Goal: Task Accomplishment & Management: Manage account settings

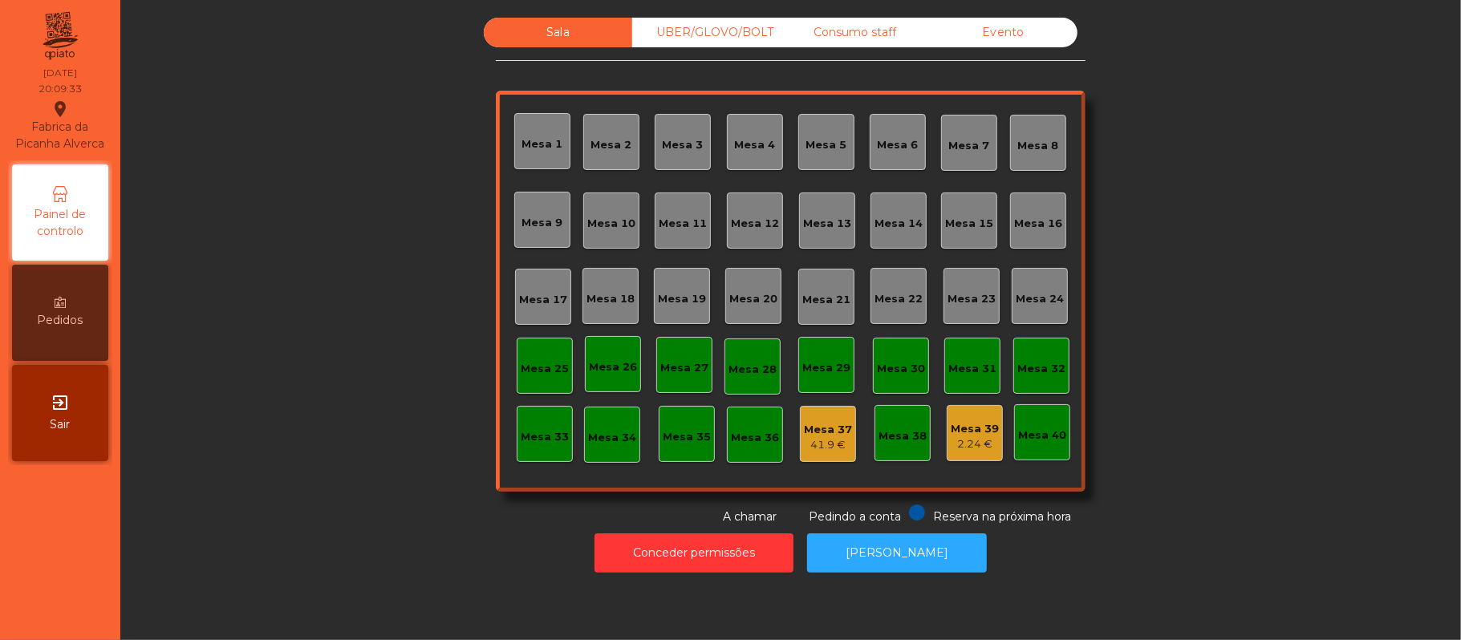
click at [1019, 216] on div "Mesa 16" at bounding box center [1038, 224] width 48 height 16
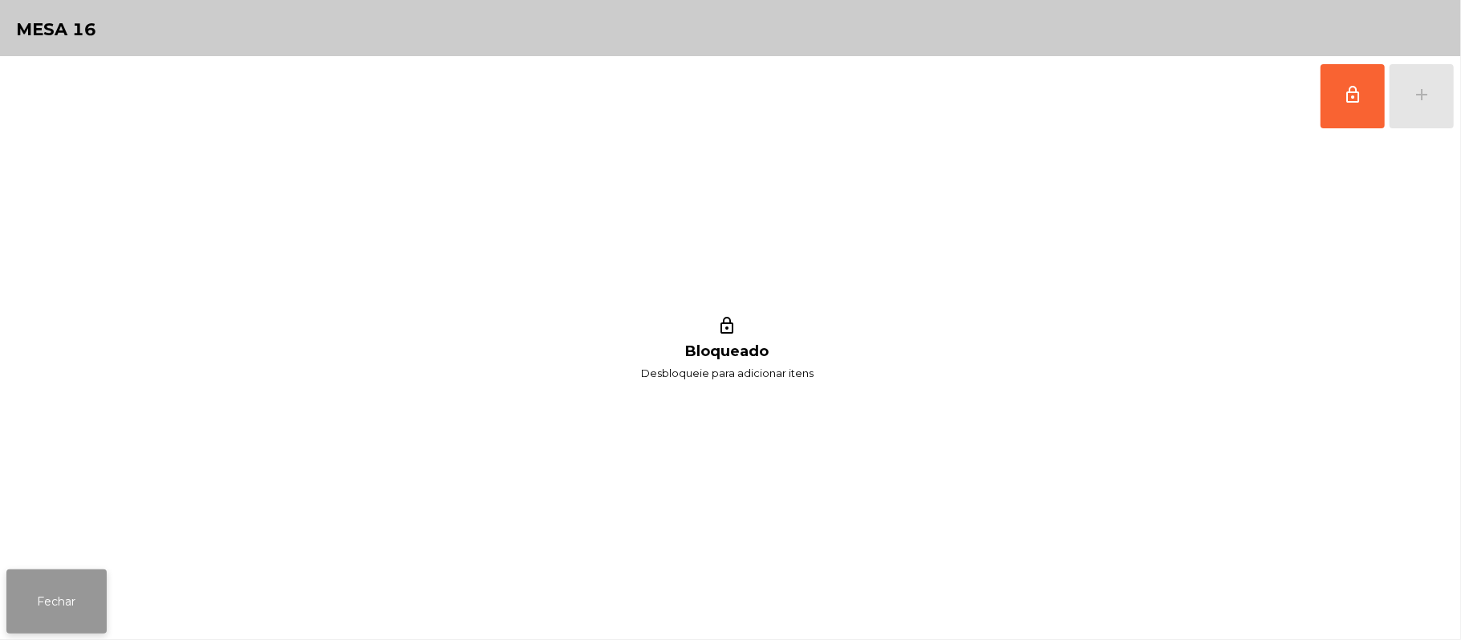
click at [69, 579] on button "Fechar" at bounding box center [56, 601] width 100 height 64
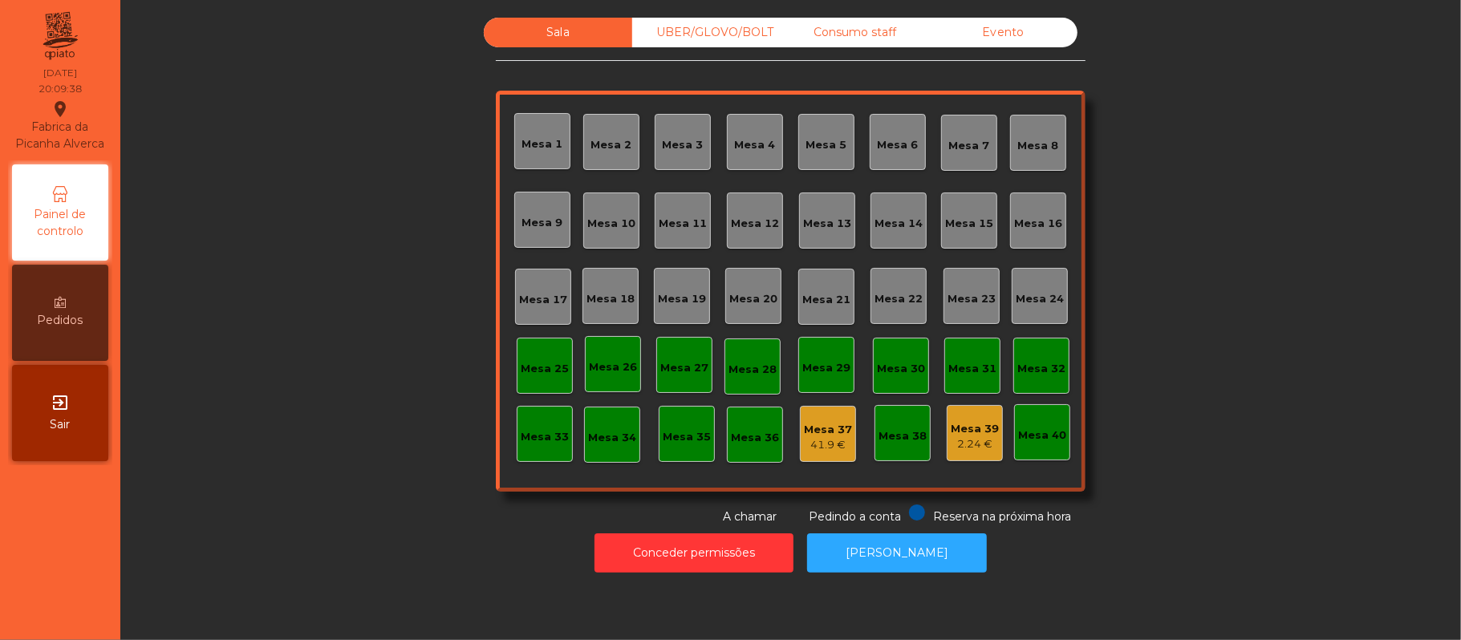
click at [972, 209] on div "Mesa 15" at bounding box center [969, 220] width 48 height 22
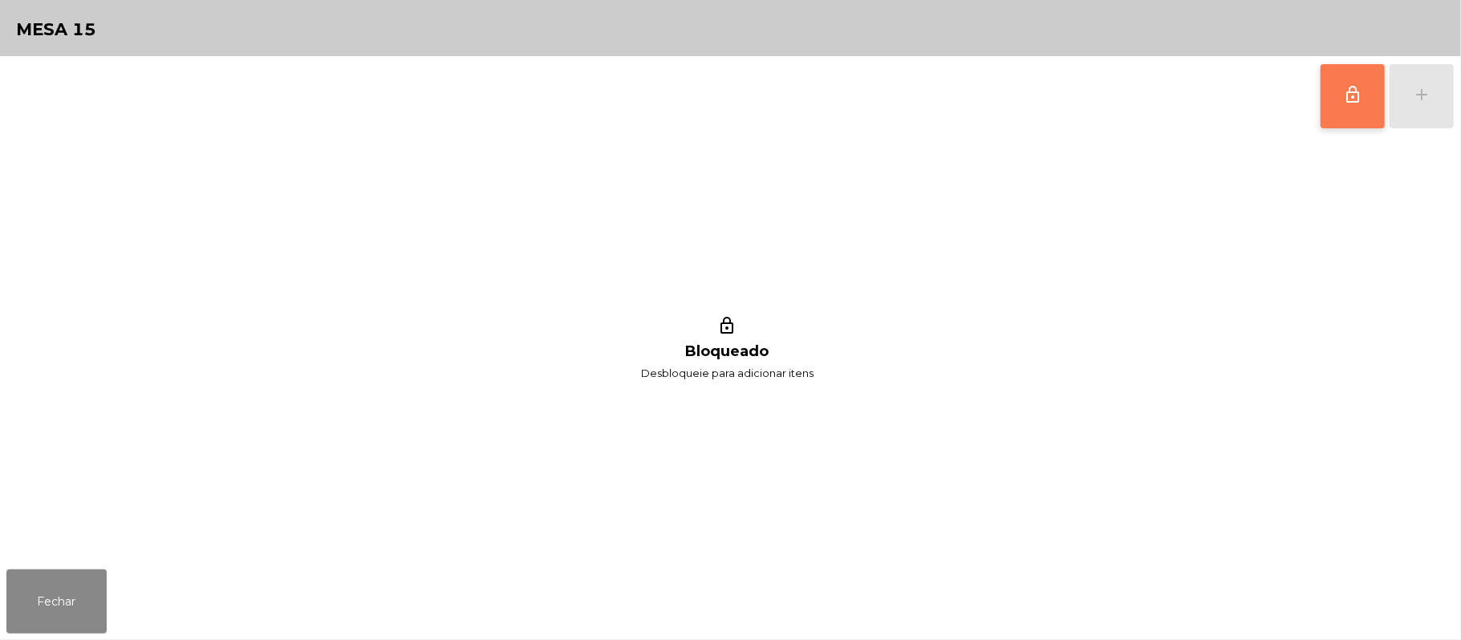
click at [1373, 96] on button "lock_outline" at bounding box center [1352, 96] width 64 height 64
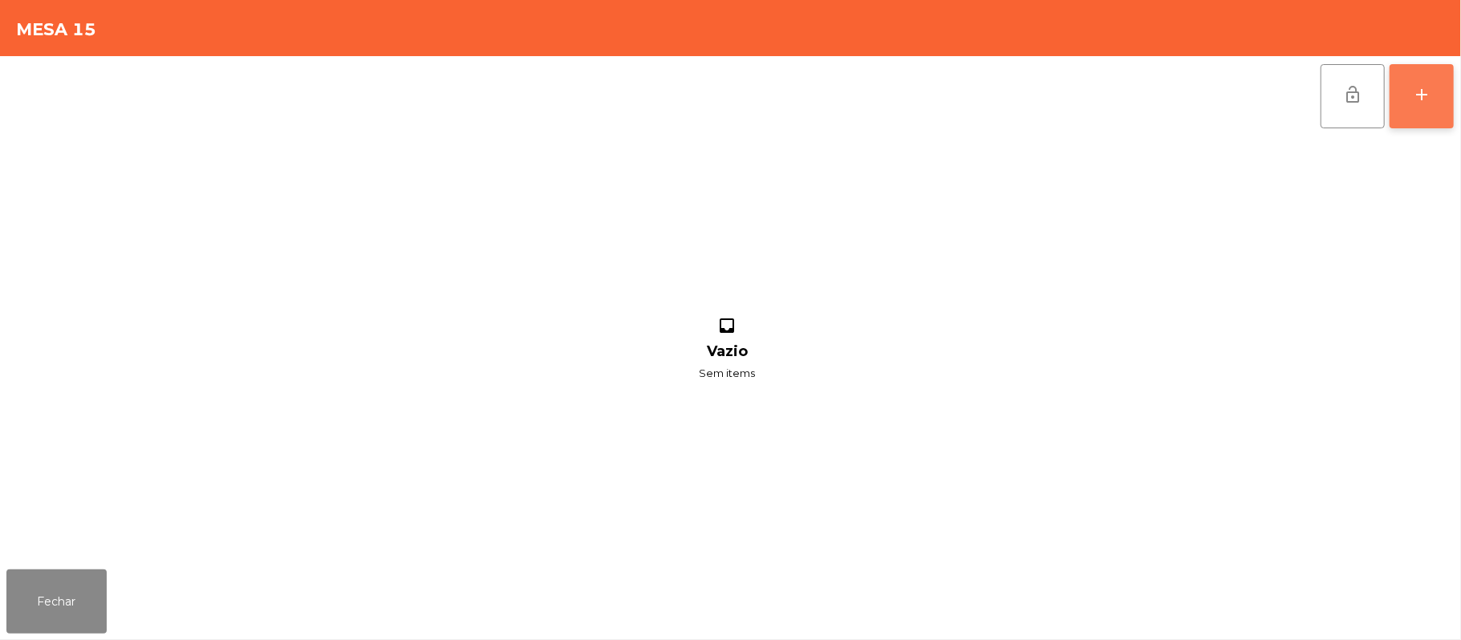
click at [1452, 106] on button "add" at bounding box center [1421, 96] width 64 height 64
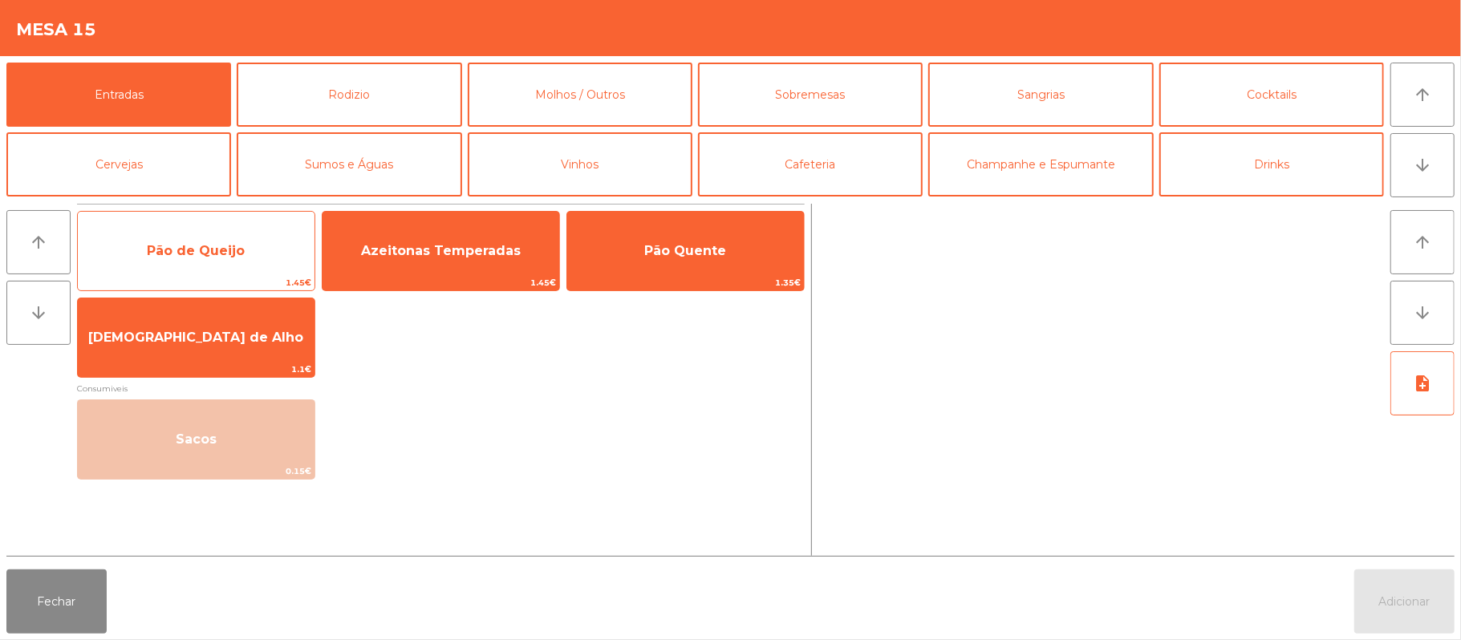
click at [251, 249] on span "Pão de Queijo" at bounding box center [196, 250] width 237 height 43
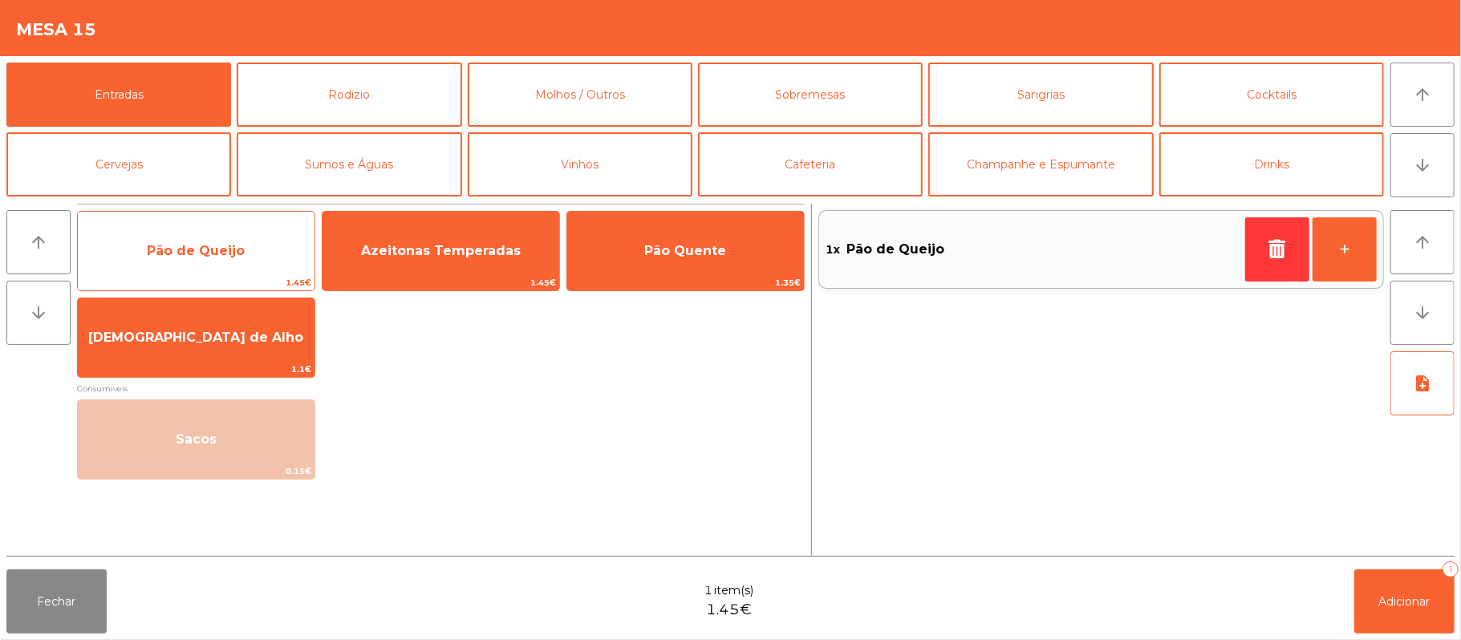
click at [253, 252] on span "Pão de Queijo" at bounding box center [196, 250] width 237 height 43
click at [252, 248] on span "Pão de Queijo" at bounding box center [196, 250] width 237 height 43
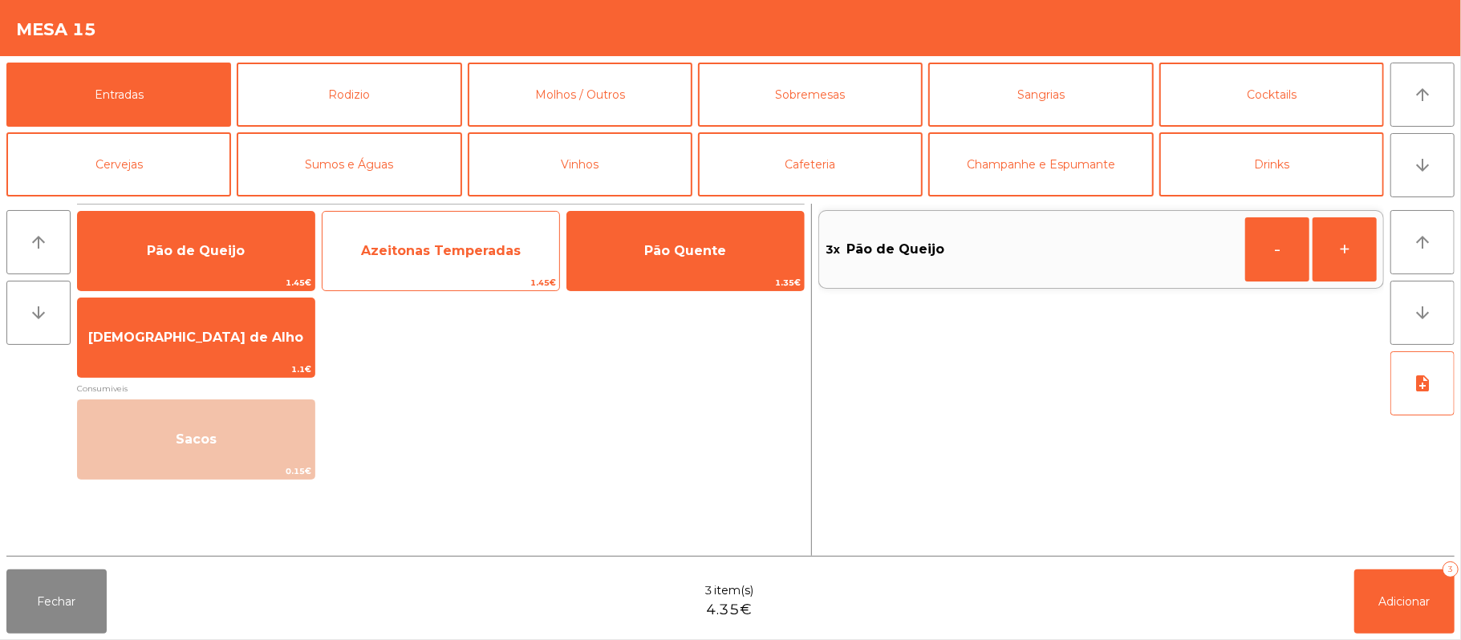
click at [444, 253] on span "Azeitonas Temperadas" at bounding box center [441, 250] width 160 height 15
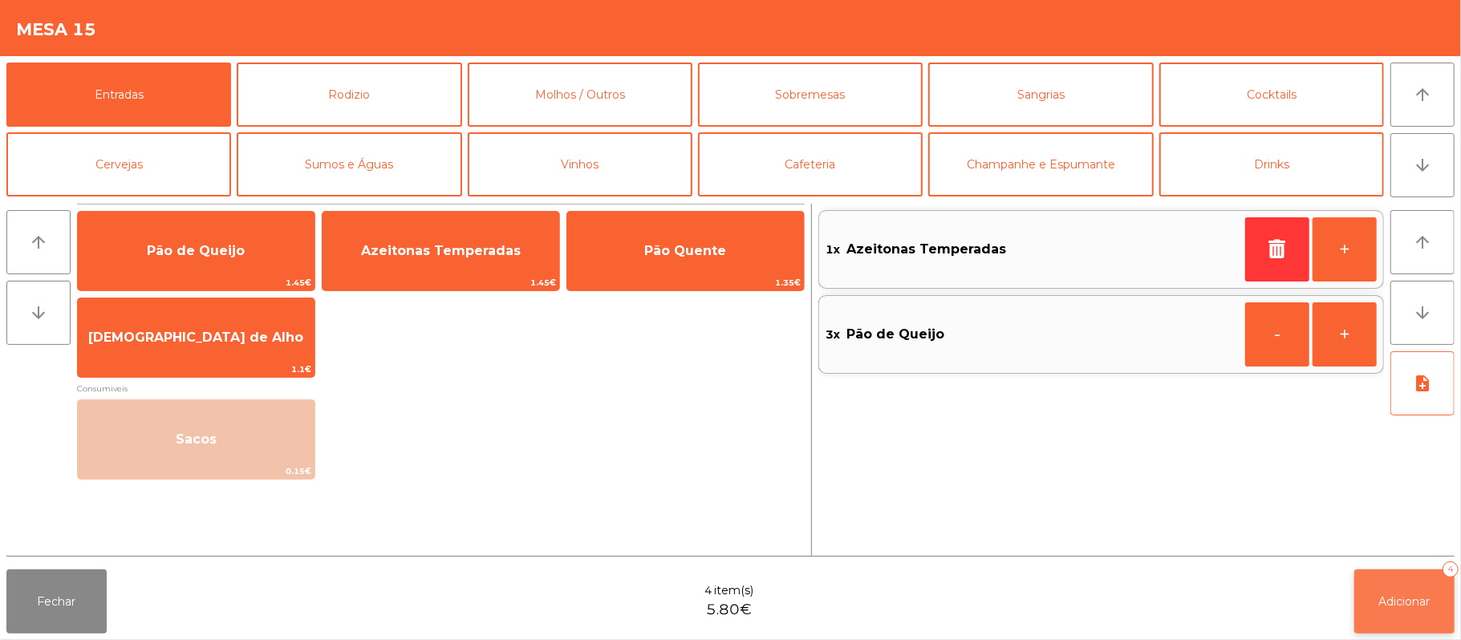
click at [1412, 594] on span "Adicionar" at bounding box center [1404, 601] width 51 height 14
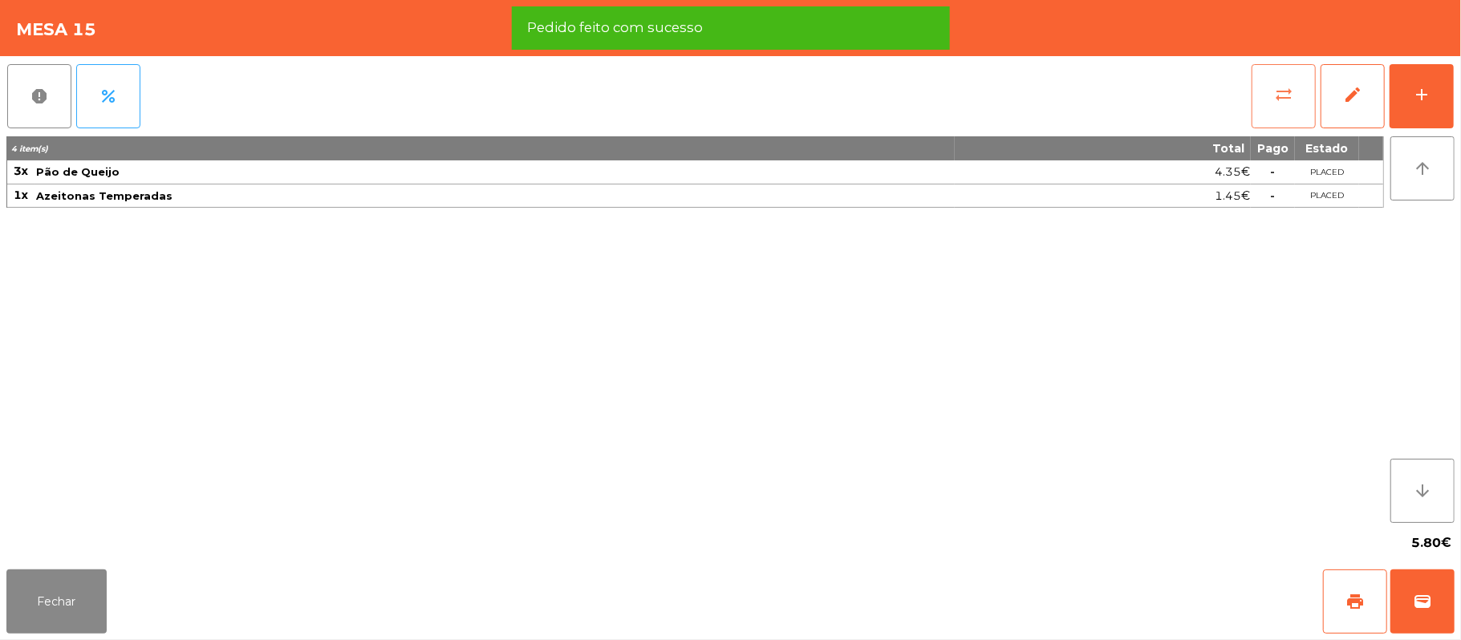
click at [1259, 78] on button "sync_alt" at bounding box center [1283, 96] width 64 height 64
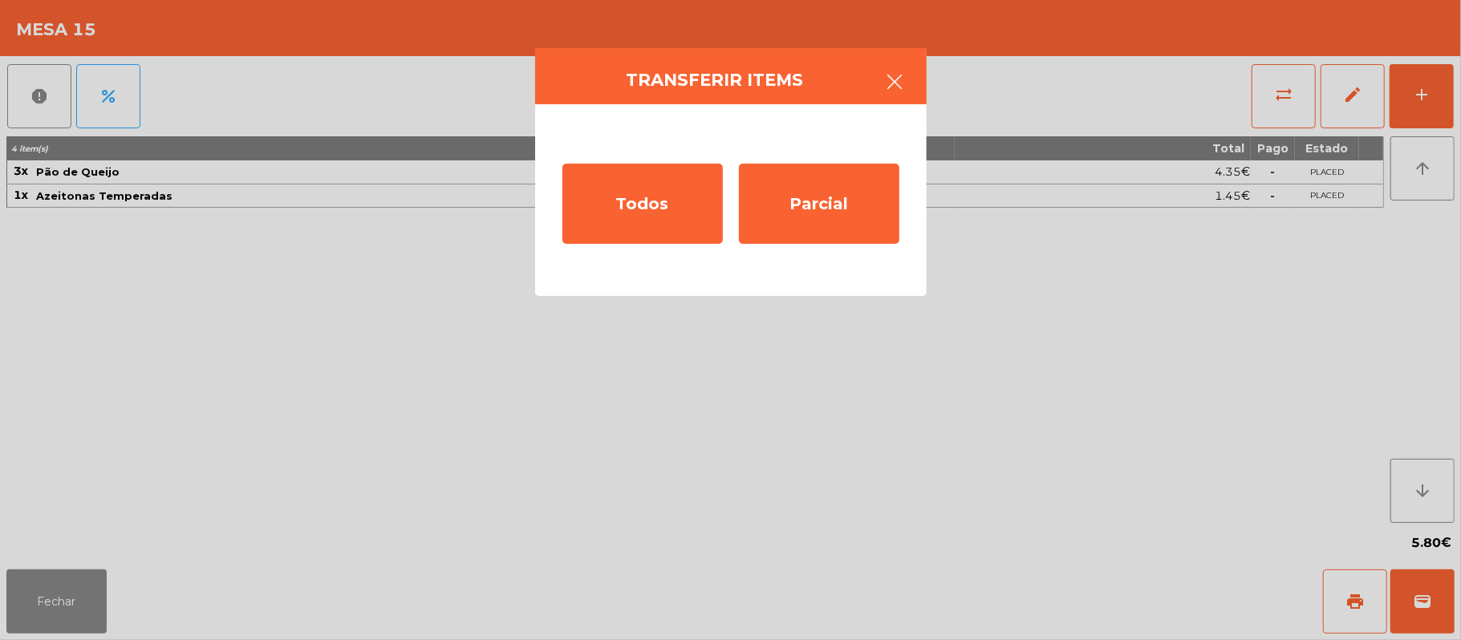
click at [903, 75] on icon "button" at bounding box center [894, 81] width 19 height 19
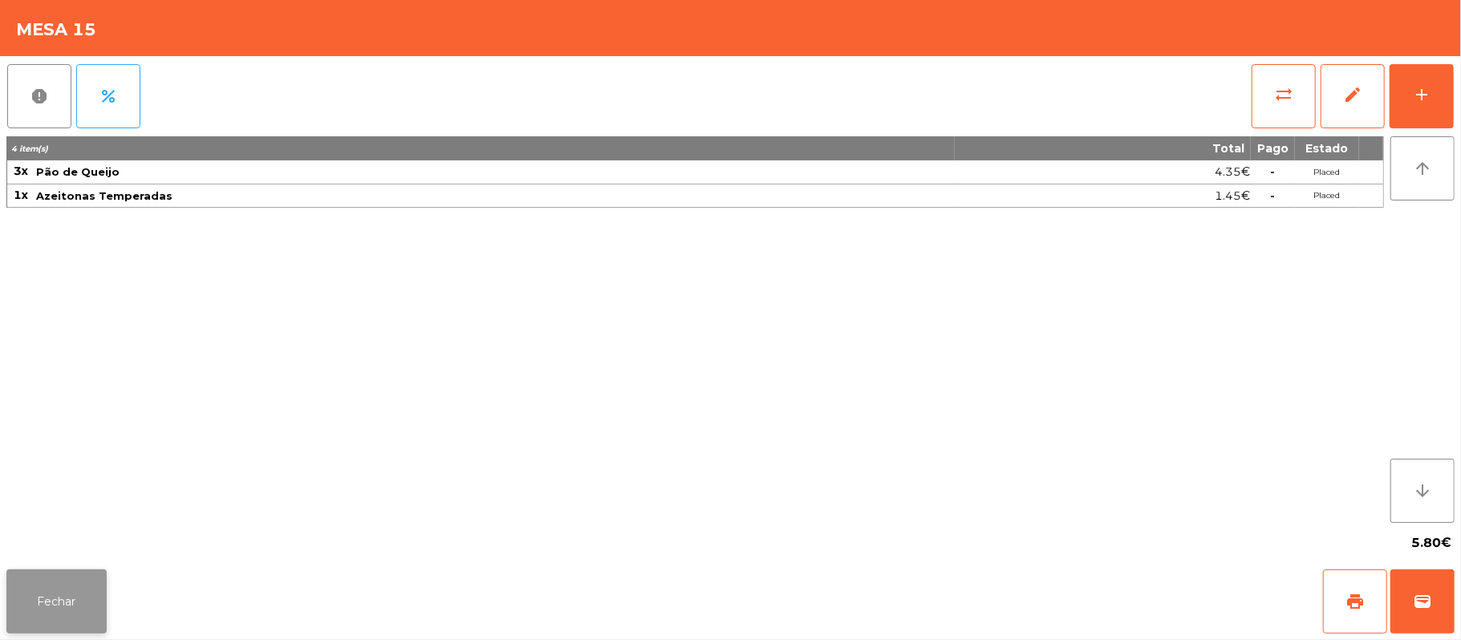
click at [55, 626] on button "Fechar" at bounding box center [56, 601] width 100 height 64
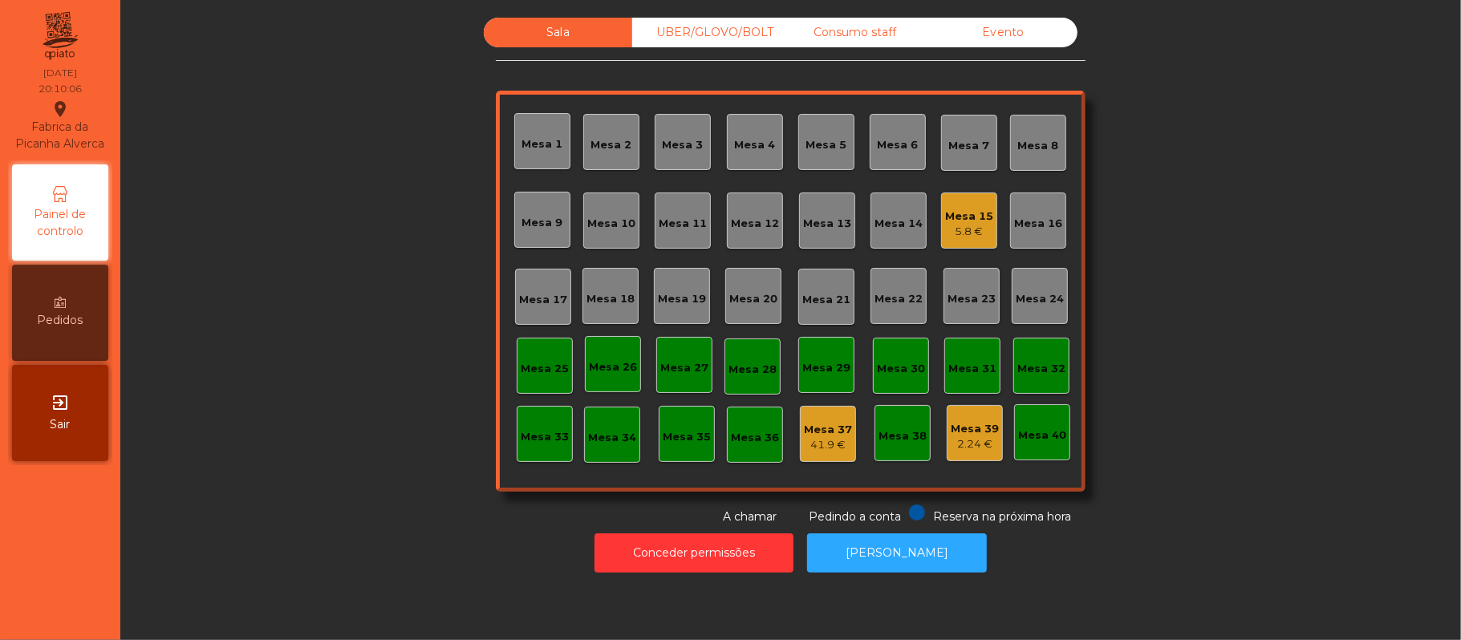
click at [961, 215] on div "Mesa 15" at bounding box center [969, 217] width 48 height 16
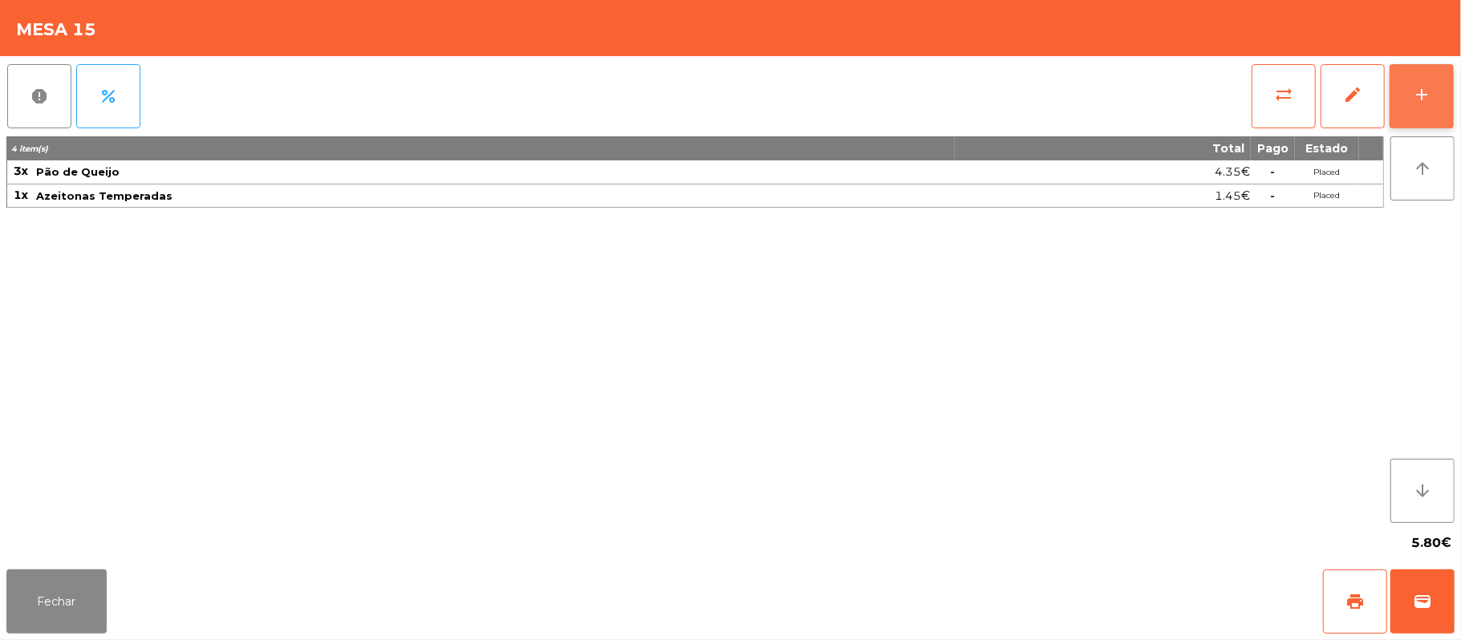
click at [1406, 94] on button "add" at bounding box center [1421, 96] width 64 height 64
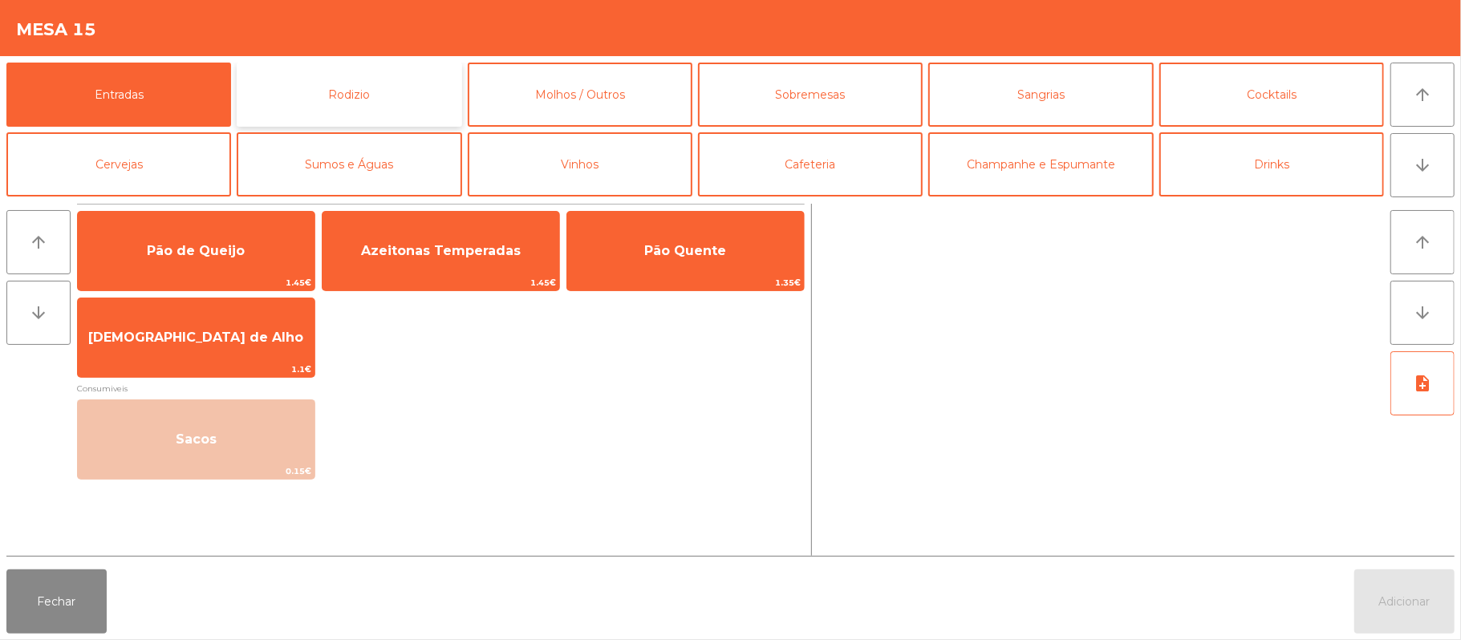
click at [403, 97] on button "Rodizio" at bounding box center [349, 95] width 225 height 64
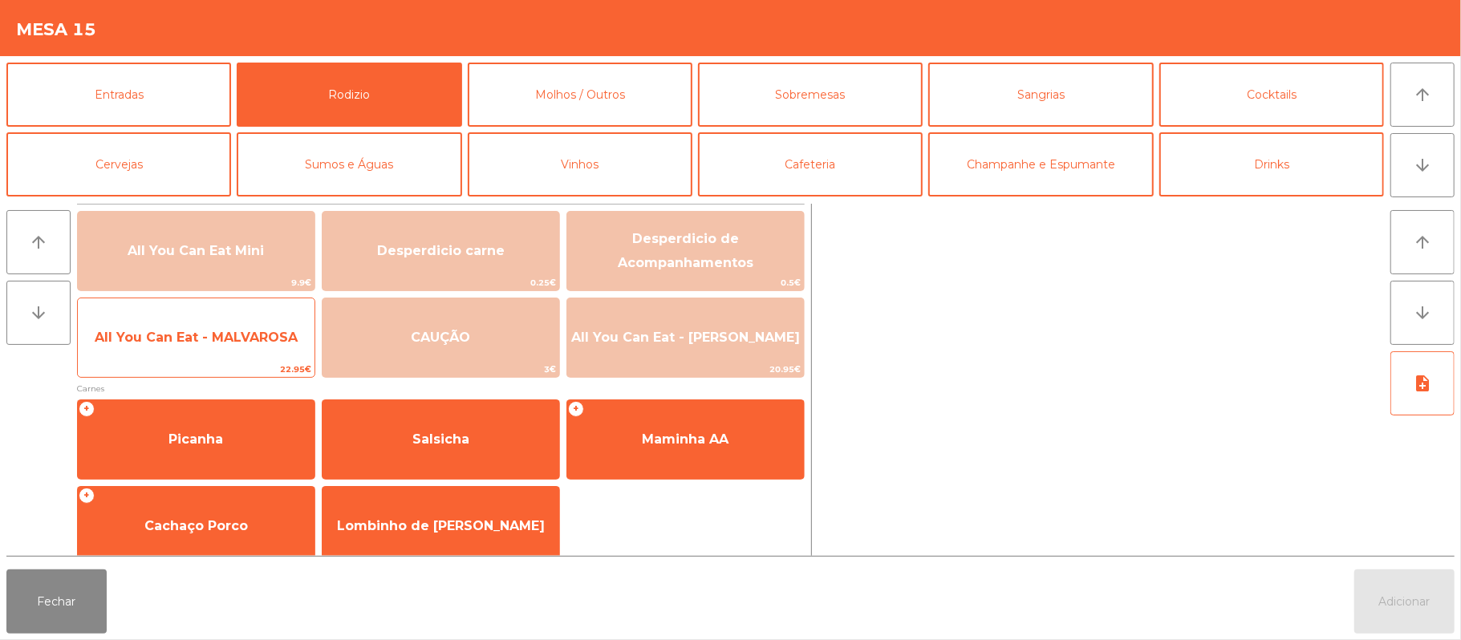
click at [188, 338] on span "All You Can Eat - MALVAROSA" at bounding box center [196, 337] width 203 height 15
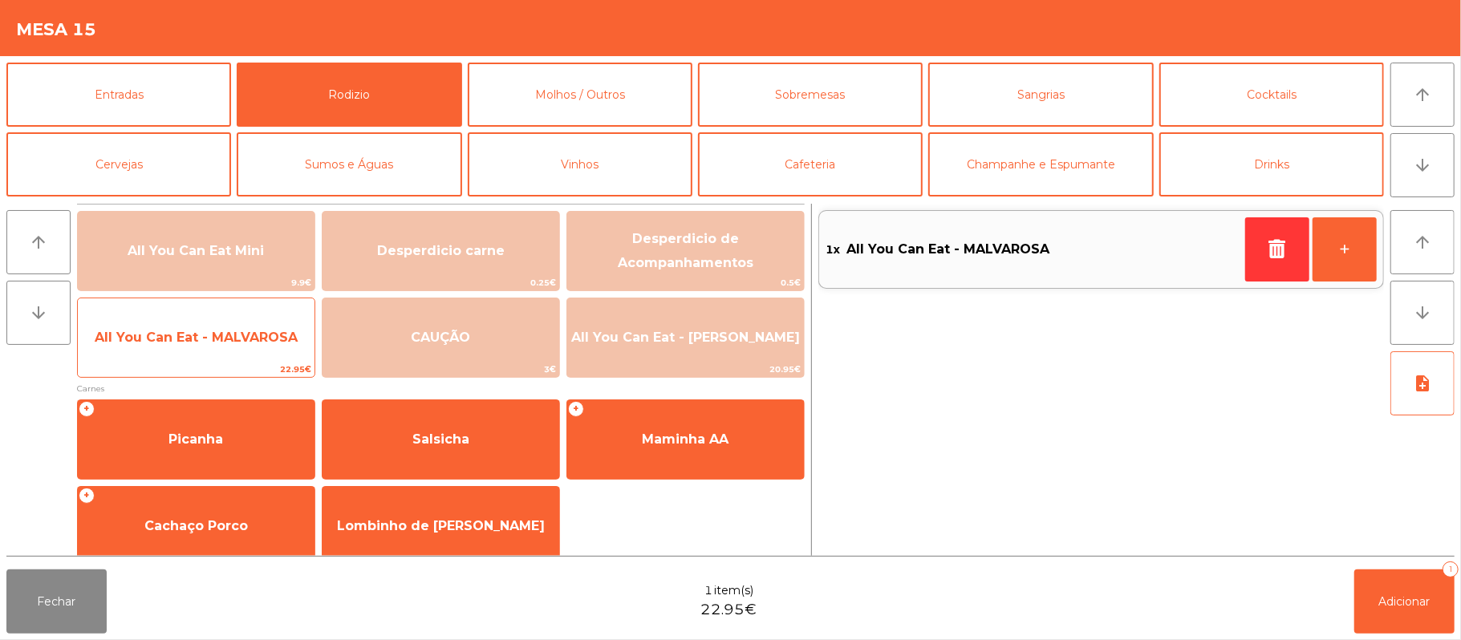
click at [188, 335] on span "All You Can Eat - MALVAROSA" at bounding box center [196, 337] width 203 height 15
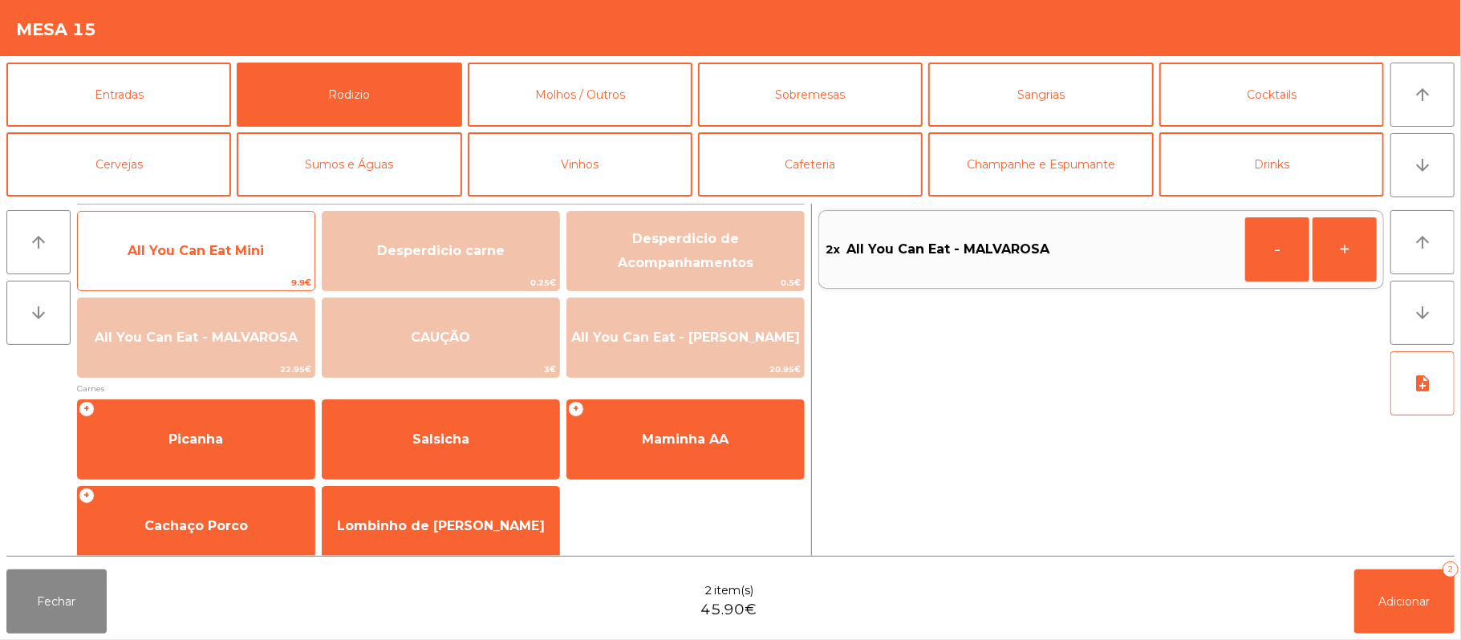
click at [225, 245] on span "All You Can Eat Mini" at bounding box center [196, 250] width 136 height 15
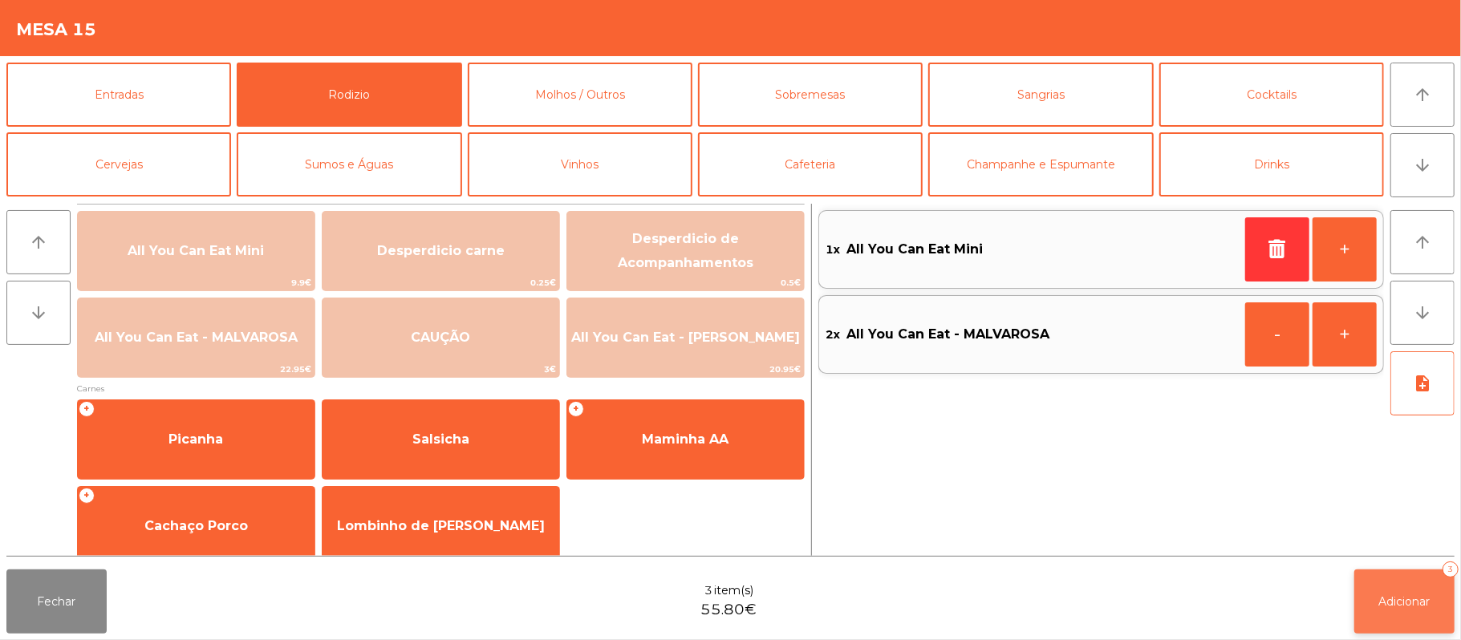
click at [1403, 573] on button "Adicionar 3" at bounding box center [1404, 601] width 100 height 64
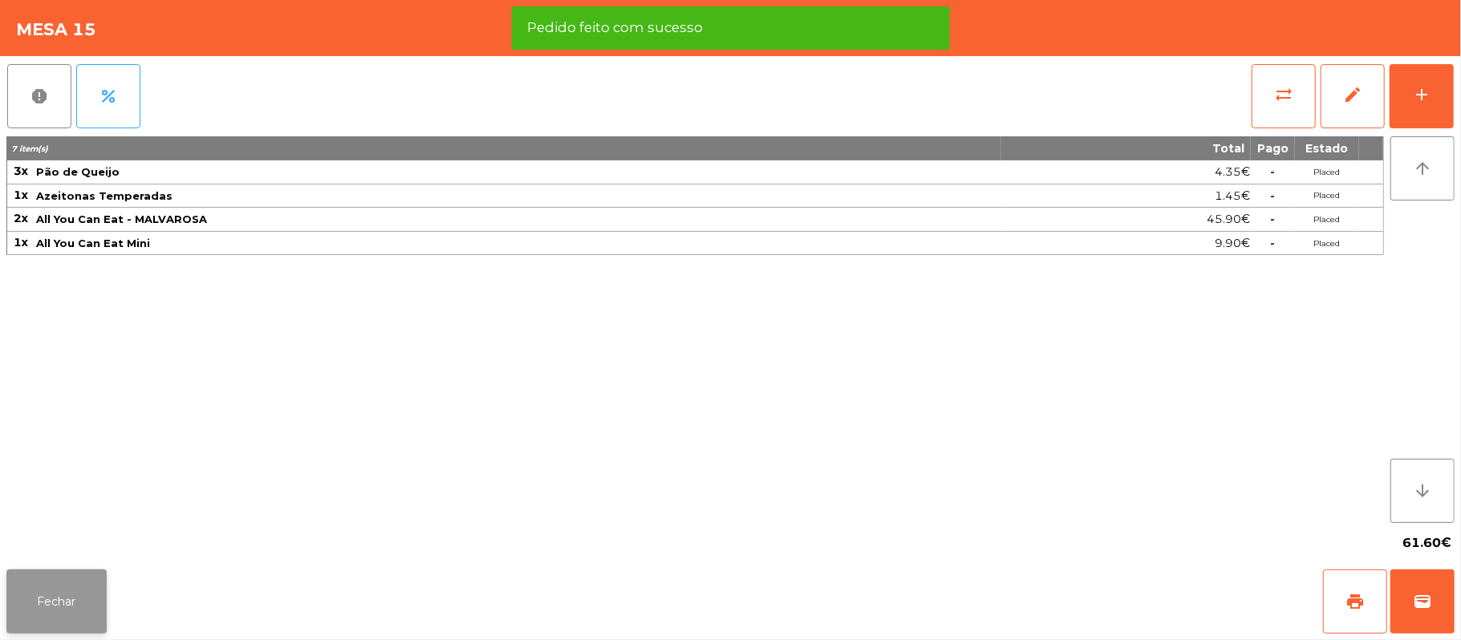
click at [66, 595] on button "Fechar" at bounding box center [56, 601] width 100 height 64
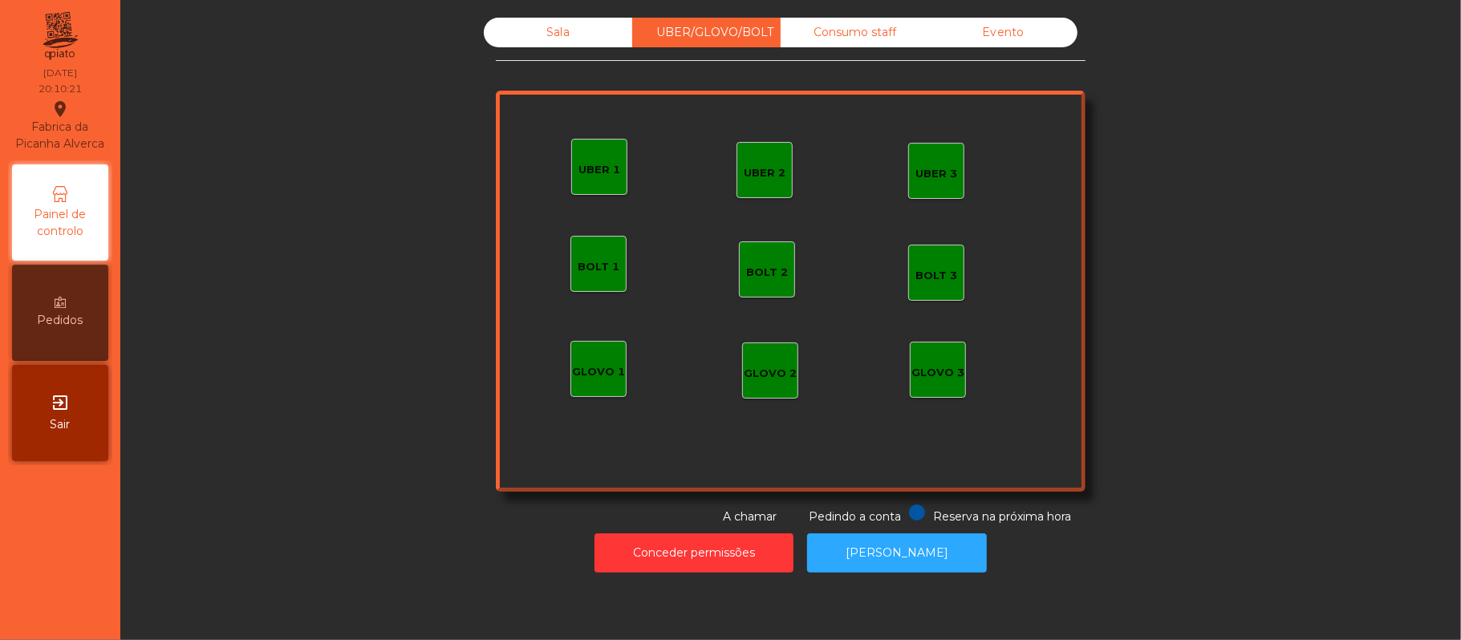
click at [597, 158] on div "UBER 1" at bounding box center [599, 167] width 42 height 22
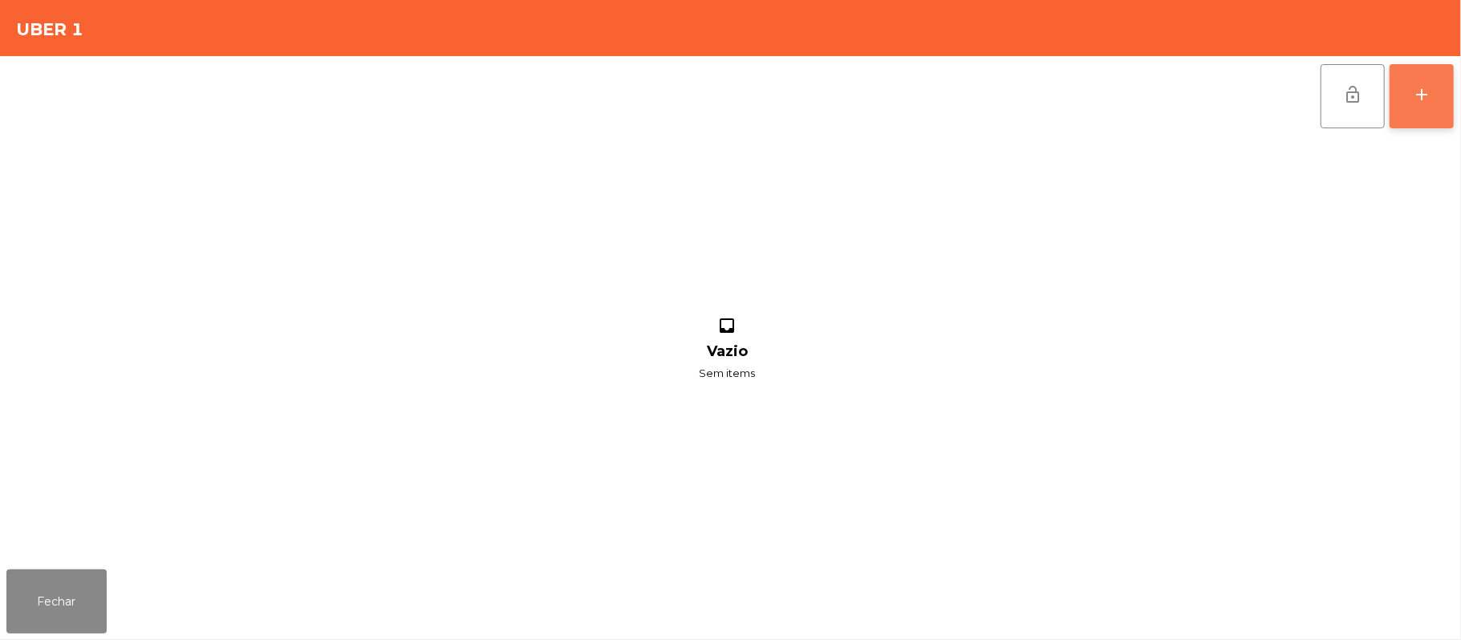
click at [1397, 107] on button "add" at bounding box center [1421, 96] width 64 height 64
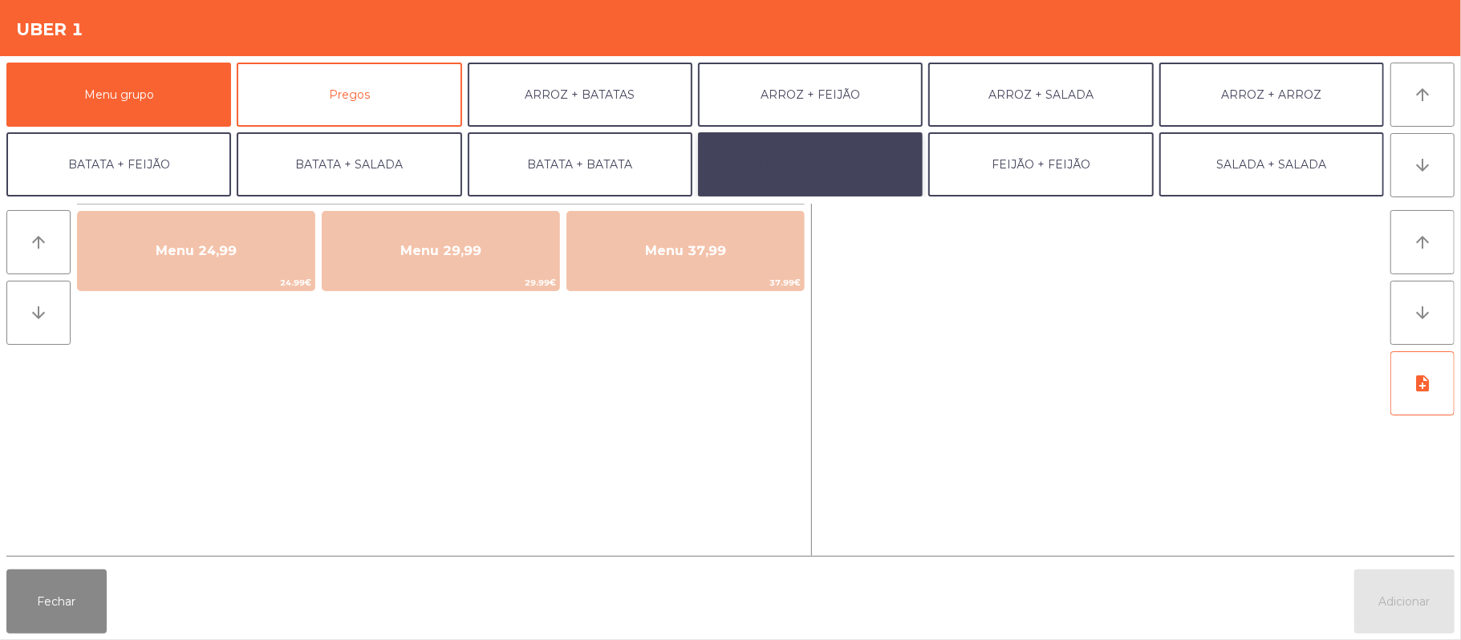
click at [841, 160] on button "FEIJÃO + SALADA" at bounding box center [810, 164] width 225 height 64
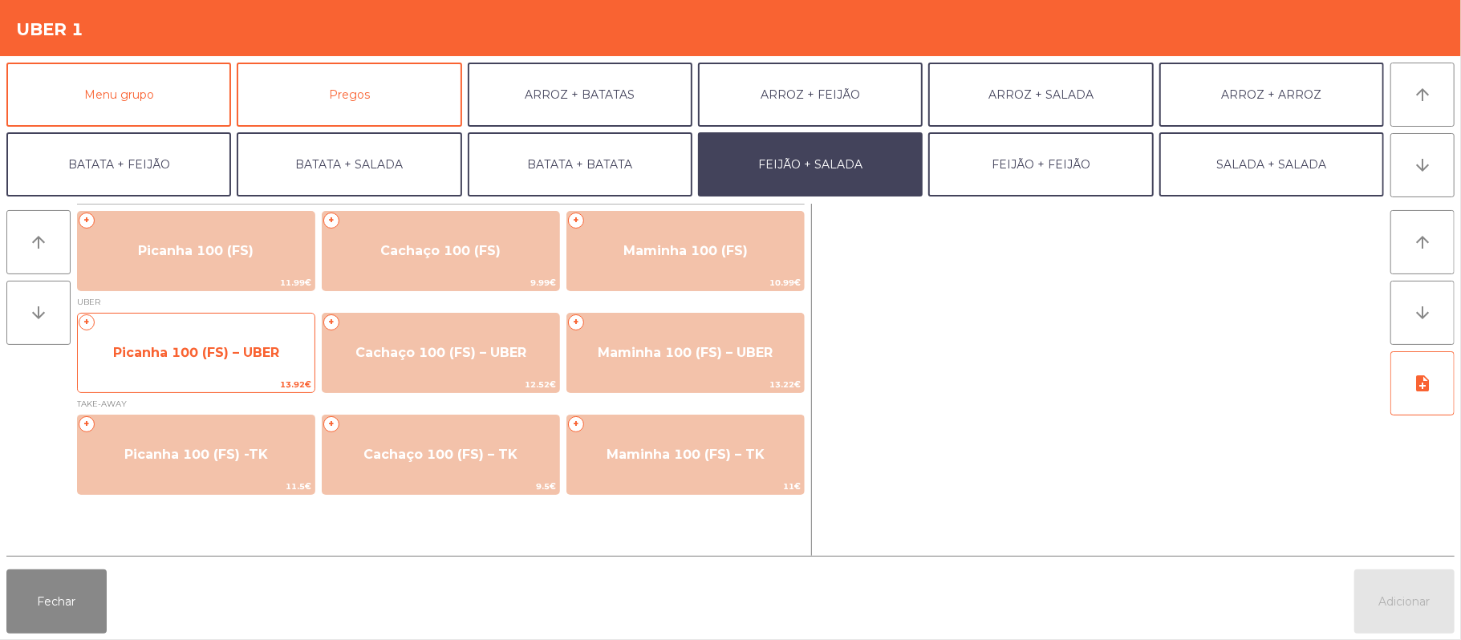
click at [209, 363] on span "Picanha 100 (FS) – UBER" at bounding box center [196, 352] width 237 height 43
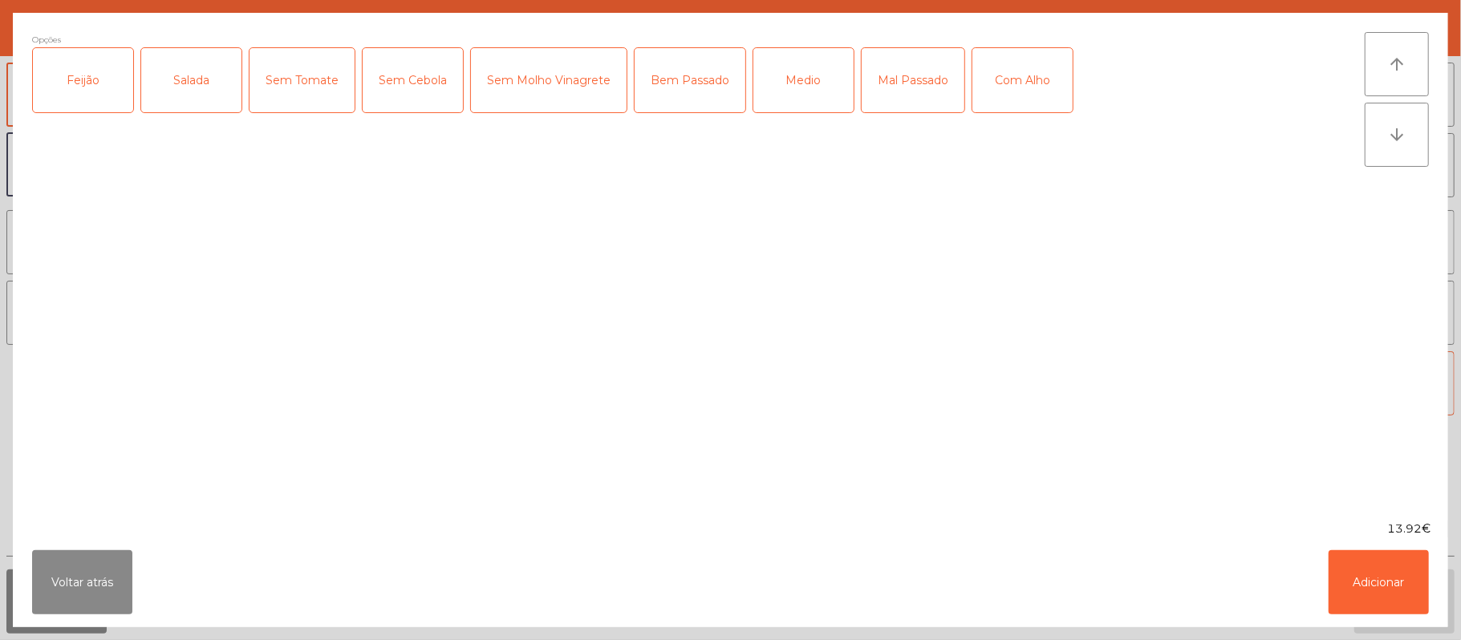
click at [79, 97] on div "Feijão" at bounding box center [83, 80] width 100 height 64
click at [197, 75] on div "Salada" at bounding box center [191, 80] width 100 height 64
click at [679, 84] on div "Bem Passado" at bounding box center [689, 80] width 111 height 64
click at [1019, 80] on div "Com Alho" at bounding box center [1022, 80] width 100 height 64
click at [1389, 601] on button "Adicionar" at bounding box center [1378, 582] width 100 height 64
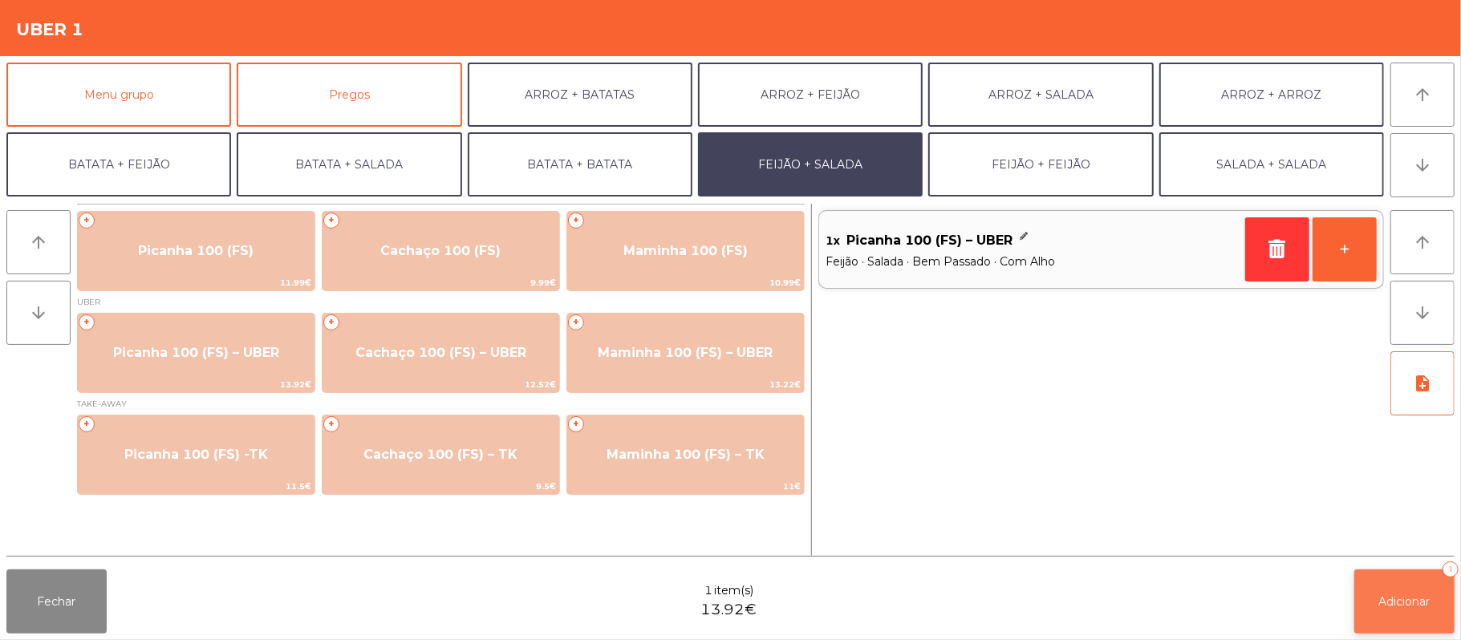
click at [1396, 590] on button "Adicionar 1" at bounding box center [1404, 601] width 100 height 64
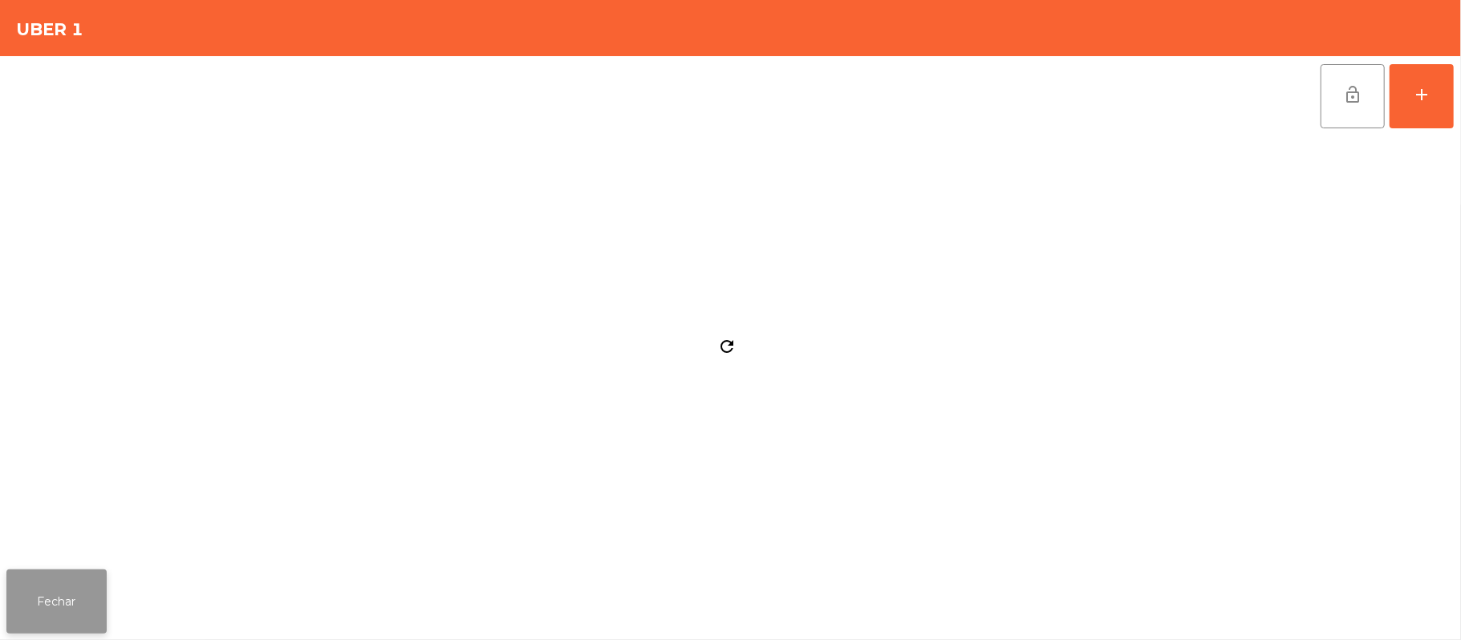
click at [77, 592] on button "Fechar" at bounding box center [56, 601] width 100 height 64
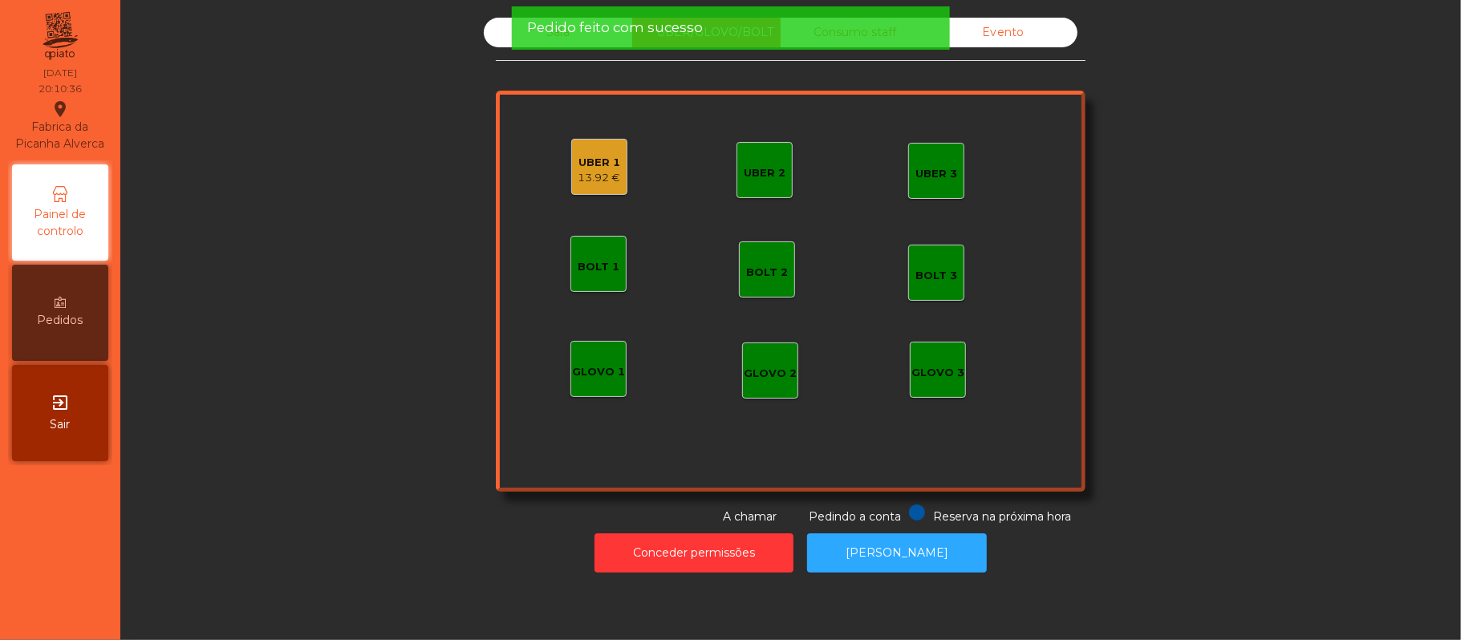
click at [507, 34] on div "Sala" at bounding box center [558, 33] width 148 height 30
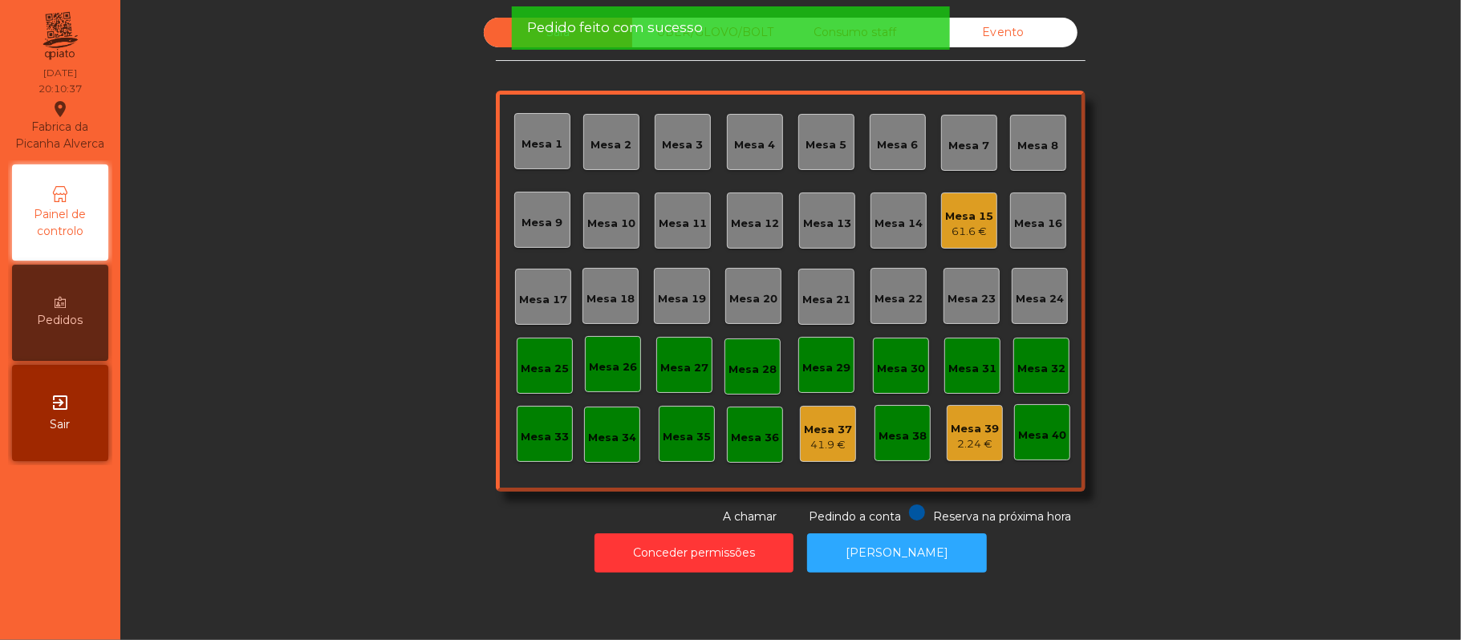
click at [961, 229] on div "61.6 €" at bounding box center [969, 232] width 48 height 16
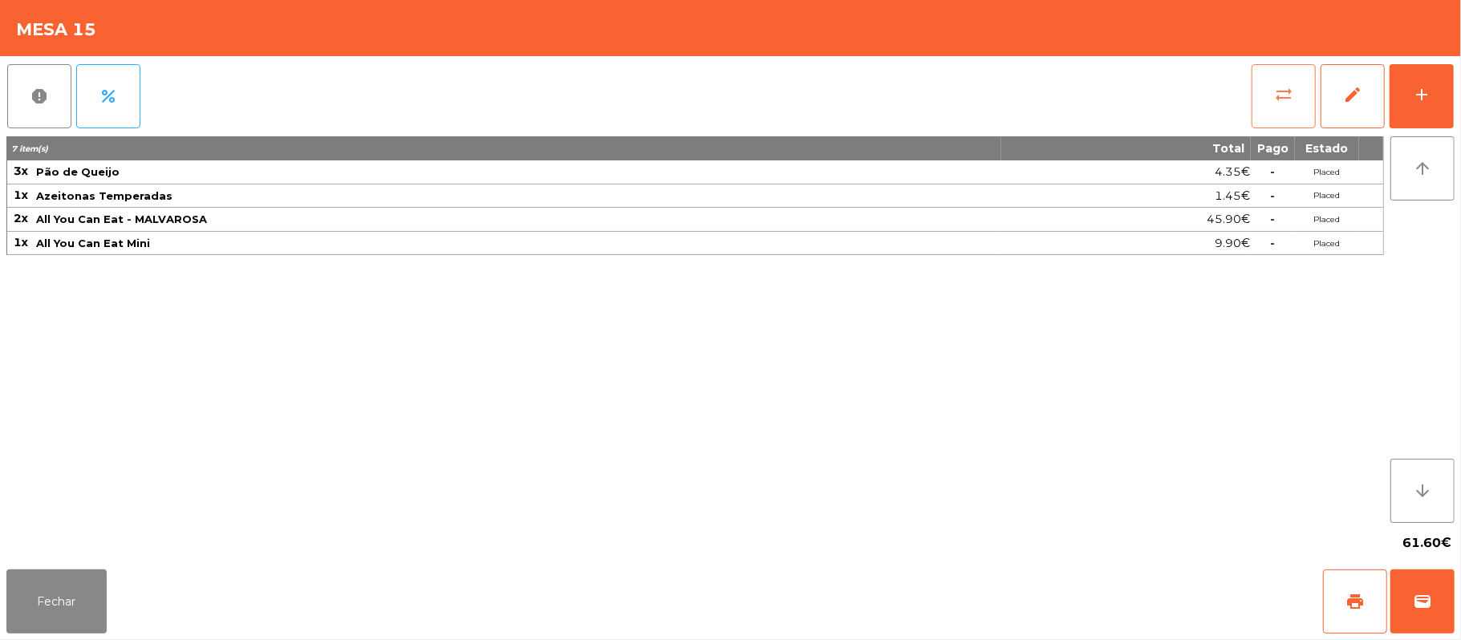
click at [1262, 97] on button "sync_alt" at bounding box center [1283, 96] width 64 height 64
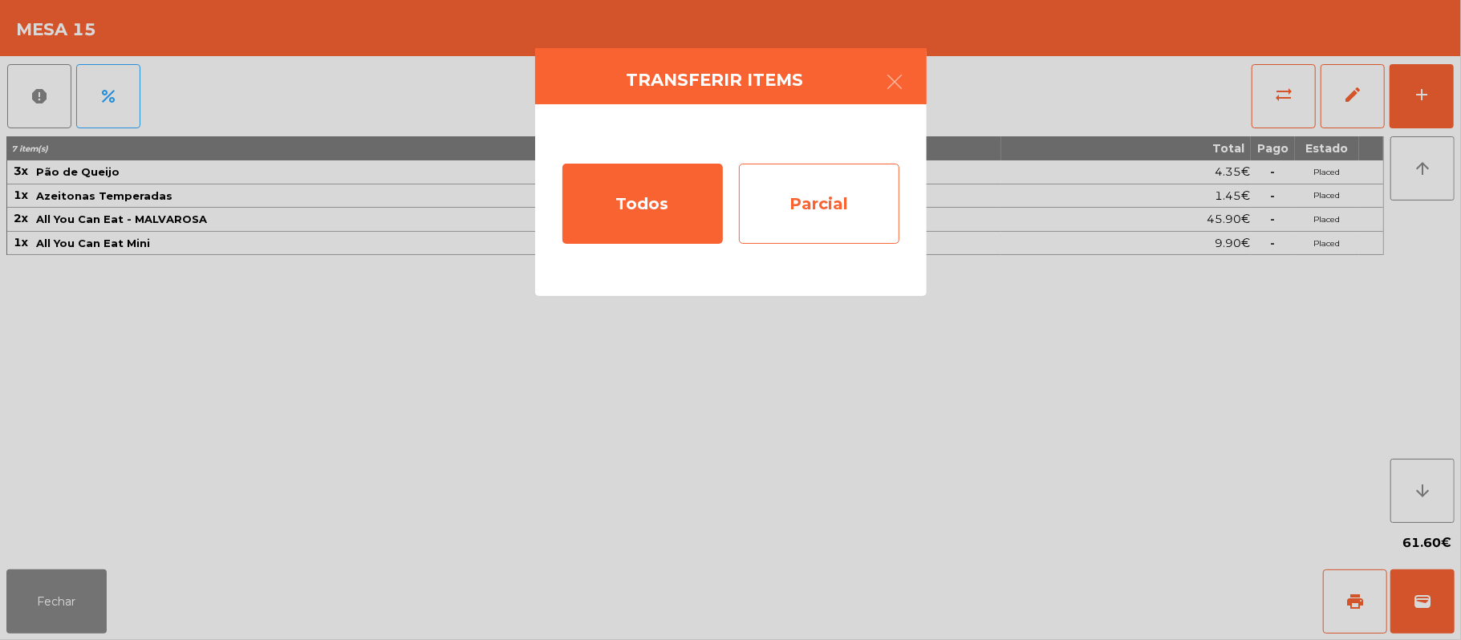
click at [845, 205] on div "Parcial" at bounding box center [819, 204] width 160 height 80
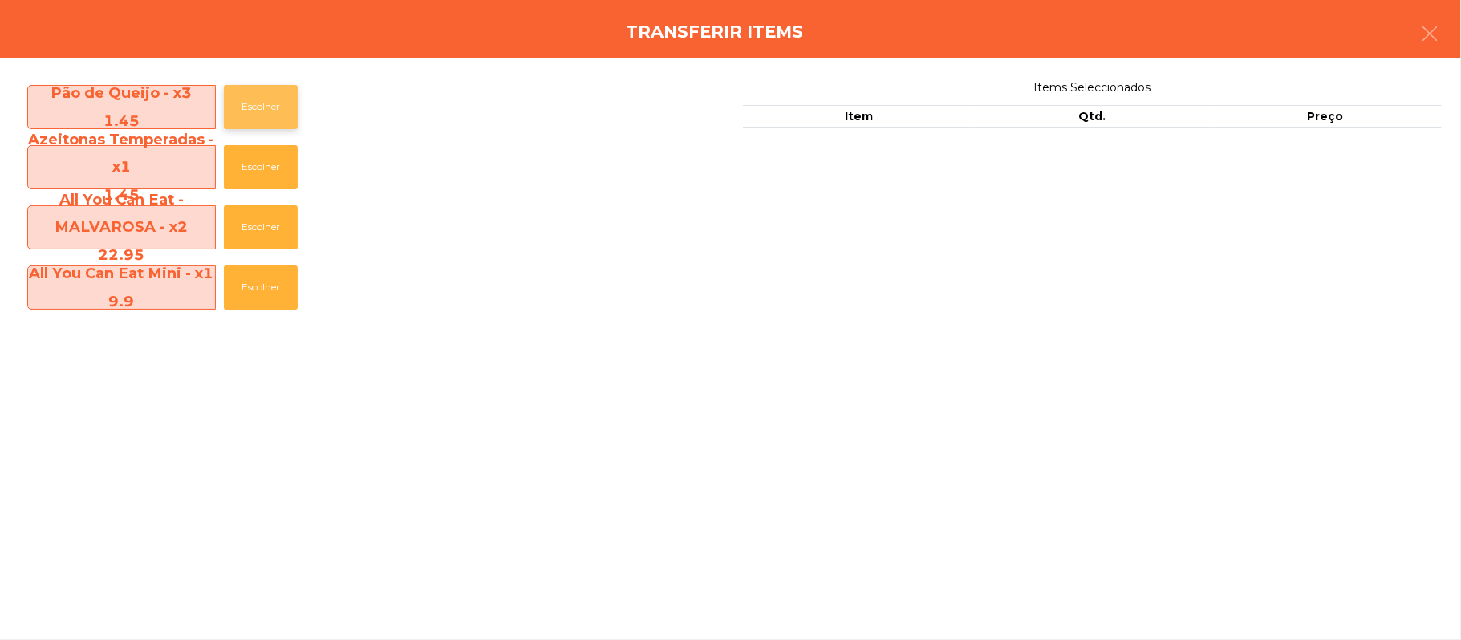
click at [295, 103] on button "Escolher" at bounding box center [261, 107] width 74 height 44
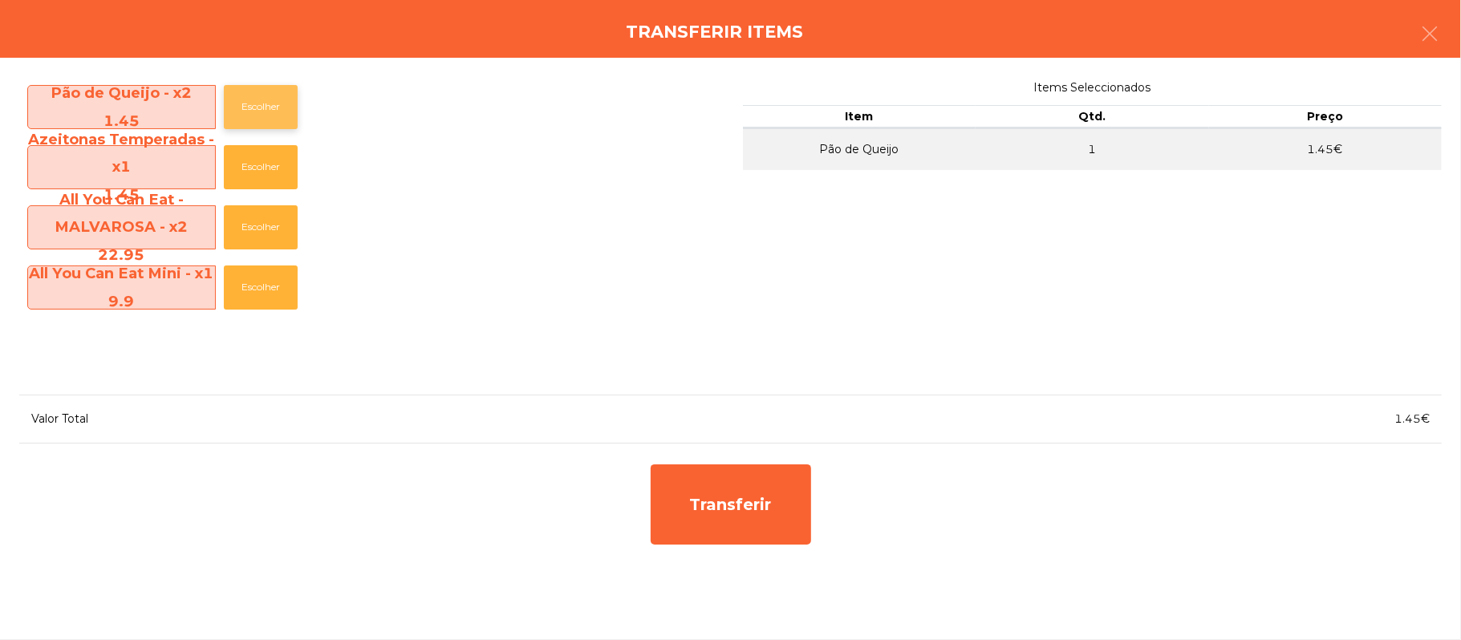
click at [290, 107] on button "Escolher" at bounding box center [261, 107] width 74 height 44
click at [290, 112] on button "Escolher" at bounding box center [261, 107] width 74 height 44
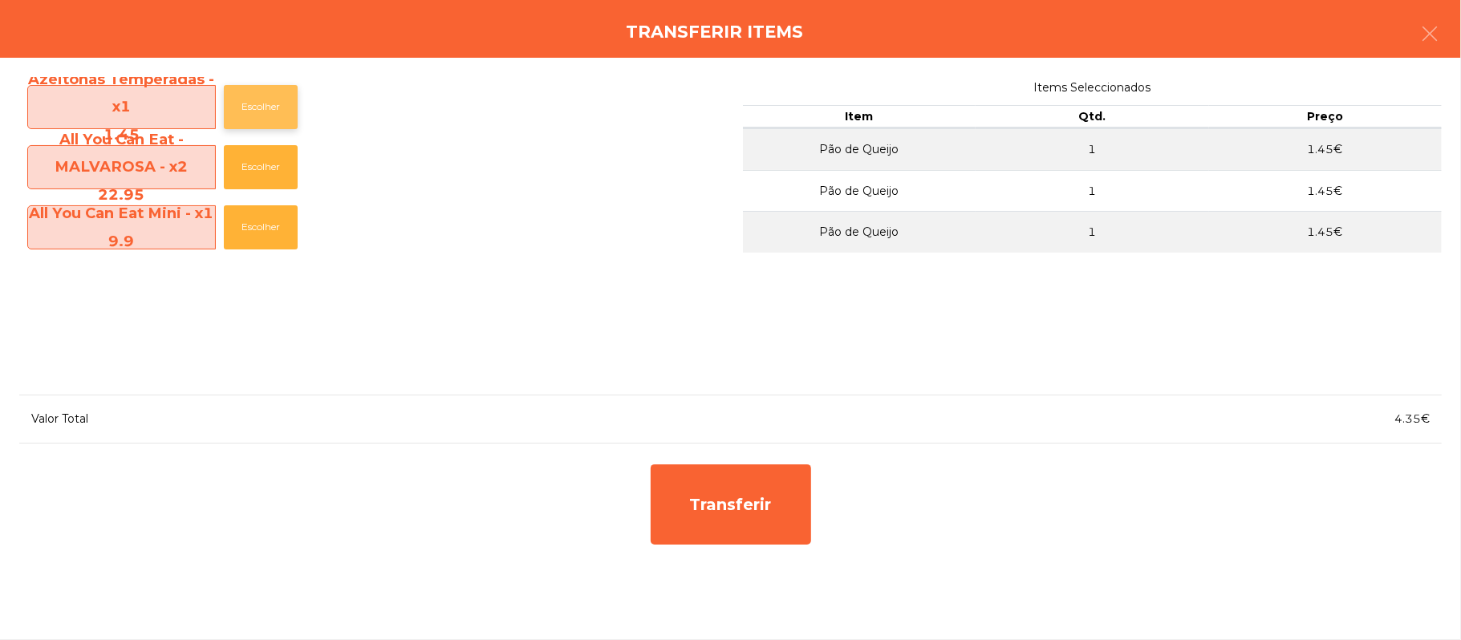
click at [290, 100] on button "Escolher" at bounding box center [261, 107] width 74 height 44
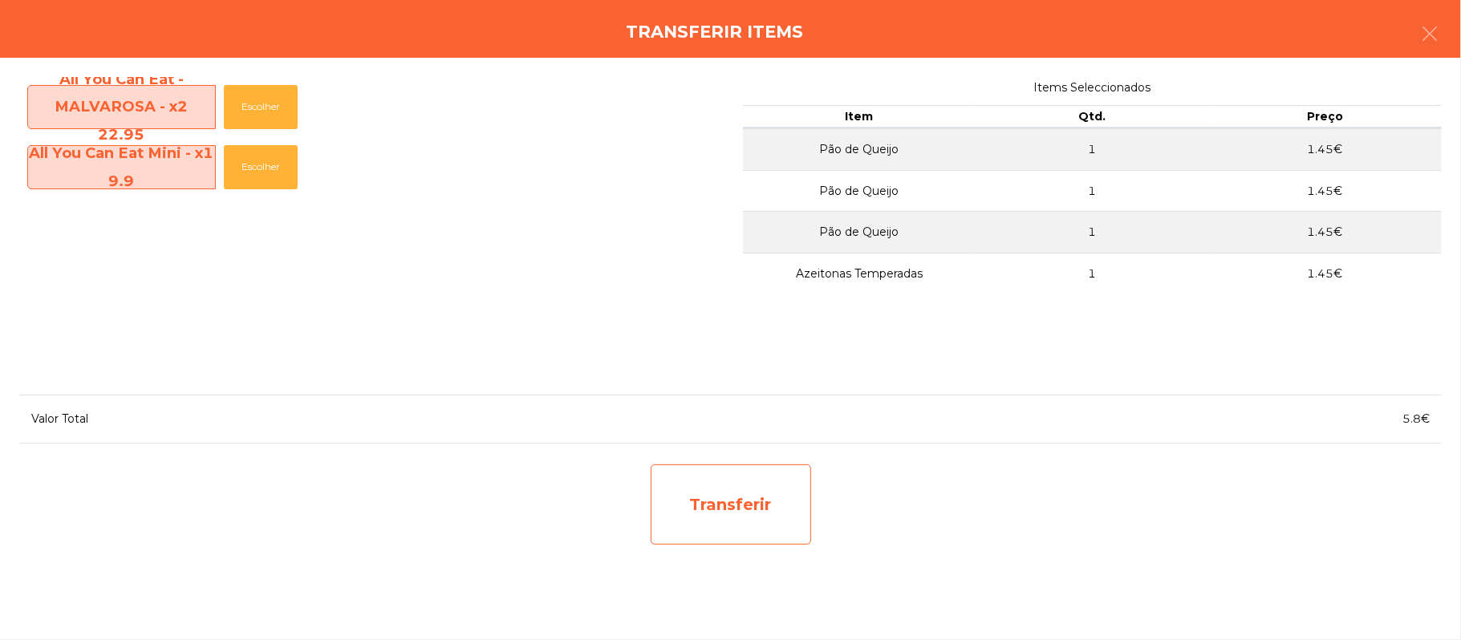
click at [759, 509] on div "Transferir" at bounding box center [730, 504] width 160 height 80
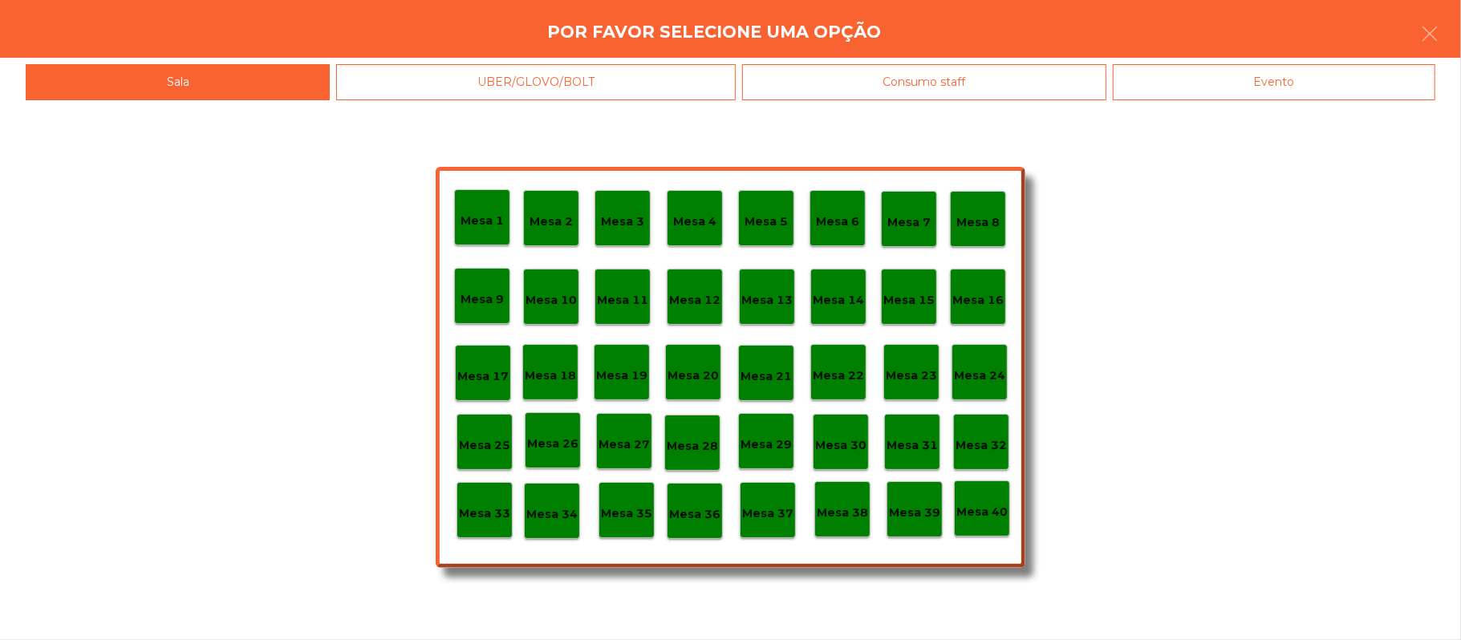
click at [770, 508] on p "Mesa 37" at bounding box center [767, 513] width 51 height 18
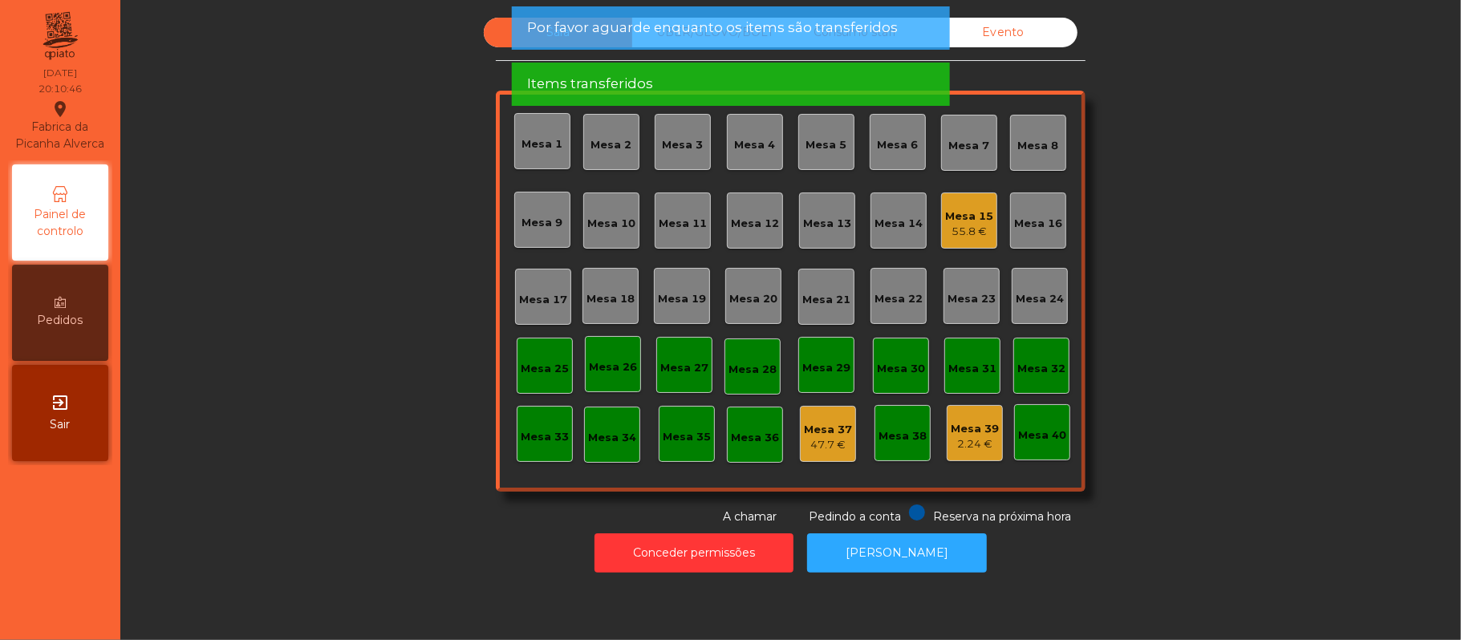
click at [960, 225] on div "55.8 €" at bounding box center [969, 232] width 48 height 16
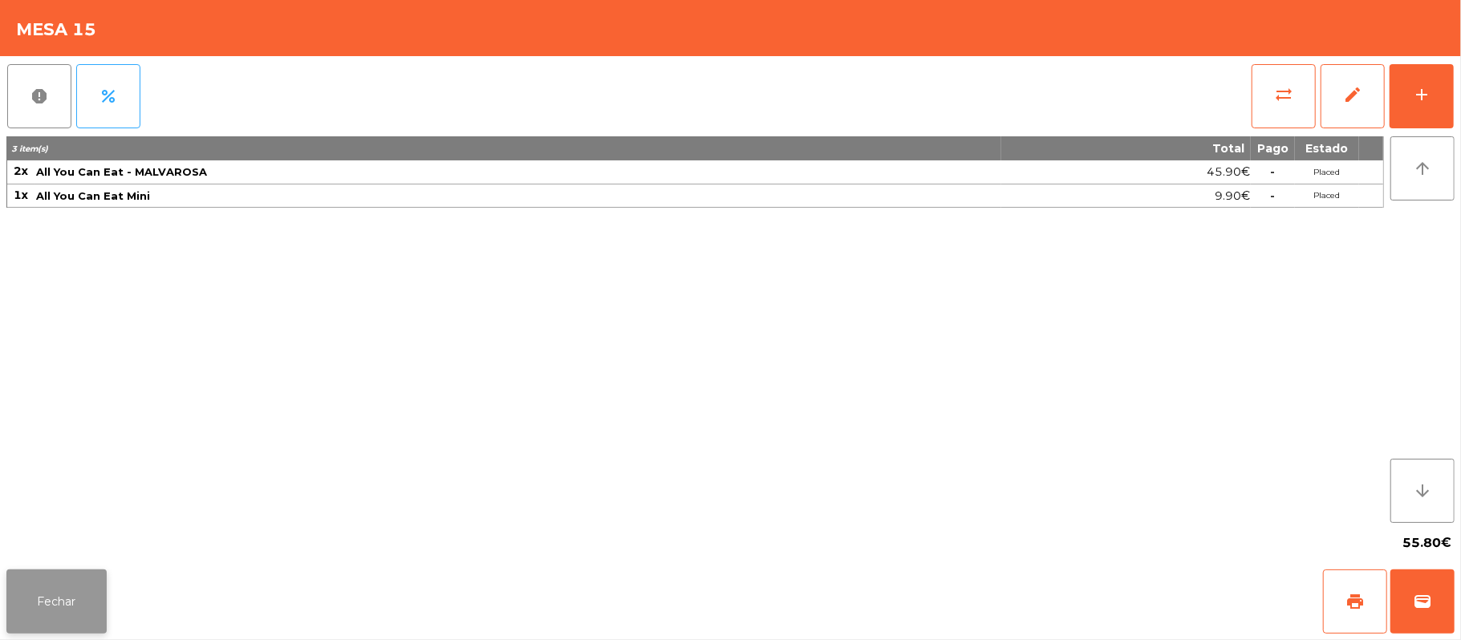
click at [67, 579] on button "Fechar" at bounding box center [56, 601] width 100 height 64
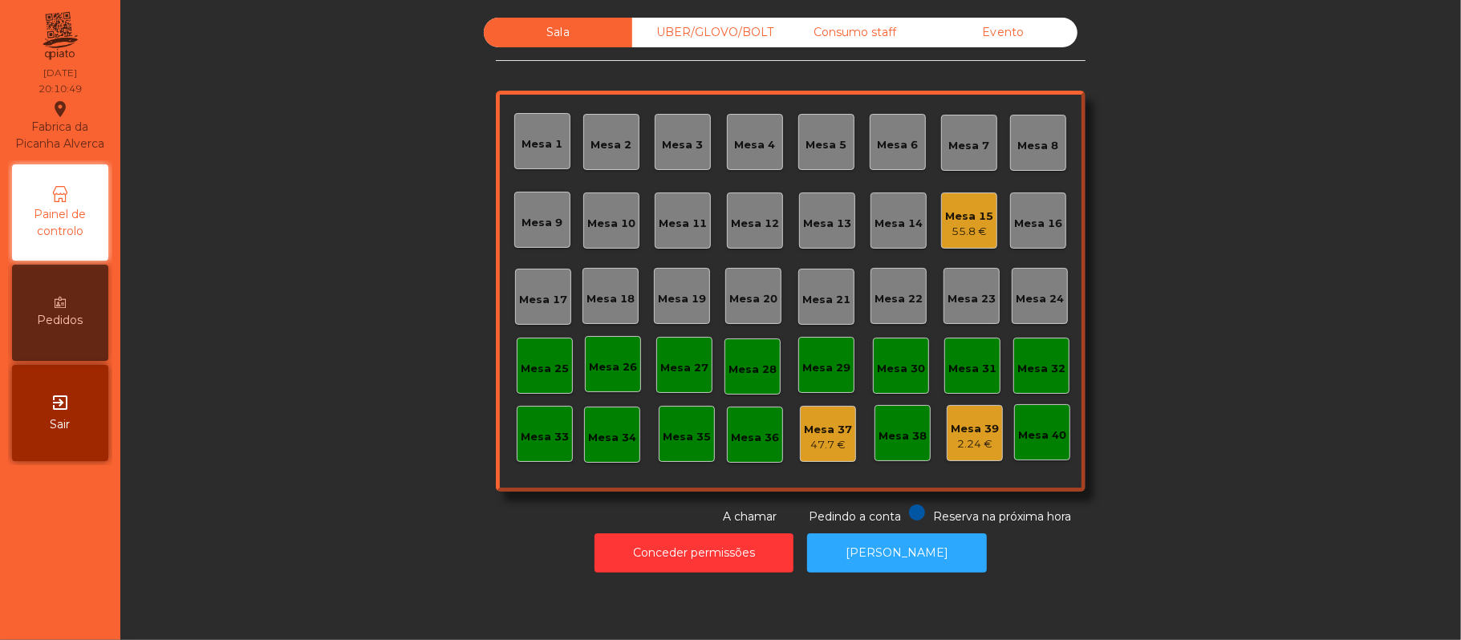
click at [712, 36] on div "UBER/GLOVO/BOLT" at bounding box center [706, 33] width 148 height 30
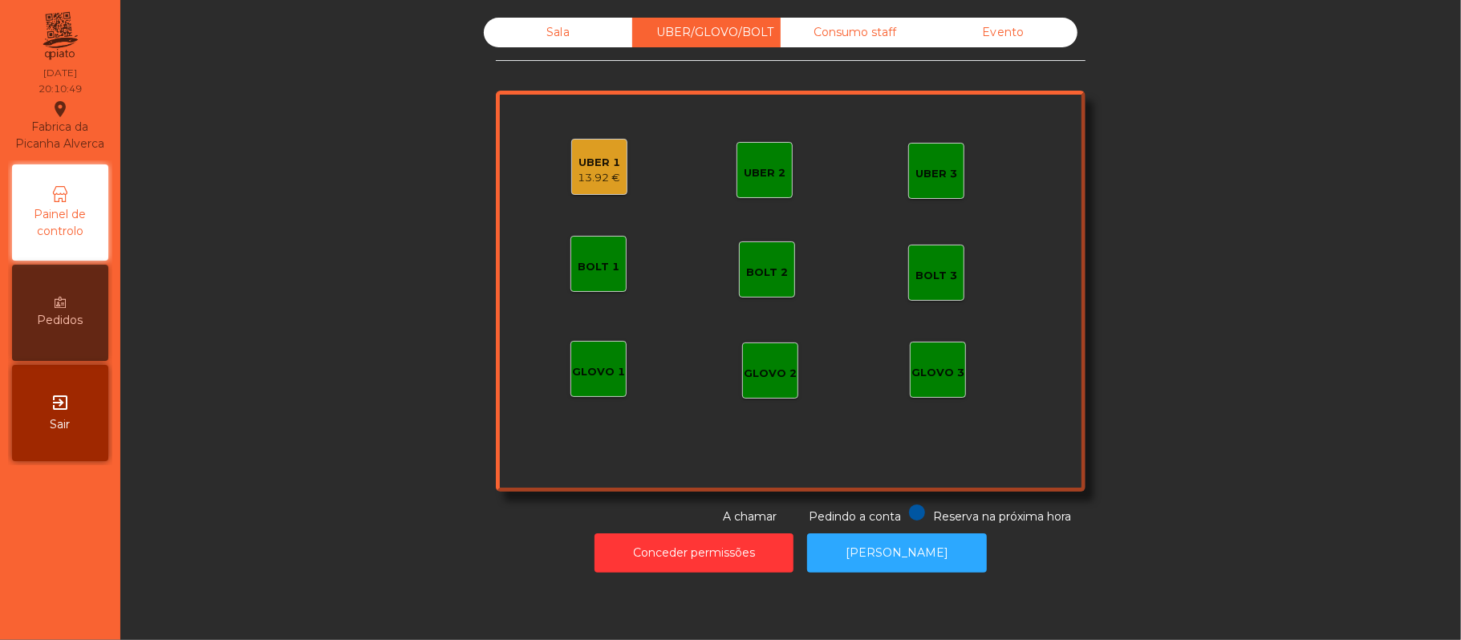
click at [579, 175] on div "13.92 €" at bounding box center [599, 178] width 43 height 16
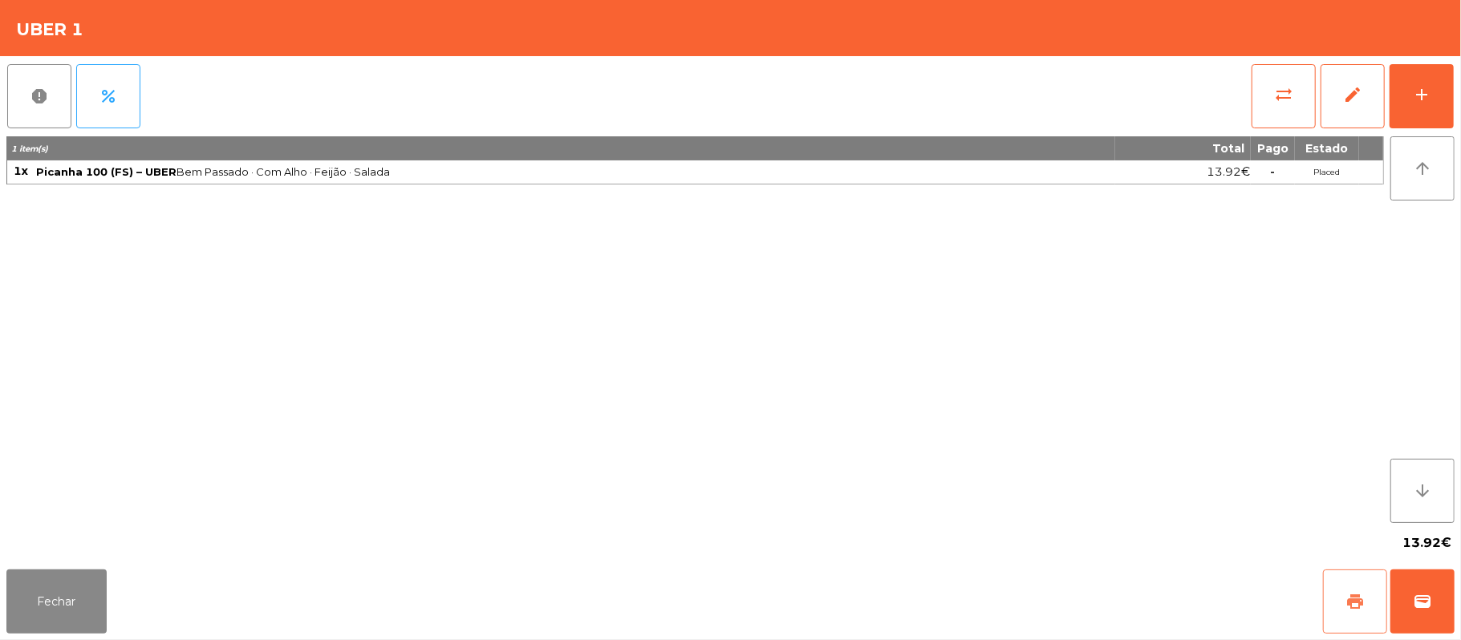
click at [1364, 578] on button "print" at bounding box center [1355, 601] width 64 height 64
click at [1413, 576] on button "wallet" at bounding box center [1422, 601] width 64 height 64
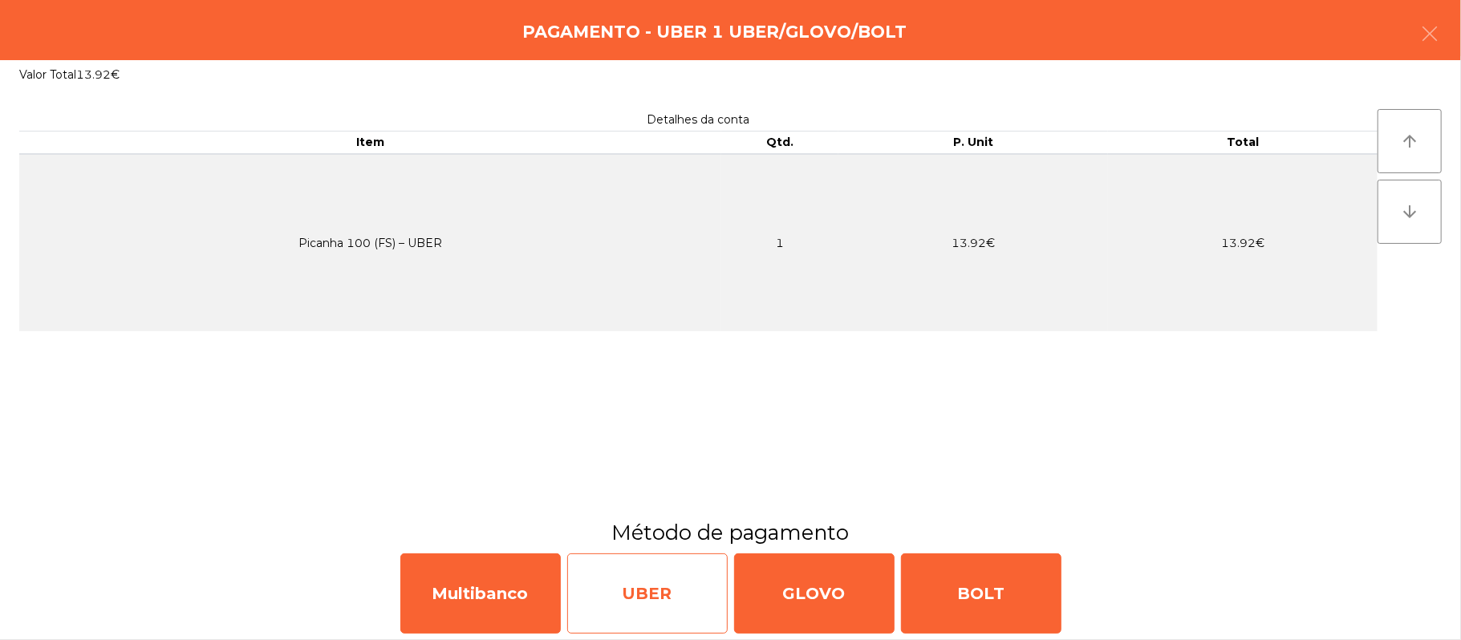
click at [618, 594] on div "UBER" at bounding box center [647, 593] width 160 height 80
select select "**"
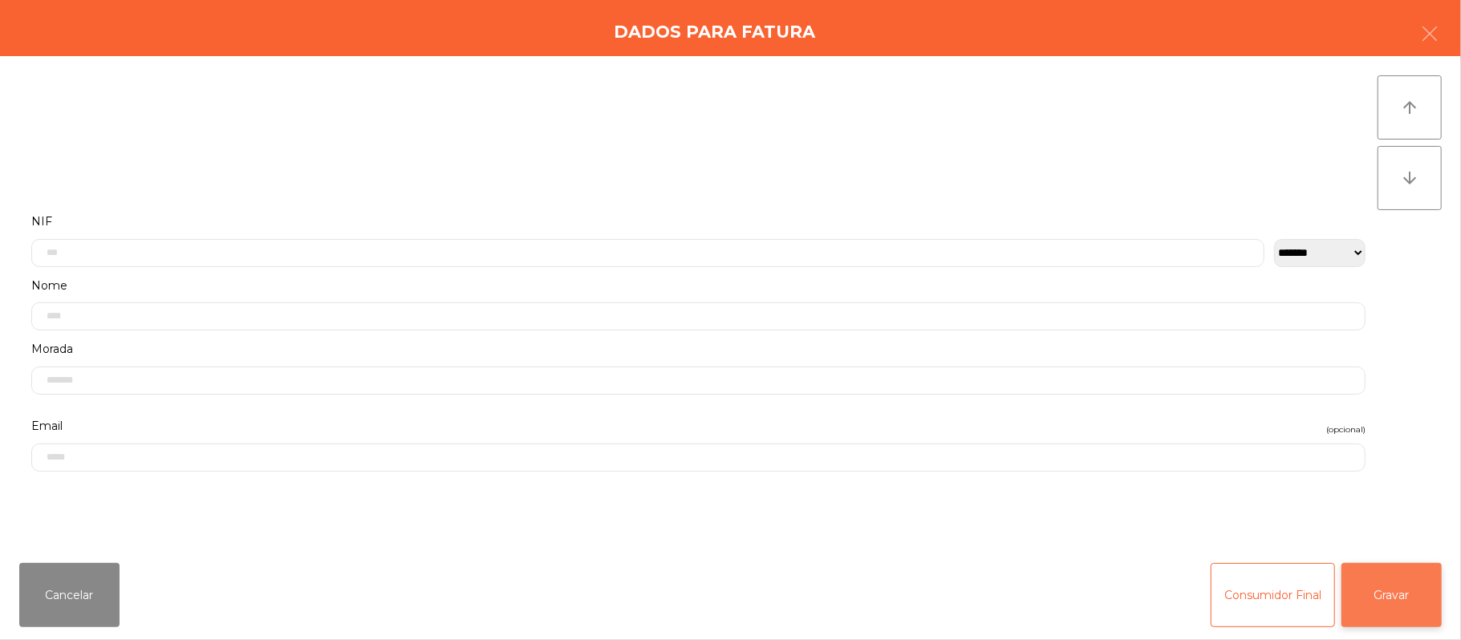
click at [1372, 571] on button "Gravar" at bounding box center [1391, 595] width 100 height 64
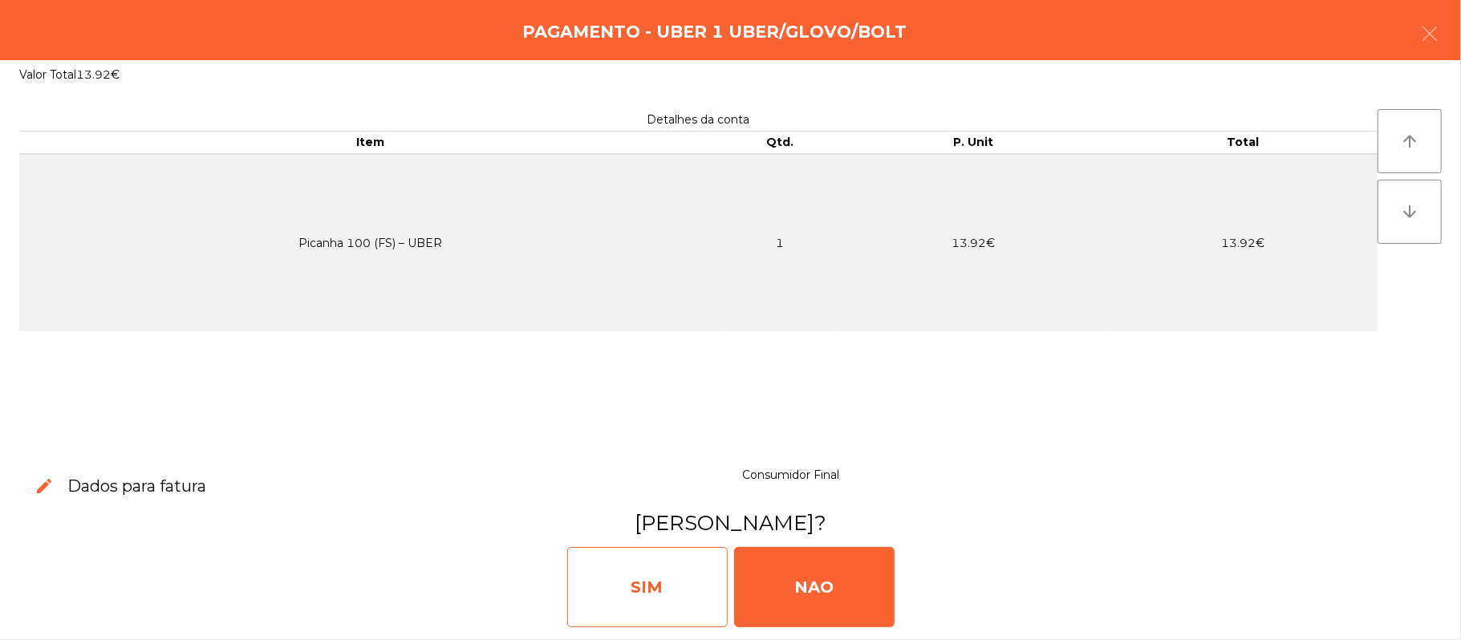
click at [688, 571] on div "SIM" at bounding box center [647, 587] width 160 height 80
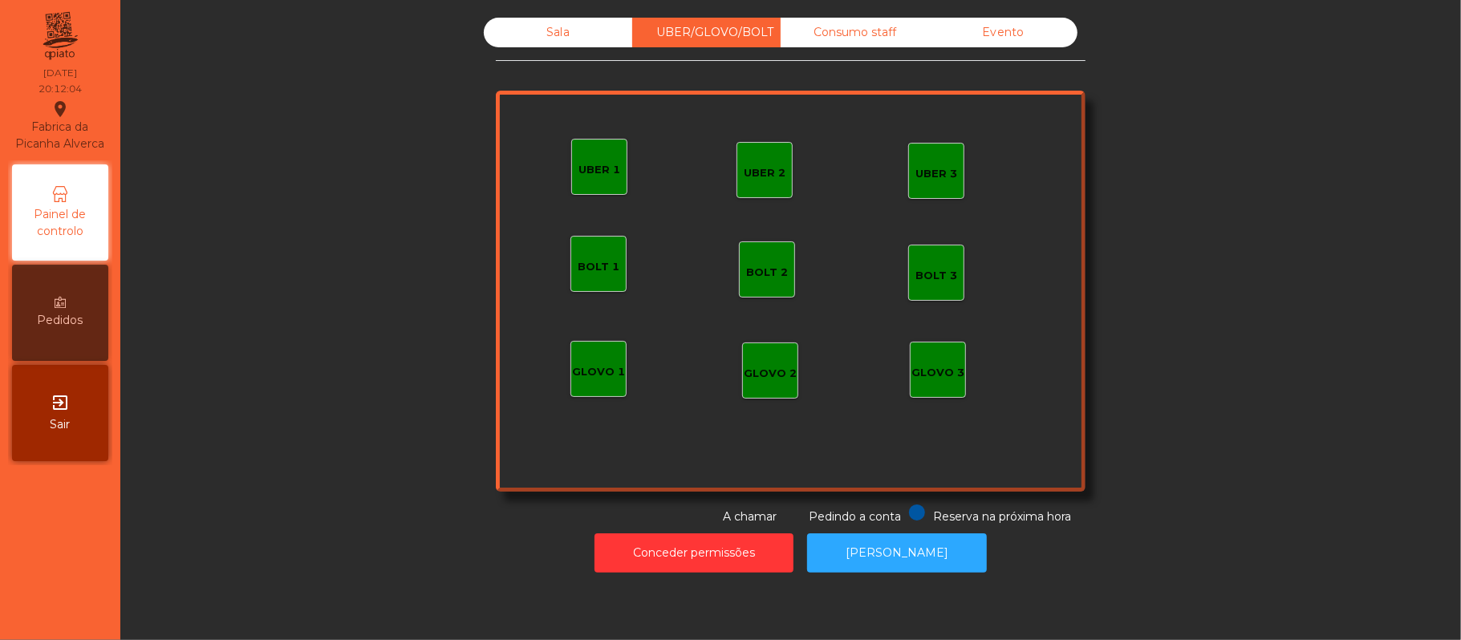
click at [590, 174] on div "UBER 1" at bounding box center [599, 170] width 42 height 16
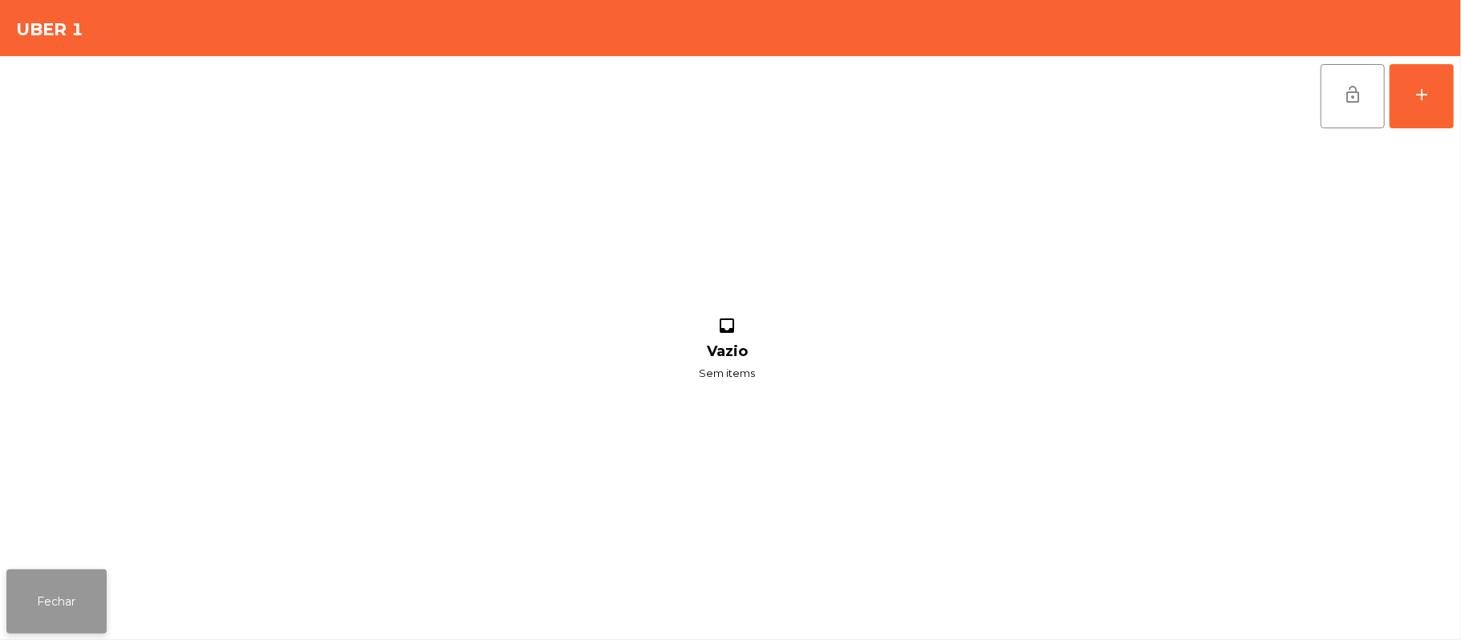
click at [67, 602] on button "Fechar" at bounding box center [56, 601] width 100 height 64
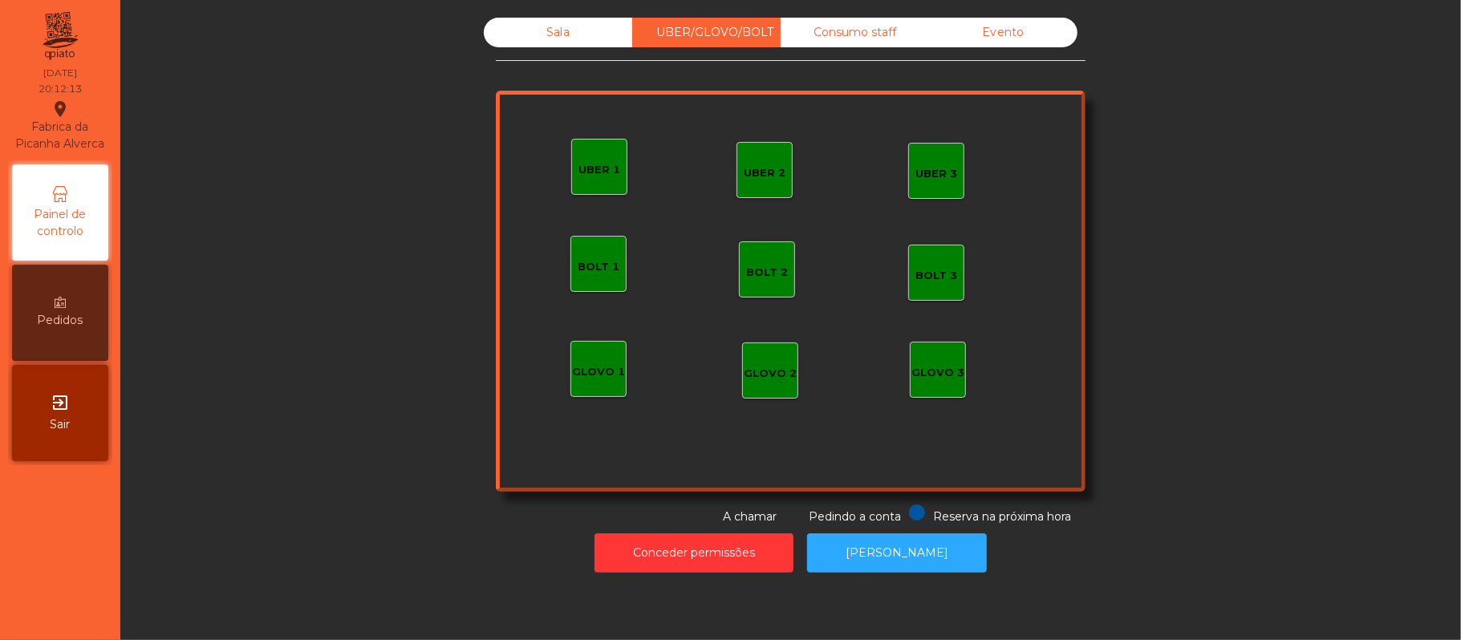
click at [549, 32] on div "Sala" at bounding box center [558, 33] width 148 height 30
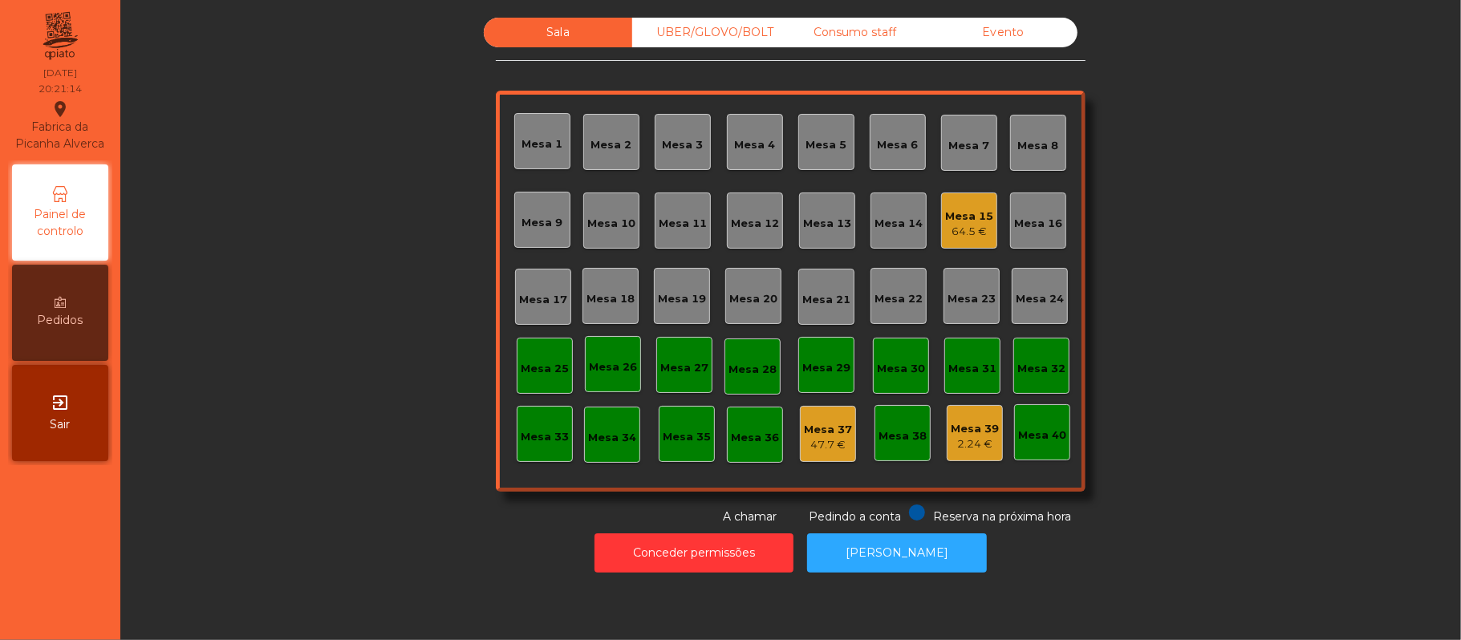
click at [900, 303] on div "Mesa 22" at bounding box center [898, 299] width 48 height 16
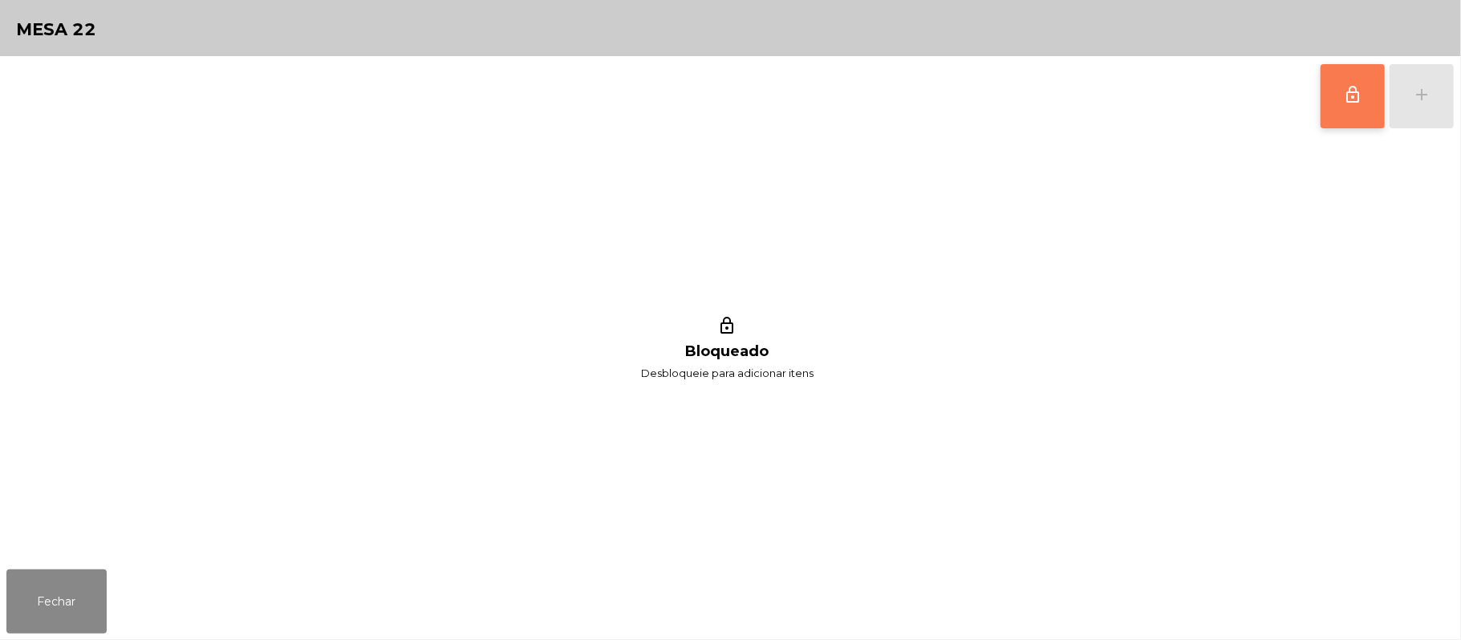
click at [1351, 101] on span "lock_outline" at bounding box center [1352, 94] width 19 height 19
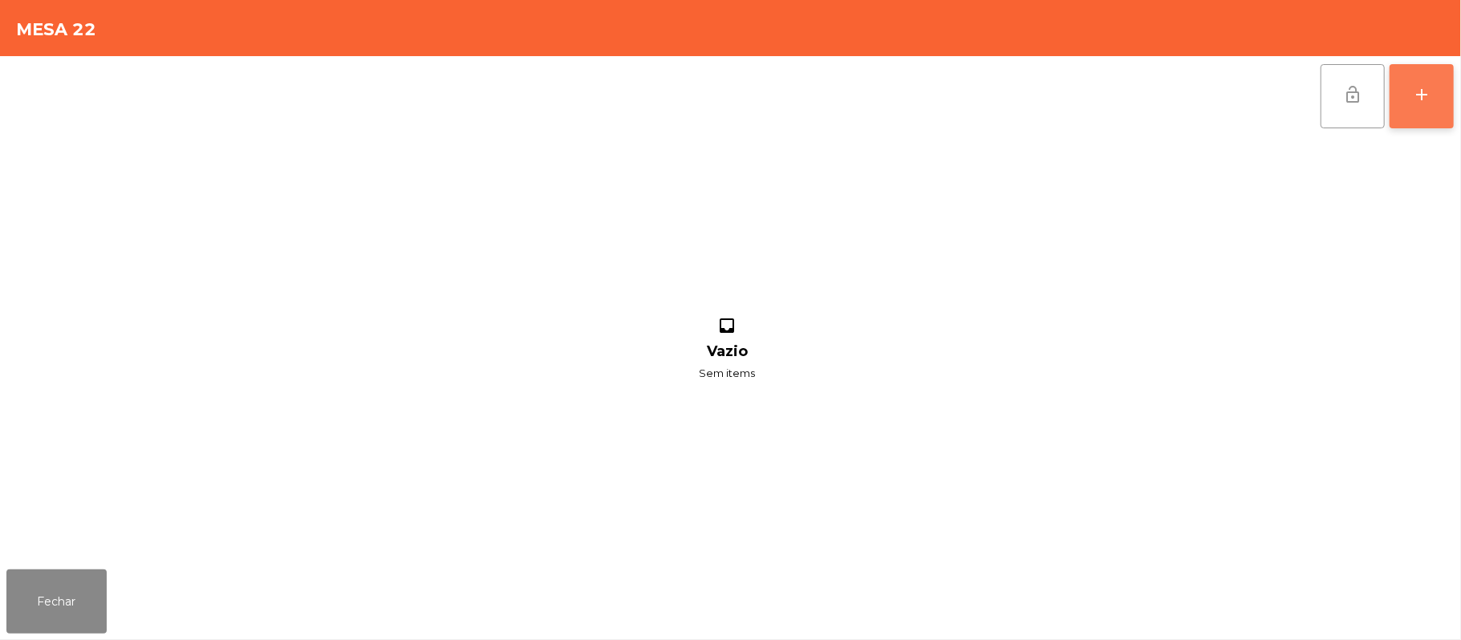
click at [1409, 103] on button "add" at bounding box center [1421, 96] width 64 height 64
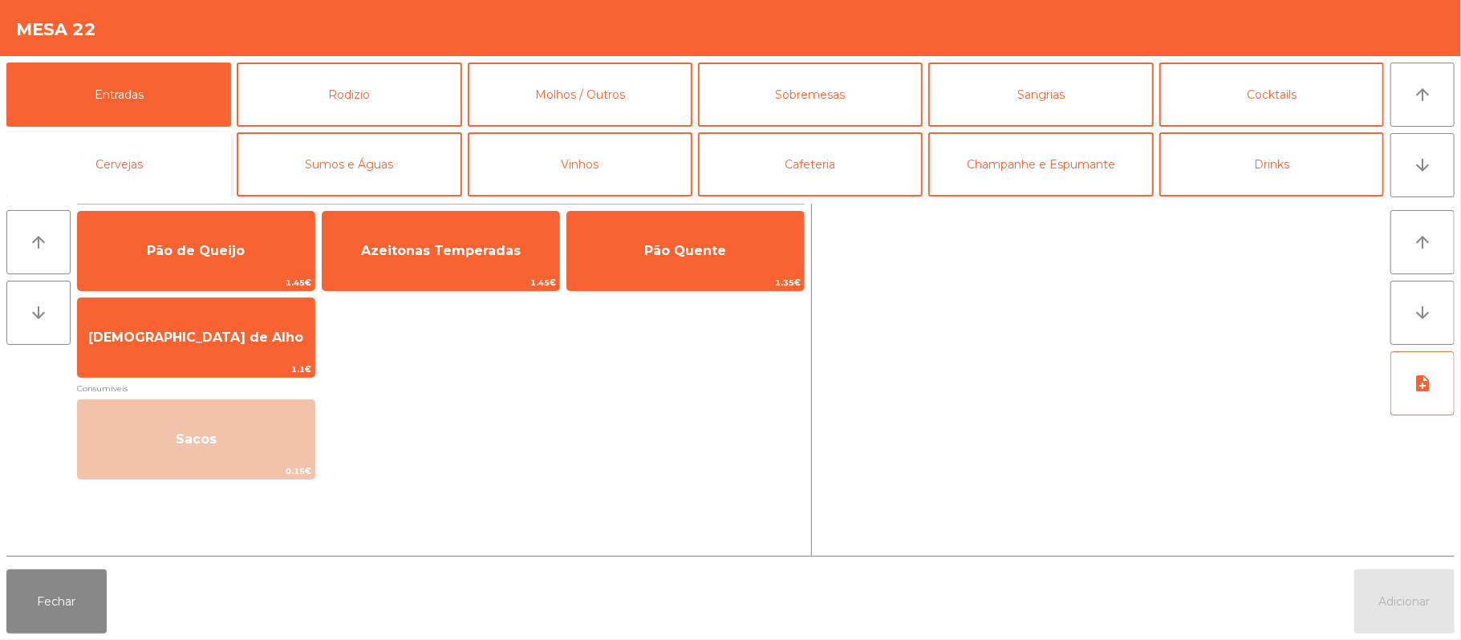
click at [151, 165] on button "Cervejas" at bounding box center [118, 164] width 225 height 64
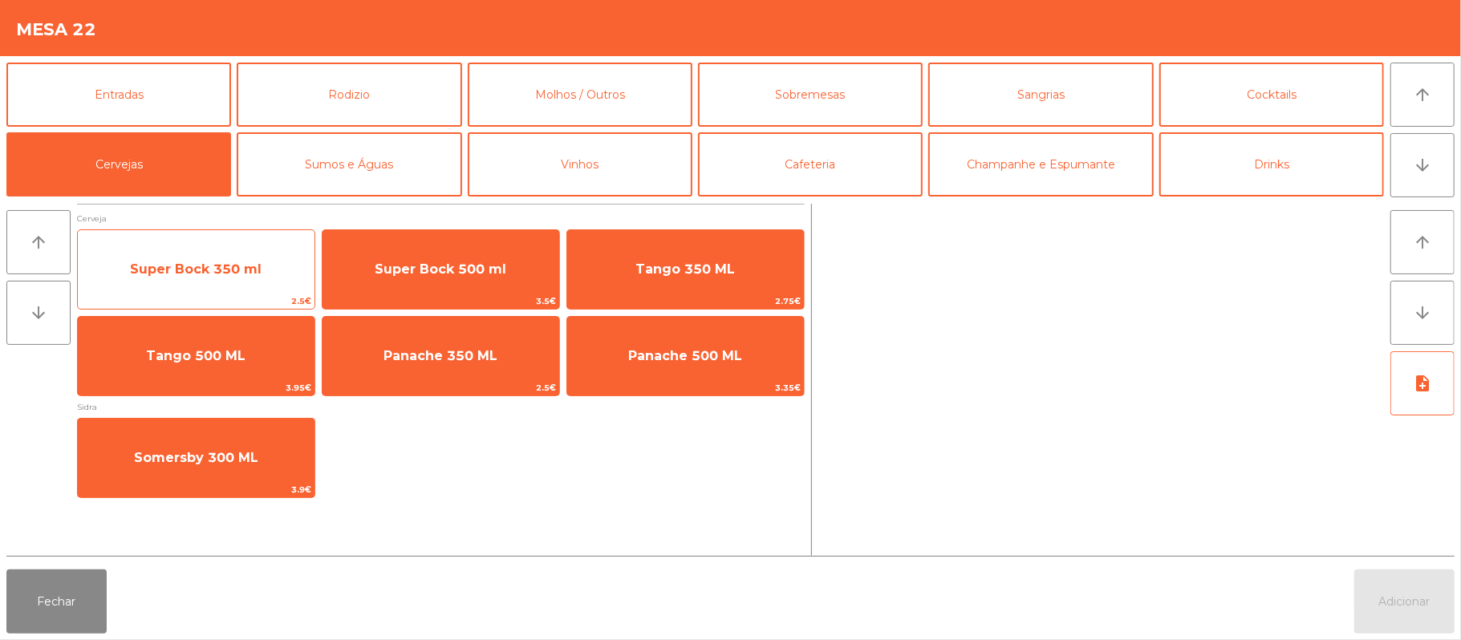
click at [264, 271] on span "Super Bock 350 ml" at bounding box center [196, 269] width 237 height 43
click at [265, 266] on span "Super Bock 350 ml" at bounding box center [196, 269] width 237 height 43
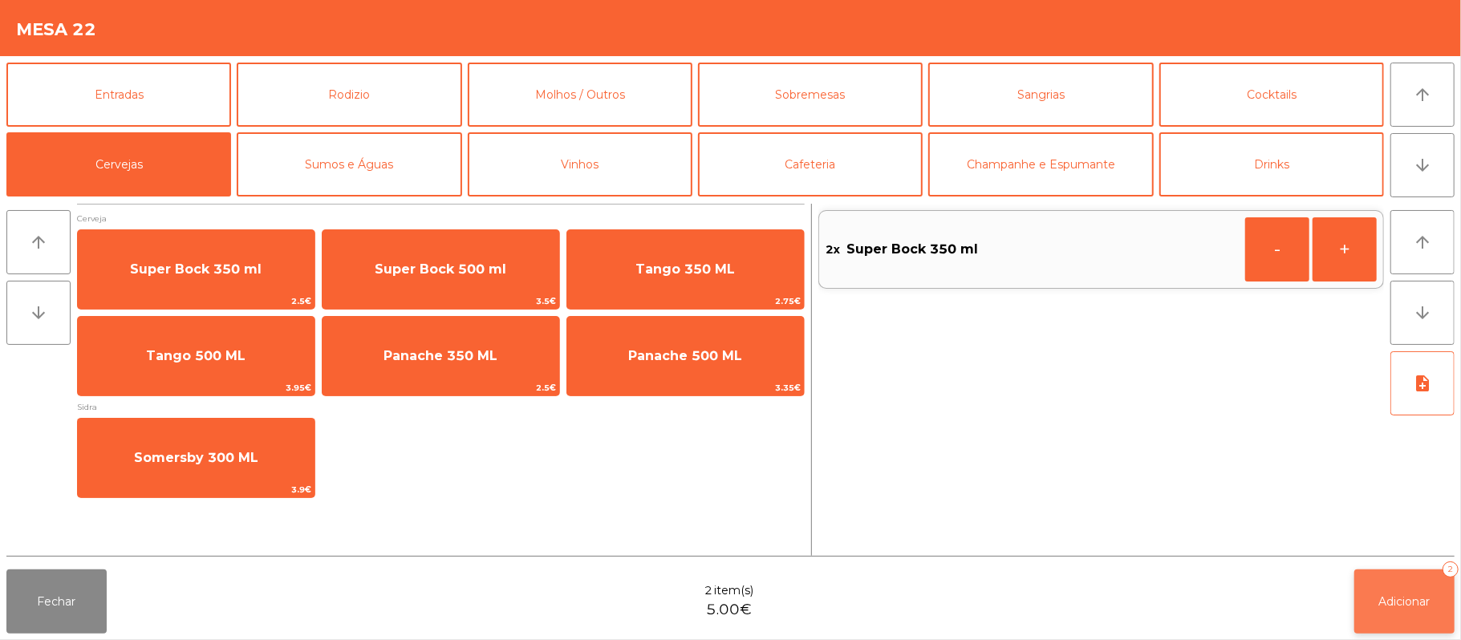
click at [1408, 598] on span "Adicionar" at bounding box center [1404, 601] width 51 height 14
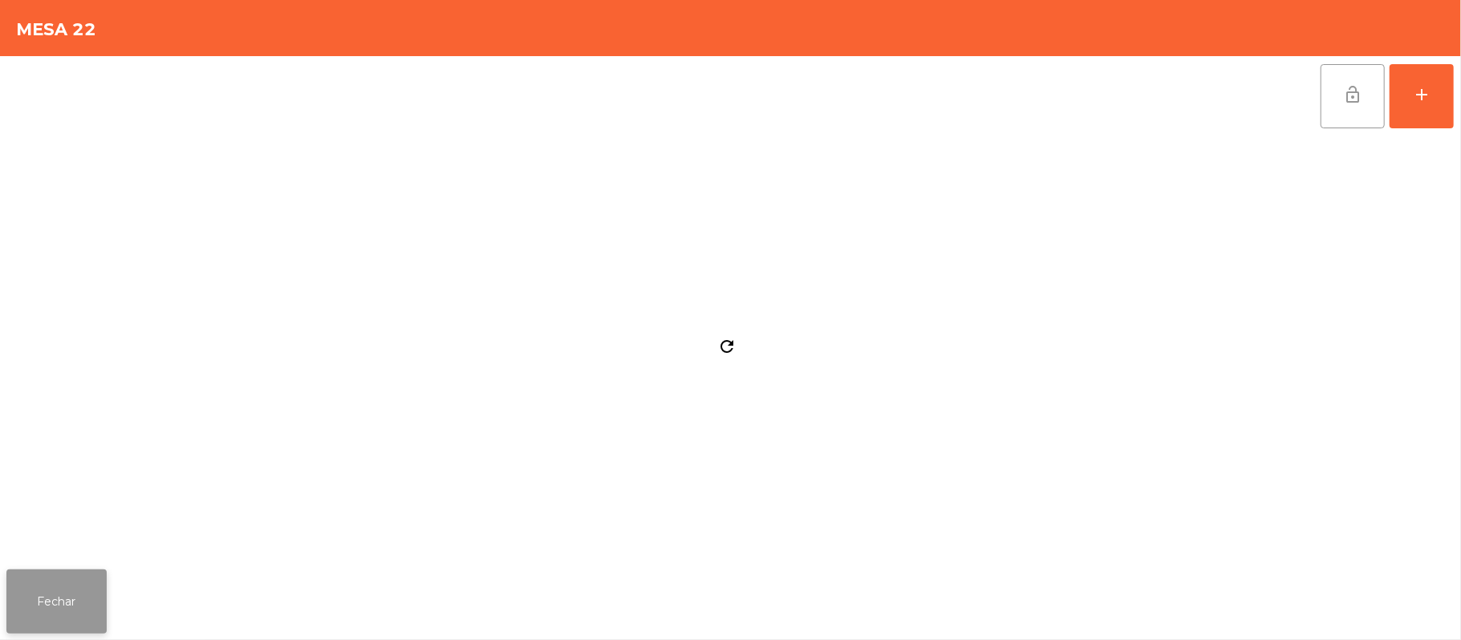
click at [11, 619] on button "Fechar" at bounding box center [56, 601] width 100 height 64
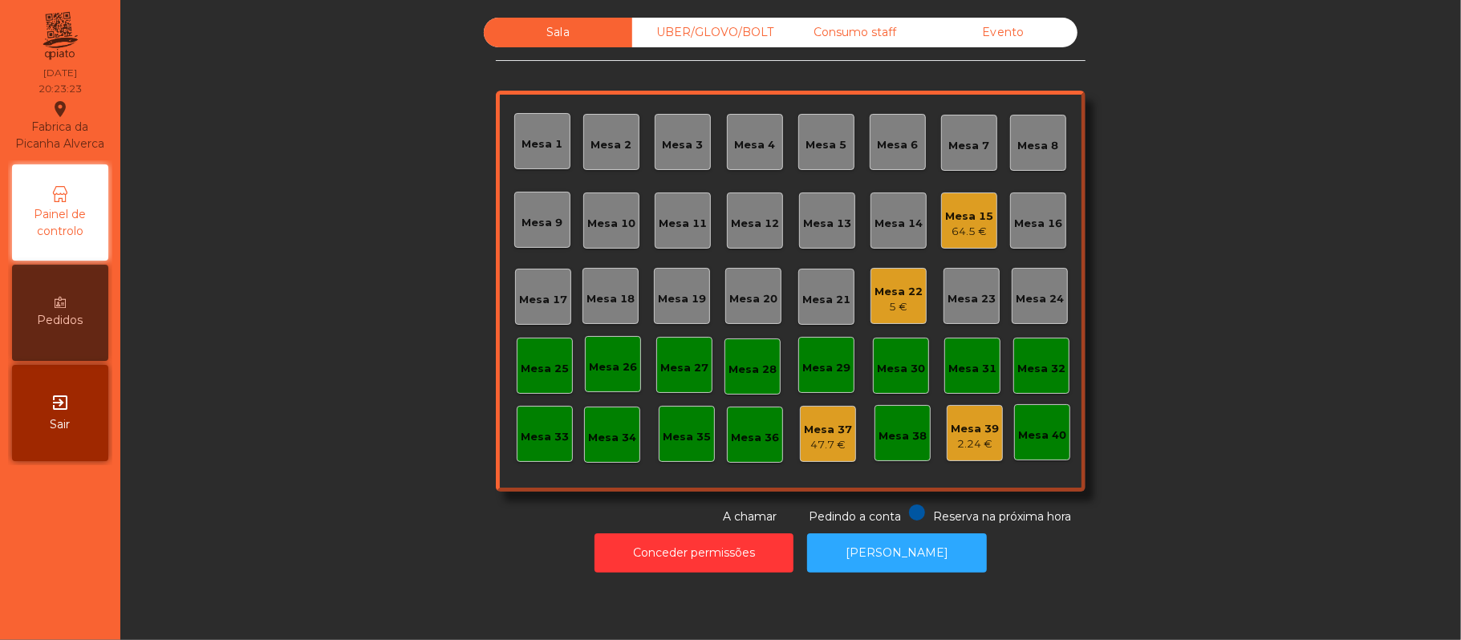
click at [908, 287] on div "Mesa 22" at bounding box center [898, 292] width 48 height 16
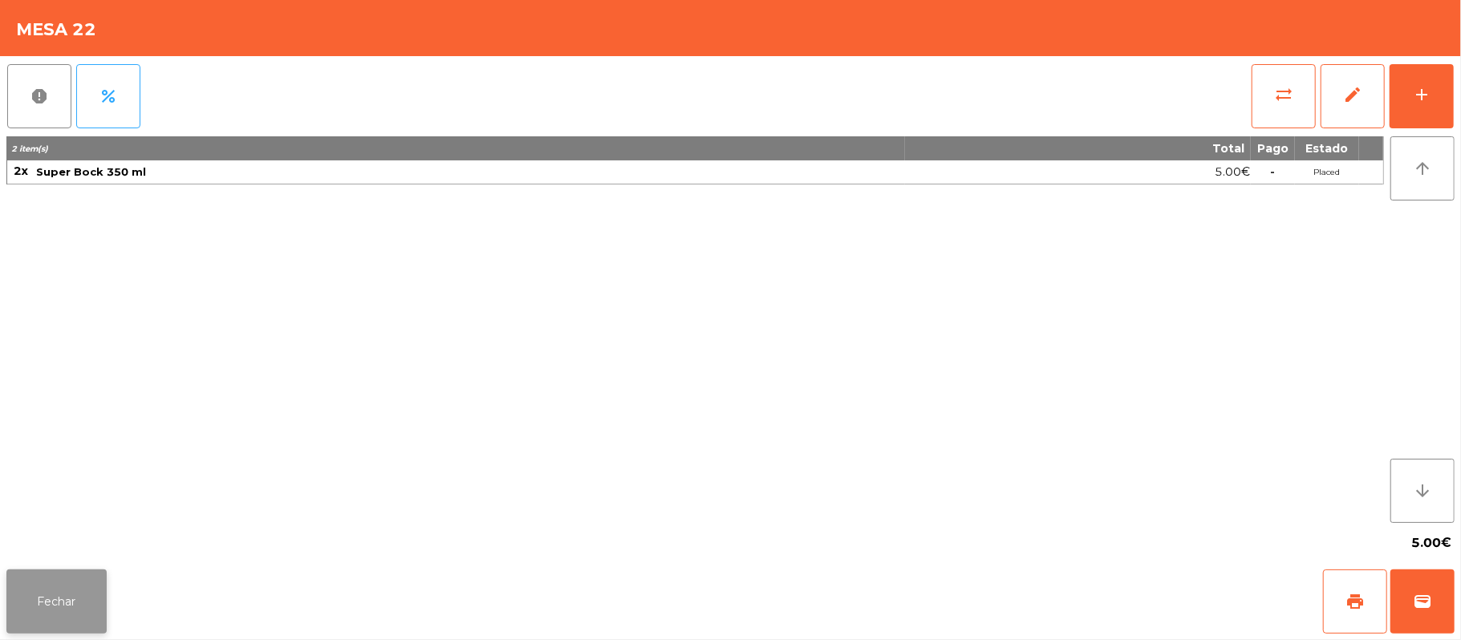
click at [90, 586] on button "Fechar" at bounding box center [56, 601] width 100 height 64
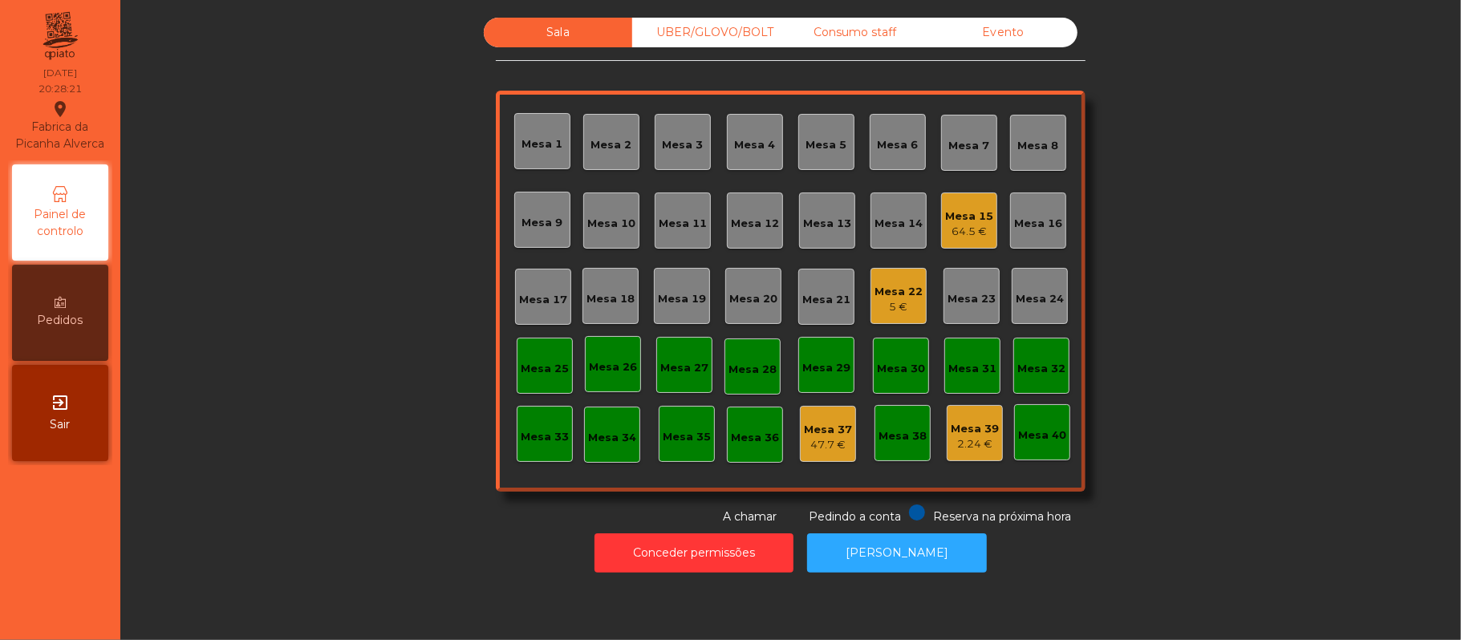
click at [693, 216] on div "Mesa 11" at bounding box center [682, 224] width 48 height 16
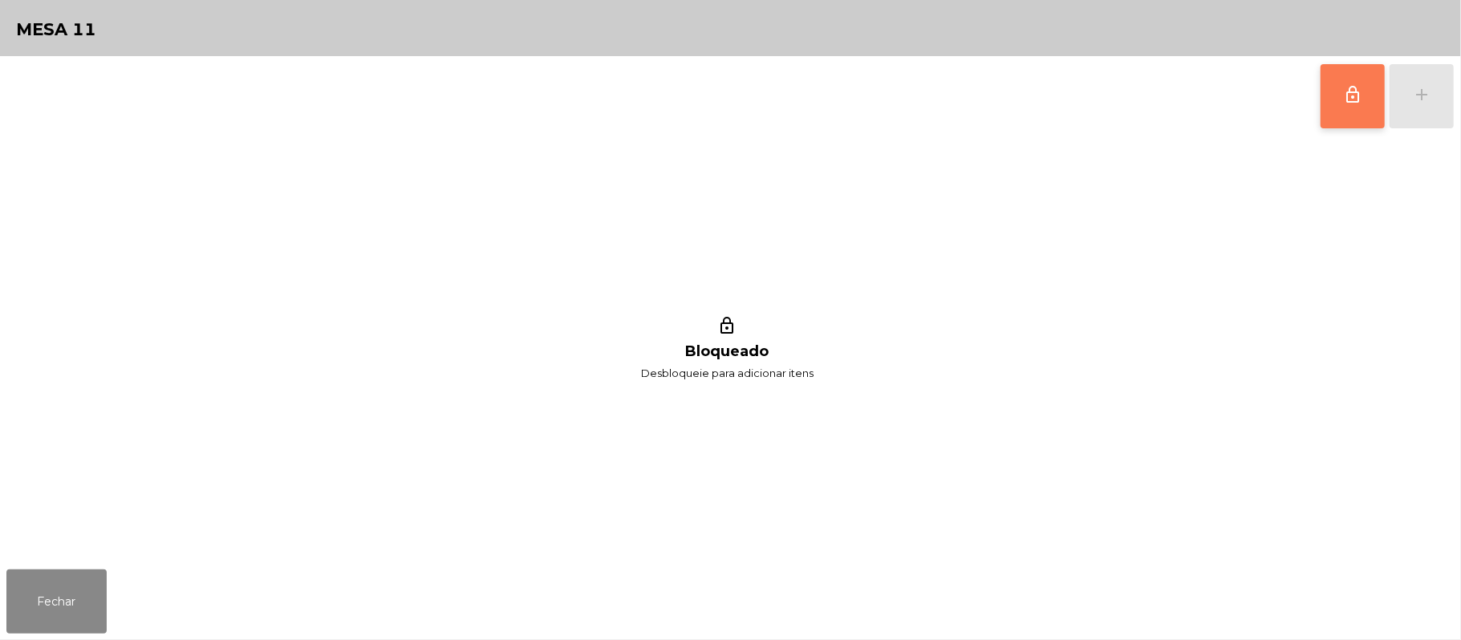
click at [1351, 101] on span "lock_outline" at bounding box center [1352, 94] width 19 height 19
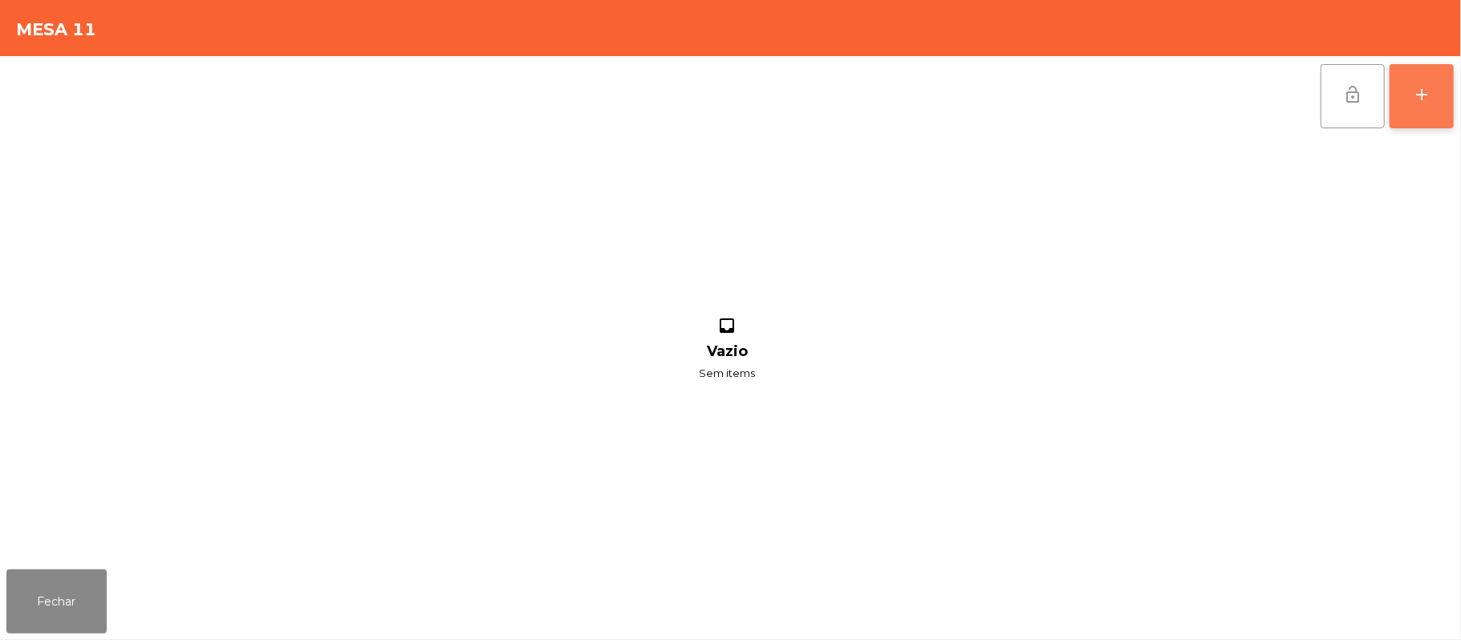
click at [1421, 103] on button "add" at bounding box center [1421, 96] width 64 height 64
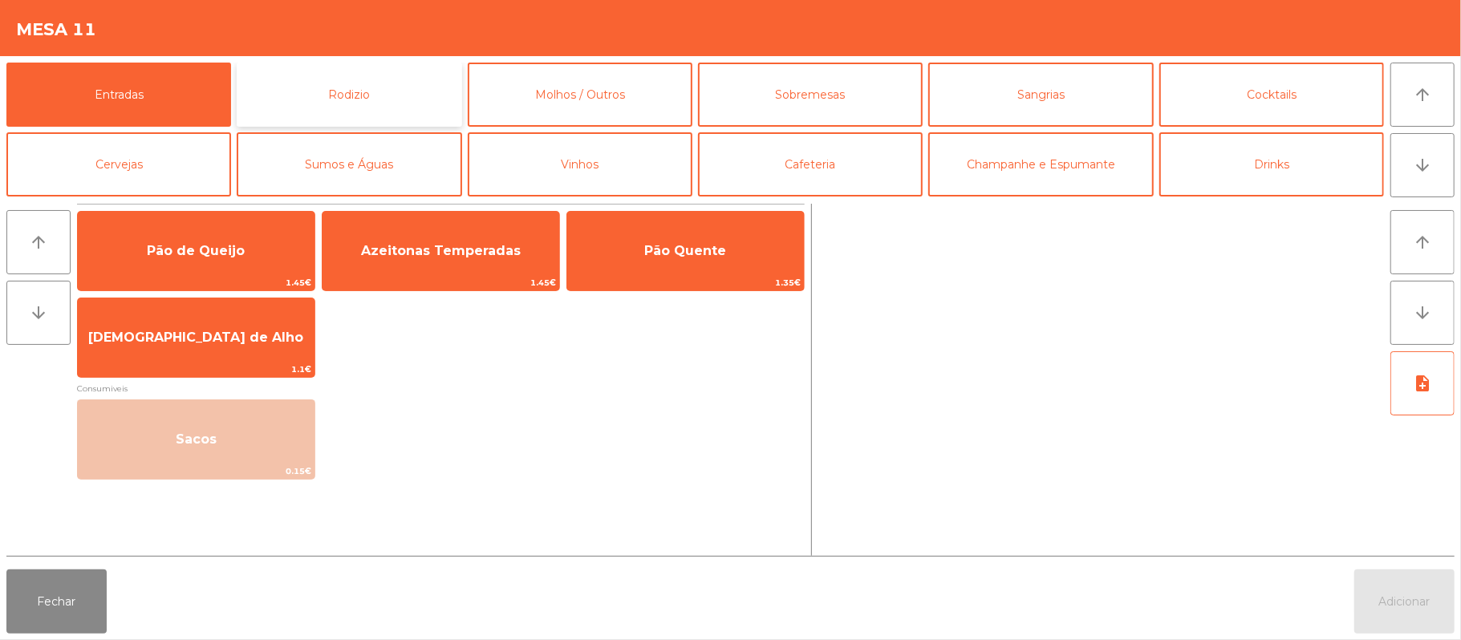
click at [374, 90] on button "Rodizio" at bounding box center [349, 95] width 225 height 64
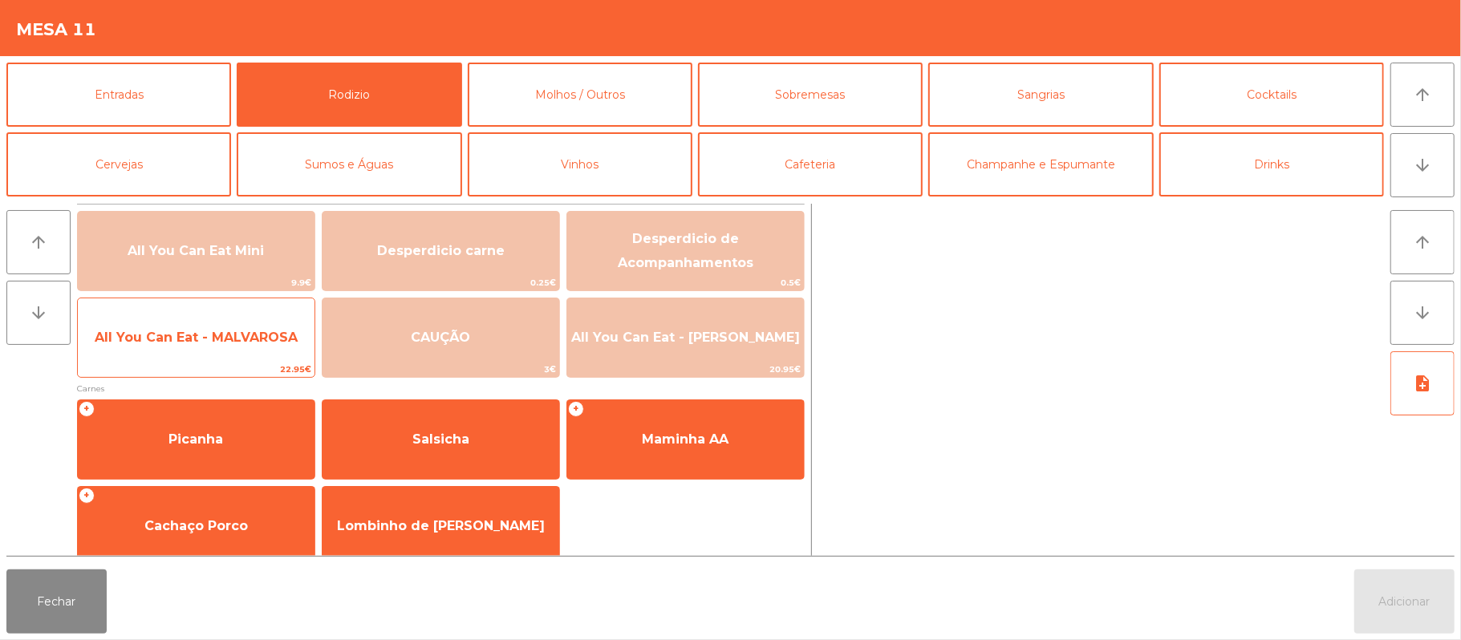
click at [213, 330] on span "All You Can Eat - MALVAROSA" at bounding box center [196, 337] width 203 height 15
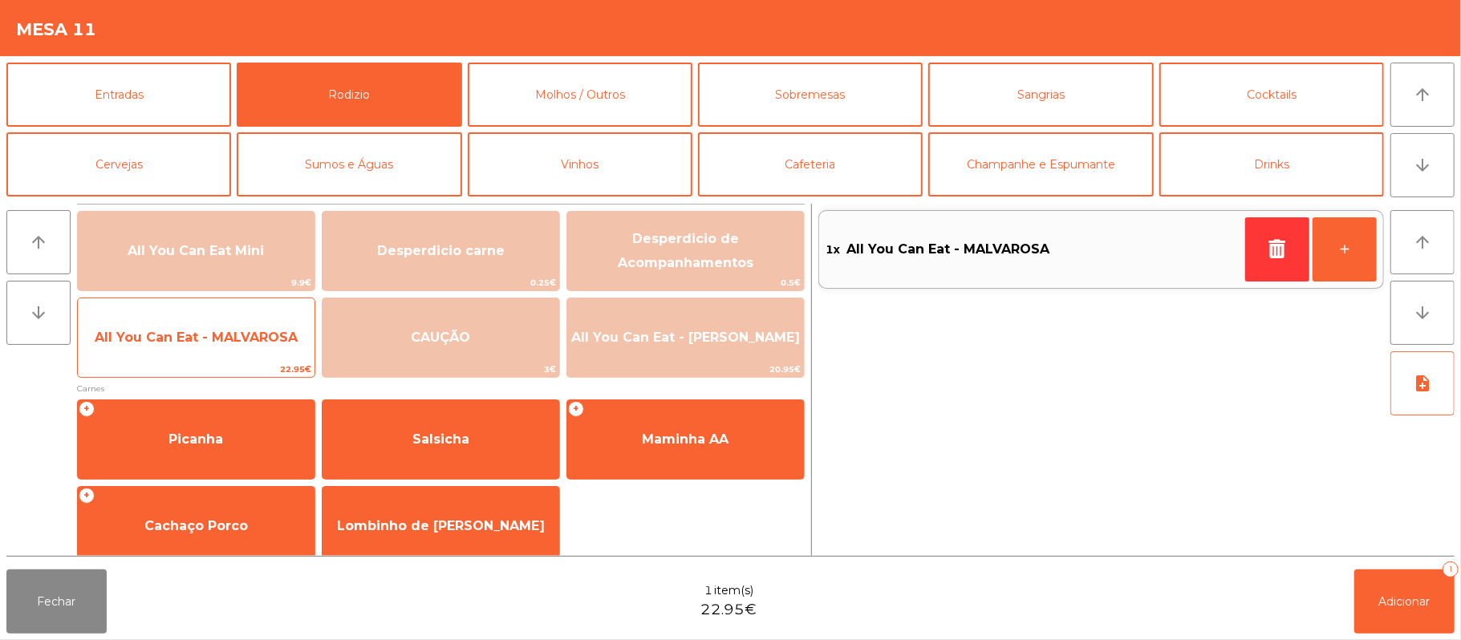
click at [197, 335] on span "All You Can Eat - MALVAROSA" at bounding box center [196, 337] width 203 height 15
click at [205, 346] on span "All You Can Eat - MALVAROSA" at bounding box center [196, 337] width 237 height 43
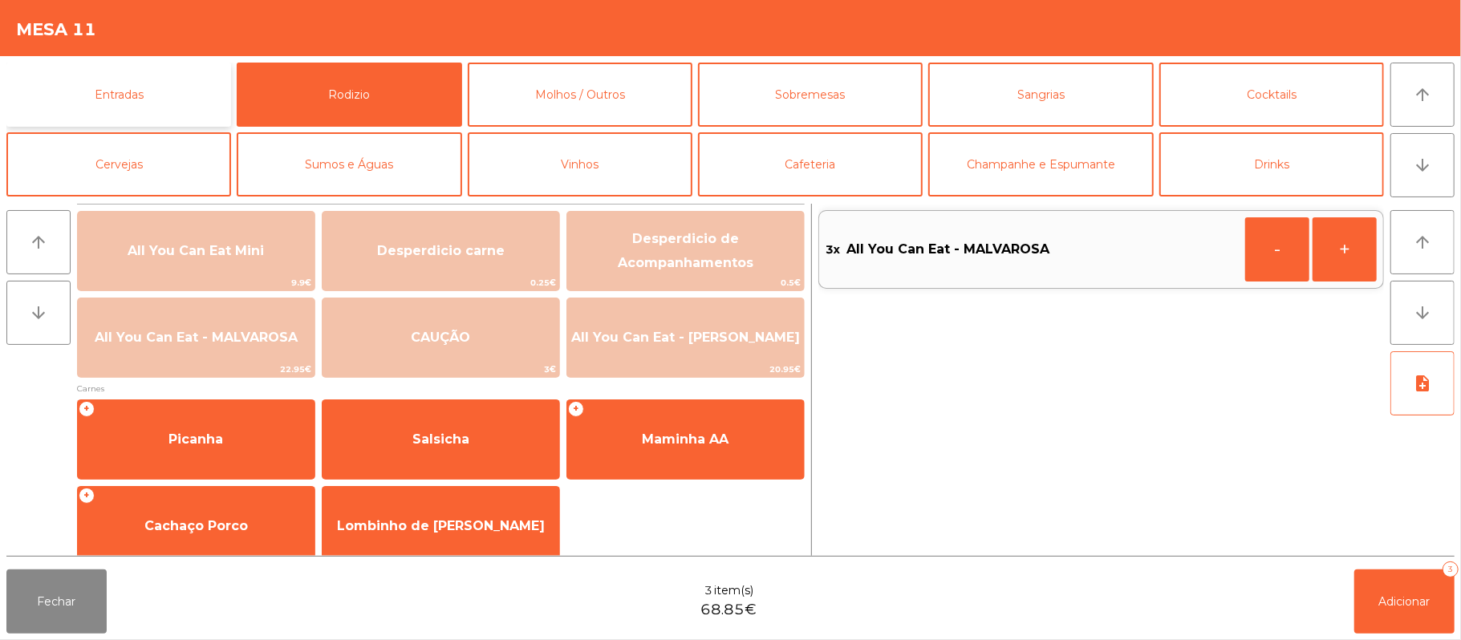
click at [160, 87] on button "Entradas" at bounding box center [118, 95] width 225 height 64
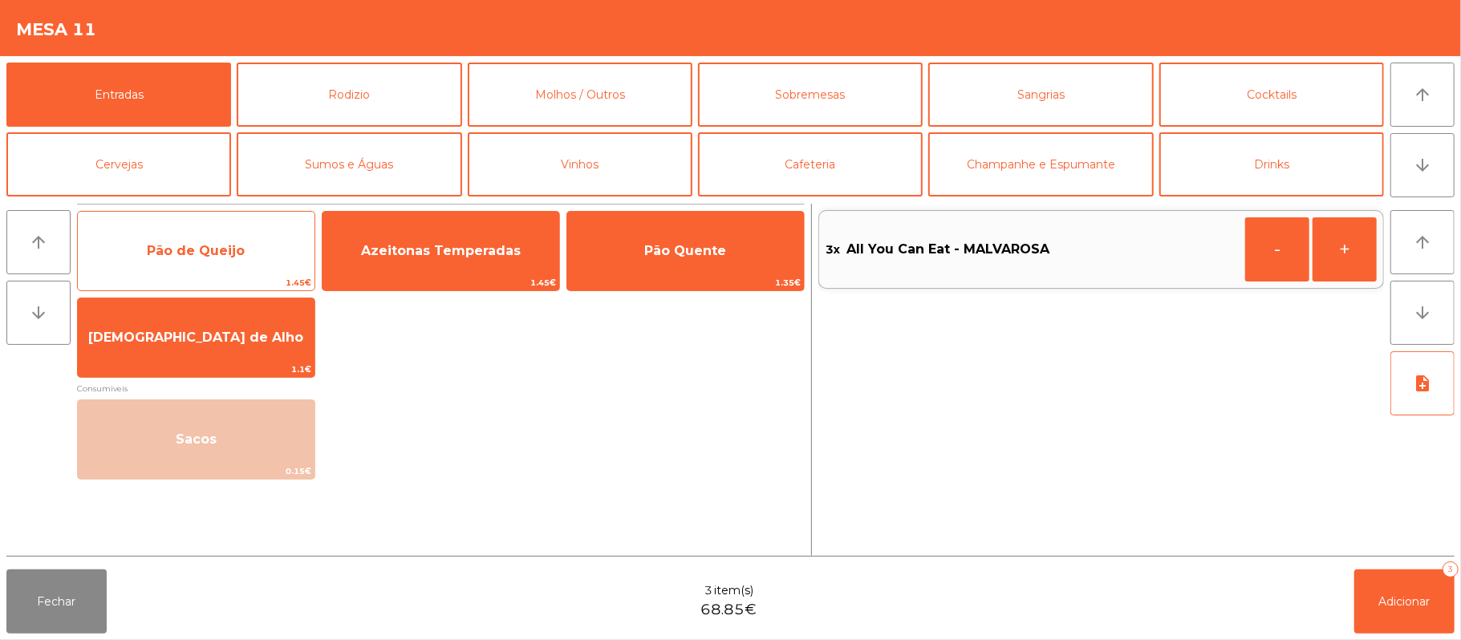
click at [188, 245] on span "Pão de Queijo" at bounding box center [196, 250] width 98 height 15
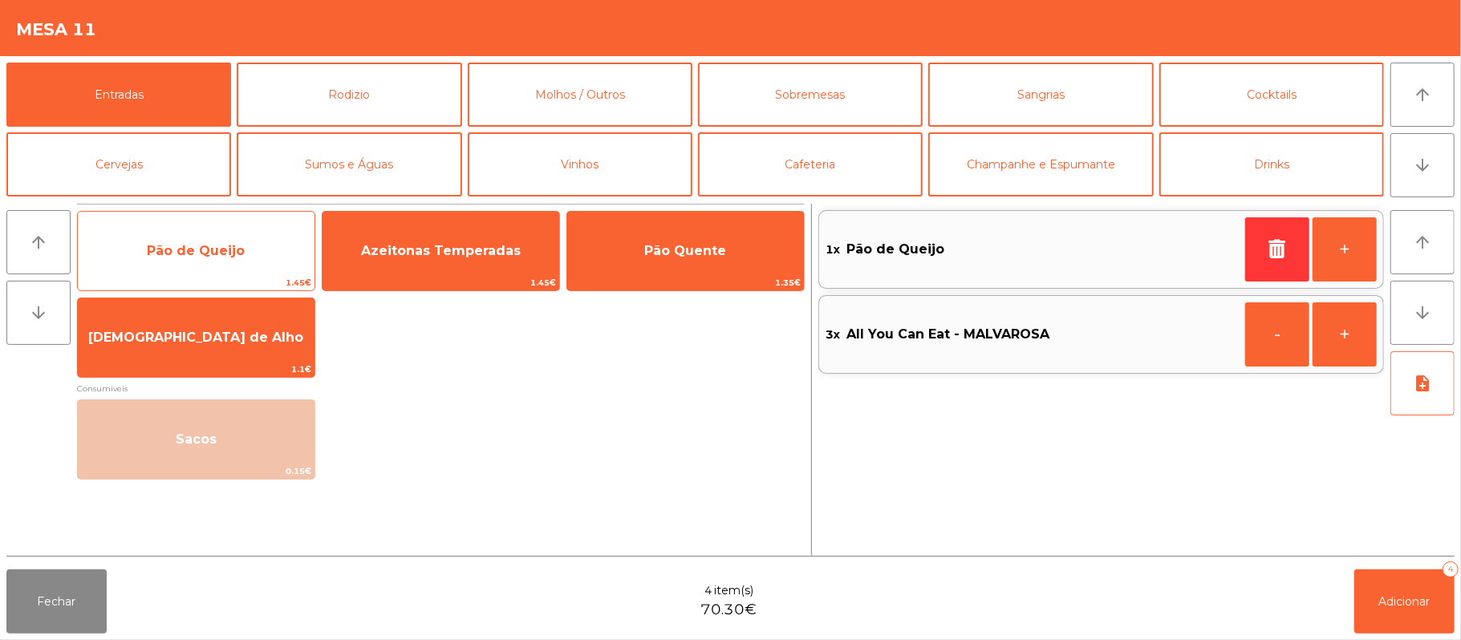
click at [190, 247] on span "Pão de Queijo" at bounding box center [196, 250] width 98 height 15
click at [190, 253] on span "Pão de Queijo" at bounding box center [196, 250] width 98 height 15
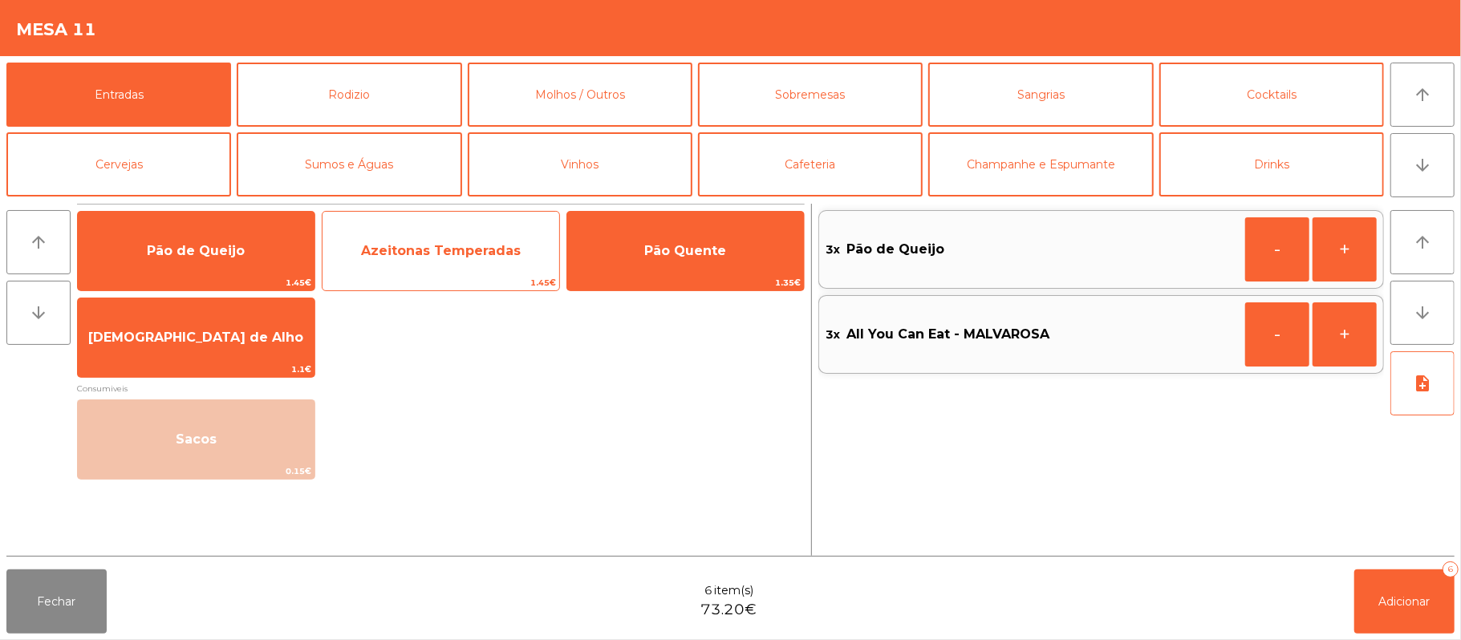
click at [478, 251] on span "Azeitonas Temperadas" at bounding box center [441, 250] width 160 height 15
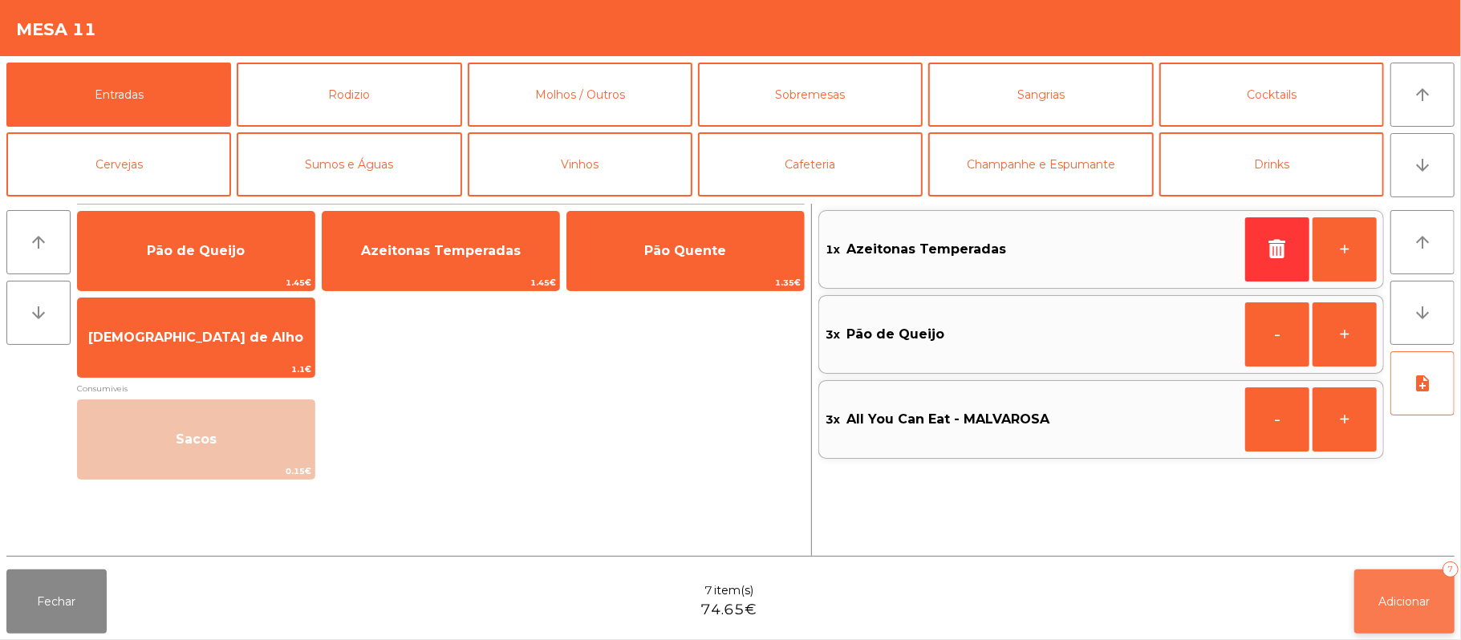
click at [1438, 601] on button "Adicionar 7" at bounding box center [1404, 601] width 100 height 64
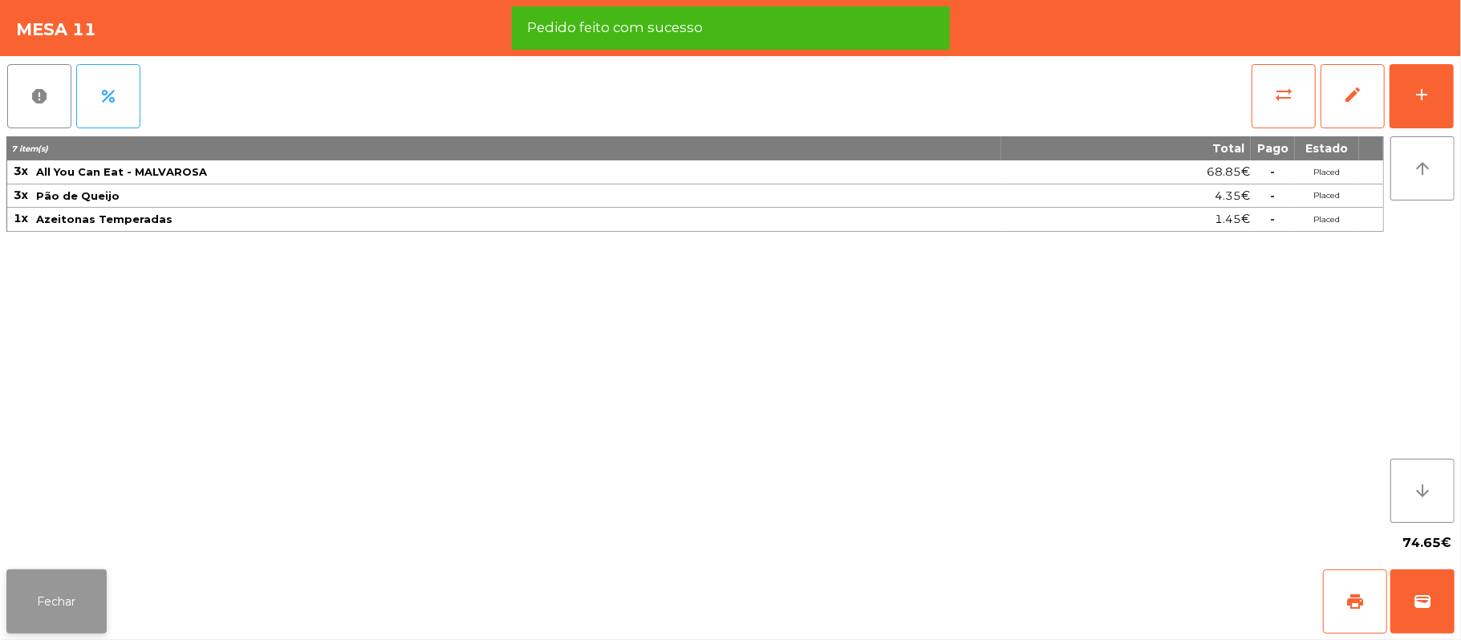
click at [71, 611] on button "Fechar" at bounding box center [56, 601] width 100 height 64
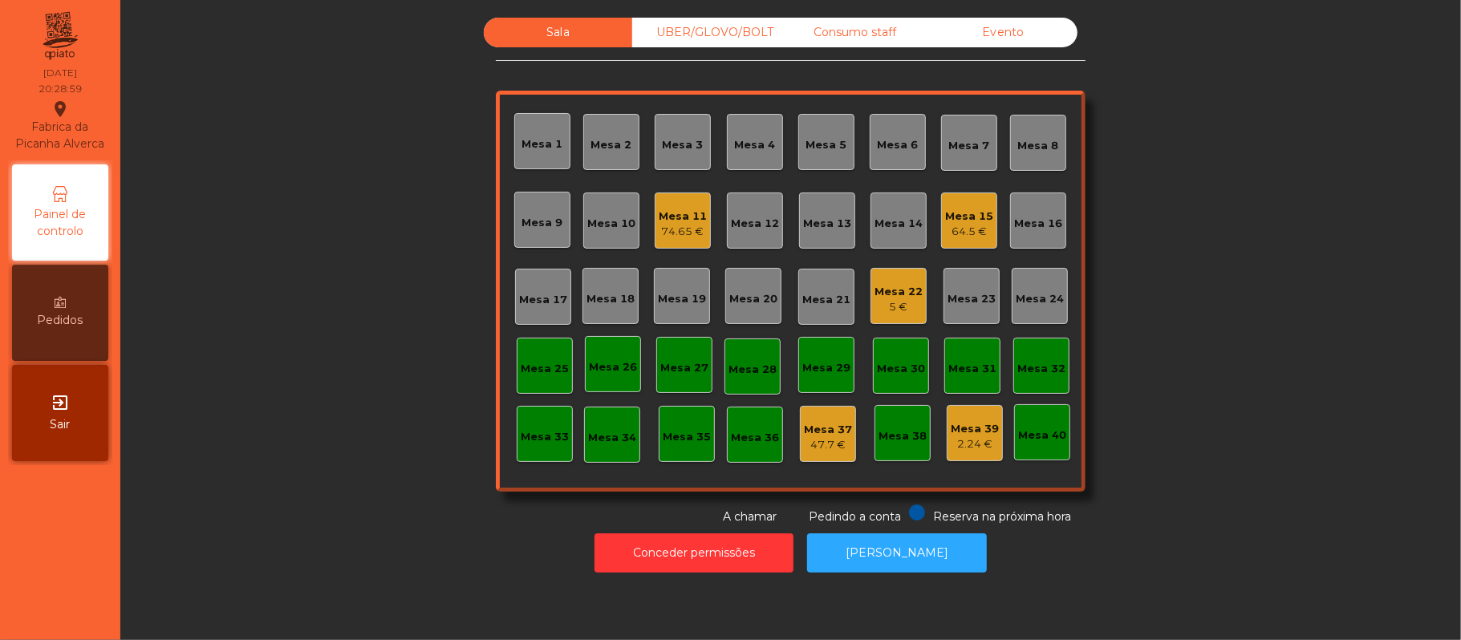
click at [742, 30] on div "UBER/GLOVO/BOLT" at bounding box center [706, 33] width 148 height 30
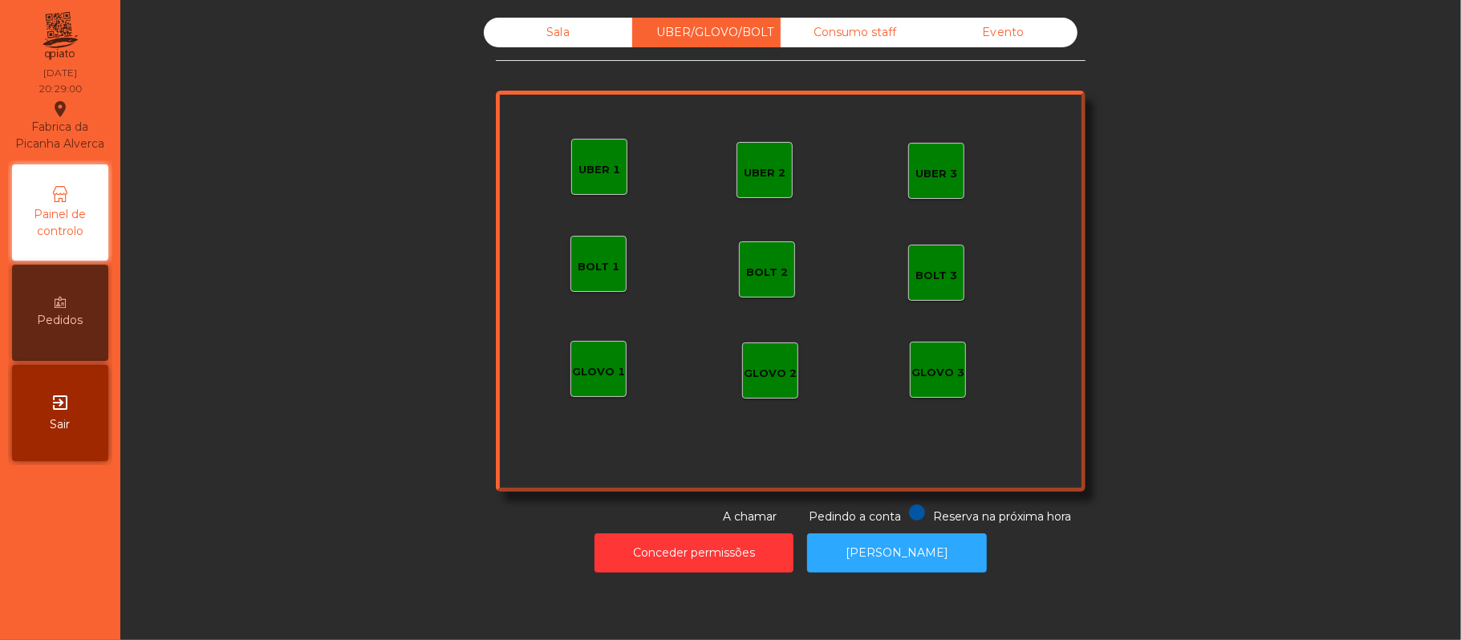
click at [598, 177] on div "UBER 1" at bounding box center [599, 167] width 56 height 56
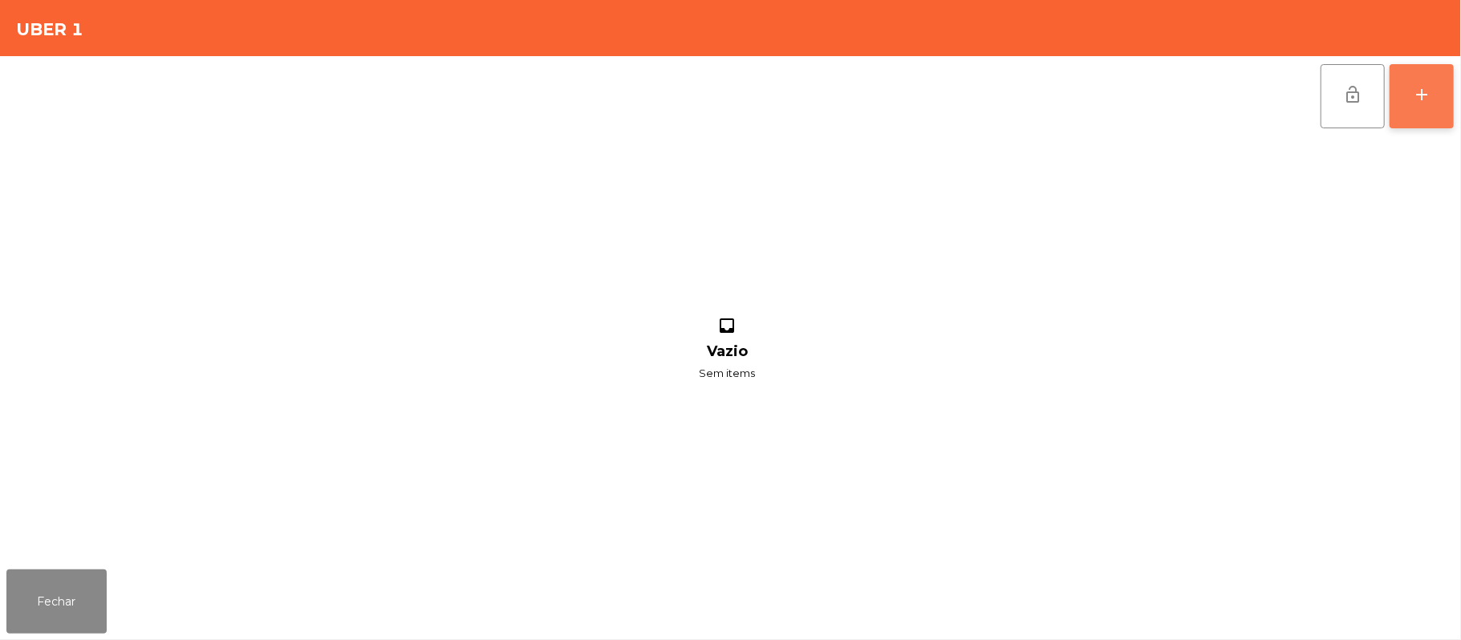
click at [1403, 94] on button "add" at bounding box center [1421, 96] width 64 height 64
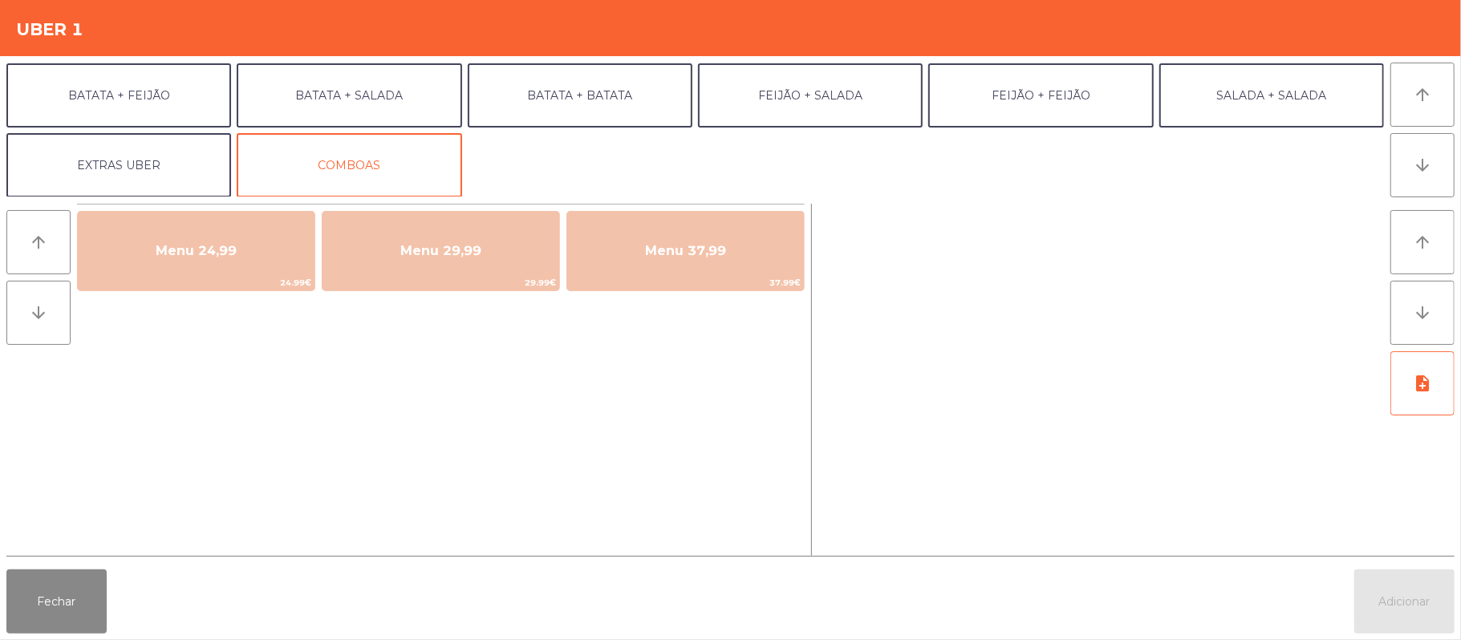
scroll to position [55, 0]
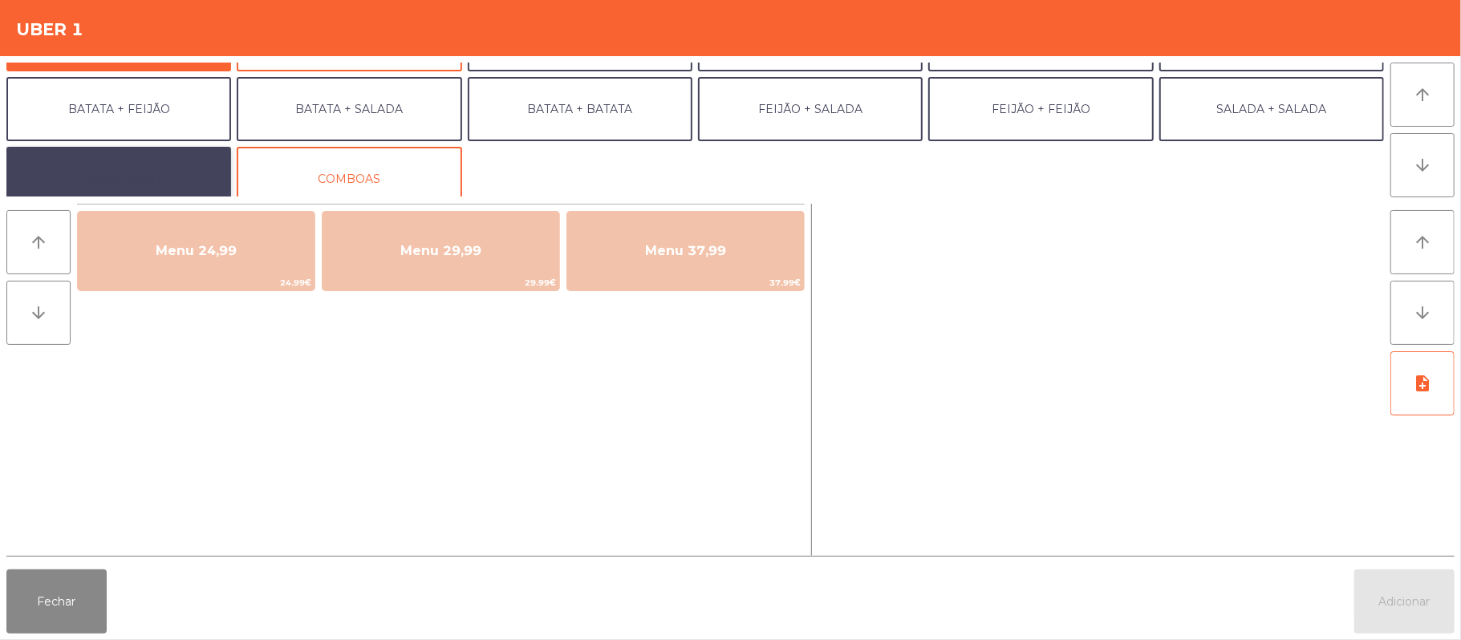
click at [164, 172] on button "EXTRAS UBER" at bounding box center [118, 179] width 225 height 64
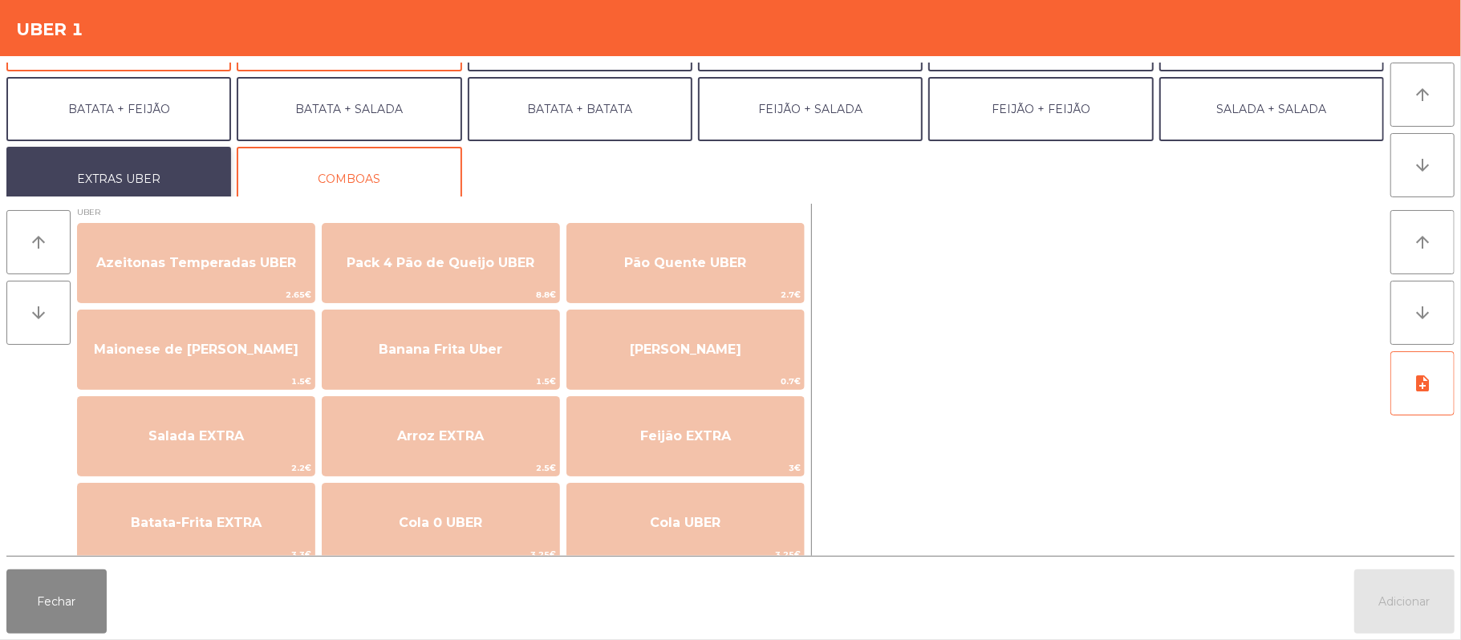
scroll to position [5, 0]
click at [165, 165] on button "EXTRAS UBER" at bounding box center [118, 179] width 225 height 64
click at [98, 610] on button "Fechar" at bounding box center [56, 601] width 100 height 64
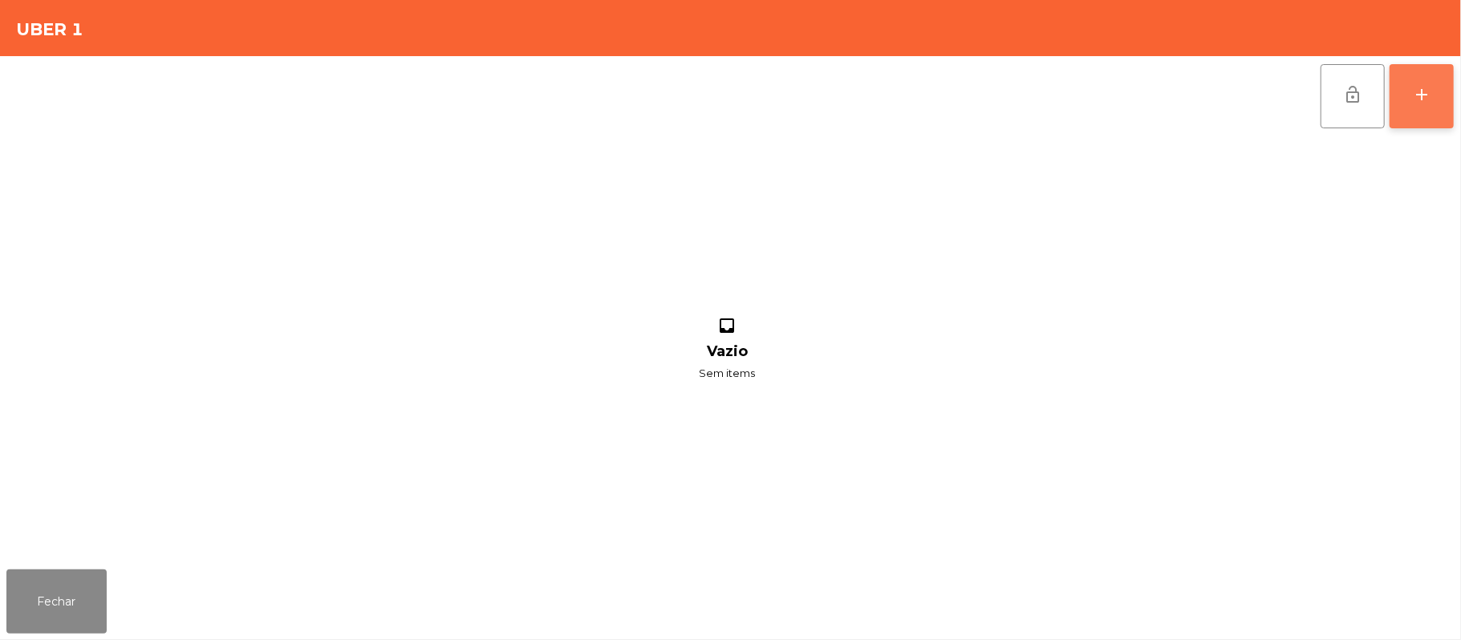
click at [1445, 107] on button "add" at bounding box center [1421, 96] width 64 height 64
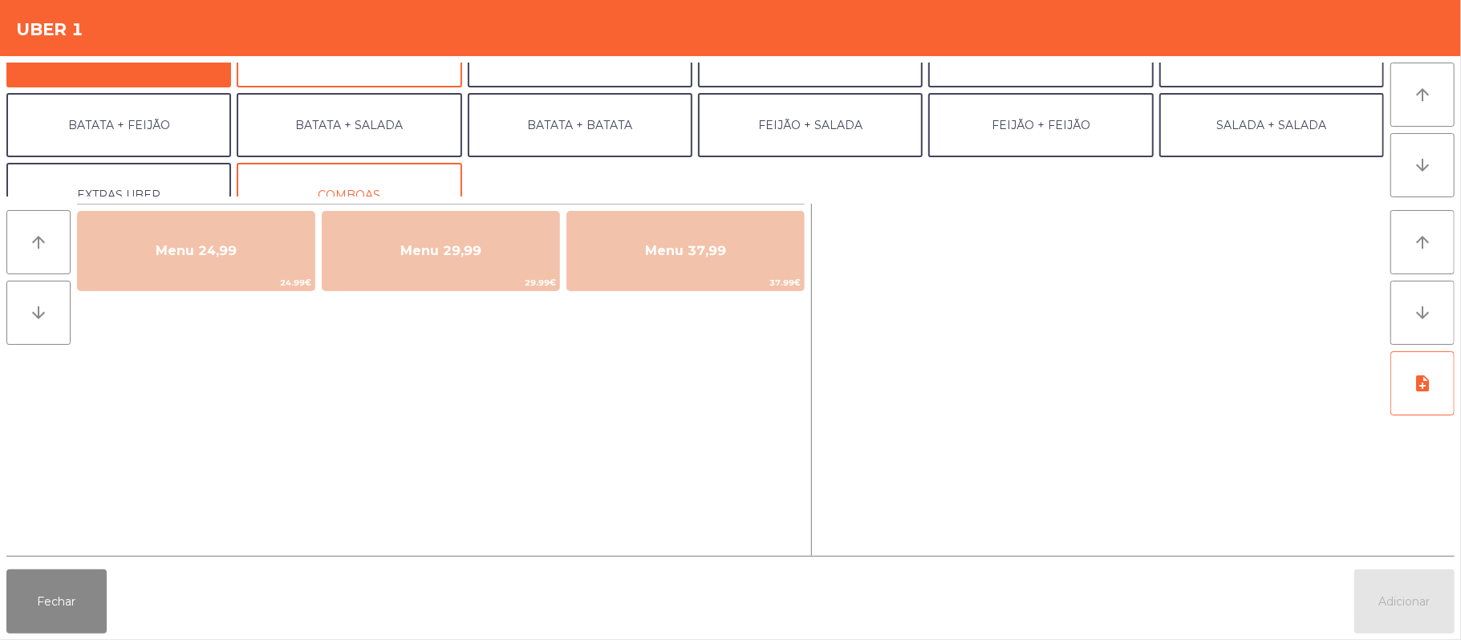
scroll to position [38, 0]
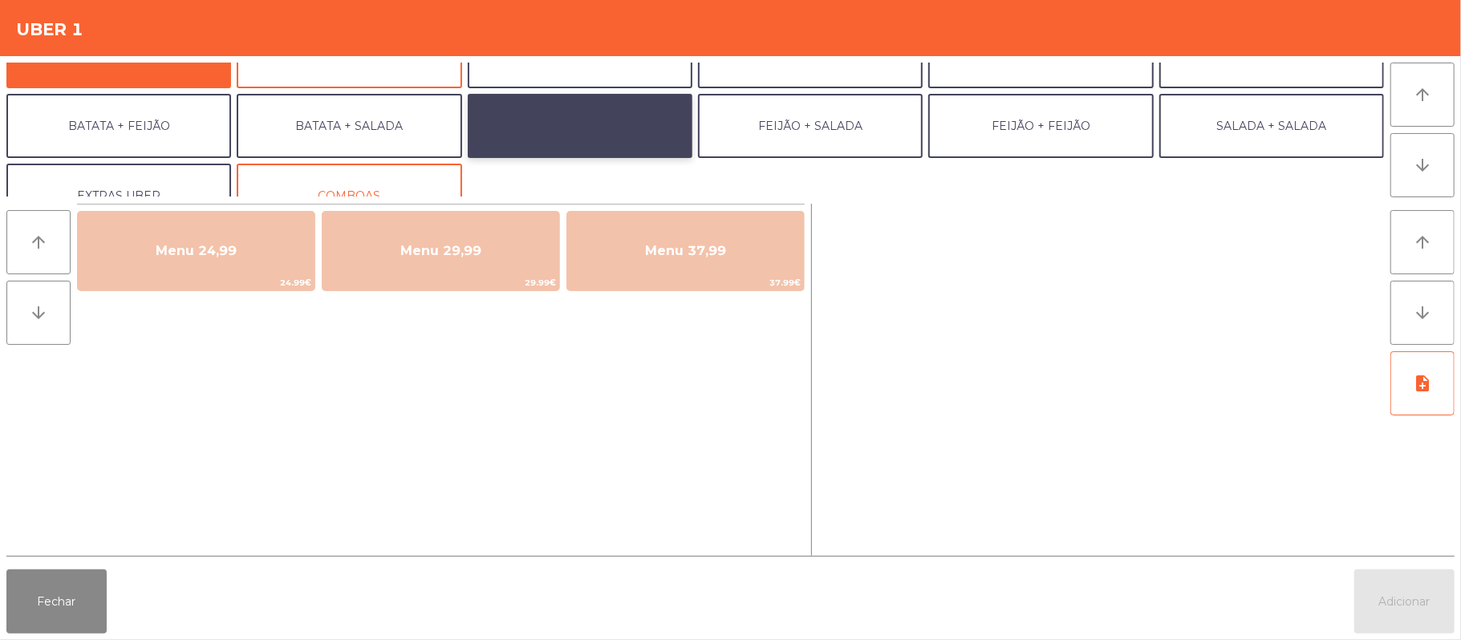
click at [622, 100] on button "BATATA + BATATA" at bounding box center [580, 126] width 225 height 64
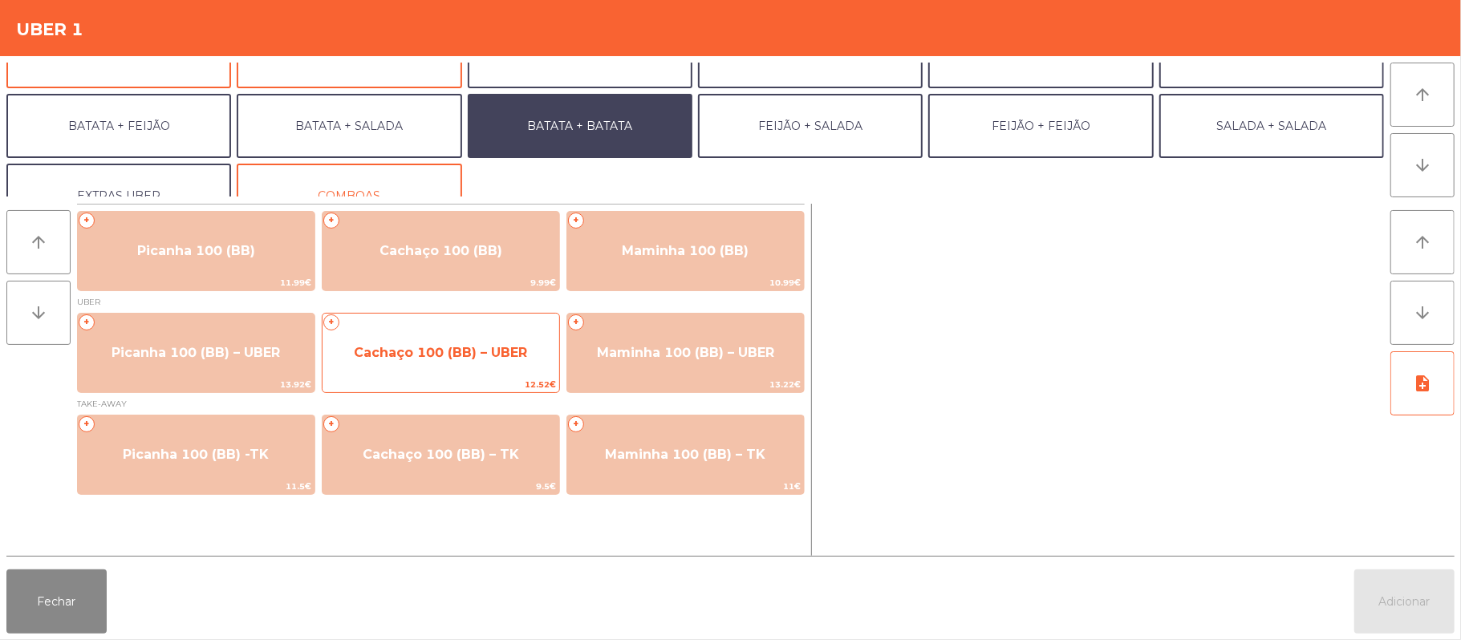
click at [488, 351] on span "Cachaço 100 (BB) – UBER" at bounding box center [440, 352] width 173 height 15
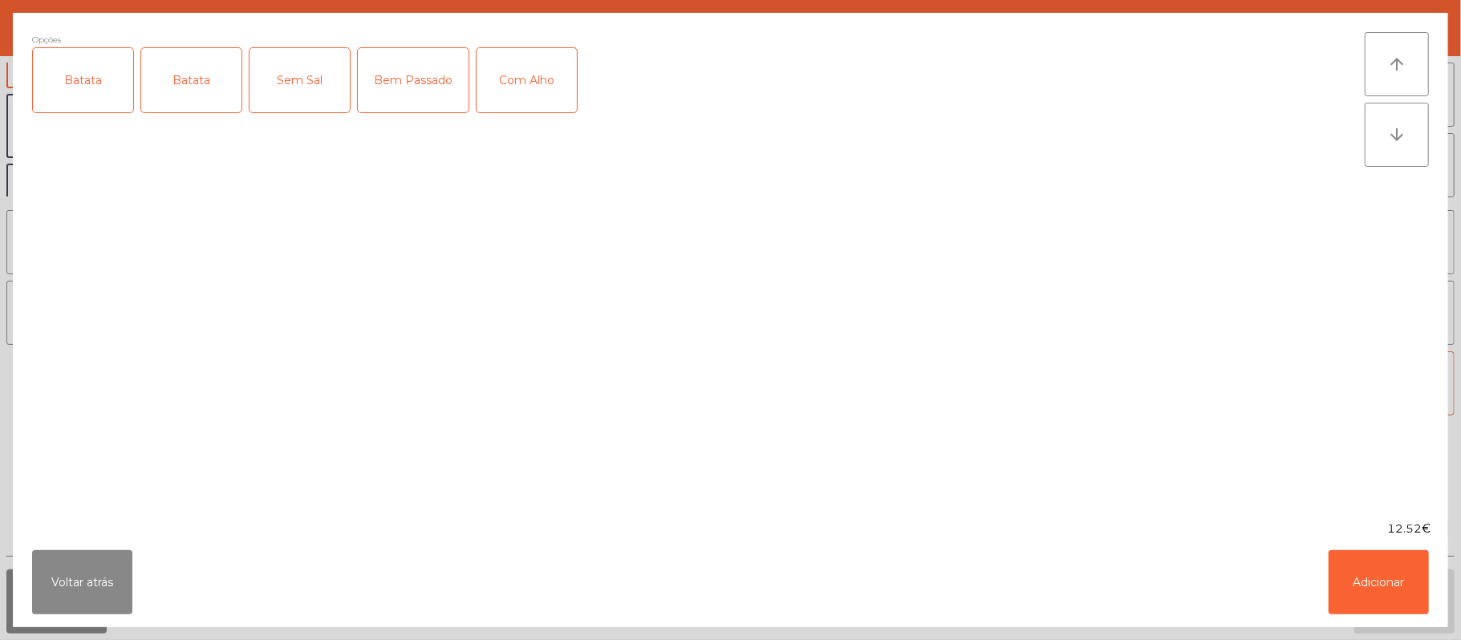
click at [419, 93] on div "Bem Passado" at bounding box center [413, 80] width 111 height 64
click at [91, 91] on div "Batata" at bounding box center [83, 80] width 100 height 64
click at [1377, 597] on button "Adicionar" at bounding box center [1378, 582] width 100 height 64
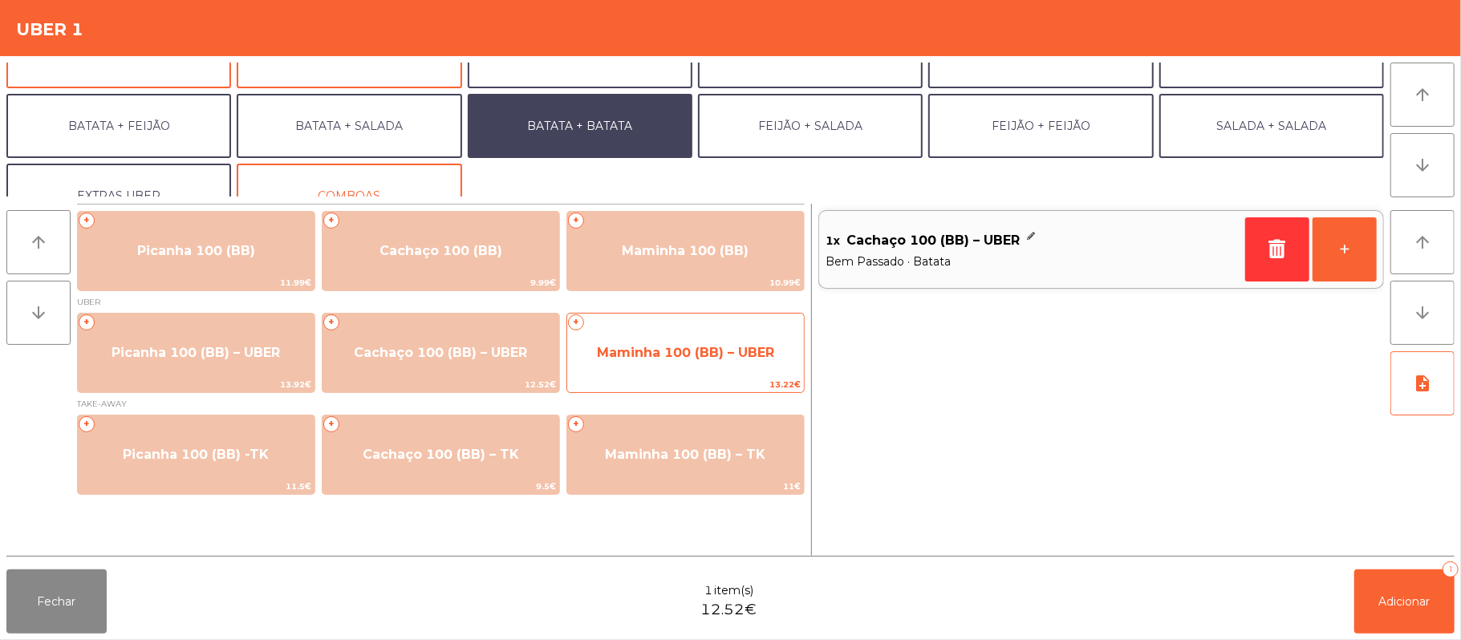
click at [695, 364] on span "Maminha 100 (BB) – UBER" at bounding box center [685, 352] width 237 height 43
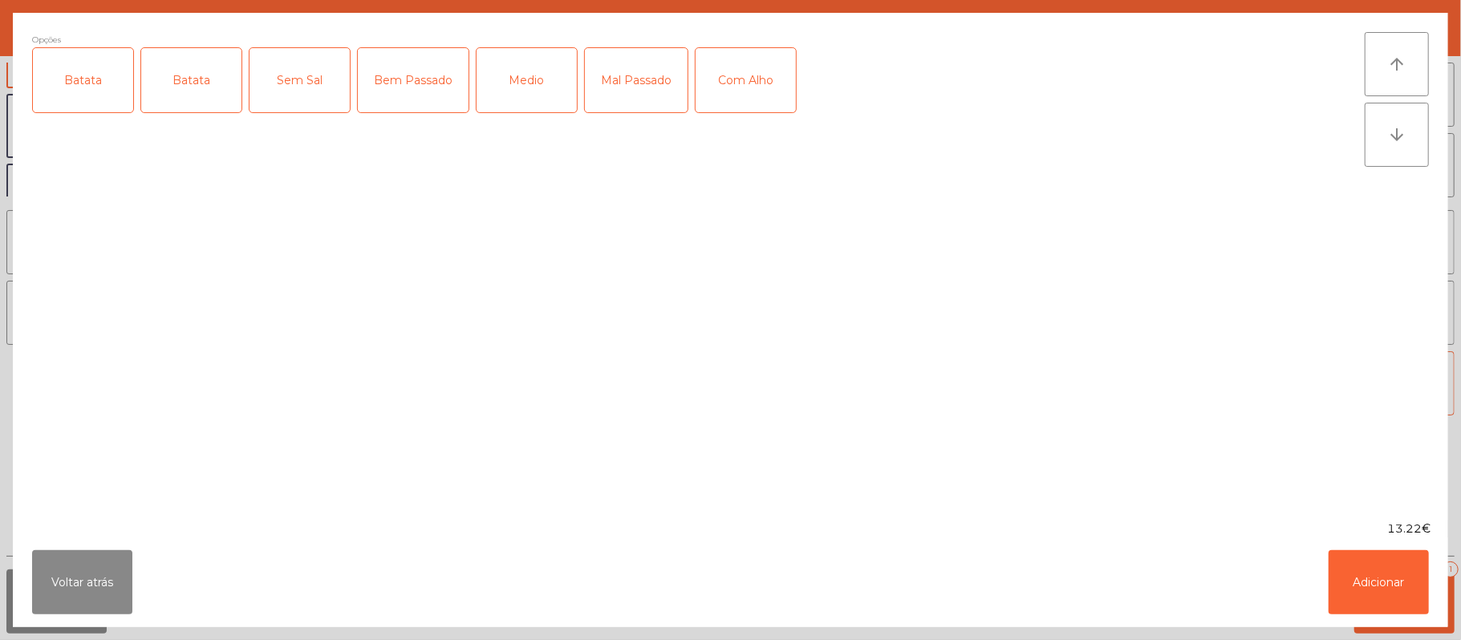
click at [100, 68] on div "Batata" at bounding box center [83, 80] width 100 height 64
click at [396, 100] on div "Bem Passado" at bounding box center [413, 80] width 111 height 64
click at [1346, 581] on button "Adicionar" at bounding box center [1378, 582] width 100 height 64
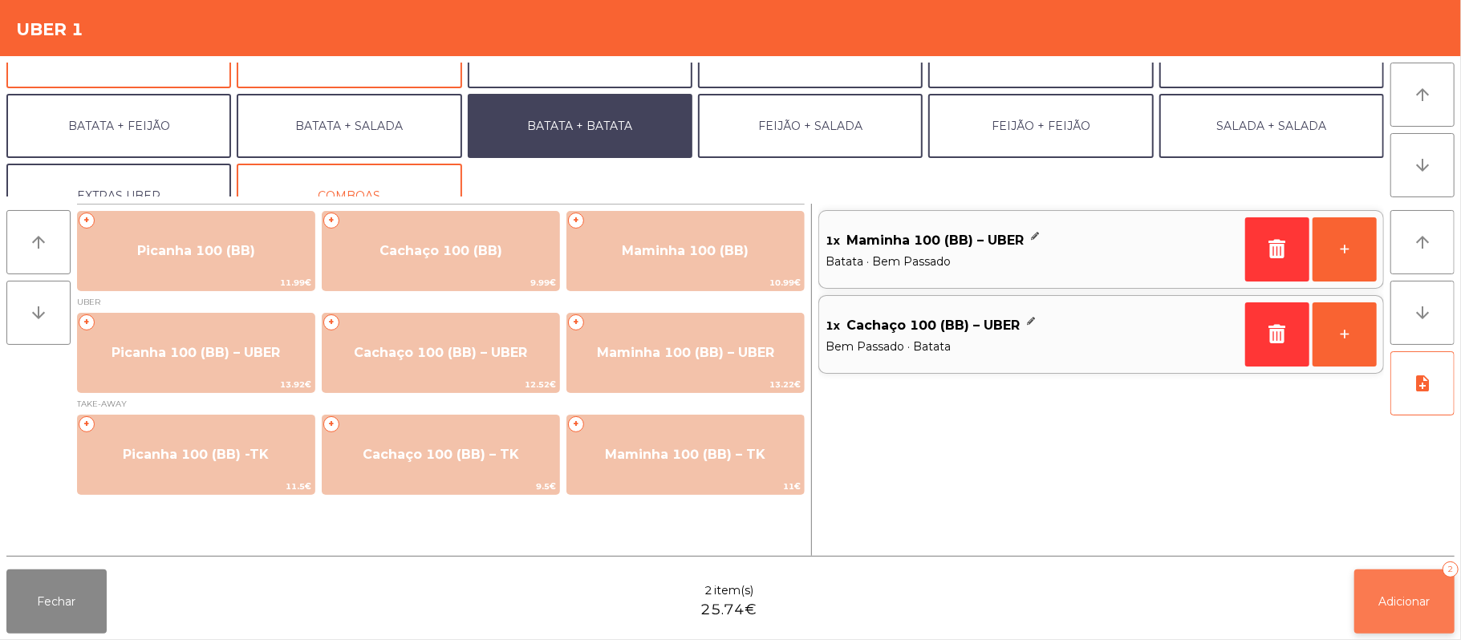
click at [1379, 602] on span "Adicionar" at bounding box center [1404, 601] width 51 height 14
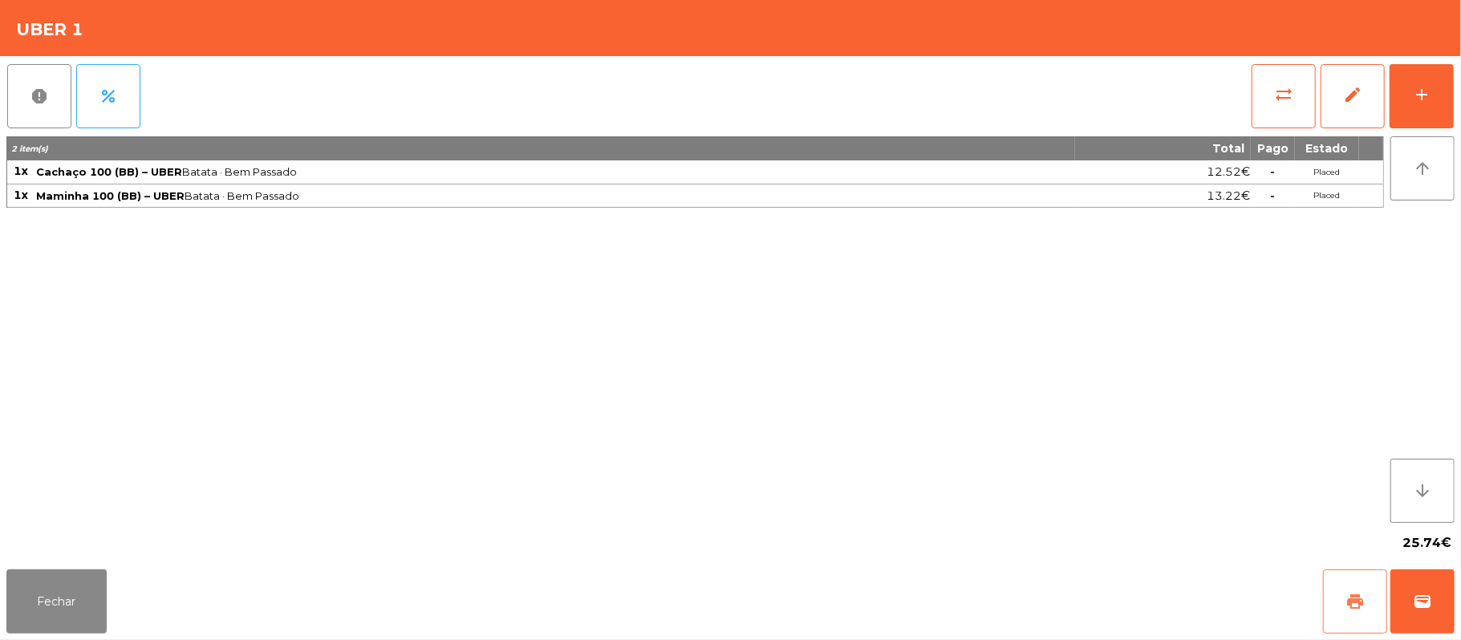
click at [1346, 608] on span "print" at bounding box center [1354, 601] width 19 height 19
click at [1421, 605] on span "wallet" at bounding box center [1421, 601] width 19 height 19
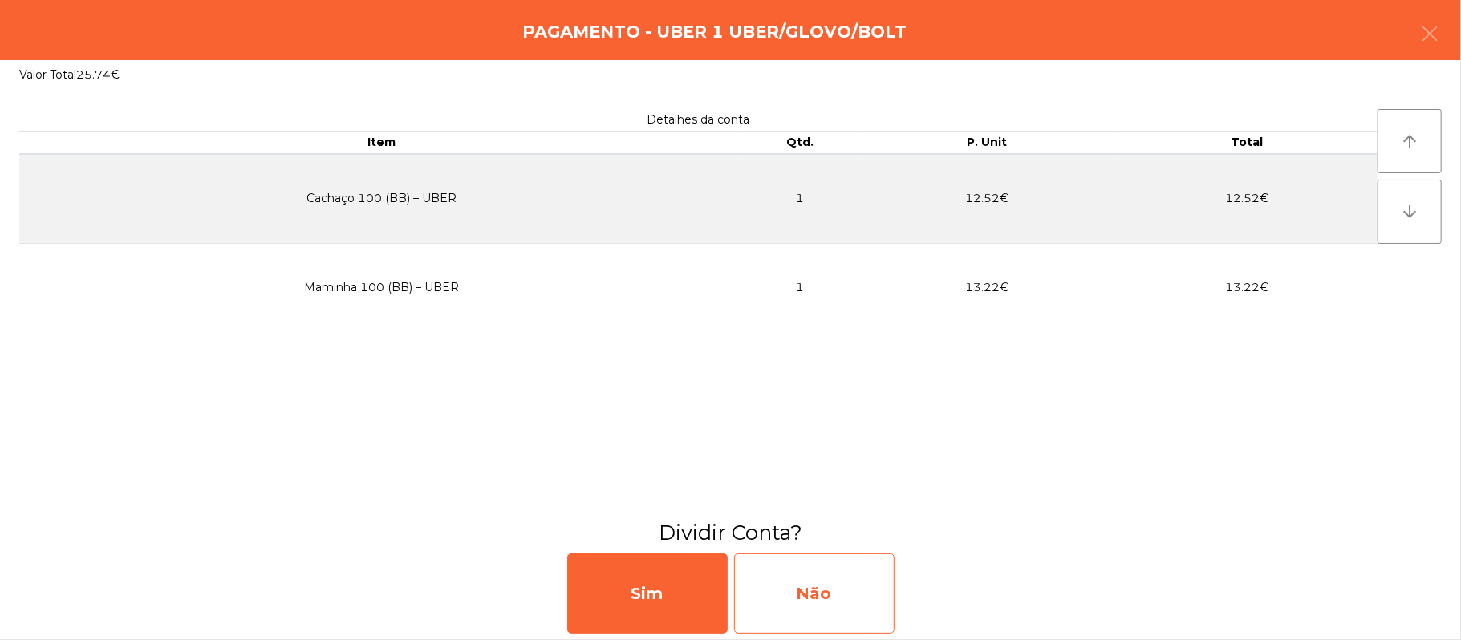
click at [799, 578] on div "Não" at bounding box center [814, 593] width 160 height 80
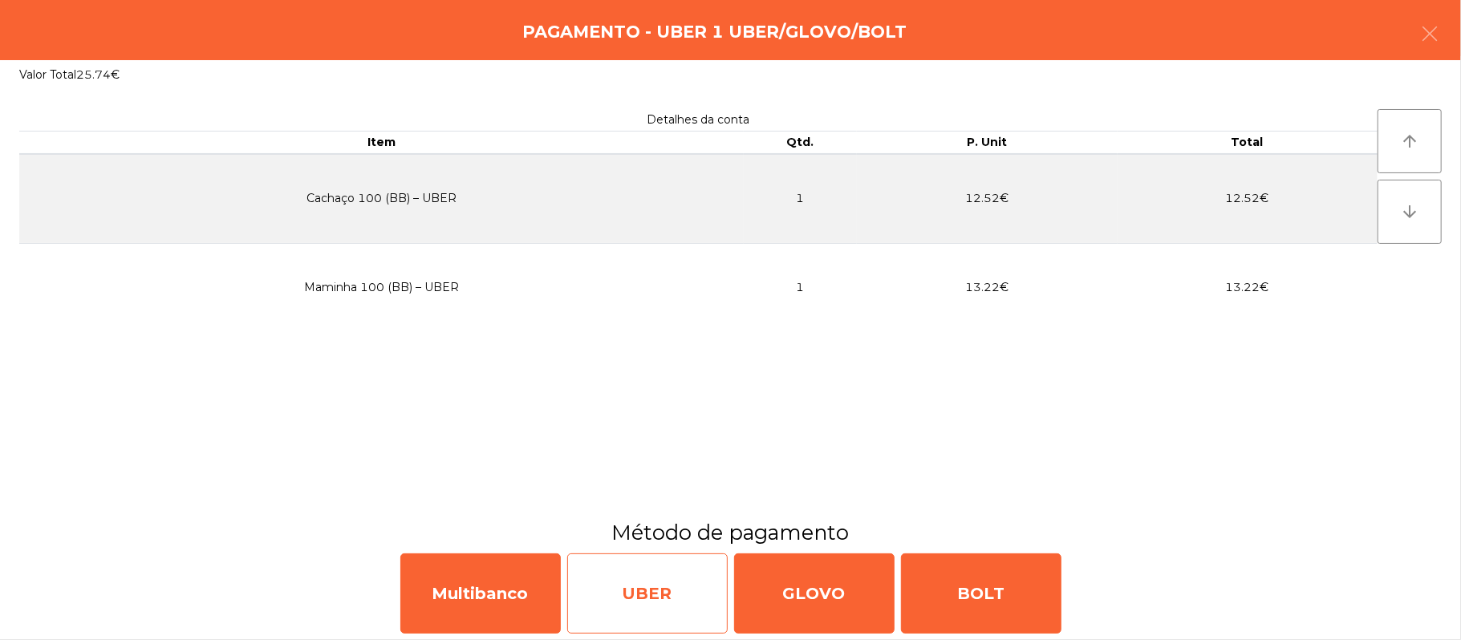
click at [626, 586] on div "UBER" at bounding box center [647, 593] width 160 height 80
select select "**"
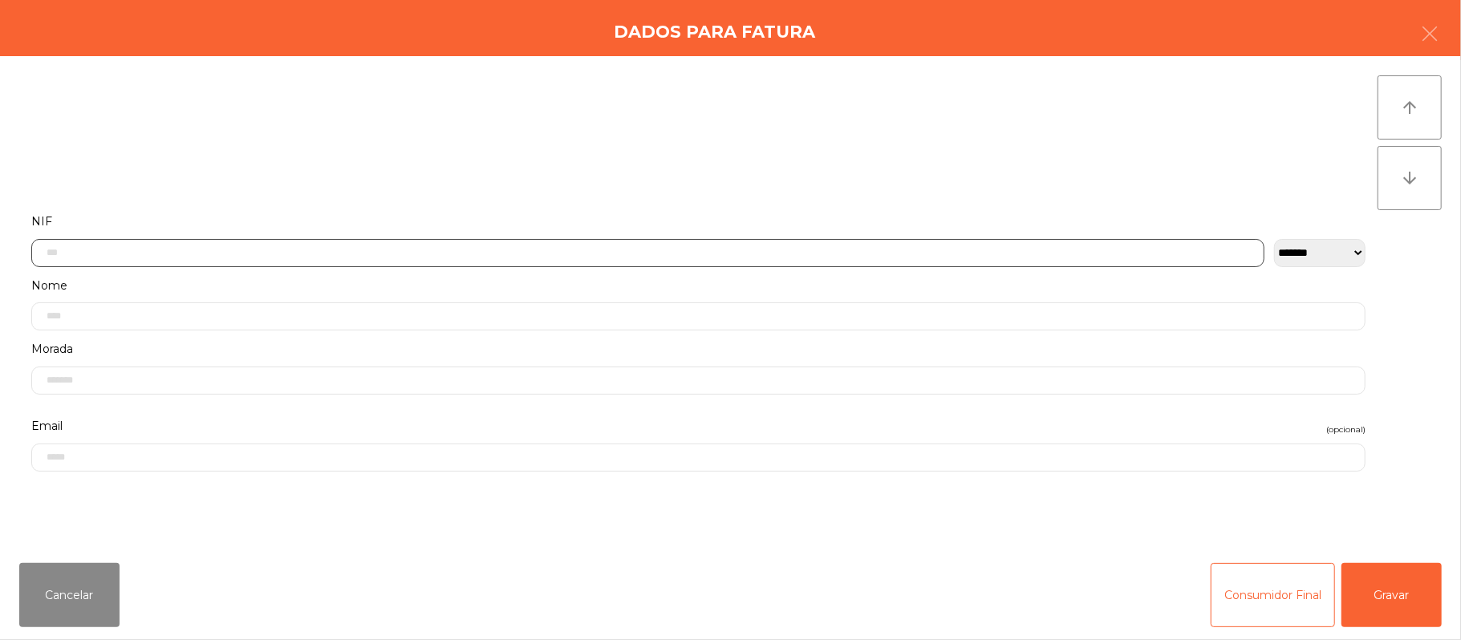
click at [379, 252] on input "text" at bounding box center [647, 253] width 1233 height 28
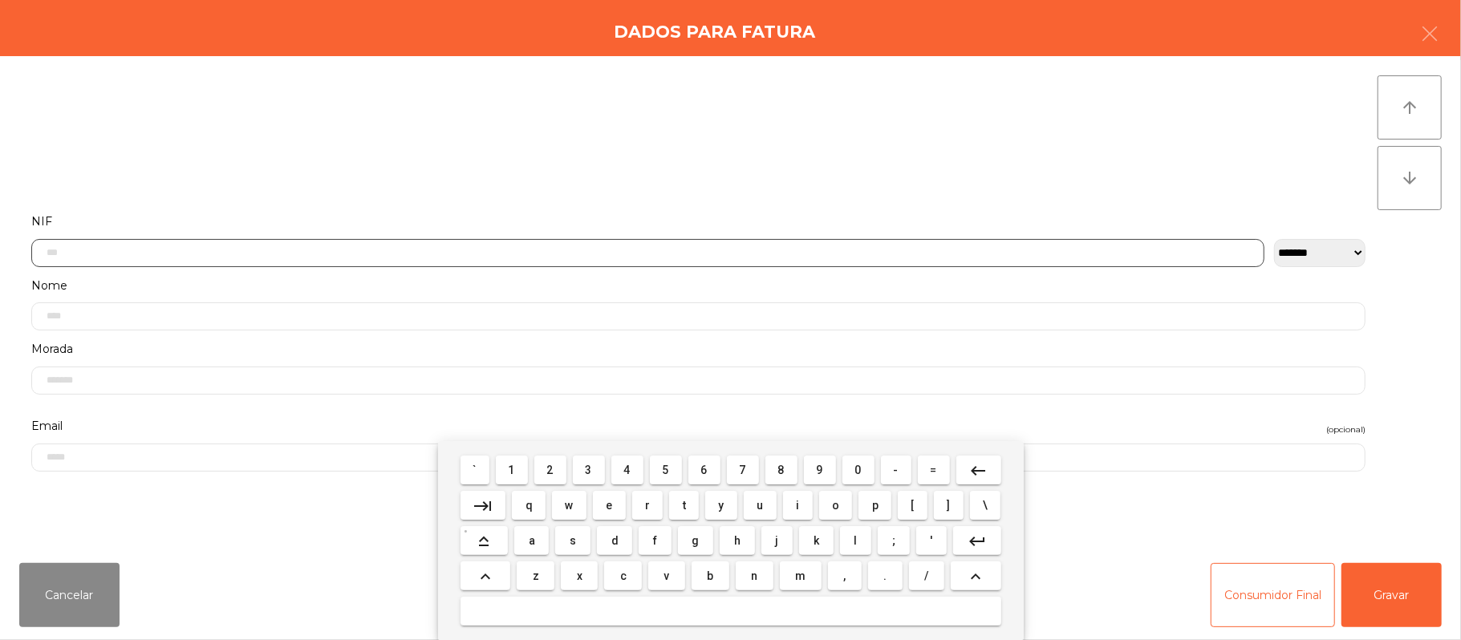
scroll to position [135, 0]
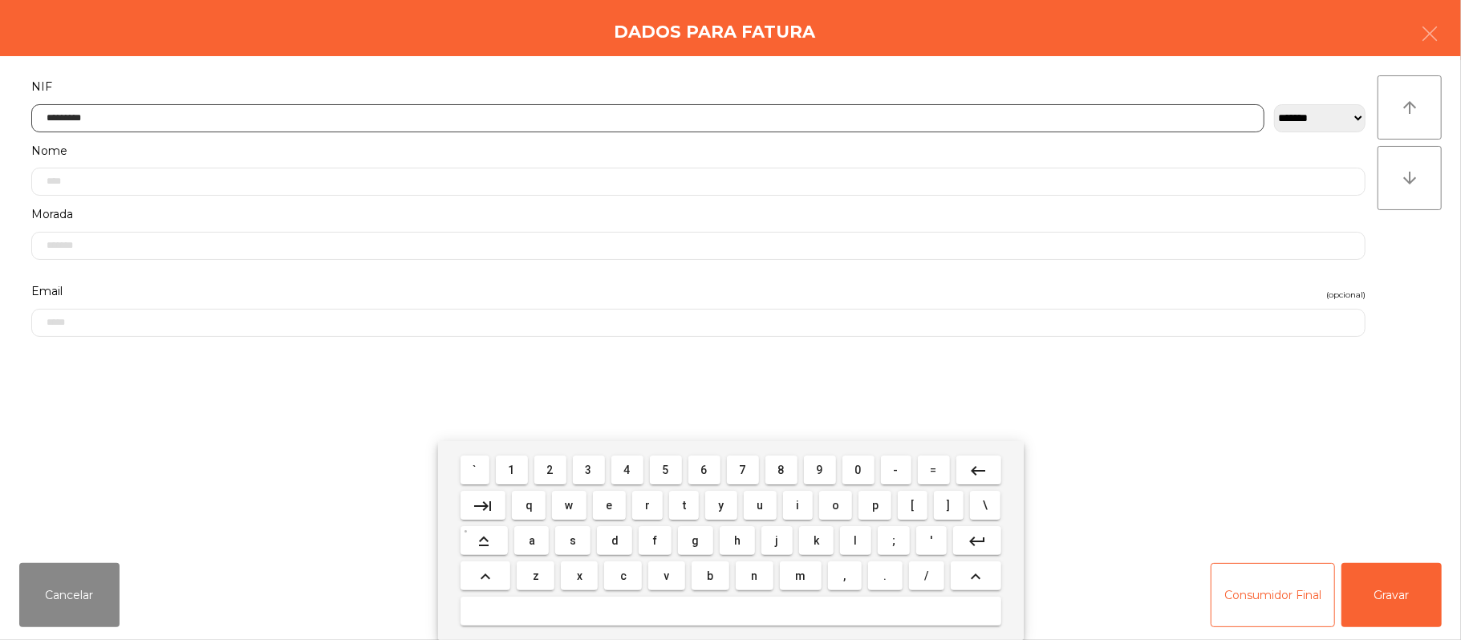
type input "*********"
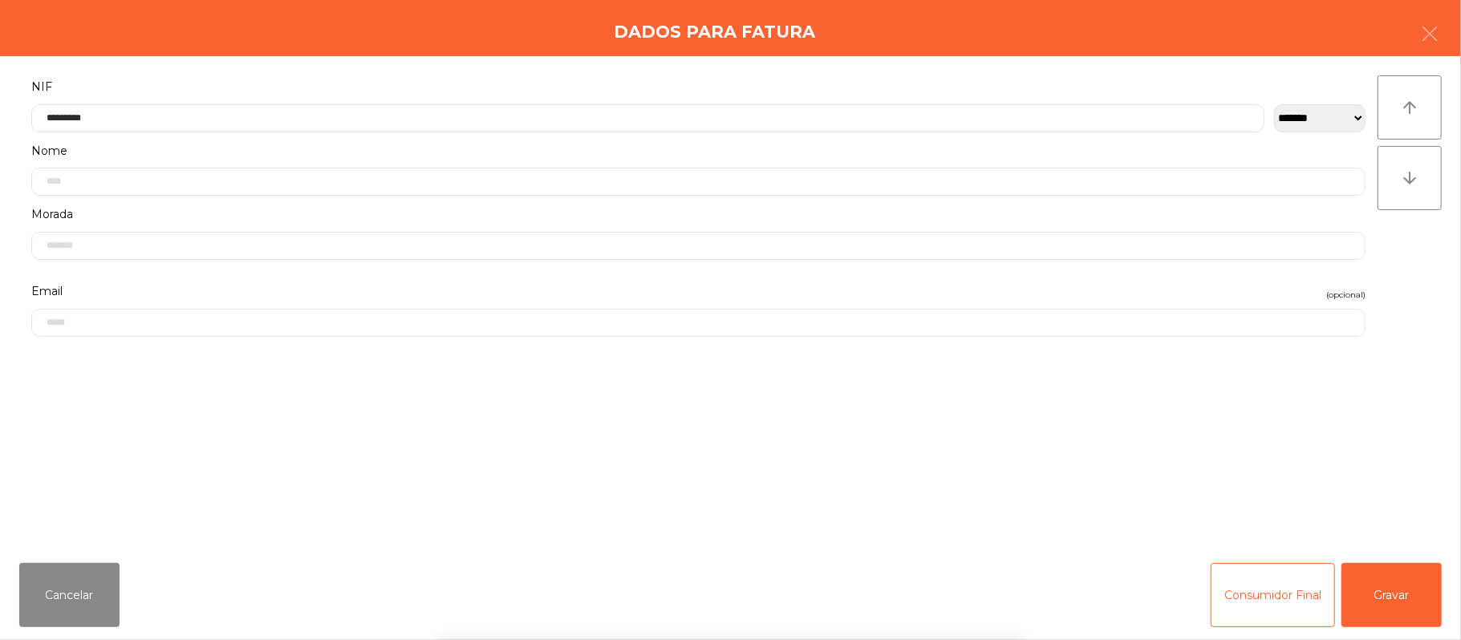
click at [1372, 591] on div "` 1 2 3 4 5 6 7 8 9 0 - = keyboard_backspace keyboard_tab q w e r t y u i o p […" at bounding box center [730, 540] width 1461 height 199
click at [1397, 581] on button "Gravar" at bounding box center [1391, 595] width 100 height 64
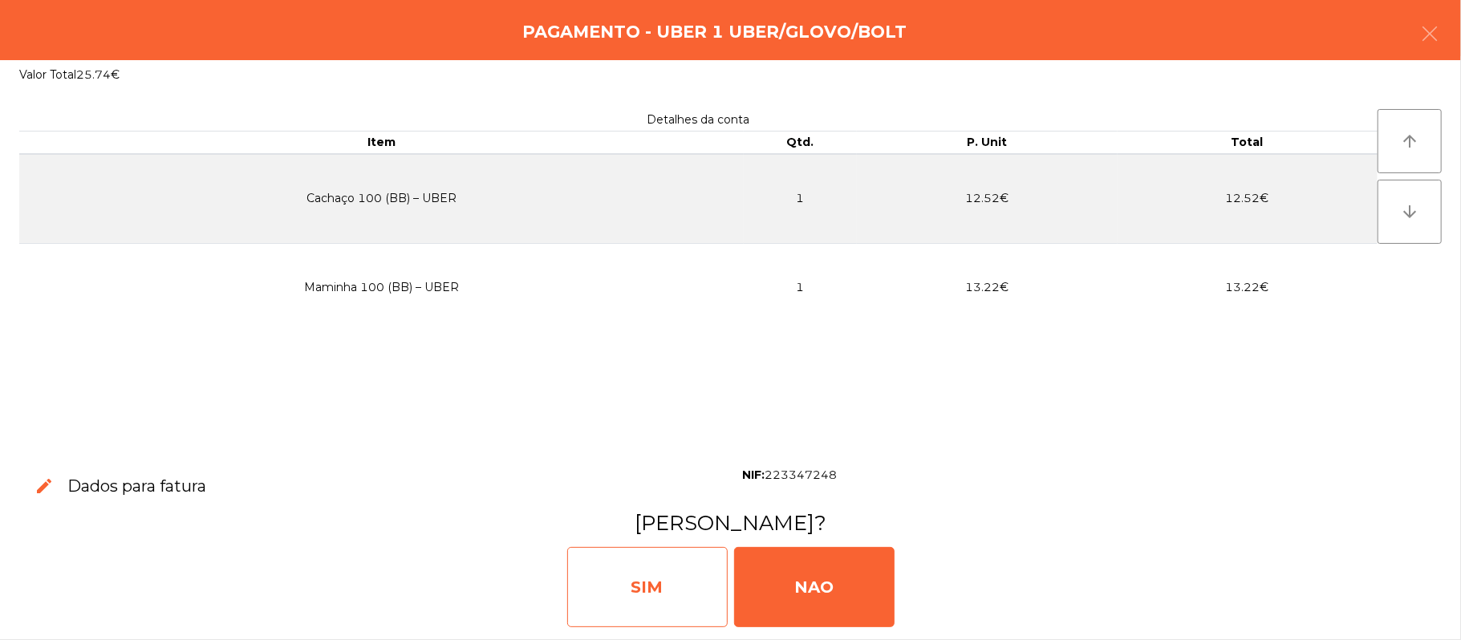
click at [661, 565] on div "SIM" at bounding box center [647, 587] width 160 height 80
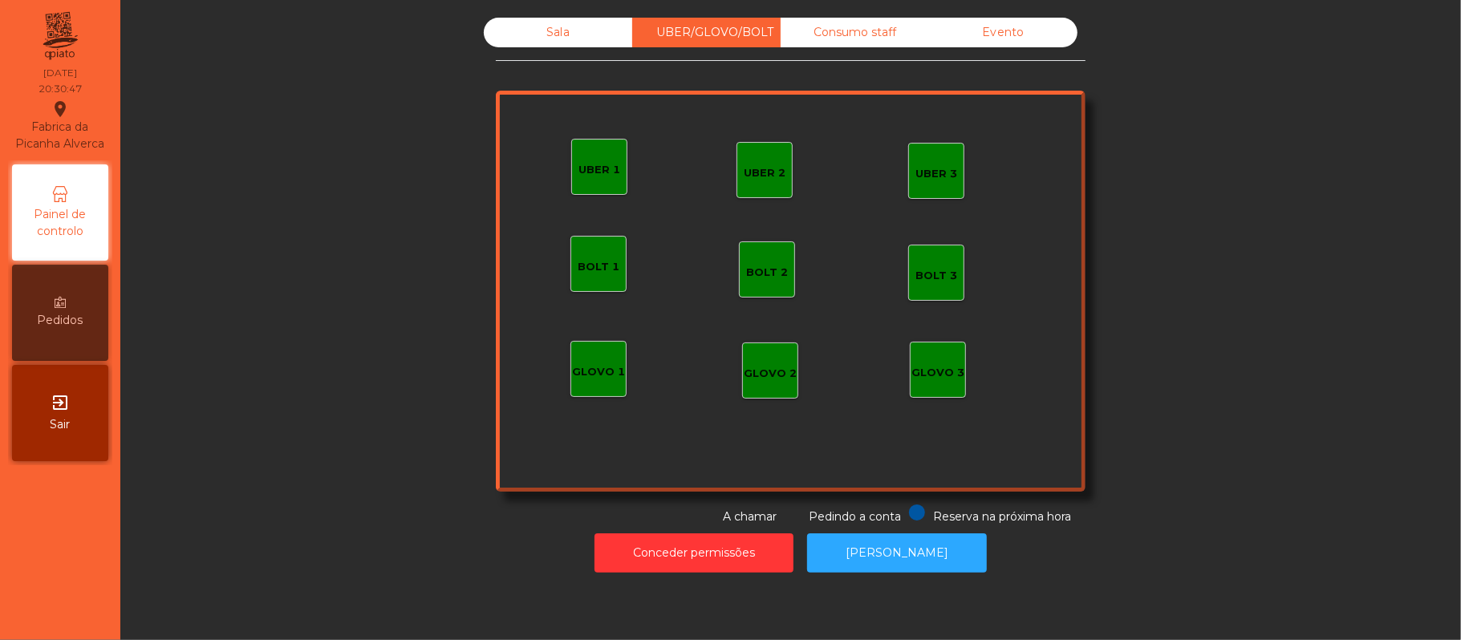
click at [549, 32] on div "Sala" at bounding box center [558, 33] width 148 height 30
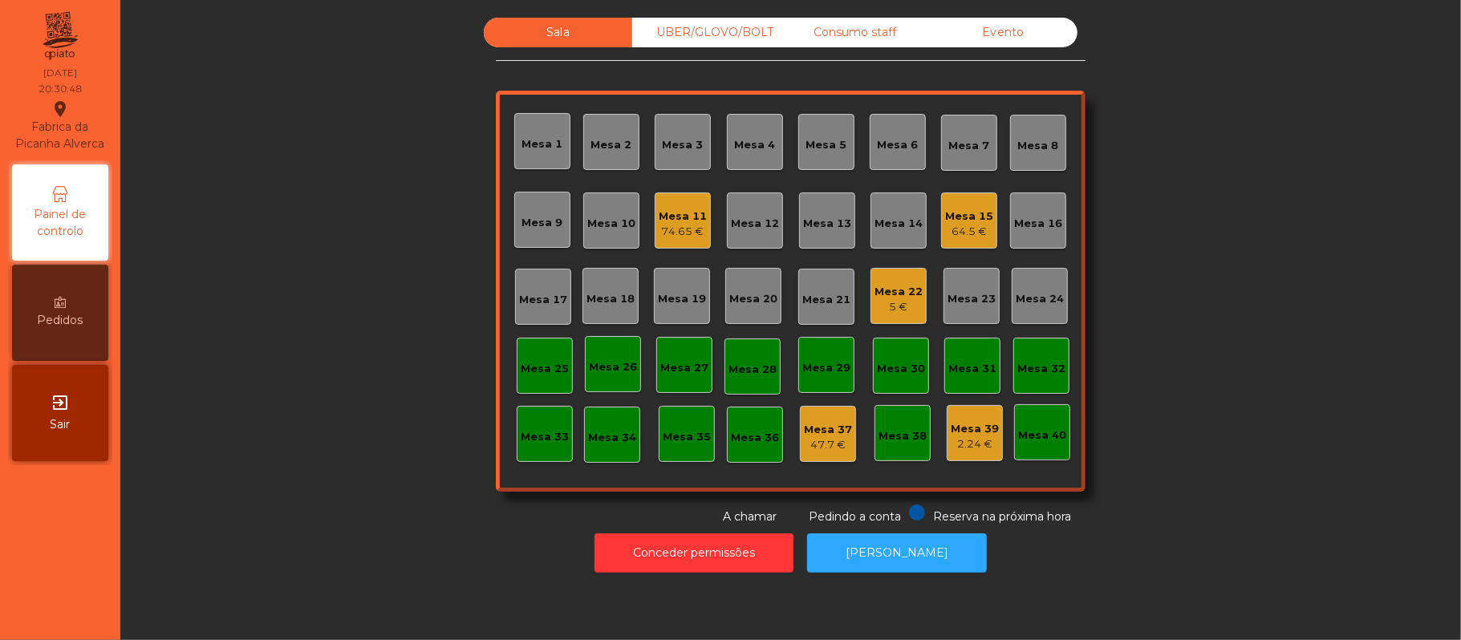
click at [898, 308] on div "5 €" at bounding box center [898, 307] width 48 height 16
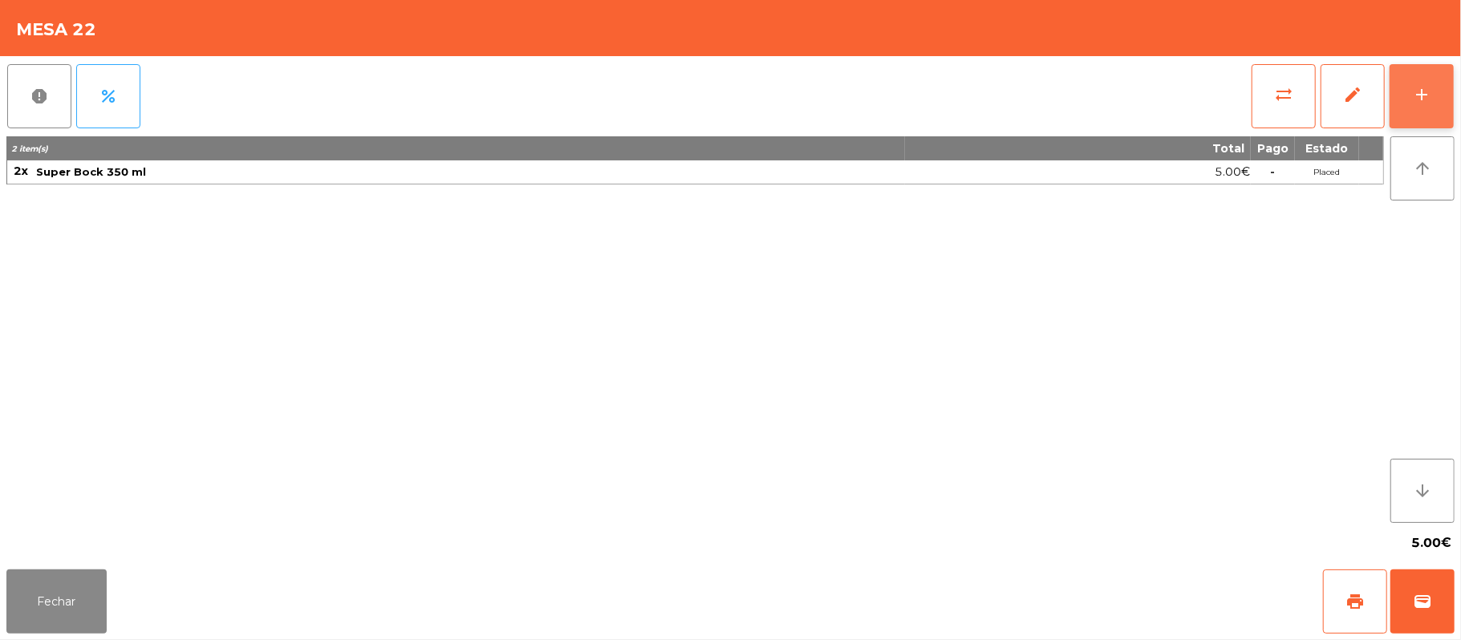
click at [1410, 90] on button "add" at bounding box center [1421, 96] width 64 height 64
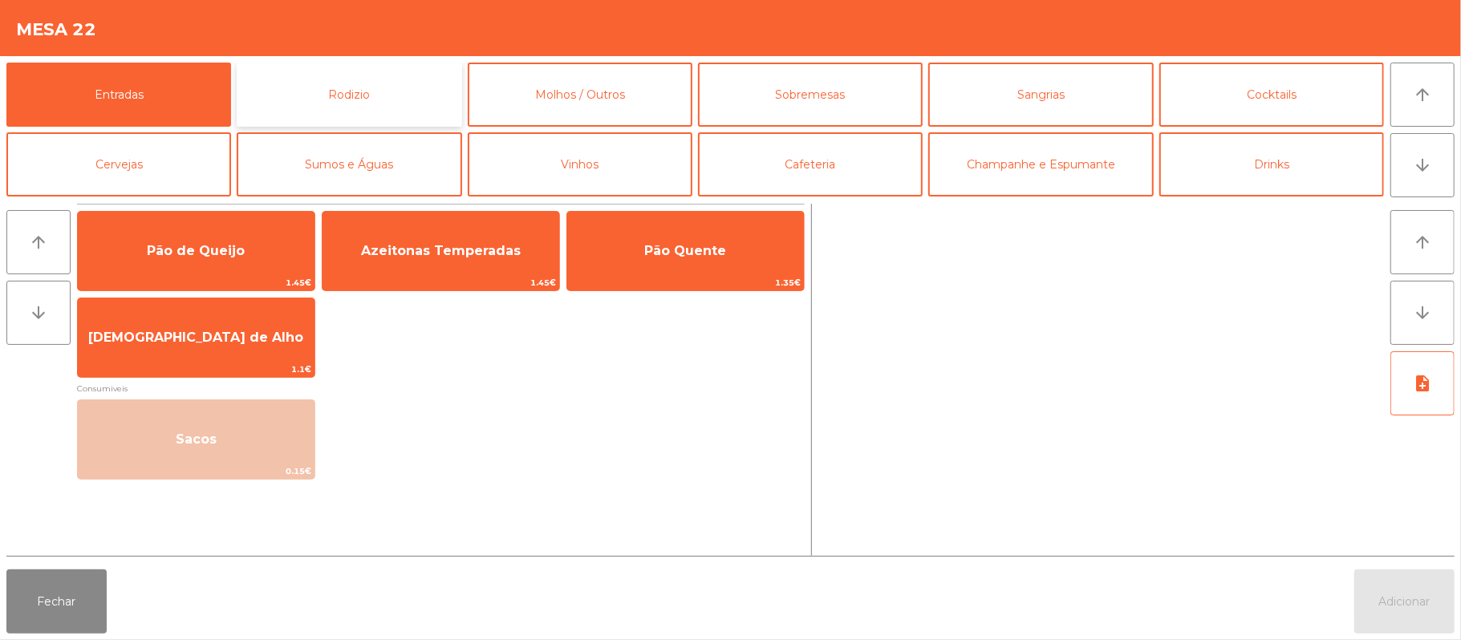
click at [355, 87] on button "Rodizio" at bounding box center [349, 95] width 225 height 64
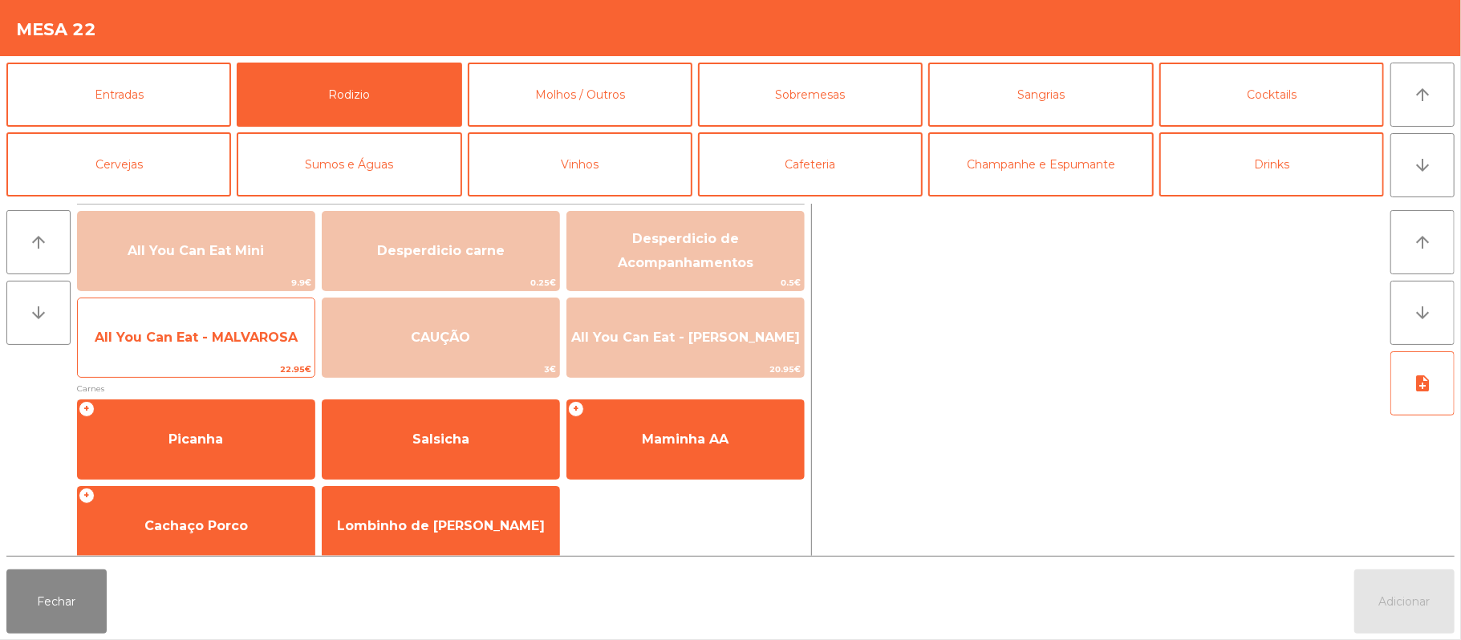
click at [203, 342] on span "All You Can Eat - MALVAROSA" at bounding box center [196, 337] width 203 height 15
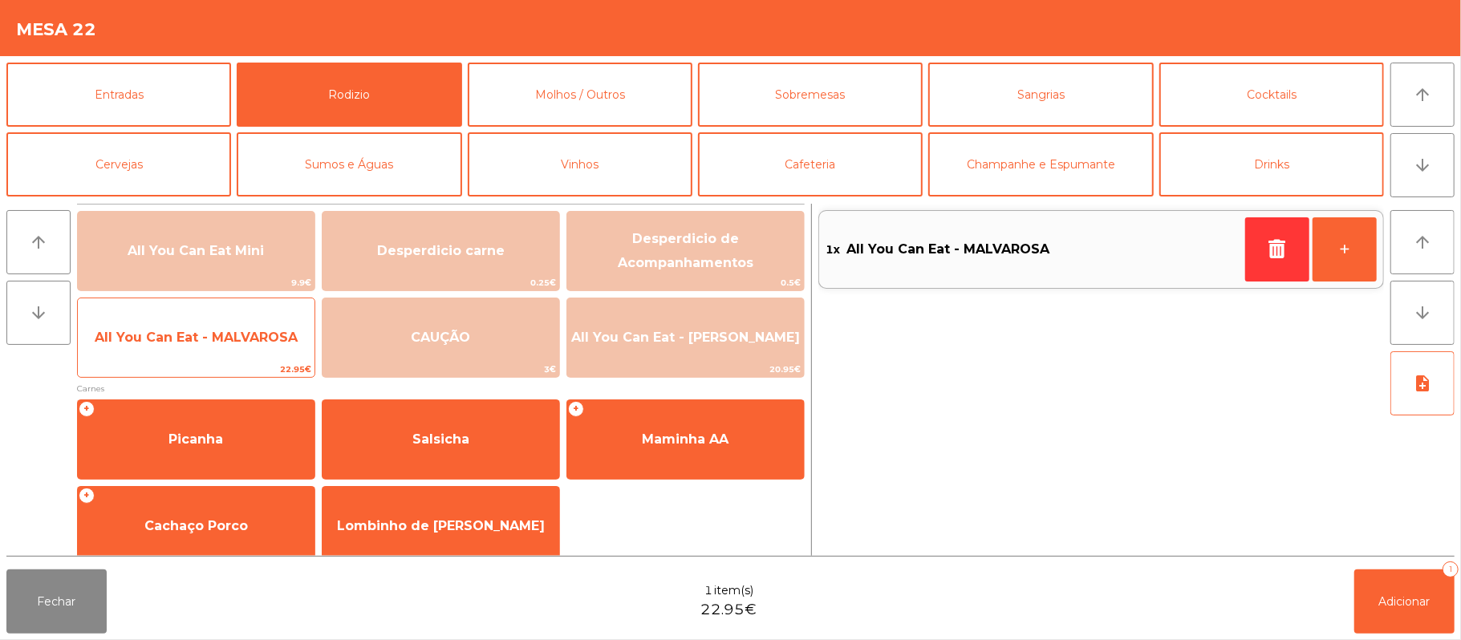
click at [197, 353] on span "All You Can Eat - MALVAROSA" at bounding box center [196, 337] width 237 height 43
click at [203, 341] on span "All You Can Eat - MALVAROSA" at bounding box center [196, 337] width 203 height 15
click at [205, 342] on span "All You Can Eat - MALVAROSA" at bounding box center [196, 337] width 203 height 15
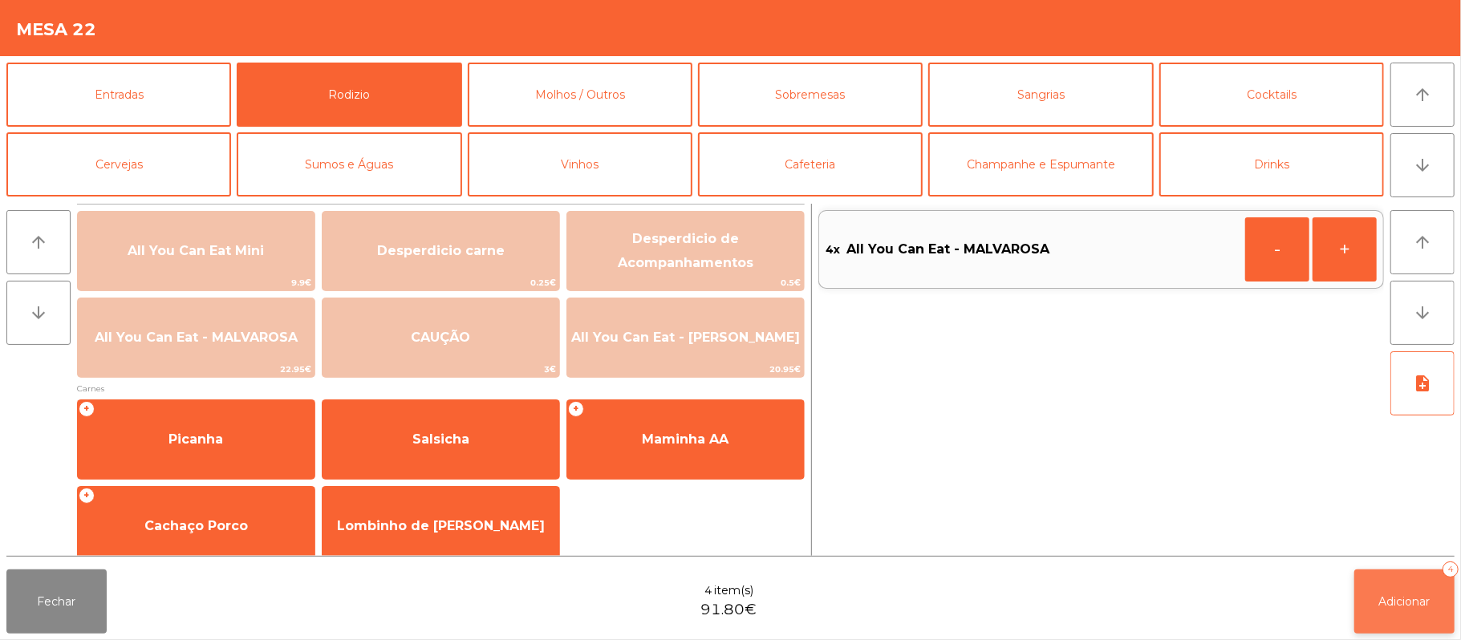
click at [1373, 626] on button "Adicionar 4" at bounding box center [1404, 601] width 100 height 64
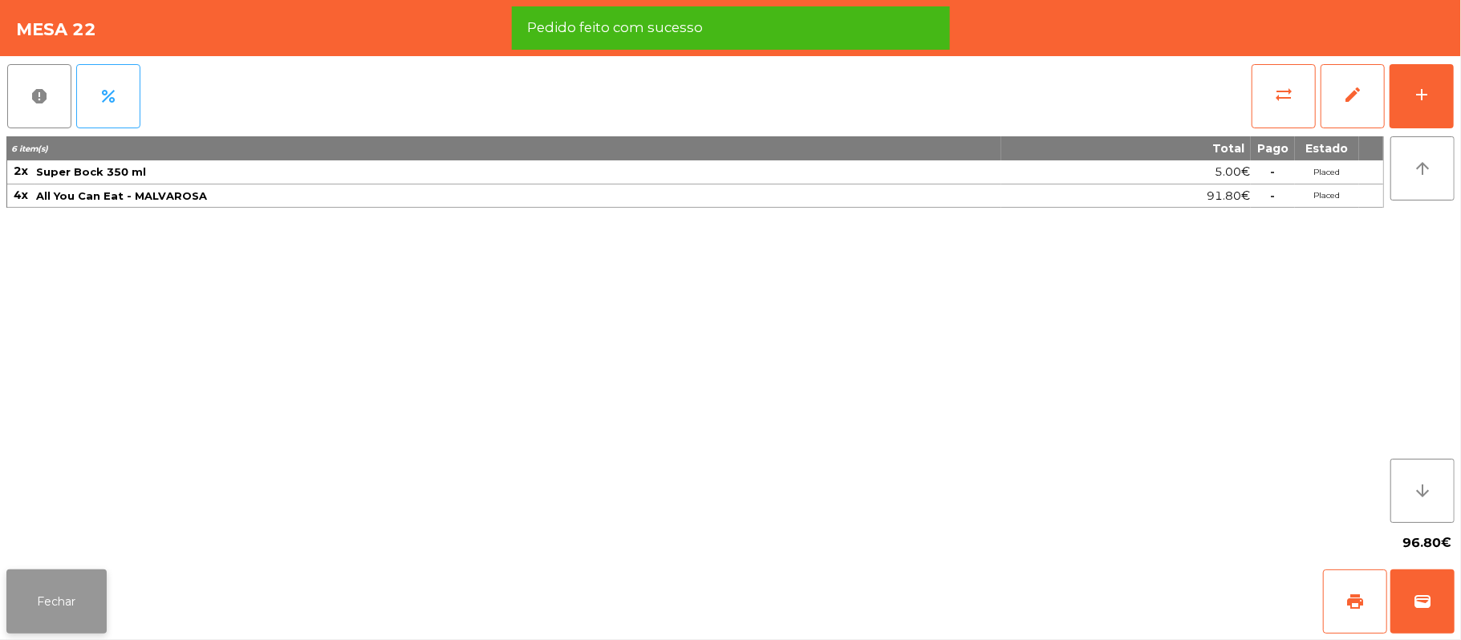
click at [24, 601] on button "Fechar" at bounding box center [56, 601] width 100 height 64
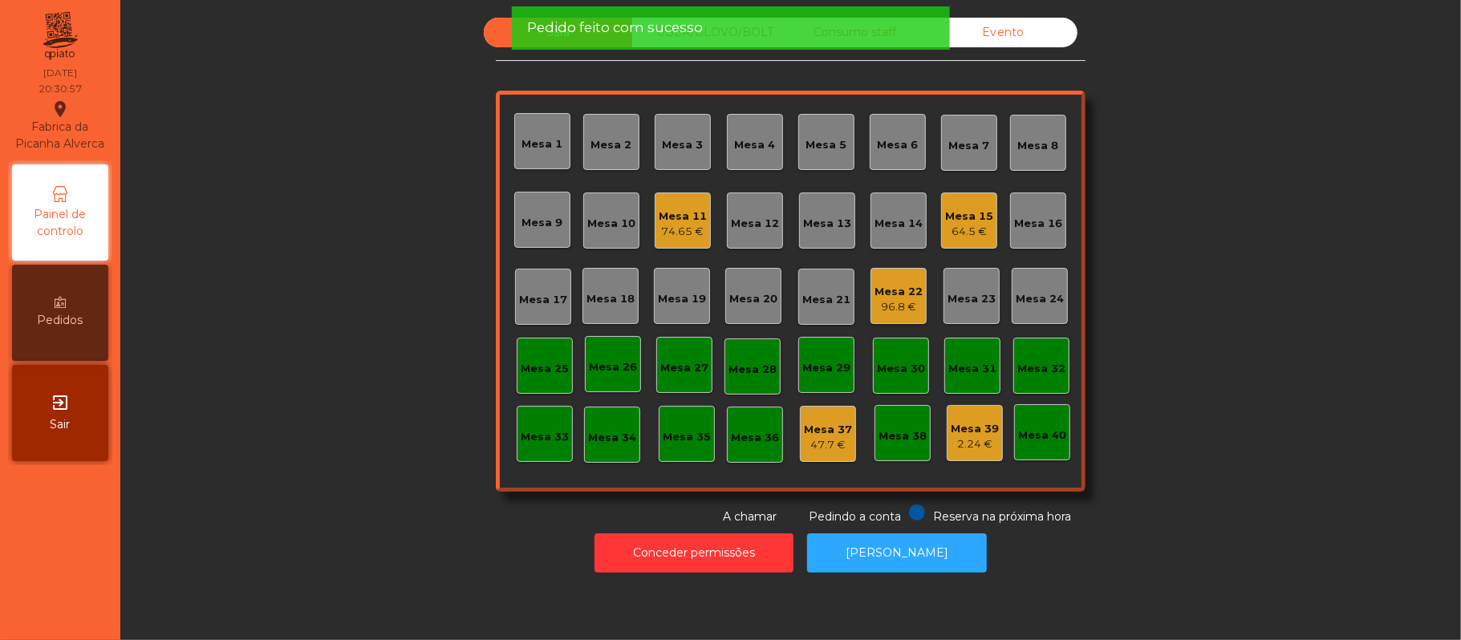
click at [876, 305] on div "96.8 €" at bounding box center [898, 307] width 48 height 16
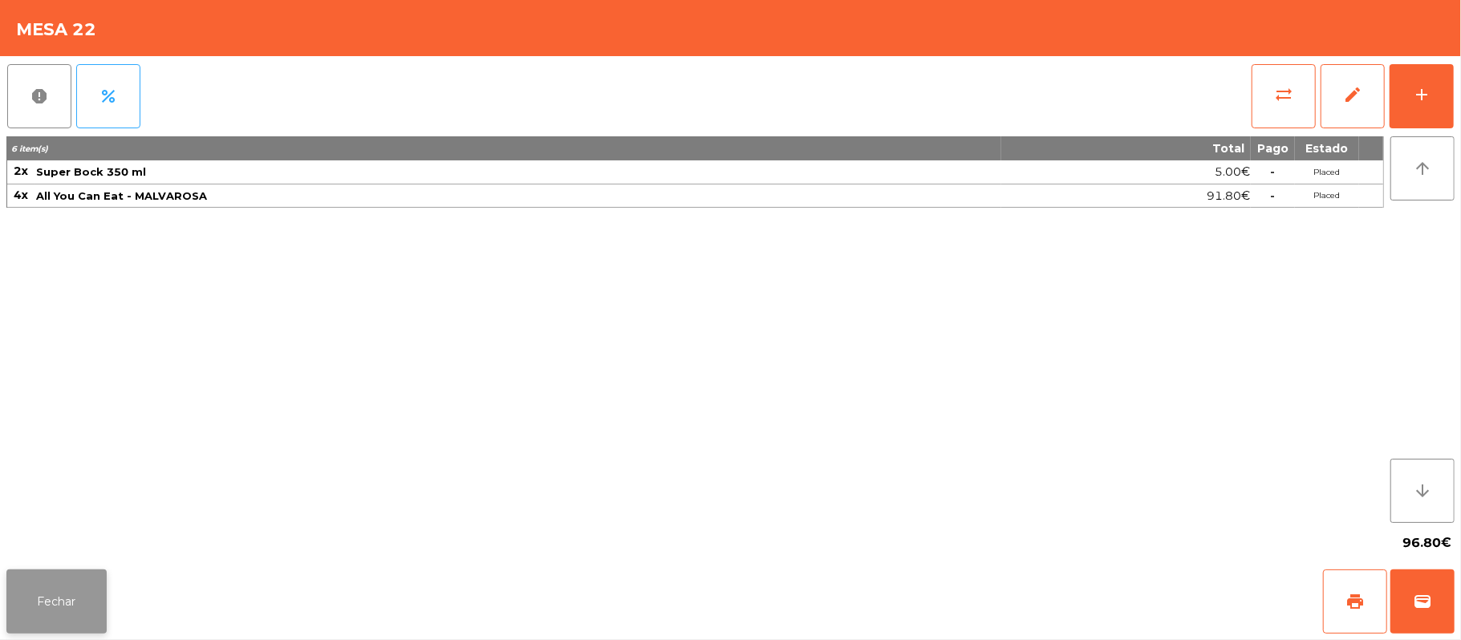
click at [14, 598] on button "Fechar" at bounding box center [56, 601] width 100 height 64
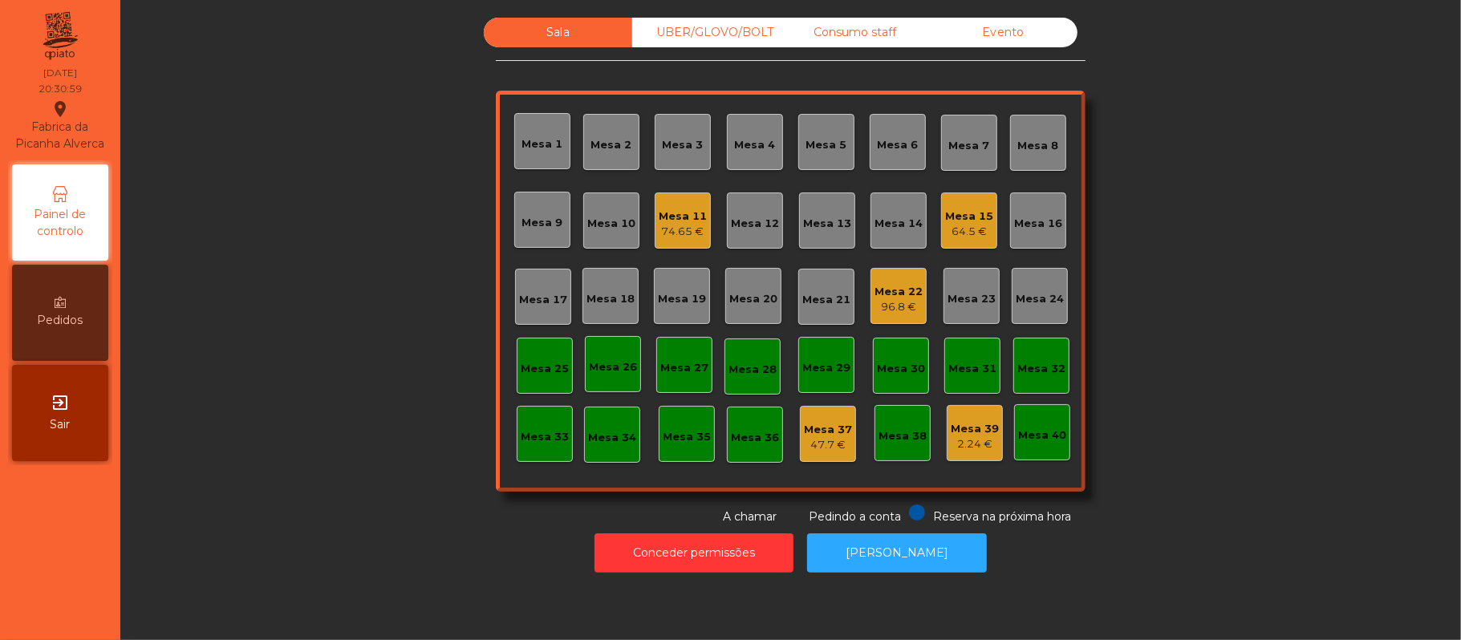
click at [945, 228] on div "64.5 €" at bounding box center [969, 232] width 48 height 16
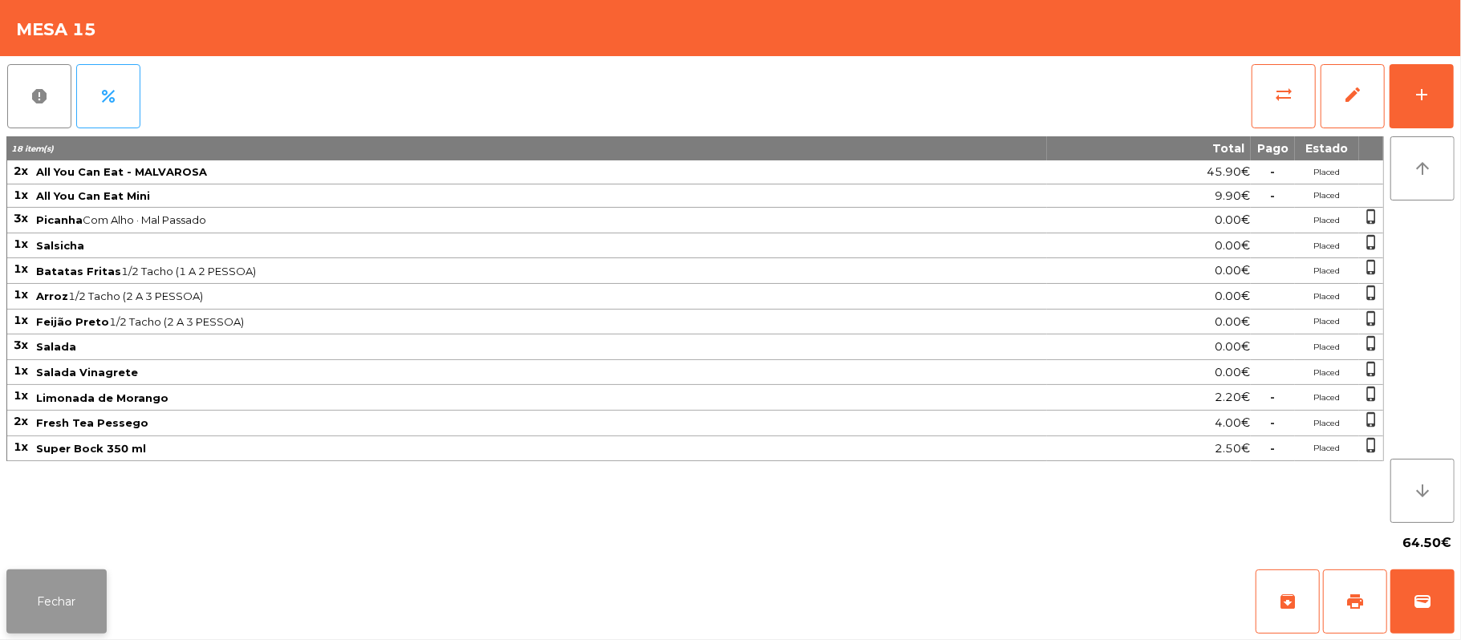
click at [14, 607] on button "Fechar" at bounding box center [56, 601] width 100 height 64
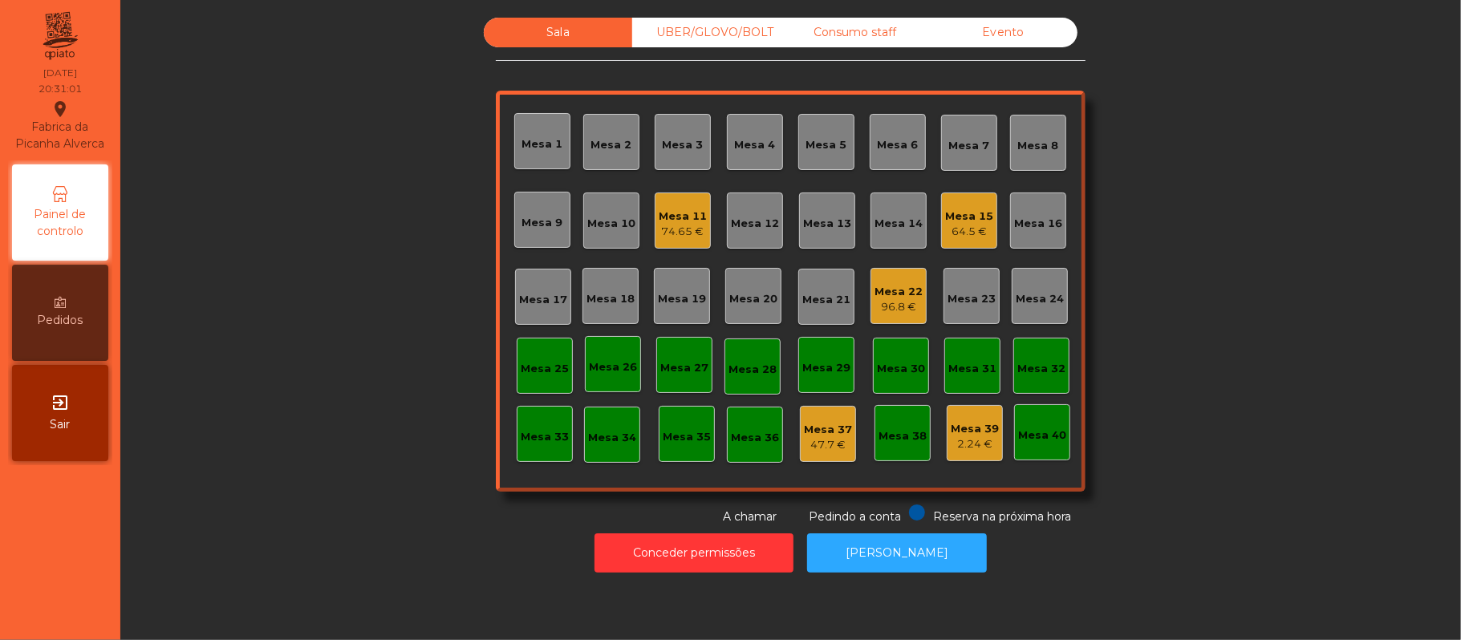
click at [661, 228] on div "74.65 €" at bounding box center [682, 232] width 48 height 16
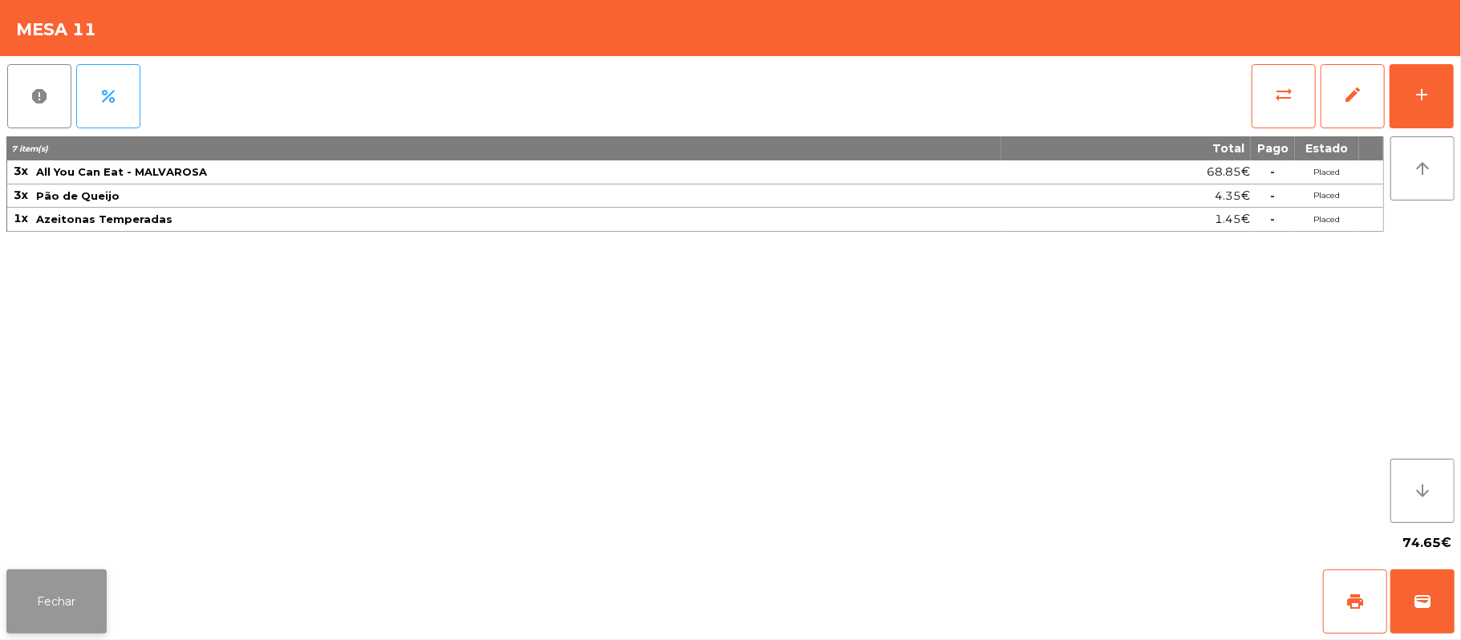
click at [40, 610] on button "Fechar" at bounding box center [56, 601] width 100 height 64
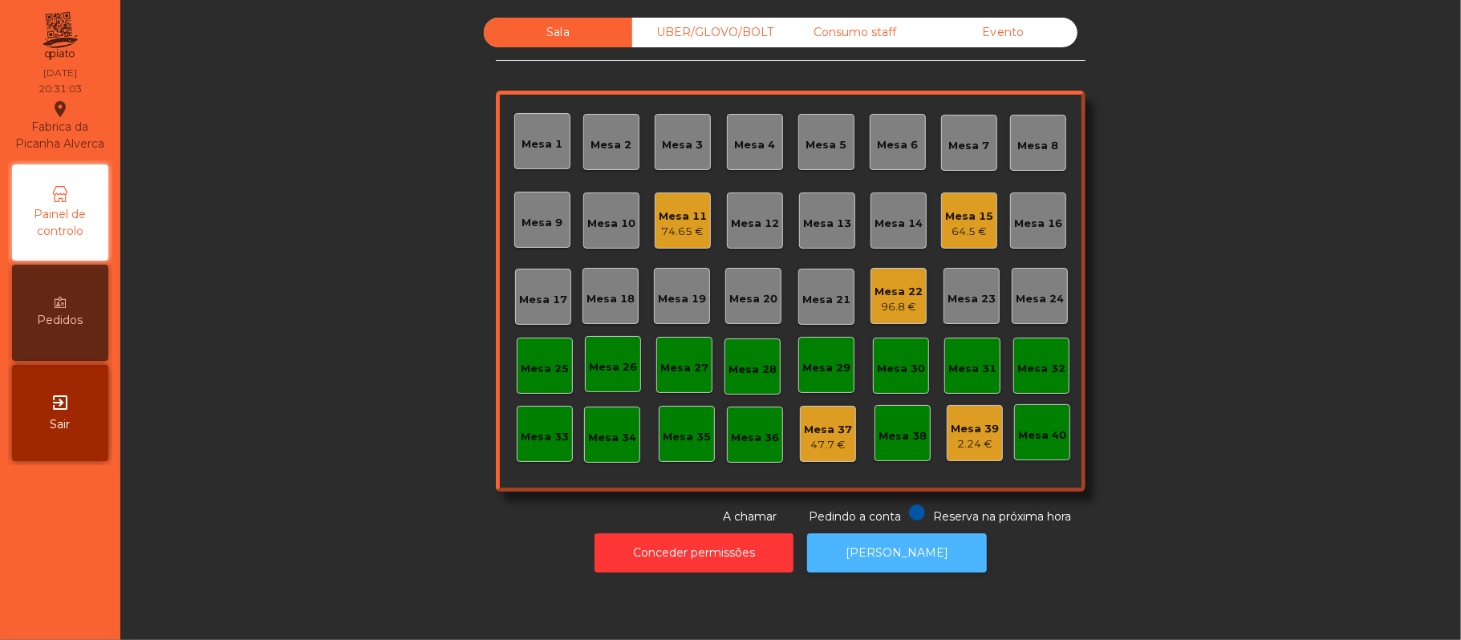
click at [857, 560] on button "[PERSON_NAME]" at bounding box center [897, 552] width 180 height 39
click at [665, 225] on div "83.15 €" at bounding box center [682, 232] width 48 height 16
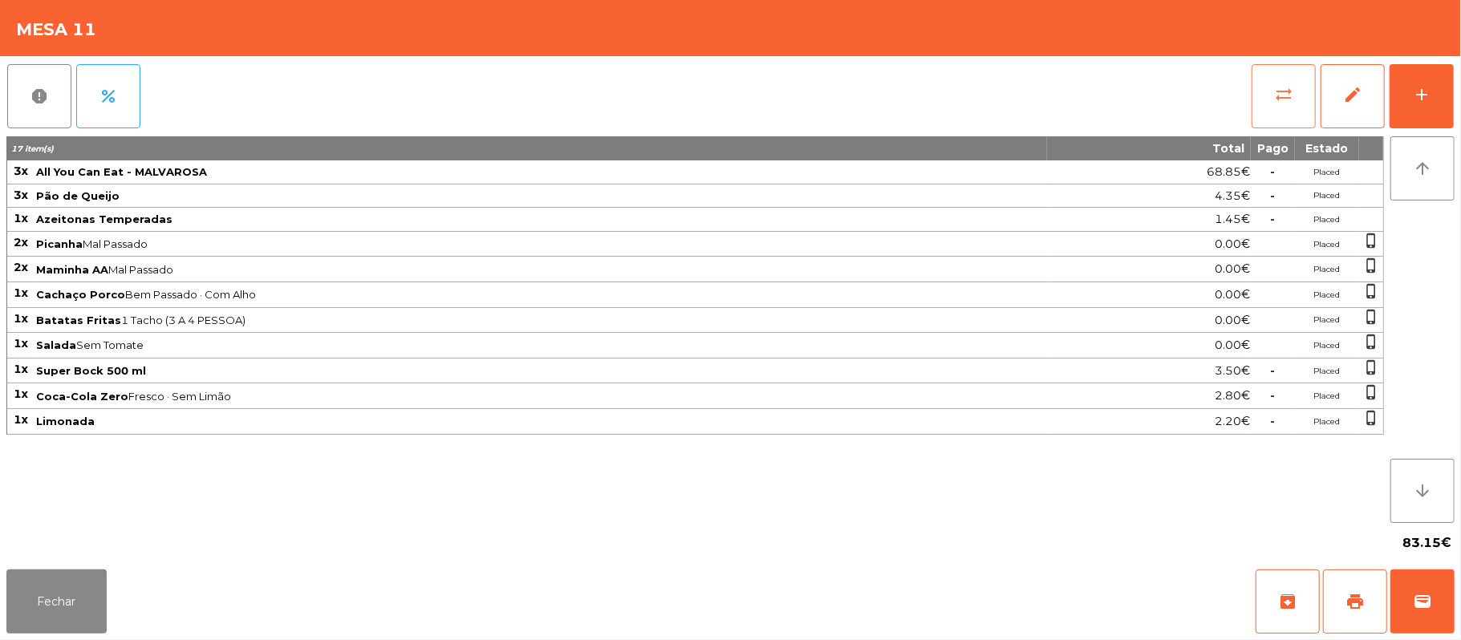
click at [1290, 101] on span "sync_alt" at bounding box center [1283, 94] width 19 height 19
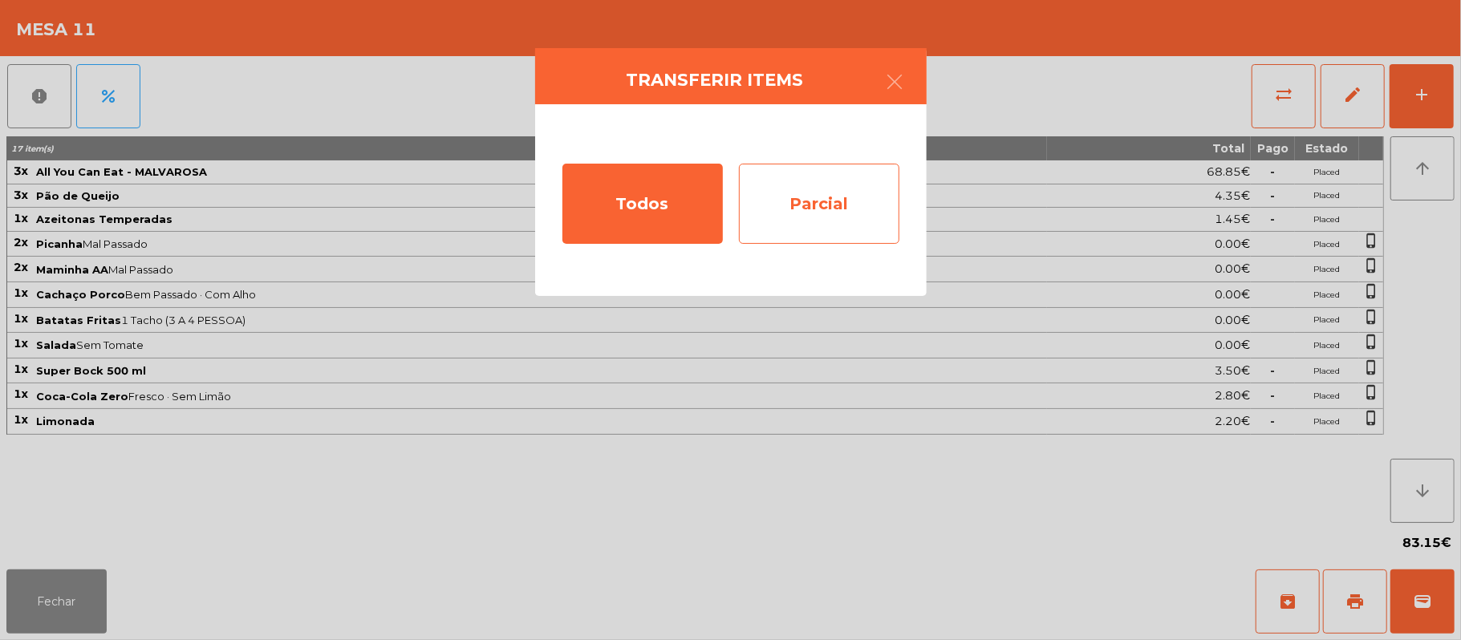
click at [850, 209] on div "Parcial" at bounding box center [819, 204] width 160 height 80
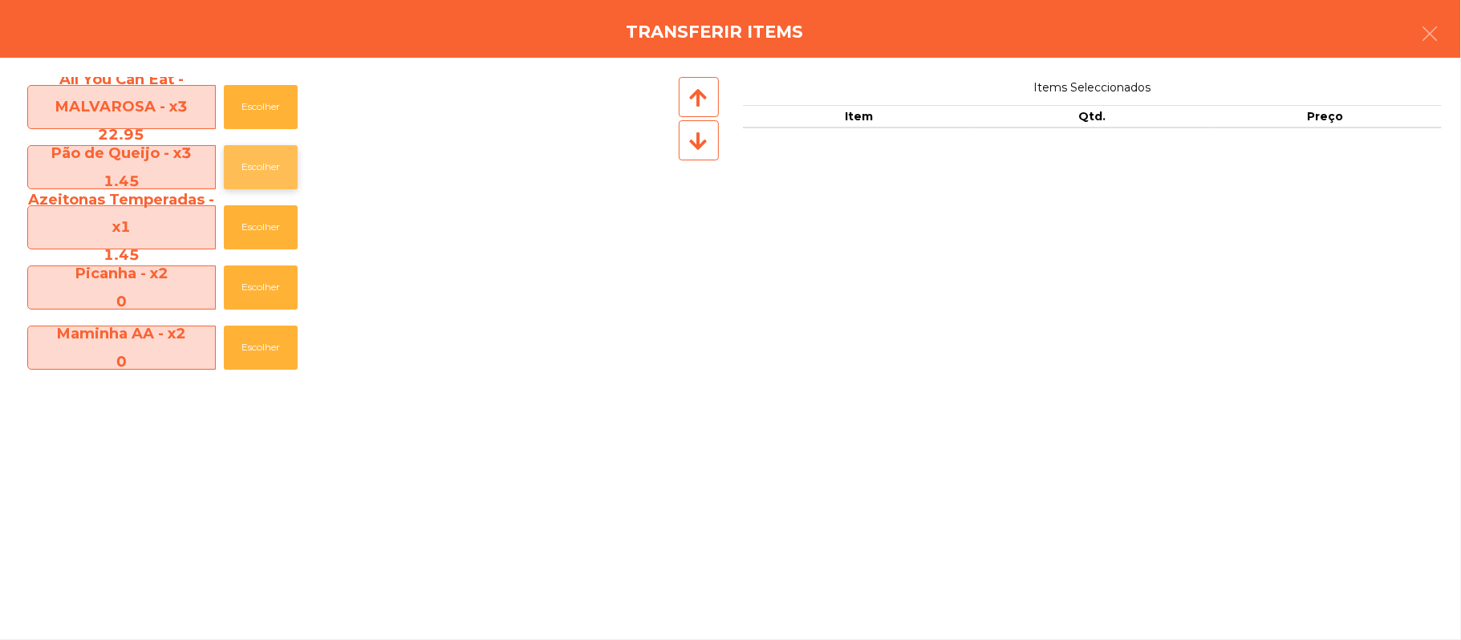
click at [266, 167] on button "Escolher" at bounding box center [261, 167] width 74 height 44
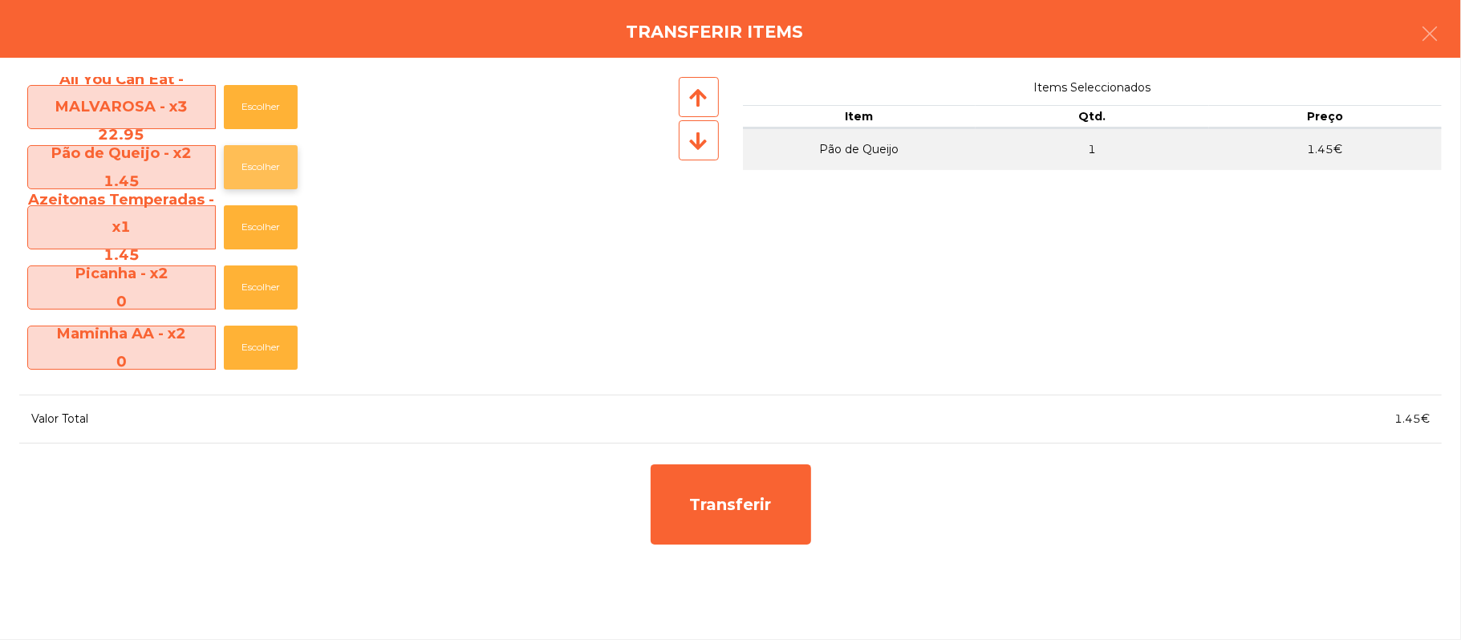
click at [268, 174] on button "Escolher" at bounding box center [261, 167] width 74 height 44
click at [268, 175] on button "Escolher" at bounding box center [261, 167] width 74 height 44
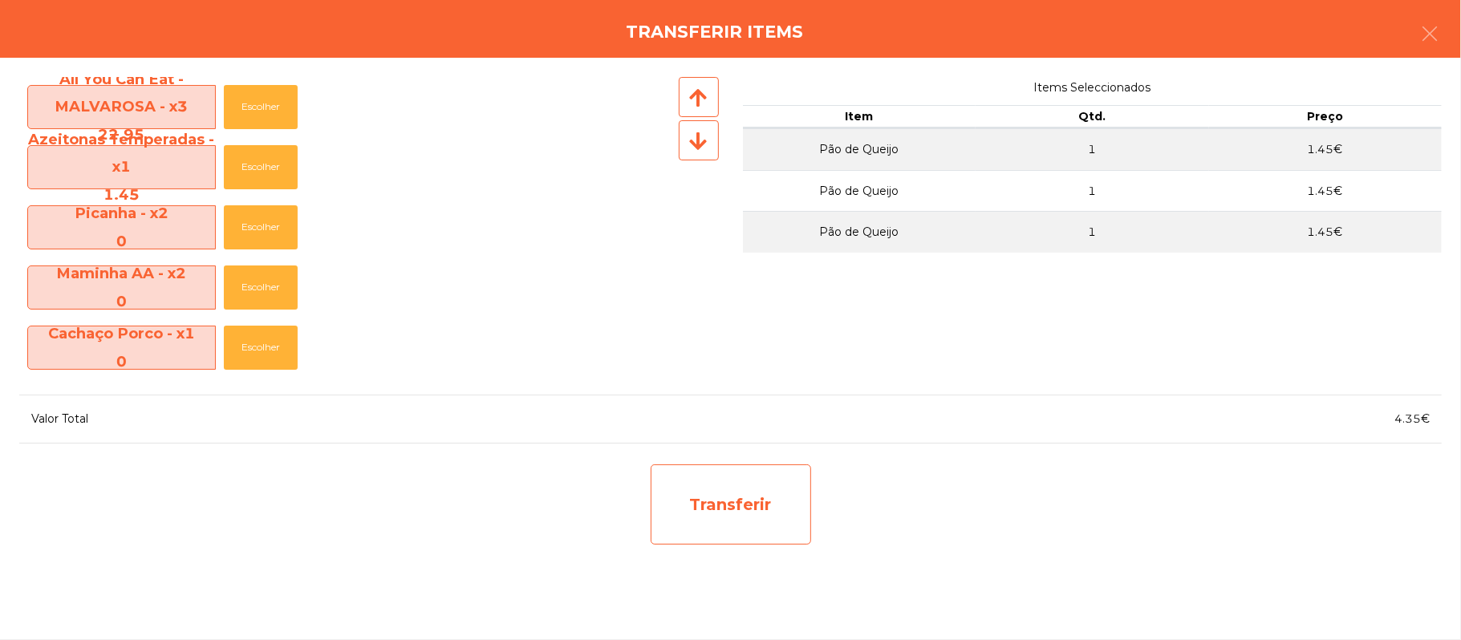
click at [770, 518] on div "Transferir" at bounding box center [730, 504] width 160 height 80
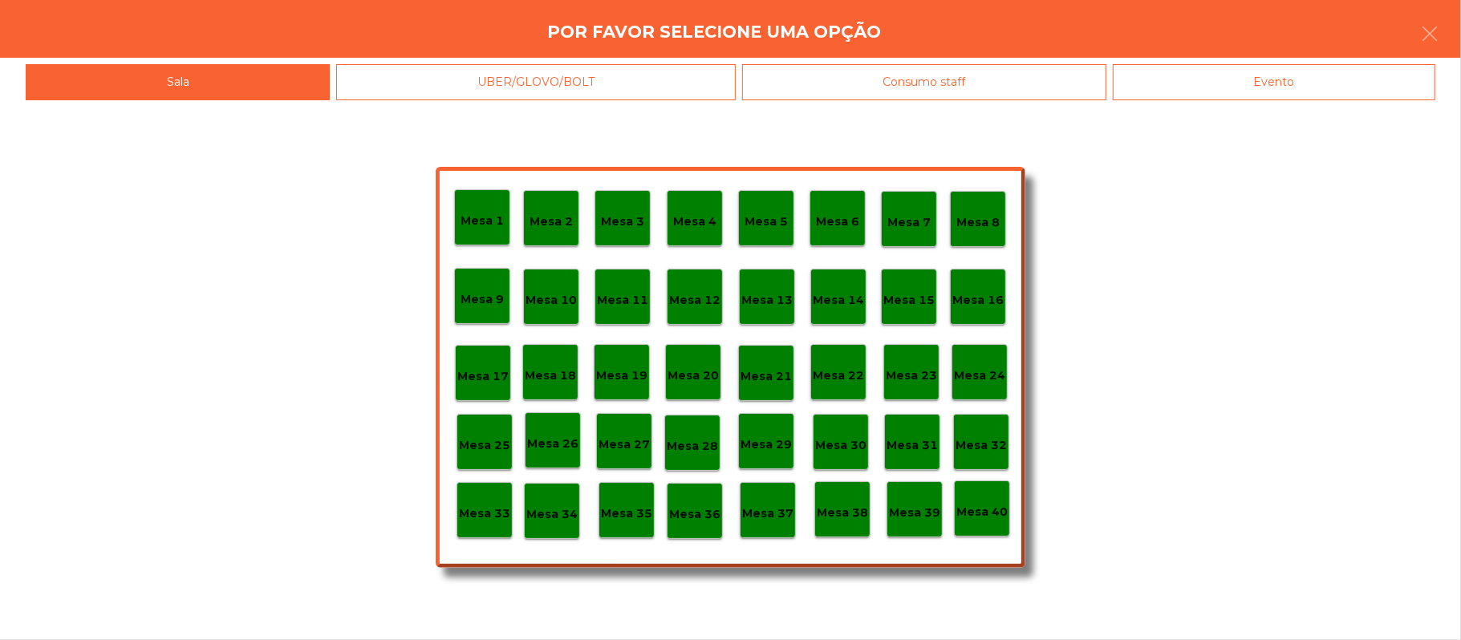
click at [778, 501] on div "Mesa 37" at bounding box center [767, 510] width 51 height 25
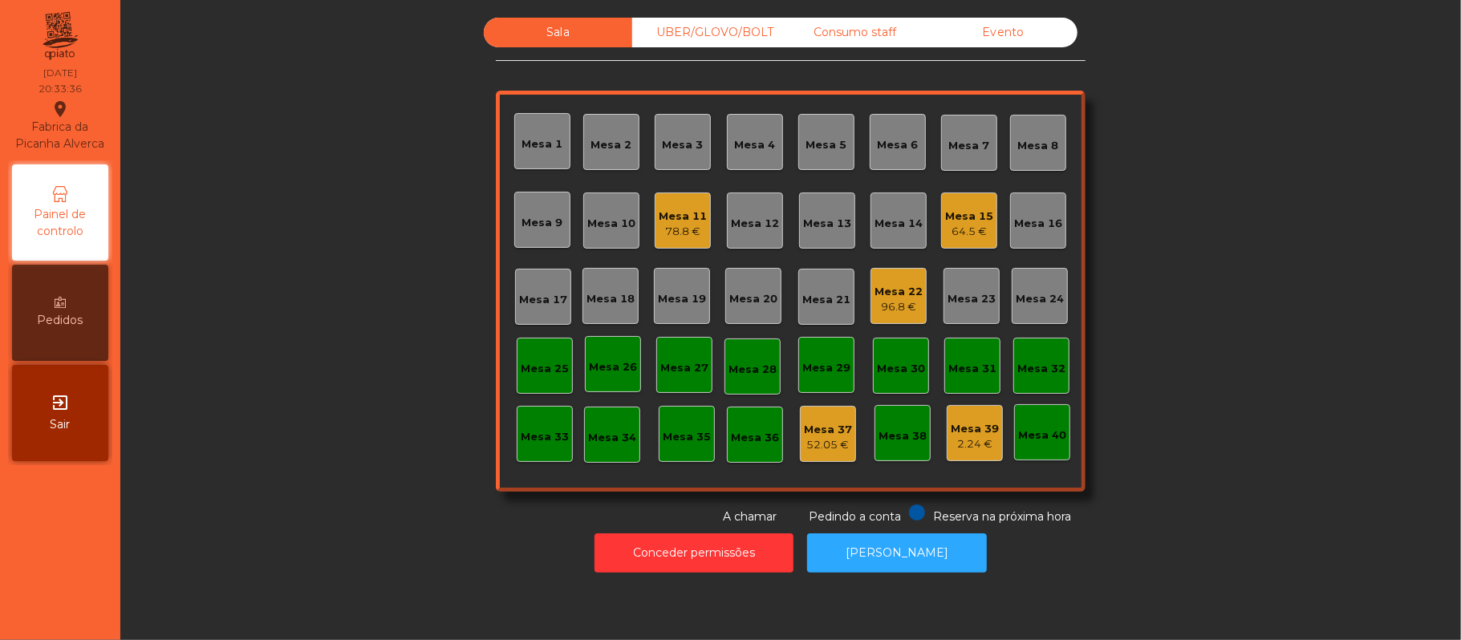
click at [720, 35] on div "UBER/GLOVO/BOLT" at bounding box center [706, 33] width 148 height 30
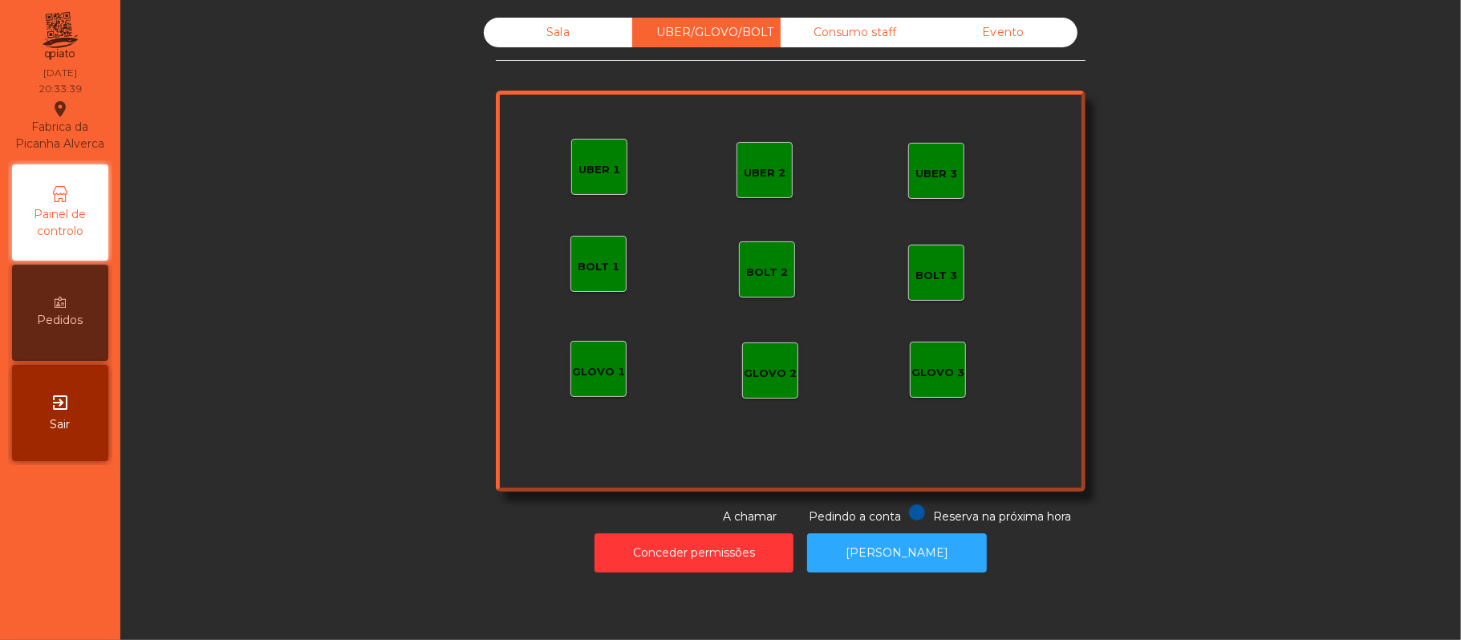
click at [606, 363] on div "GLOVO 1" at bounding box center [598, 369] width 53 height 22
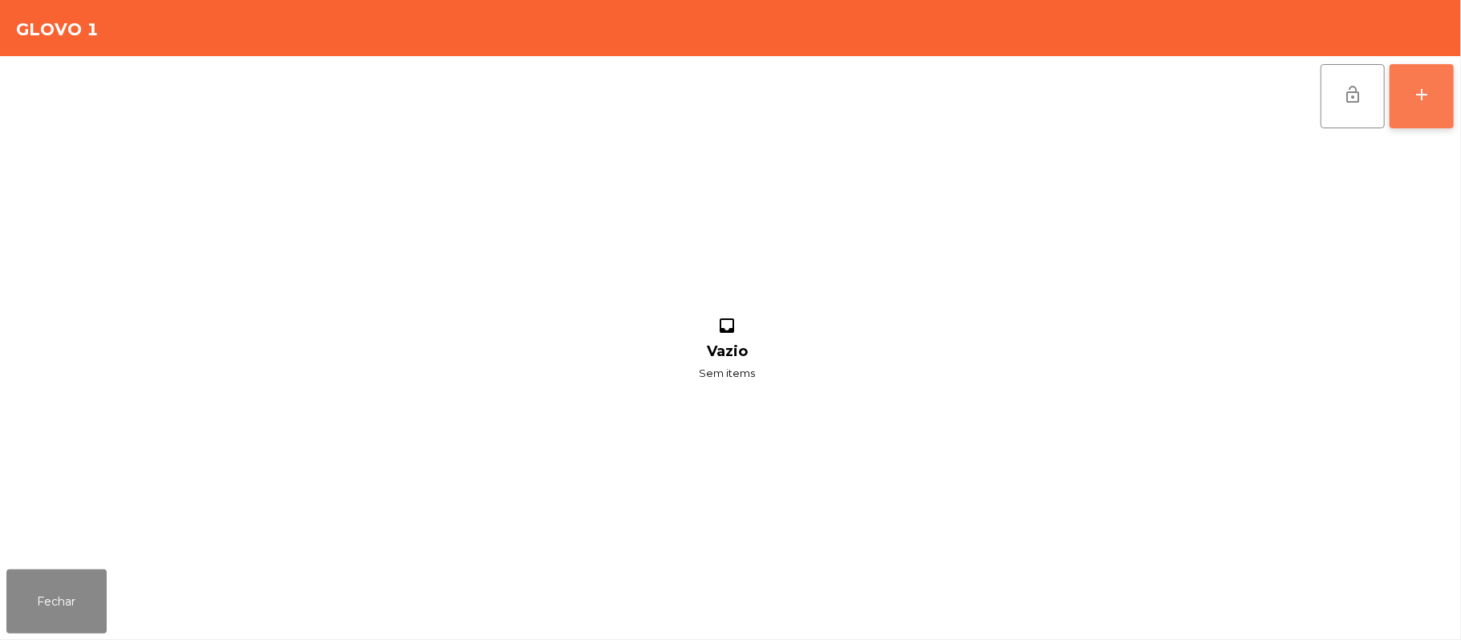
click at [1449, 103] on button "add" at bounding box center [1421, 96] width 64 height 64
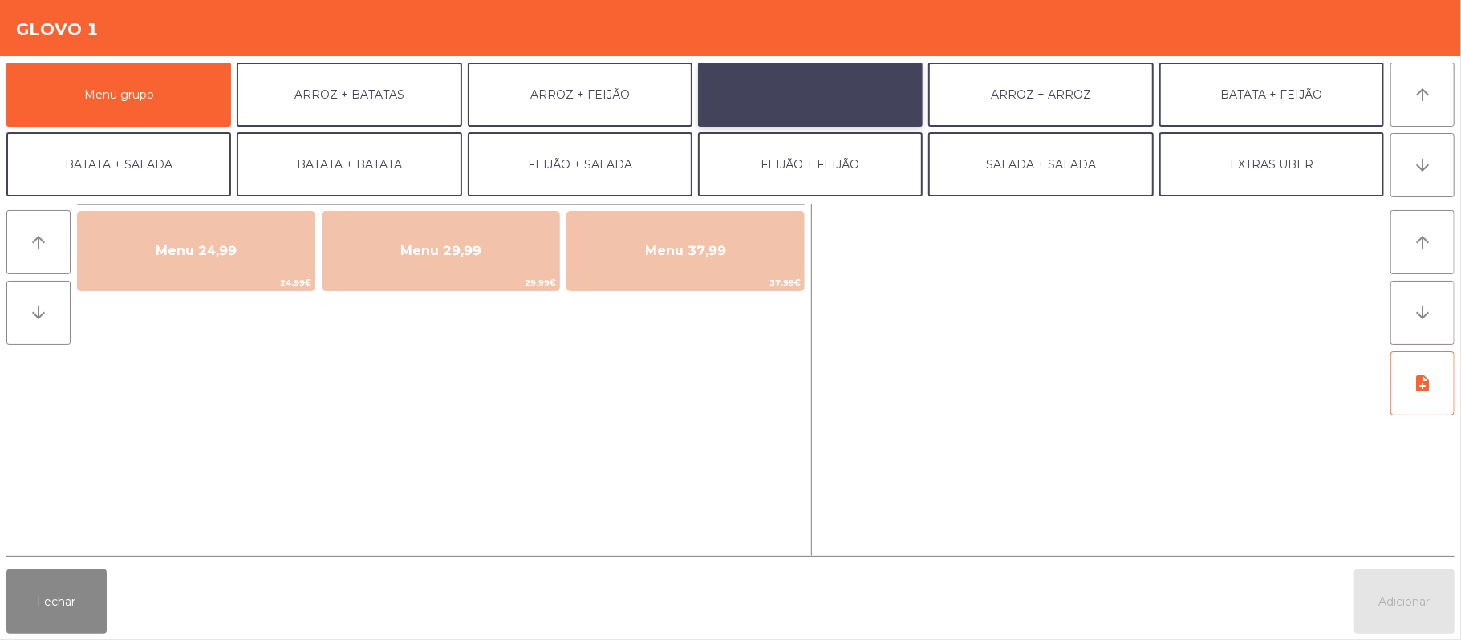
click at [837, 96] on button "ARROZ + SALADA" at bounding box center [810, 95] width 225 height 64
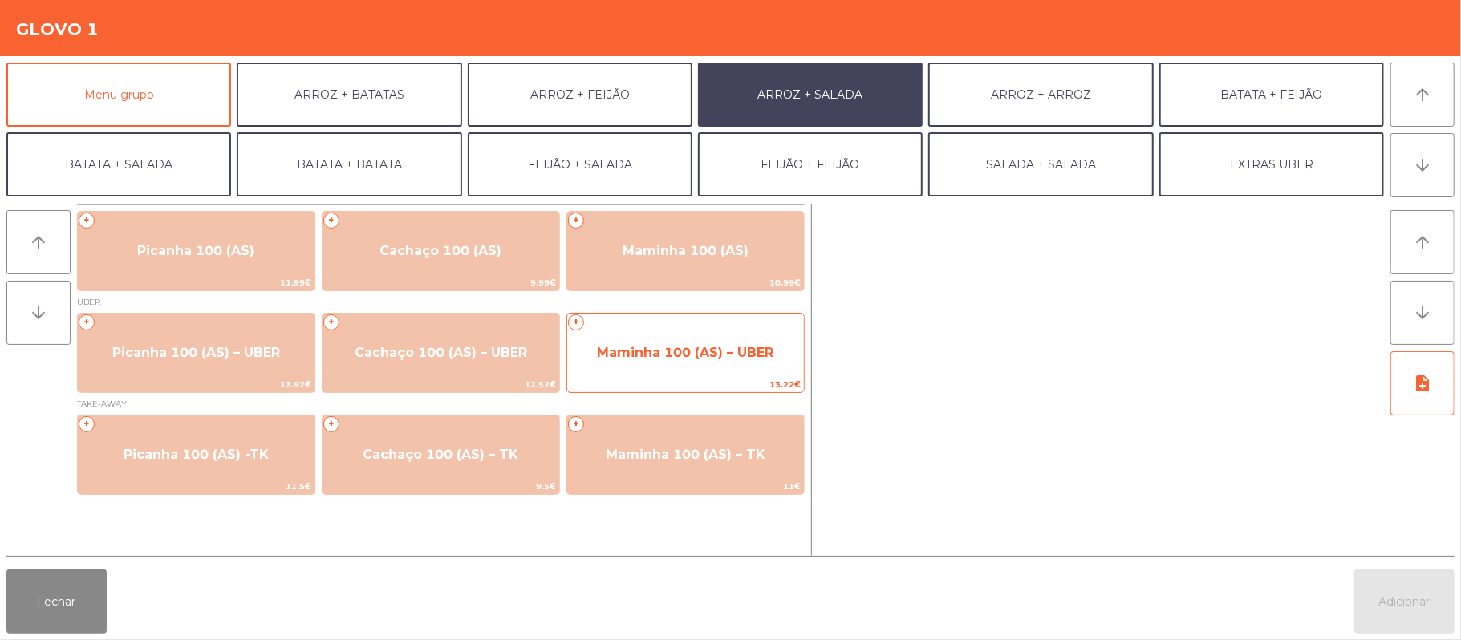
click at [659, 353] on span "Maminha 100 (AS) – UBER" at bounding box center [685, 352] width 176 height 15
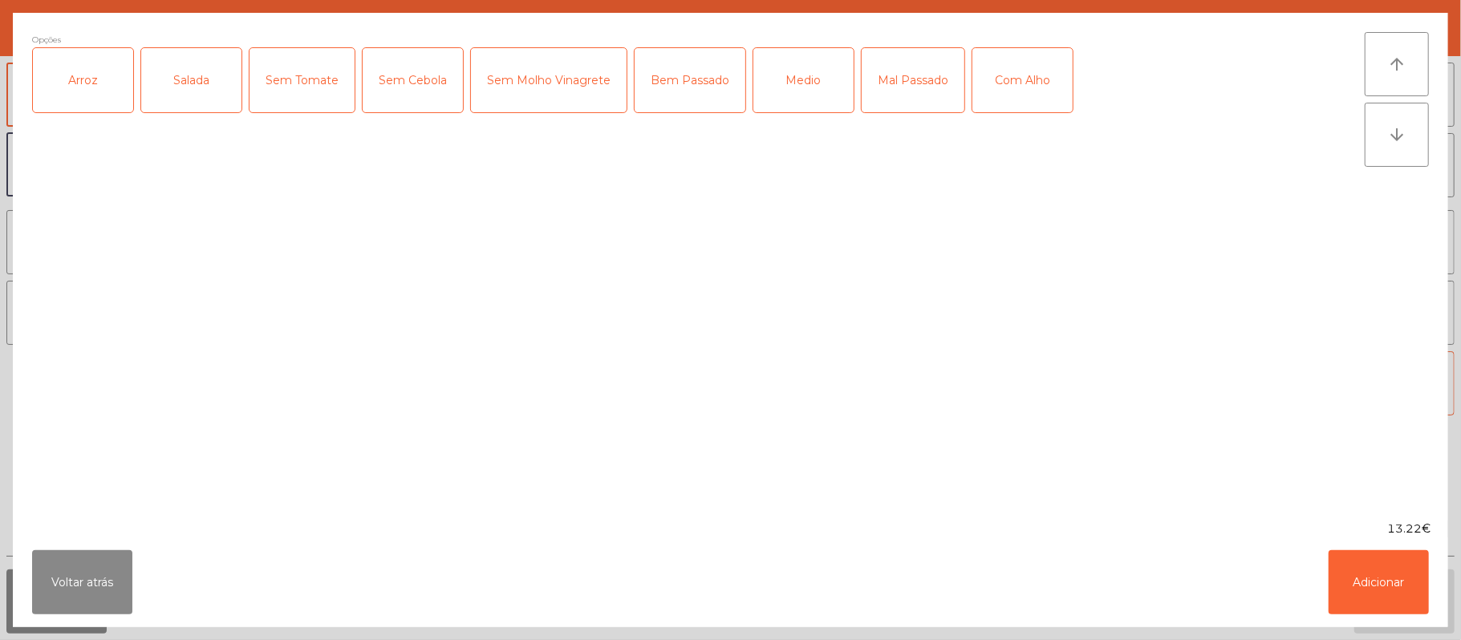
click at [97, 71] on div "Arroz" at bounding box center [83, 80] width 100 height 64
click at [202, 85] on div "Salada" at bounding box center [191, 80] width 100 height 64
click at [800, 80] on div "Medio" at bounding box center [803, 80] width 100 height 64
click at [1034, 96] on div "Com Alho" at bounding box center [1022, 80] width 100 height 64
click at [1362, 581] on button "Adicionar" at bounding box center [1378, 582] width 100 height 64
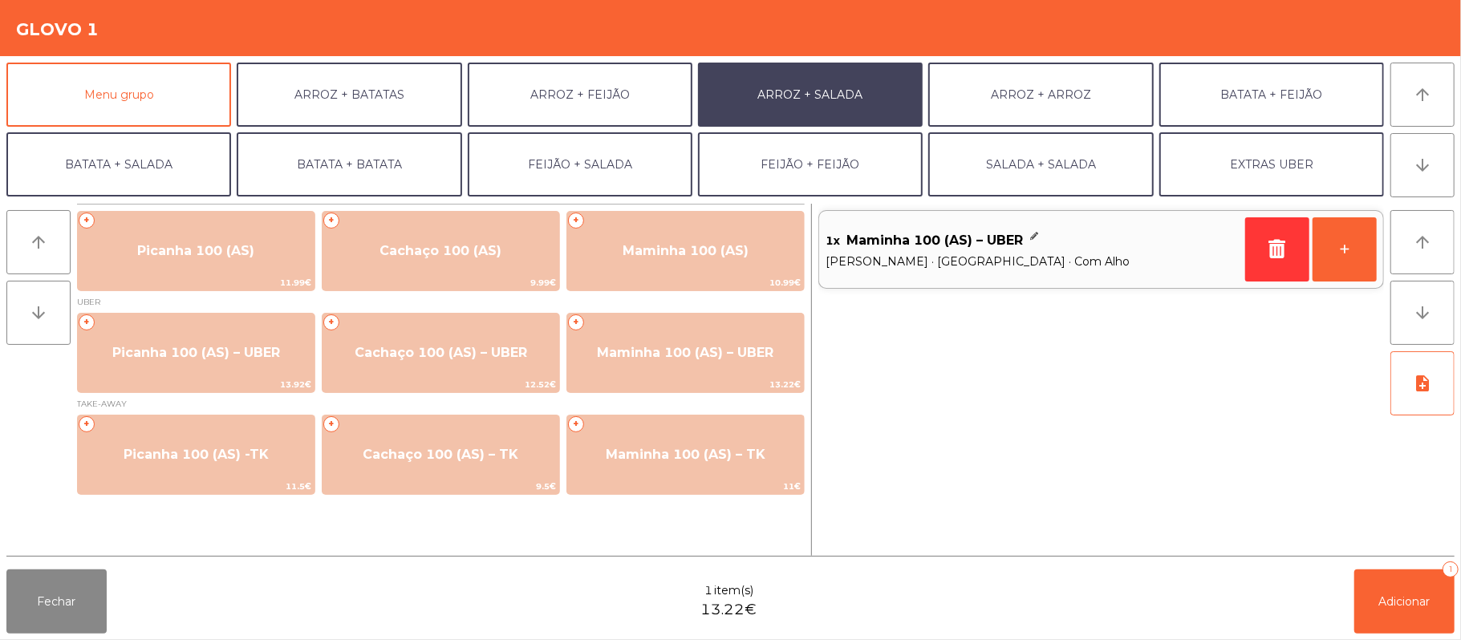
scroll to position [69, 0]
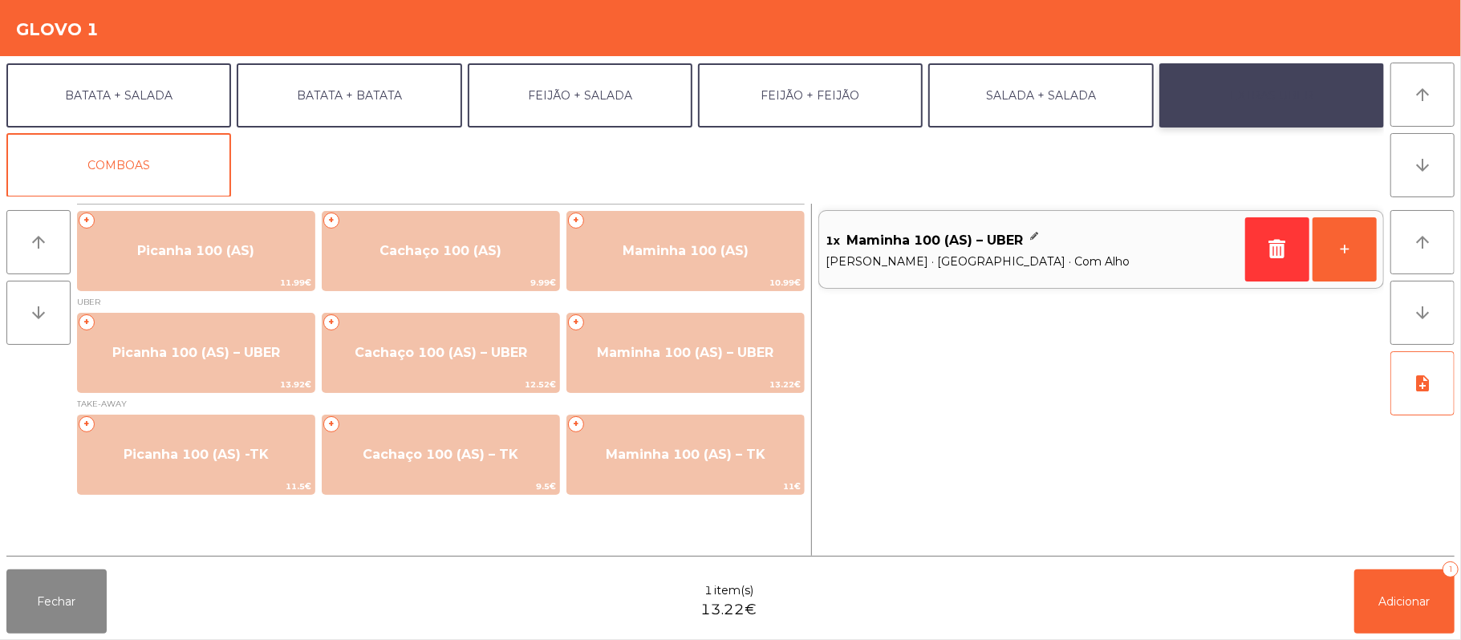
click at [1320, 91] on button "EXTRAS UBER" at bounding box center [1271, 95] width 225 height 64
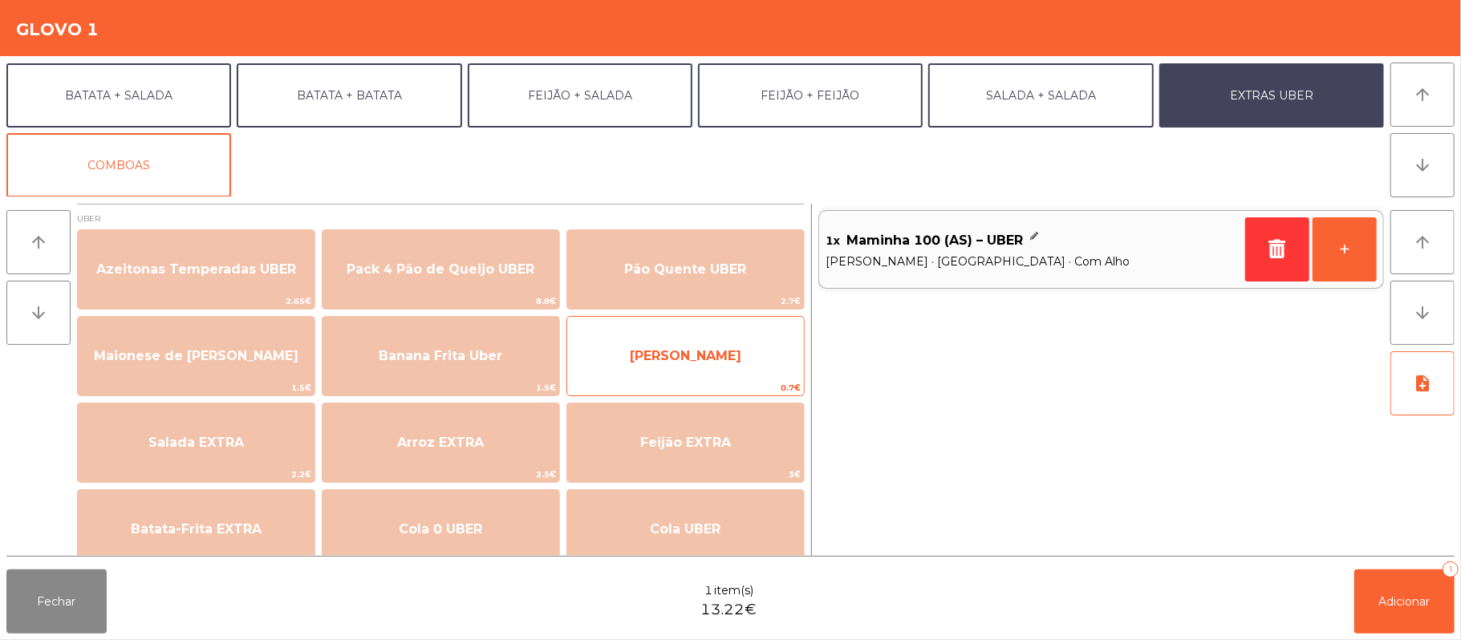
click at [735, 360] on span "[PERSON_NAME]" at bounding box center [685, 355] width 237 height 43
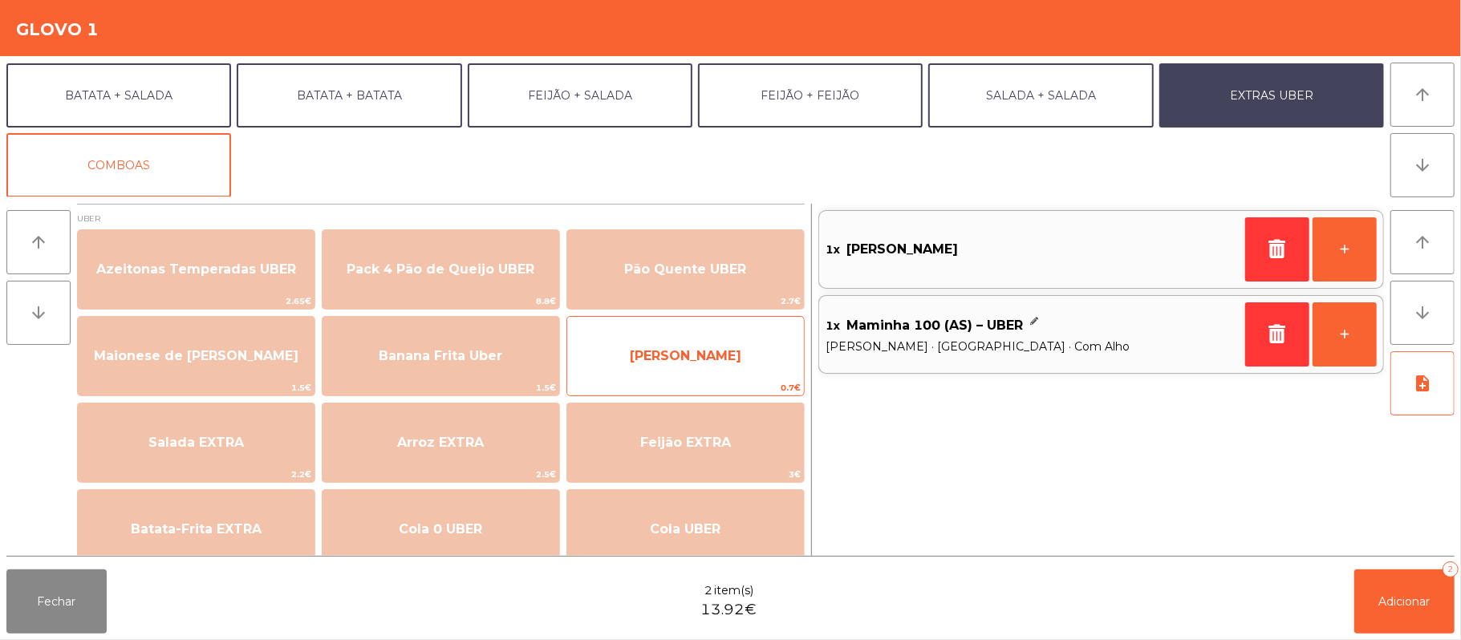
scroll to position [0, 0]
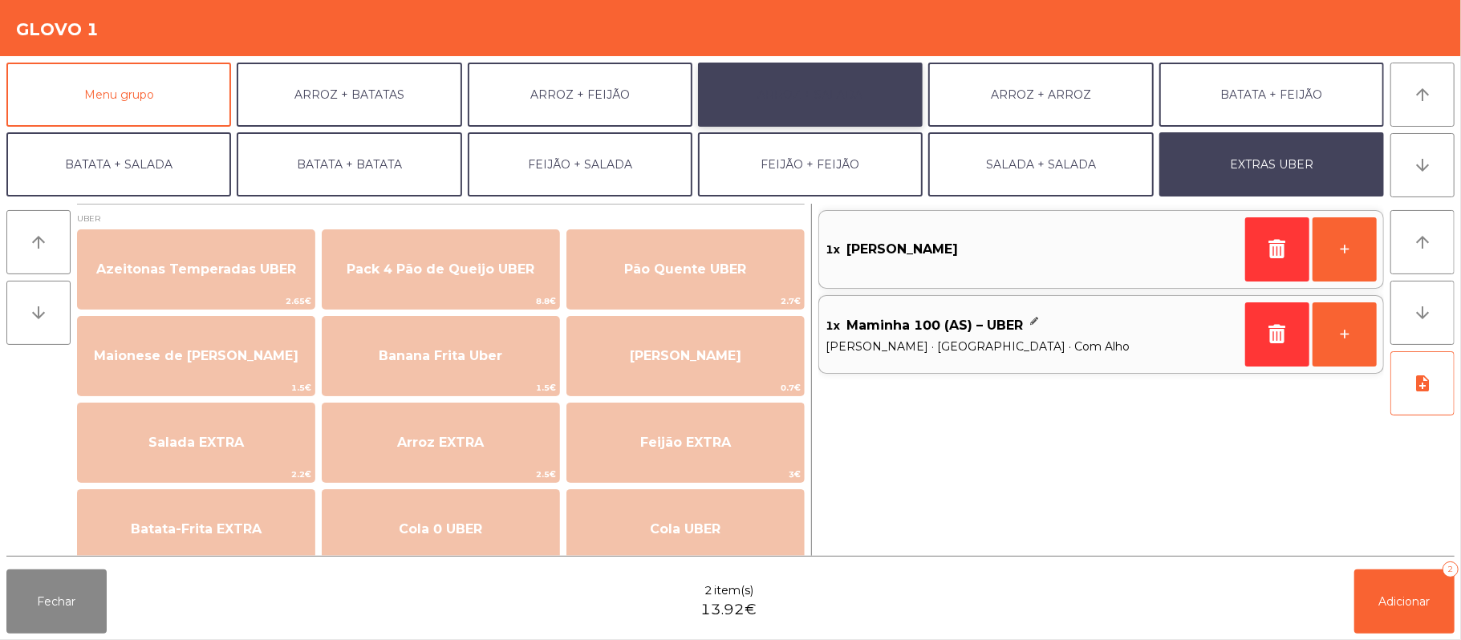
click at [829, 85] on button "ARROZ + SALADA" at bounding box center [810, 95] width 225 height 64
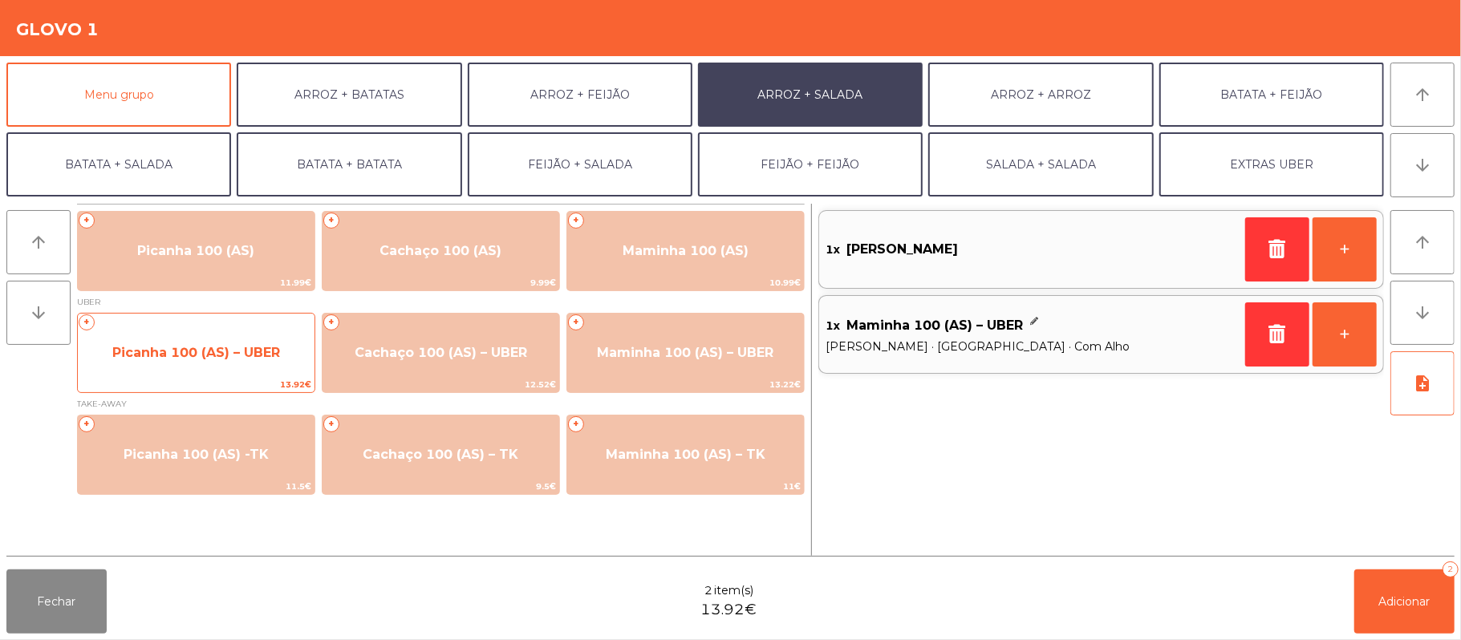
click at [232, 358] on span "Picanha 100 (AS) – UBER" at bounding box center [196, 352] width 168 height 15
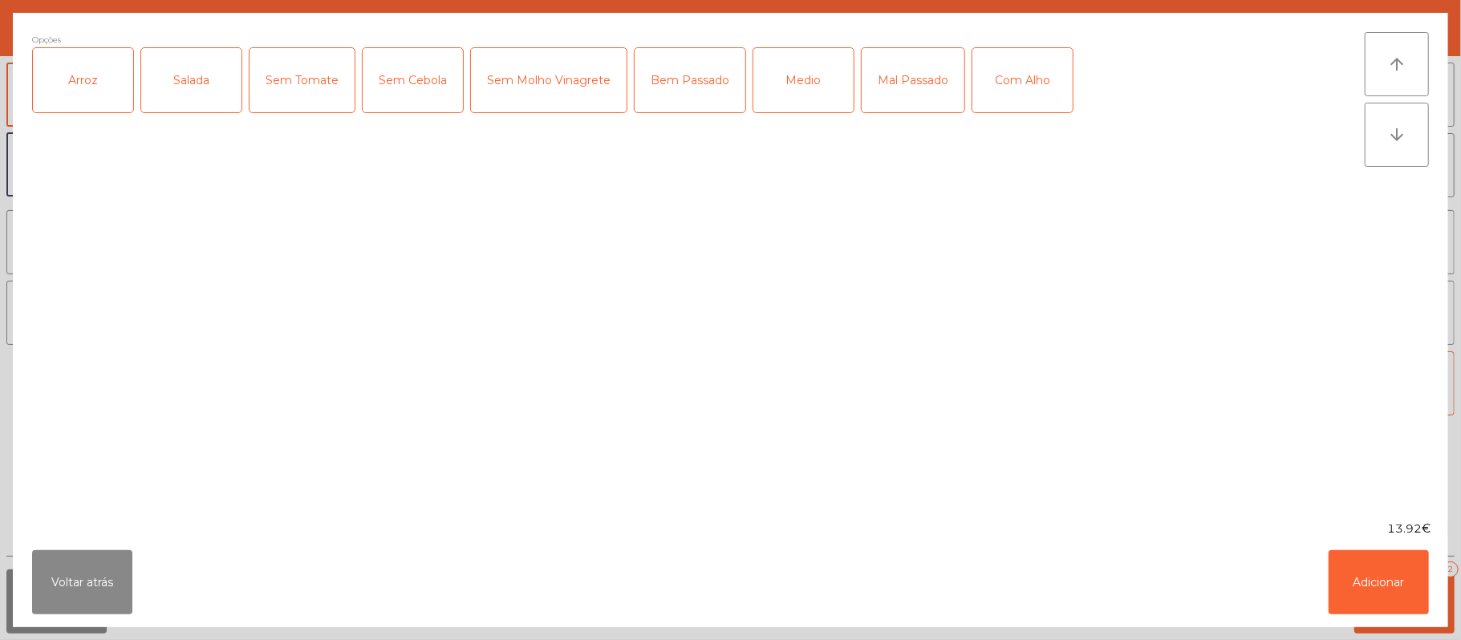
click at [87, 87] on div "Arroz" at bounding box center [83, 80] width 100 height 64
click at [201, 75] on div "Salada" at bounding box center [191, 80] width 100 height 64
click at [797, 96] on div "Medio" at bounding box center [803, 80] width 100 height 64
click at [1056, 103] on div "Com Alho" at bounding box center [1022, 80] width 100 height 64
click at [1397, 563] on button "Adicionar" at bounding box center [1378, 582] width 100 height 64
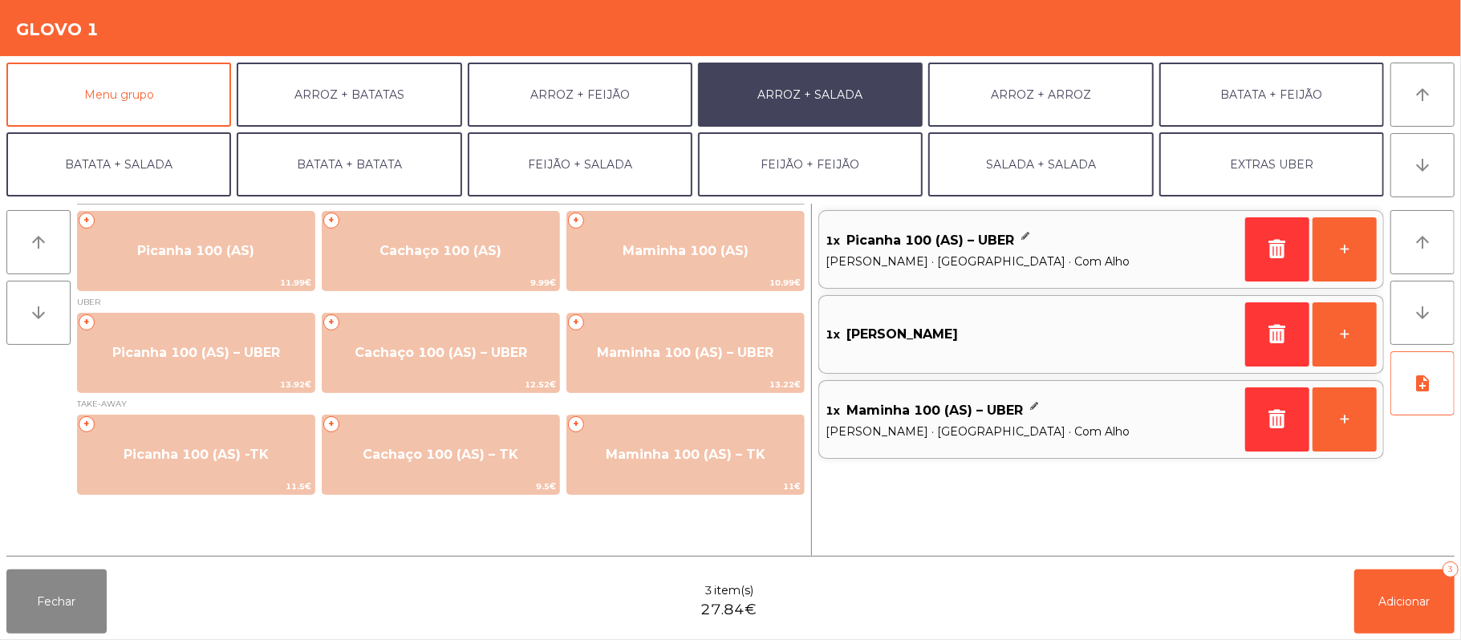
scroll to position [69, 0]
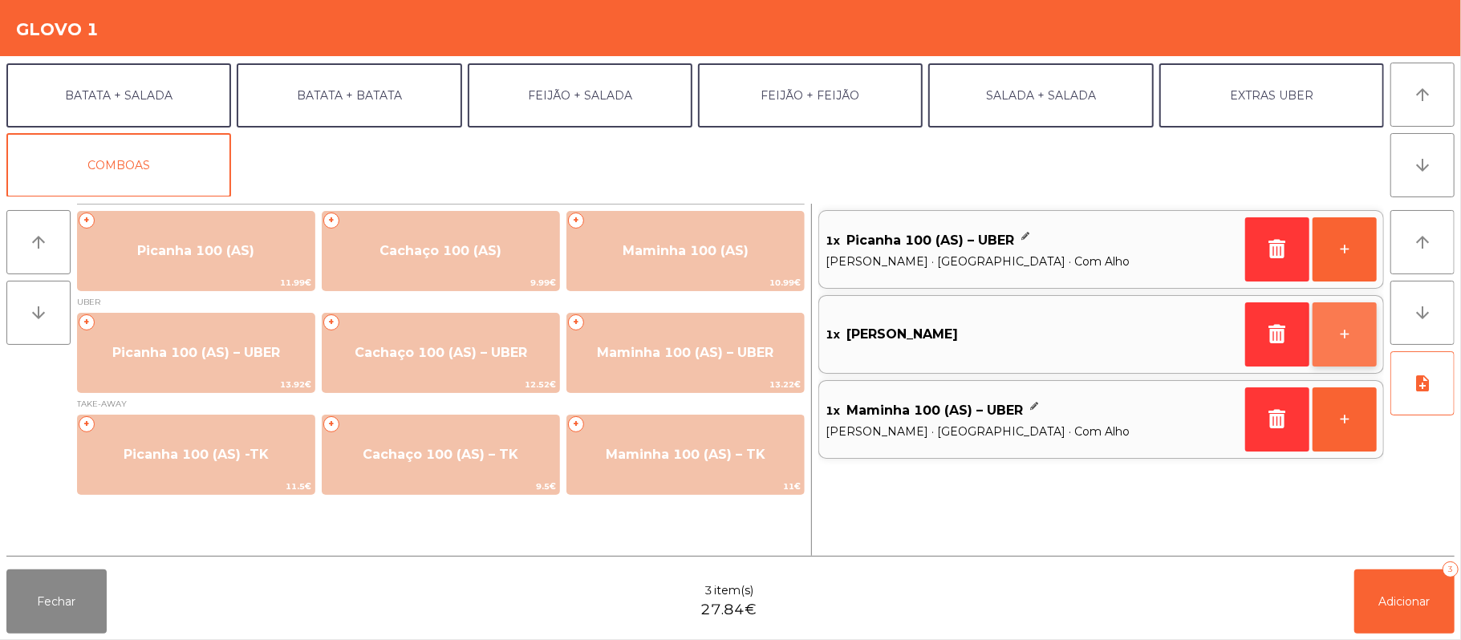
click at [1341, 332] on button "+" at bounding box center [1344, 334] width 64 height 64
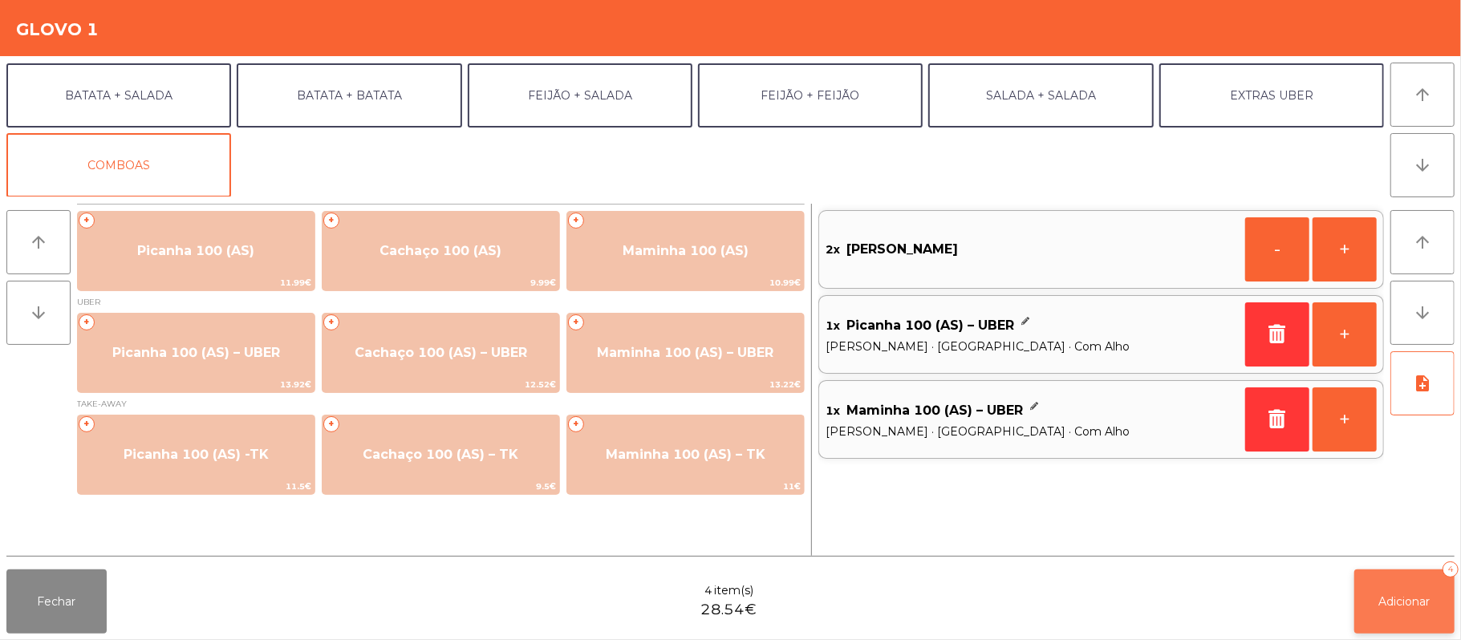
click at [1400, 588] on button "Adicionar 4" at bounding box center [1404, 601] width 100 height 64
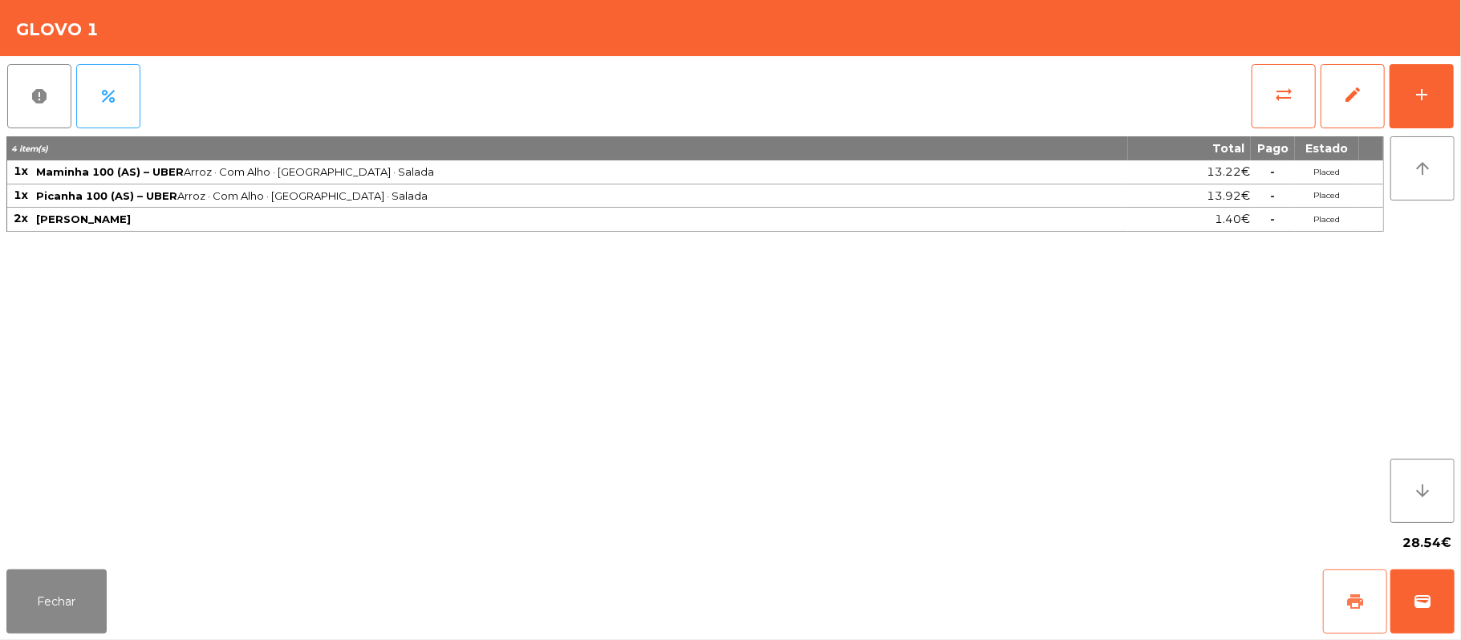
click at [1348, 579] on button "print" at bounding box center [1355, 601] width 64 height 64
click at [1448, 619] on button "wallet" at bounding box center [1422, 601] width 64 height 64
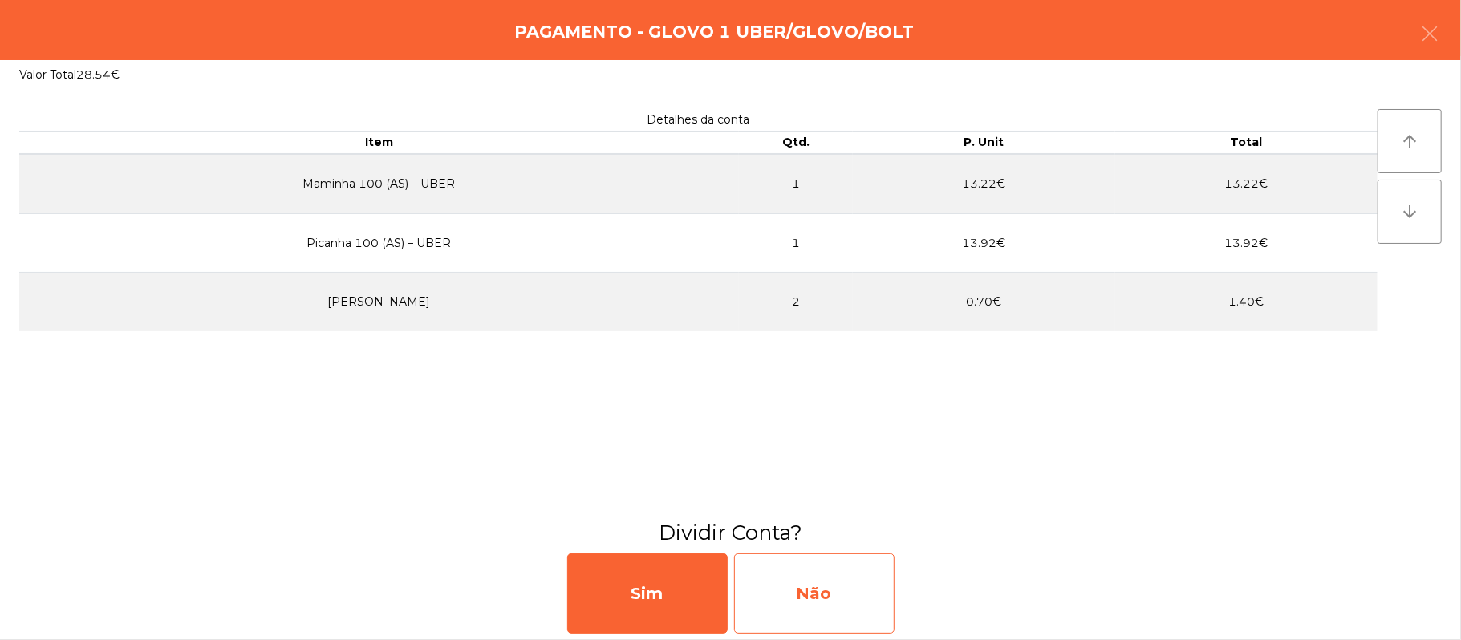
click at [774, 608] on div "Não" at bounding box center [814, 593] width 160 height 80
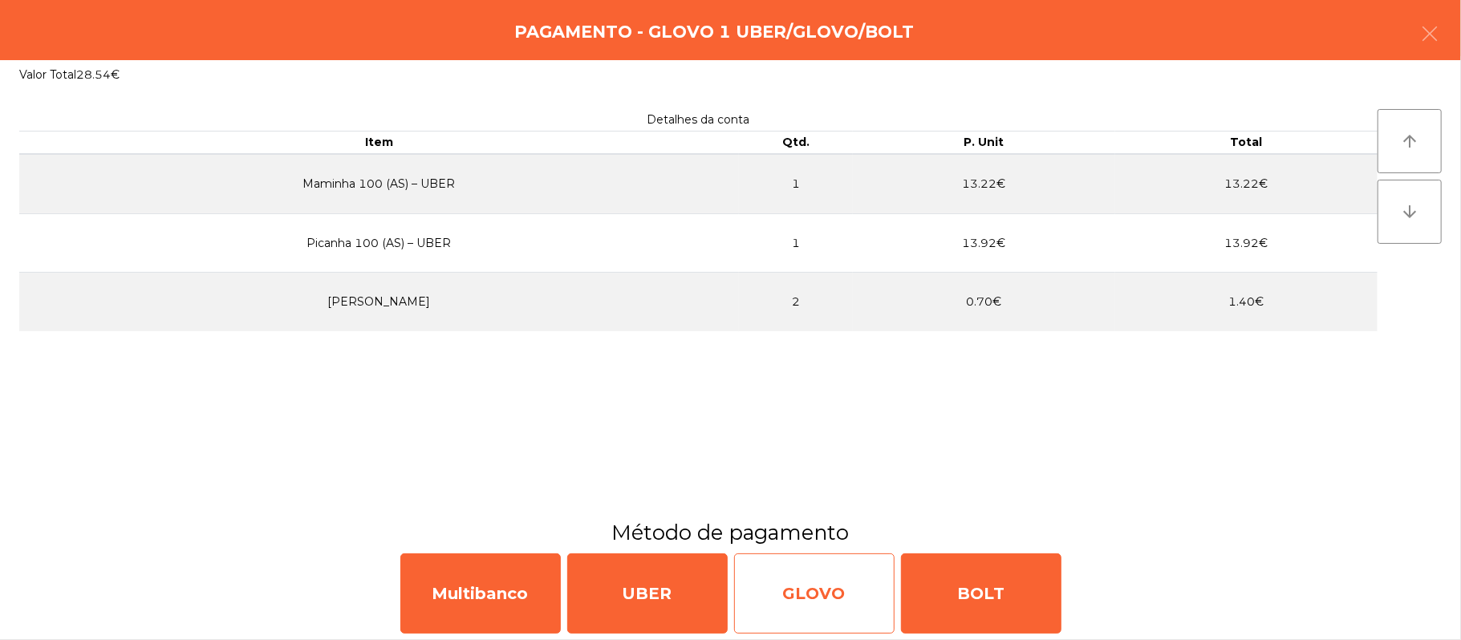
click at [831, 602] on div "GLOVO" at bounding box center [814, 593] width 160 height 80
select select "**"
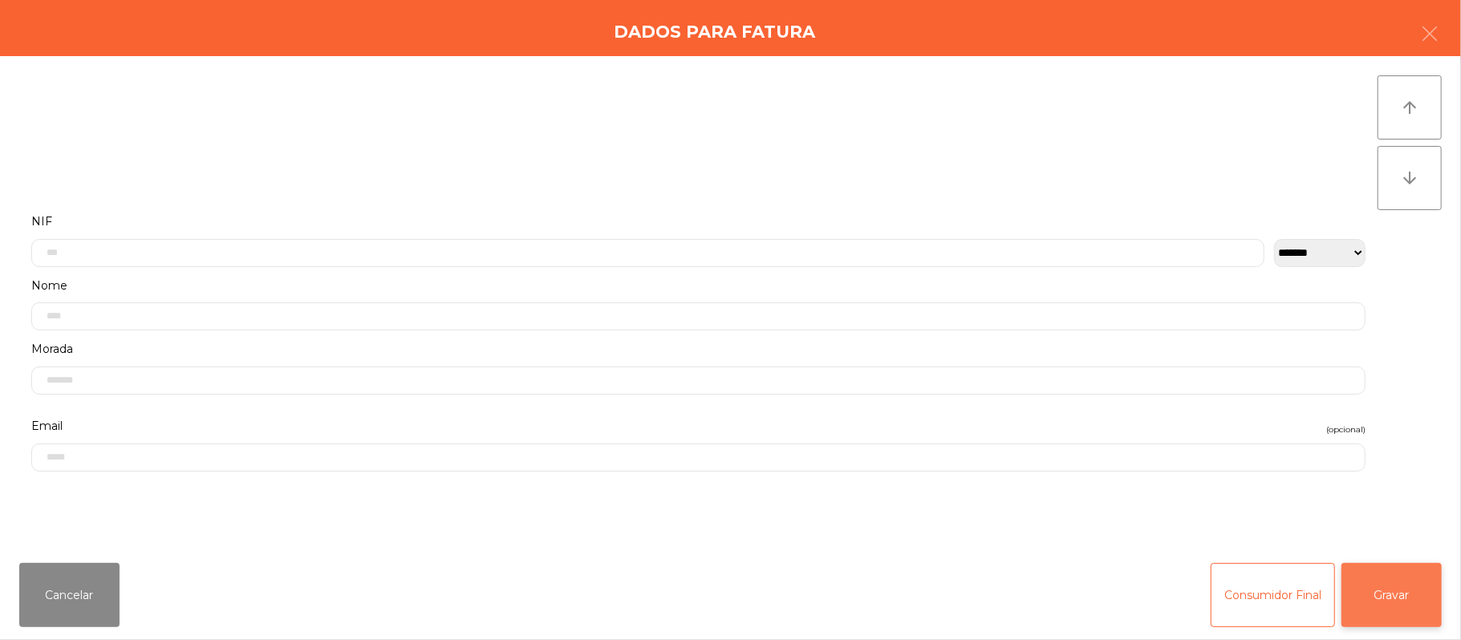
click at [1407, 594] on button "Gravar" at bounding box center [1391, 595] width 100 height 64
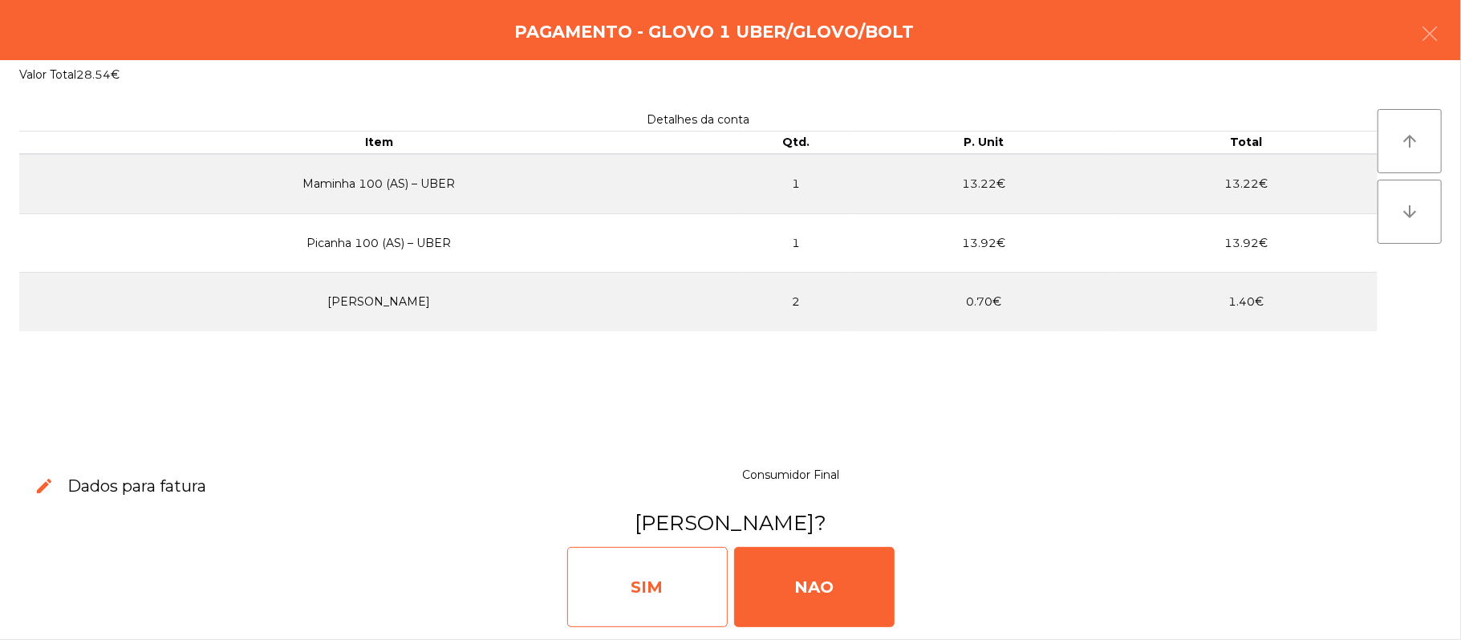
click at [662, 603] on div "SIM" at bounding box center [647, 587] width 160 height 80
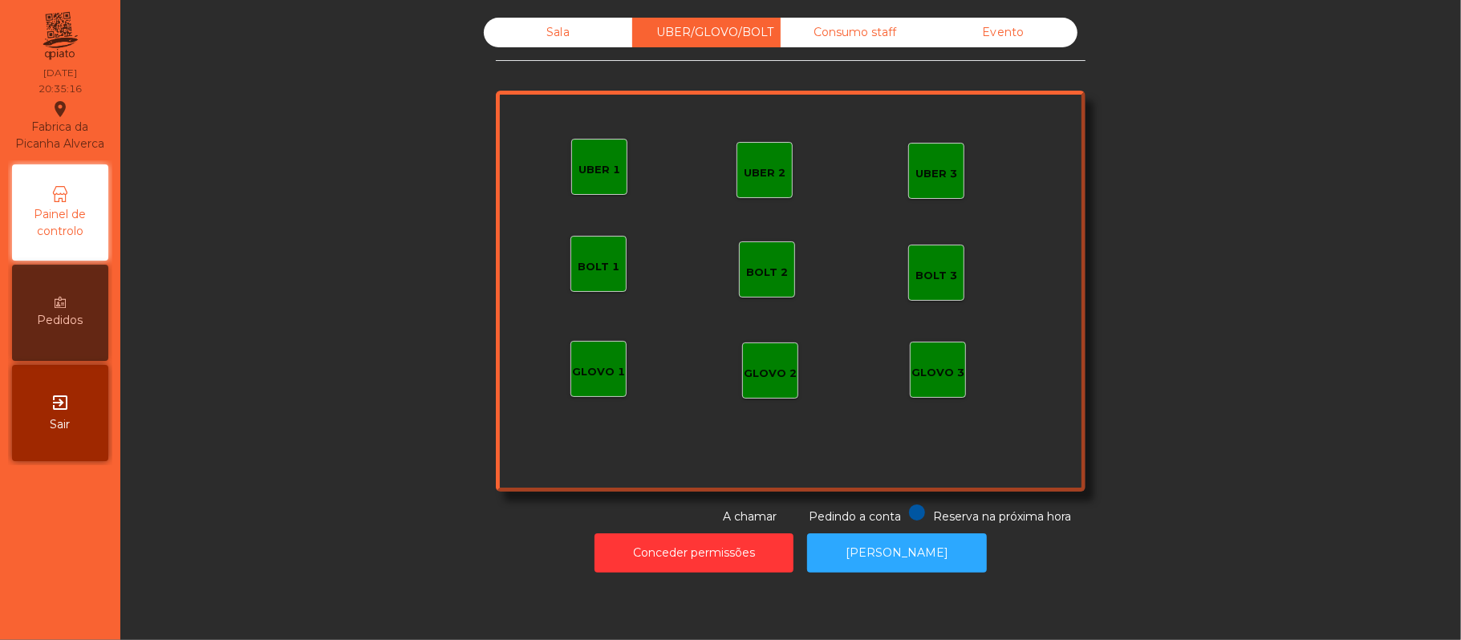
click at [549, 30] on div "Sala" at bounding box center [558, 33] width 148 height 30
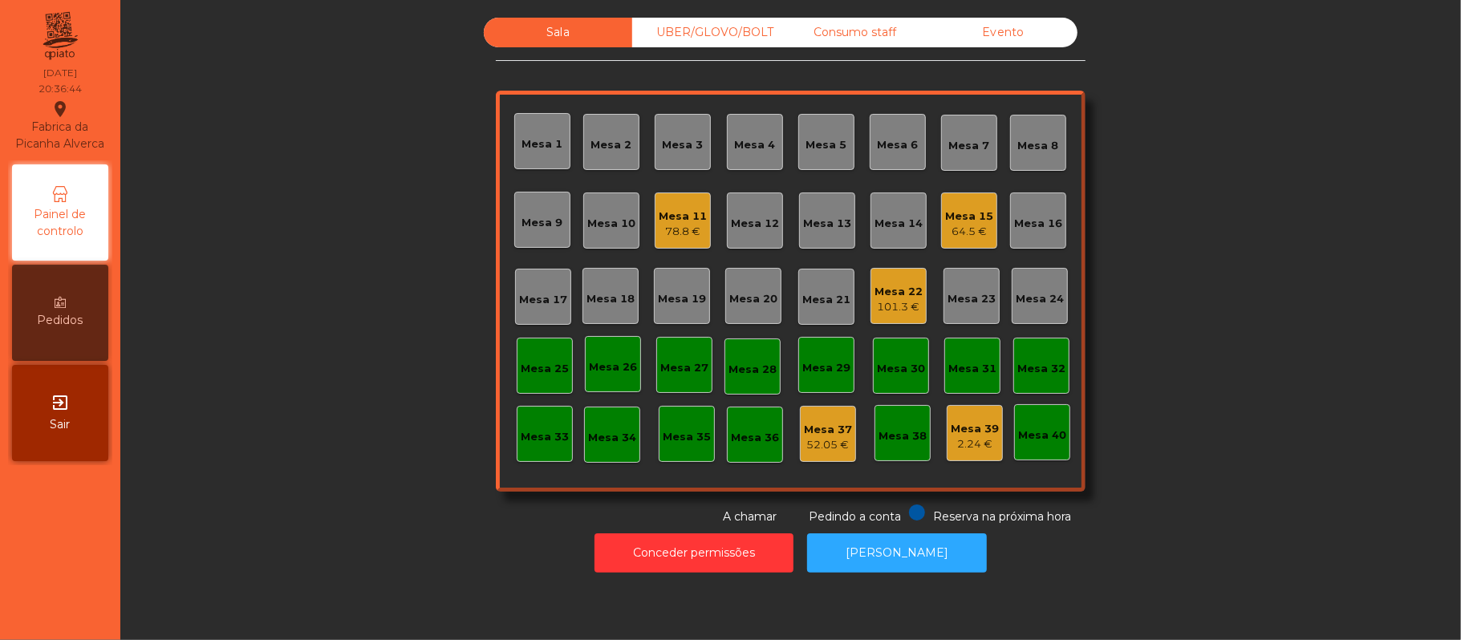
click at [745, 222] on div "Mesa 12" at bounding box center [755, 224] width 48 height 16
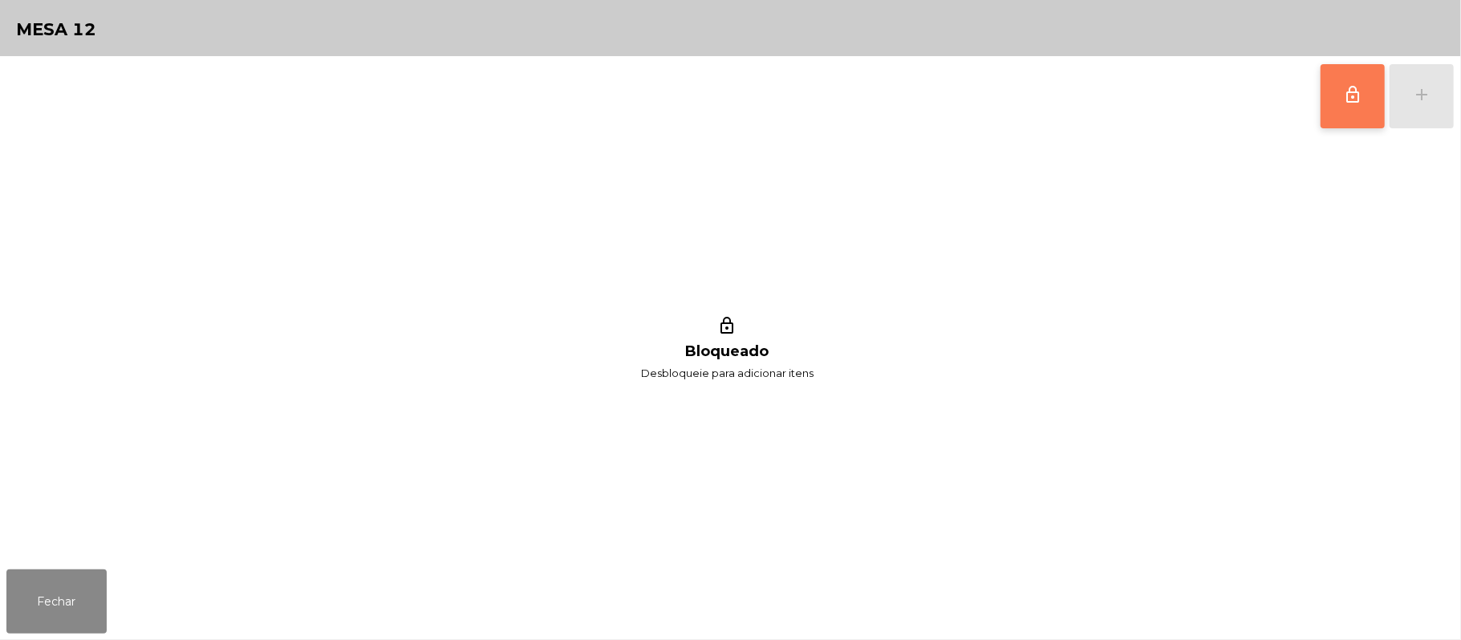
click at [1331, 85] on button "lock_outline" at bounding box center [1352, 96] width 64 height 64
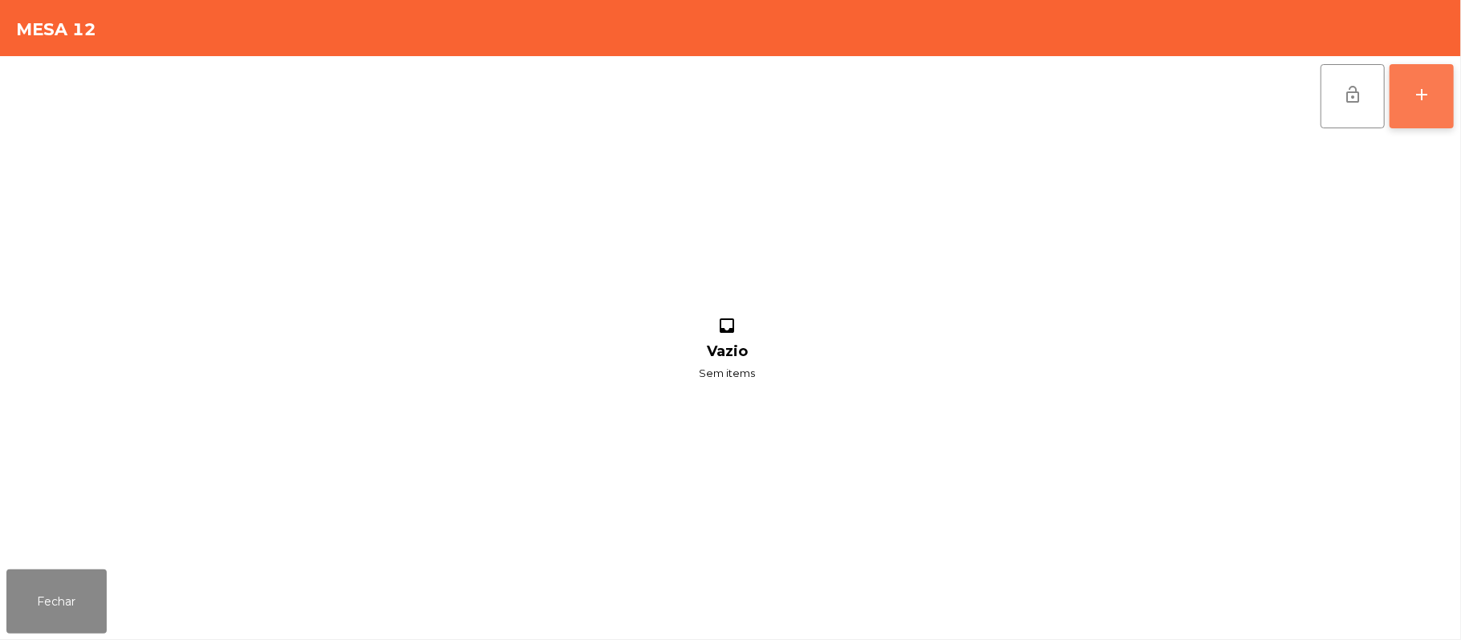
click at [1409, 109] on button "add" at bounding box center [1421, 96] width 64 height 64
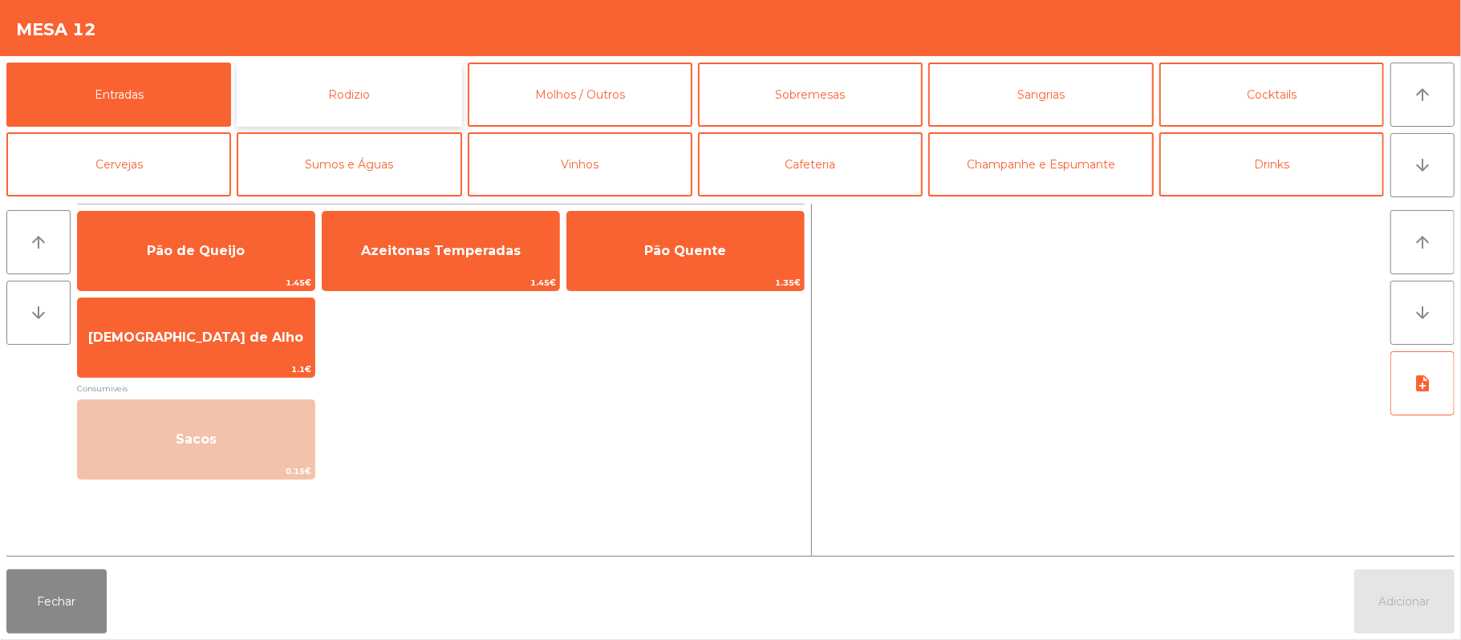
click at [395, 97] on button "Rodizio" at bounding box center [349, 95] width 225 height 64
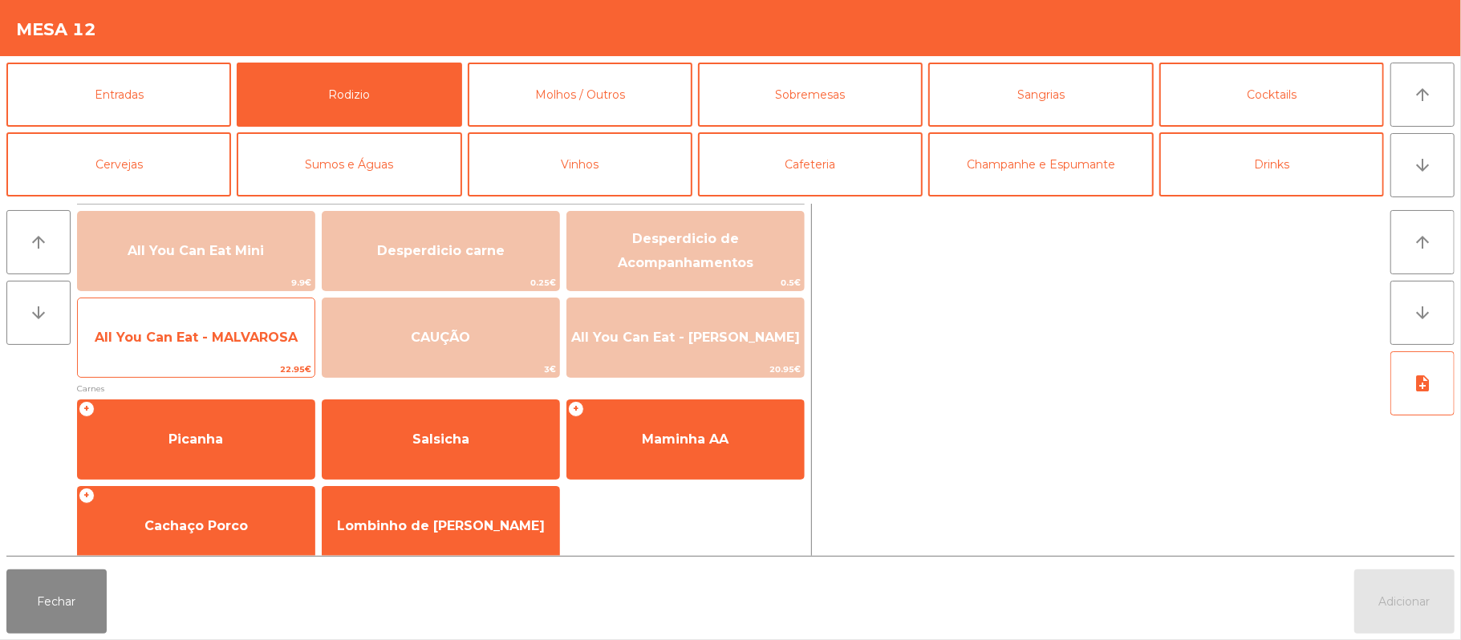
click at [202, 351] on span "All You Can Eat - MALVAROSA" at bounding box center [196, 337] width 237 height 43
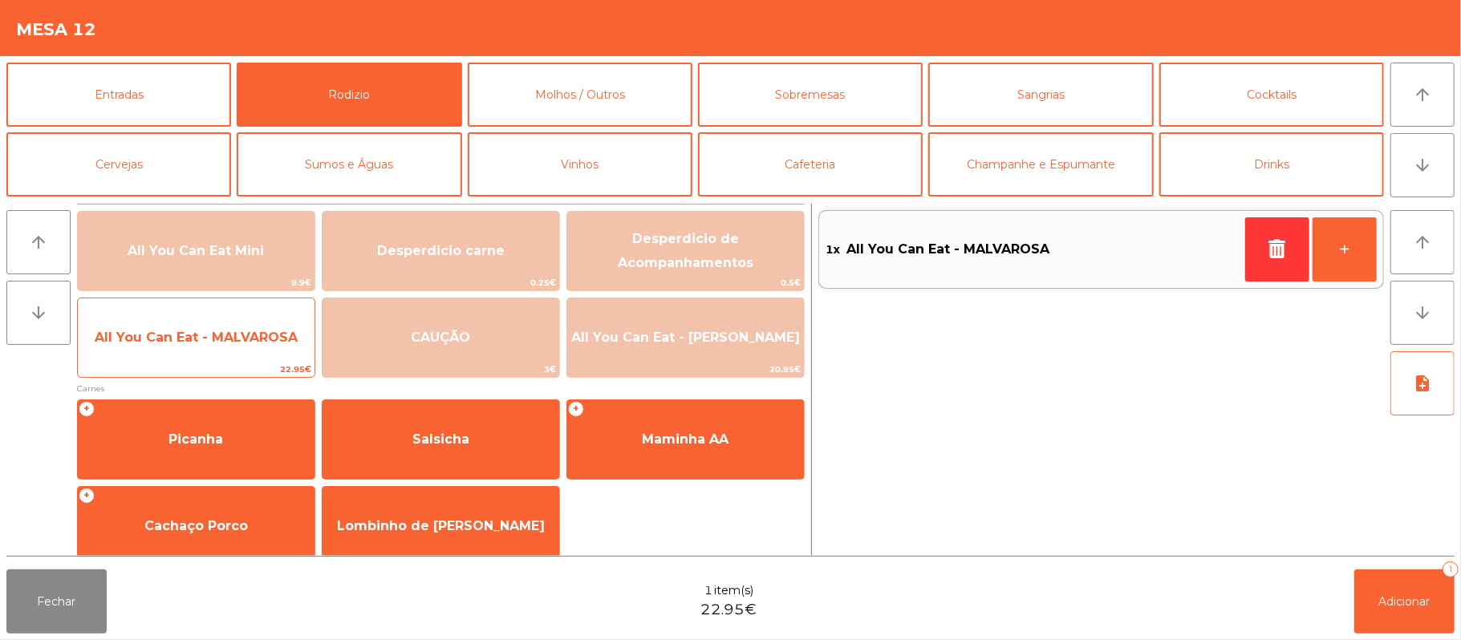
click at [194, 354] on span "All You Can Eat - MALVAROSA" at bounding box center [196, 337] width 237 height 43
click at [199, 351] on span "All You Can Eat - MALVAROSA" at bounding box center [196, 337] width 237 height 43
click at [190, 351] on span "All You Can Eat - MALVAROSA" at bounding box center [196, 337] width 237 height 43
click at [187, 351] on span "All You Can Eat - MALVAROSA" at bounding box center [196, 337] width 237 height 43
click at [186, 355] on span "All You Can Eat - MALVAROSA" at bounding box center [196, 337] width 237 height 43
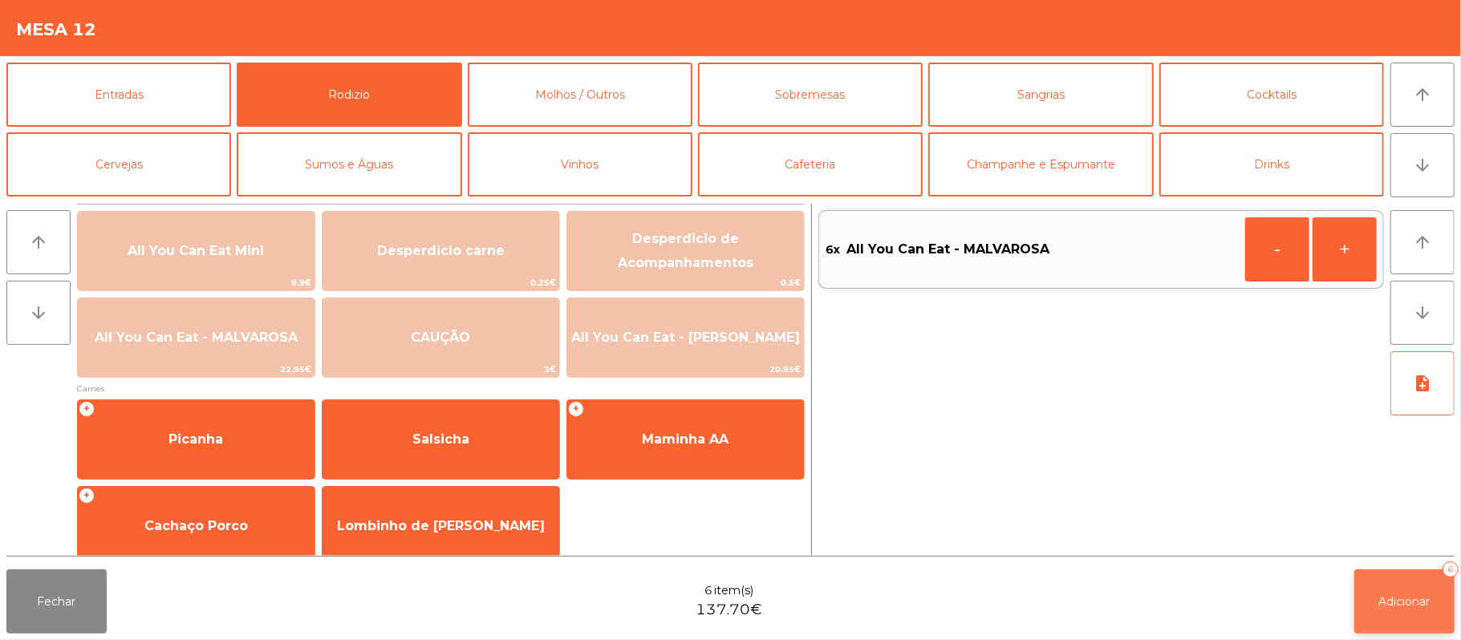
click at [1371, 603] on button "Adicionar 6" at bounding box center [1404, 601] width 100 height 64
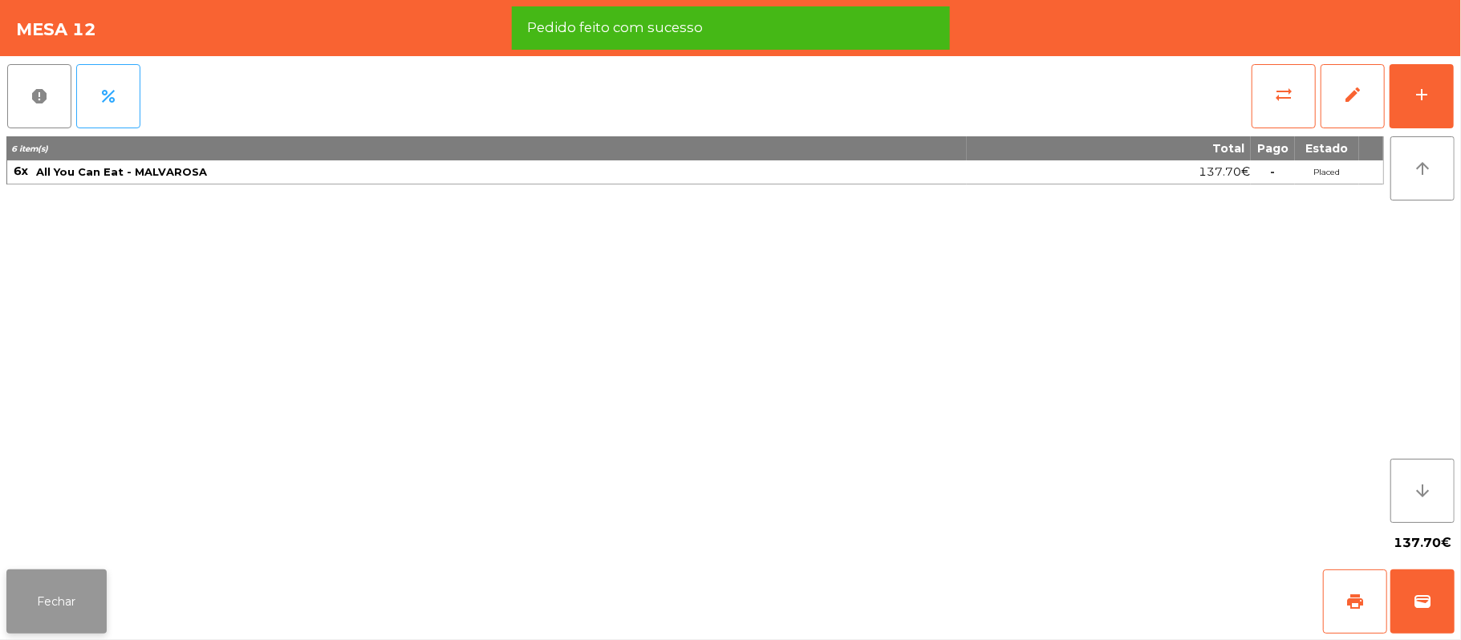
click at [47, 624] on button "Fechar" at bounding box center [56, 601] width 100 height 64
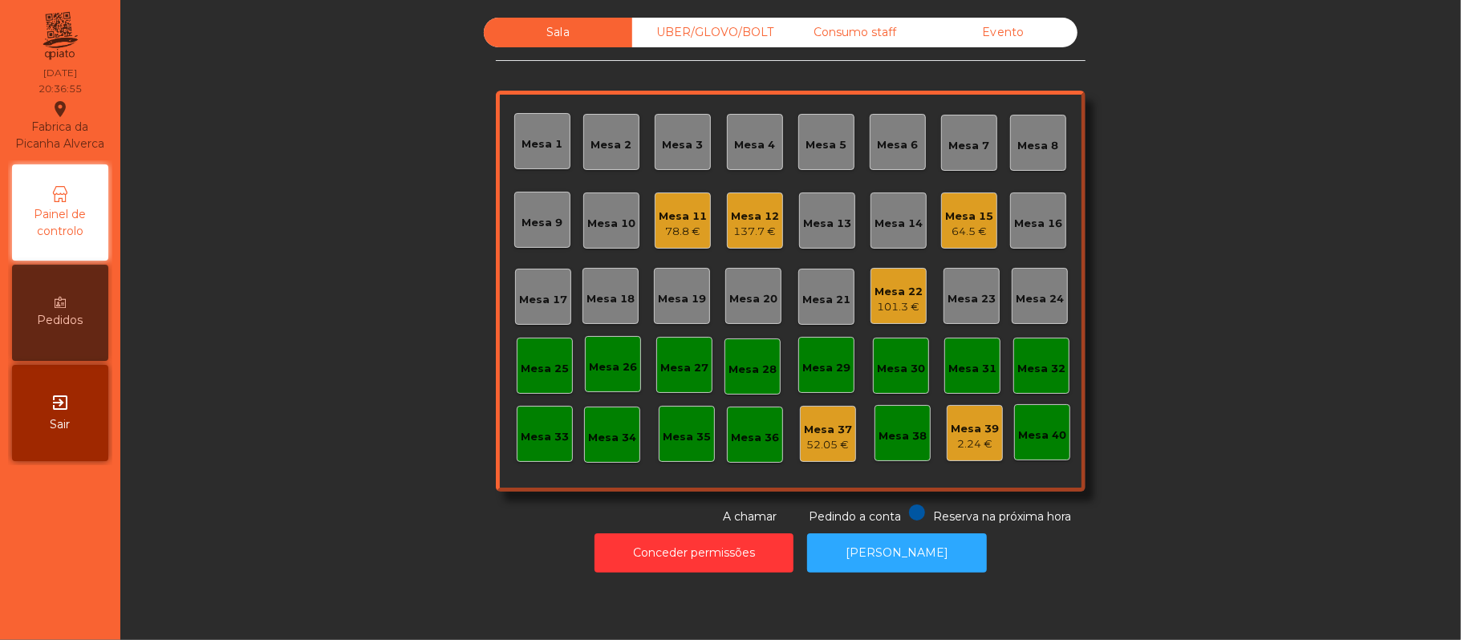
click at [681, 232] on div "78.8 €" at bounding box center [682, 232] width 48 height 16
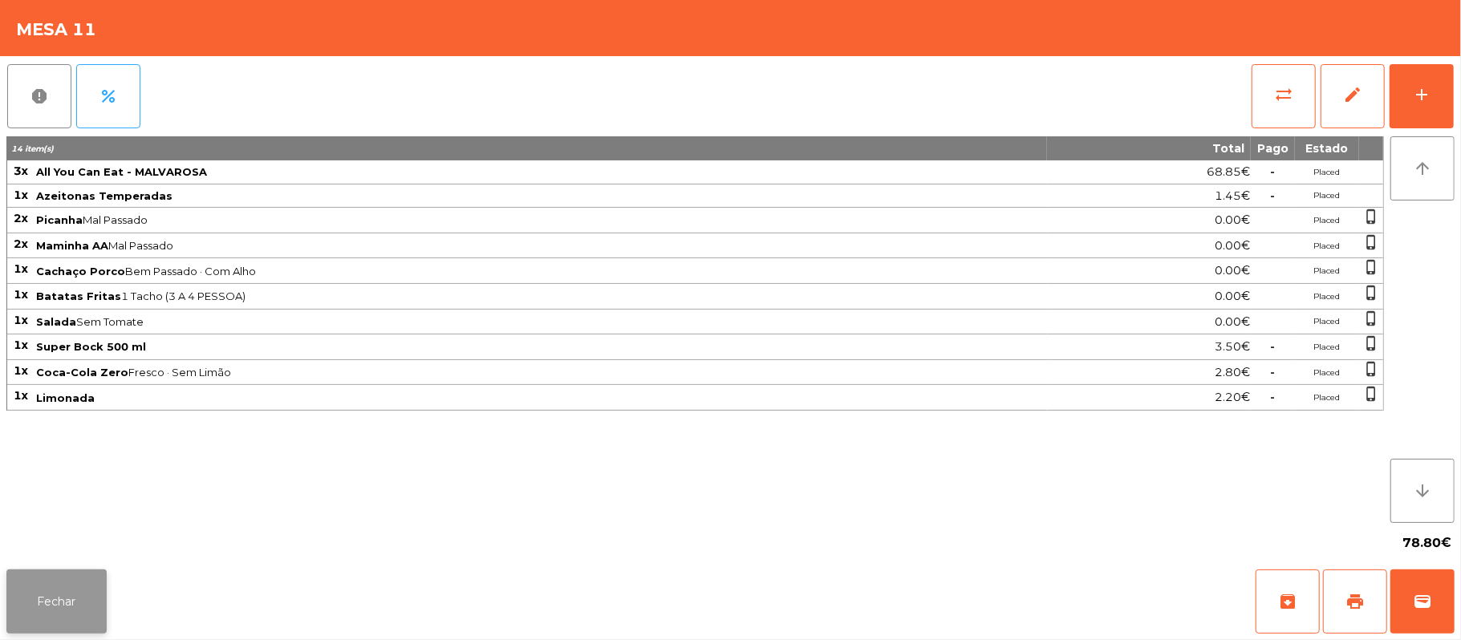
click at [59, 624] on button "Fechar" at bounding box center [56, 601] width 100 height 64
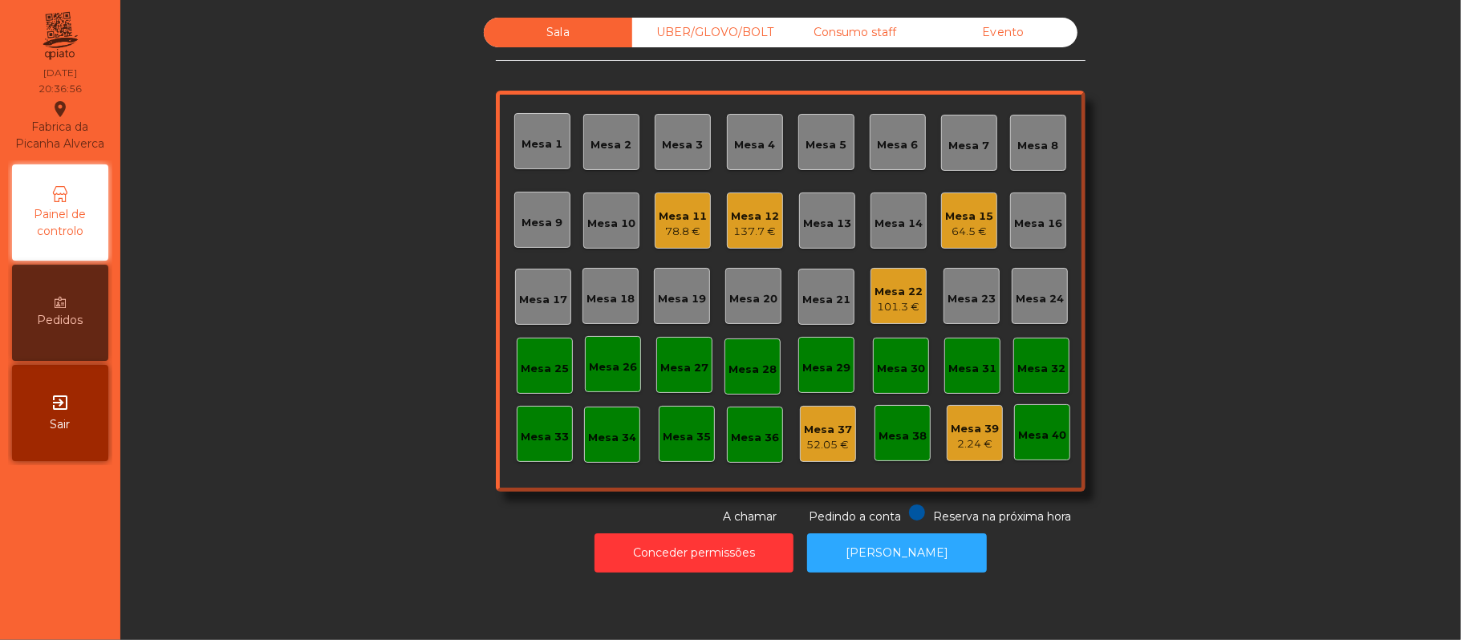
click at [739, 232] on div "137.7 €" at bounding box center [755, 232] width 48 height 16
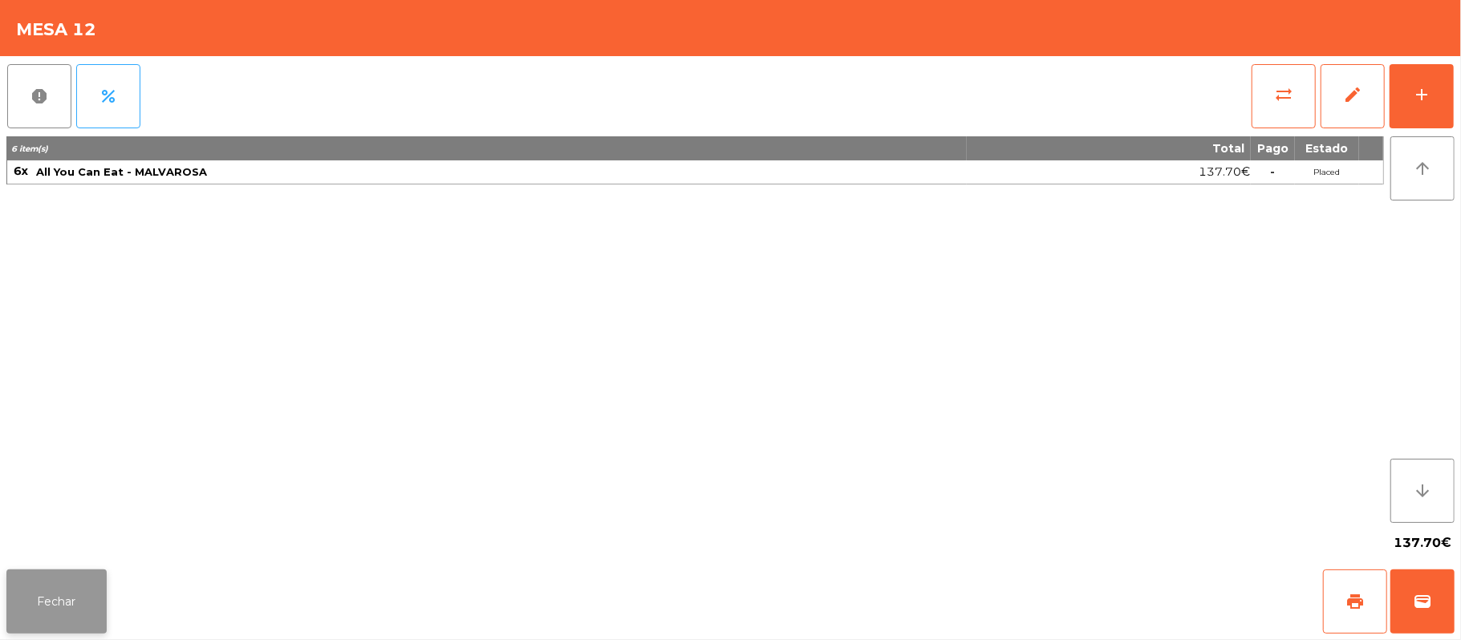
click at [65, 627] on button "Fechar" at bounding box center [56, 601] width 100 height 64
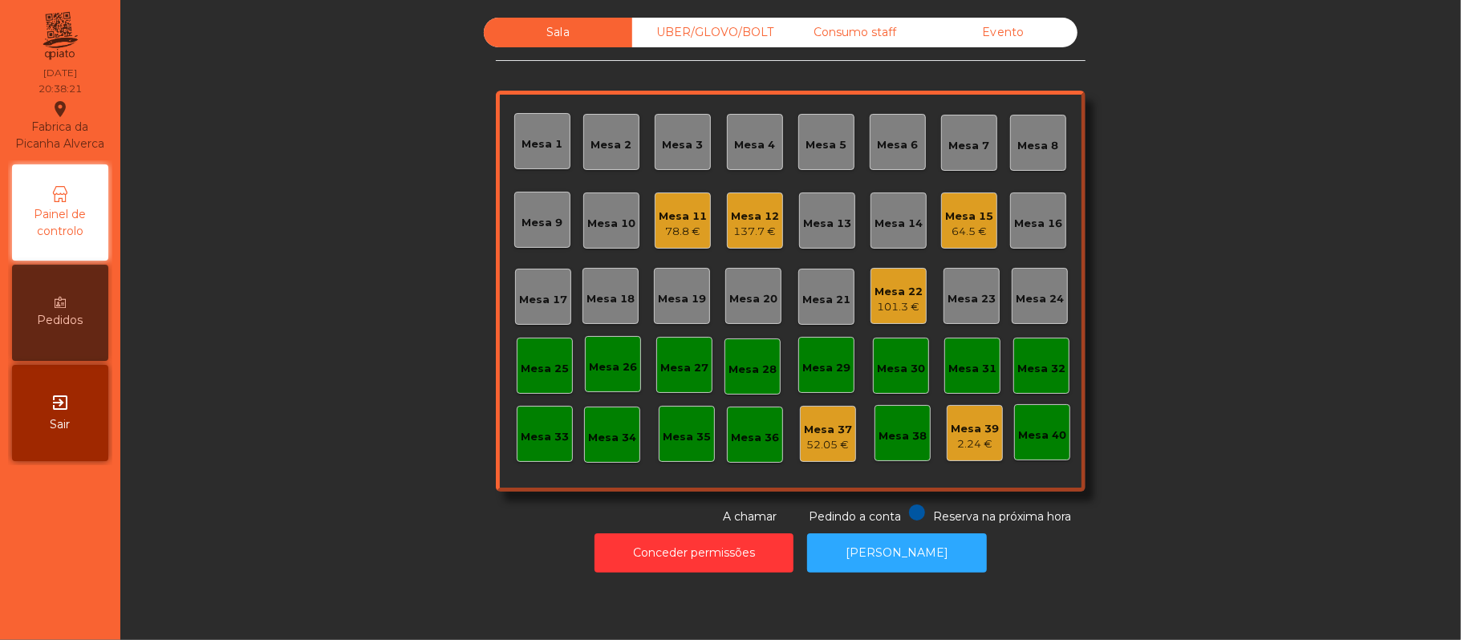
click at [671, 297] on div "Mesa 19" at bounding box center [682, 299] width 48 height 16
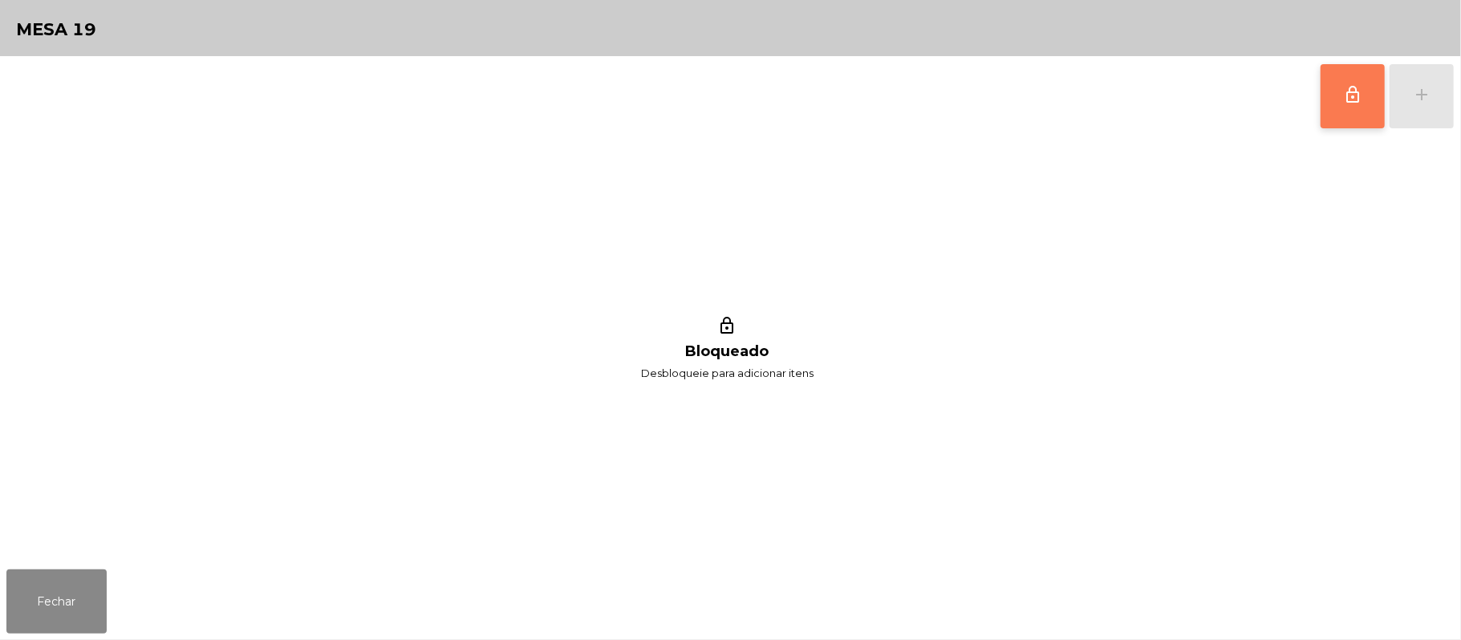
click at [1354, 107] on button "lock_outline" at bounding box center [1352, 96] width 64 height 64
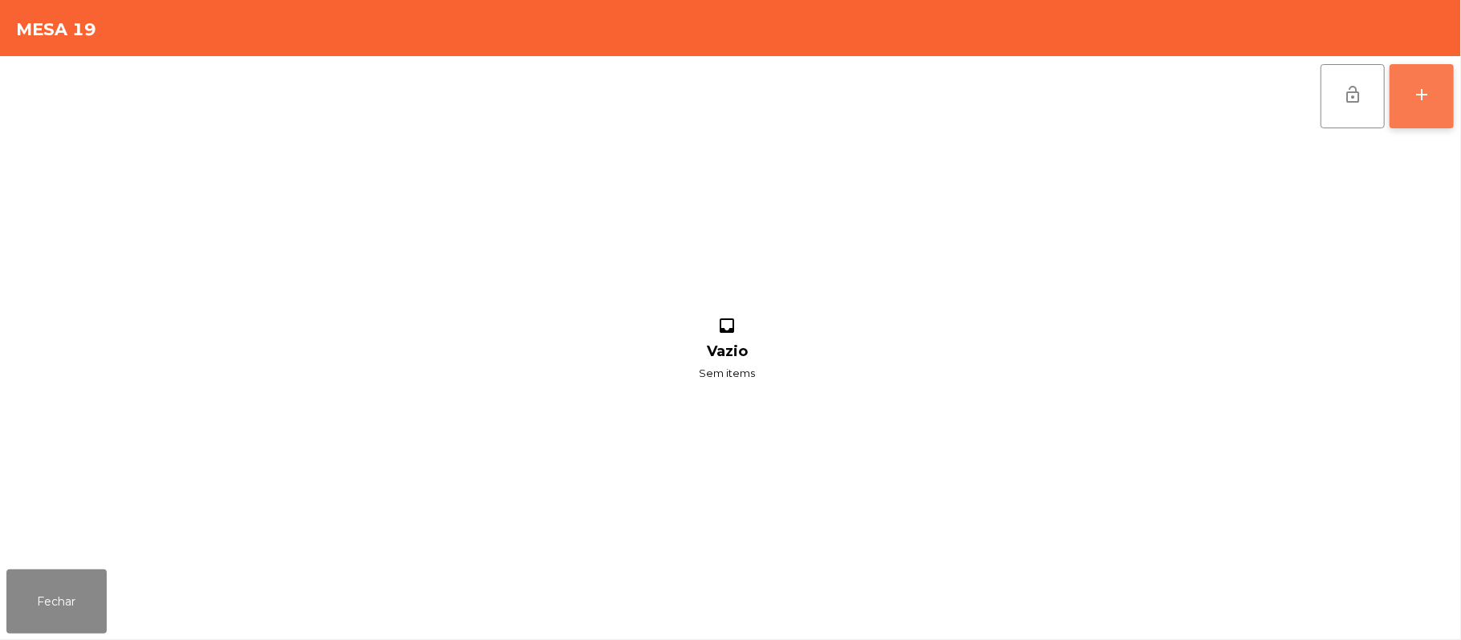
click at [1420, 98] on div "add" at bounding box center [1421, 94] width 19 height 19
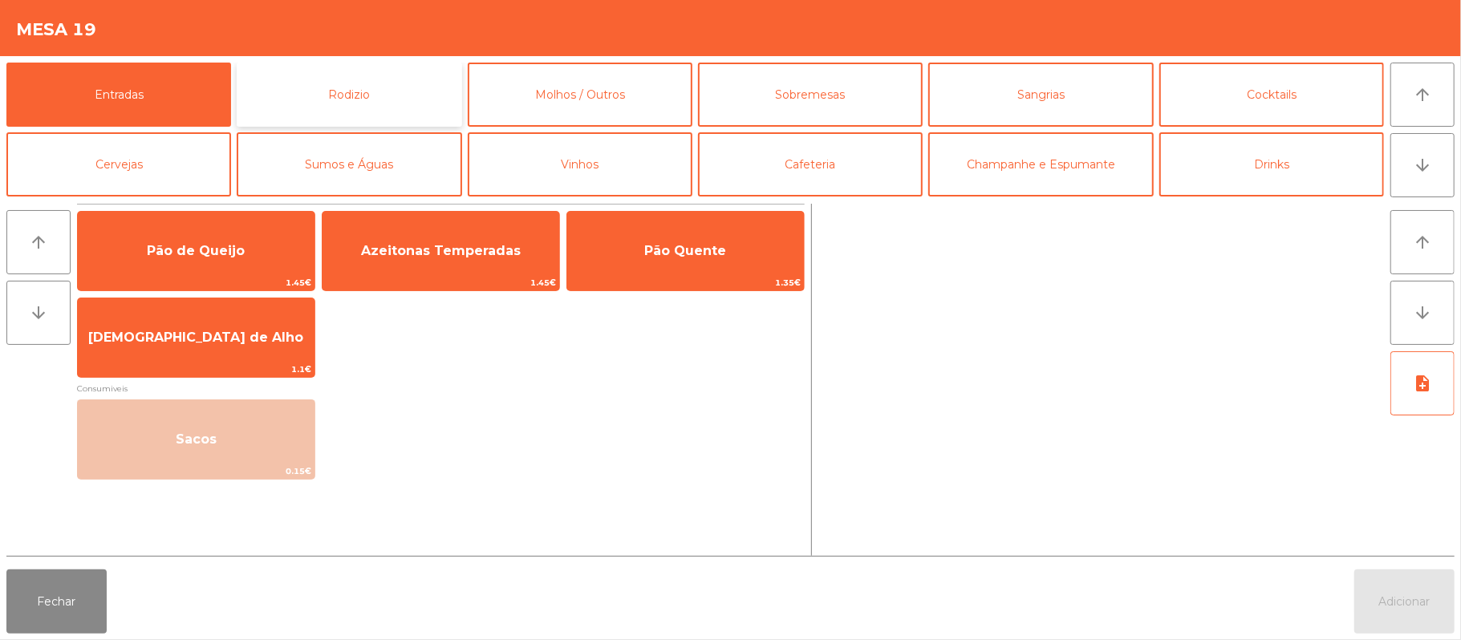
click at [406, 106] on button "Rodizio" at bounding box center [349, 95] width 225 height 64
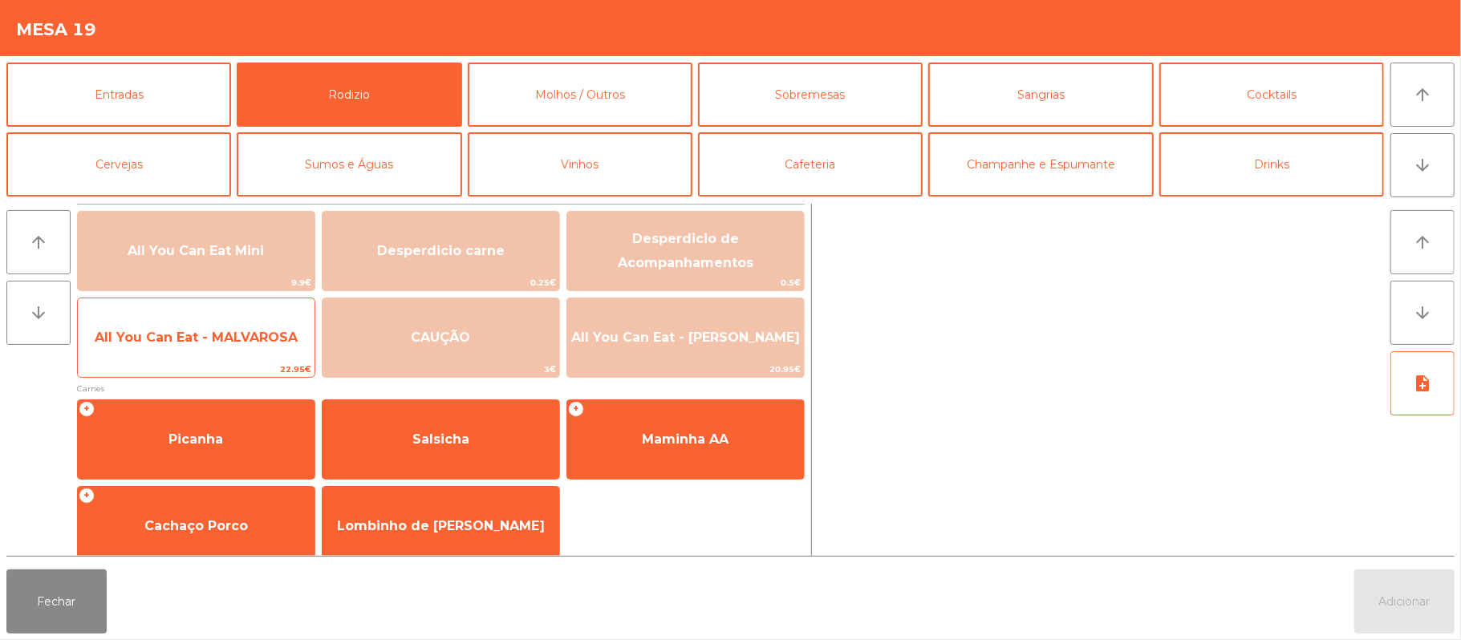
click at [203, 346] on span "All You Can Eat - MALVAROSA" at bounding box center [196, 337] width 237 height 43
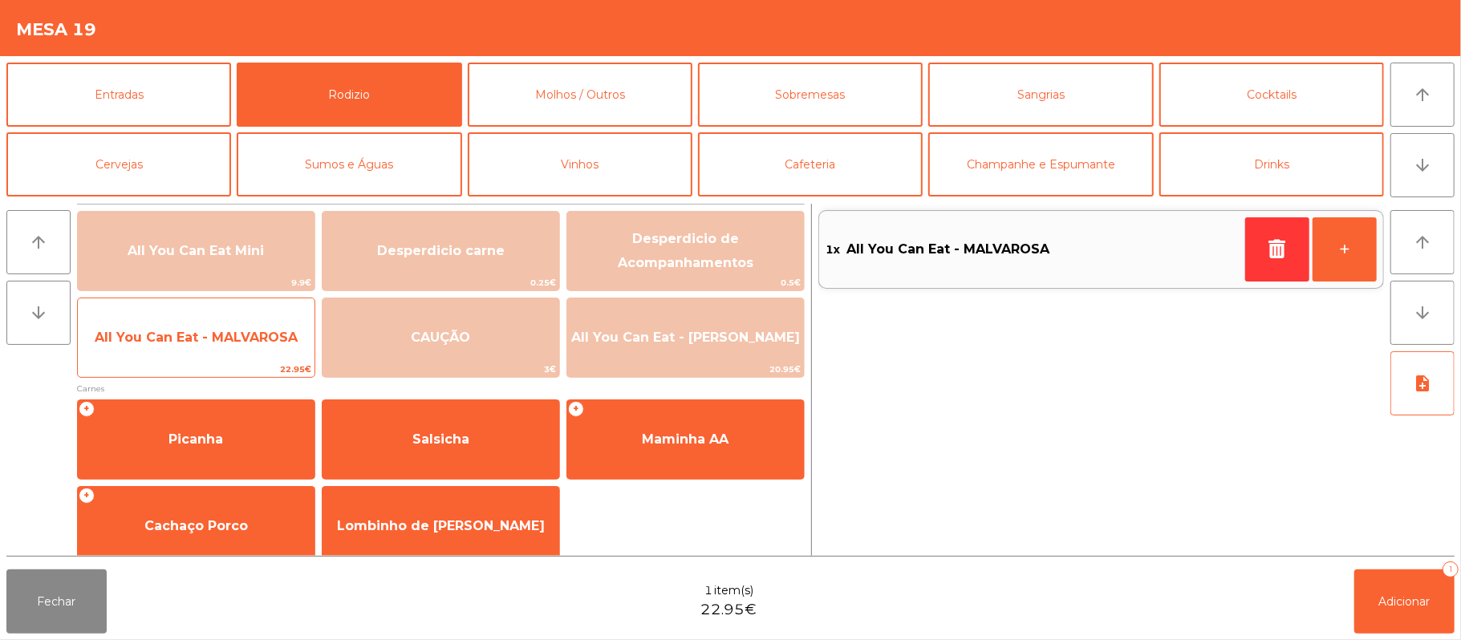
click at [197, 332] on span "All You Can Eat - MALVAROSA" at bounding box center [196, 337] width 203 height 15
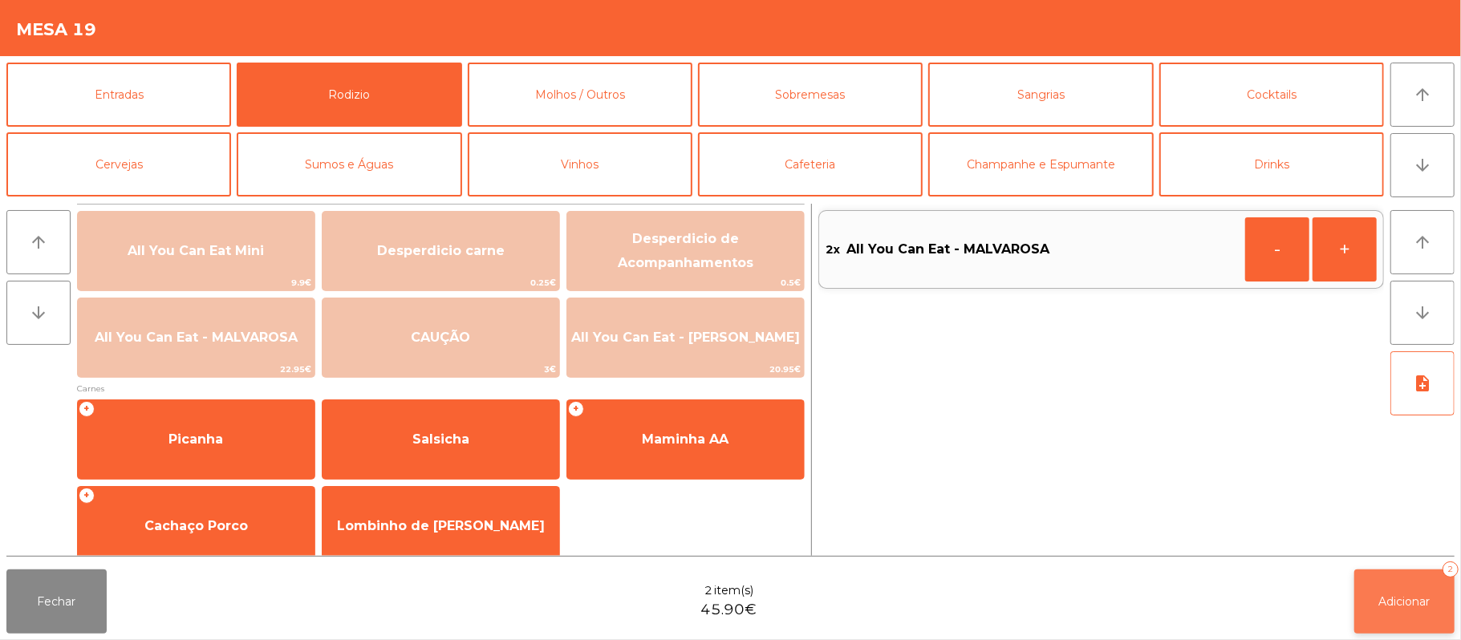
click at [1412, 591] on button "Adicionar 2" at bounding box center [1404, 601] width 100 height 64
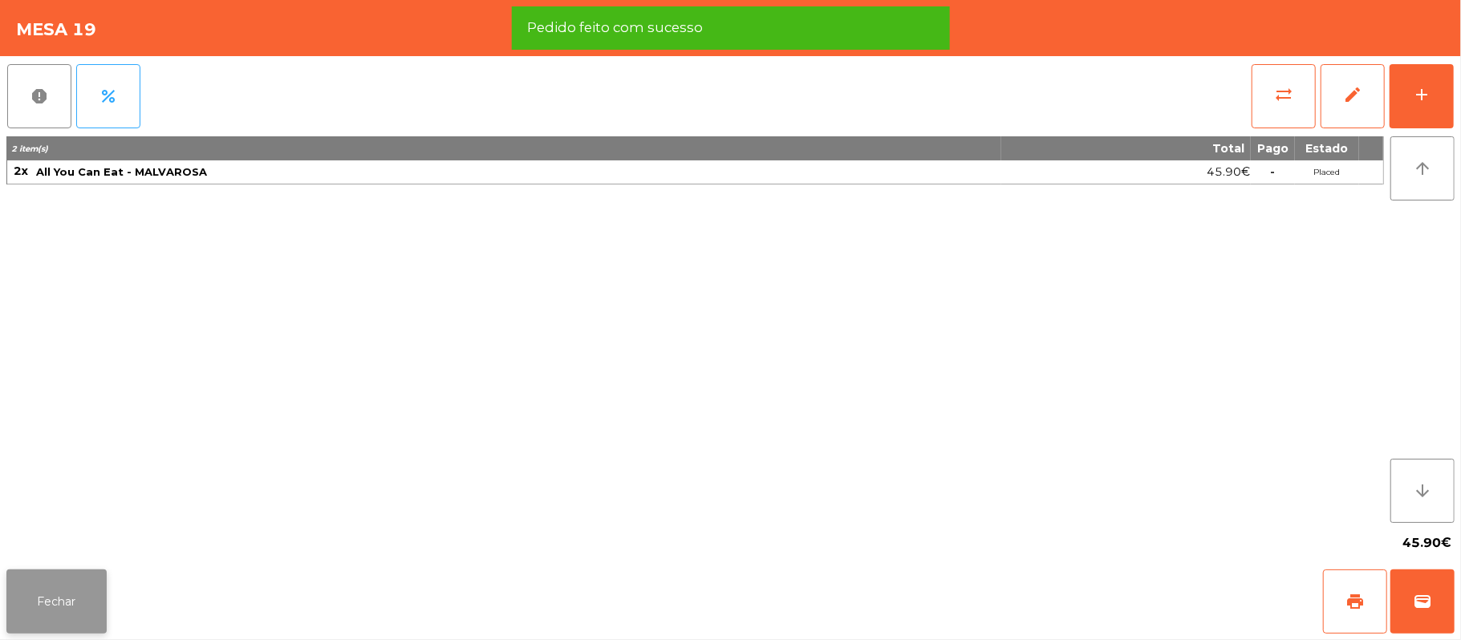
click at [58, 595] on button "Fechar" at bounding box center [56, 601] width 100 height 64
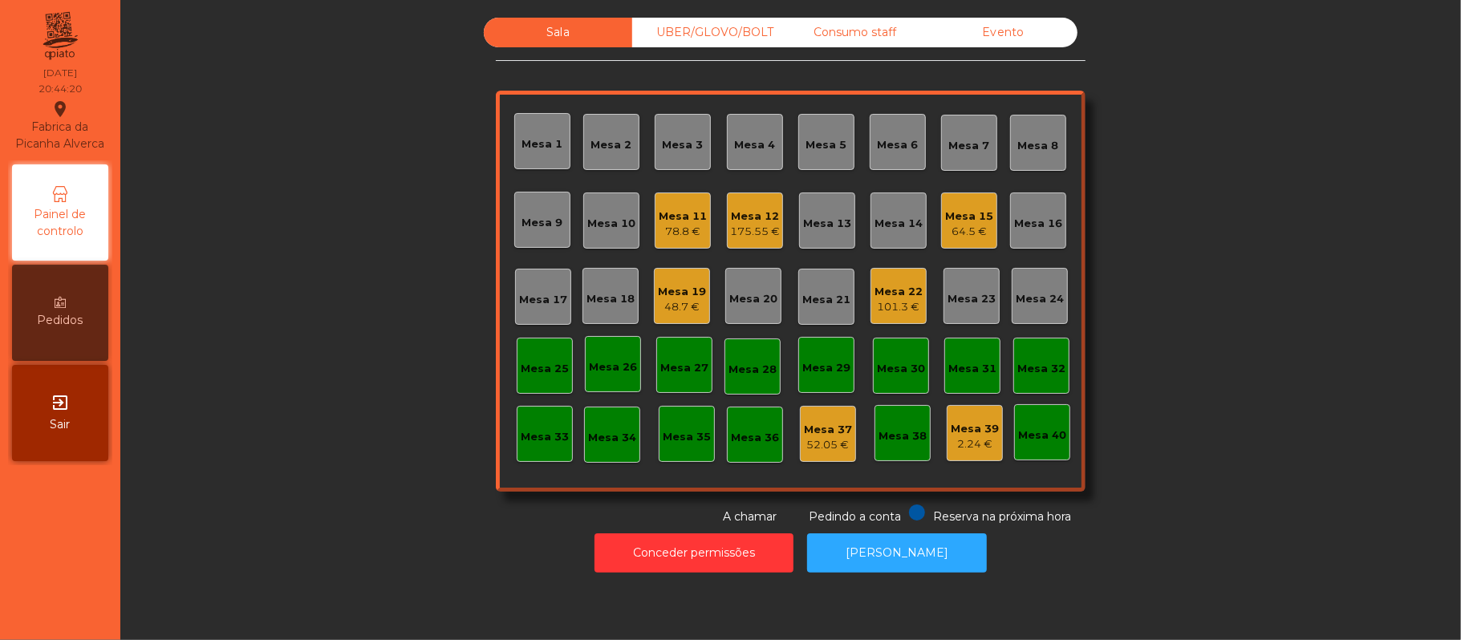
click at [661, 312] on div "48.7 €" at bounding box center [682, 307] width 48 height 16
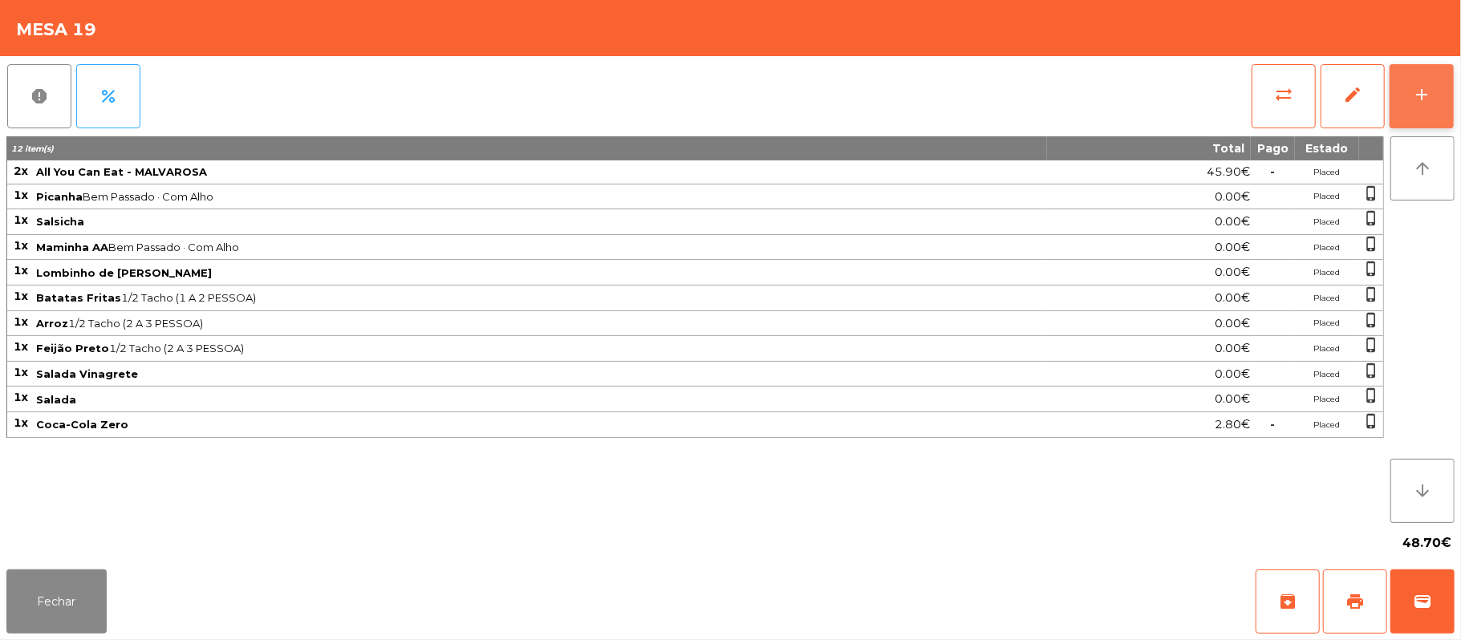
click at [1404, 100] on button "add" at bounding box center [1421, 96] width 64 height 64
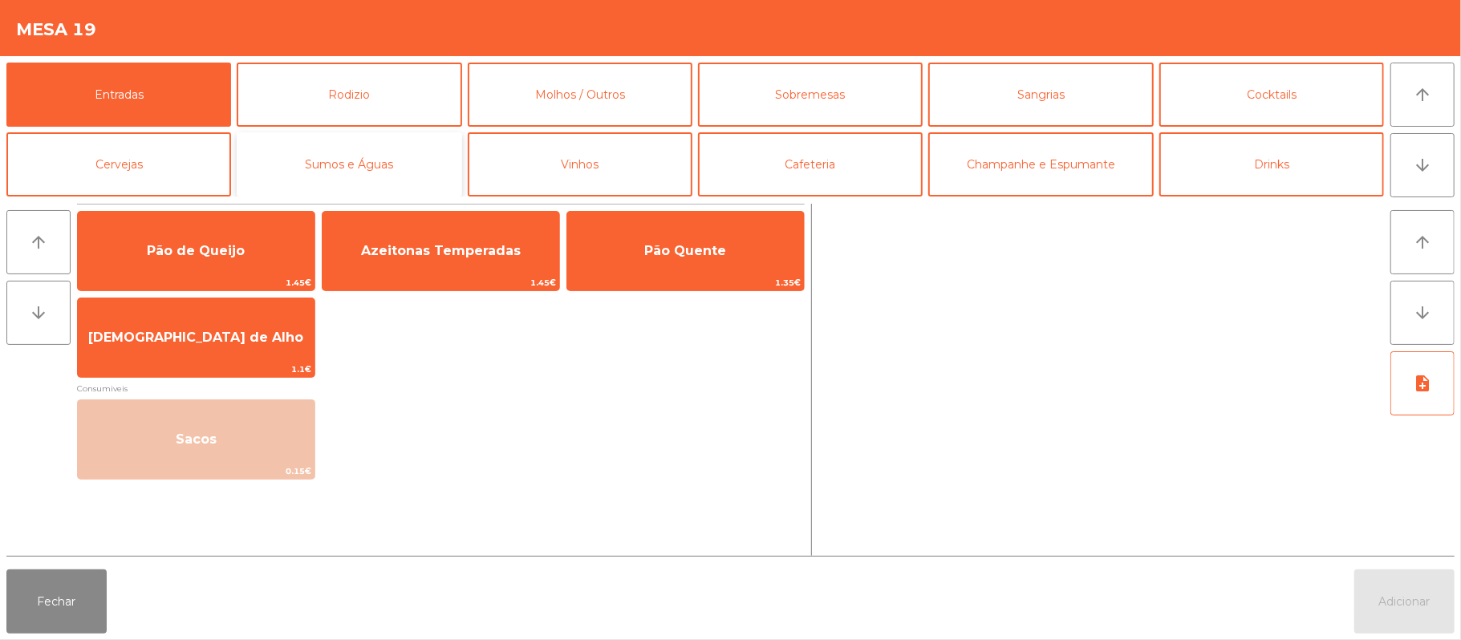
click at [407, 164] on button "Sumos e Águas" at bounding box center [349, 164] width 225 height 64
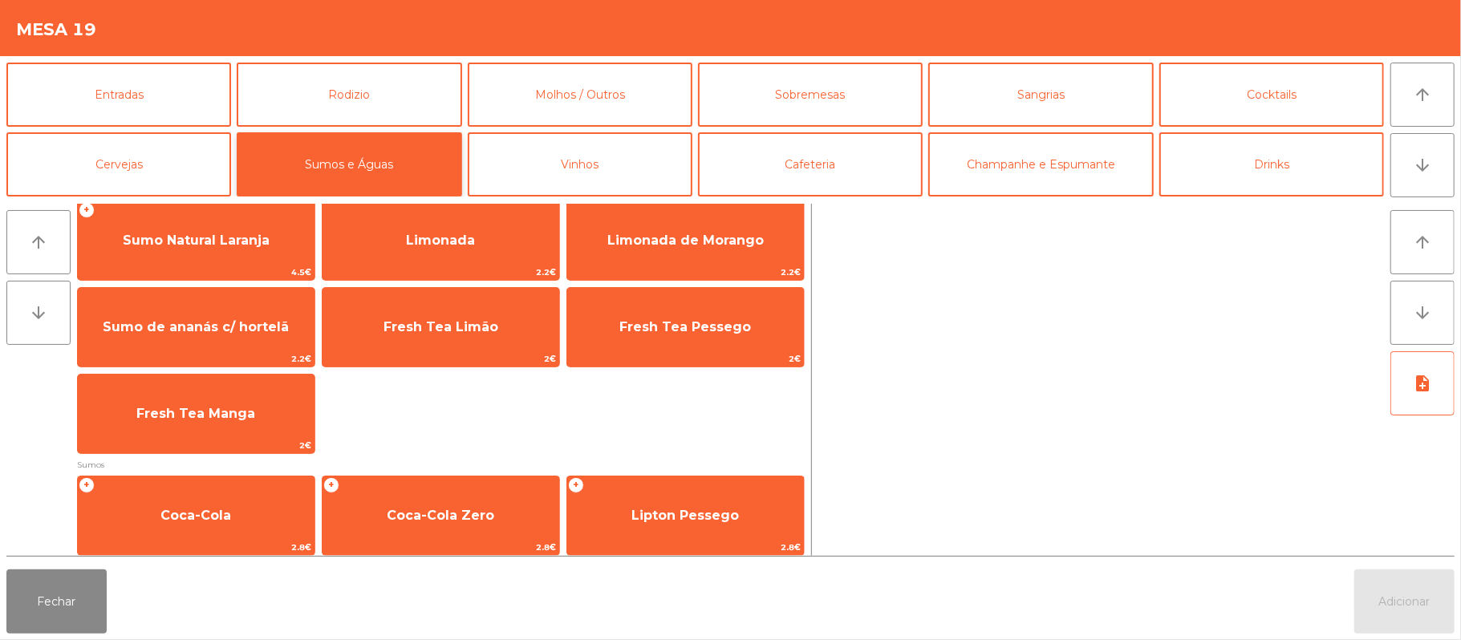
scroll to position [0, 0]
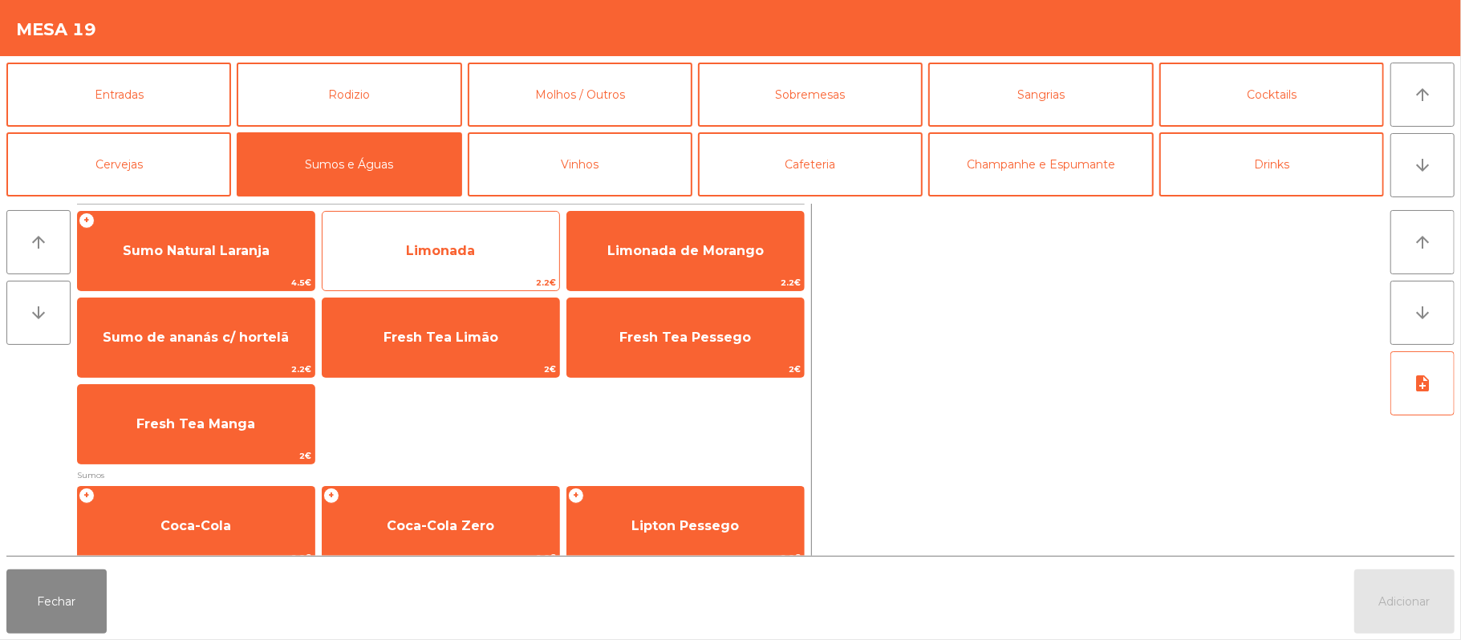
click at [479, 241] on span "Limonada" at bounding box center [440, 250] width 237 height 43
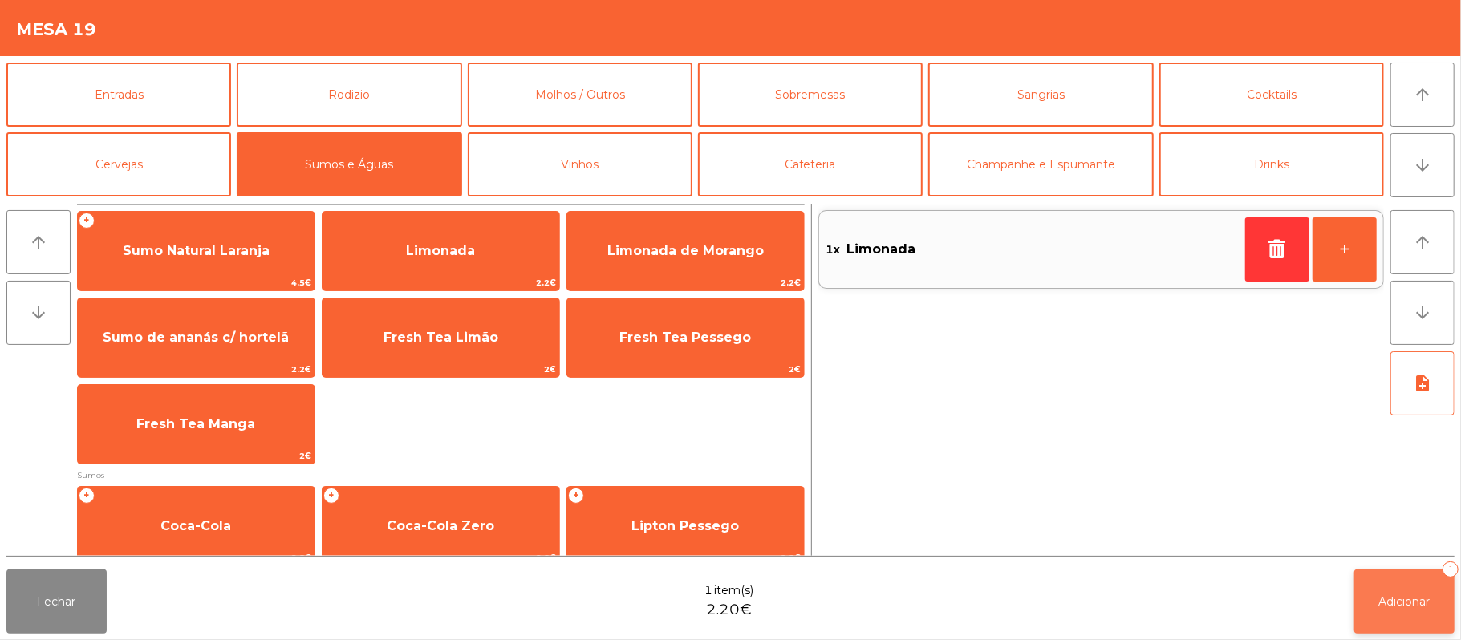
click at [1396, 595] on span "Adicionar" at bounding box center [1404, 601] width 51 height 14
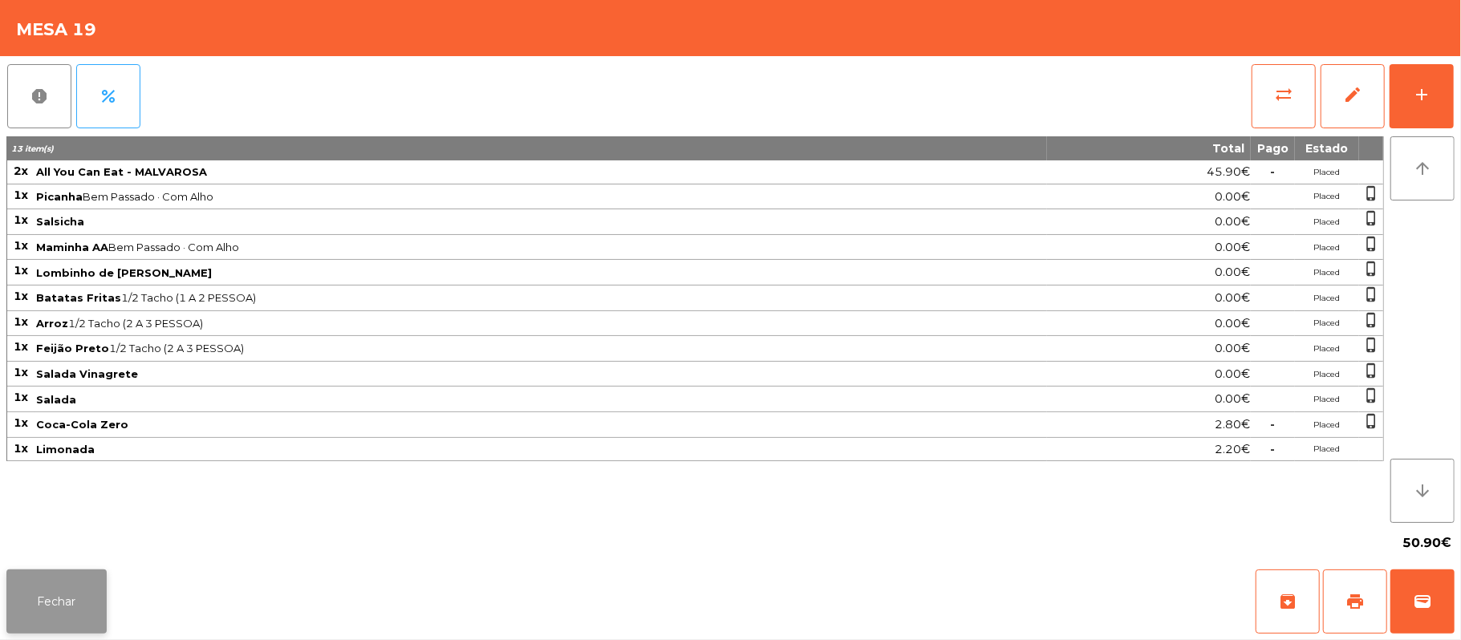
click at [55, 594] on button "Fechar" at bounding box center [56, 601] width 100 height 64
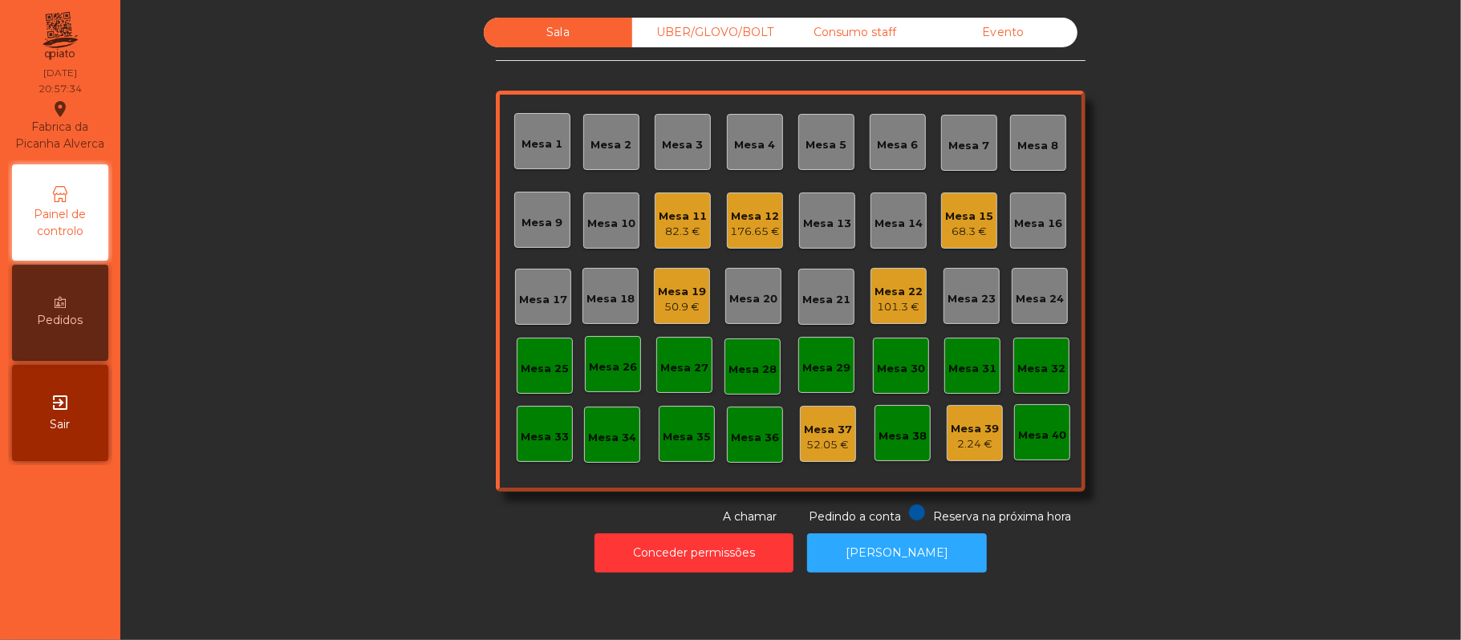
click at [687, 213] on div "Mesa 11" at bounding box center [682, 217] width 48 height 16
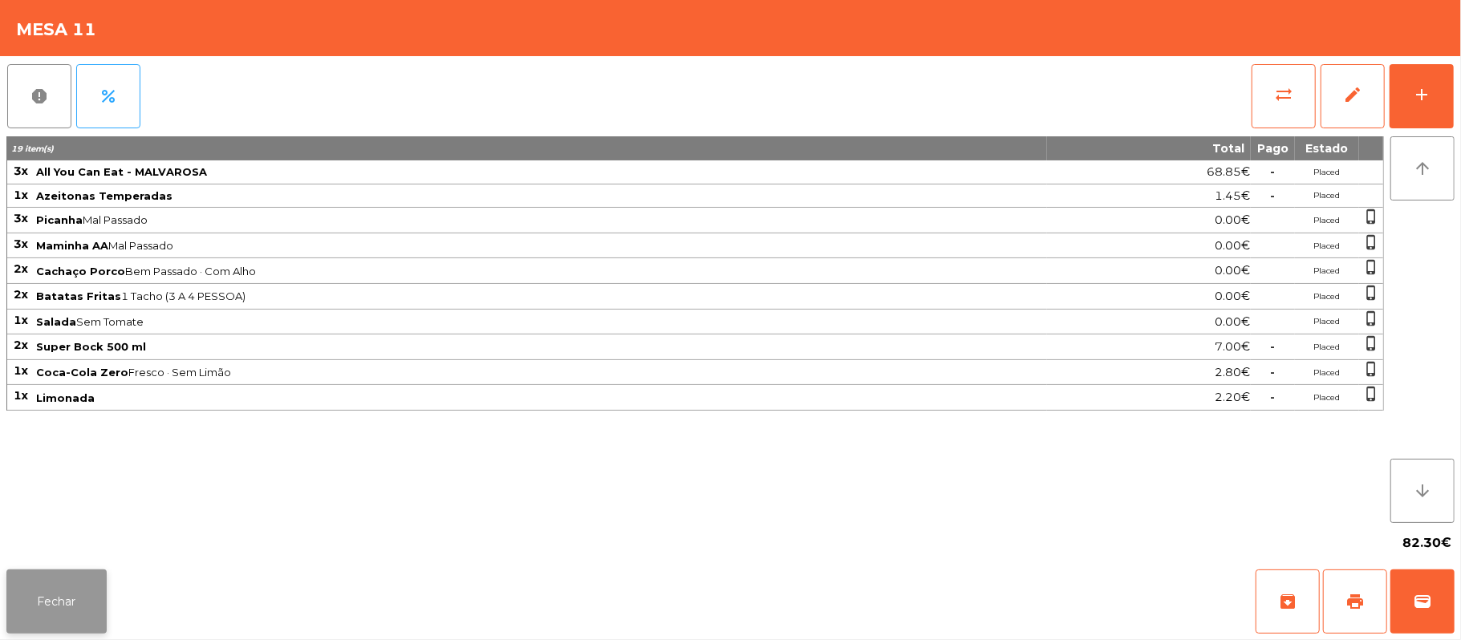
click at [75, 595] on button "Fechar" at bounding box center [56, 601] width 100 height 64
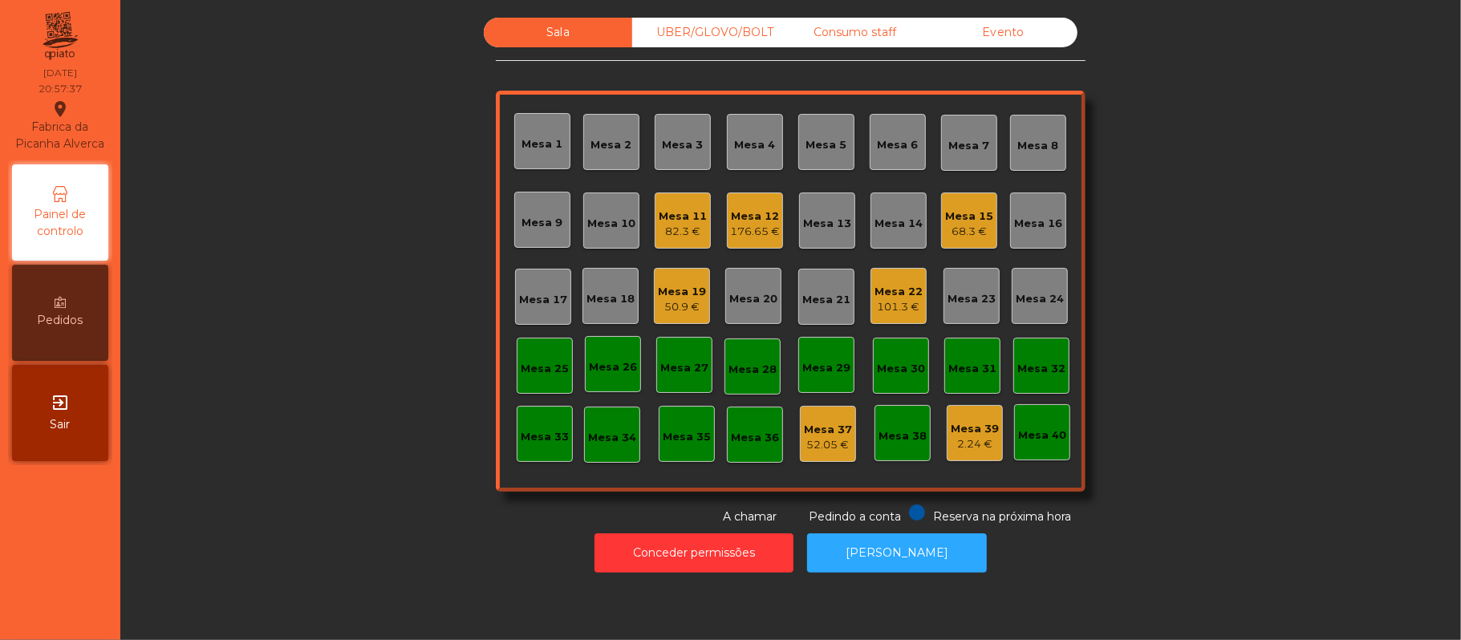
click at [758, 233] on div "176.65 €" at bounding box center [755, 232] width 50 height 16
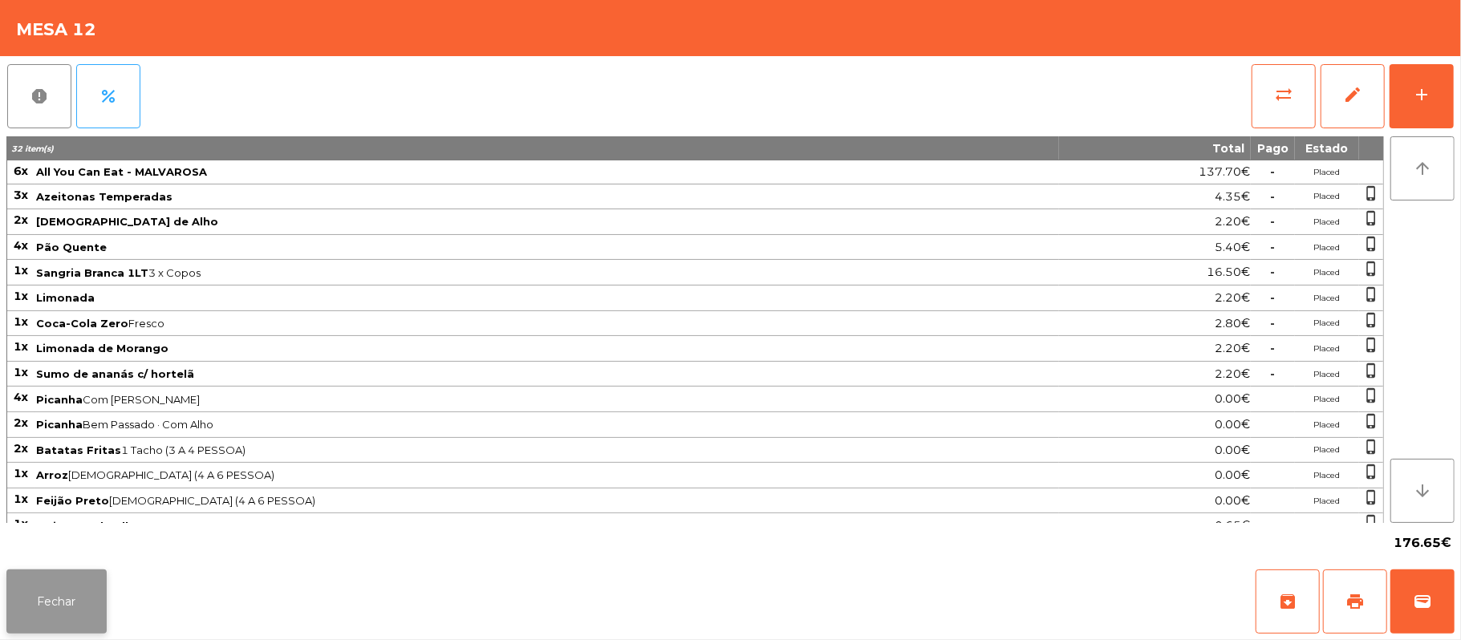
click at [83, 594] on button "Fechar" at bounding box center [56, 601] width 100 height 64
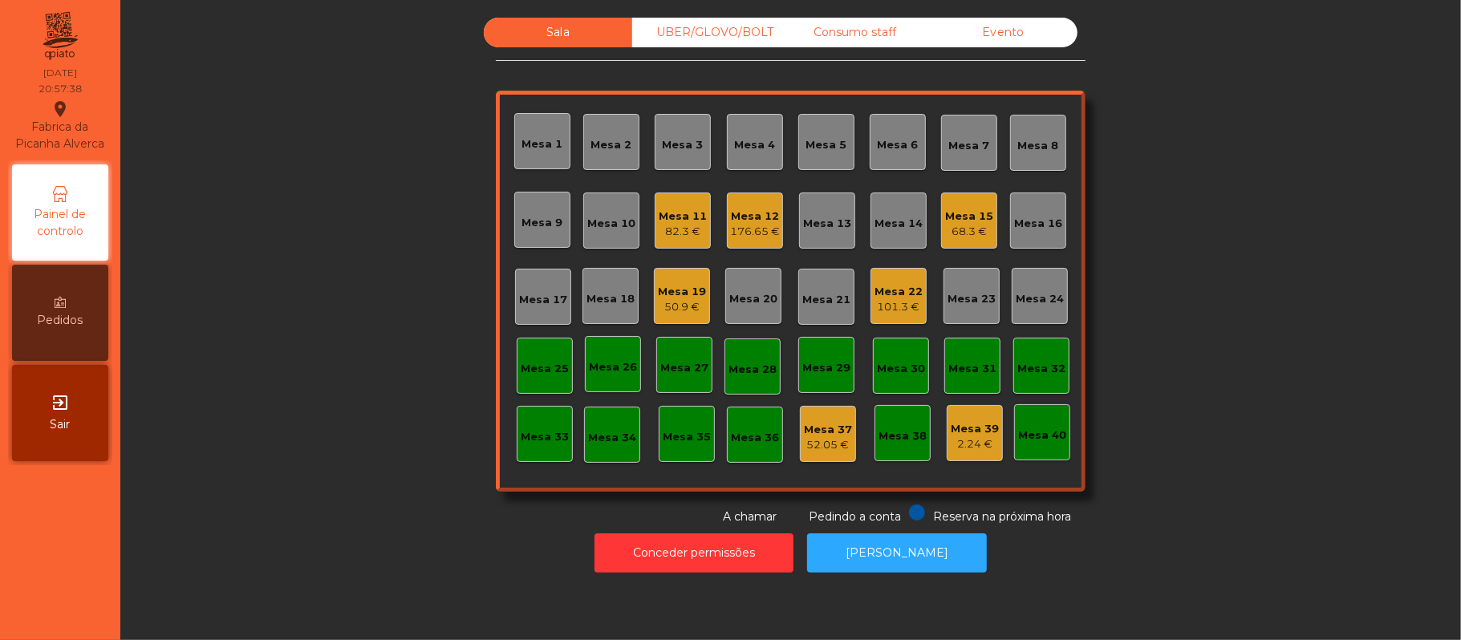
click at [980, 217] on div "Mesa 15" at bounding box center [969, 217] width 48 height 16
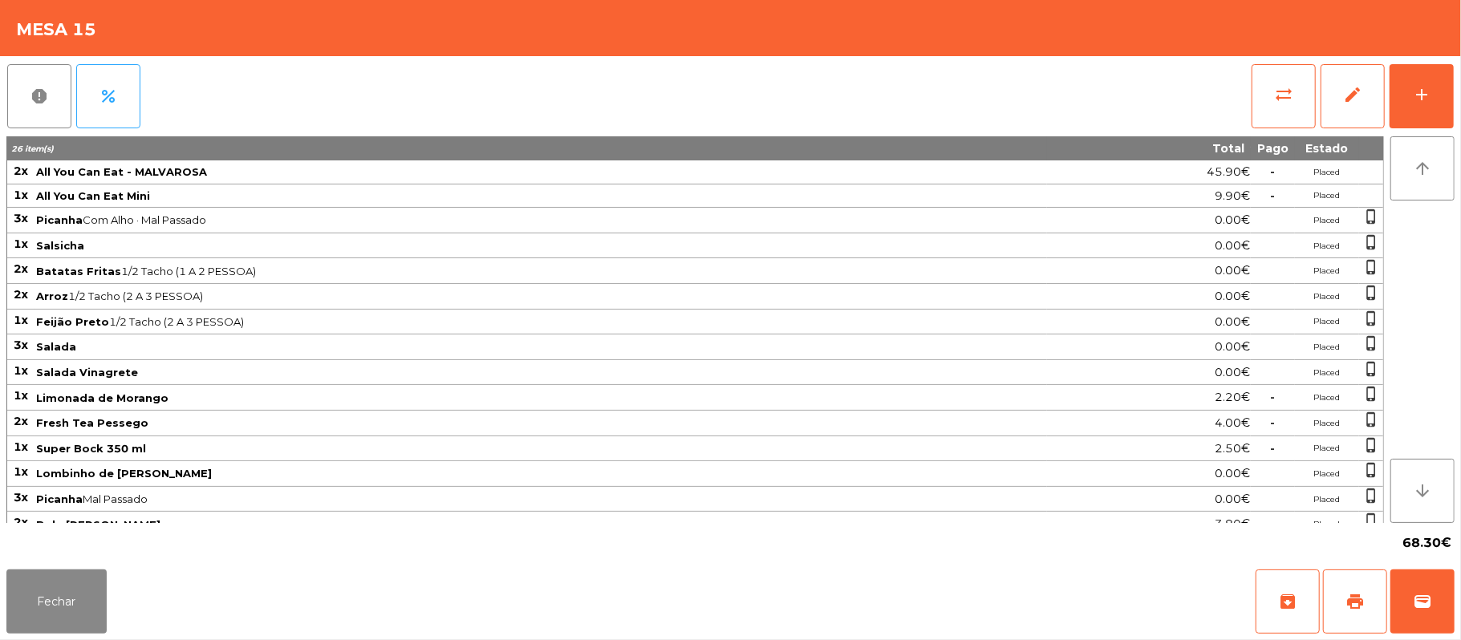
scroll to position [24, 0]
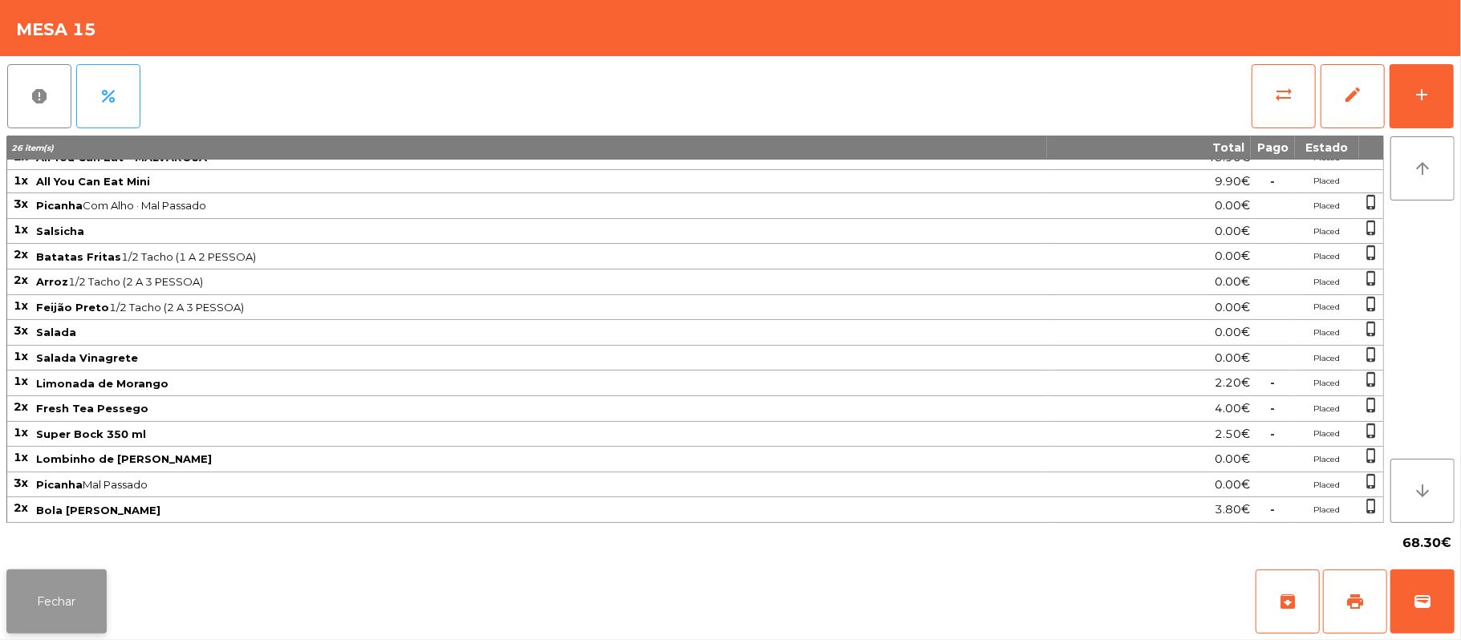
click at [98, 571] on button "Fechar" at bounding box center [56, 601] width 100 height 64
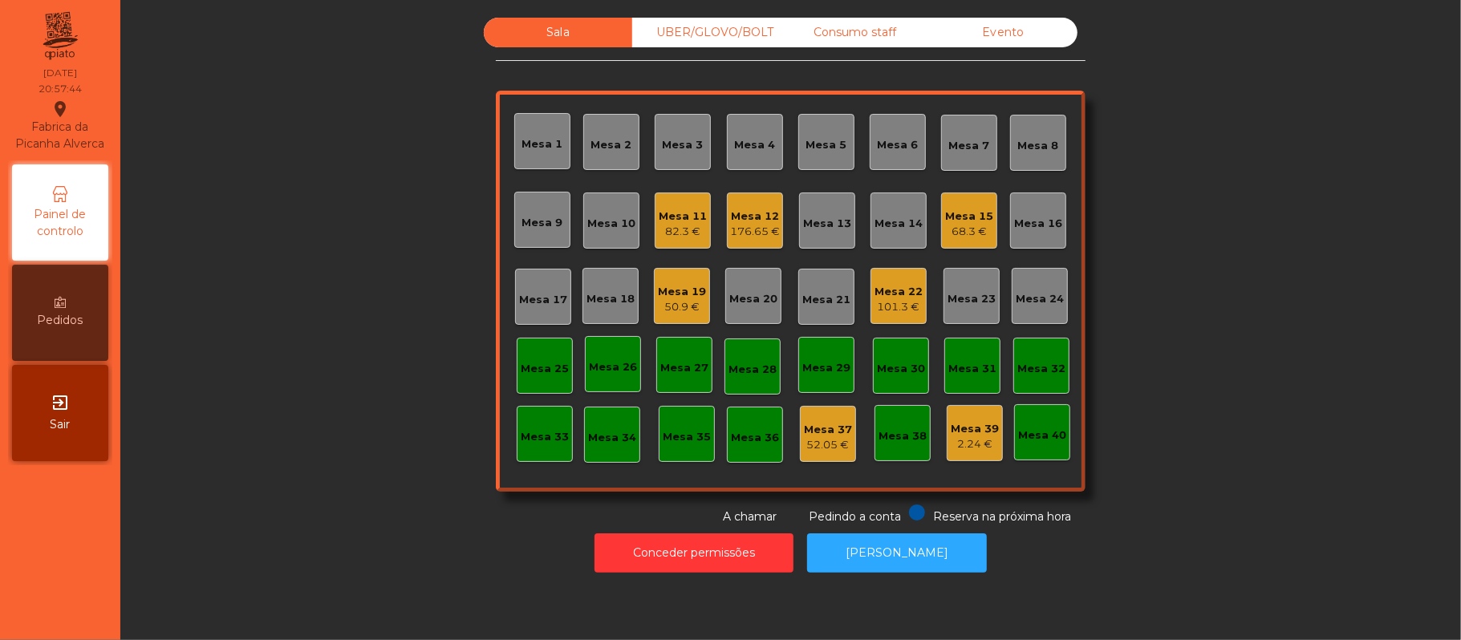
click at [961, 231] on div "68.3 €" at bounding box center [969, 232] width 48 height 16
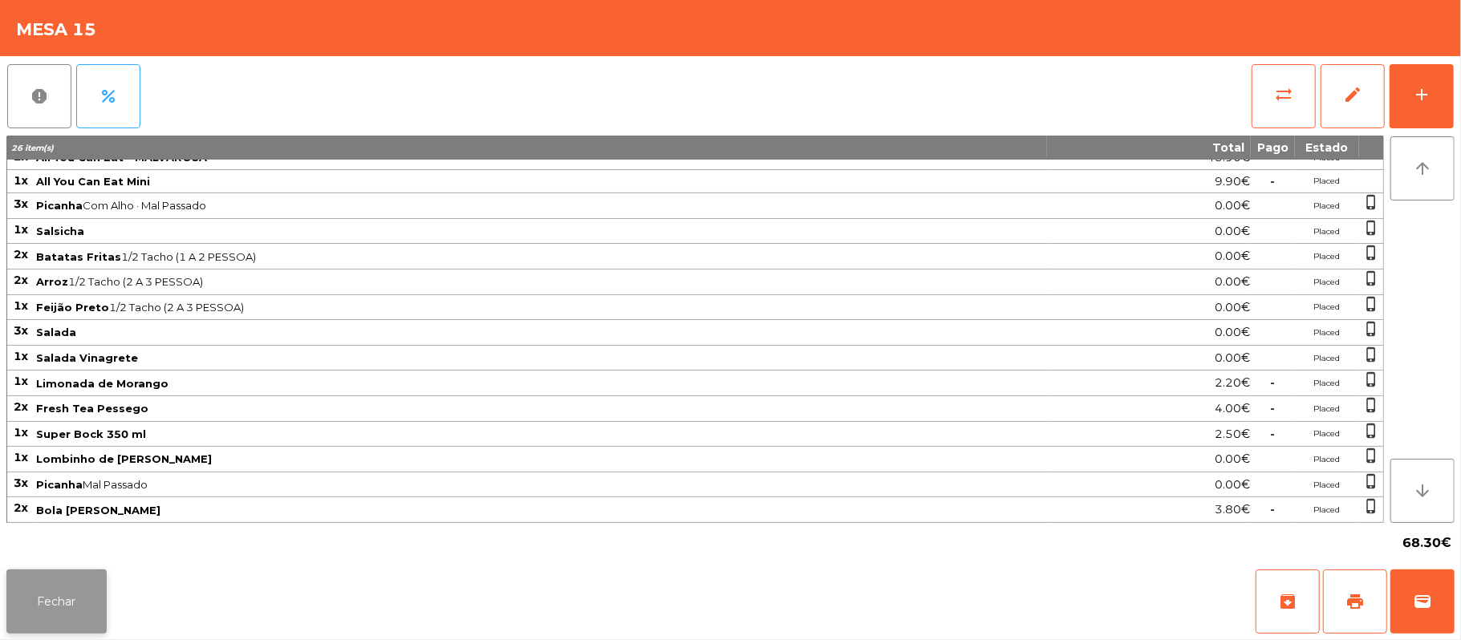
click at [81, 587] on button "Fechar" at bounding box center [56, 601] width 100 height 64
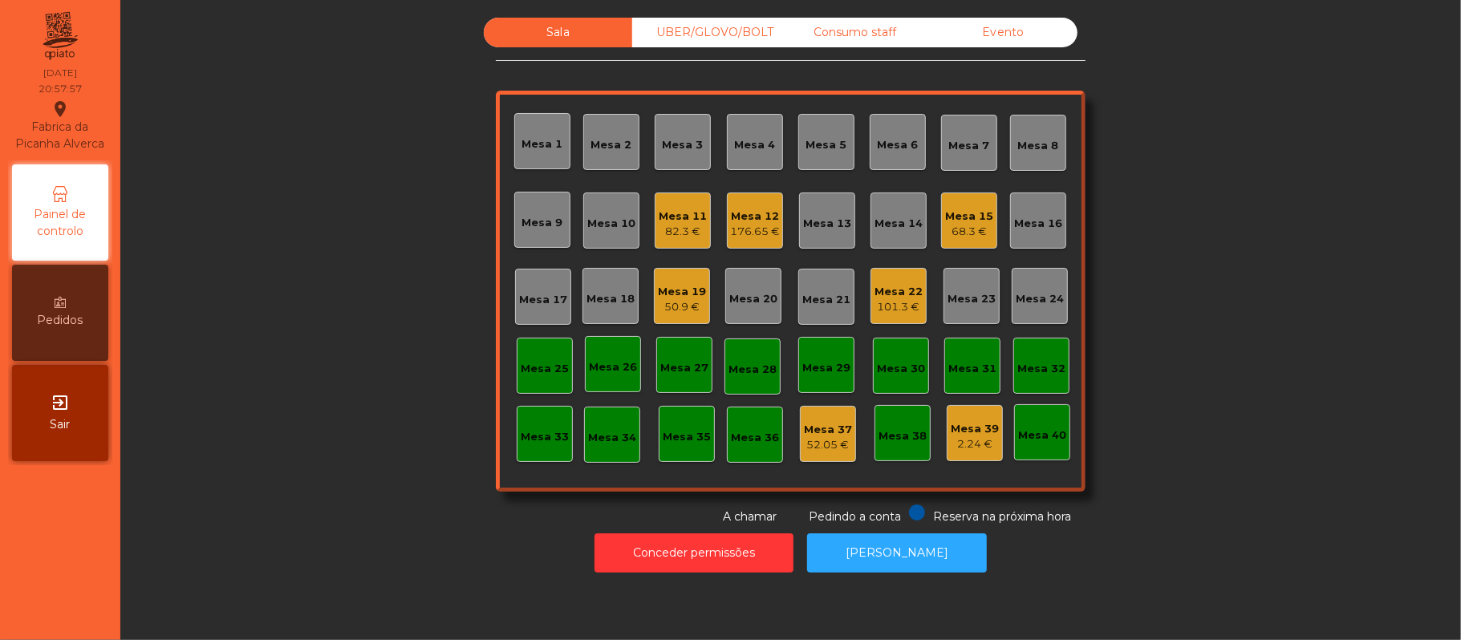
click at [861, 32] on div "Consumo staff" at bounding box center [854, 33] width 148 height 30
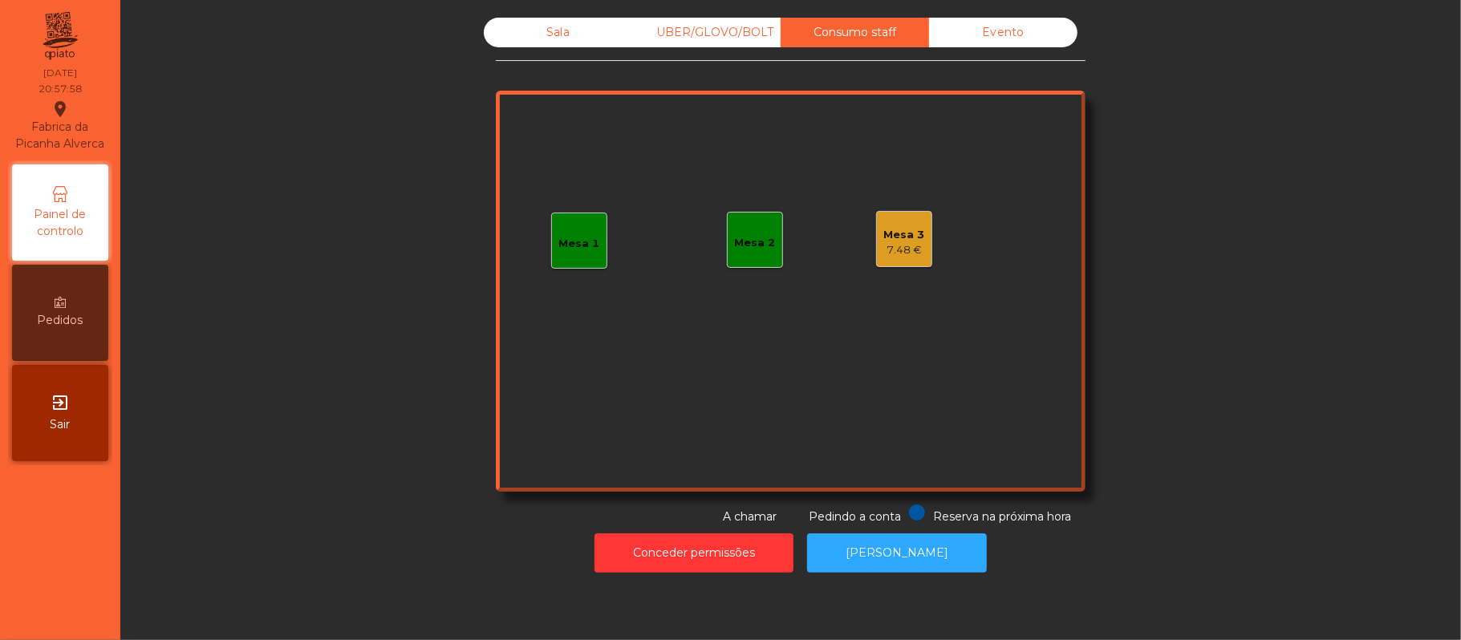
click at [906, 239] on div "Mesa 3" at bounding box center [904, 235] width 41 height 16
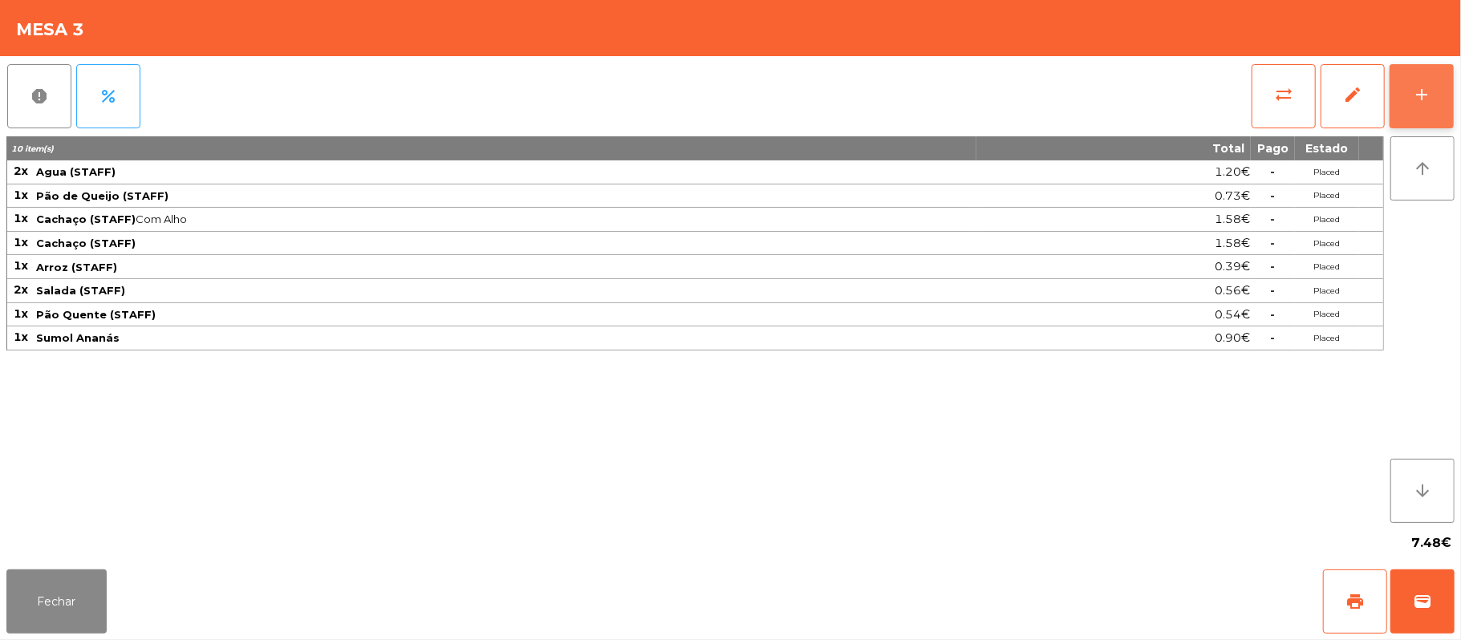
click at [1435, 111] on button "add" at bounding box center [1421, 96] width 64 height 64
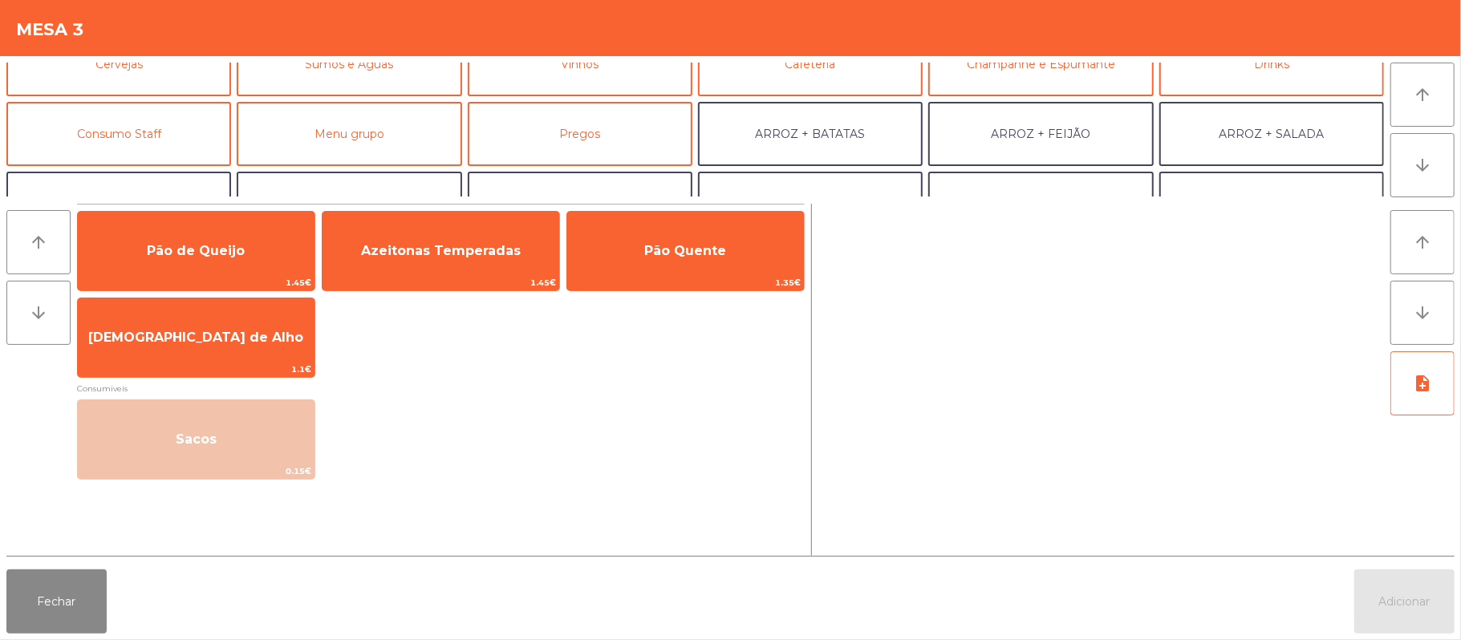
scroll to position [124, 0]
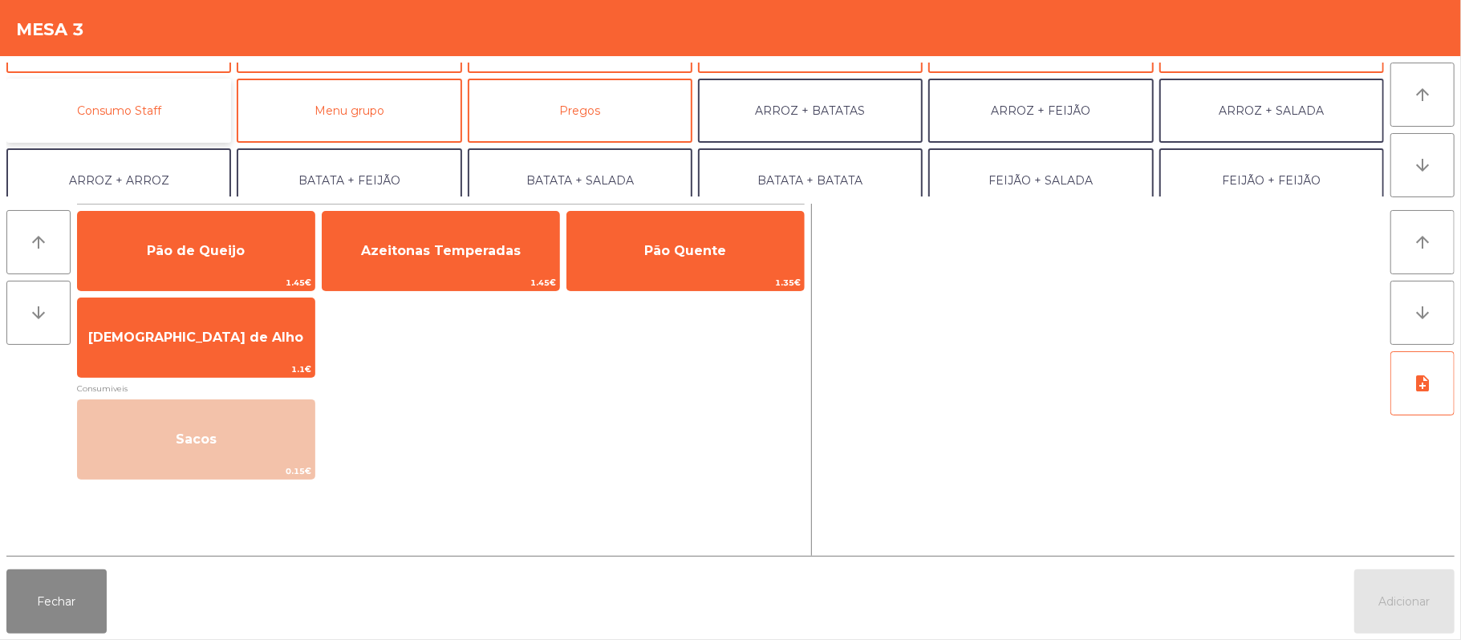
click at [184, 104] on button "Consumo Staff" at bounding box center [118, 111] width 225 height 64
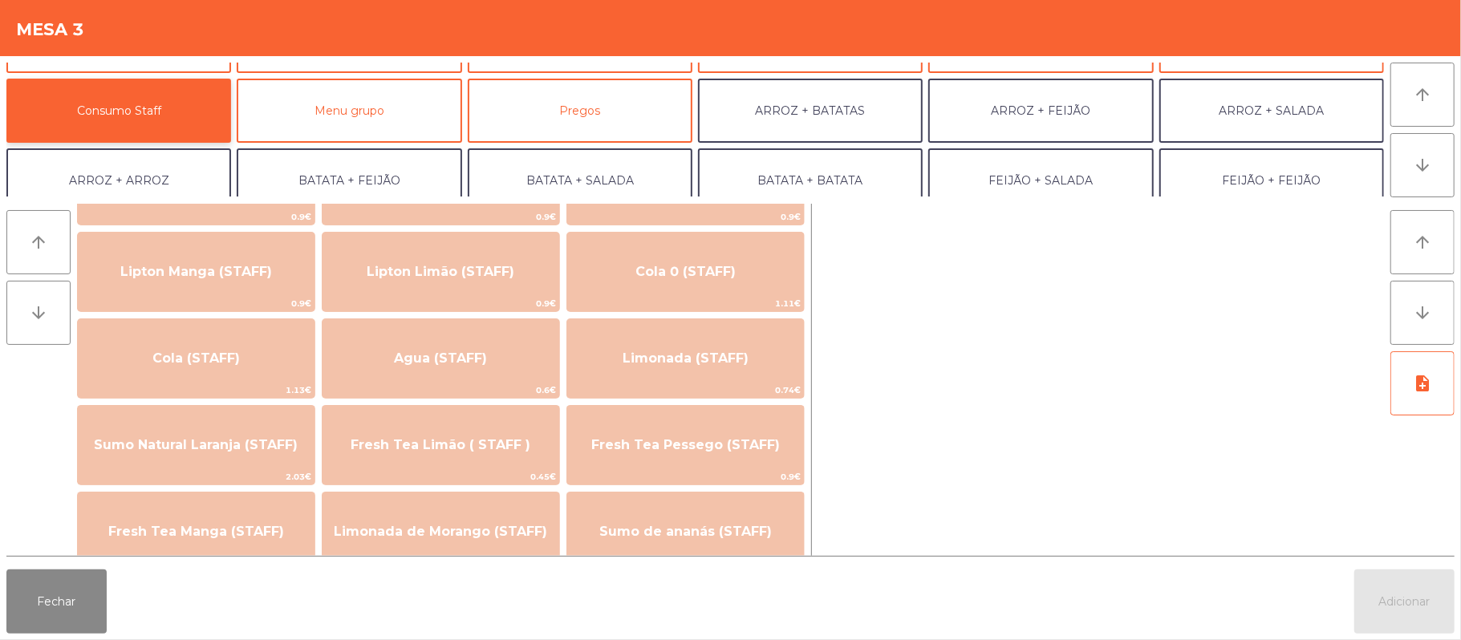
scroll to position [281, 0]
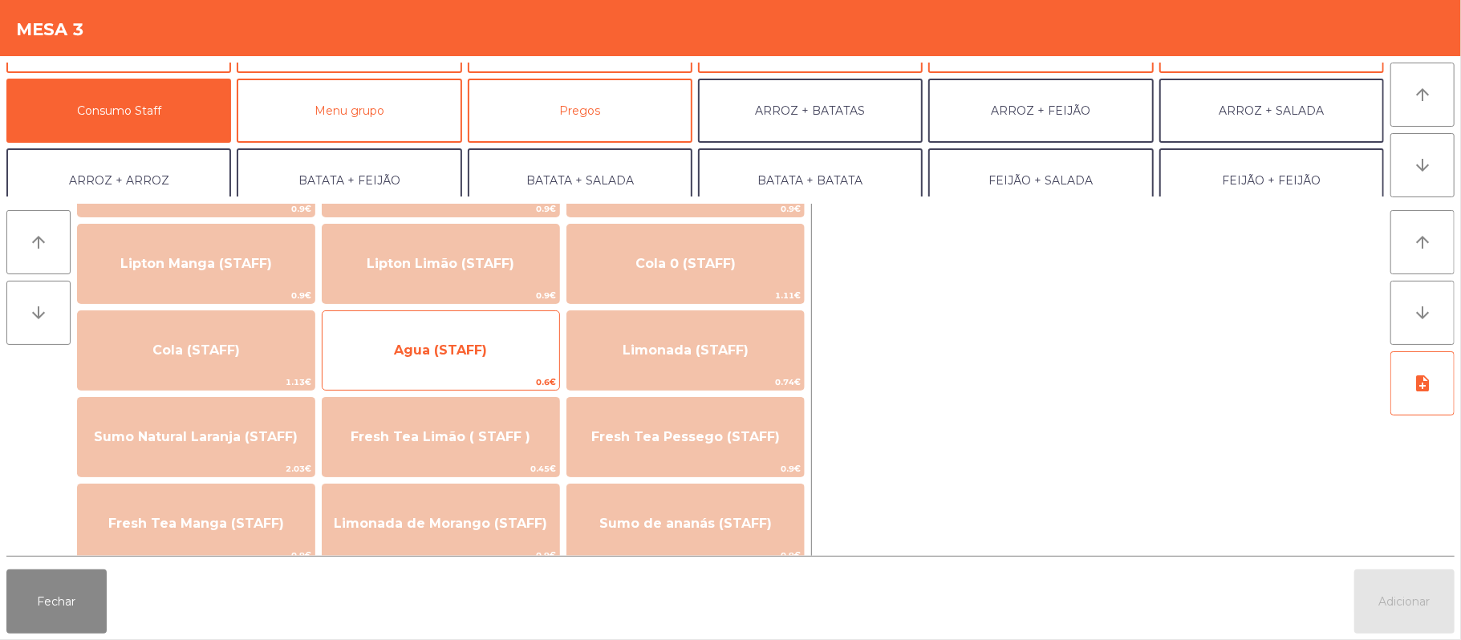
click at [485, 345] on span "Agua (STAFF)" at bounding box center [440, 349] width 93 height 15
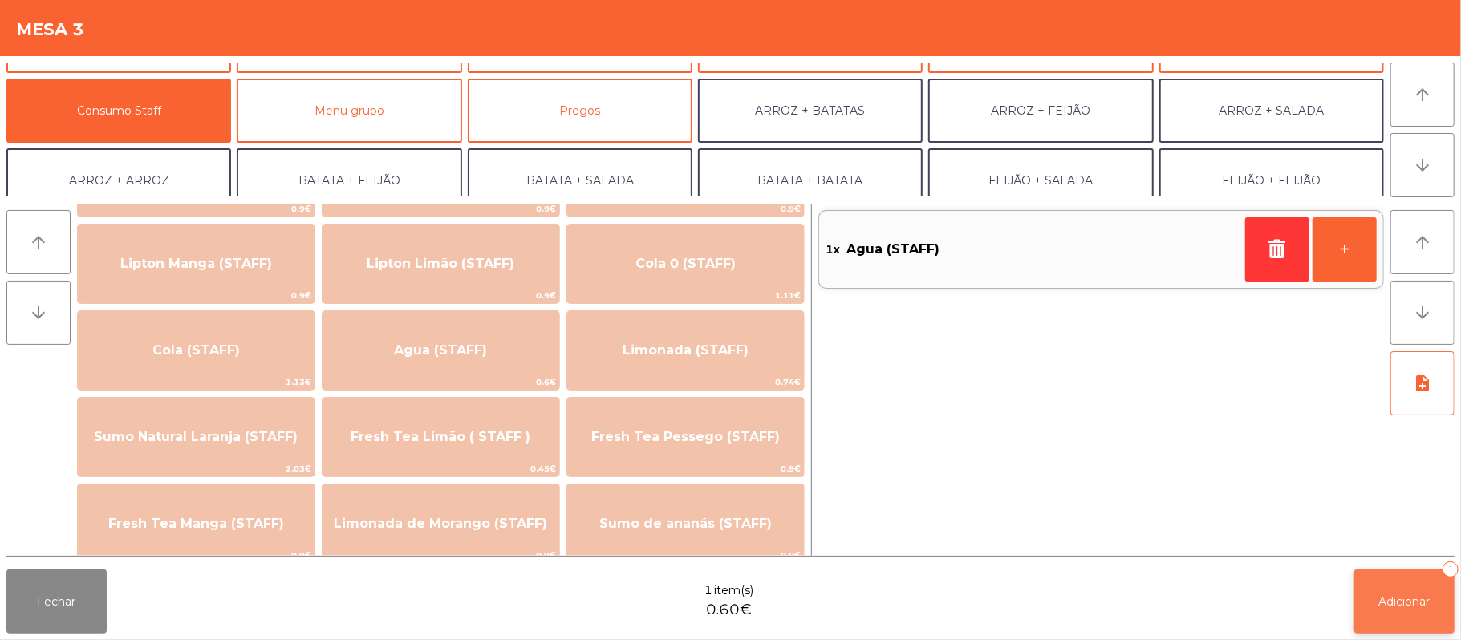
click at [1410, 602] on span "Adicionar" at bounding box center [1404, 601] width 51 height 14
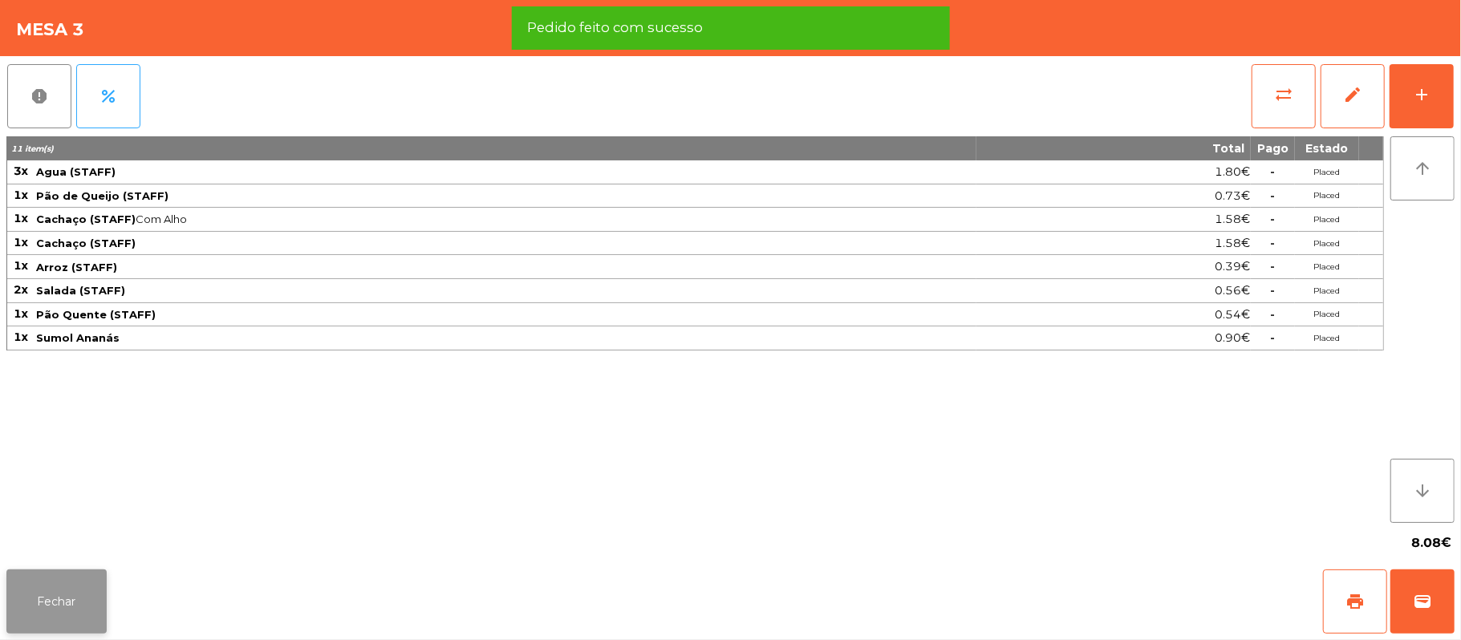
click at [14, 574] on button "Fechar" at bounding box center [56, 601] width 100 height 64
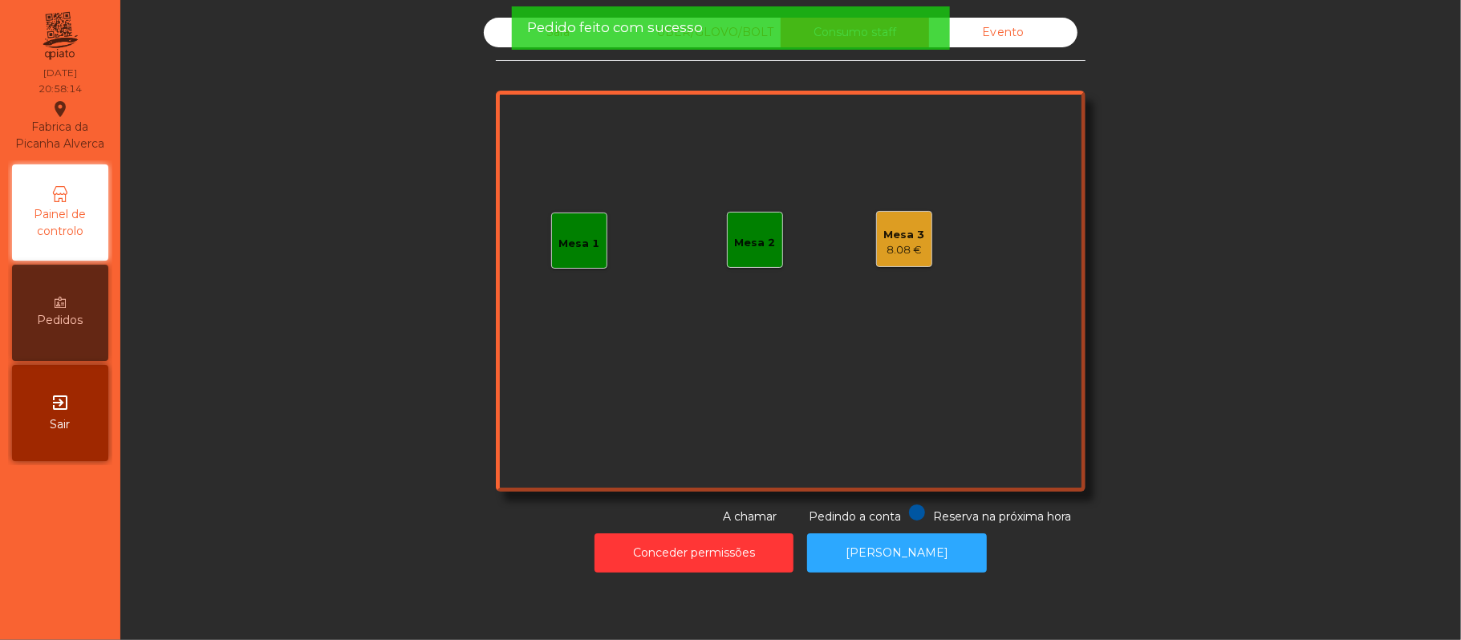
click at [892, 245] on div "8.08 €" at bounding box center [904, 250] width 41 height 16
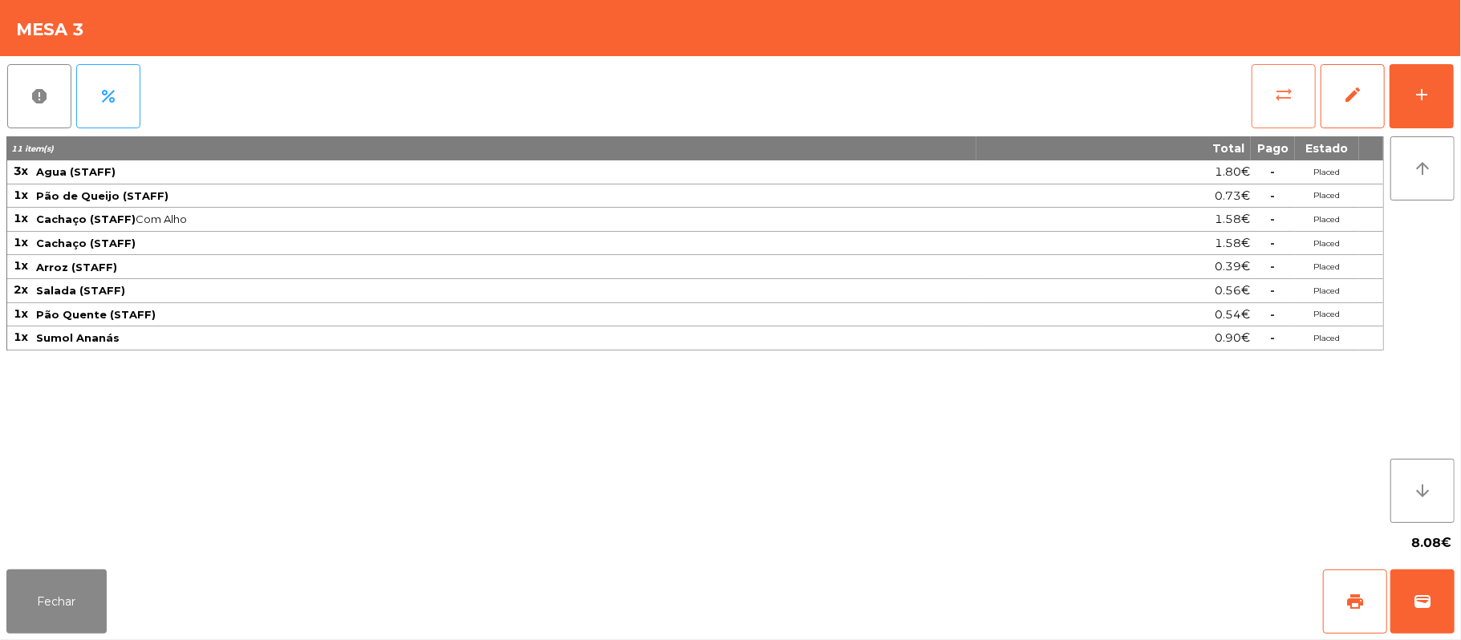
click at [1277, 80] on button "sync_alt" at bounding box center [1283, 96] width 64 height 64
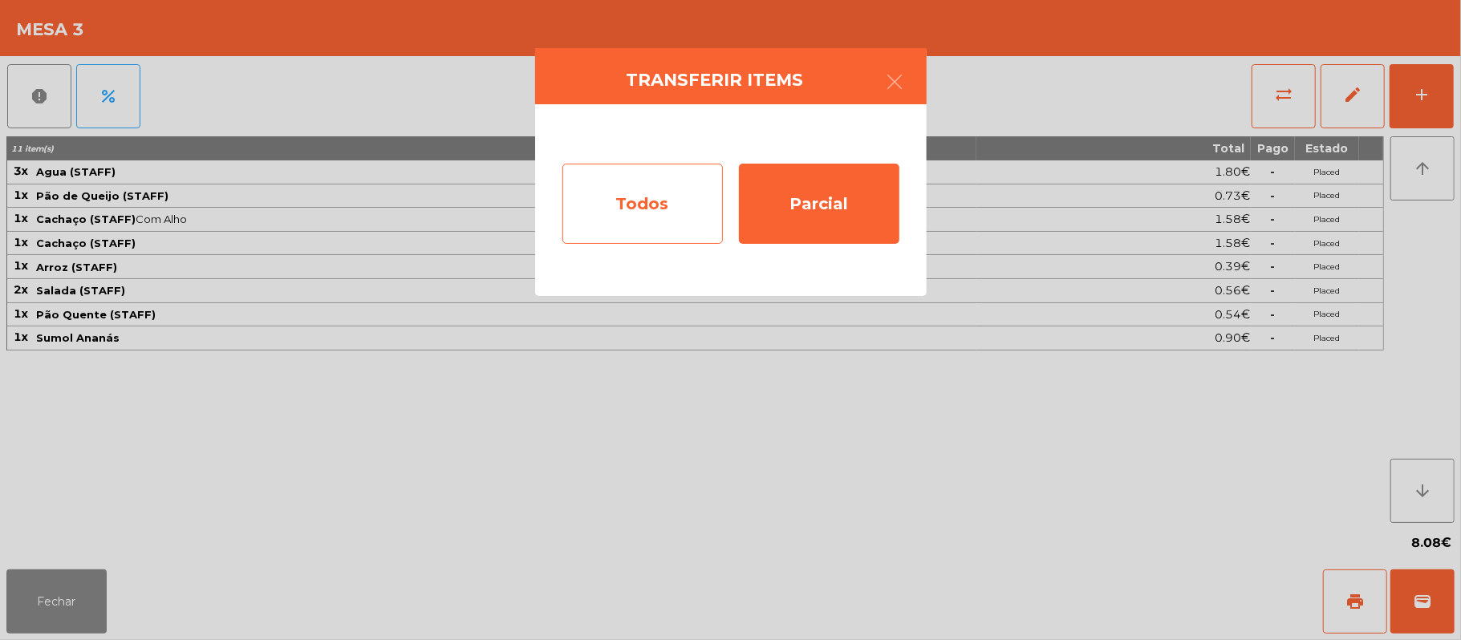
click at [642, 197] on div "Todos" at bounding box center [642, 204] width 160 height 80
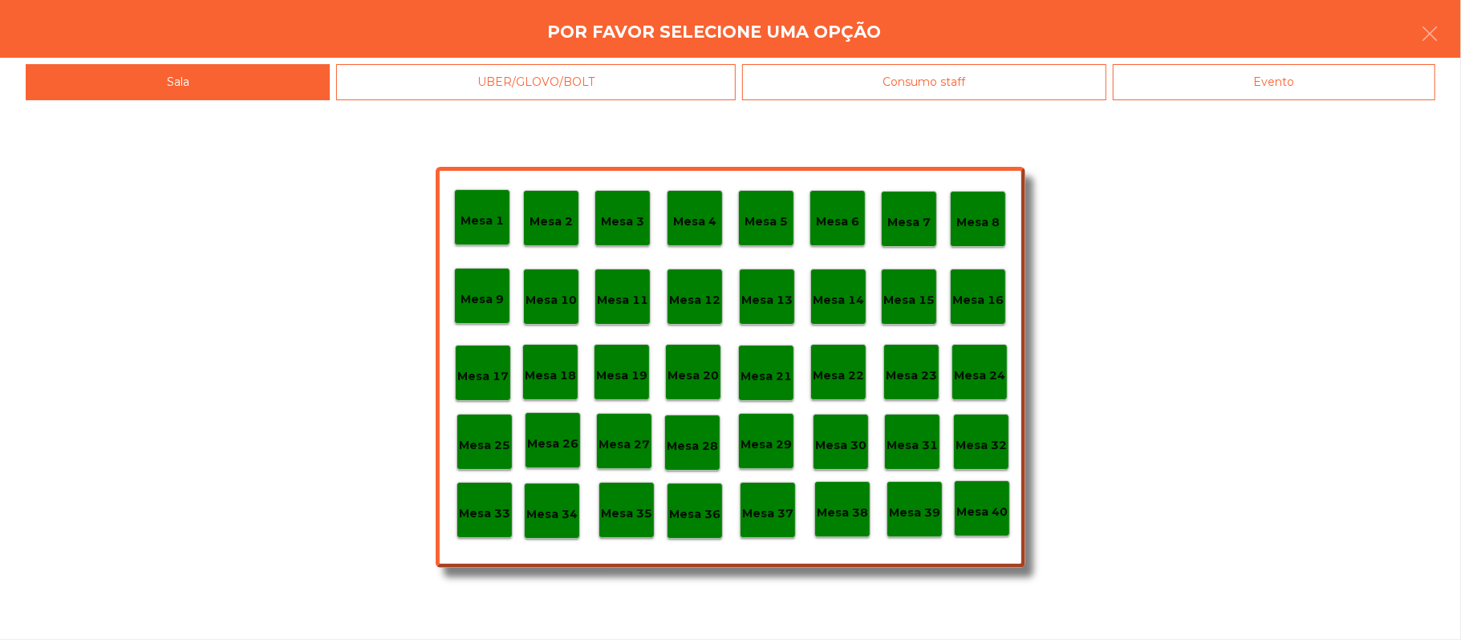
click at [1307, 72] on div "Evento" at bounding box center [1273, 82] width 322 height 36
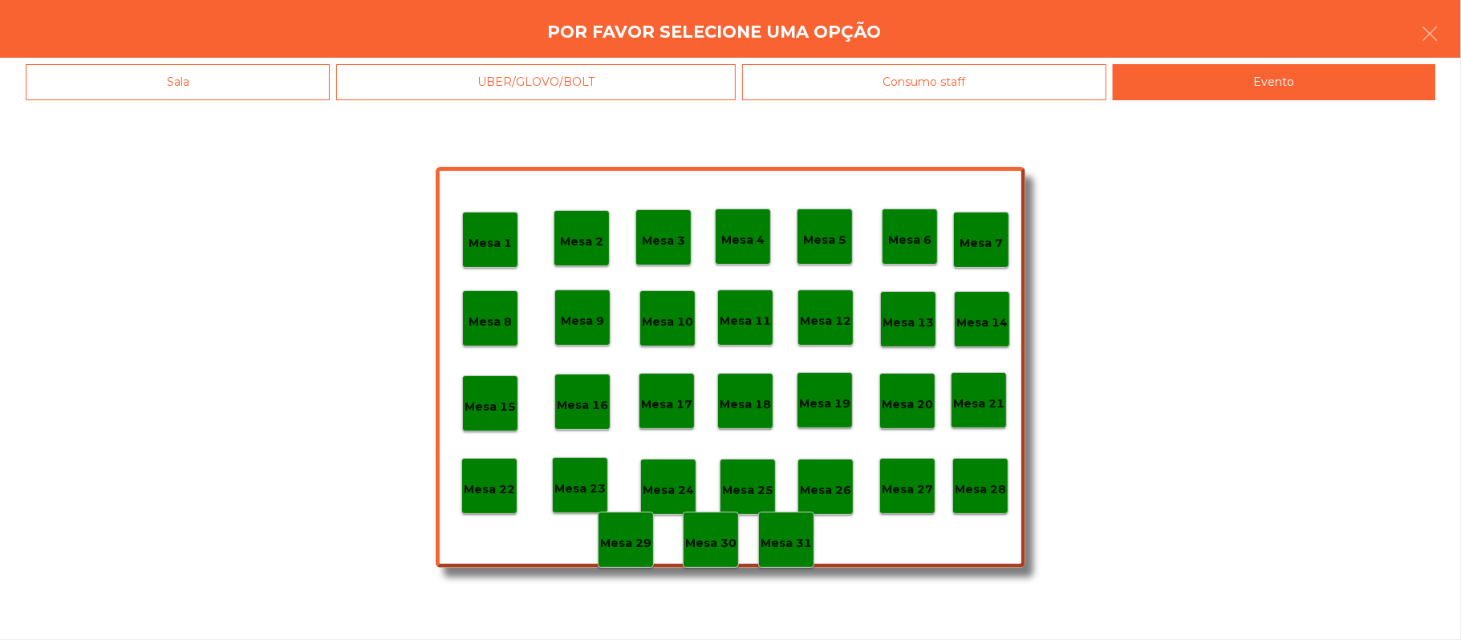
click at [983, 462] on div "Mesa 28" at bounding box center [980, 486] width 56 height 56
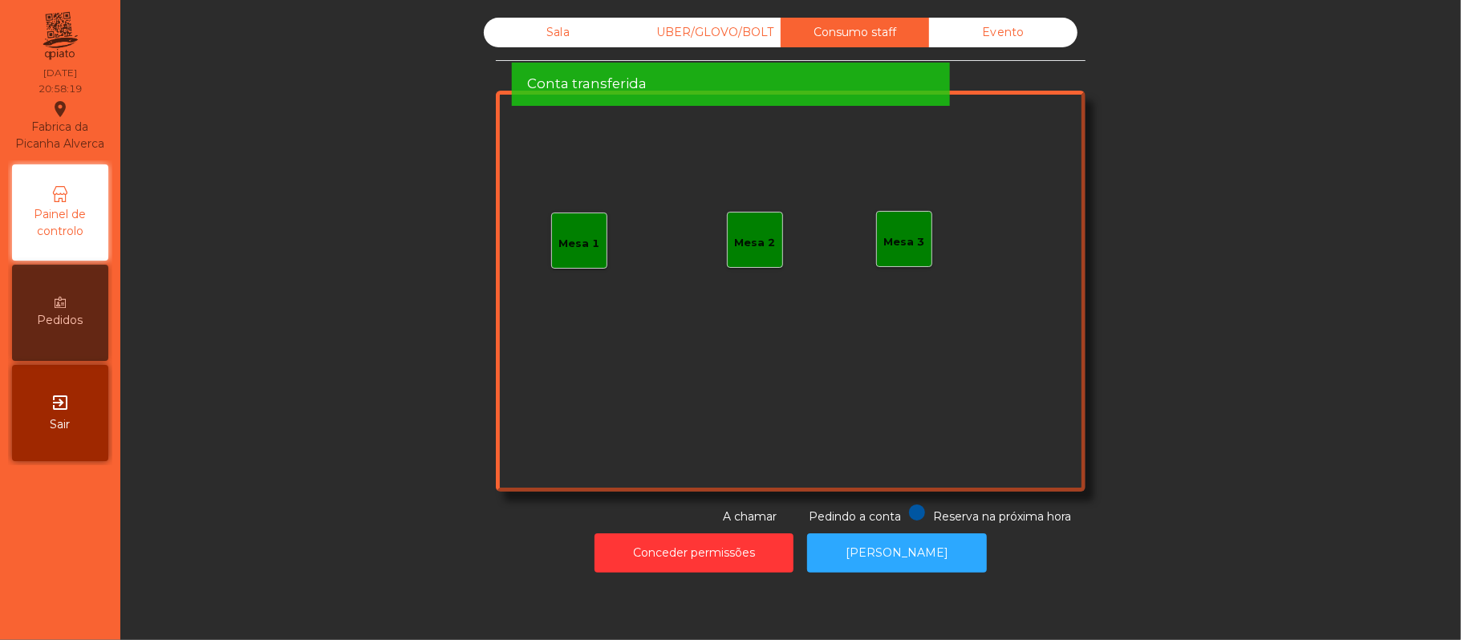
click at [484, 32] on div "Sala" at bounding box center [558, 33] width 148 height 30
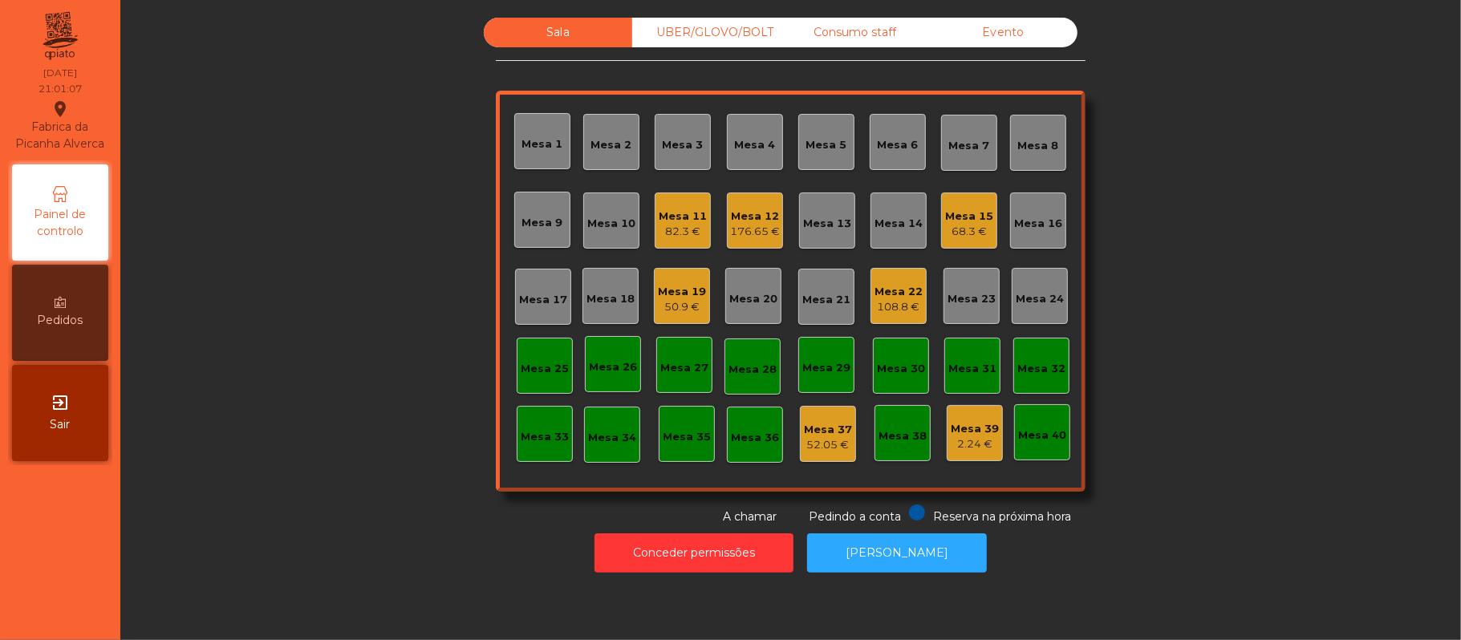
click at [819, 218] on div "Mesa 13" at bounding box center [827, 224] width 48 height 16
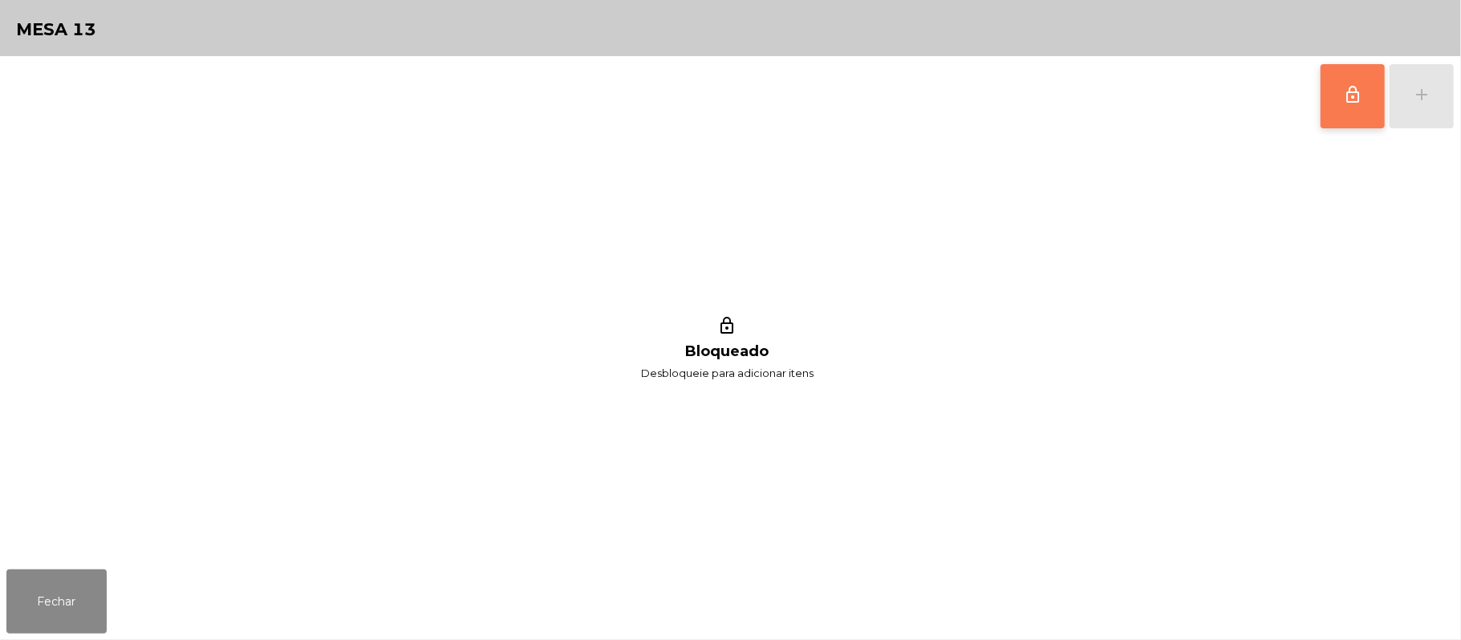
click at [1333, 100] on button "lock_outline" at bounding box center [1352, 96] width 64 height 64
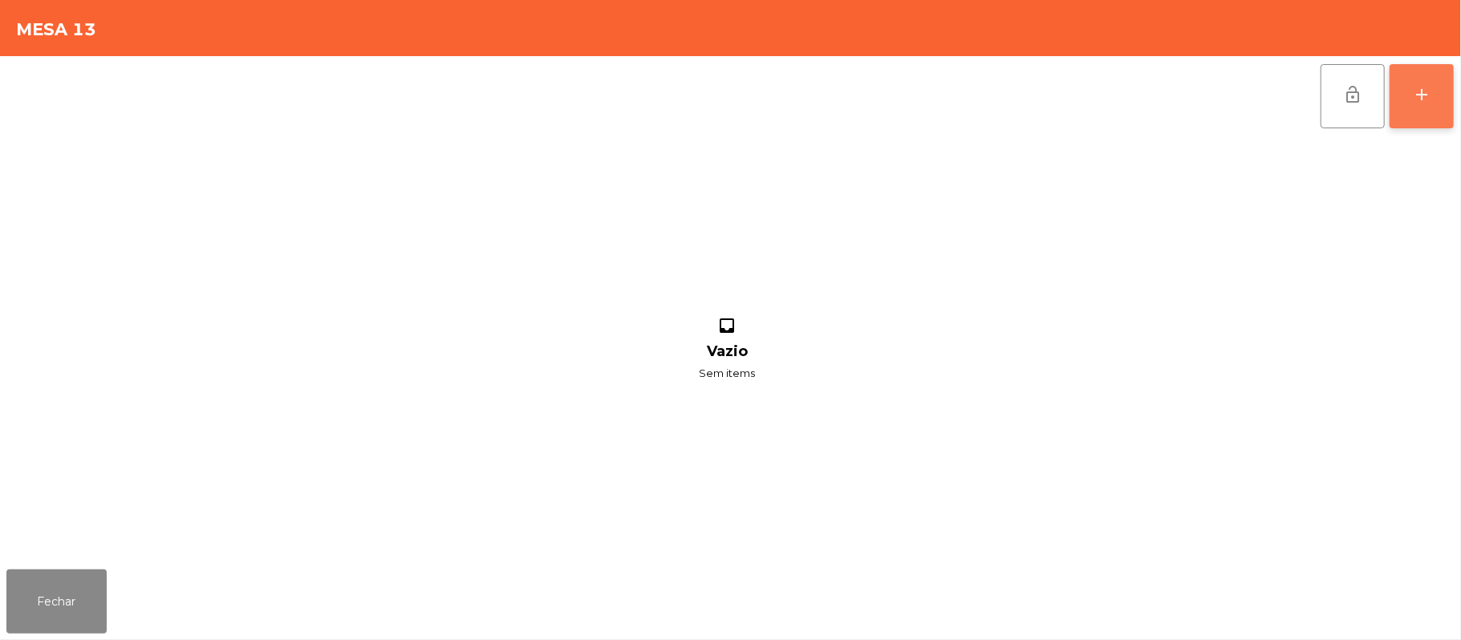
click at [1406, 84] on button "add" at bounding box center [1421, 96] width 64 height 64
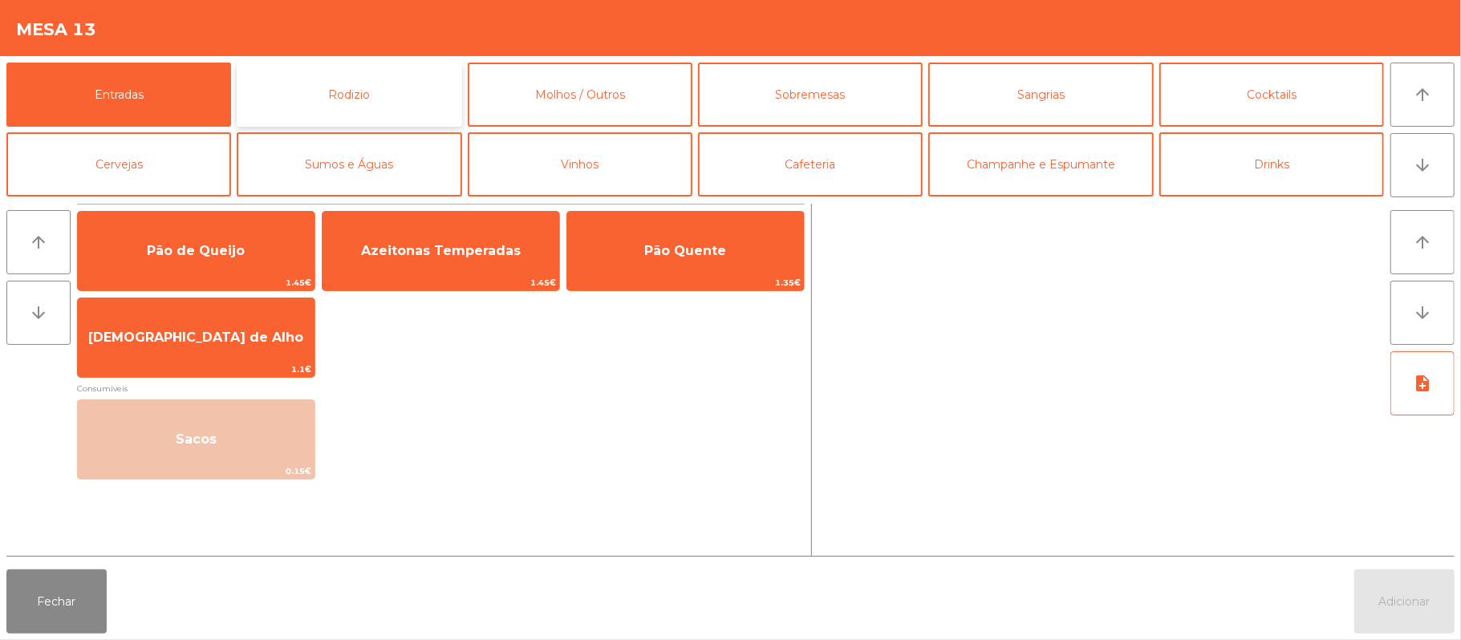
click at [370, 88] on button "Rodizio" at bounding box center [349, 95] width 225 height 64
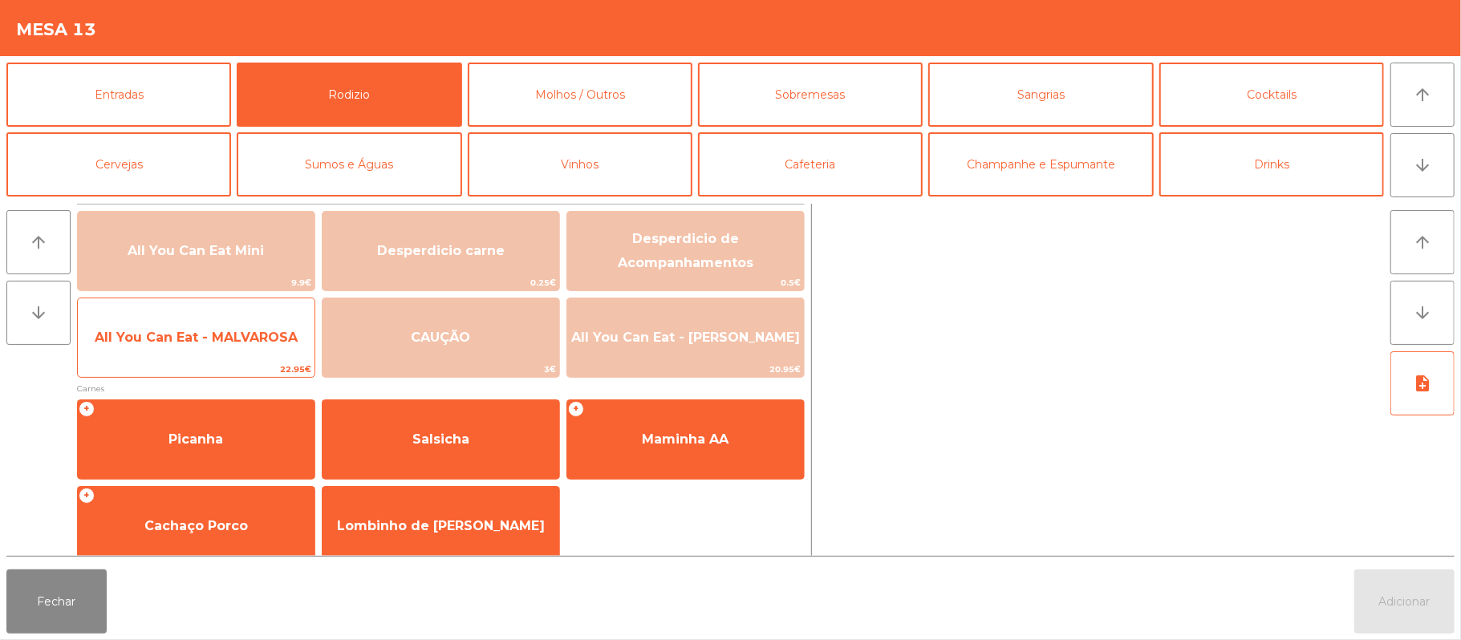
click at [232, 347] on span "All You Can Eat - MALVAROSA" at bounding box center [196, 337] width 237 height 43
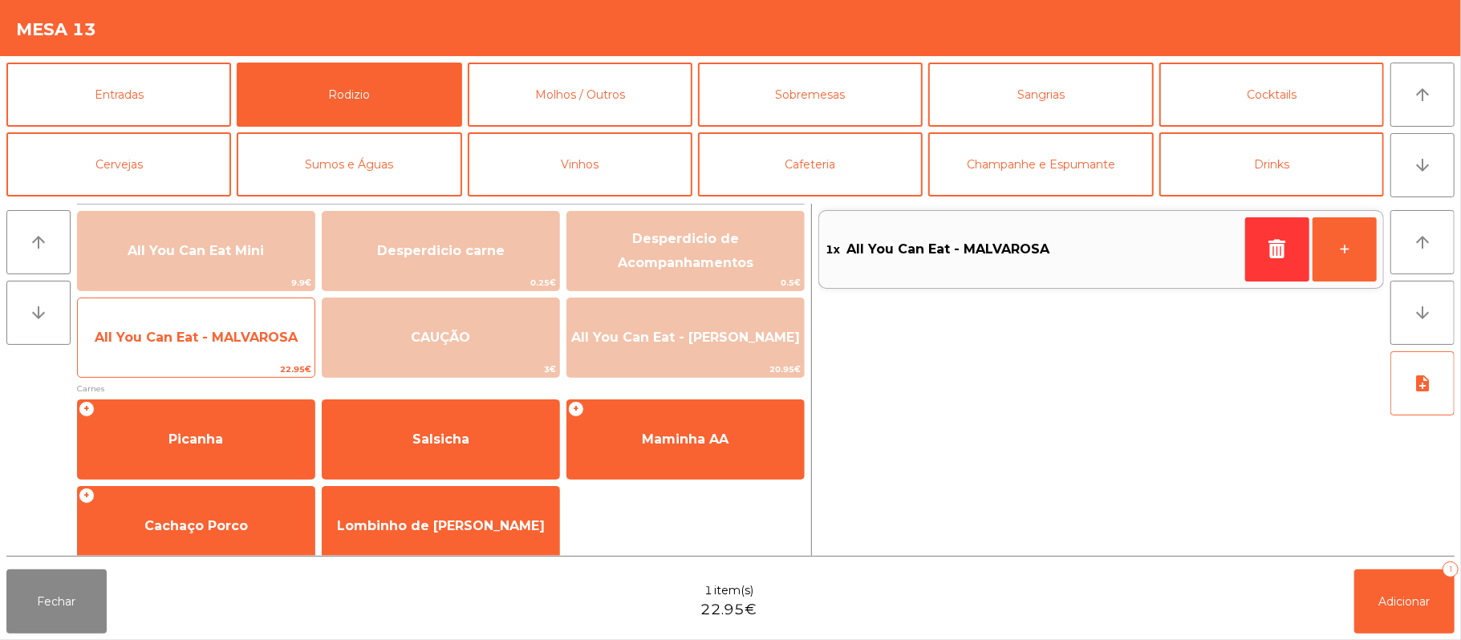
click at [234, 330] on span "All You Can Eat - MALVAROSA" at bounding box center [196, 337] width 203 height 15
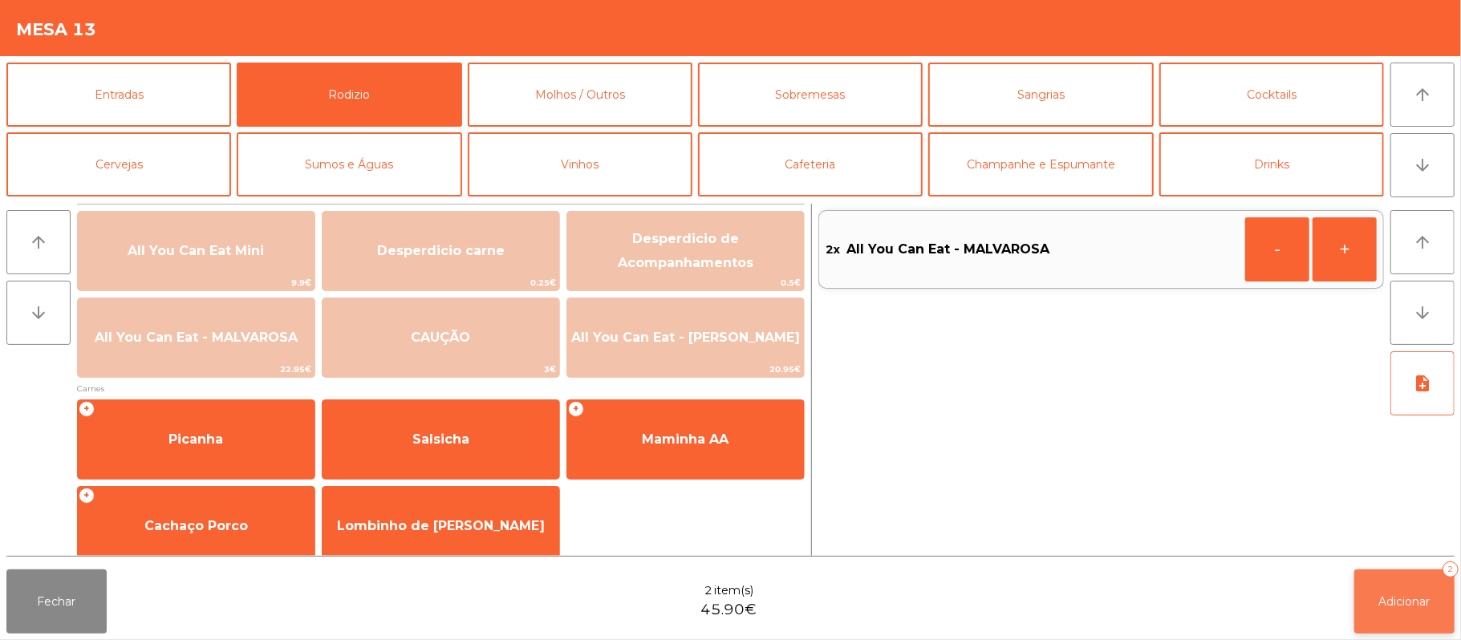
click at [1373, 575] on button "Adicionar 2" at bounding box center [1404, 601] width 100 height 64
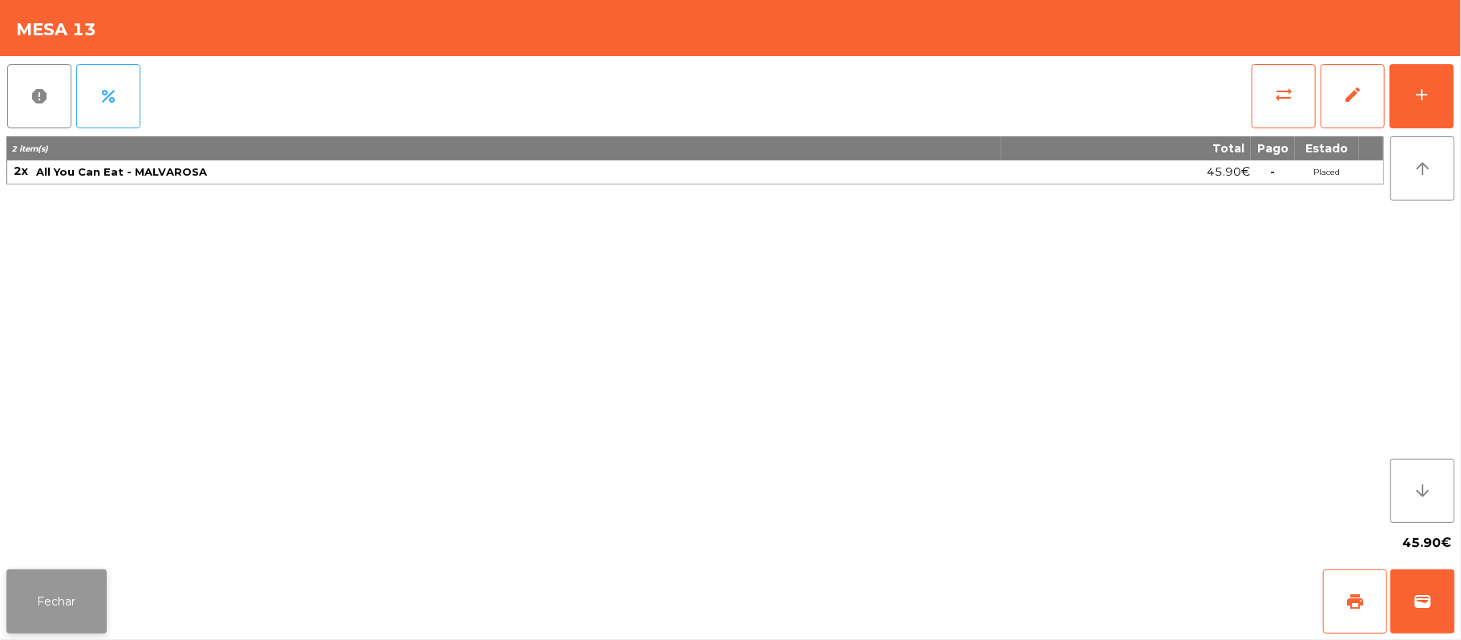
click at [55, 600] on button "Fechar" at bounding box center [56, 601] width 100 height 64
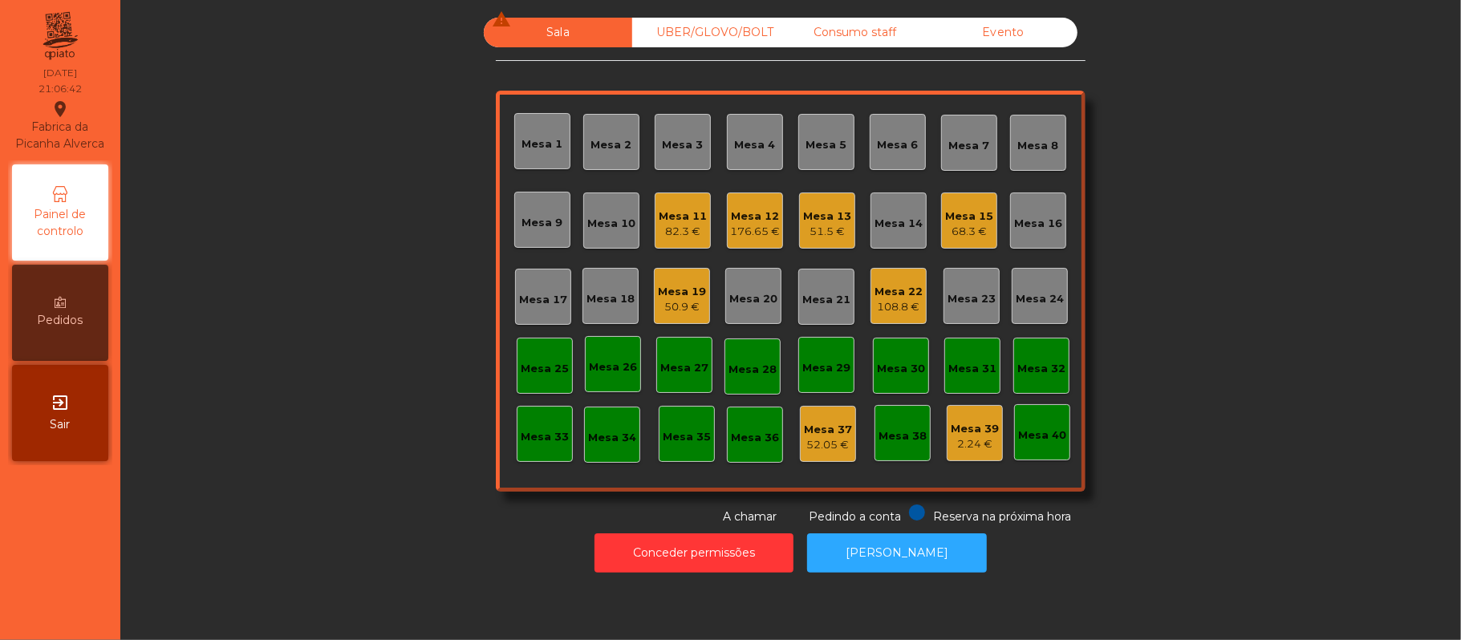
click at [537, 216] on div "Mesa 9" at bounding box center [542, 223] width 41 height 16
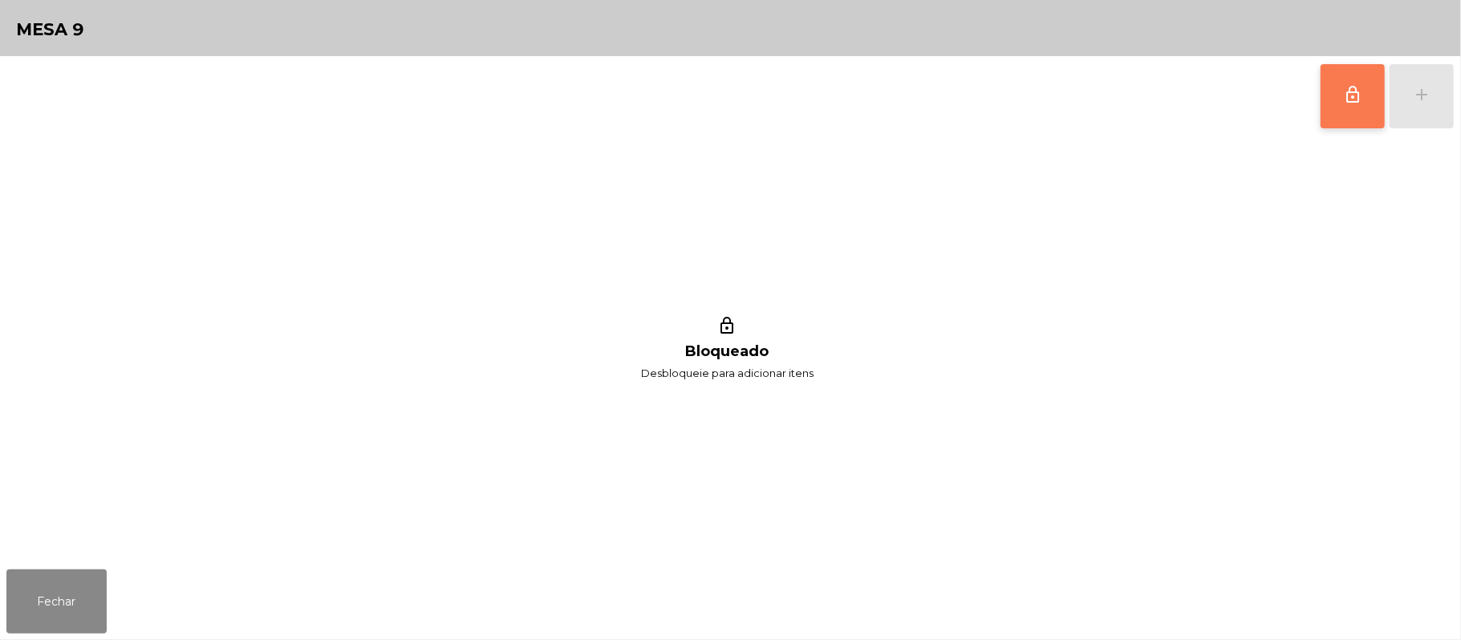
click at [1335, 100] on button "lock_outline" at bounding box center [1352, 96] width 64 height 64
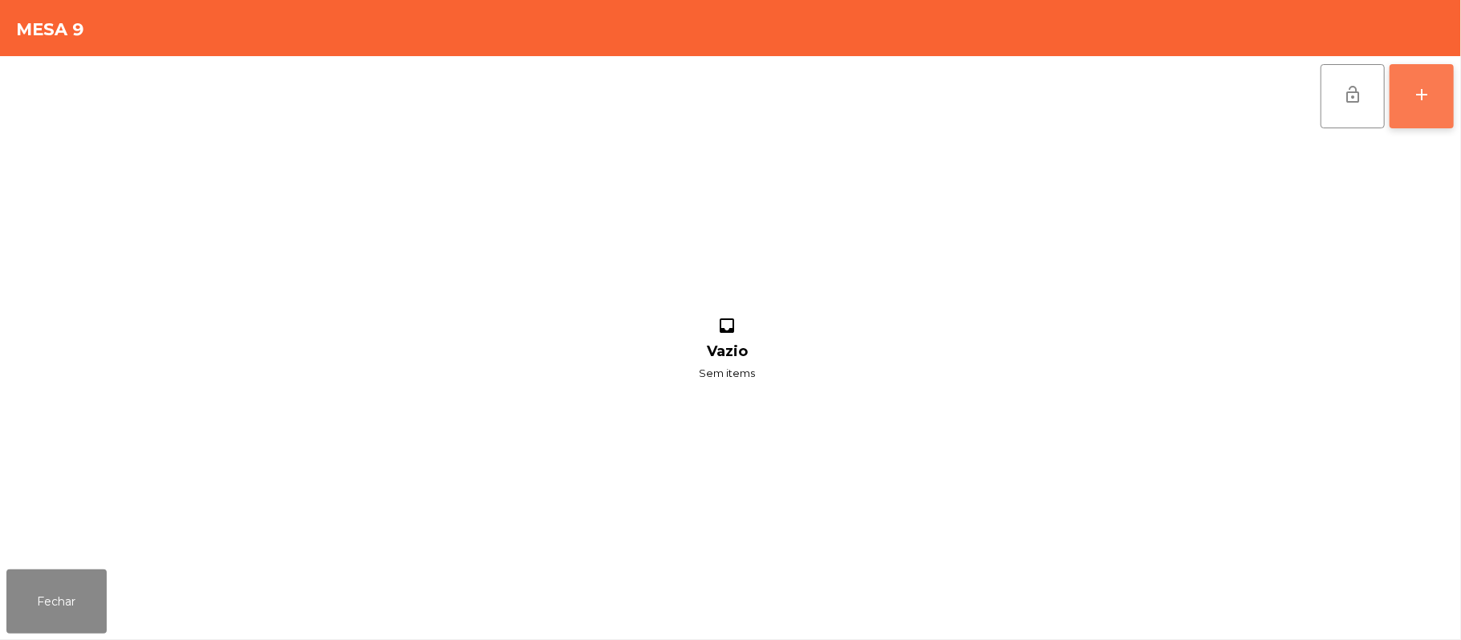
click at [1412, 88] on div "add" at bounding box center [1421, 94] width 19 height 19
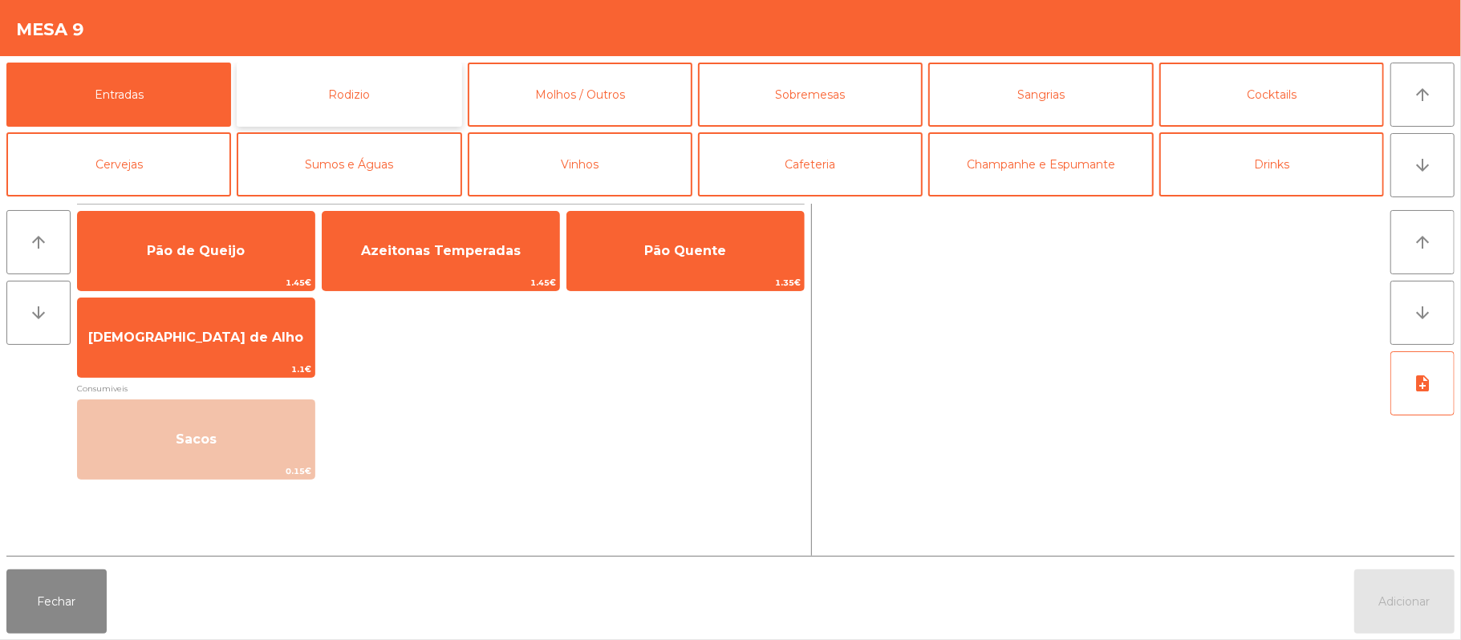
click at [332, 97] on button "Rodizio" at bounding box center [349, 95] width 225 height 64
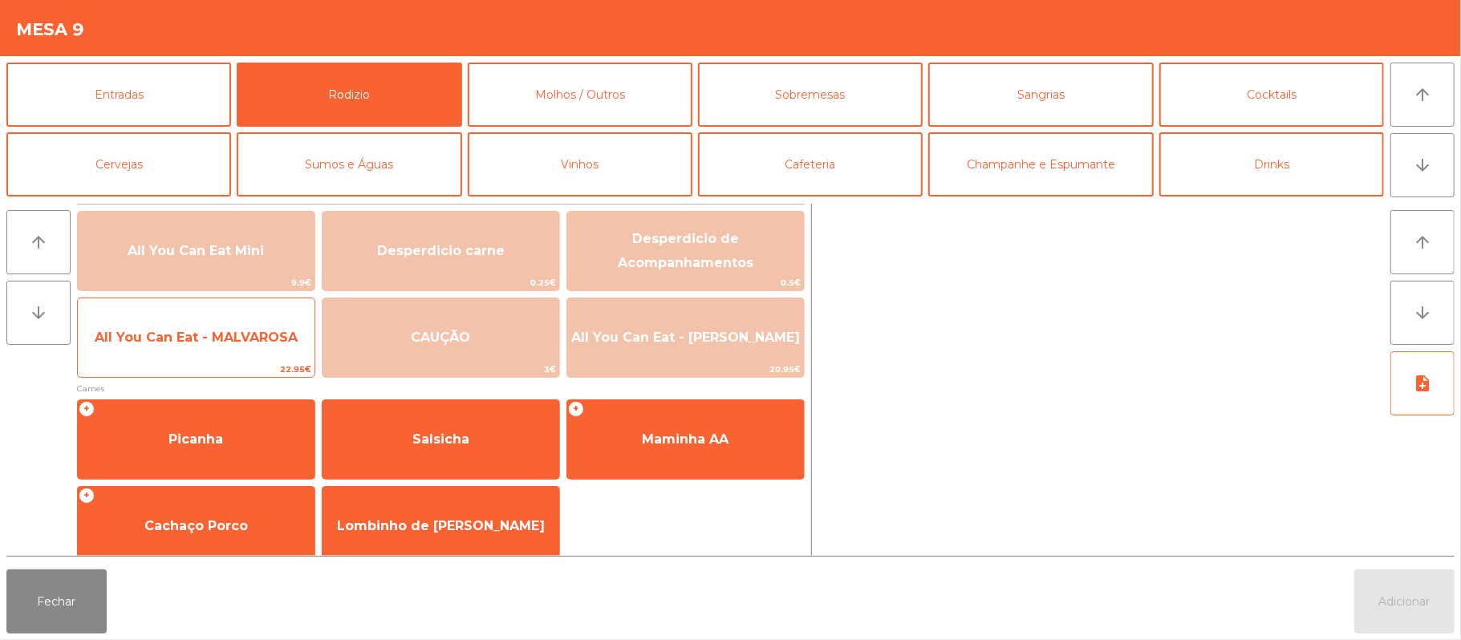
click at [196, 348] on span "All You Can Eat - MALVAROSA" at bounding box center [196, 337] width 237 height 43
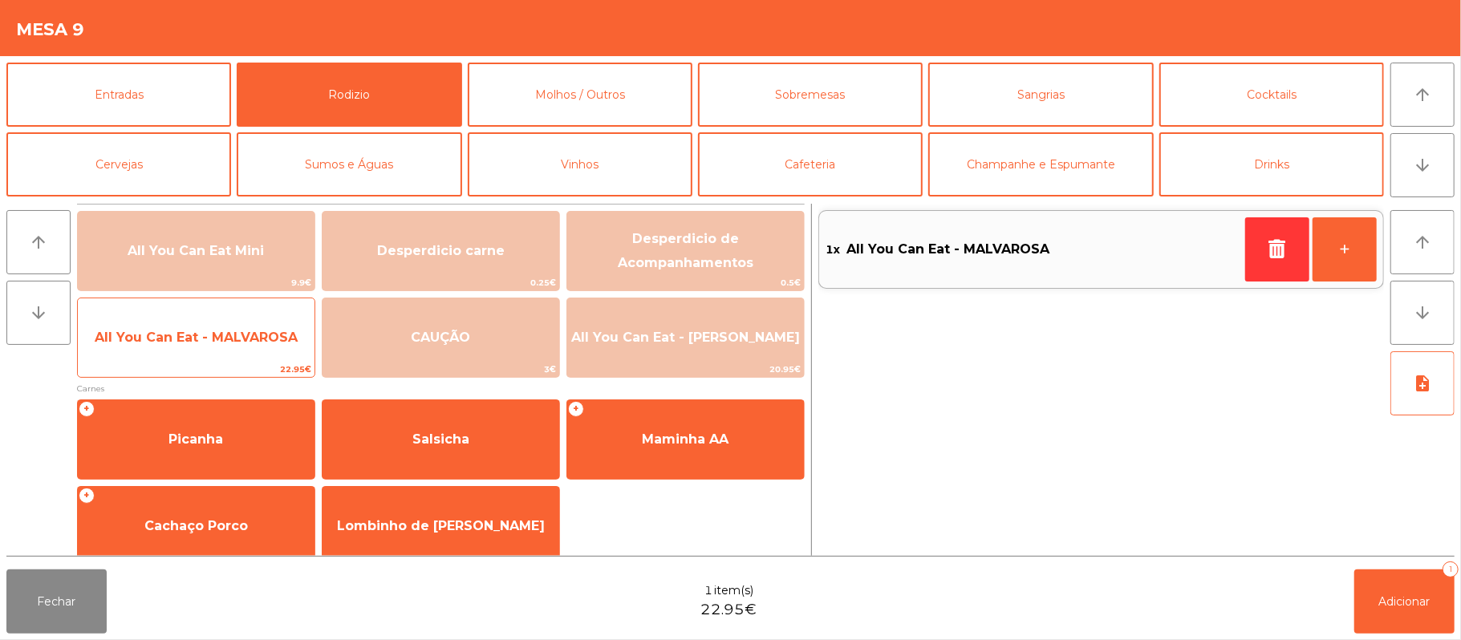
click at [199, 348] on span "All You Can Eat - MALVAROSA" at bounding box center [196, 337] width 237 height 43
click at [193, 353] on span "All You Can Eat - MALVAROSA" at bounding box center [196, 337] width 237 height 43
click at [196, 355] on span "All You Can Eat - MALVAROSA" at bounding box center [196, 337] width 237 height 43
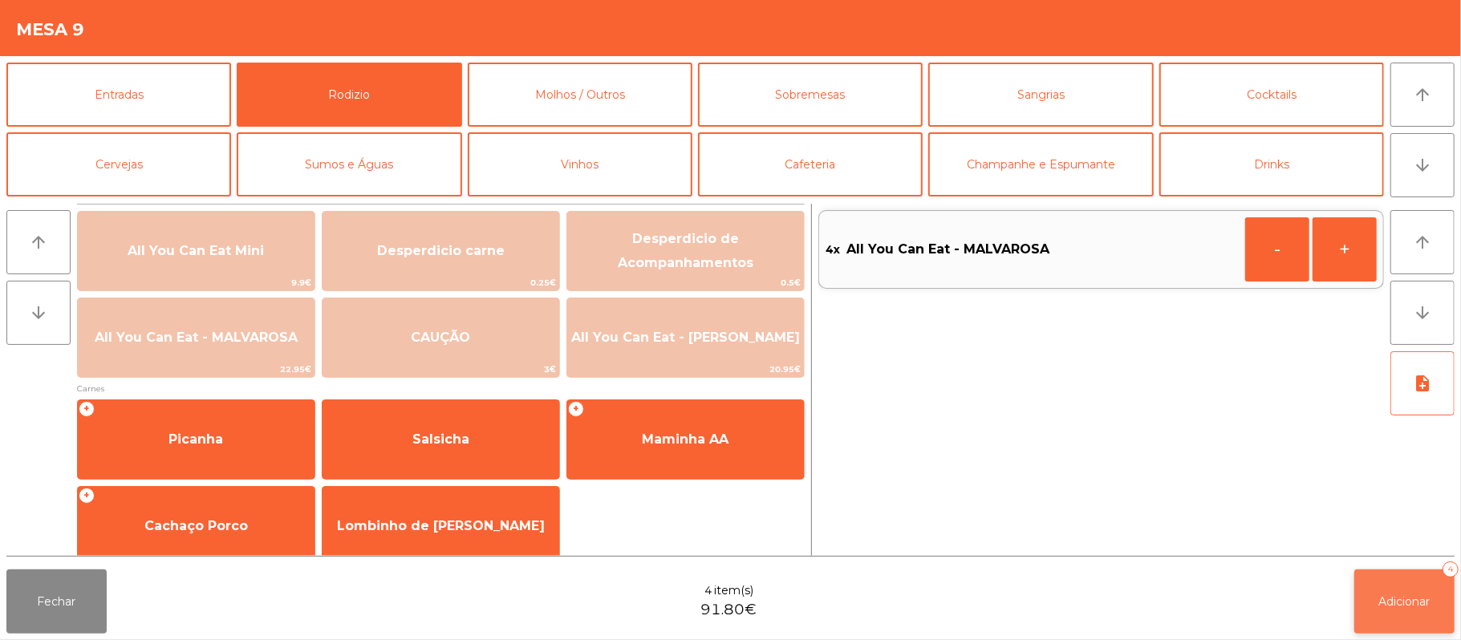
click at [1403, 604] on span "Adicionar" at bounding box center [1404, 601] width 51 height 14
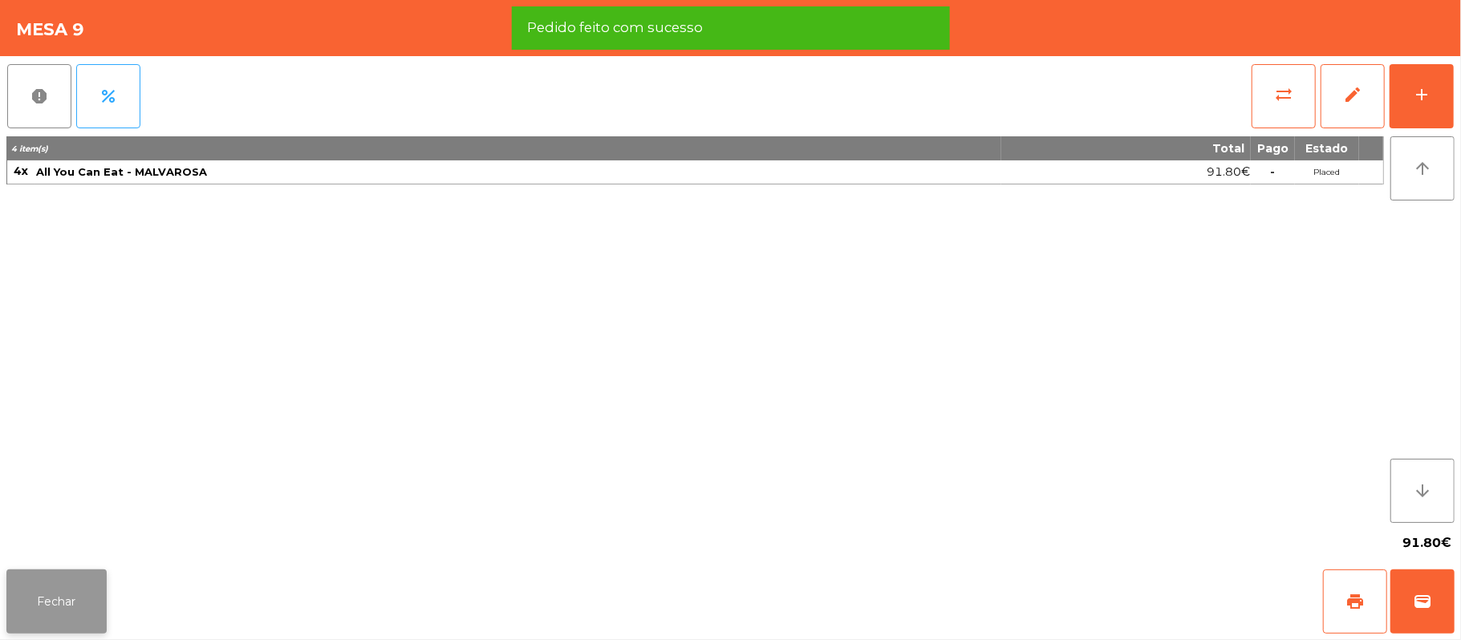
click at [74, 575] on button "Fechar" at bounding box center [56, 601] width 100 height 64
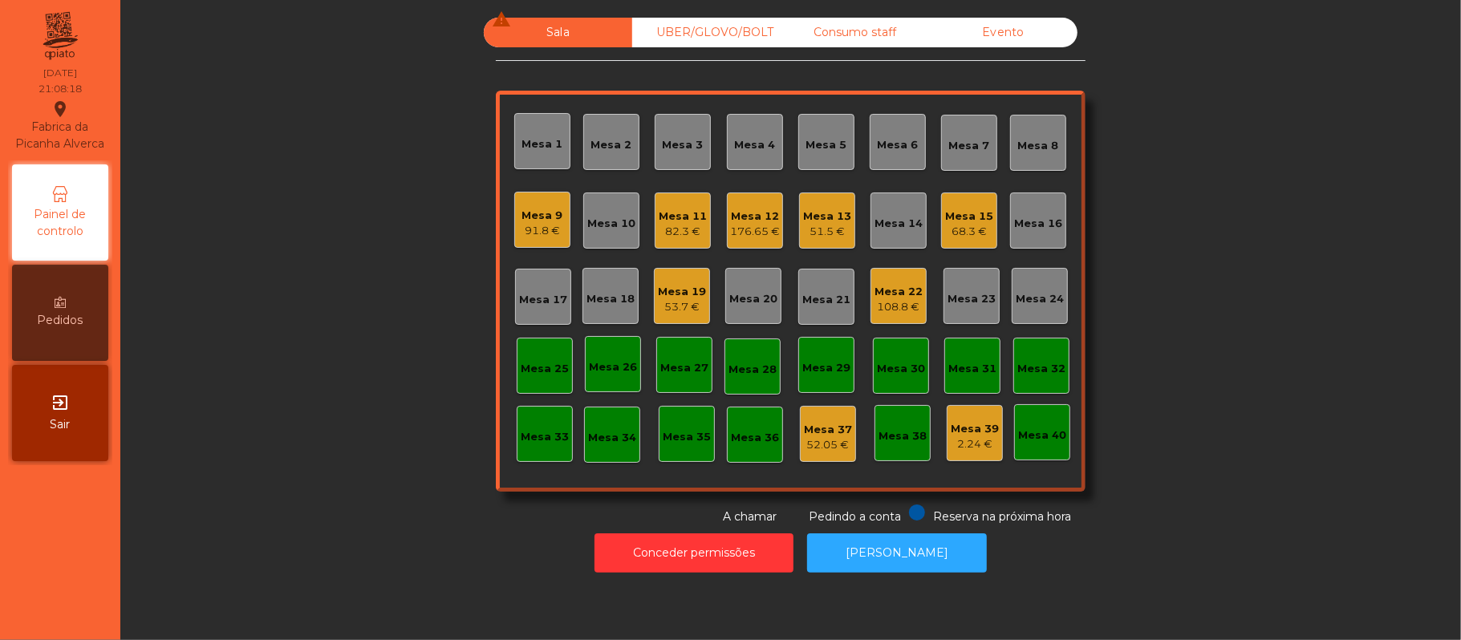
click at [741, 297] on div "Mesa 20" at bounding box center [753, 299] width 48 height 16
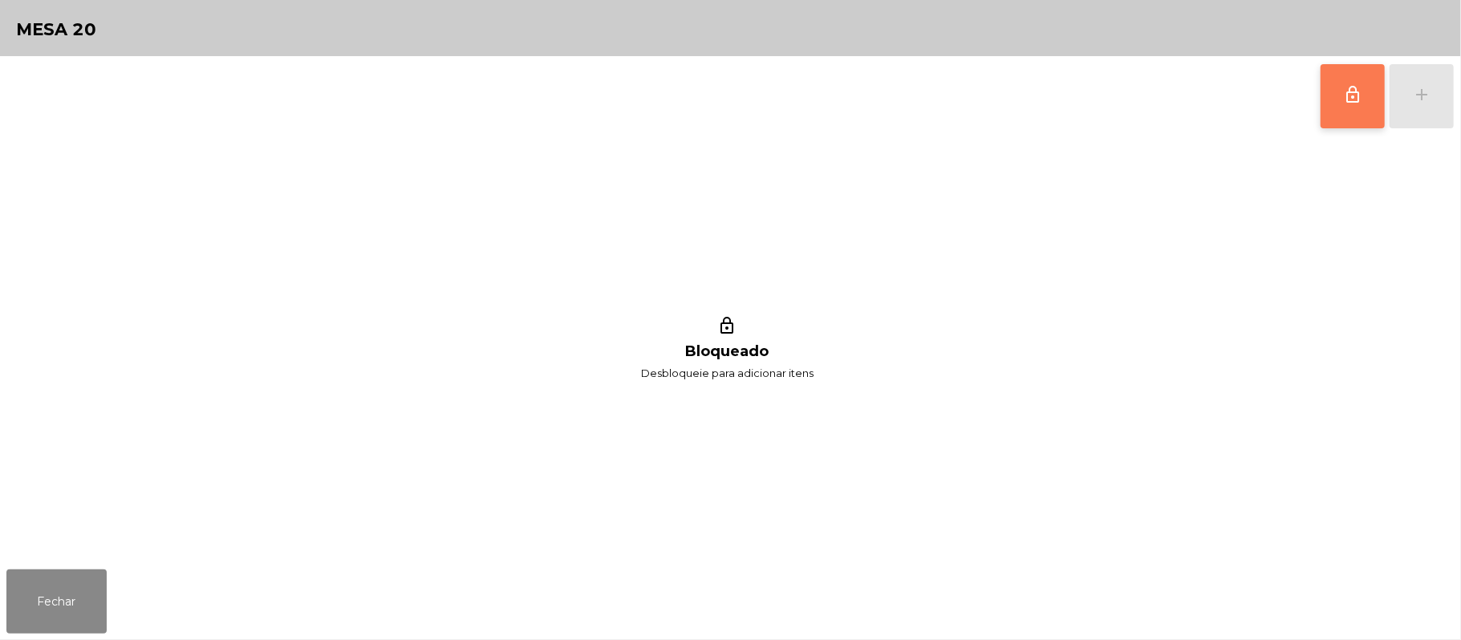
click at [1341, 100] on button "lock_outline" at bounding box center [1352, 96] width 64 height 64
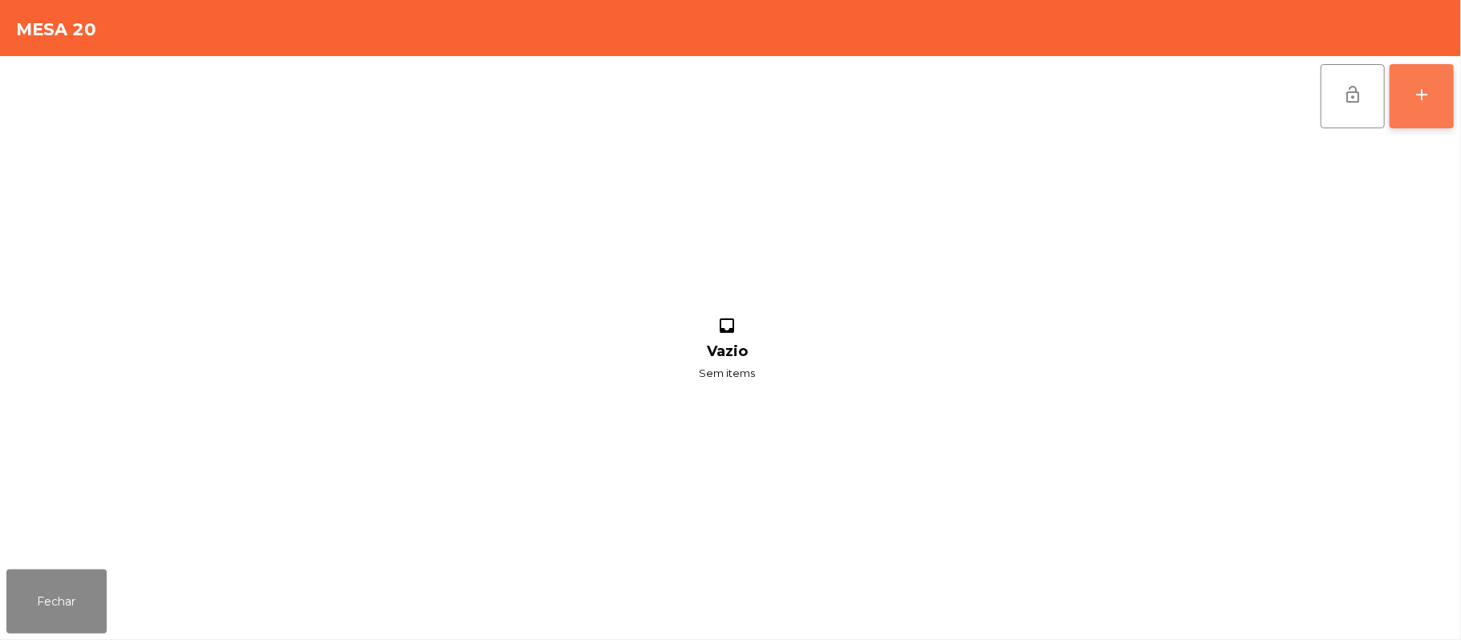
click at [1405, 100] on button "add" at bounding box center [1421, 96] width 64 height 64
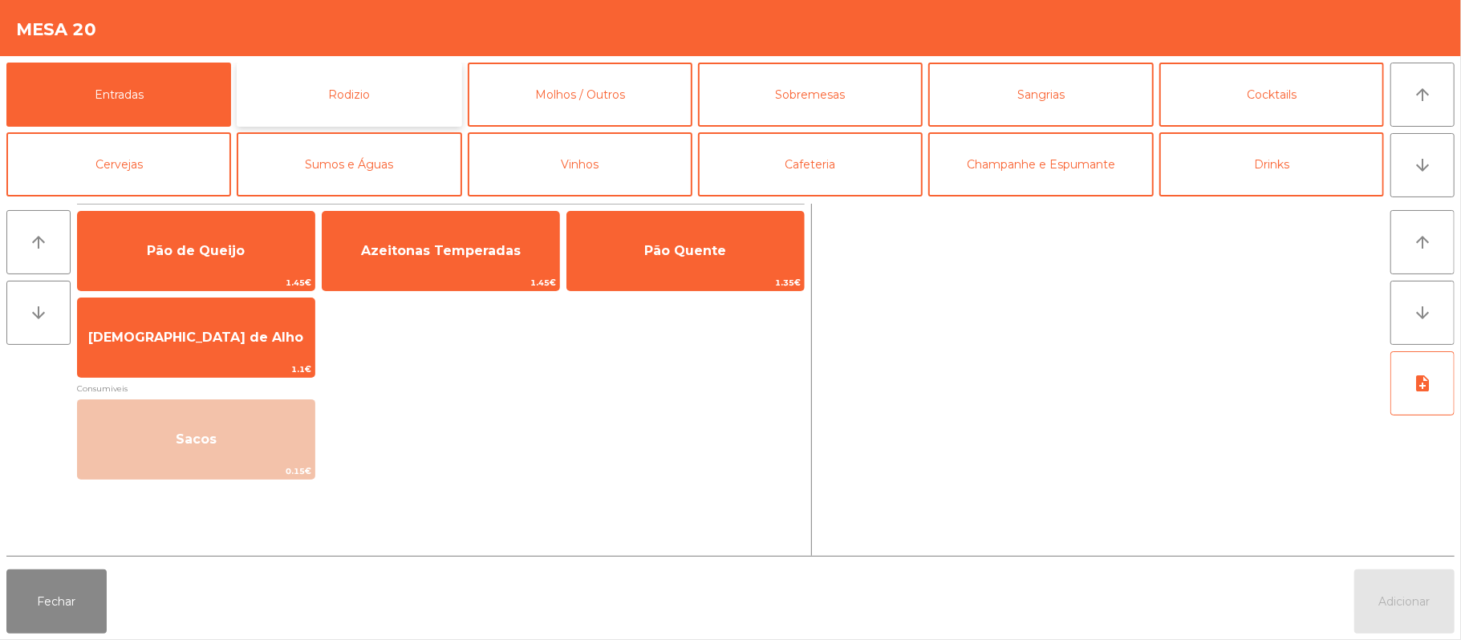
click at [341, 103] on button "Rodizio" at bounding box center [349, 95] width 225 height 64
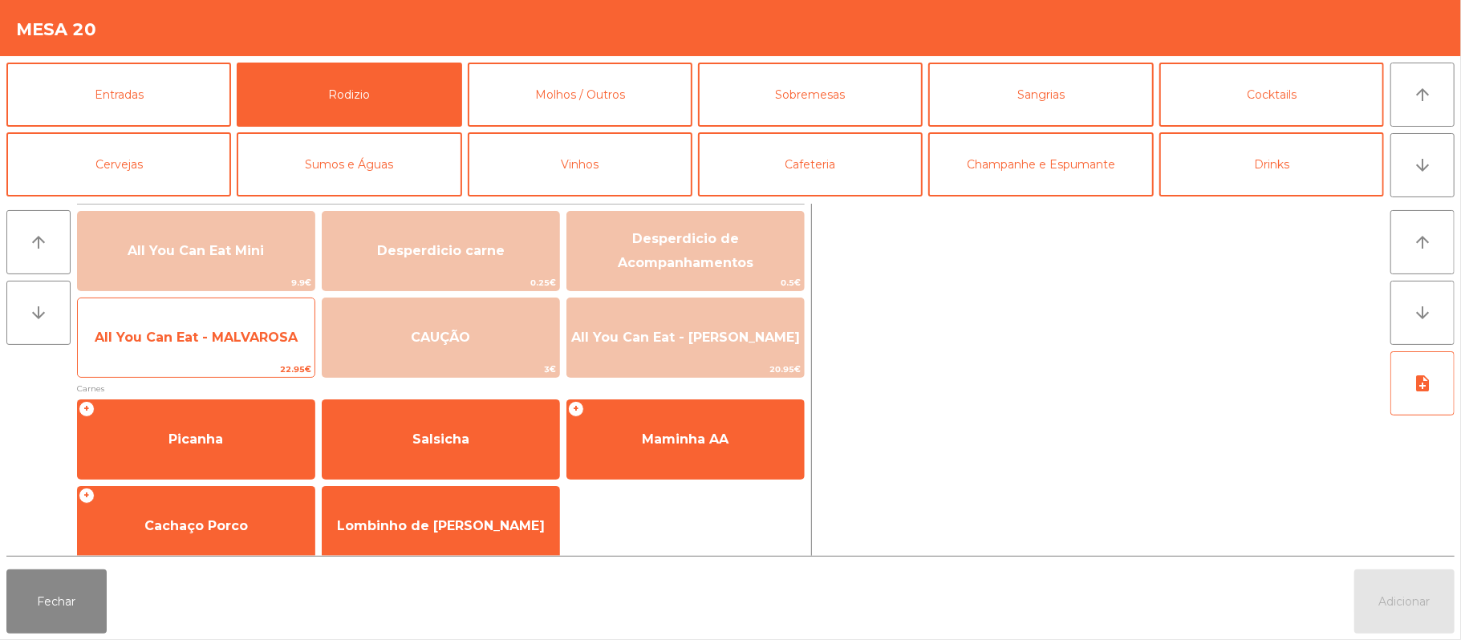
click at [180, 351] on span "All You Can Eat - MALVAROSA" at bounding box center [196, 337] width 237 height 43
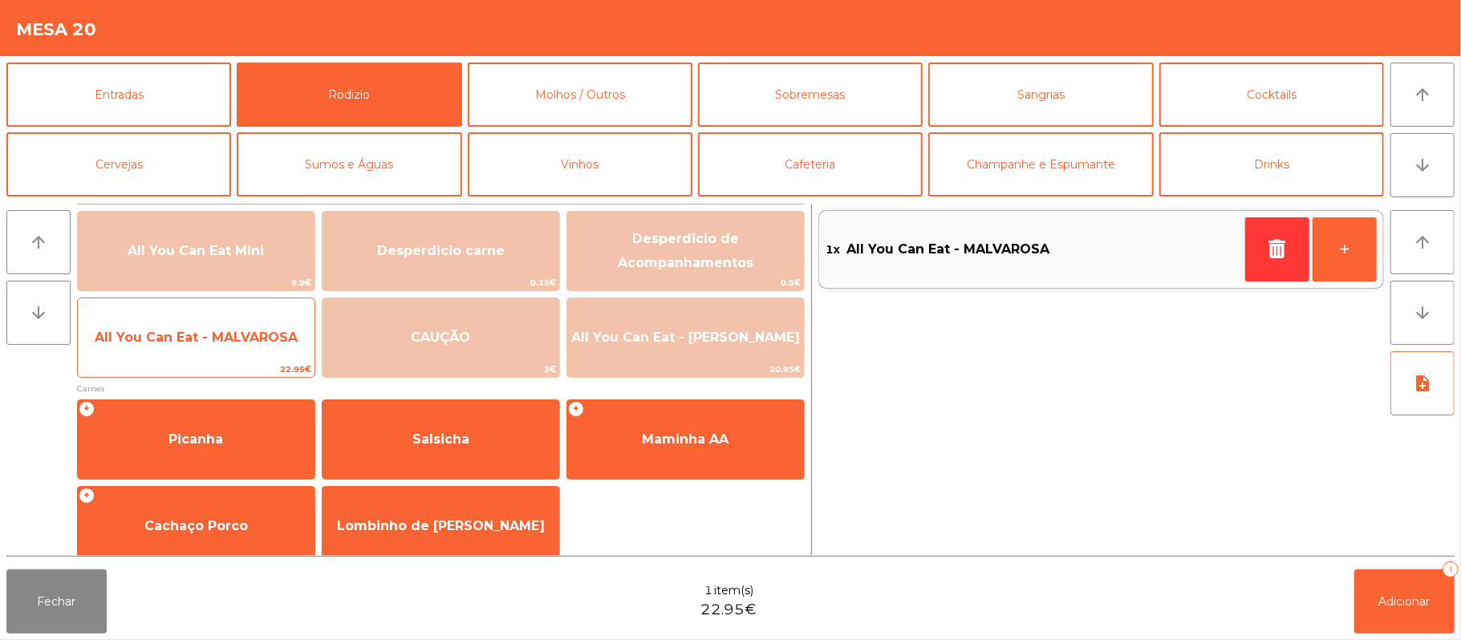
click at [180, 356] on span "All You Can Eat - MALVAROSA" at bounding box center [196, 337] width 237 height 43
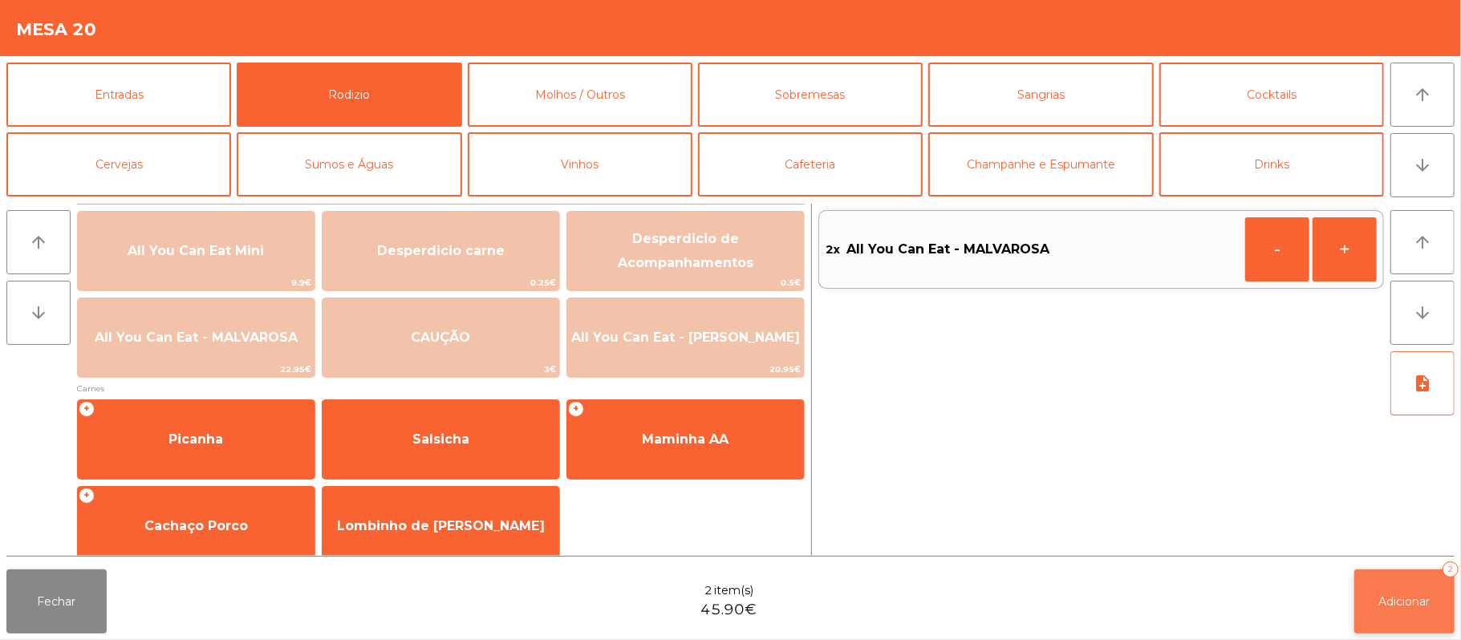
click at [1358, 602] on button "Adicionar 2" at bounding box center [1404, 601] width 100 height 64
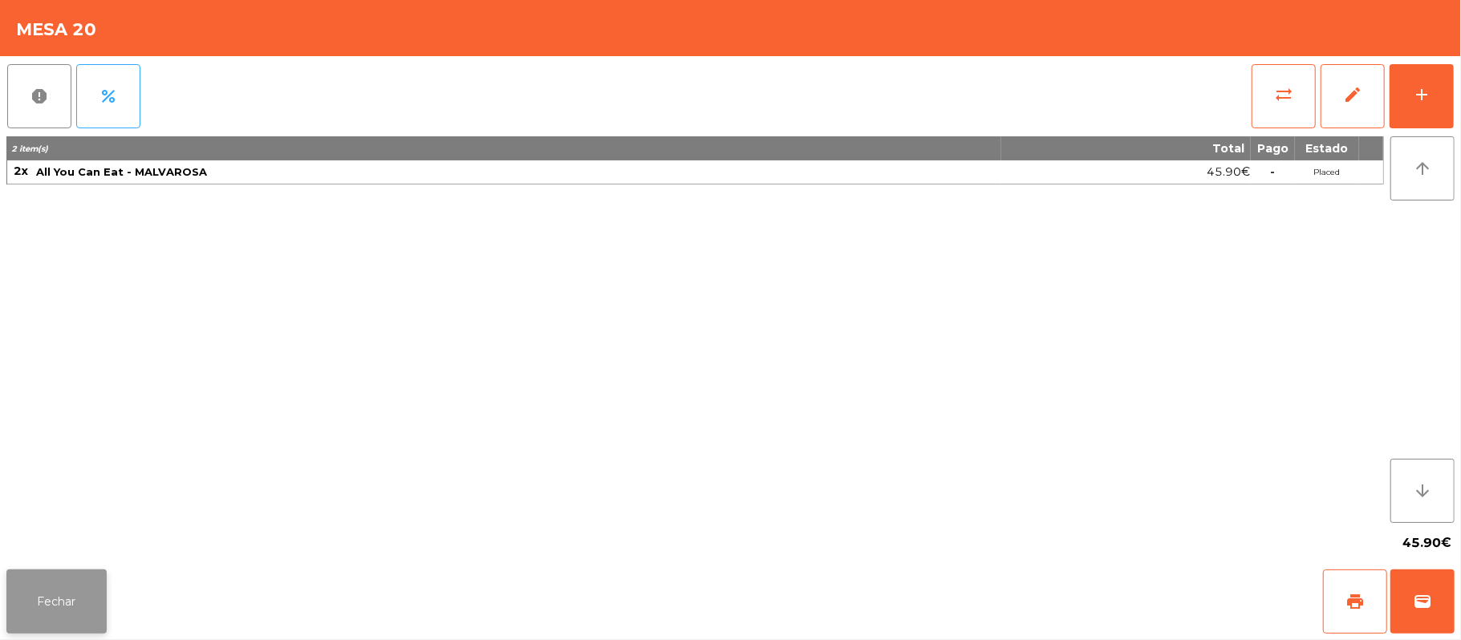
click at [58, 602] on button "Fechar" at bounding box center [56, 601] width 100 height 64
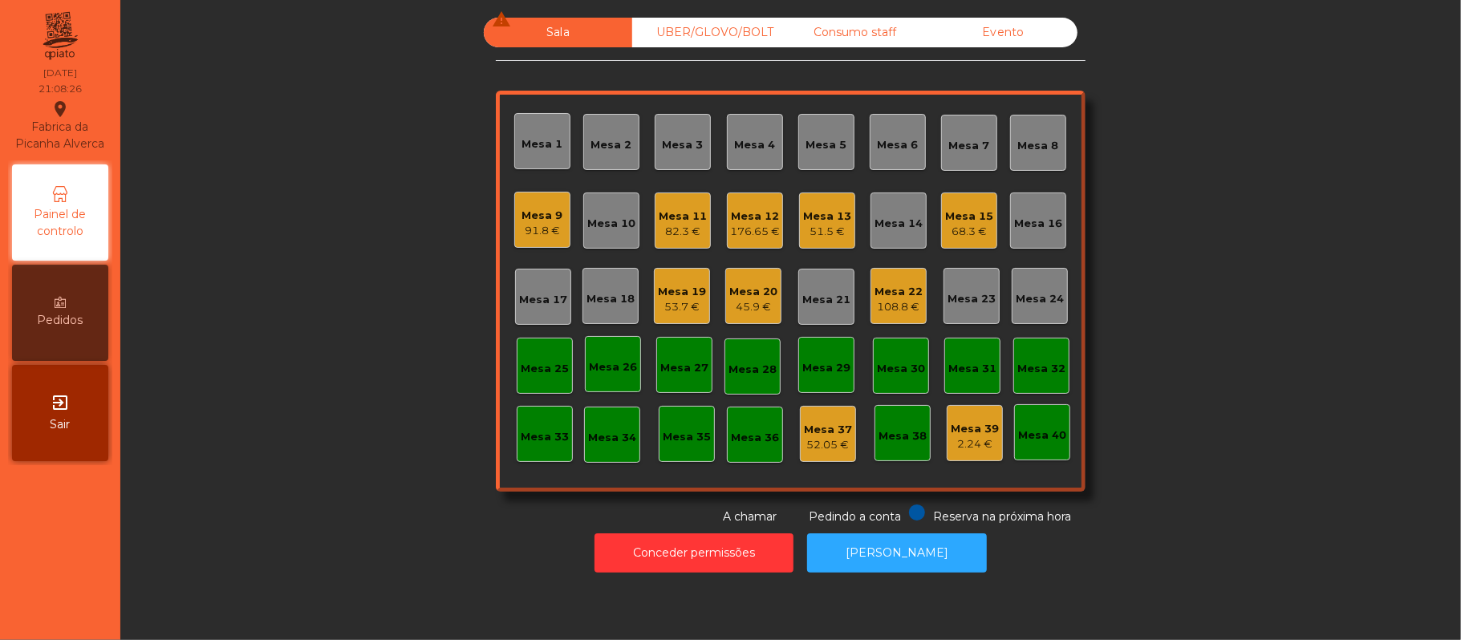
click at [959, 217] on div "Mesa 15" at bounding box center [969, 217] width 48 height 16
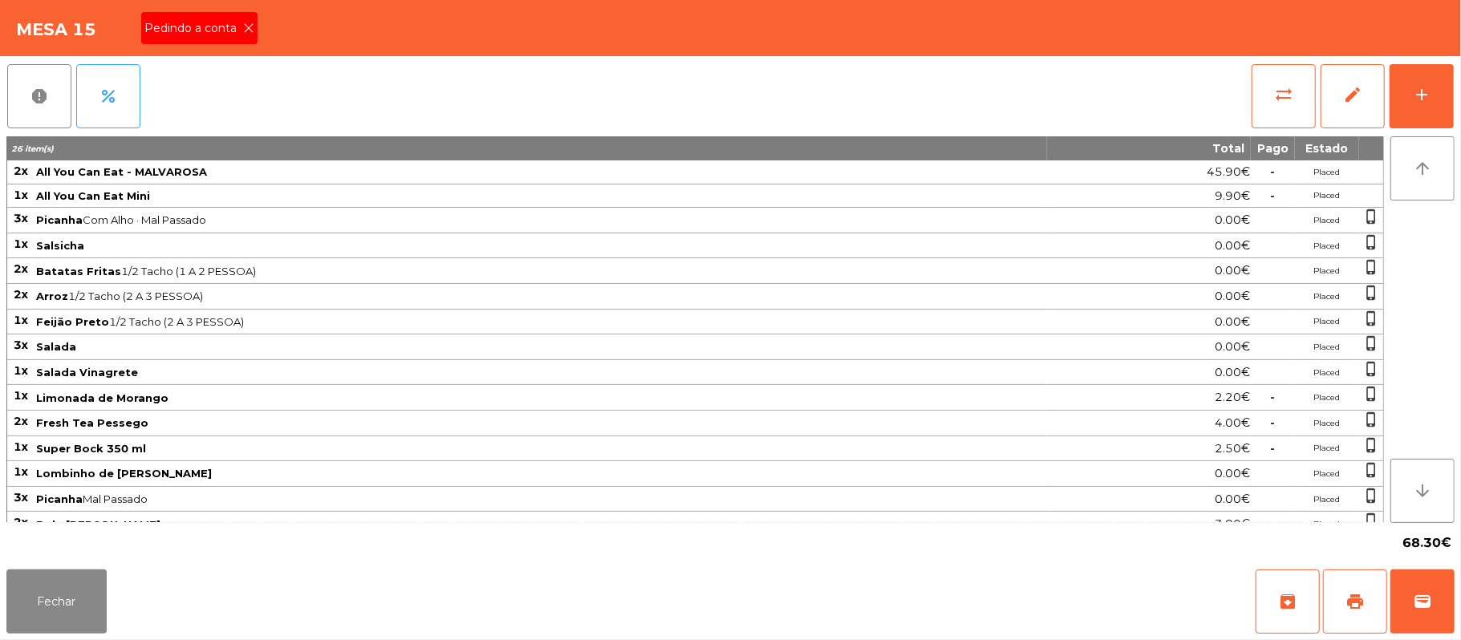
click at [228, 29] on span "Pedindo a conta" at bounding box center [193, 28] width 99 height 17
click at [1345, 598] on span "print" at bounding box center [1354, 601] width 19 height 19
click at [22, 632] on button "Fechar" at bounding box center [56, 601] width 100 height 64
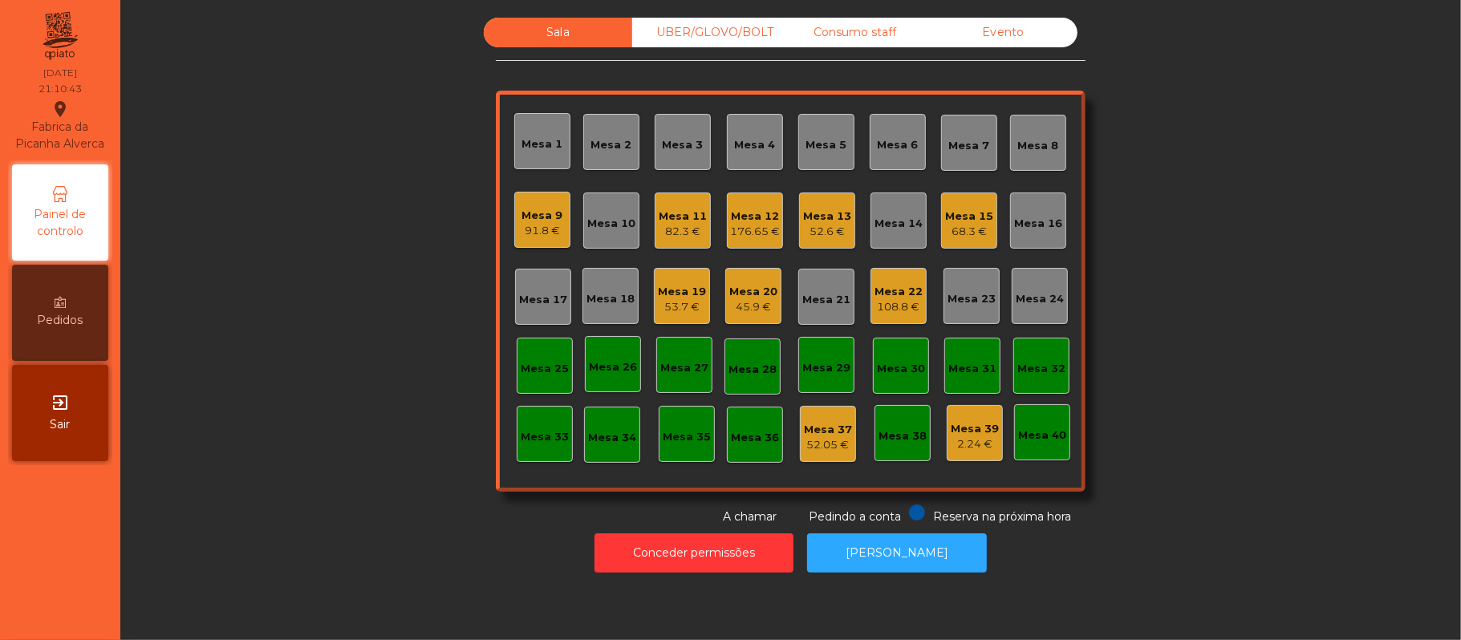
click at [960, 225] on div "68.3 €" at bounding box center [969, 232] width 48 height 16
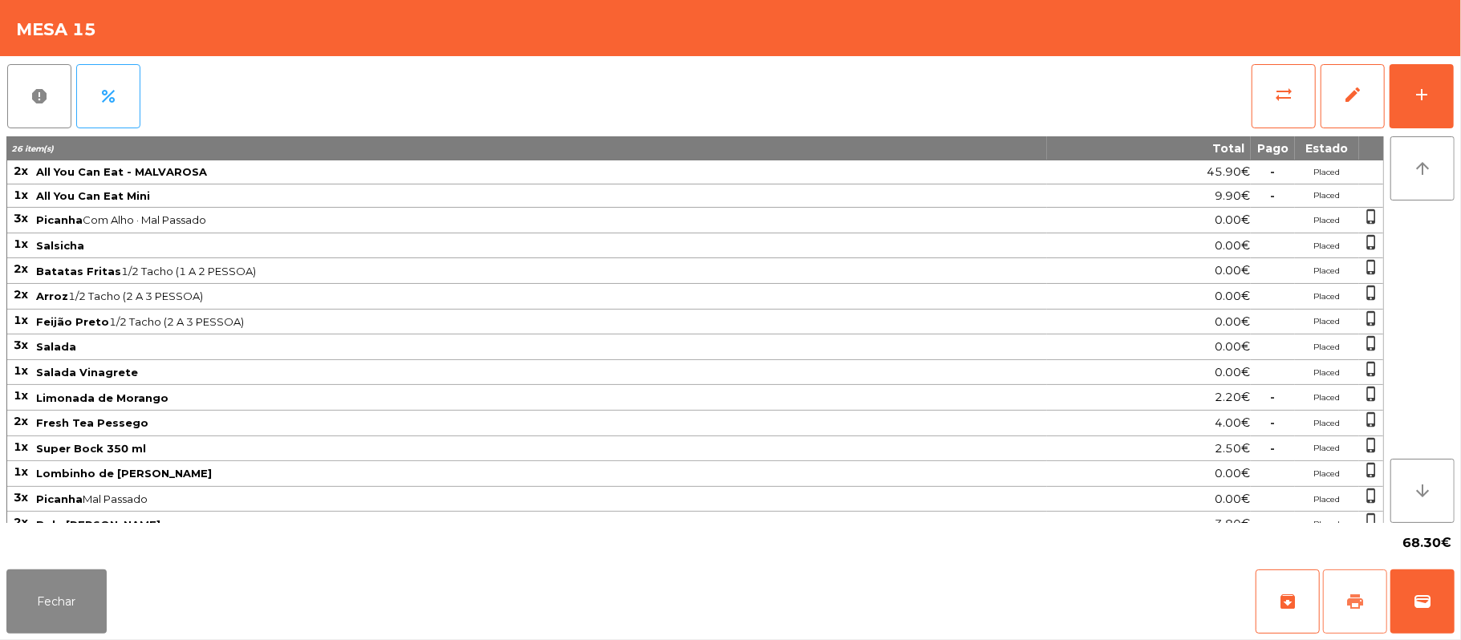
click at [1343, 601] on button "print" at bounding box center [1355, 601] width 64 height 64
click at [79, 591] on button "Fechar" at bounding box center [56, 601] width 100 height 64
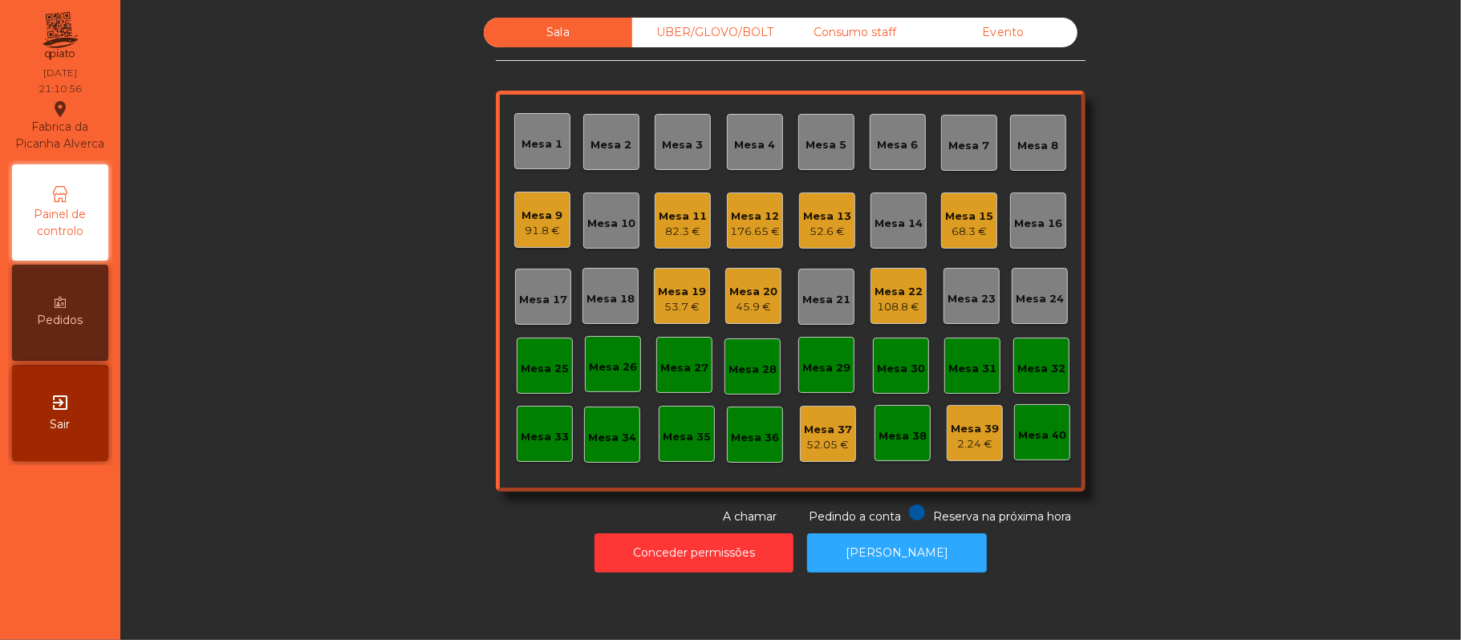
click at [523, 219] on div "Mesa 9" at bounding box center [542, 216] width 41 height 16
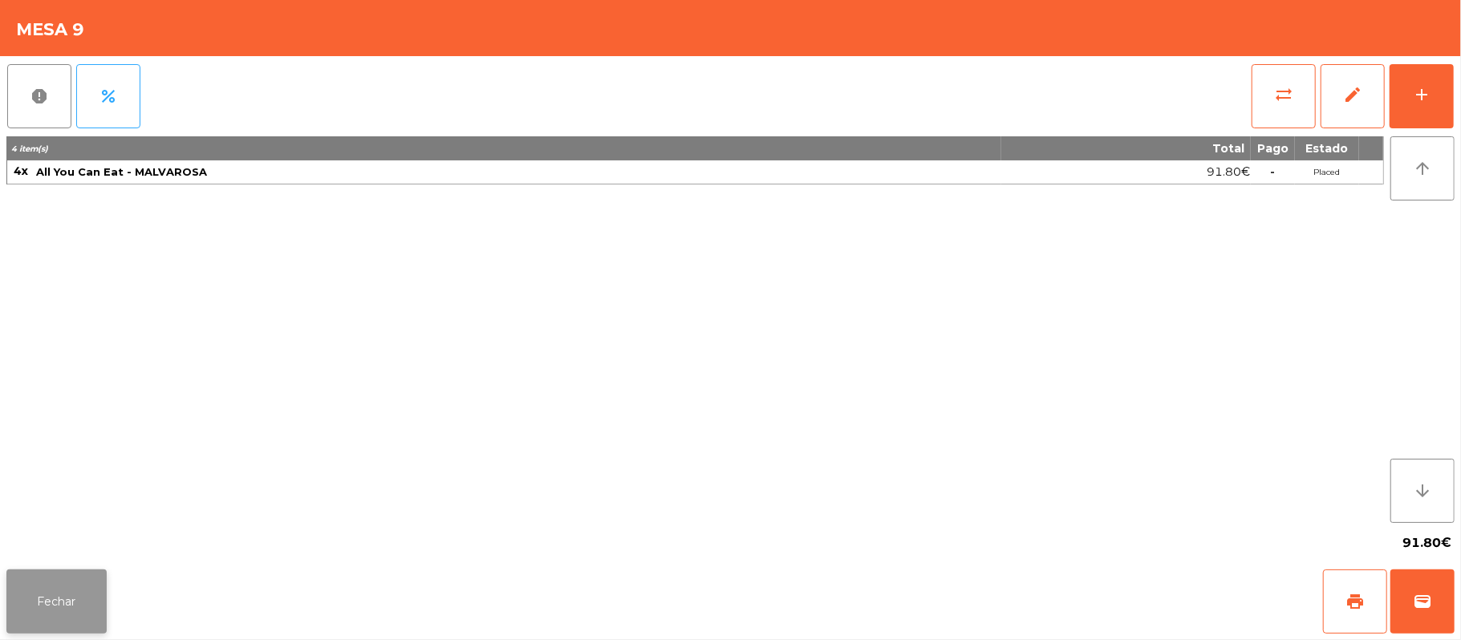
click at [59, 601] on button "Fechar" at bounding box center [56, 601] width 100 height 64
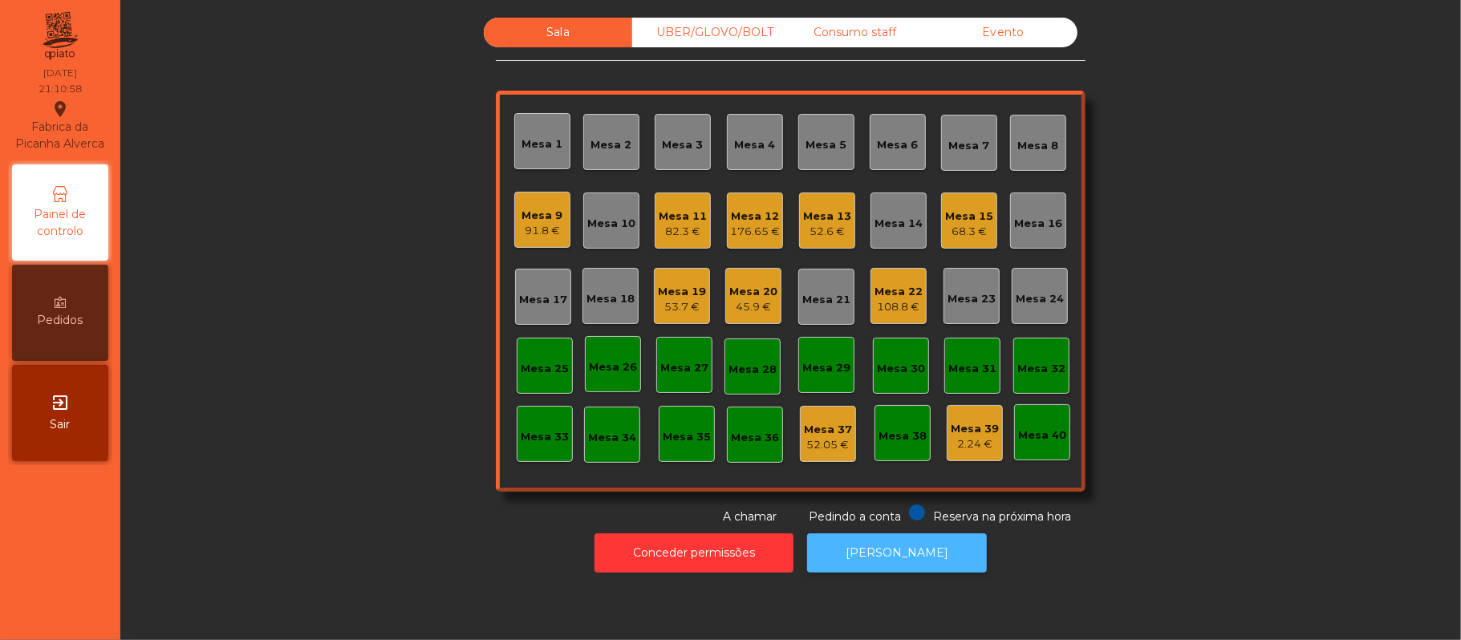
click at [908, 553] on button "[PERSON_NAME]" at bounding box center [897, 552] width 180 height 39
click at [950, 236] on div "68.3 €" at bounding box center [969, 232] width 48 height 16
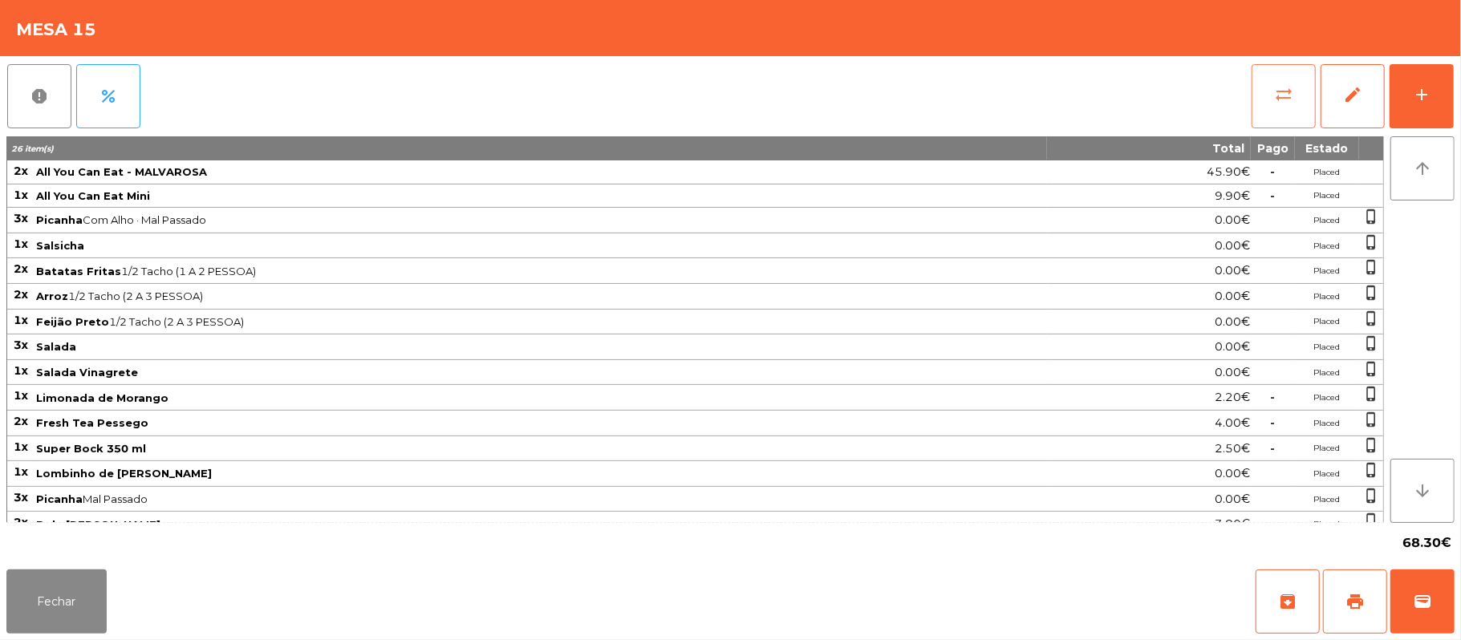
click at [1265, 99] on button "sync_alt" at bounding box center [1283, 96] width 64 height 64
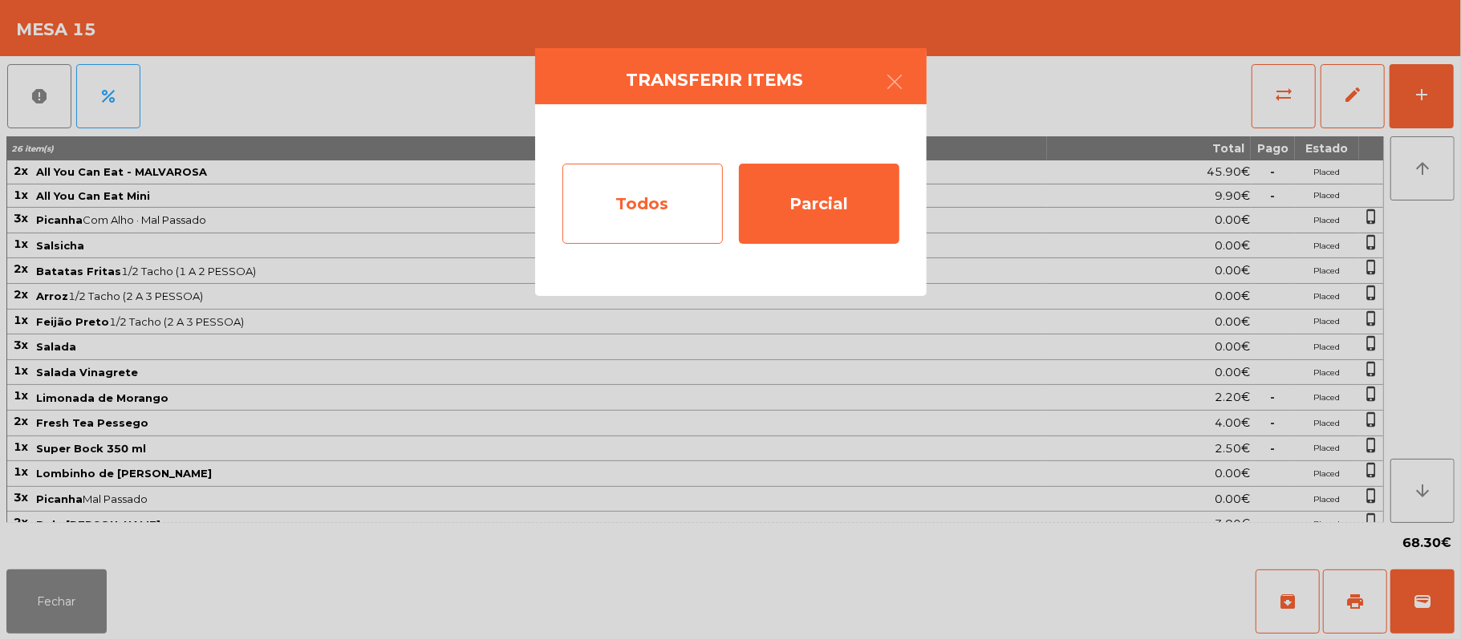
click at [626, 197] on div "Todos" at bounding box center [642, 204] width 160 height 80
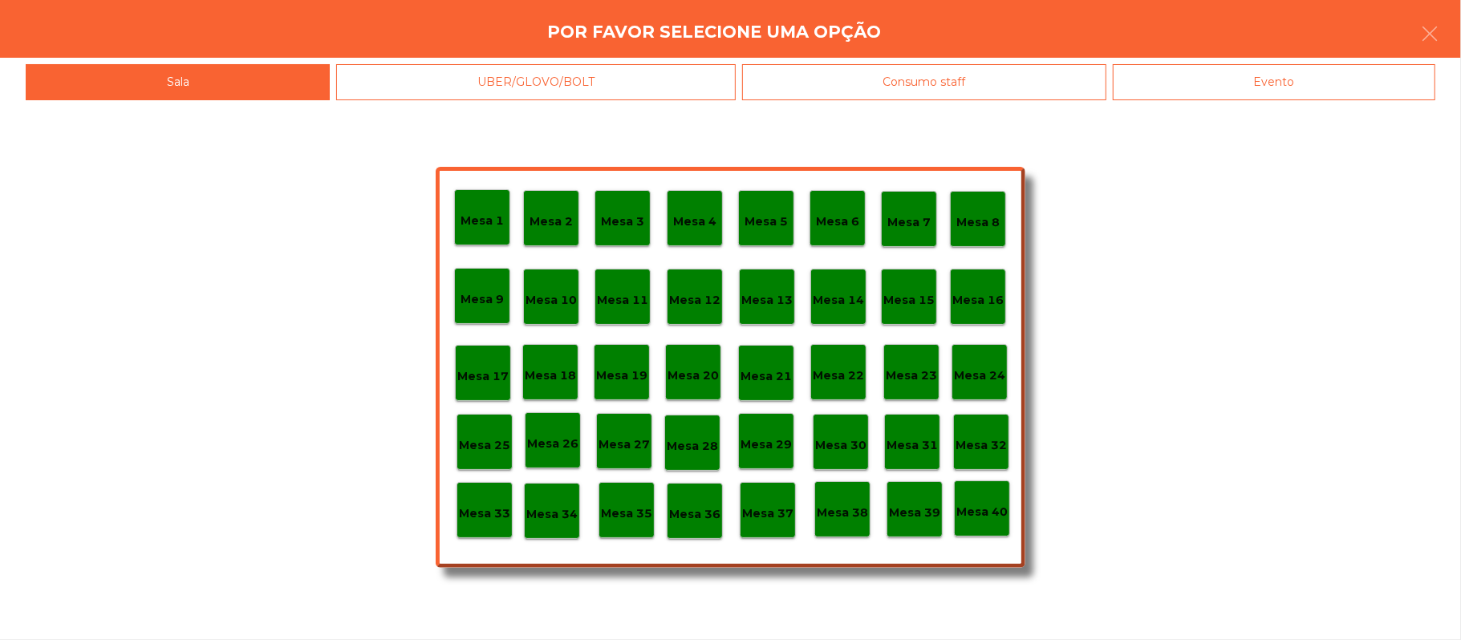
click at [1310, 79] on div "Evento" at bounding box center [1273, 82] width 322 height 36
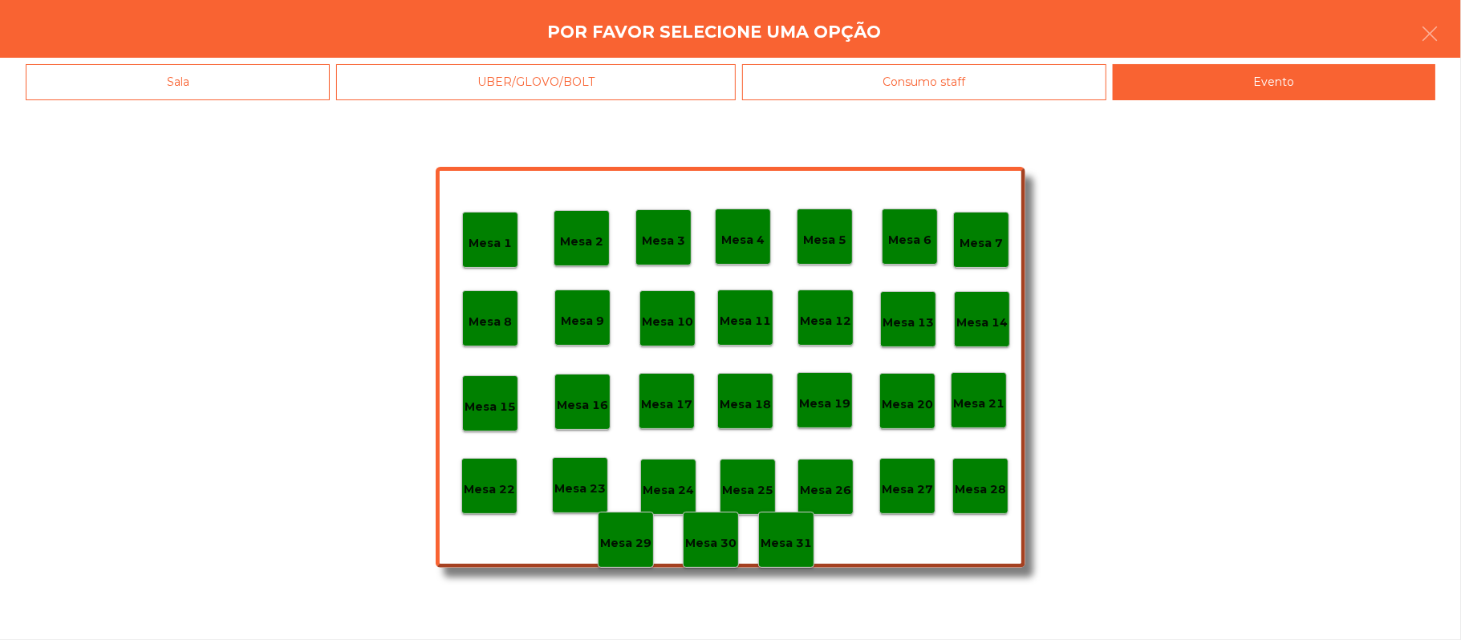
click at [985, 488] on p "Mesa 28" at bounding box center [979, 489] width 51 height 18
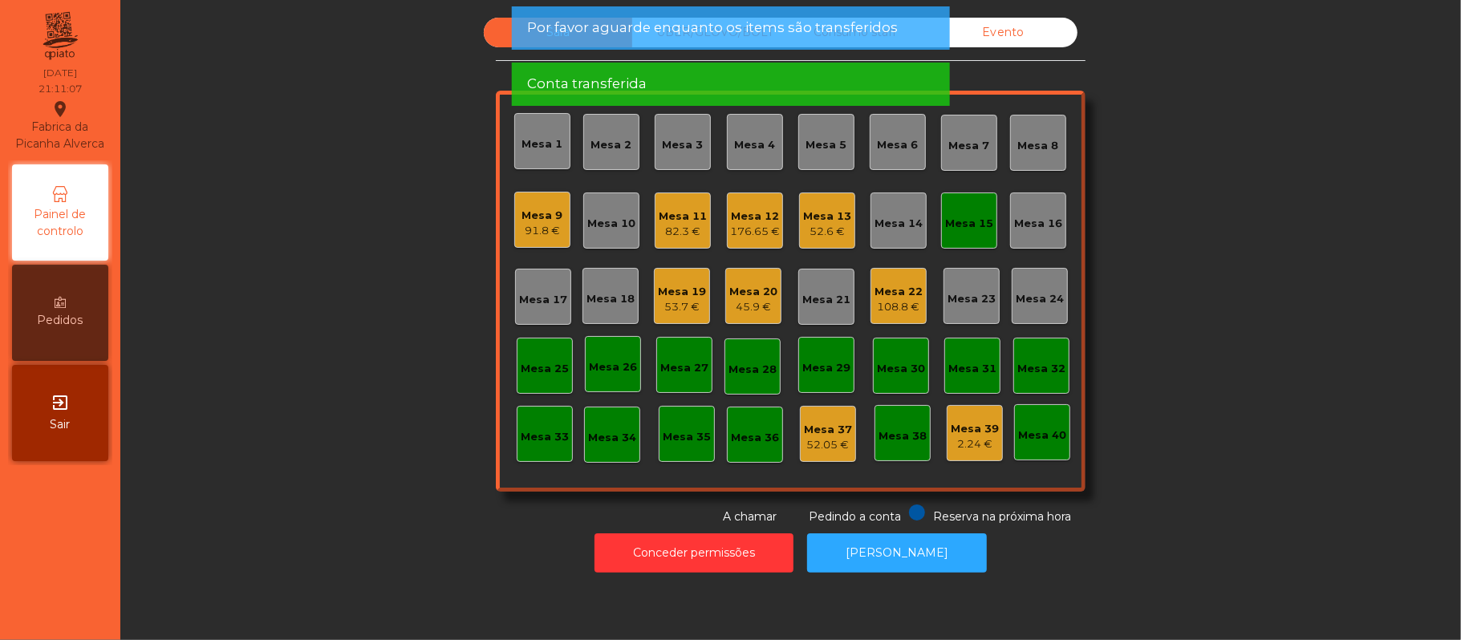
click at [947, 220] on div "Mesa 15" at bounding box center [969, 224] width 48 height 16
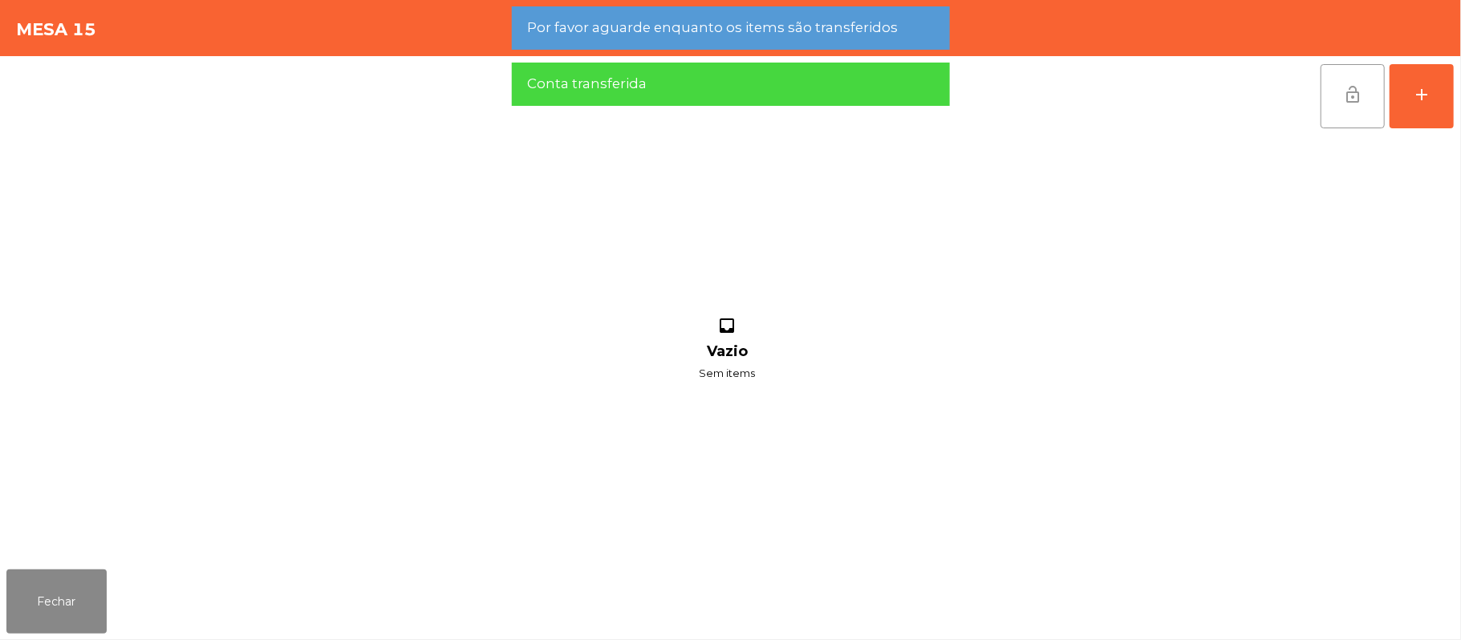
click at [1336, 96] on button "lock_open" at bounding box center [1352, 96] width 64 height 64
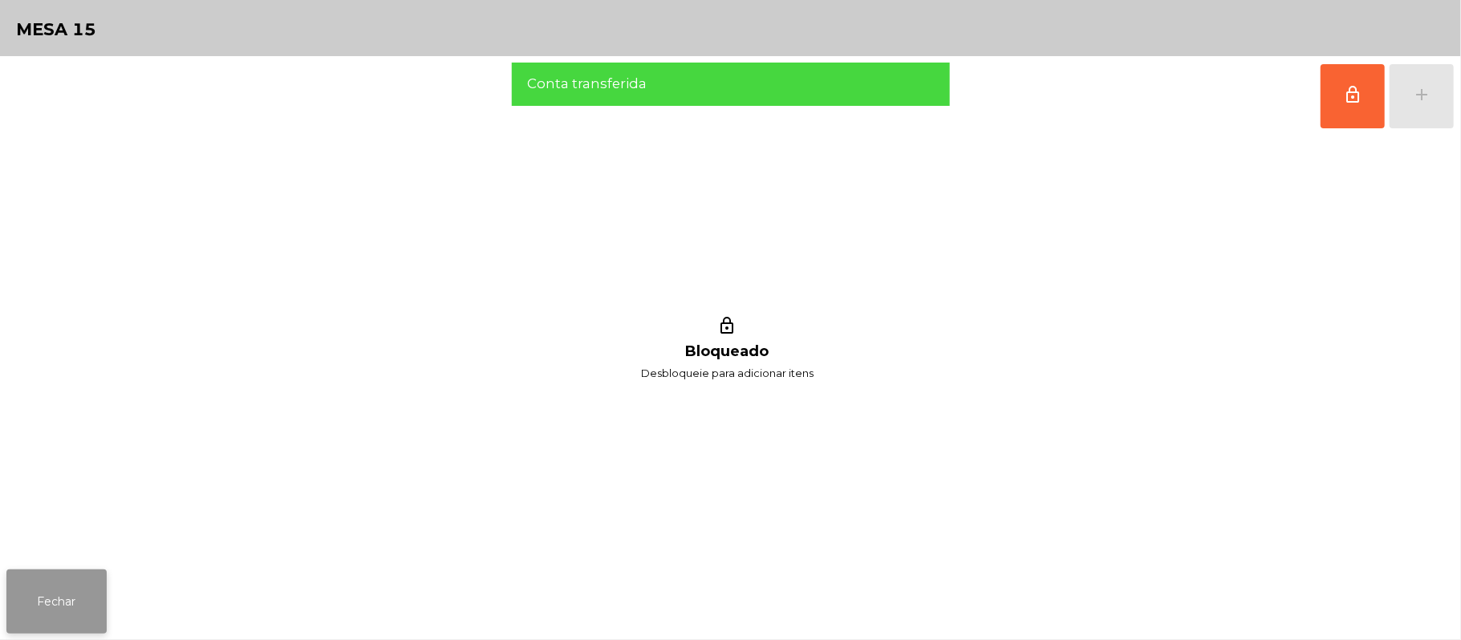
click at [85, 626] on button "Fechar" at bounding box center [56, 601] width 100 height 64
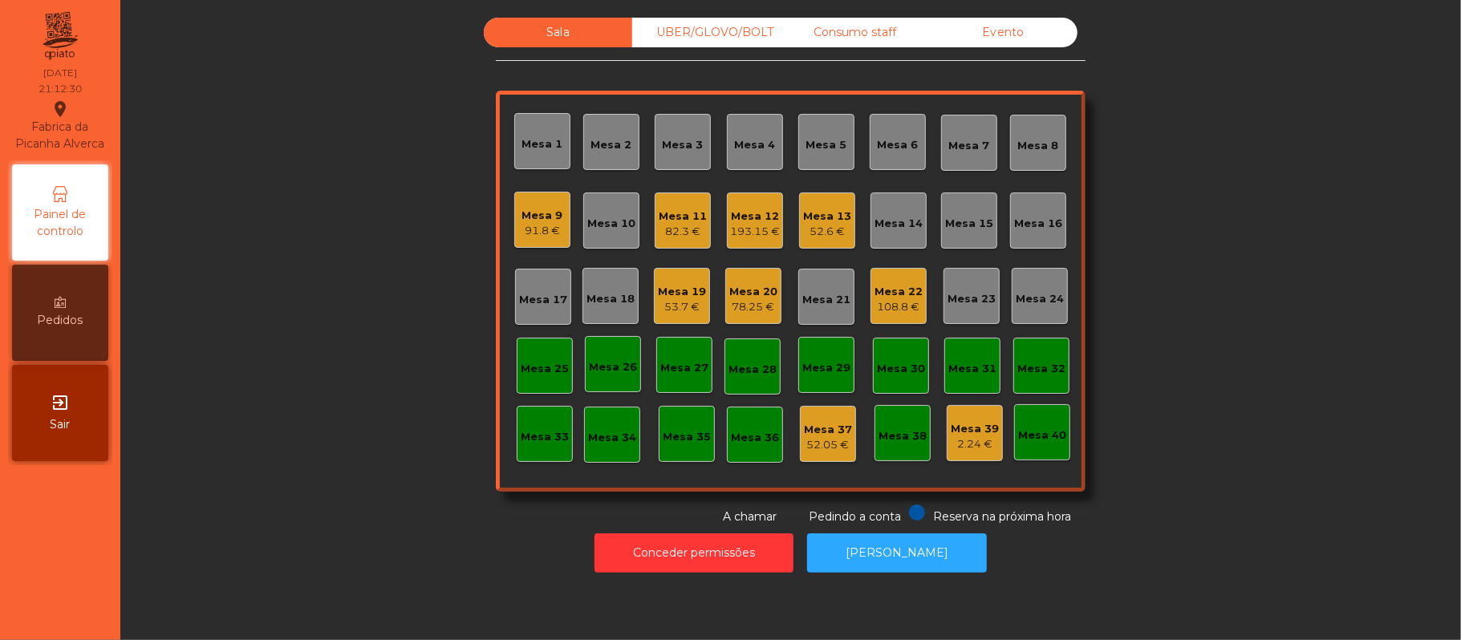
click at [537, 298] on div "Mesa 17" at bounding box center [543, 300] width 48 height 16
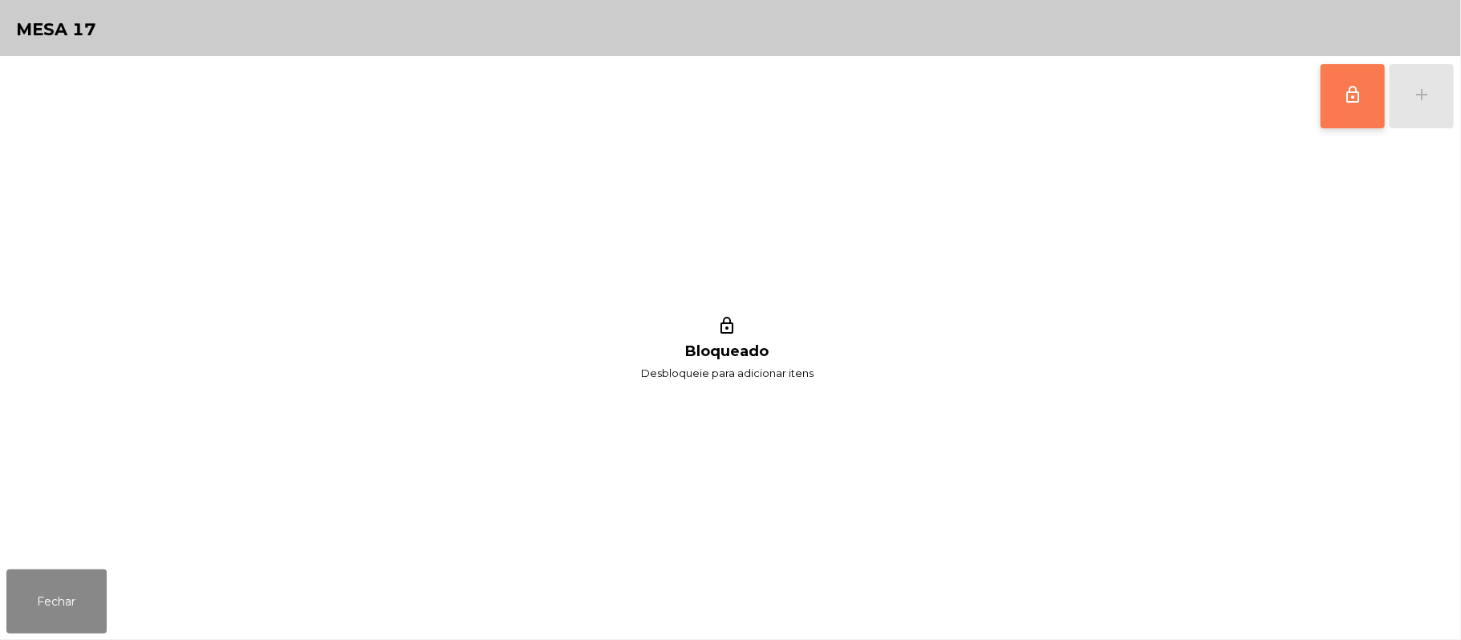
click at [1339, 97] on button "lock_outline" at bounding box center [1352, 96] width 64 height 64
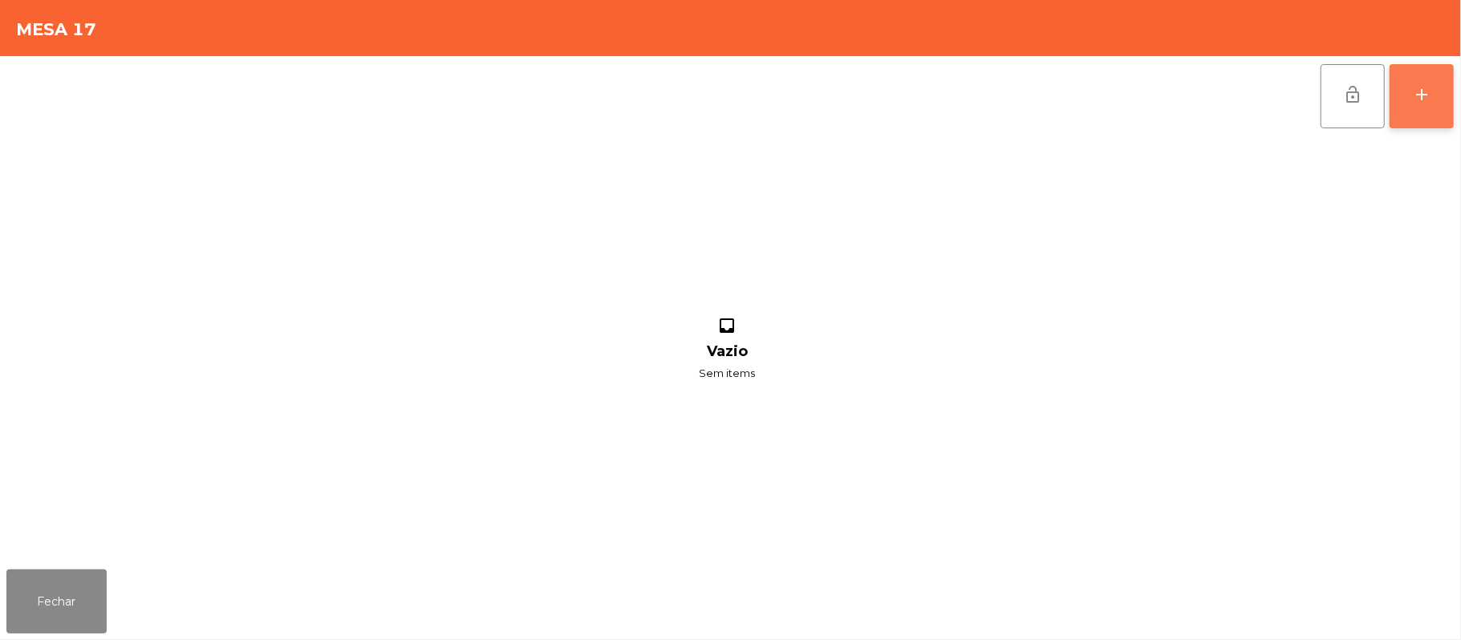
click at [1421, 91] on div "add" at bounding box center [1421, 94] width 19 height 19
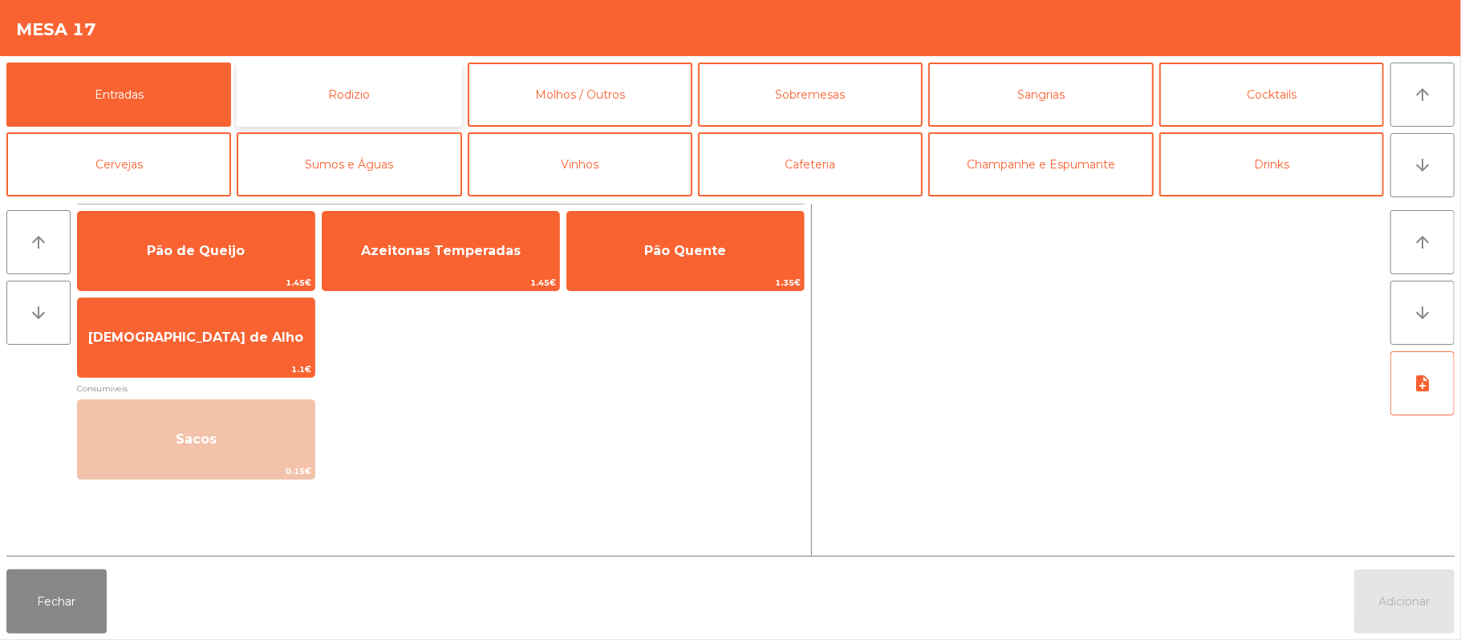
click at [404, 88] on button "Rodizio" at bounding box center [349, 95] width 225 height 64
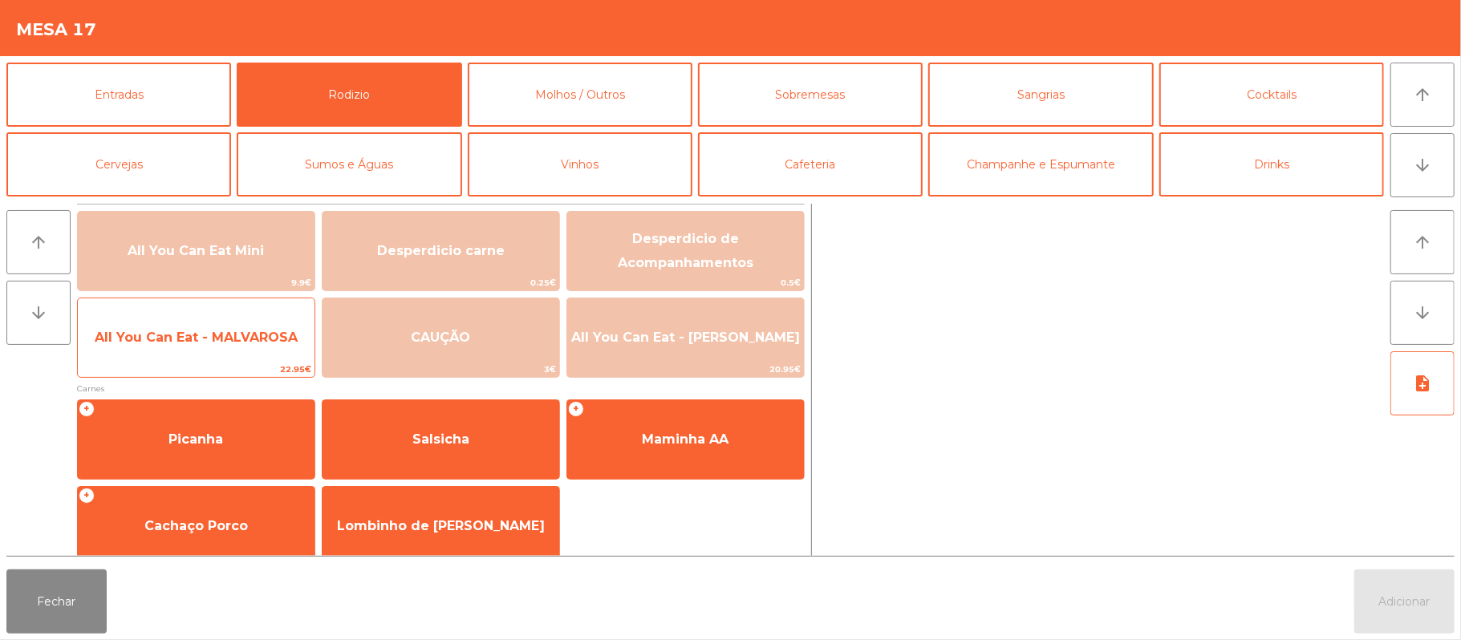
click at [238, 331] on span "All You Can Eat - MALVAROSA" at bounding box center [196, 337] width 203 height 15
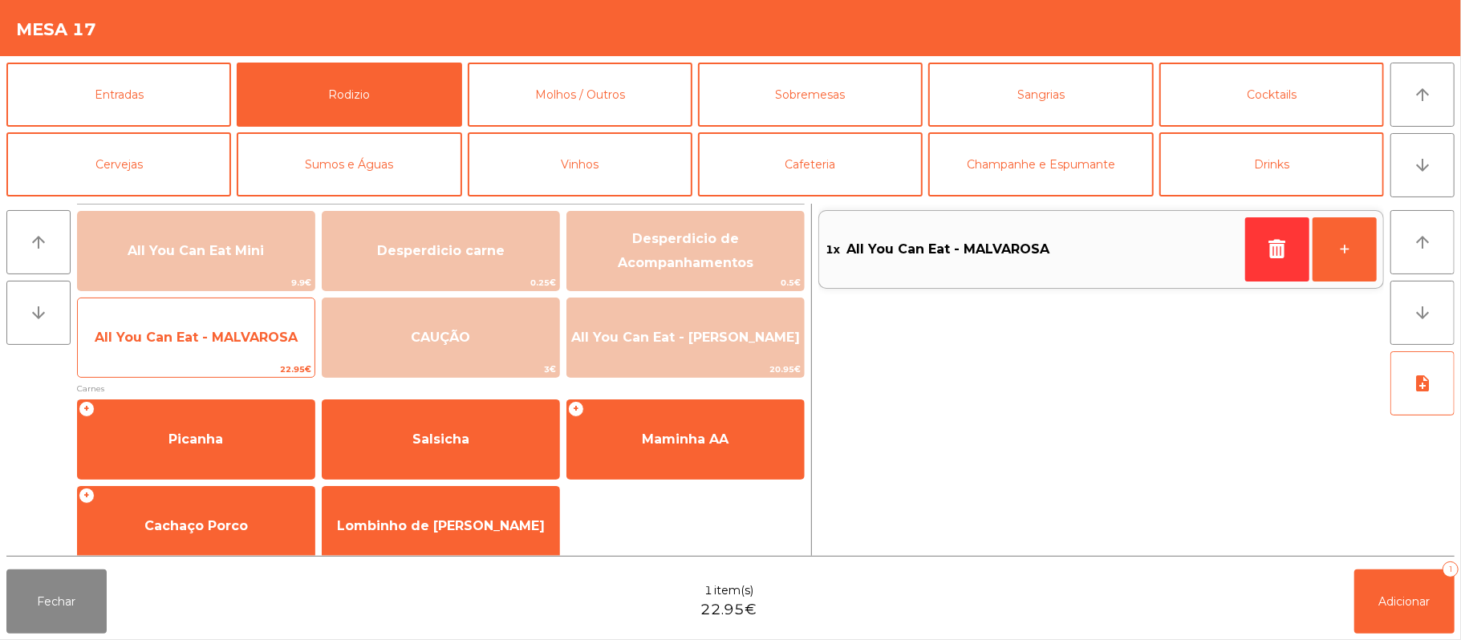
click at [254, 325] on span "All You Can Eat - MALVAROSA" at bounding box center [196, 337] width 237 height 43
click at [263, 322] on span "All You Can Eat - MALVAROSA" at bounding box center [196, 337] width 237 height 43
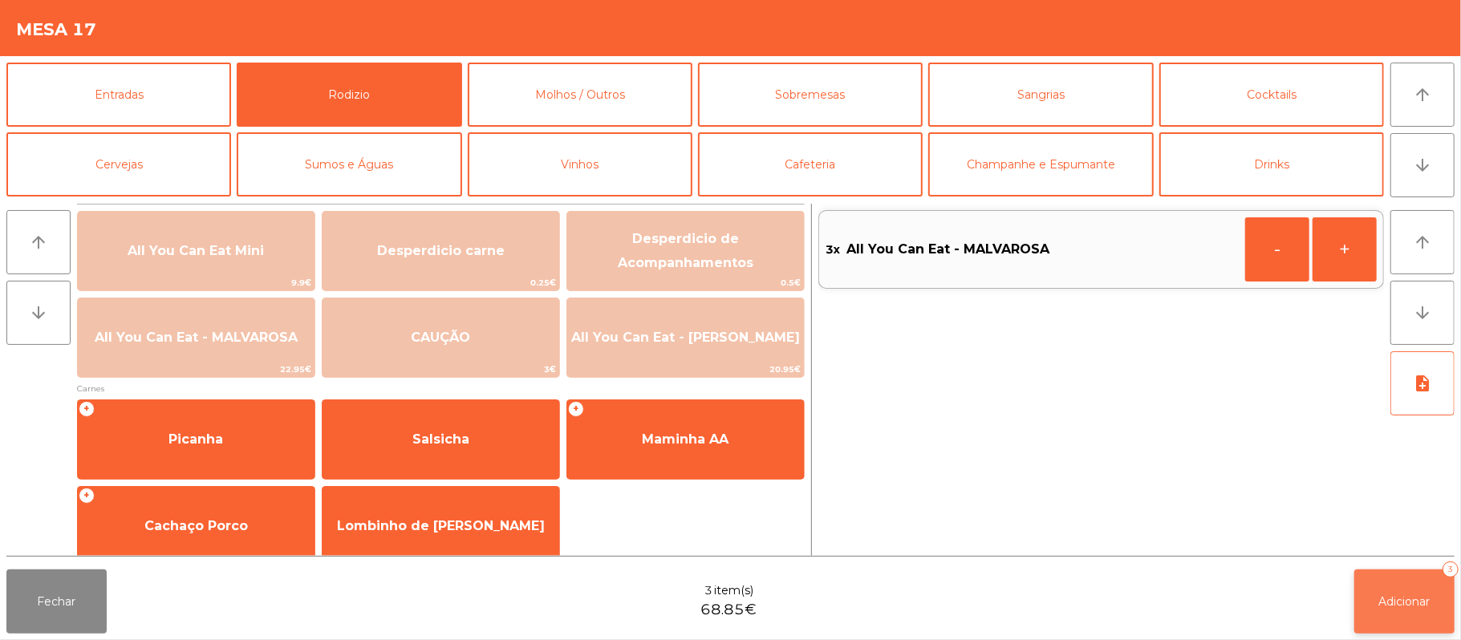
click at [1415, 605] on span "Adicionar" at bounding box center [1404, 601] width 51 height 14
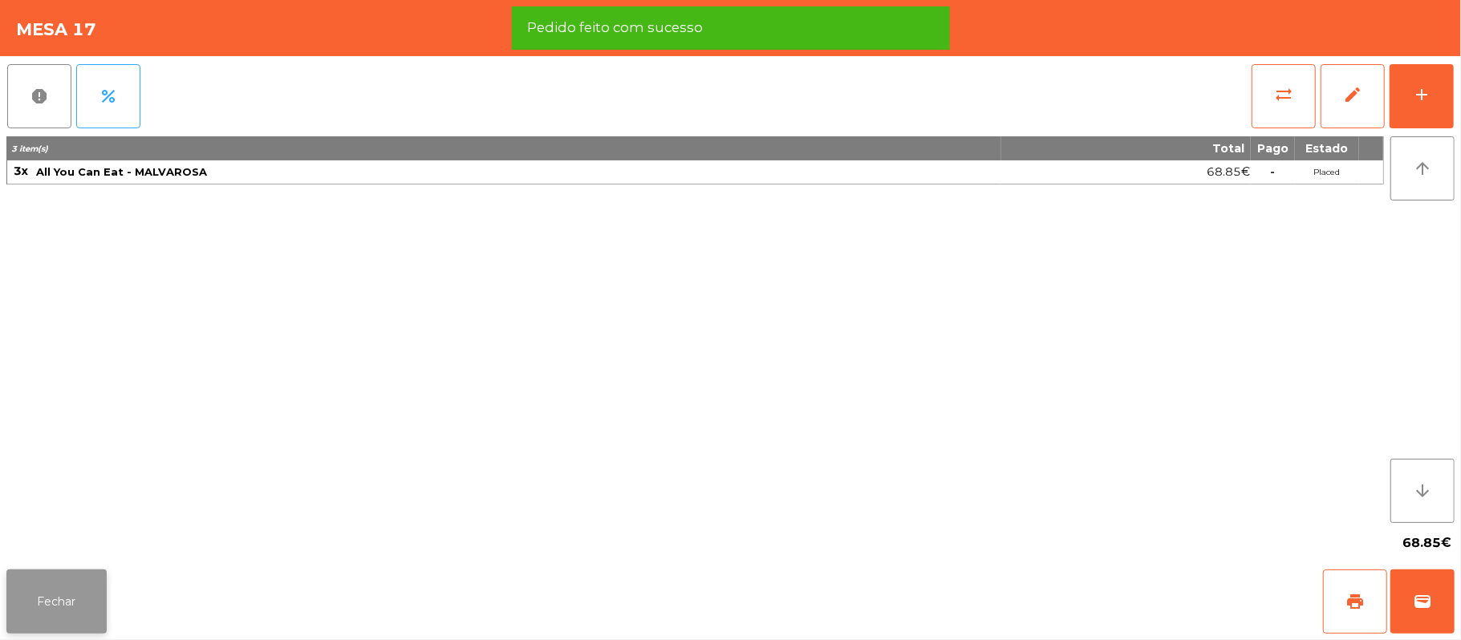
click at [51, 594] on button "Fechar" at bounding box center [56, 601] width 100 height 64
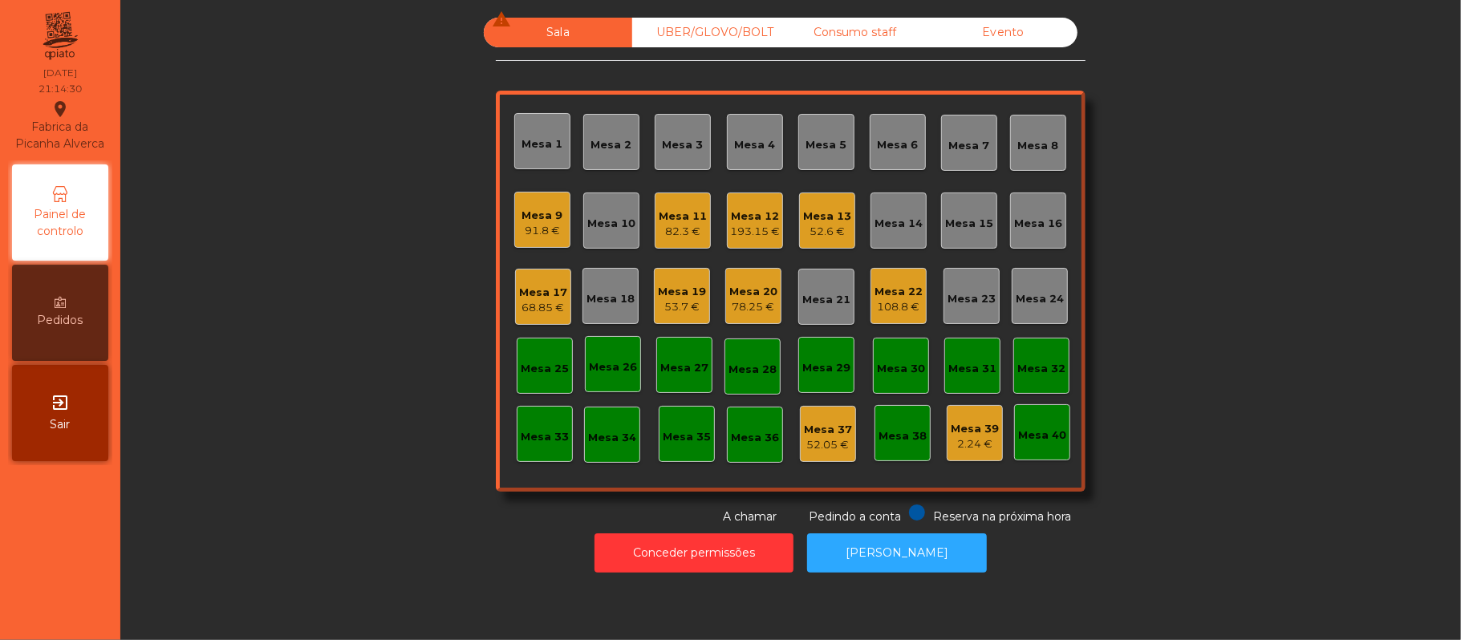
click at [658, 221] on div "Mesa 11" at bounding box center [682, 217] width 48 height 16
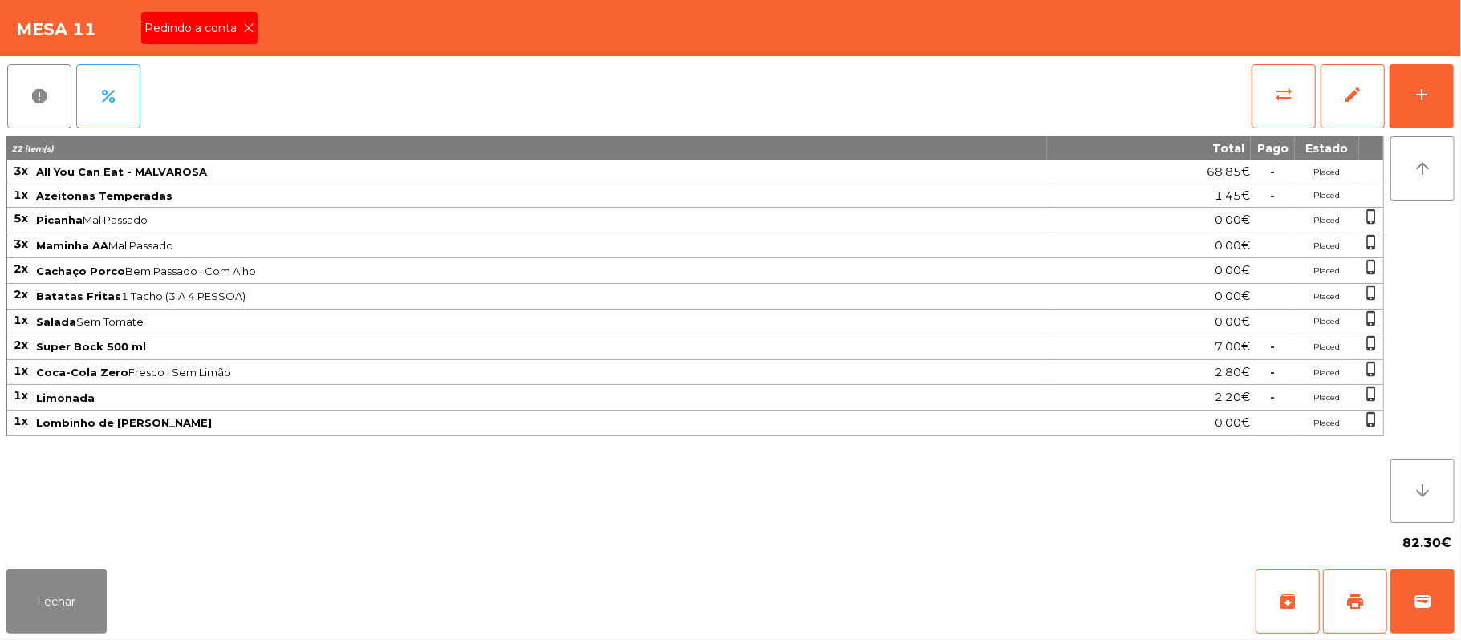
click at [228, 35] on span "Pedindo a conta" at bounding box center [193, 28] width 99 height 17
click at [49, 582] on button "Fechar" at bounding box center [56, 601] width 100 height 64
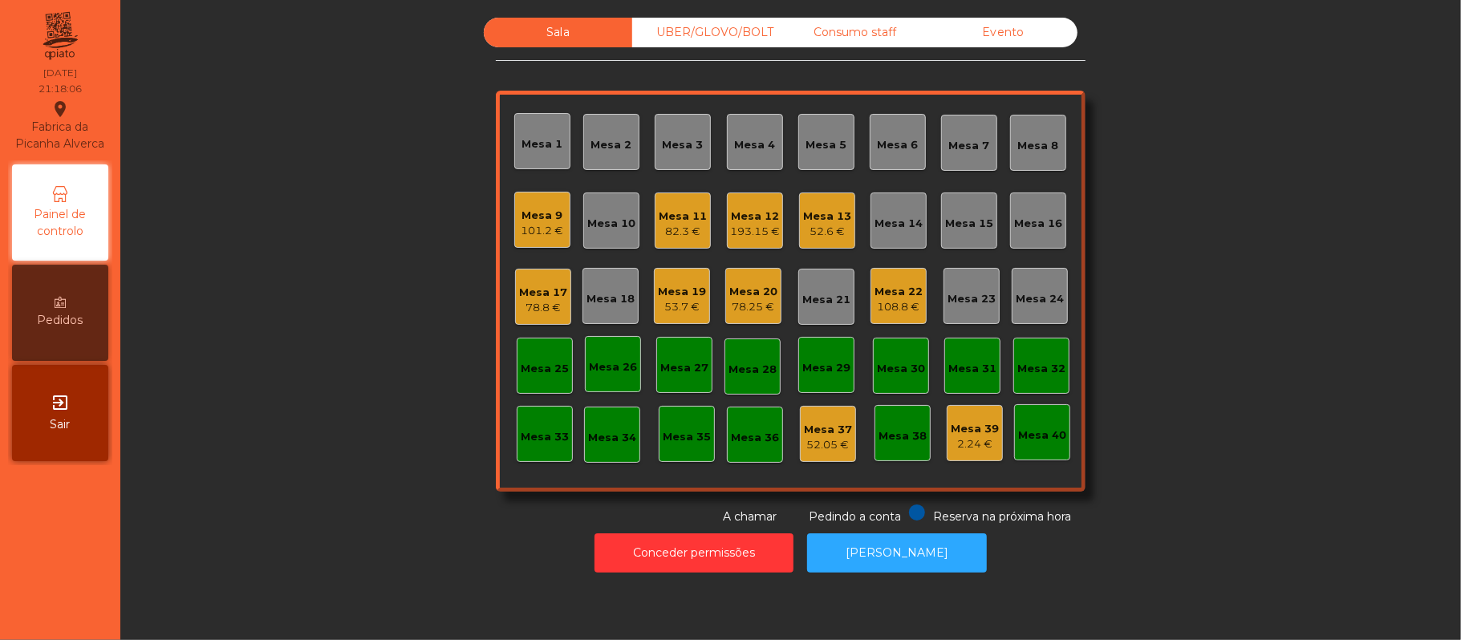
click at [659, 231] on div "82.3 €" at bounding box center [682, 232] width 48 height 16
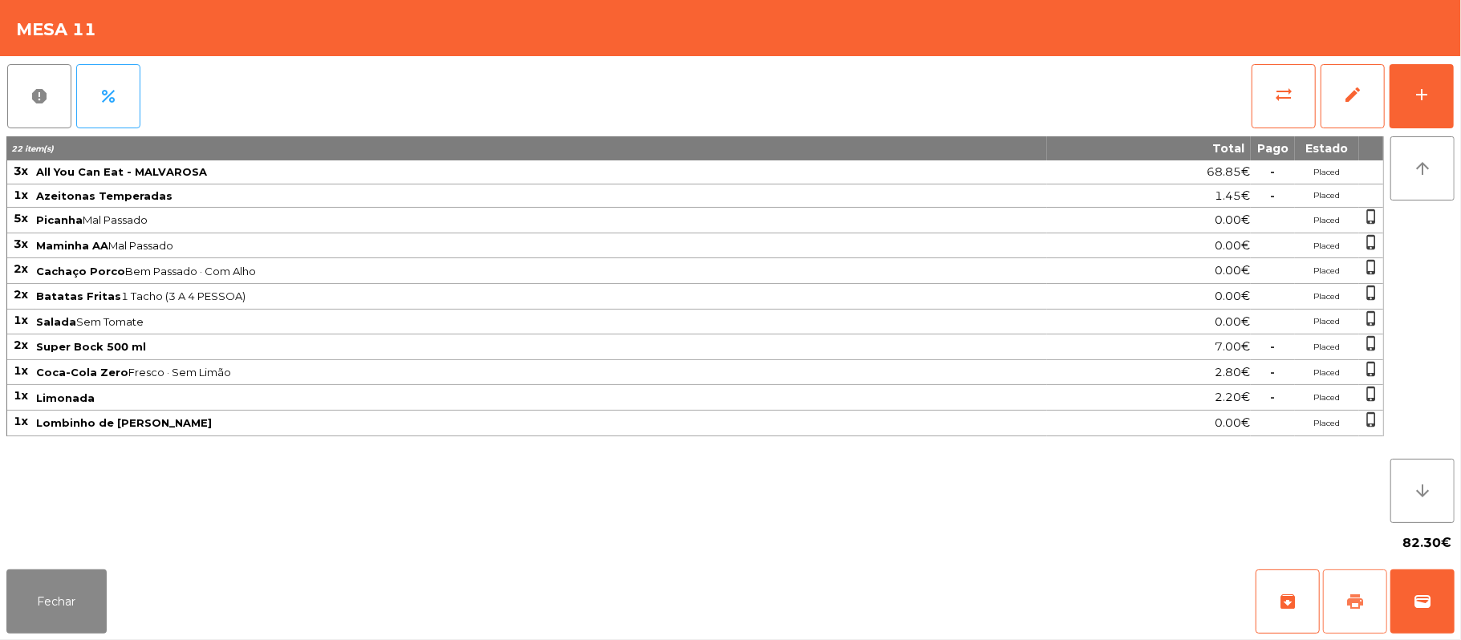
click at [1343, 598] on button "print" at bounding box center [1355, 601] width 64 height 64
click at [1413, 602] on span "wallet" at bounding box center [1421, 601] width 19 height 19
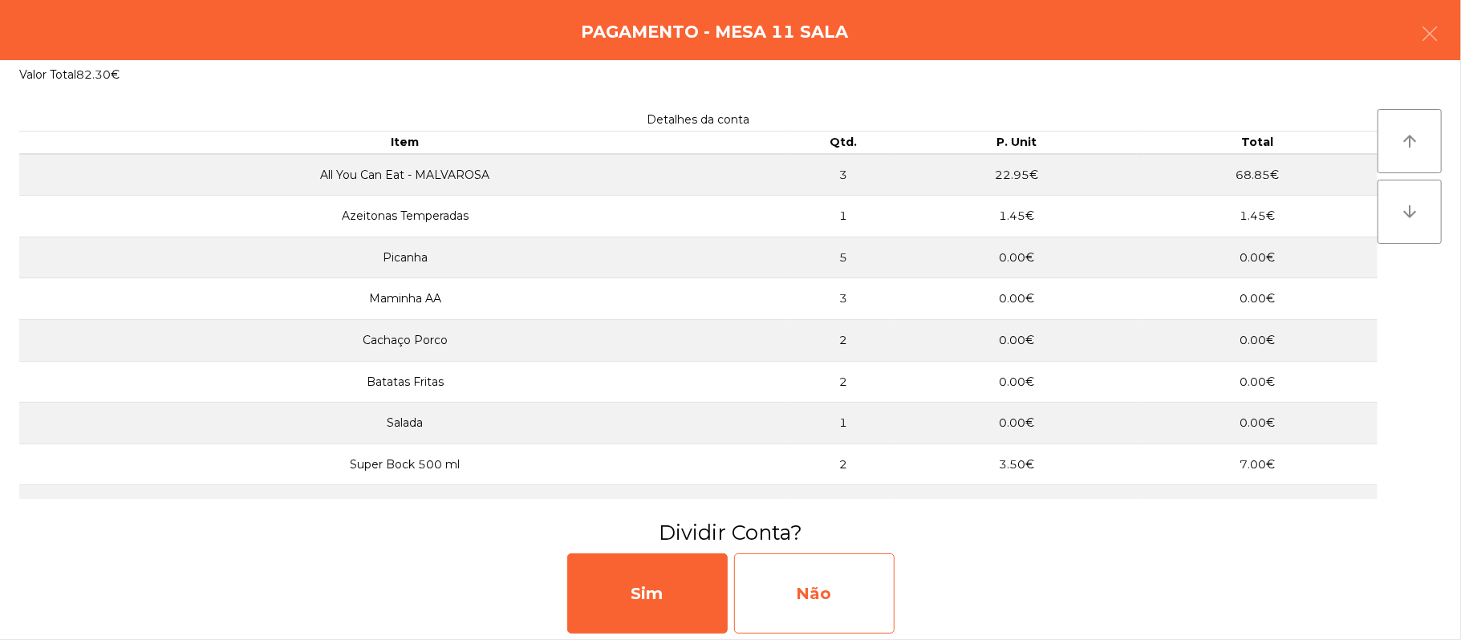
click at [861, 605] on div "Não" at bounding box center [814, 593] width 160 height 80
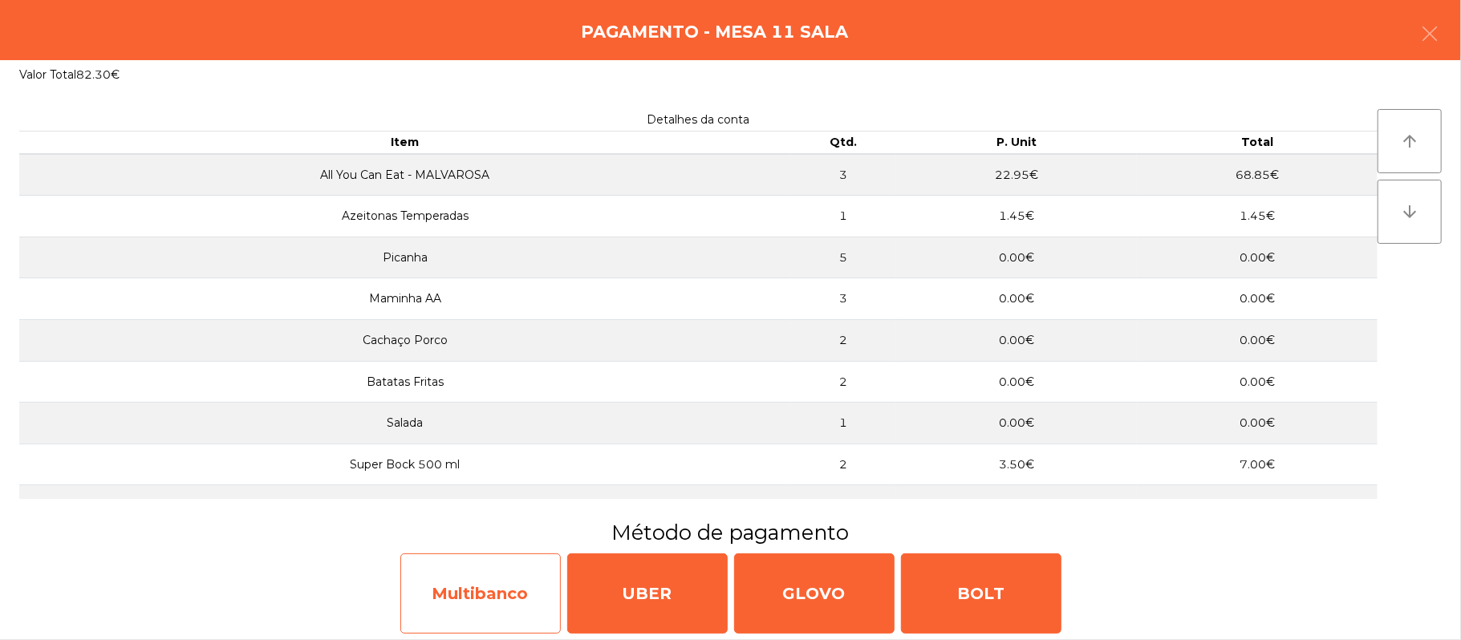
click at [482, 577] on div "Multibanco" at bounding box center [480, 593] width 160 height 80
select select "**"
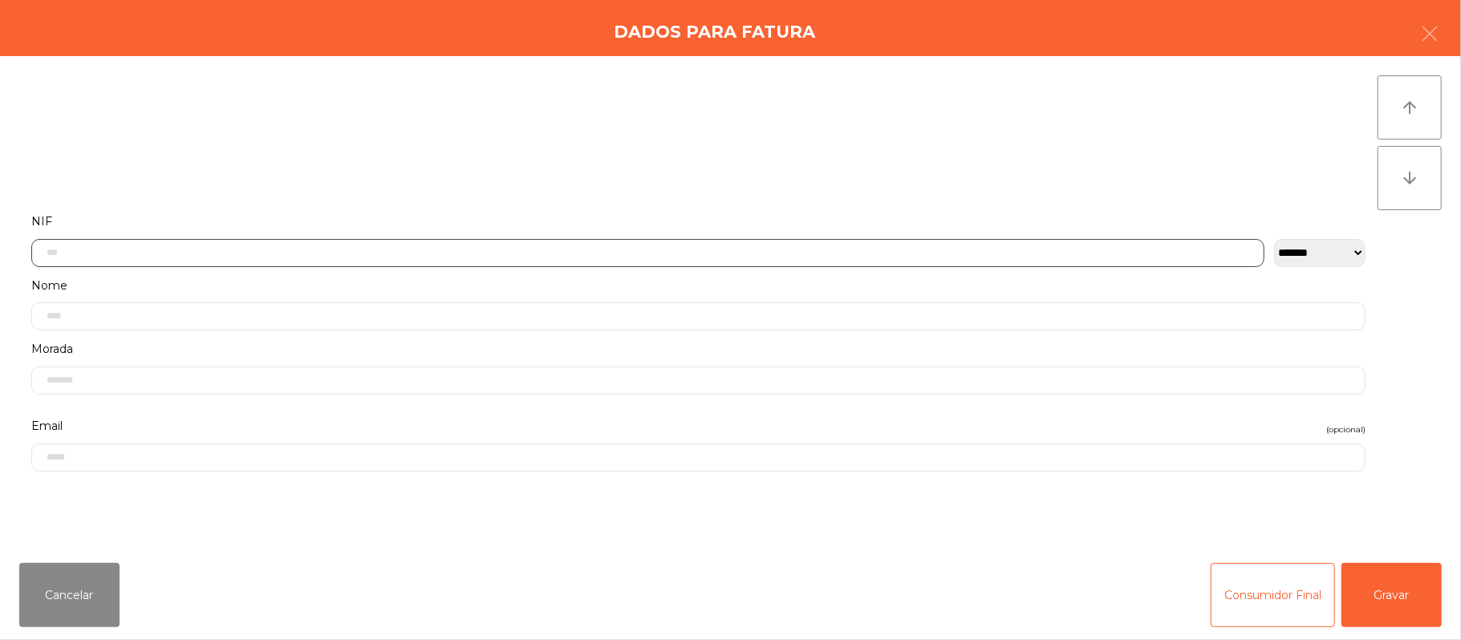
click at [408, 248] on input "text" at bounding box center [647, 253] width 1233 height 28
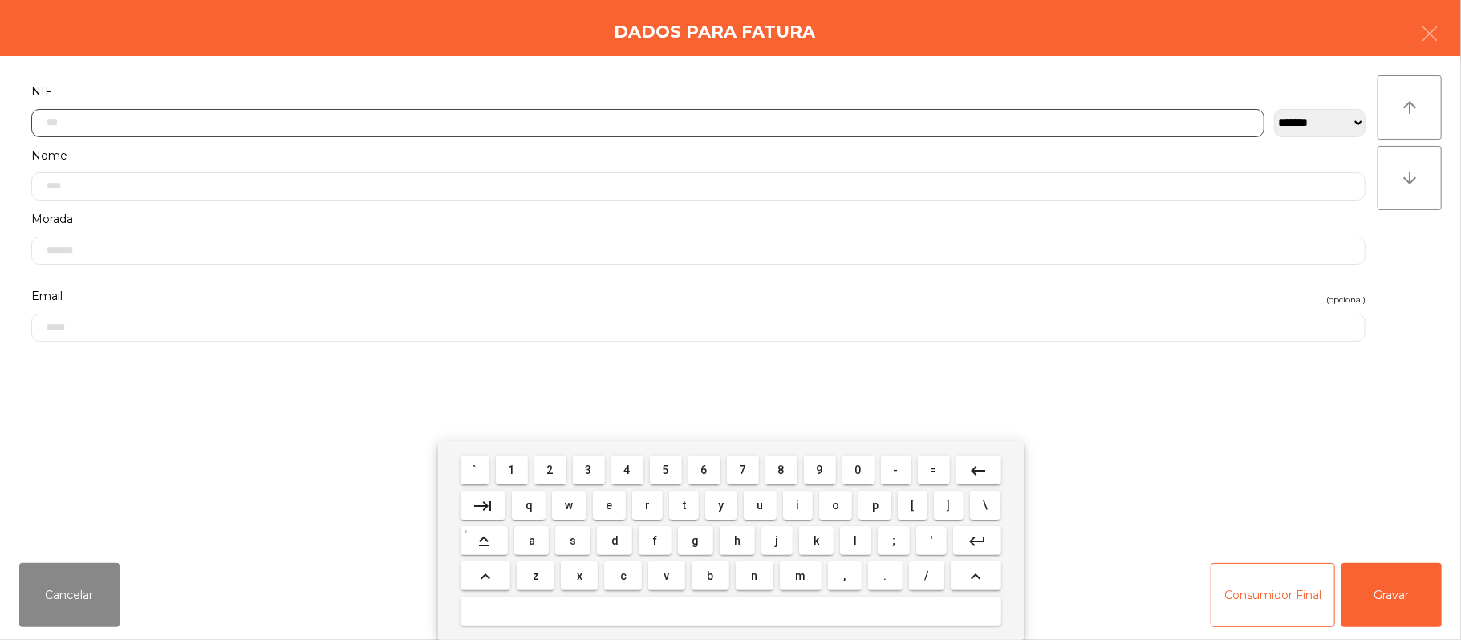
scroll to position [135, 0]
type input "*********"
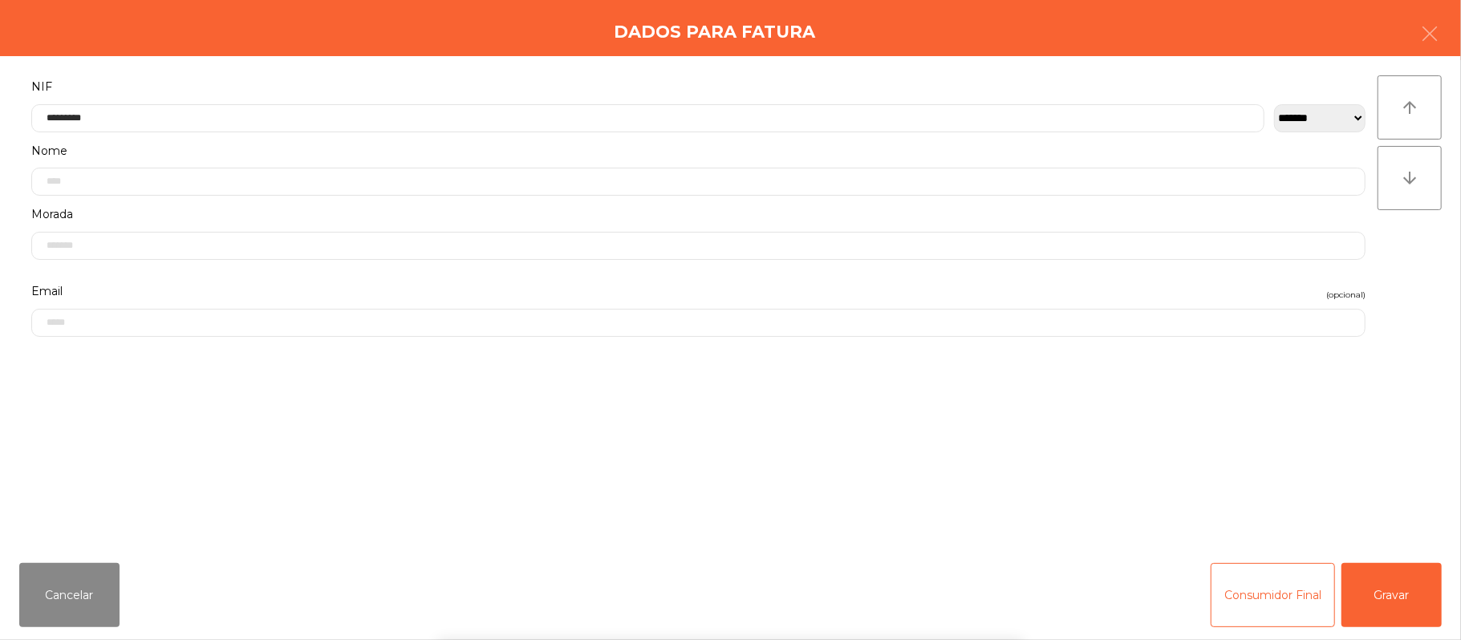
click at [1393, 591] on div "` 1 2 3 4 5 6 7 8 9 0 - = keyboard_backspace keyboard_tab q w e r t y u i o p […" at bounding box center [730, 540] width 1461 height 199
click at [1399, 597] on button "Gravar" at bounding box center [1391, 595] width 100 height 64
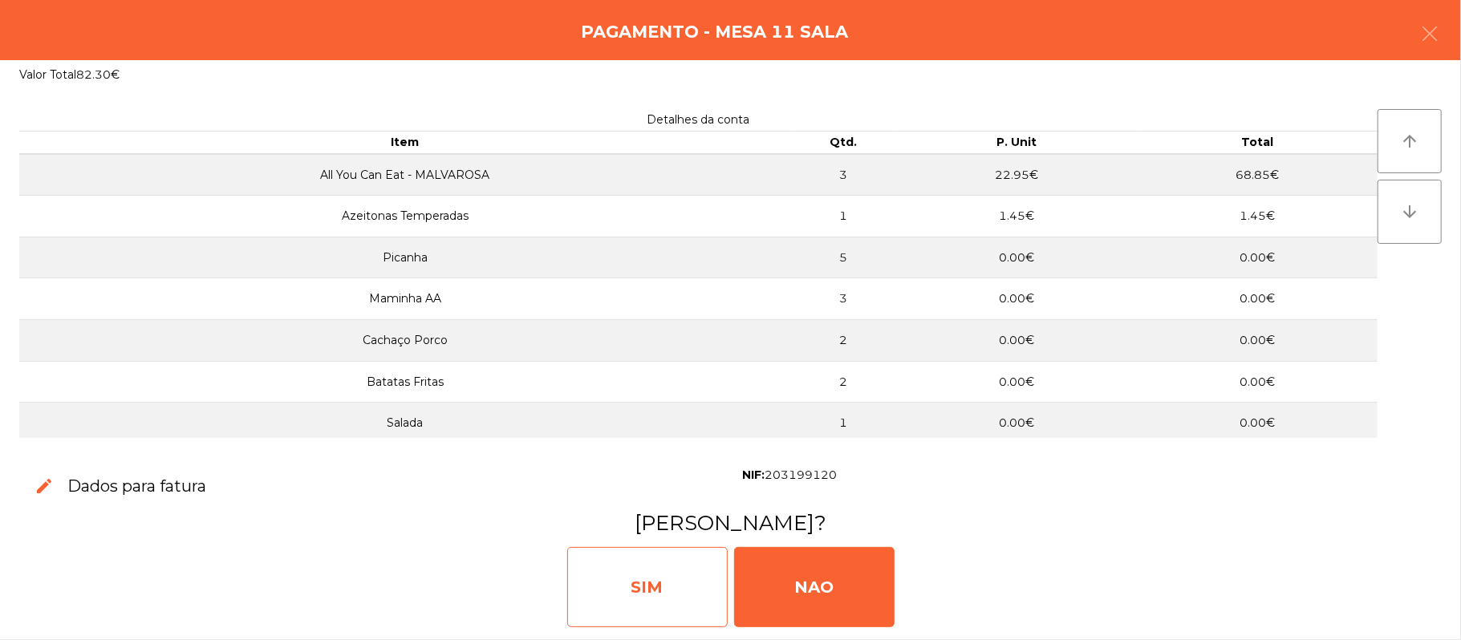
click at [671, 574] on div "SIM" at bounding box center [647, 587] width 160 height 80
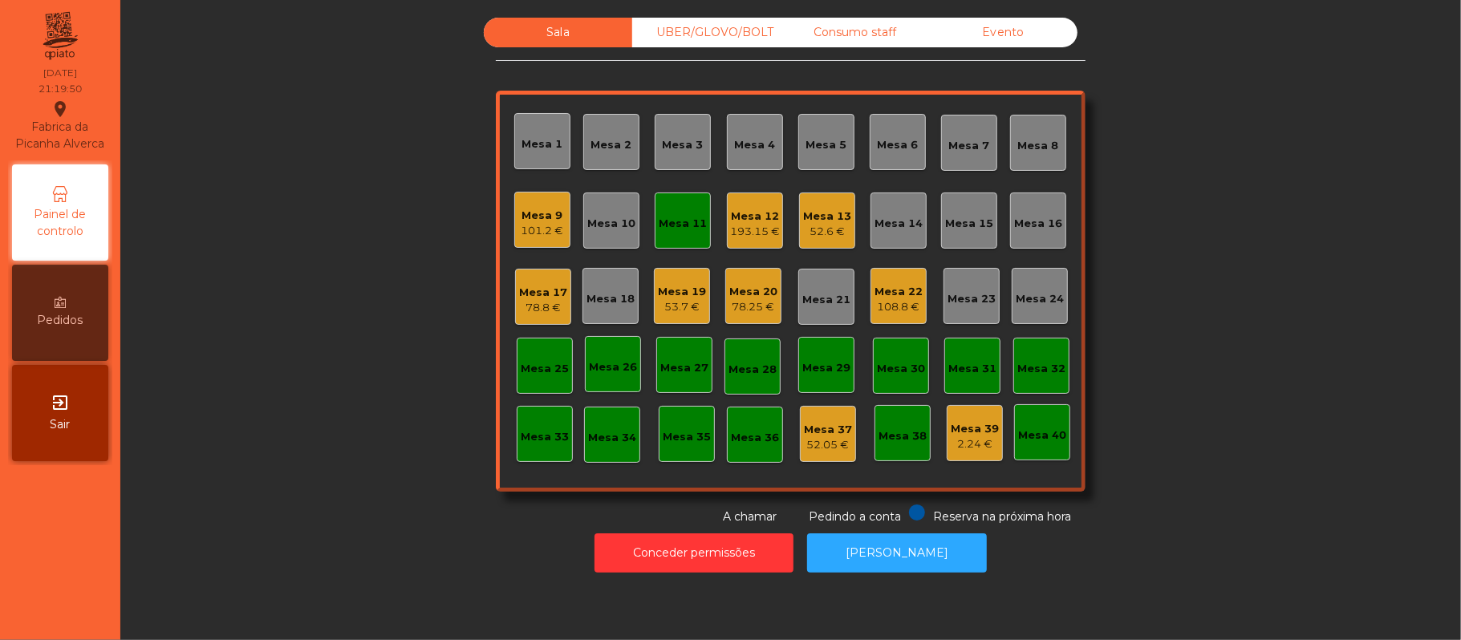
click at [687, 222] on div "Mesa 11" at bounding box center [682, 224] width 48 height 16
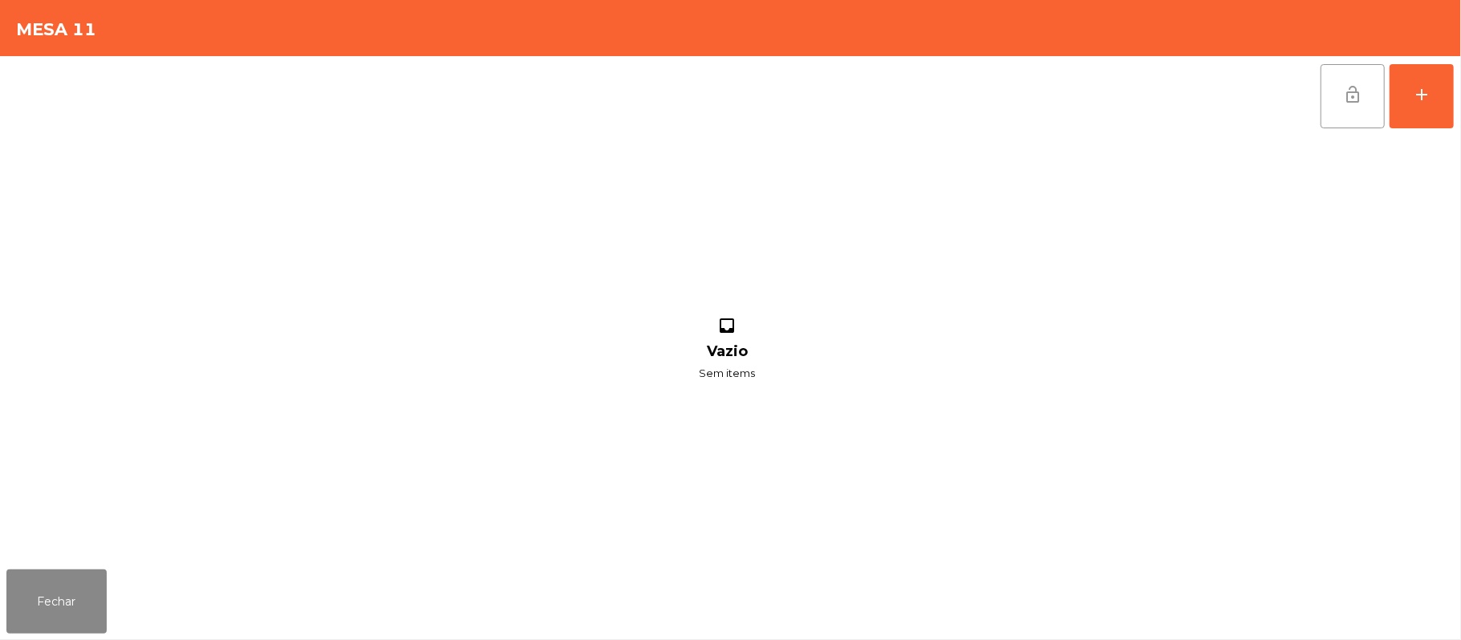
click at [1364, 103] on button "lock_open" at bounding box center [1352, 96] width 64 height 64
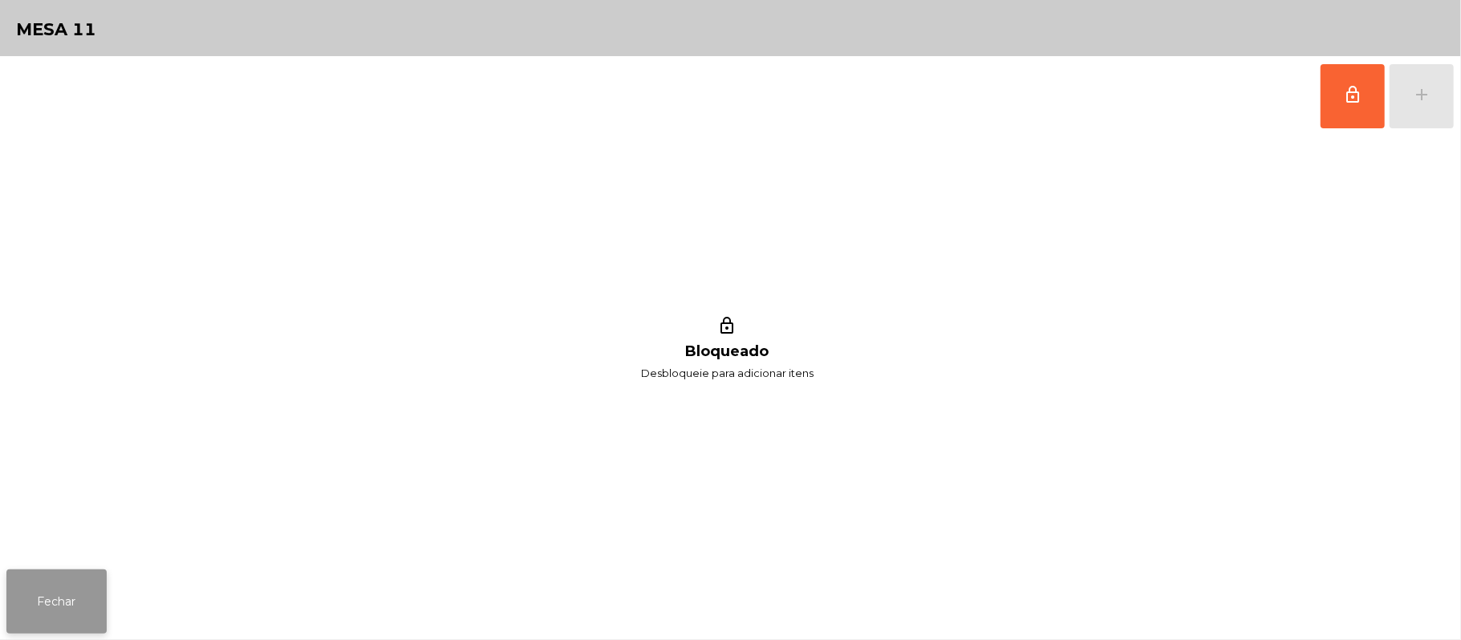
click at [51, 586] on button "Fechar" at bounding box center [56, 601] width 100 height 64
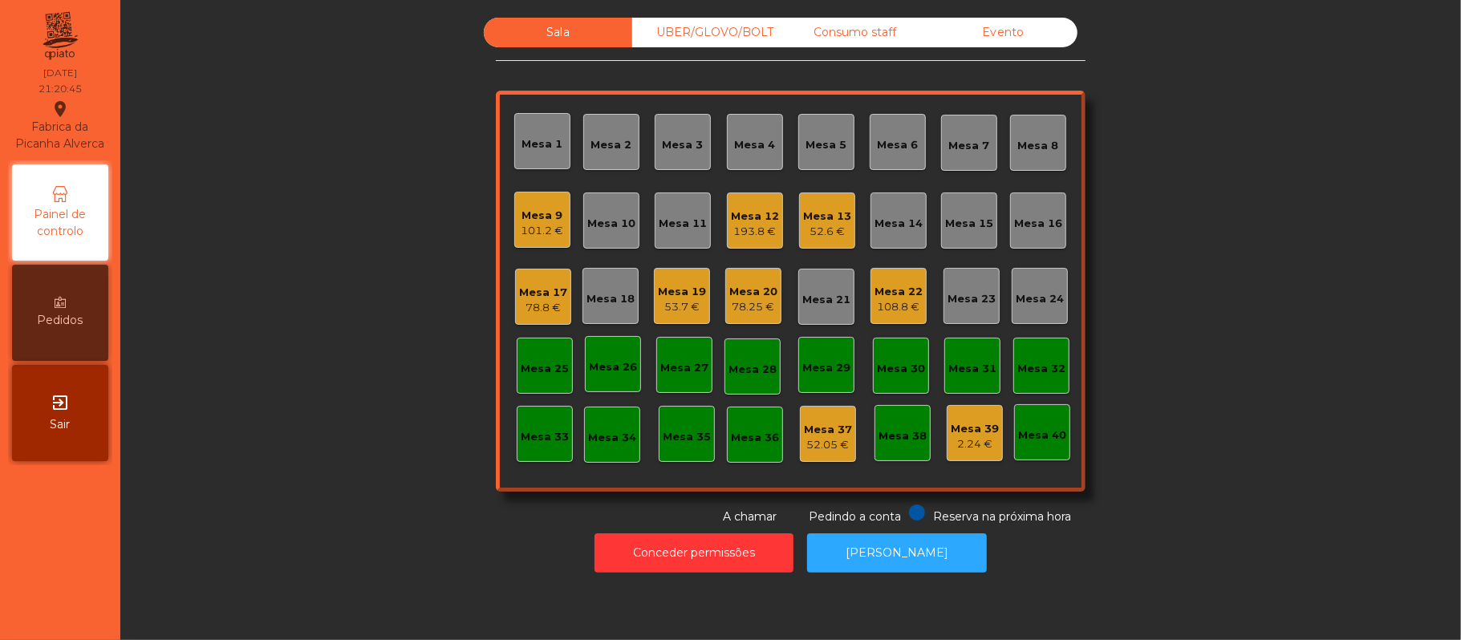
click at [667, 305] on div "53.7 €" at bounding box center [682, 307] width 48 height 16
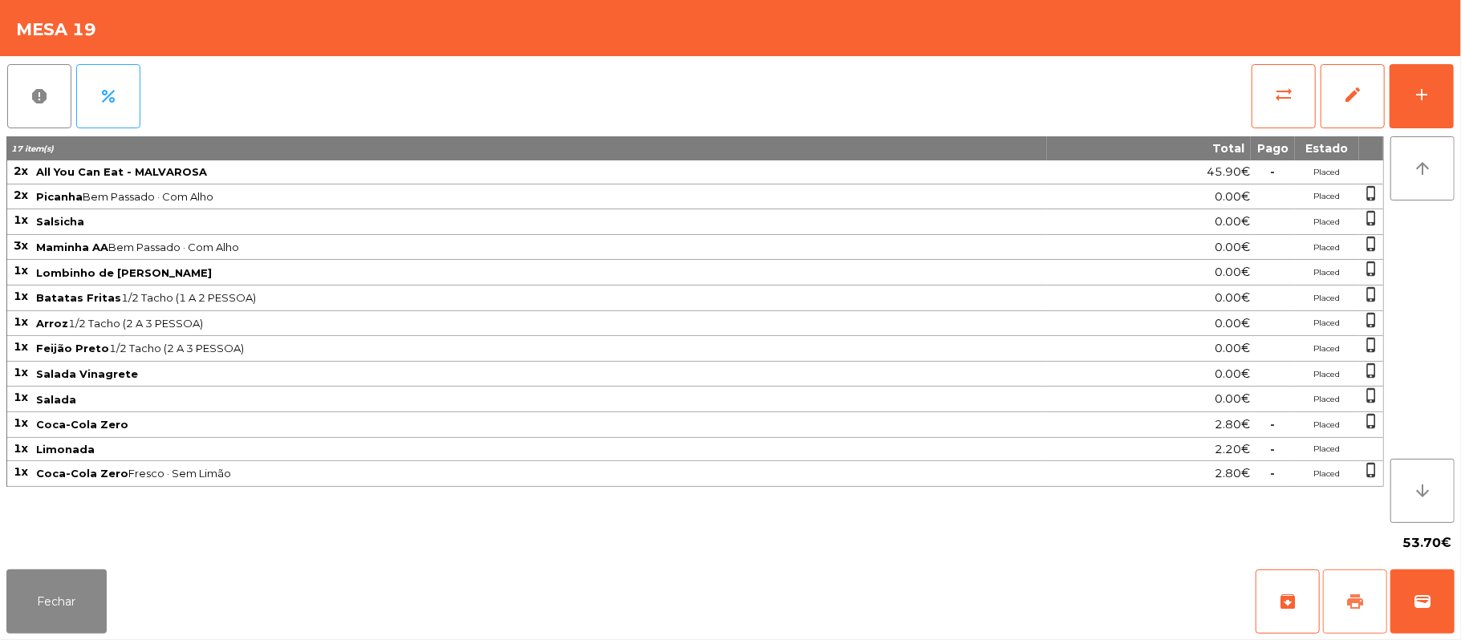
click at [1345, 588] on button "print" at bounding box center [1355, 601] width 64 height 64
click at [49, 607] on button "Fechar" at bounding box center [56, 601] width 100 height 64
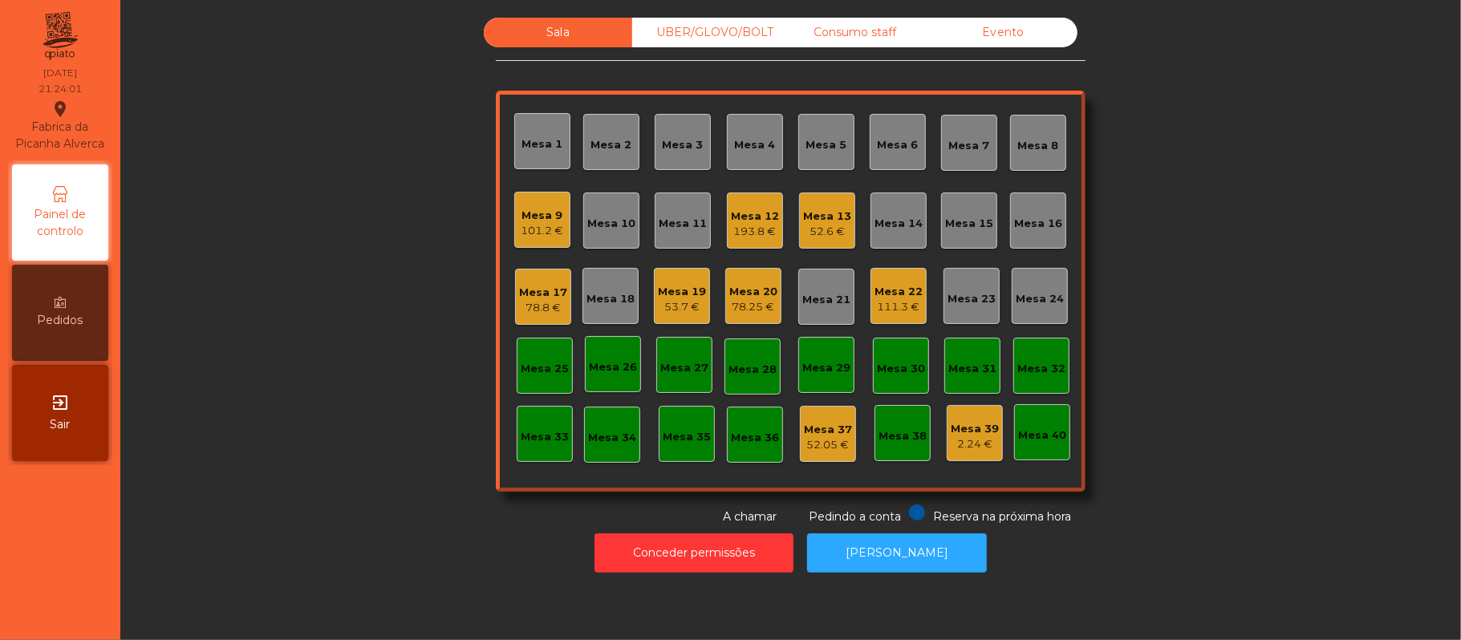
click at [693, 298] on div "Mesa 19" at bounding box center [682, 292] width 48 height 16
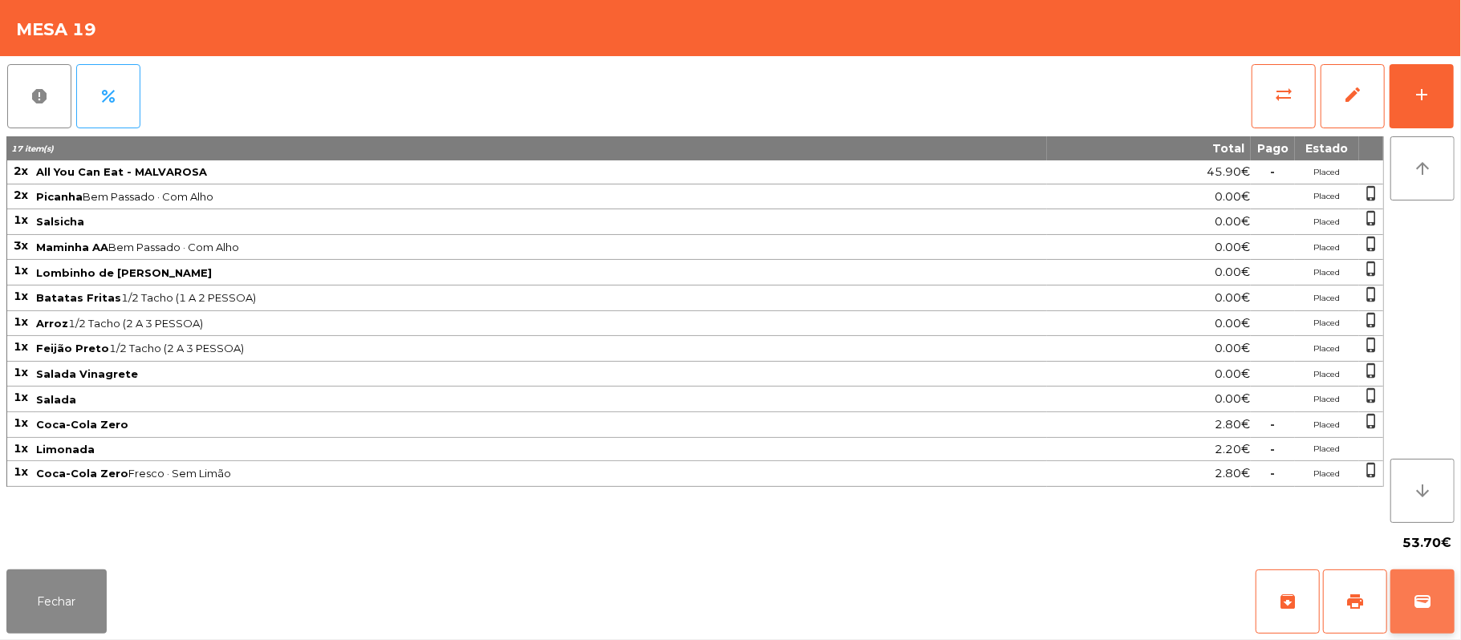
click at [1450, 605] on button "wallet" at bounding box center [1422, 601] width 64 height 64
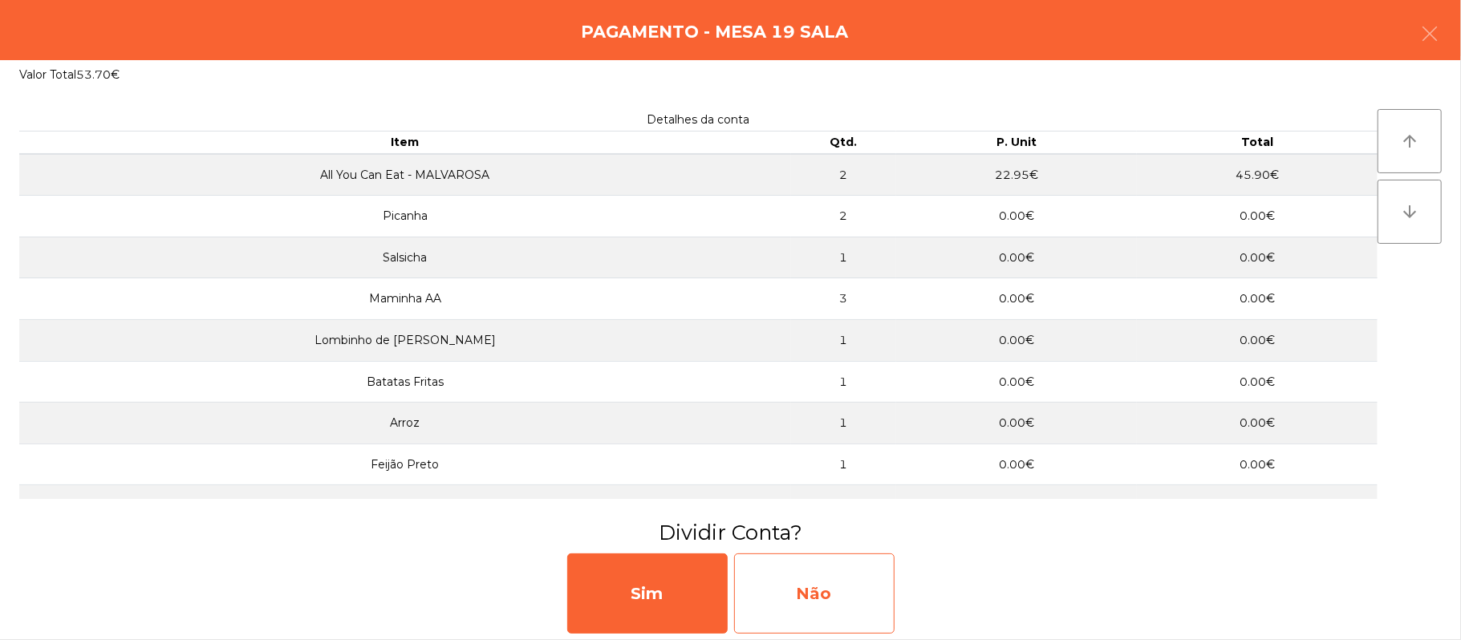
click at [841, 589] on div "Não" at bounding box center [814, 593] width 160 height 80
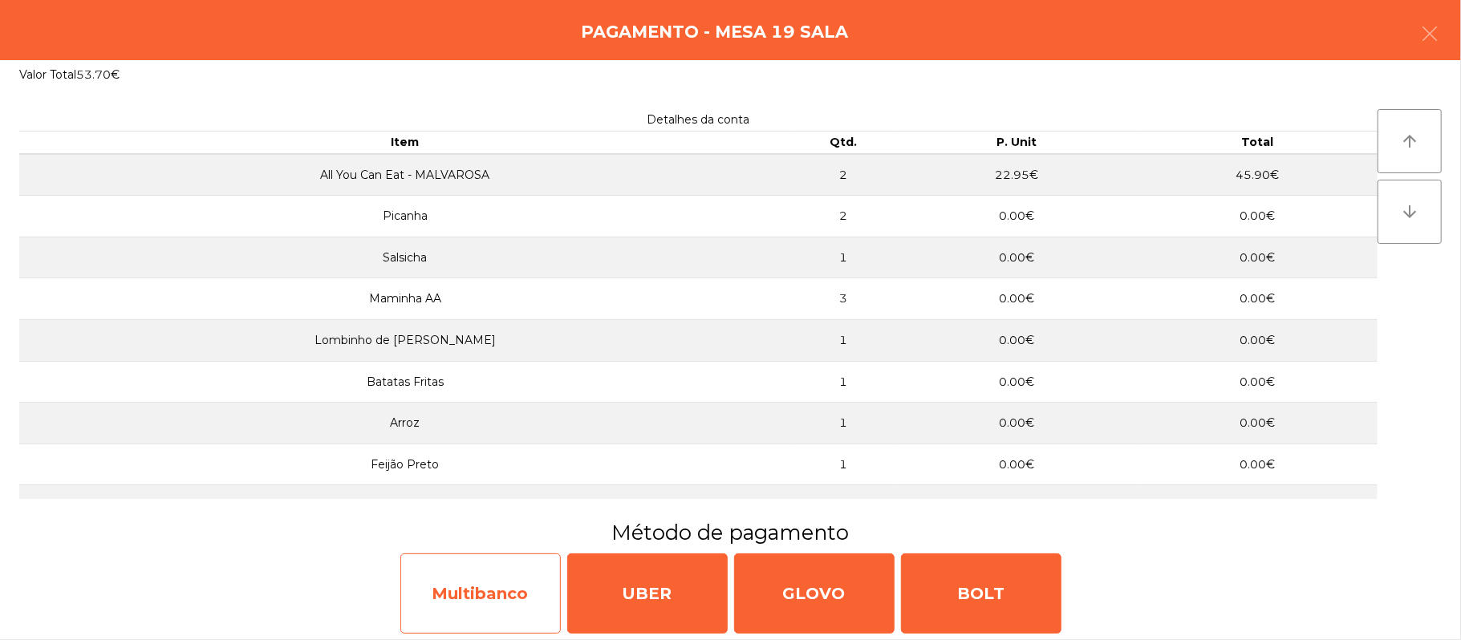
click at [478, 594] on div "Multibanco" at bounding box center [480, 593] width 160 height 80
select select "**"
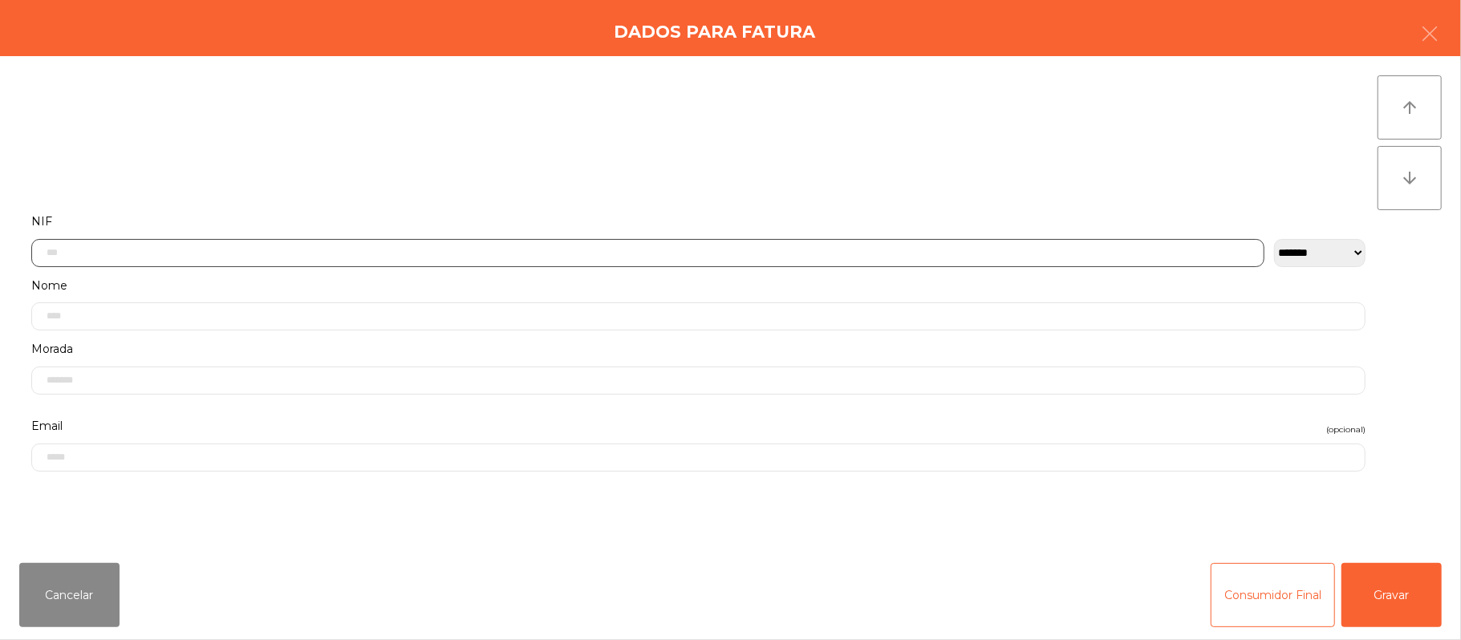
click at [409, 245] on input "text" at bounding box center [647, 253] width 1233 height 28
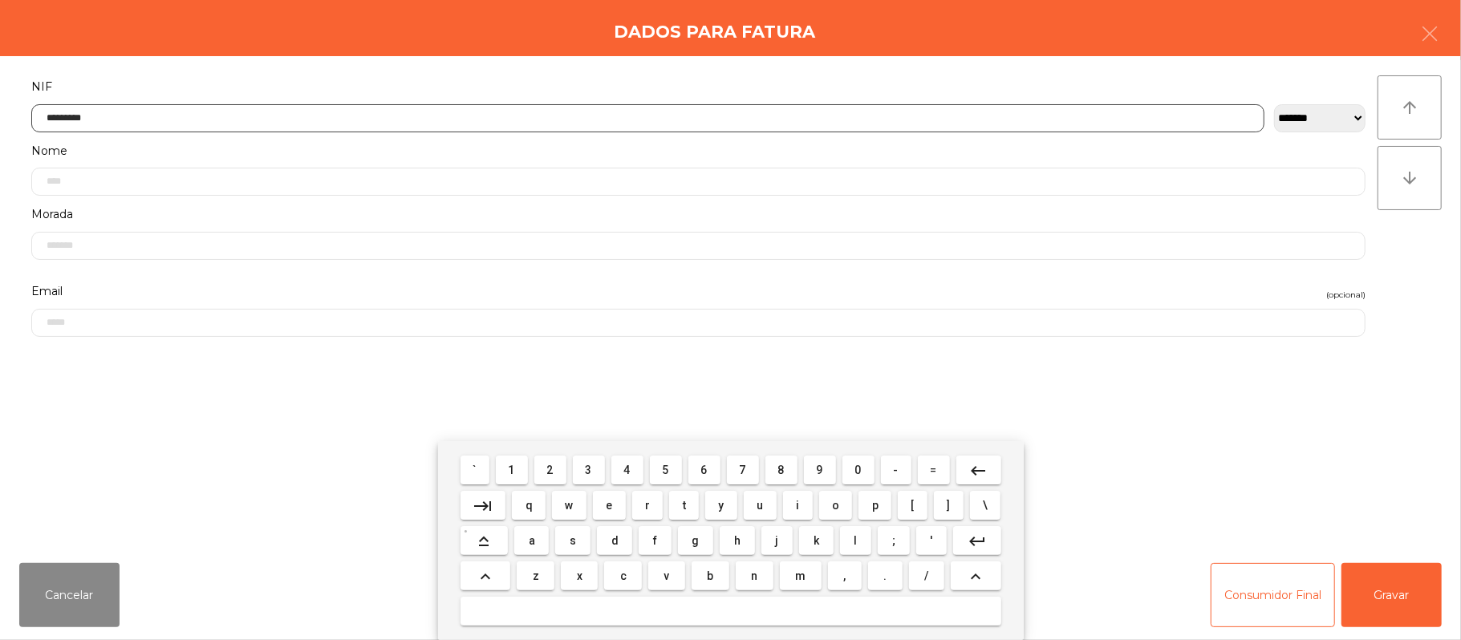
type input "*********"
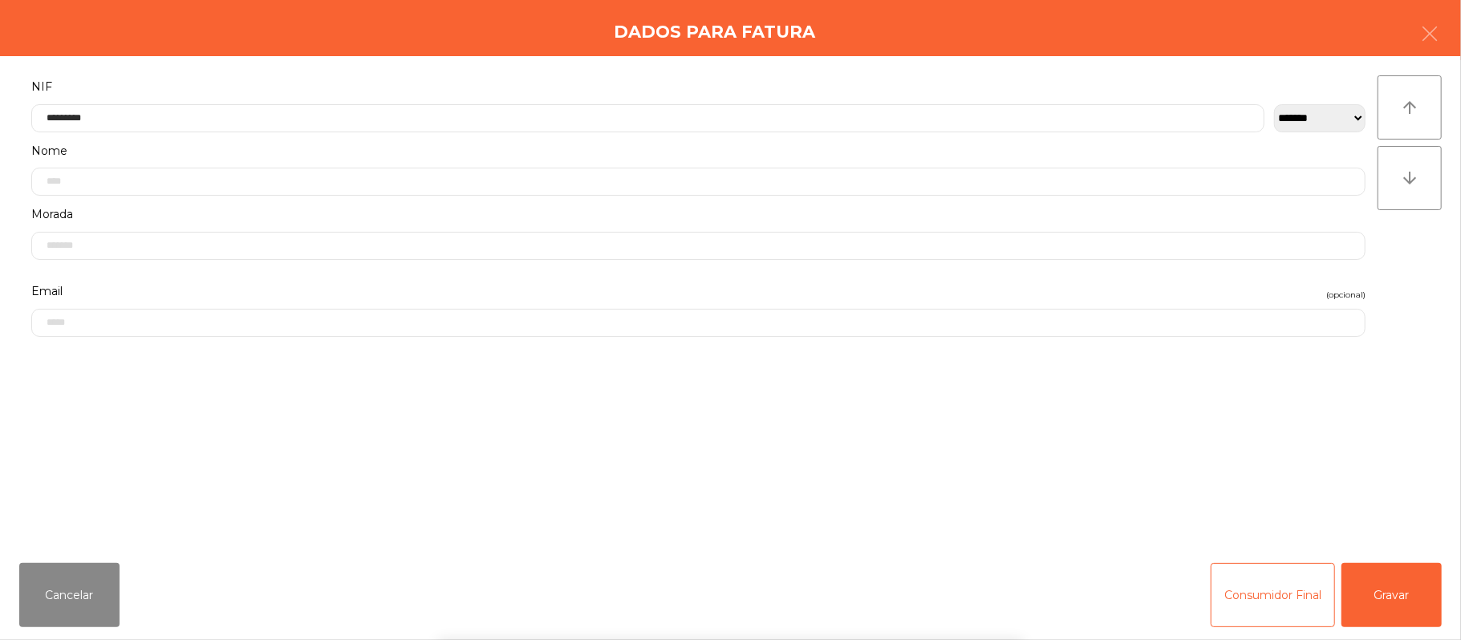
click at [1386, 589] on div "` 1 2 3 4 5 6 7 8 9 0 - = keyboard_backspace keyboard_tab q w e r t y u i o p […" at bounding box center [730, 540] width 1461 height 199
click at [1403, 595] on button "Gravar" at bounding box center [1391, 595] width 100 height 64
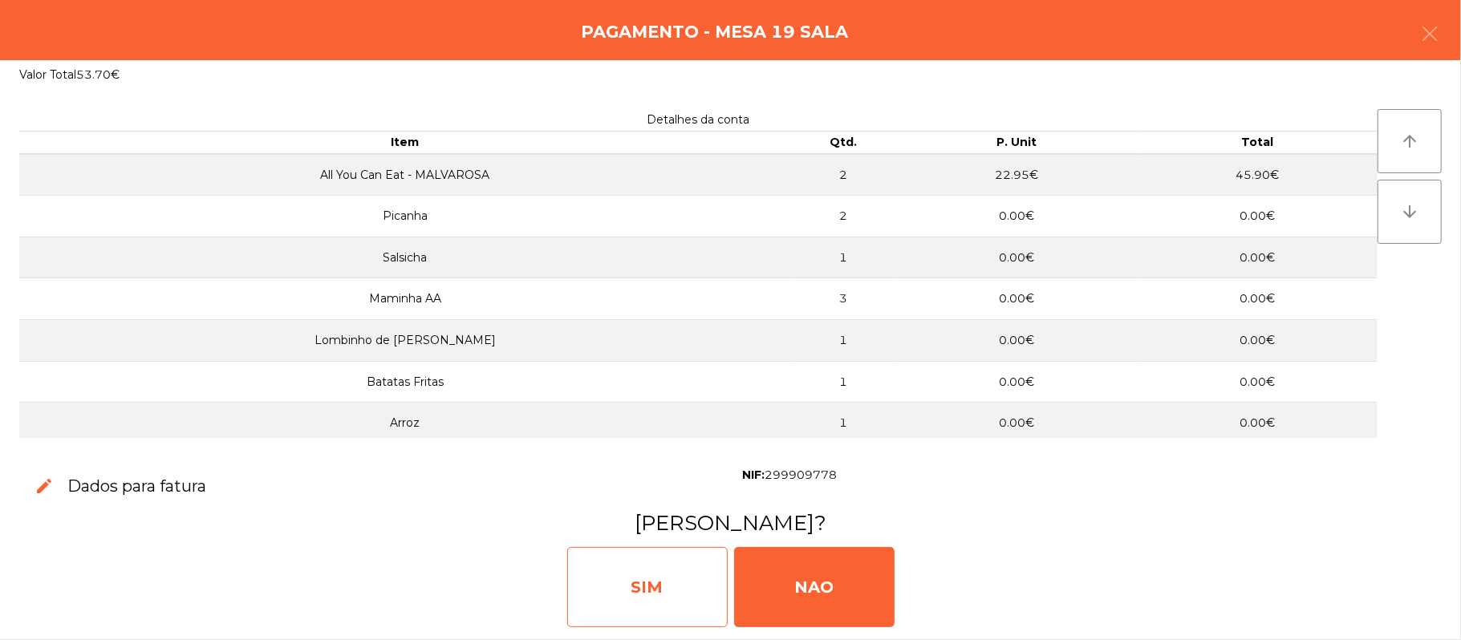
click at [650, 581] on div "SIM" at bounding box center [647, 587] width 160 height 80
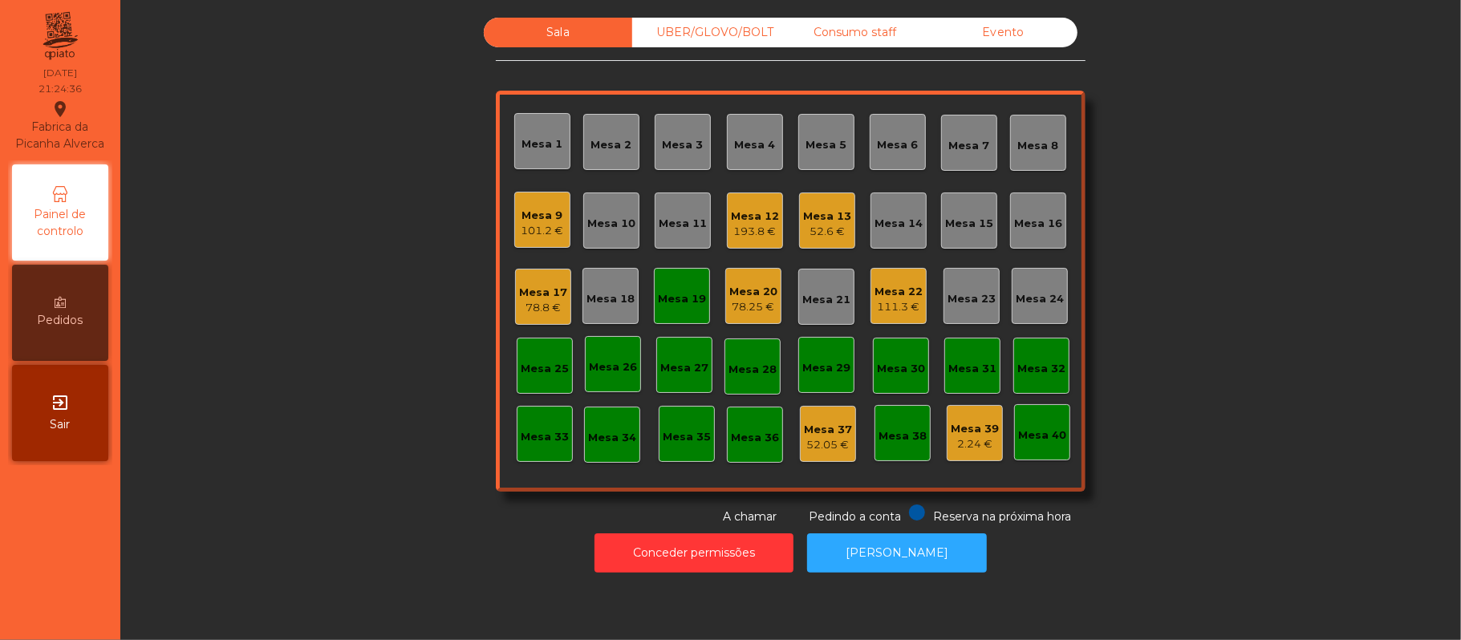
click at [659, 306] on div "Mesa 19" at bounding box center [682, 296] width 56 height 56
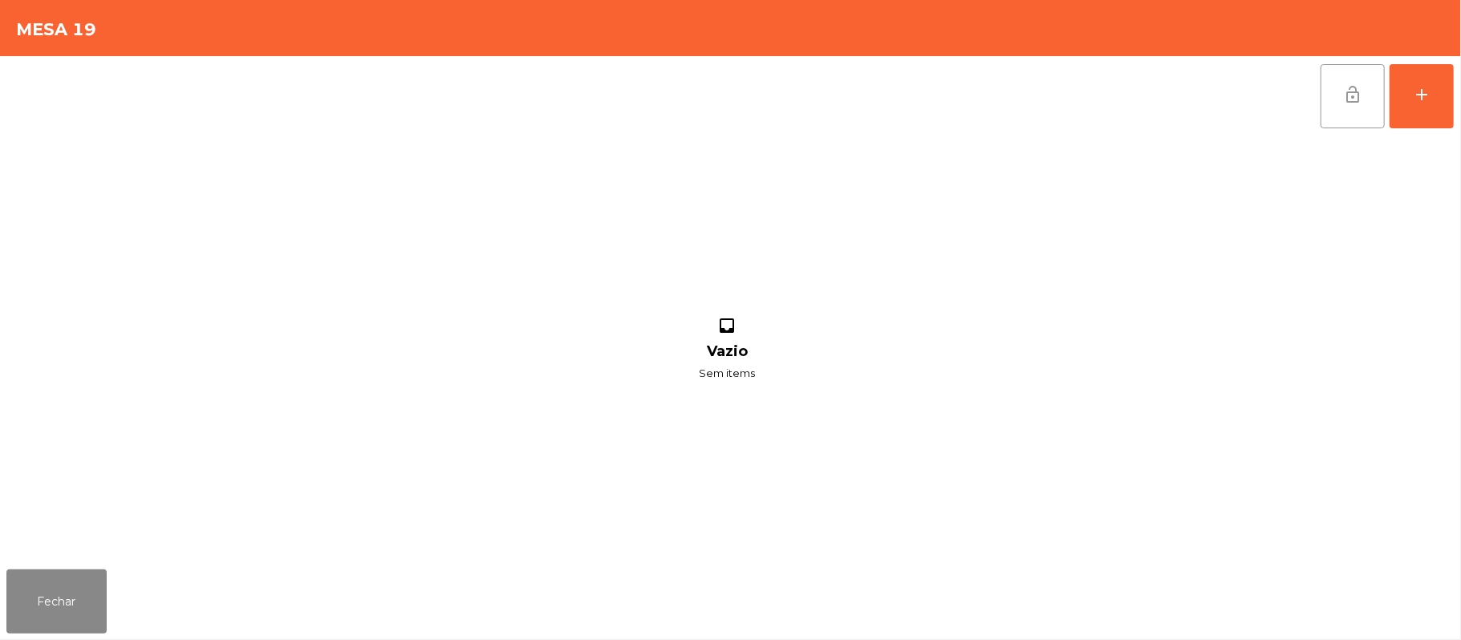
click at [1346, 91] on span "lock_open" at bounding box center [1352, 94] width 19 height 19
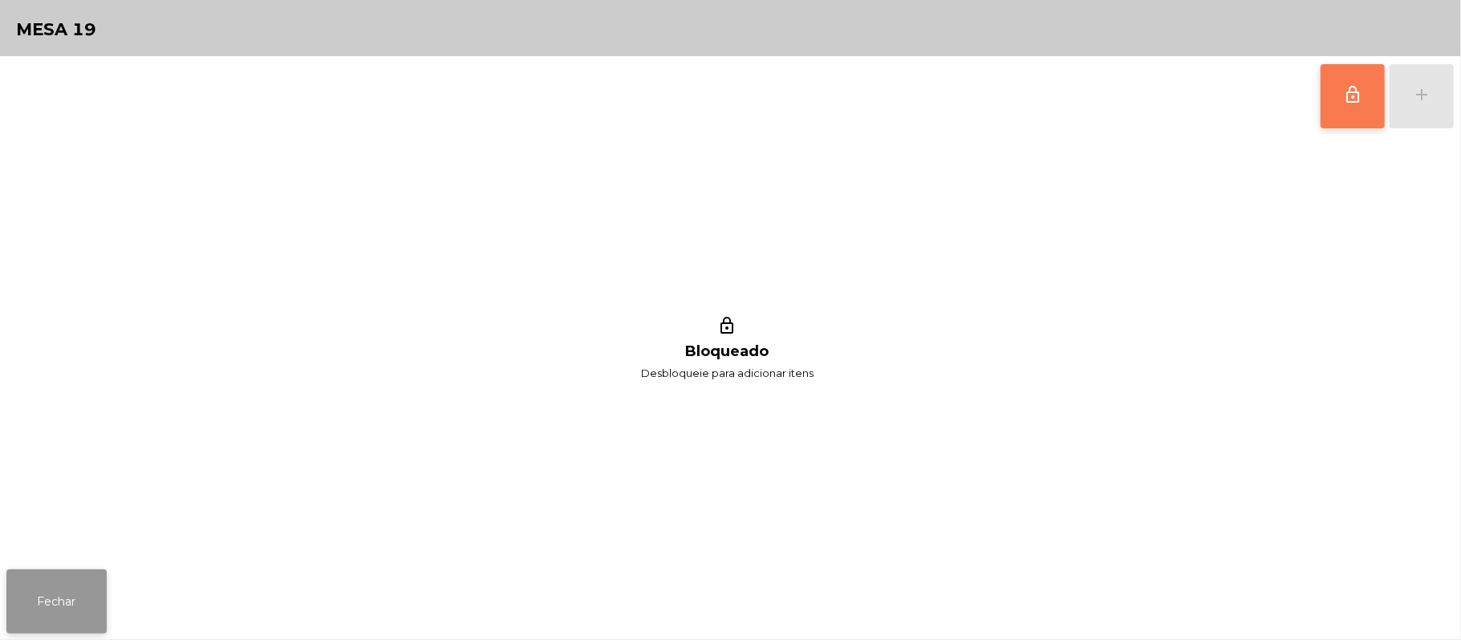
click at [62, 598] on button "Fechar" at bounding box center [56, 601] width 100 height 64
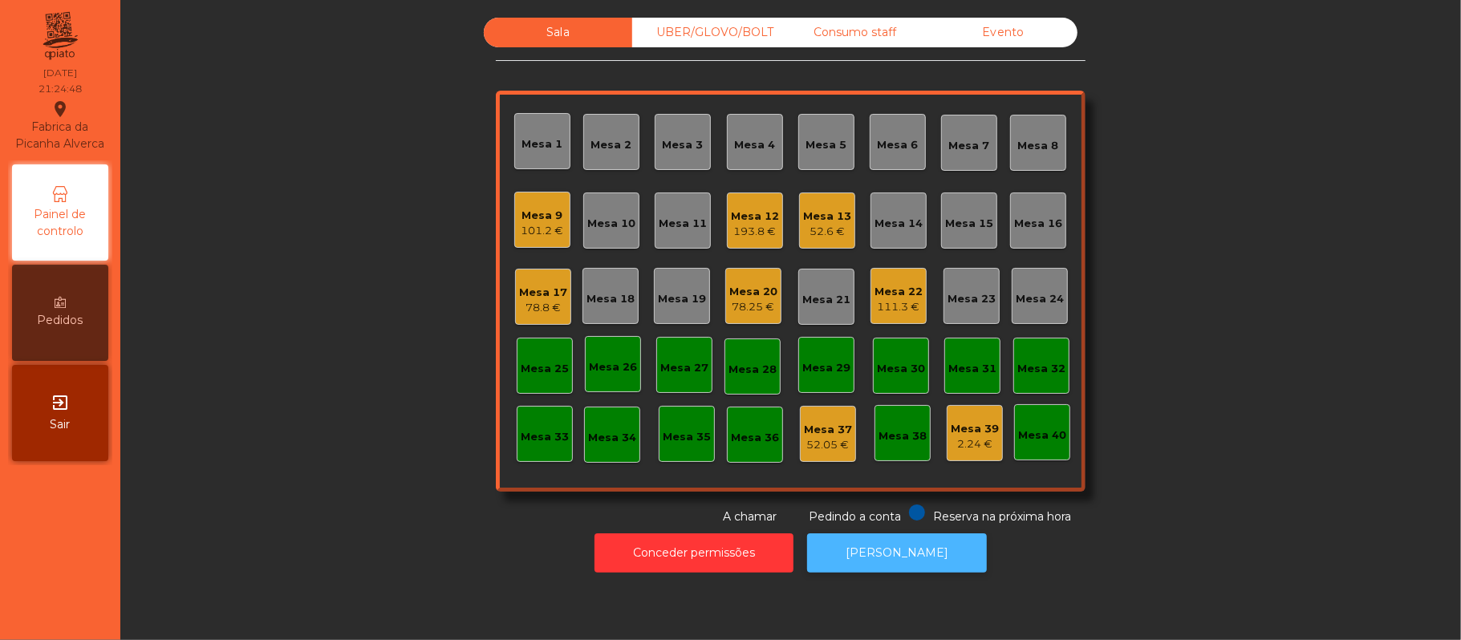
click at [887, 549] on button "[PERSON_NAME]" at bounding box center [897, 552] width 180 height 39
click at [614, 300] on div "Mesa 18" at bounding box center [610, 299] width 48 height 16
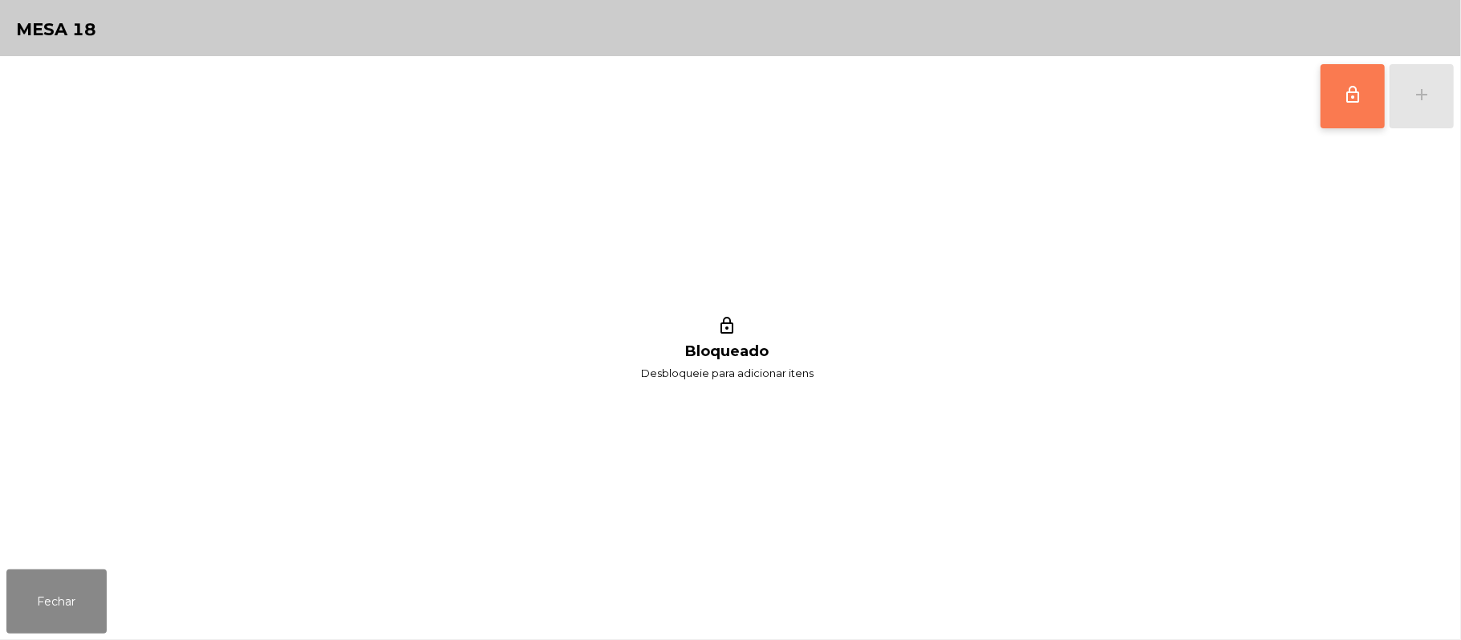
click at [1348, 100] on span "lock_outline" at bounding box center [1352, 94] width 19 height 19
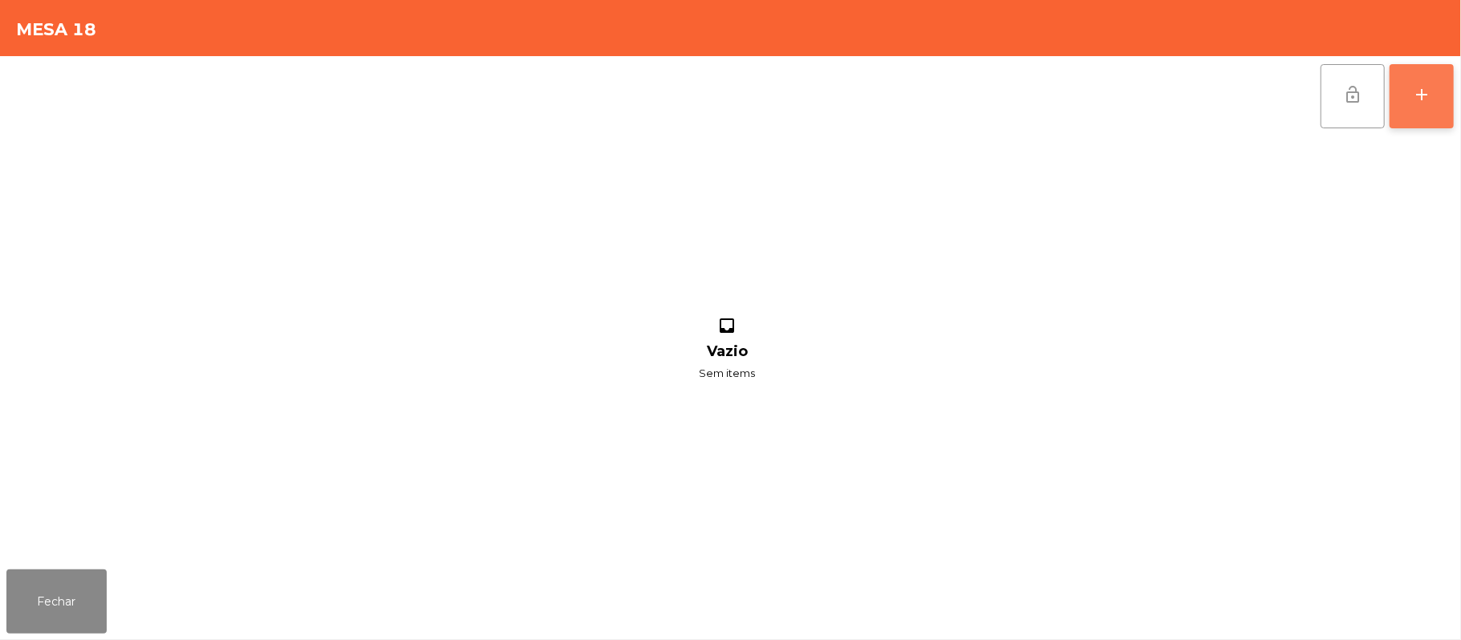
click at [1407, 97] on button "add" at bounding box center [1421, 96] width 64 height 64
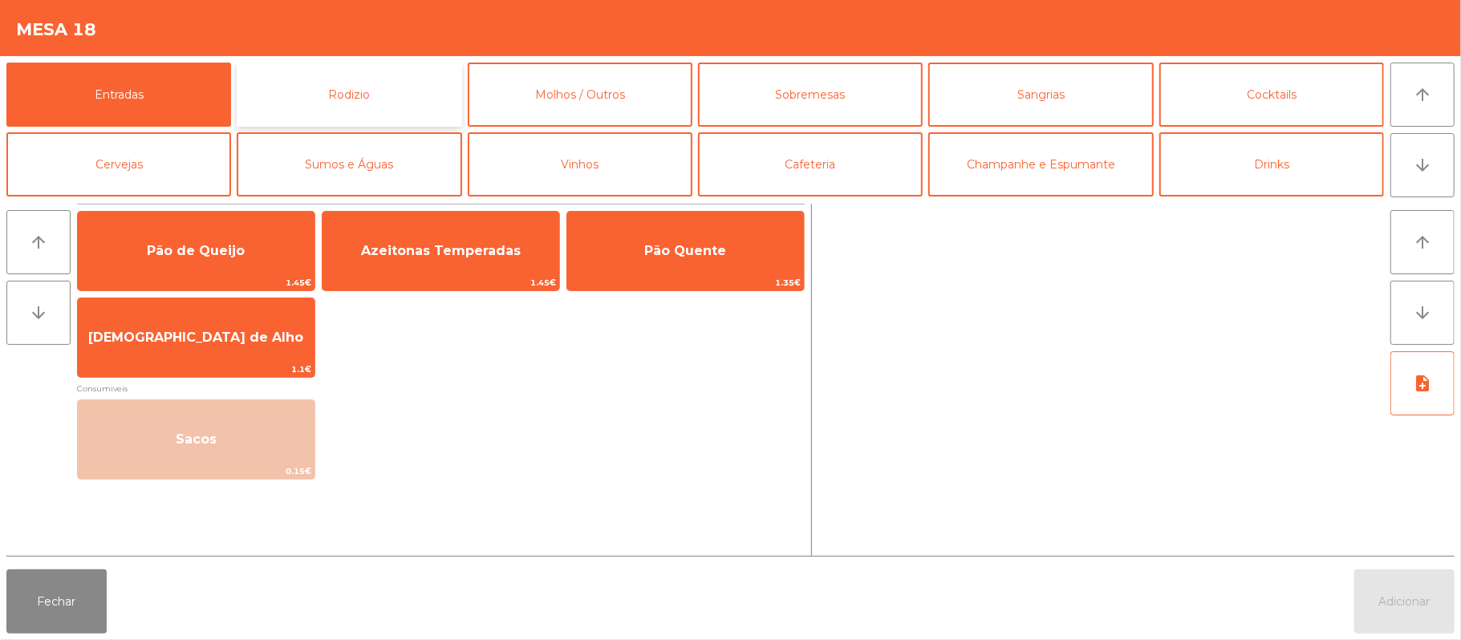
click at [402, 75] on button "Rodizio" at bounding box center [349, 95] width 225 height 64
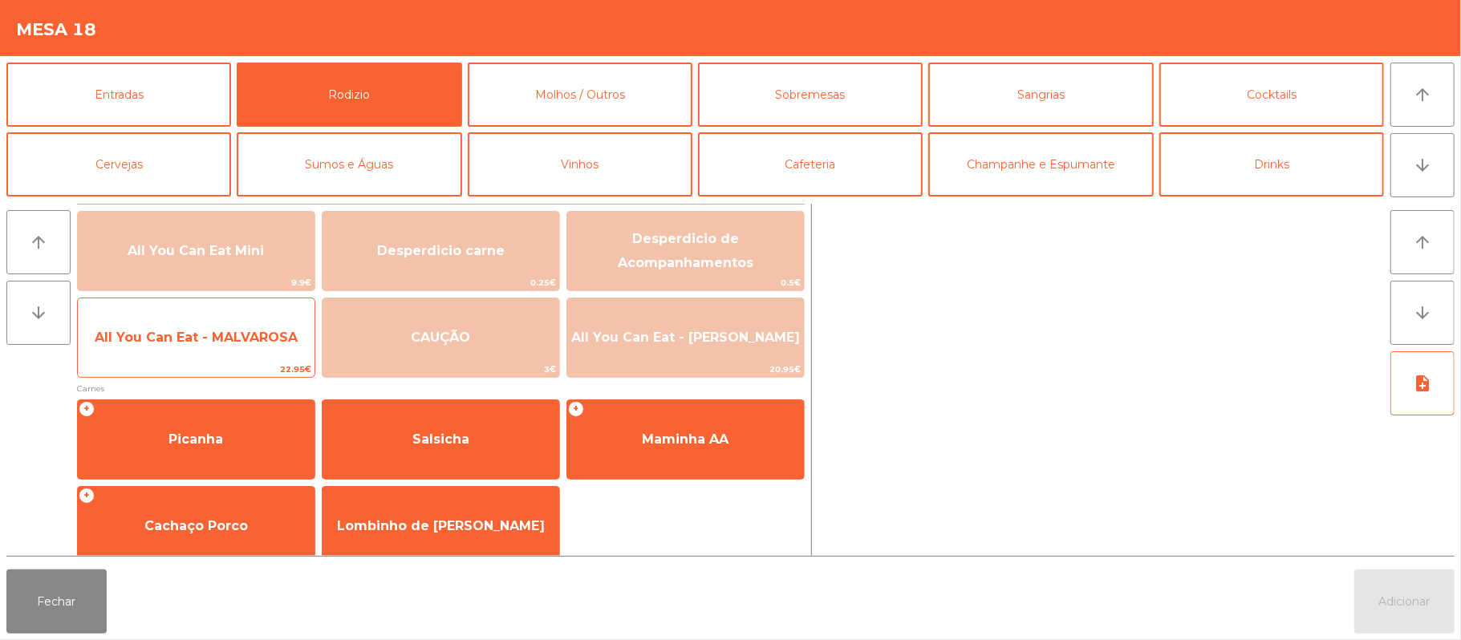
click at [234, 337] on span "All You Can Eat - MALVAROSA" at bounding box center [196, 337] width 203 height 15
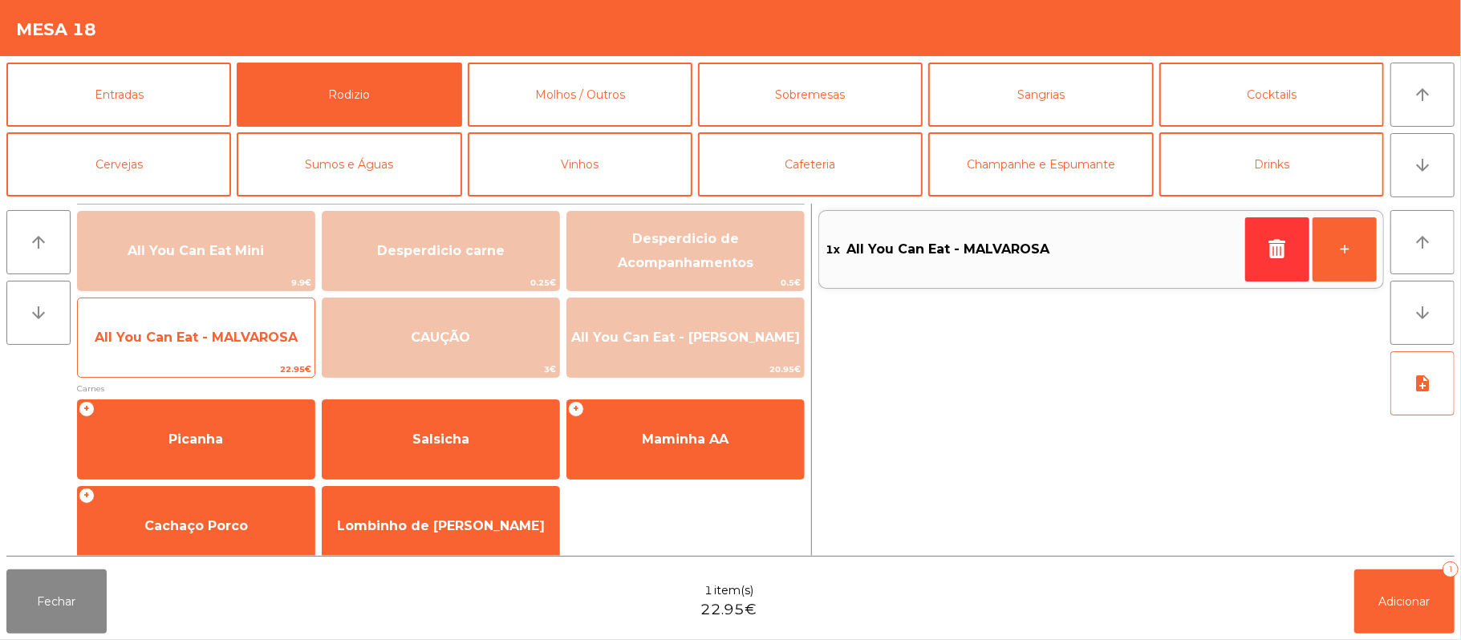
click at [232, 343] on span "All You Can Eat - MALVAROSA" at bounding box center [196, 337] width 203 height 15
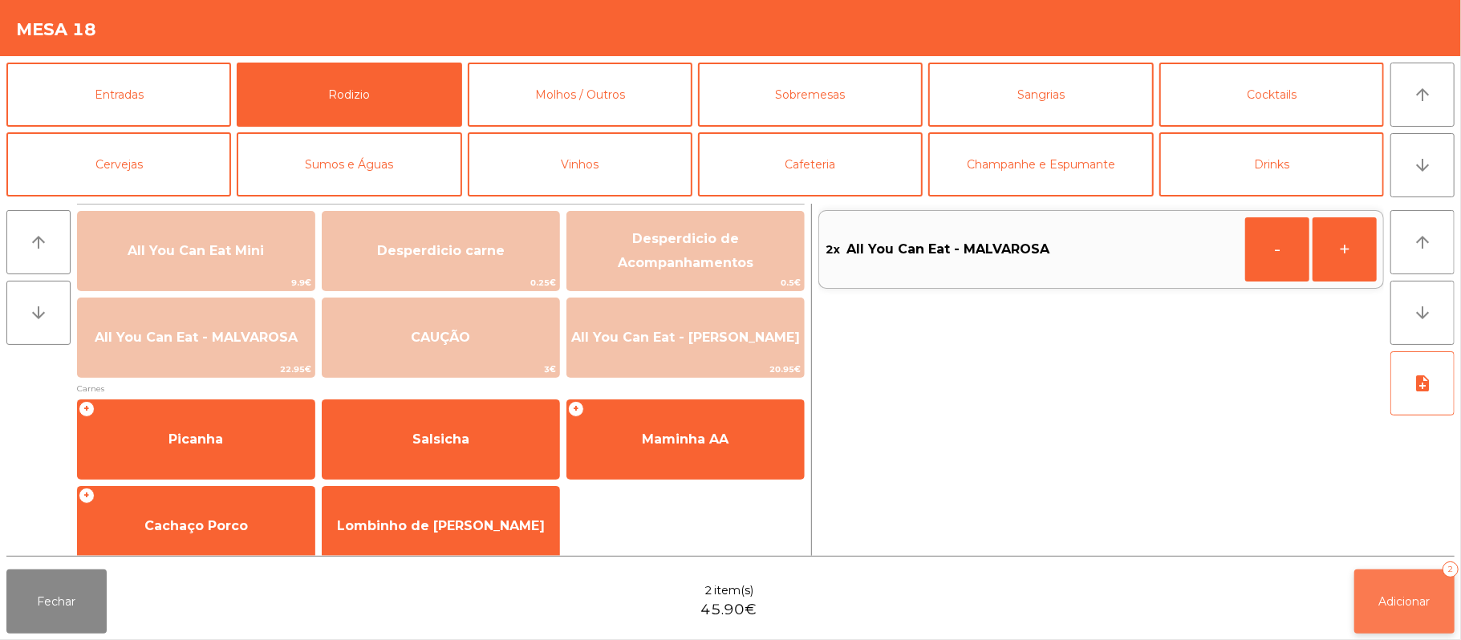
click at [1425, 598] on span "Adicionar" at bounding box center [1404, 601] width 51 height 14
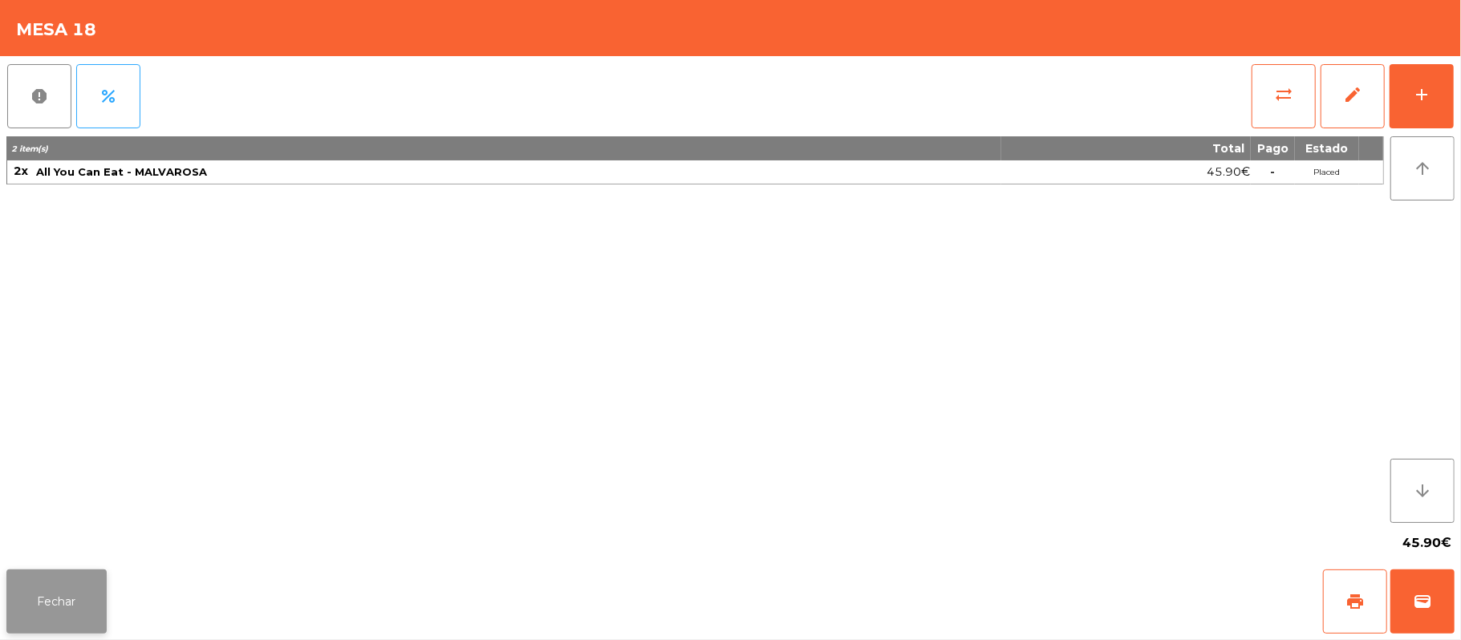
click at [75, 610] on button "Fechar" at bounding box center [56, 601] width 100 height 64
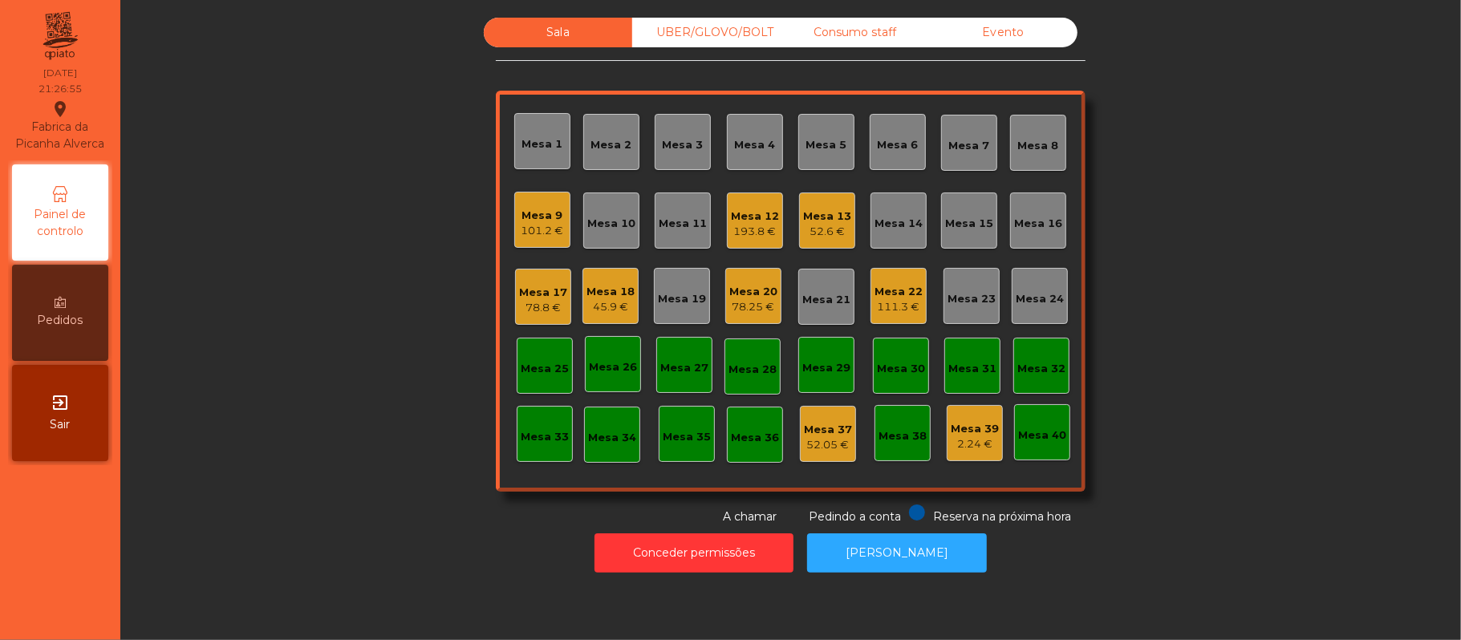
click at [617, 299] on div "45.9 €" at bounding box center [610, 307] width 48 height 16
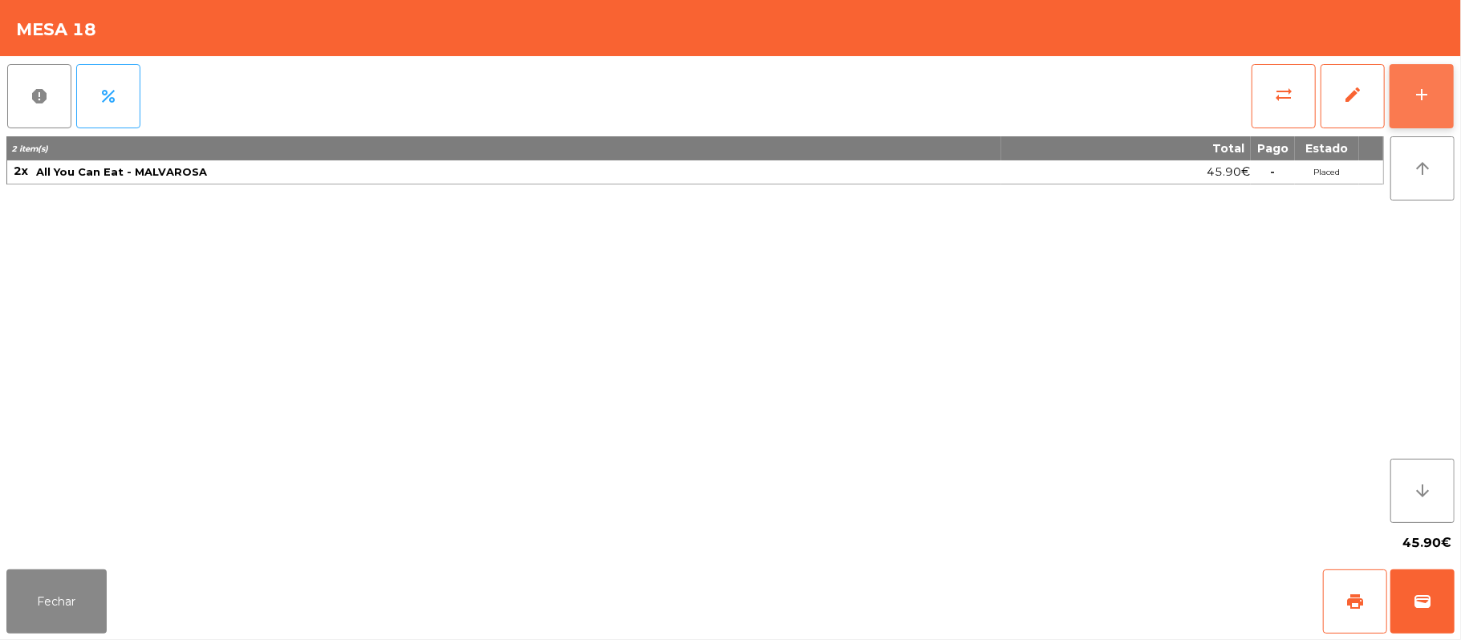
click at [1410, 97] on button "add" at bounding box center [1421, 96] width 64 height 64
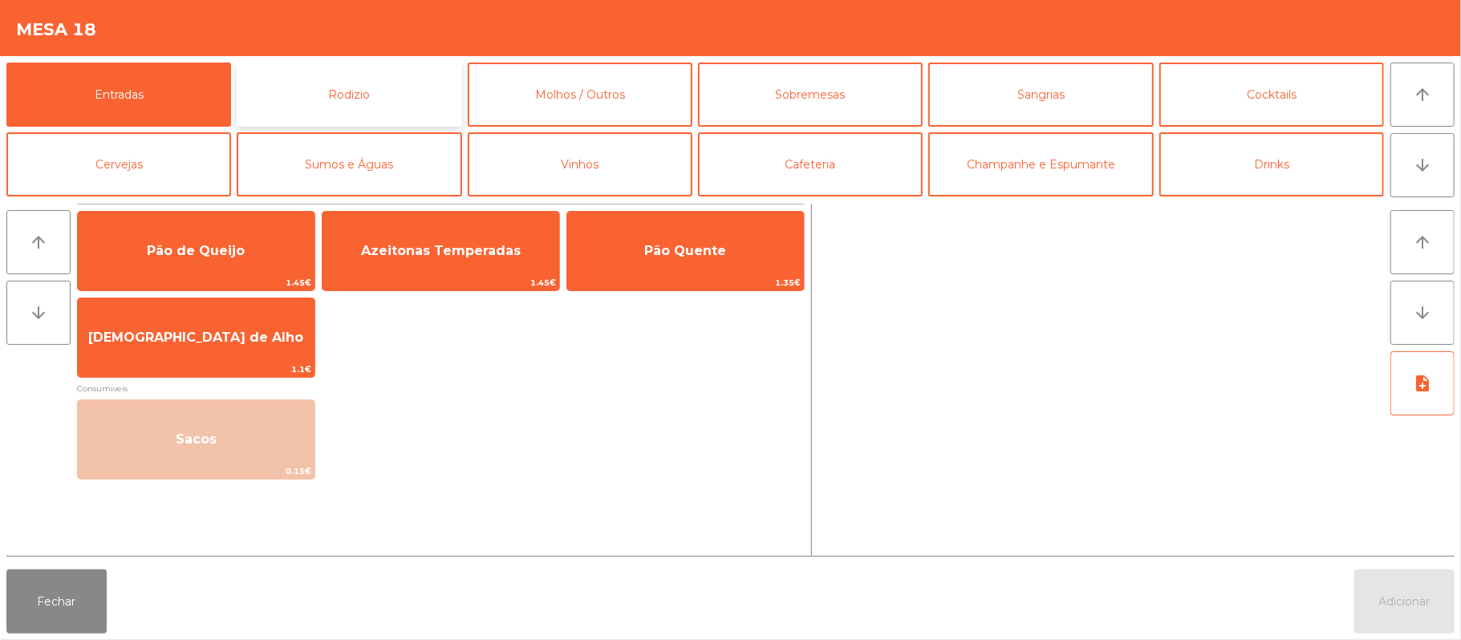
click at [404, 94] on button "Rodizio" at bounding box center [349, 95] width 225 height 64
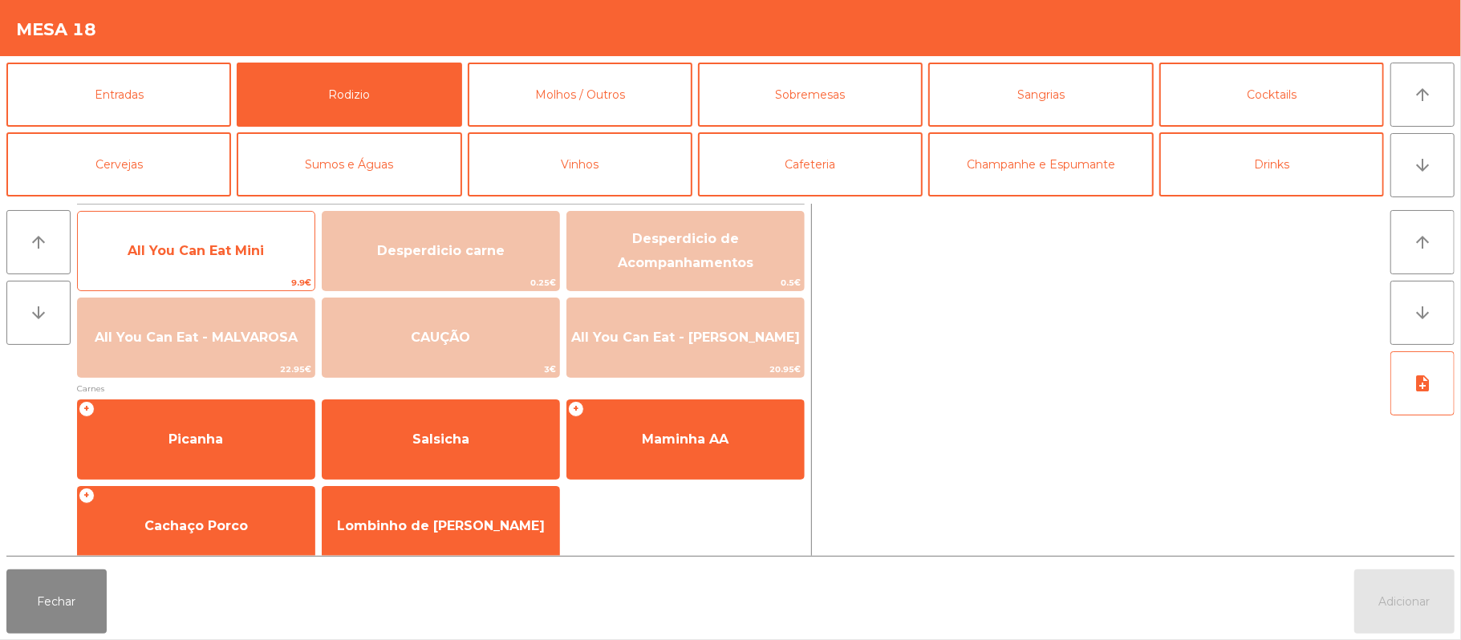
click at [233, 245] on span "All You Can Eat Mini" at bounding box center [196, 250] width 136 height 15
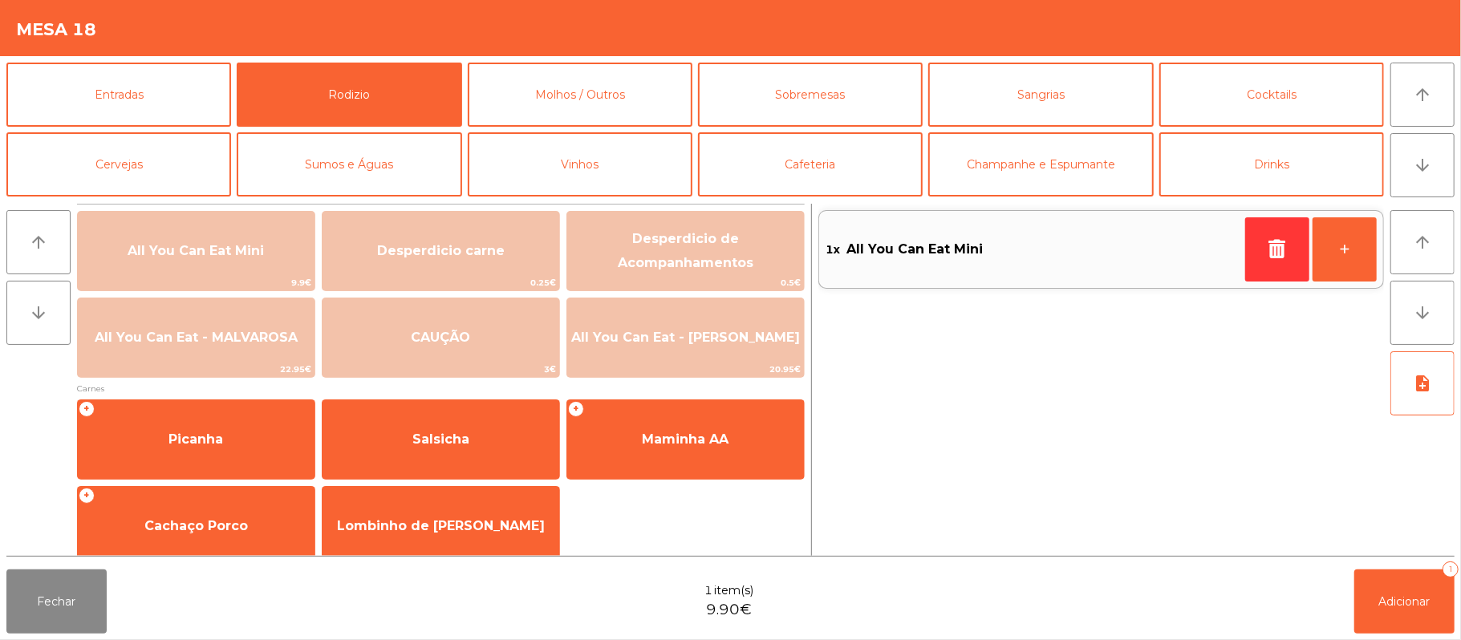
click at [1454, 614] on div "Fechar 1 item(s) 9.90€ Adicionar 1" at bounding box center [730, 601] width 1461 height 77
click at [1396, 598] on span "Adicionar" at bounding box center [1404, 601] width 51 height 14
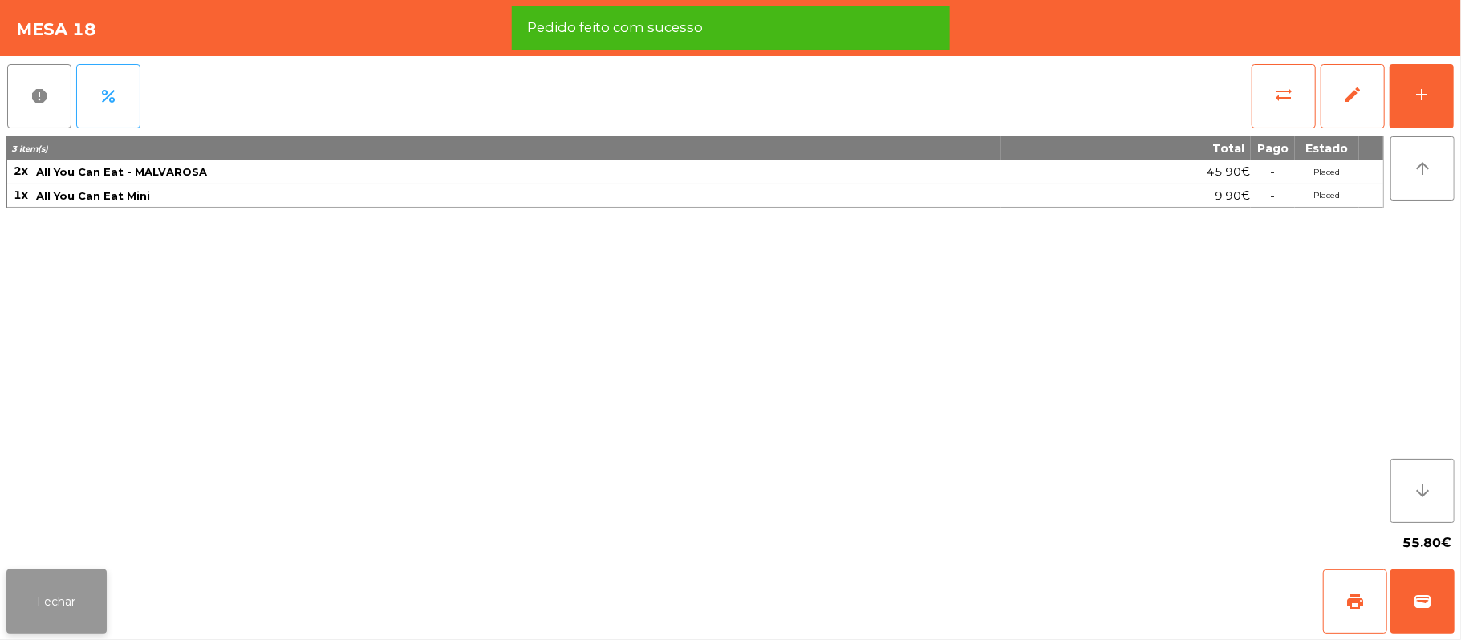
click at [66, 630] on button "Fechar" at bounding box center [56, 601] width 100 height 64
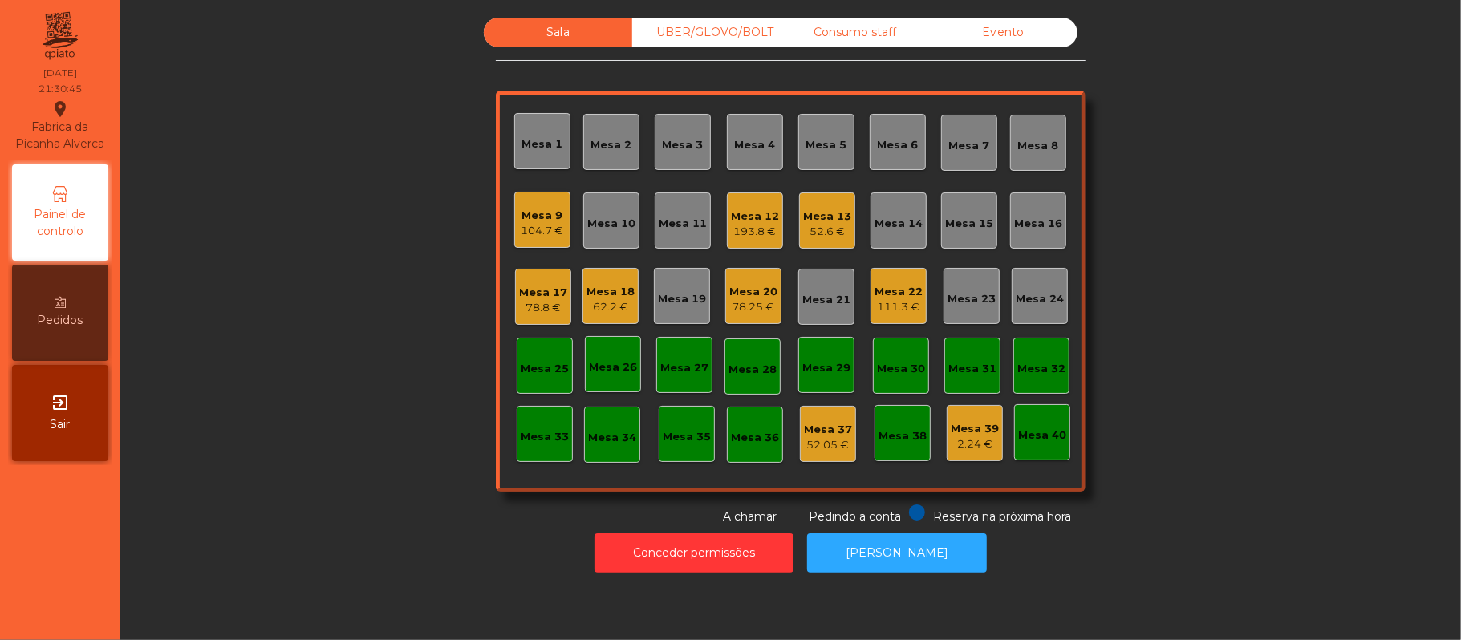
click at [809, 224] on div "52.6 €" at bounding box center [827, 232] width 48 height 16
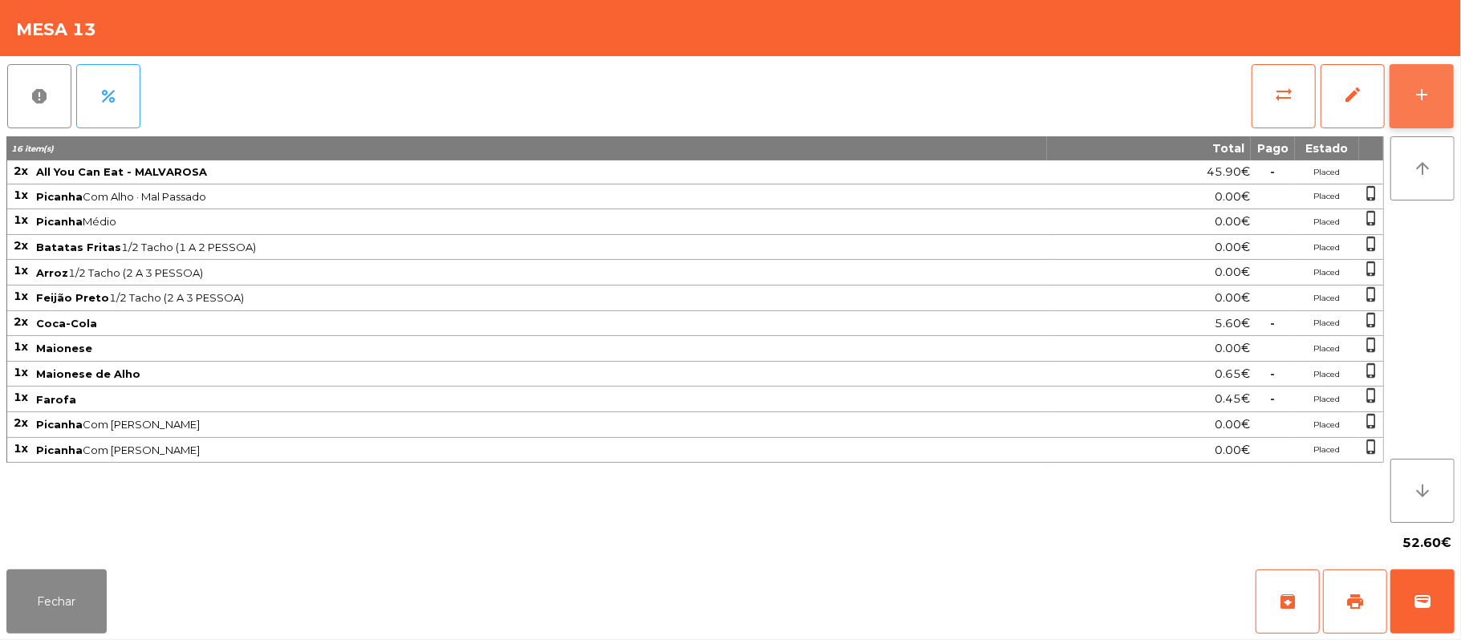
click at [1408, 87] on button "add" at bounding box center [1421, 96] width 64 height 64
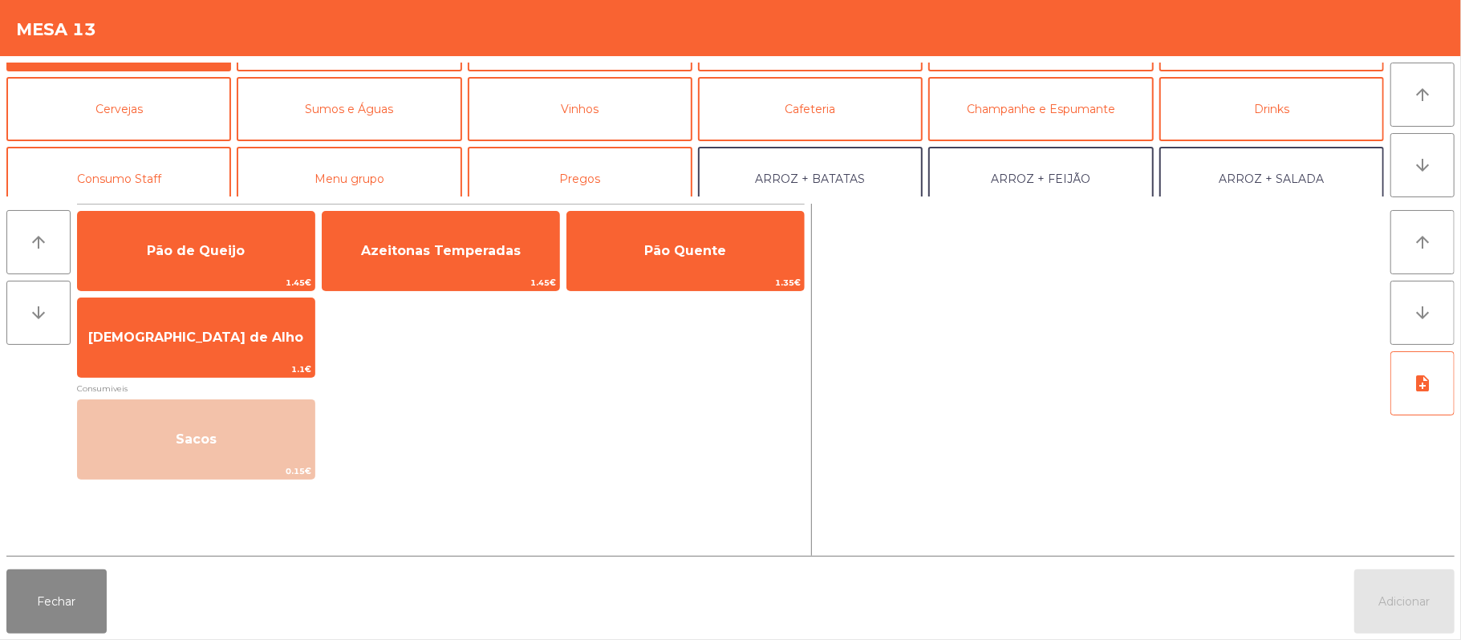
scroll to position [79, 0]
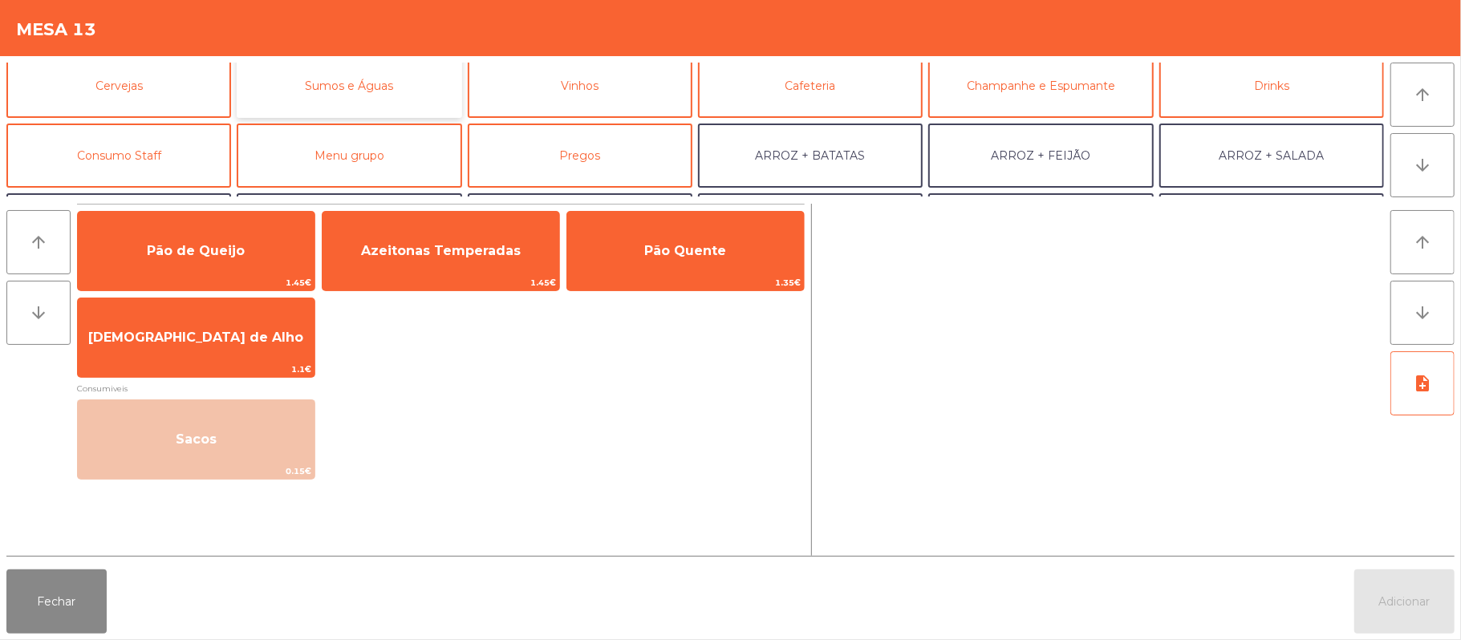
click at [403, 101] on button "Sumos e Águas" at bounding box center [349, 86] width 225 height 64
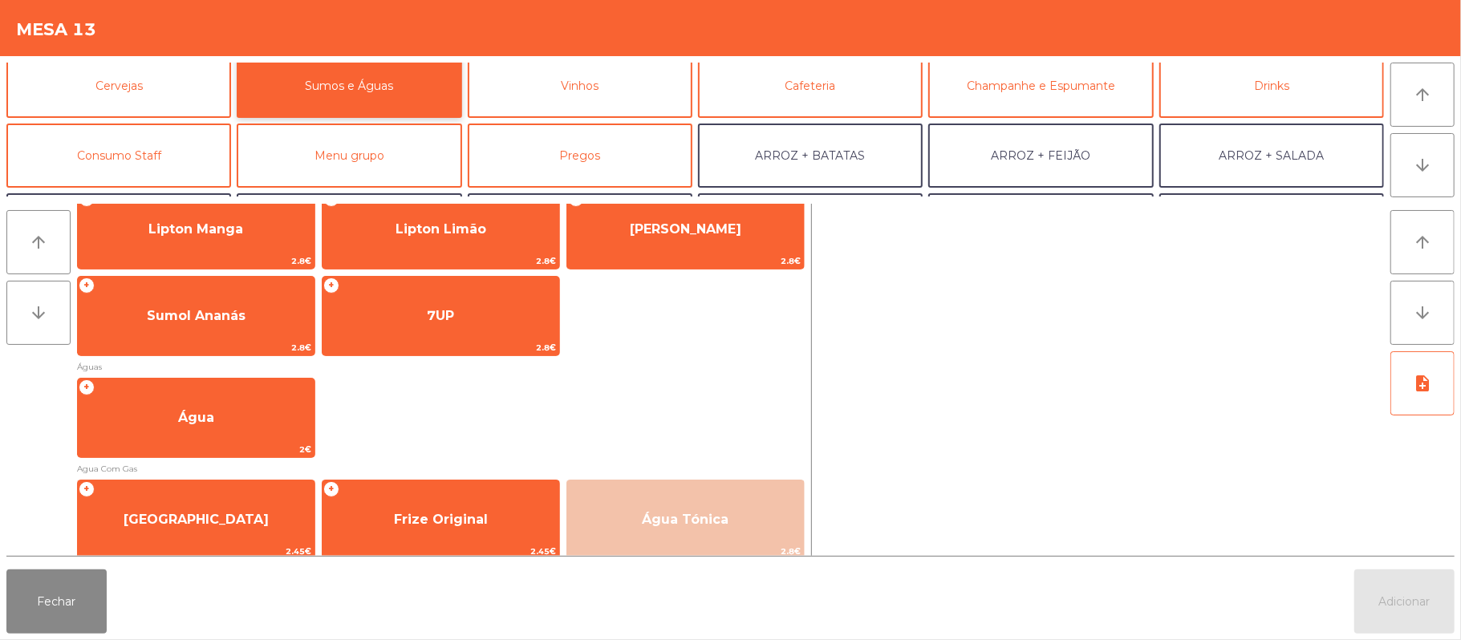
scroll to position [425, 0]
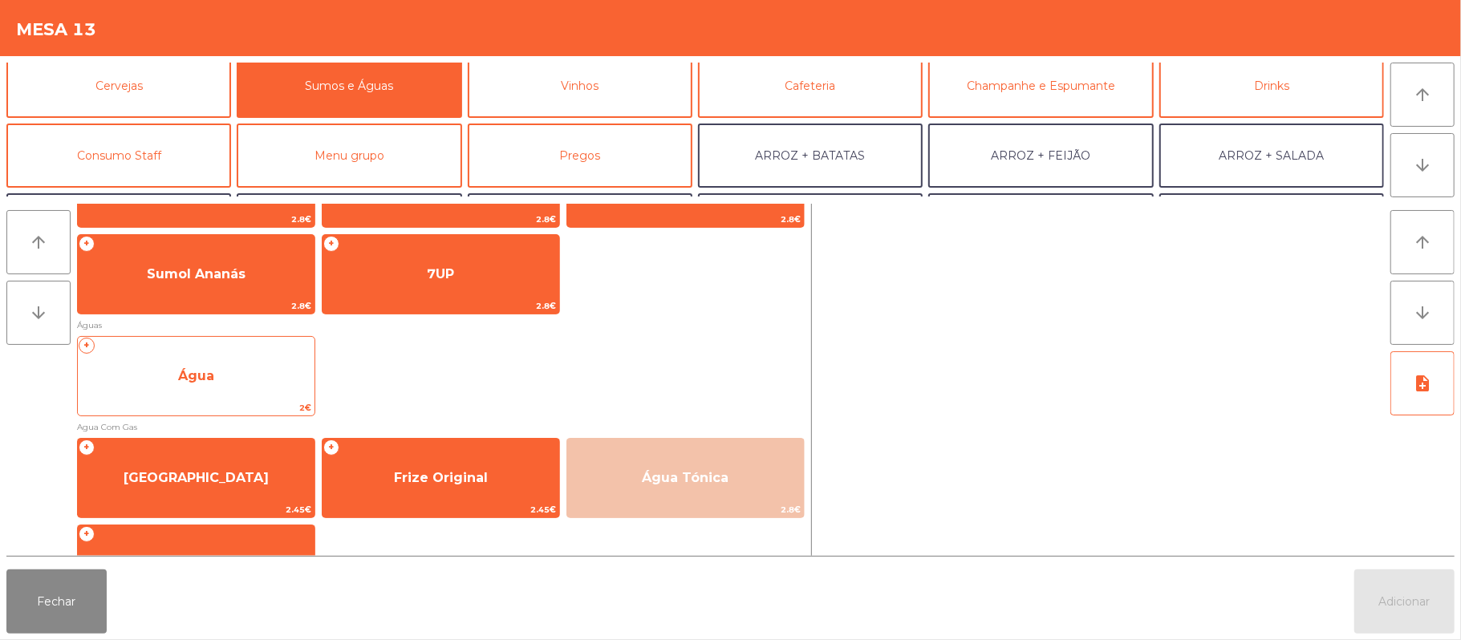
click at [260, 356] on span "Água" at bounding box center [196, 376] width 237 height 43
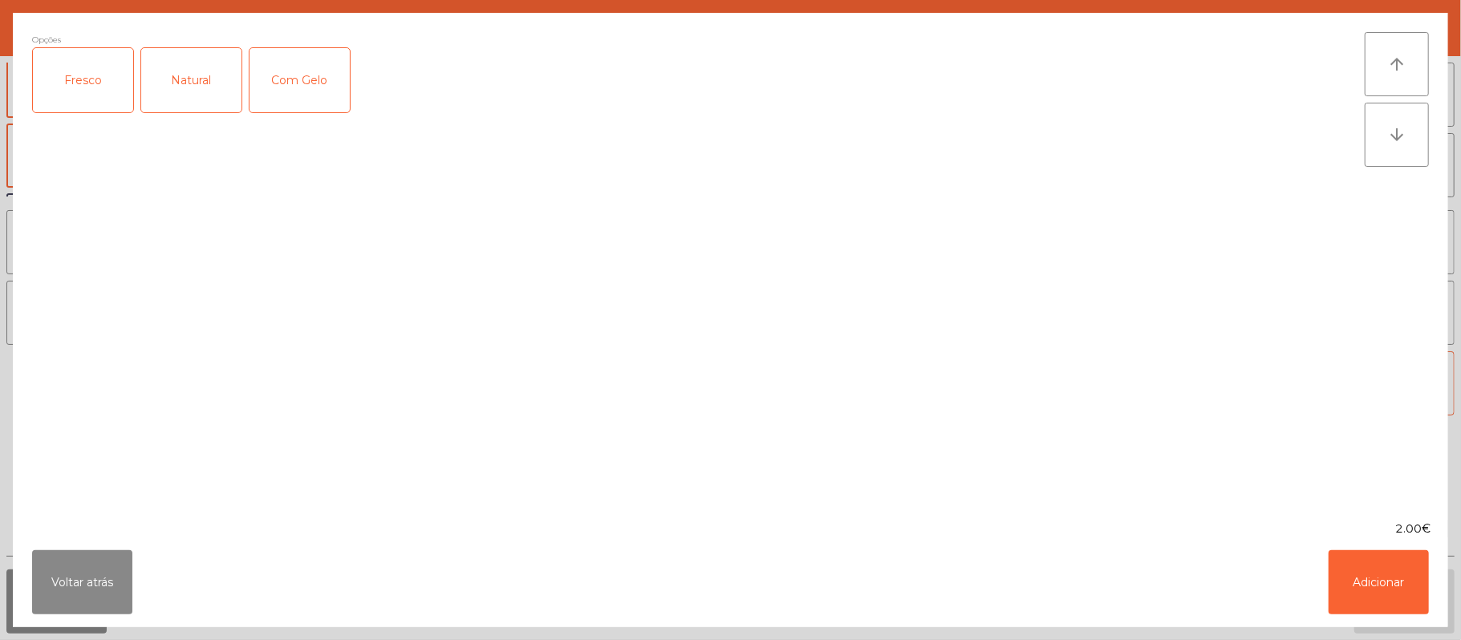
click at [58, 75] on div "Fresco" at bounding box center [83, 80] width 100 height 64
click at [1391, 585] on button "Adicionar" at bounding box center [1378, 582] width 100 height 64
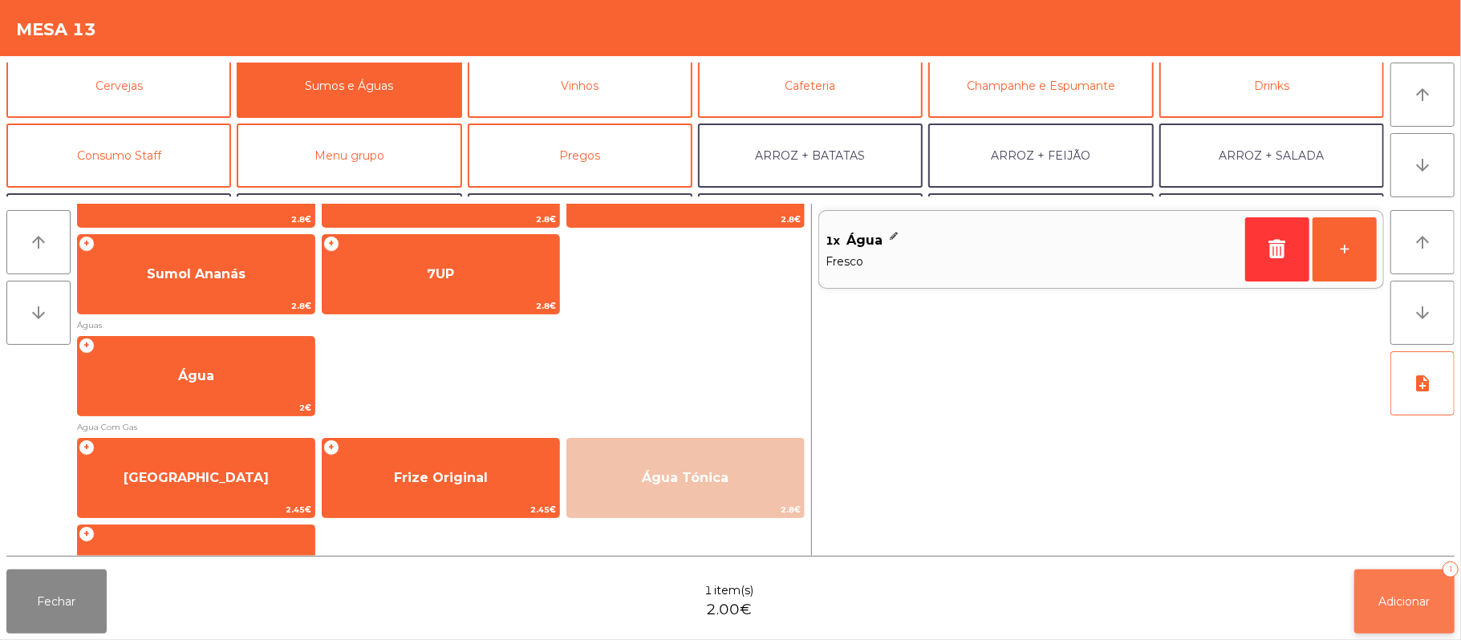
click at [1407, 594] on span "Adicionar" at bounding box center [1404, 601] width 51 height 14
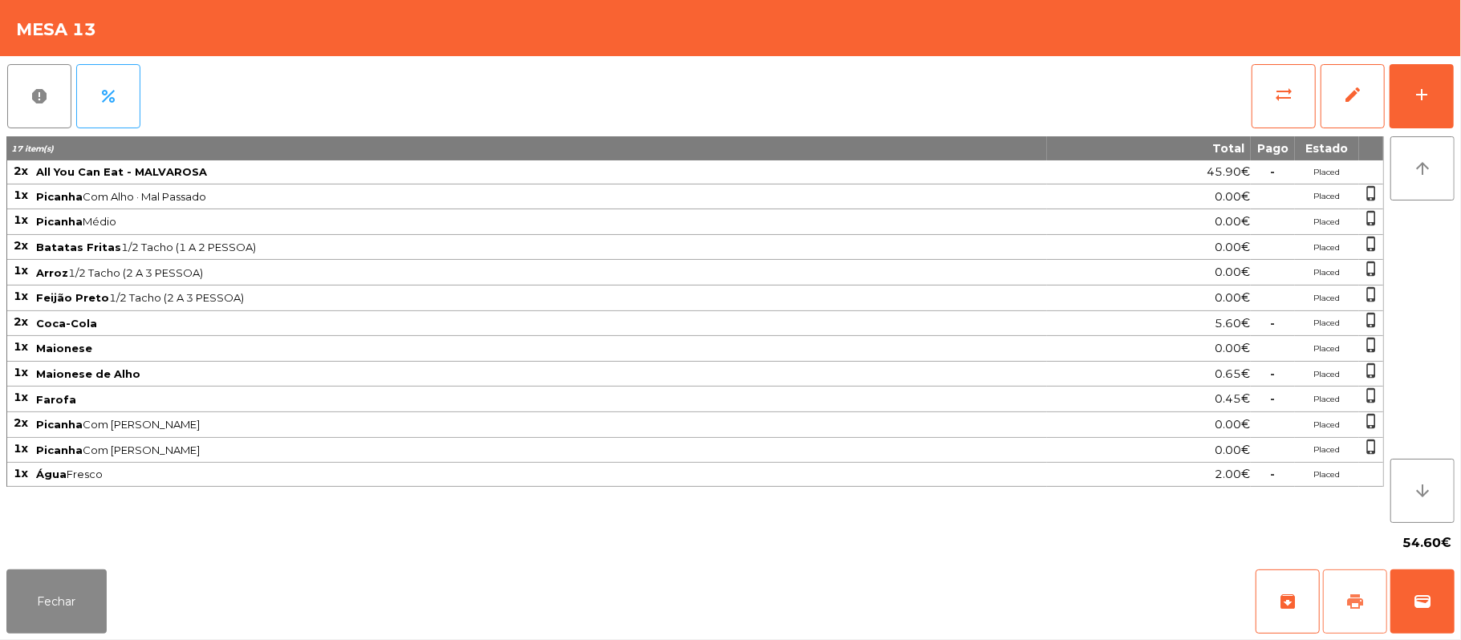
click at [1338, 586] on button "print" at bounding box center [1355, 601] width 64 height 64
click at [1266, 91] on button "sync_alt" at bounding box center [1283, 96] width 64 height 64
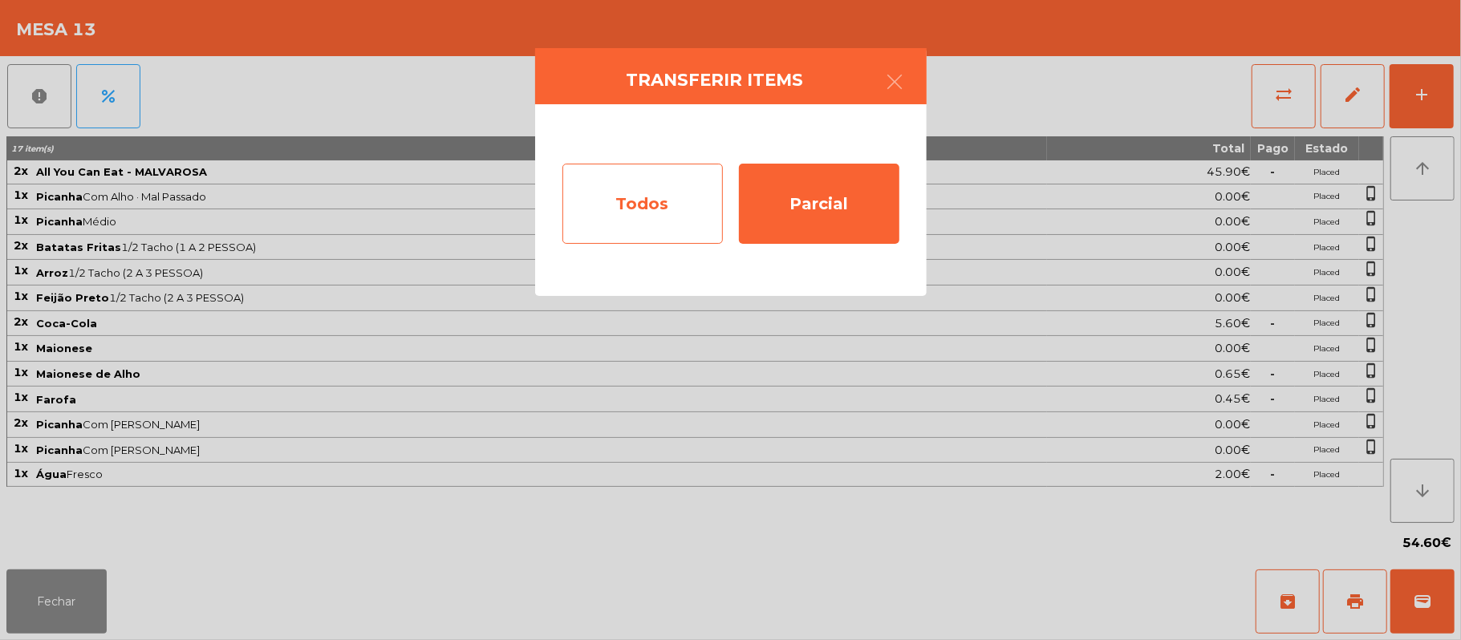
click at [630, 193] on div "Todos" at bounding box center [642, 204] width 160 height 80
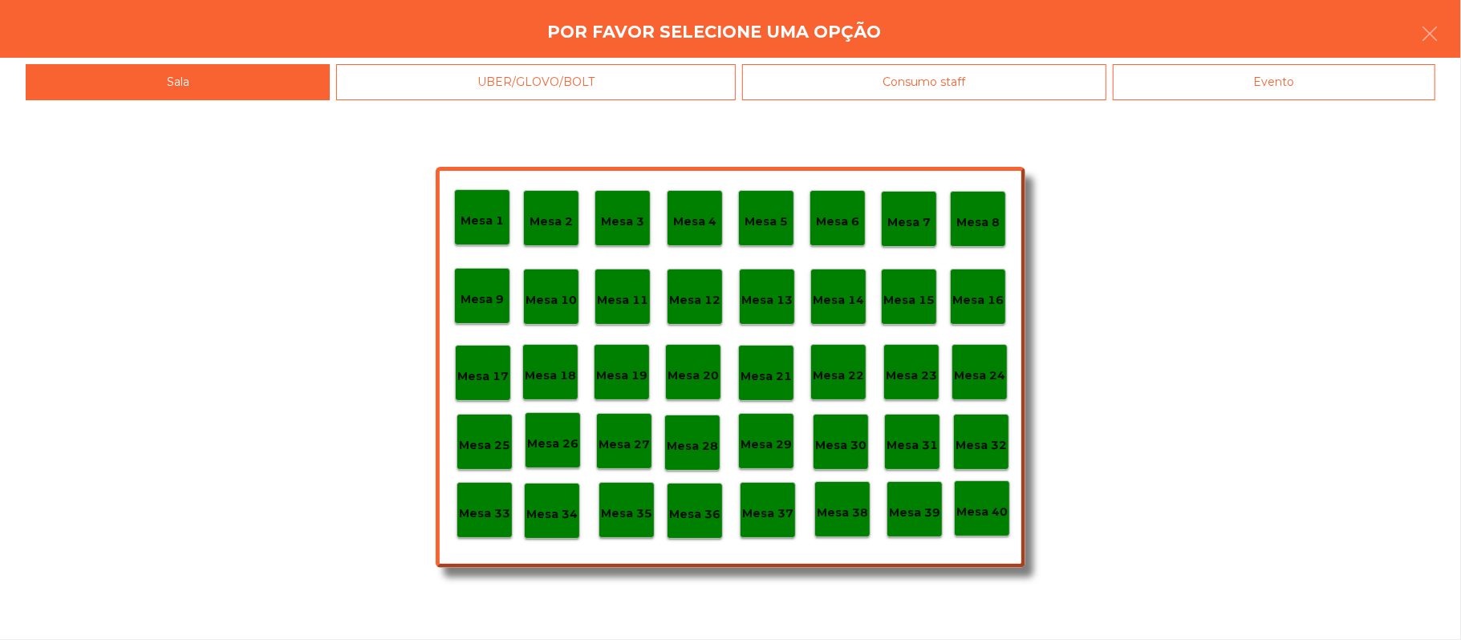
click at [1294, 66] on div "Evento" at bounding box center [1273, 82] width 322 height 36
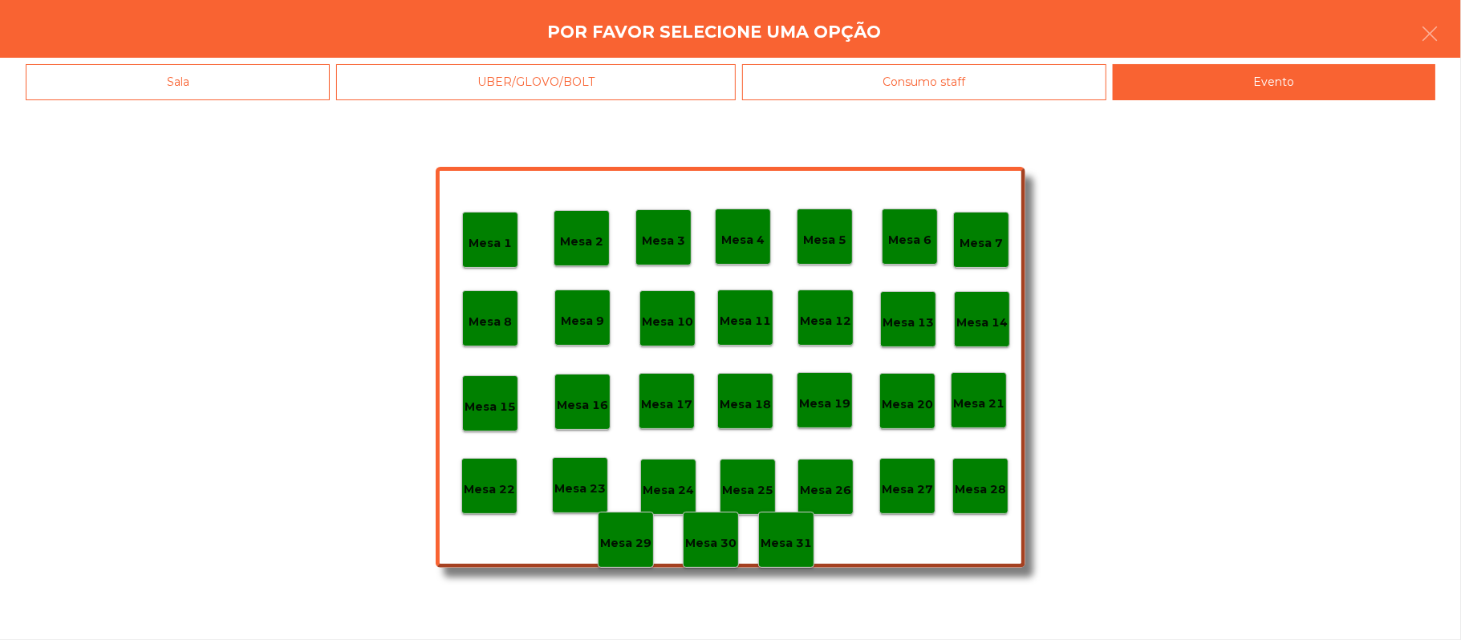
click at [974, 489] on p "Mesa 28" at bounding box center [979, 489] width 51 height 18
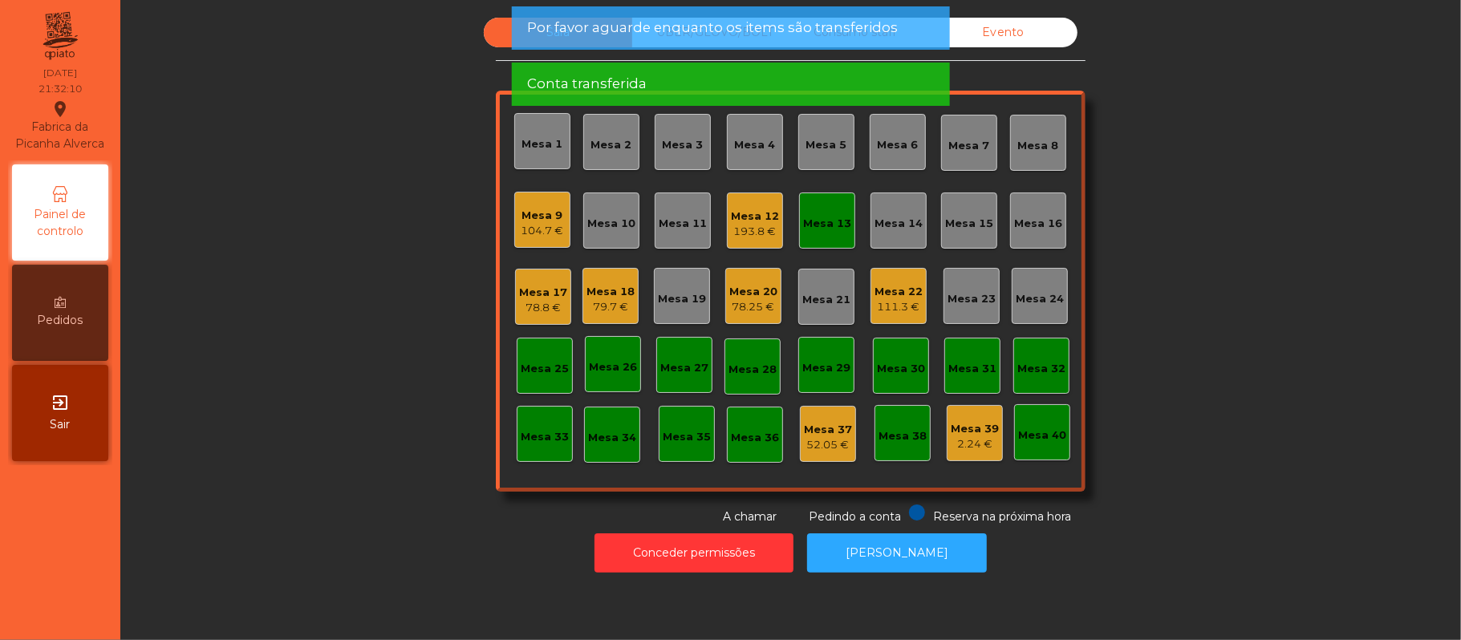
click at [807, 207] on div "Mesa 13" at bounding box center [827, 220] width 56 height 56
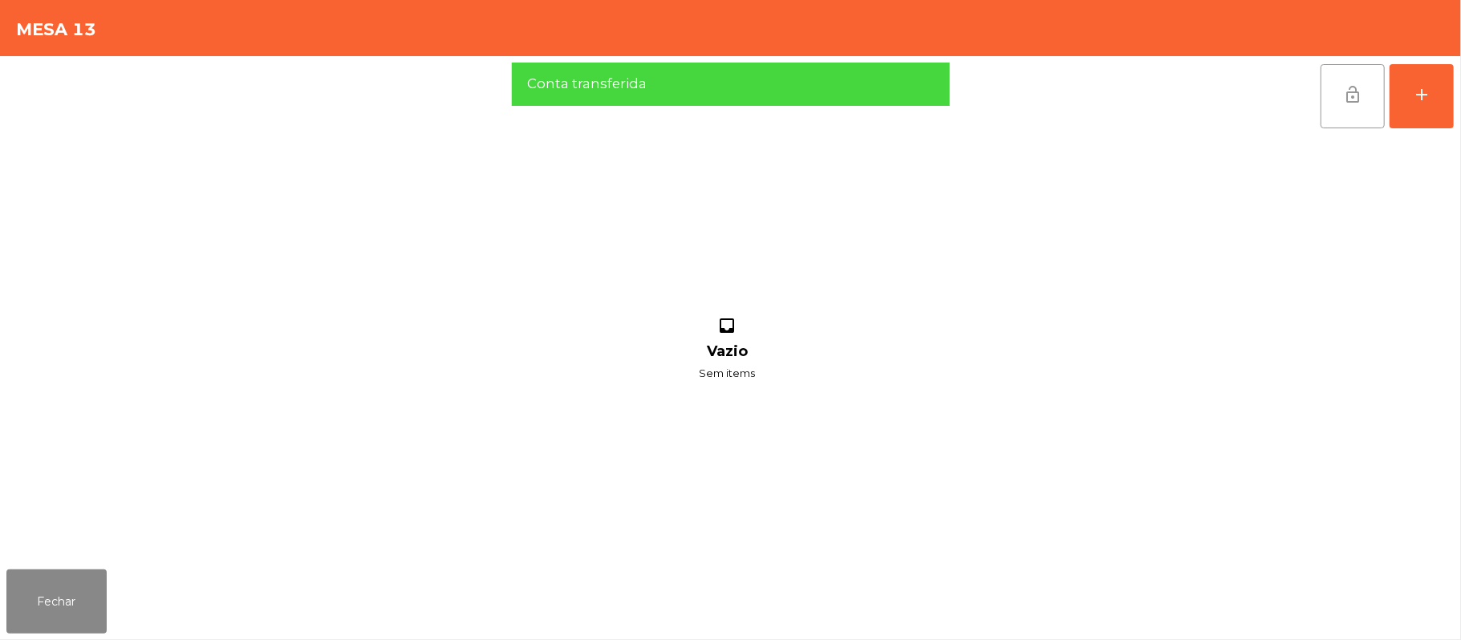
click at [1338, 87] on button "lock_open" at bounding box center [1352, 96] width 64 height 64
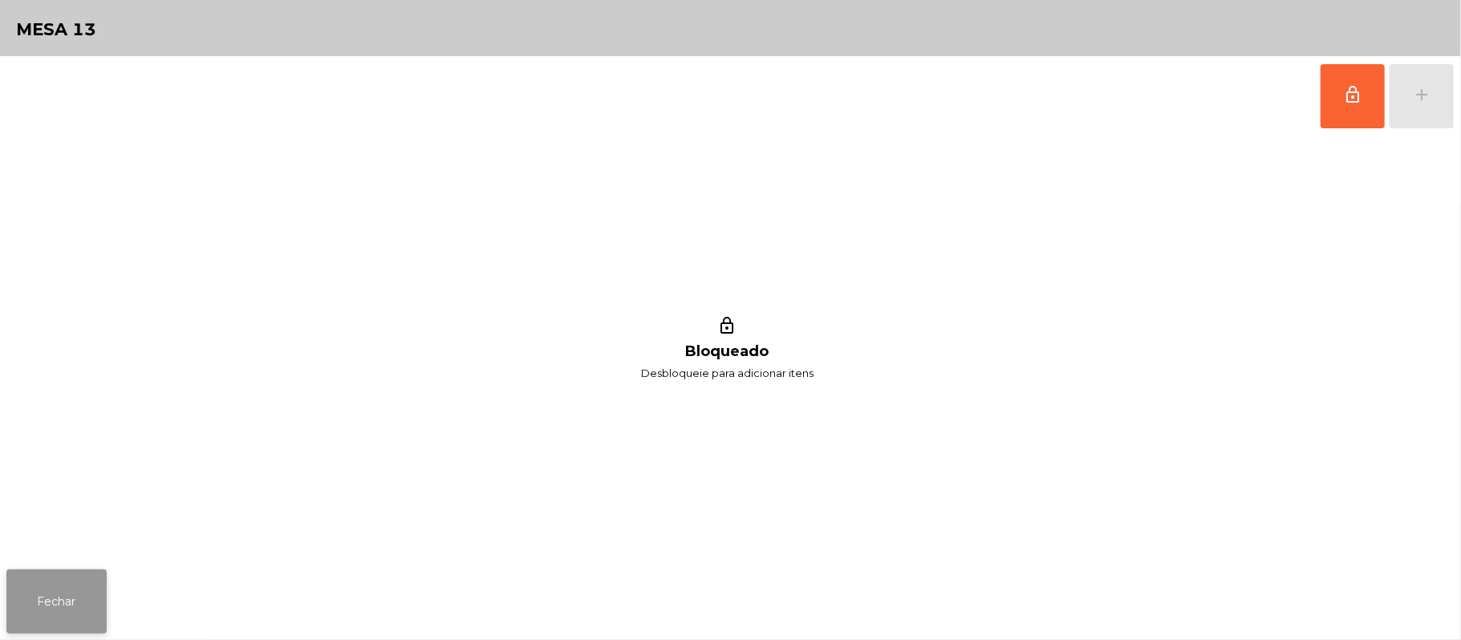
click at [59, 619] on button "Fechar" at bounding box center [56, 601] width 100 height 64
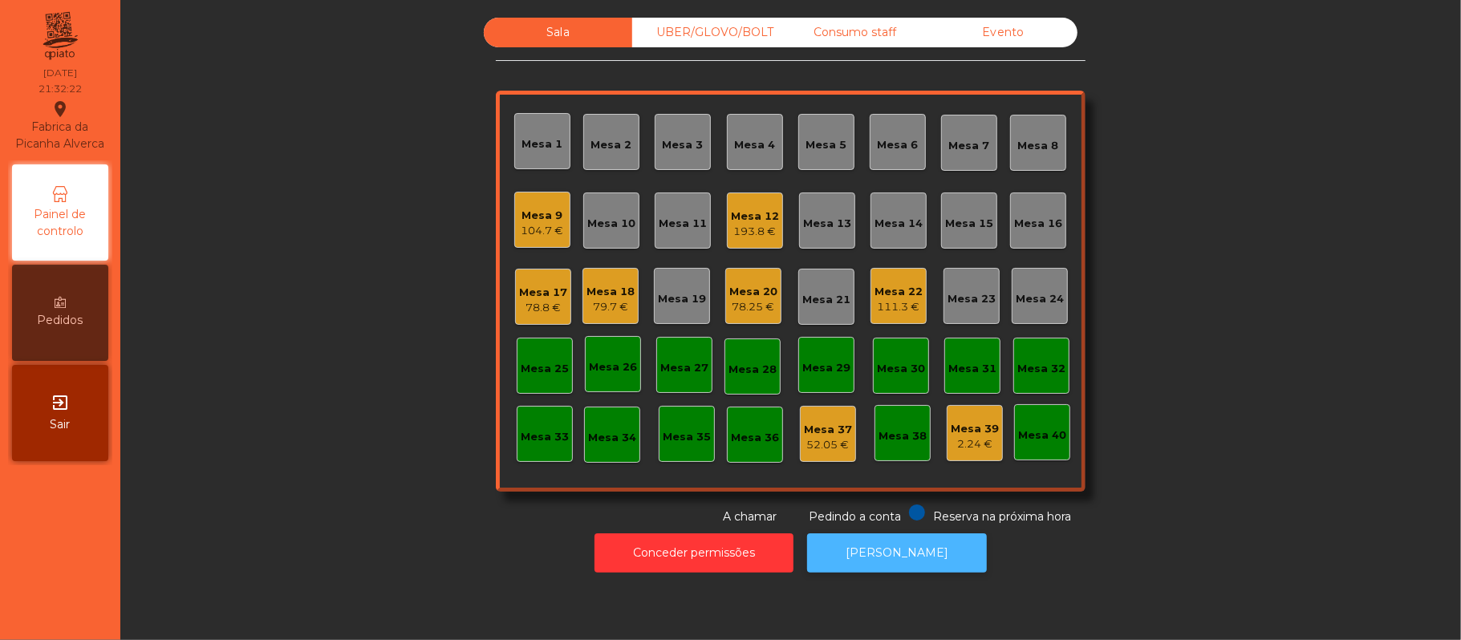
click at [926, 537] on button "[PERSON_NAME]" at bounding box center [897, 552] width 180 height 39
click at [908, 569] on button "[PERSON_NAME]" at bounding box center [897, 552] width 180 height 39
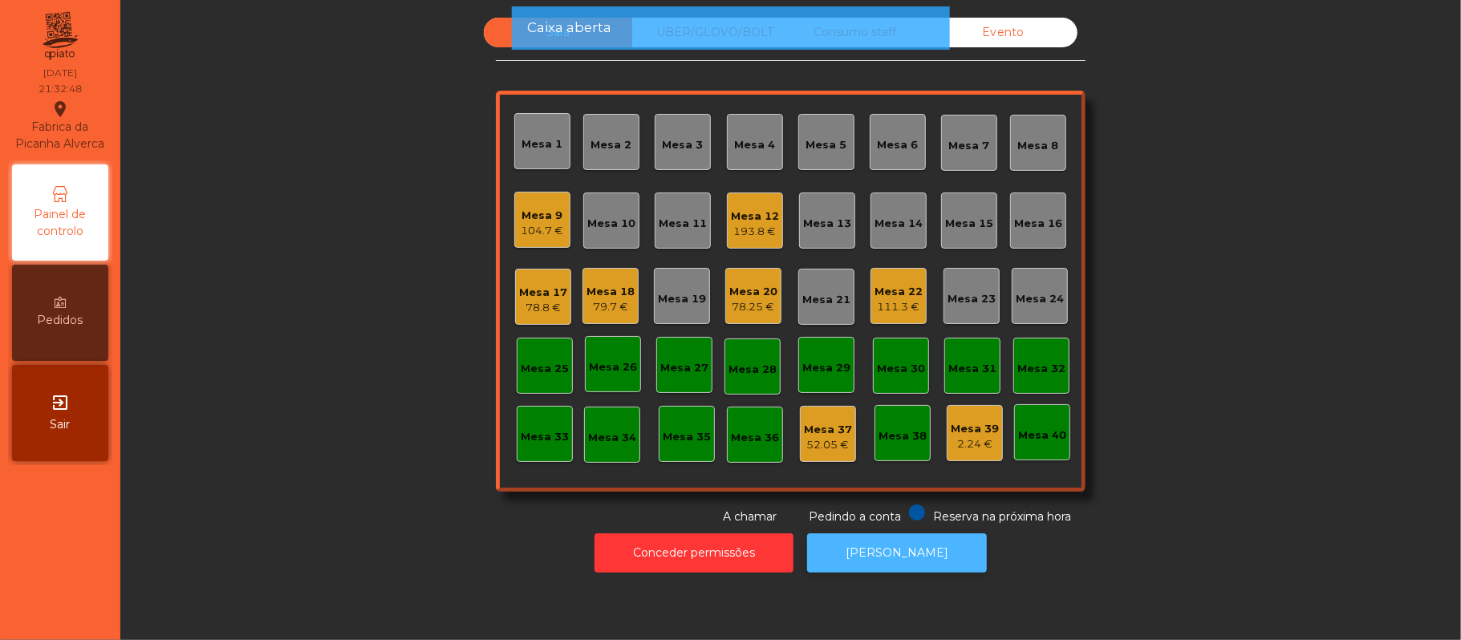
click at [906, 553] on button "[PERSON_NAME]" at bounding box center [897, 552] width 180 height 39
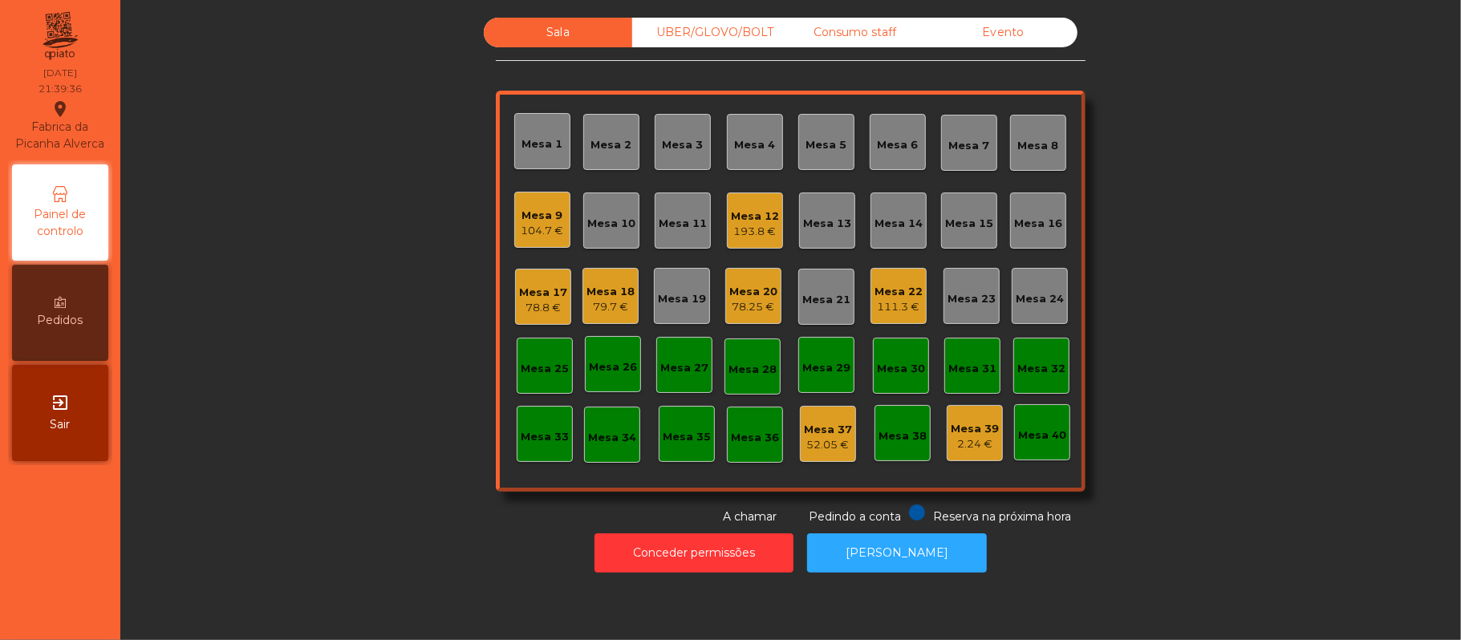
click at [831, 228] on div "Mesa 13" at bounding box center [827, 224] width 48 height 16
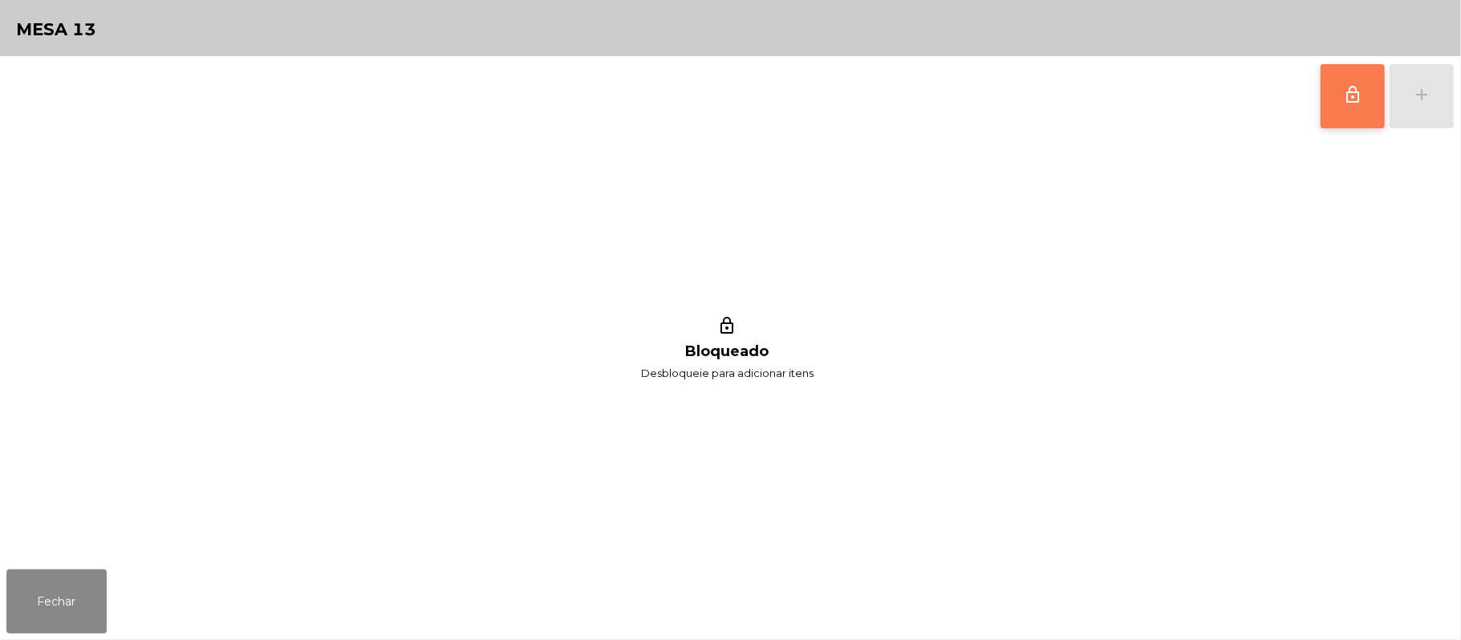
click at [1330, 99] on button "lock_outline" at bounding box center [1352, 96] width 64 height 64
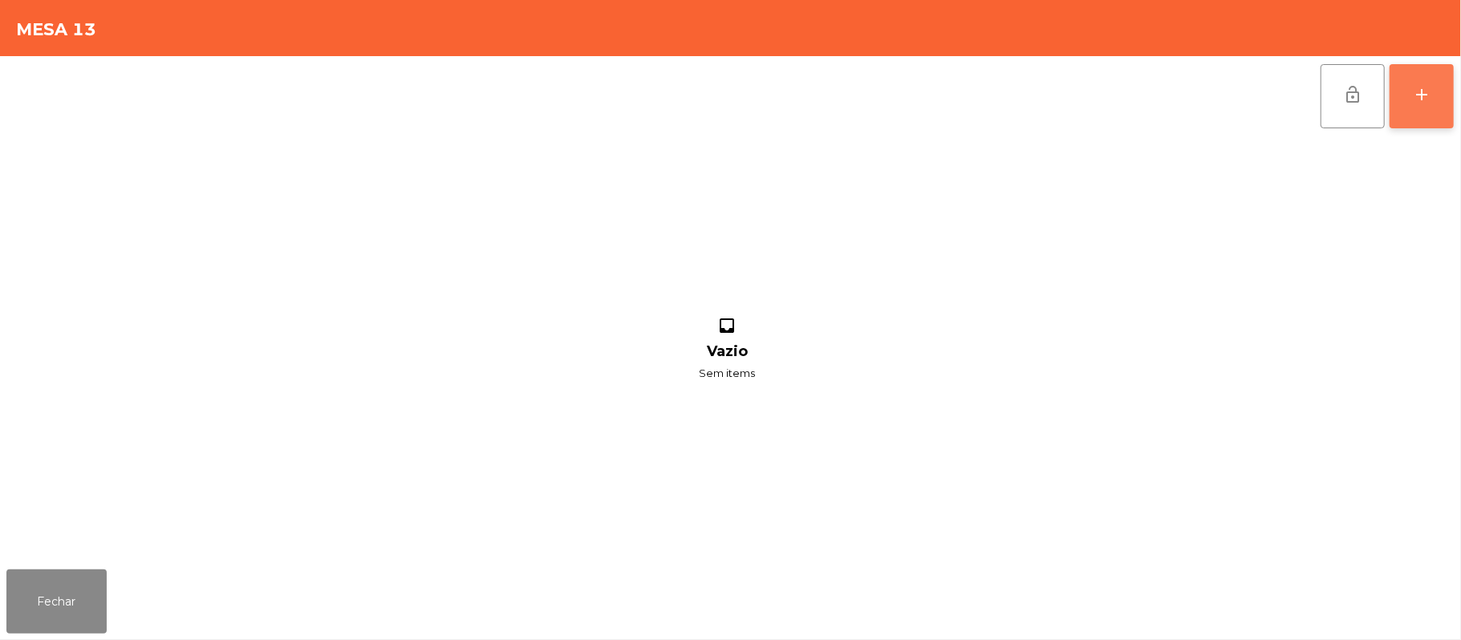
click at [1416, 87] on div "add" at bounding box center [1421, 94] width 19 height 19
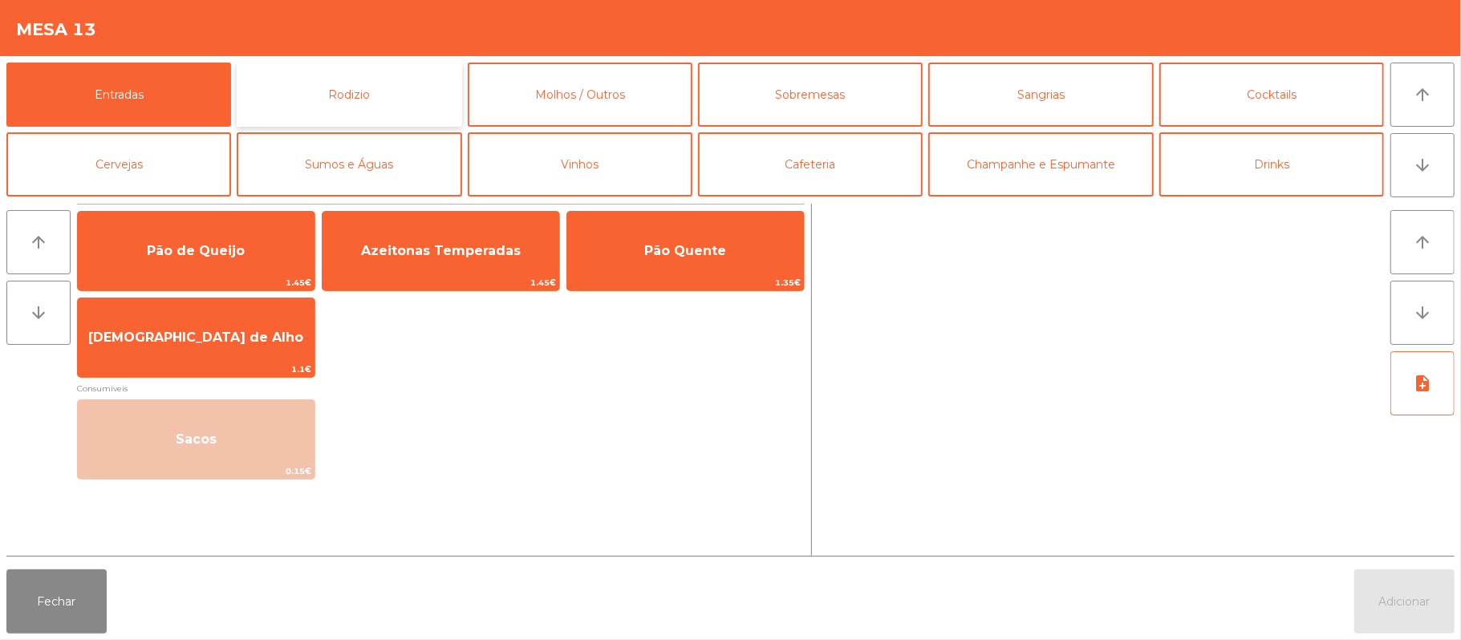
click at [399, 95] on button "Rodizio" at bounding box center [349, 95] width 225 height 64
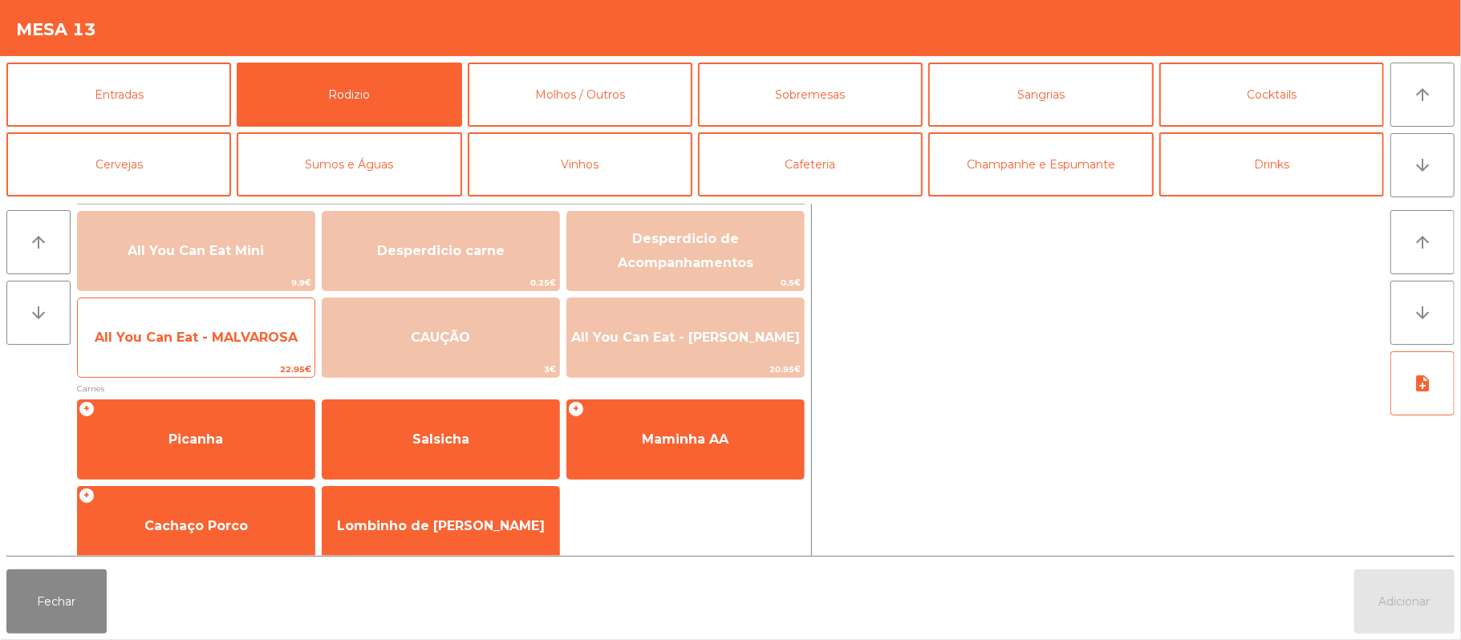
click at [229, 347] on span "All You Can Eat - MALVAROSA" at bounding box center [196, 337] width 237 height 43
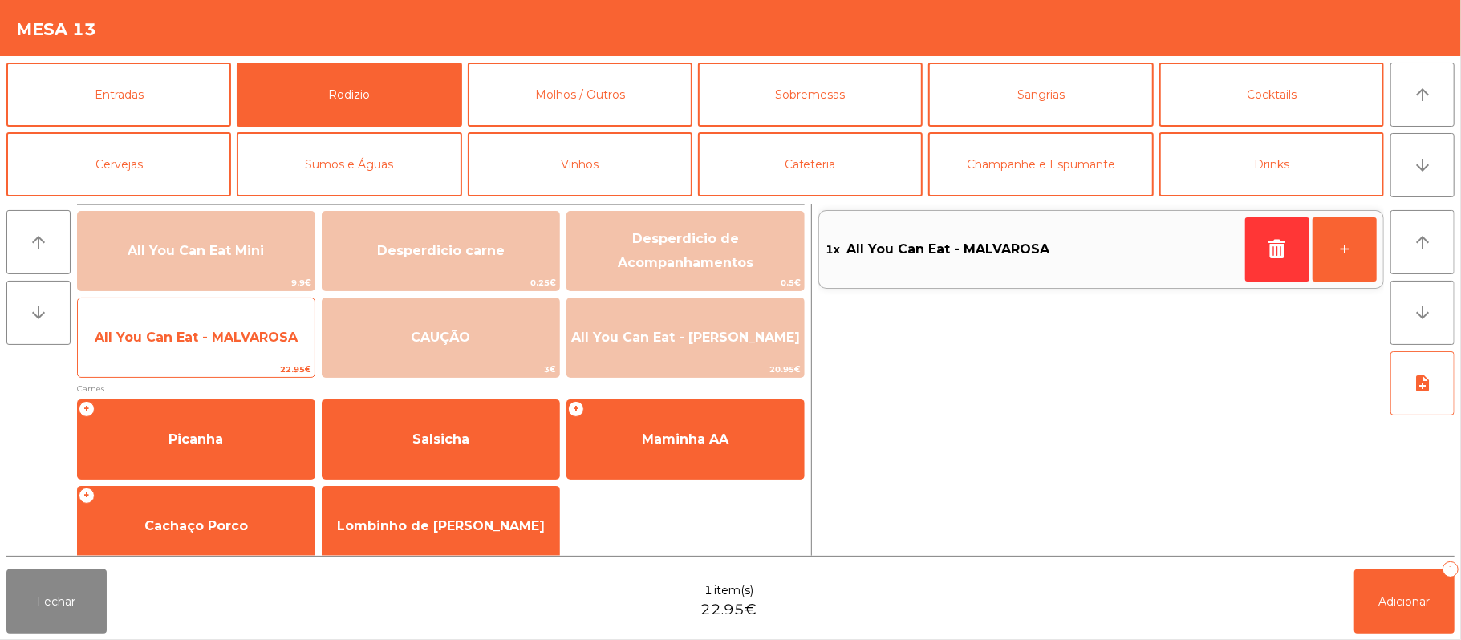
click at [237, 340] on span "All You Can Eat - MALVAROSA" at bounding box center [196, 337] width 203 height 15
click at [238, 331] on span "All You Can Eat - MALVAROSA" at bounding box center [196, 337] width 203 height 15
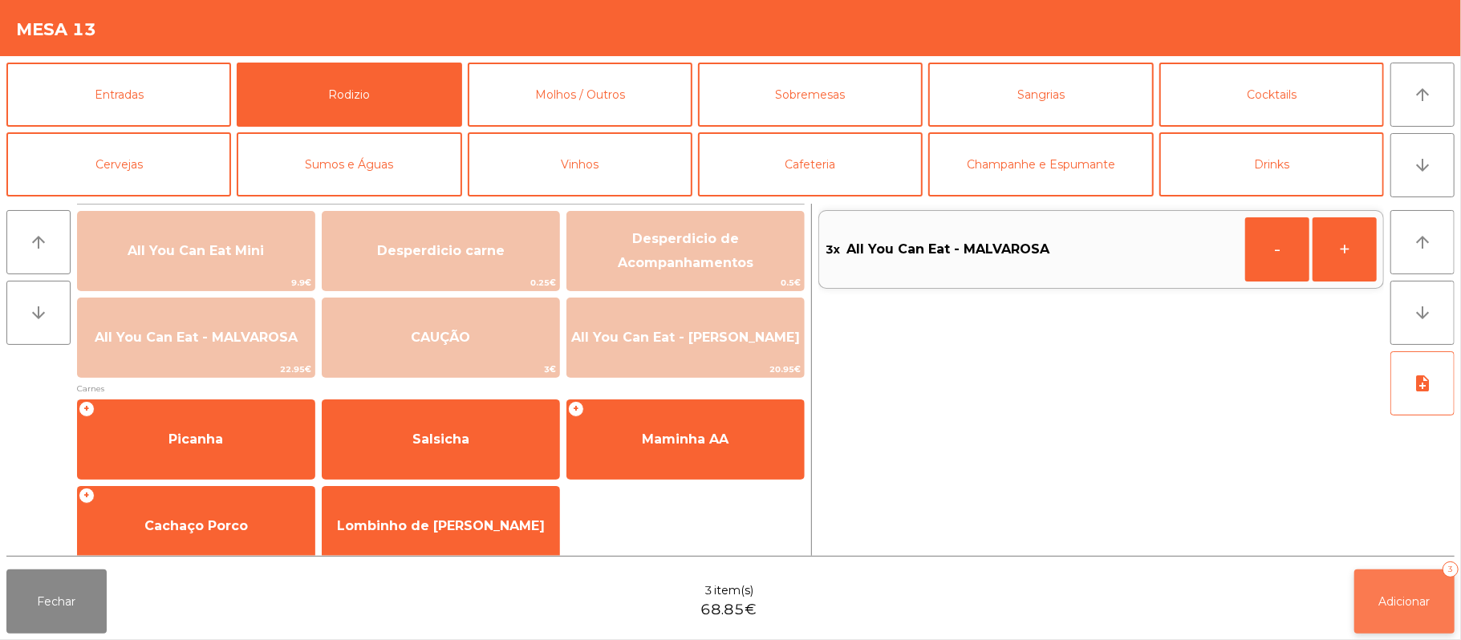
click at [1400, 592] on button "Adicionar 3" at bounding box center [1404, 601] width 100 height 64
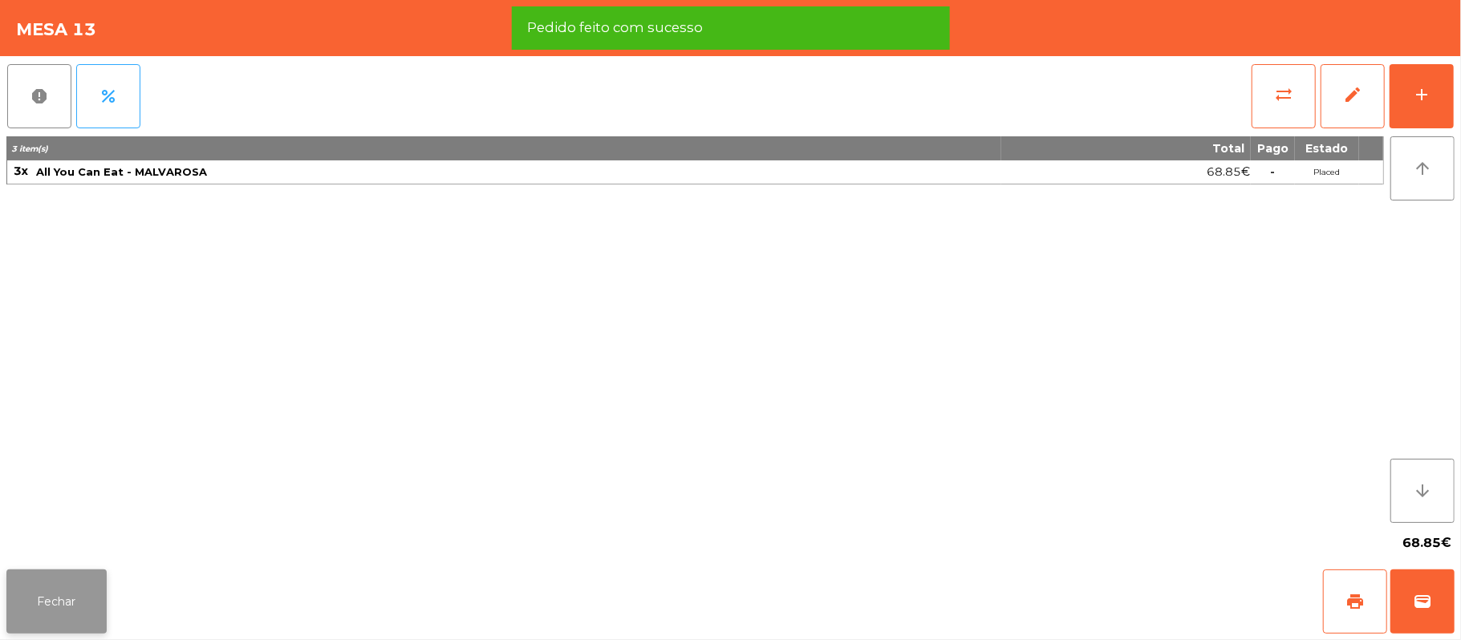
click at [67, 578] on button "Fechar" at bounding box center [56, 601] width 100 height 64
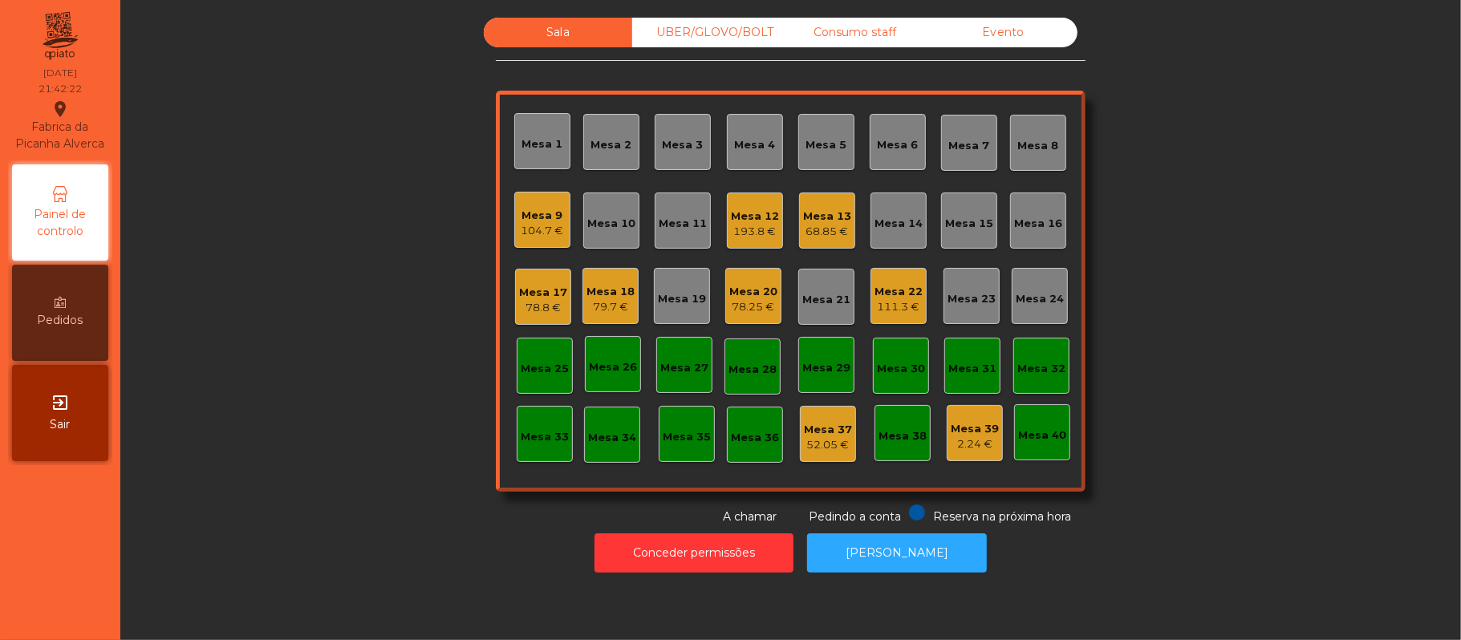
click at [678, 216] on div "Mesa 11" at bounding box center [682, 224] width 48 height 16
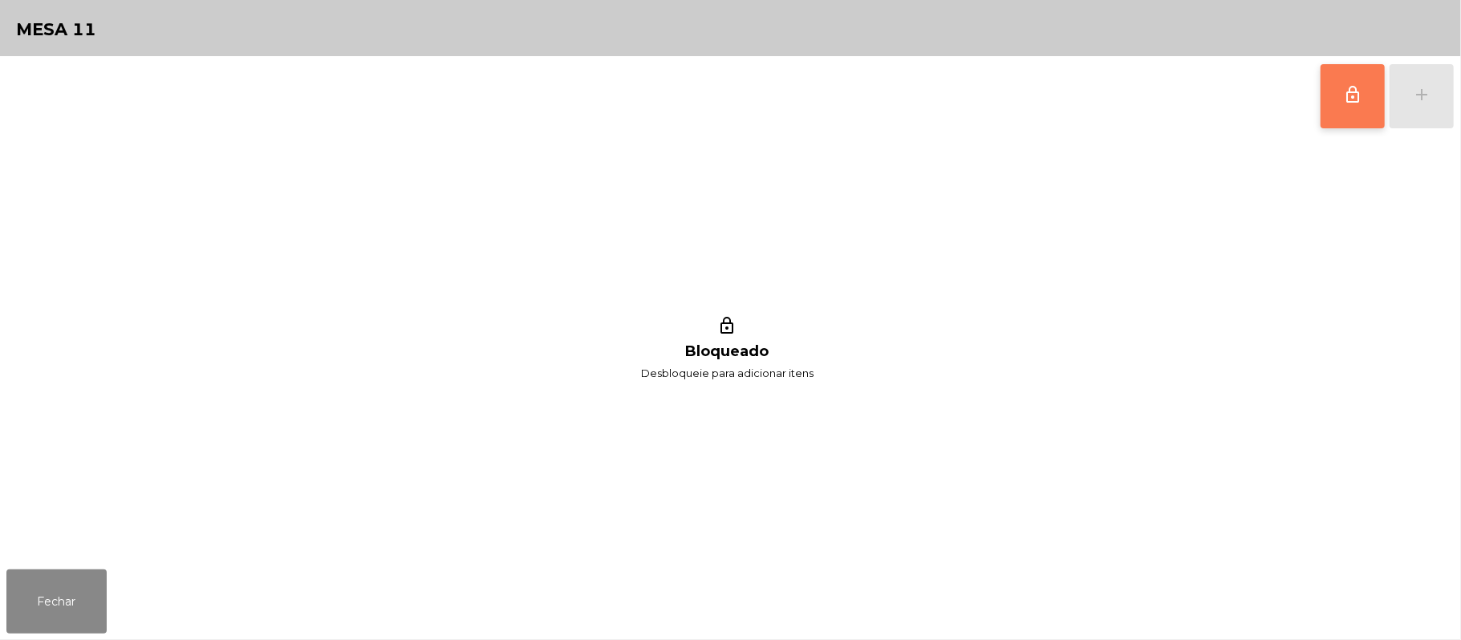
click at [1342, 106] on button "lock_outline" at bounding box center [1352, 96] width 64 height 64
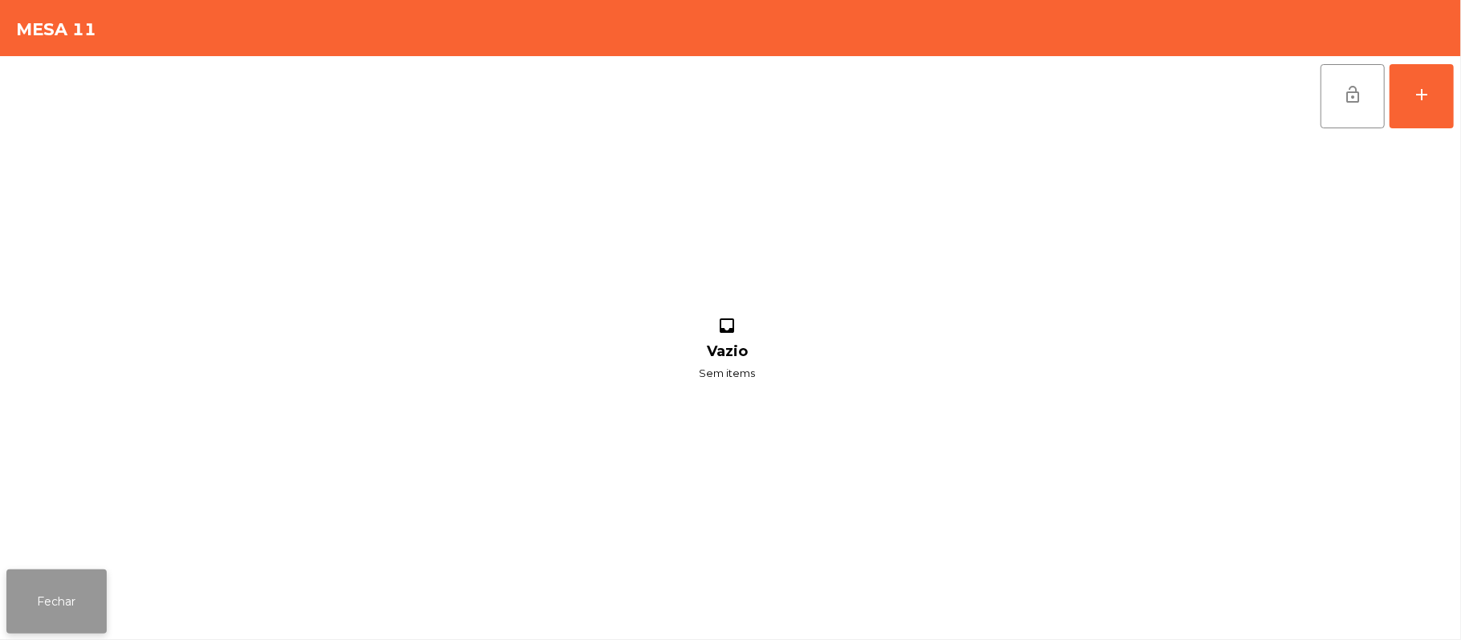
click at [61, 577] on button "Fechar" at bounding box center [56, 601] width 100 height 64
click at [1412, 110] on button "add" at bounding box center [1421, 96] width 64 height 64
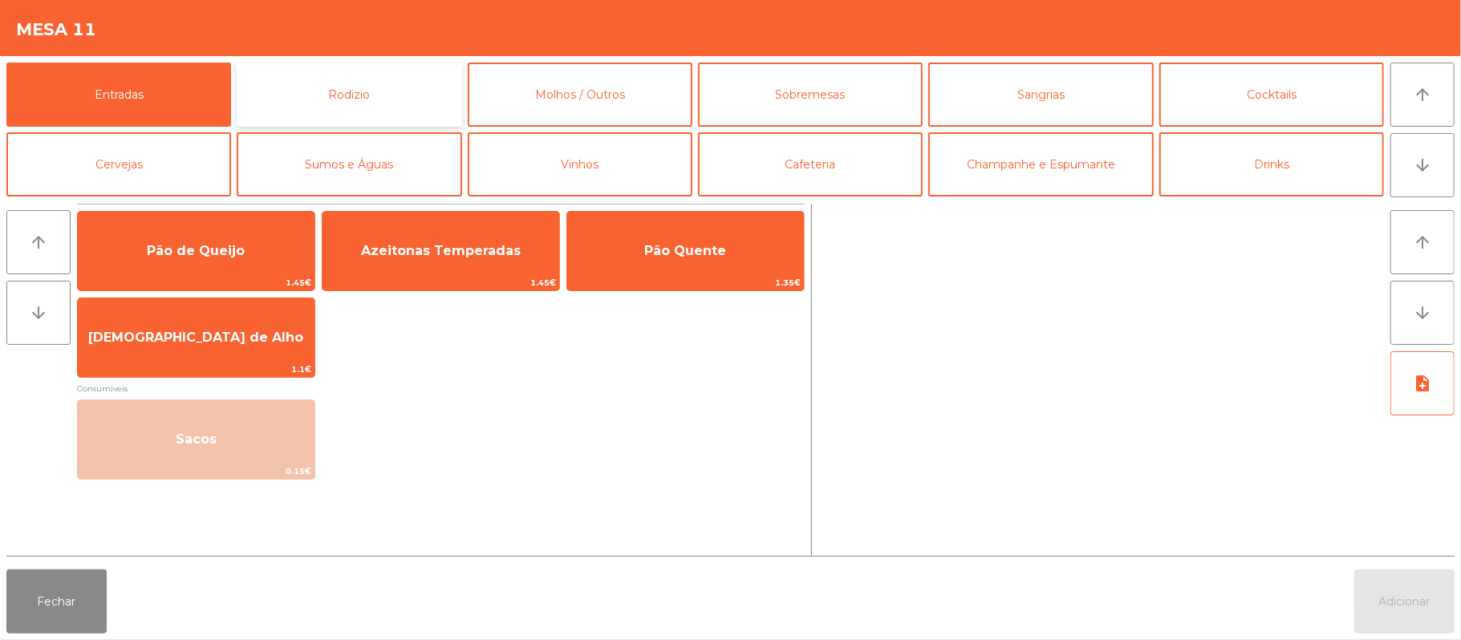
click at [391, 98] on button "Rodizio" at bounding box center [349, 95] width 225 height 64
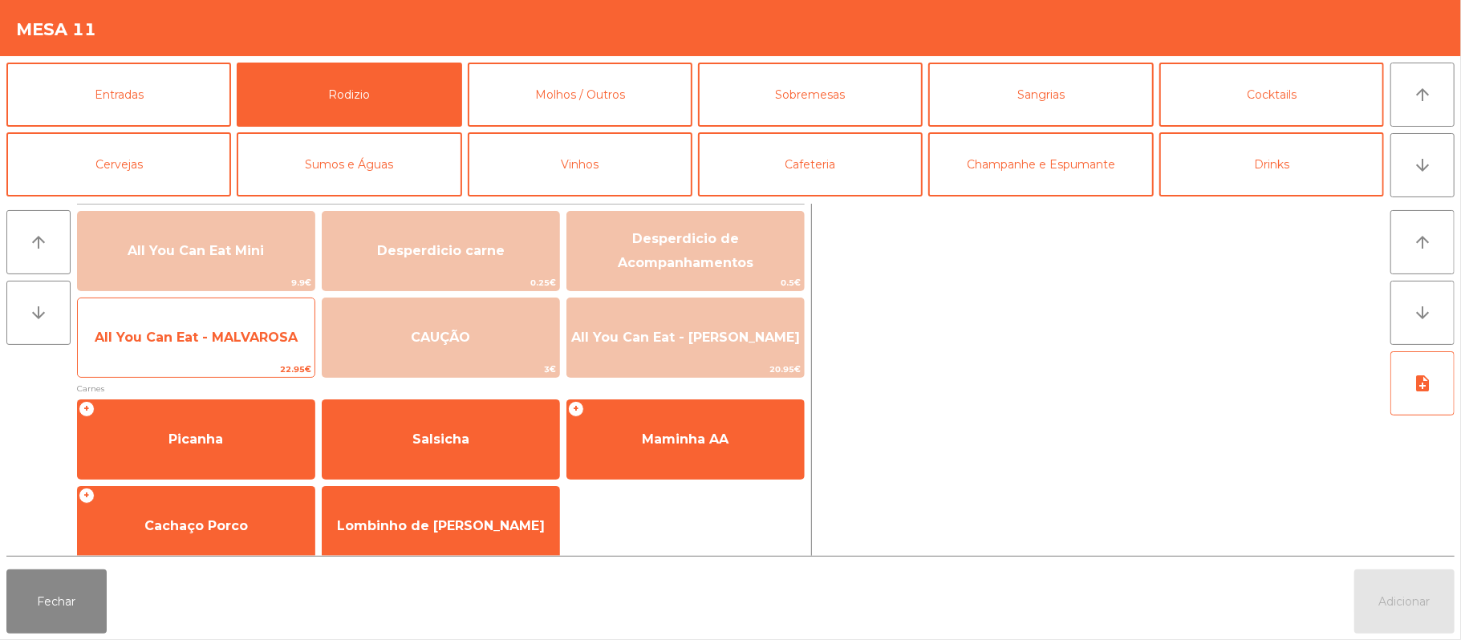
click at [205, 351] on span "All You Can Eat - MALVAROSA" at bounding box center [196, 337] width 237 height 43
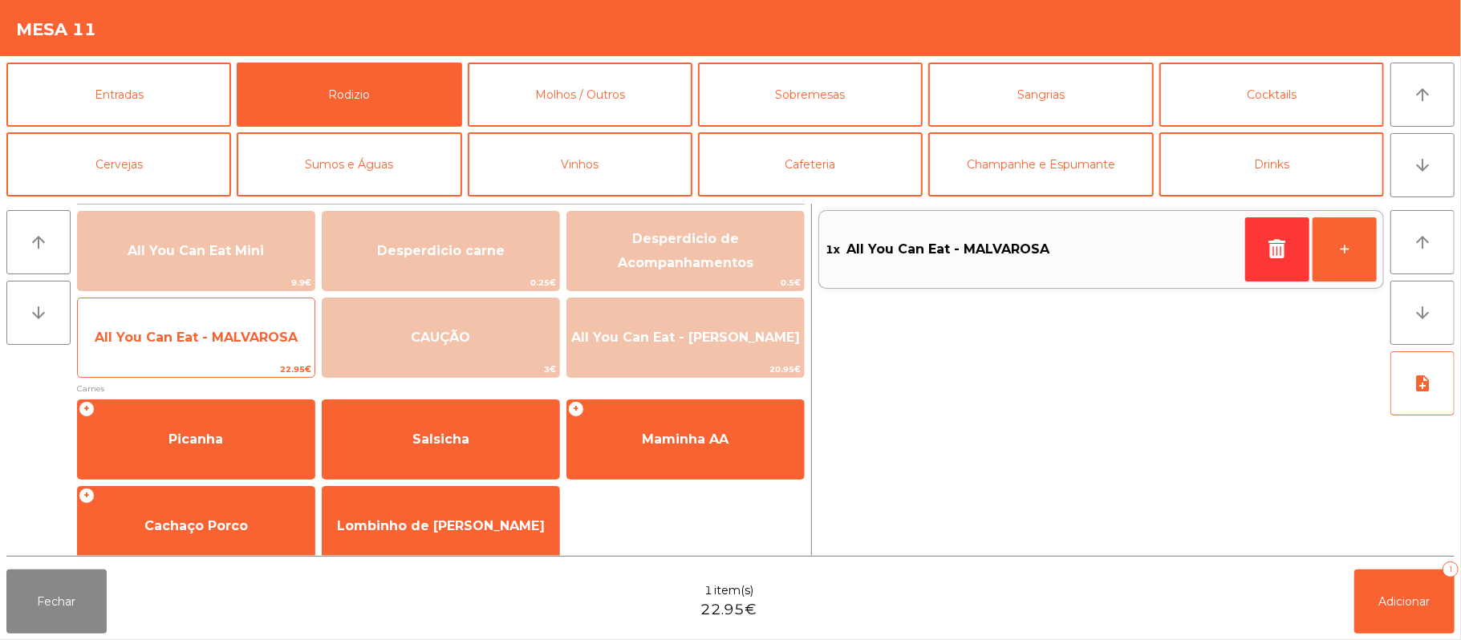
click at [209, 337] on span "All You Can Eat - MALVAROSA" at bounding box center [196, 337] width 203 height 15
click at [216, 347] on span "All You Can Eat - MALVAROSA" at bounding box center [196, 337] width 237 height 43
click at [225, 343] on span "All You Can Eat - MALVAROSA" at bounding box center [196, 337] width 203 height 15
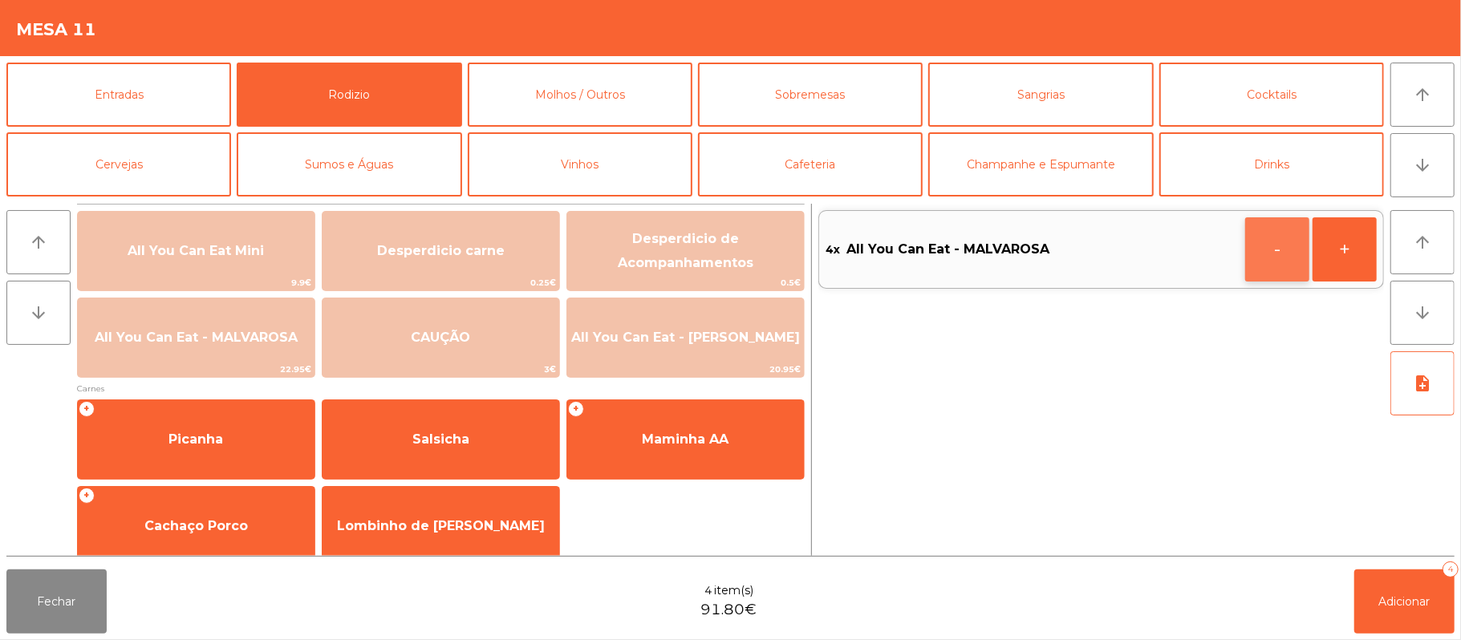
click at [1255, 238] on button "-" at bounding box center [1277, 249] width 64 height 64
click at [1403, 594] on span "Adicionar" at bounding box center [1404, 601] width 51 height 14
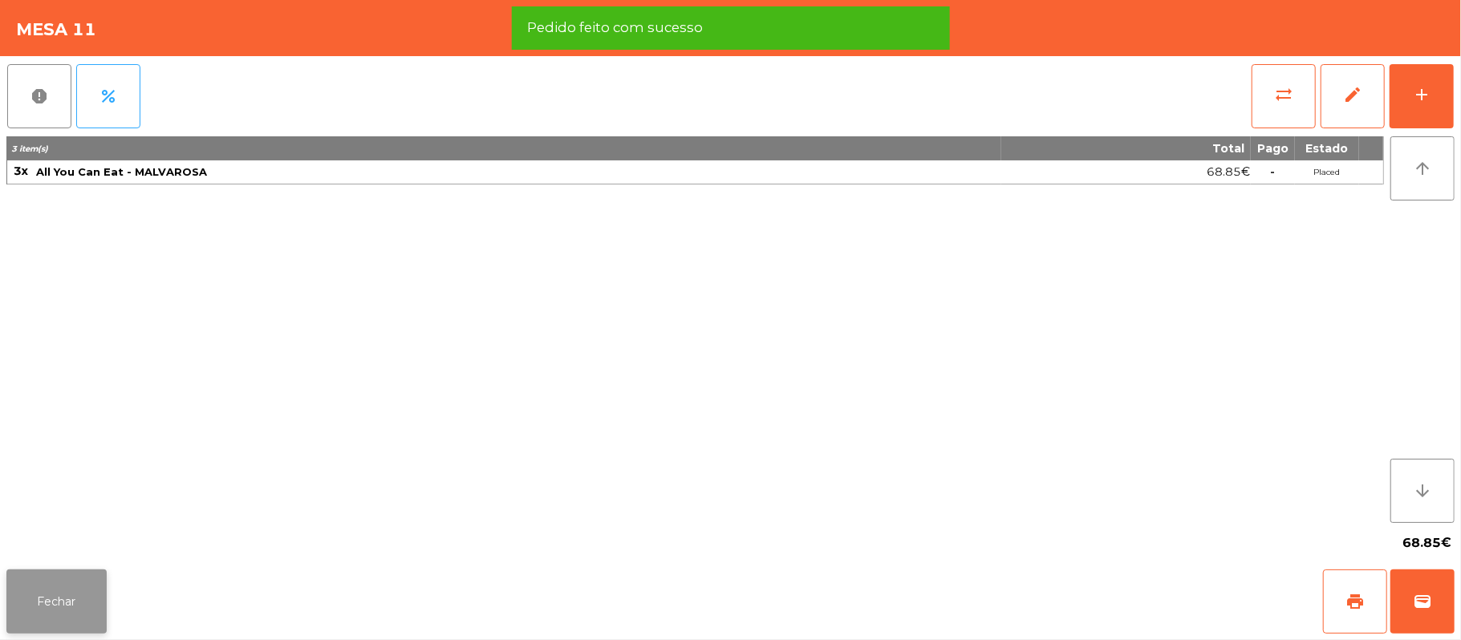
click at [53, 594] on button "Fechar" at bounding box center [56, 601] width 100 height 64
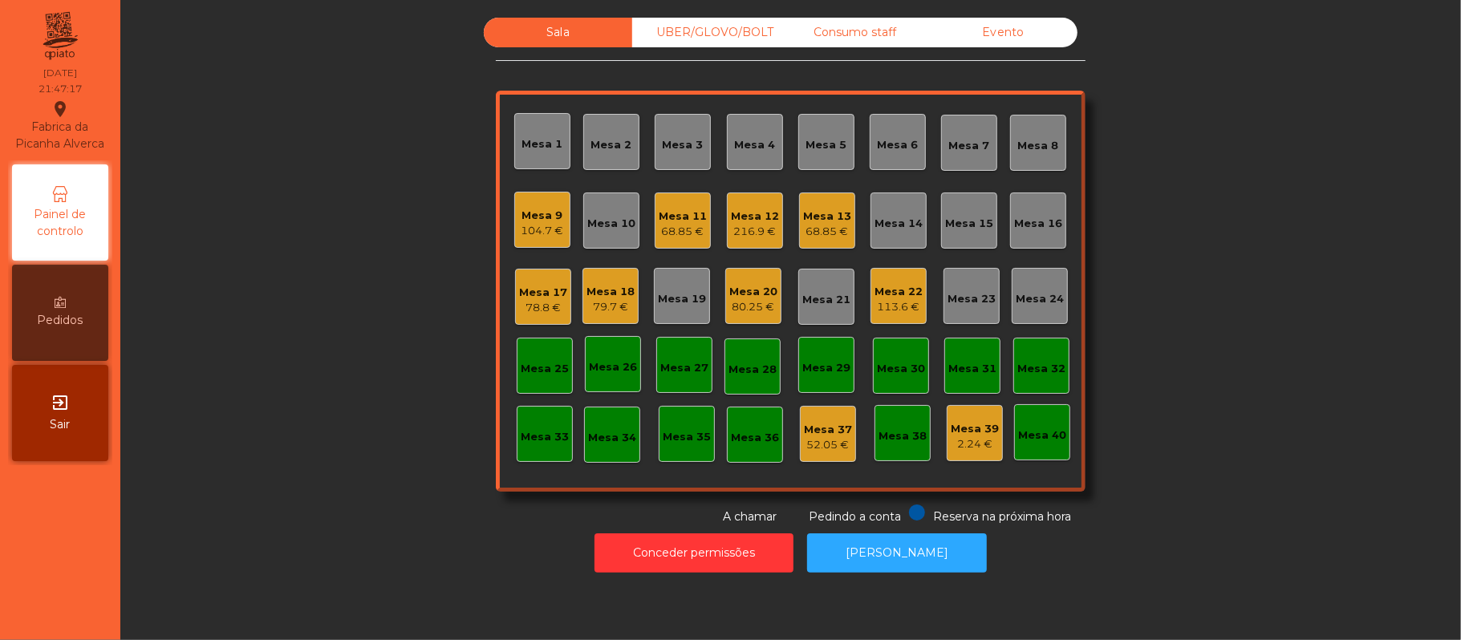
click at [886, 308] on div "113.6 €" at bounding box center [898, 307] width 48 height 16
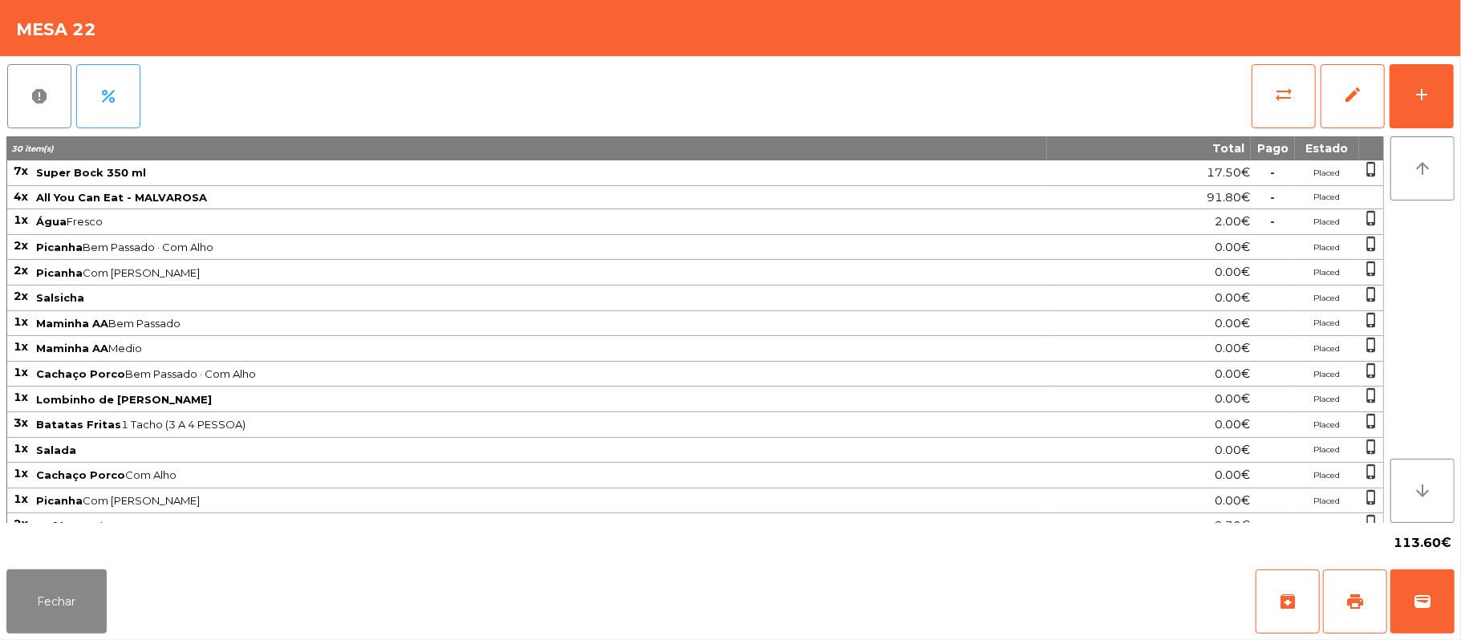
click at [739, 379] on span "Cachaço Porco Bem Passado · Com Alho" at bounding box center [540, 373] width 1009 height 13
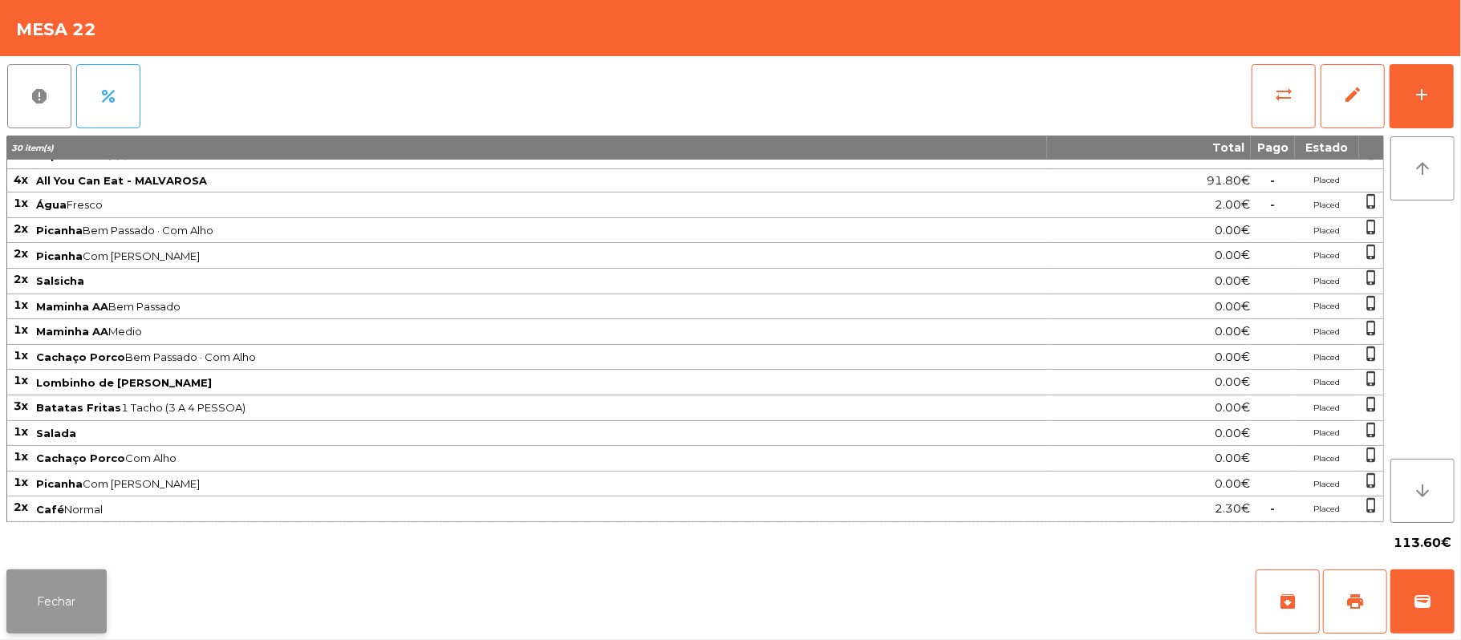
click at [48, 601] on button "Fechar" at bounding box center [56, 601] width 100 height 64
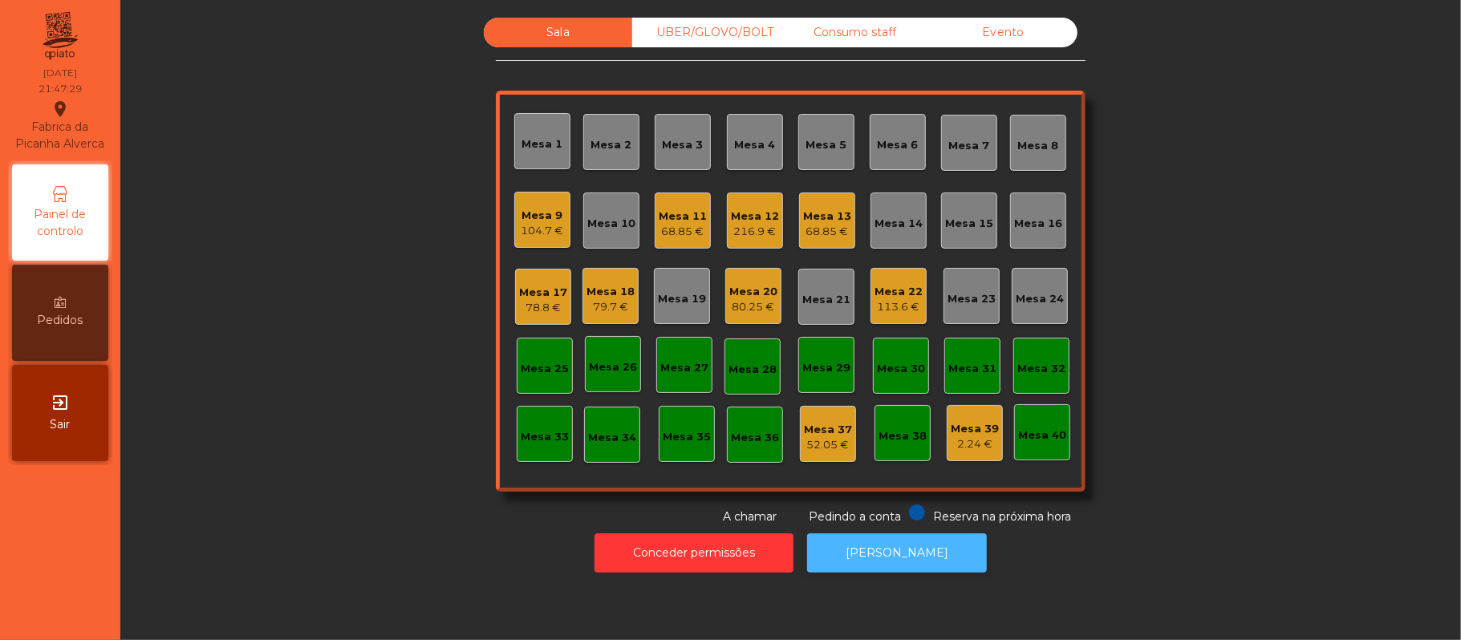
click at [934, 557] on button "[PERSON_NAME]" at bounding box center [897, 552] width 180 height 39
click at [665, 220] on div "Mesa 11" at bounding box center [682, 217] width 48 height 16
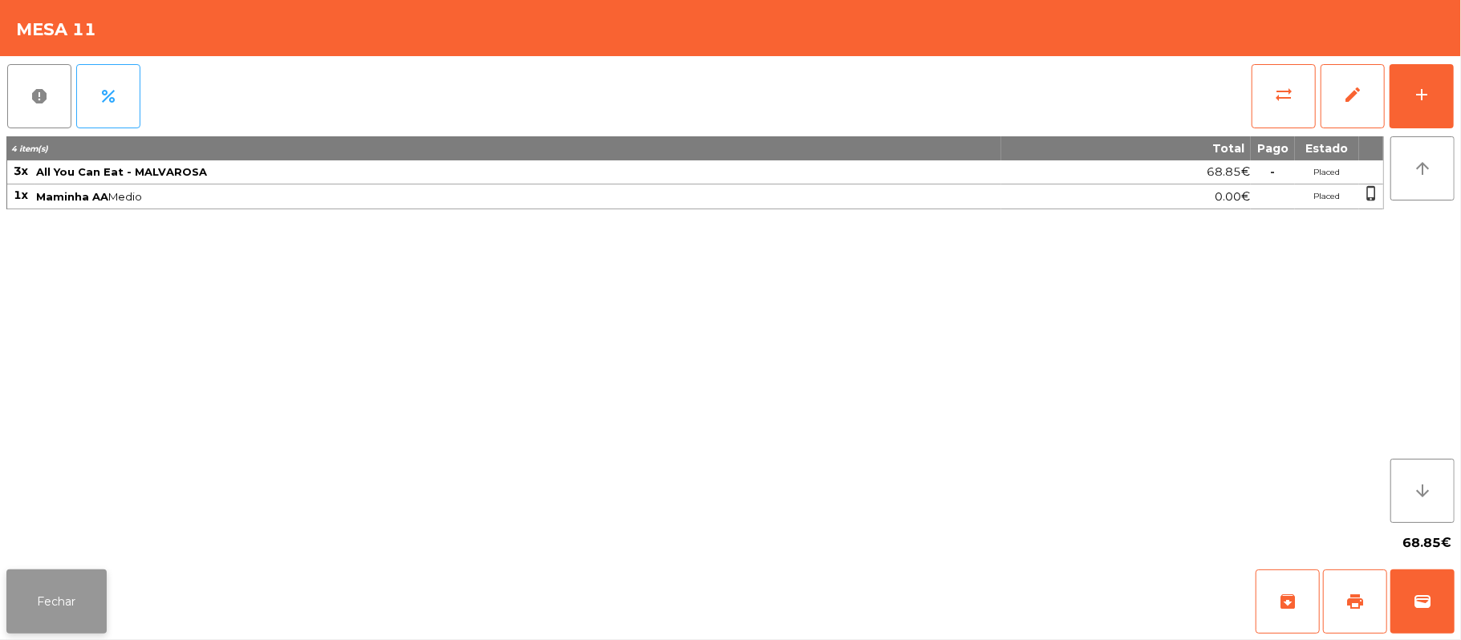
click at [66, 601] on button "Fechar" at bounding box center [56, 601] width 100 height 64
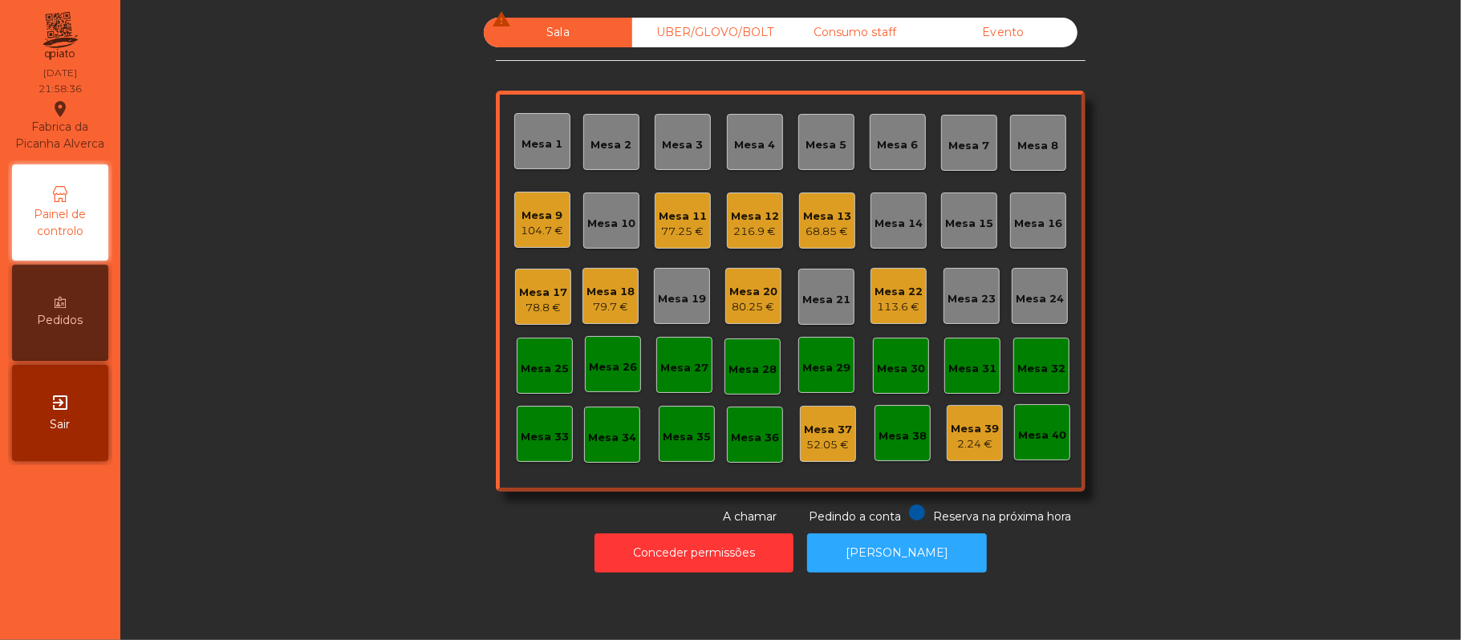
click at [736, 286] on div "Mesa 20" at bounding box center [753, 292] width 48 height 16
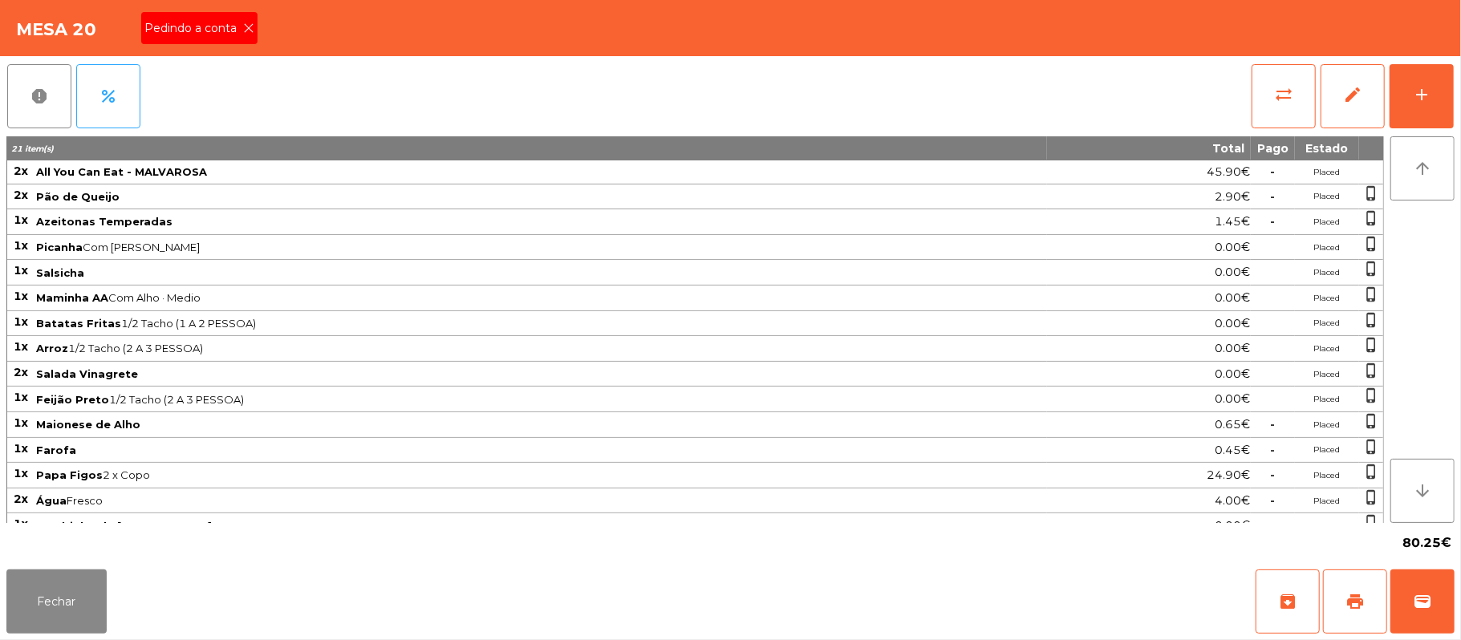
click at [247, 27] on icon at bounding box center [248, 27] width 11 height 11
click at [1361, 605] on span "print" at bounding box center [1354, 601] width 19 height 19
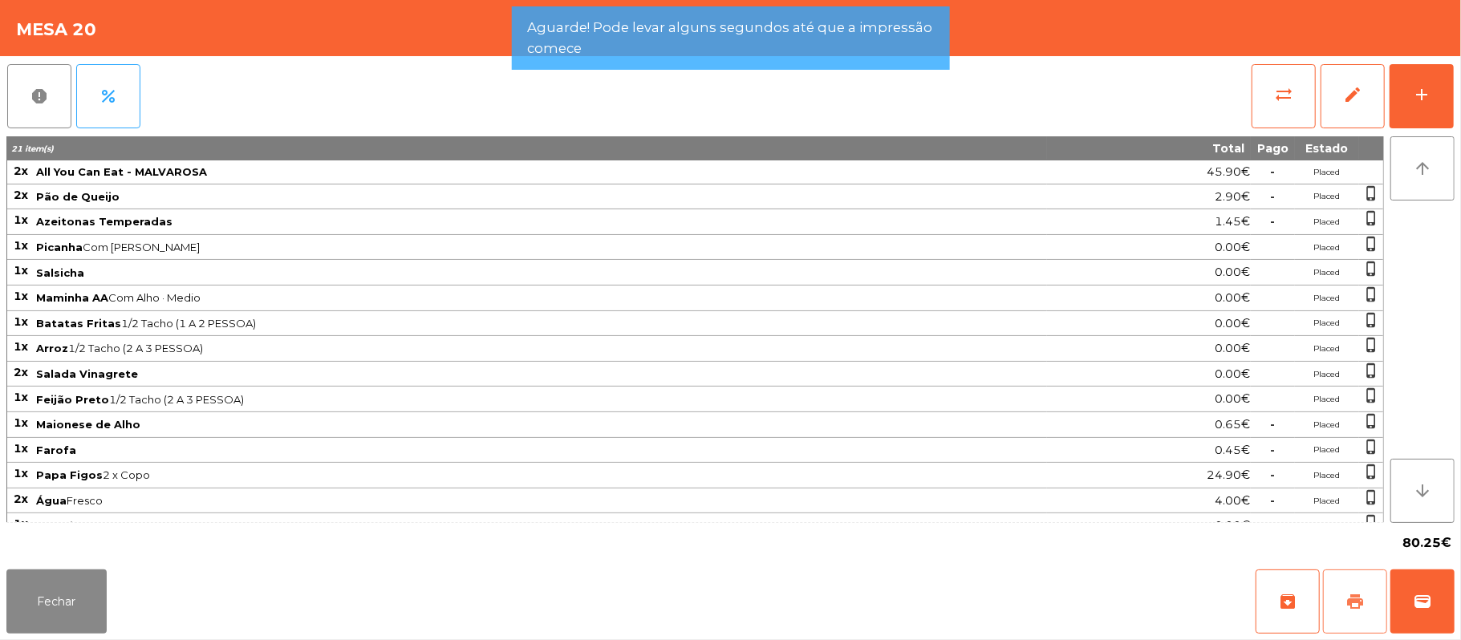
scroll to position [79, 0]
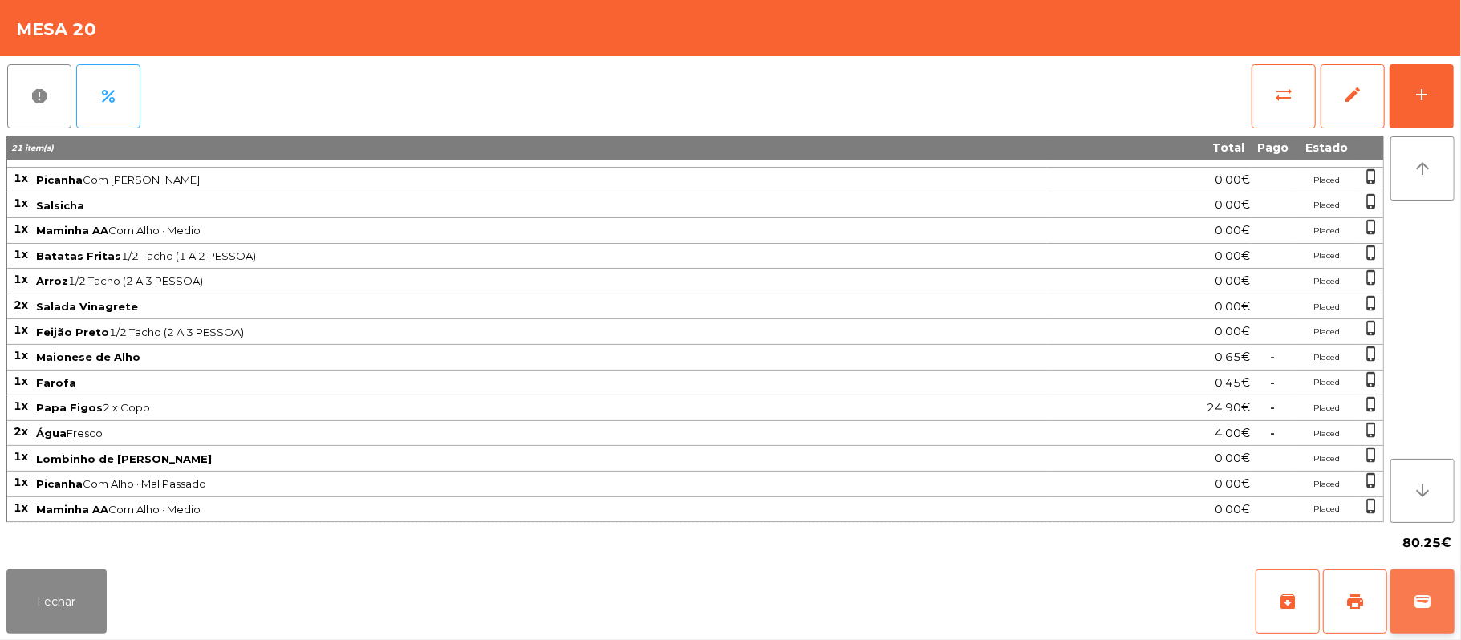
click at [1416, 597] on span "wallet" at bounding box center [1421, 601] width 19 height 19
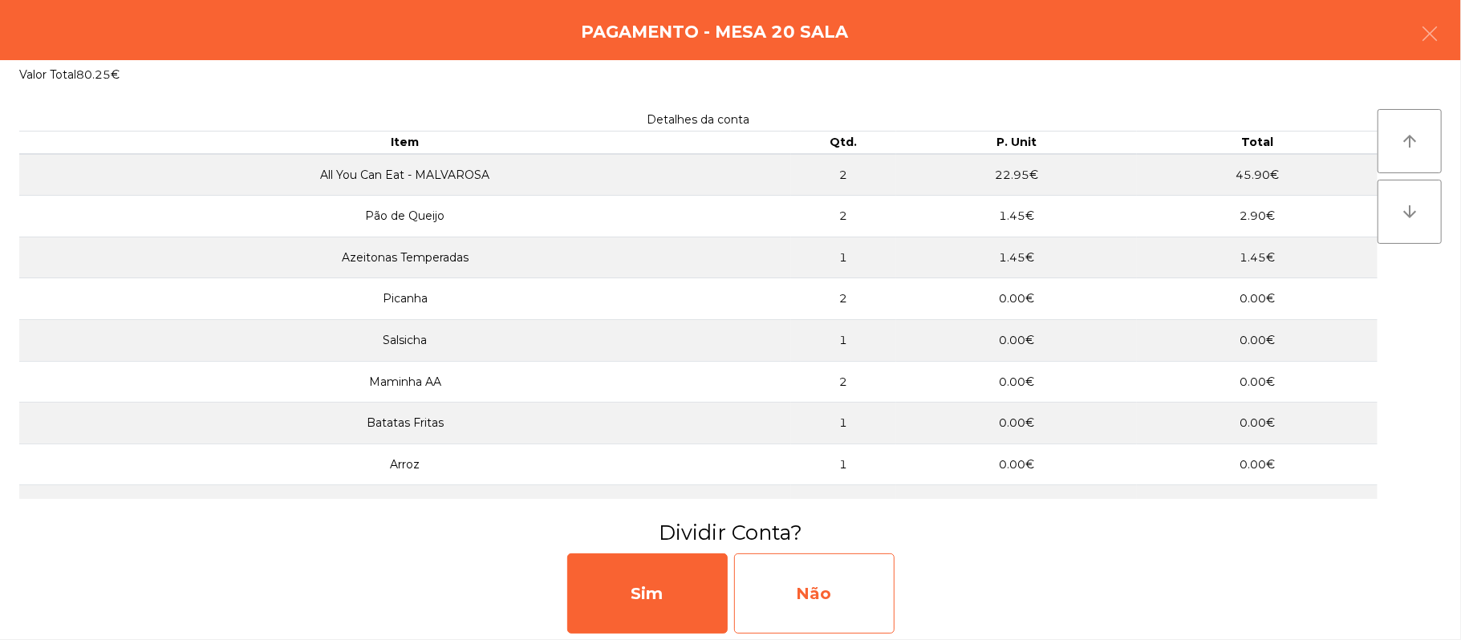
click at [865, 590] on div "Não" at bounding box center [814, 593] width 160 height 80
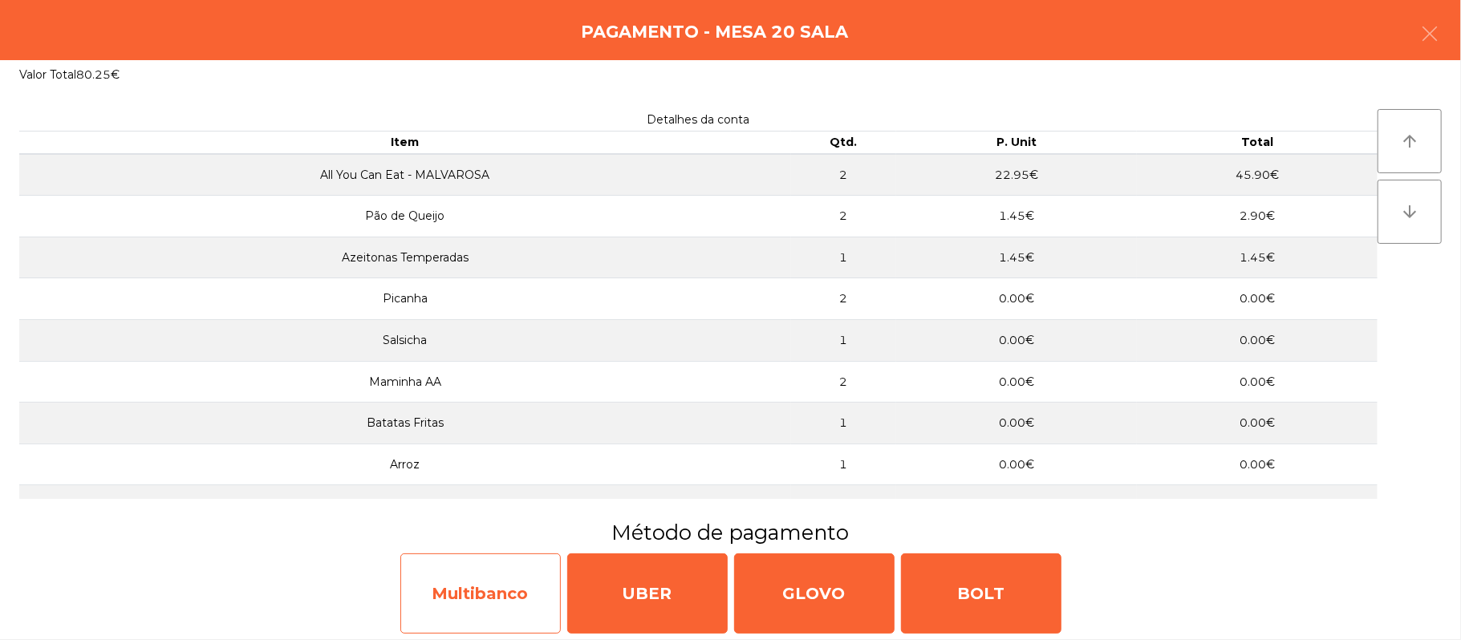
click at [435, 598] on div "Multibanco" at bounding box center [480, 593] width 160 height 80
select select "**"
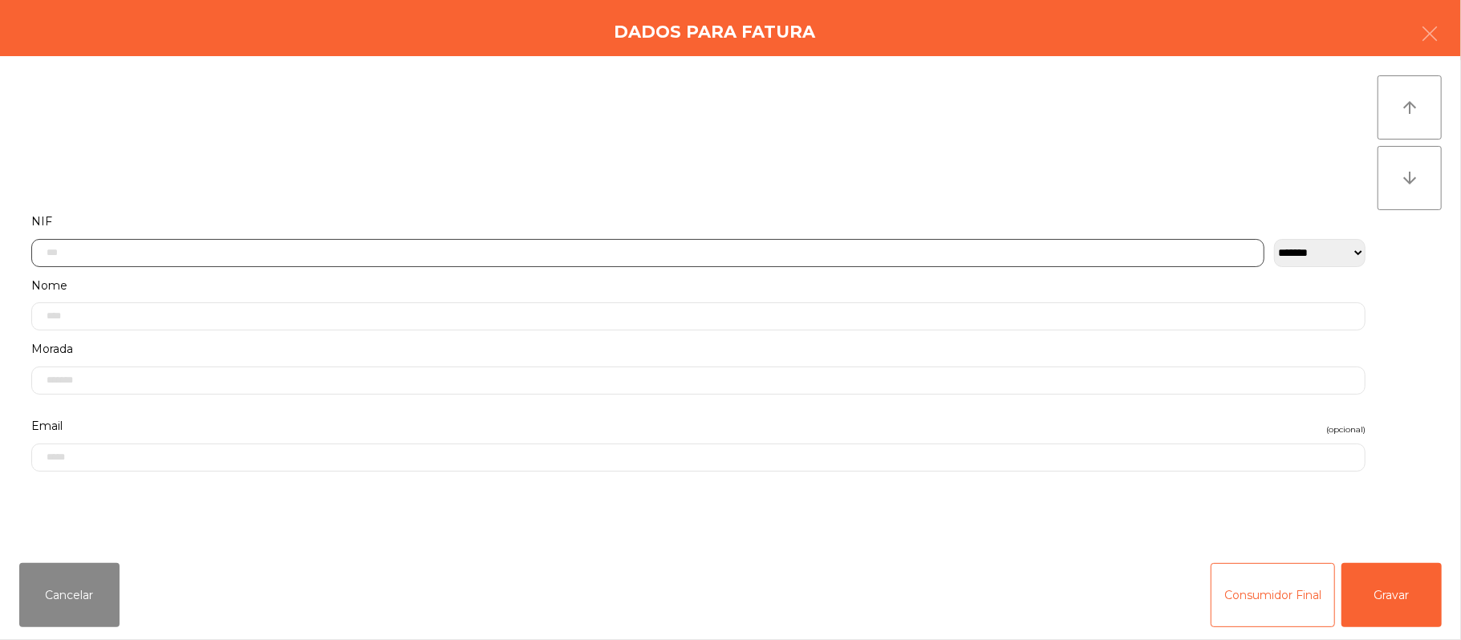
click at [377, 247] on input "text" at bounding box center [647, 253] width 1233 height 28
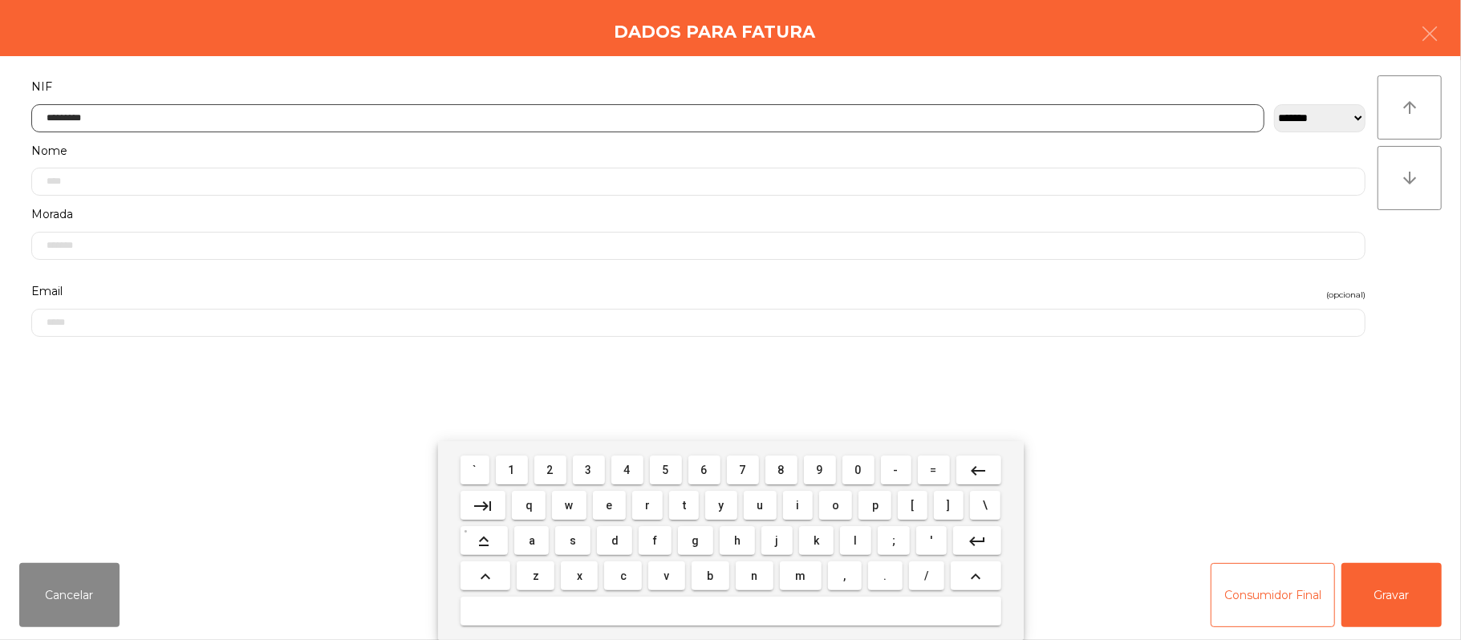
type input "*********"
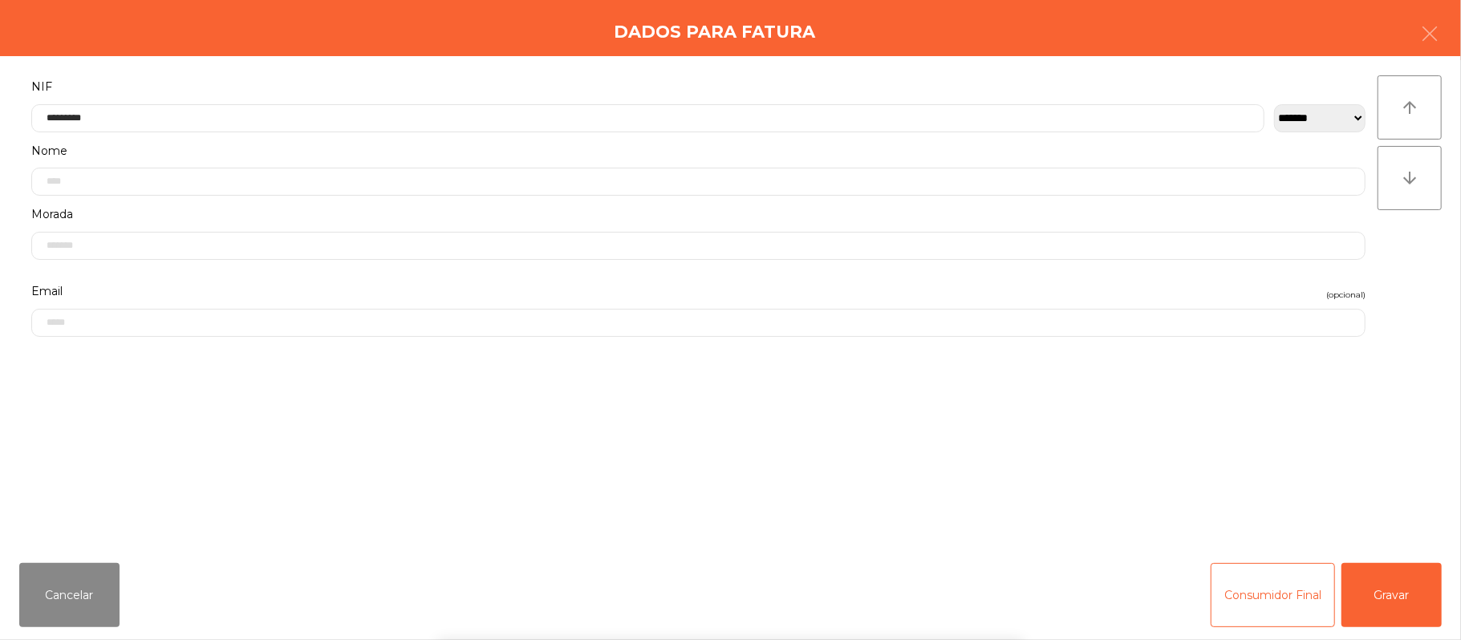
click at [1402, 569] on div "` 1 2 3 4 5 6 7 8 9 0 - = keyboard_backspace keyboard_tab q w e r t y u i o p […" at bounding box center [730, 540] width 1461 height 199
click at [1393, 569] on button "Gravar" at bounding box center [1391, 595] width 100 height 64
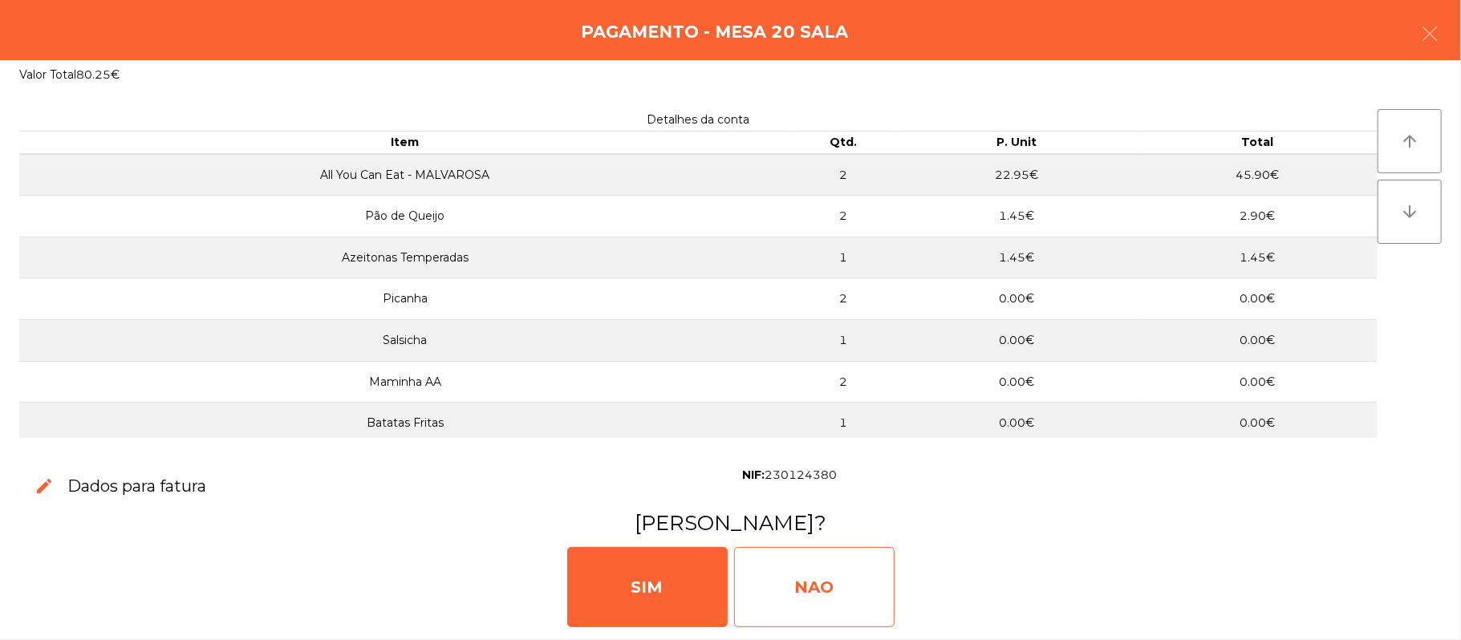
click at [813, 591] on div "NAO" at bounding box center [814, 587] width 160 height 80
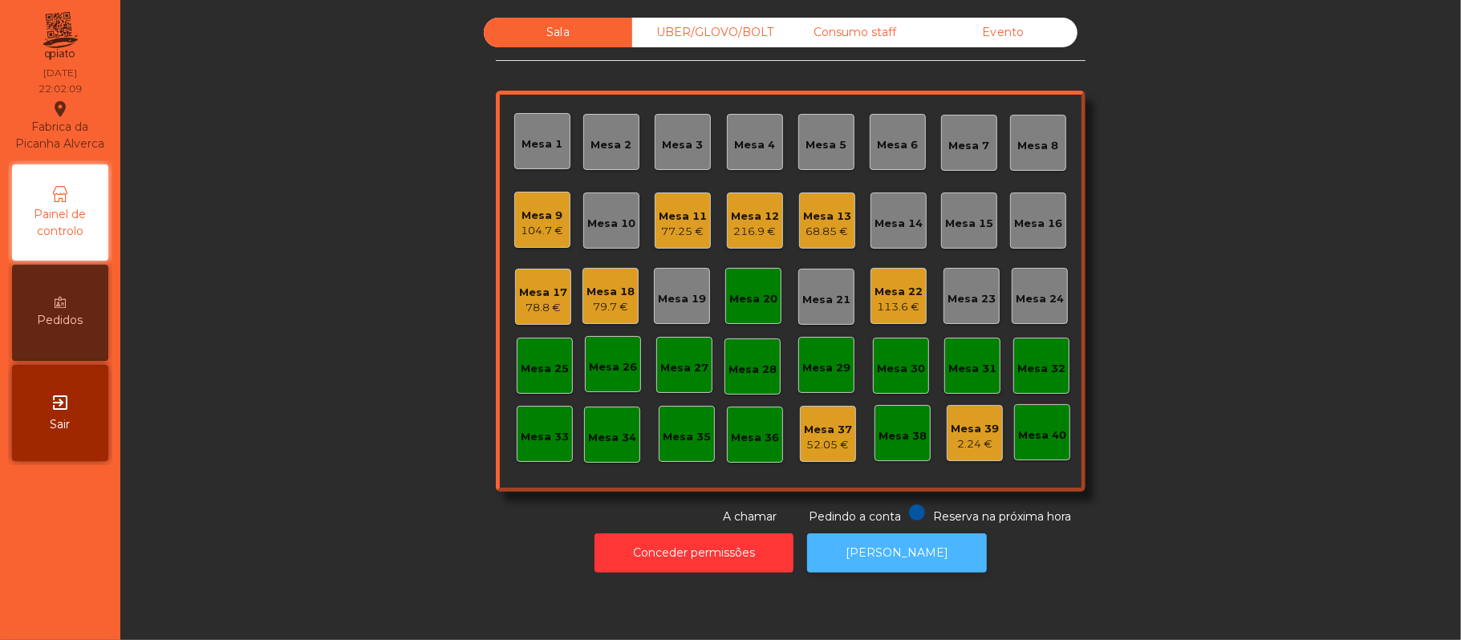
click at [889, 569] on button "[PERSON_NAME]" at bounding box center [897, 552] width 180 height 39
click at [752, 305] on div "Mesa 20" at bounding box center [753, 299] width 48 height 16
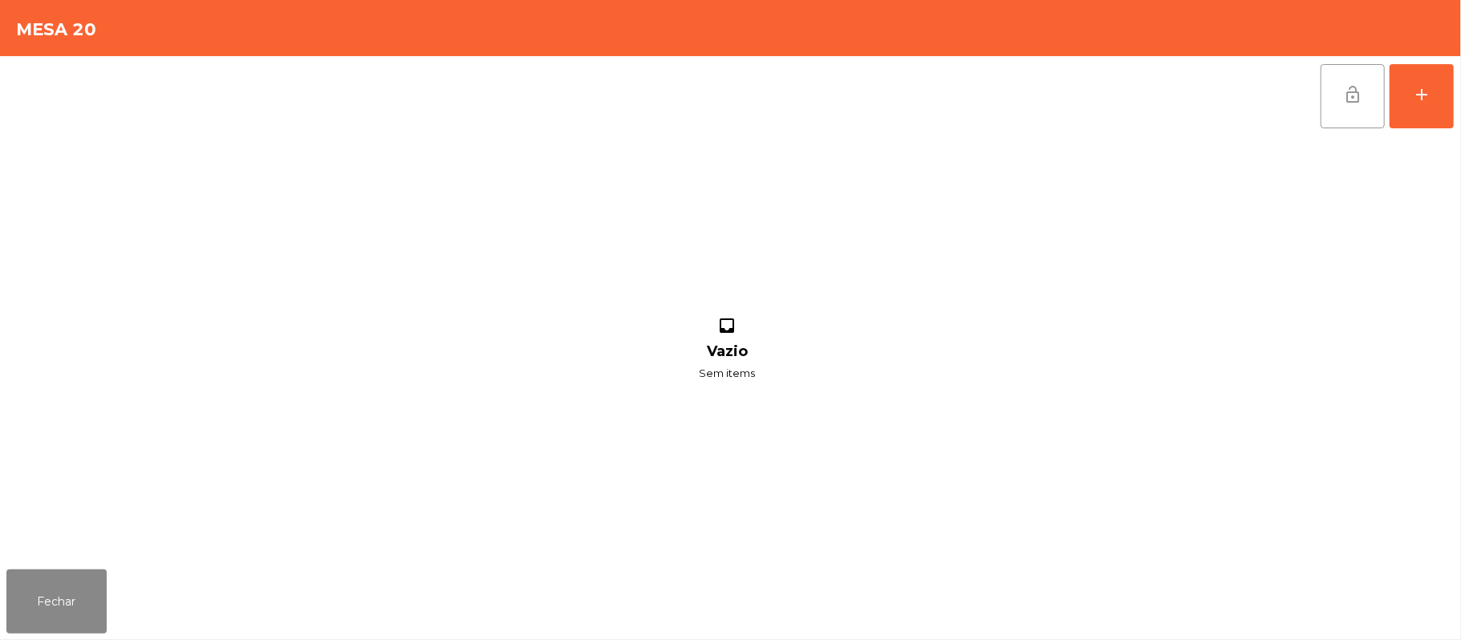
click at [1331, 81] on button "lock_open" at bounding box center [1352, 96] width 64 height 64
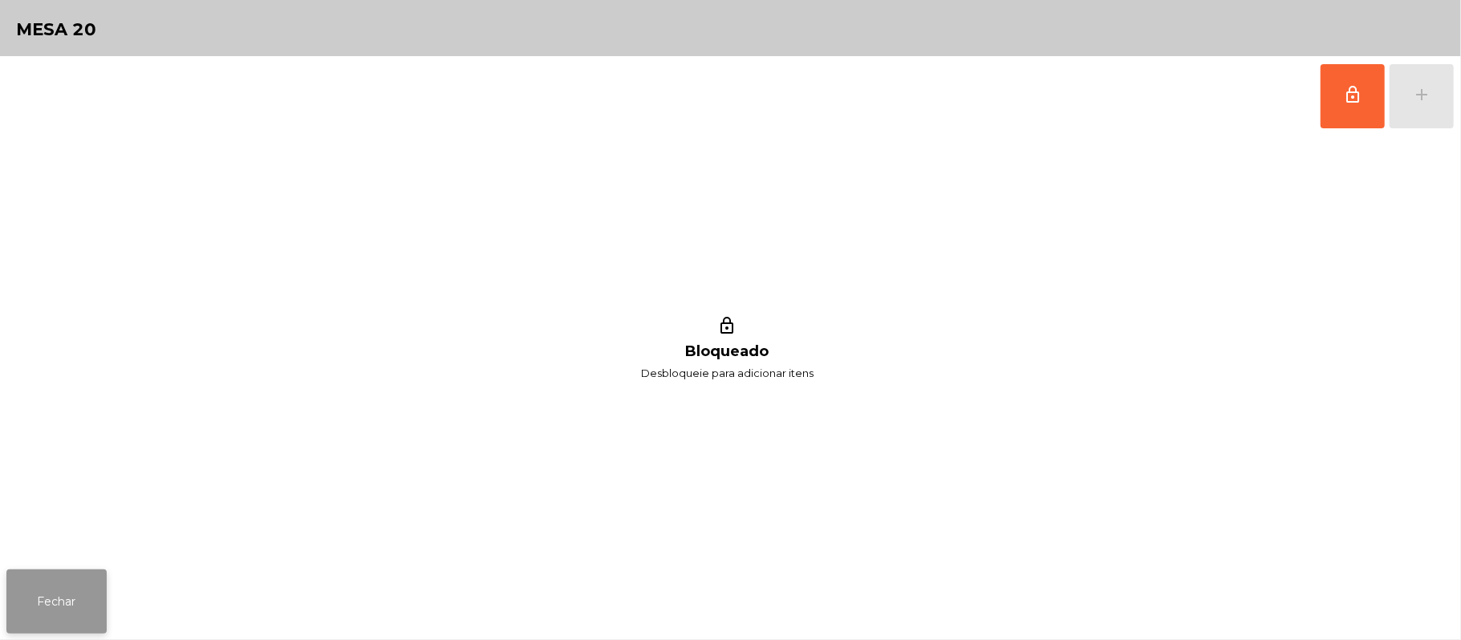
click at [58, 588] on button "Fechar" at bounding box center [56, 601] width 100 height 64
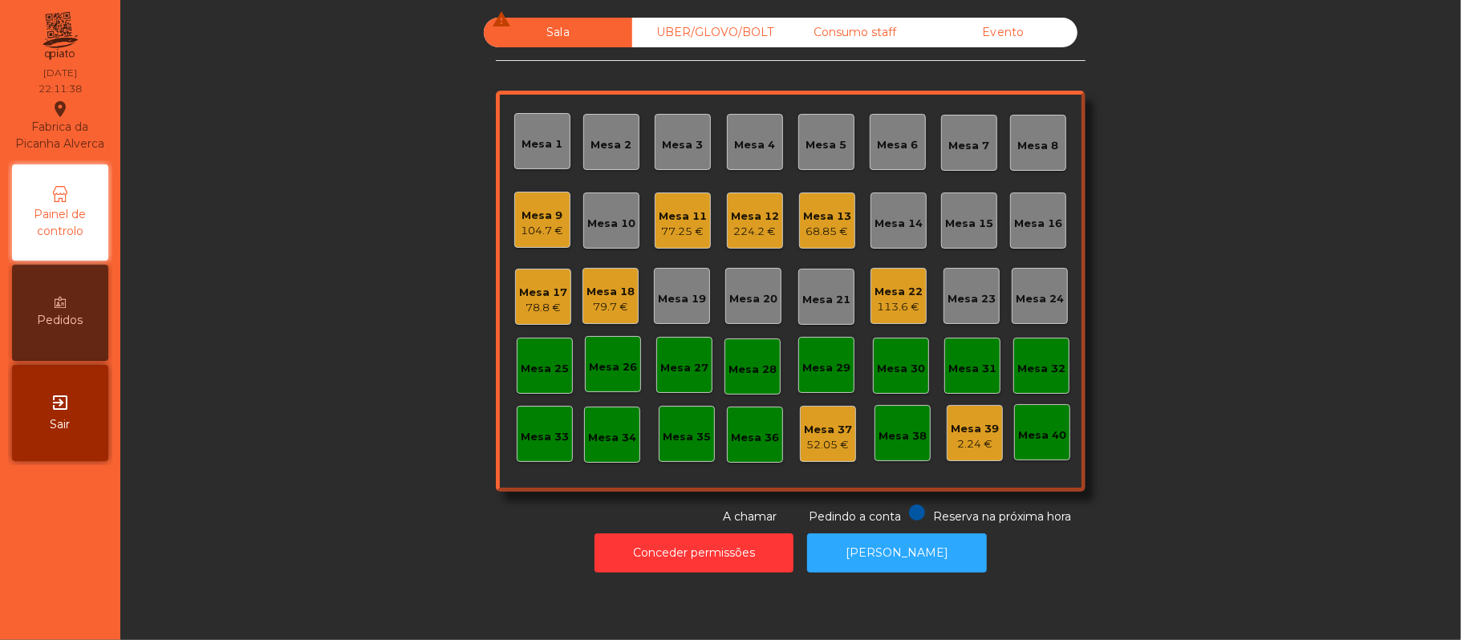
click at [772, 226] on div "Mesa 12 224.2 €" at bounding box center [755, 220] width 56 height 56
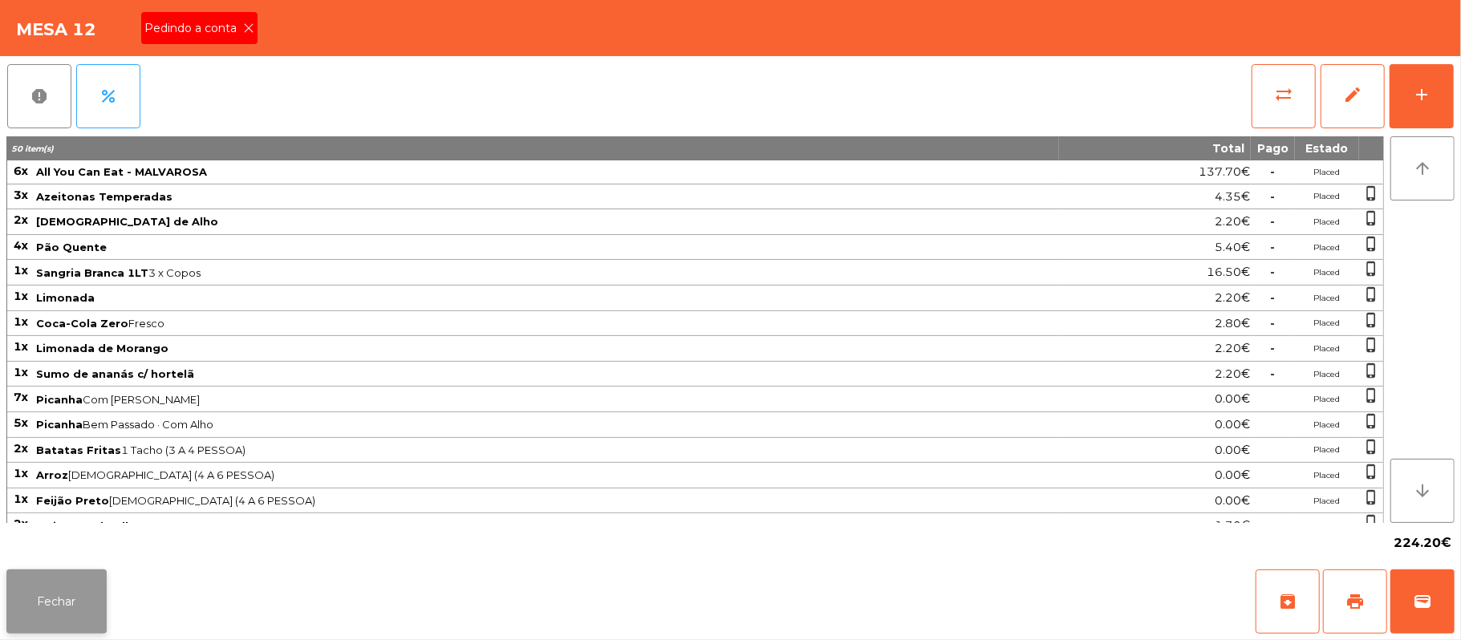
click at [74, 592] on button "Fechar" at bounding box center [56, 601] width 100 height 64
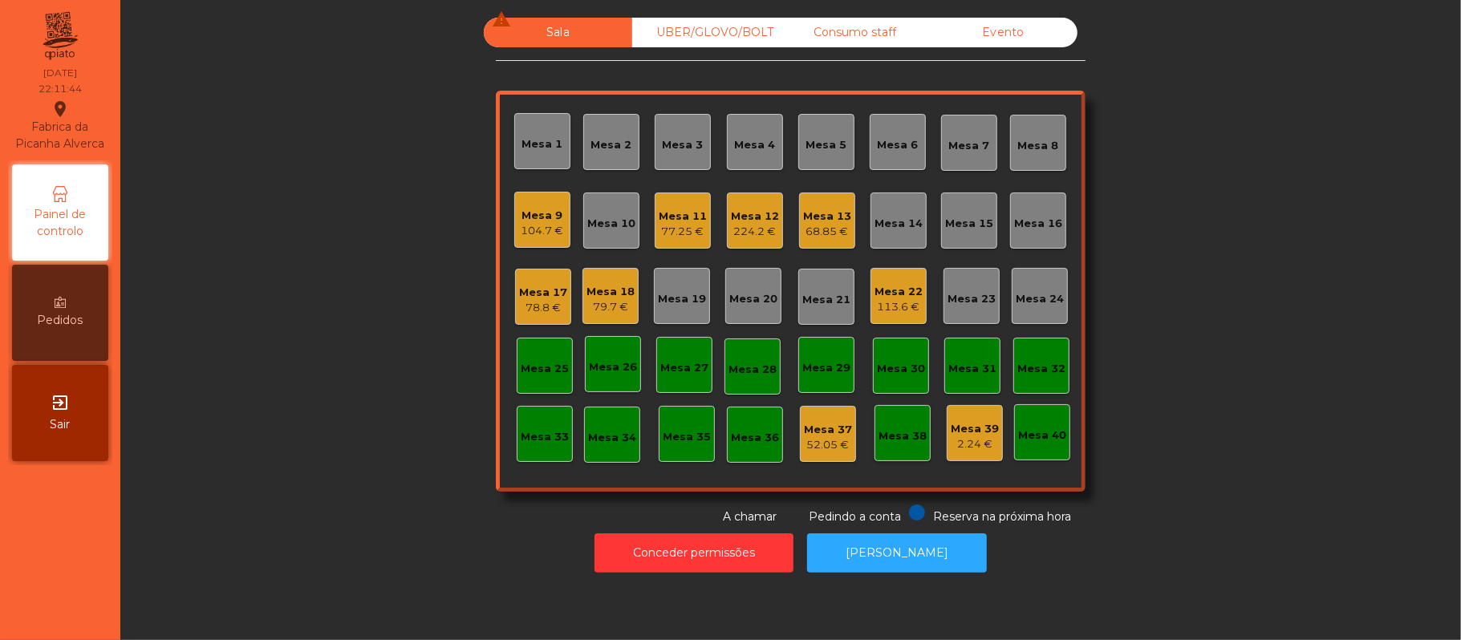
click at [748, 235] on div "224.2 €" at bounding box center [755, 232] width 48 height 16
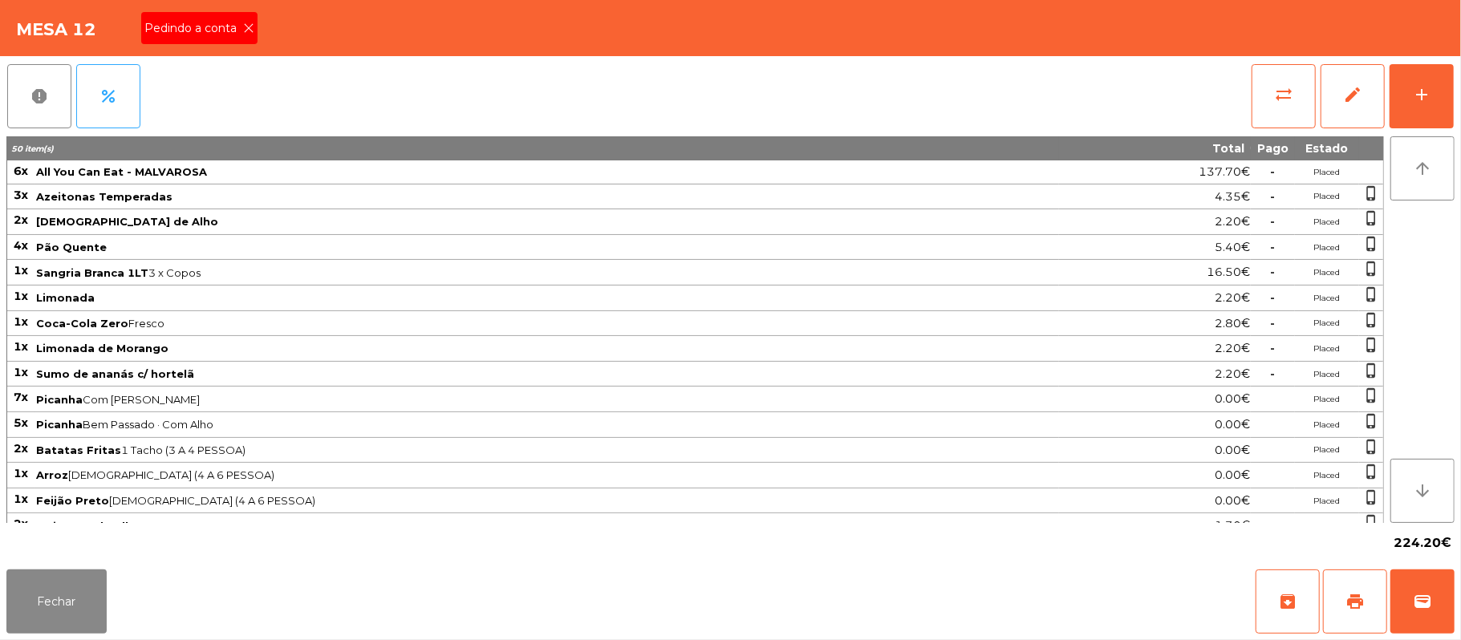
click at [233, 29] on span "Pedindo a conta" at bounding box center [193, 28] width 99 height 17
click at [1364, 607] on span "print" at bounding box center [1354, 601] width 19 height 19
click at [13, 627] on button "Fechar" at bounding box center [56, 601] width 100 height 64
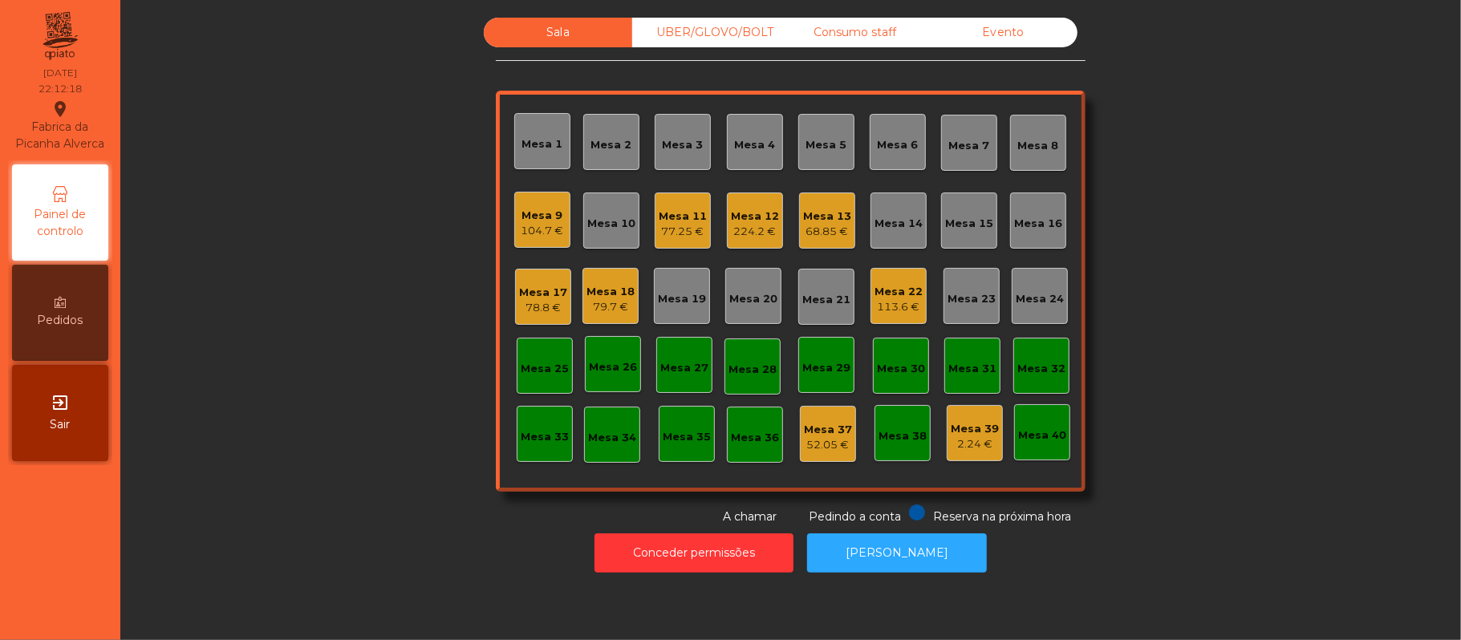
click at [849, 38] on div "Consumo staff" at bounding box center [854, 33] width 148 height 30
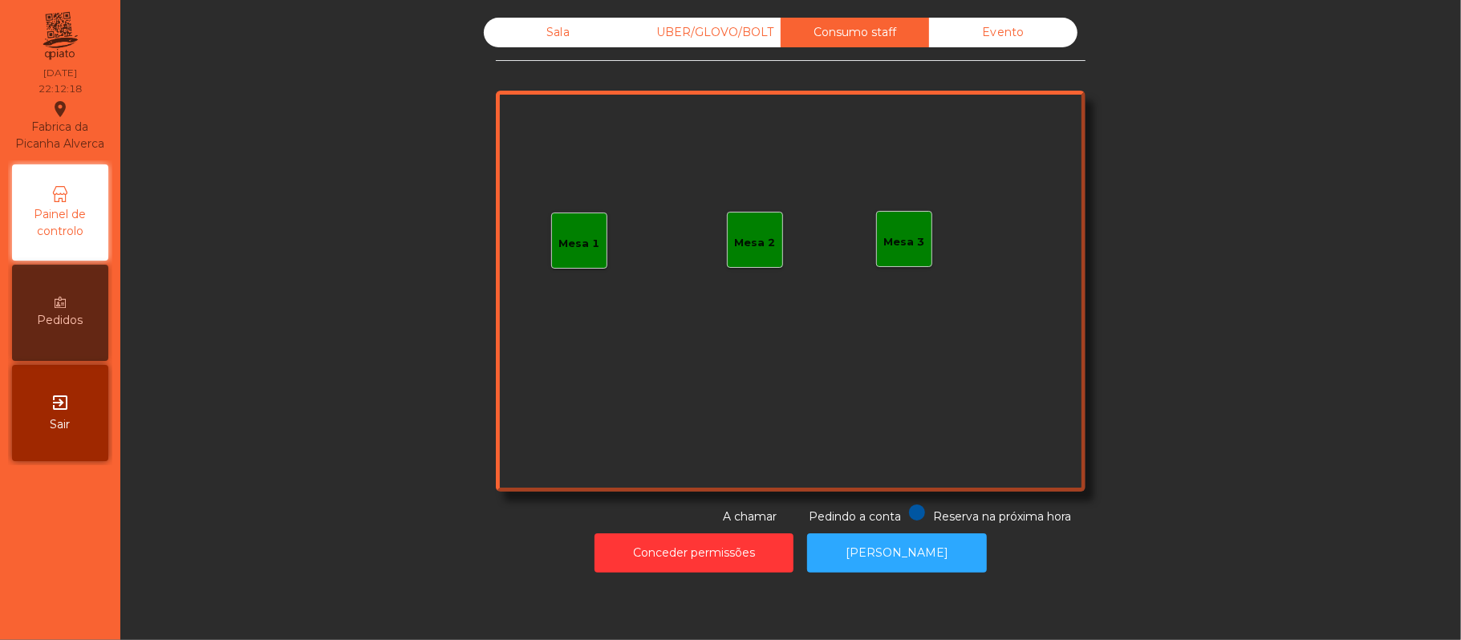
click at [884, 245] on div "Mesa 3" at bounding box center [904, 242] width 41 height 16
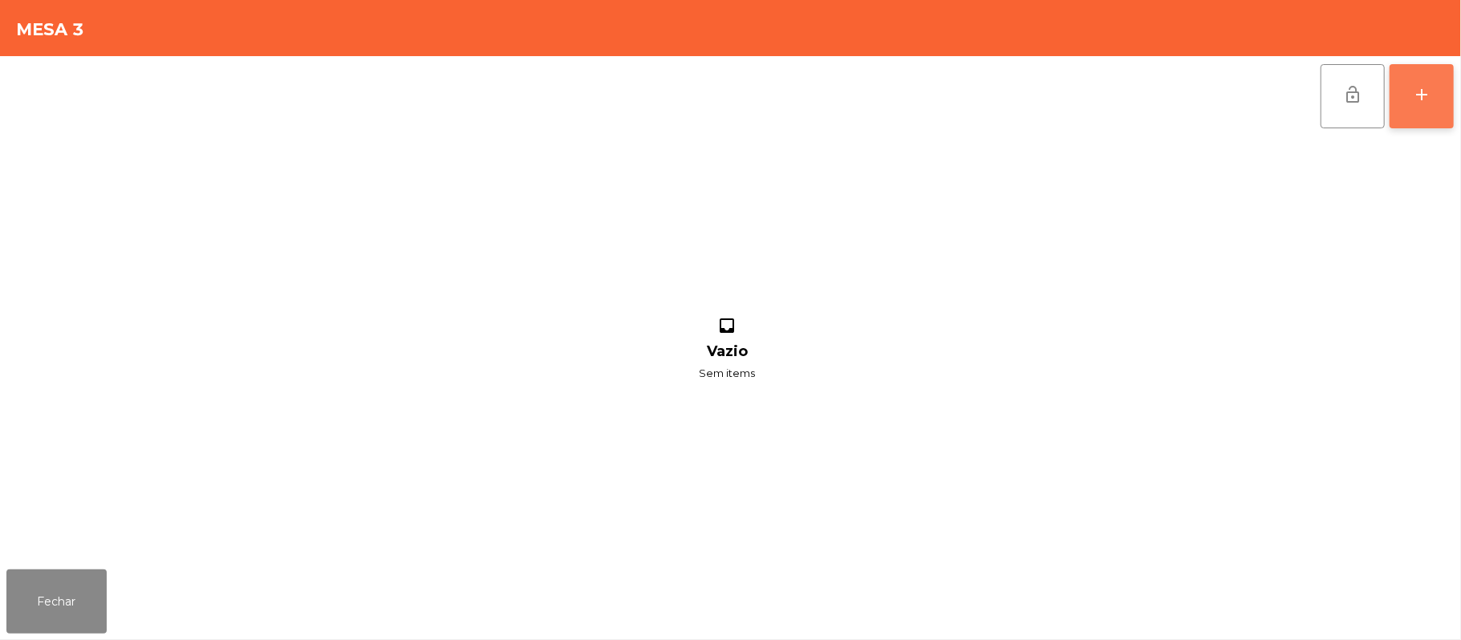
click at [1408, 103] on button "add" at bounding box center [1421, 96] width 64 height 64
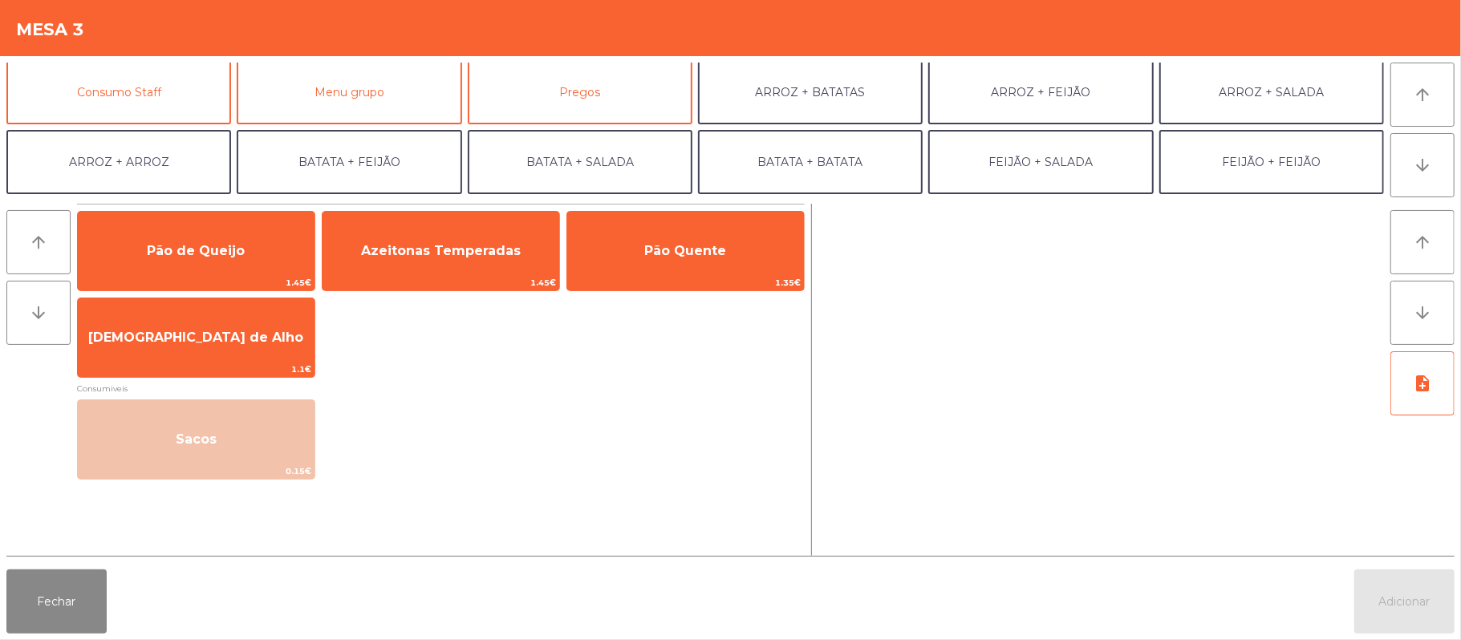
scroll to position [140, 0]
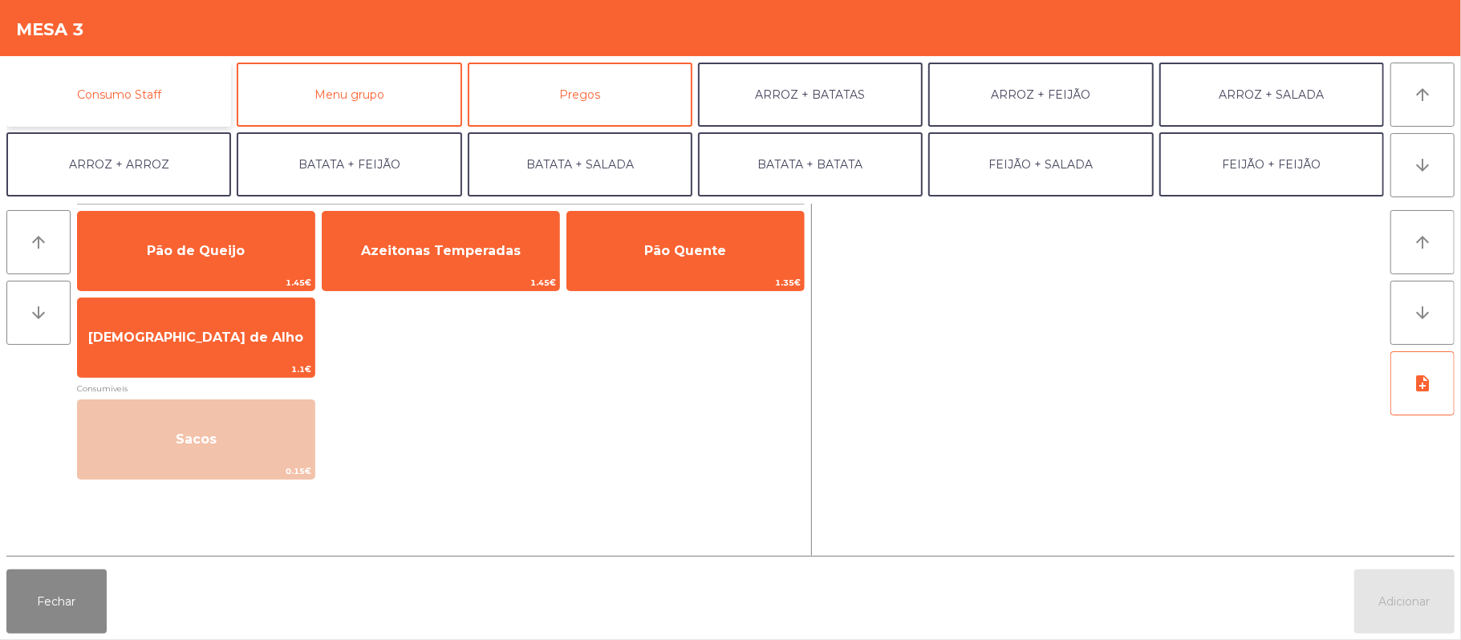
click at [168, 79] on button "Consumo Staff" at bounding box center [118, 95] width 225 height 64
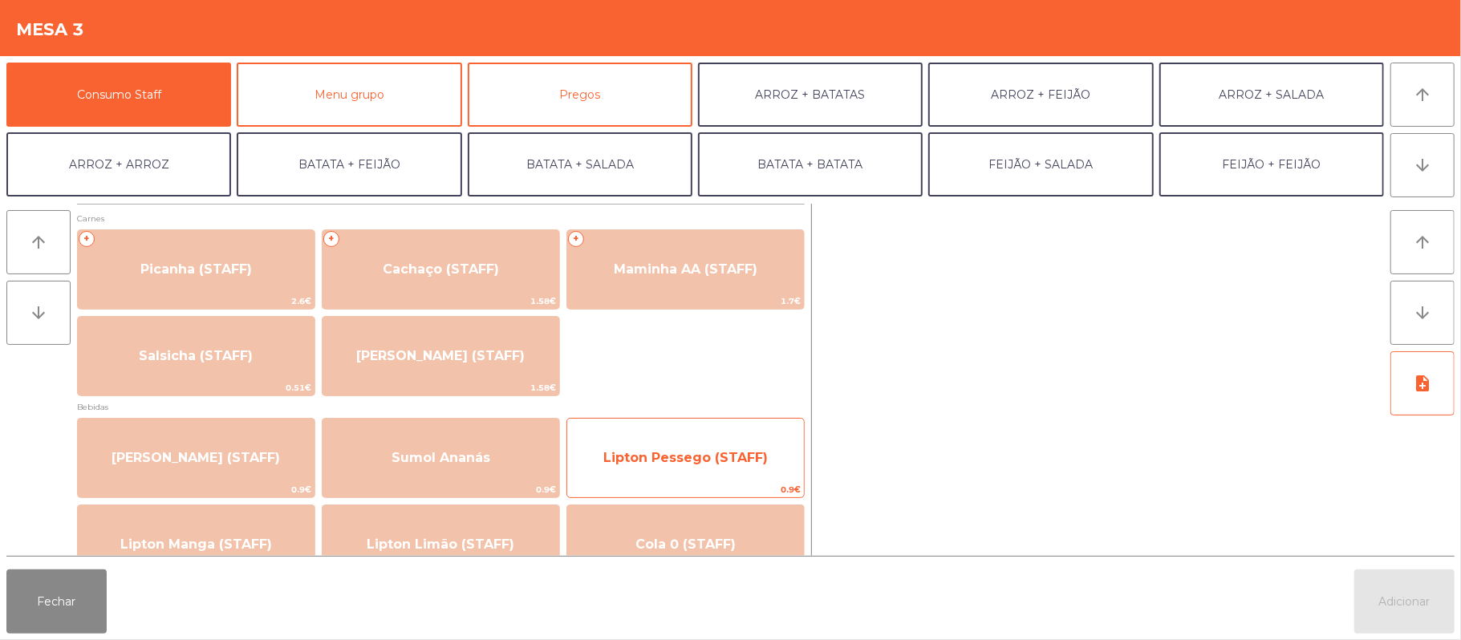
click at [672, 424] on div "Lipton Pessego (STAFF) 0.9€" at bounding box center [685, 458] width 238 height 80
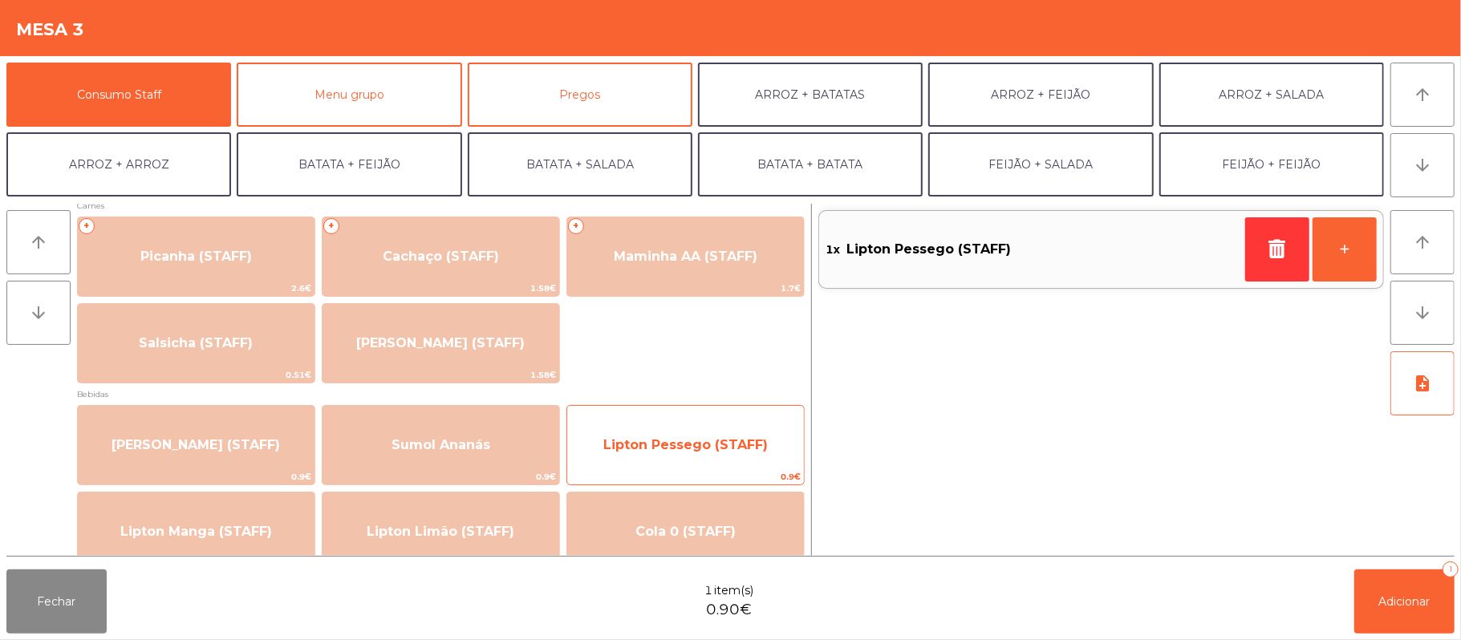
scroll to position [5, 0]
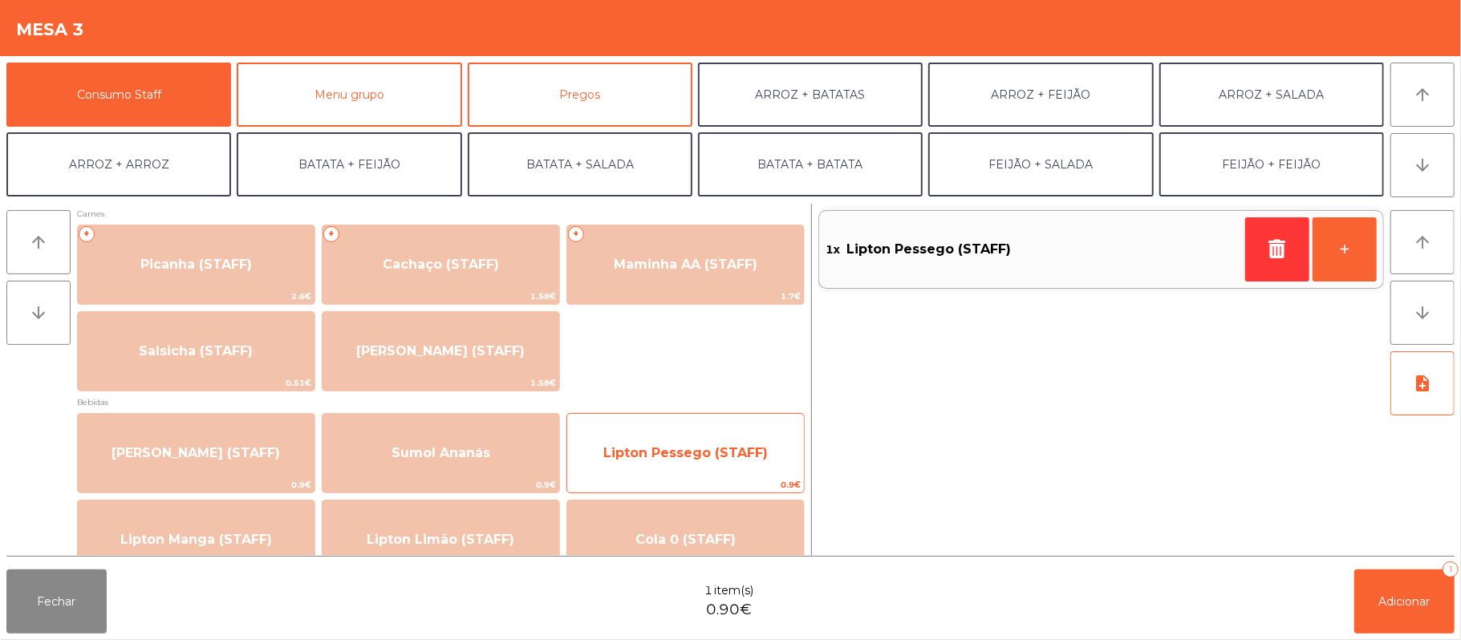
click at [661, 438] on span "Lipton Pessego (STAFF)" at bounding box center [685, 453] width 237 height 43
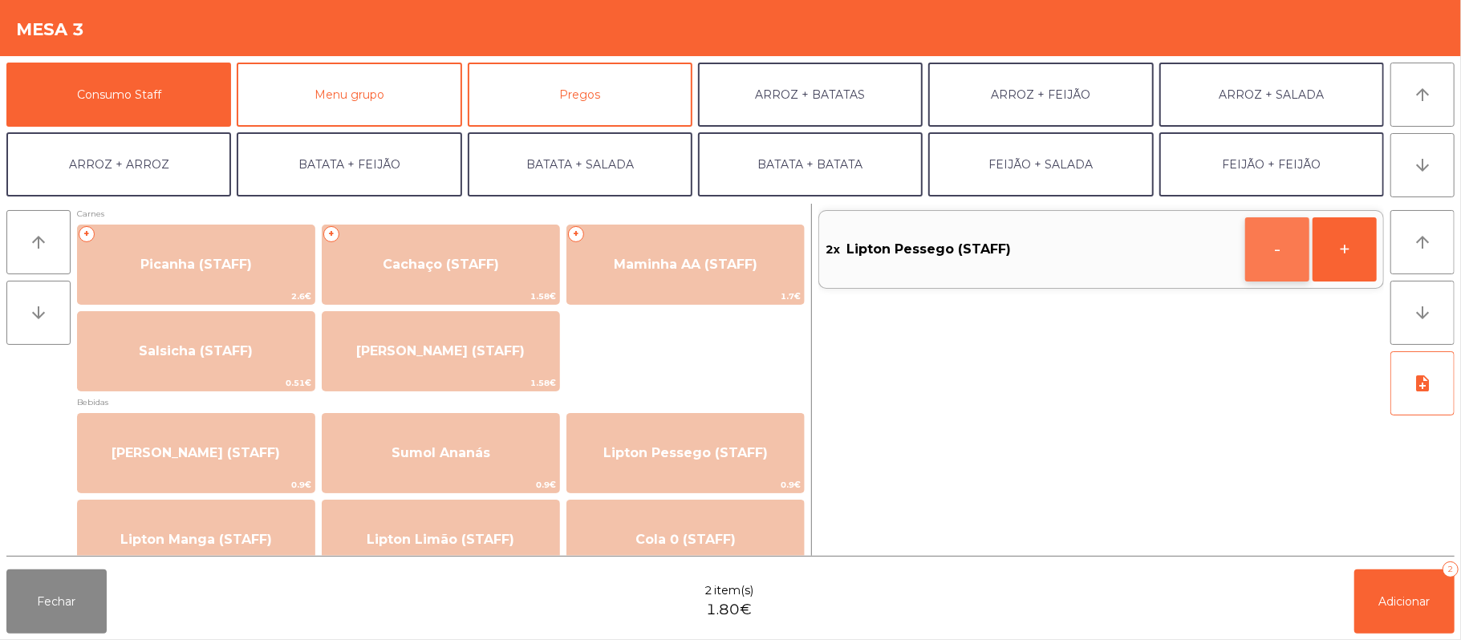
click at [1246, 251] on button "-" at bounding box center [1277, 249] width 64 height 64
click at [1249, 250] on button "button" at bounding box center [1277, 249] width 64 height 64
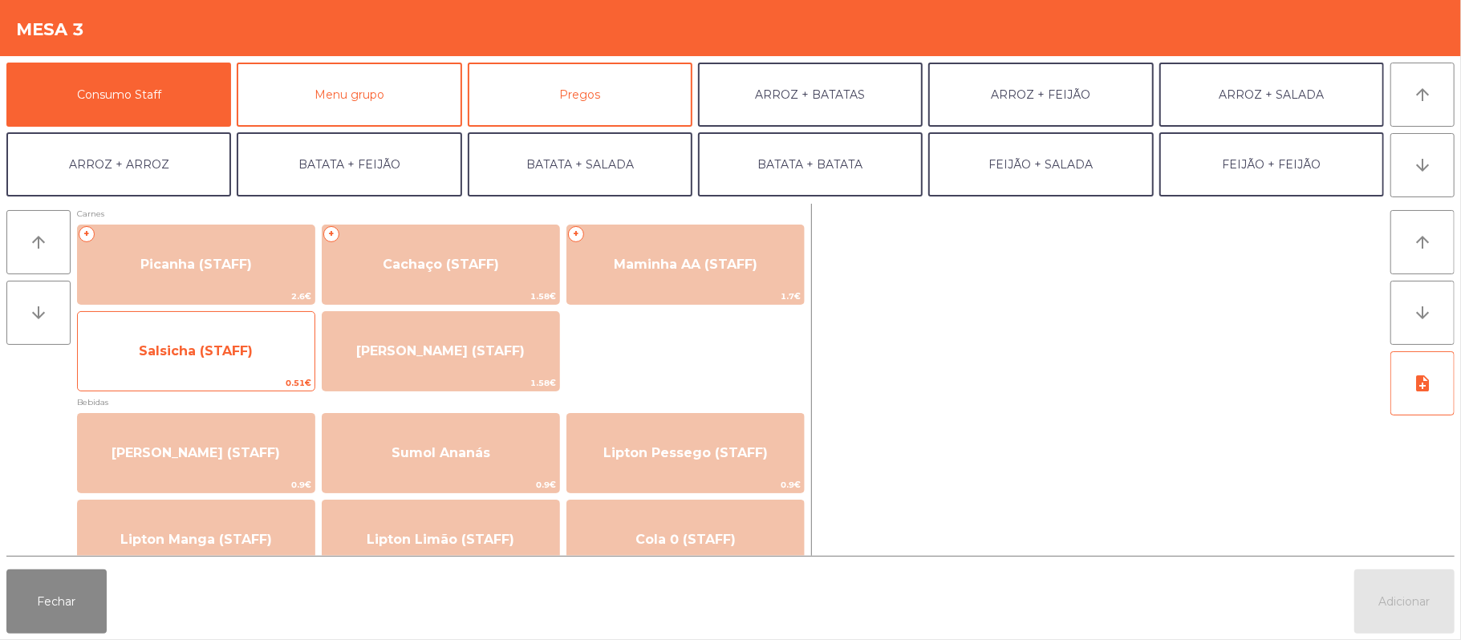
click at [226, 355] on span "Salsicha (STAFF)" at bounding box center [196, 350] width 114 height 15
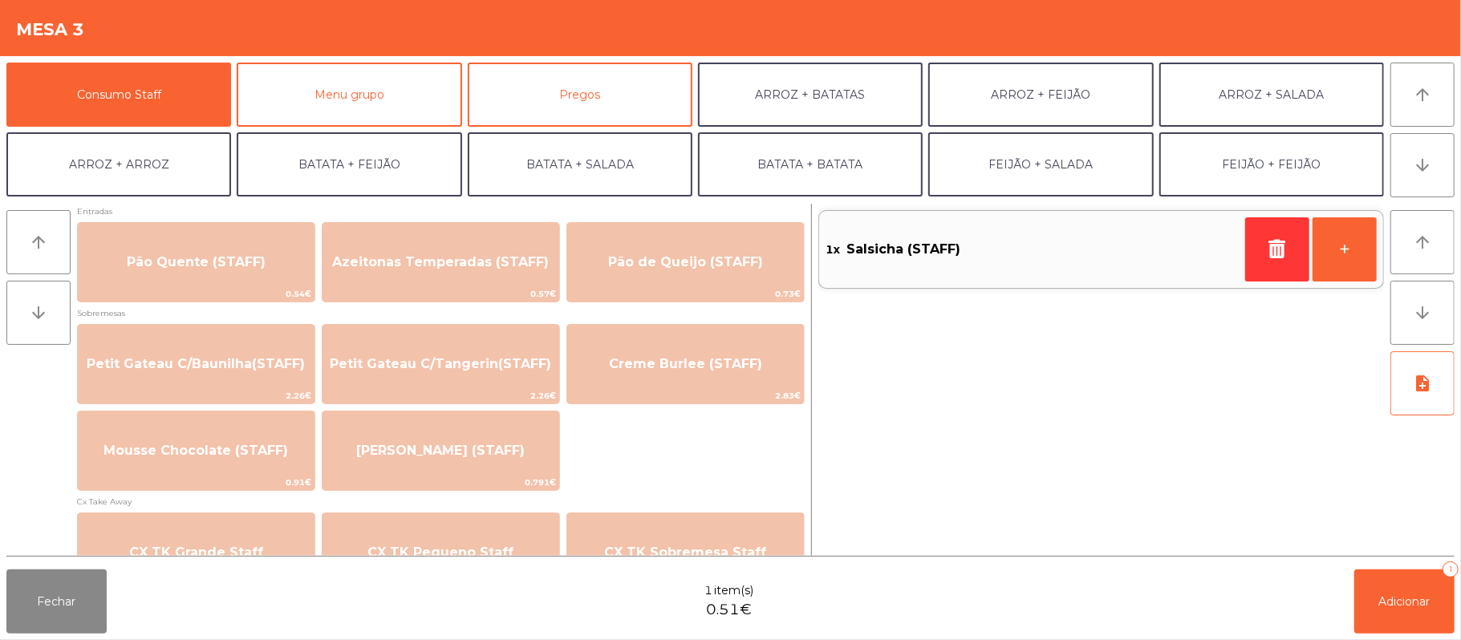
scroll to position [1098, 0]
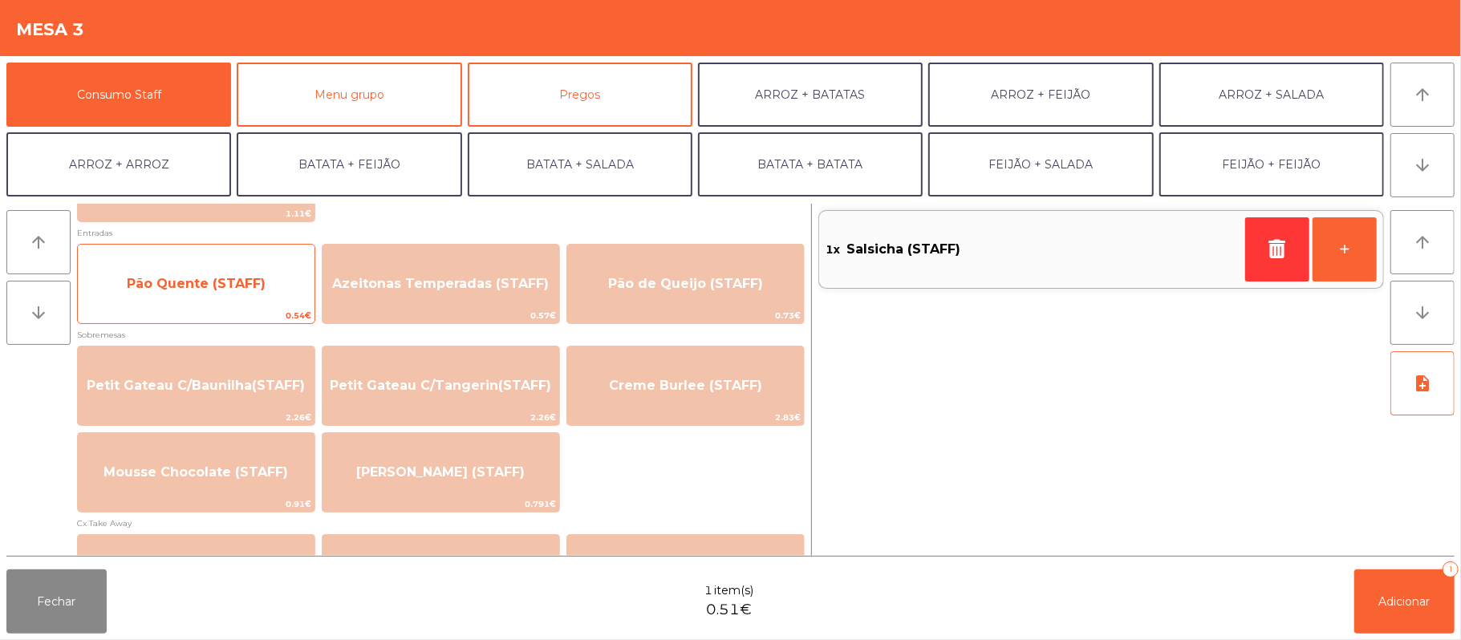
click at [241, 284] on span "Pão Quente (STAFF)" at bounding box center [196, 283] width 139 height 15
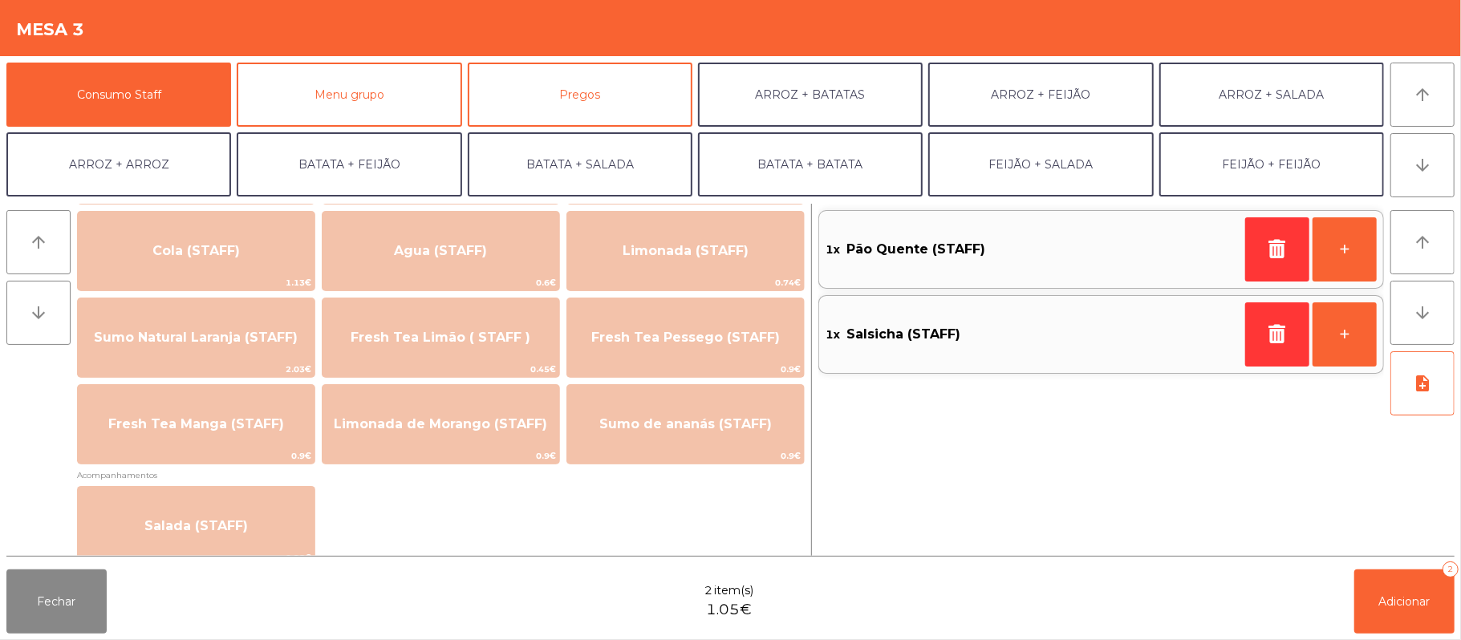
scroll to position [377, 0]
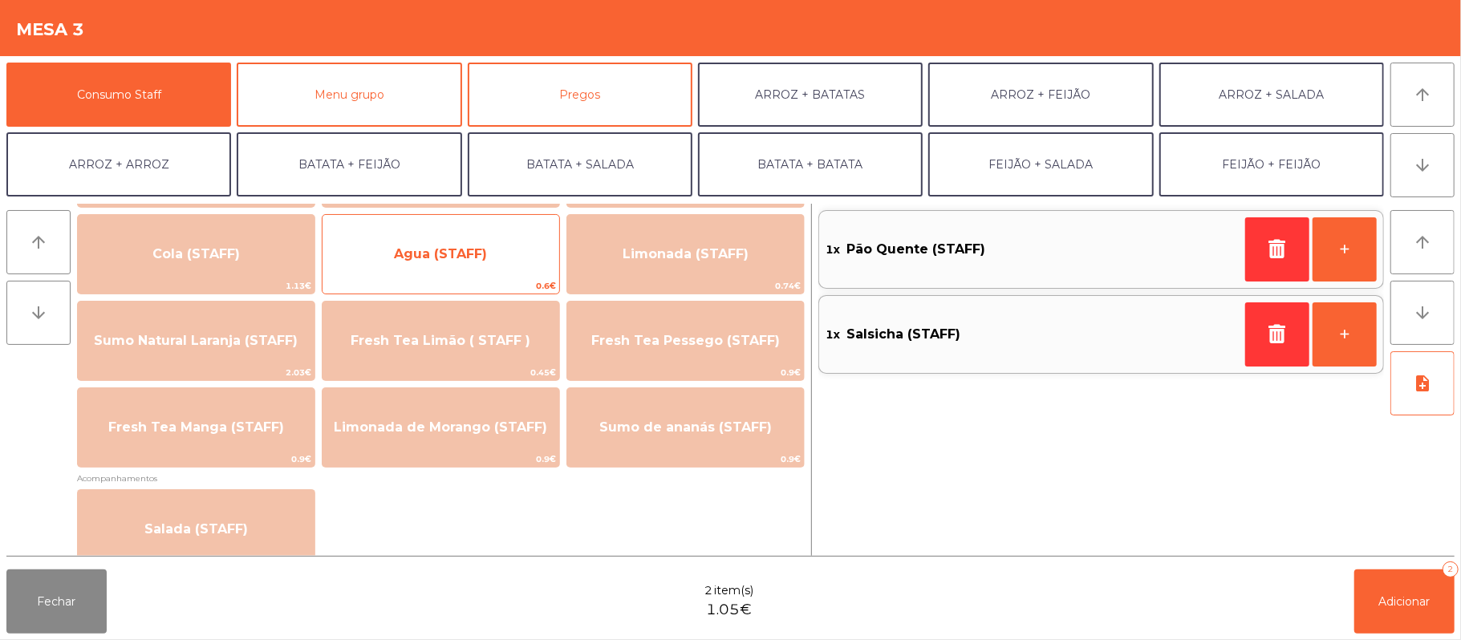
click at [500, 255] on span "Agua (STAFF)" at bounding box center [440, 254] width 237 height 43
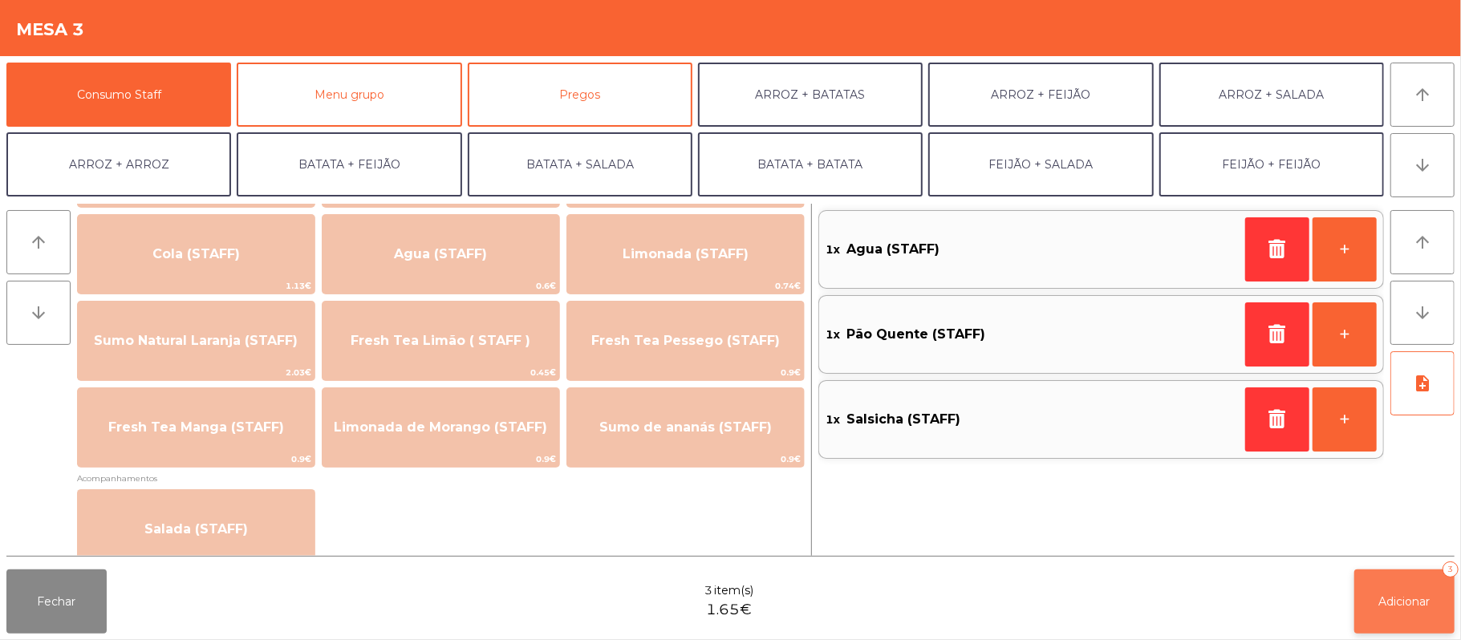
click at [1404, 600] on span "Adicionar" at bounding box center [1404, 601] width 51 height 14
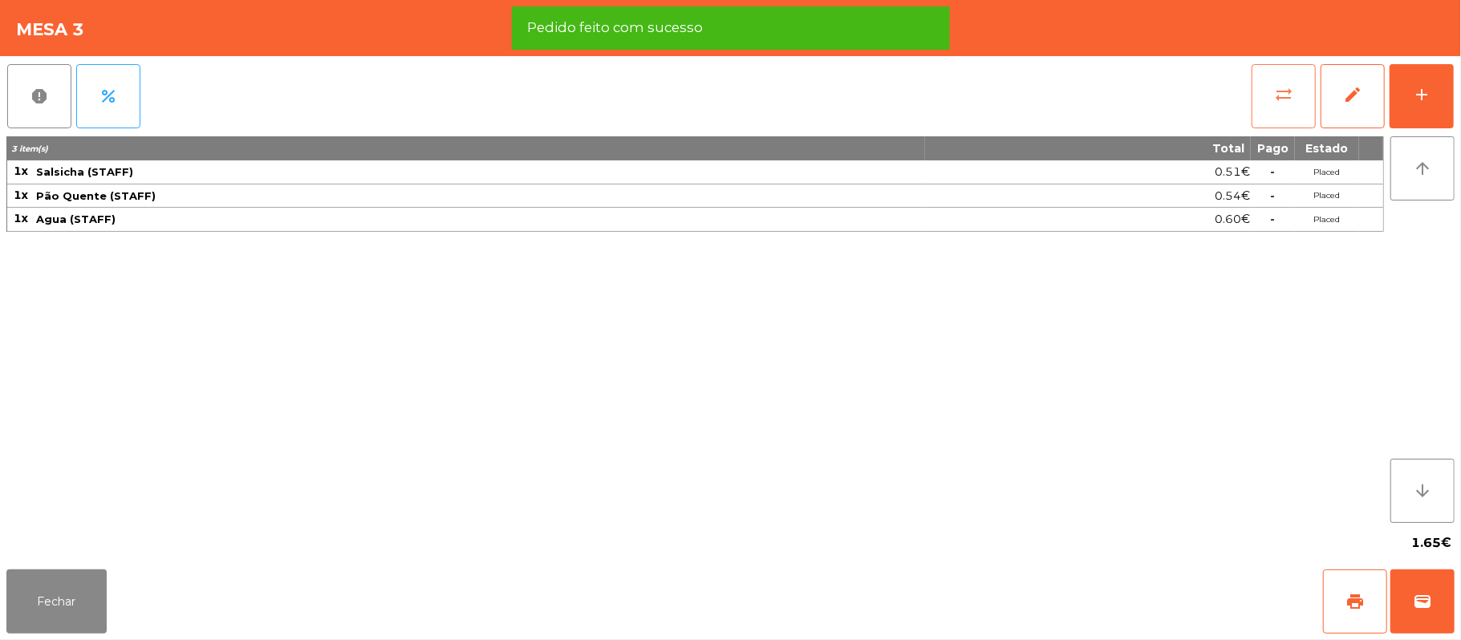
click at [1278, 94] on span "sync_alt" at bounding box center [1283, 94] width 19 height 19
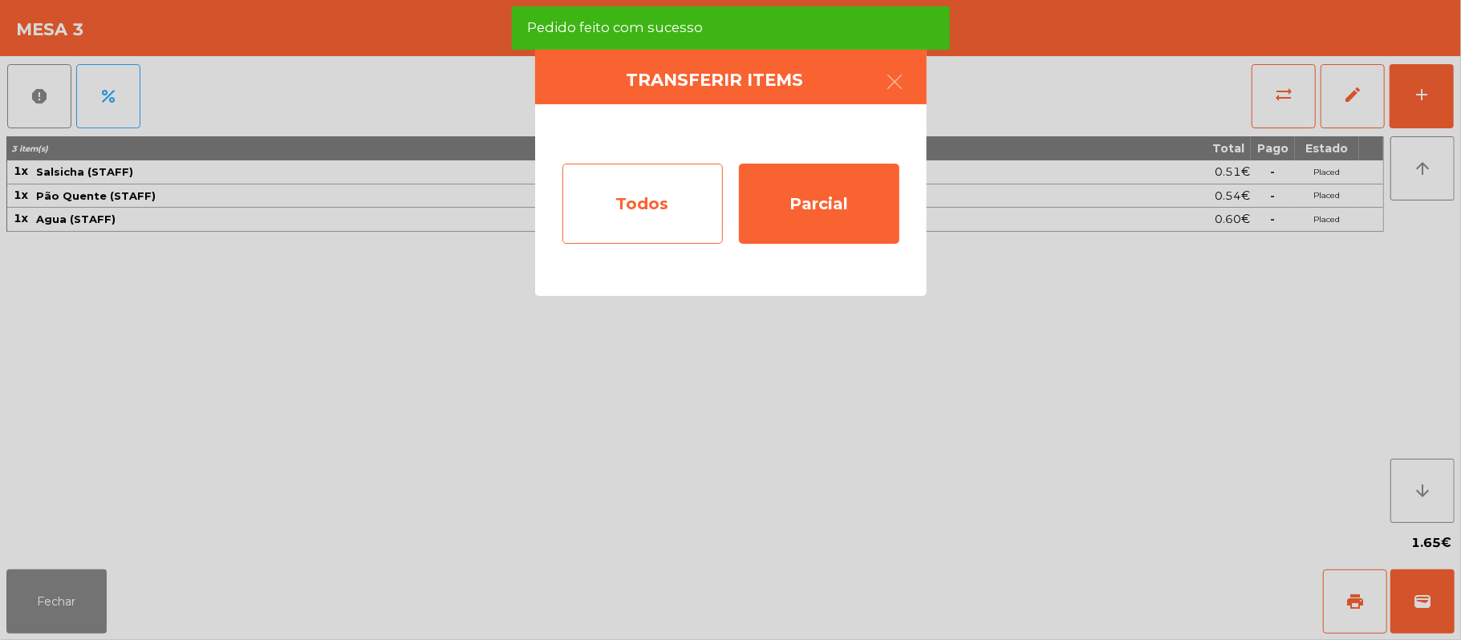
click at [642, 206] on div "Todos" at bounding box center [642, 204] width 160 height 80
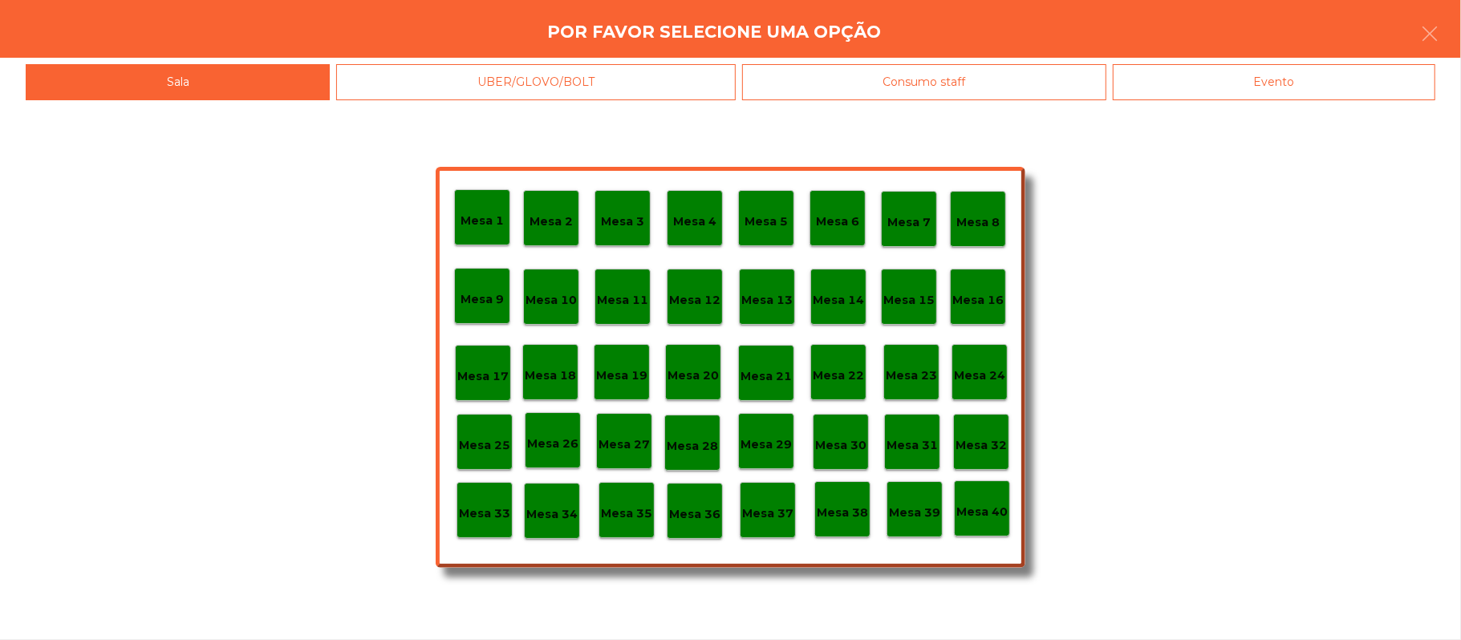
click at [1338, 75] on div "Evento" at bounding box center [1273, 82] width 322 height 36
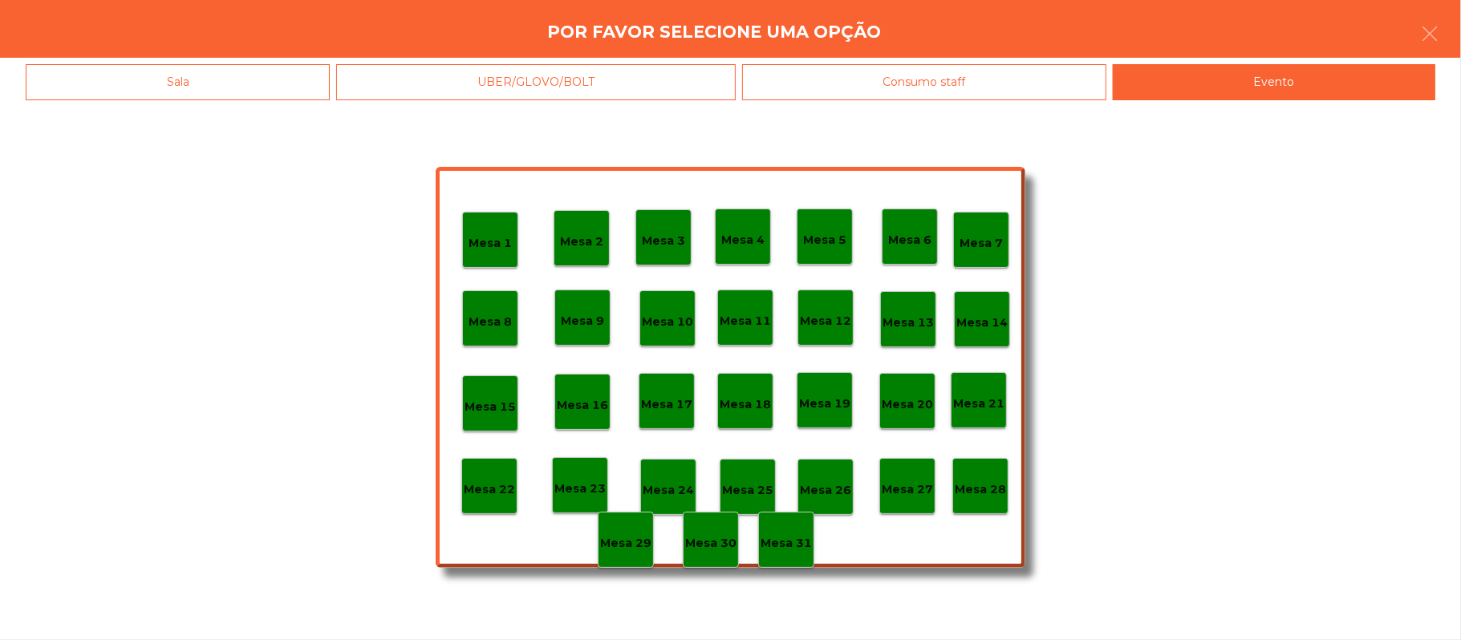
click at [986, 492] on p "Mesa 28" at bounding box center [979, 489] width 51 height 18
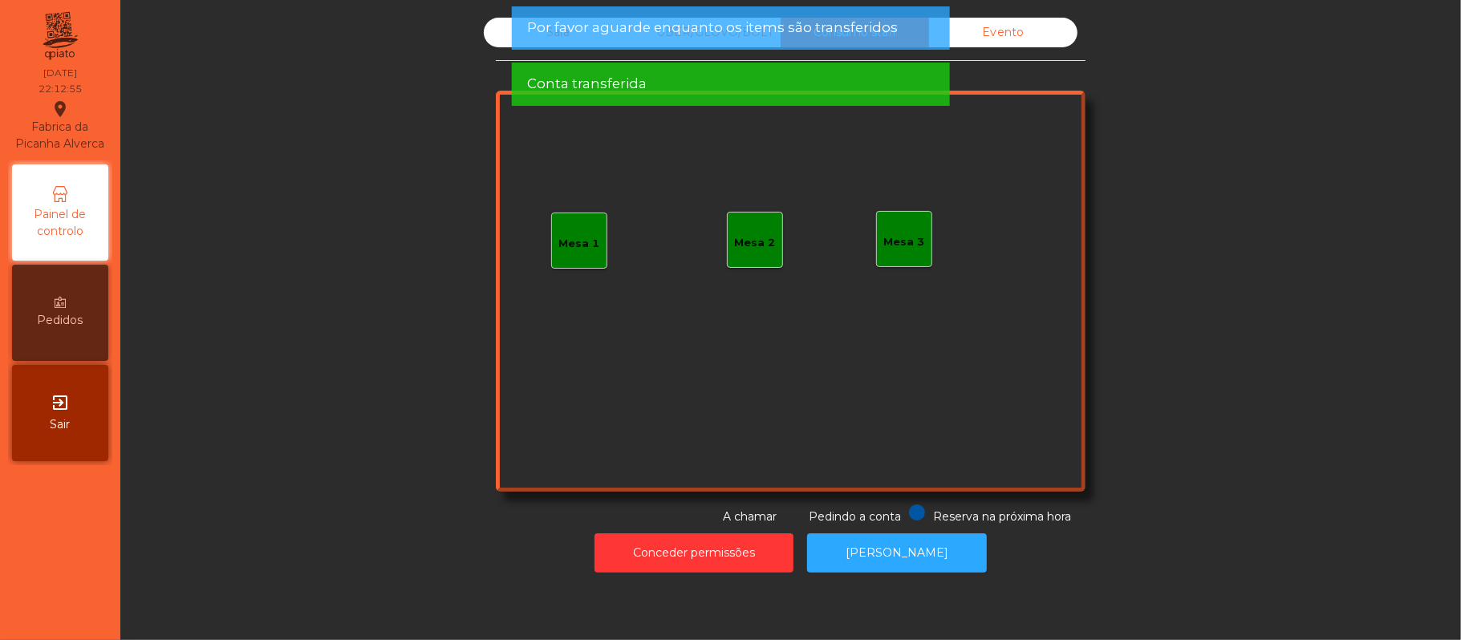
click at [541, 34] on span "Por favor aguarde enquanto os items são transferidos" at bounding box center [712, 28] width 371 height 20
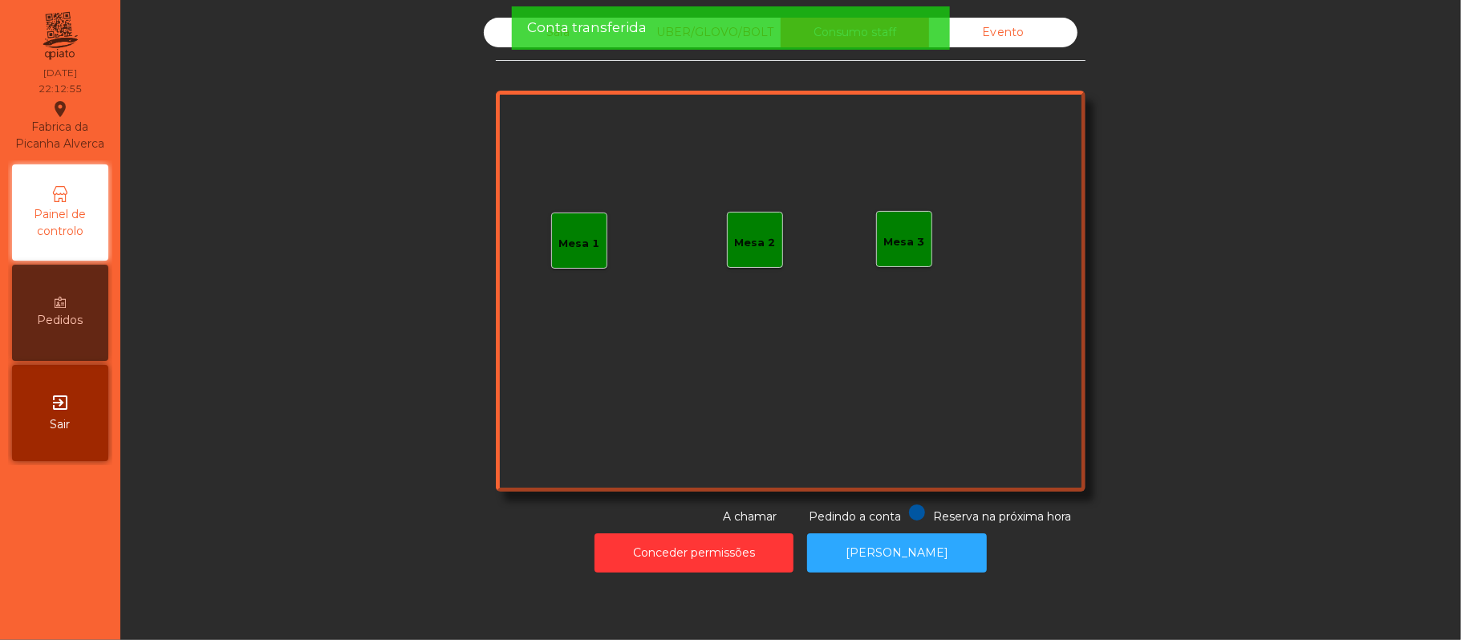
click at [555, 30] on span "Conta transferida" at bounding box center [587, 28] width 120 height 20
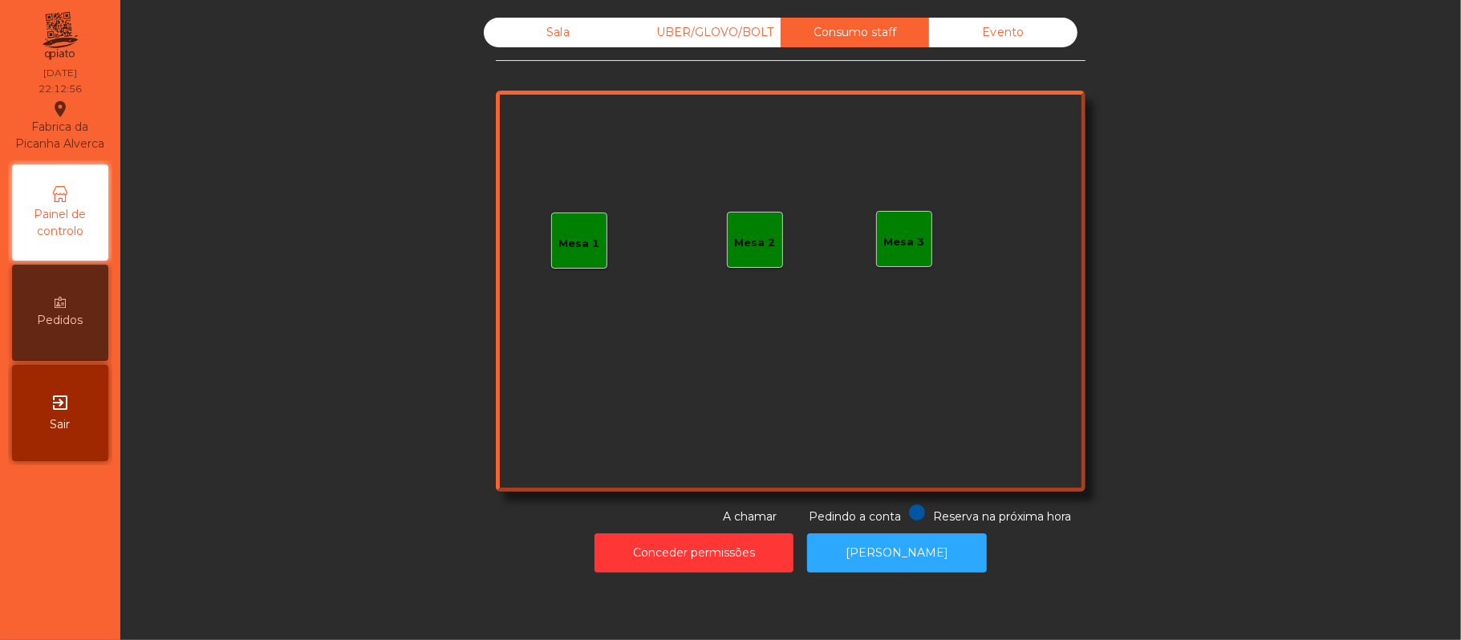
click at [549, 27] on div "Sala" at bounding box center [558, 33] width 148 height 30
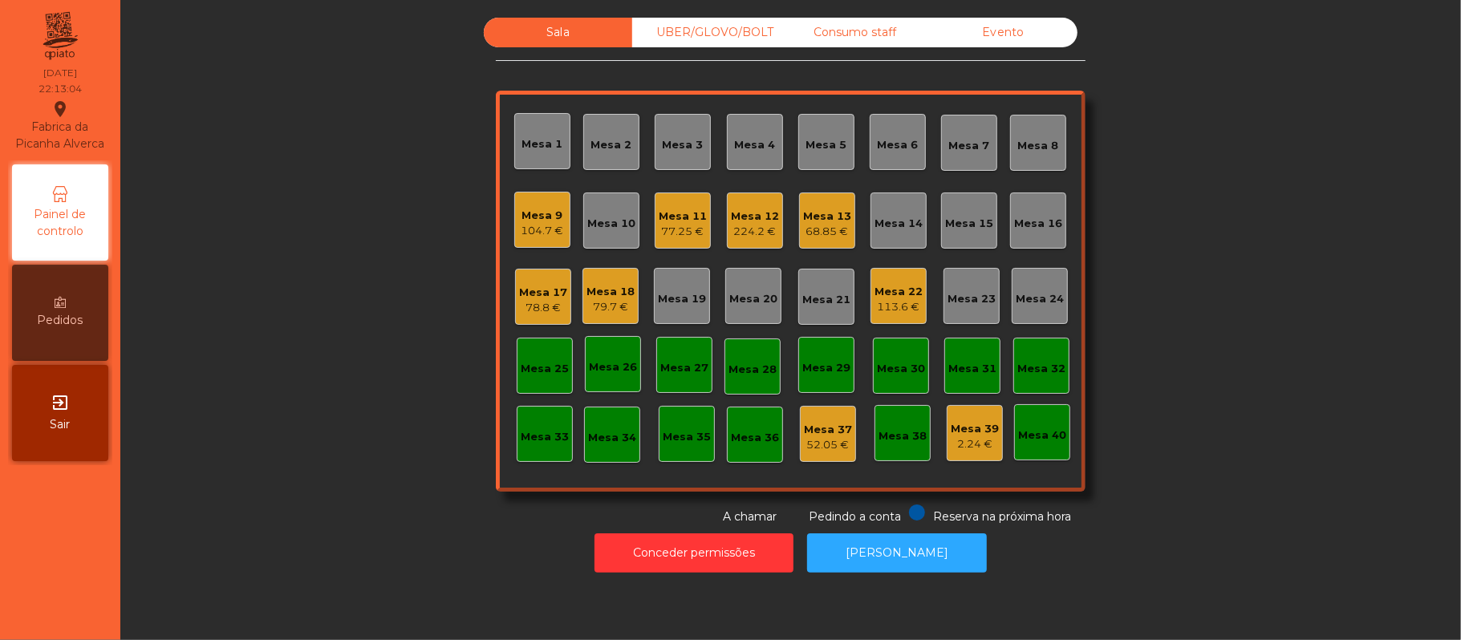
click at [757, 225] on div "224.2 €" at bounding box center [755, 232] width 48 height 16
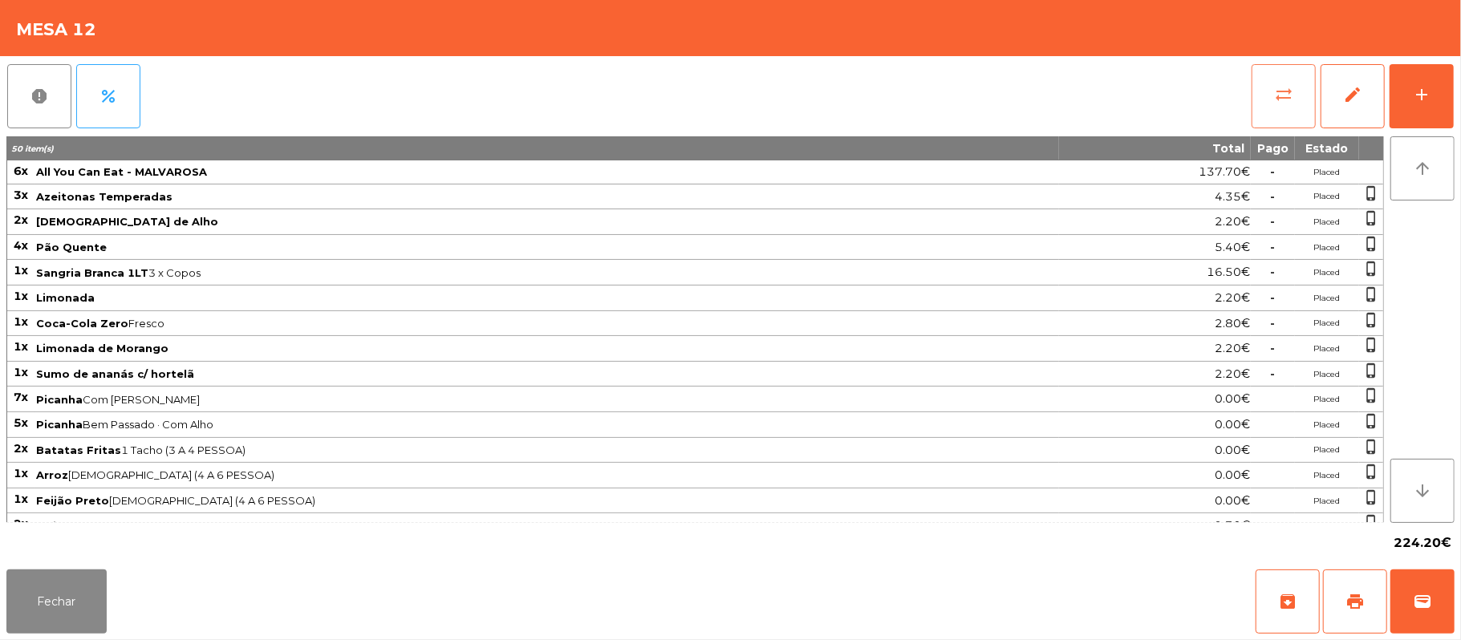
click at [1275, 95] on span "sync_alt" at bounding box center [1283, 94] width 19 height 19
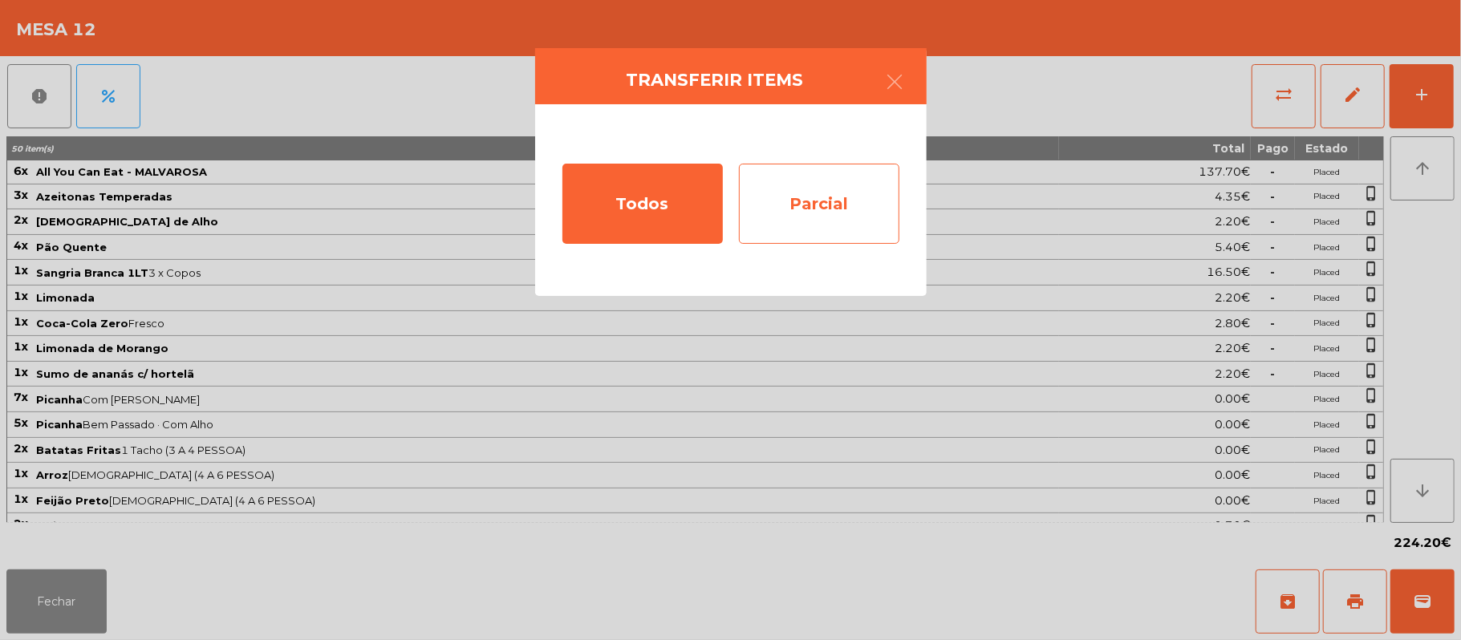
click at [860, 197] on div "Parcial" at bounding box center [819, 204] width 160 height 80
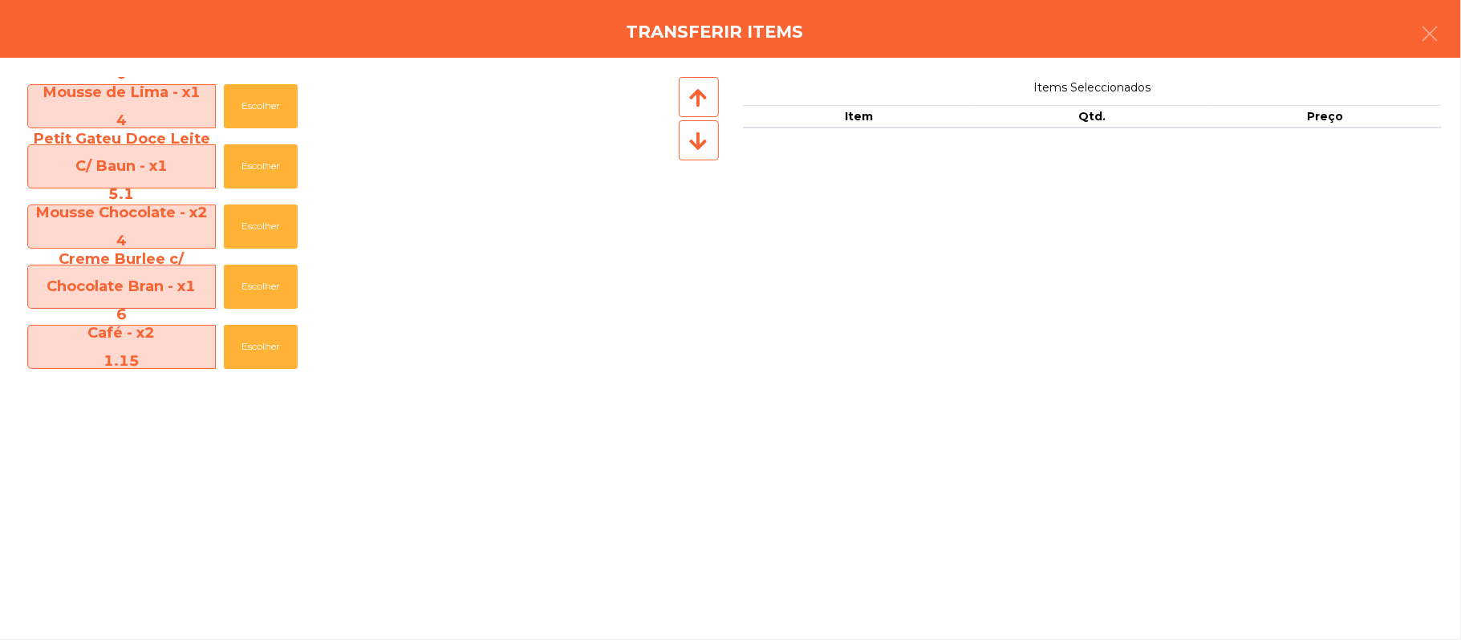
scroll to position [1007, 0]
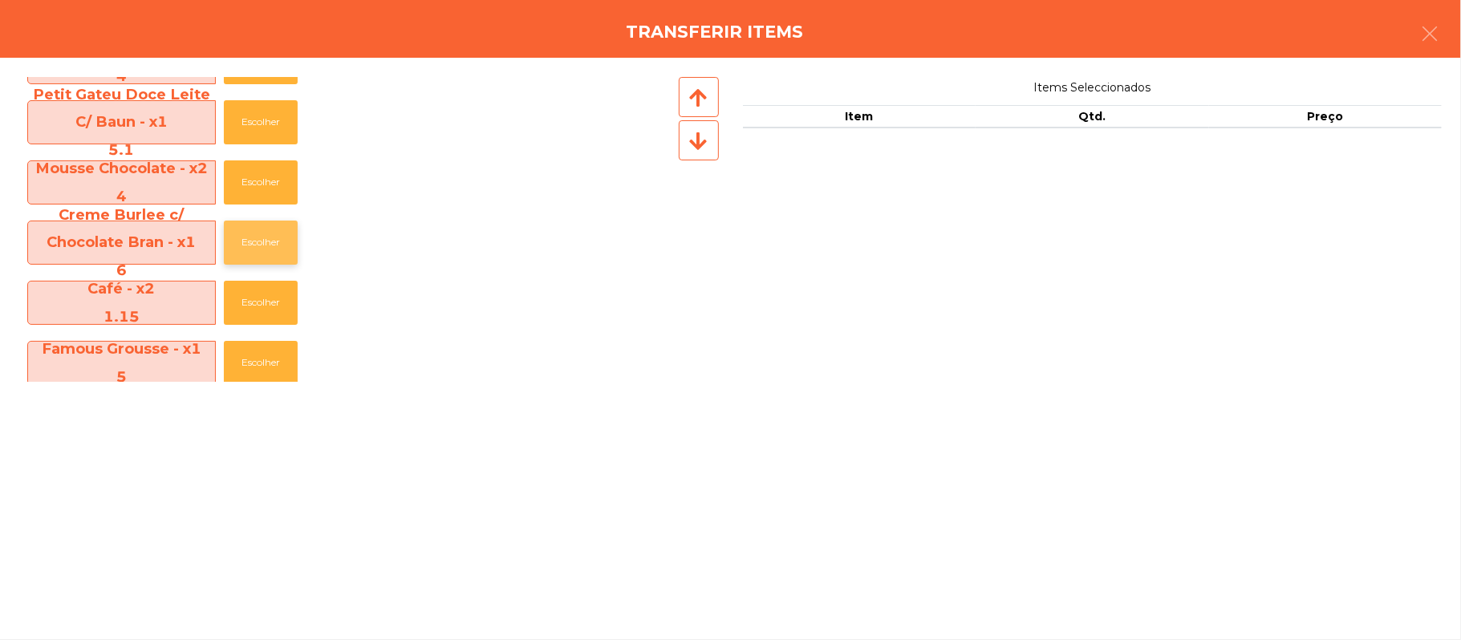
click at [266, 245] on button "Escolher" at bounding box center [261, 243] width 74 height 44
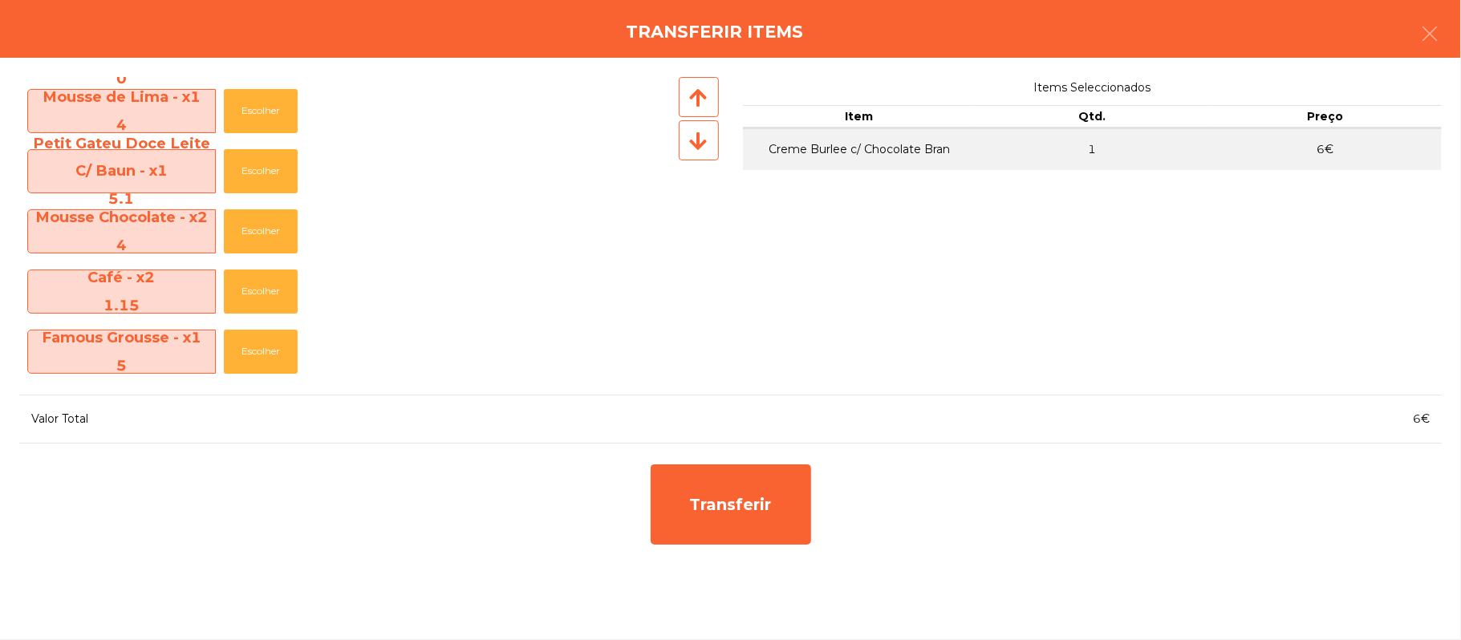
scroll to position [958, 0]
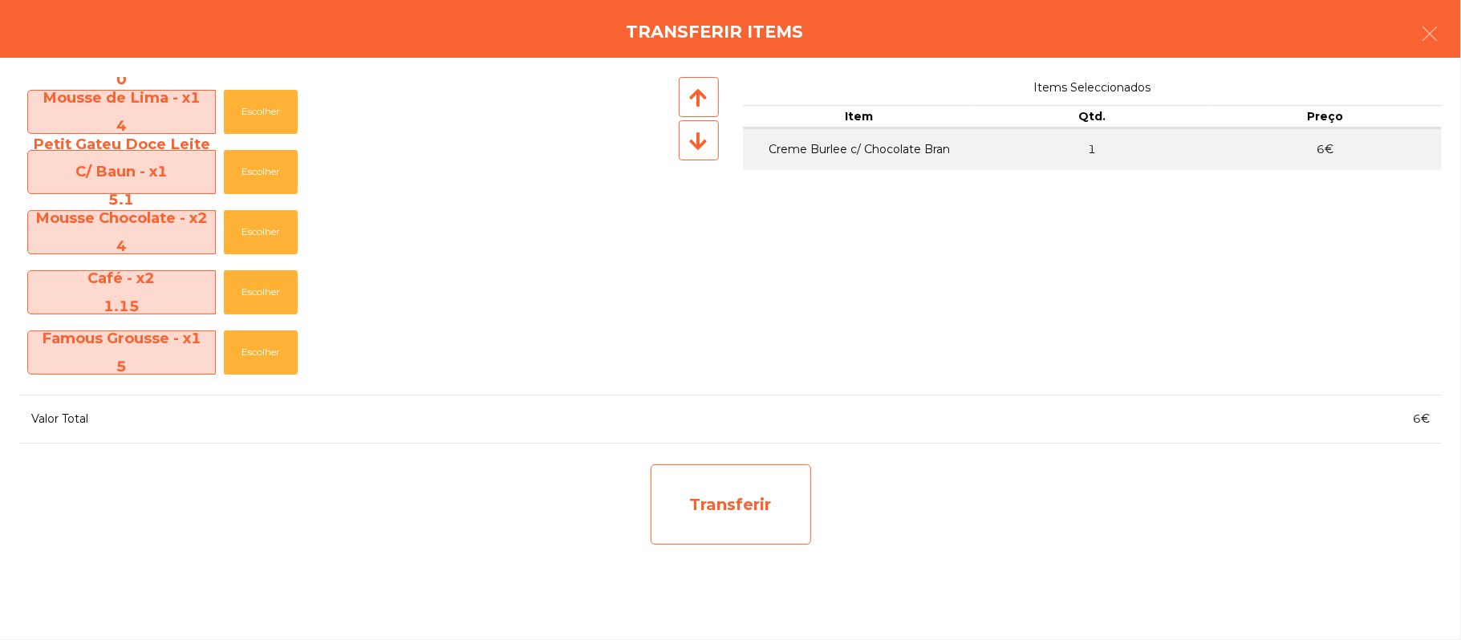
click at [732, 527] on div "Transferir" at bounding box center [730, 504] width 160 height 80
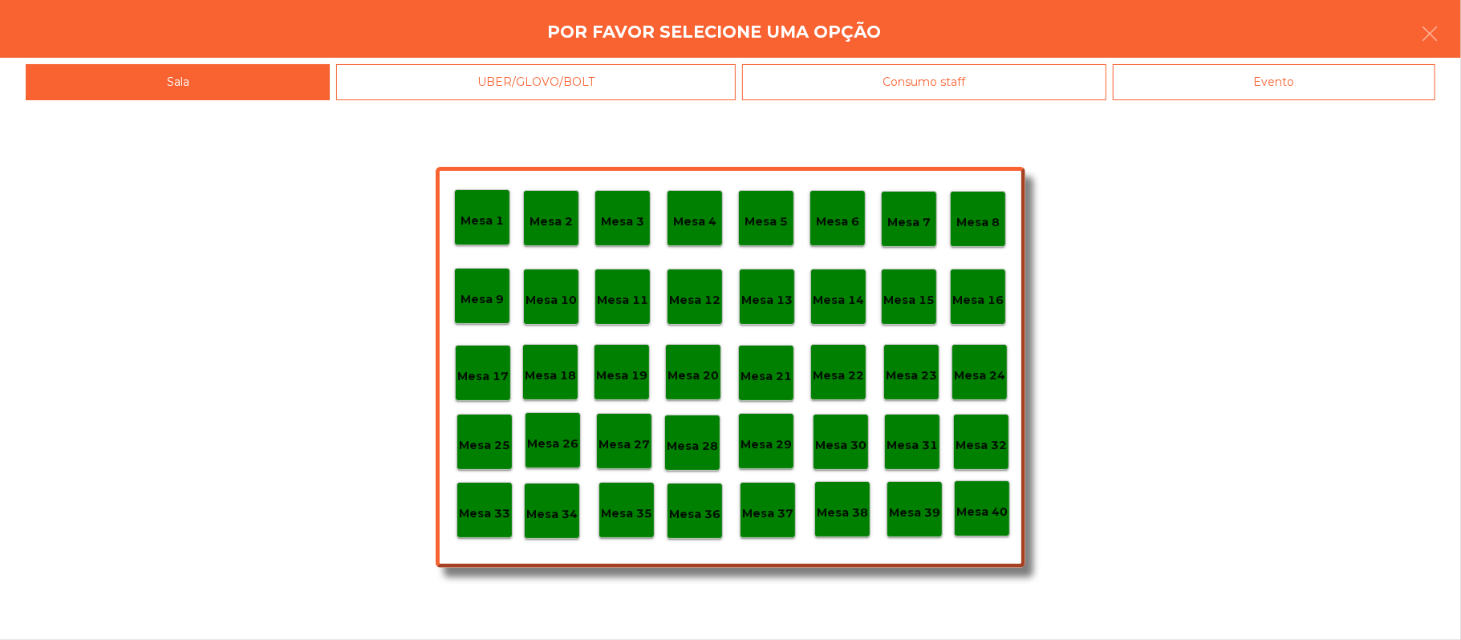
click at [915, 517] on p "Mesa 39" at bounding box center [914, 513] width 51 height 18
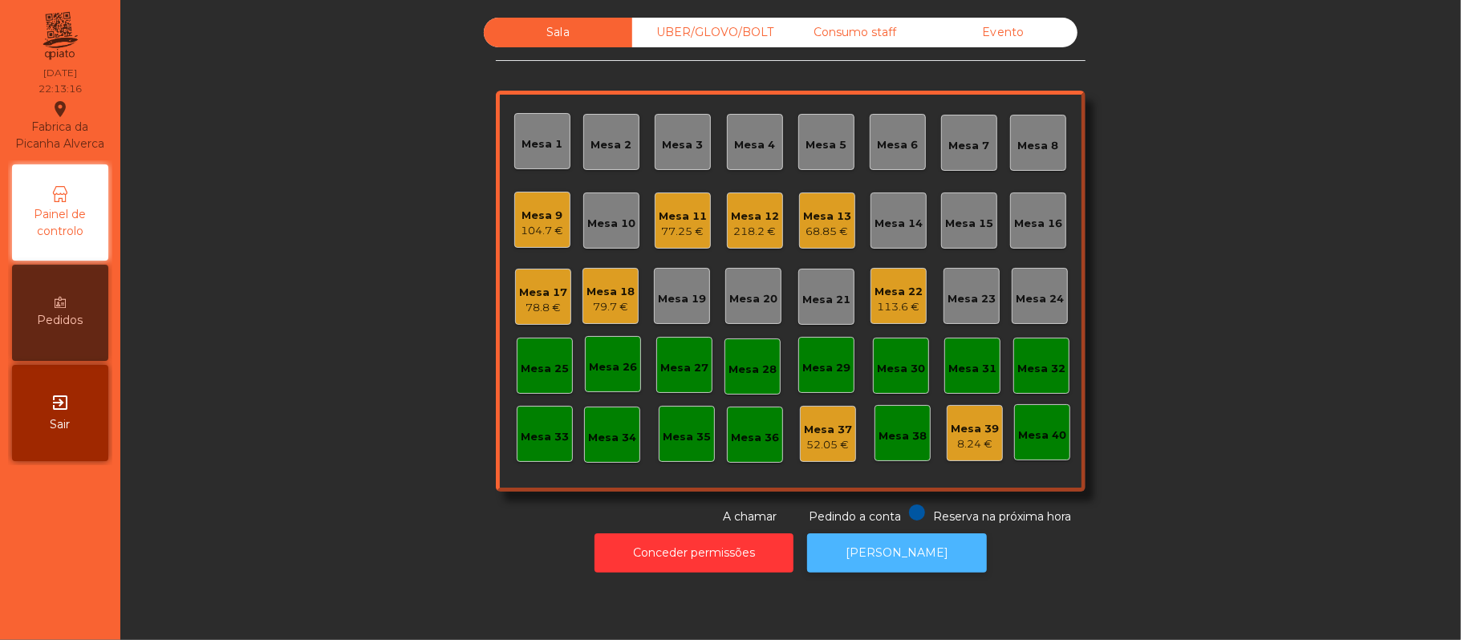
click at [877, 553] on button "[PERSON_NAME]" at bounding box center [897, 552] width 180 height 39
click at [760, 209] on div "Mesa 12" at bounding box center [755, 217] width 48 height 16
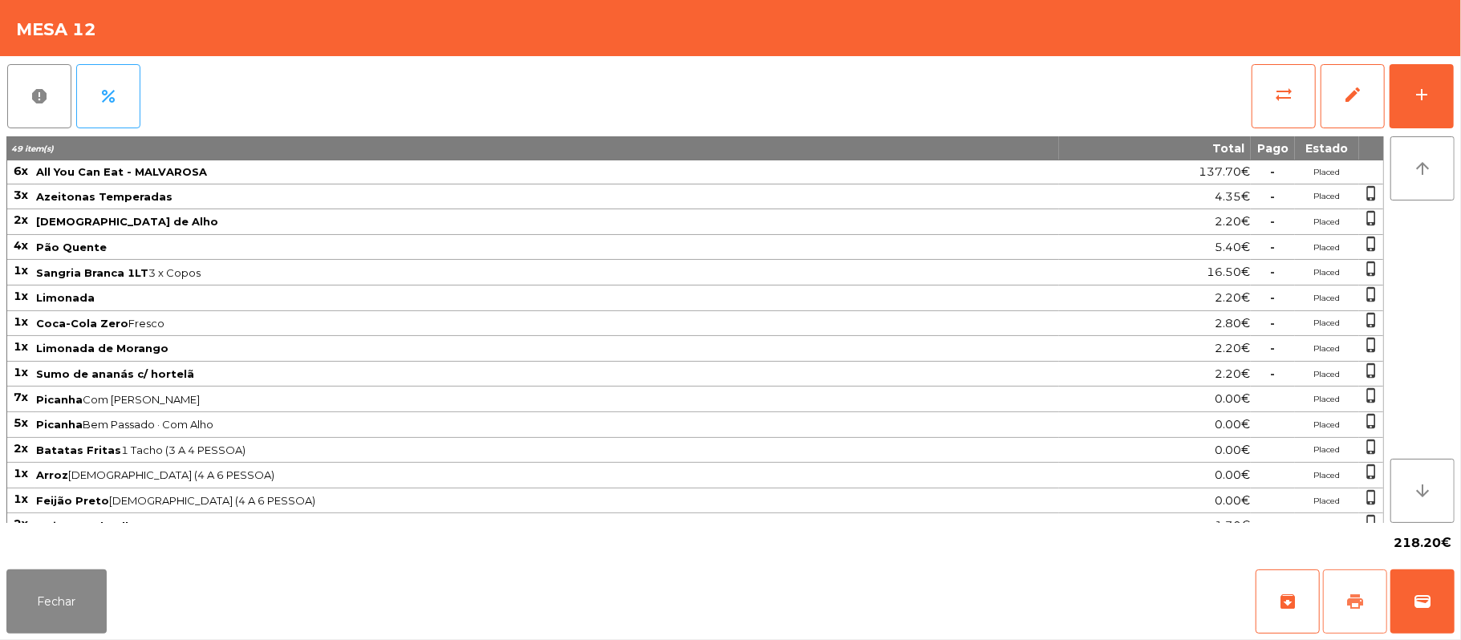
click at [1347, 575] on button "print" at bounding box center [1355, 601] width 64 height 64
click at [1419, 582] on button "wallet" at bounding box center [1422, 601] width 64 height 64
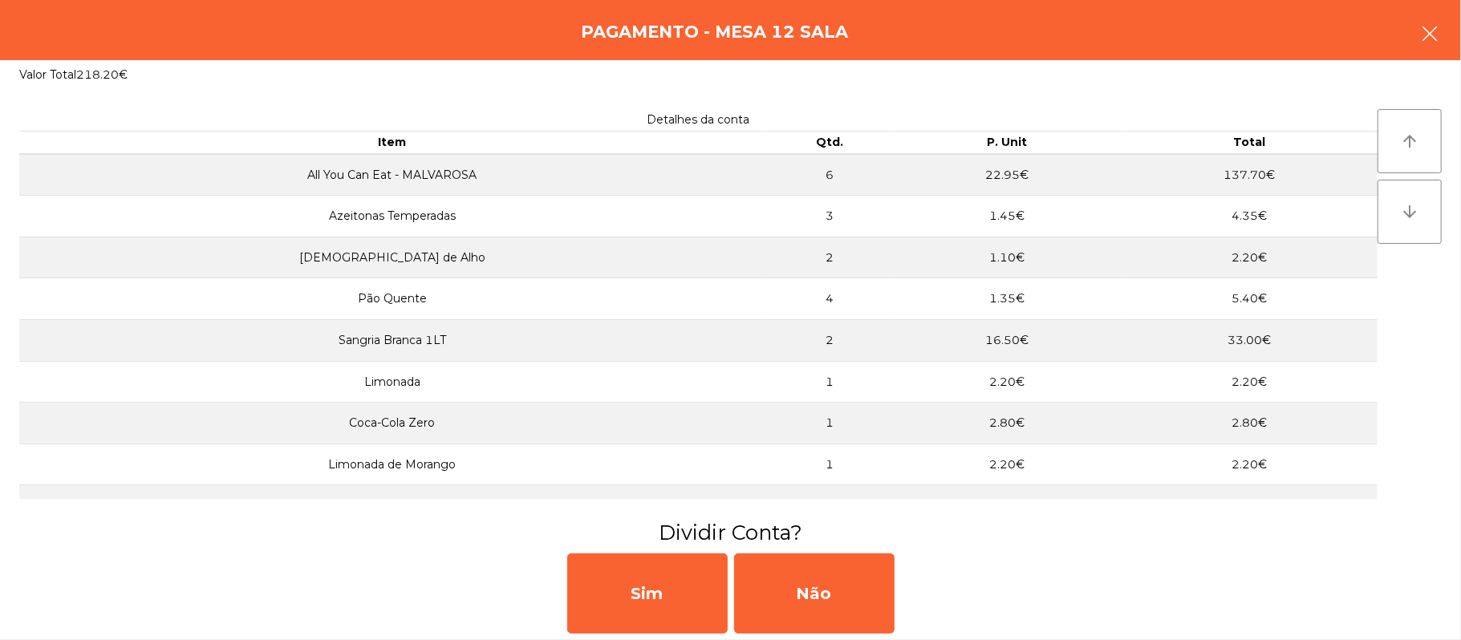
click at [1431, 26] on icon "button" at bounding box center [1429, 33] width 19 height 19
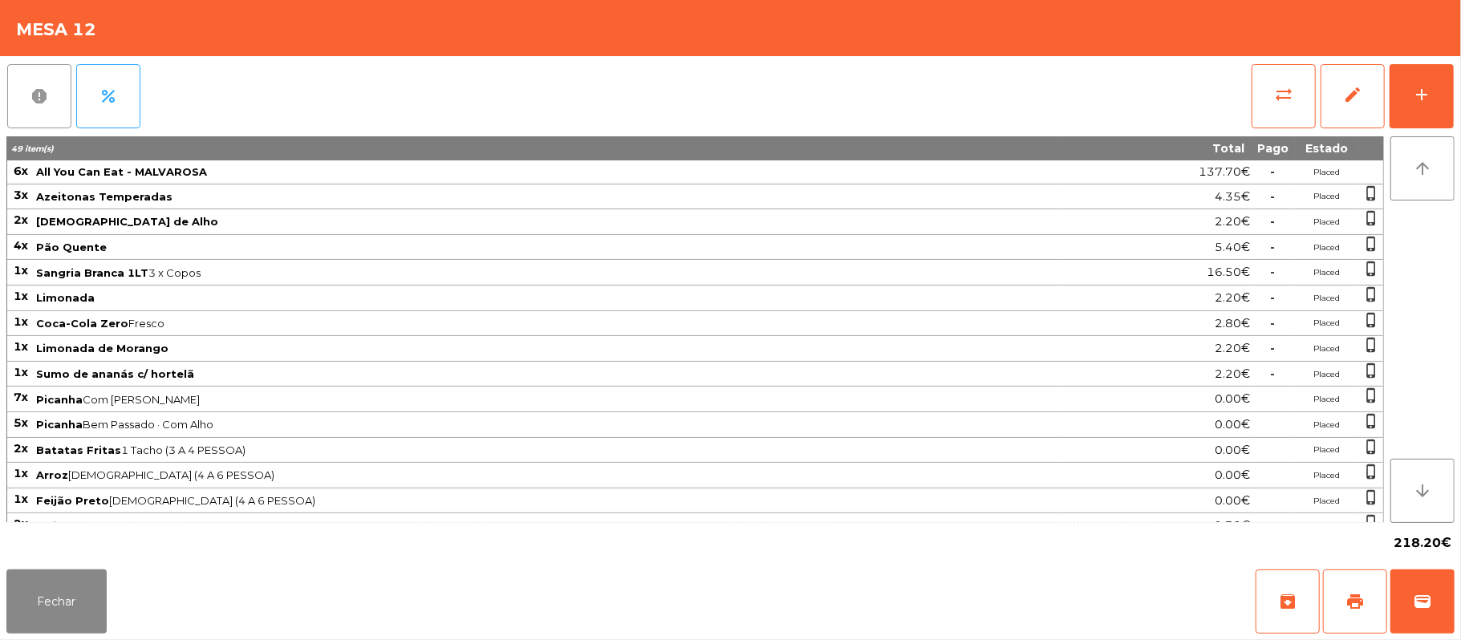
click at [52, 96] on button "report" at bounding box center [39, 96] width 64 height 64
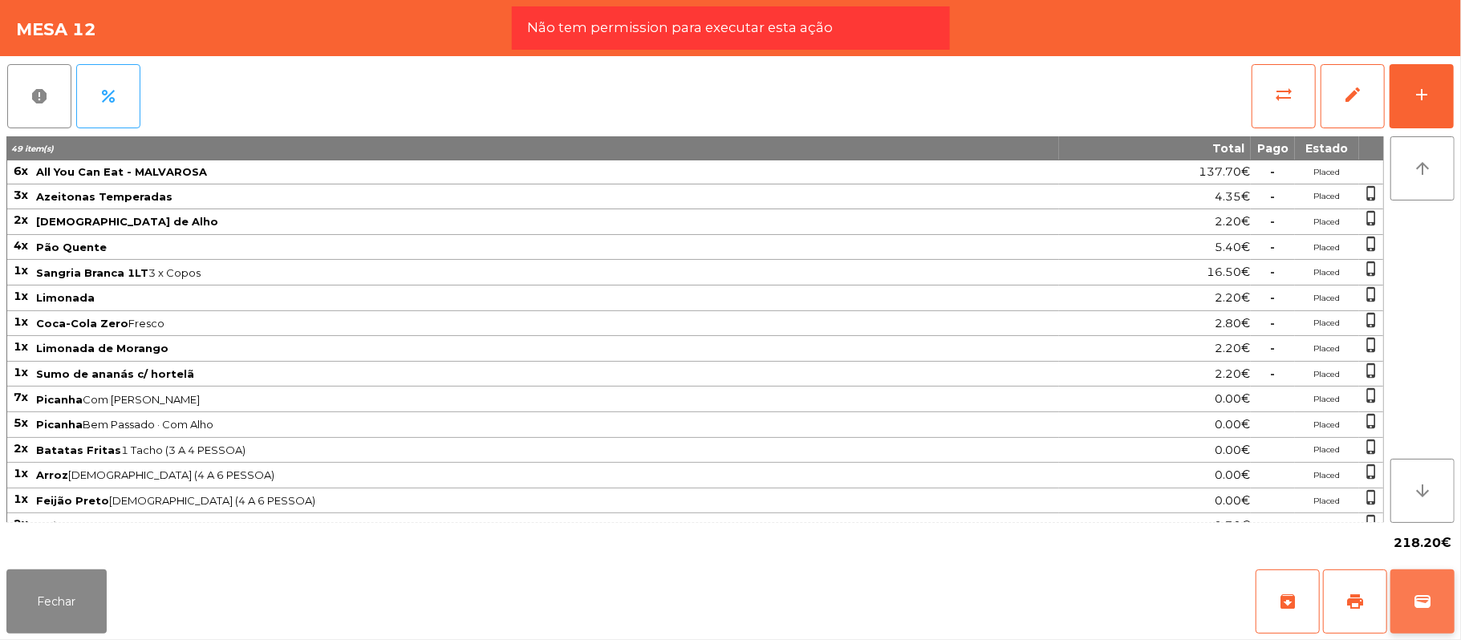
click at [1412, 591] on button "wallet" at bounding box center [1422, 601] width 64 height 64
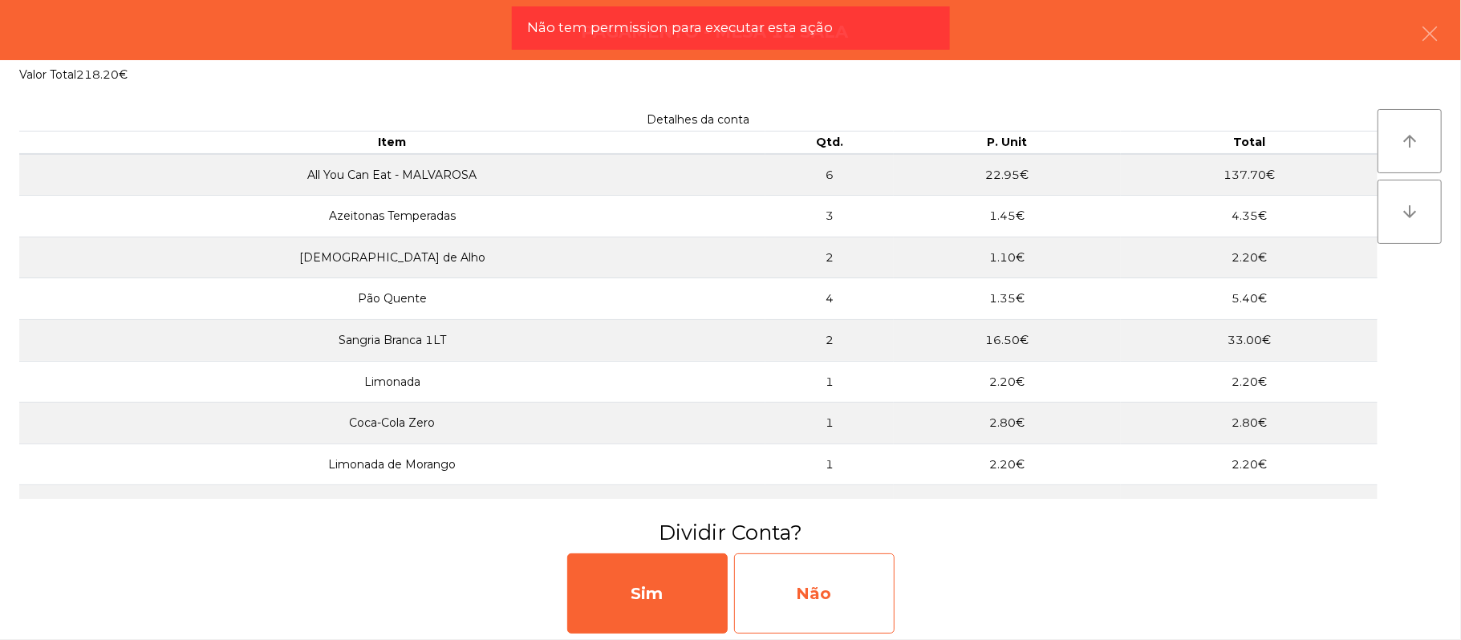
click at [848, 598] on div "Não" at bounding box center [814, 593] width 160 height 80
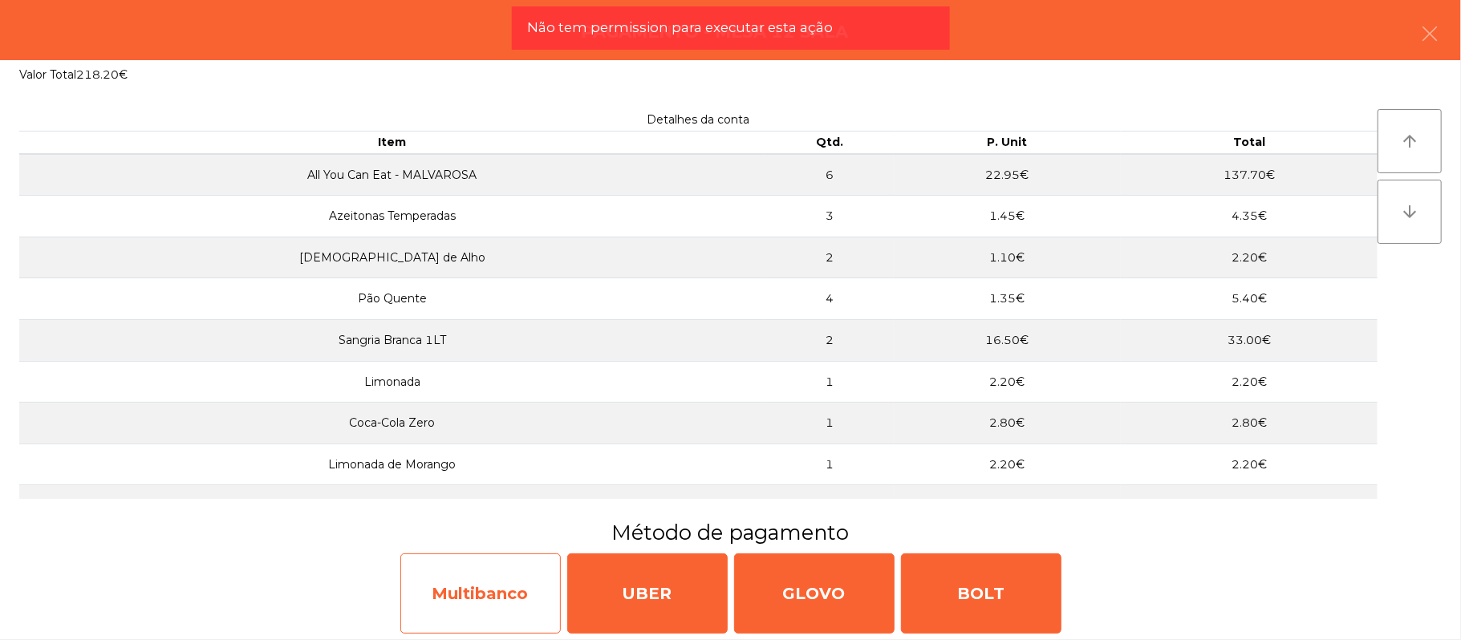
click at [481, 578] on div "Multibanco" at bounding box center [480, 593] width 160 height 80
select select "**"
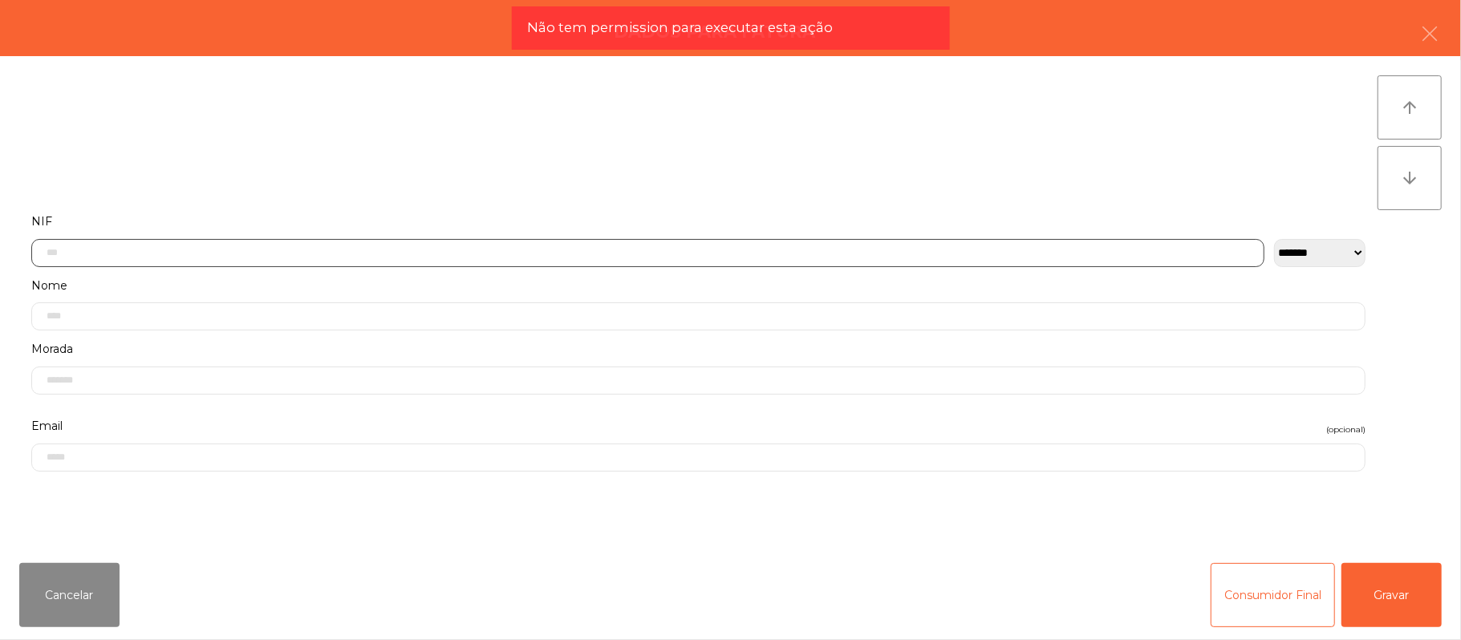
click at [161, 252] on input "text" at bounding box center [647, 253] width 1233 height 28
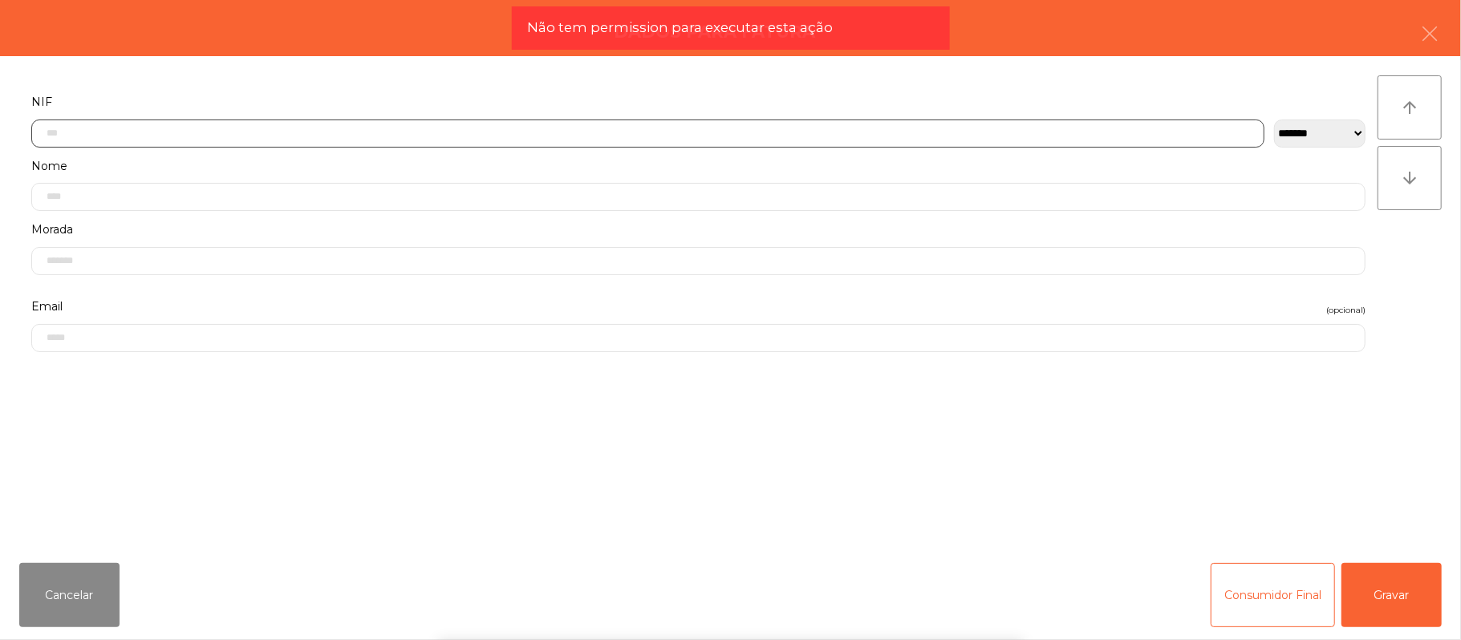
scroll to position [135, 0]
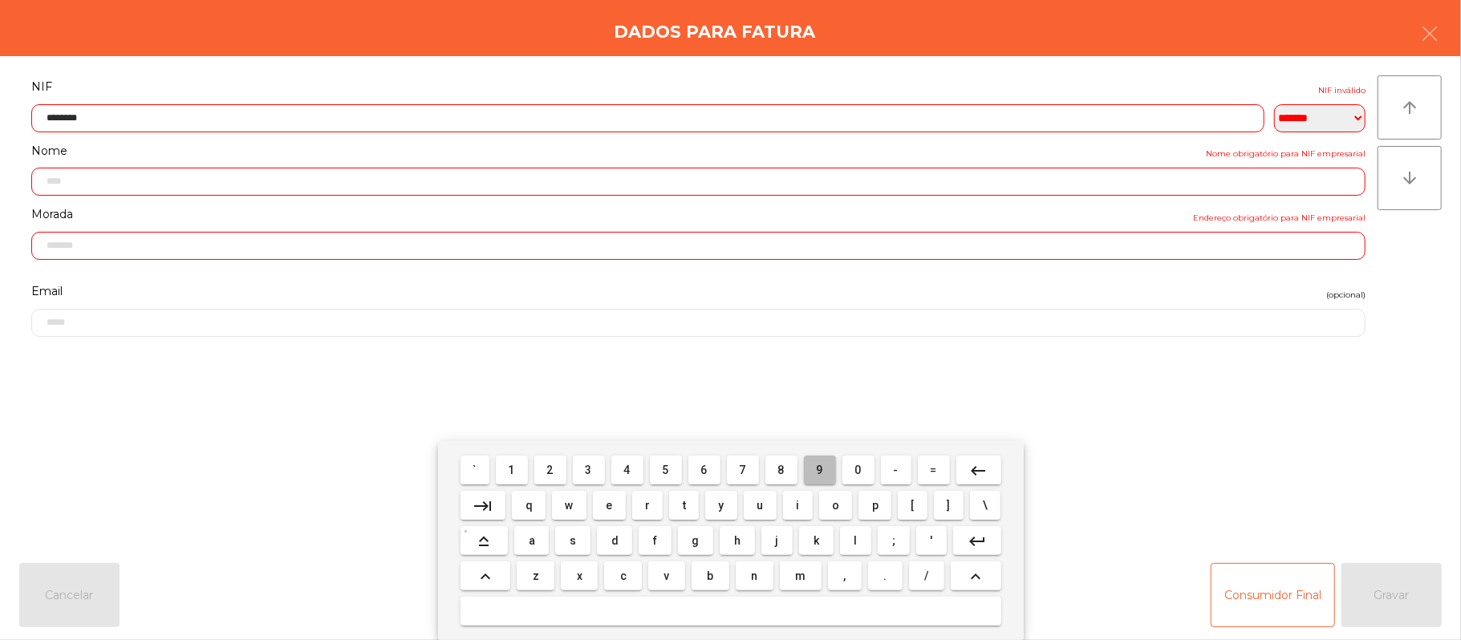
type input "*********"
type input "**********"
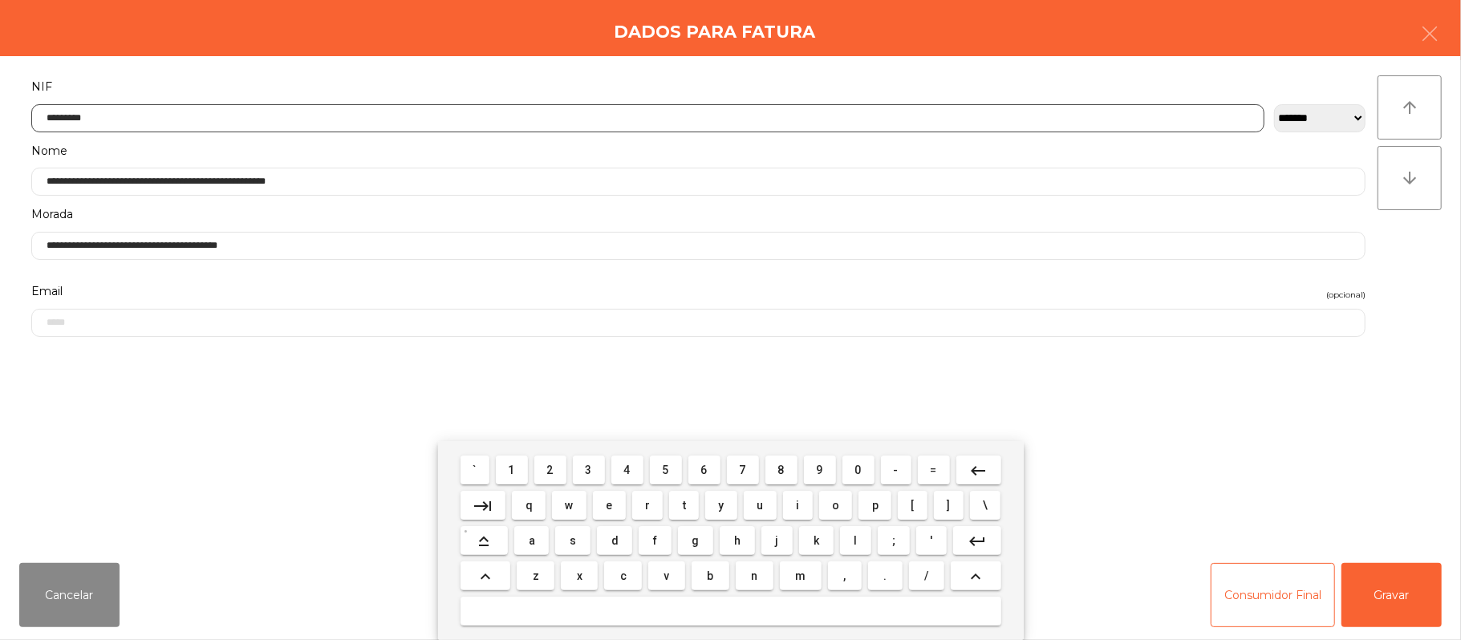
type input "*********"
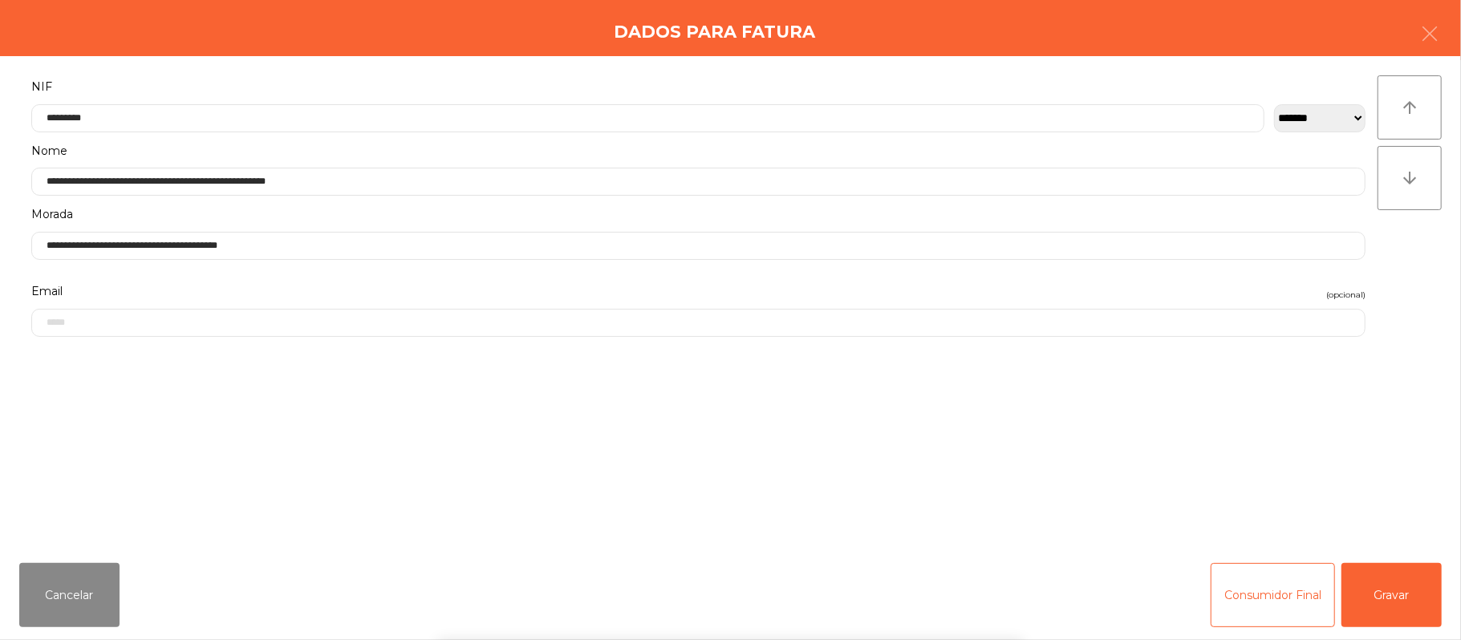
click at [1399, 581] on div "` 1 2 3 4 5 6 7 8 9 0 - = keyboard_backspace keyboard_tab q w e r t y u i o p […" at bounding box center [730, 540] width 1461 height 199
click at [1400, 577] on button "Gravar" at bounding box center [1391, 595] width 100 height 64
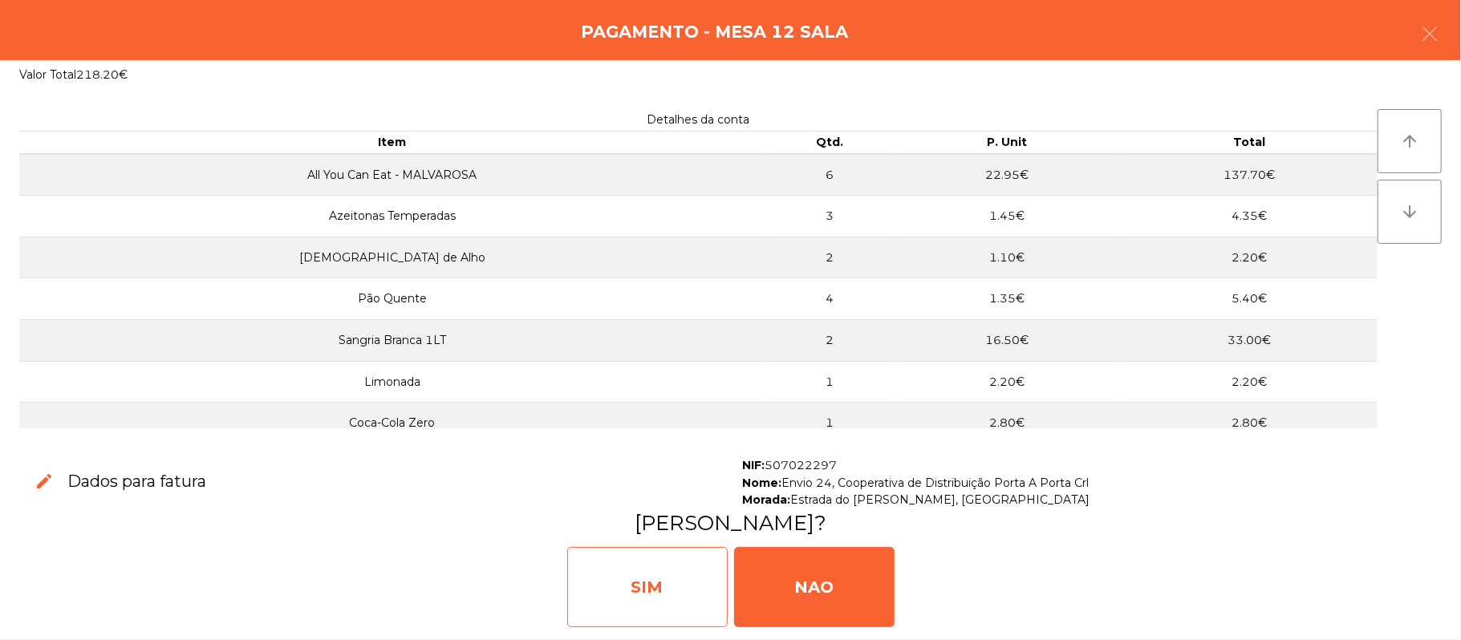
click at [685, 577] on div "SIM" at bounding box center [647, 587] width 160 height 80
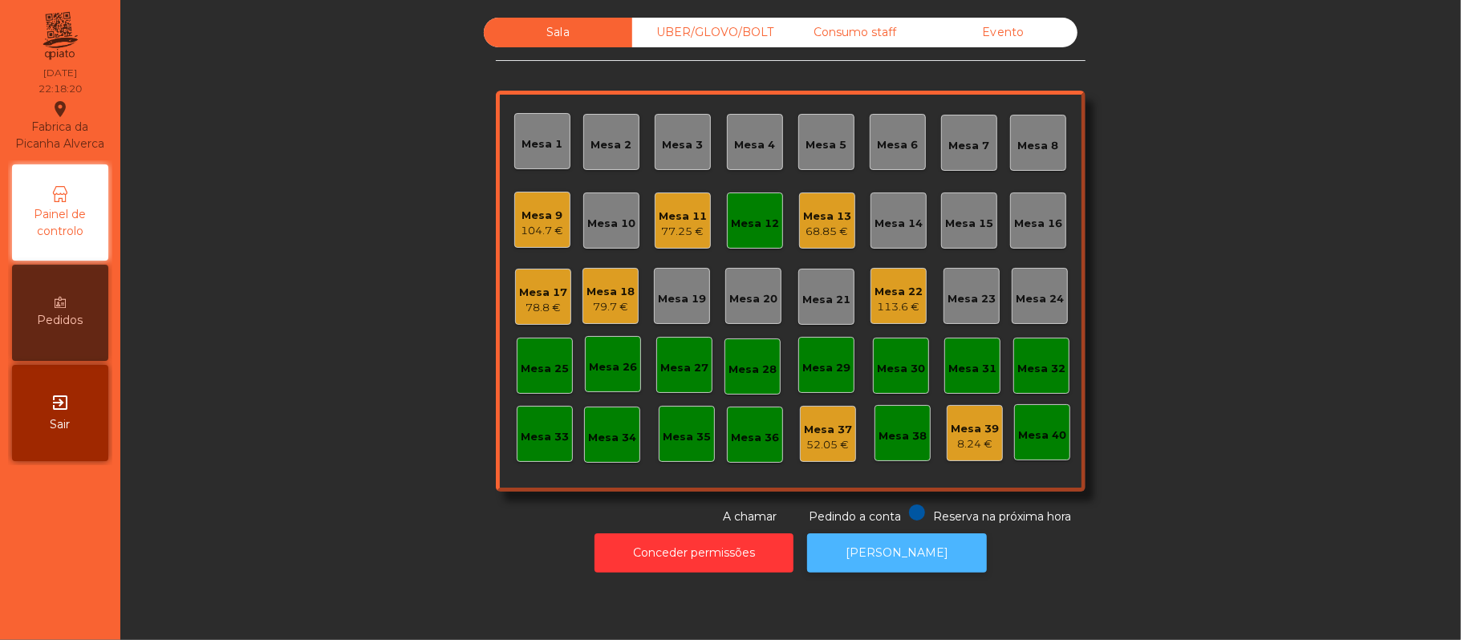
click at [905, 547] on button "[PERSON_NAME]" at bounding box center [897, 552] width 180 height 39
click at [745, 225] on div "Mesa 12" at bounding box center [755, 224] width 48 height 16
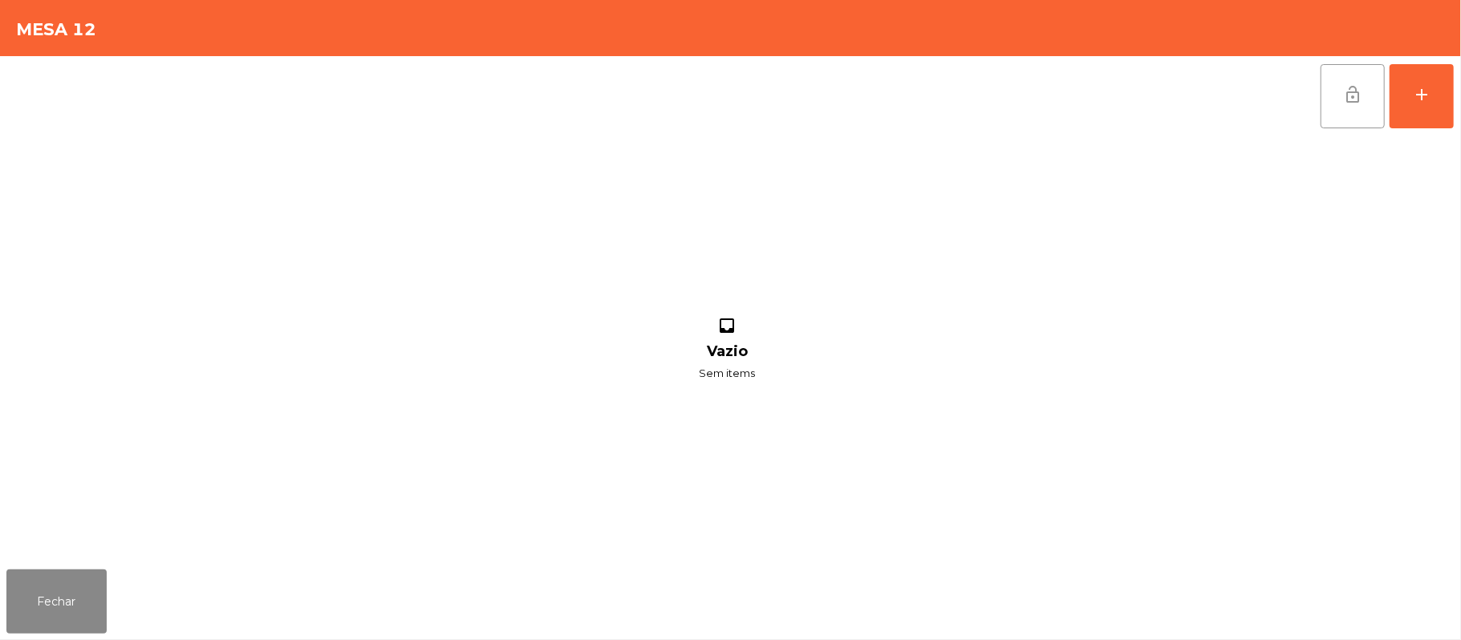
click at [1349, 91] on span "lock_open" at bounding box center [1352, 94] width 19 height 19
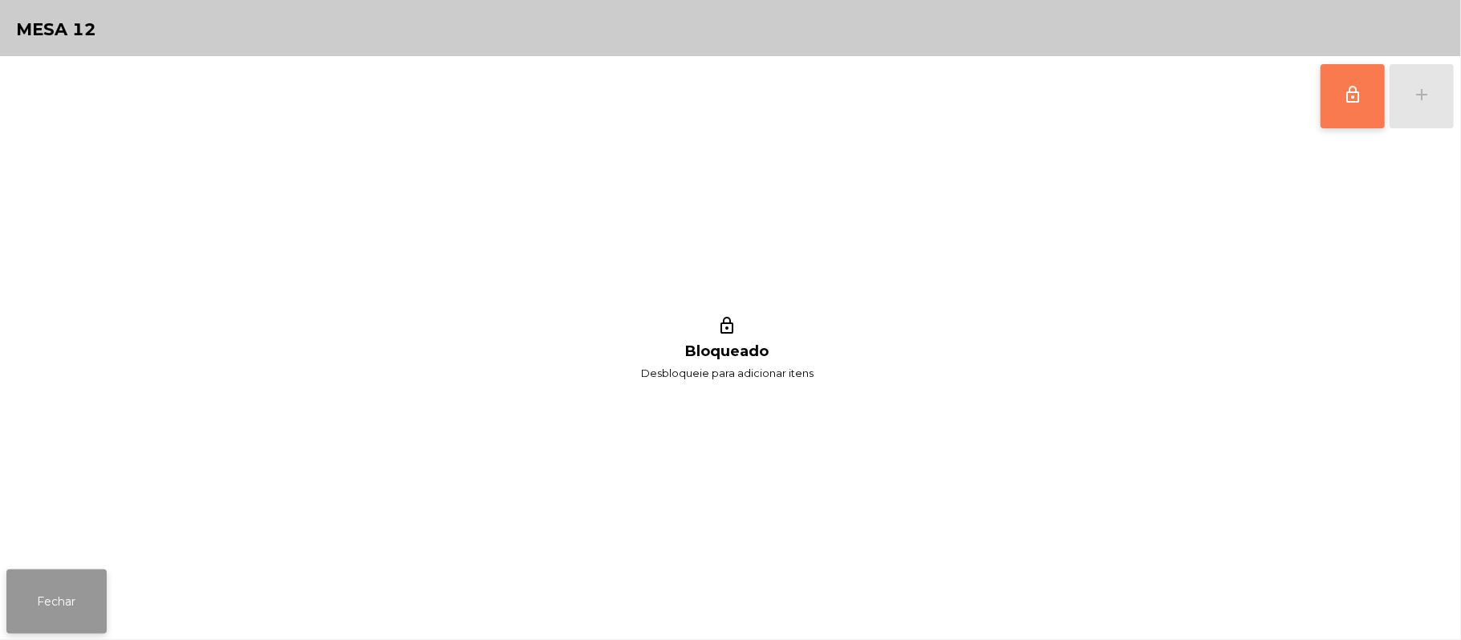
click at [87, 588] on button "Fechar" at bounding box center [56, 601] width 100 height 64
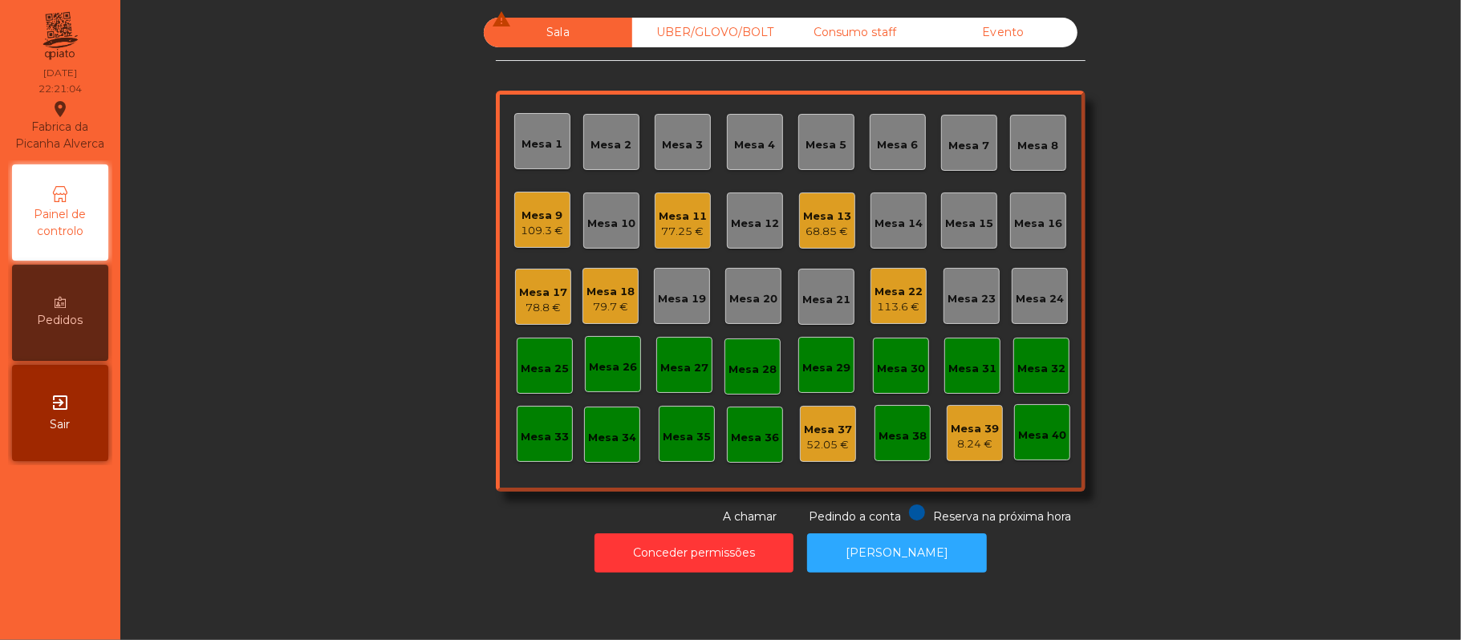
click at [882, 303] on div "113.6 €" at bounding box center [898, 307] width 48 height 16
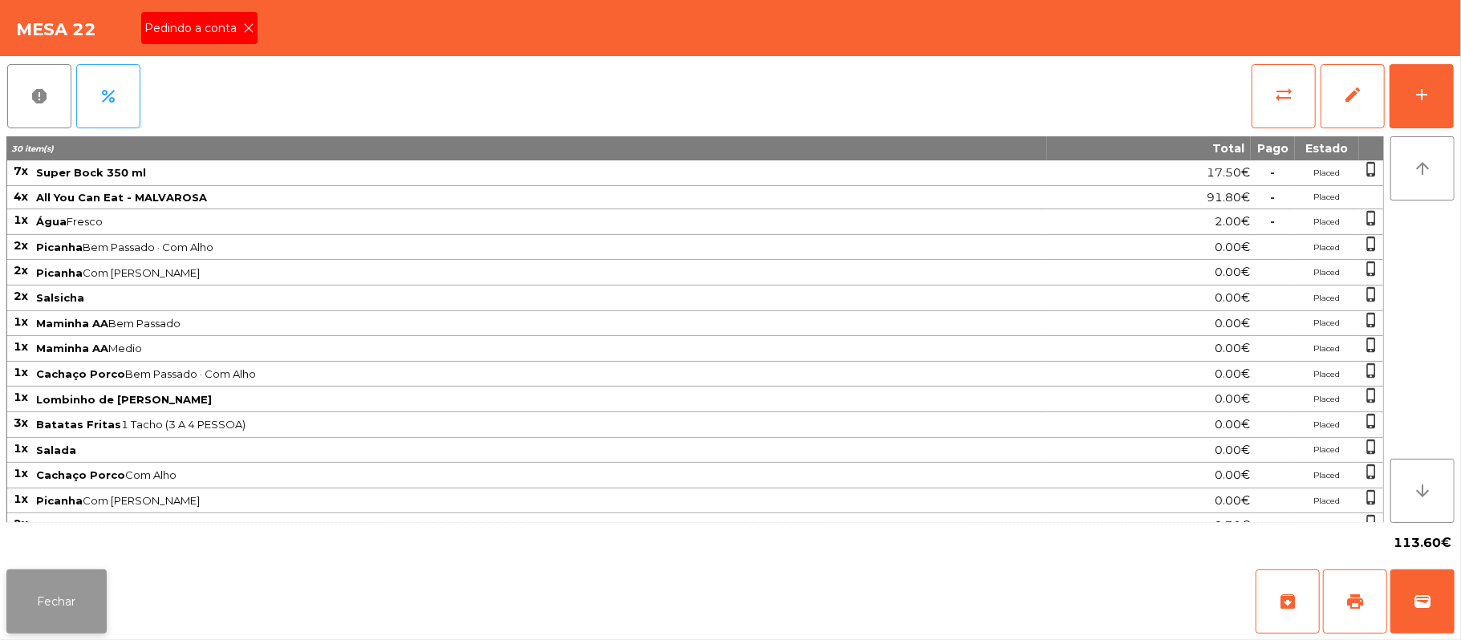
click at [75, 591] on button "Fechar" at bounding box center [56, 601] width 100 height 64
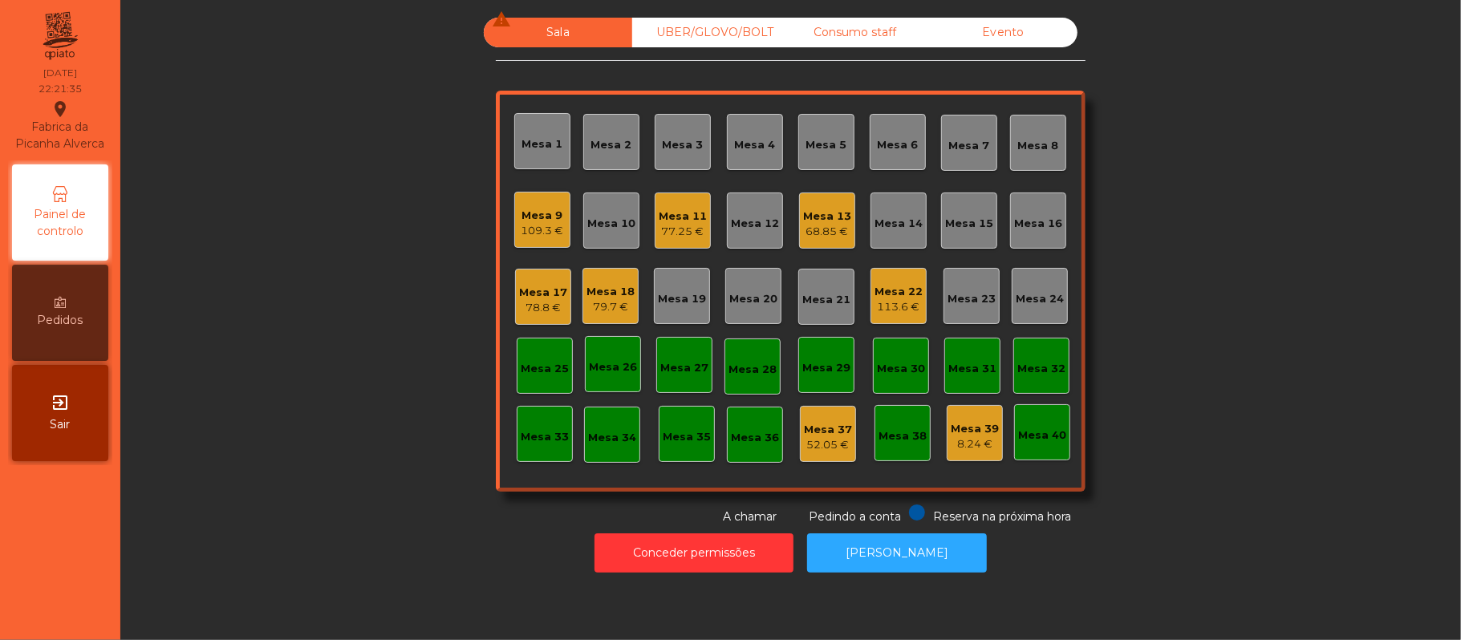
click at [1035, 220] on div "Mesa 16" at bounding box center [1038, 224] width 48 height 16
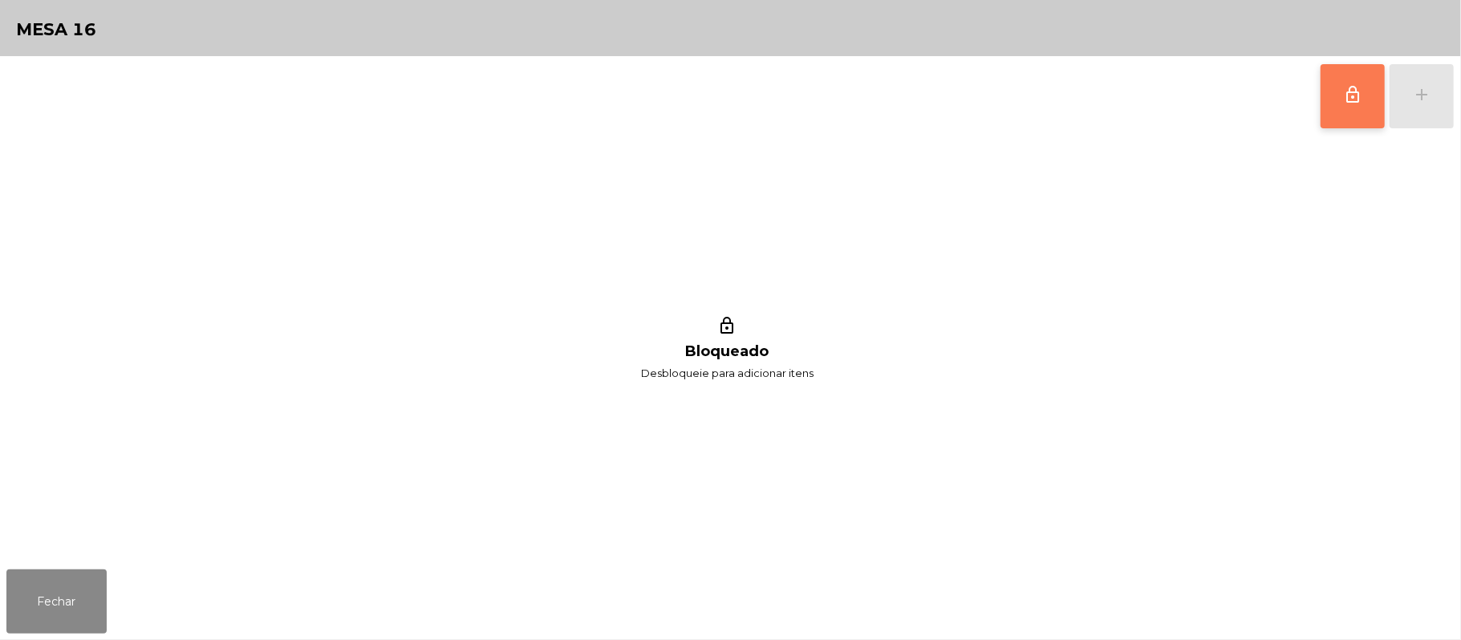
click at [1355, 107] on button "lock_outline" at bounding box center [1352, 96] width 64 height 64
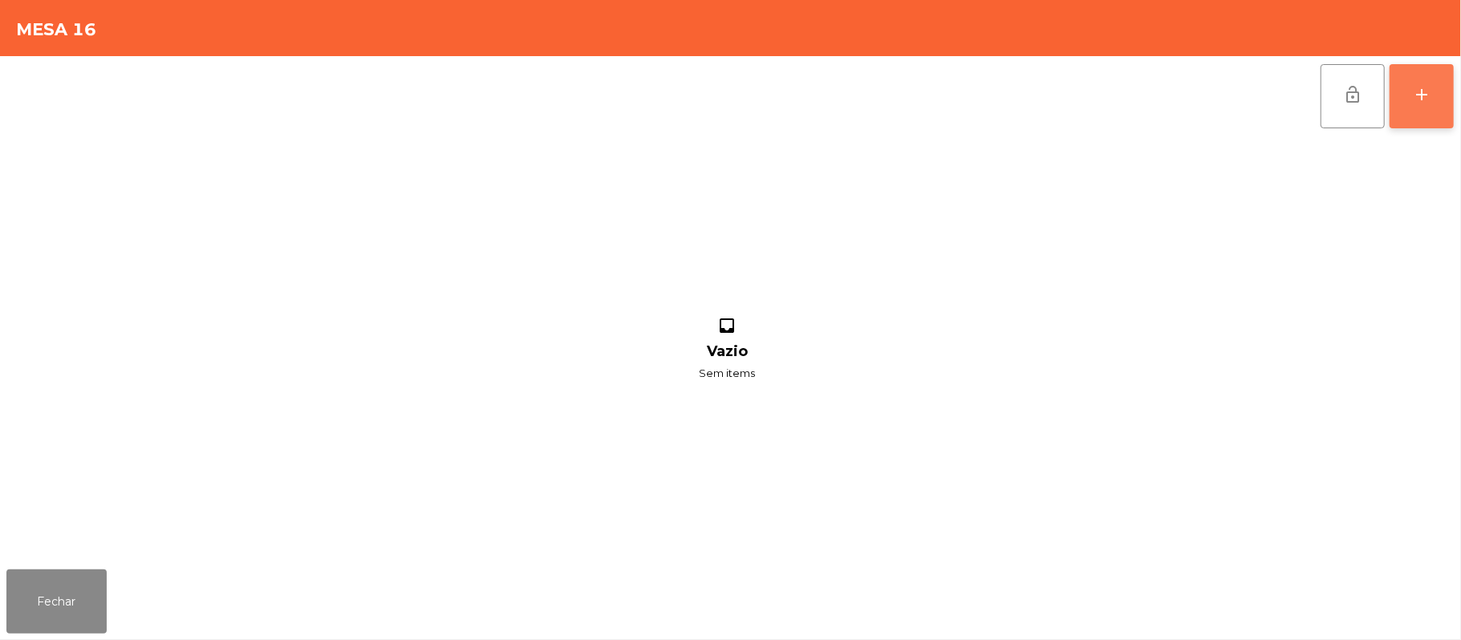
click at [1408, 103] on button "add" at bounding box center [1421, 96] width 64 height 64
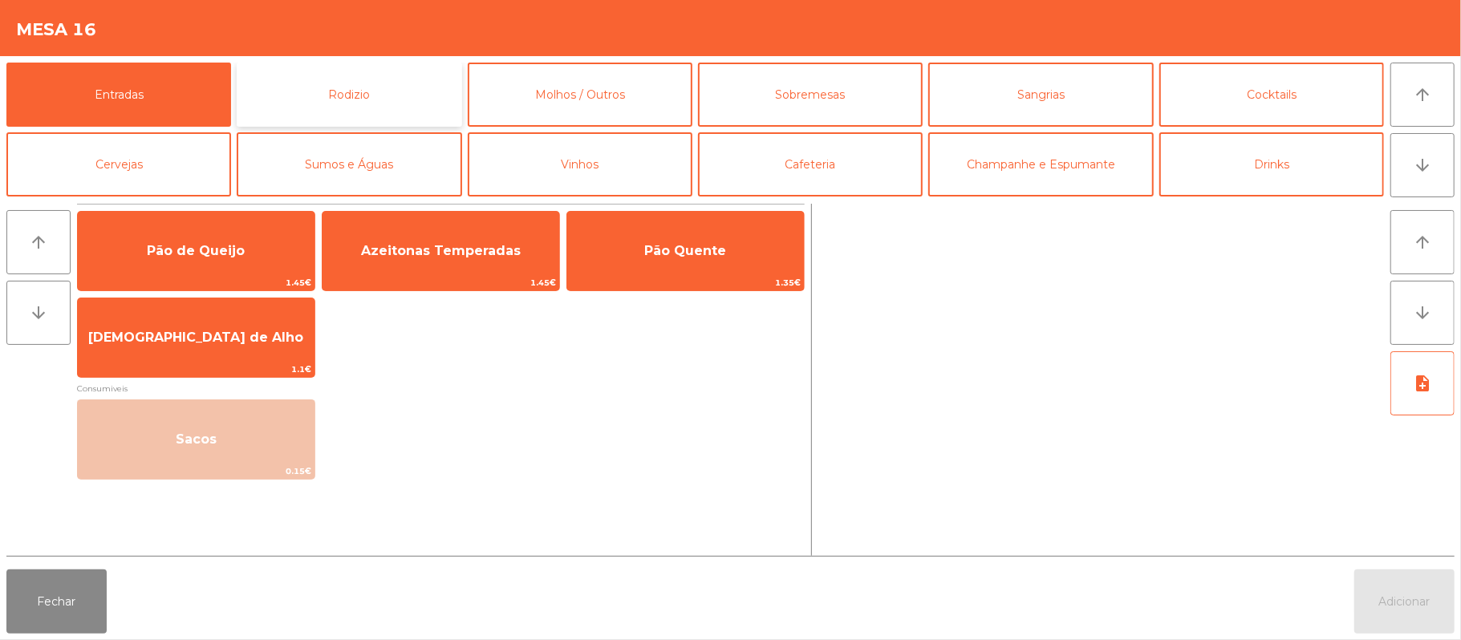
click at [377, 106] on button "Rodizio" at bounding box center [349, 95] width 225 height 64
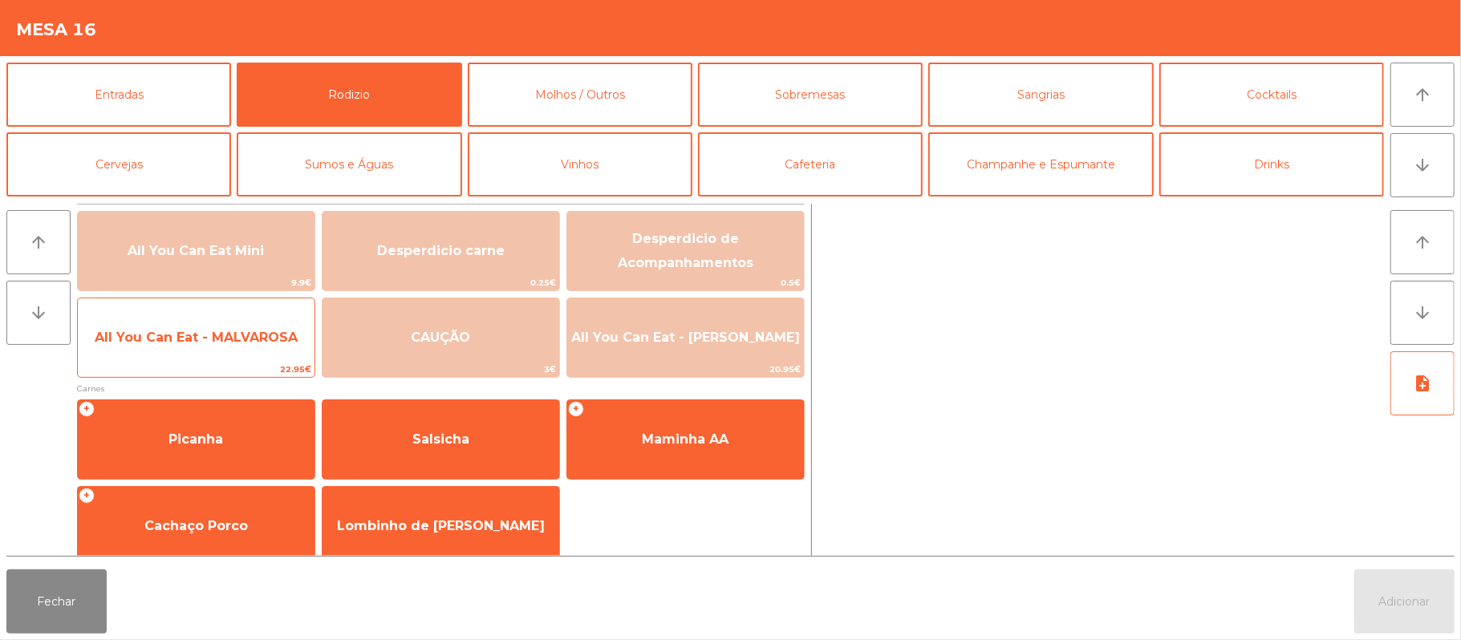
click at [225, 335] on span "All You Can Eat - MALVAROSA" at bounding box center [196, 337] width 203 height 15
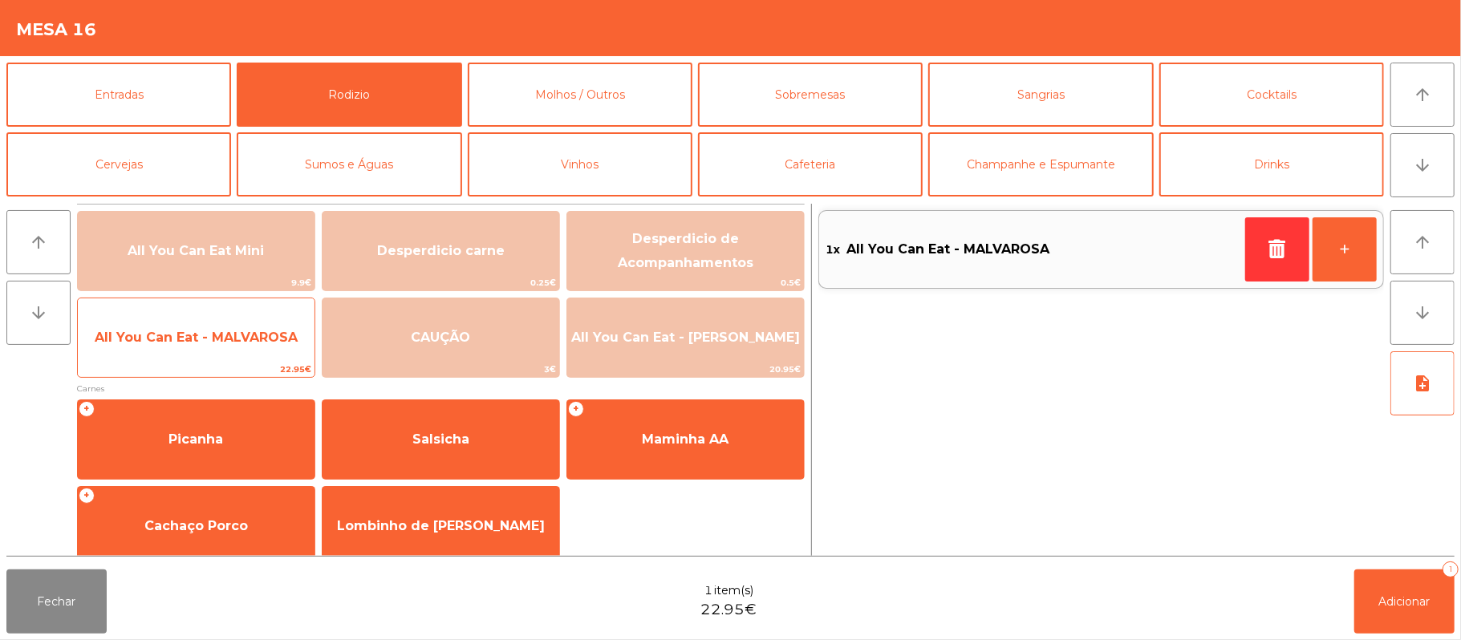
click at [225, 348] on span "All You Can Eat - MALVAROSA" at bounding box center [196, 337] width 237 height 43
click at [232, 341] on span "All You Can Eat - MALVAROSA" at bounding box center [196, 337] width 203 height 15
click at [228, 350] on span "All You Can Eat - MALVAROSA" at bounding box center [196, 337] width 237 height 43
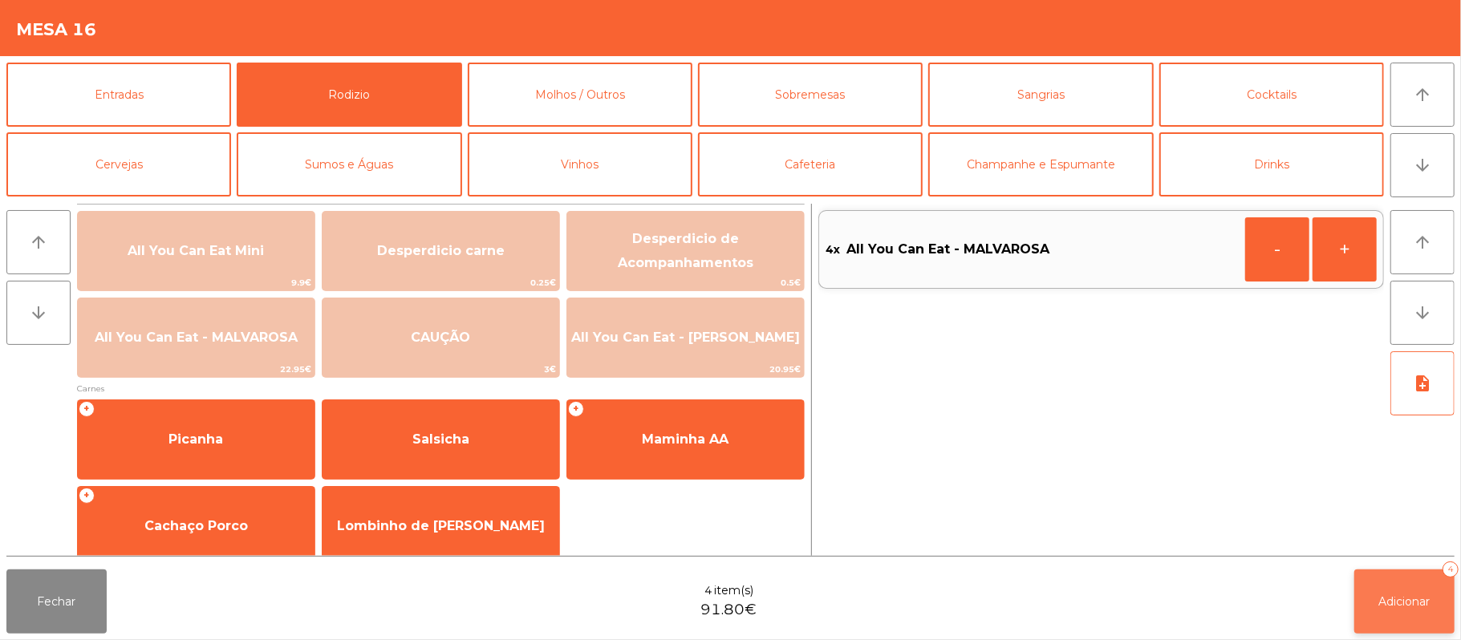
click at [1375, 607] on button "Adicionar 4" at bounding box center [1404, 601] width 100 height 64
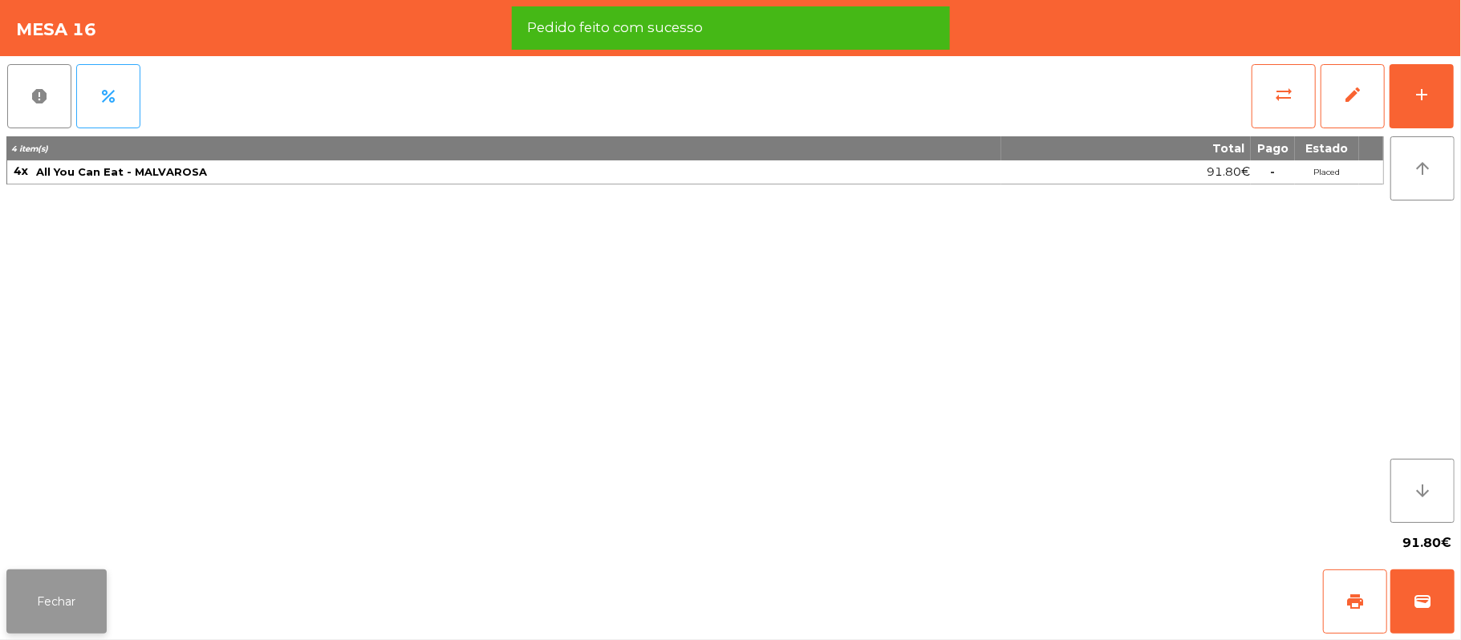
click at [63, 617] on button "Fechar" at bounding box center [56, 601] width 100 height 64
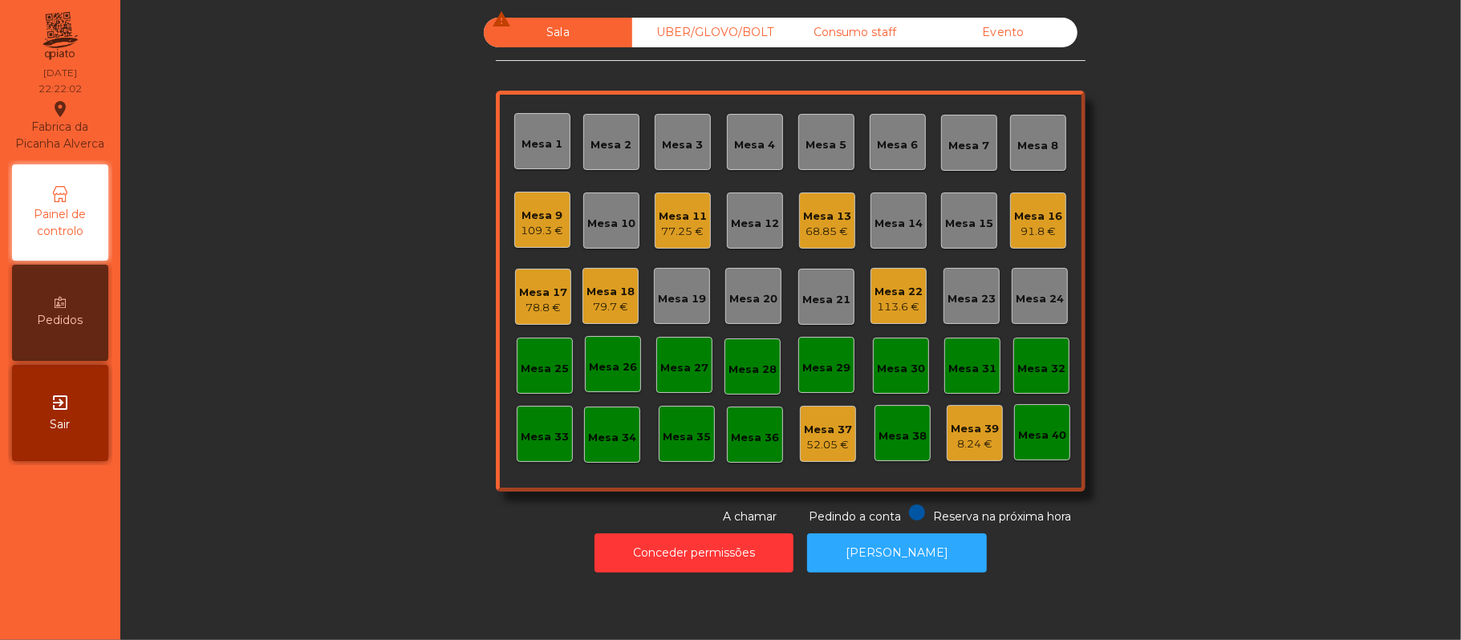
click at [550, 298] on div "Mesa 17" at bounding box center [543, 293] width 48 height 16
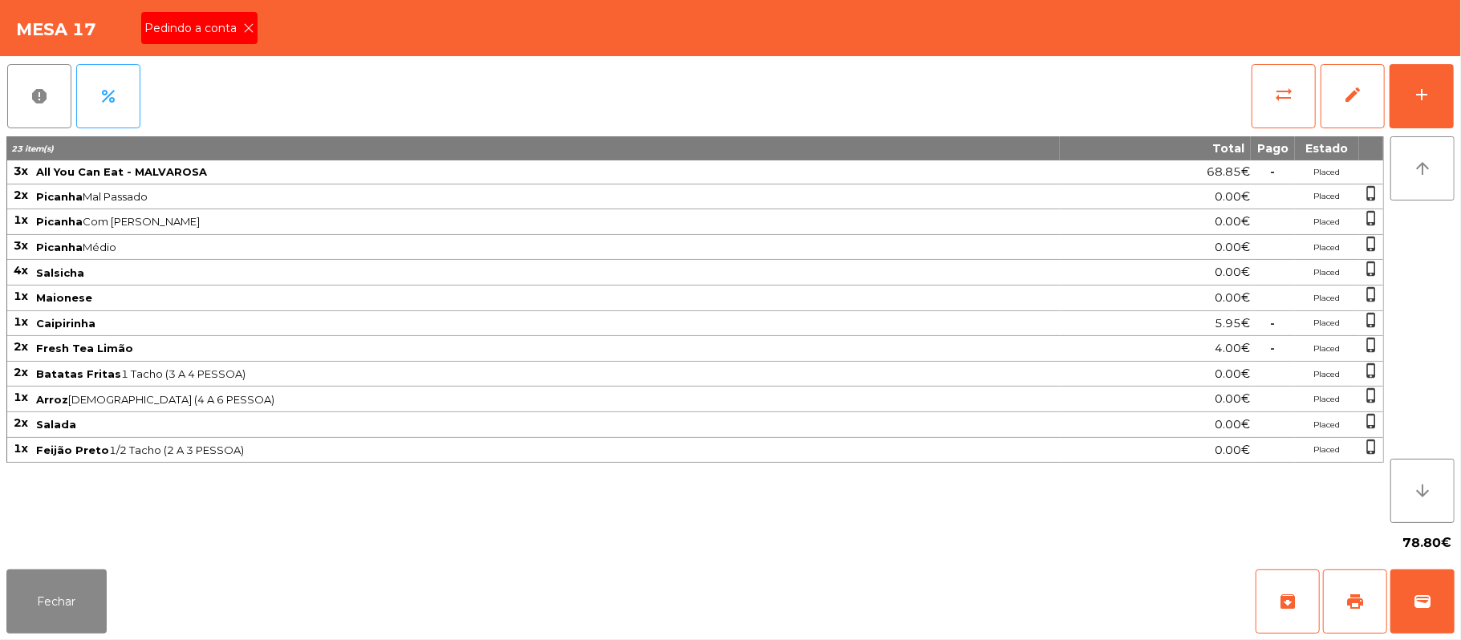
click at [192, 30] on span "Pedindo a conta" at bounding box center [193, 28] width 99 height 17
click at [1325, 610] on button "print" at bounding box center [1355, 601] width 64 height 64
click at [87, 592] on button "Fechar" at bounding box center [56, 601] width 100 height 64
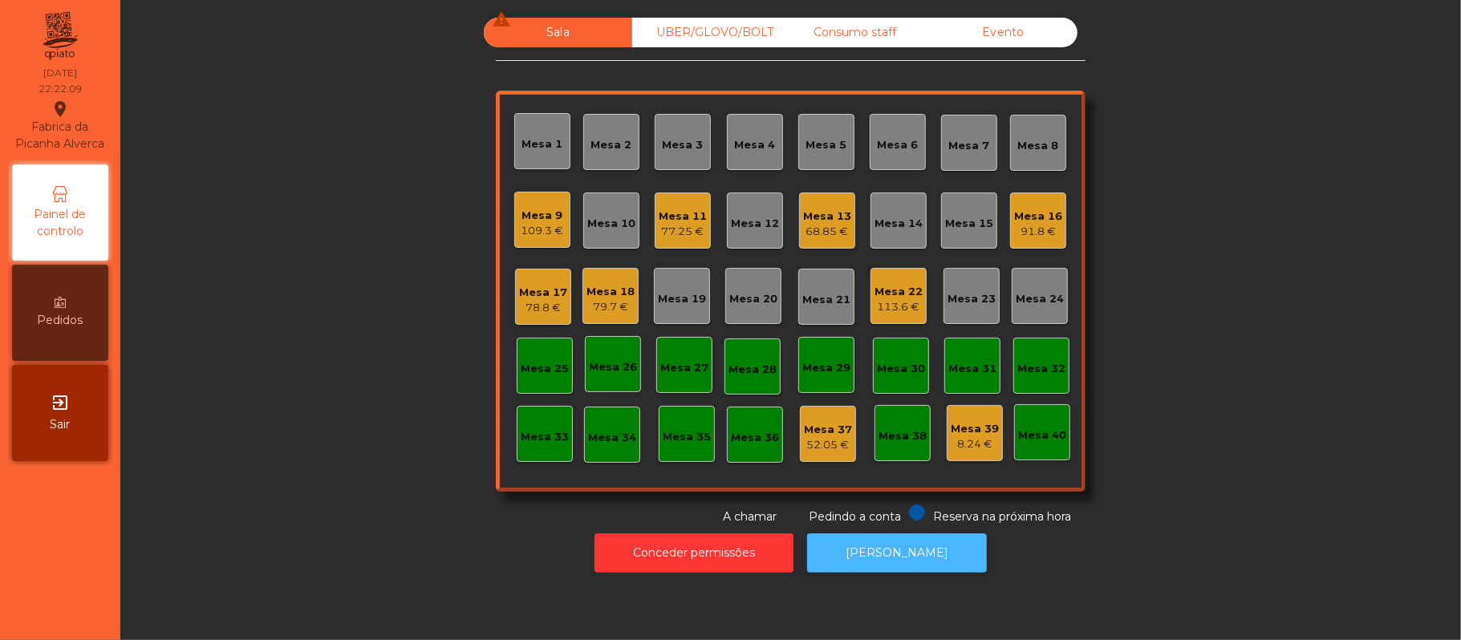
click at [903, 555] on button "[PERSON_NAME]" at bounding box center [897, 552] width 180 height 39
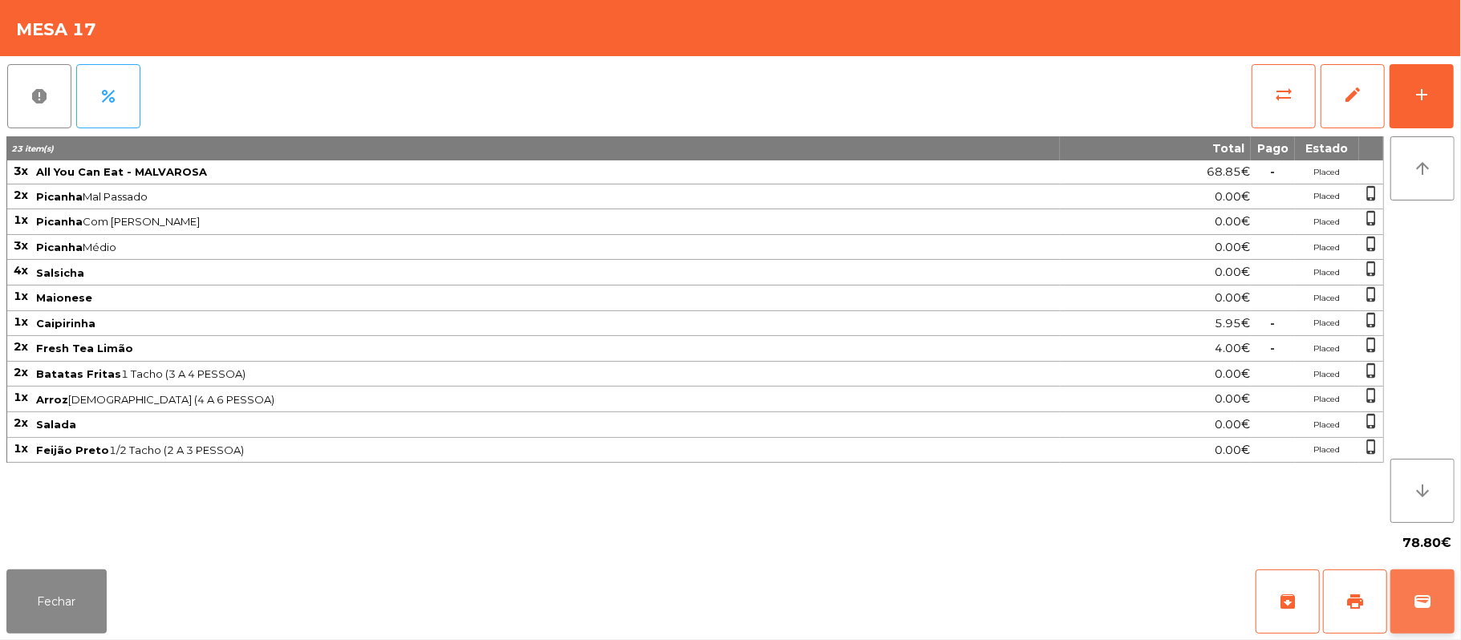
click at [1408, 602] on button "wallet" at bounding box center [1422, 601] width 64 height 64
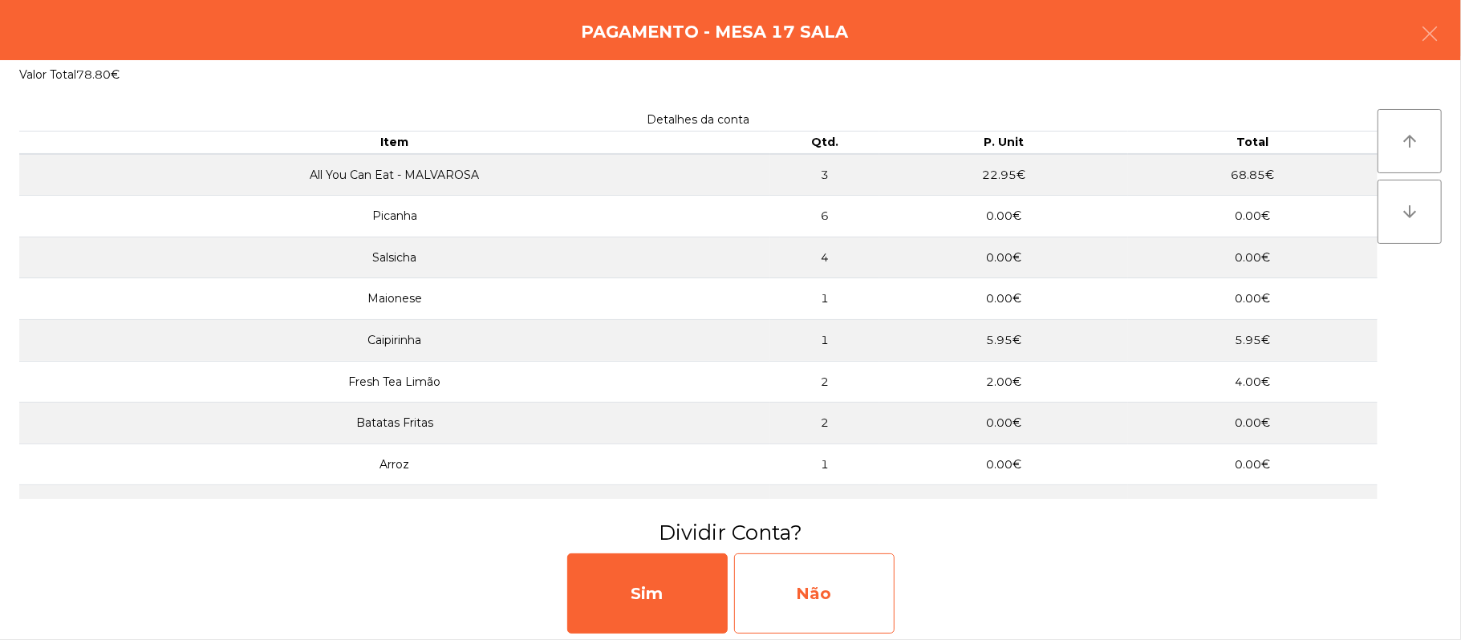
click at [861, 587] on div "Não" at bounding box center [814, 593] width 160 height 80
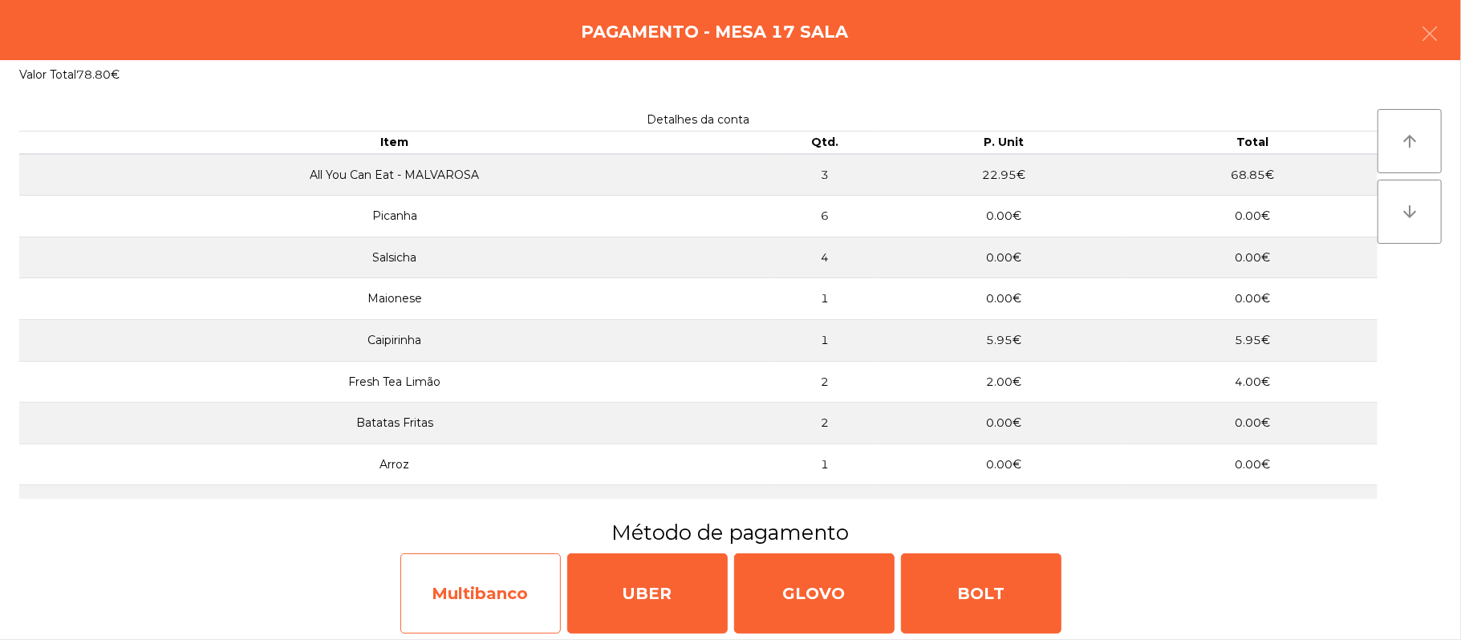
click at [489, 600] on div "Multibanco" at bounding box center [480, 593] width 160 height 80
select select "**"
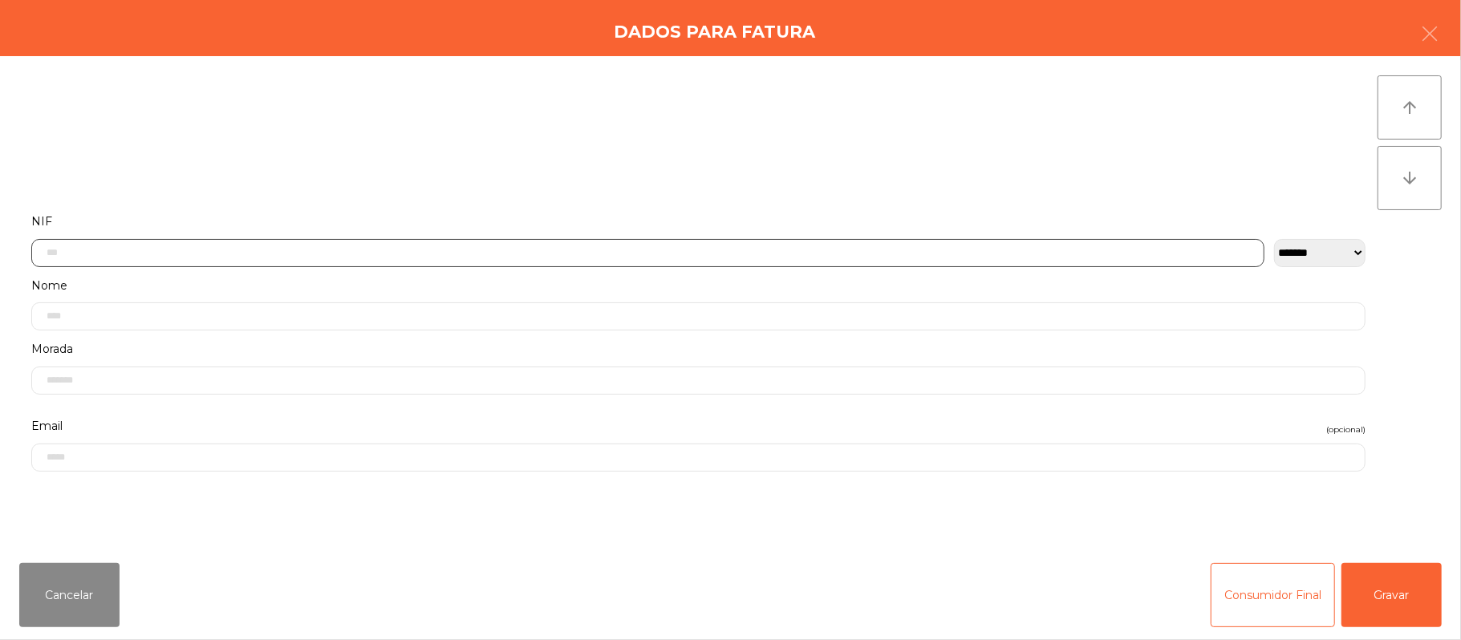
click at [510, 253] on input "text" at bounding box center [647, 253] width 1233 height 28
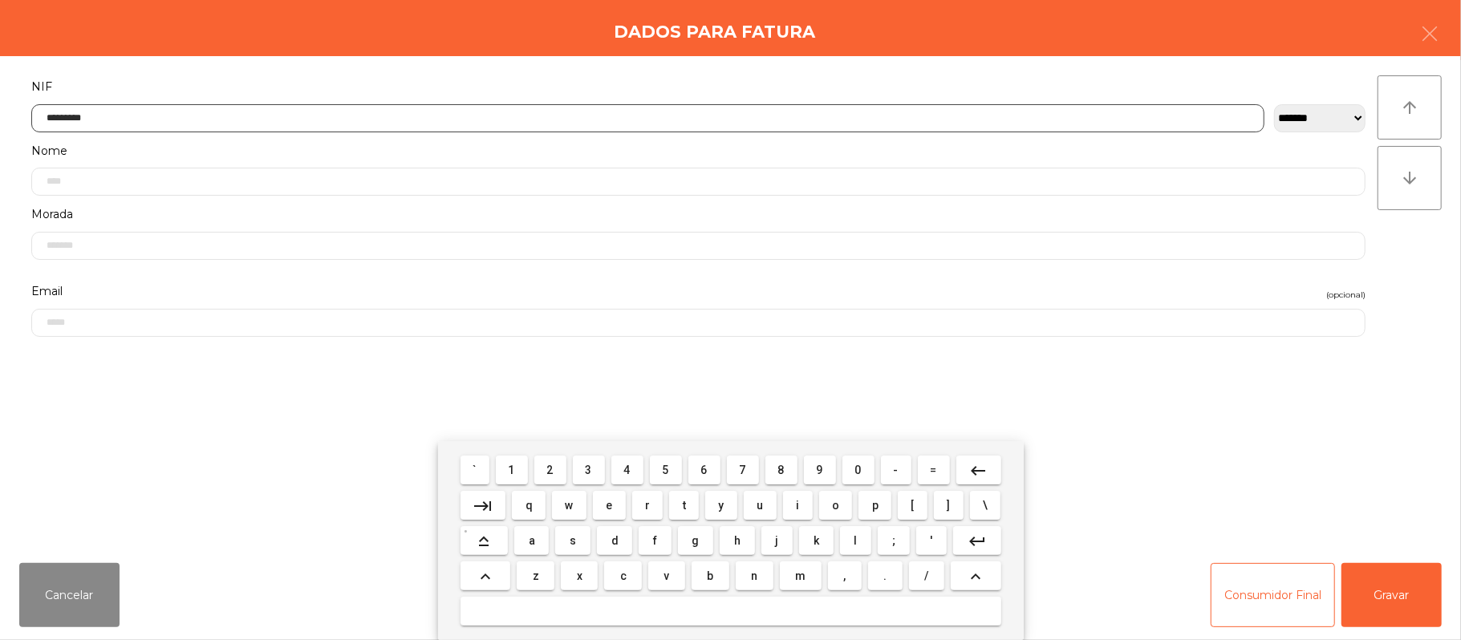
type input "*********"
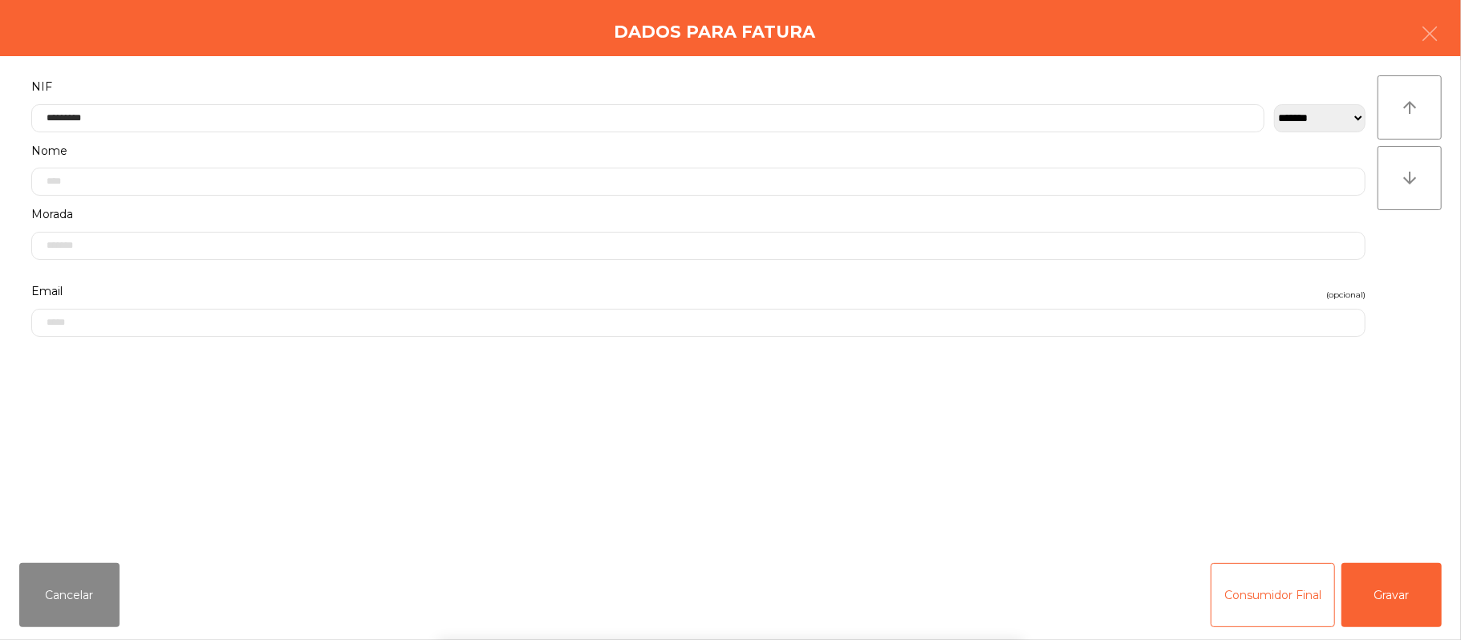
click at [1392, 592] on div "` 1 2 3 4 5 6 7 8 9 0 - = keyboard_backspace keyboard_tab q w e r t y u i o p […" at bounding box center [730, 540] width 1461 height 199
click at [1388, 598] on button "Gravar" at bounding box center [1391, 595] width 100 height 64
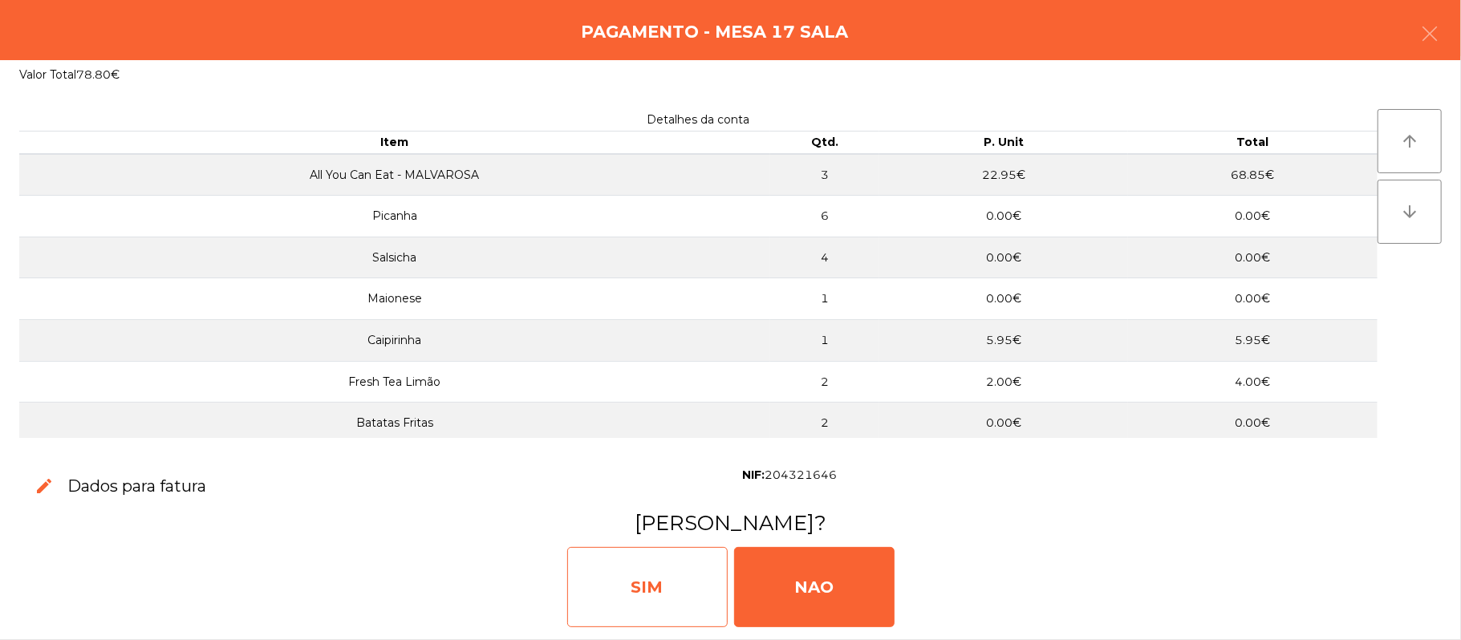
click at [655, 571] on div "SIM" at bounding box center [647, 587] width 160 height 80
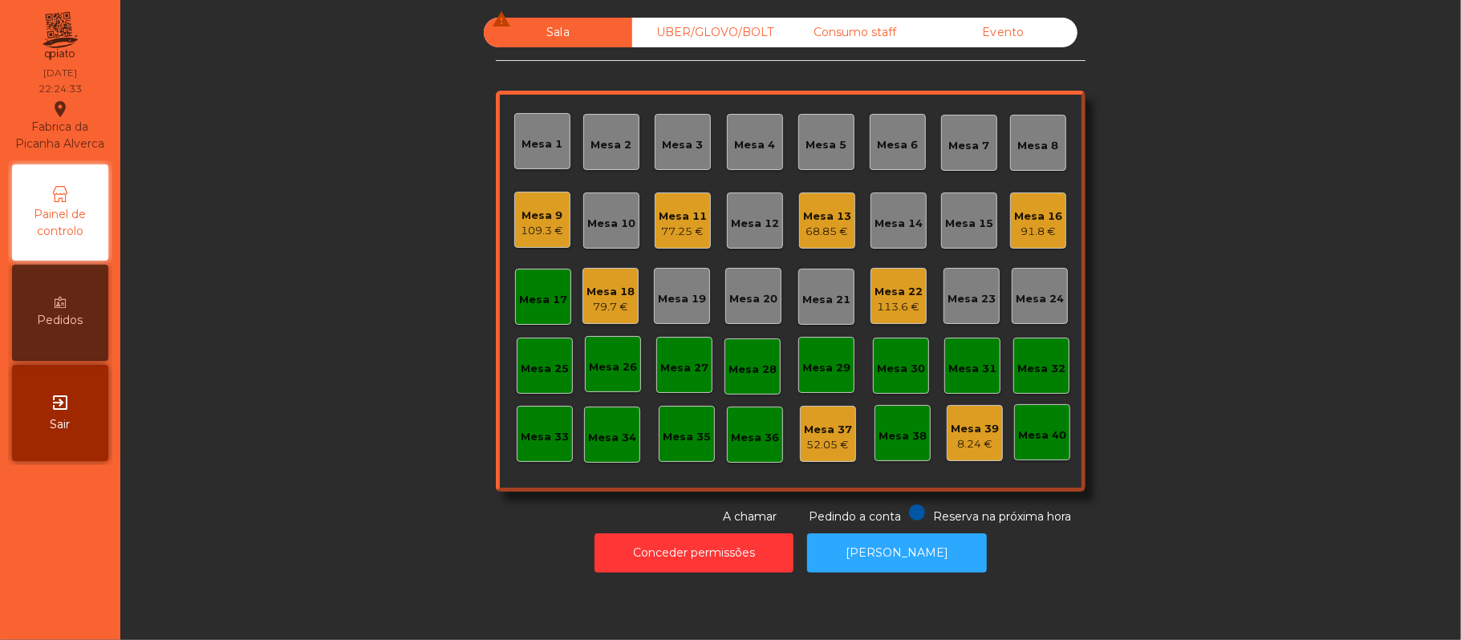
click at [518, 281] on div "Mesa 17" at bounding box center [543, 297] width 56 height 56
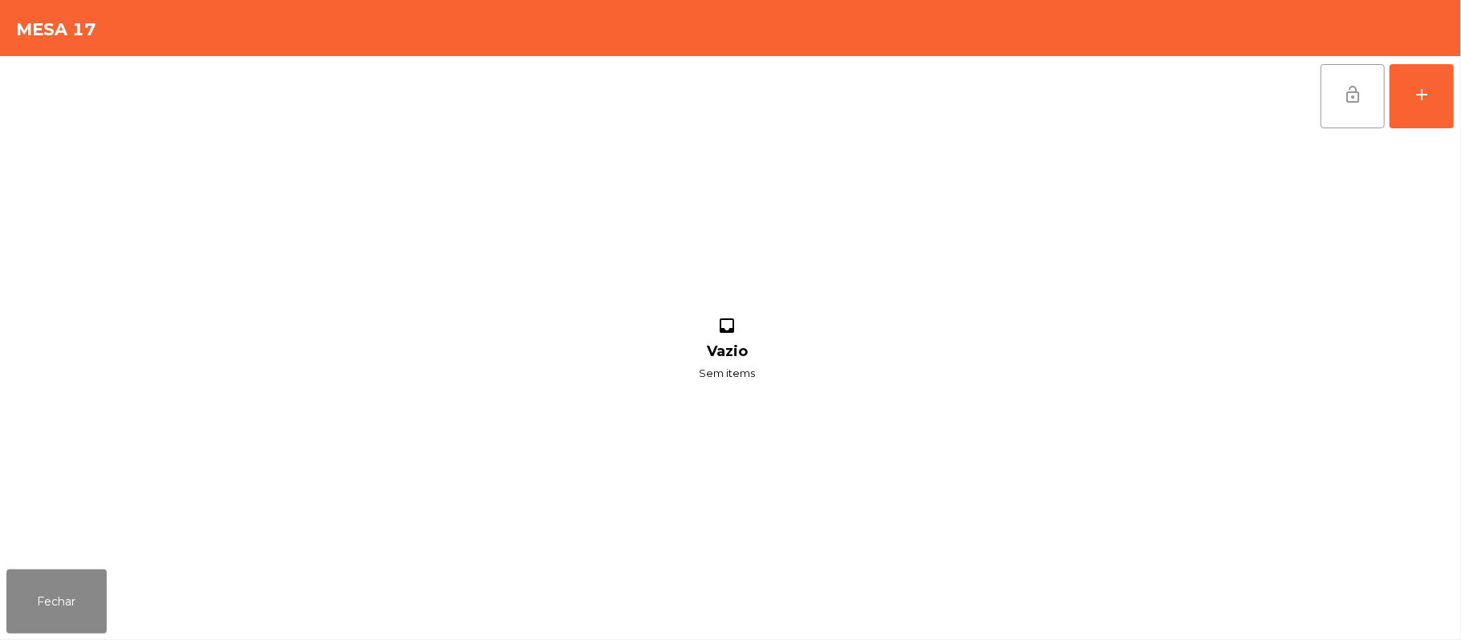
click at [1327, 94] on button "lock_open" at bounding box center [1352, 96] width 64 height 64
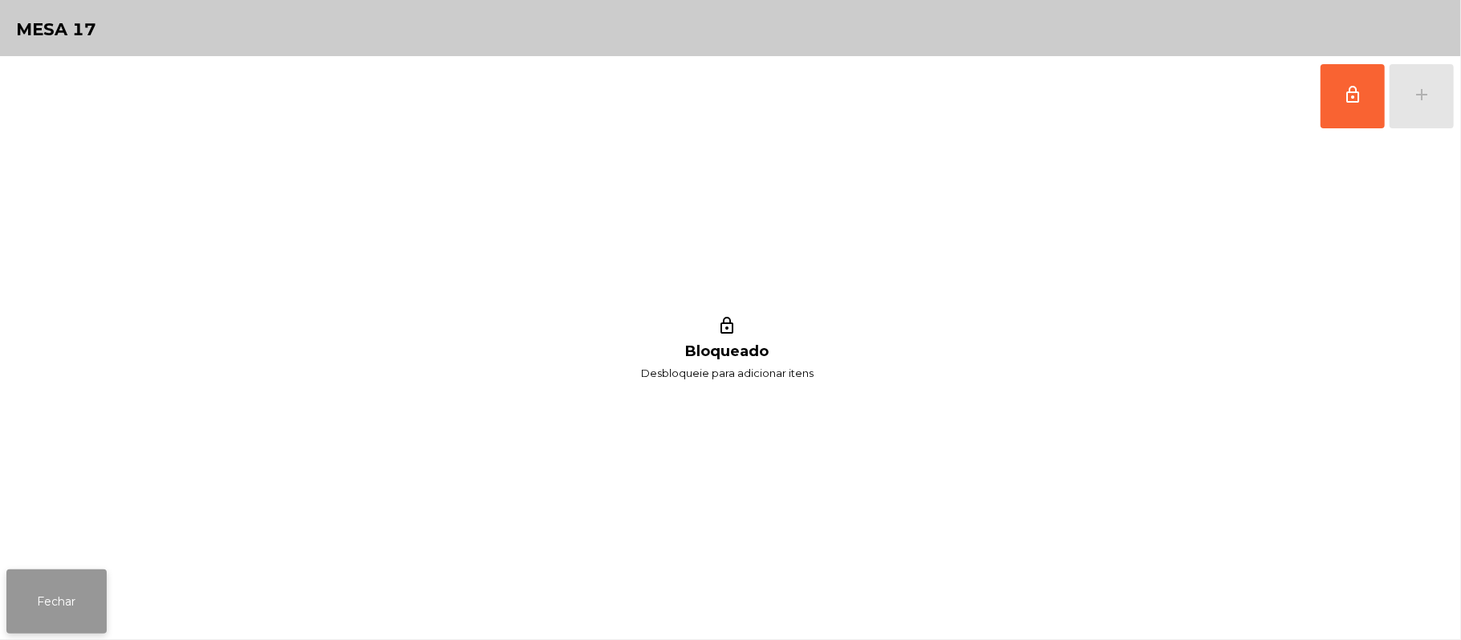
click at [32, 618] on button "Fechar" at bounding box center [56, 601] width 100 height 64
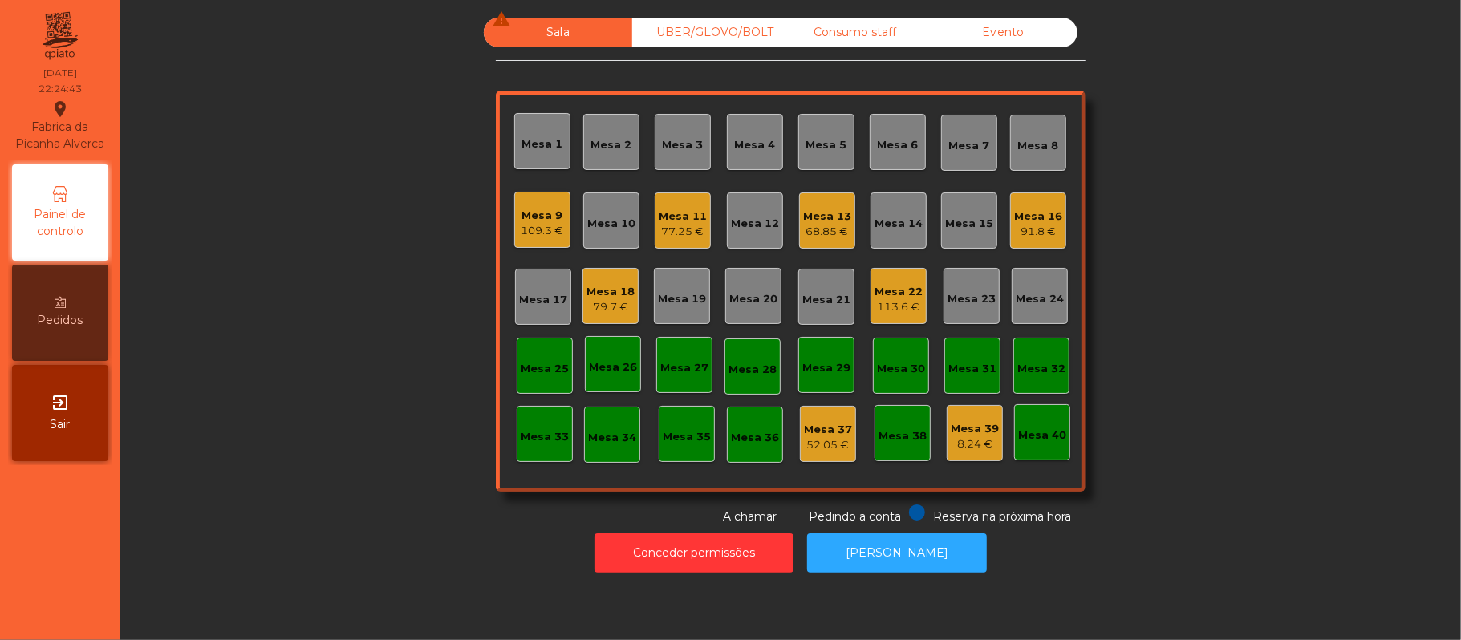
click at [885, 322] on div "Mesa 22 113.6 €" at bounding box center [898, 296] width 56 height 56
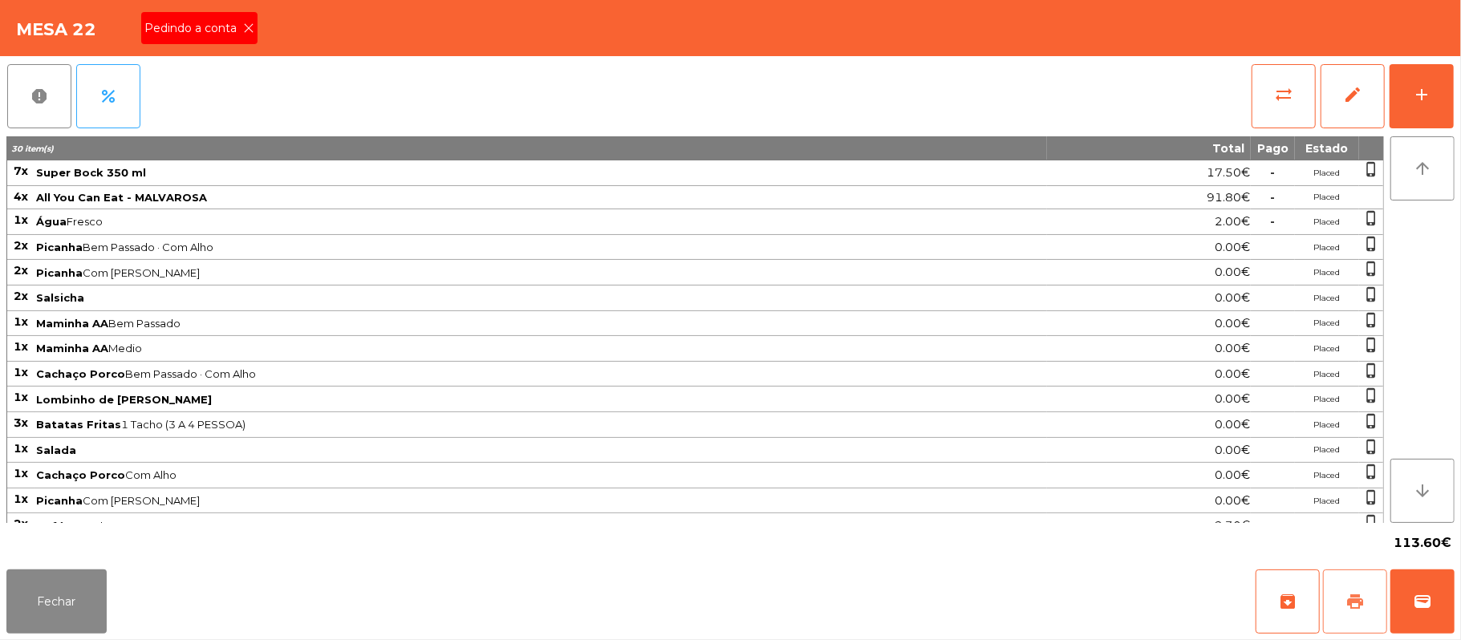
click at [1360, 600] on span "print" at bounding box center [1354, 601] width 19 height 19
click at [232, 20] on span "Pedindo a conta" at bounding box center [193, 28] width 99 height 17
click at [1426, 600] on span "wallet" at bounding box center [1421, 601] width 19 height 19
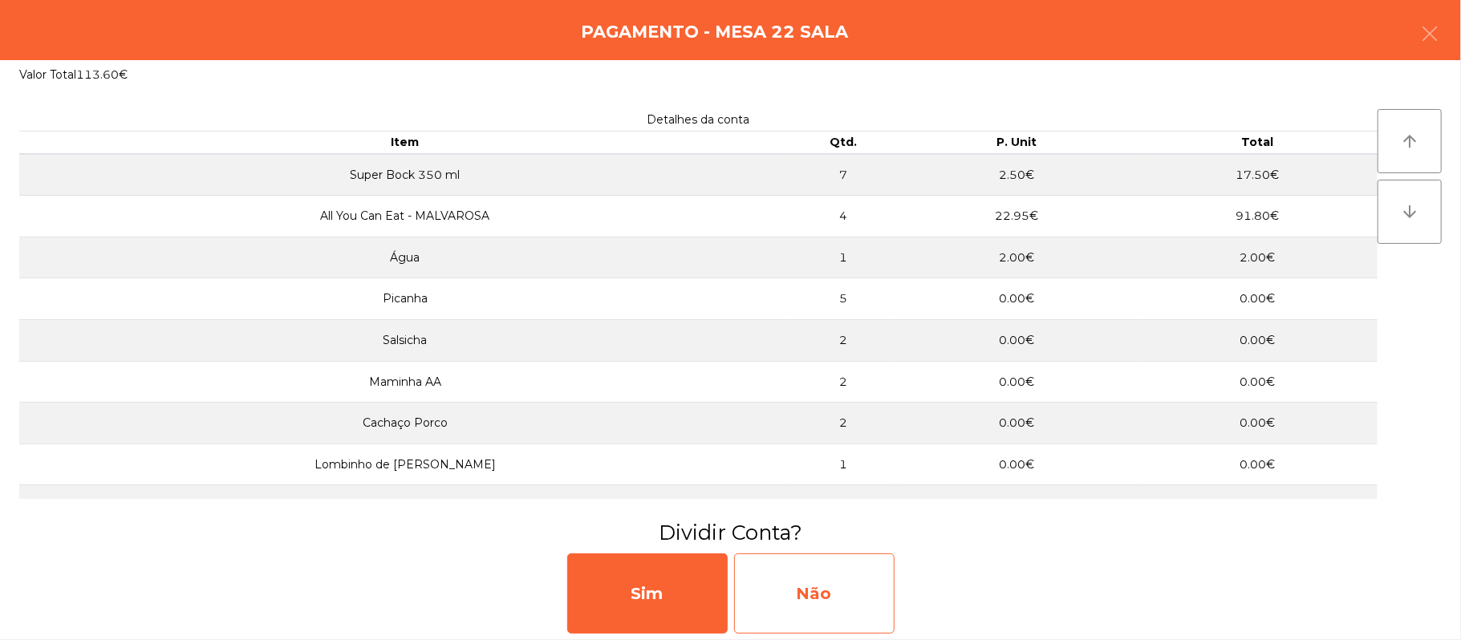
click at [883, 576] on div "Não" at bounding box center [814, 593] width 160 height 80
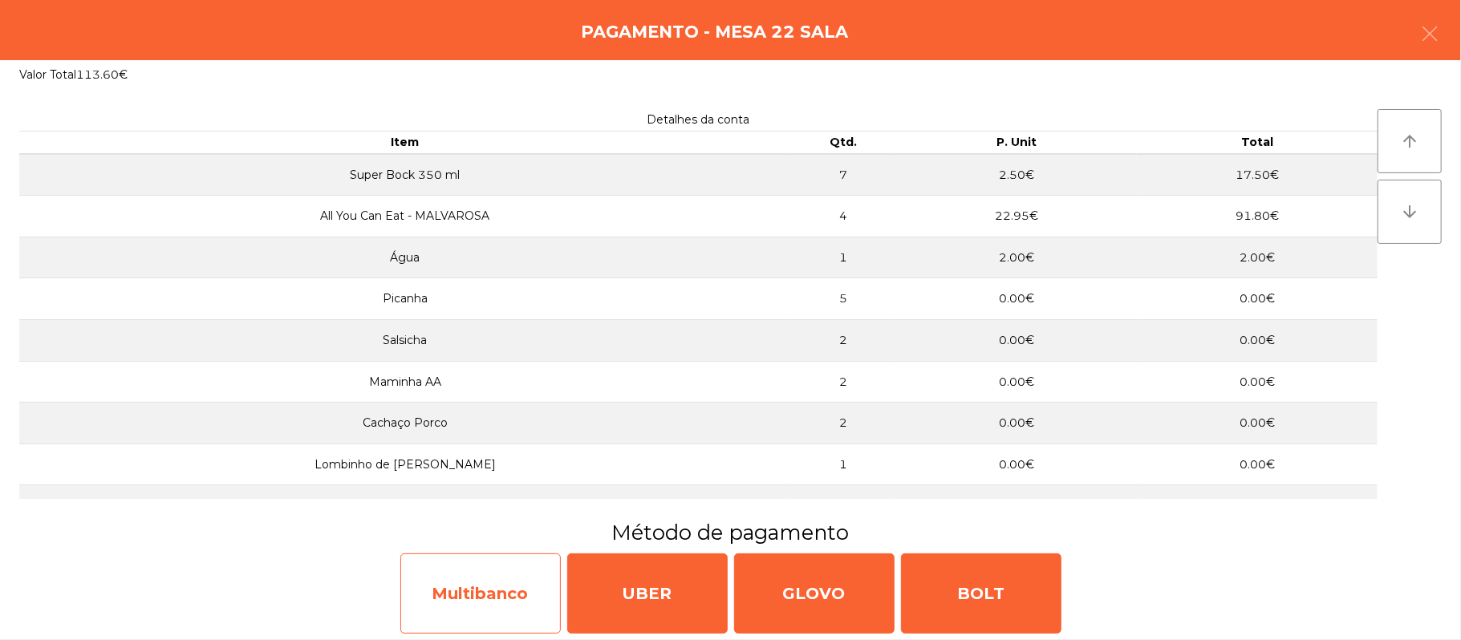
click at [473, 588] on div "Multibanco" at bounding box center [480, 593] width 160 height 80
select select "**"
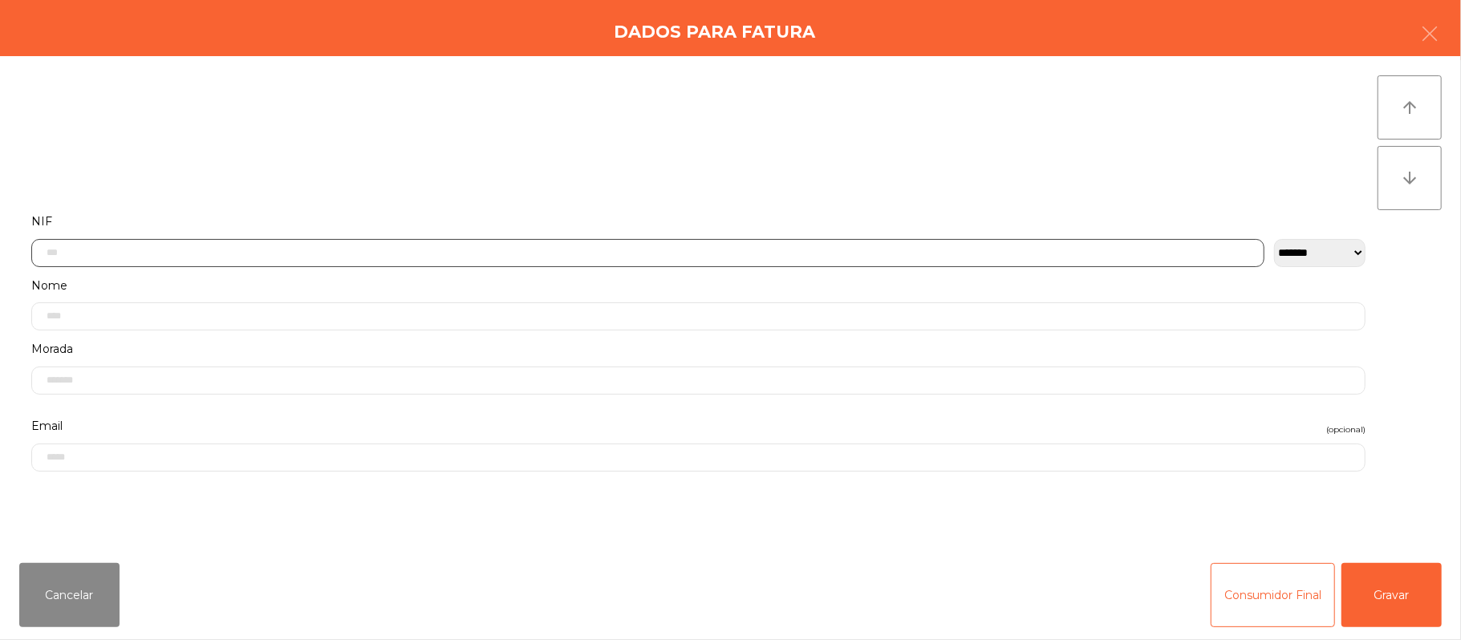
click at [348, 250] on input "text" at bounding box center [647, 253] width 1233 height 28
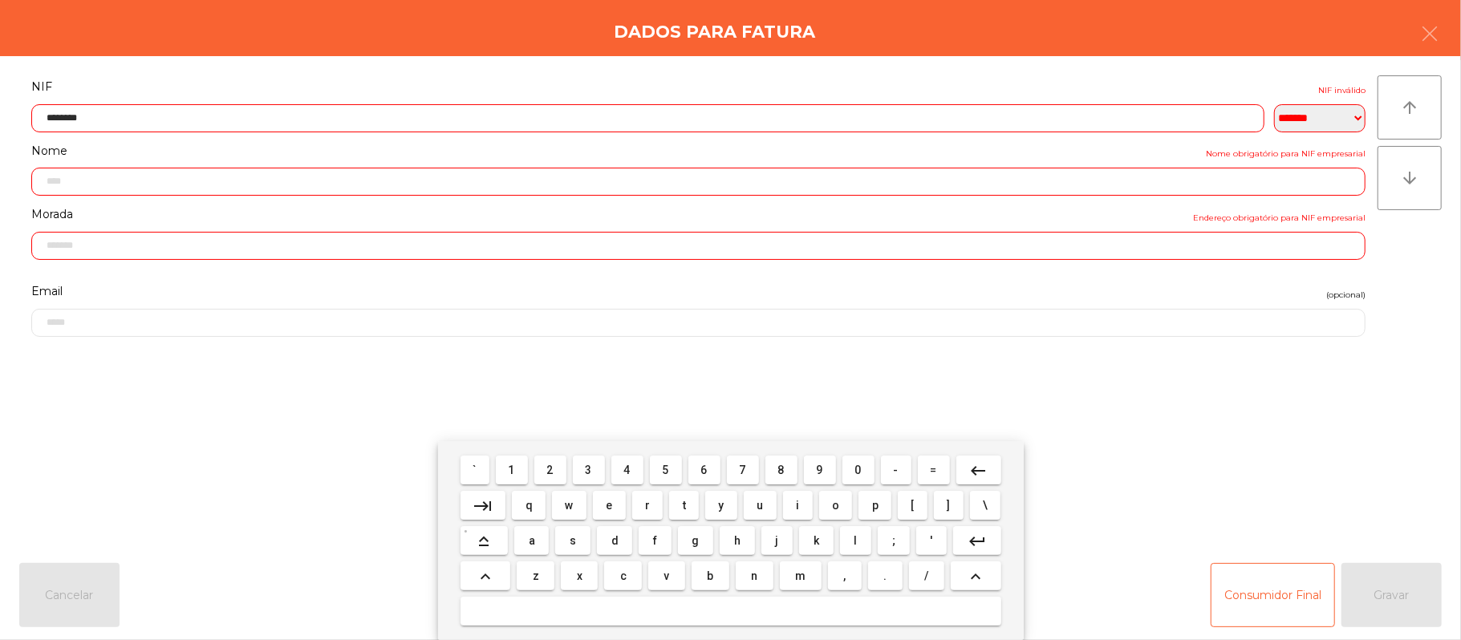
type input "*********"
type input "**********"
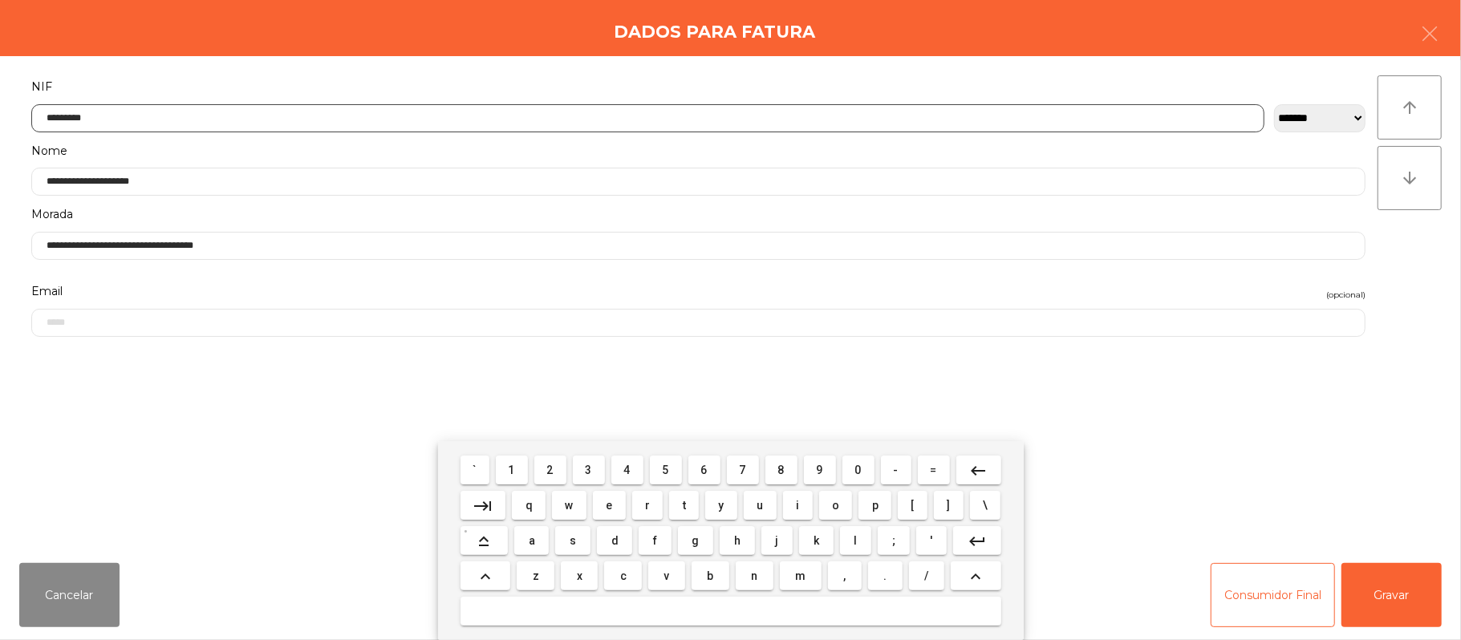
type input "*********"
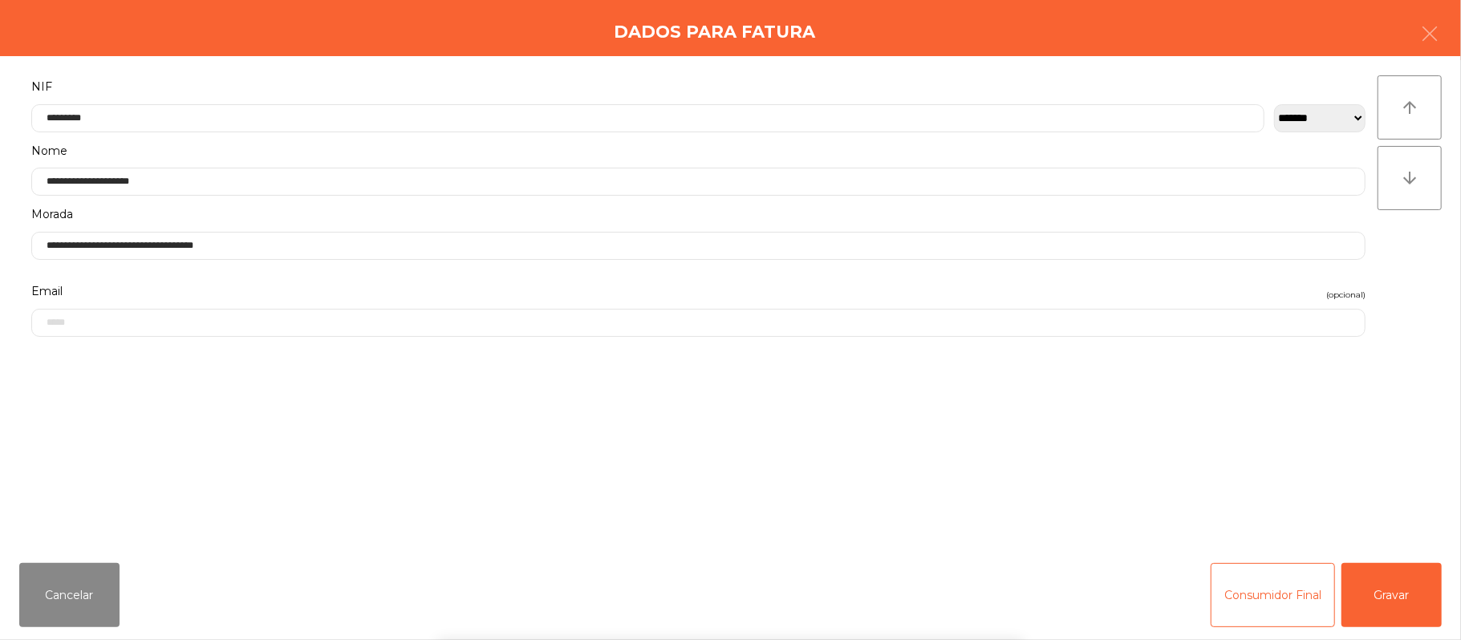
click at [1400, 589] on div "` 1 2 3 4 5 6 7 8 9 0 - = keyboard_backspace keyboard_tab q w e r t y u i o p […" at bounding box center [730, 540] width 1461 height 199
click at [1412, 586] on button "Gravar" at bounding box center [1391, 595] width 100 height 64
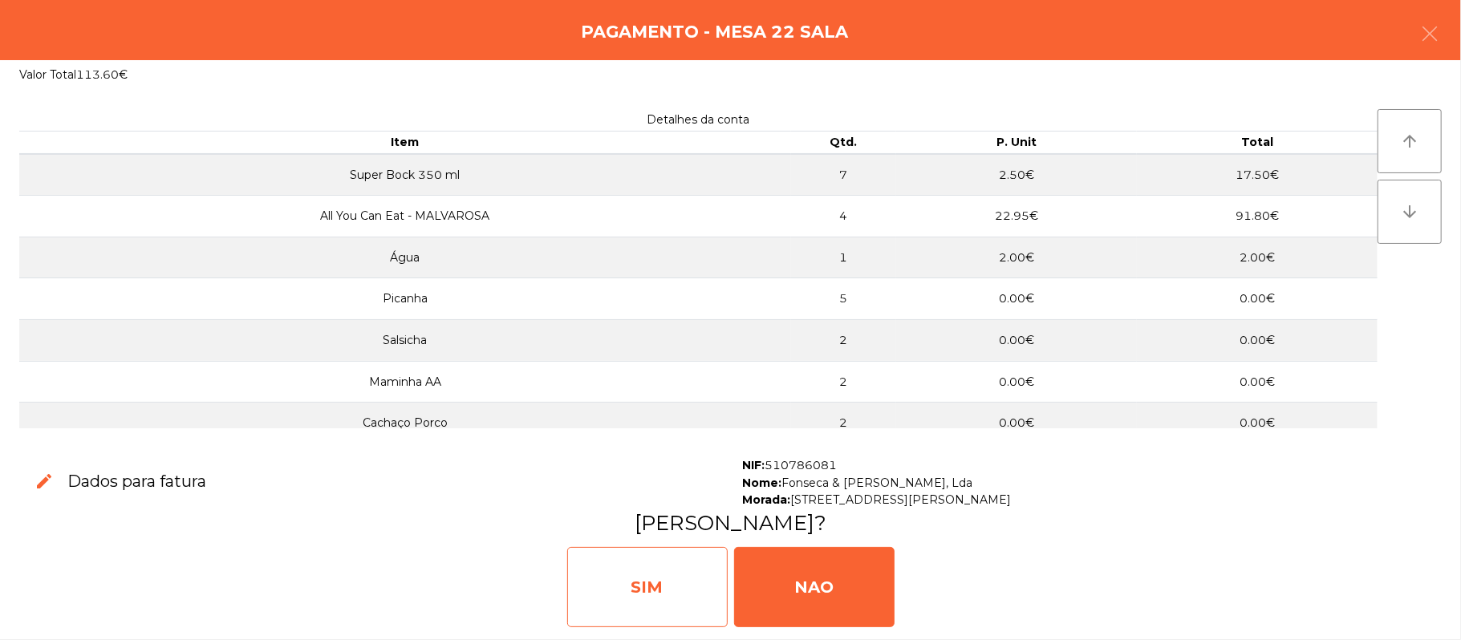
click at [654, 595] on div "SIM" at bounding box center [647, 587] width 160 height 80
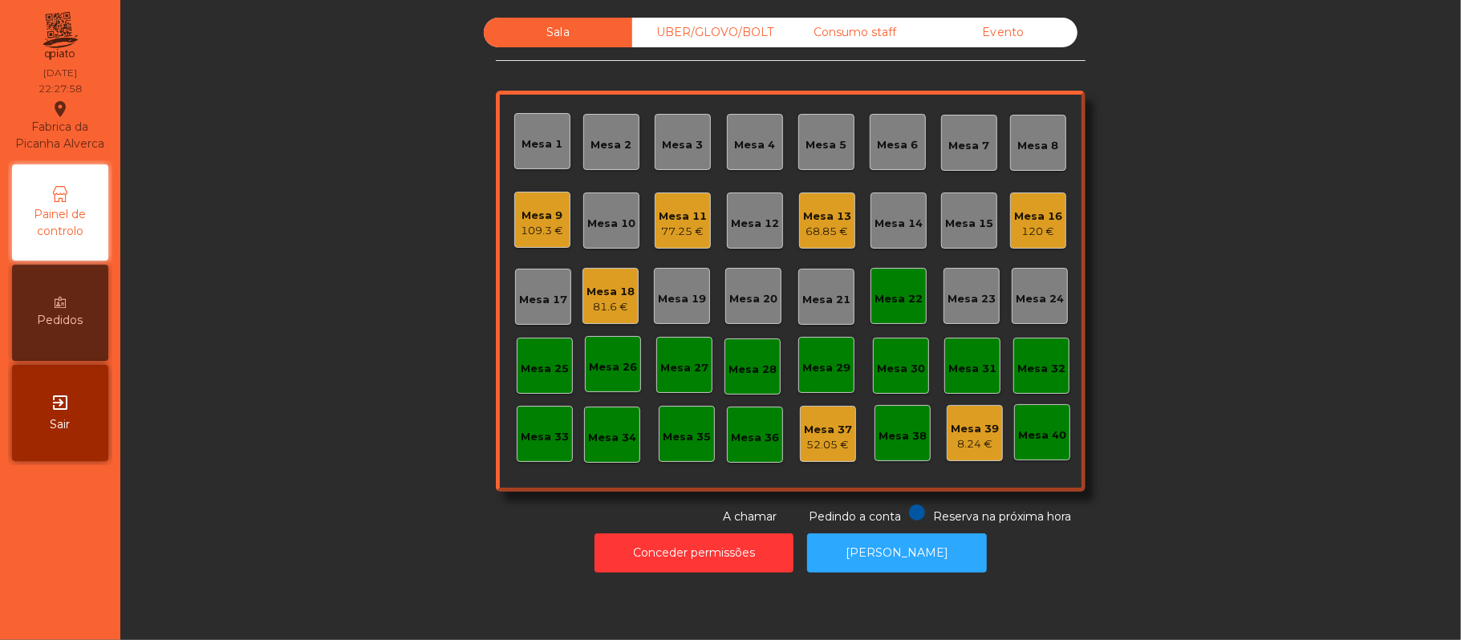
click at [900, 286] on div "Mesa 22" at bounding box center [898, 296] width 48 height 22
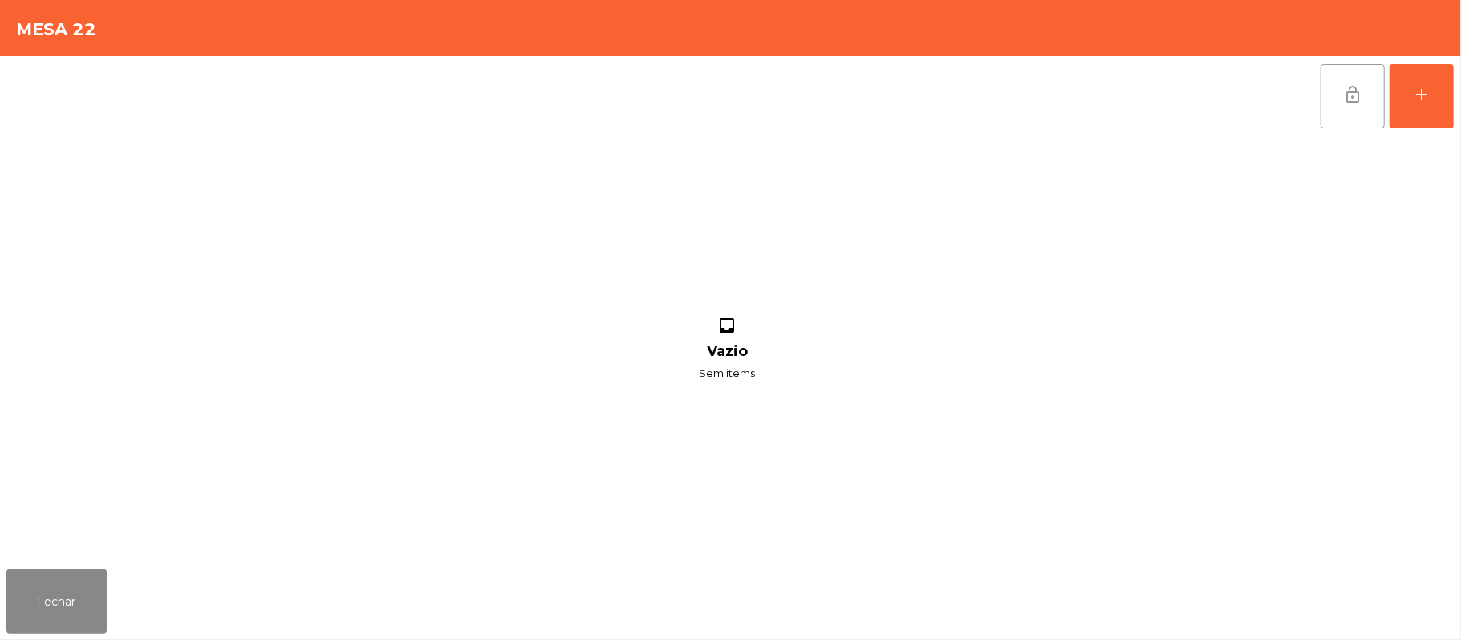
click at [1344, 90] on span "lock_open" at bounding box center [1352, 94] width 19 height 19
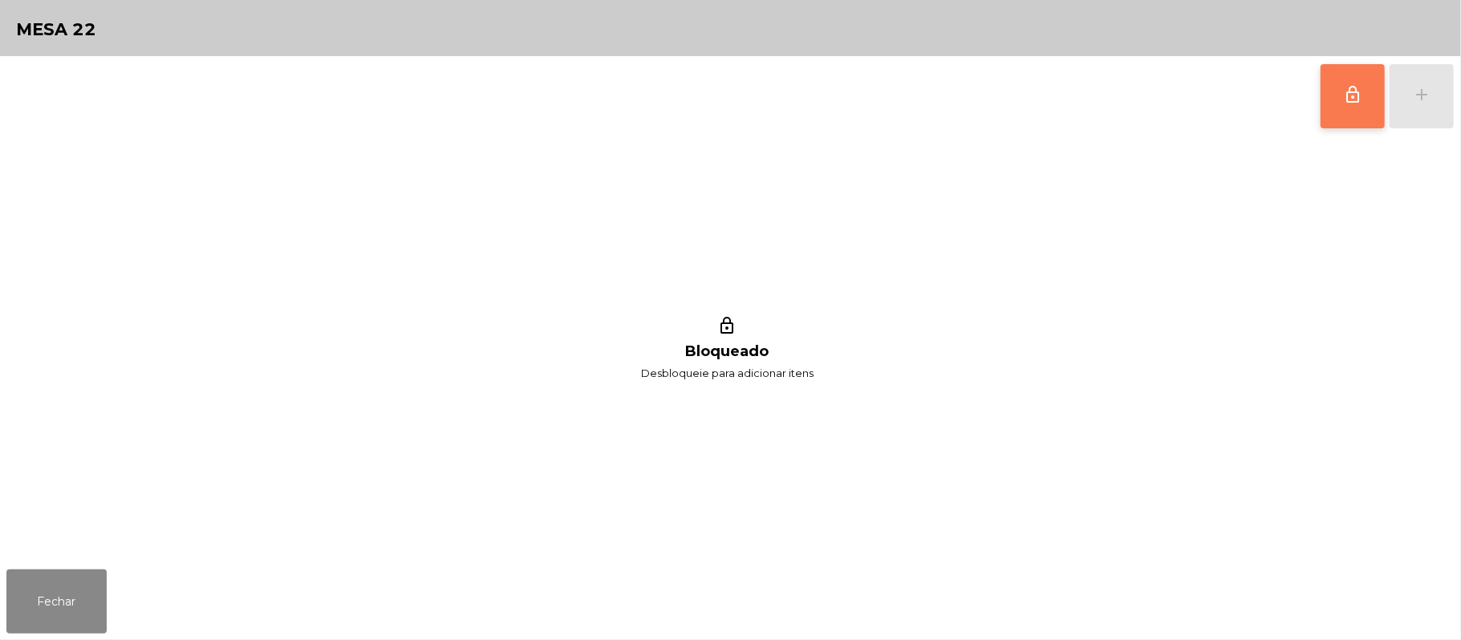
click at [1329, 99] on button "lock_outline" at bounding box center [1352, 96] width 64 height 64
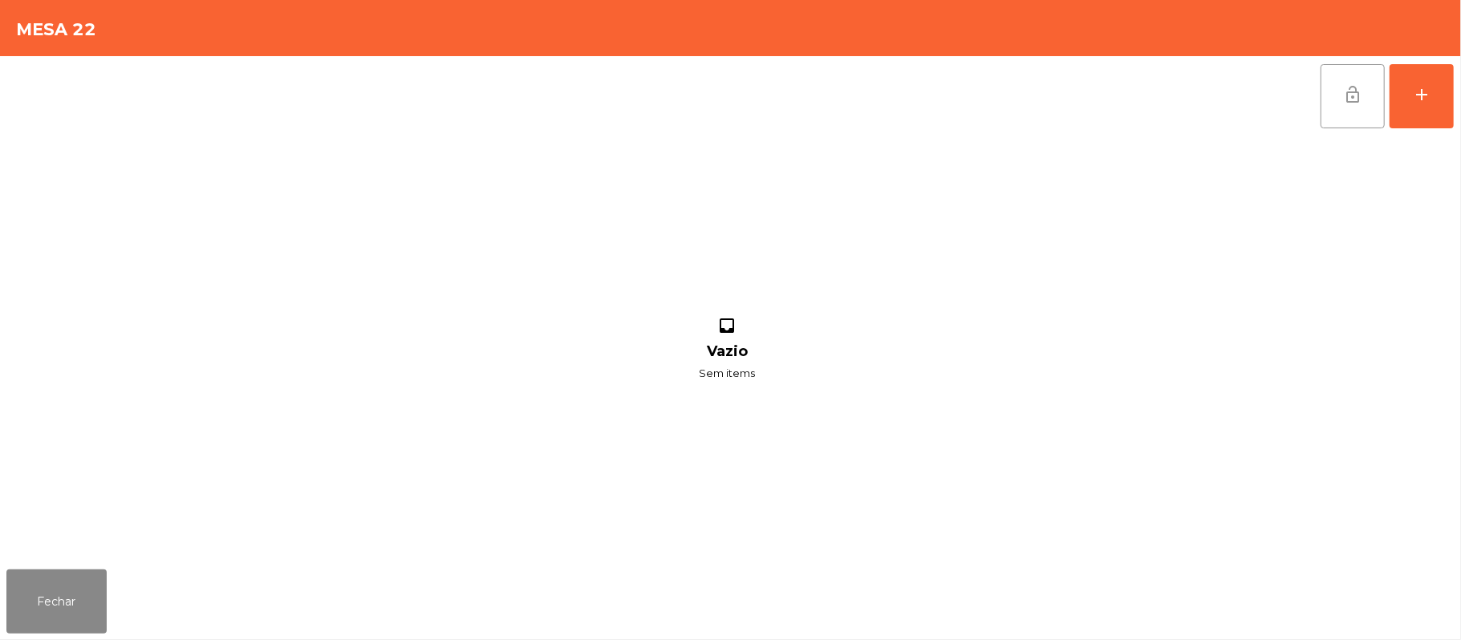
click at [1325, 97] on button "lock_open" at bounding box center [1352, 96] width 64 height 64
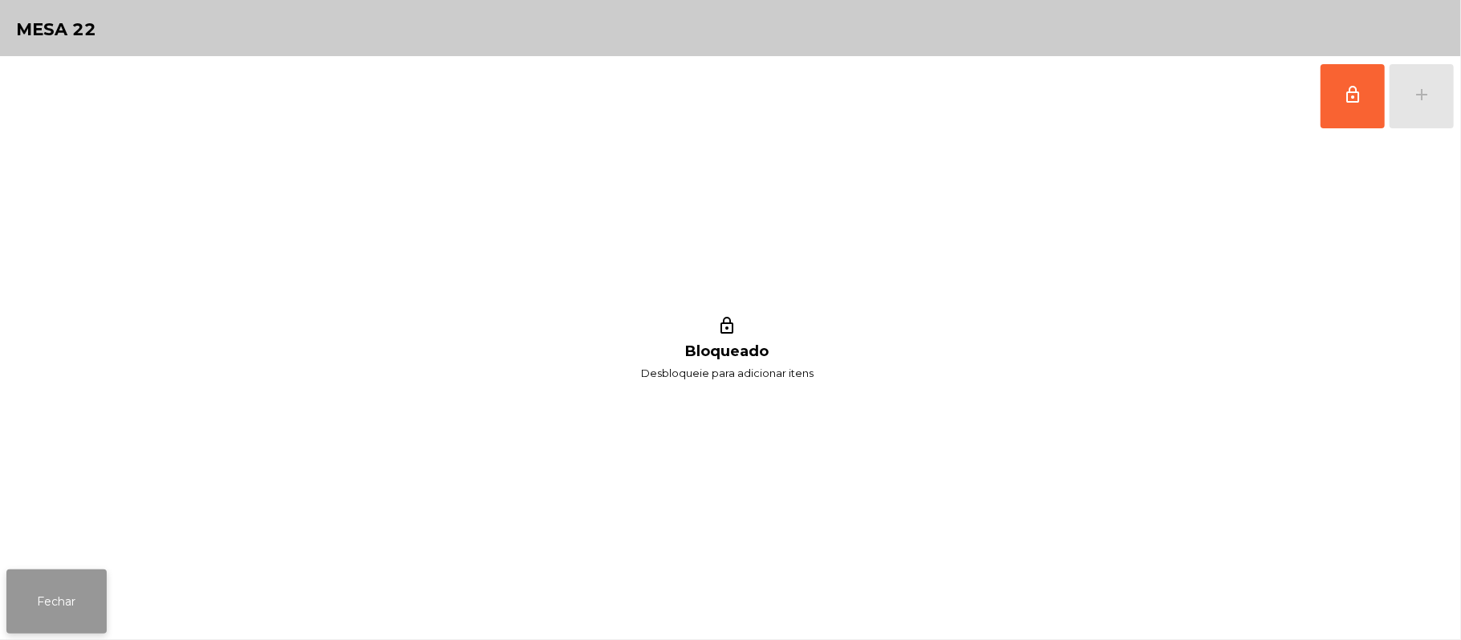
click at [80, 606] on button "Fechar" at bounding box center [56, 601] width 100 height 64
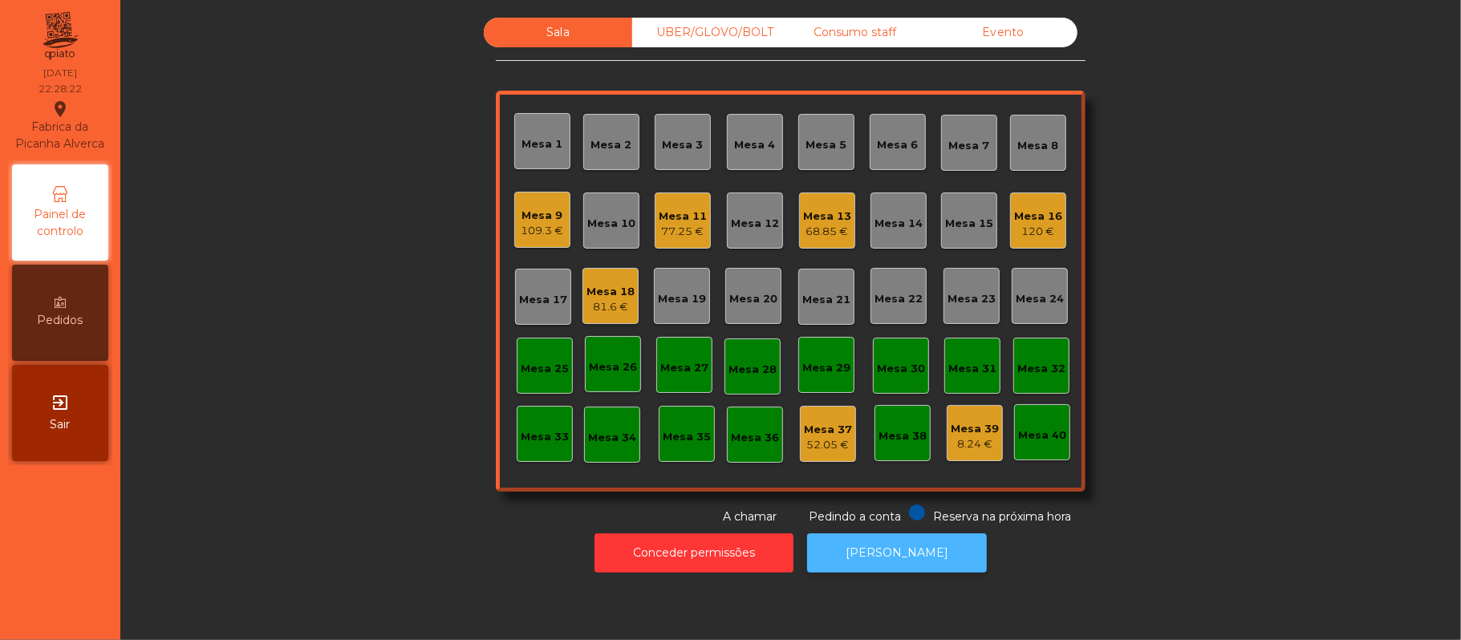
click at [909, 553] on button "[PERSON_NAME]" at bounding box center [897, 552] width 180 height 39
click at [531, 229] on div "109.3 €" at bounding box center [542, 231] width 43 height 16
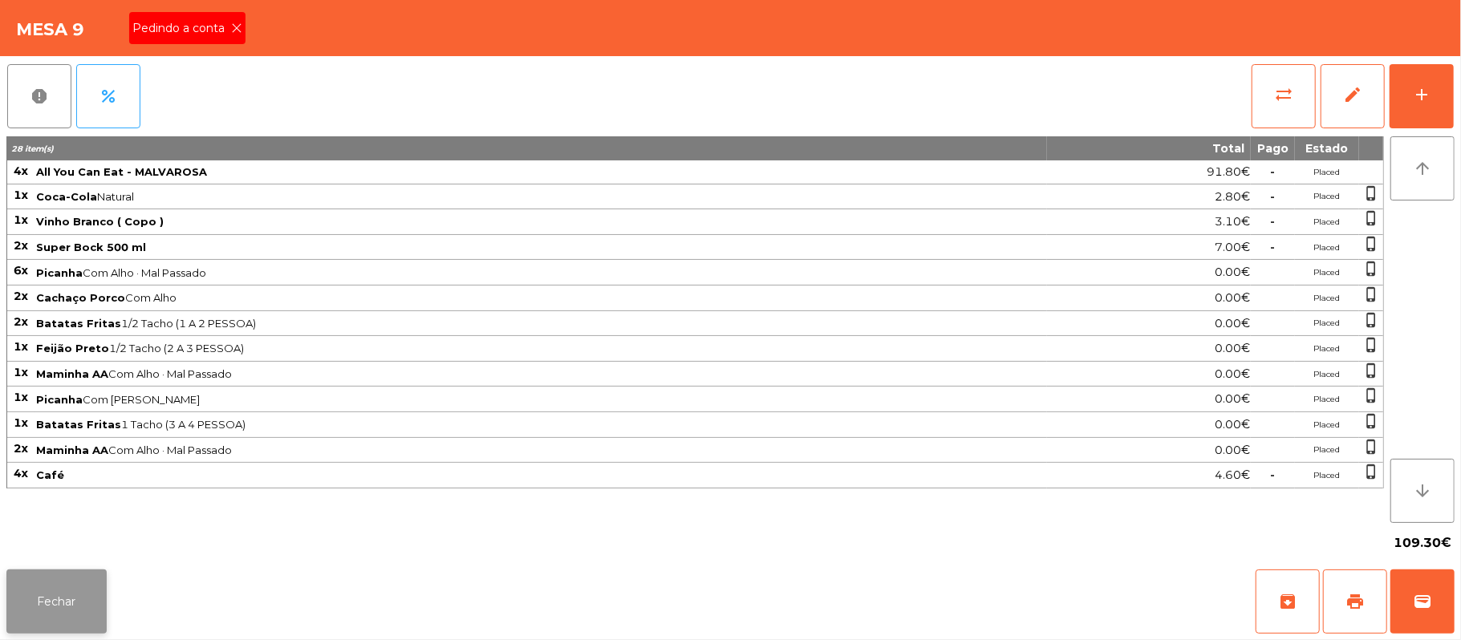
click at [101, 614] on button "Fechar" at bounding box center [56, 601] width 100 height 64
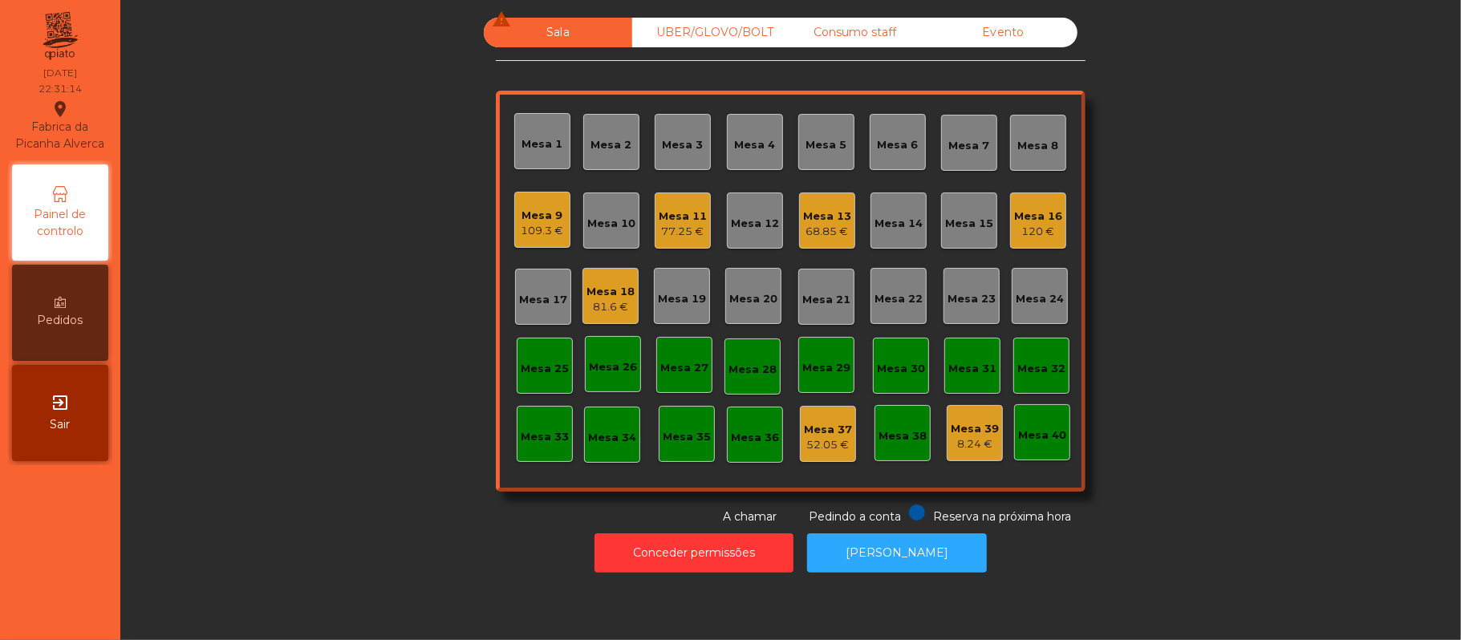
click at [698, 35] on div "UBER/GLOVO/BOLT" at bounding box center [706, 33] width 148 height 30
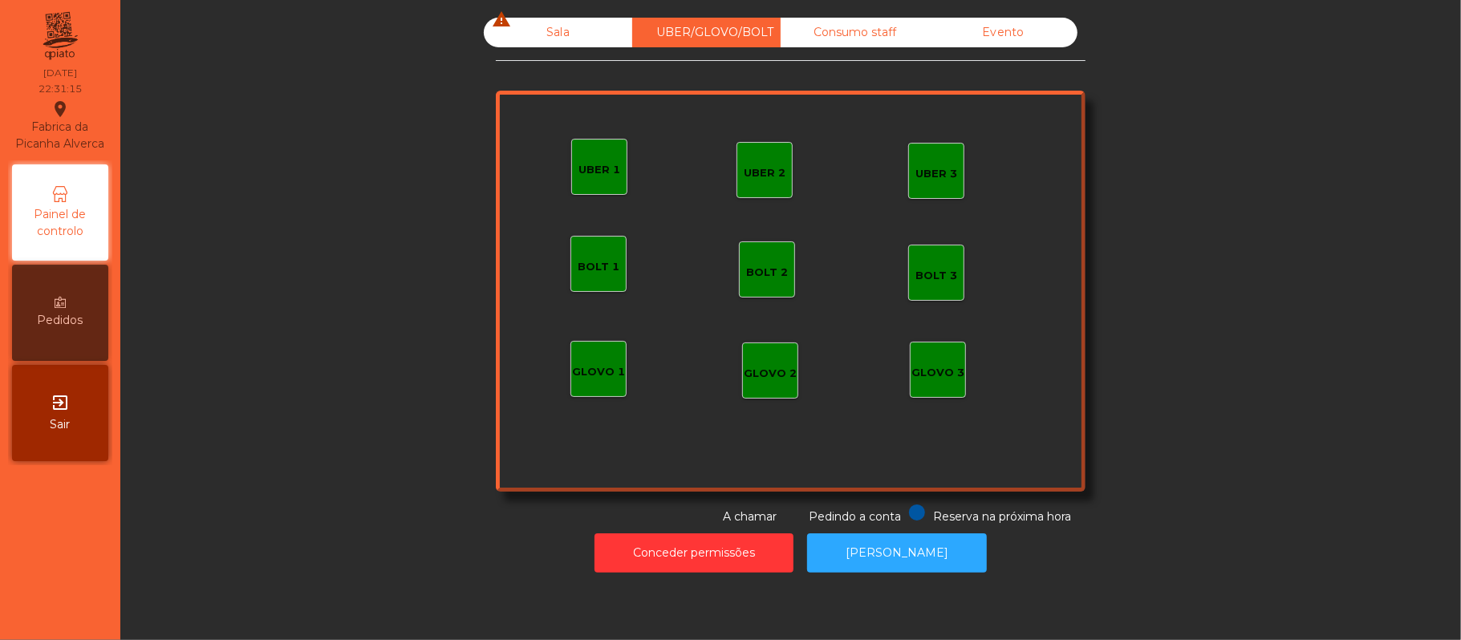
click at [571, 168] on div "UBER 1" at bounding box center [599, 167] width 56 height 56
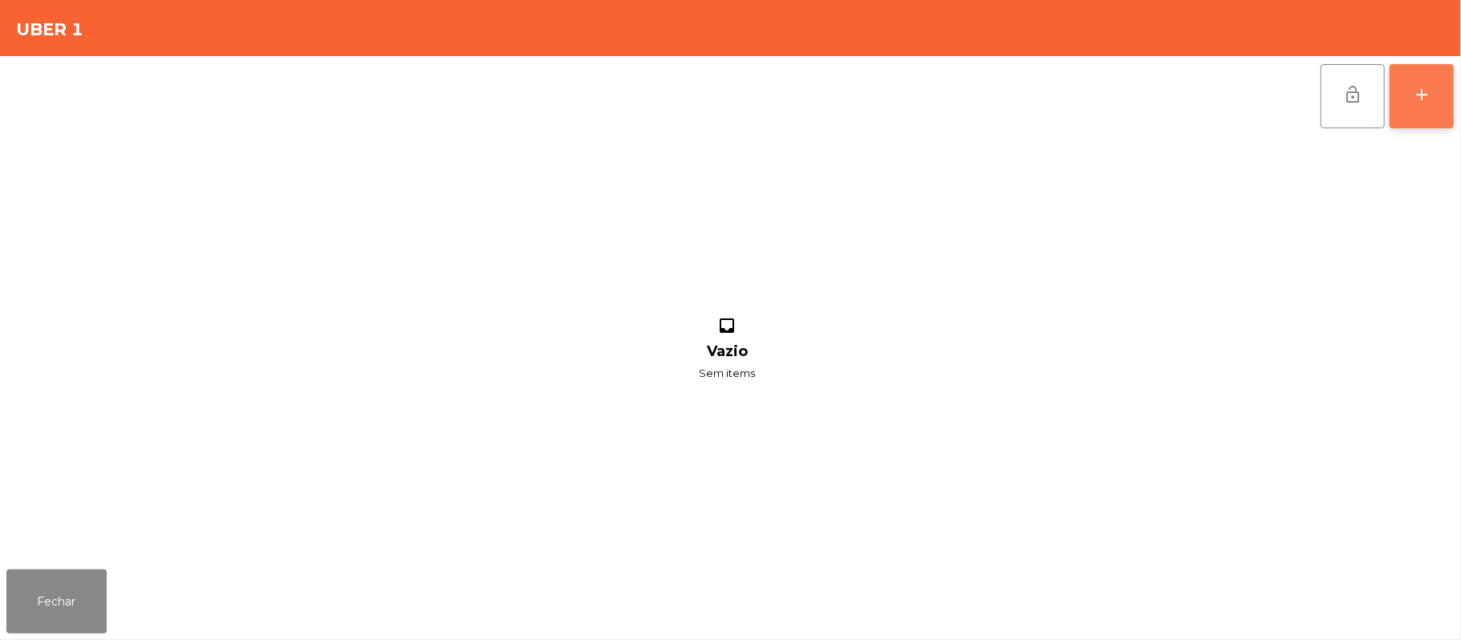
click at [1448, 82] on button "add" at bounding box center [1421, 96] width 64 height 64
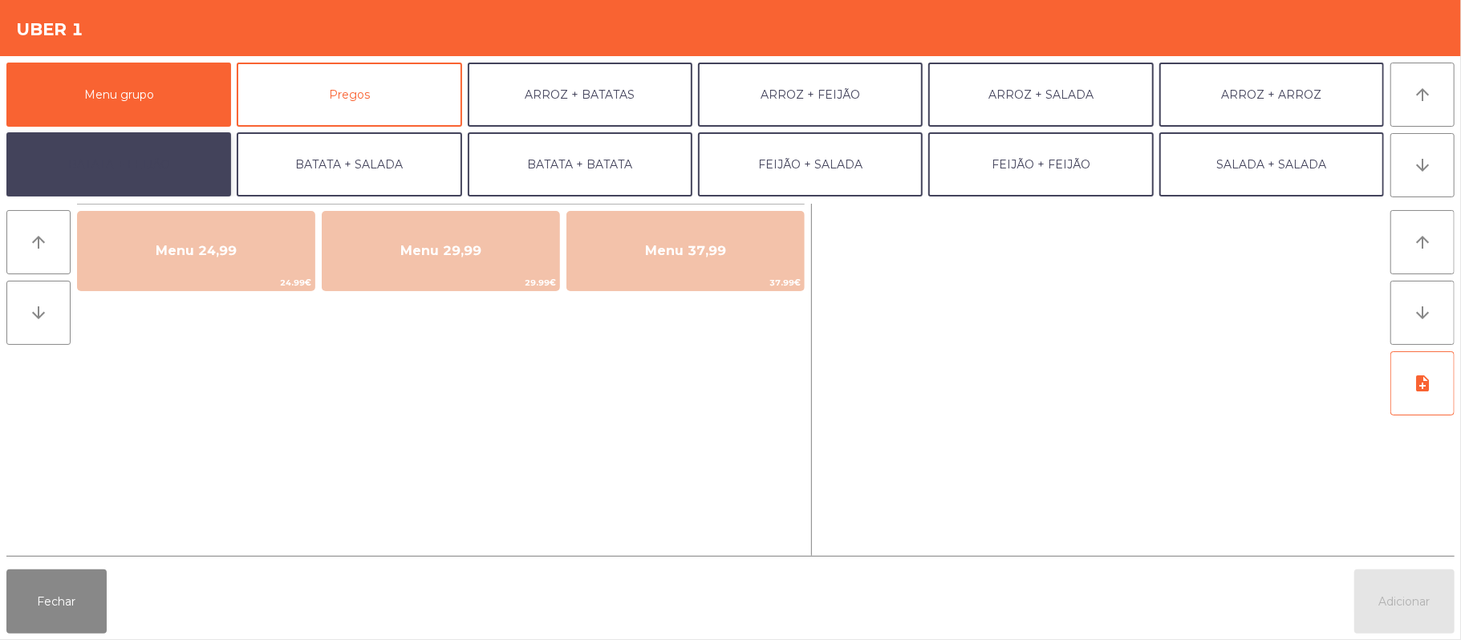
click at [191, 180] on button "BATATA + FEIJÃO" at bounding box center [118, 164] width 225 height 64
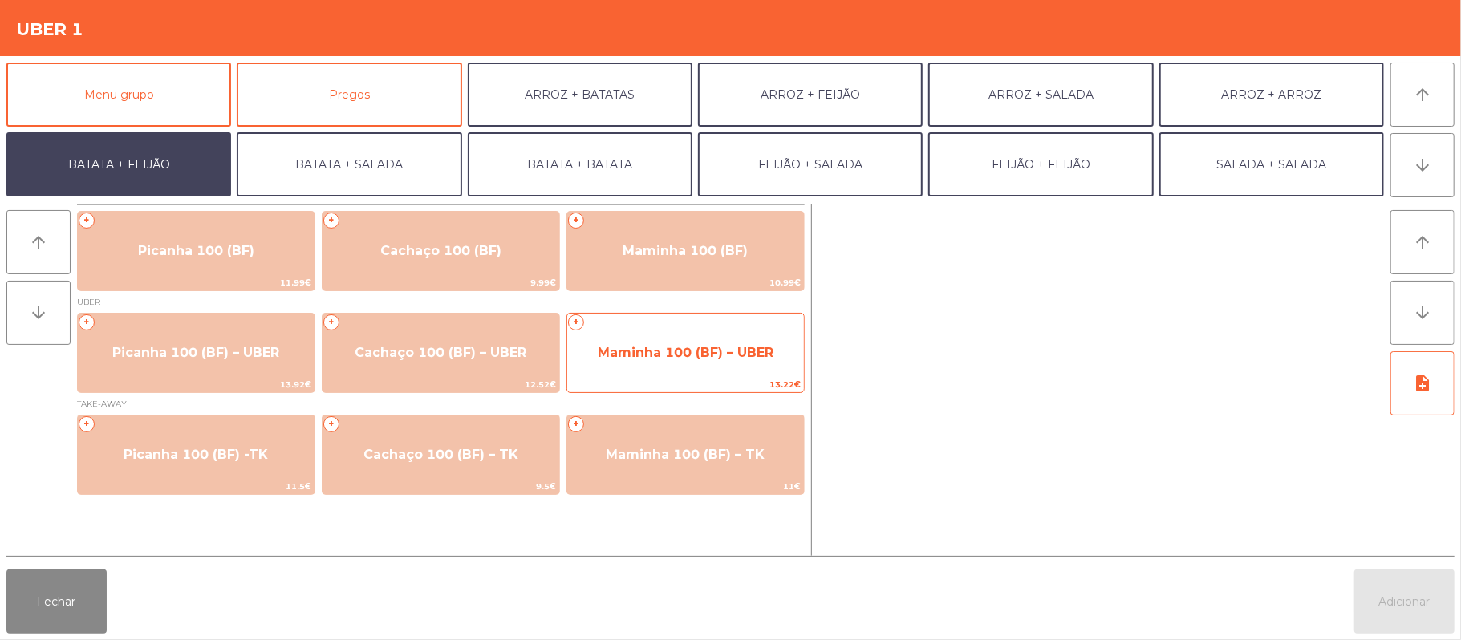
click at [687, 355] on span "Maminha 100 (BF) – UBER" at bounding box center [686, 352] width 176 height 15
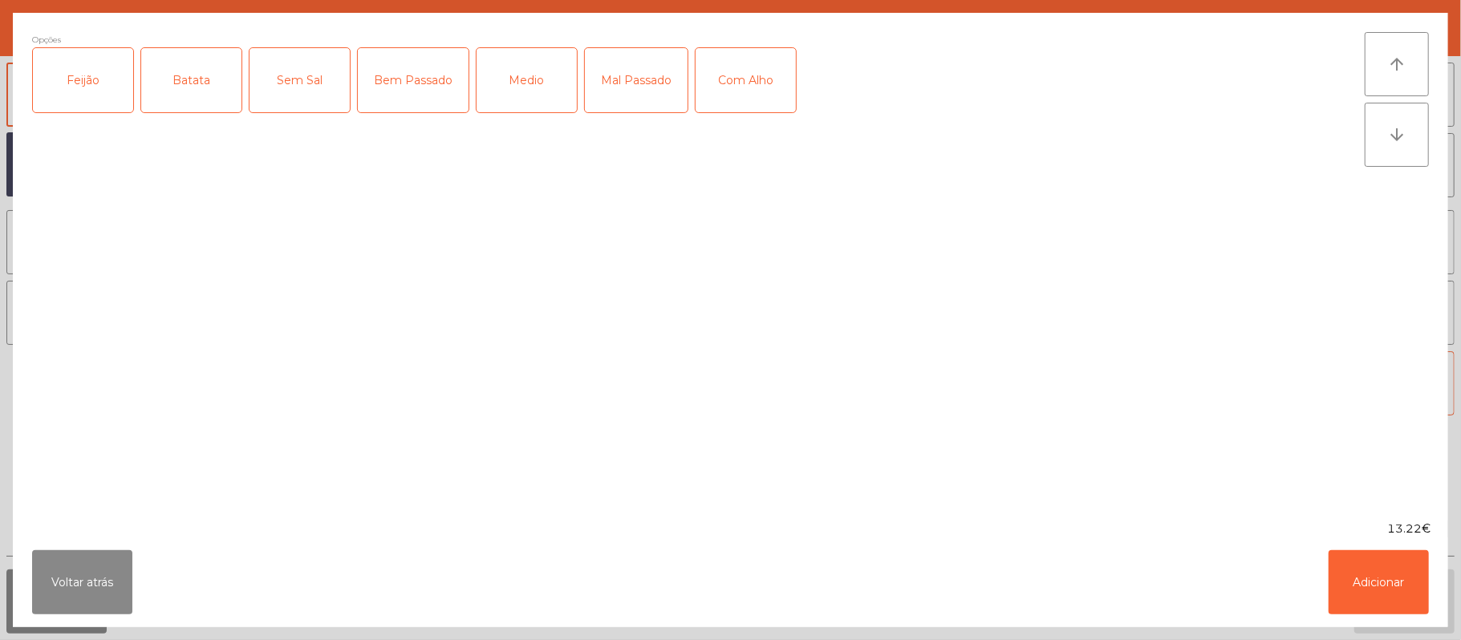
click at [87, 83] on div "Feijão" at bounding box center [83, 80] width 100 height 64
click at [184, 93] on div "Batata" at bounding box center [191, 80] width 100 height 64
click at [492, 85] on div "Medio" at bounding box center [526, 80] width 100 height 64
click at [729, 98] on div "Com Alho" at bounding box center [745, 80] width 100 height 64
click at [1408, 573] on button "Adicionar" at bounding box center [1378, 582] width 100 height 64
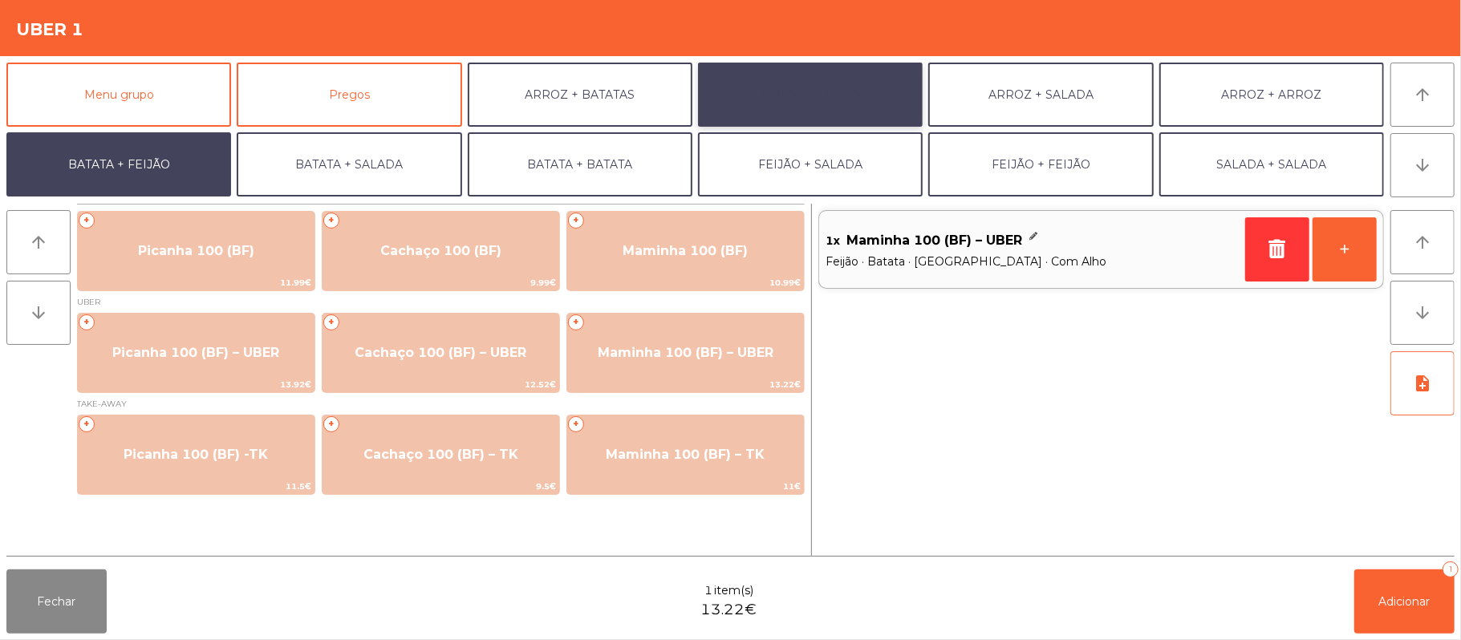
click at [836, 69] on button "ARROZ + FEIJÃO" at bounding box center [810, 95] width 225 height 64
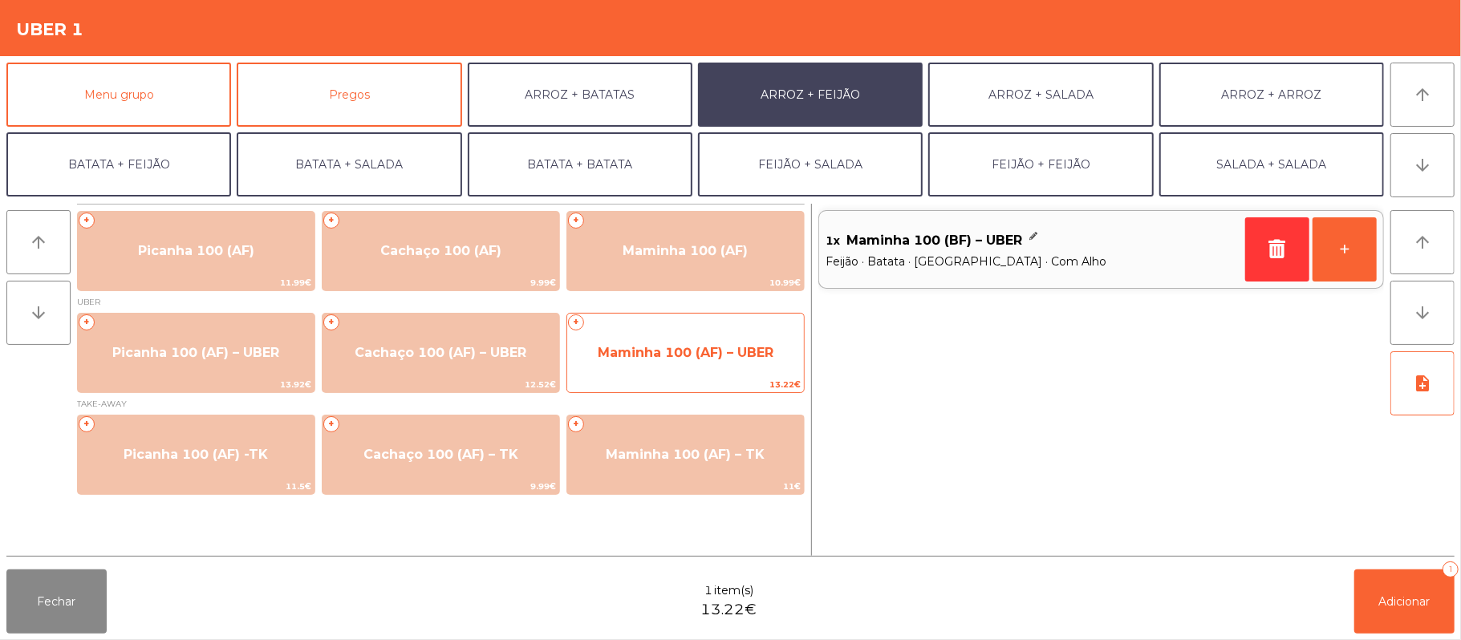
click at [685, 366] on span "Maminha 100 (AF) – UBER" at bounding box center [685, 352] width 237 height 43
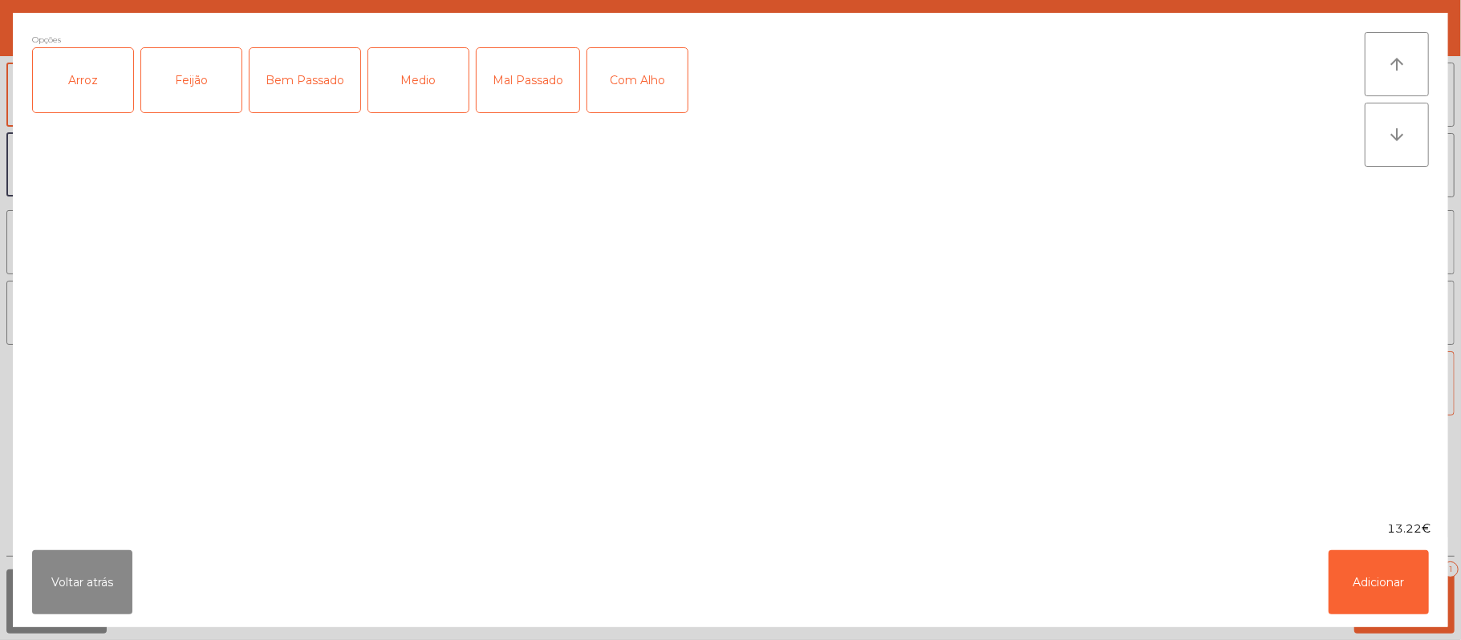
click at [91, 88] on div "Arroz" at bounding box center [83, 80] width 100 height 64
click at [197, 75] on div "Feijão" at bounding box center [191, 80] width 100 height 64
click at [411, 103] on div "Medio" at bounding box center [418, 80] width 100 height 64
click at [636, 83] on div "Com Alho" at bounding box center [637, 80] width 100 height 64
click at [1375, 578] on button "Adicionar" at bounding box center [1378, 582] width 100 height 64
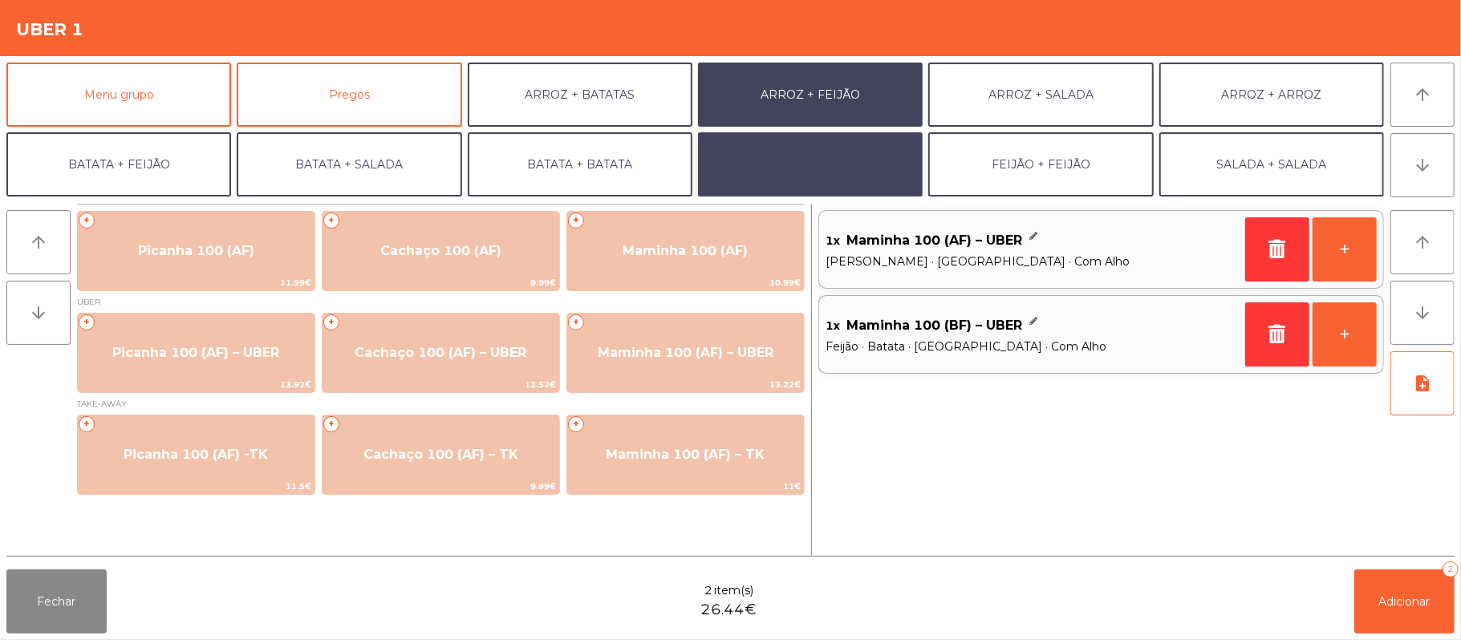
click at [802, 155] on button "FEIJÃO + SALADA" at bounding box center [810, 164] width 225 height 64
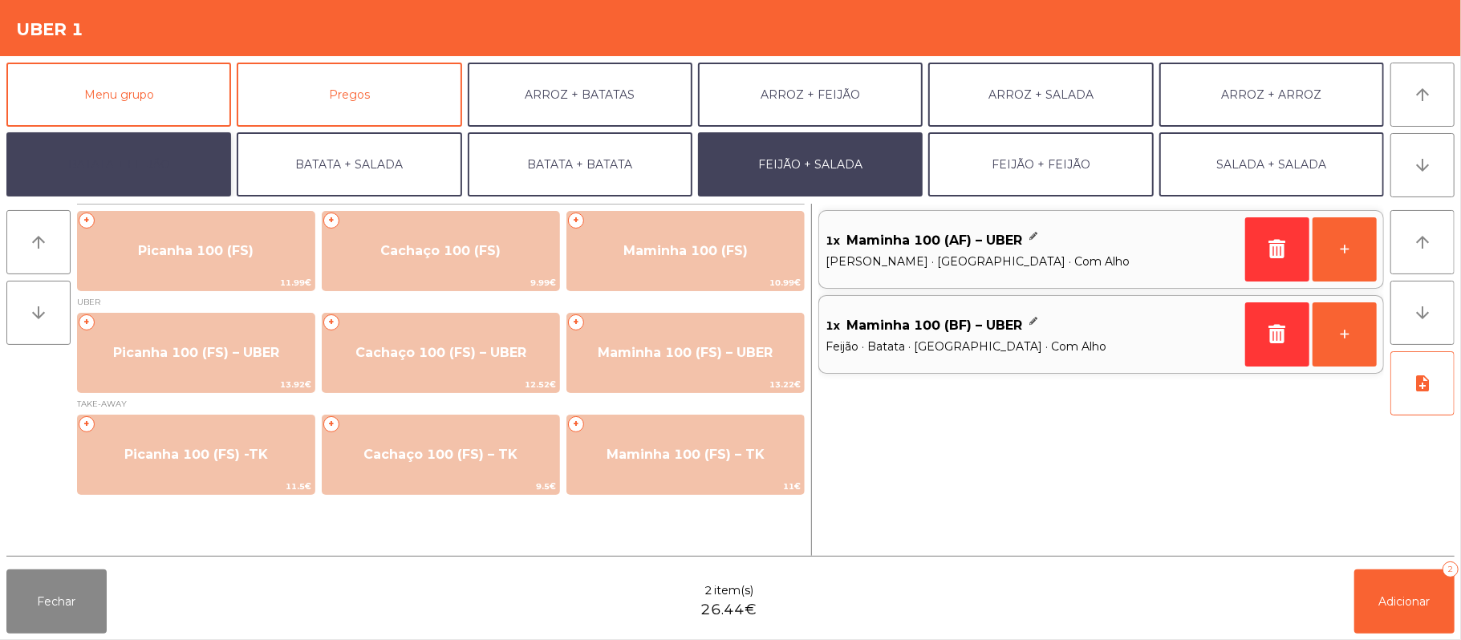
click at [124, 162] on button "BATATA + FEIJÃO" at bounding box center [118, 164] width 225 height 64
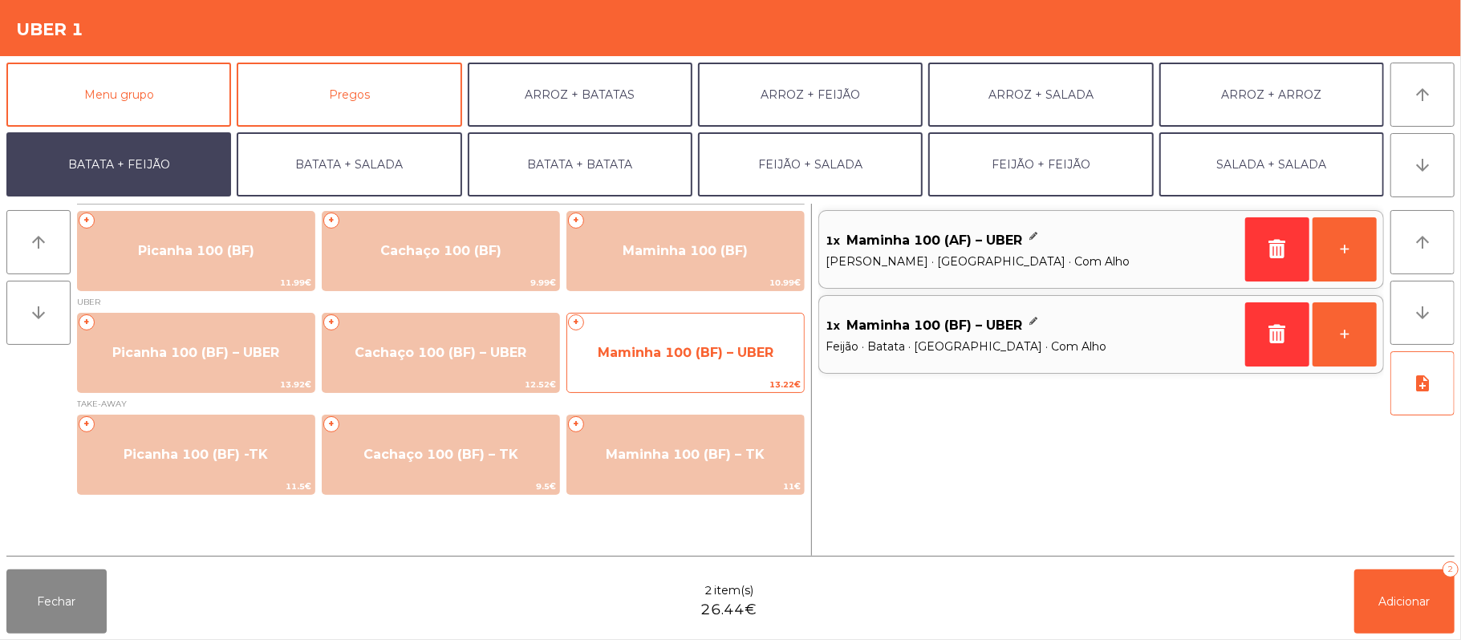
click at [658, 347] on span "Maminha 100 (BF) – UBER" at bounding box center [686, 352] width 176 height 15
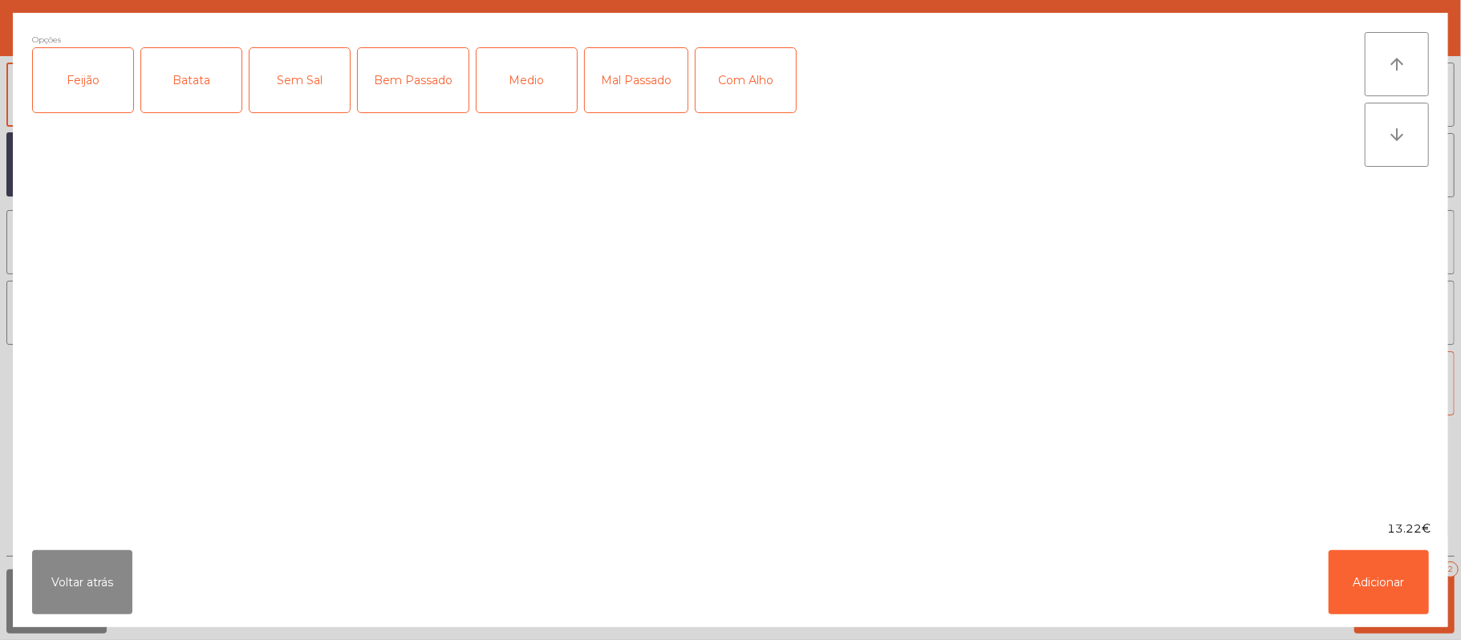
click at [91, 87] on div "Feijão" at bounding box center [83, 80] width 100 height 64
click at [189, 94] on div "Batata" at bounding box center [191, 80] width 100 height 64
click at [550, 103] on div "Medio" at bounding box center [526, 80] width 100 height 64
click at [762, 85] on div "Com Alho" at bounding box center [745, 80] width 100 height 64
click at [1373, 561] on button "Adicionar" at bounding box center [1378, 582] width 100 height 64
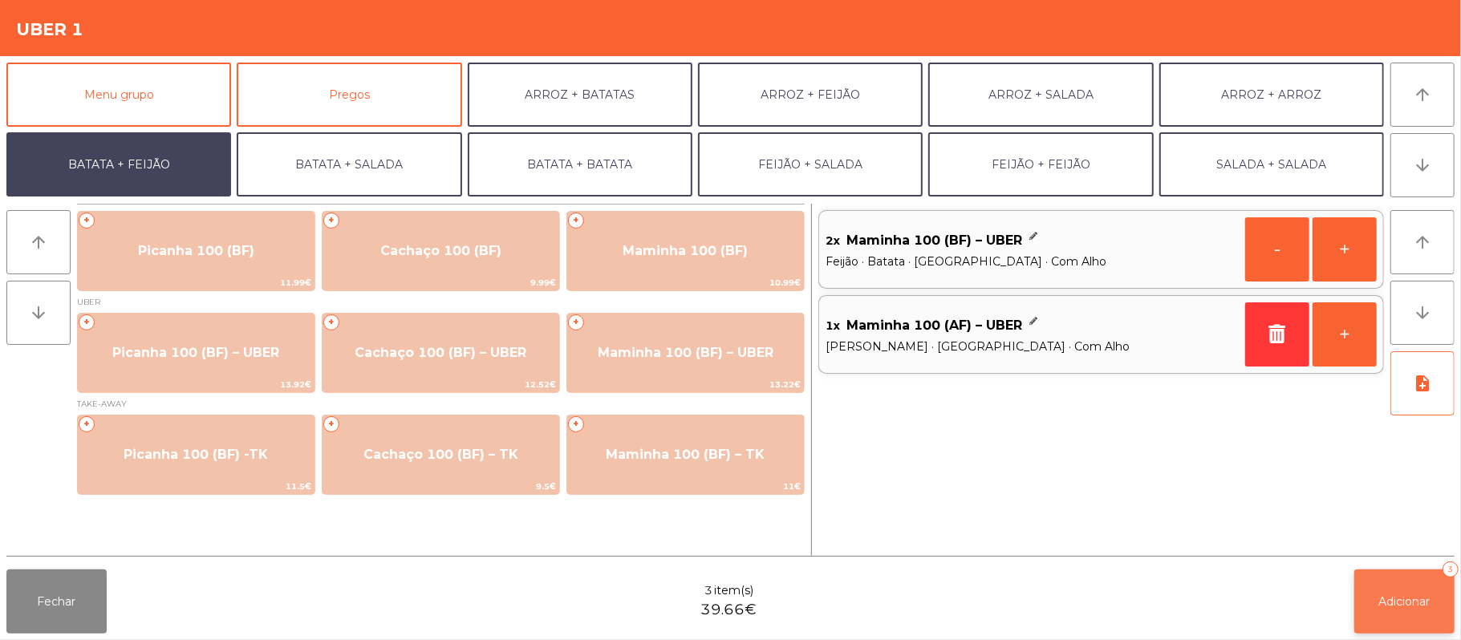
click at [1384, 594] on span "Adicionar" at bounding box center [1404, 601] width 51 height 14
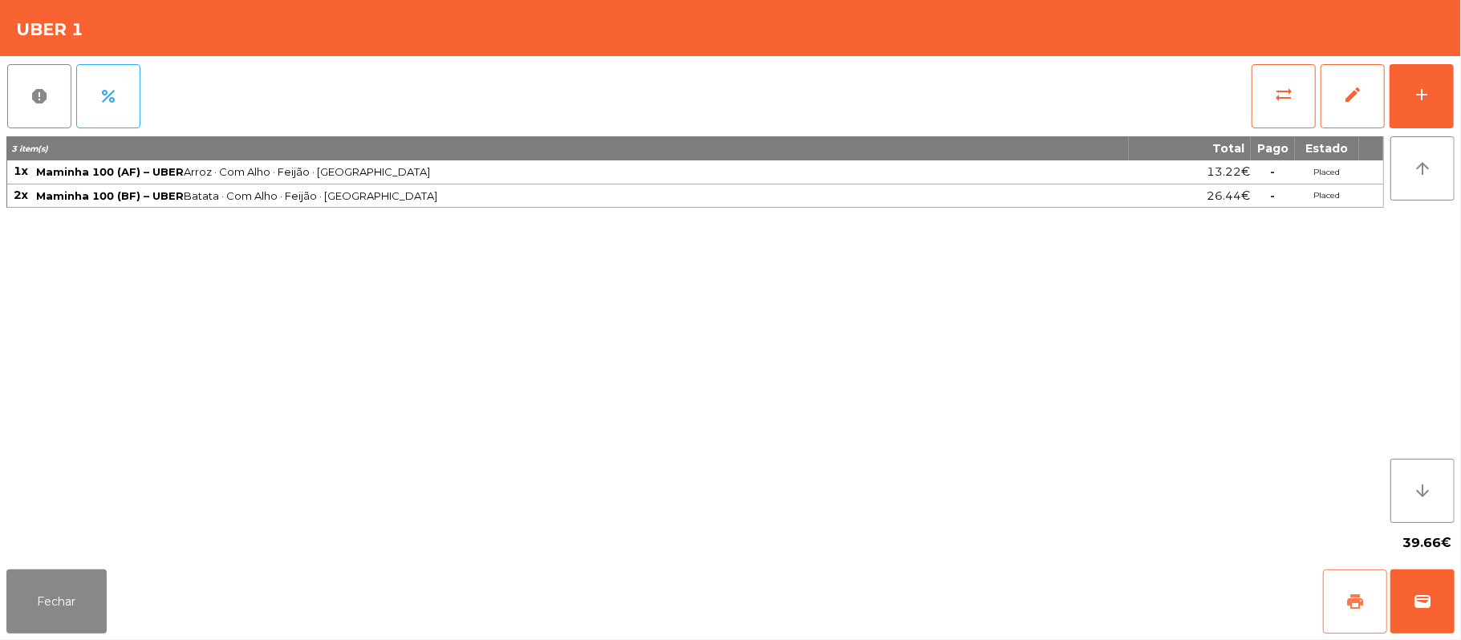
click at [1355, 592] on span "print" at bounding box center [1354, 601] width 19 height 19
click at [1416, 602] on span "wallet" at bounding box center [1421, 601] width 19 height 19
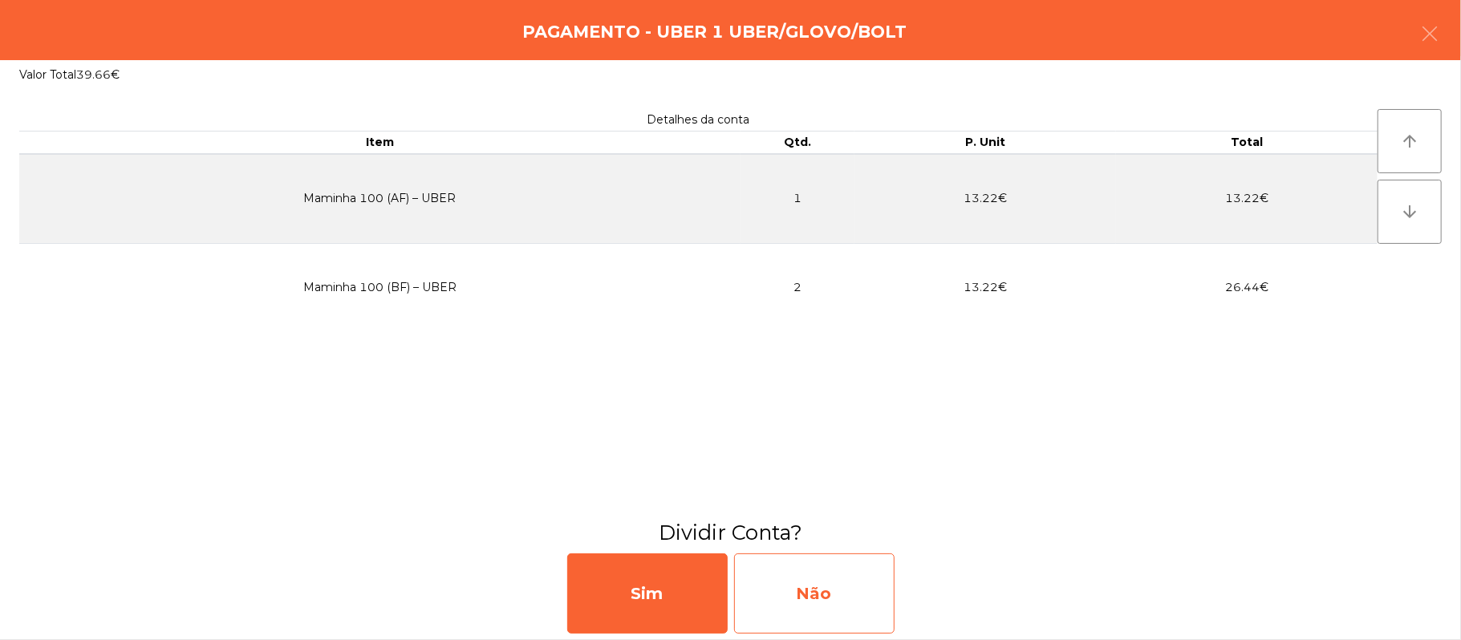
click at [809, 584] on div "Não" at bounding box center [814, 593] width 160 height 80
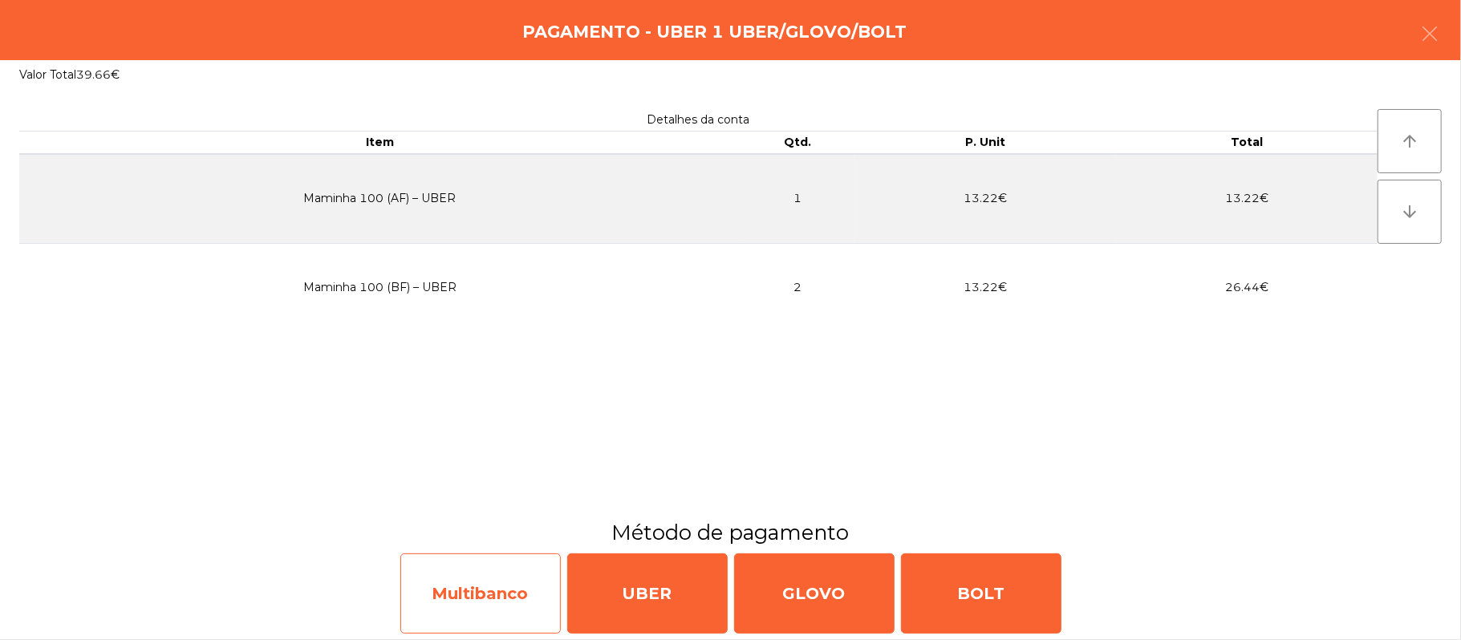
click at [498, 595] on div "Multibanco" at bounding box center [480, 593] width 160 height 80
select select "**"
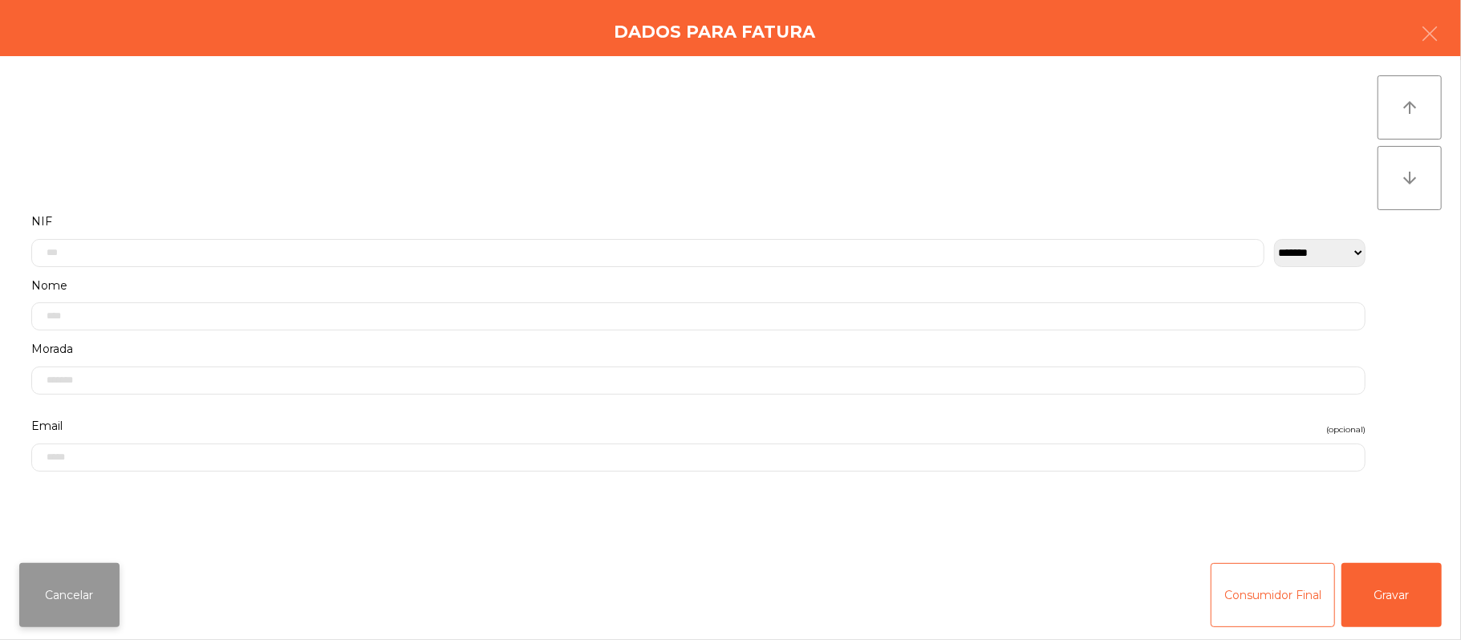
click at [114, 597] on button "Cancelar" at bounding box center [69, 595] width 100 height 64
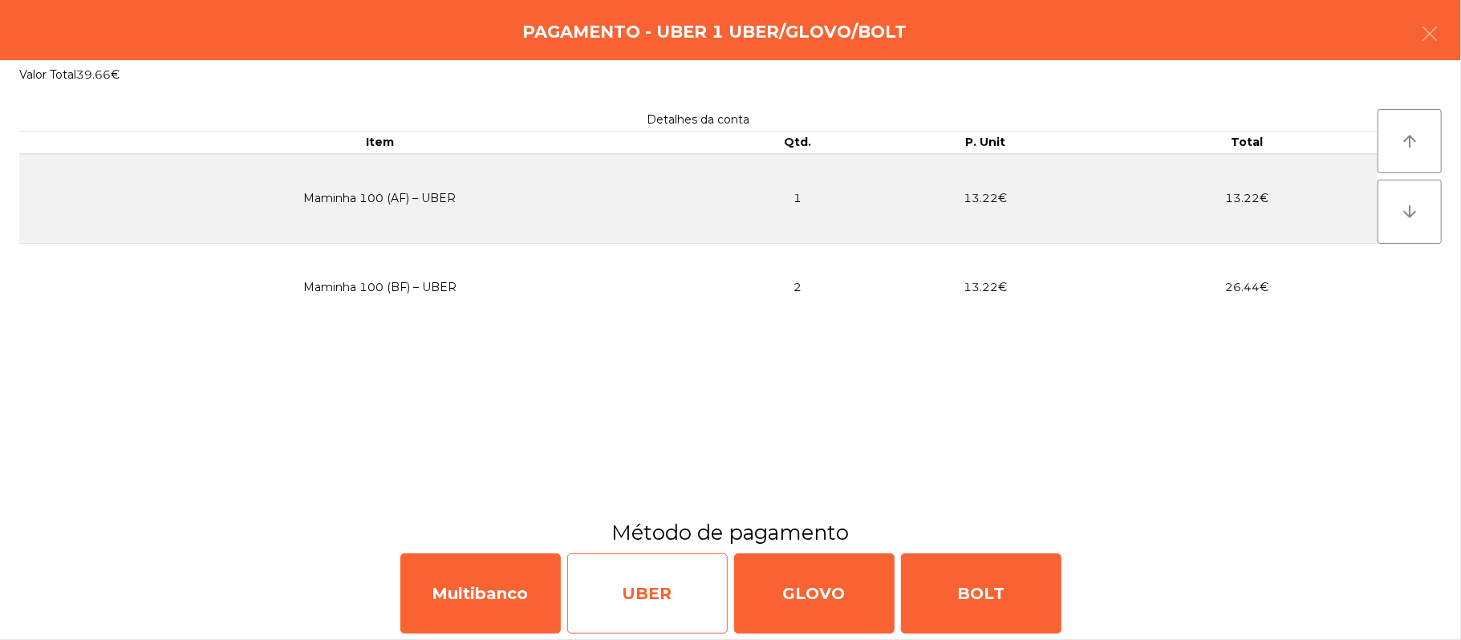
click at [656, 604] on div "UBER" at bounding box center [647, 593] width 160 height 80
select select "**"
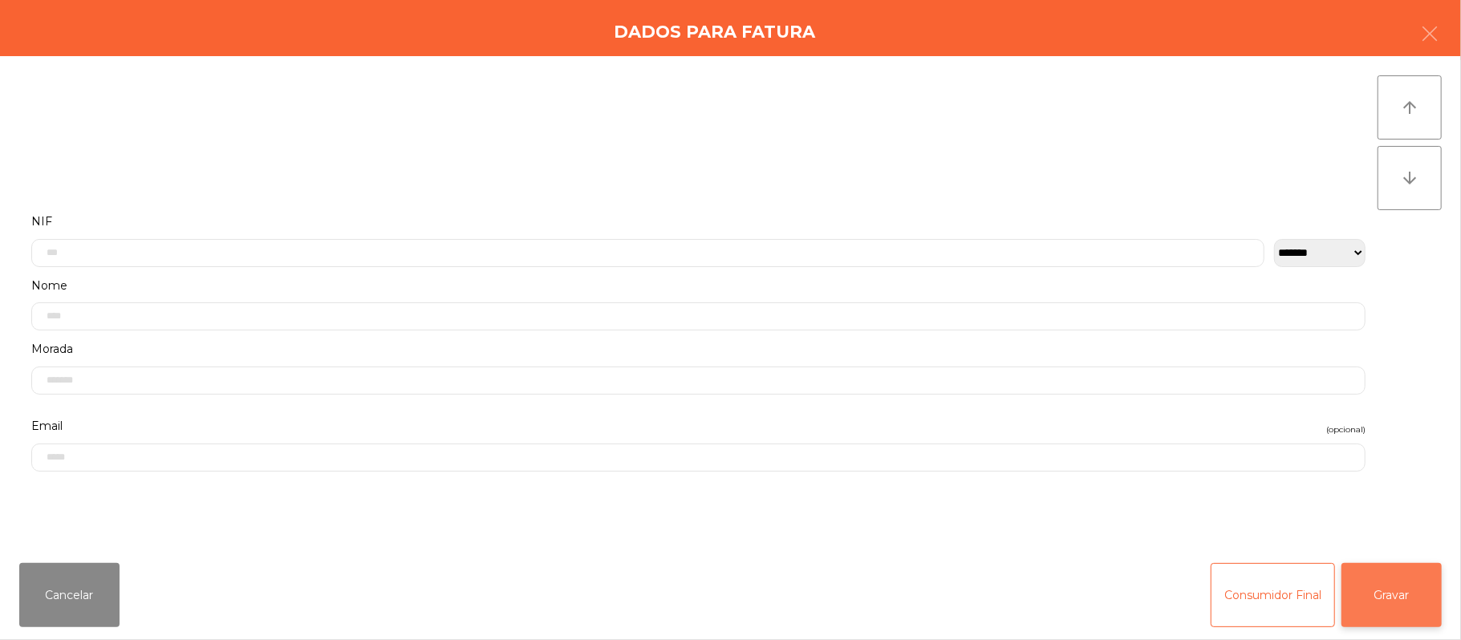
click at [1405, 590] on button "Gravar" at bounding box center [1391, 595] width 100 height 64
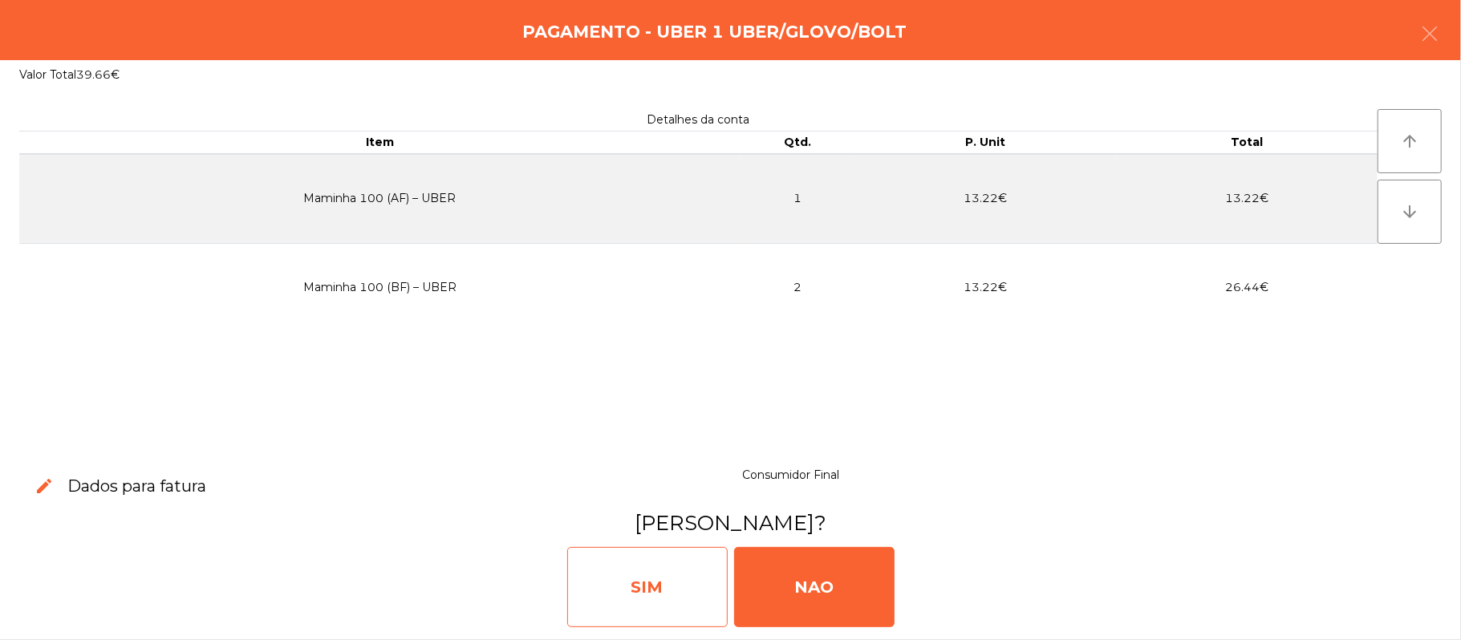
click at [646, 588] on div "SIM" at bounding box center [647, 587] width 160 height 80
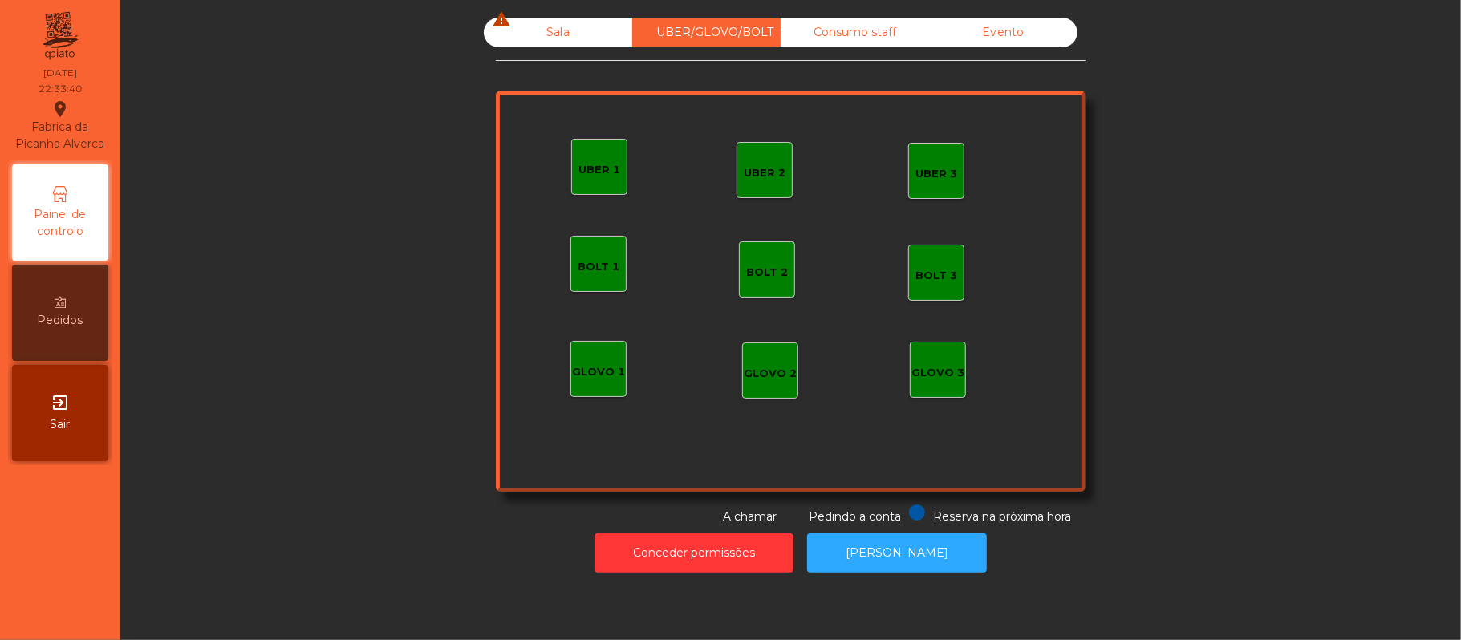
click at [772, 168] on div "UBER 2" at bounding box center [765, 173] width 42 height 16
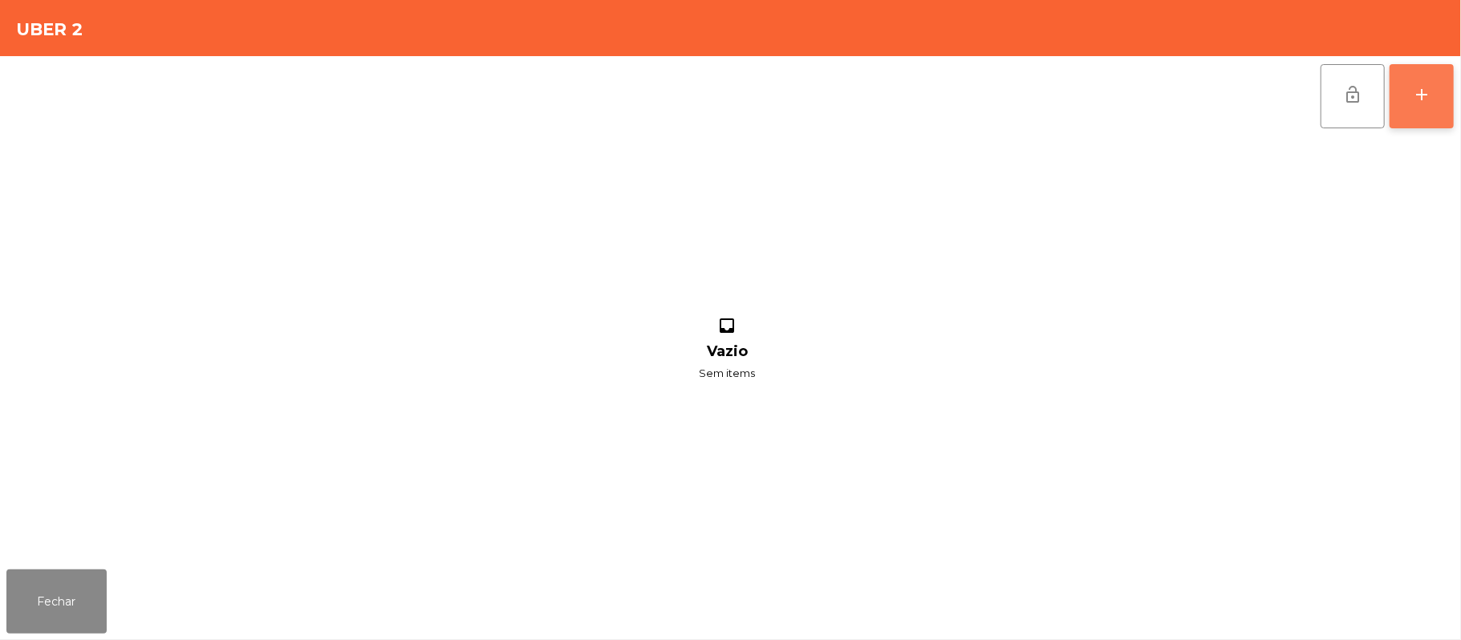
click at [1432, 116] on button "add" at bounding box center [1421, 96] width 64 height 64
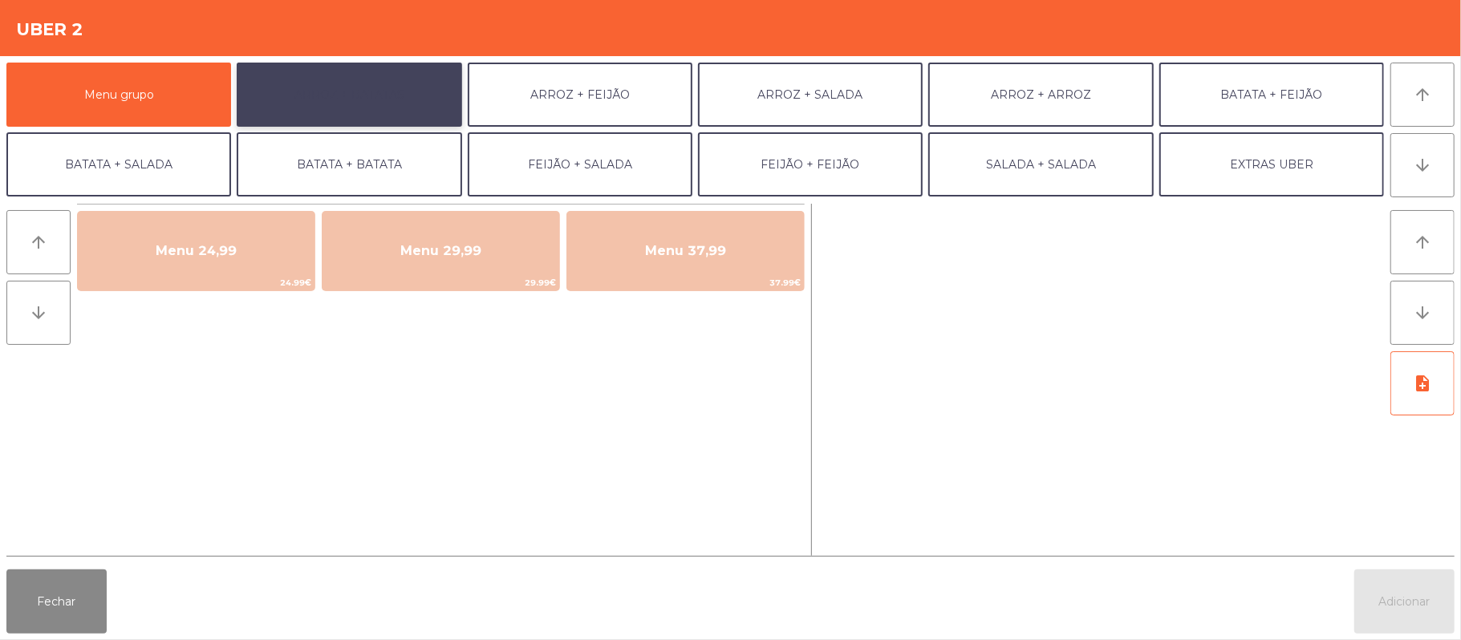
click at [379, 91] on button "ARROZ + BATATAS" at bounding box center [349, 95] width 225 height 64
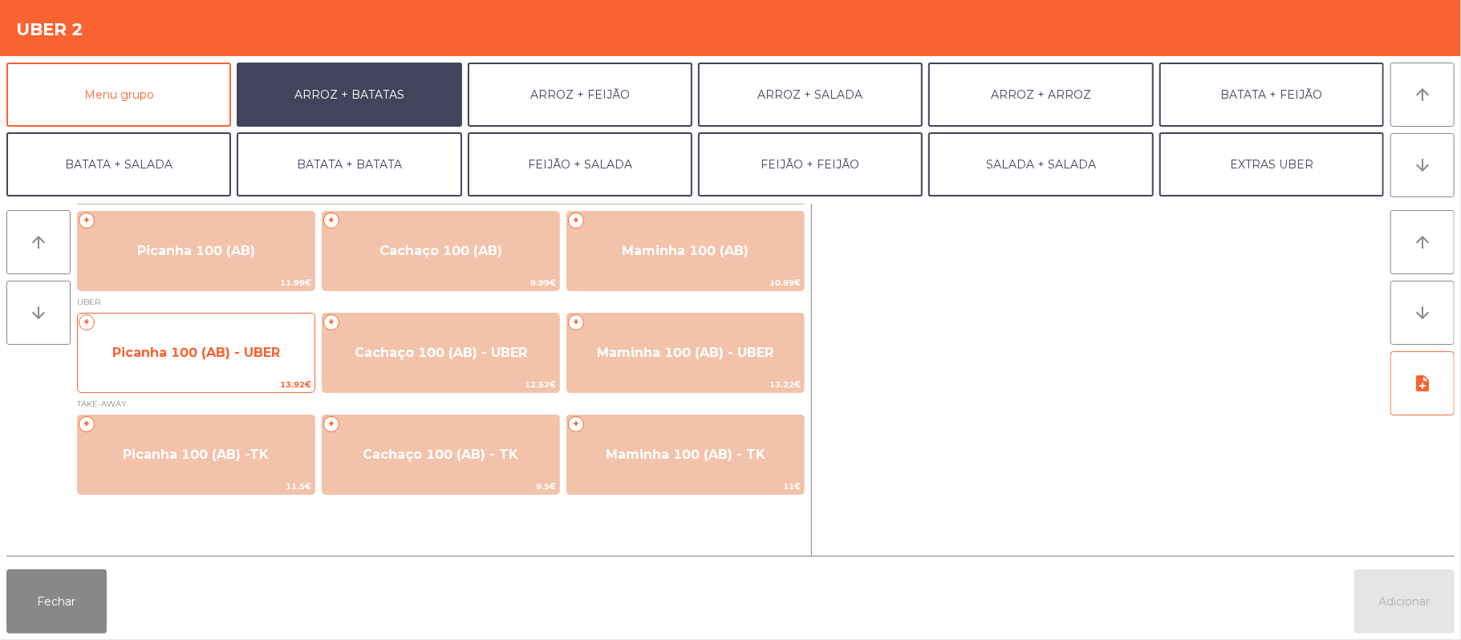
click at [225, 351] on span "Picanha 100 (AB) - UBER" at bounding box center [196, 352] width 168 height 15
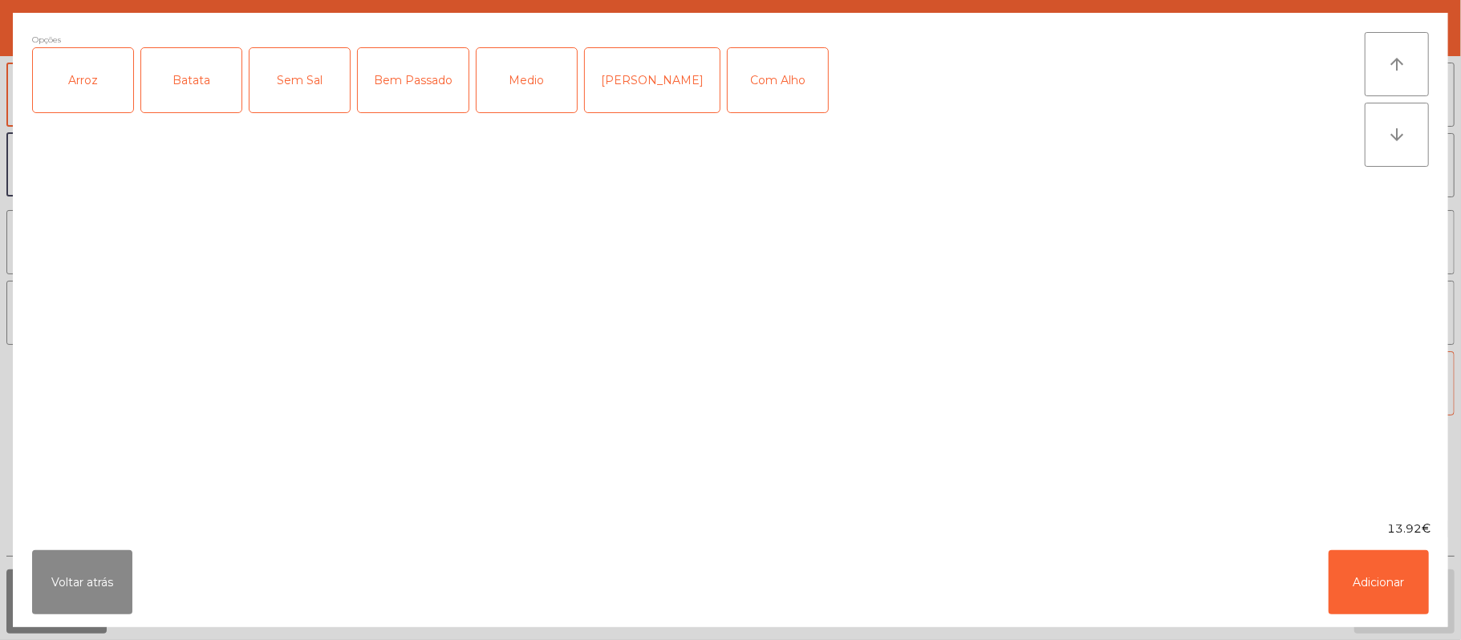
click at [95, 112] on div "Arroz" at bounding box center [83, 80] width 100 height 64
click at [180, 96] on div "Batata" at bounding box center [191, 80] width 100 height 64
click at [409, 85] on div "Bem Passado" at bounding box center [413, 80] width 111 height 64
click at [1403, 574] on button "Adicionar" at bounding box center [1378, 582] width 100 height 64
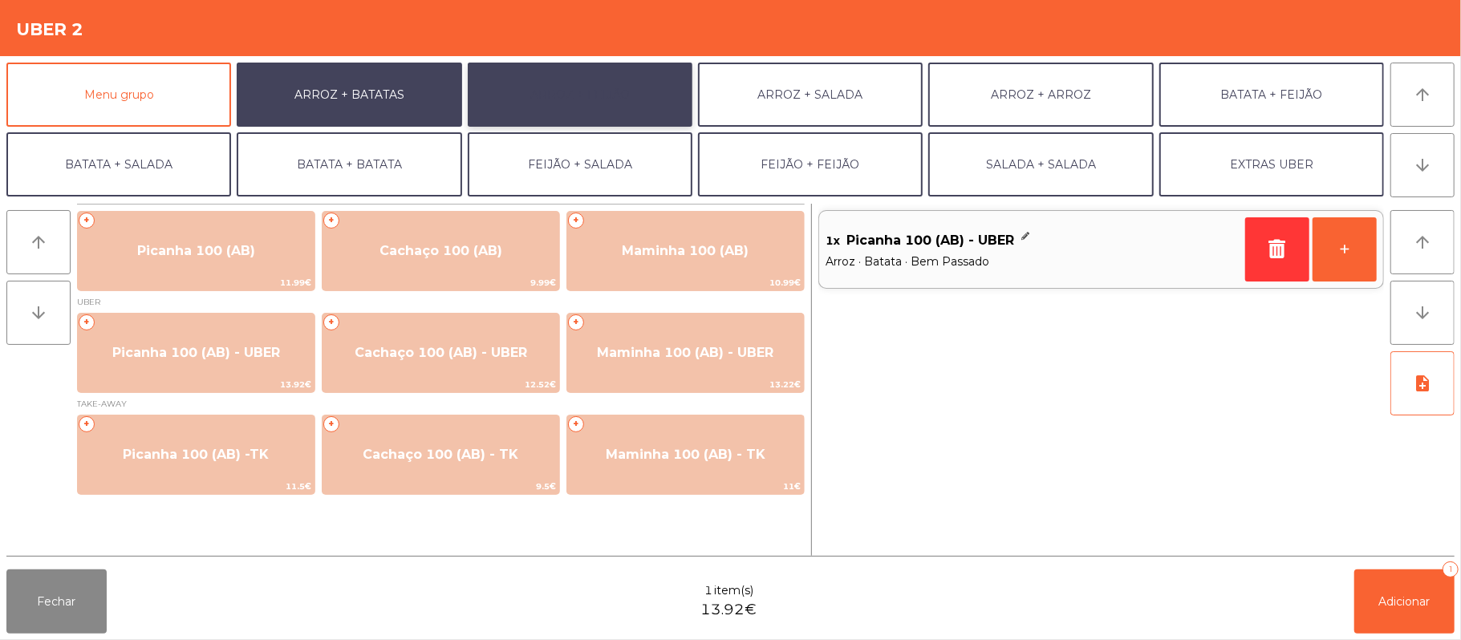
click at [605, 82] on button "ARROZ + FEIJÃO" at bounding box center [580, 95] width 225 height 64
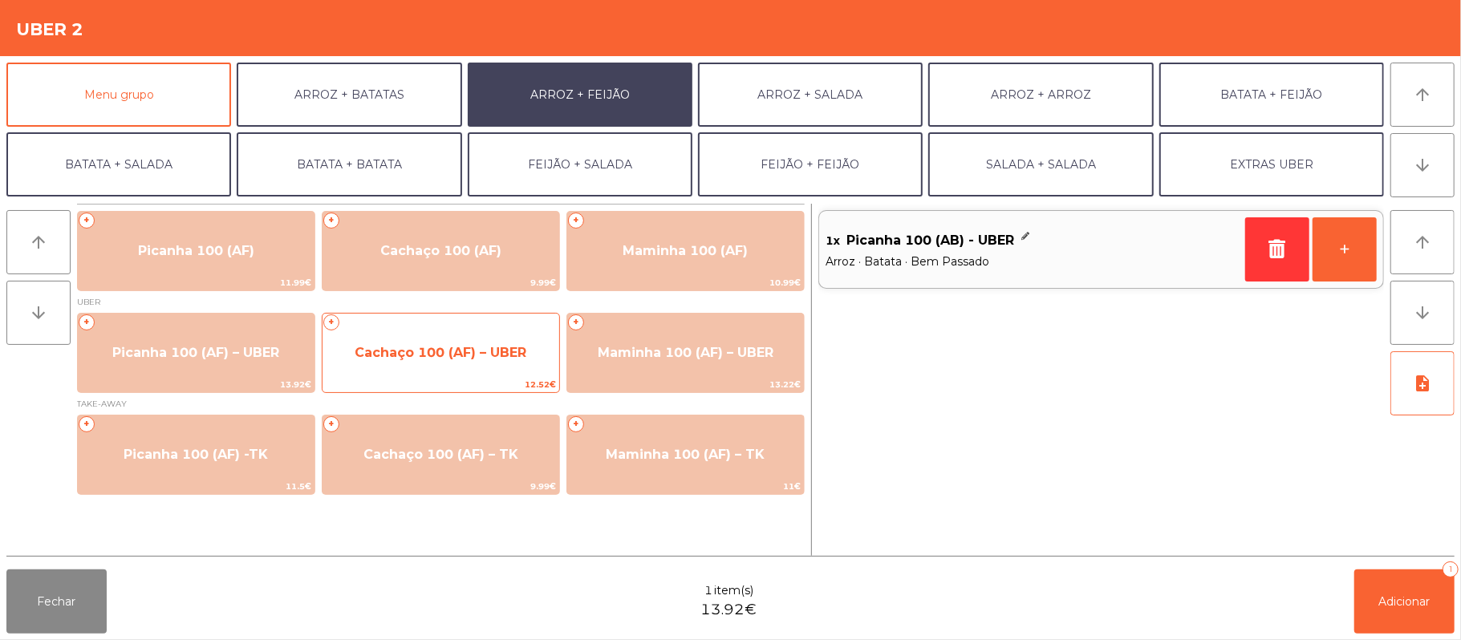
click at [440, 350] on span "Cachaço 100 (AF) – UBER" at bounding box center [441, 352] width 172 height 15
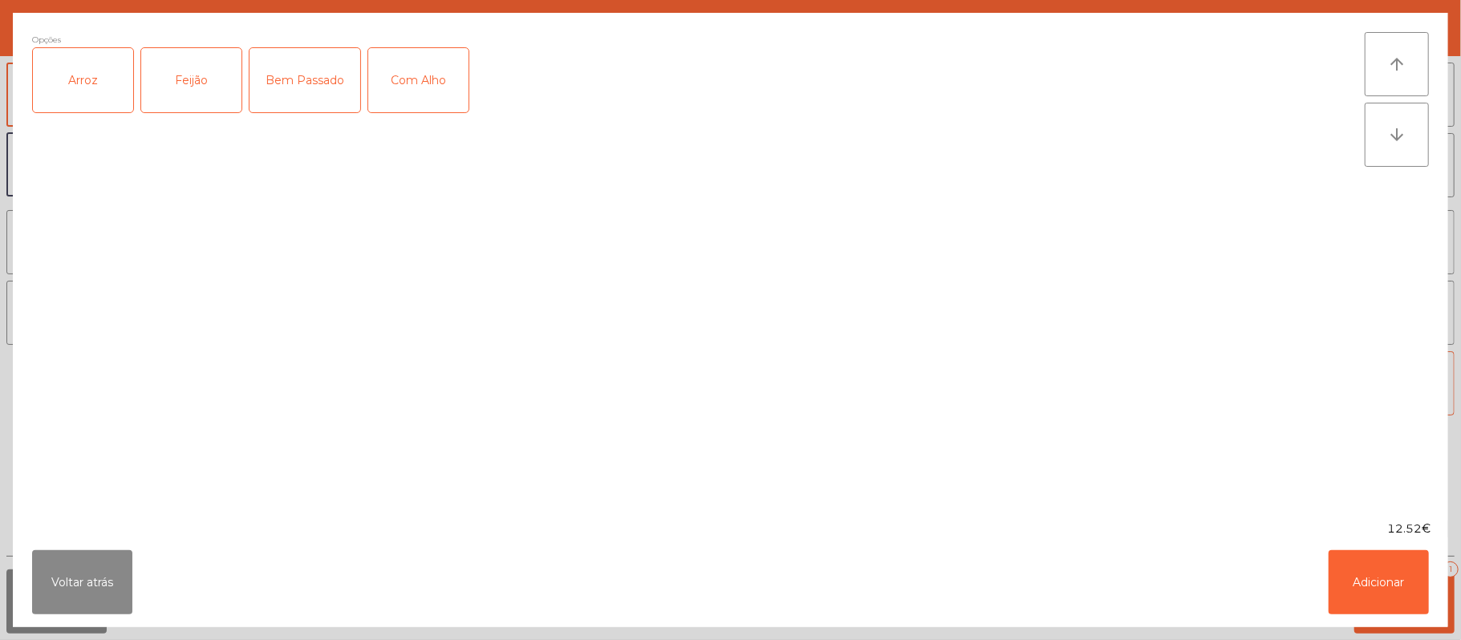
click at [306, 83] on div "Bem Passado" at bounding box center [304, 80] width 111 height 64
click at [97, 87] on div "Arroz" at bounding box center [83, 80] width 100 height 64
click at [181, 75] on div "Feijão" at bounding box center [191, 80] width 100 height 64
click at [1402, 582] on button "Adicionar" at bounding box center [1378, 582] width 100 height 64
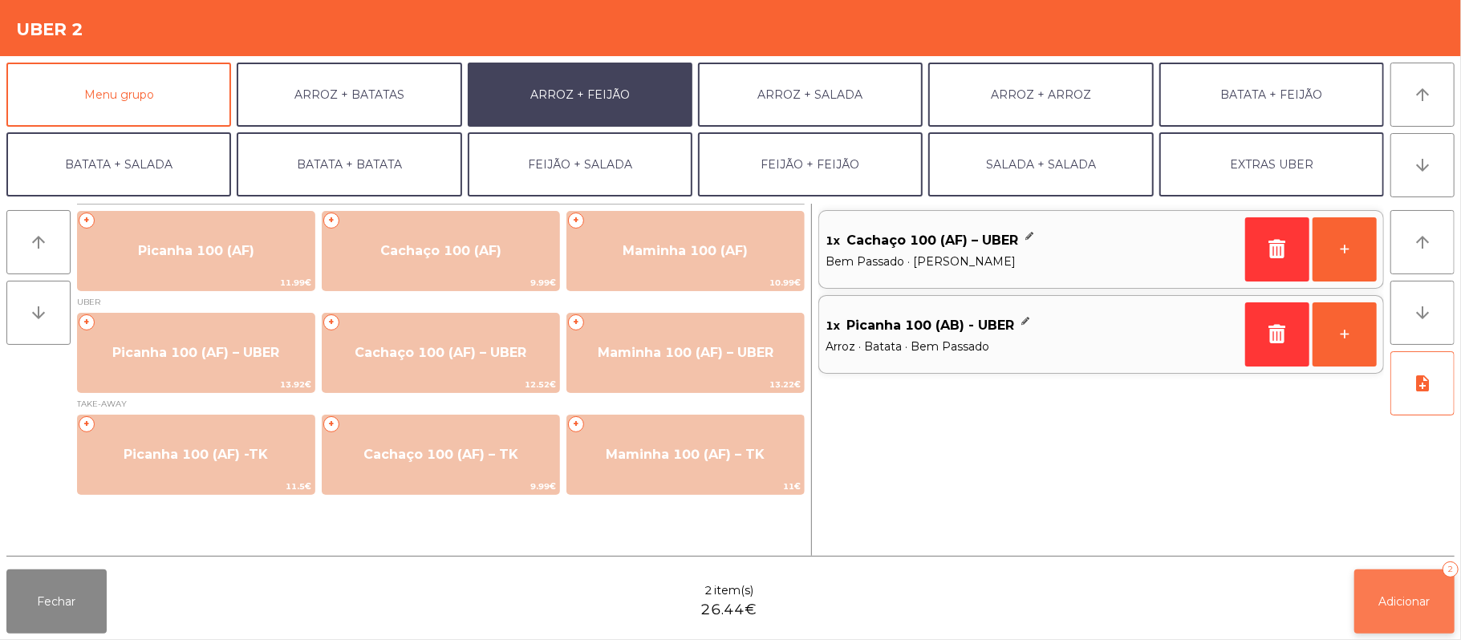
click at [1408, 601] on span "Adicionar" at bounding box center [1404, 601] width 51 height 14
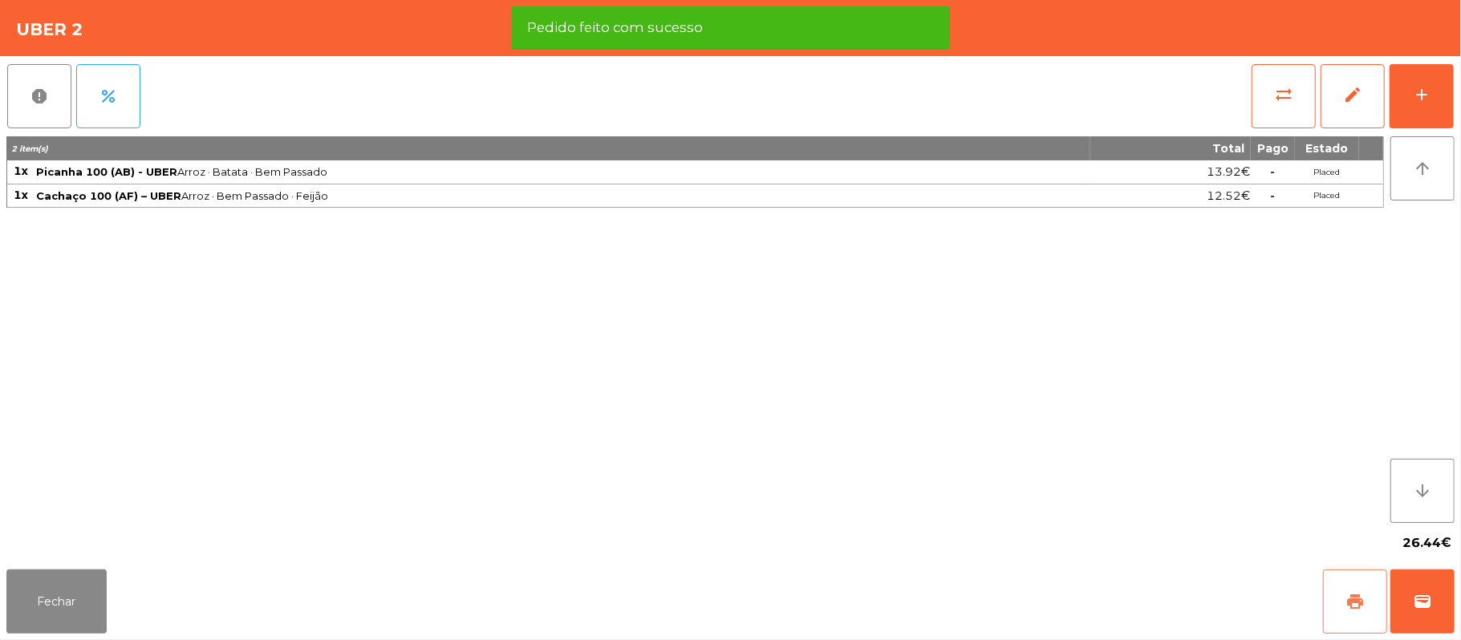
click at [1360, 595] on span "print" at bounding box center [1354, 601] width 19 height 19
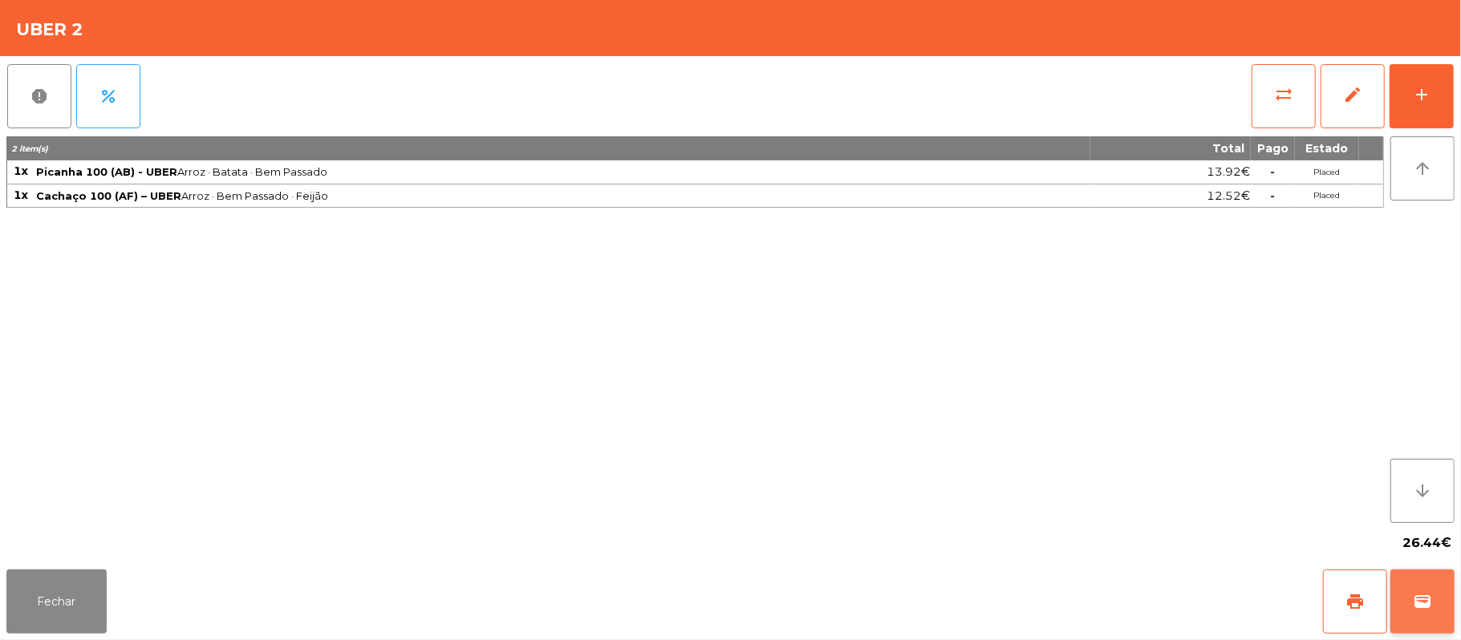
click at [1420, 594] on span "wallet" at bounding box center [1421, 601] width 19 height 19
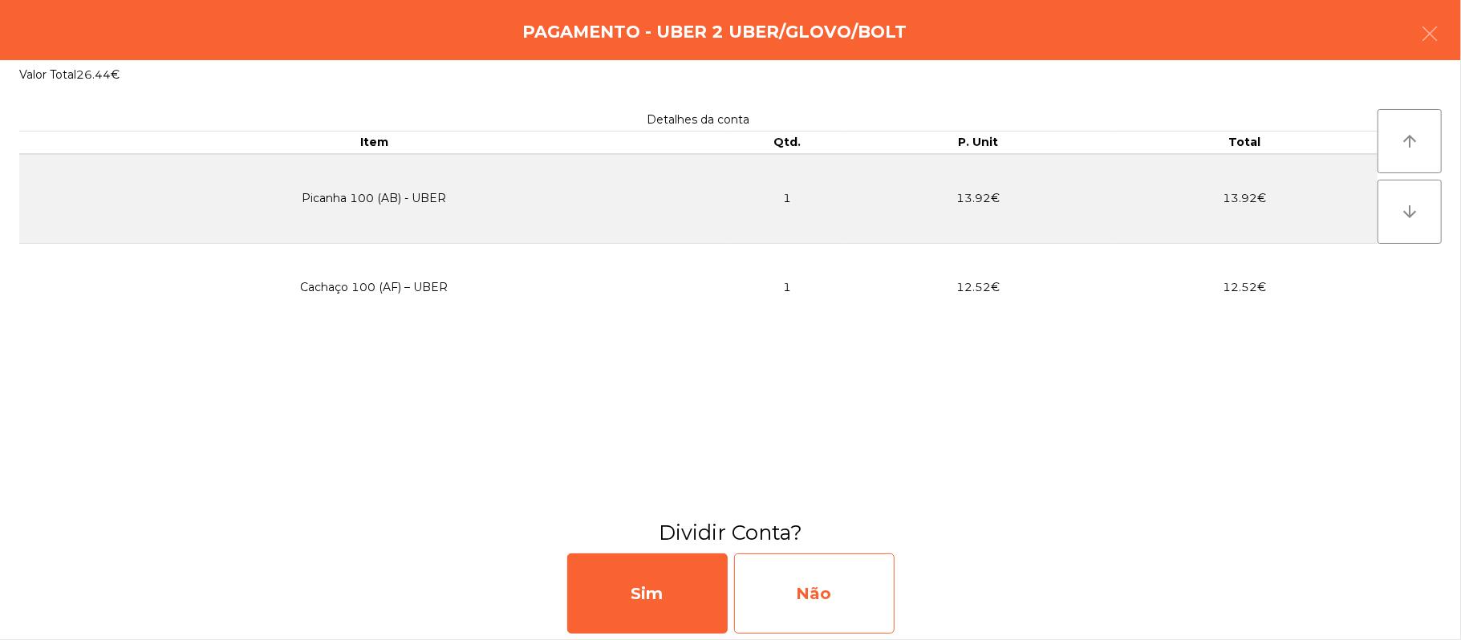
click at [836, 587] on div "Não" at bounding box center [814, 593] width 160 height 80
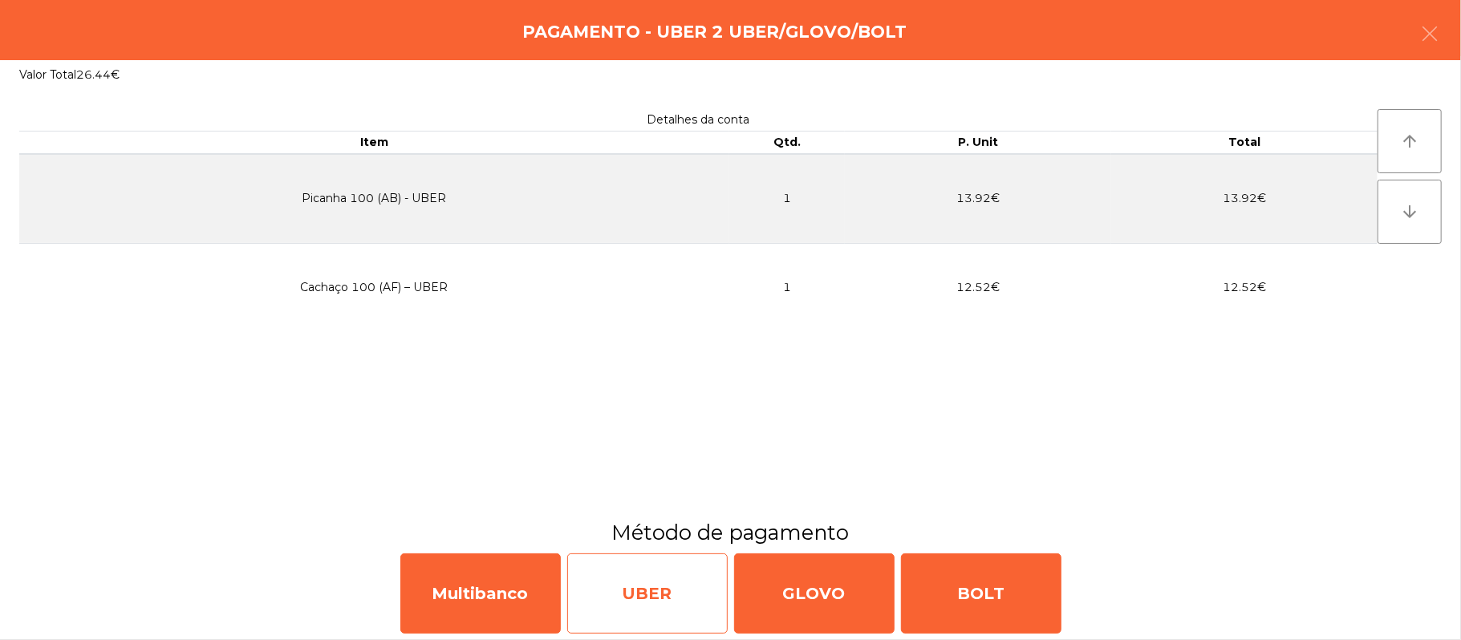
click at [623, 574] on div "UBER" at bounding box center [647, 593] width 160 height 80
select select "**"
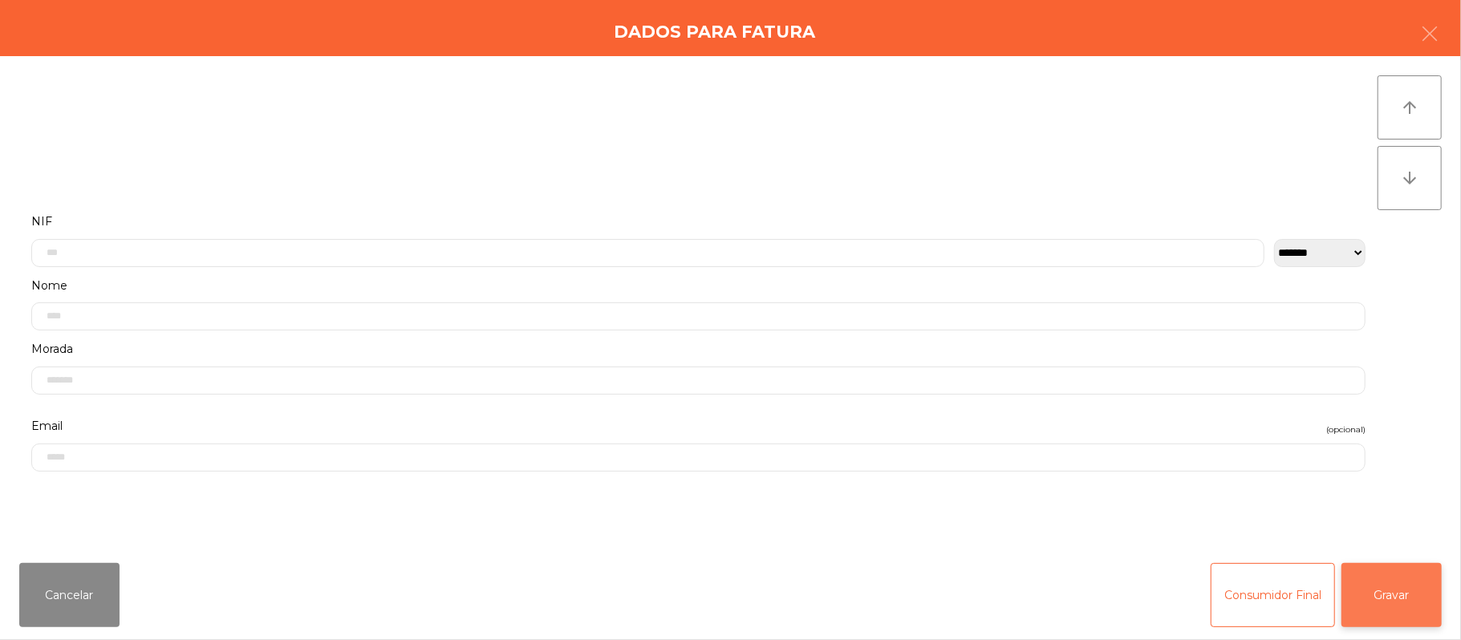
click at [1397, 581] on button "Gravar" at bounding box center [1391, 595] width 100 height 64
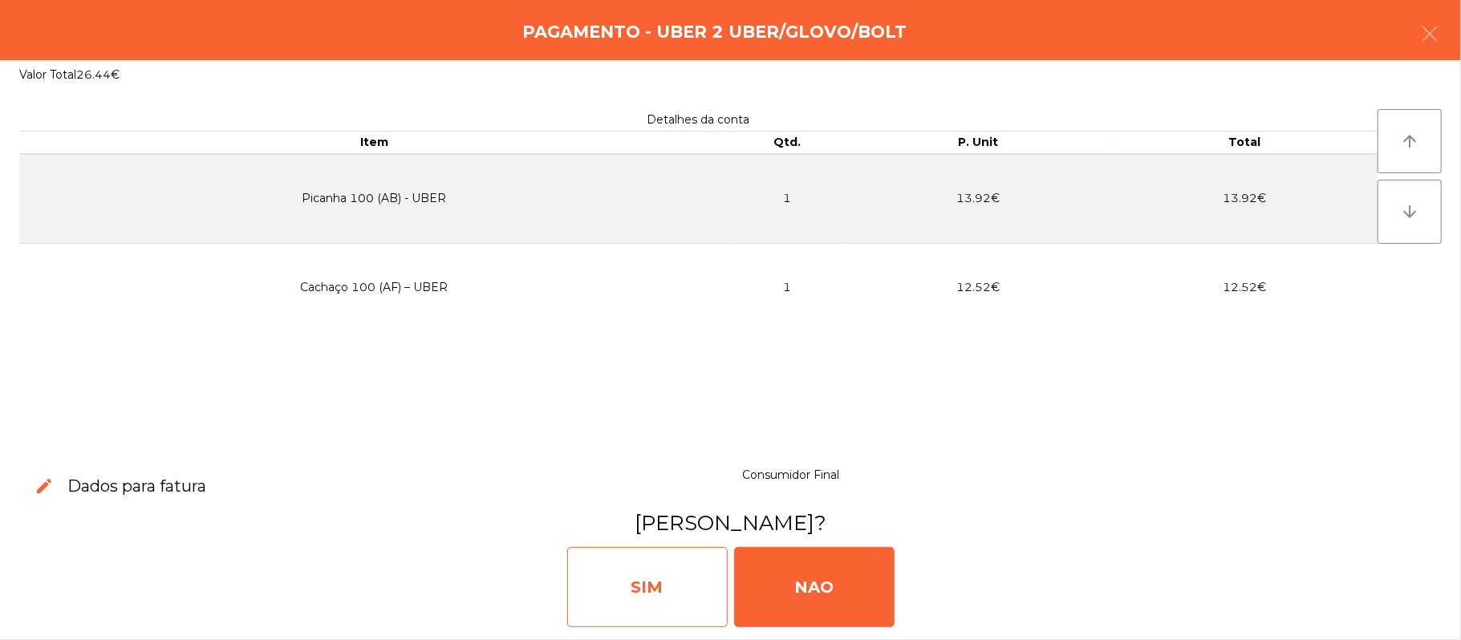
click at [672, 573] on div "SIM" at bounding box center [647, 587] width 160 height 80
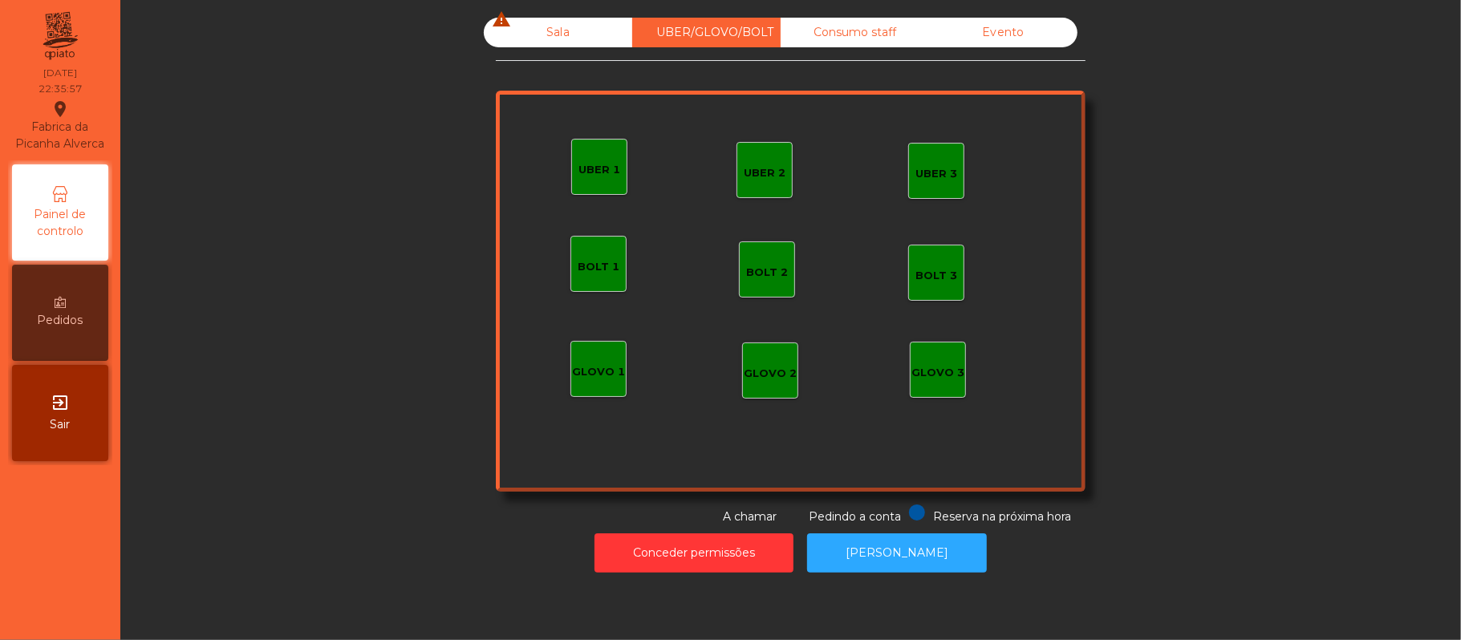
click at [547, 23] on div "Sala warning" at bounding box center [558, 33] width 148 height 30
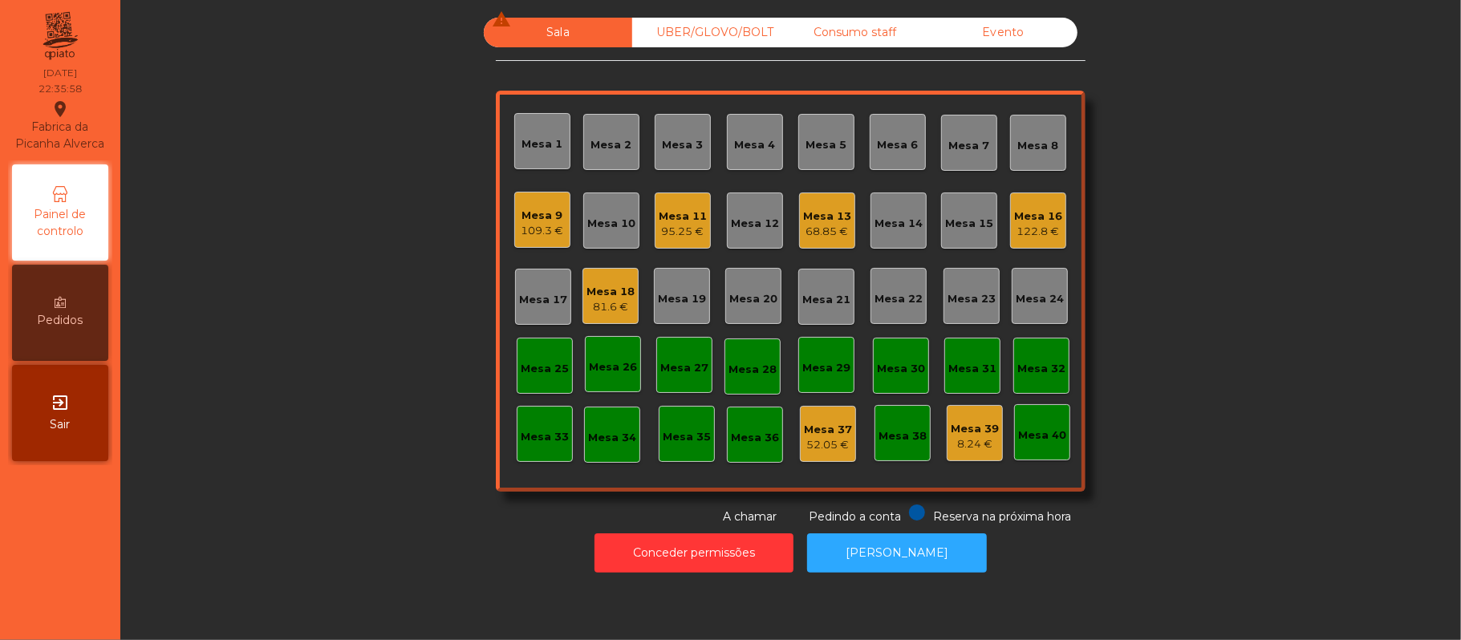
click at [546, 241] on div "Mesa 9 109.3 €" at bounding box center [542, 220] width 56 height 56
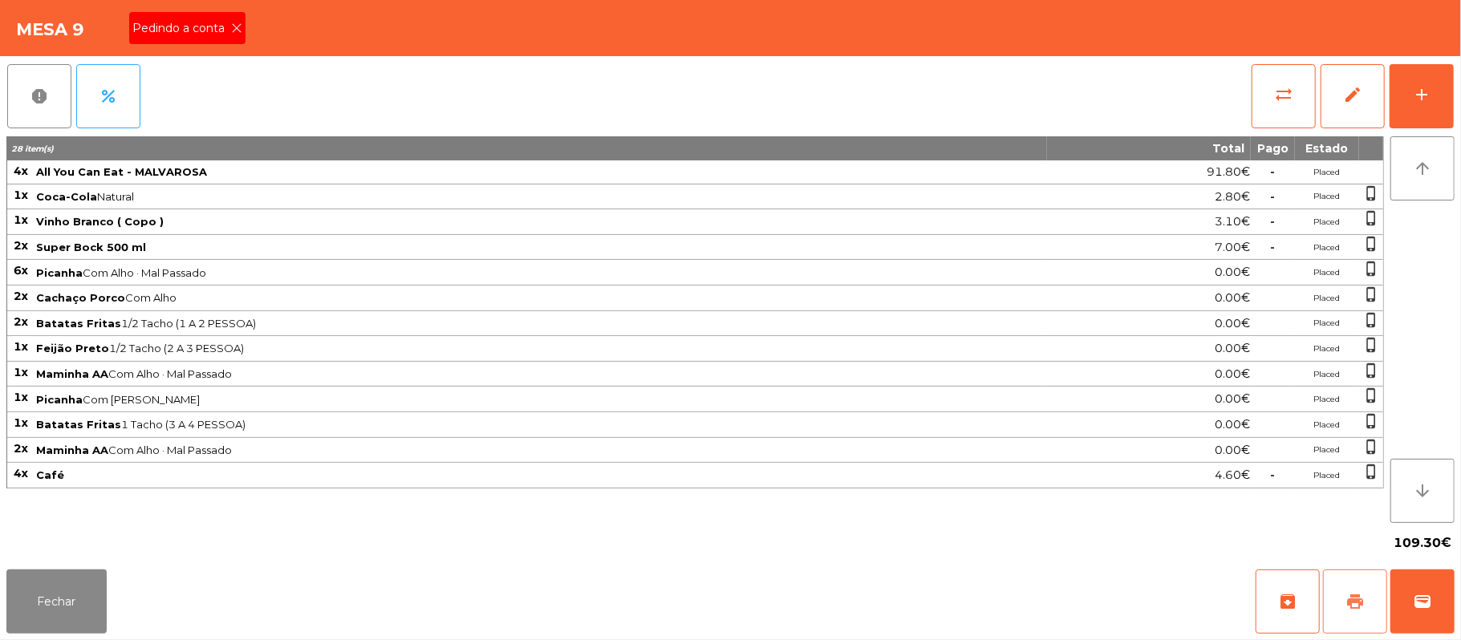
click at [1367, 588] on button "print" at bounding box center [1355, 601] width 64 height 64
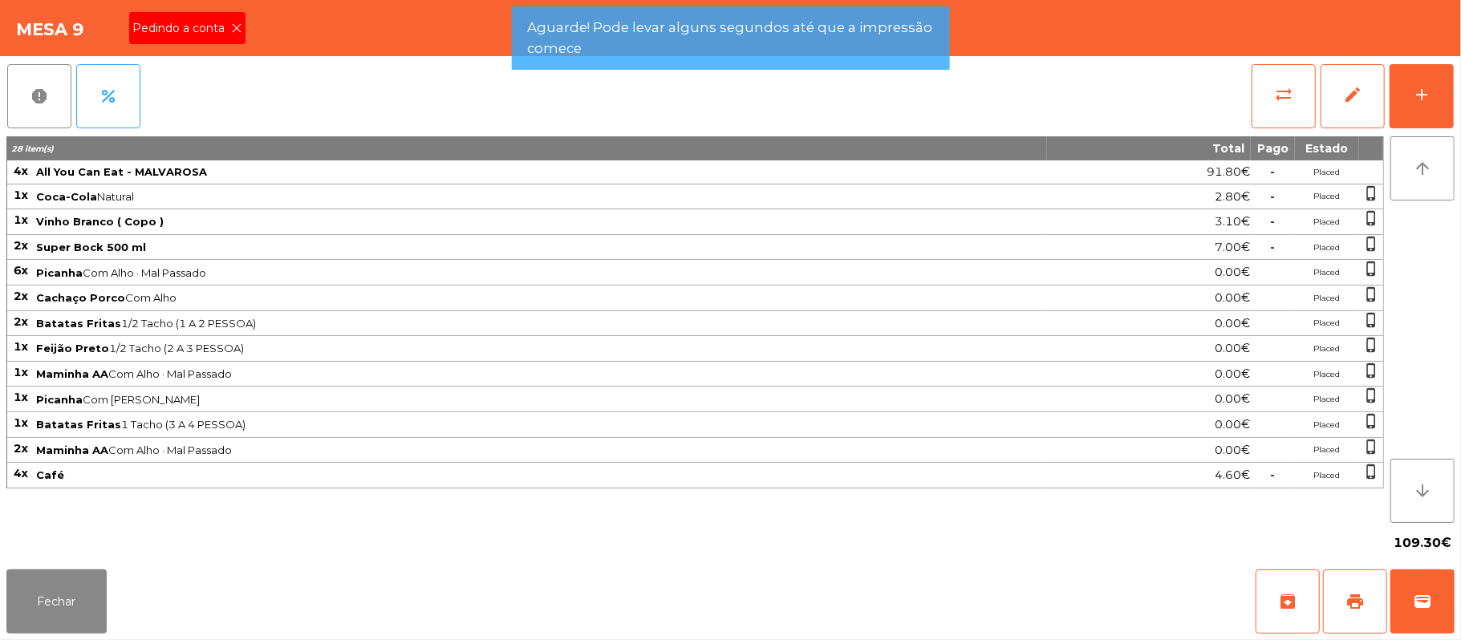
click at [235, 26] on icon at bounding box center [236, 27] width 11 height 11
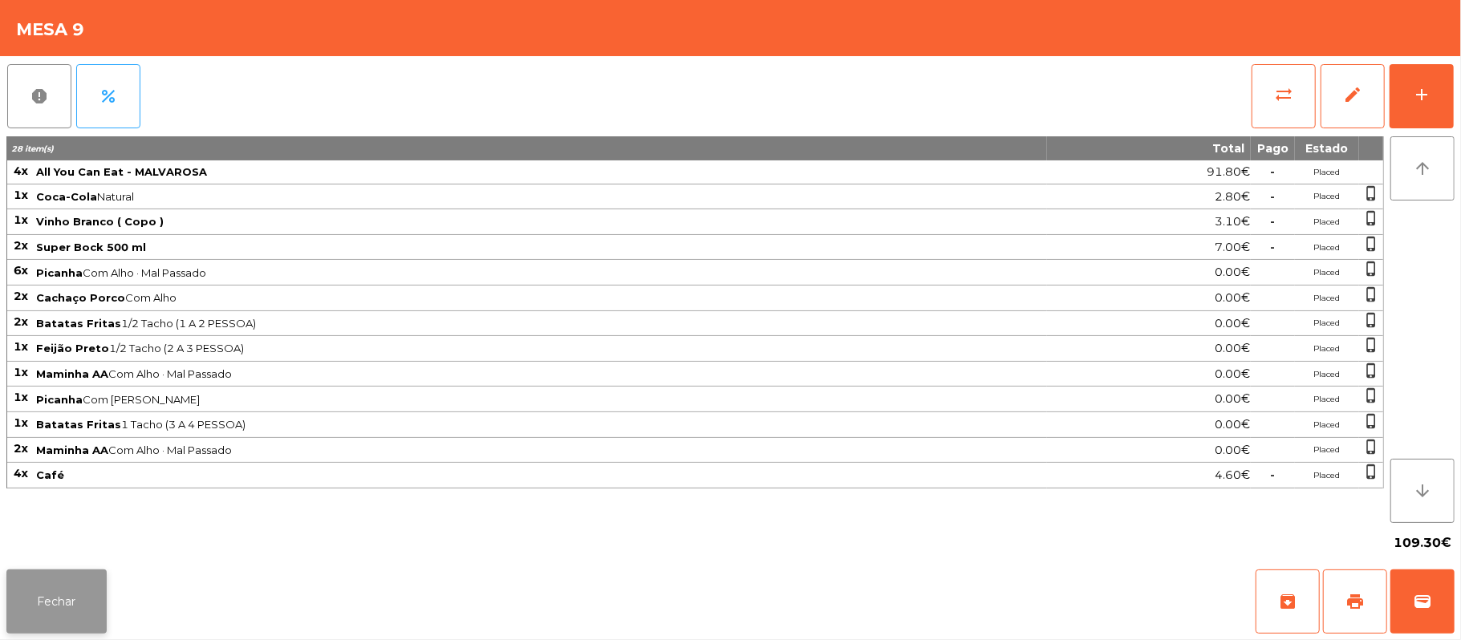
click at [53, 623] on button "Fechar" at bounding box center [56, 601] width 100 height 64
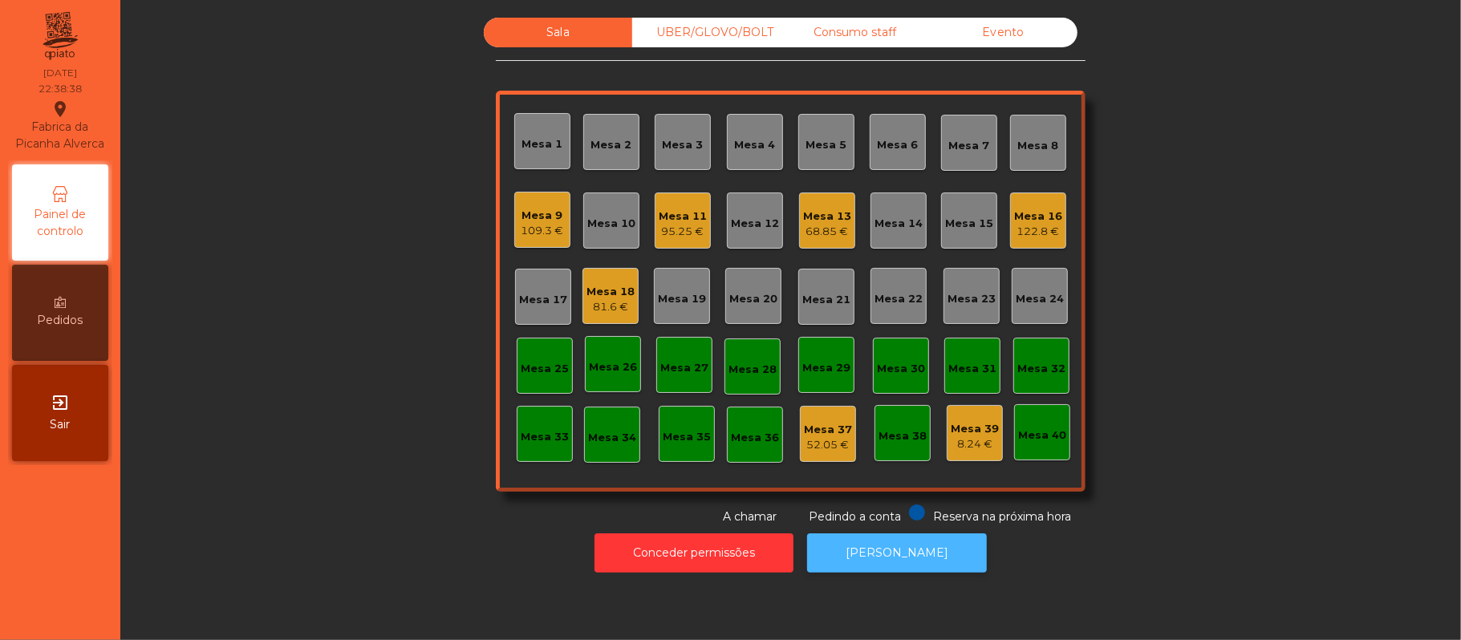
click at [914, 544] on button "[PERSON_NAME]" at bounding box center [897, 552] width 180 height 39
click at [889, 552] on button "[PERSON_NAME]" at bounding box center [897, 552] width 180 height 39
click at [537, 223] on div "109.3 €" at bounding box center [542, 231] width 43 height 16
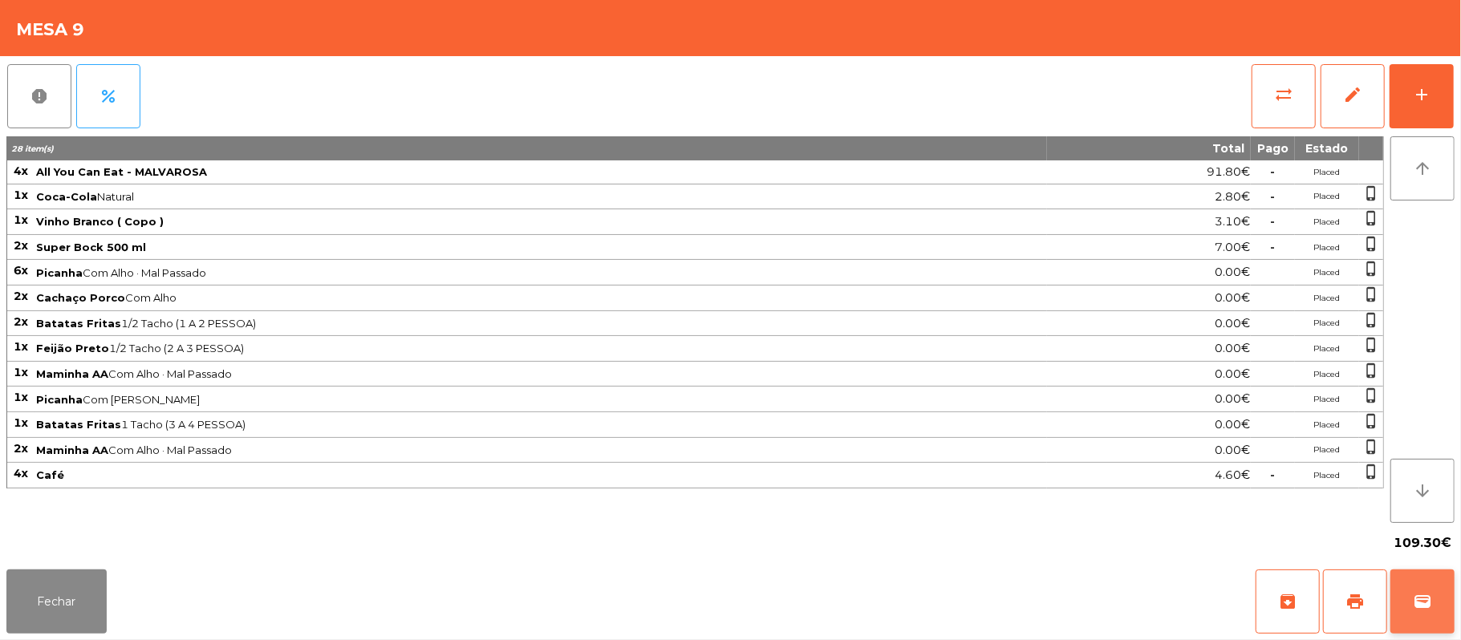
click at [1422, 576] on button "wallet" at bounding box center [1422, 601] width 64 height 64
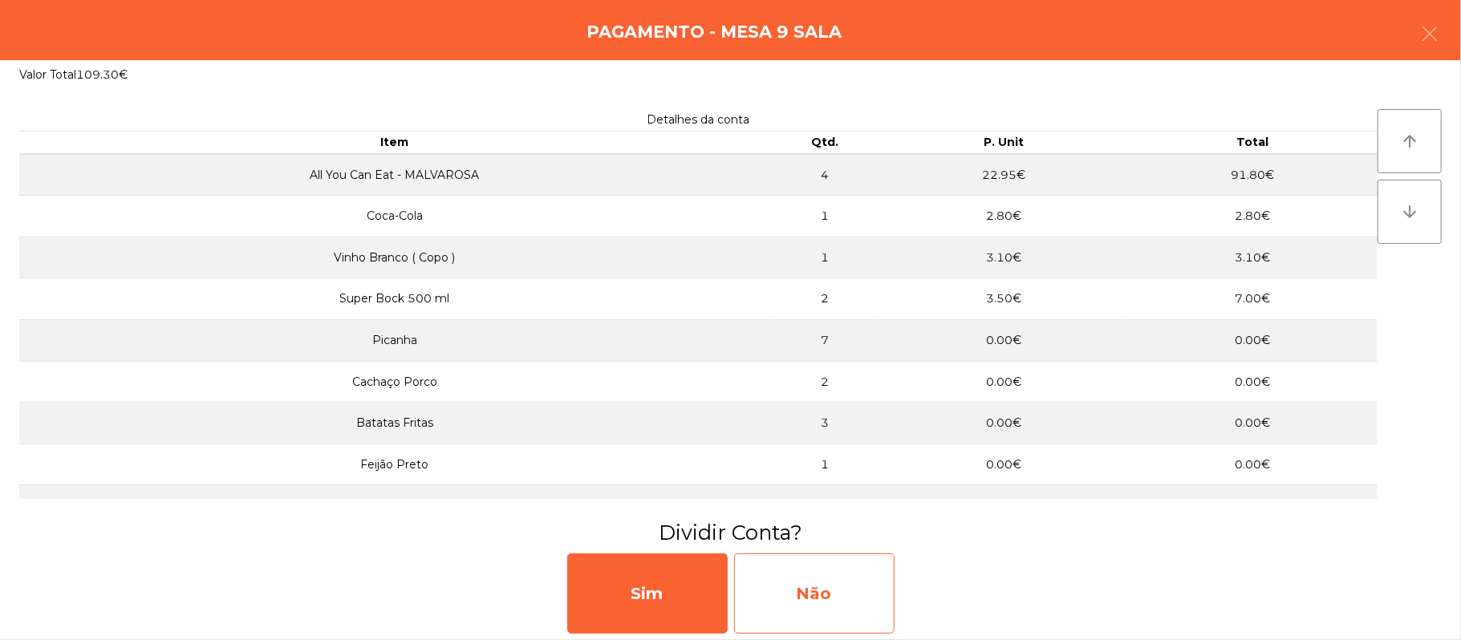
click at [836, 572] on div "Não" at bounding box center [814, 593] width 160 height 80
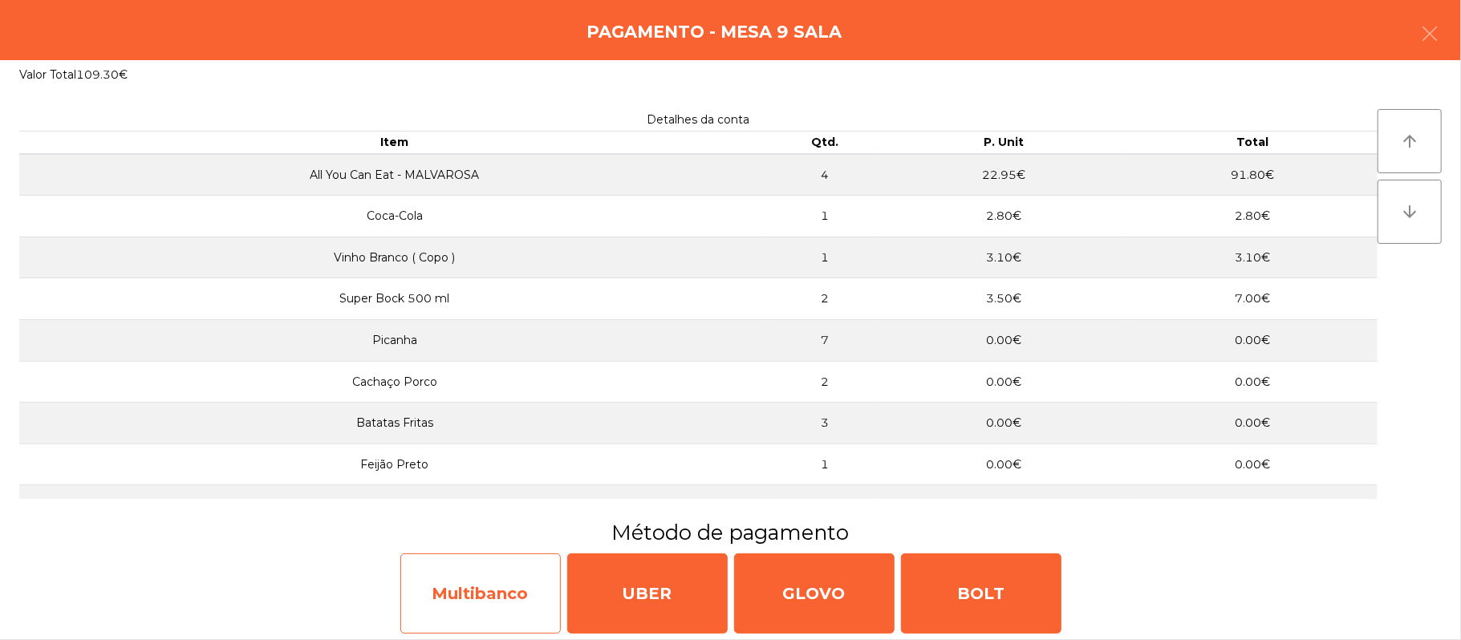
click at [512, 603] on div "Multibanco" at bounding box center [480, 593] width 160 height 80
select select "**"
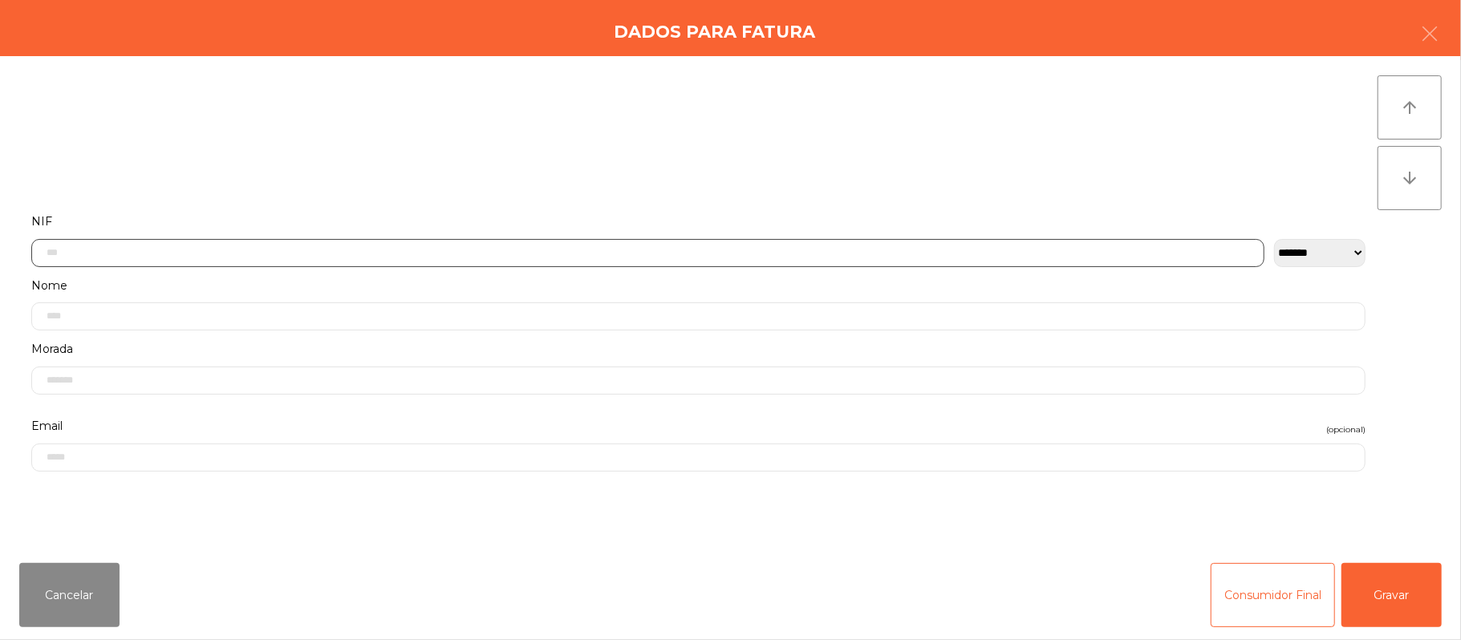
click at [448, 251] on input "text" at bounding box center [647, 253] width 1233 height 28
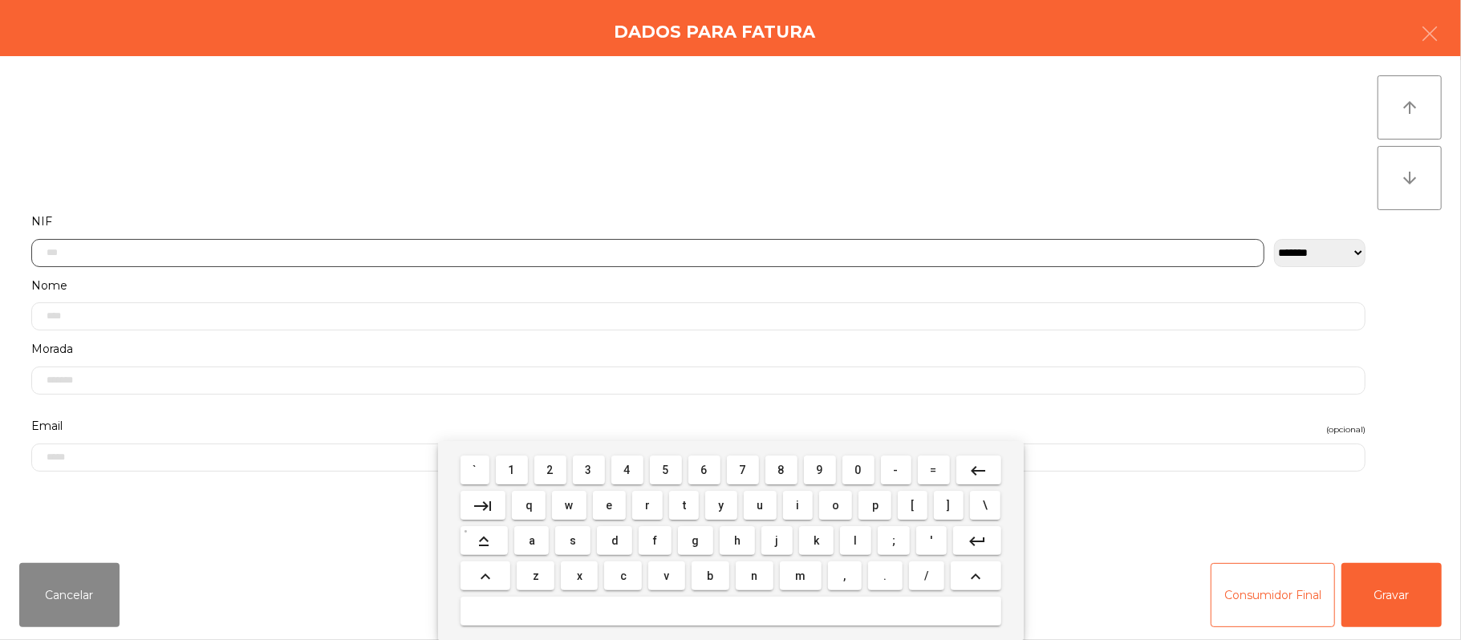
scroll to position [135, 0]
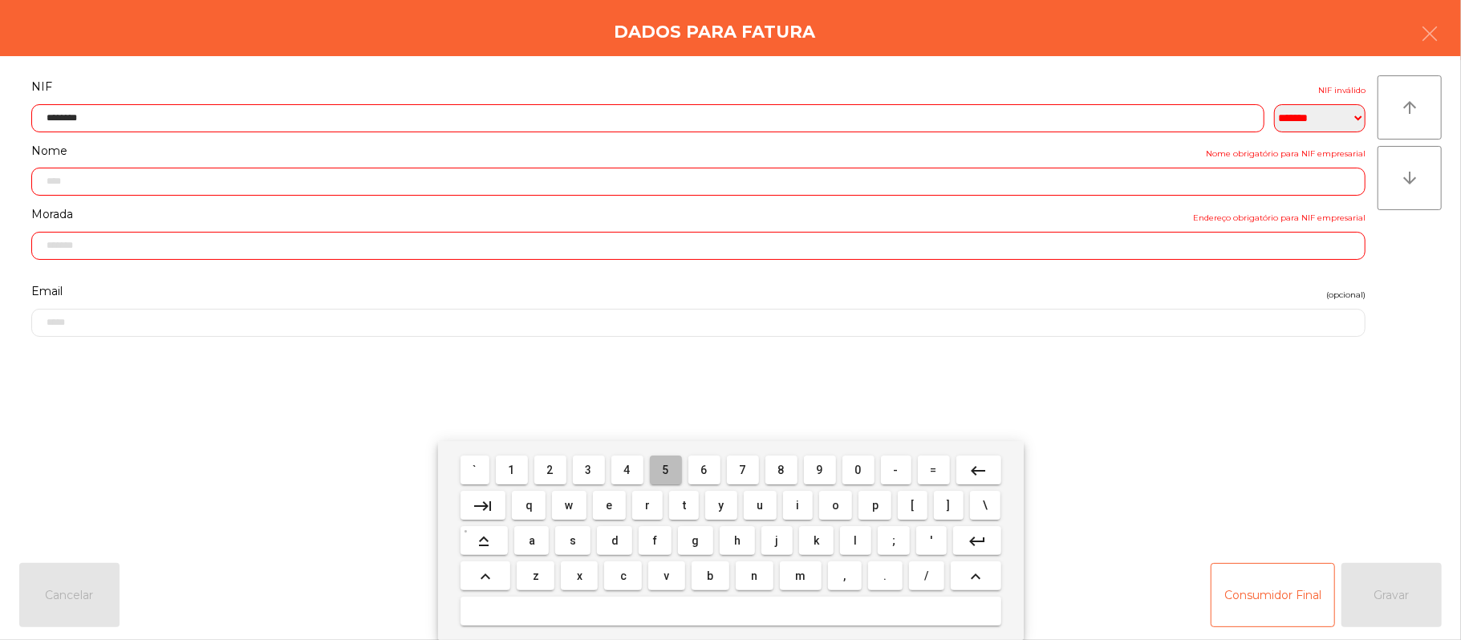
type input "*********"
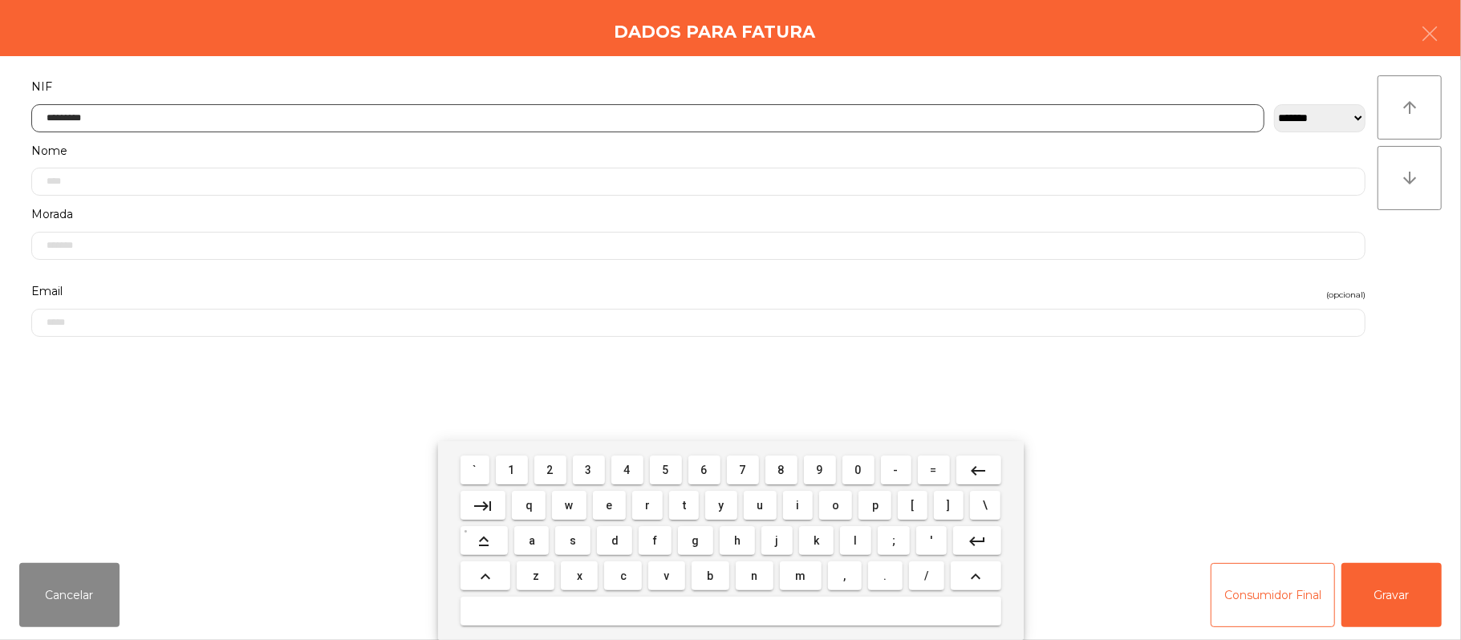
type input "**********"
type input "*********"
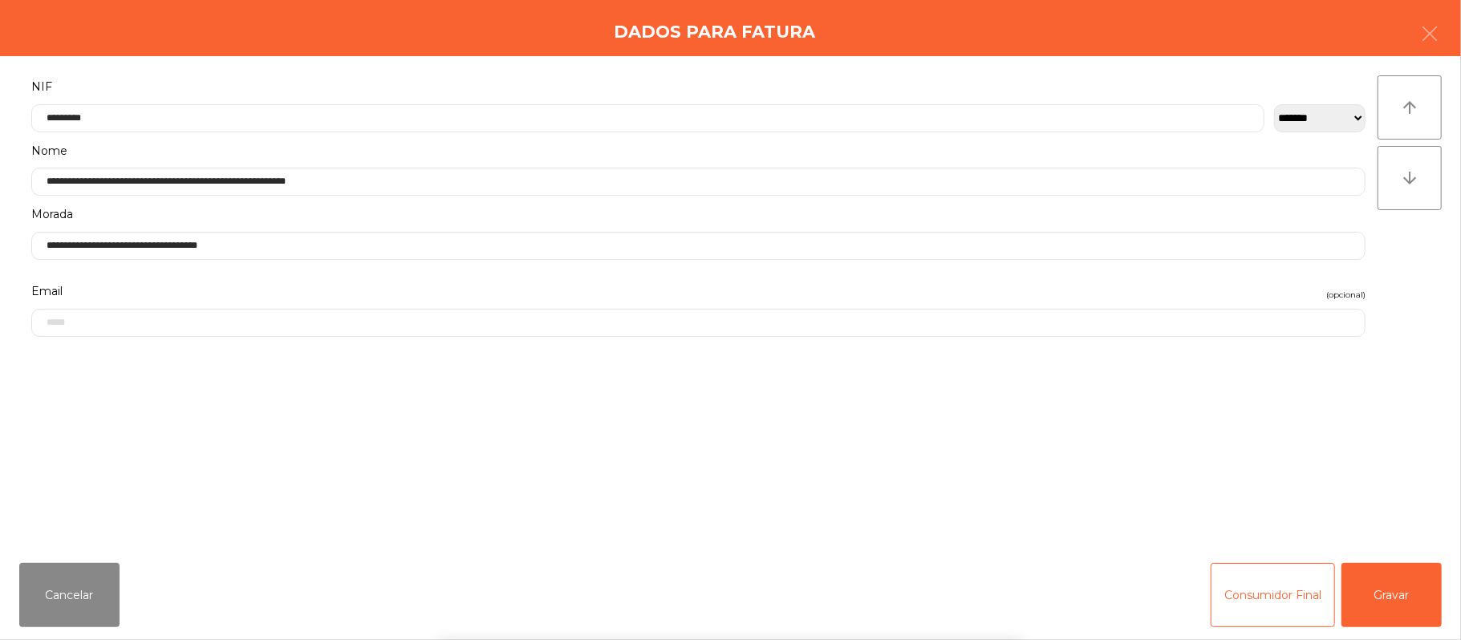
click at [1375, 574] on div "` 1 2 3 4 5 6 7 8 9 0 - = keyboard_backspace keyboard_tab q w e r t y u i o p […" at bounding box center [730, 540] width 1461 height 199
click at [1373, 573] on button "Gravar" at bounding box center [1391, 595] width 100 height 64
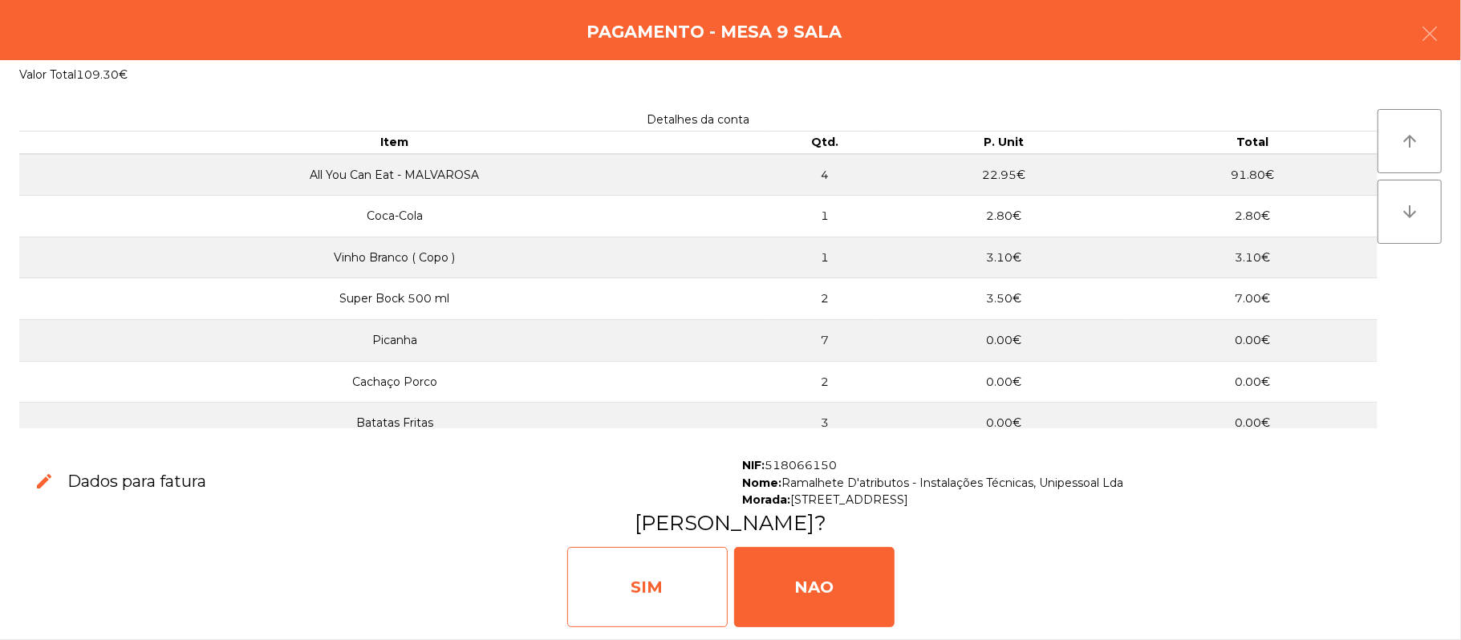
click at [658, 611] on div "SIM" at bounding box center [647, 587] width 160 height 80
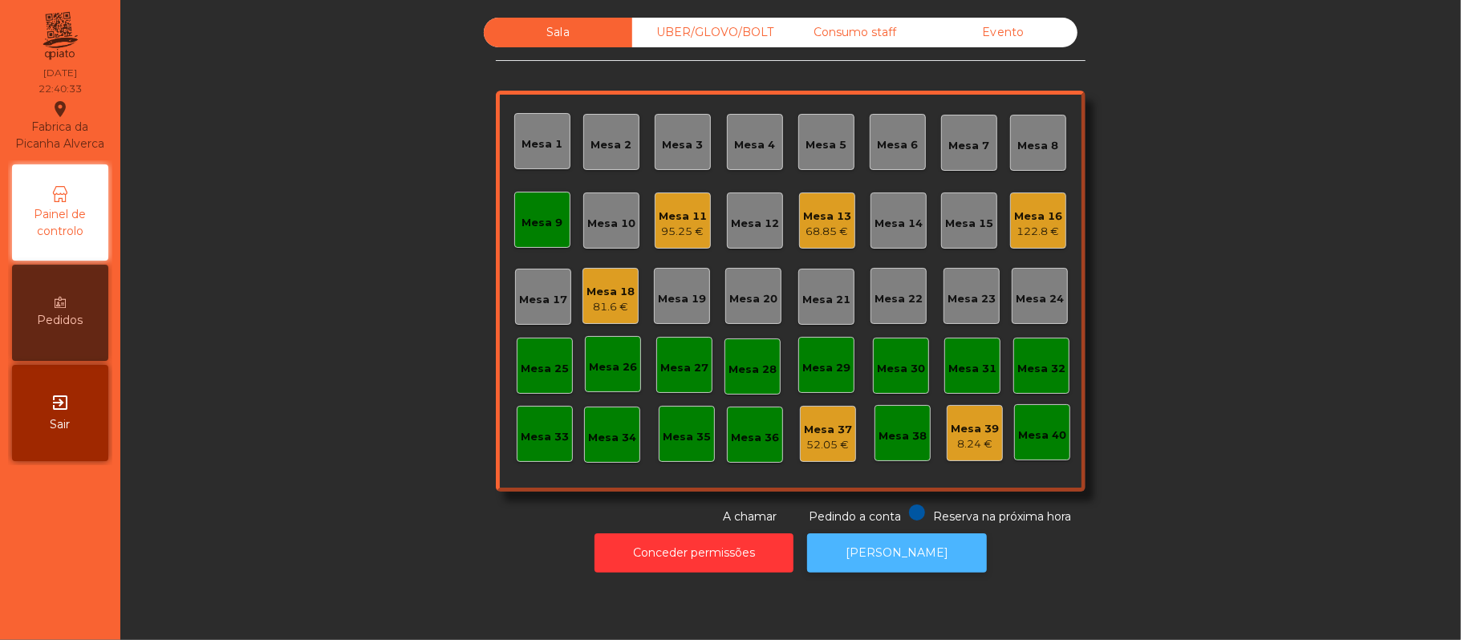
click at [903, 571] on button "[PERSON_NAME]" at bounding box center [897, 552] width 180 height 39
click at [528, 212] on div "Mesa 9" at bounding box center [542, 220] width 41 height 22
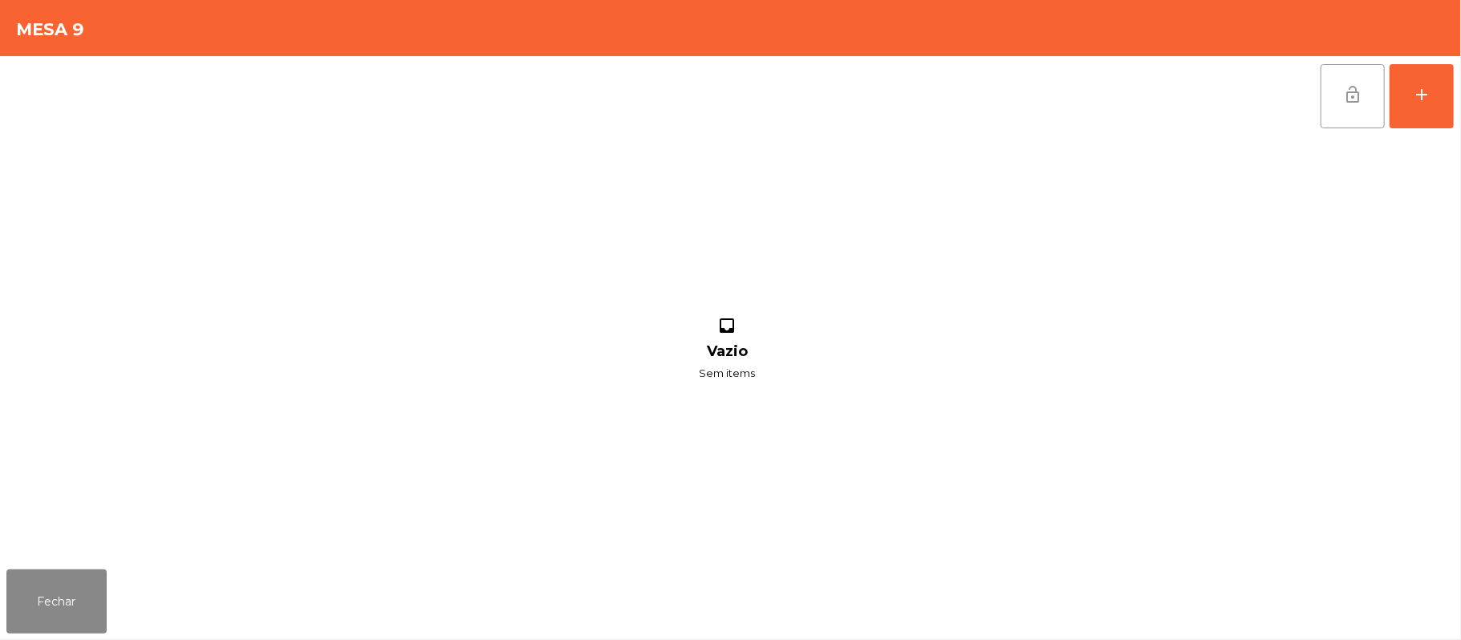
click at [1335, 103] on button "lock_open" at bounding box center [1352, 96] width 64 height 64
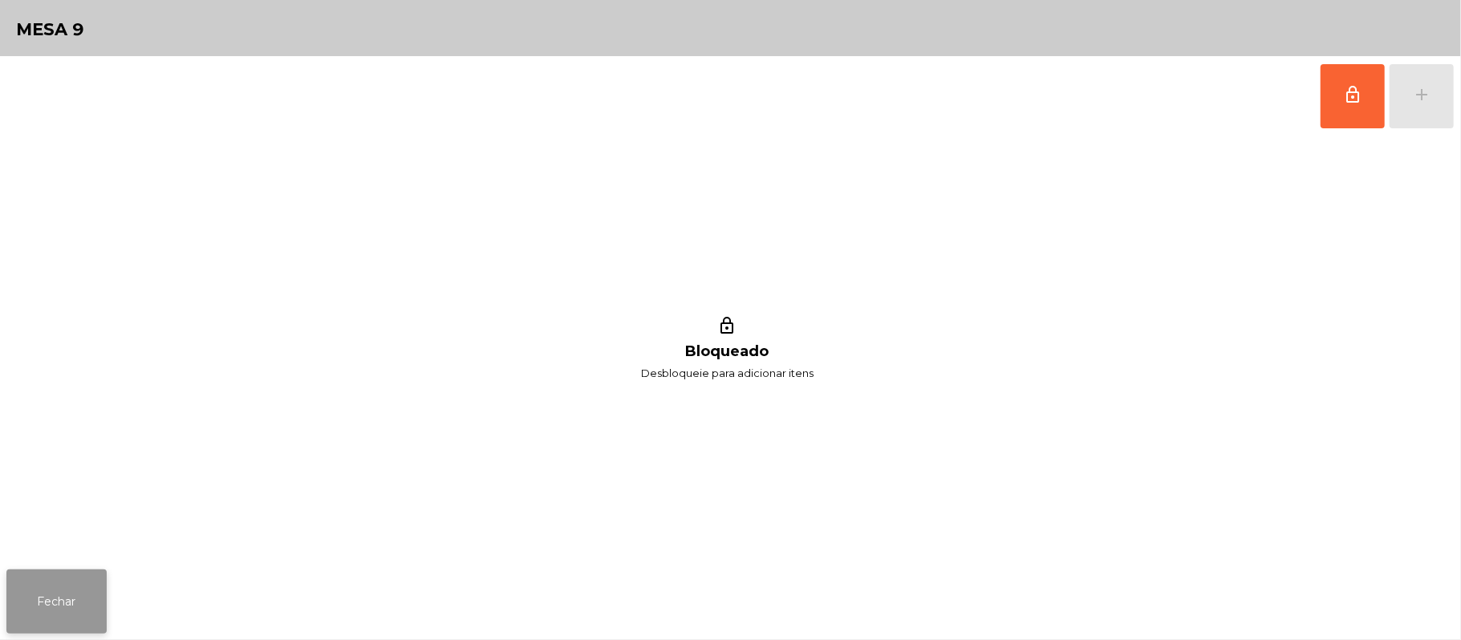
click at [50, 626] on button "Fechar" at bounding box center [56, 601] width 100 height 64
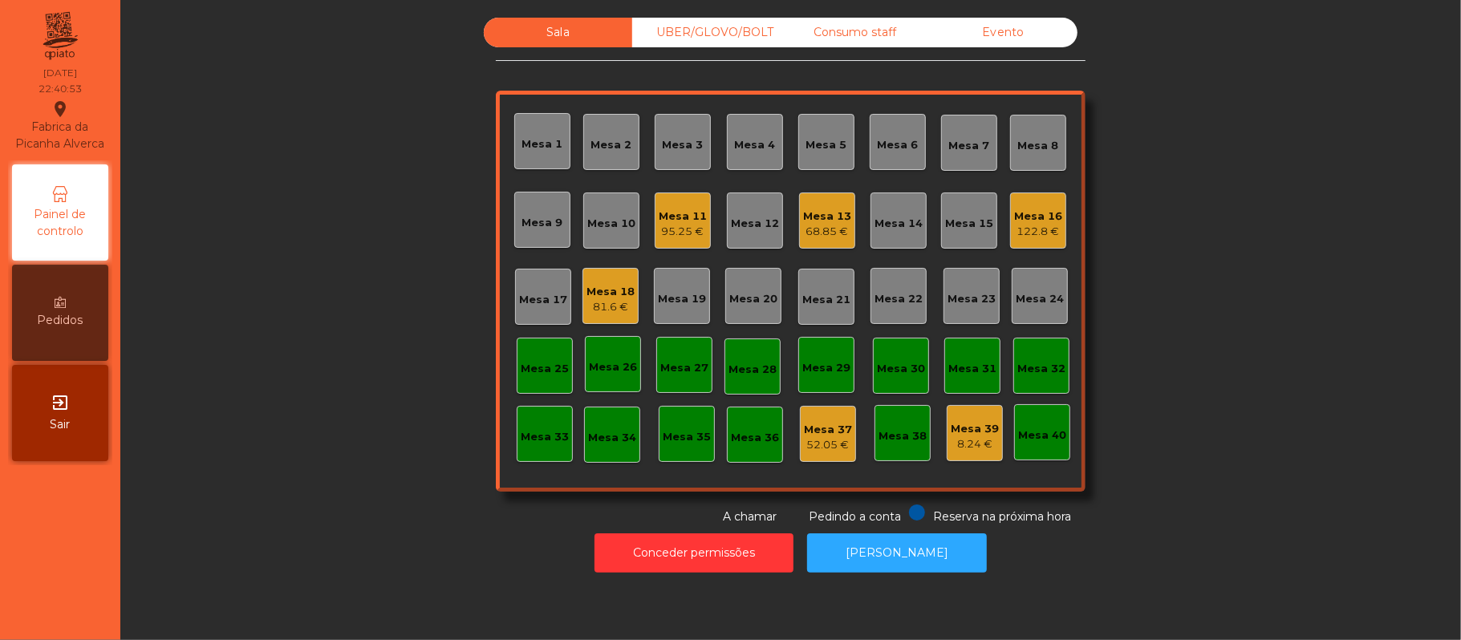
click at [809, 210] on div "Mesa 13" at bounding box center [827, 217] width 48 height 16
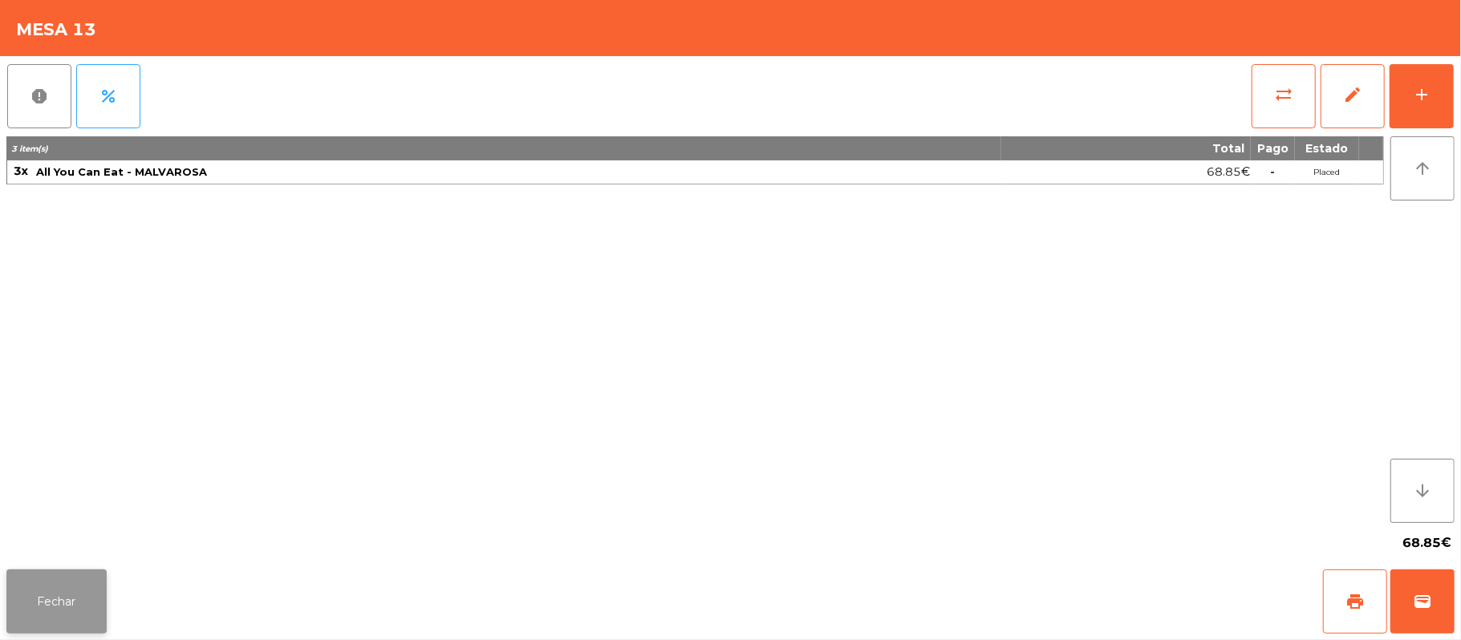
click at [87, 594] on button "Fechar" at bounding box center [56, 601] width 100 height 64
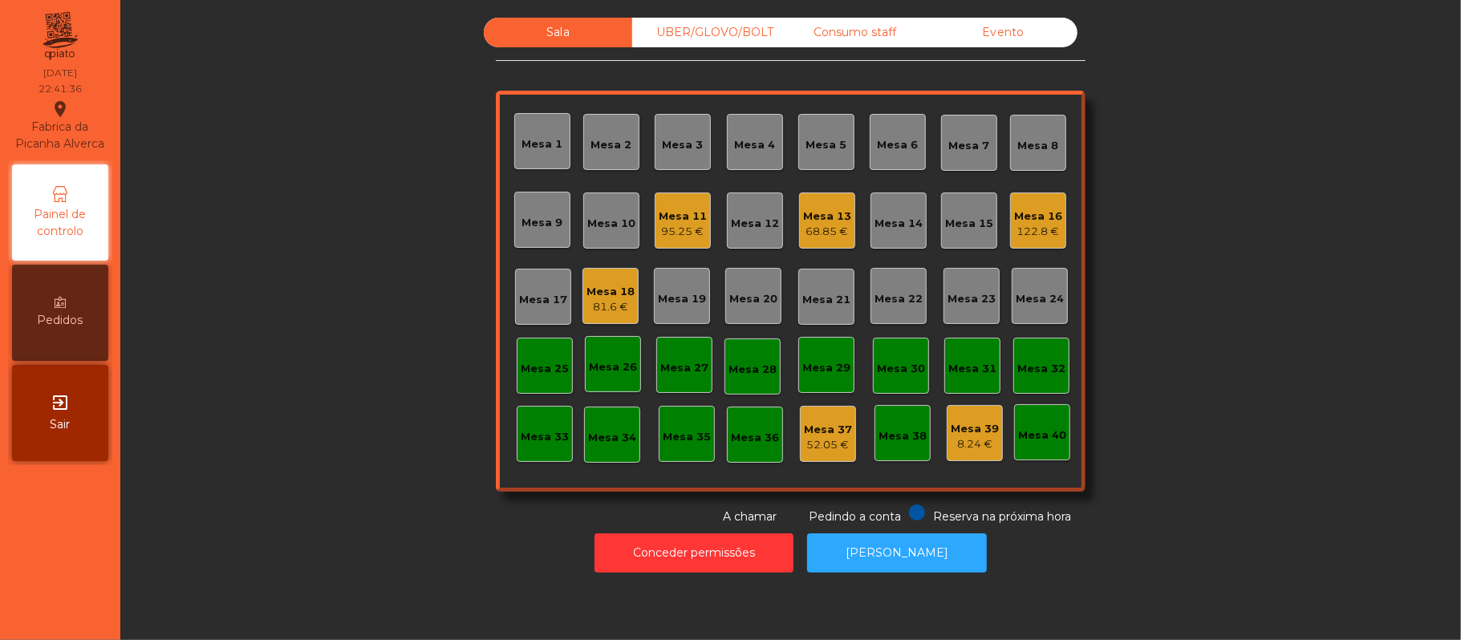
click at [586, 290] on div "Mesa 18" at bounding box center [610, 292] width 48 height 16
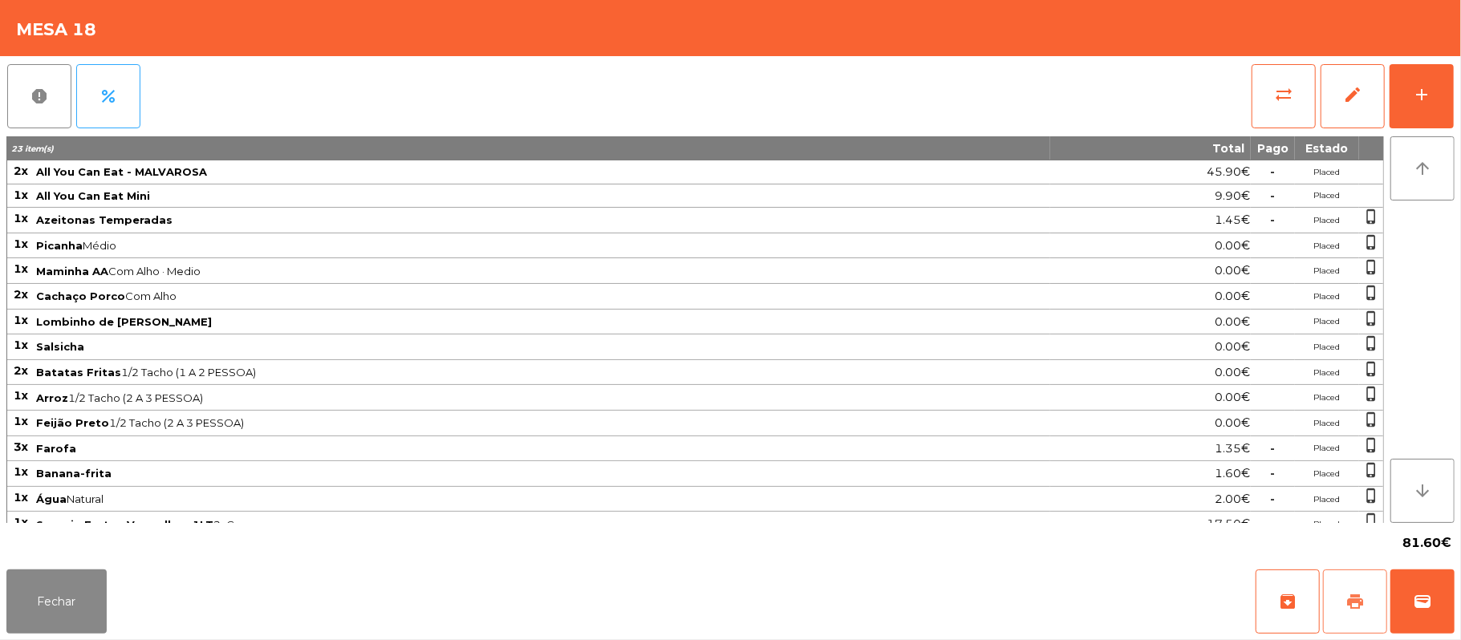
click at [1360, 579] on button "print" at bounding box center [1355, 601] width 64 height 64
click at [51, 601] on button "Fechar" at bounding box center [56, 601] width 100 height 64
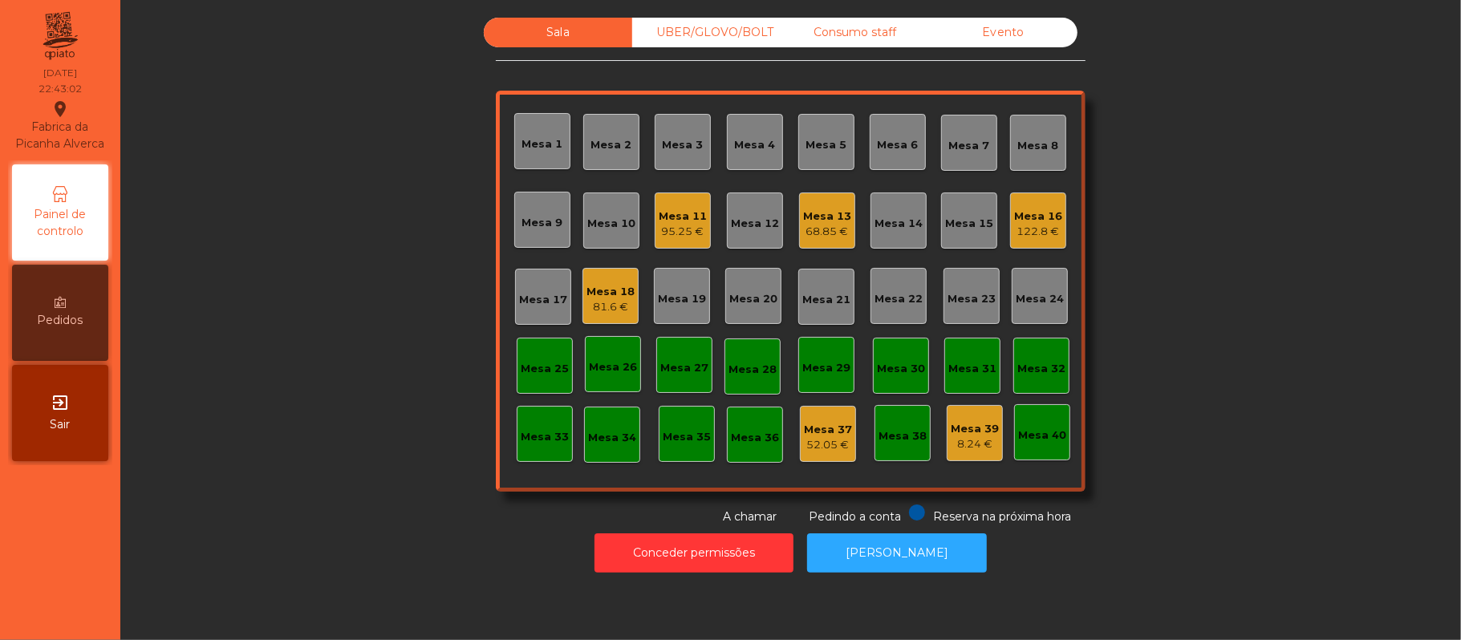
click at [586, 310] on div "81.6 €" at bounding box center [610, 307] width 48 height 16
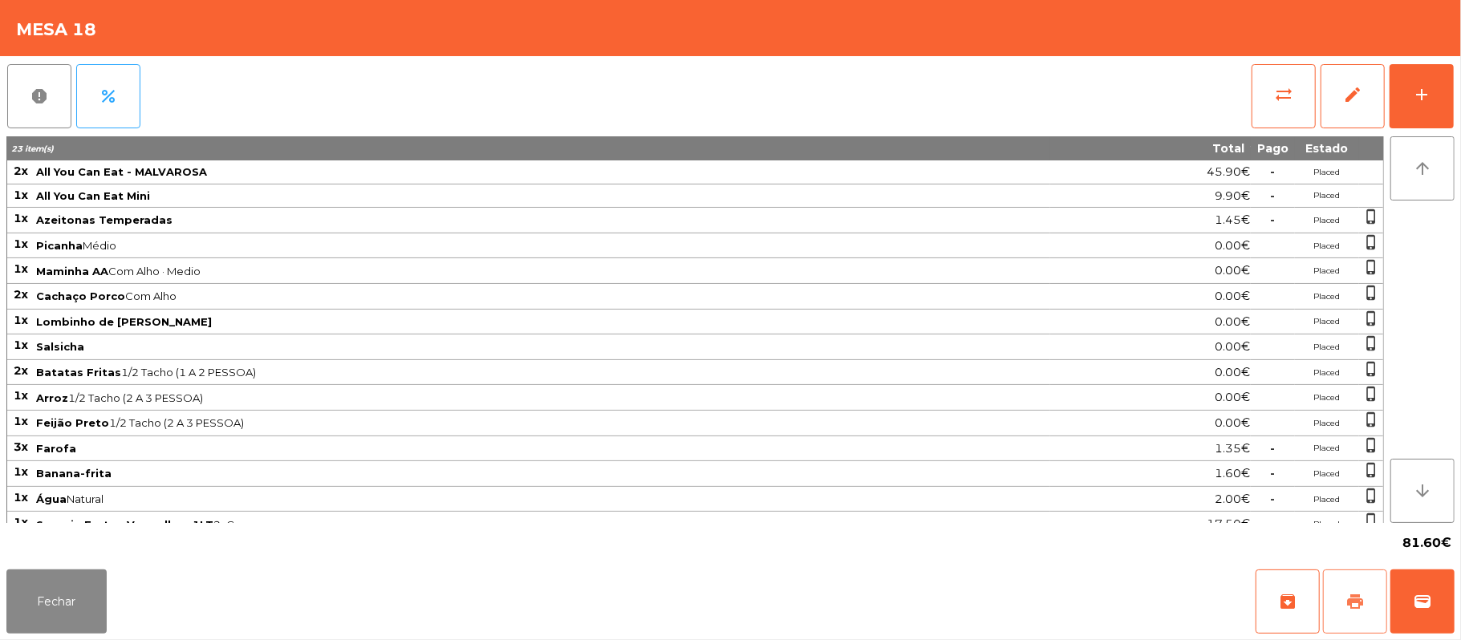
click at [1354, 579] on button "print" at bounding box center [1355, 601] width 64 height 64
click at [17, 608] on button "Fechar" at bounding box center [56, 601] width 100 height 64
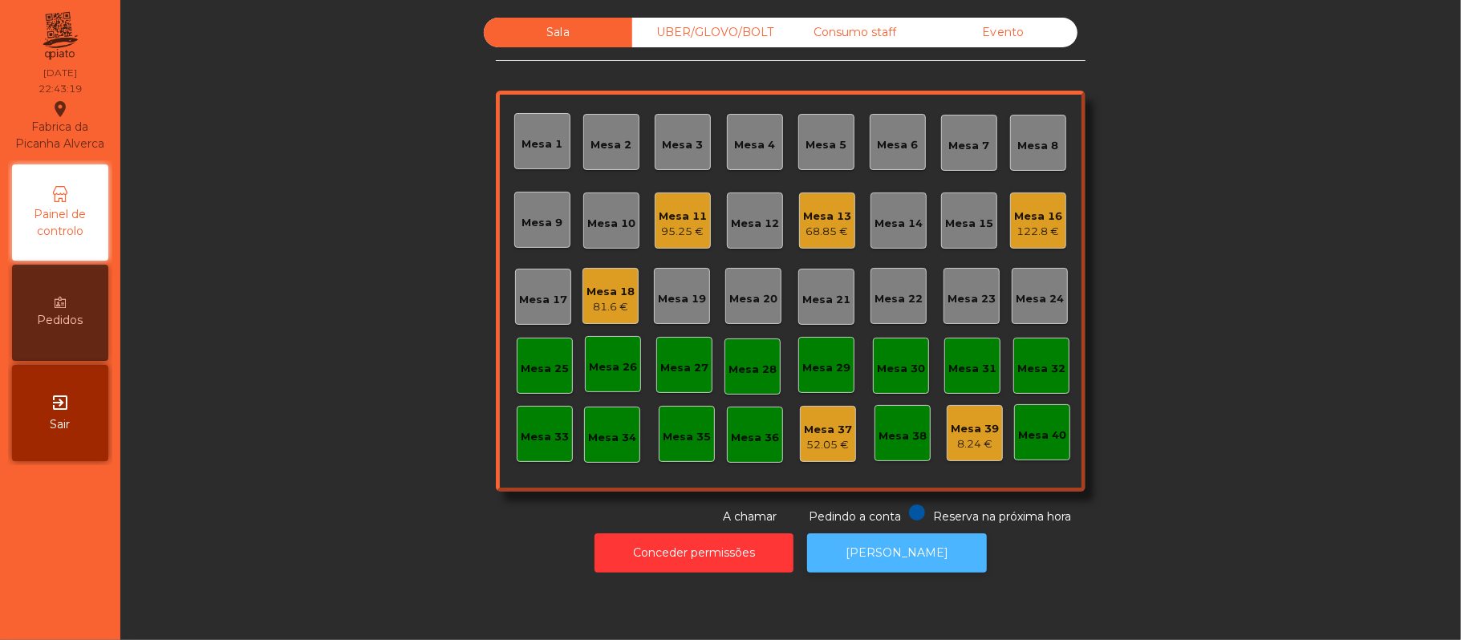
click at [870, 546] on button "[PERSON_NAME]" at bounding box center [897, 552] width 180 height 39
click at [586, 302] on div "81.6 €" at bounding box center [610, 307] width 48 height 16
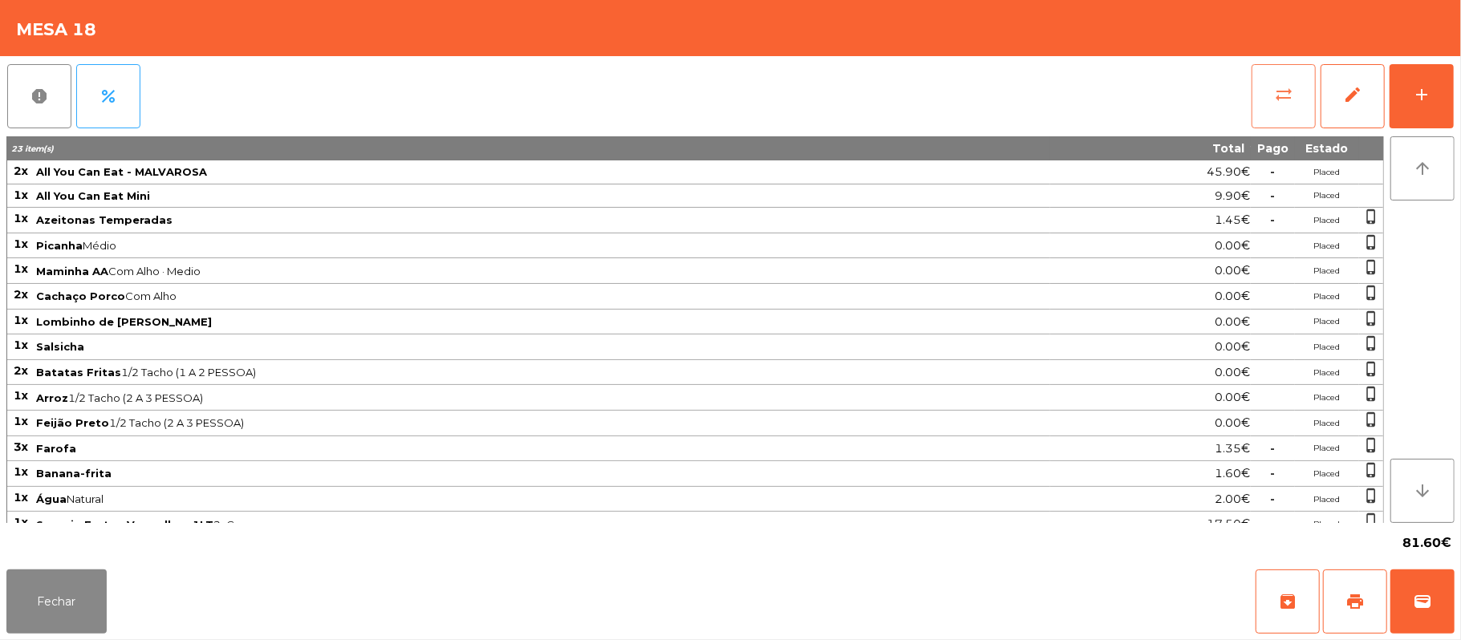
click at [1298, 90] on button "sync_alt" at bounding box center [1283, 96] width 64 height 64
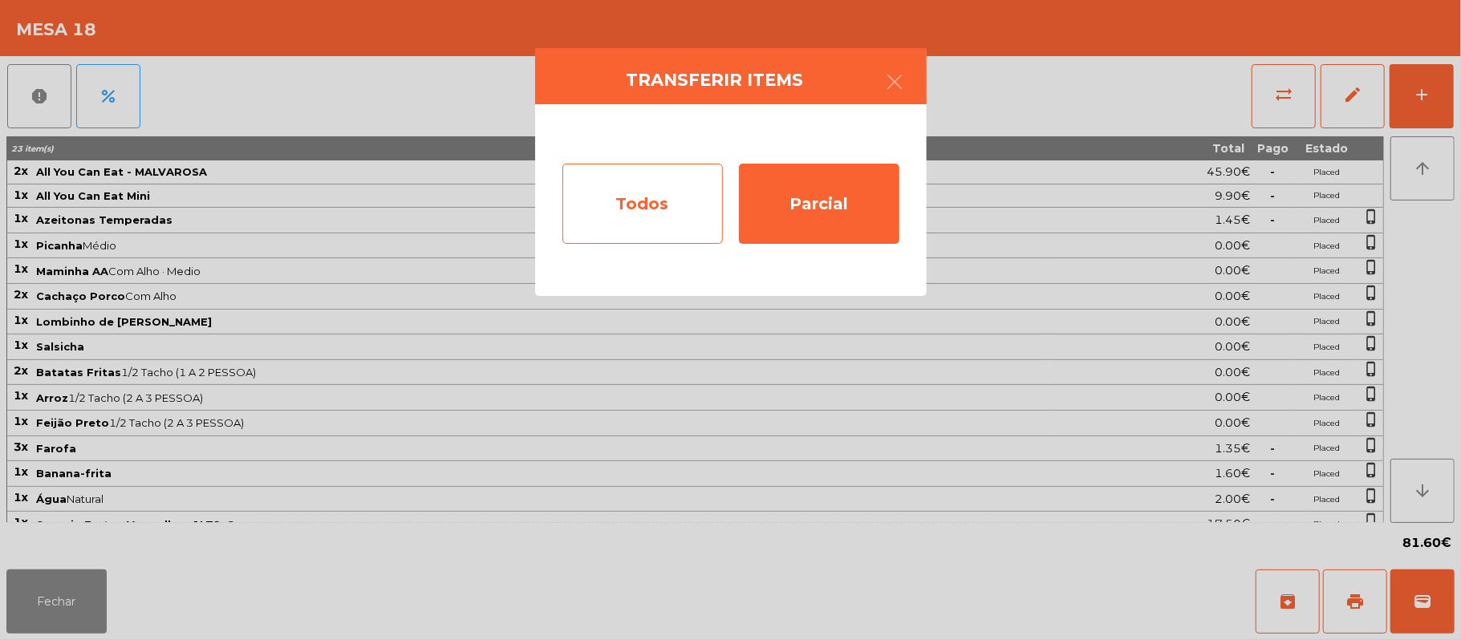
click at [649, 201] on div "Todos" at bounding box center [642, 204] width 160 height 80
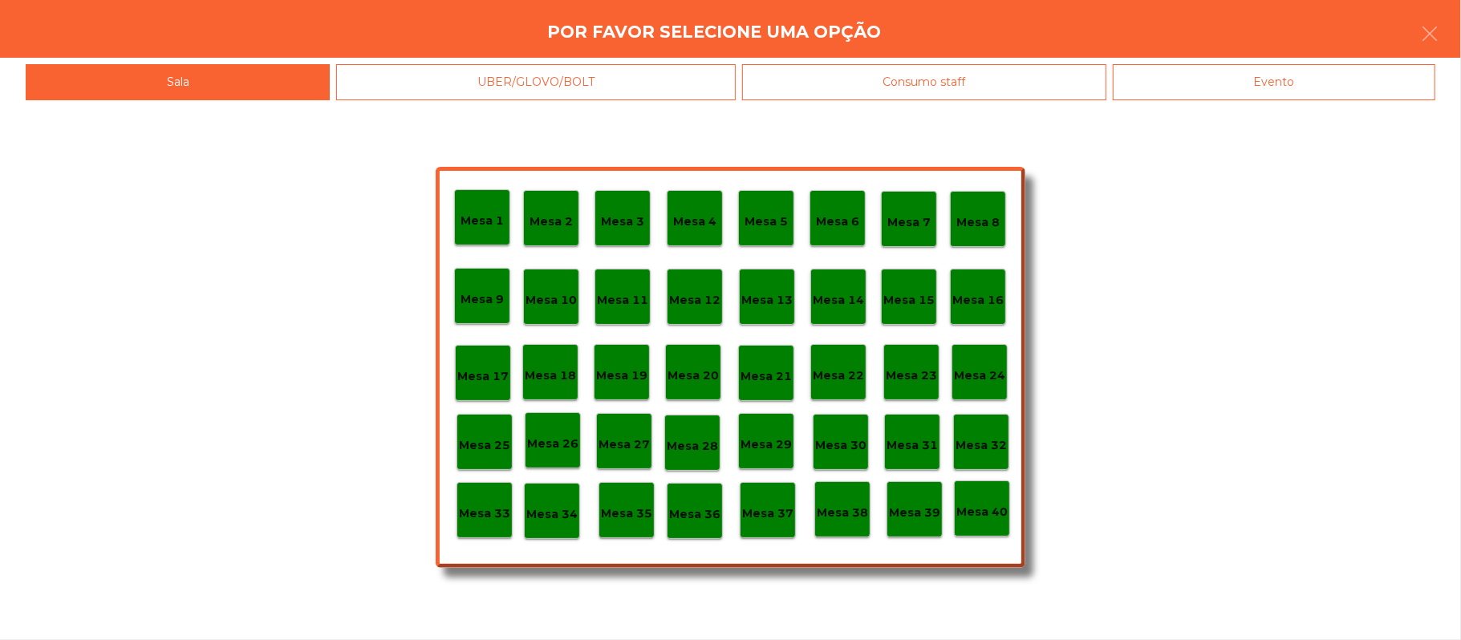
click at [1256, 75] on div "Evento" at bounding box center [1273, 82] width 322 height 36
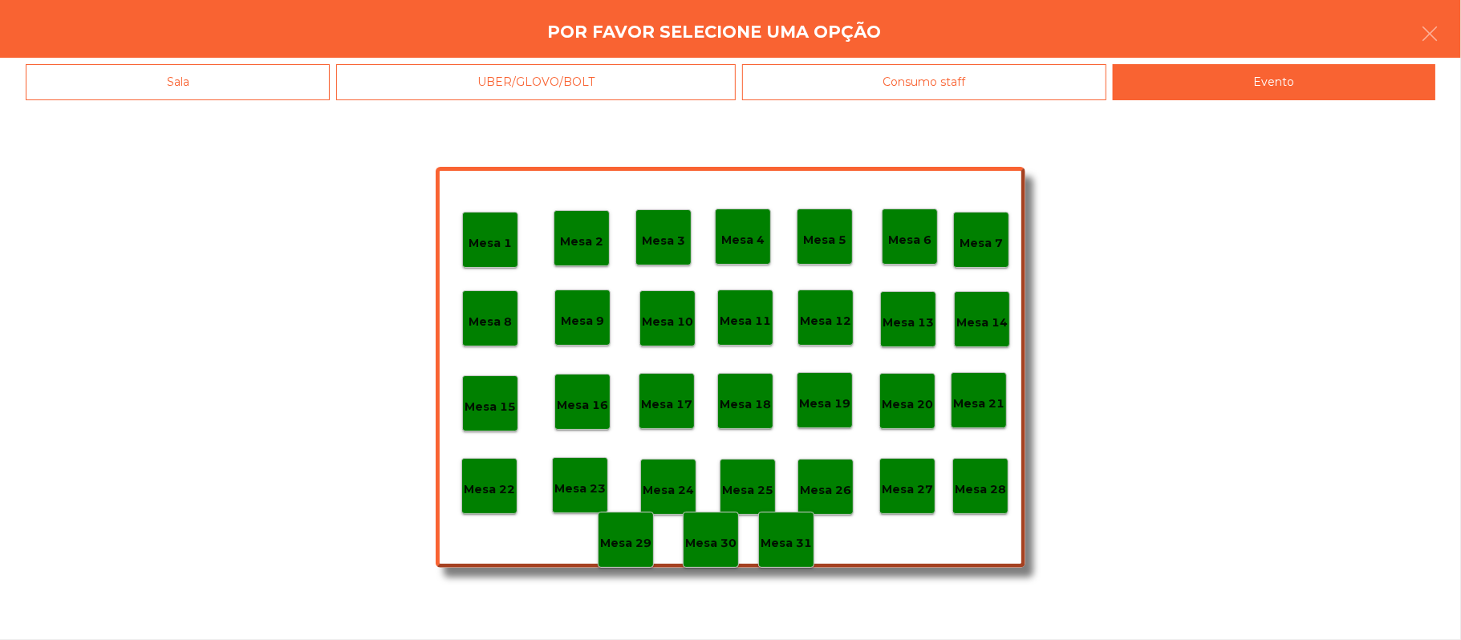
click at [954, 470] on div "Mesa 28" at bounding box center [980, 486] width 56 height 56
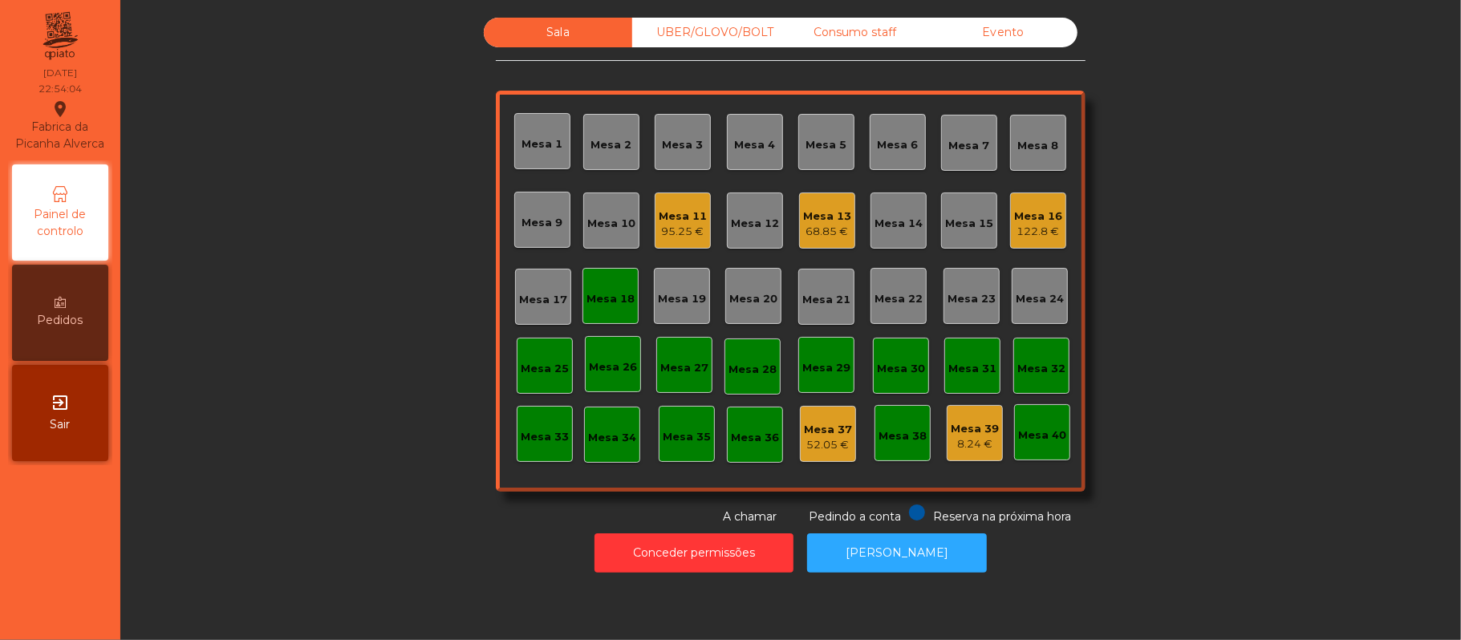
click at [661, 215] on div "Mesa 11" at bounding box center [682, 217] width 48 height 16
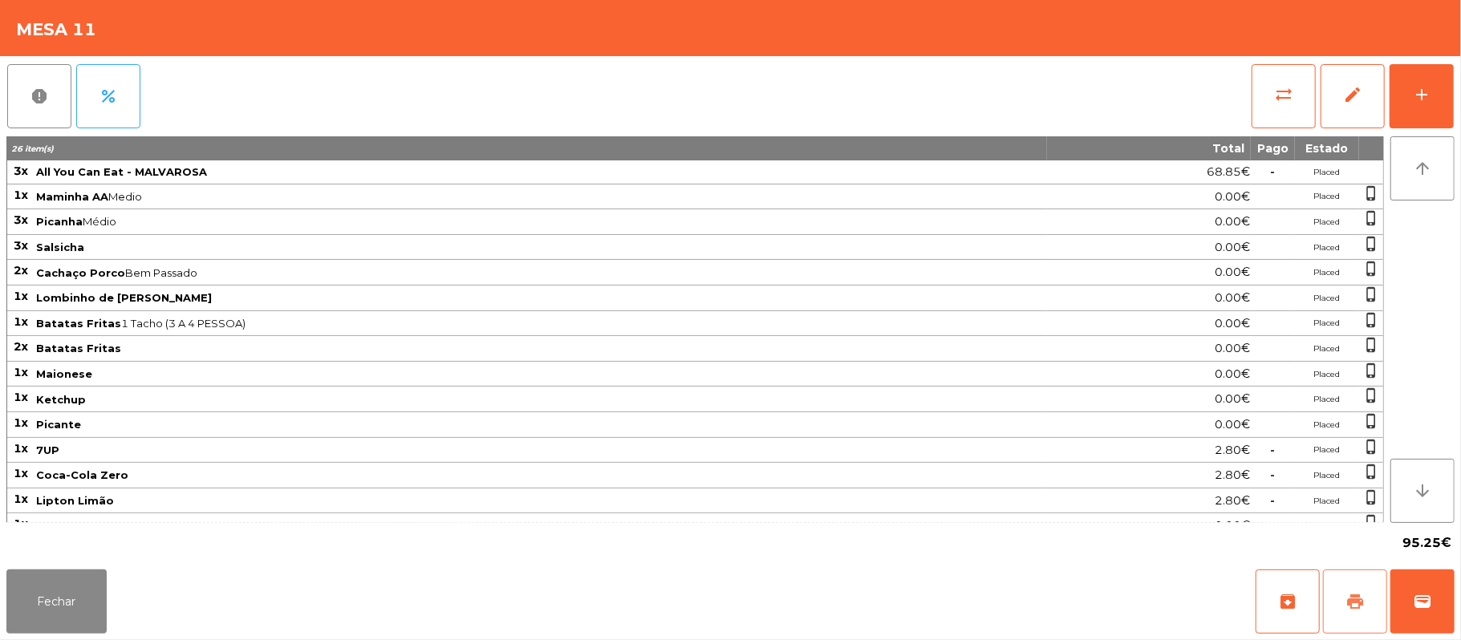
click at [1346, 604] on span "print" at bounding box center [1354, 601] width 19 height 19
click at [1303, 91] on button "sync_alt" at bounding box center [1283, 96] width 64 height 64
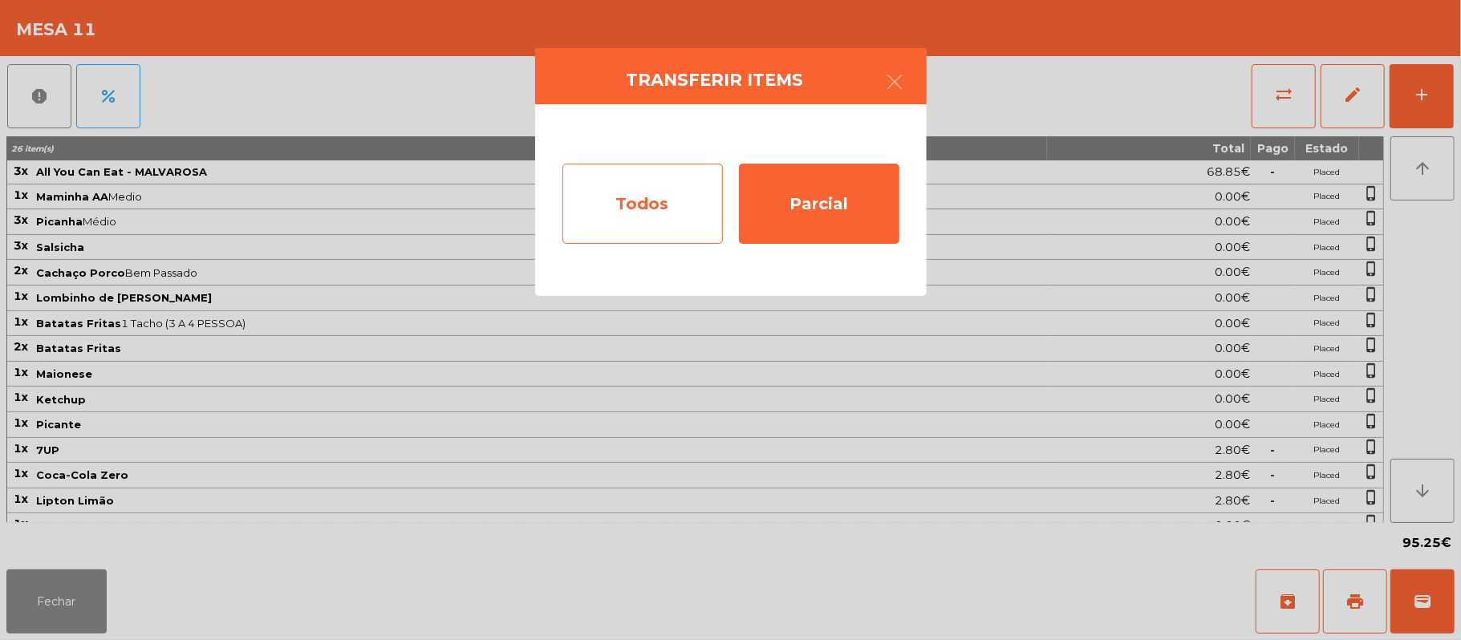
click at [653, 212] on div "Todos" at bounding box center [642, 204] width 160 height 80
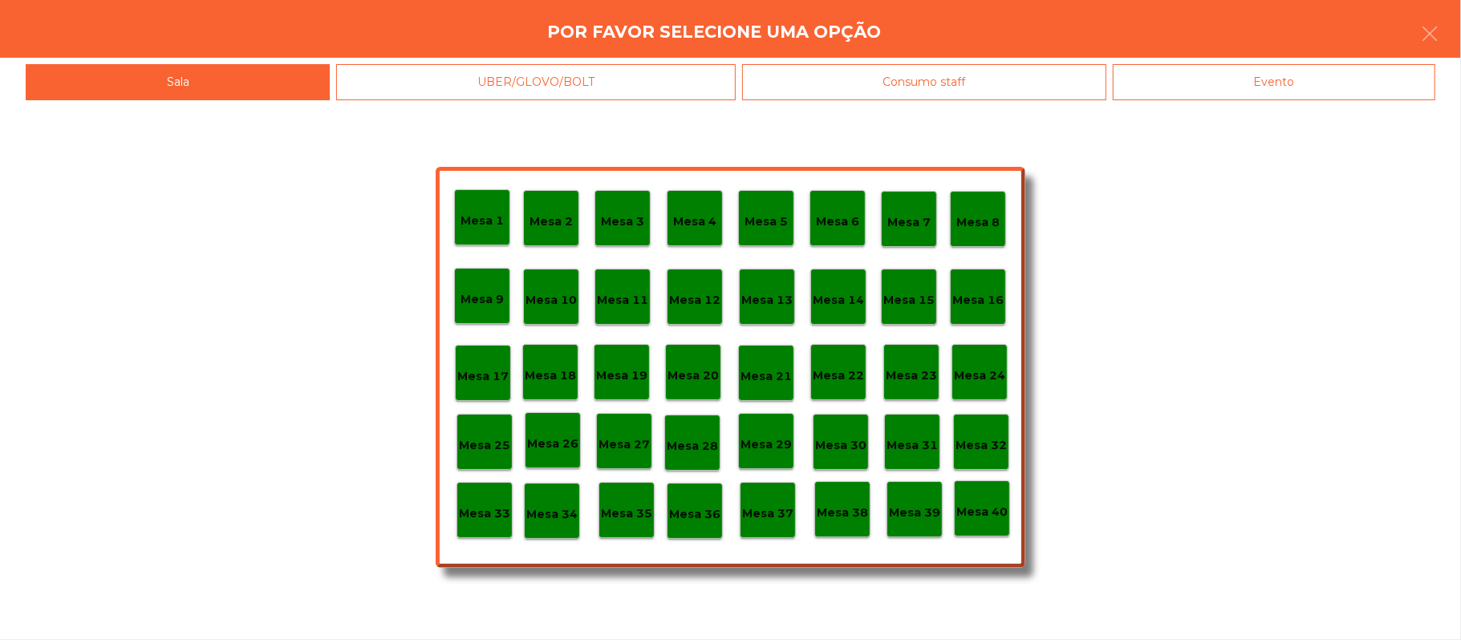
click at [1274, 75] on div "Evento" at bounding box center [1273, 82] width 322 height 36
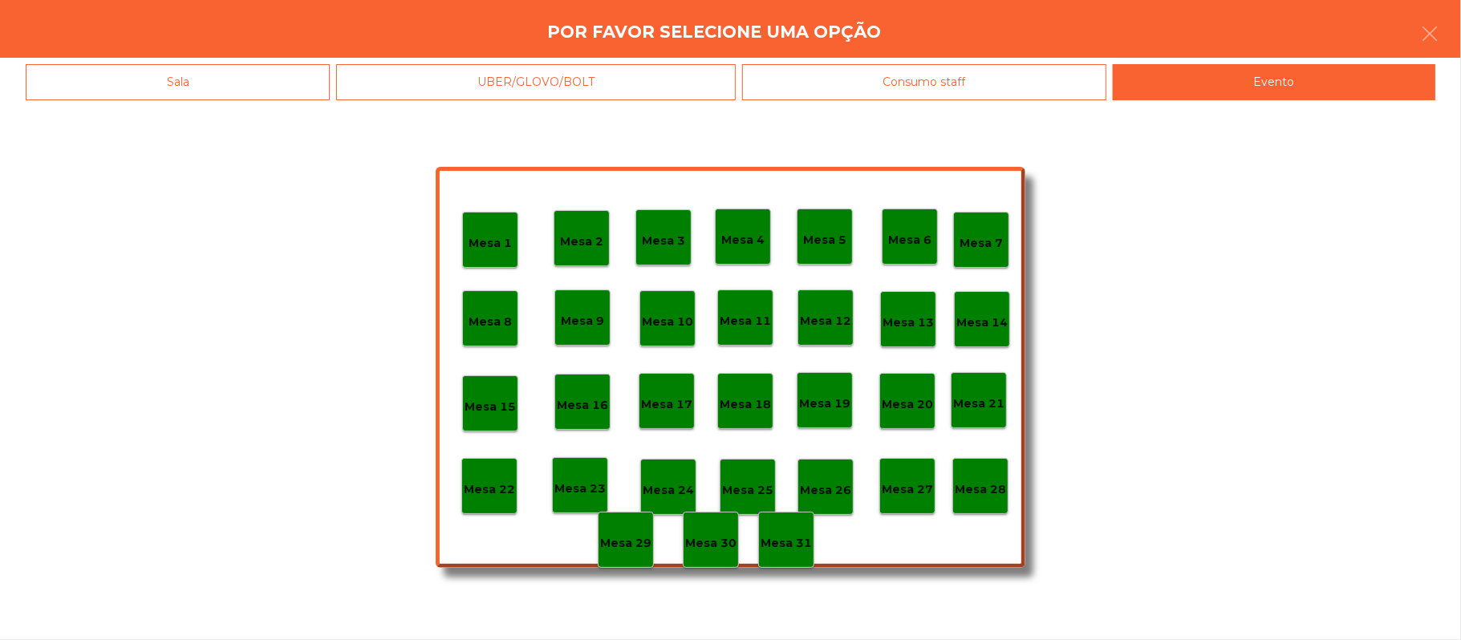
click at [986, 483] on p "Mesa 28" at bounding box center [979, 489] width 51 height 18
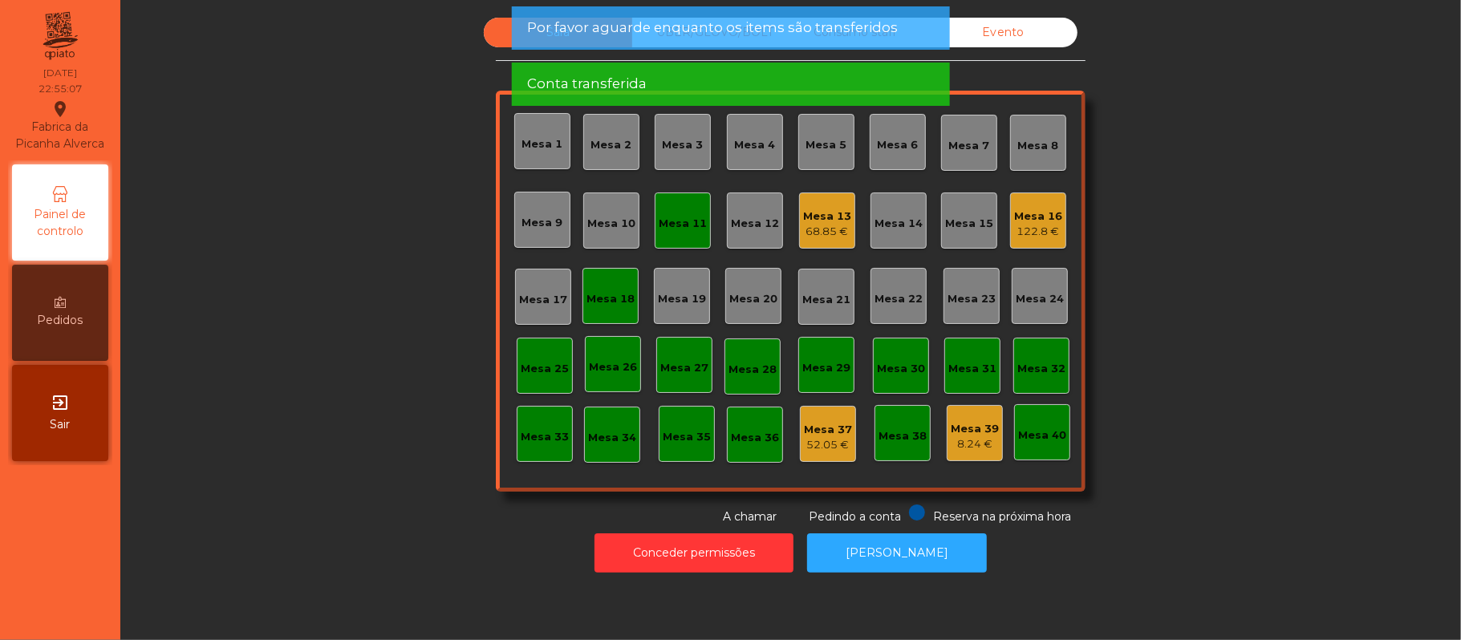
click at [682, 219] on div "Mesa 11" at bounding box center [682, 224] width 48 height 16
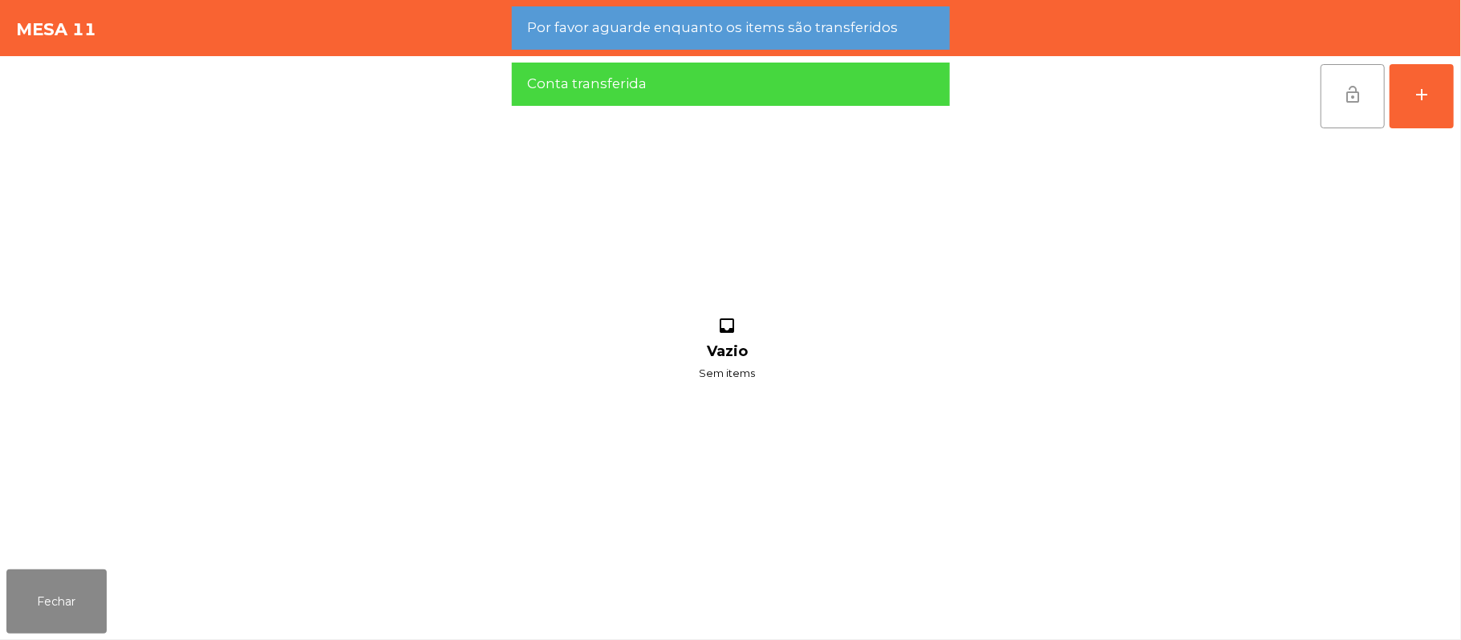
click at [1339, 87] on button "lock_open" at bounding box center [1352, 96] width 64 height 64
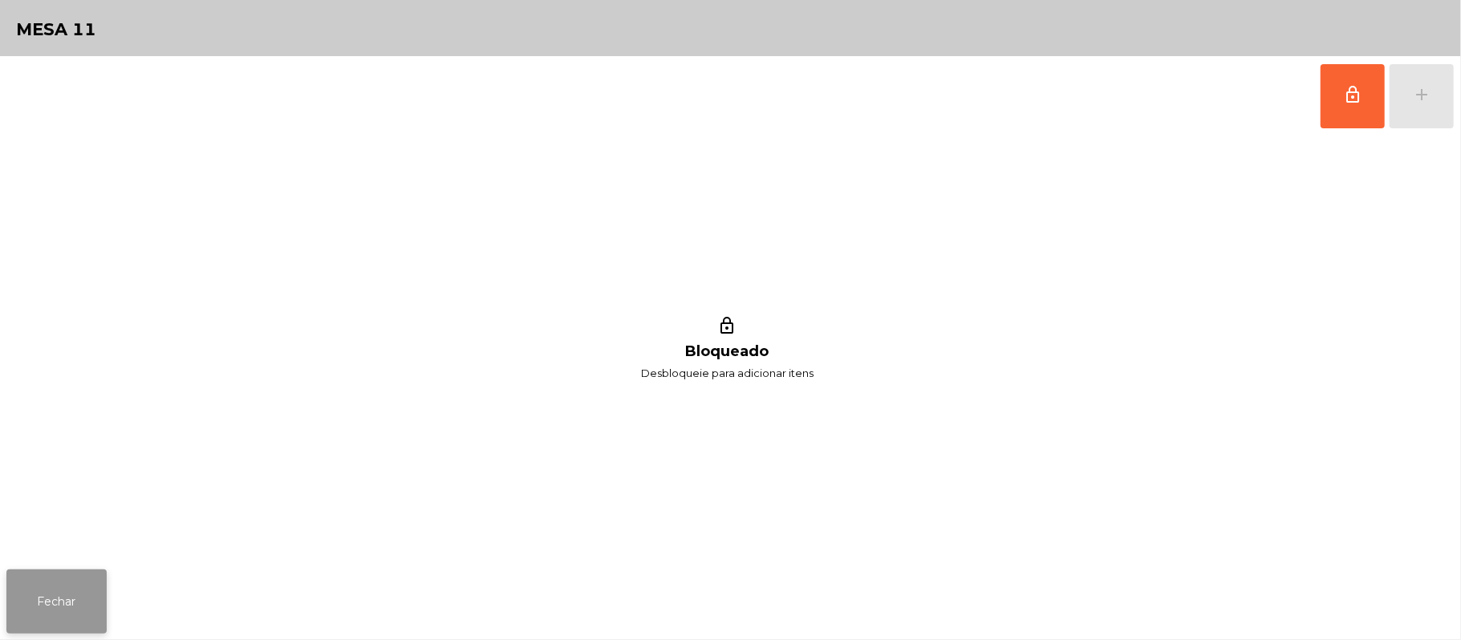
click at [78, 574] on button "Fechar" at bounding box center [56, 601] width 100 height 64
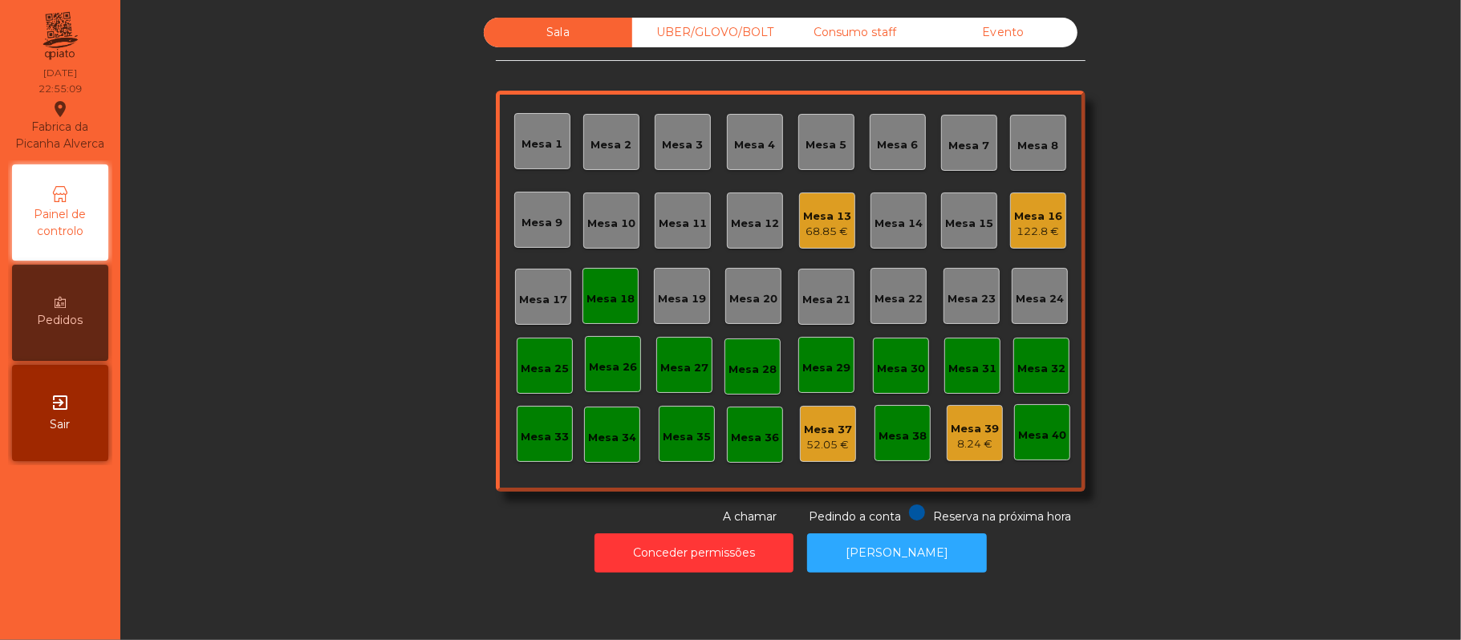
click at [613, 285] on div "Mesa 18" at bounding box center [610, 296] width 48 height 22
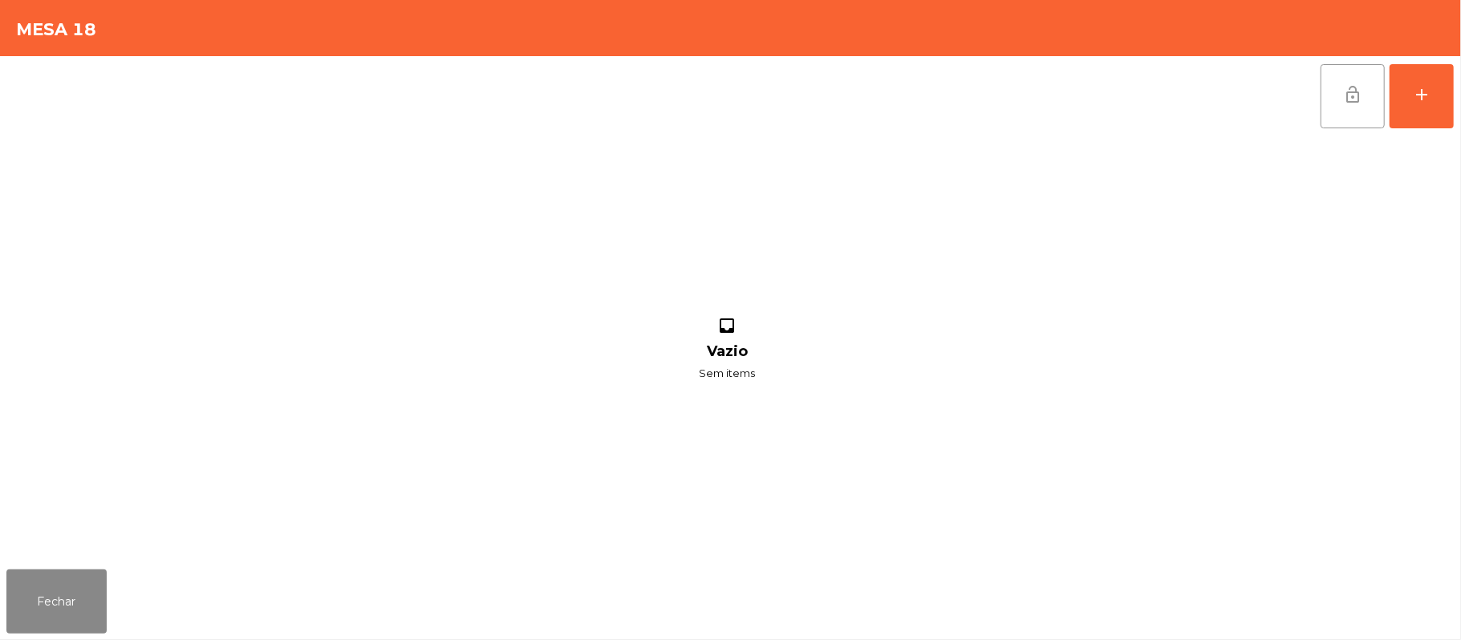
click at [1328, 82] on button "lock_open" at bounding box center [1352, 96] width 64 height 64
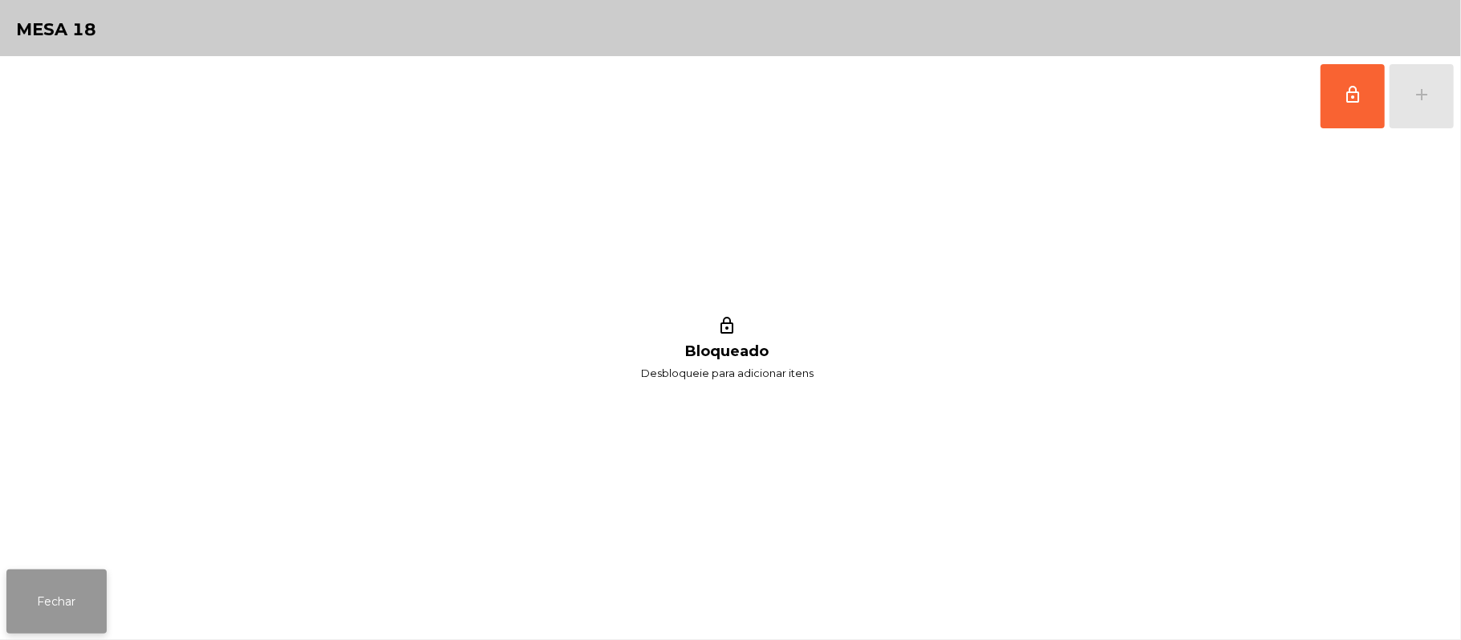
click at [55, 588] on button "Fechar" at bounding box center [56, 601] width 100 height 64
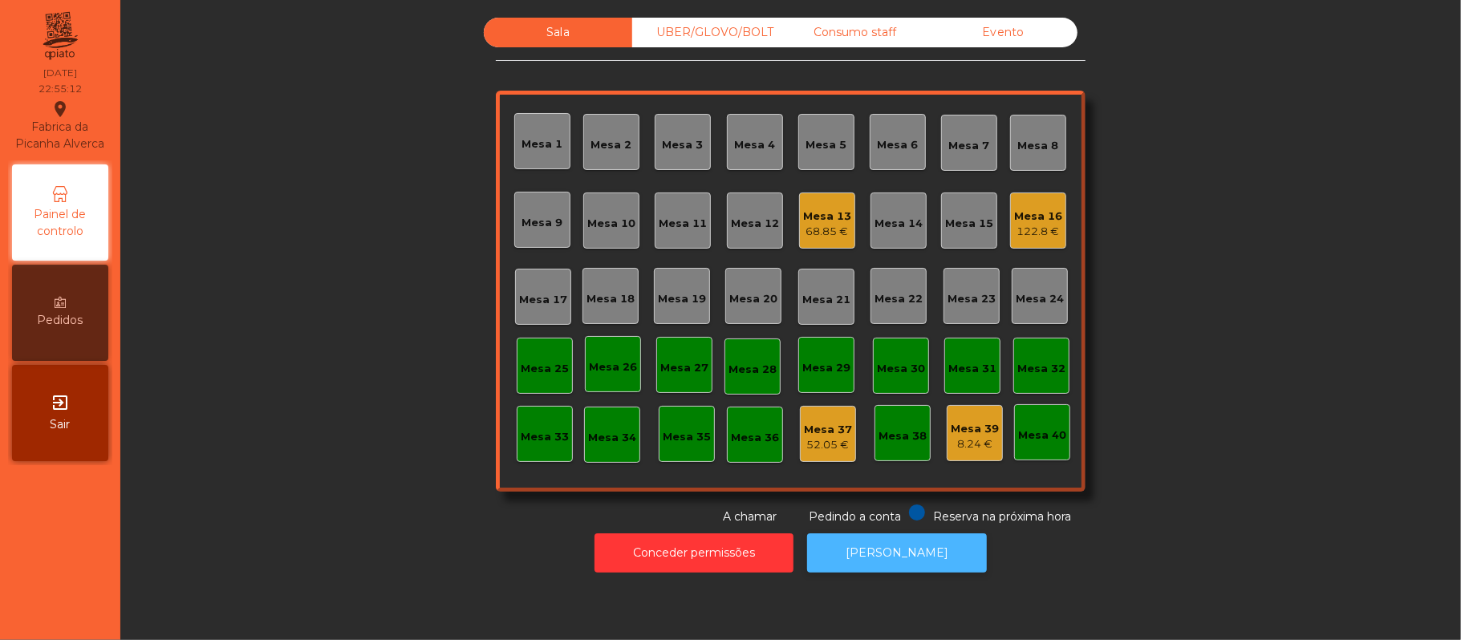
click at [918, 536] on button "[PERSON_NAME]" at bounding box center [897, 552] width 180 height 39
click at [812, 212] on div "Mesa 13" at bounding box center [827, 217] width 48 height 16
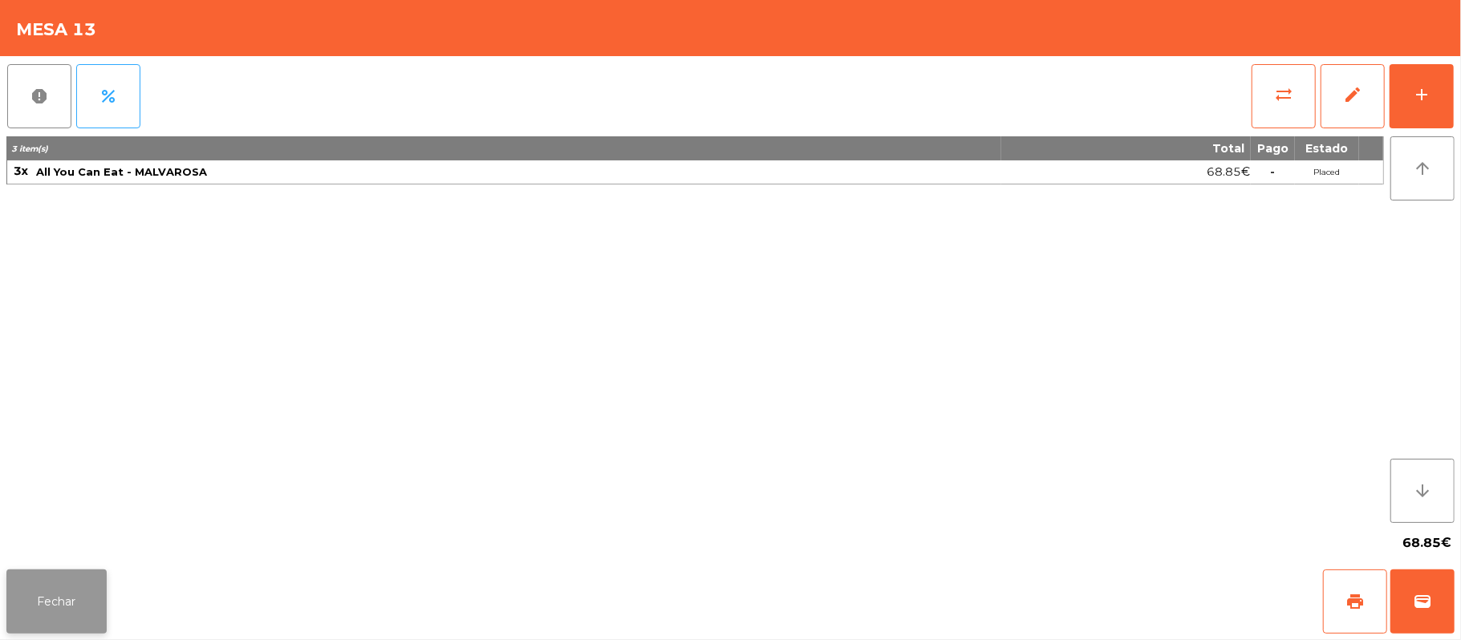
click at [90, 576] on button "Fechar" at bounding box center [56, 601] width 100 height 64
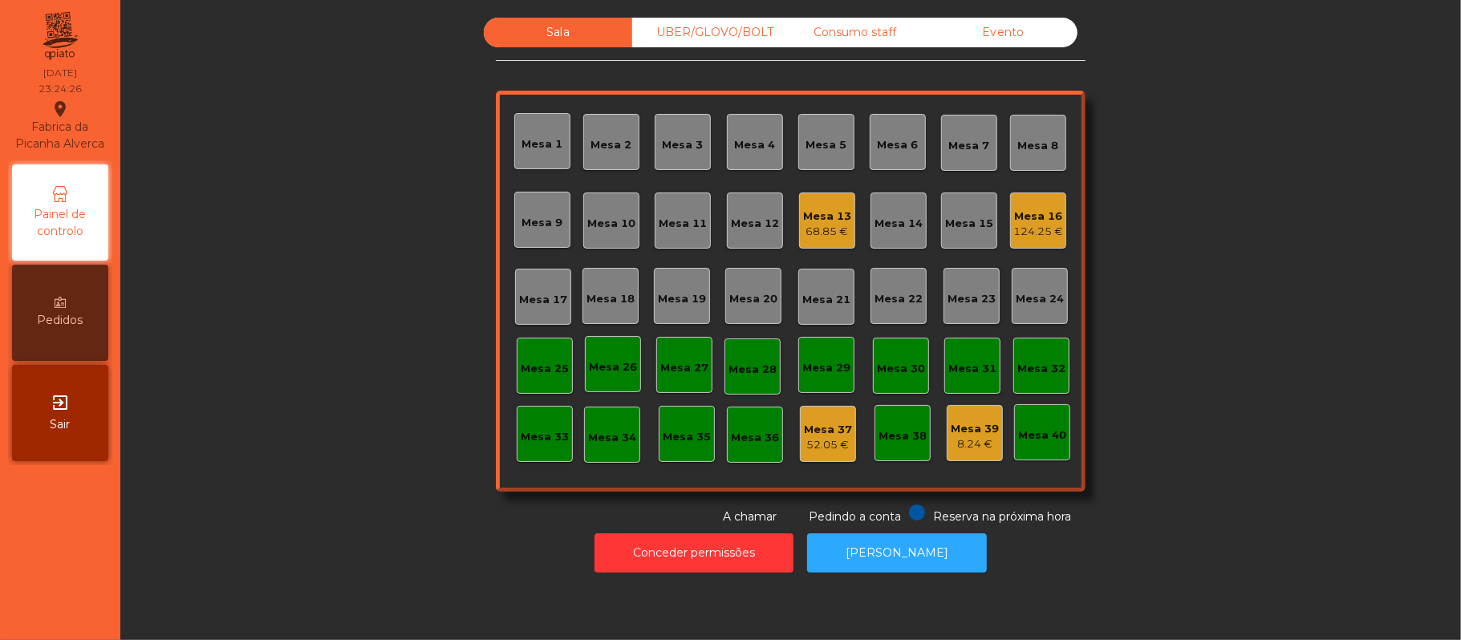
click at [1018, 225] on div "124.25 €" at bounding box center [1038, 232] width 50 height 16
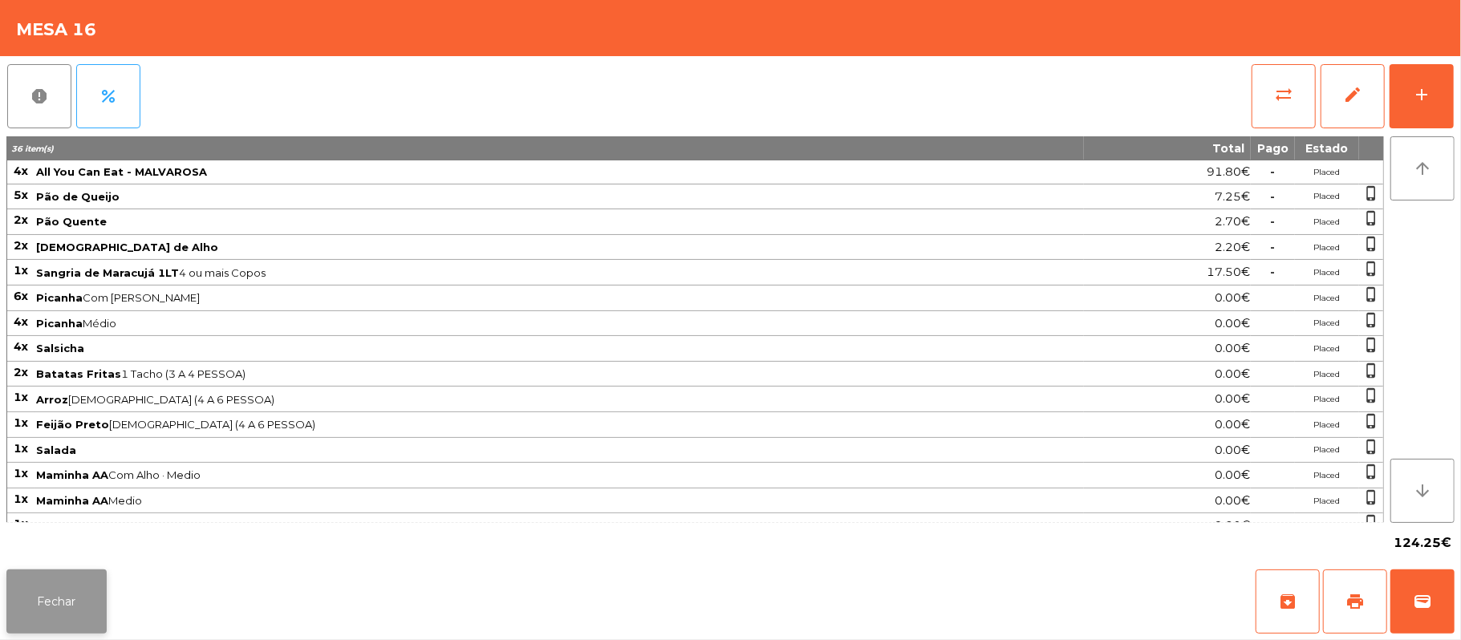
click at [46, 614] on button "Fechar" at bounding box center [56, 601] width 100 height 64
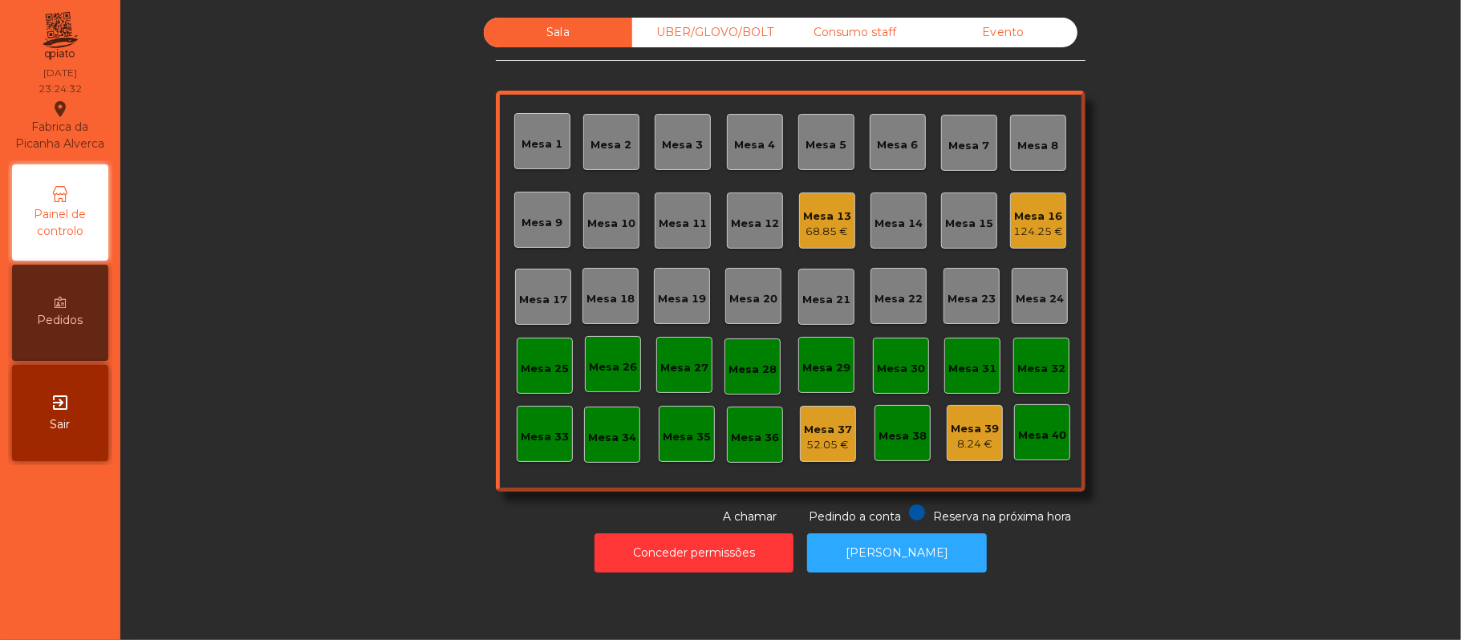
click at [826, 235] on div "68.85 €" at bounding box center [827, 232] width 48 height 16
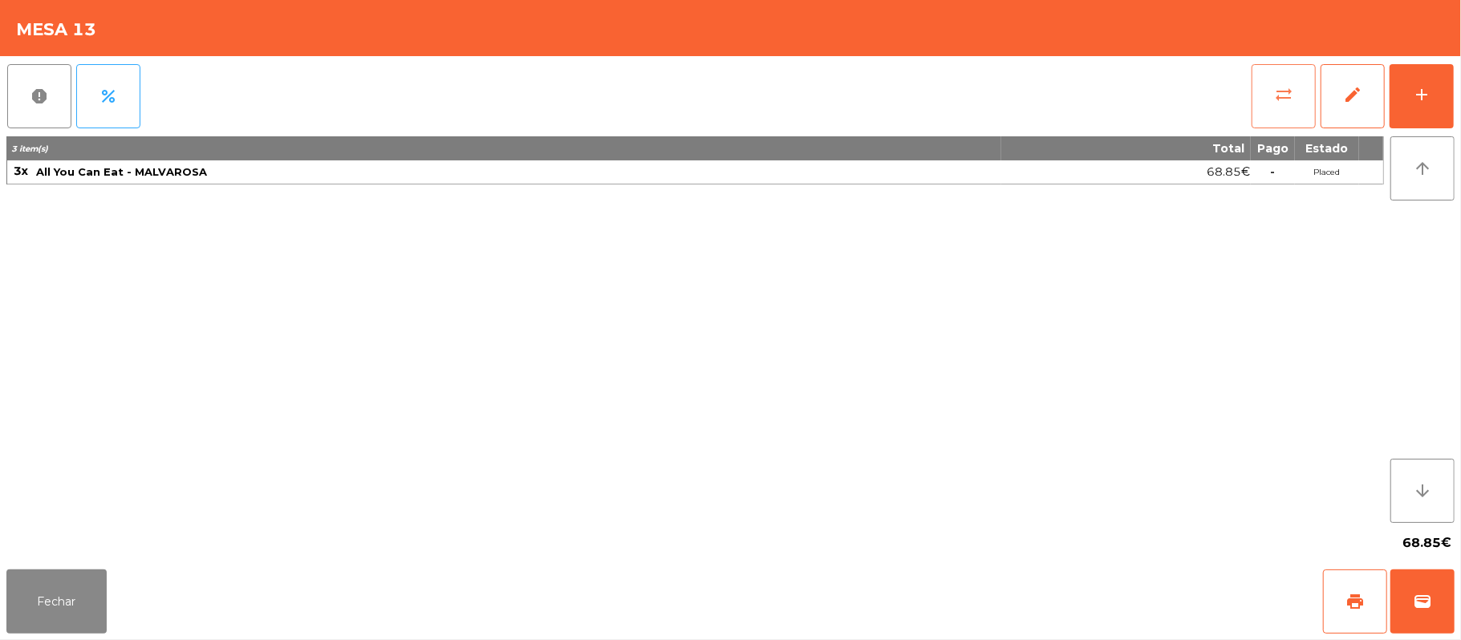
click at [1283, 96] on span "sync_alt" at bounding box center [1283, 94] width 19 height 19
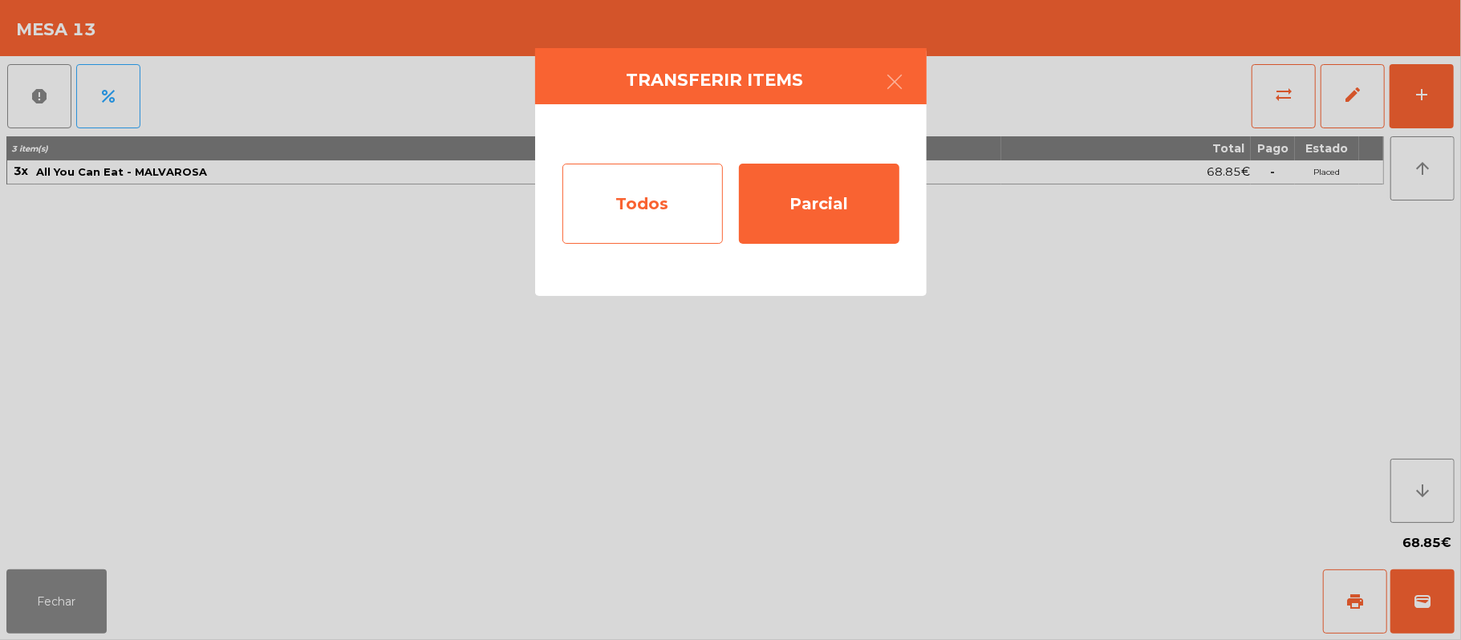
click at [652, 201] on div "Todos" at bounding box center [642, 204] width 160 height 80
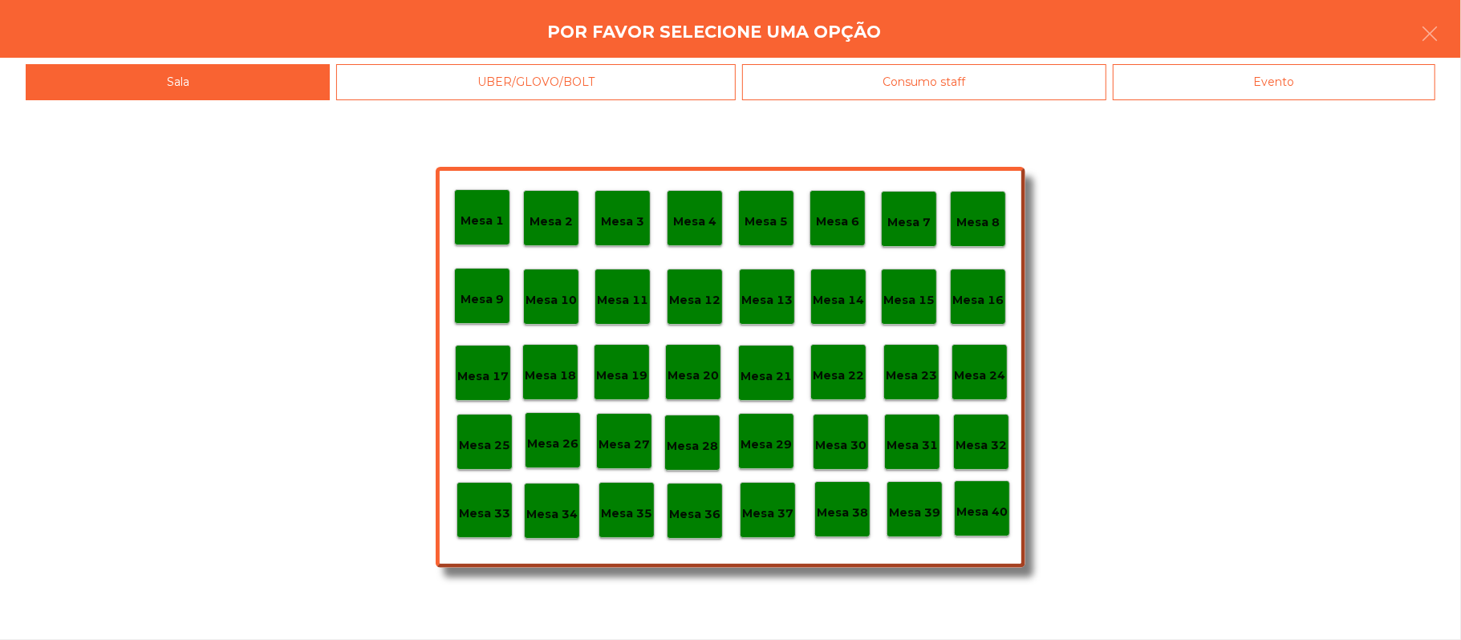
click at [764, 499] on div "Mesa 37" at bounding box center [767, 510] width 51 height 25
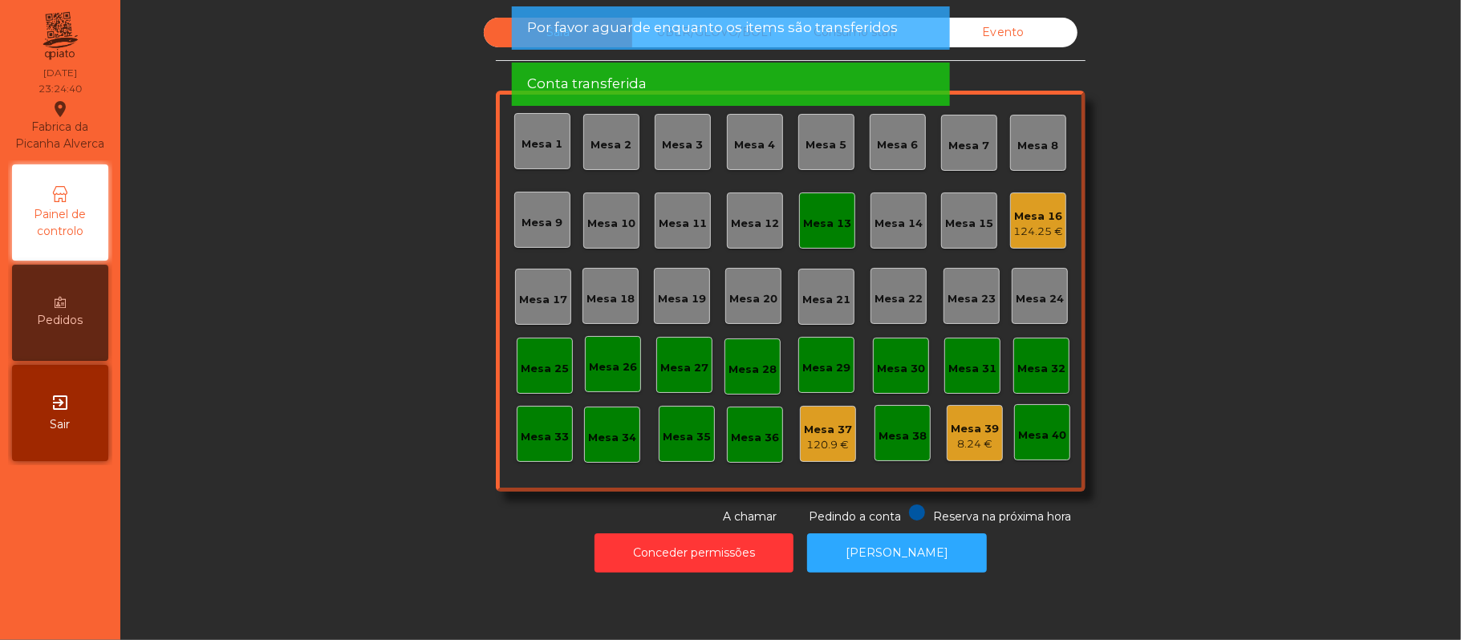
click at [812, 216] on div "Mesa 13" at bounding box center [827, 224] width 48 height 16
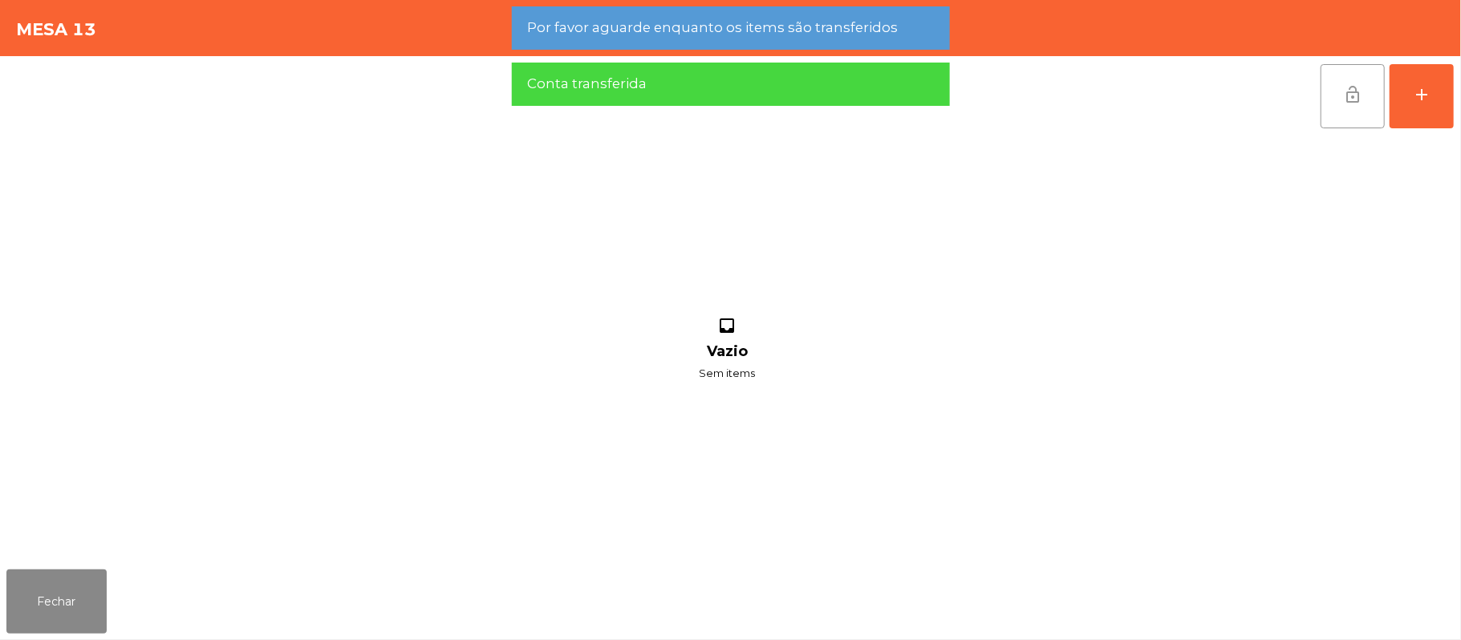
click at [1339, 98] on button "lock_open" at bounding box center [1352, 96] width 64 height 64
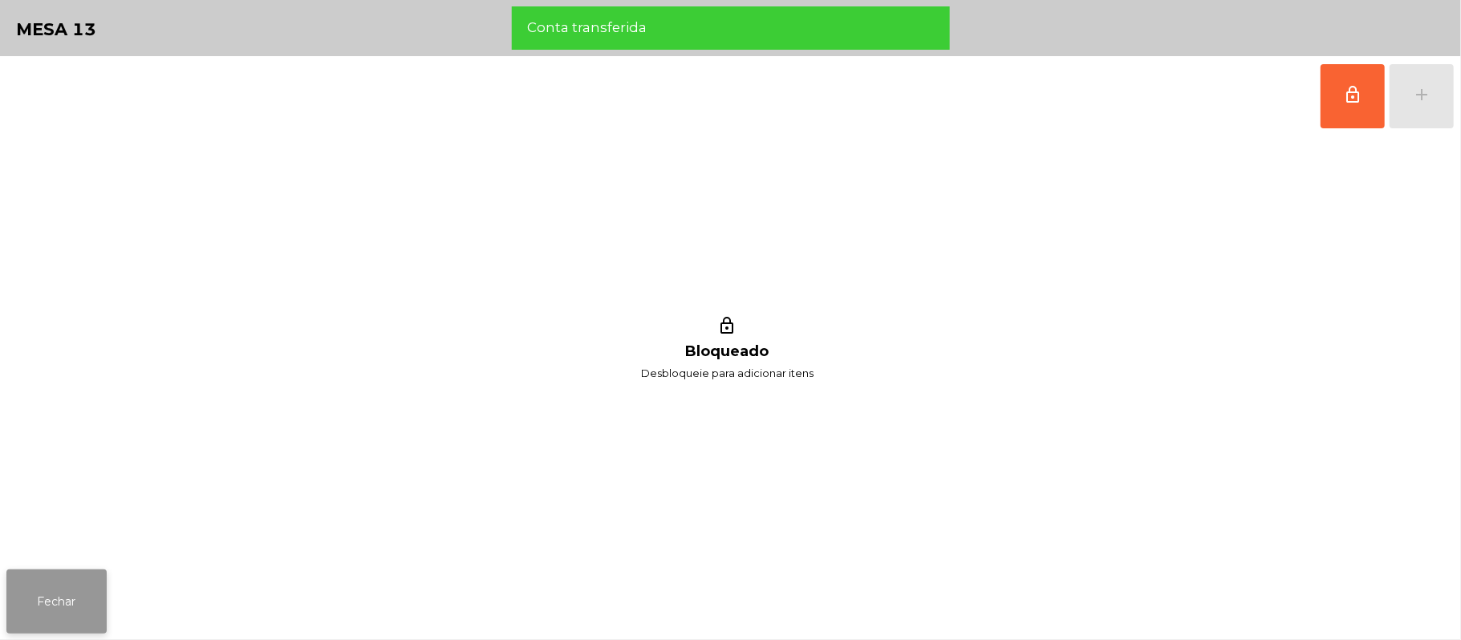
click at [51, 611] on button "Fechar" at bounding box center [56, 601] width 100 height 64
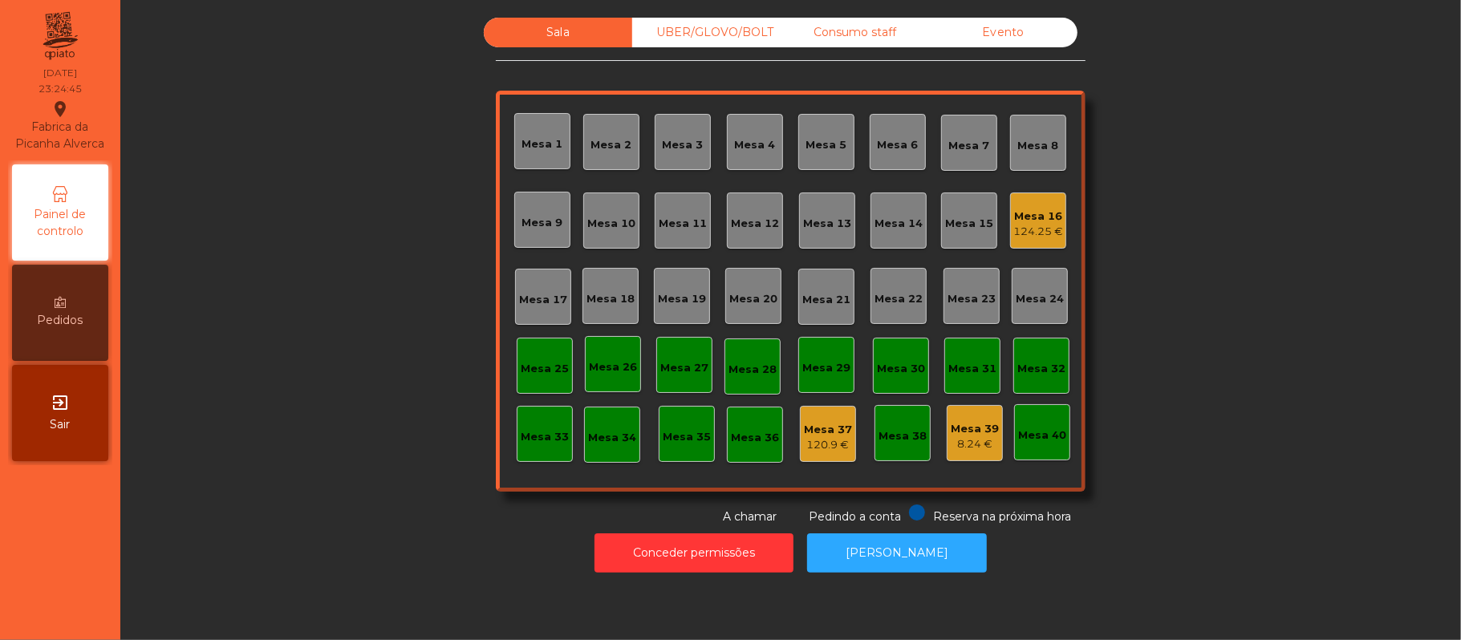
click at [1049, 224] on div "124.25 €" at bounding box center [1038, 232] width 50 height 16
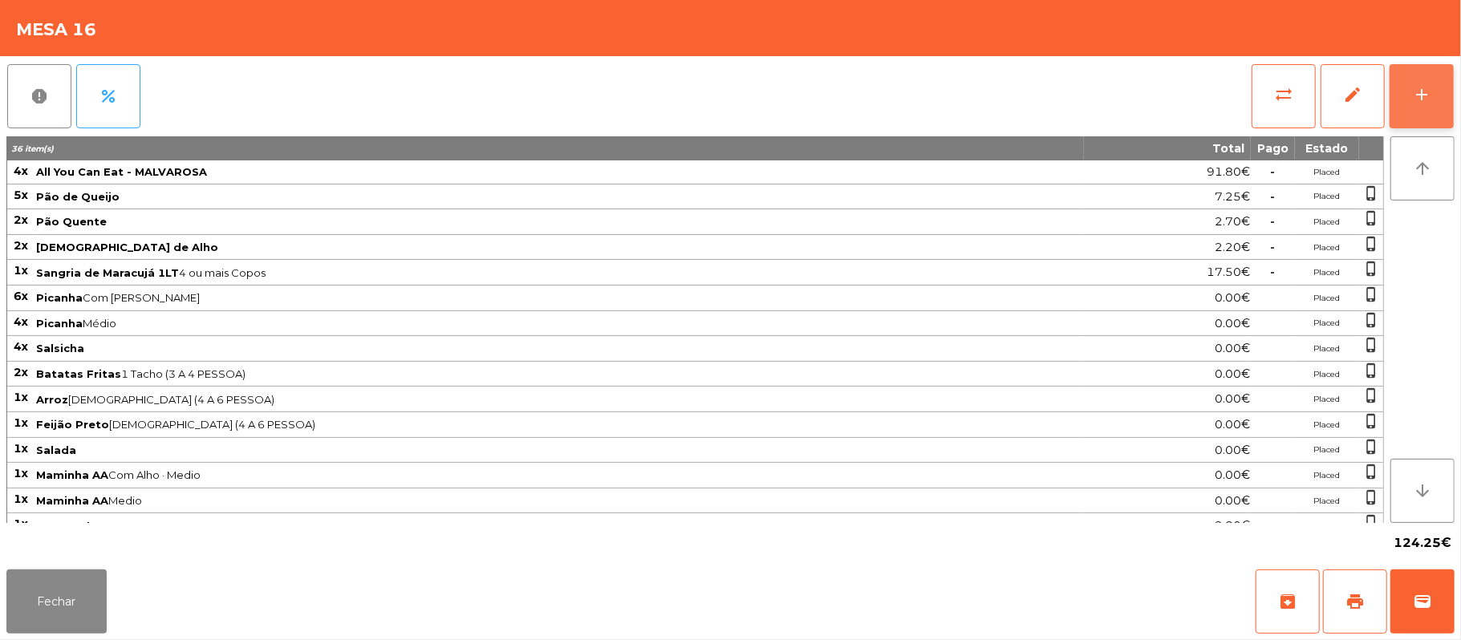
click at [1410, 93] on button "add" at bounding box center [1421, 96] width 64 height 64
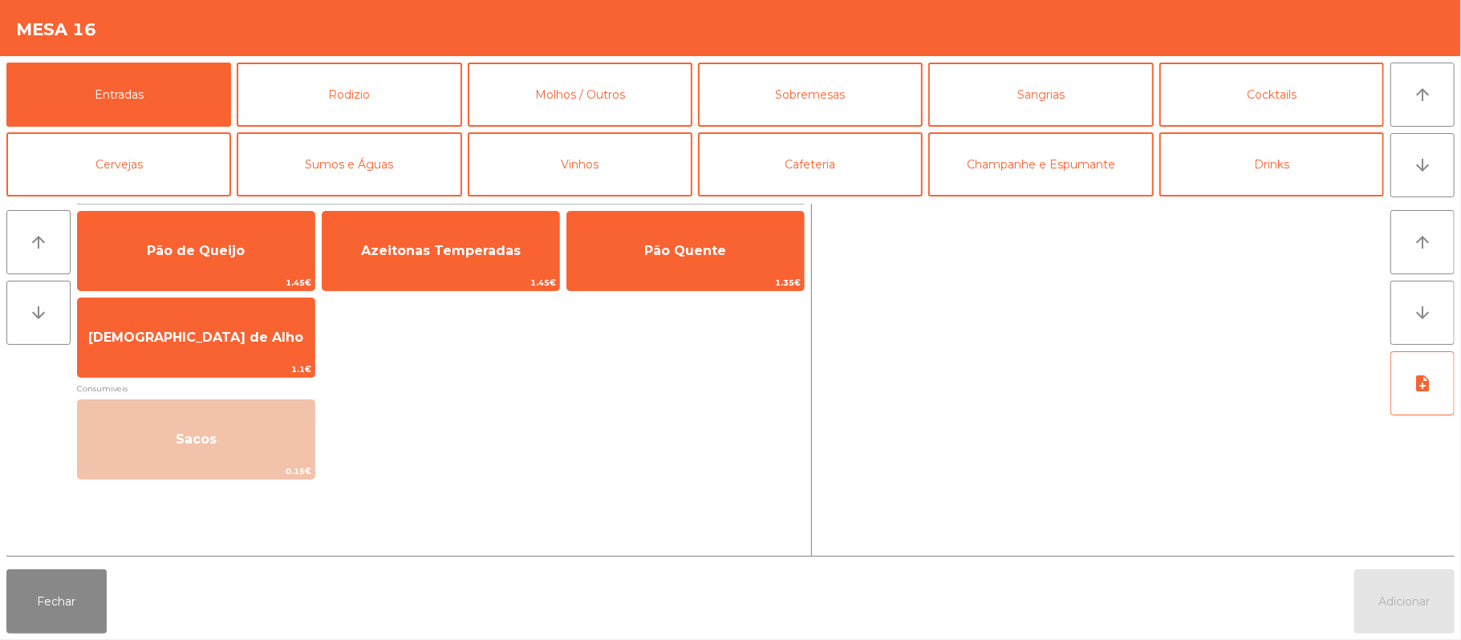
scroll to position [16, 0]
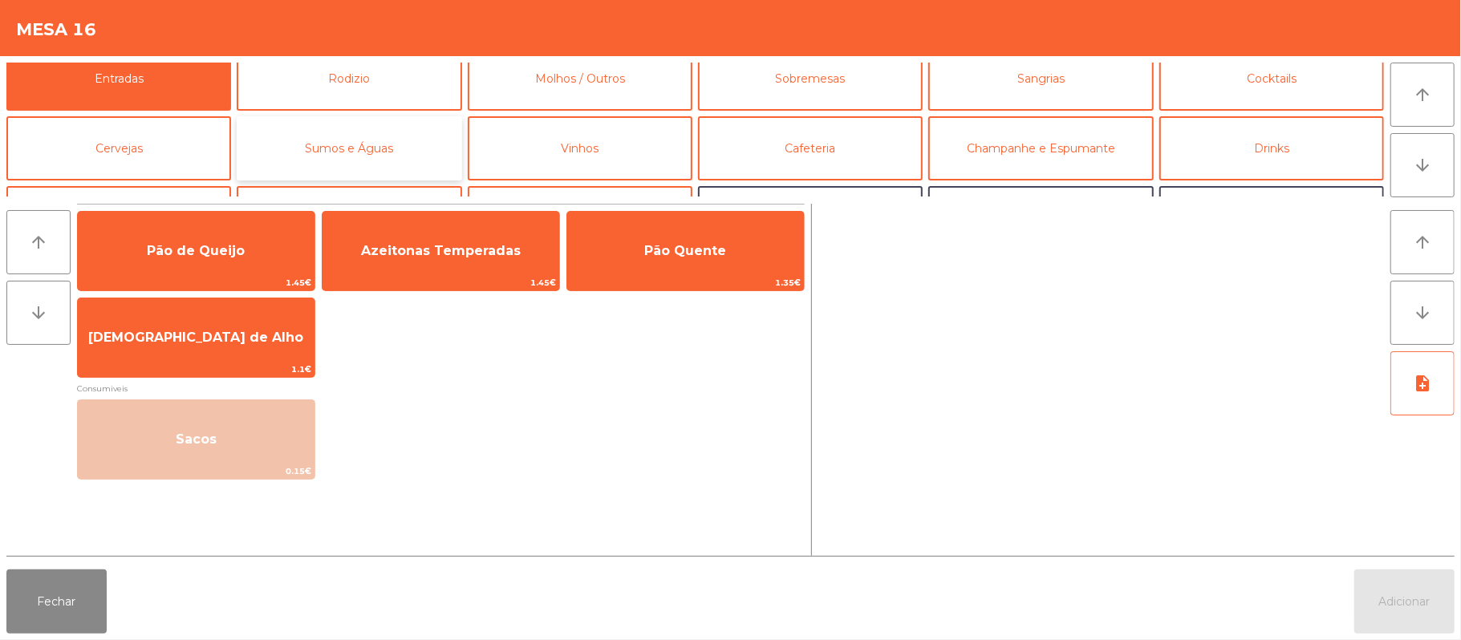
click at [373, 149] on button "Sumos e Águas" at bounding box center [349, 148] width 225 height 64
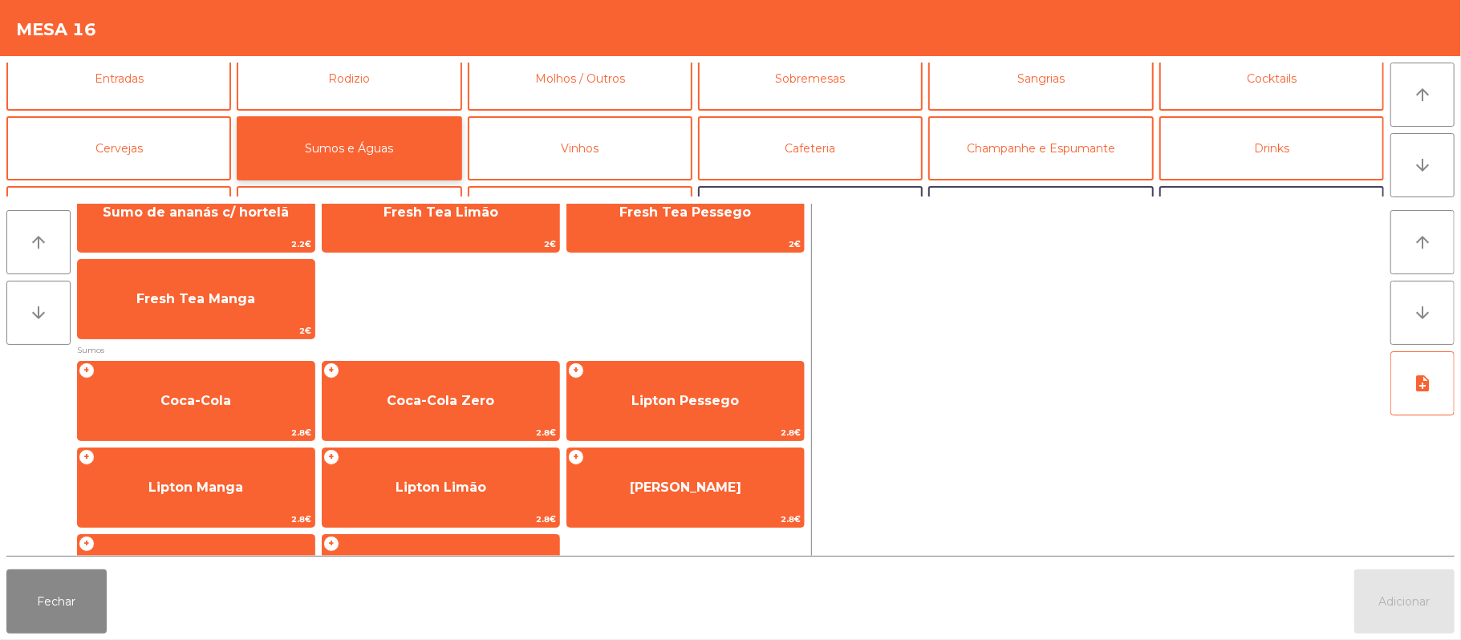
scroll to position [142, 0]
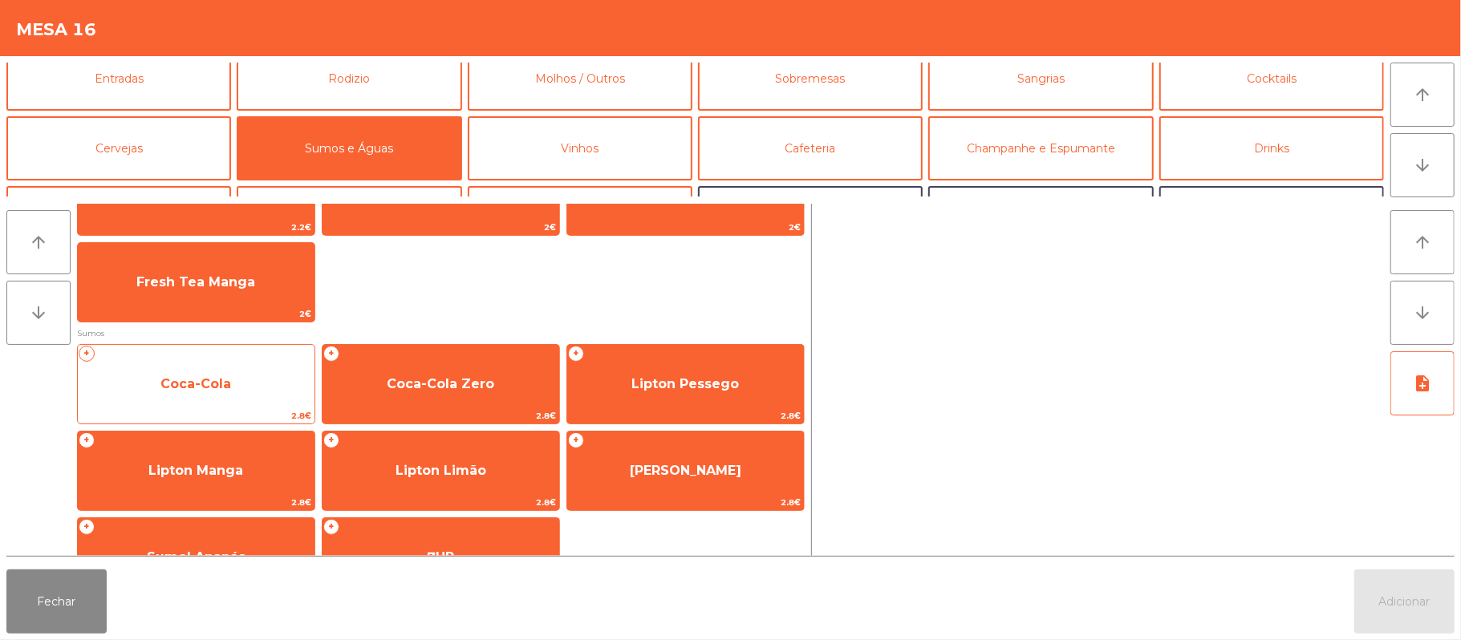
click at [245, 390] on span "Coca-Cola" at bounding box center [196, 384] width 237 height 43
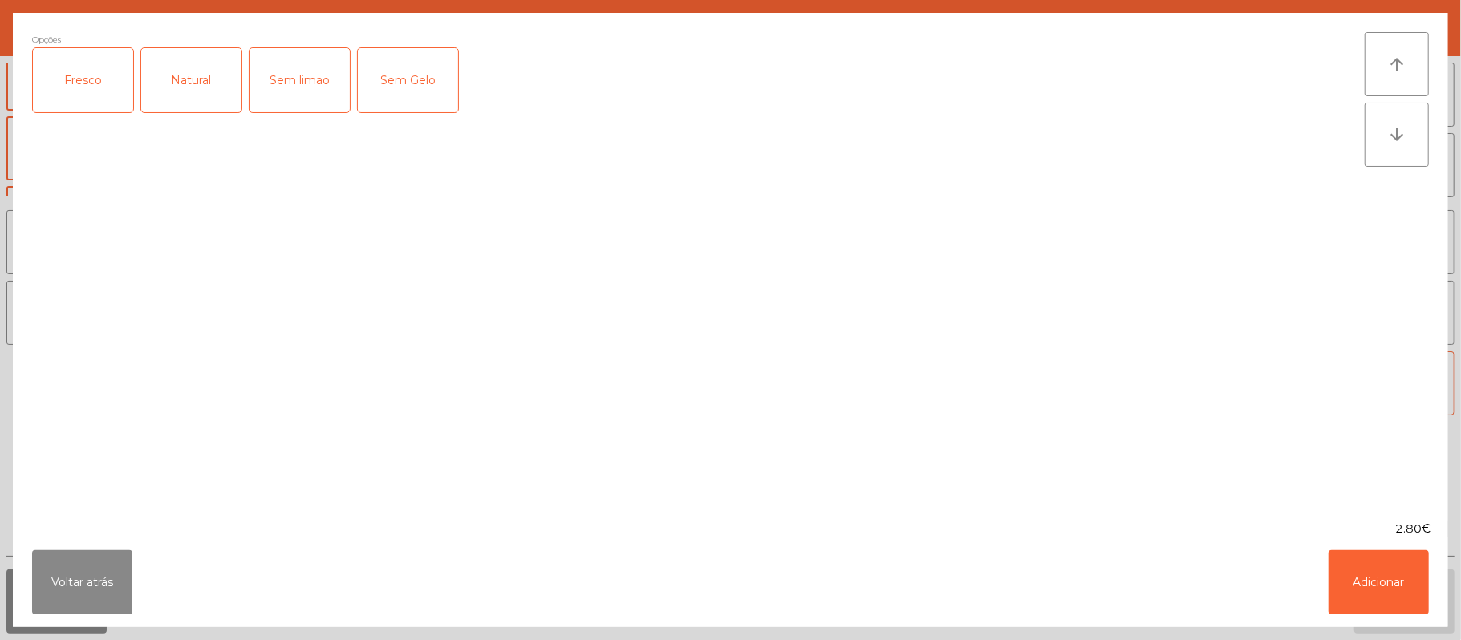
click at [87, 71] on div "Fresco" at bounding box center [83, 80] width 100 height 64
click at [1367, 571] on button "Adicionar" at bounding box center [1378, 582] width 100 height 64
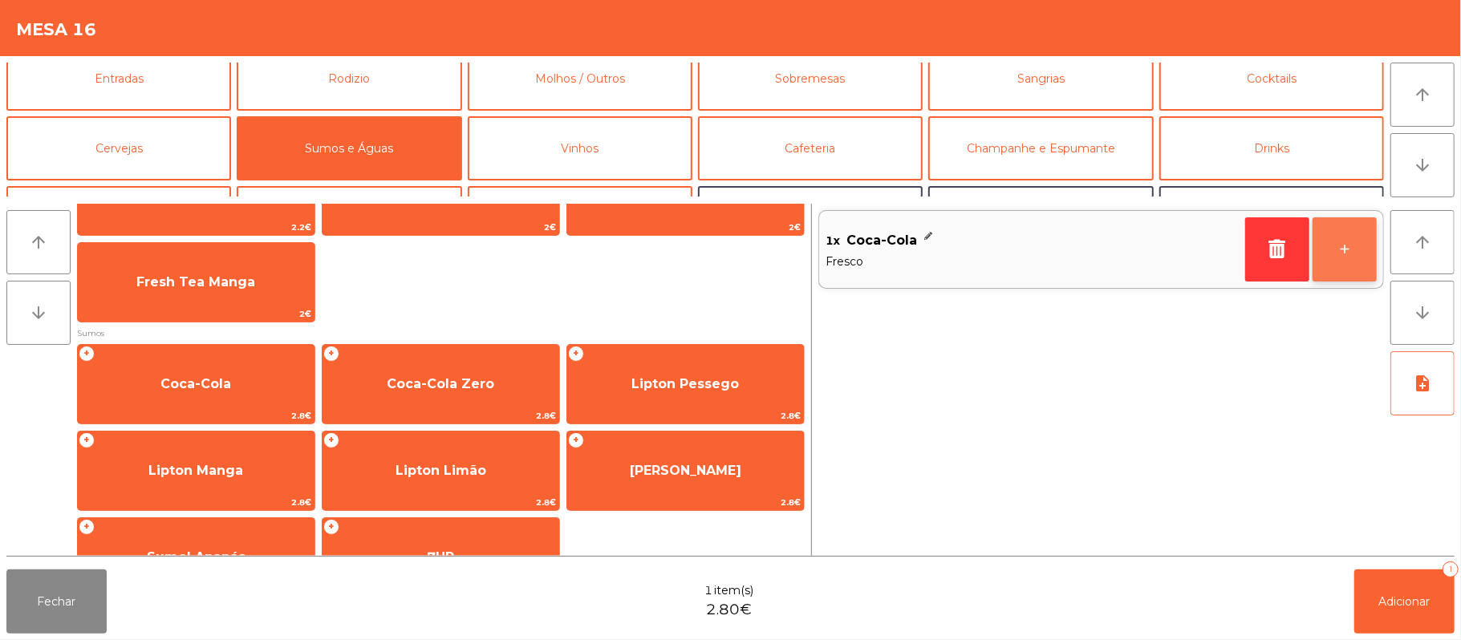
click at [1335, 267] on button "+" at bounding box center [1344, 249] width 64 height 64
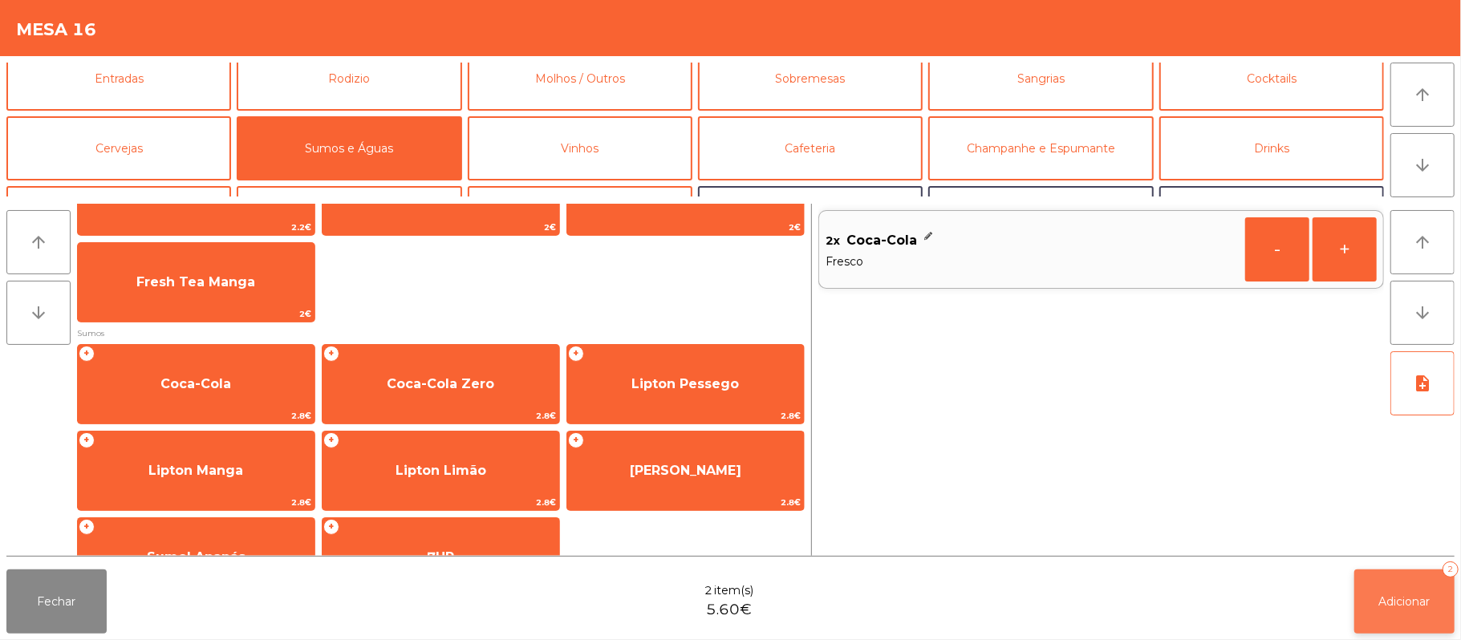
click at [1406, 617] on button "Adicionar 2" at bounding box center [1404, 601] width 100 height 64
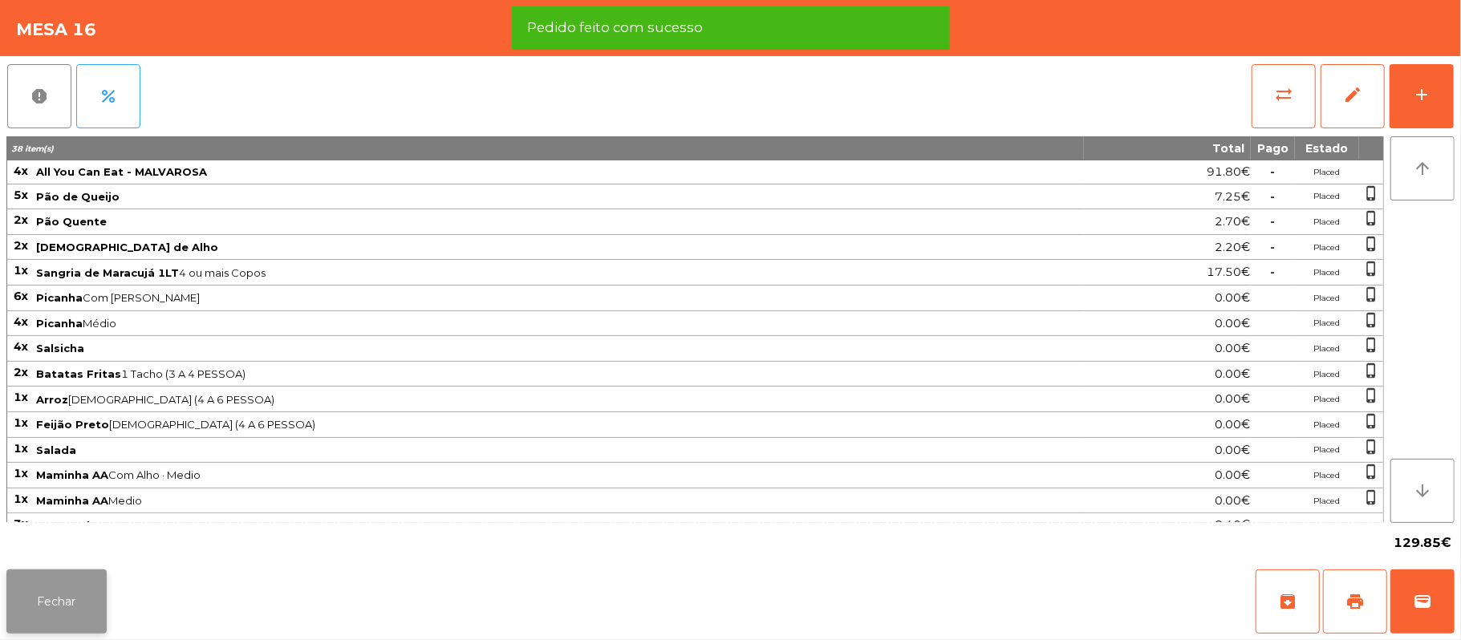
click at [55, 624] on button "Fechar" at bounding box center [56, 601] width 100 height 64
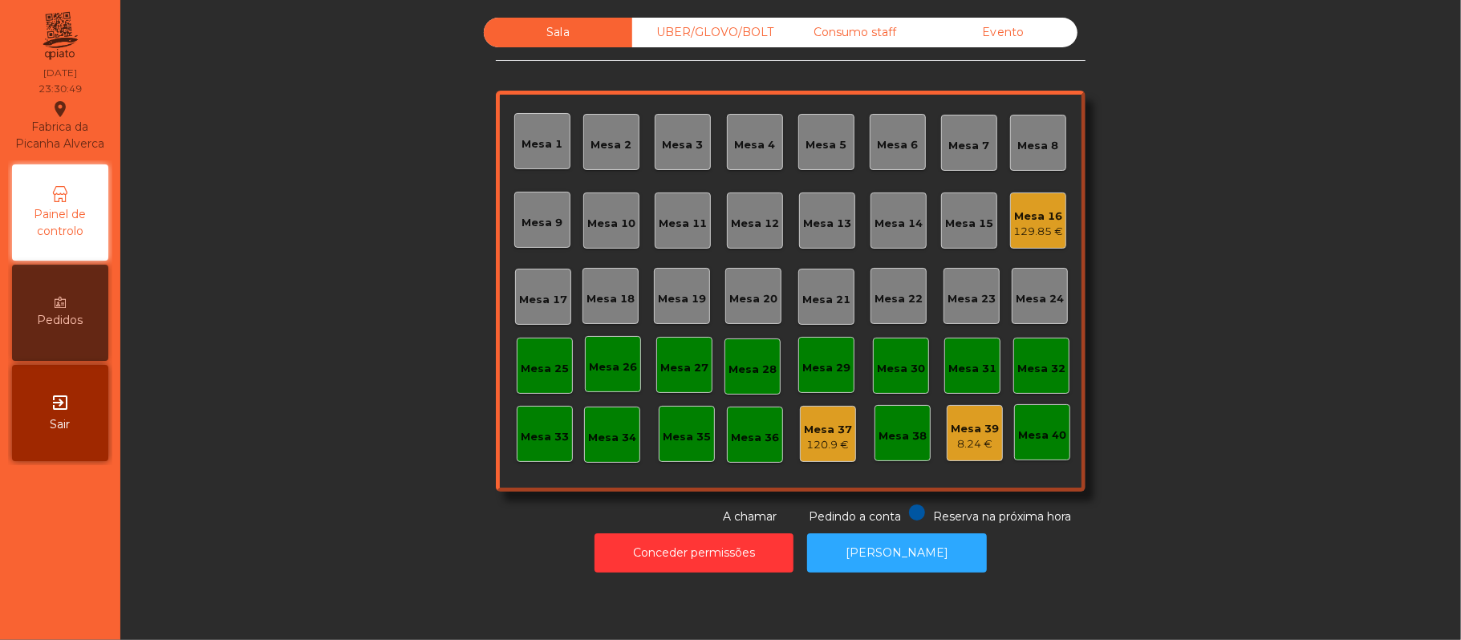
click at [975, 431] on div "Mesa 39" at bounding box center [974, 429] width 48 height 16
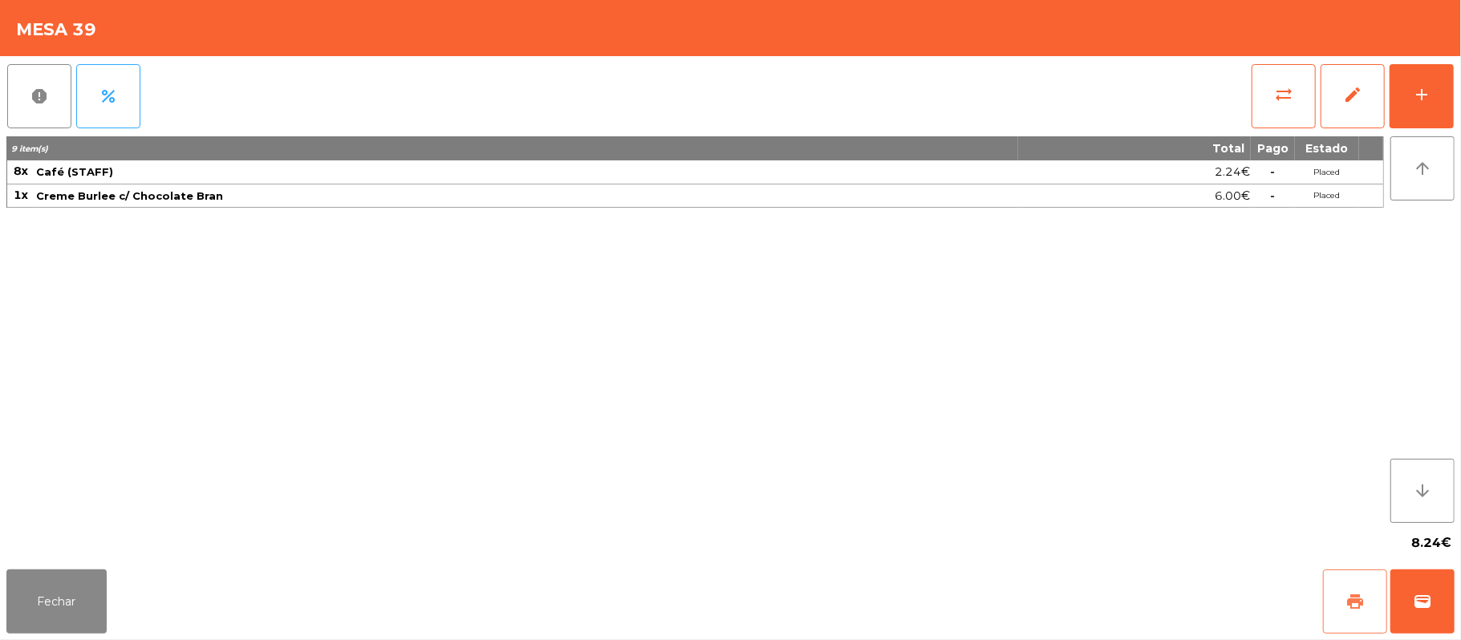
click at [1338, 594] on button "print" at bounding box center [1355, 601] width 64 height 64
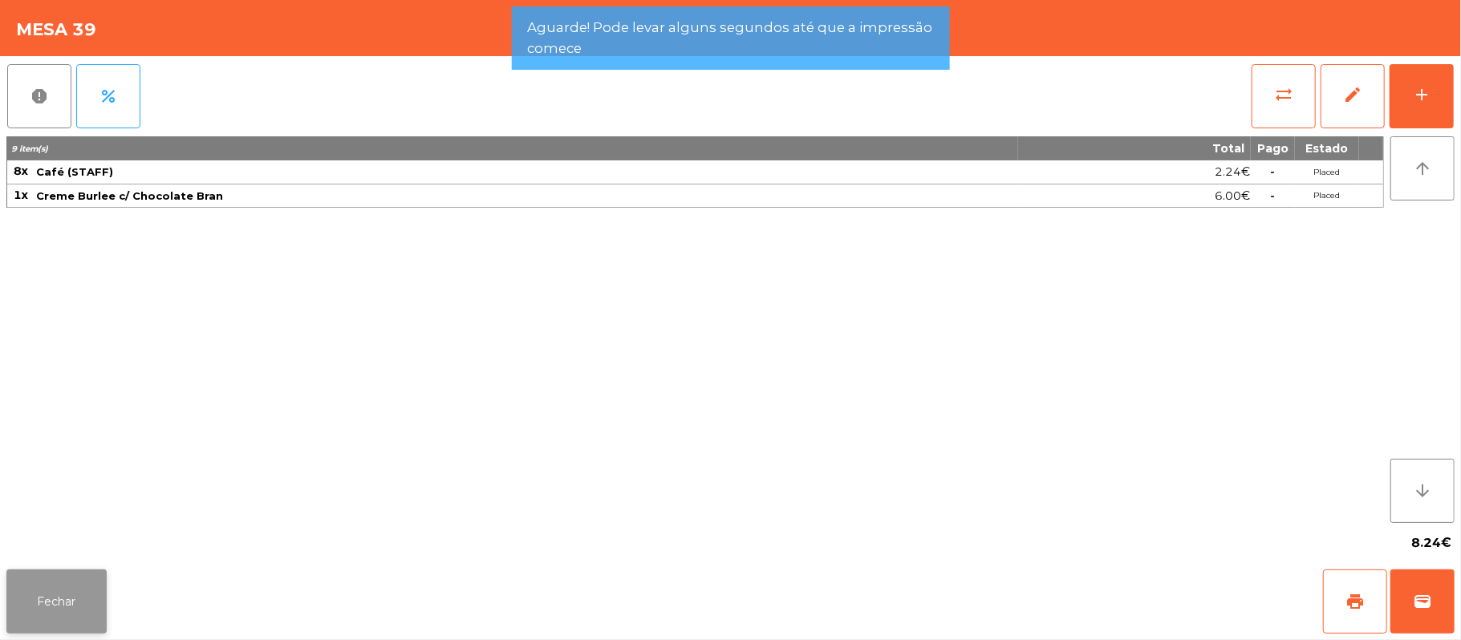
click at [75, 577] on button "Fechar" at bounding box center [56, 601] width 100 height 64
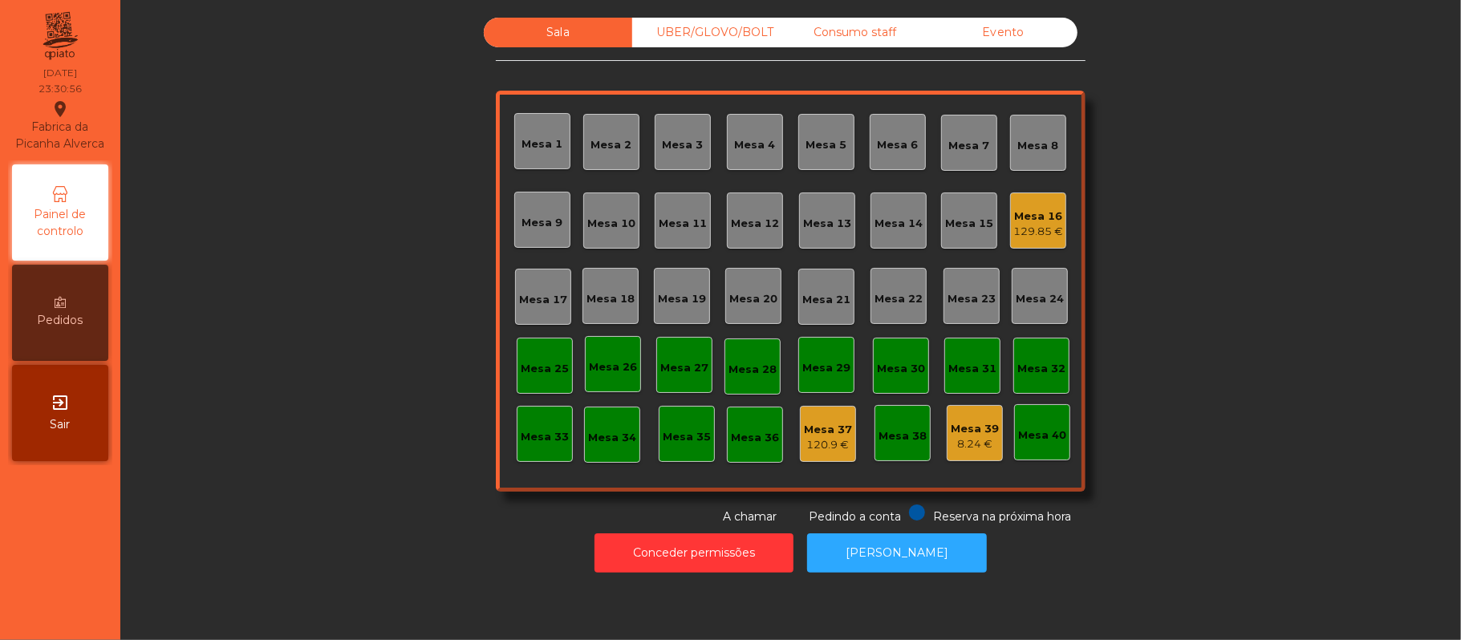
click at [804, 425] on div "Mesa 37" at bounding box center [828, 430] width 48 height 16
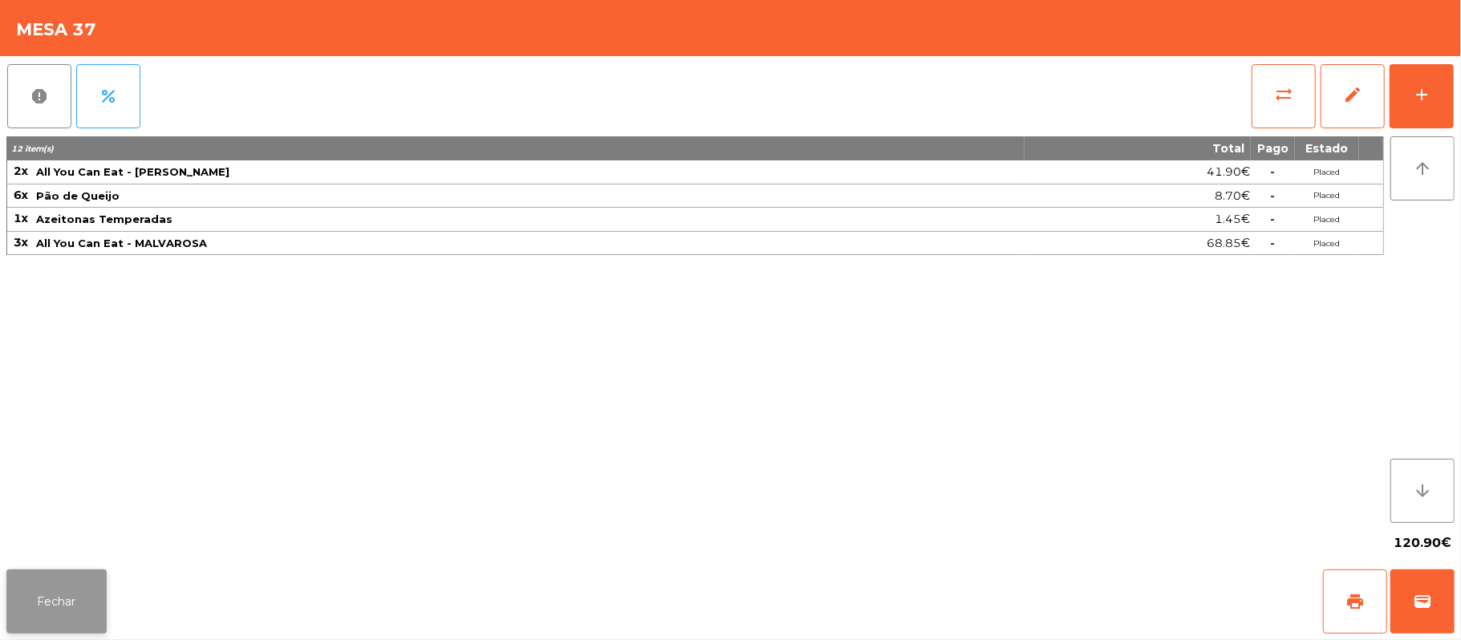
click at [32, 594] on button "Fechar" at bounding box center [56, 601] width 100 height 64
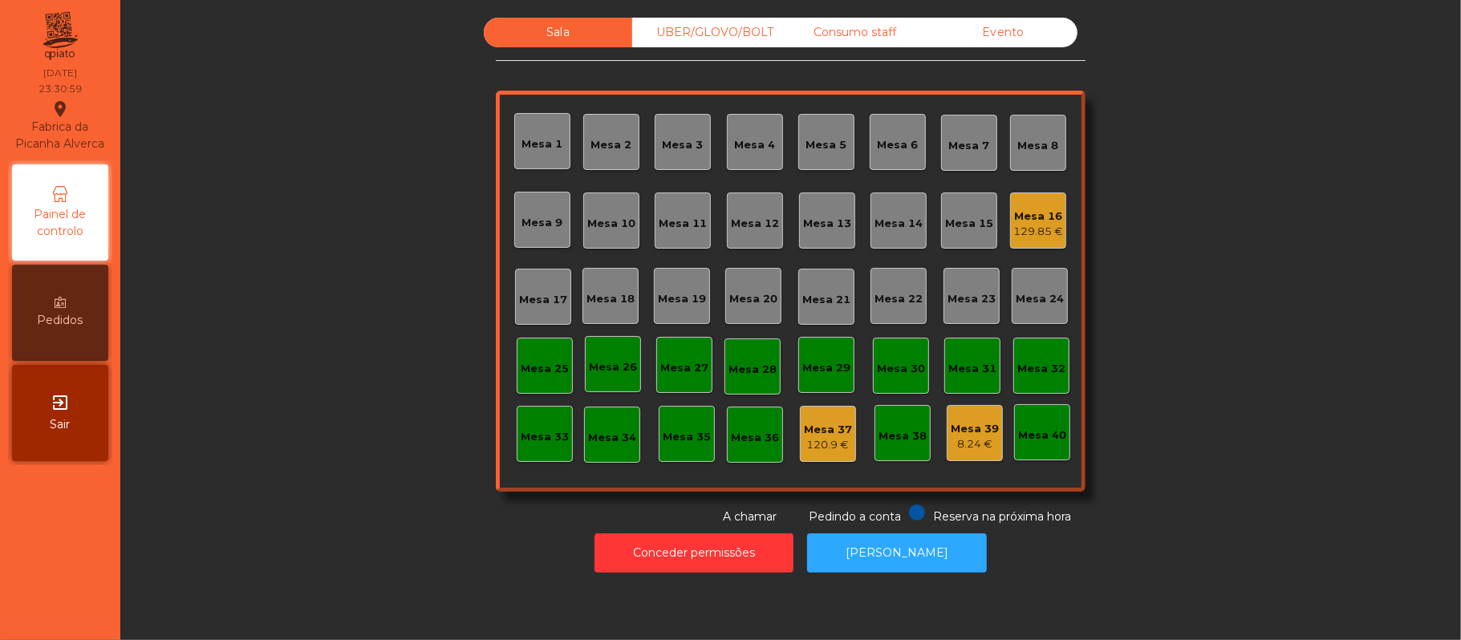
click at [868, 33] on div "Consumo staff" at bounding box center [854, 33] width 148 height 30
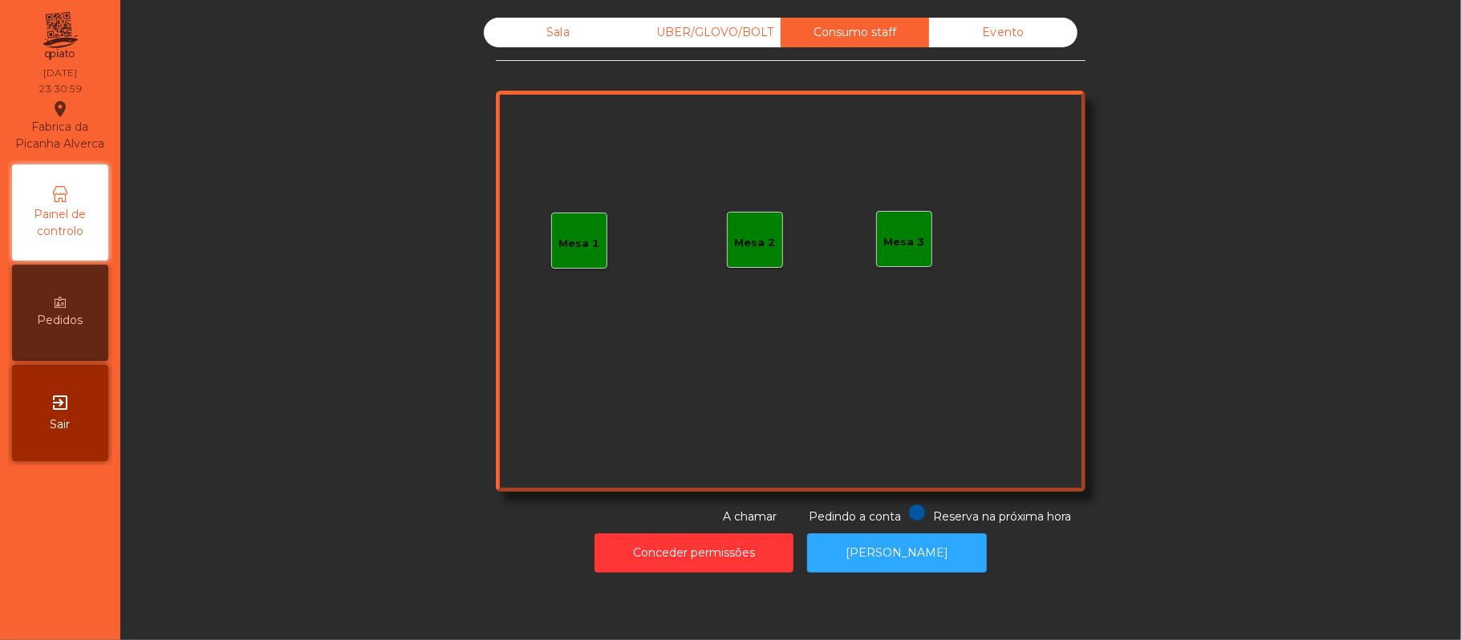
click at [699, 18] on div "UBER/GLOVO/BOLT" at bounding box center [706, 33] width 148 height 30
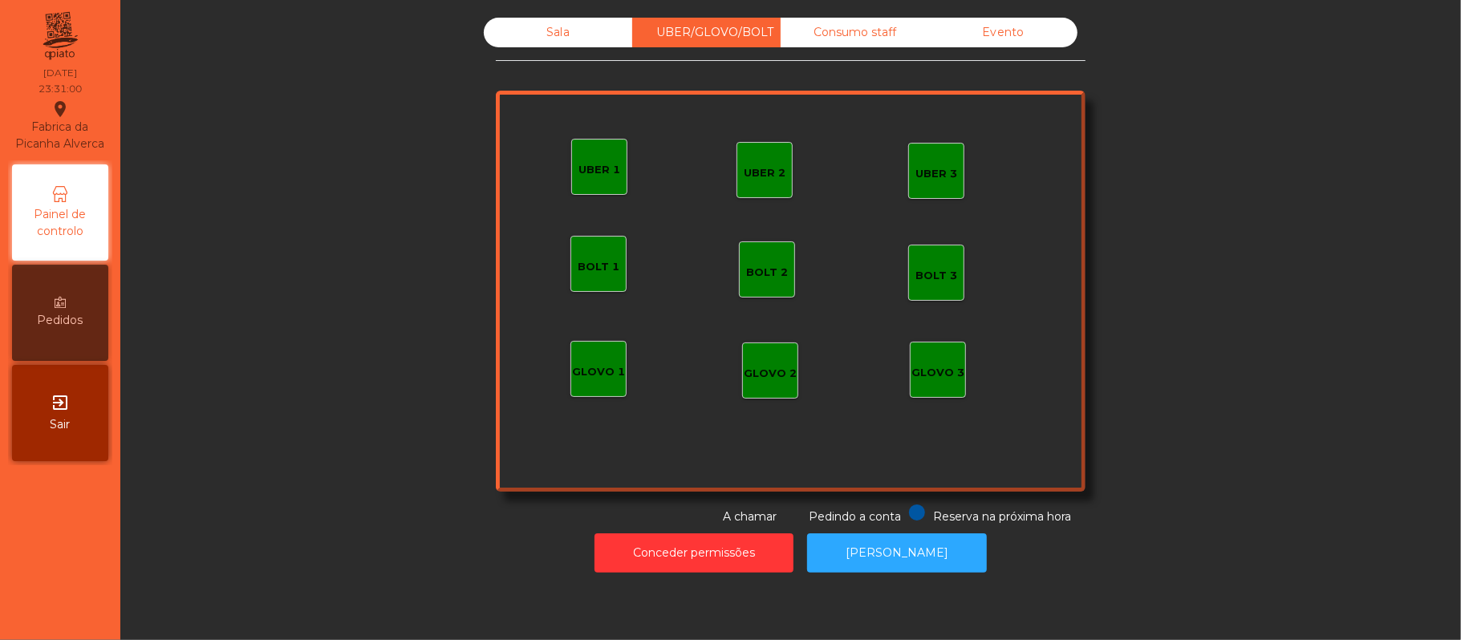
click at [549, 33] on div "Sala" at bounding box center [558, 33] width 148 height 30
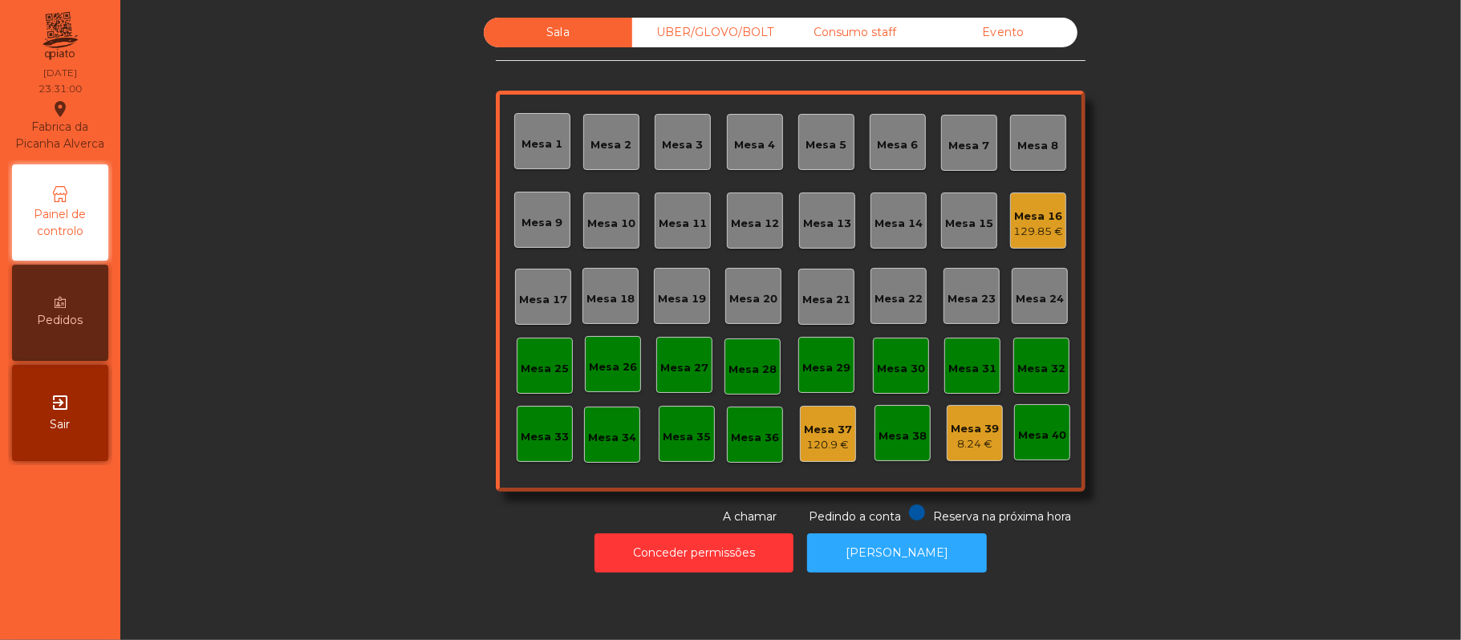
click at [1011, 39] on div "Evento" at bounding box center [1003, 33] width 148 height 30
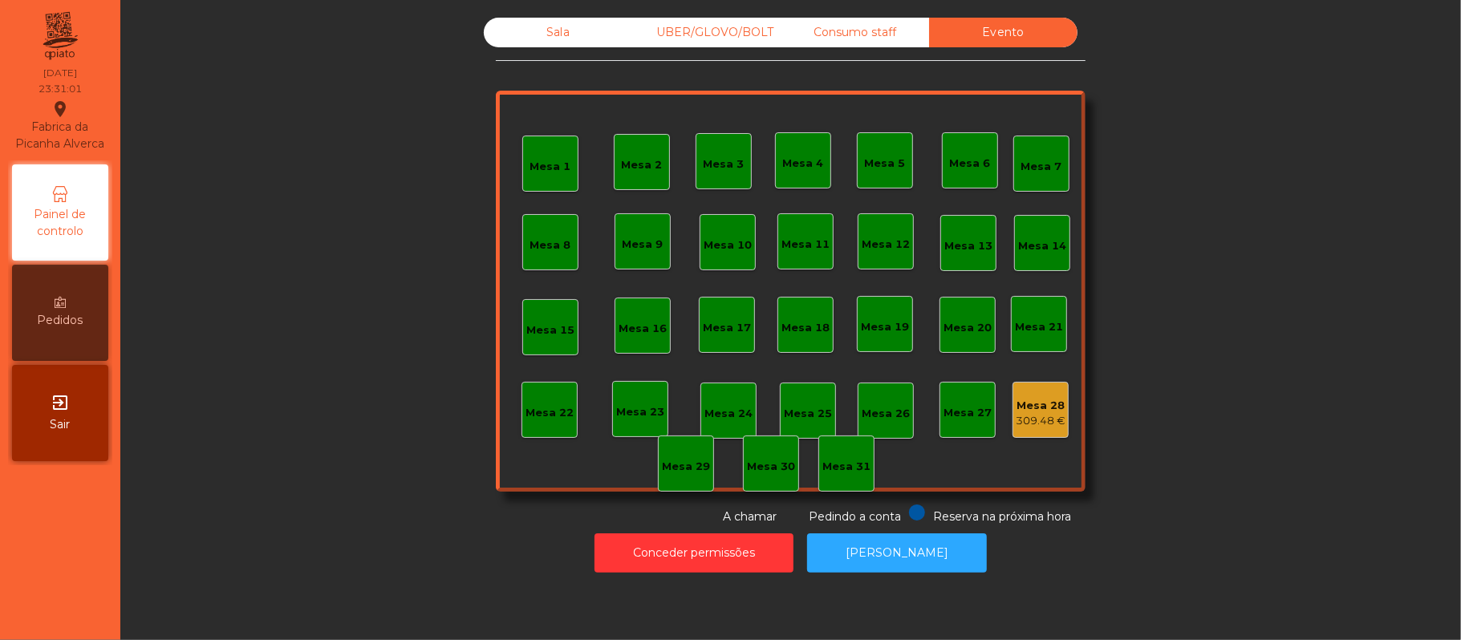
click at [870, 36] on div "Consumo staff" at bounding box center [854, 33] width 148 height 30
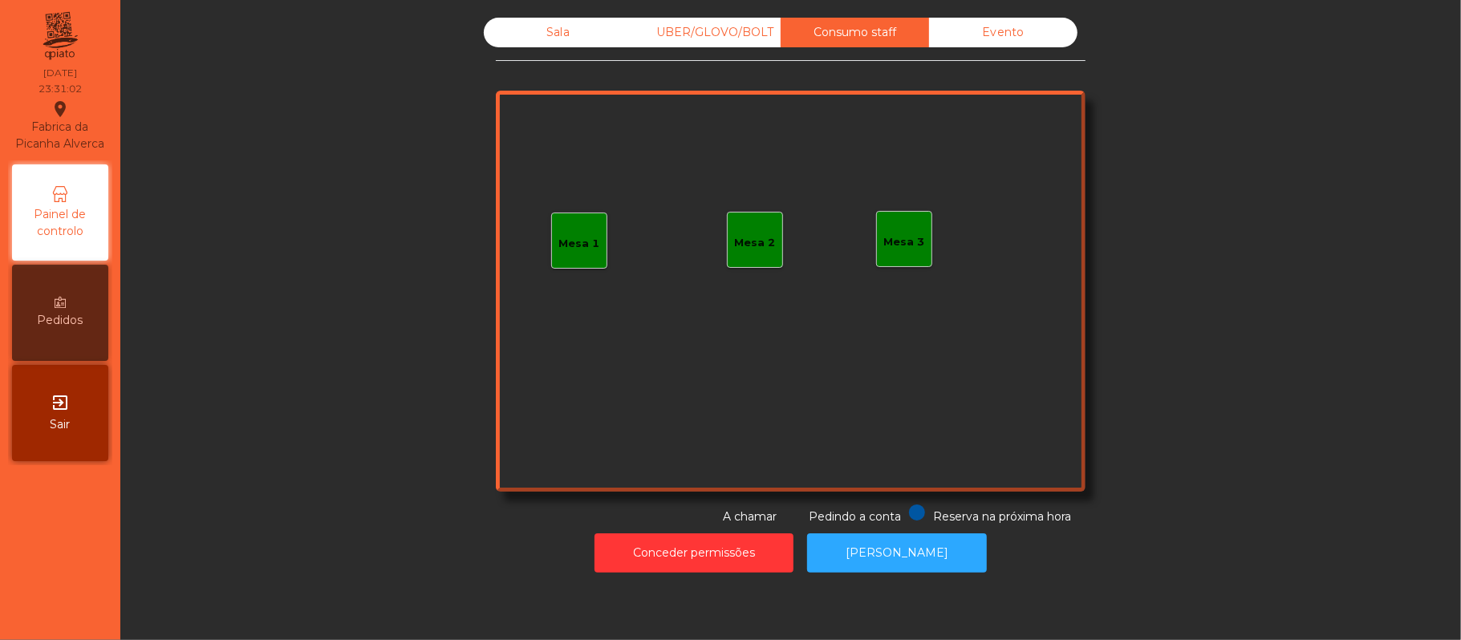
click at [1019, 29] on div "Evento" at bounding box center [1003, 33] width 148 height 30
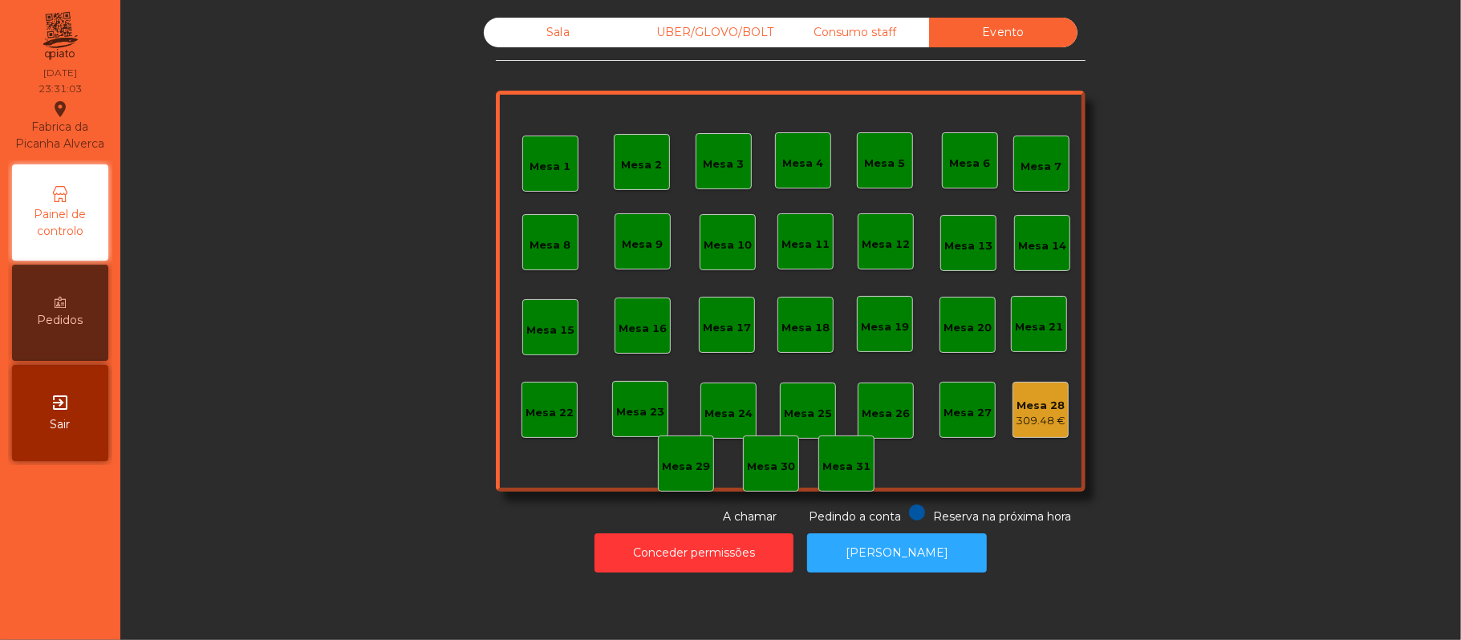
click at [865, 27] on div "Consumo staff" at bounding box center [854, 33] width 148 height 30
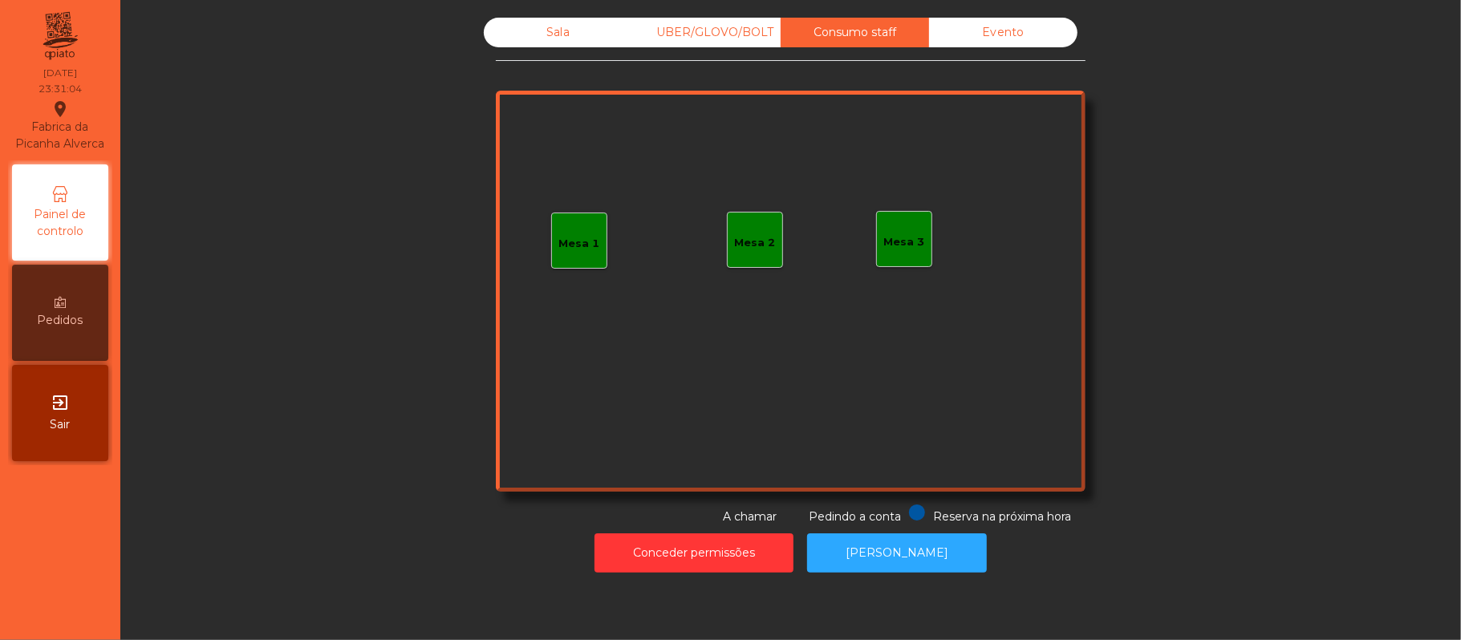
click at [712, 30] on div "UBER/GLOVO/BOLT" at bounding box center [706, 33] width 148 height 30
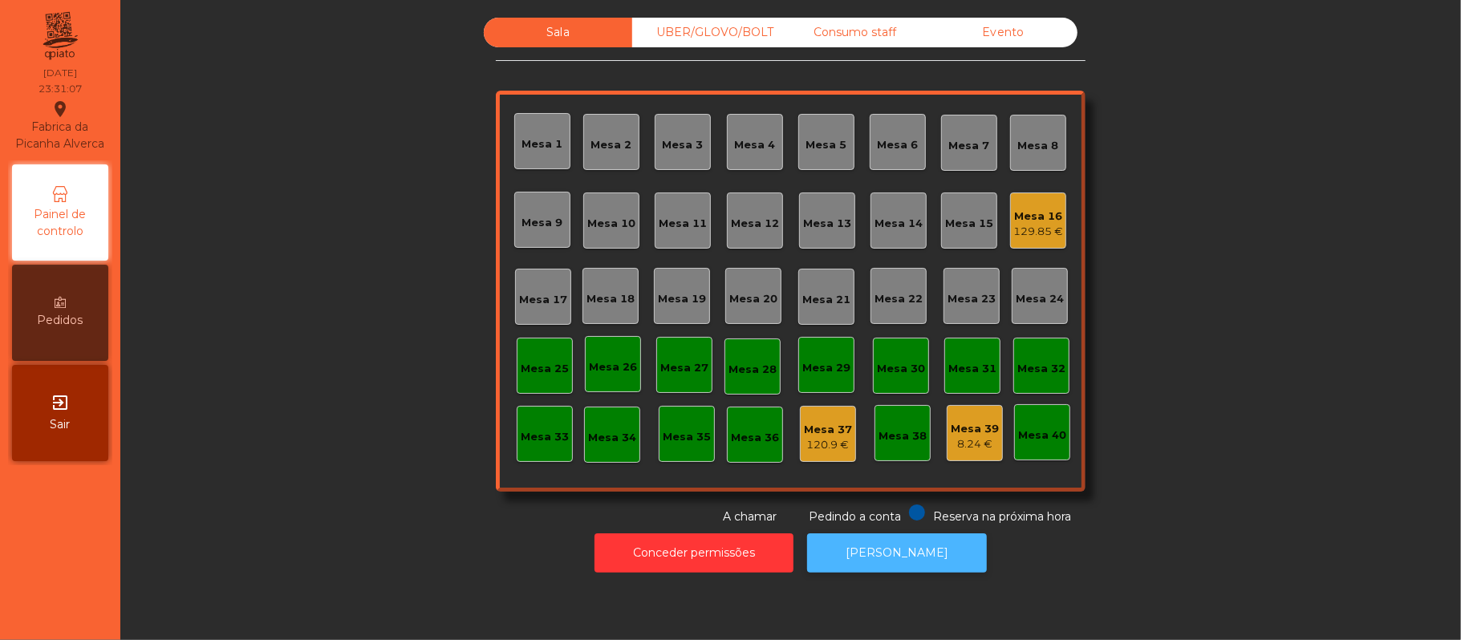
click at [914, 555] on button "[PERSON_NAME]" at bounding box center [897, 552] width 180 height 39
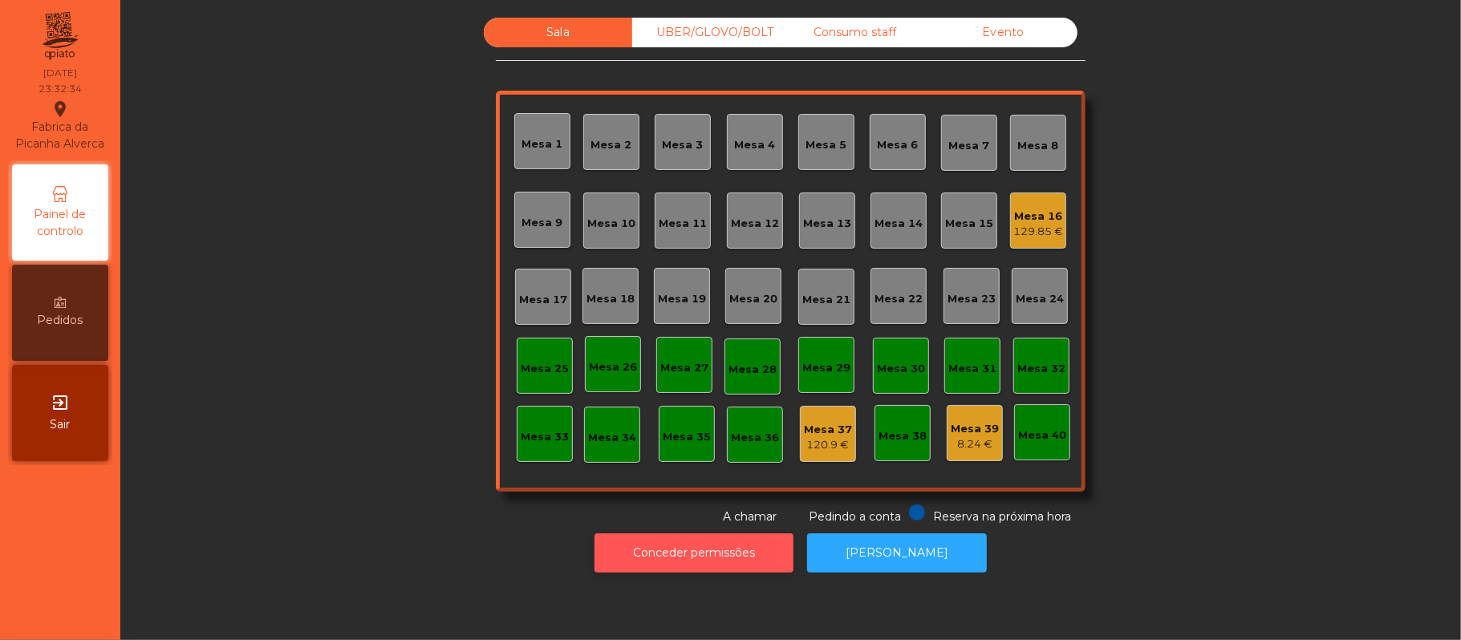
click at [696, 534] on button "Conceder permissões" at bounding box center [693, 552] width 199 height 39
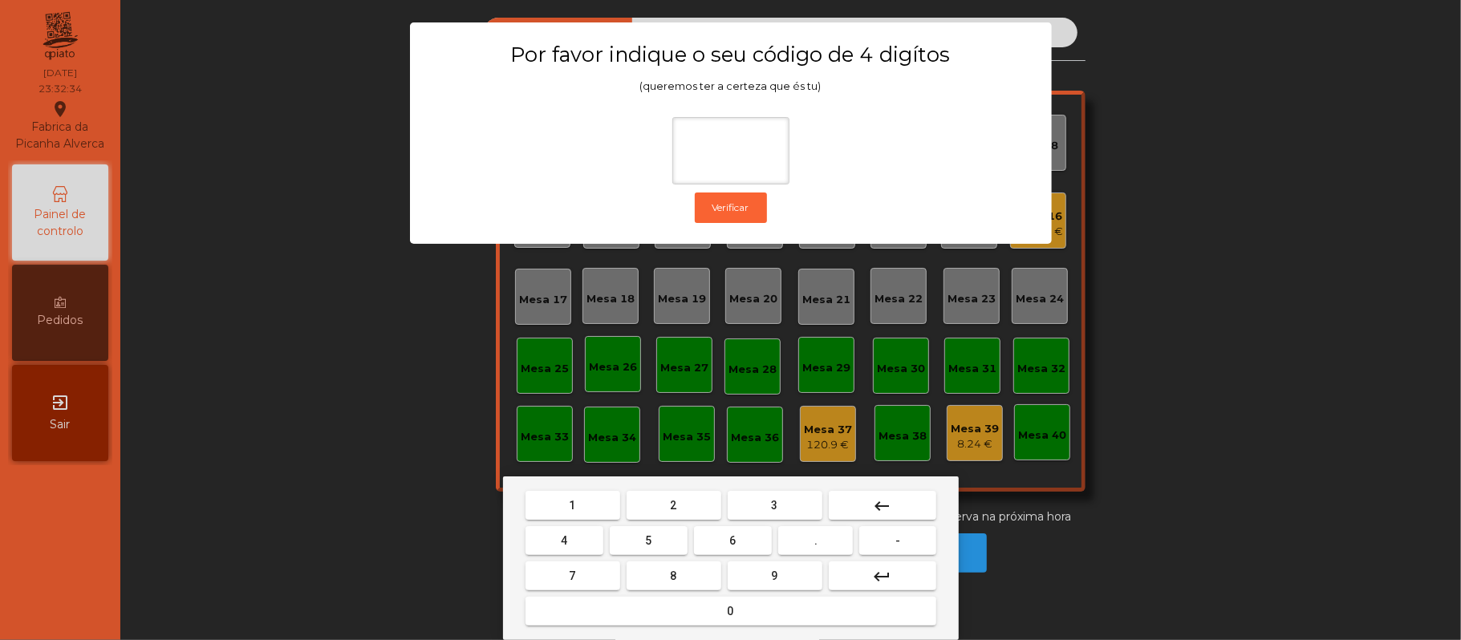
click at [684, 492] on button "2" at bounding box center [673, 505] width 95 height 29
click at [732, 541] on span "6" at bounding box center [733, 540] width 6 height 13
click at [572, 505] on span "1" at bounding box center [572, 505] width 6 height 13
click at [645, 537] on span "5" at bounding box center [648, 540] width 6 height 13
type input "****"
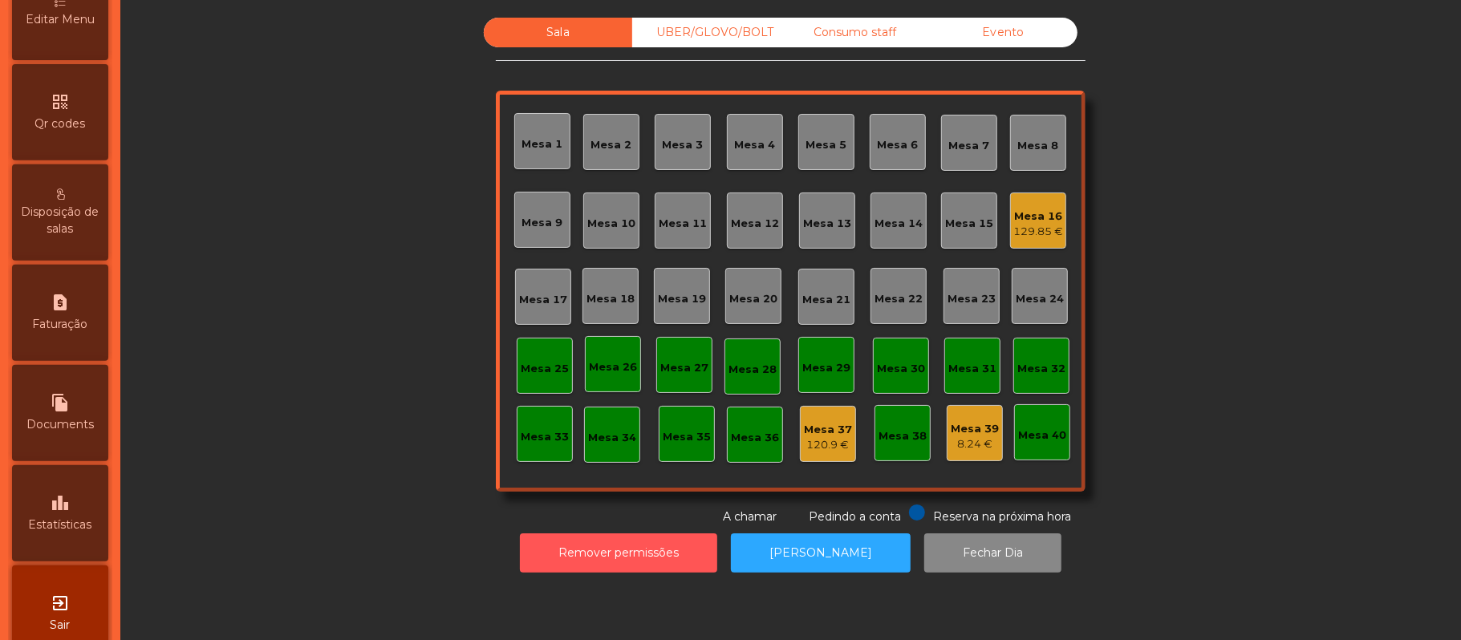
scroll to position [411, 0]
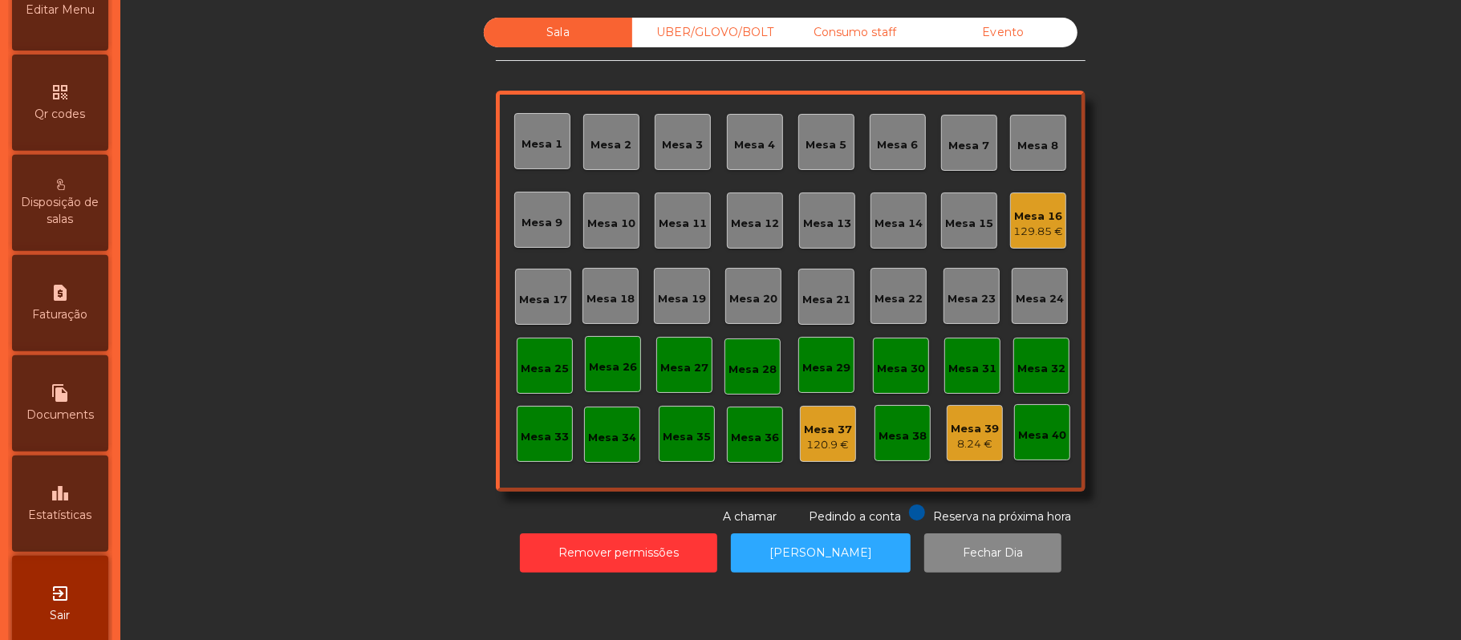
click at [79, 306] on div "request_page Faturação" at bounding box center [60, 303] width 96 height 96
select select "*"
select select "****"
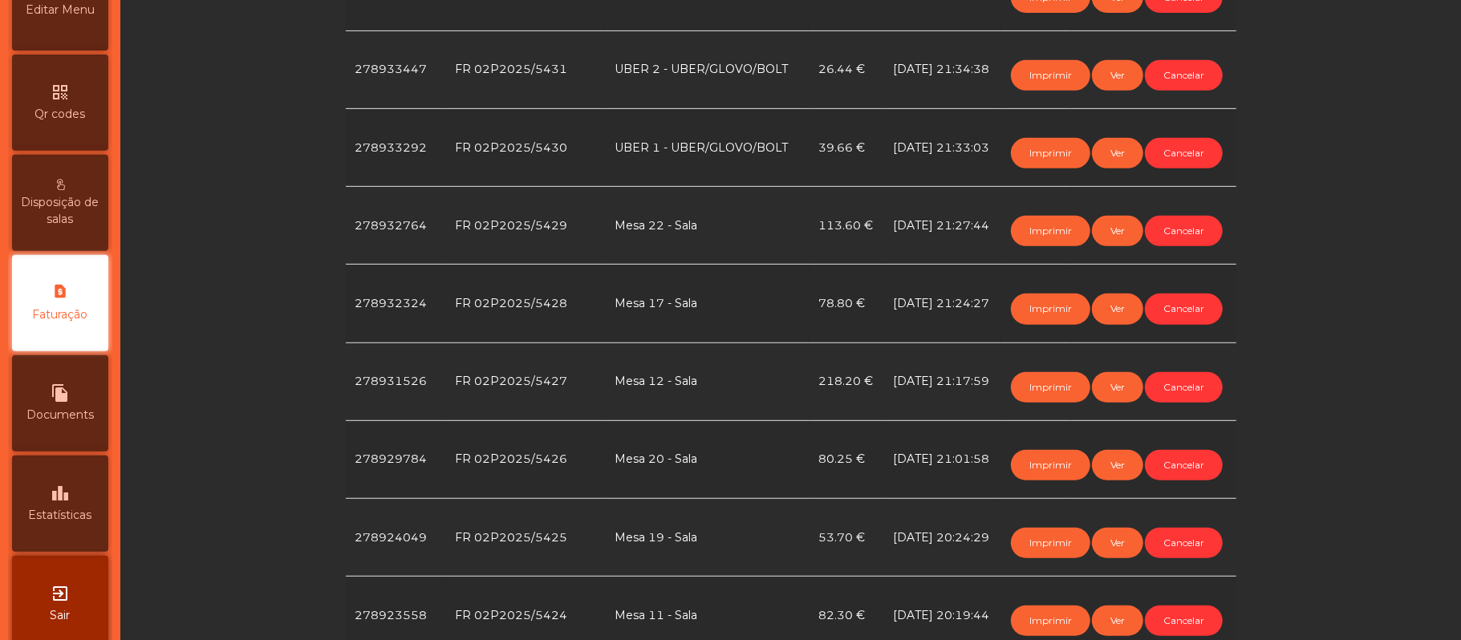
scroll to position [524, 0]
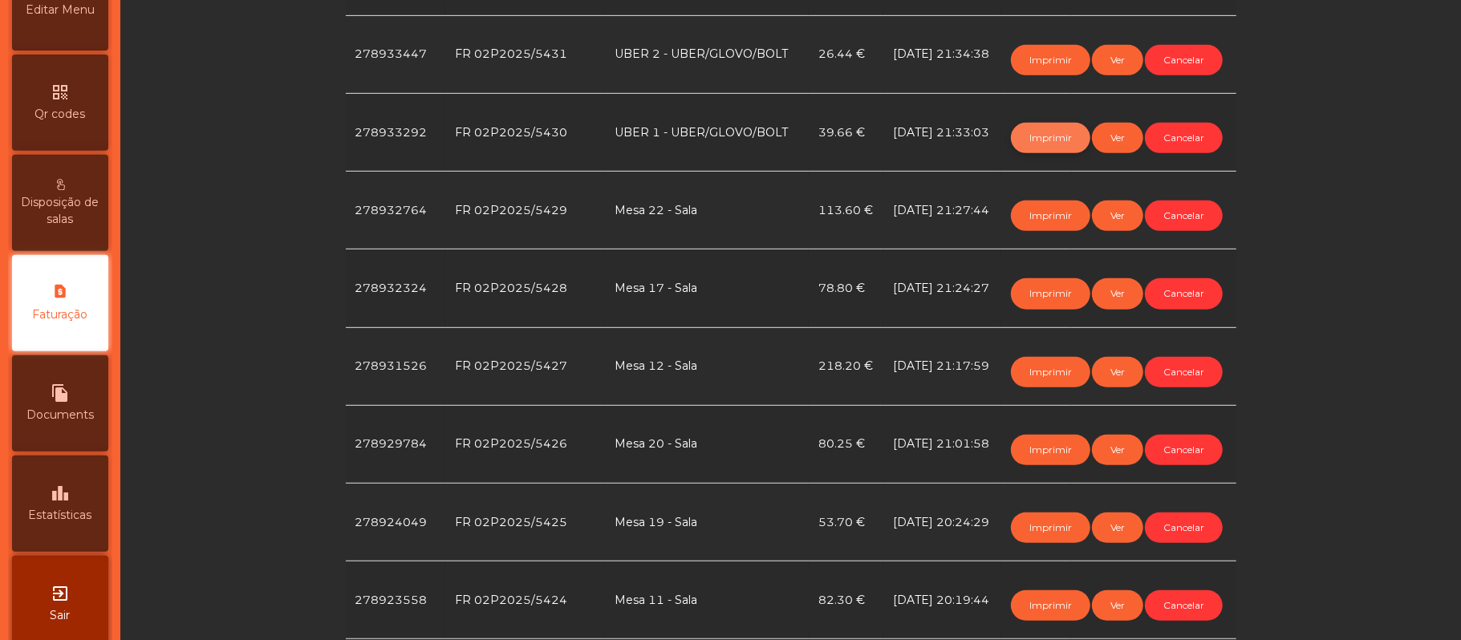
click at [1031, 153] on button "Imprimir" at bounding box center [1050, 138] width 79 height 30
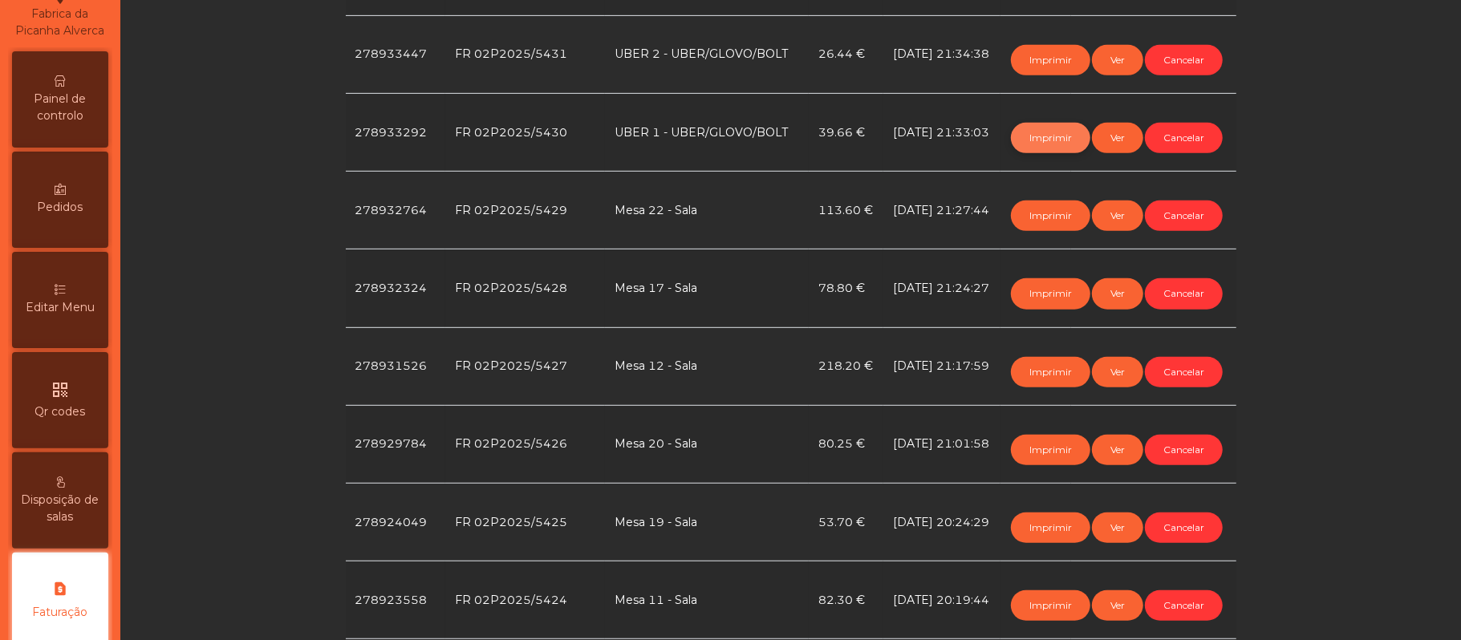
scroll to position [2, 0]
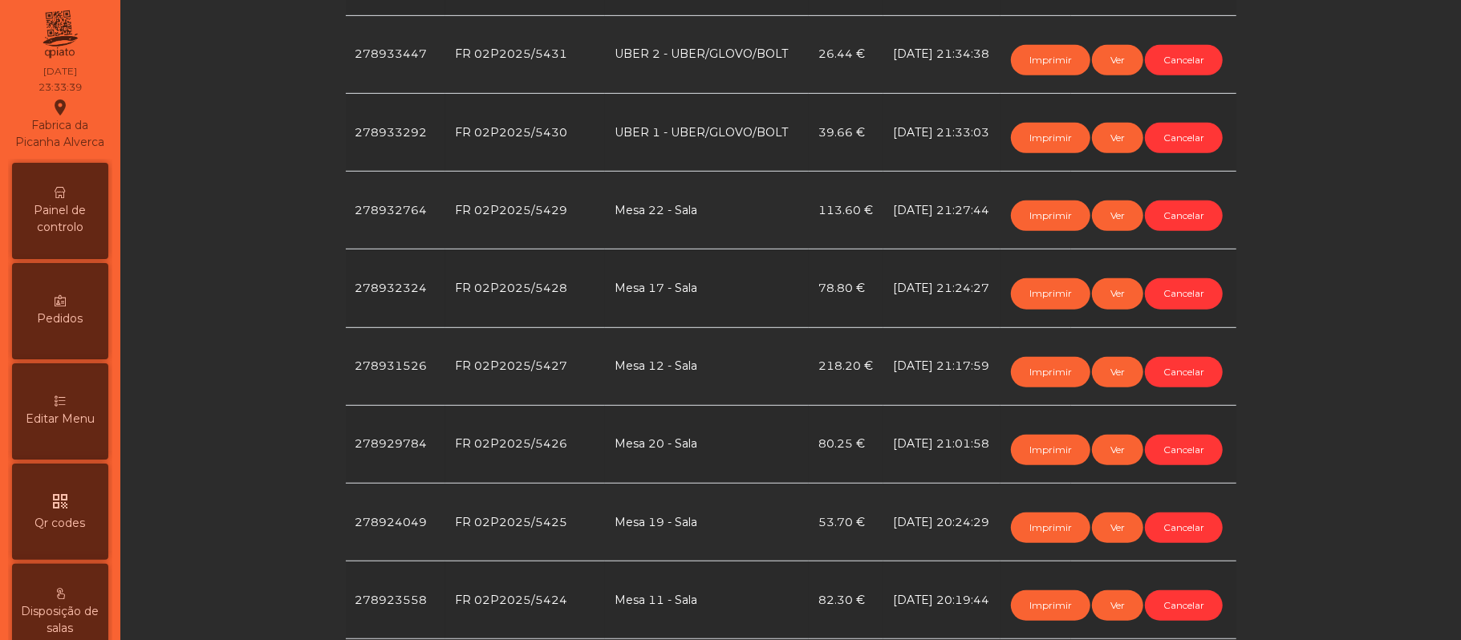
click at [84, 213] on div "Painel de controlo" at bounding box center [60, 211] width 96 height 96
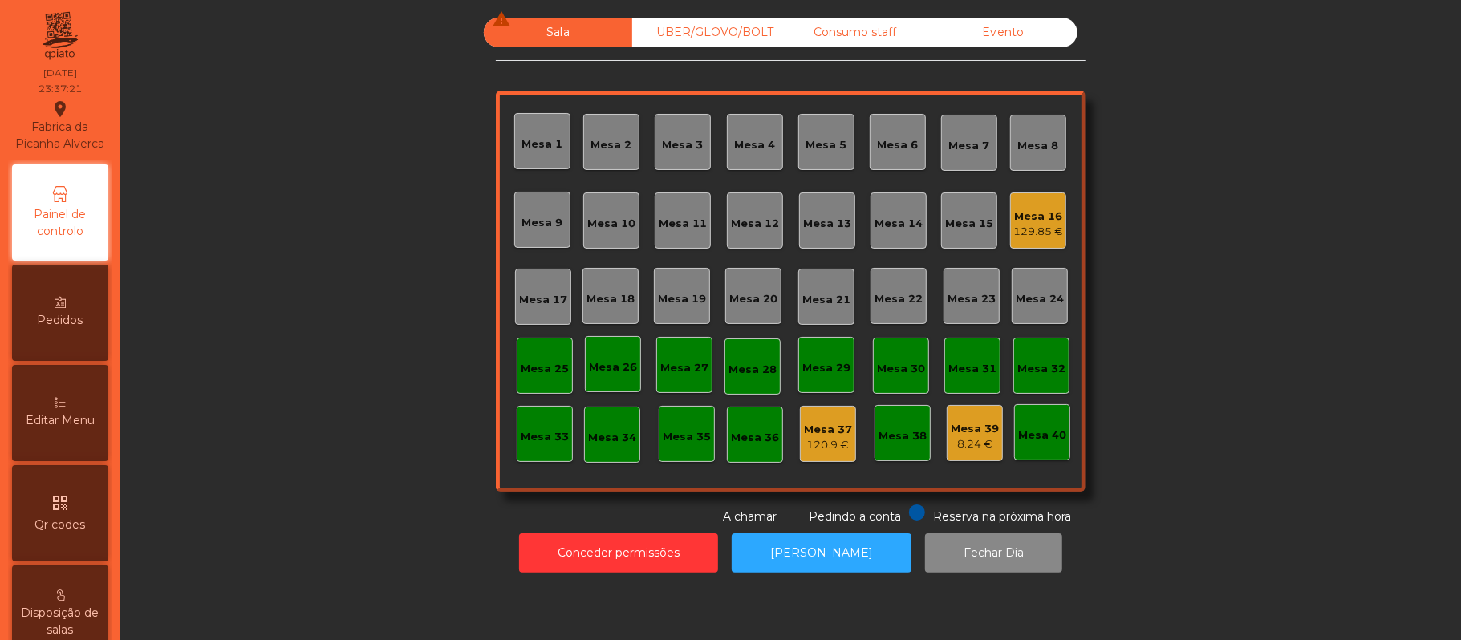
click at [1017, 226] on div "129.85 €" at bounding box center [1038, 232] width 50 height 16
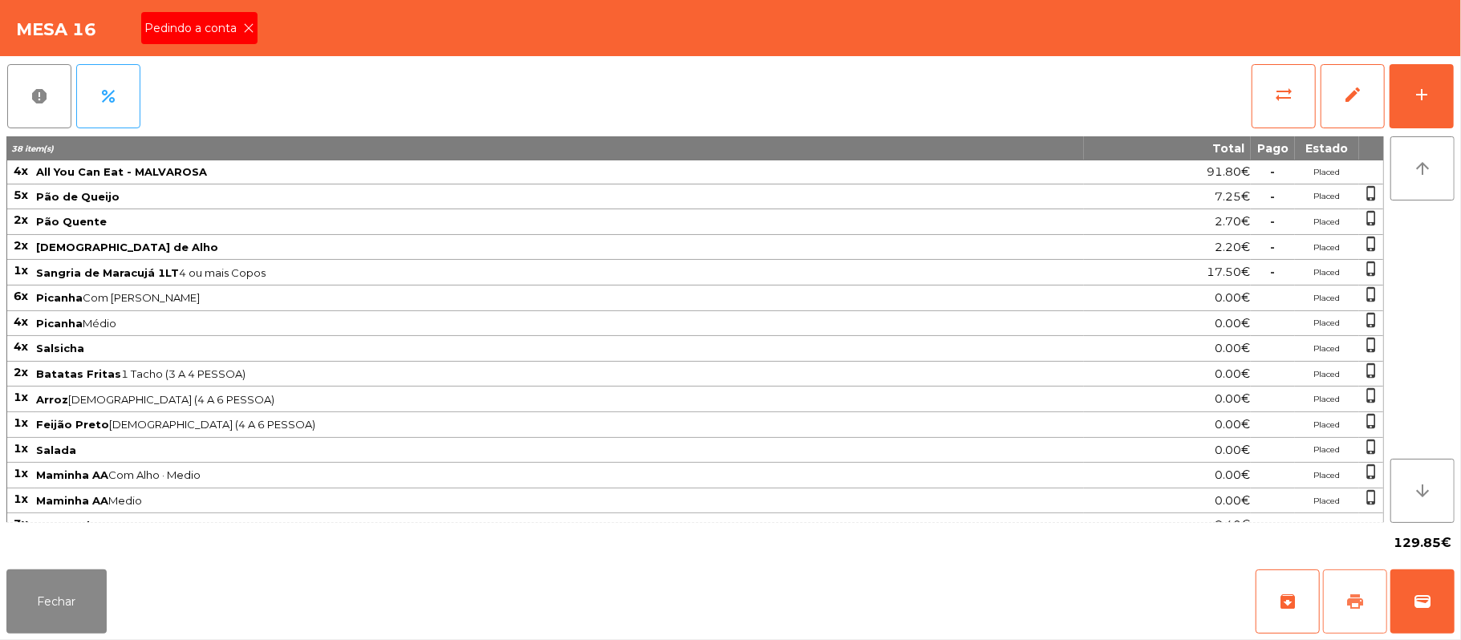
click at [1374, 594] on button "print" at bounding box center [1355, 601] width 64 height 64
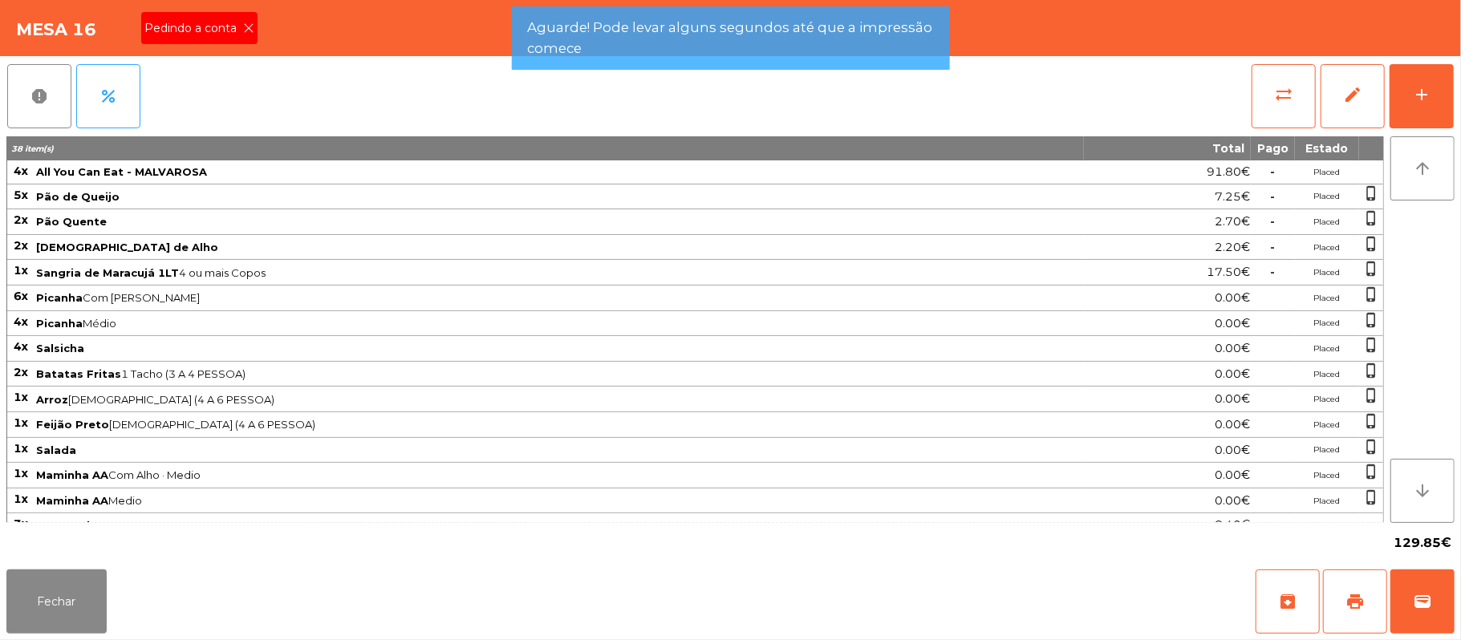
click at [253, 26] on div "Pedindo a conta" at bounding box center [199, 28] width 116 height 32
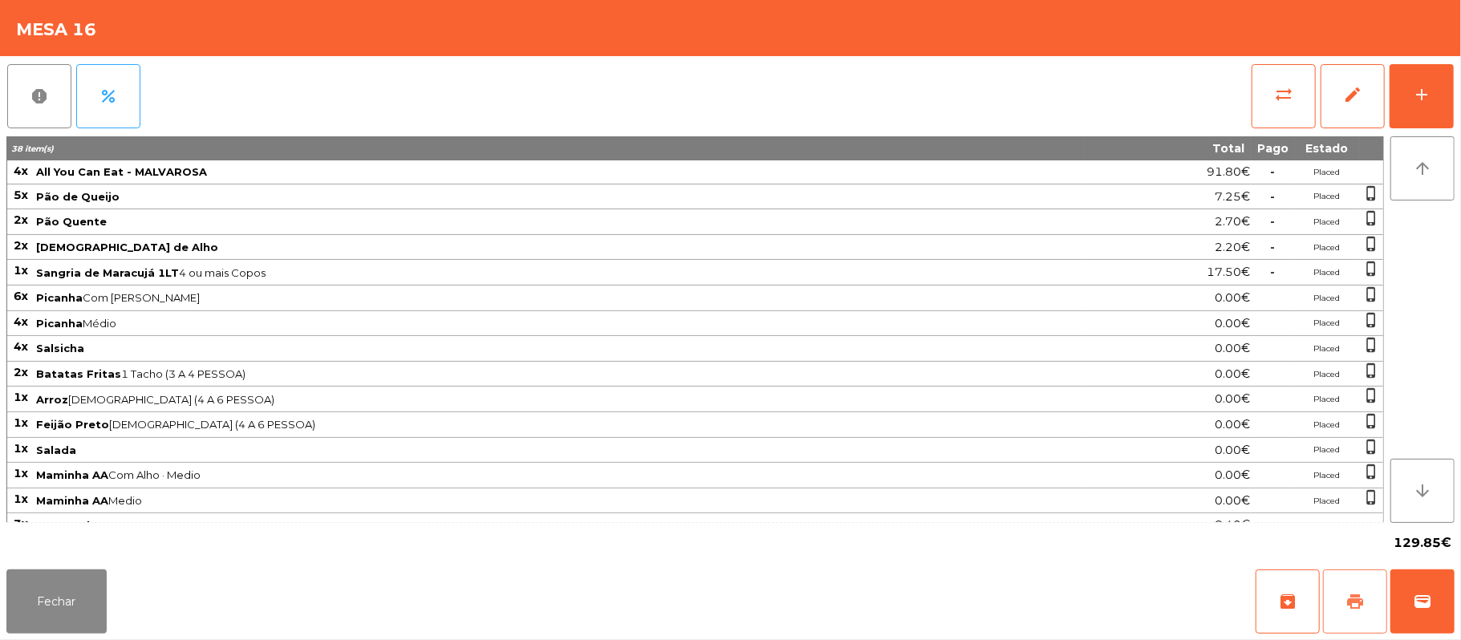
click at [1365, 598] on button "print" at bounding box center [1355, 601] width 64 height 64
click at [1275, 91] on span "sync_alt" at bounding box center [1283, 94] width 19 height 19
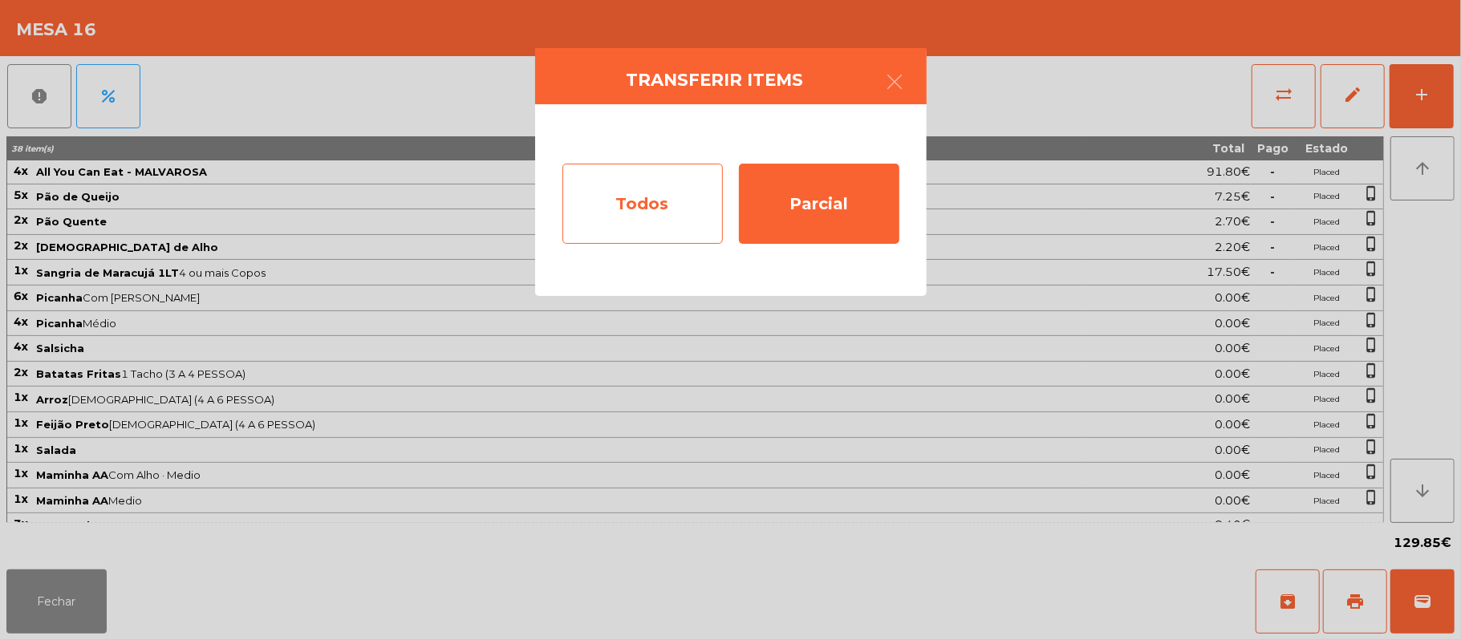
click at [636, 206] on div "Todos" at bounding box center [642, 204] width 160 height 80
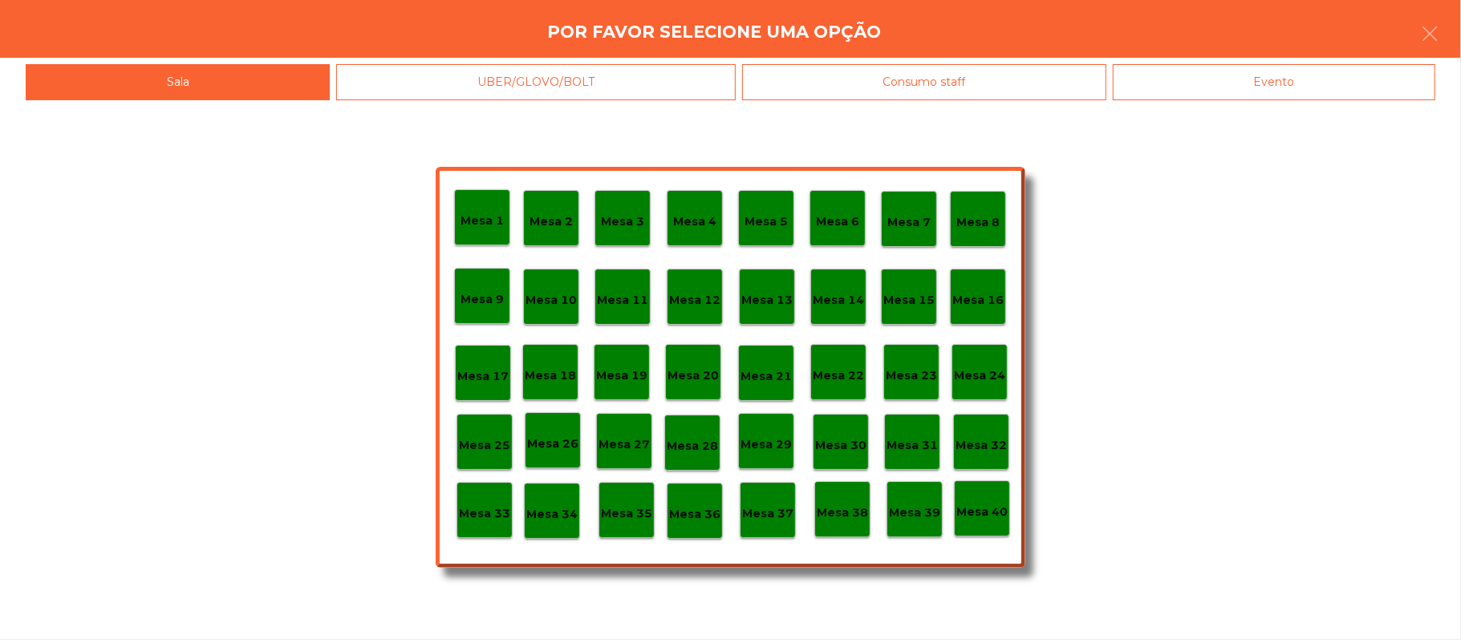
click at [1287, 94] on div "Evento" at bounding box center [1273, 82] width 322 height 36
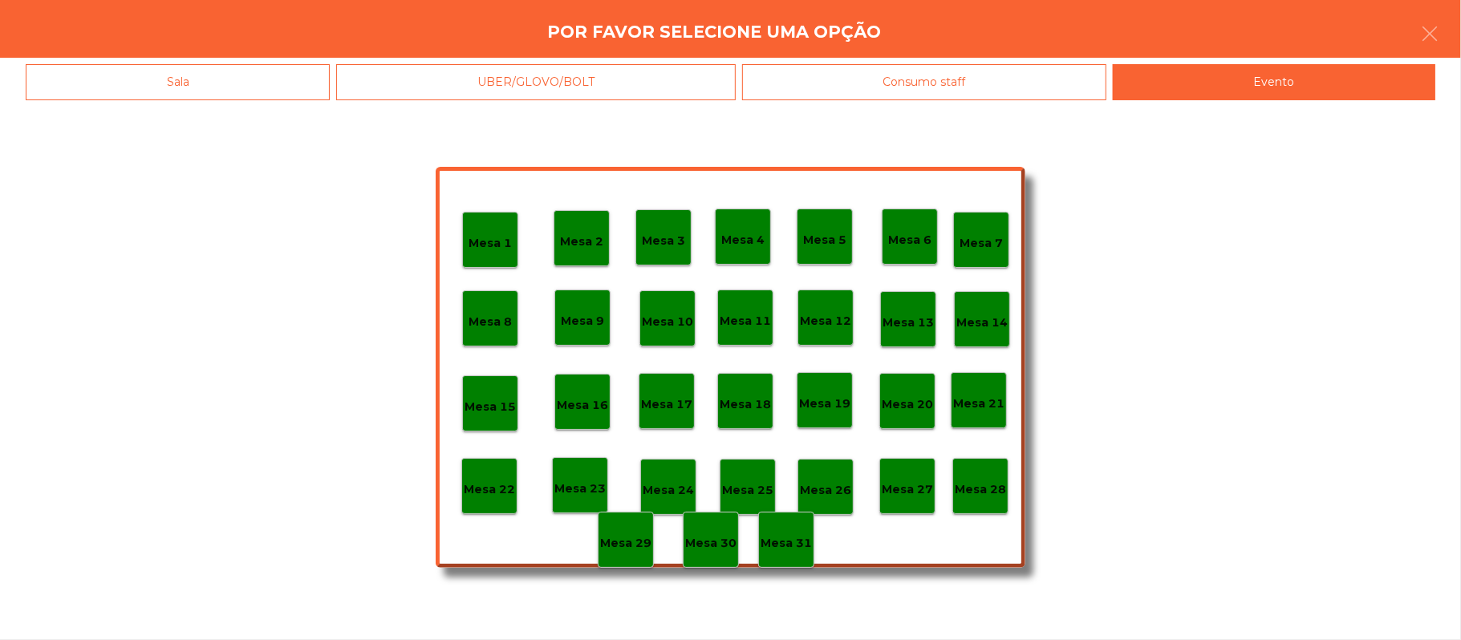
click at [983, 483] on p "Mesa 28" at bounding box center [979, 489] width 51 height 18
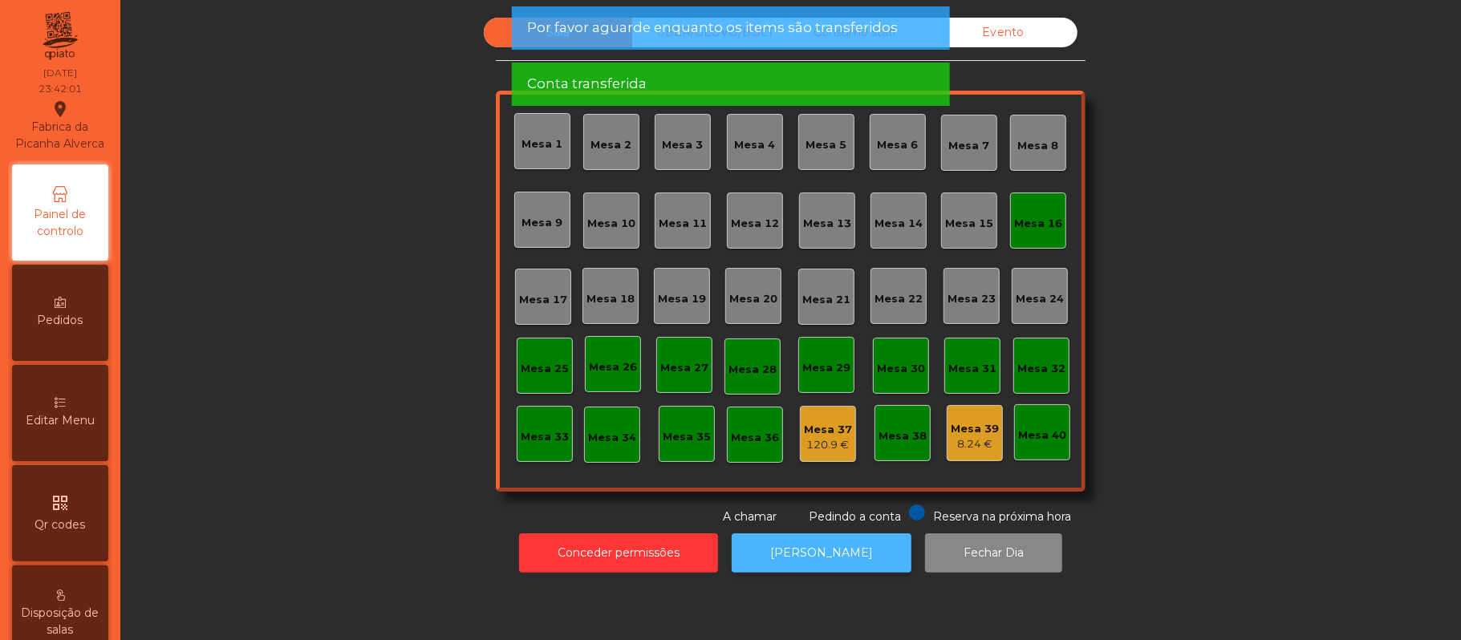
click at [845, 559] on button "[PERSON_NAME]" at bounding box center [821, 552] width 180 height 39
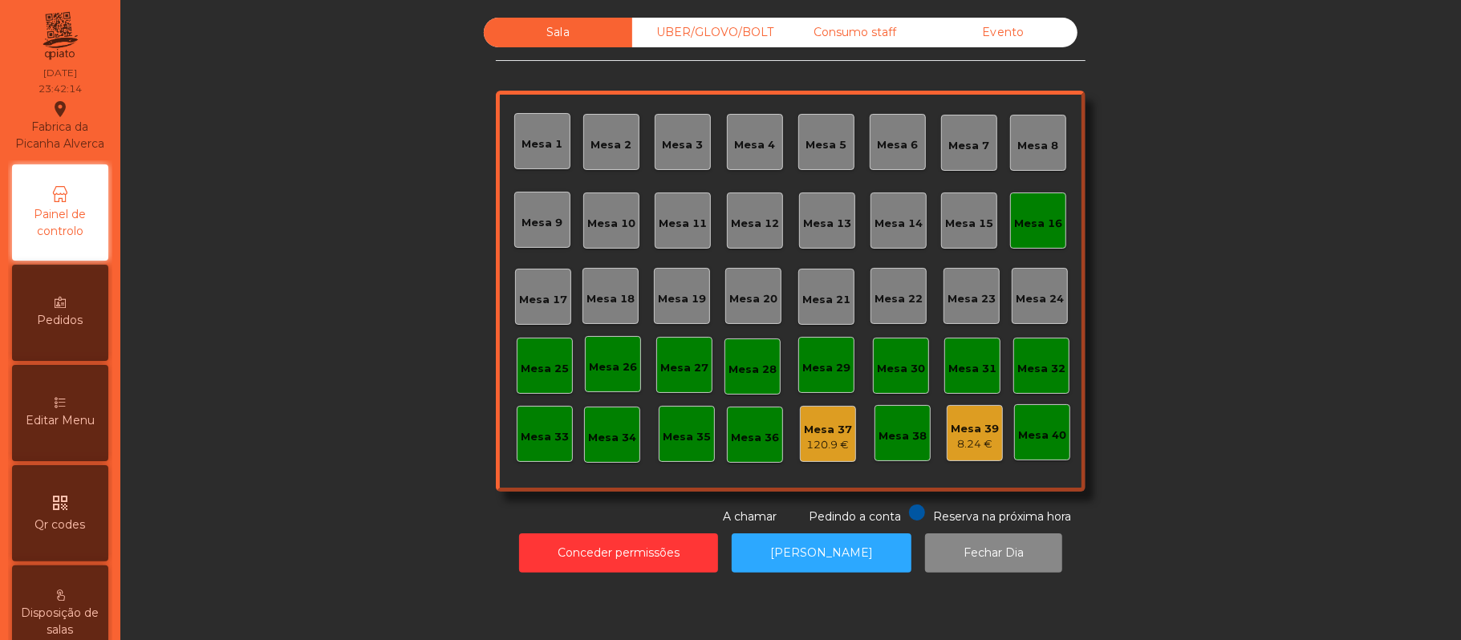
click at [1020, 229] on div "Mesa 16" at bounding box center [1038, 224] width 48 height 16
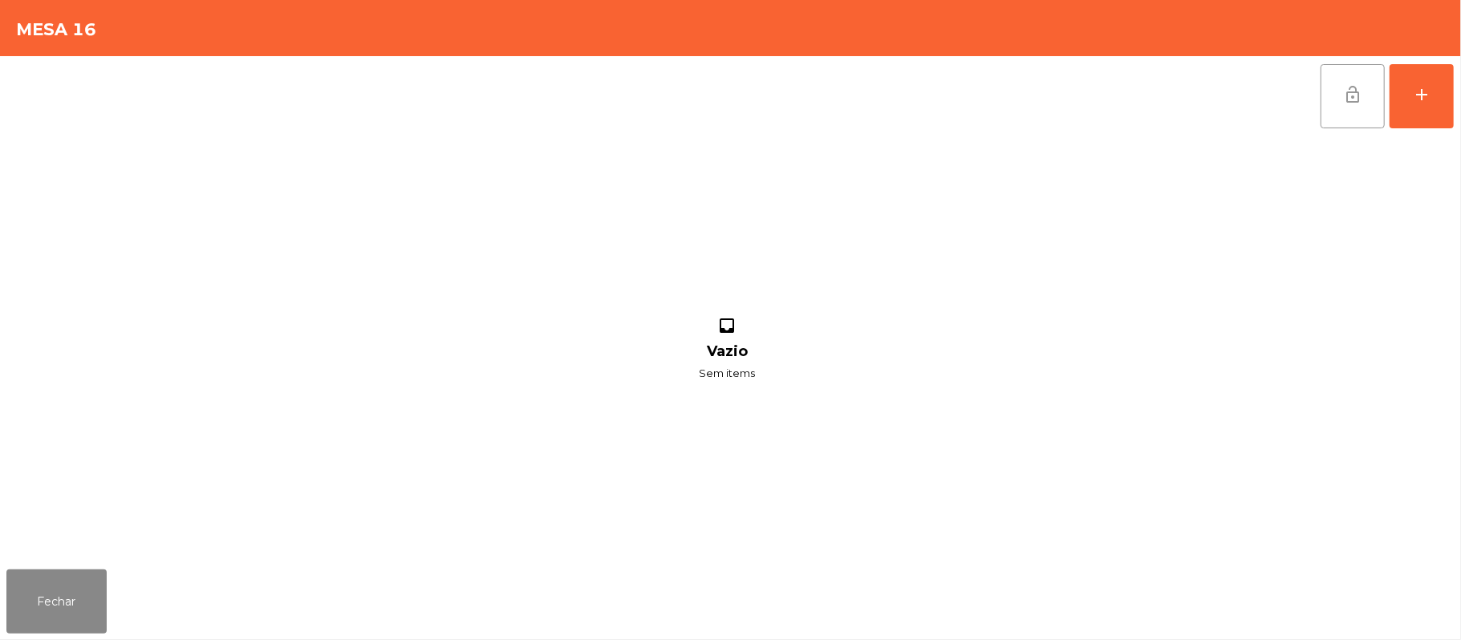
click at [1368, 117] on button "lock_open" at bounding box center [1352, 96] width 64 height 64
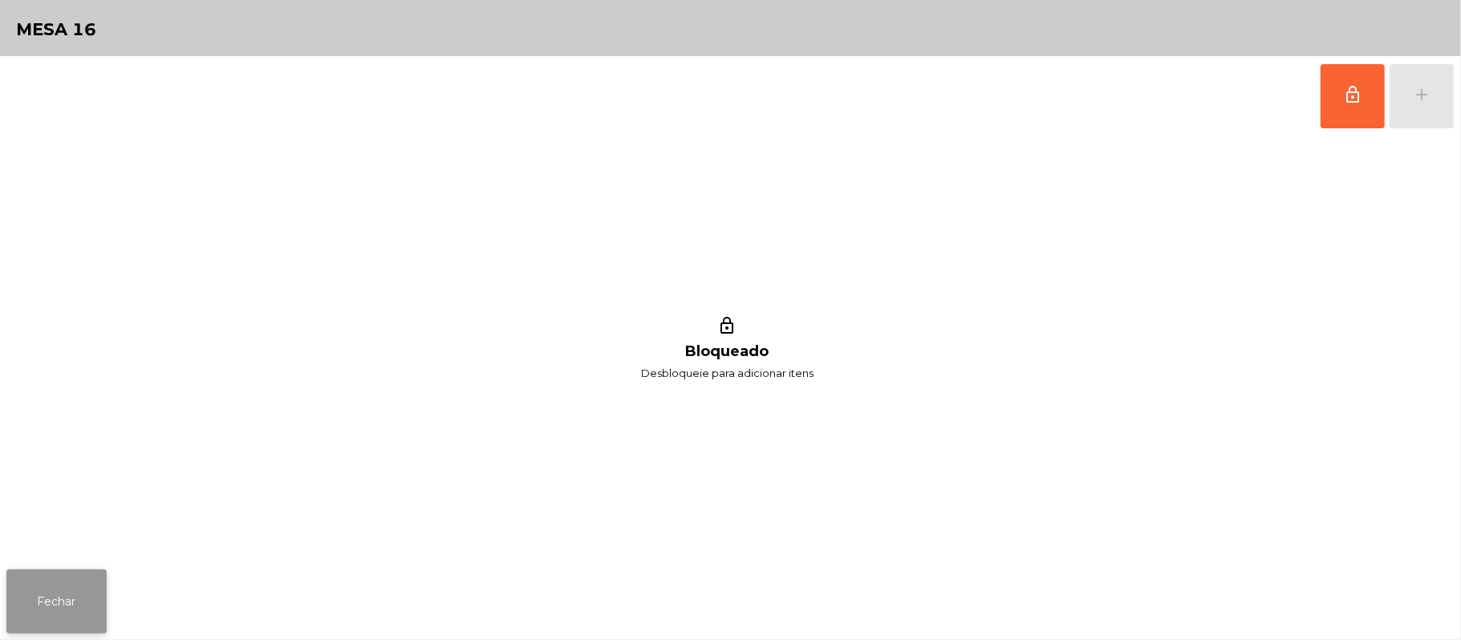
click at [84, 611] on button "Fechar" at bounding box center [56, 601] width 100 height 64
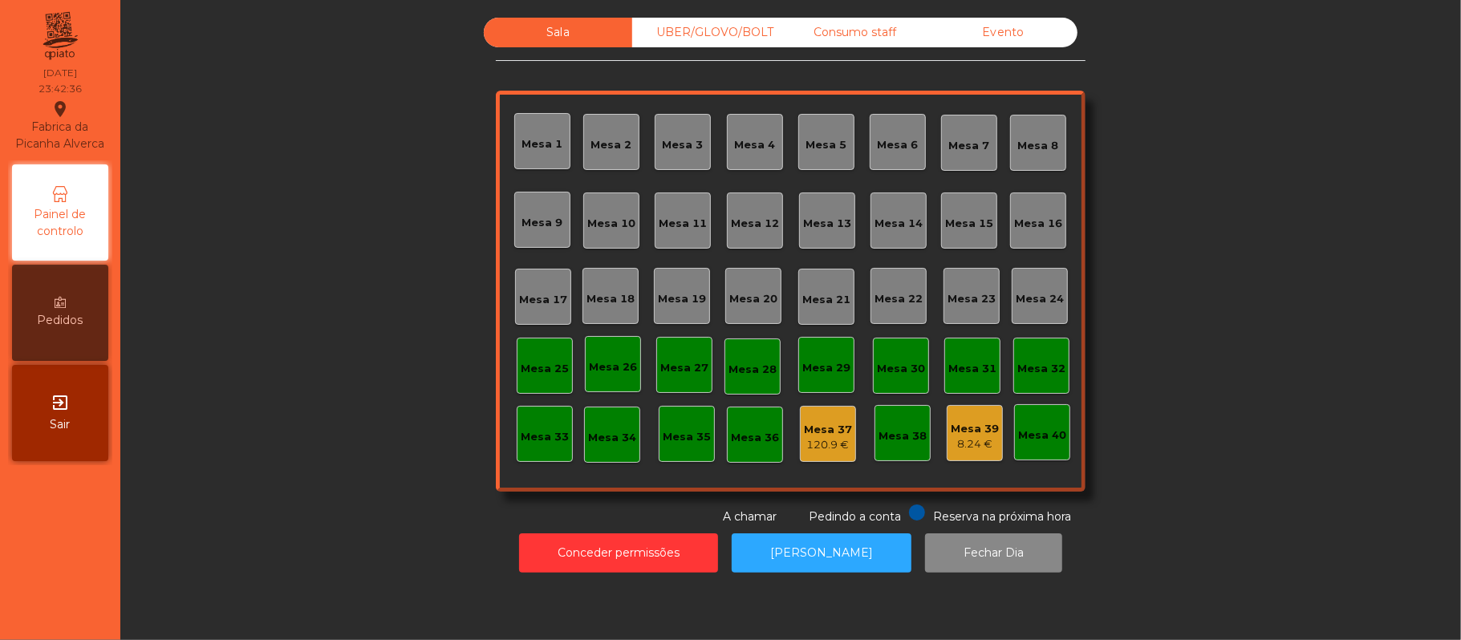
click at [867, 32] on div "Consumo staff" at bounding box center [854, 33] width 148 height 30
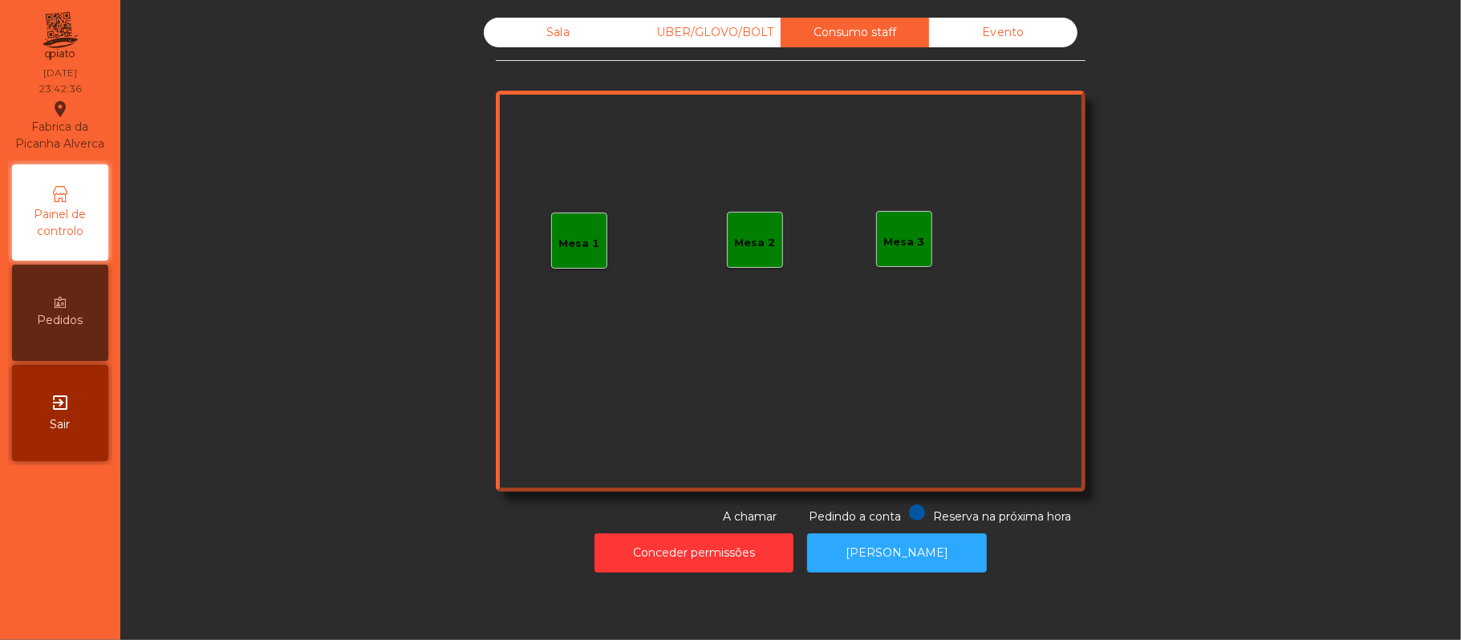
click at [573, 242] on div "Mesa 1" at bounding box center [579, 244] width 41 height 16
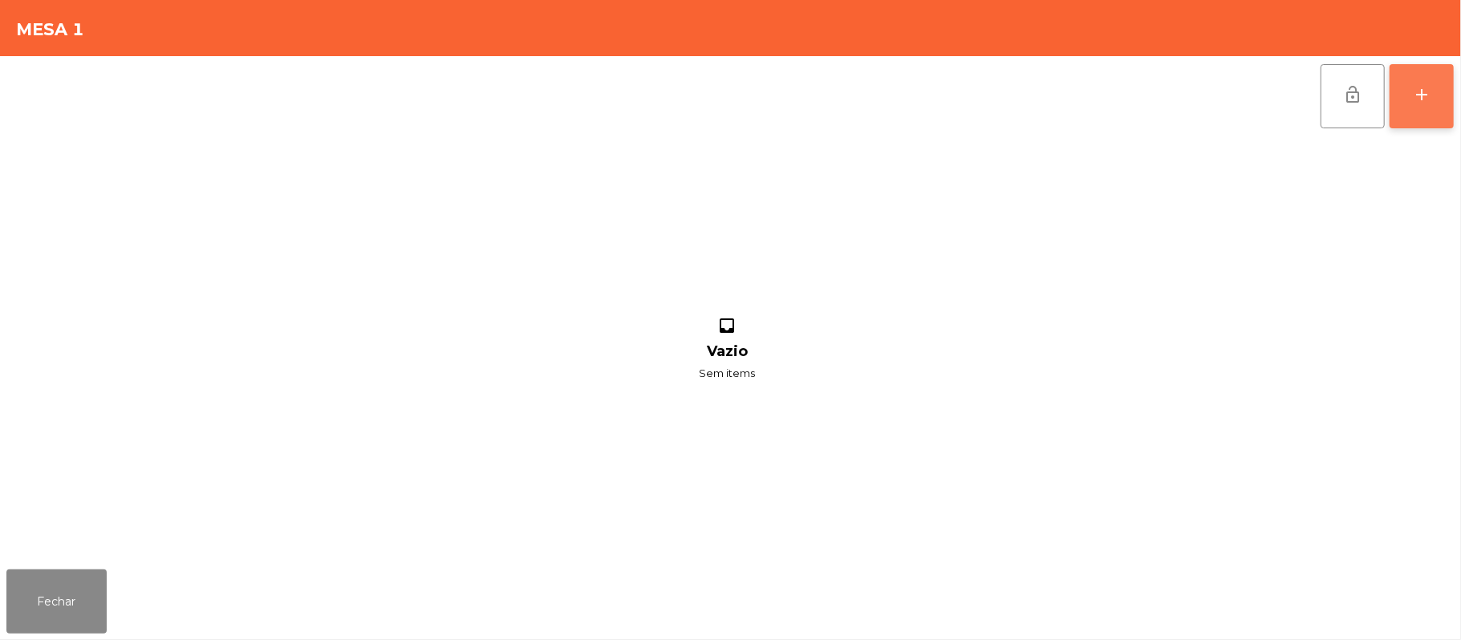
click at [1399, 93] on button "add" at bounding box center [1421, 96] width 64 height 64
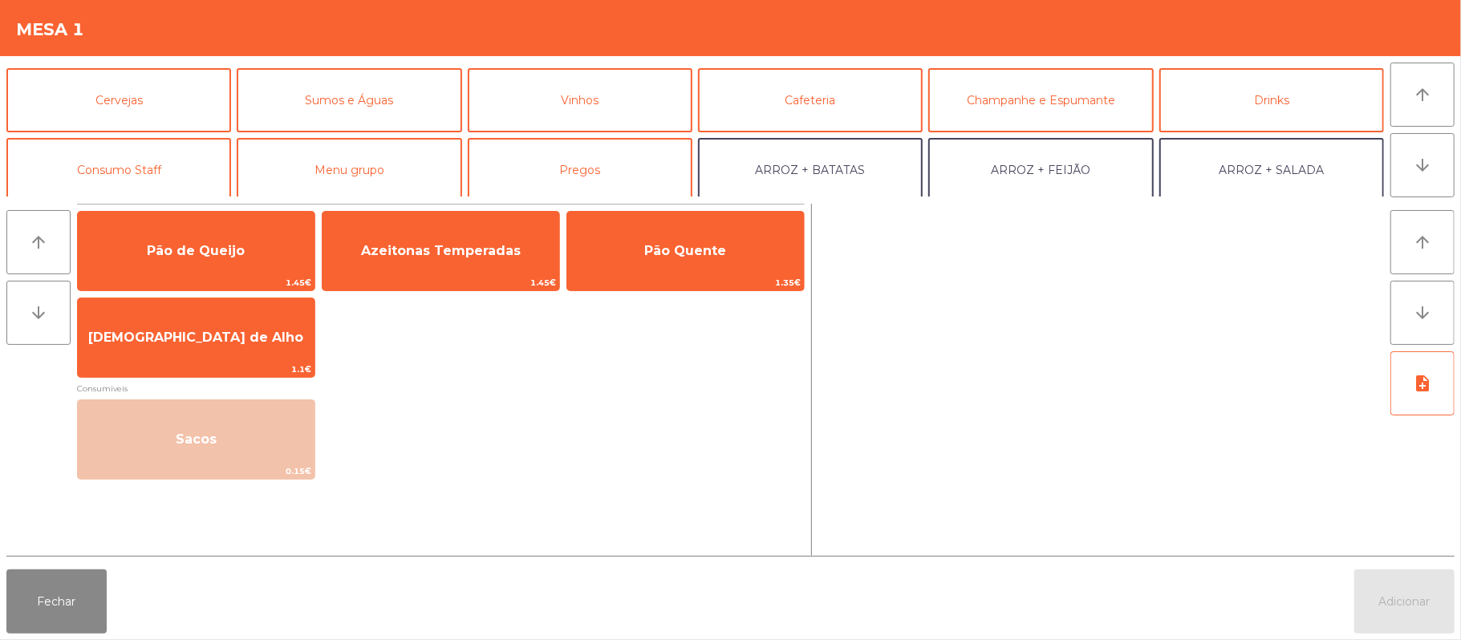
scroll to position [98, 0]
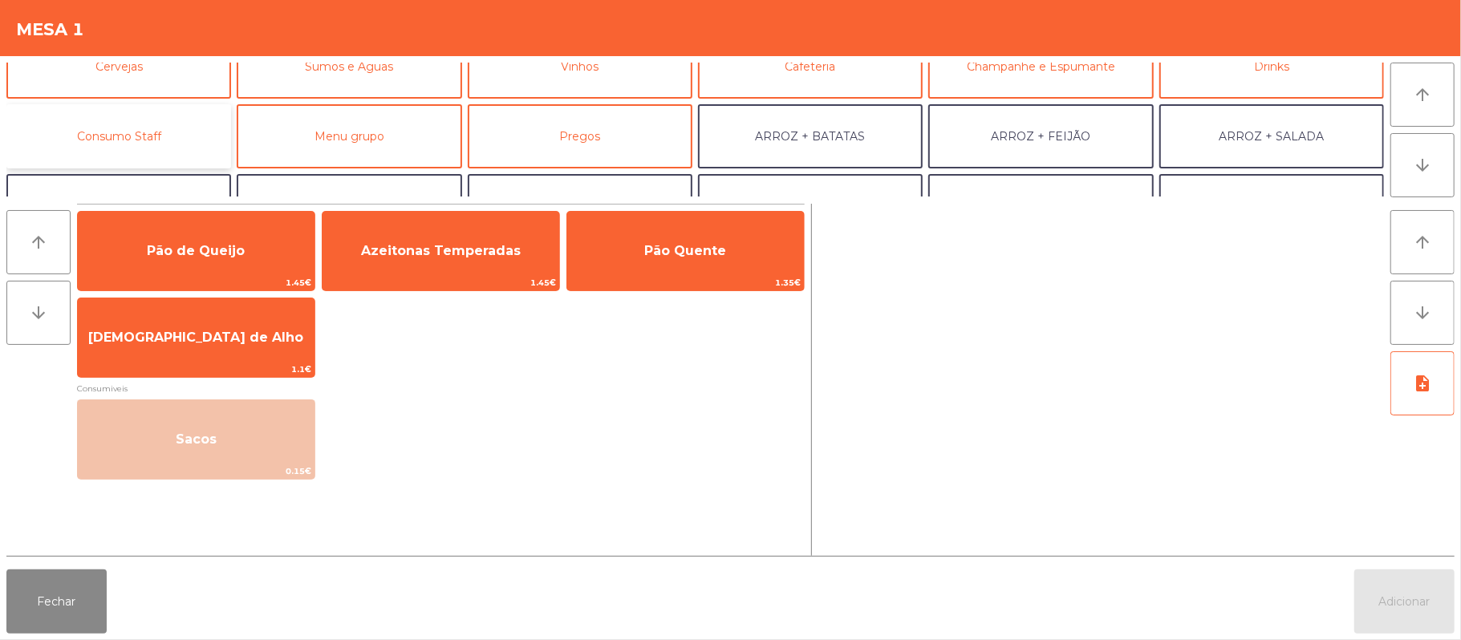
click at [165, 138] on button "Consumo Staff" at bounding box center [118, 136] width 225 height 64
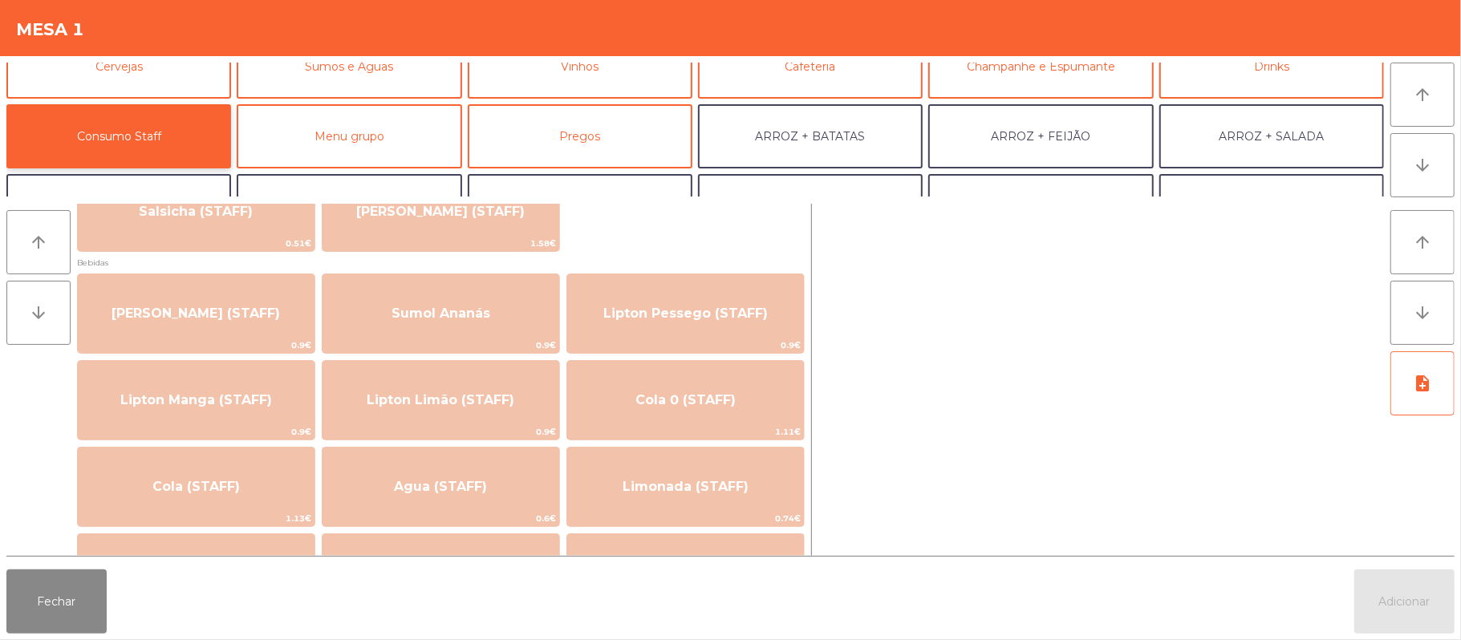
scroll to position [173, 0]
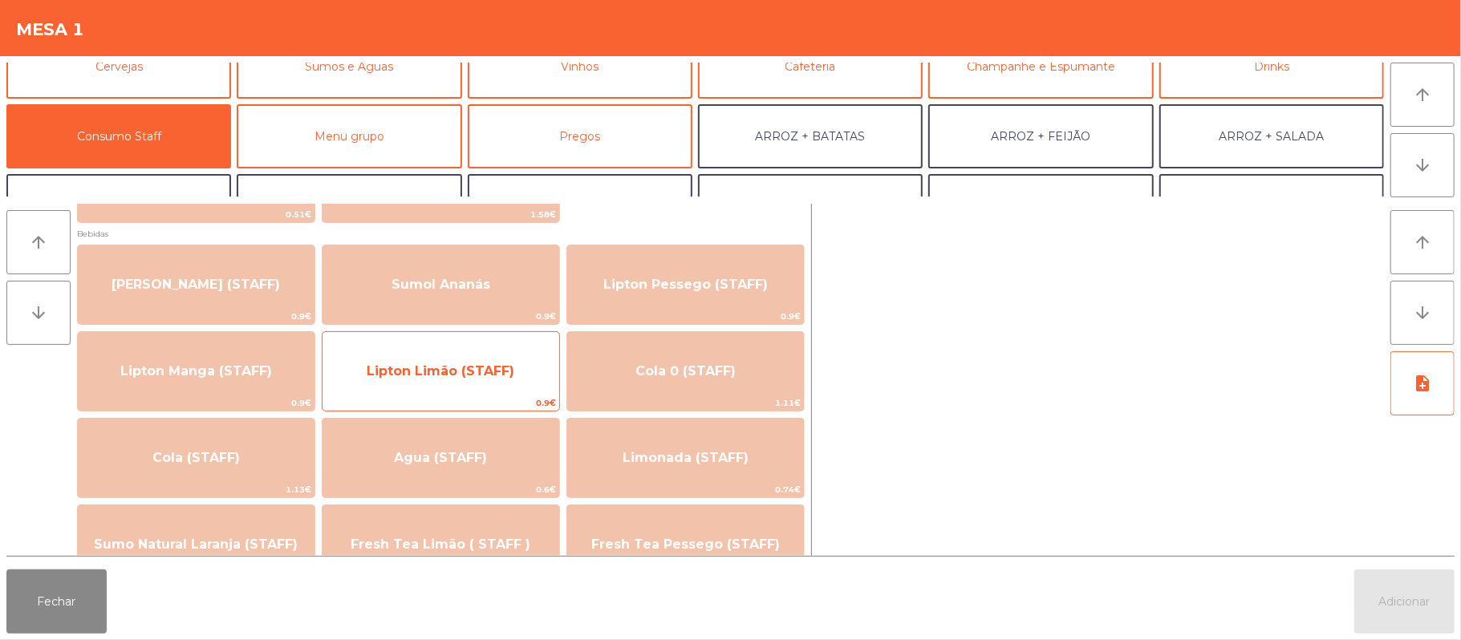
click at [486, 376] on span "Lipton Limão (STAFF)" at bounding box center [441, 370] width 148 height 15
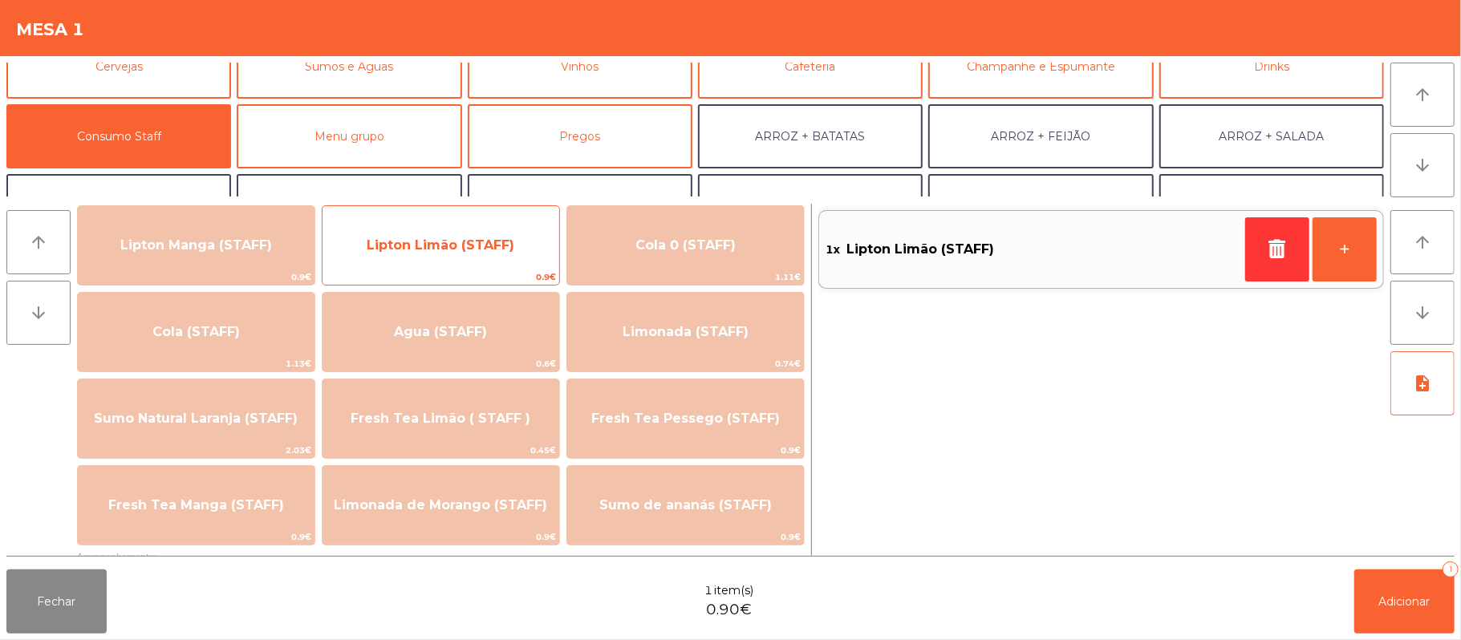
scroll to position [325, 0]
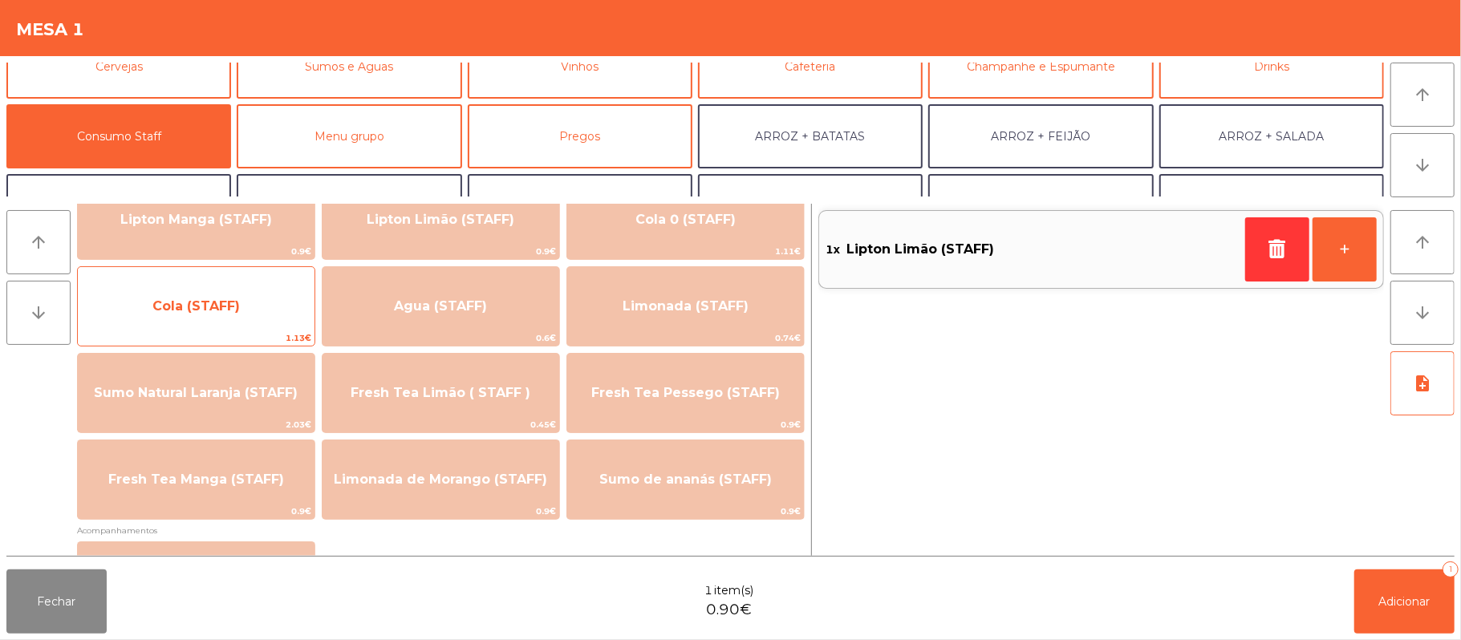
click at [229, 314] on span "Cola (STAFF)" at bounding box center [196, 306] width 237 height 43
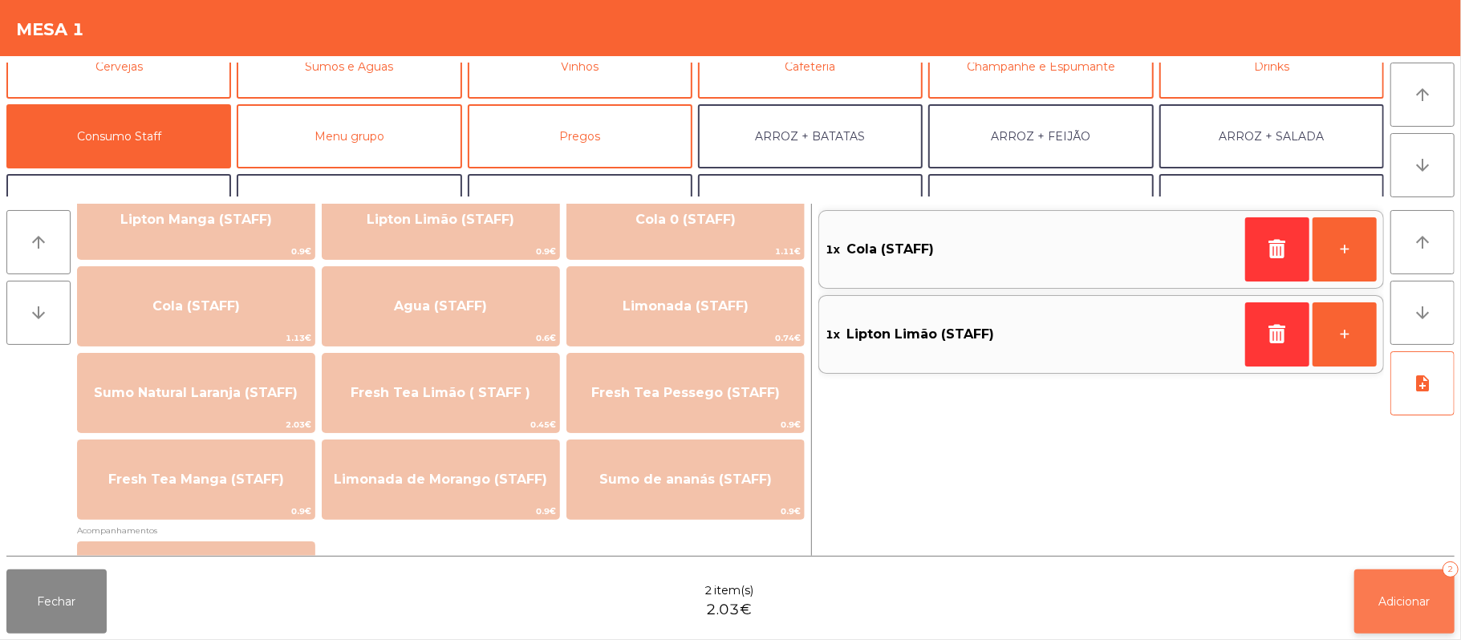
click at [1405, 598] on span "Adicionar" at bounding box center [1404, 601] width 51 height 14
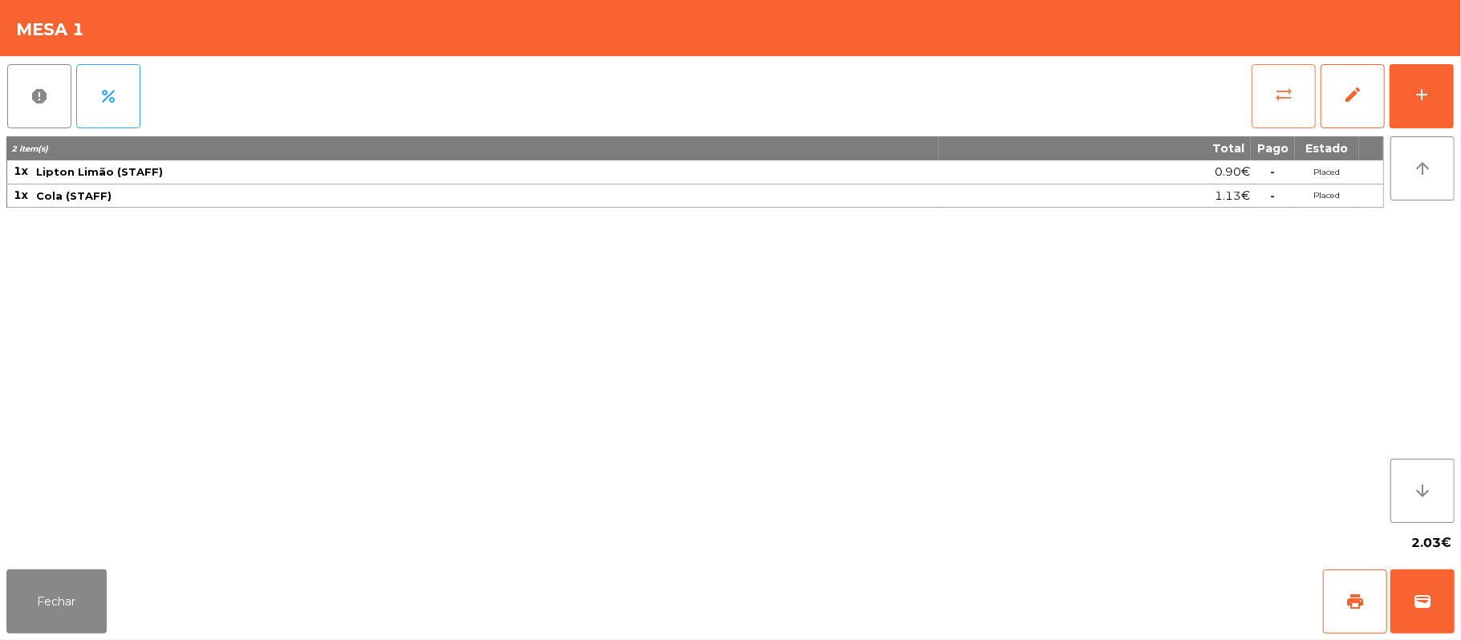
click at [1290, 93] on span "sync_alt" at bounding box center [1283, 94] width 19 height 19
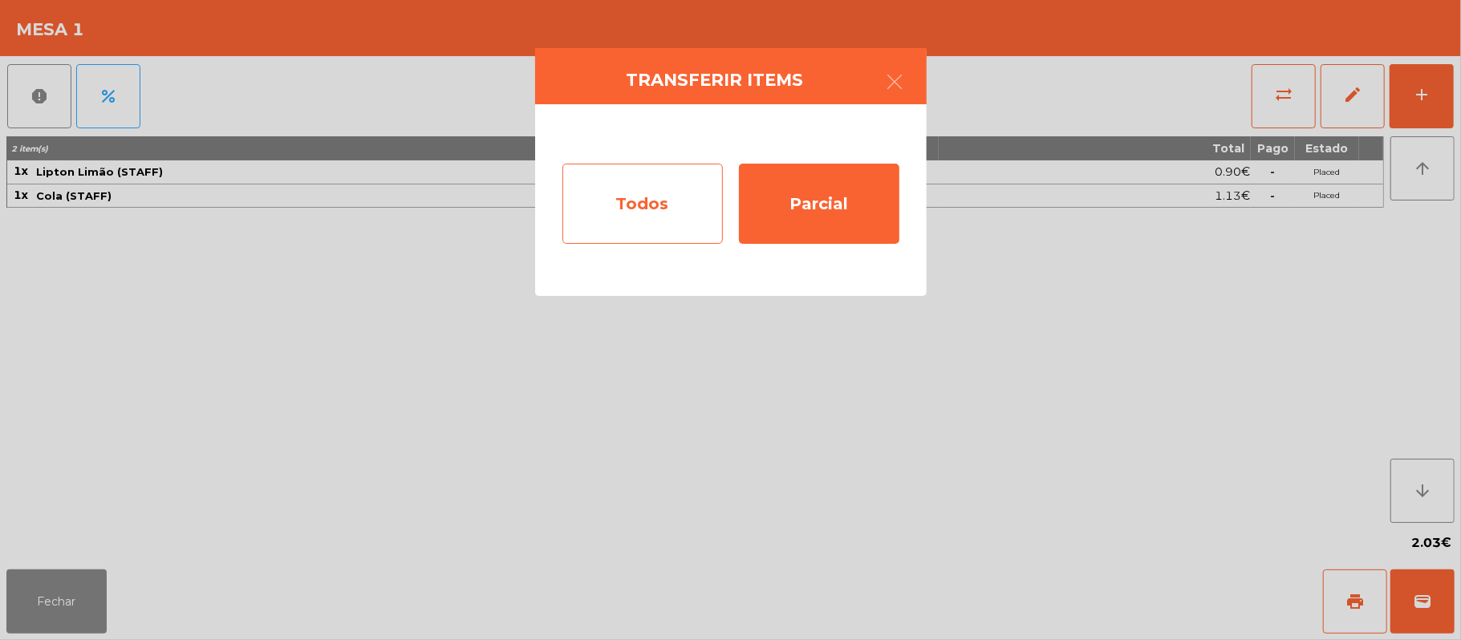
click at [635, 209] on div "Todos" at bounding box center [642, 204] width 160 height 80
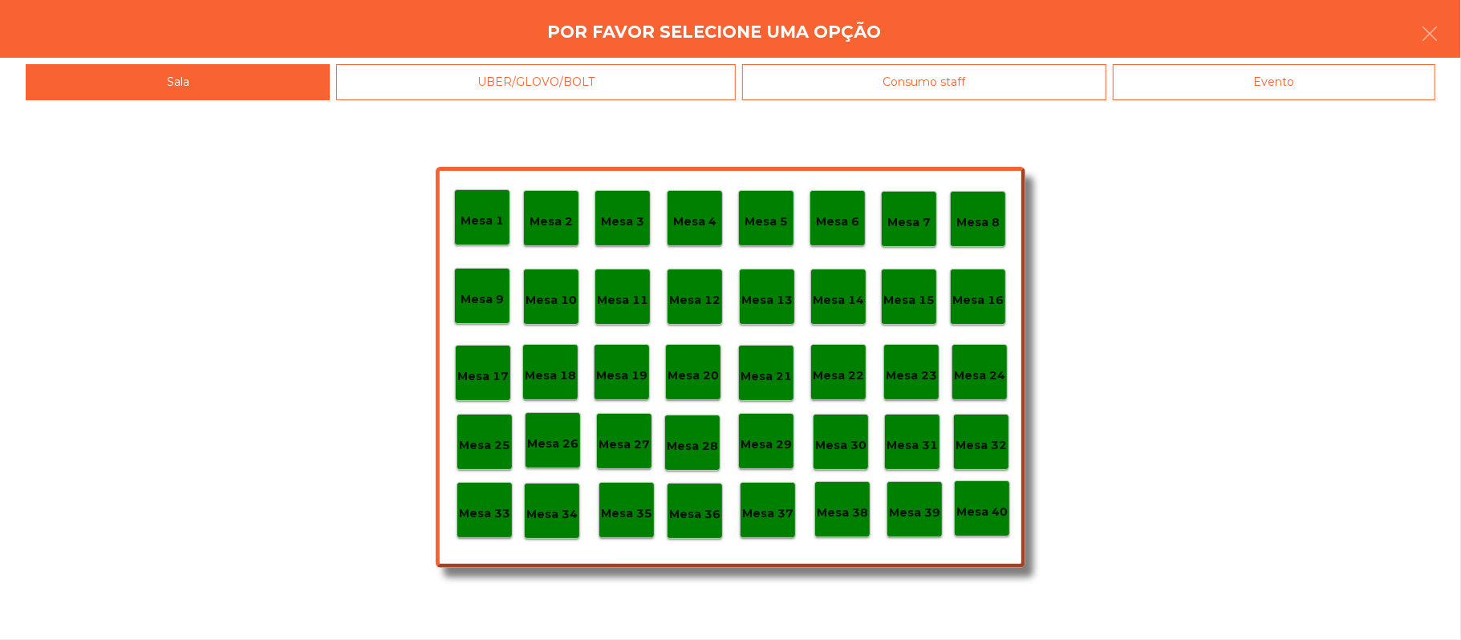
click at [1280, 80] on div "Evento" at bounding box center [1273, 82] width 322 height 36
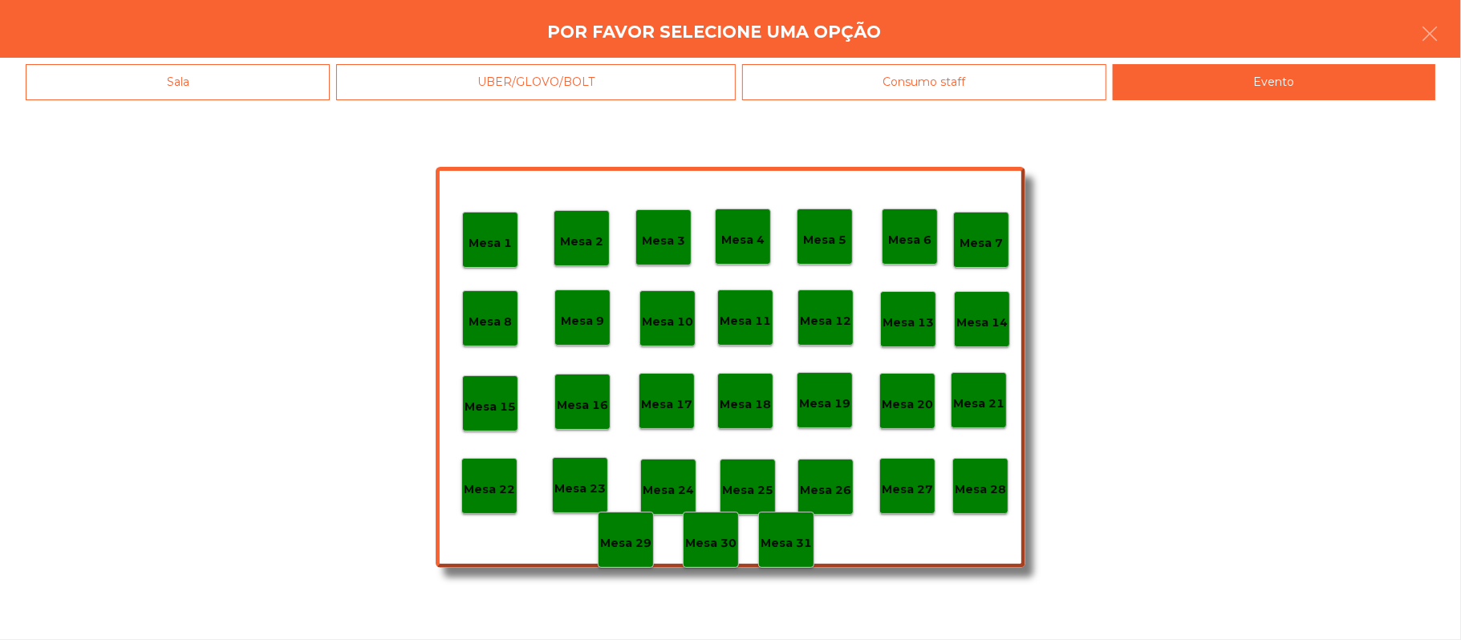
click at [979, 420] on div "Mesa 21" at bounding box center [978, 400] width 56 height 56
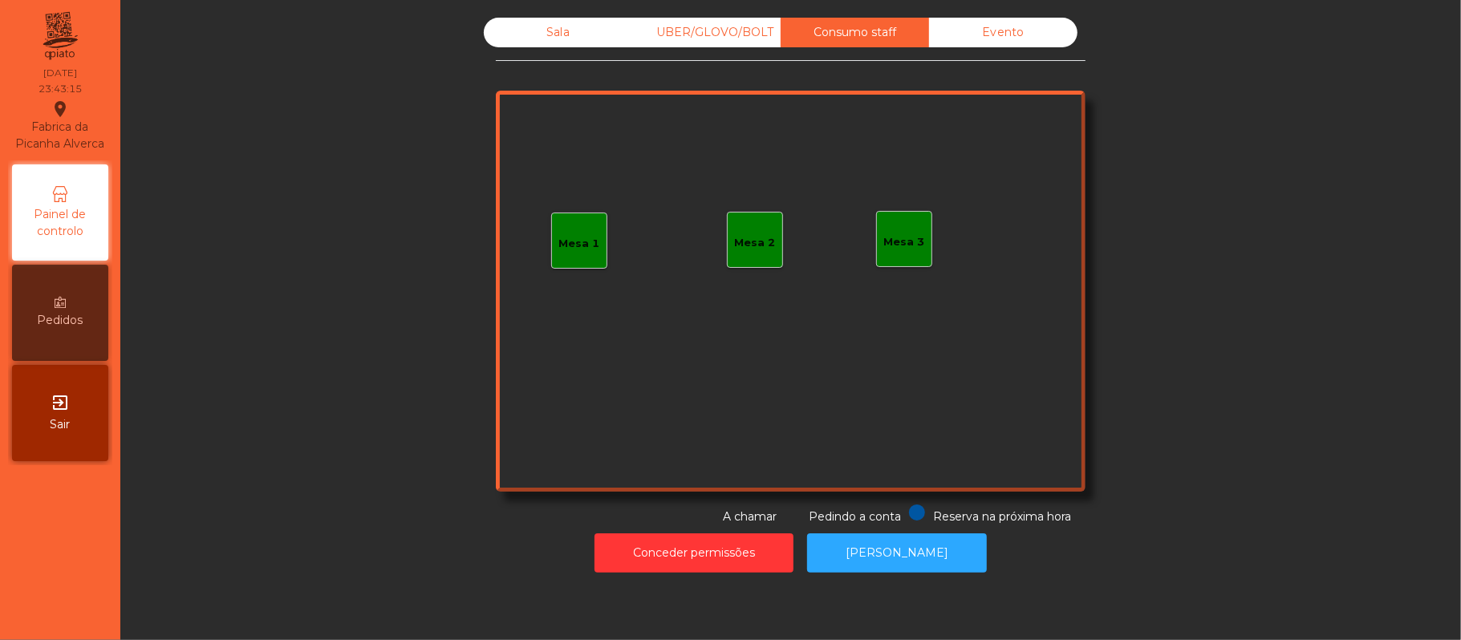
click at [542, 30] on div "Sala" at bounding box center [558, 33] width 148 height 30
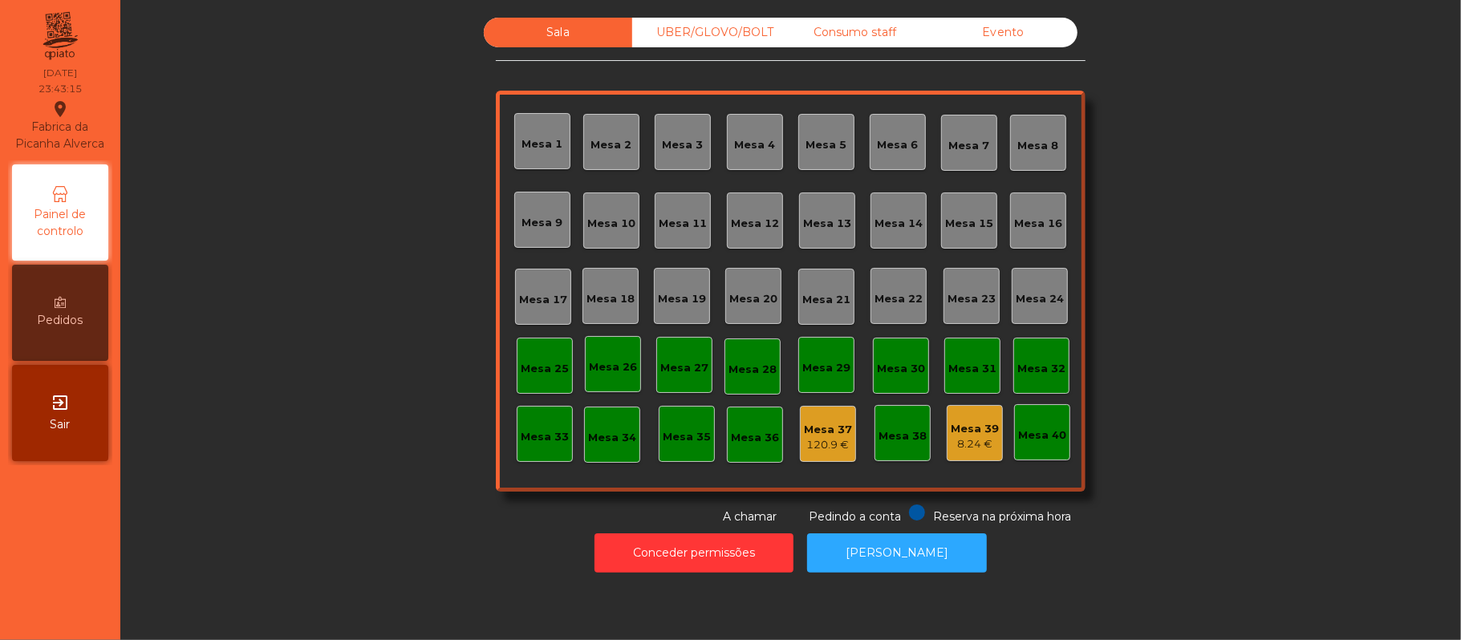
click at [996, 32] on div "Evento" at bounding box center [1003, 33] width 148 height 30
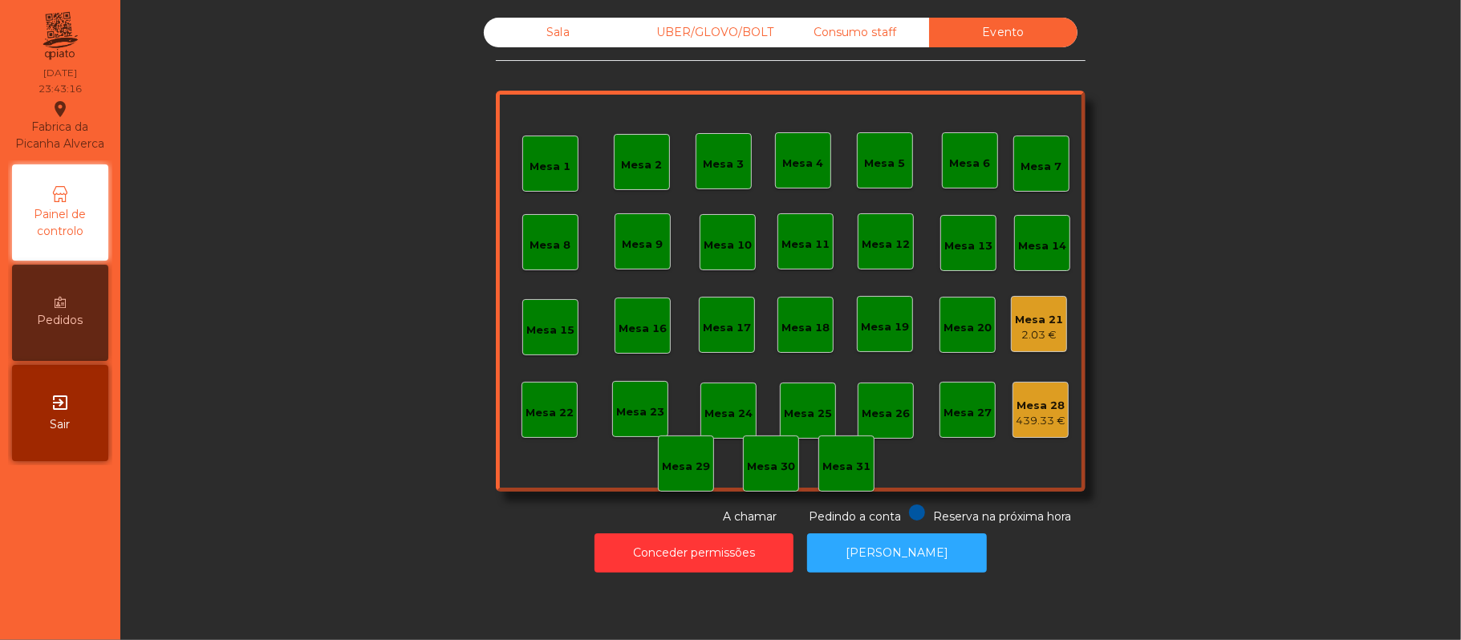
click at [1047, 318] on div "Mesa 21" at bounding box center [1039, 320] width 48 height 16
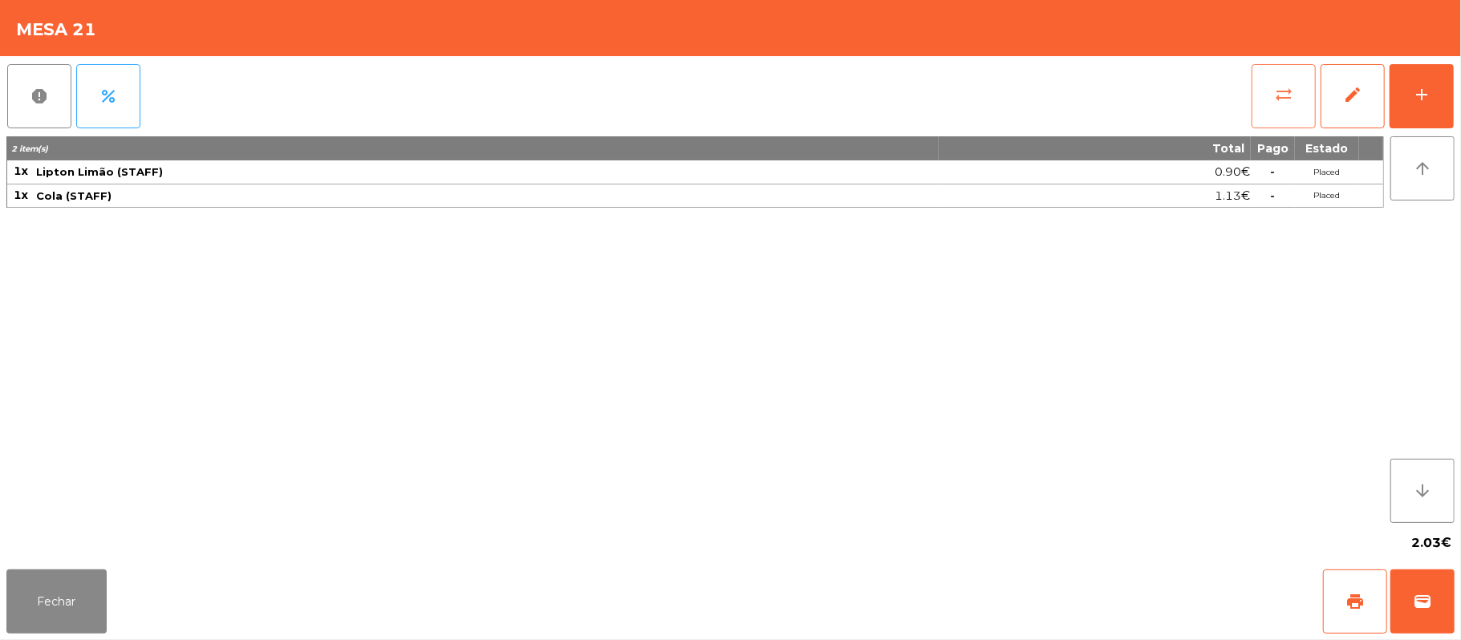
click at [1284, 103] on span "sync_alt" at bounding box center [1283, 94] width 19 height 19
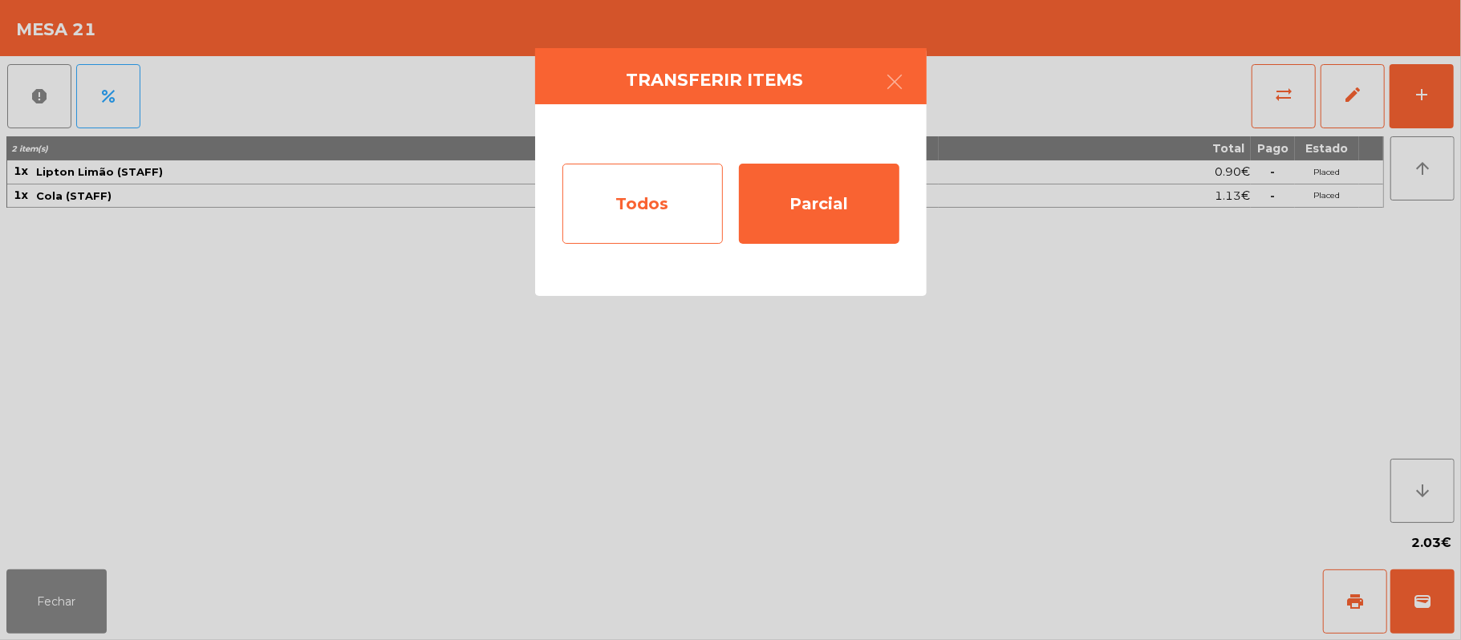
click at [654, 216] on div "Todos" at bounding box center [642, 204] width 160 height 80
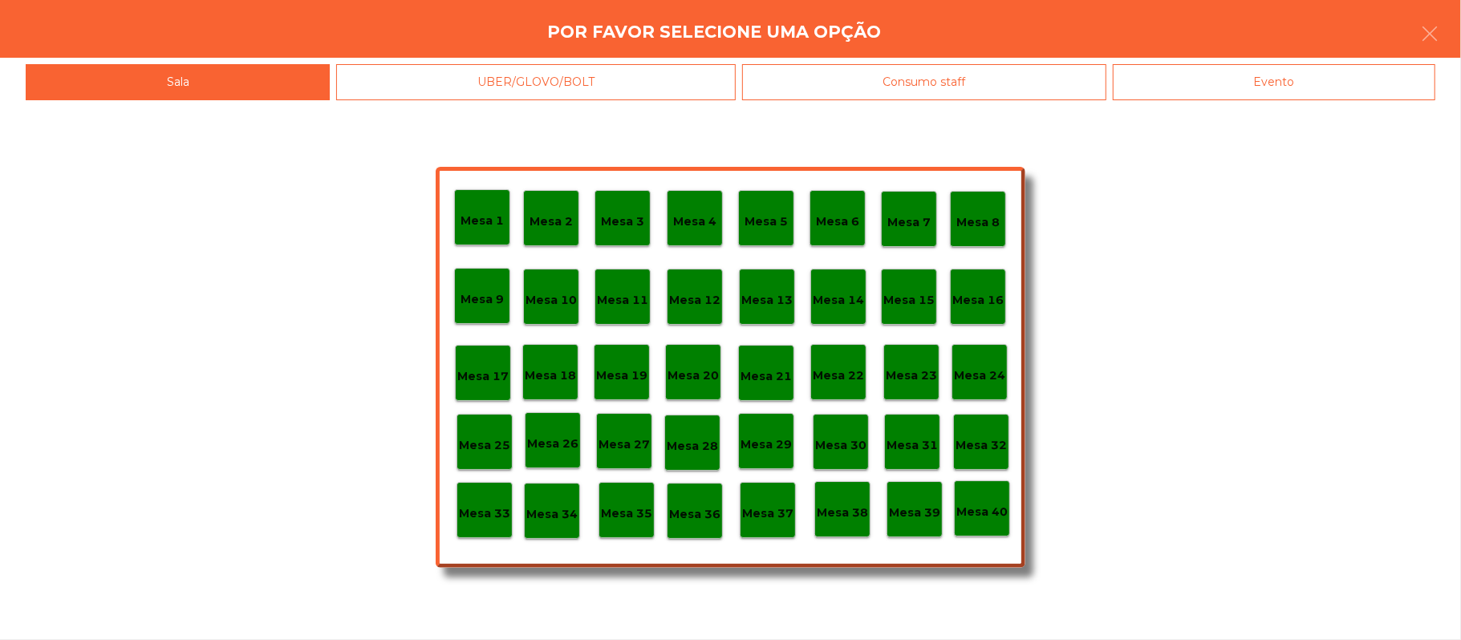
click at [1238, 97] on div "Evento" at bounding box center [1273, 82] width 322 height 36
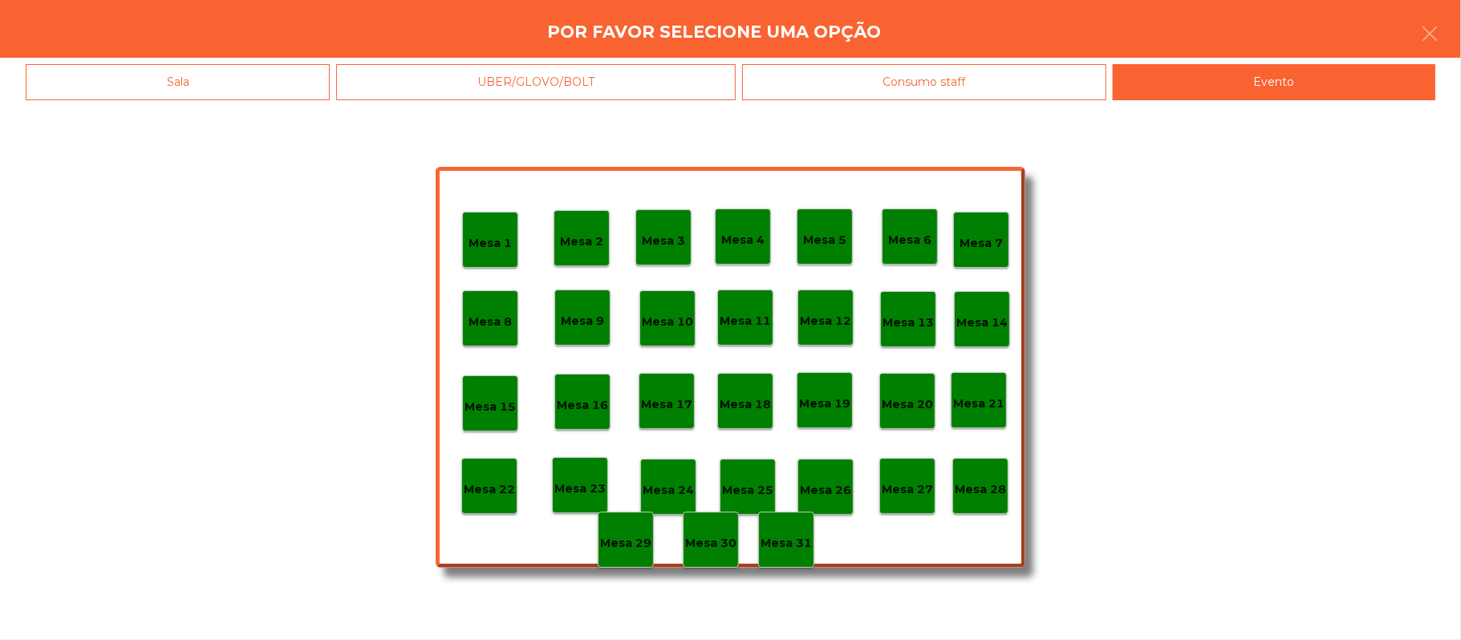
click at [975, 486] on p "Mesa 28" at bounding box center [979, 489] width 51 height 18
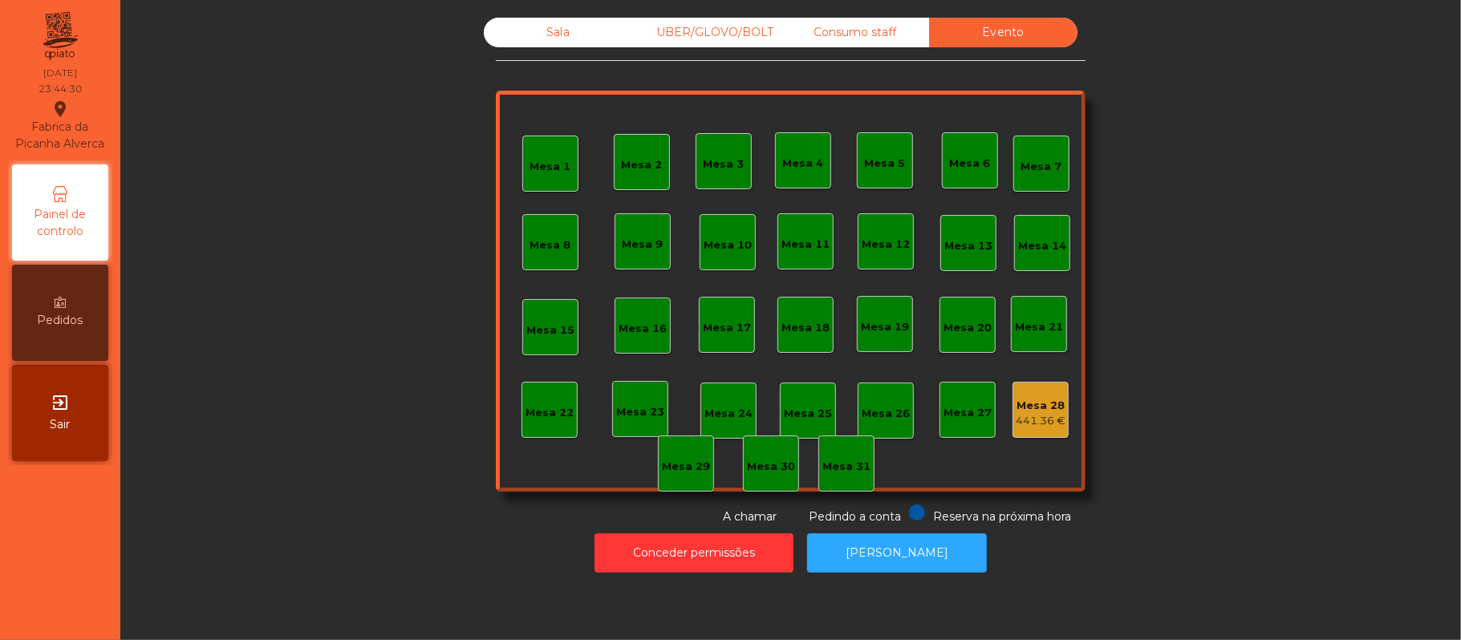
click at [559, 30] on div "Sala" at bounding box center [558, 33] width 148 height 30
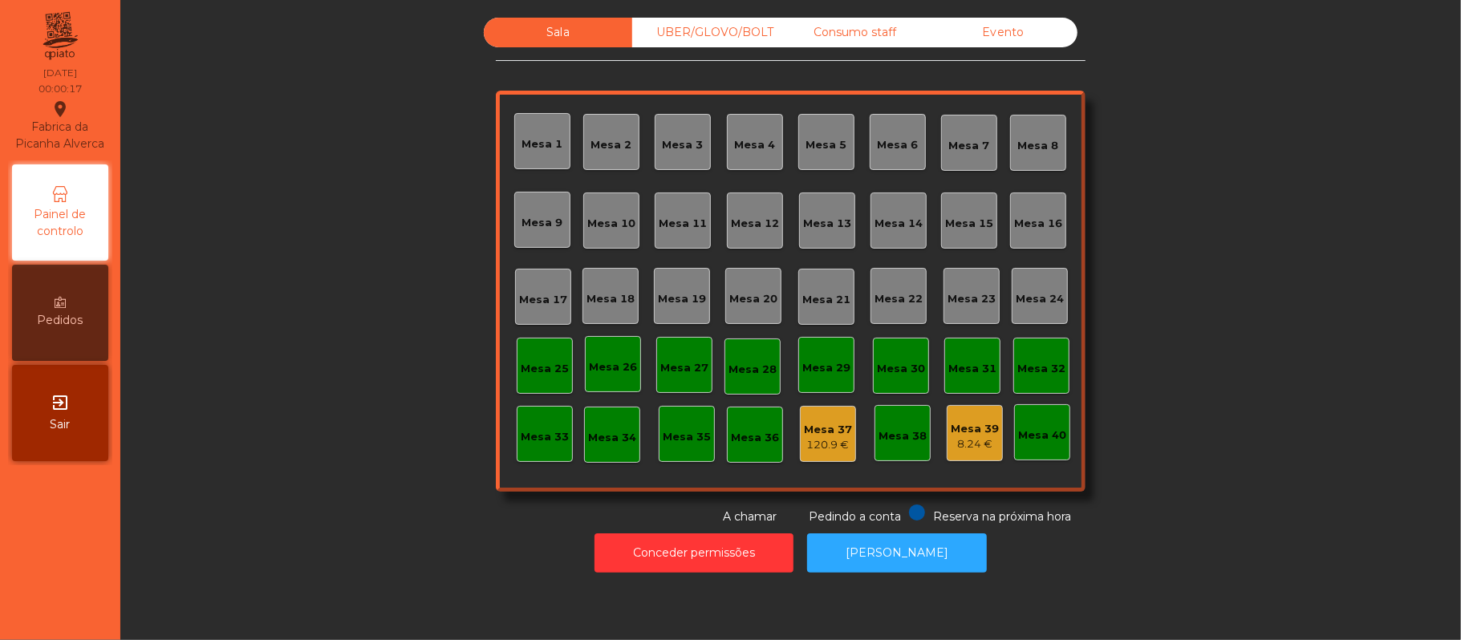
click at [1009, 38] on div "Evento" at bounding box center [1003, 33] width 148 height 30
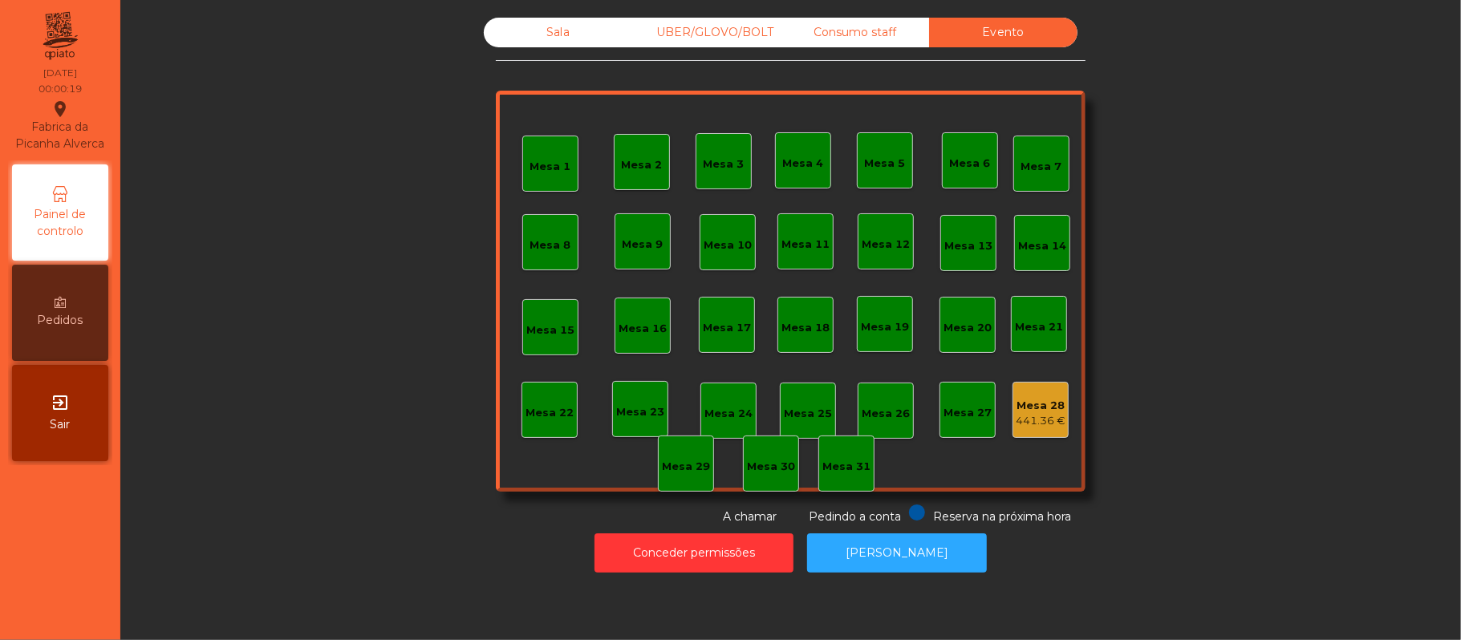
click at [849, 33] on div "Consumo staff" at bounding box center [854, 33] width 148 height 30
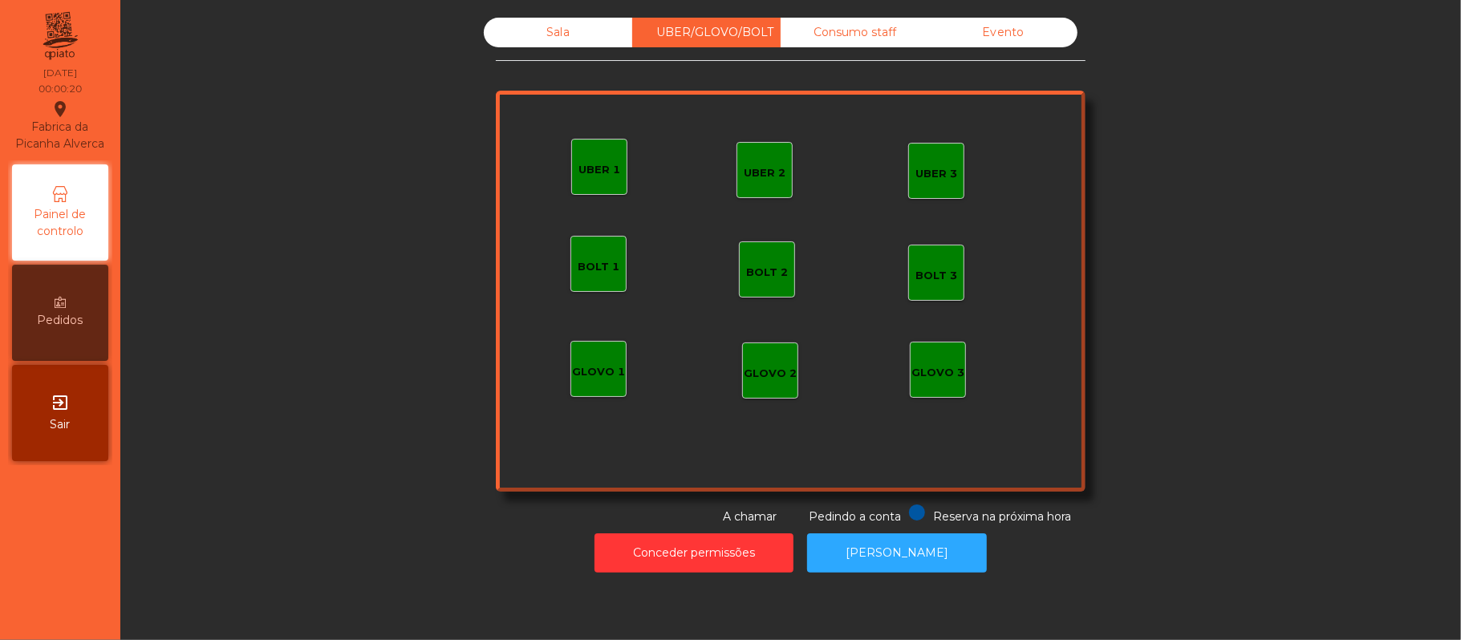
click at [560, 38] on div "Sala" at bounding box center [558, 33] width 148 height 30
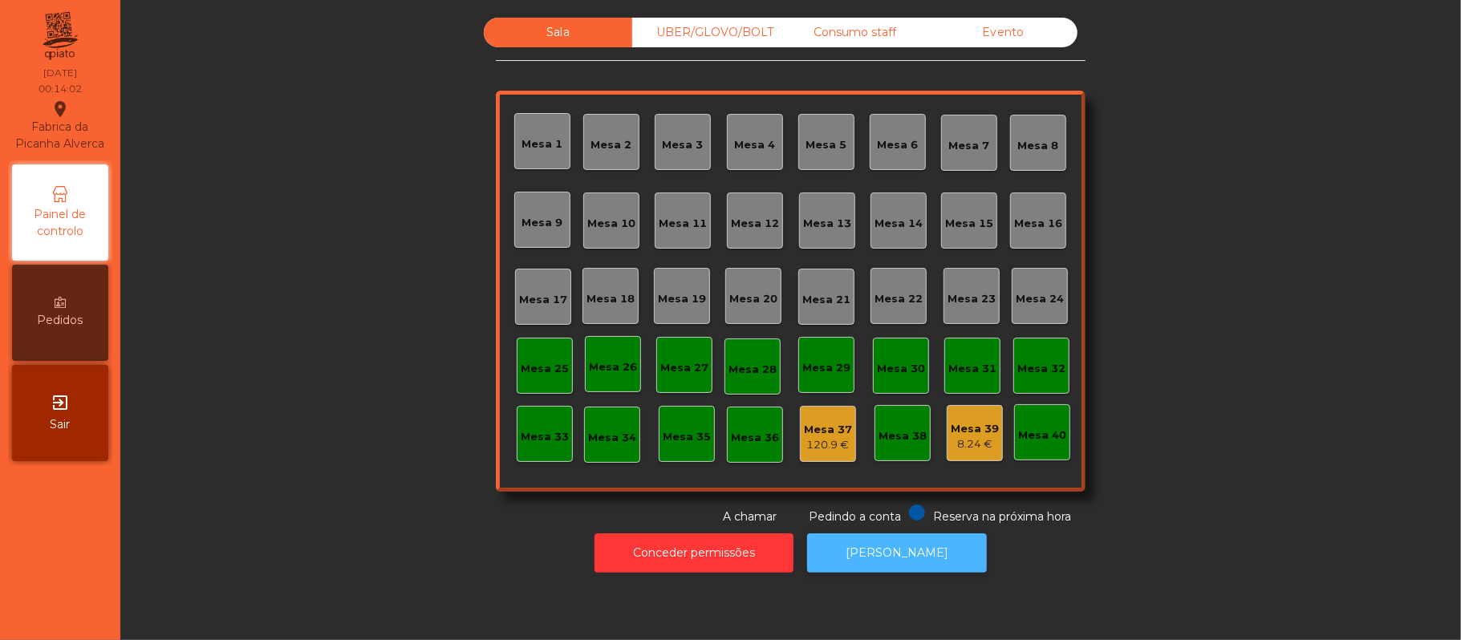
click at [918, 544] on button "[PERSON_NAME]" at bounding box center [897, 552] width 180 height 39
click at [812, 444] on div "120.9 €" at bounding box center [828, 445] width 48 height 16
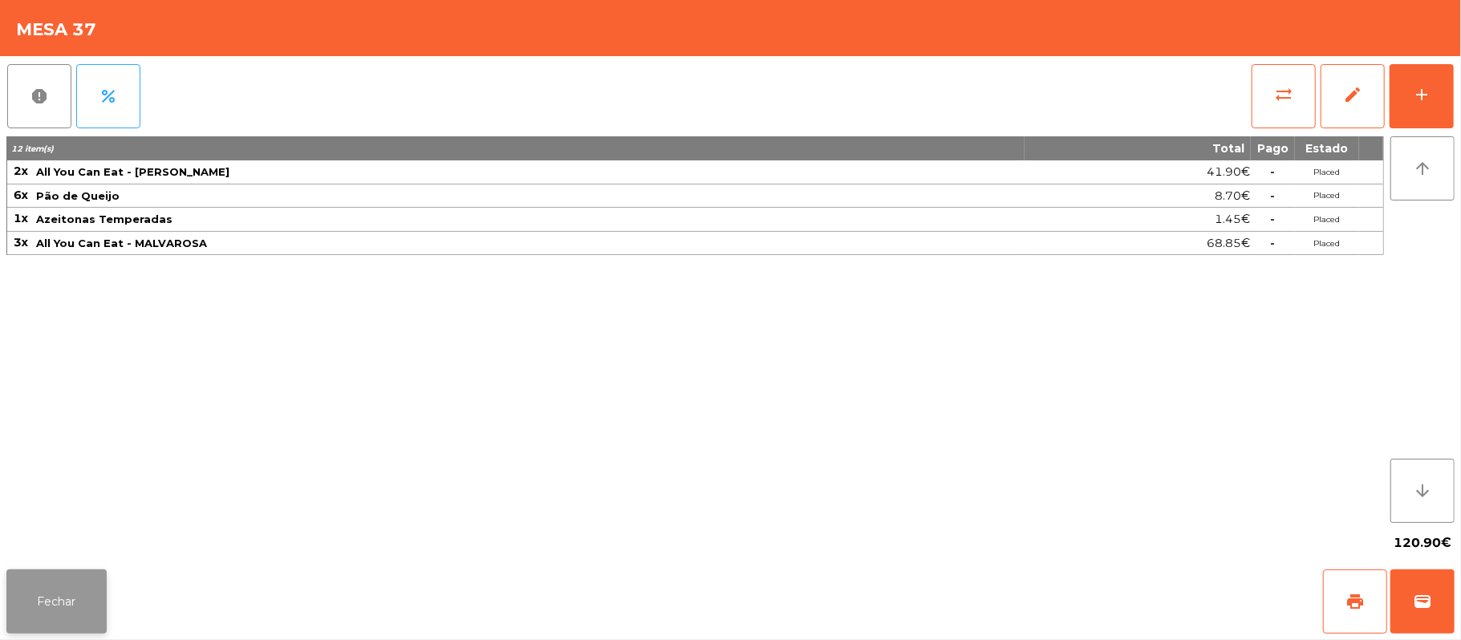
click at [55, 605] on button "Fechar" at bounding box center [56, 601] width 100 height 64
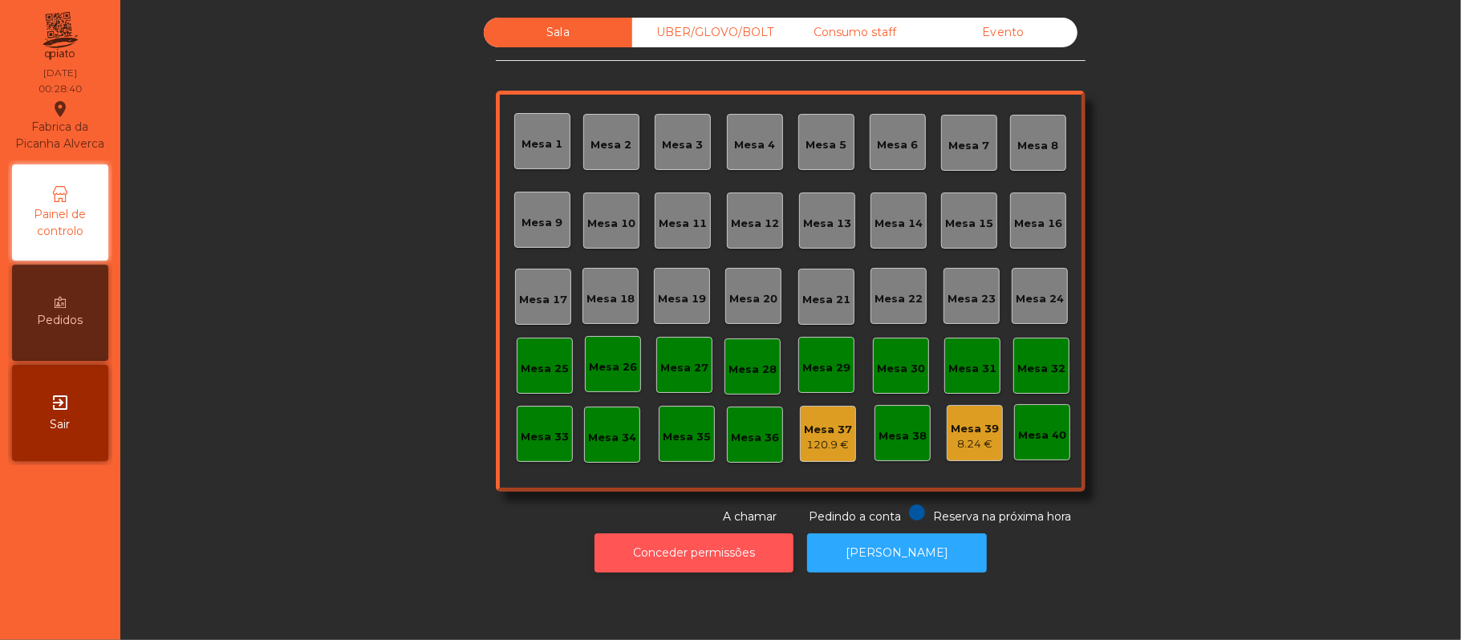
click at [733, 555] on button "Conceder permissões" at bounding box center [693, 552] width 199 height 39
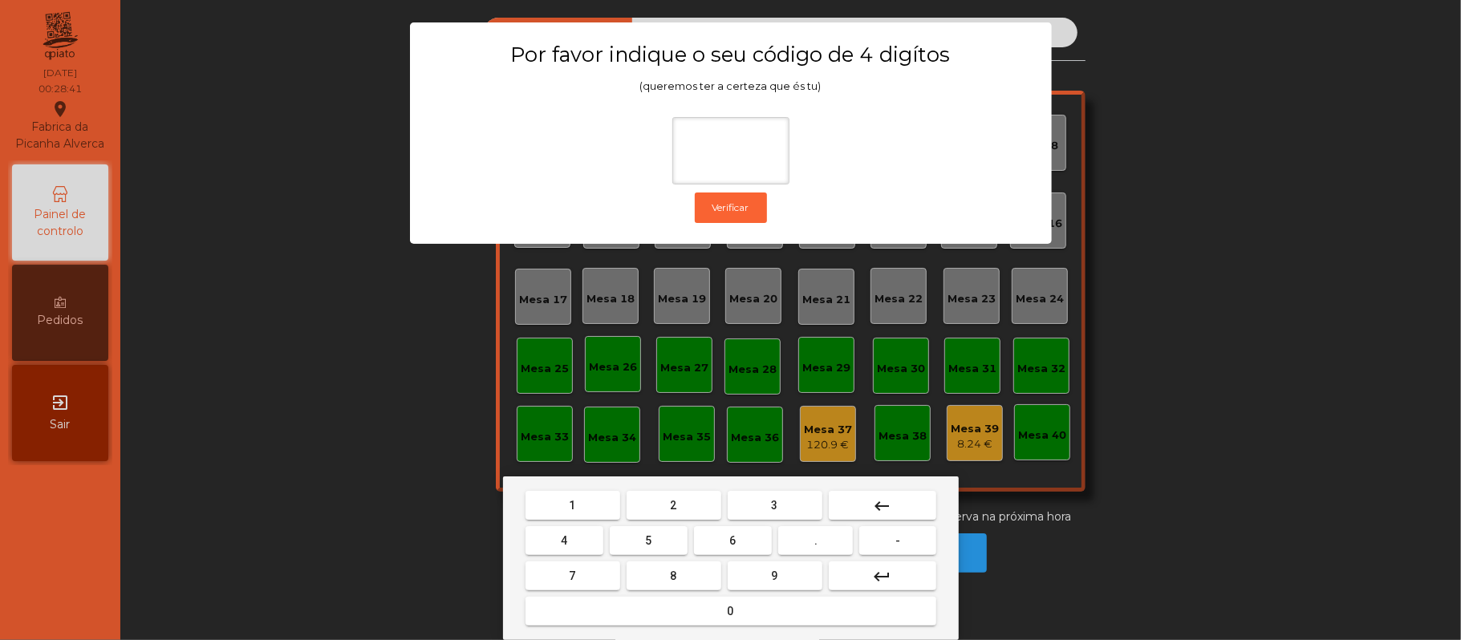
click at [672, 505] on span "2" at bounding box center [674, 505] width 6 height 13
click at [735, 541] on span "6" at bounding box center [733, 540] width 6 height 13
click at [574, 509] on span "1" at bounding box center [572, 505] width 6 height 13
click at [648, 541] on span "5" at bounding box center [648, 540] width 6 height 13
type input "****"
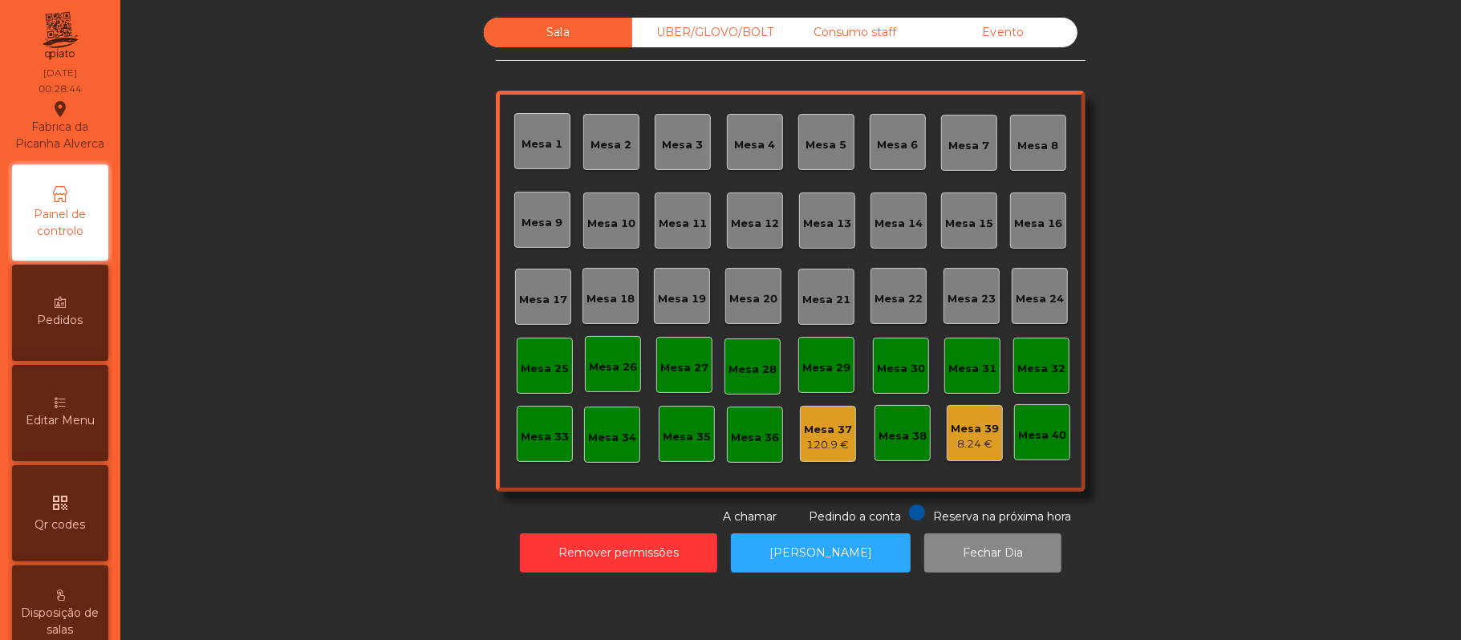
click at [829, 451] on div "120.9 €" at bounding box center [828, 445] width 48 height 16
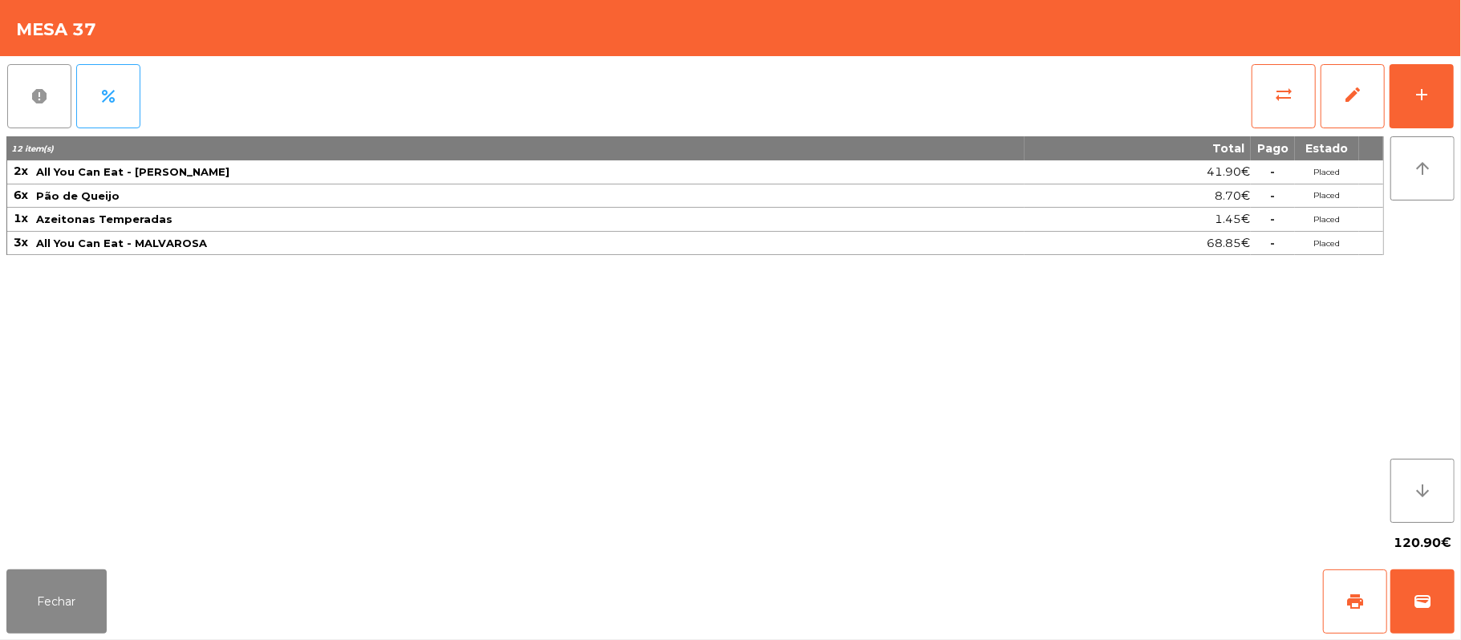
click at [24, 95] on button "report" at bounding box center [39, 96] width 64 height 64
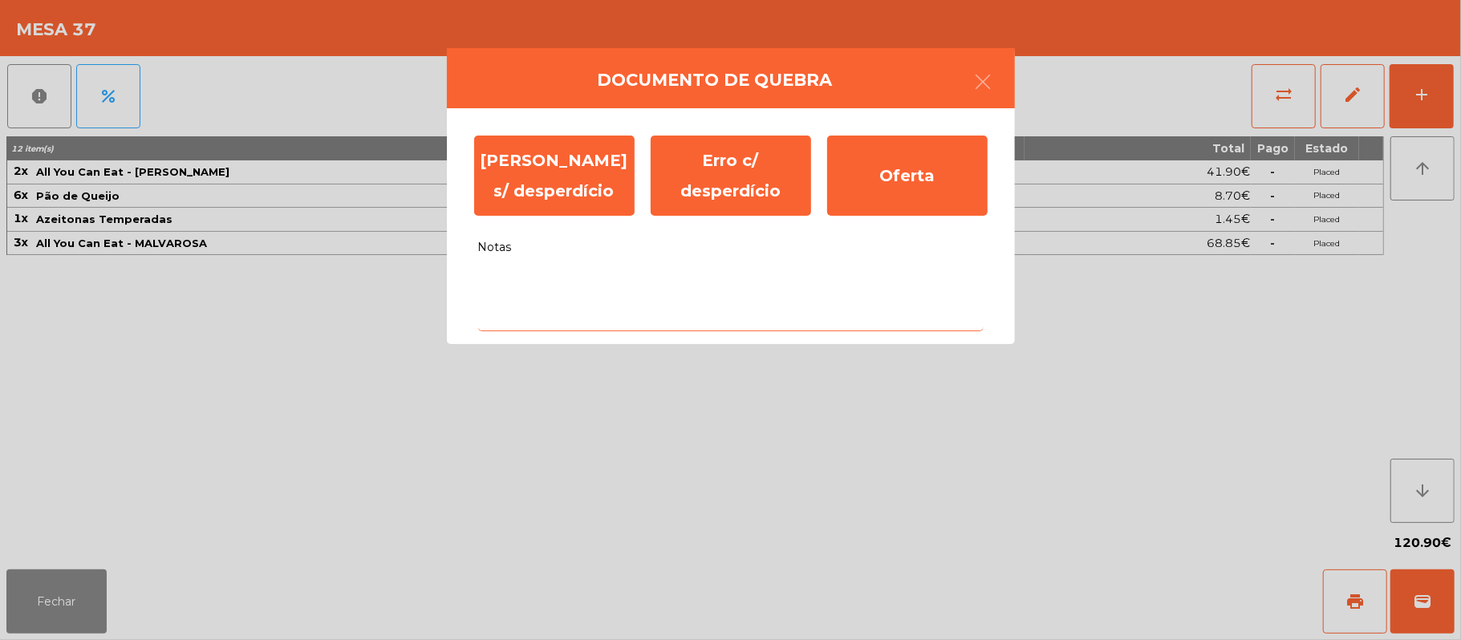
click at [589, 282] on textarea "Notas" at bounding box center [730, 298] width 505 height 67
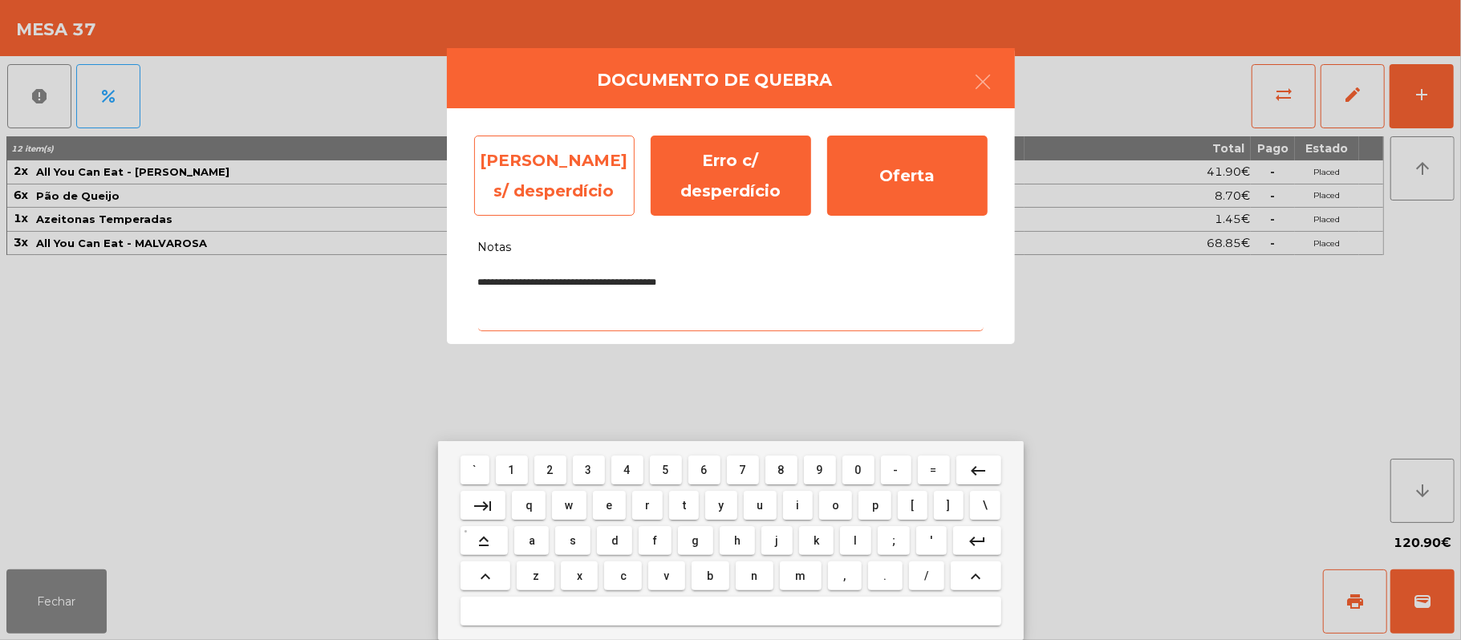
type textarea "**********"
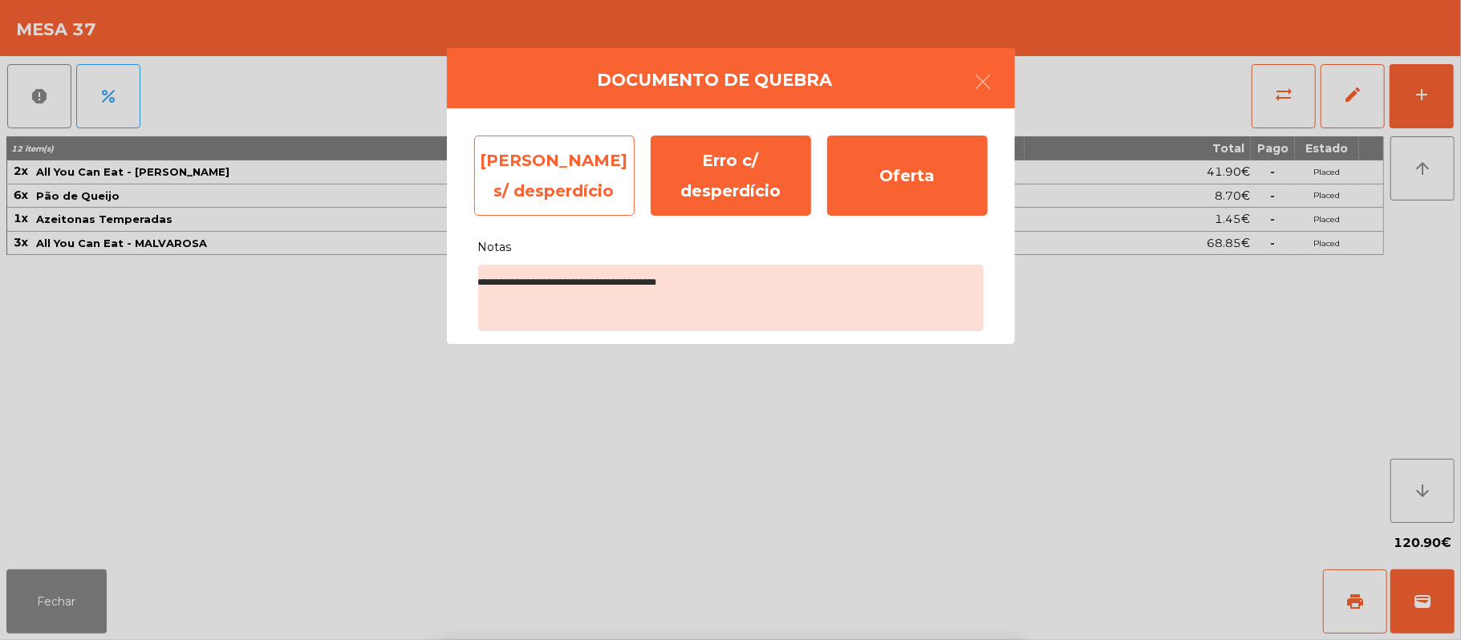
click at [549, 180] on div "Erro s/ desperdício" at bounding box center [554, 176] width 160 height 80
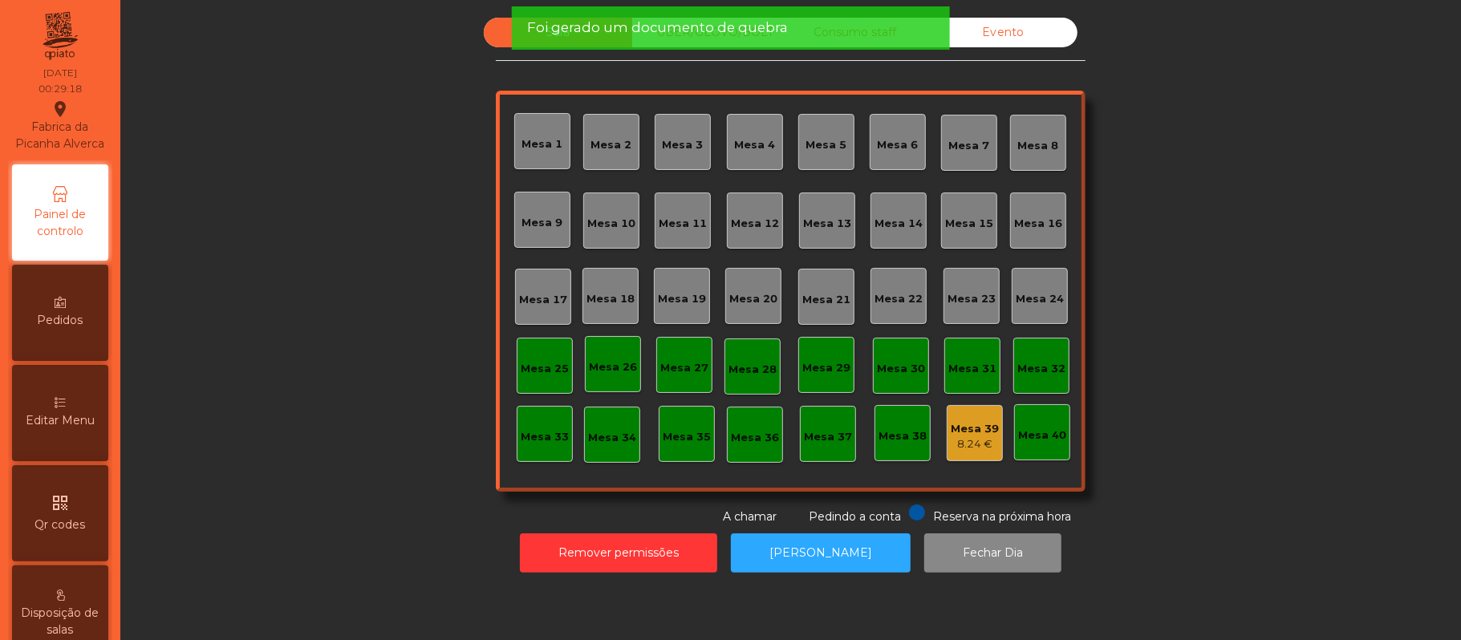
click at [950, 432] on div "Mesa 39" at bounding box center [974, 429] width 48 height 16
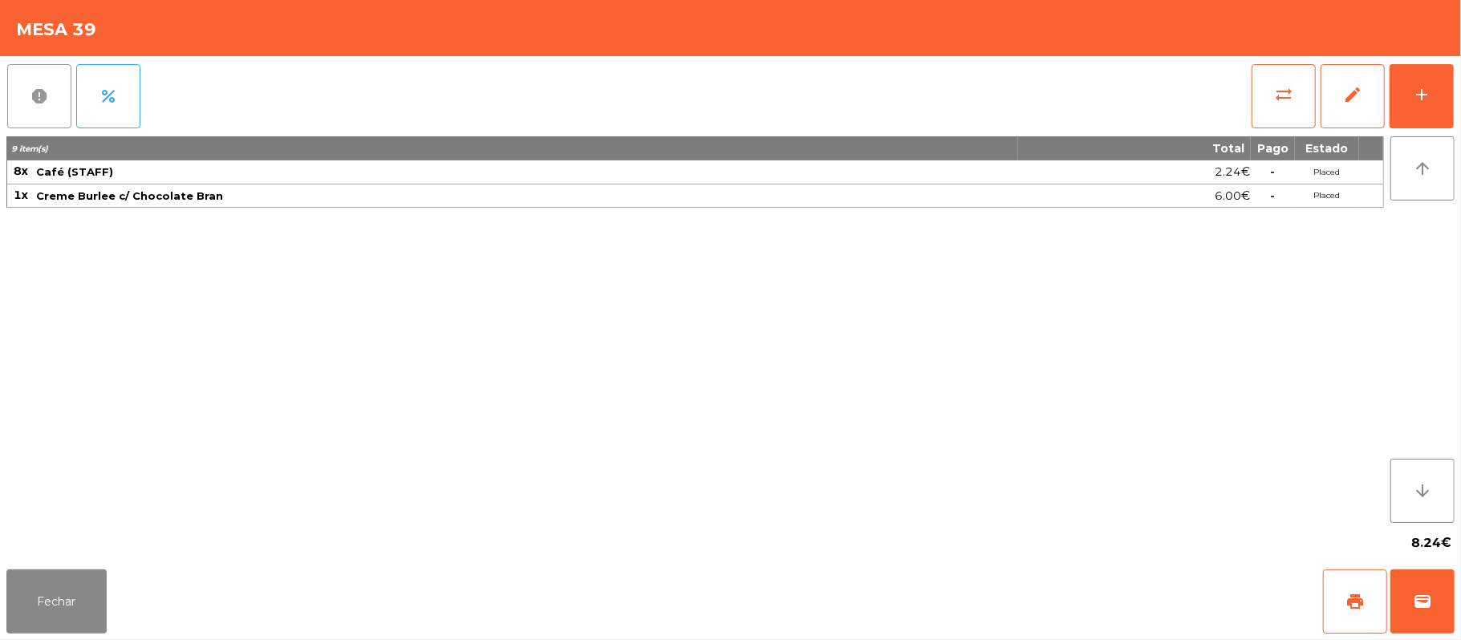
click at [16, 103] on button "report" at bounding box center [39, 96] width 64 height 64
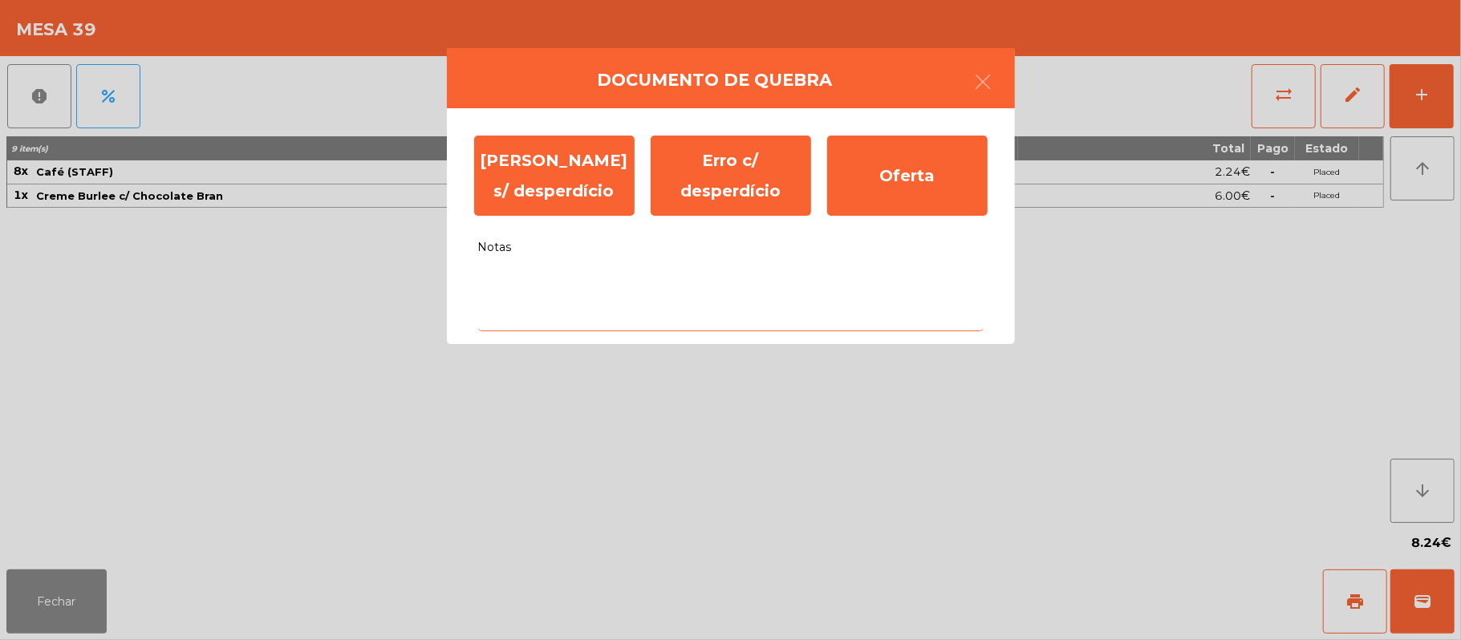
click at [629, 284] on textarea "Notas" at bounding box center [730, 298] width 505 height 67
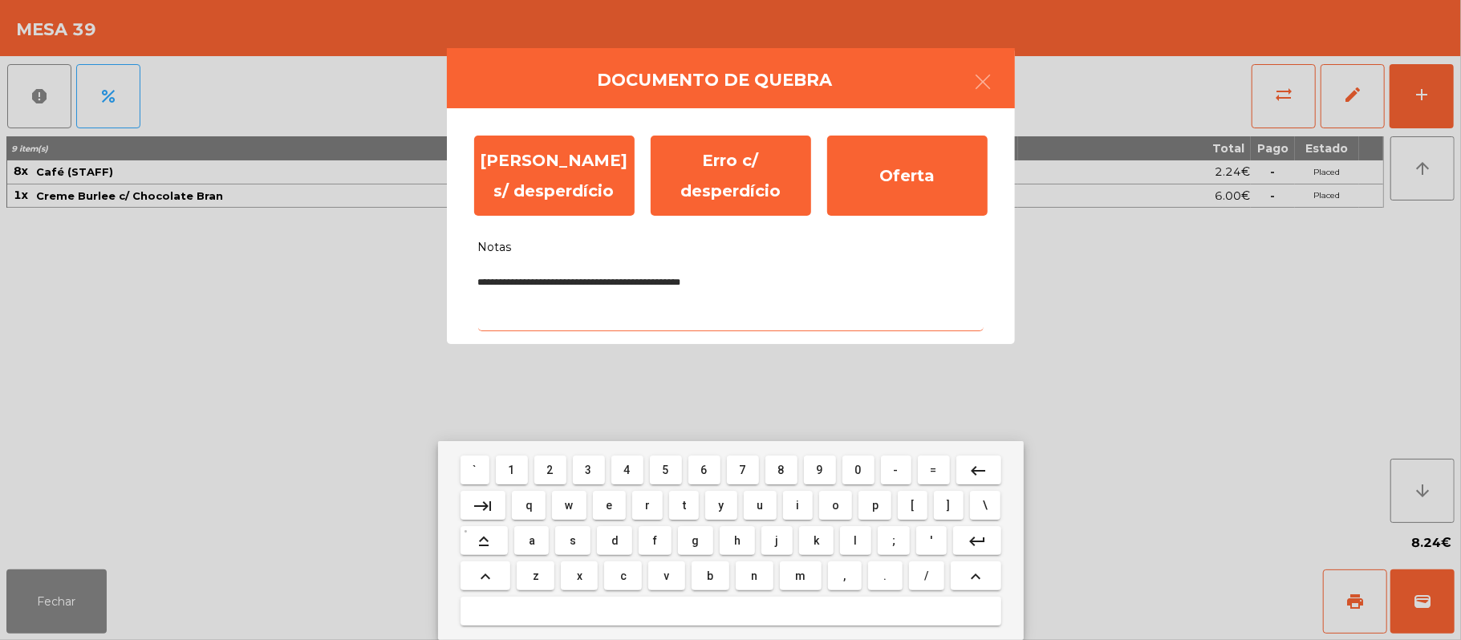
click at [529, 274] on textarea "**********" at bounding box center [730, 298] width 505 height 67
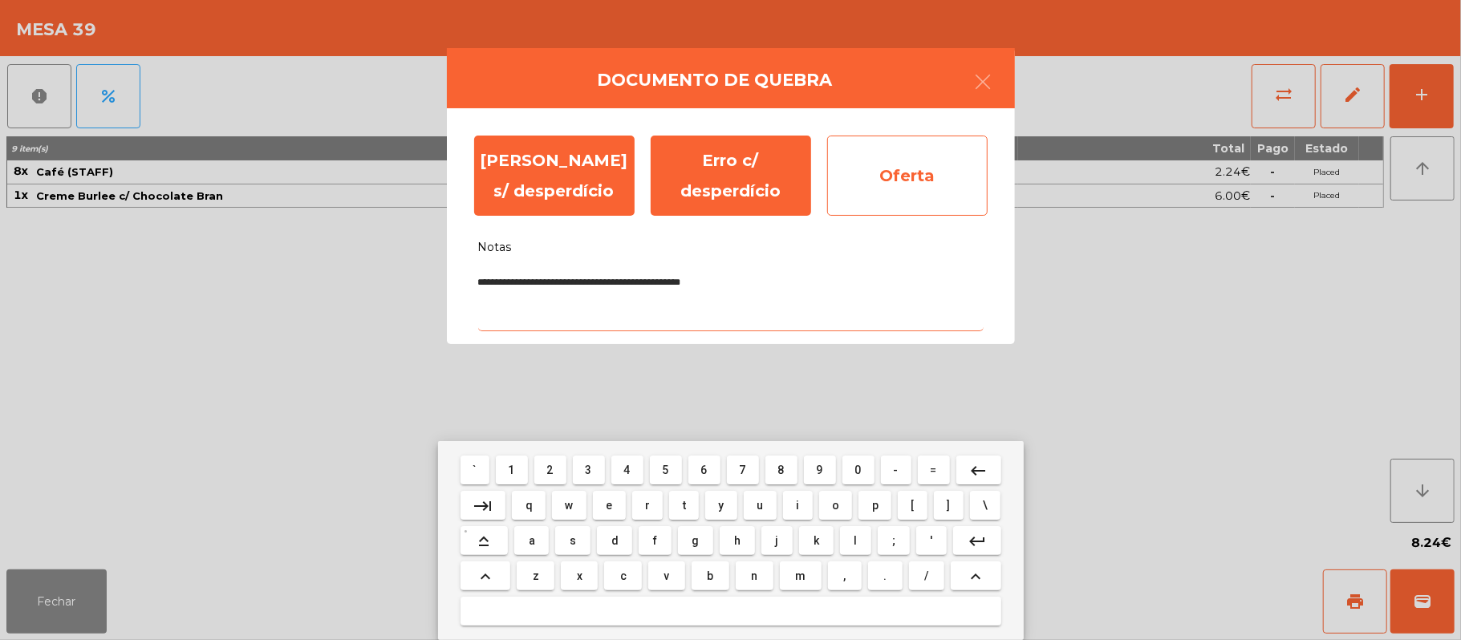
type textarea "**********"
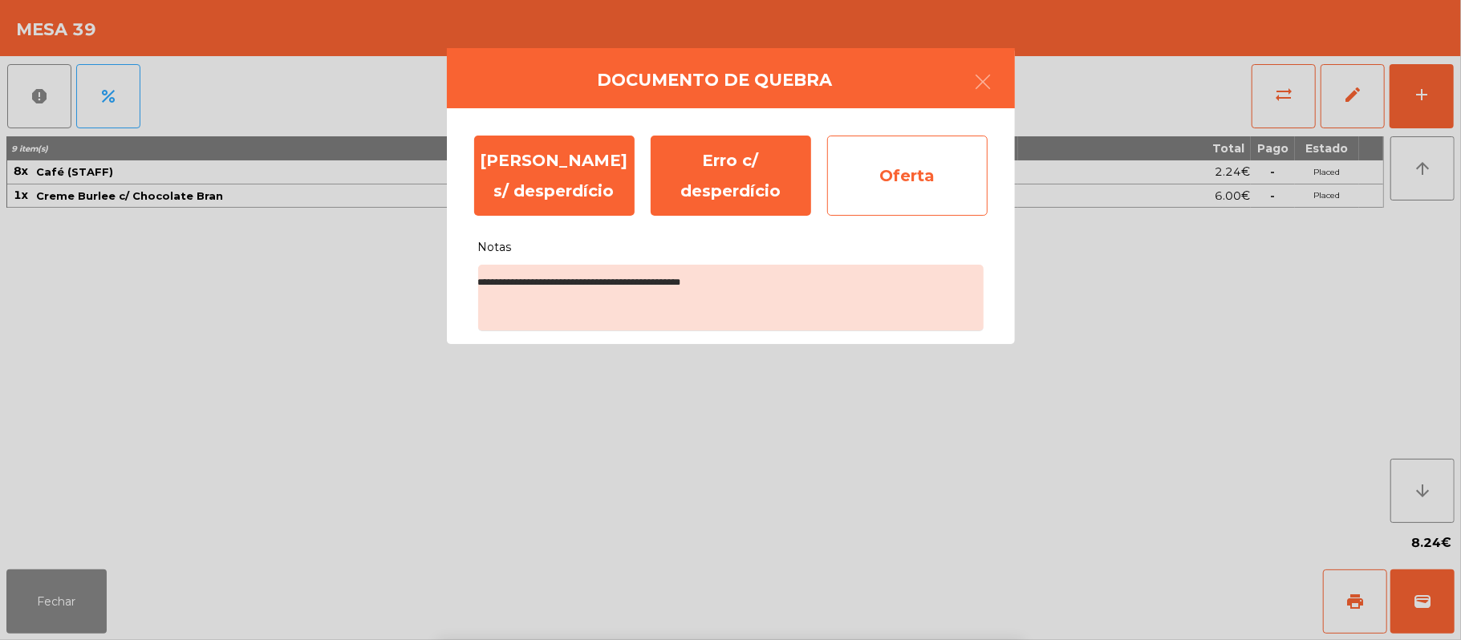
click at [898, 192] on div "Oferta" at bounding box center [907, 176] width 160 height 80
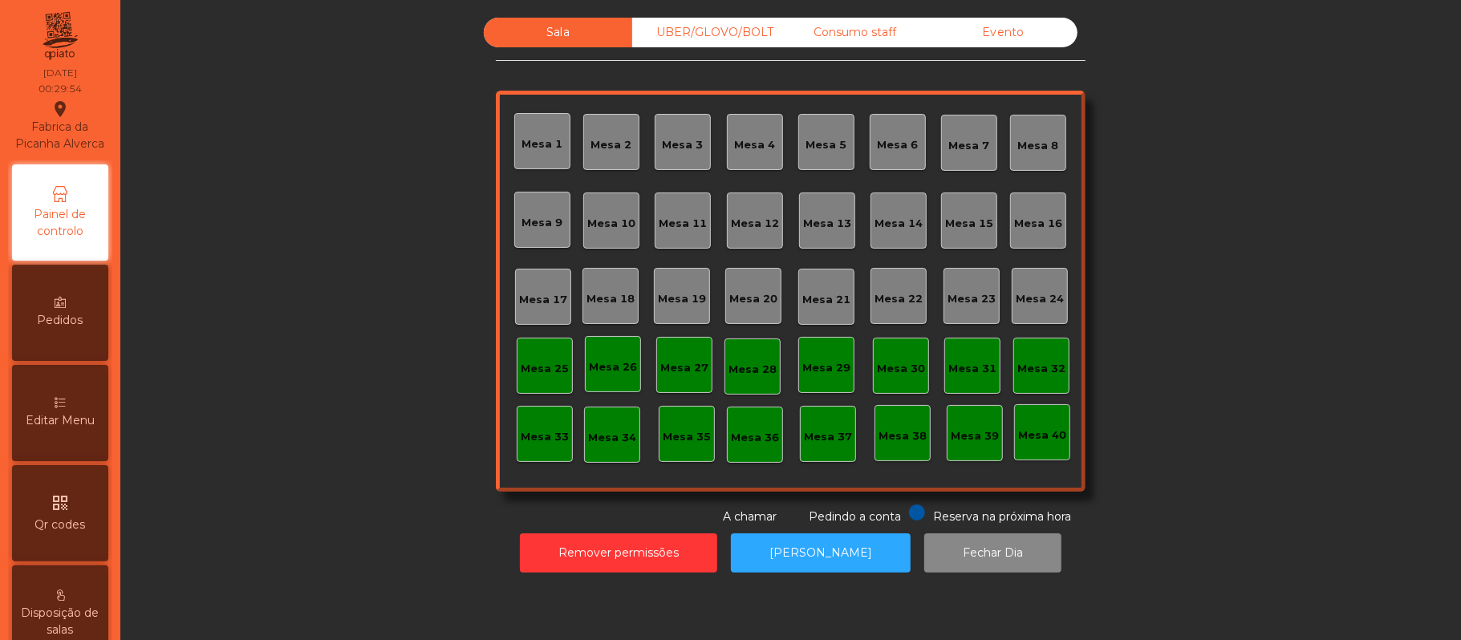
click at [1017, 34] on div "Evento" at bounding box center [1003, 33] width 148 height 30
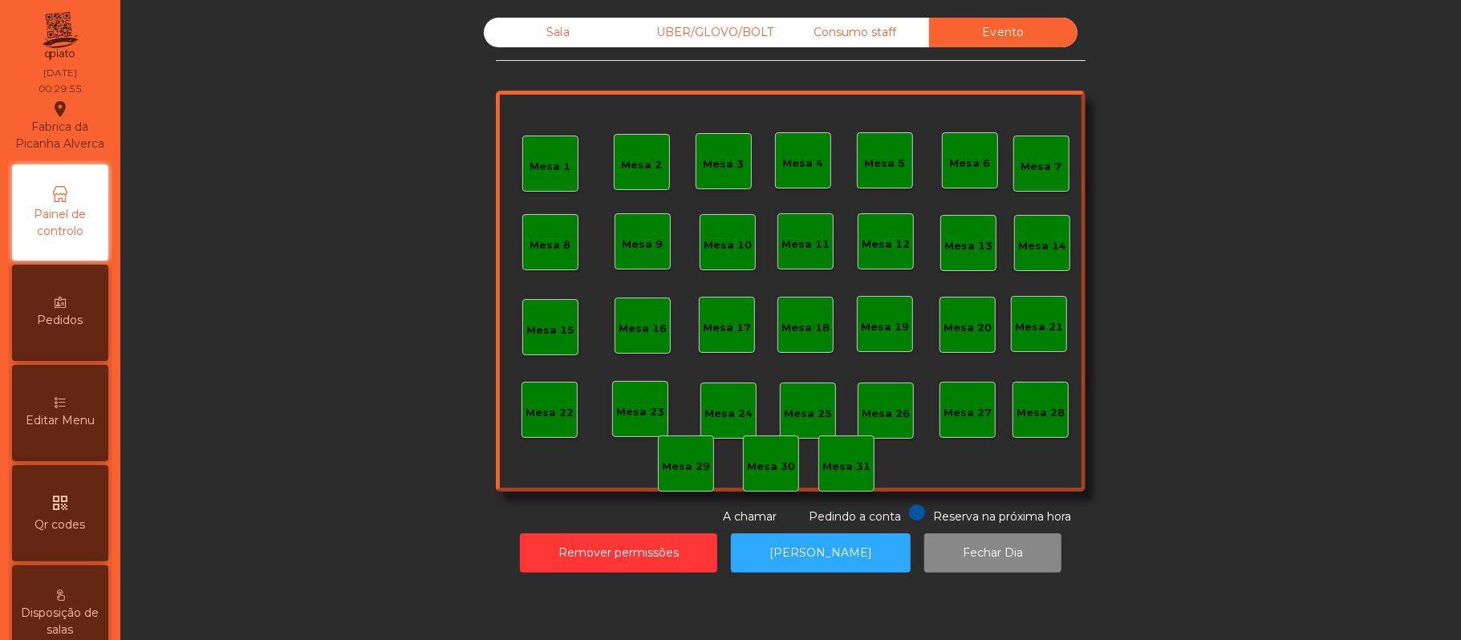
click at [873, 32] on div "Consumo staff" at bounding box center [854, 33] width 148 height 30
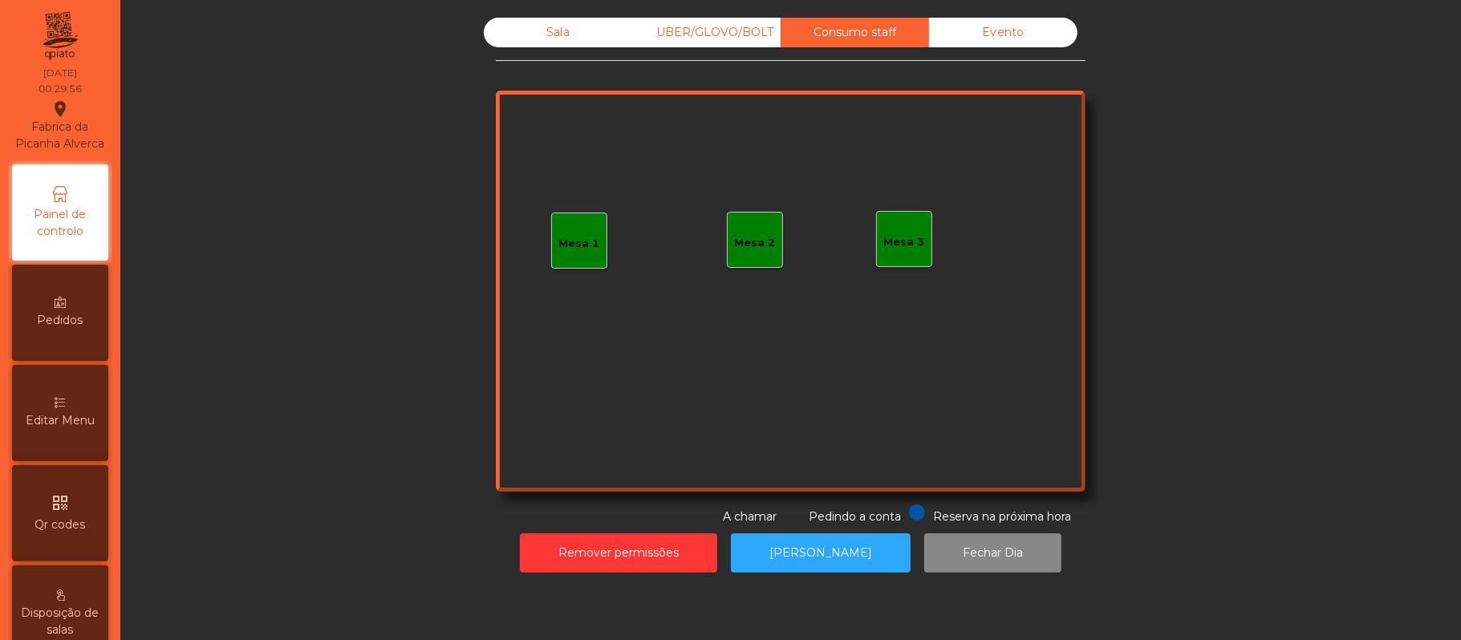
click at [748, 18] on div "UBER/GLOVO/BOLT" at bounding box center [706, 33] width 148 height 30
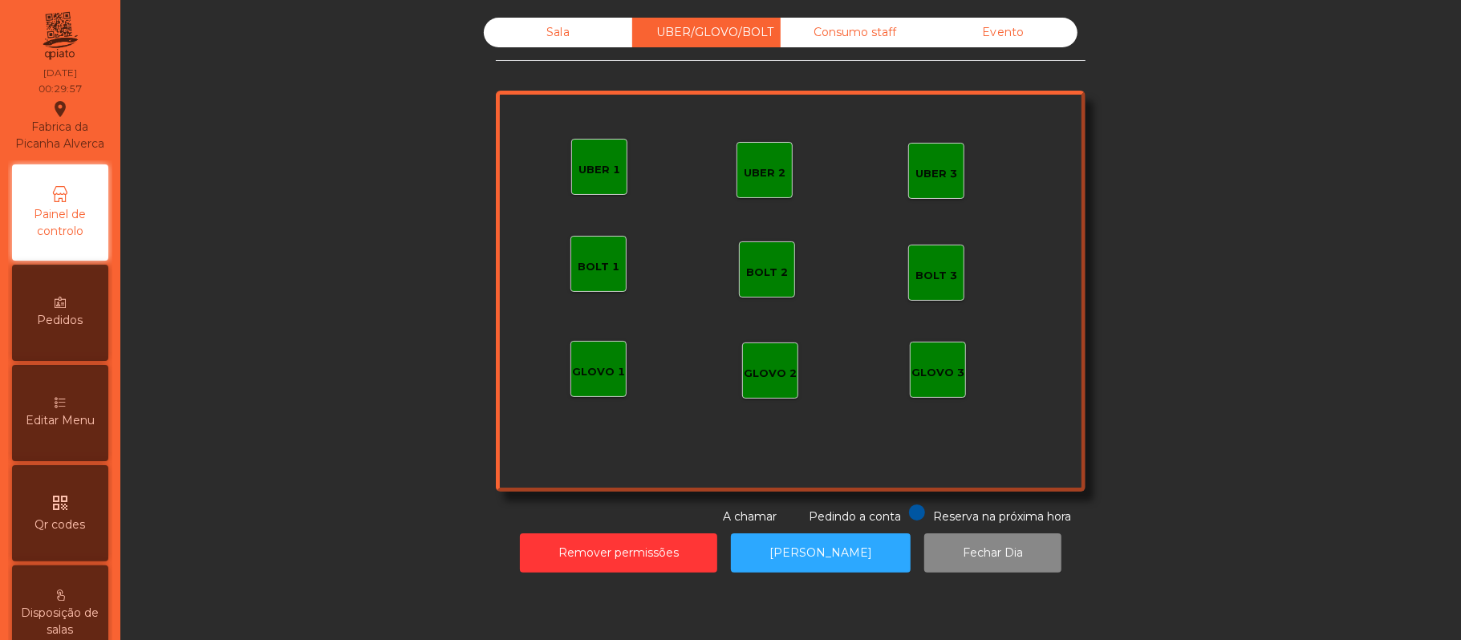
click at [544, 26] on div "Sala" at bounding box center [558, 33] width 148 height 30
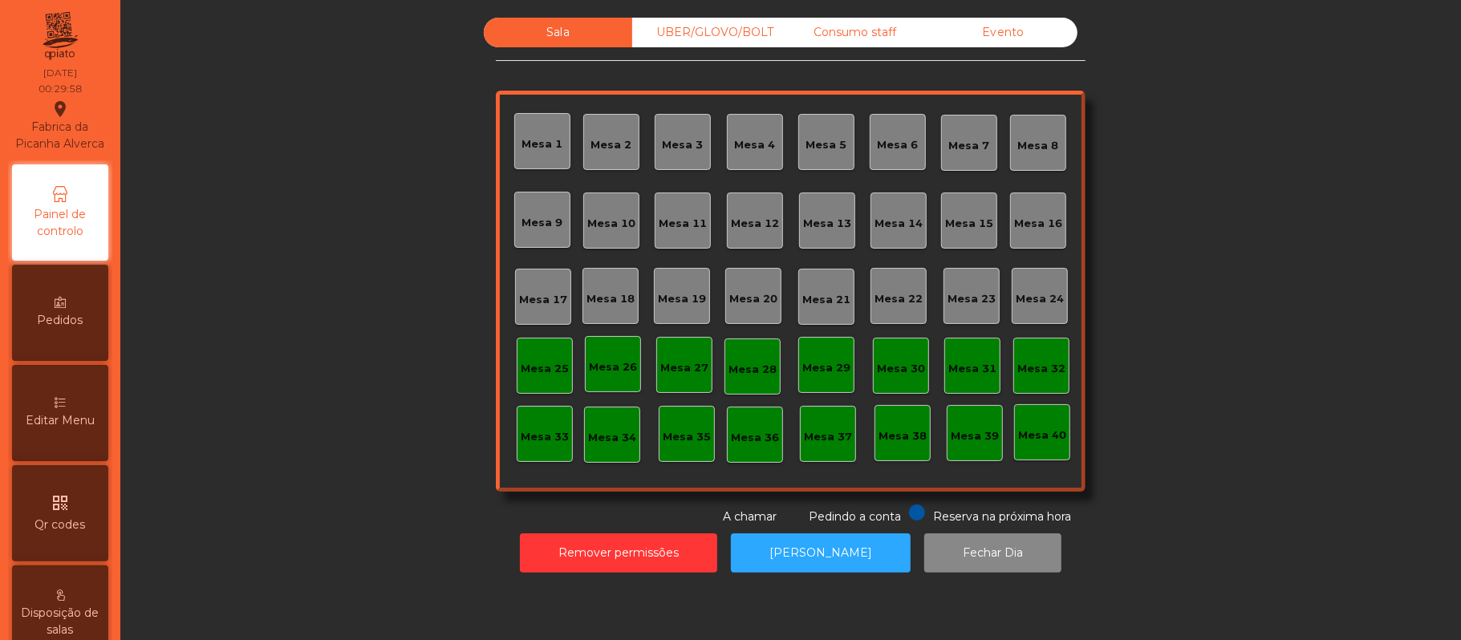
click at [558, 36] on div "Sala" at bounding box center [558, 33] width 148 height 30
click at [695, 37] on div "UBER/GLOVO/BOLT" at bounding box center [706, 33] width 148 height 30
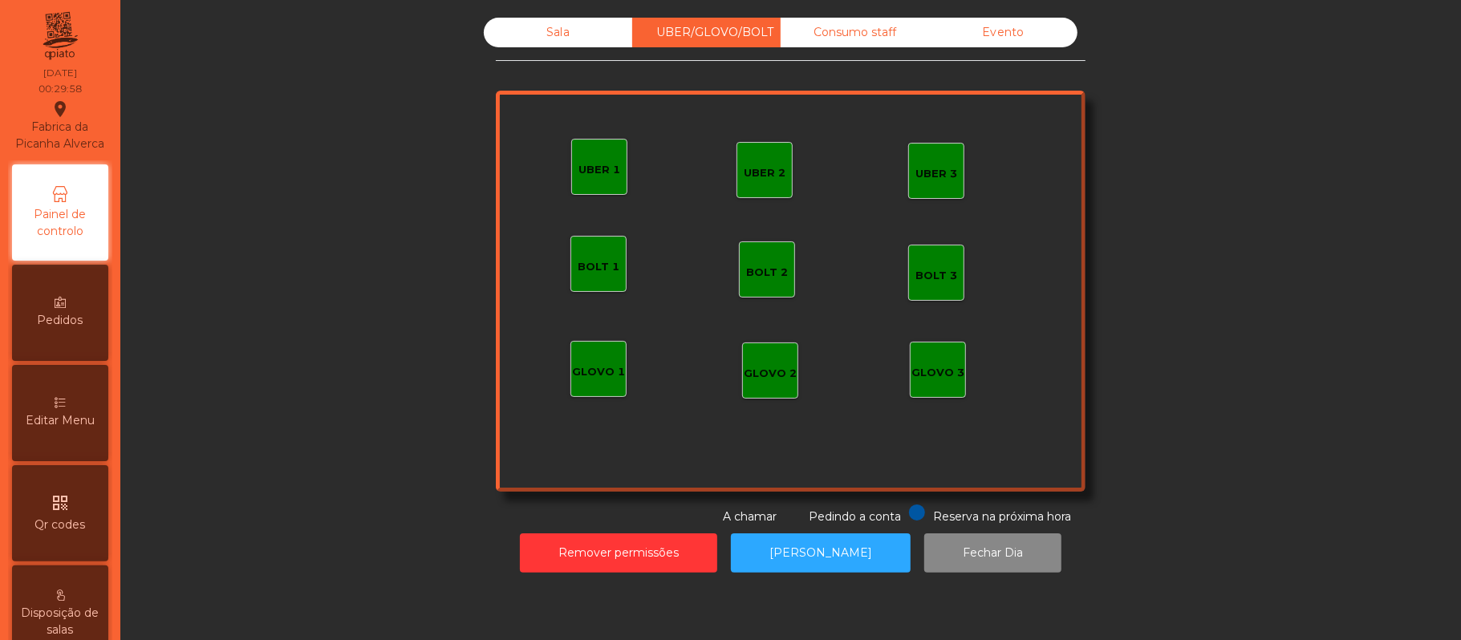
click at [841, 47] on div "Consumo staff" at bounding box center [854, 33] width 148 height 30
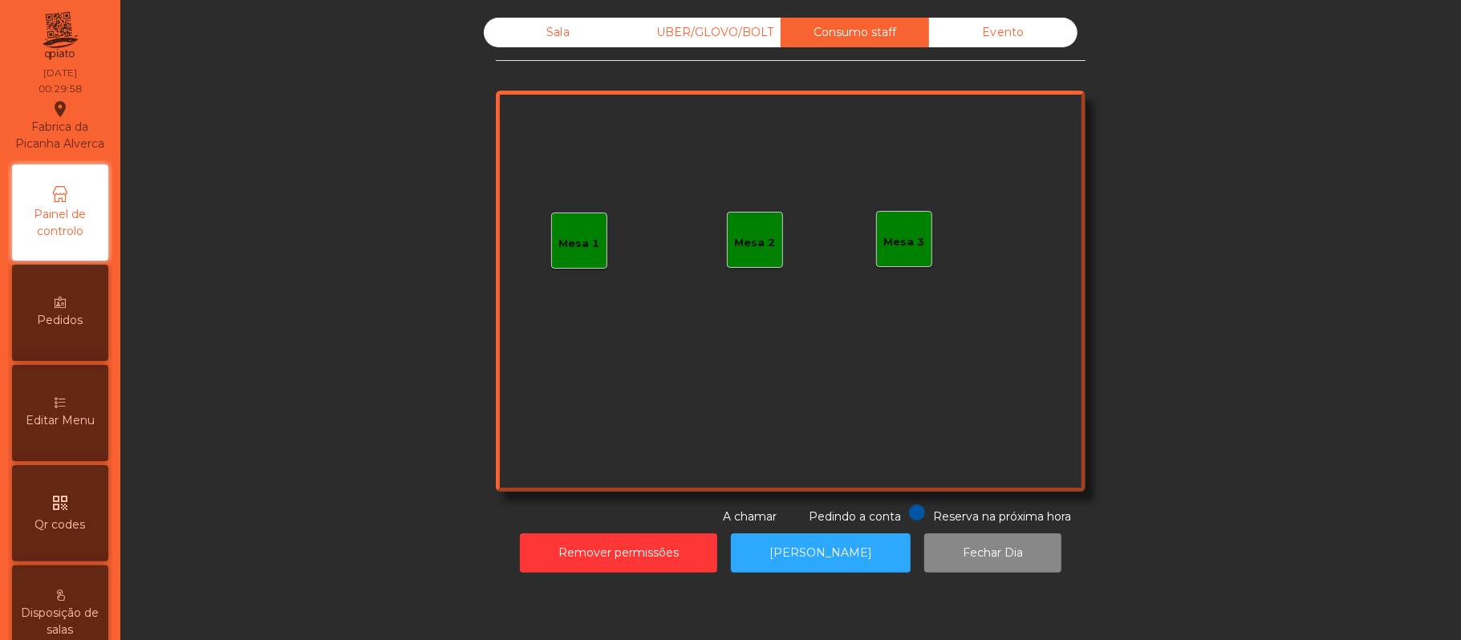
click at [1008, 40] on div "Evento" at bounding box center [1003, 33] width 148 height 30
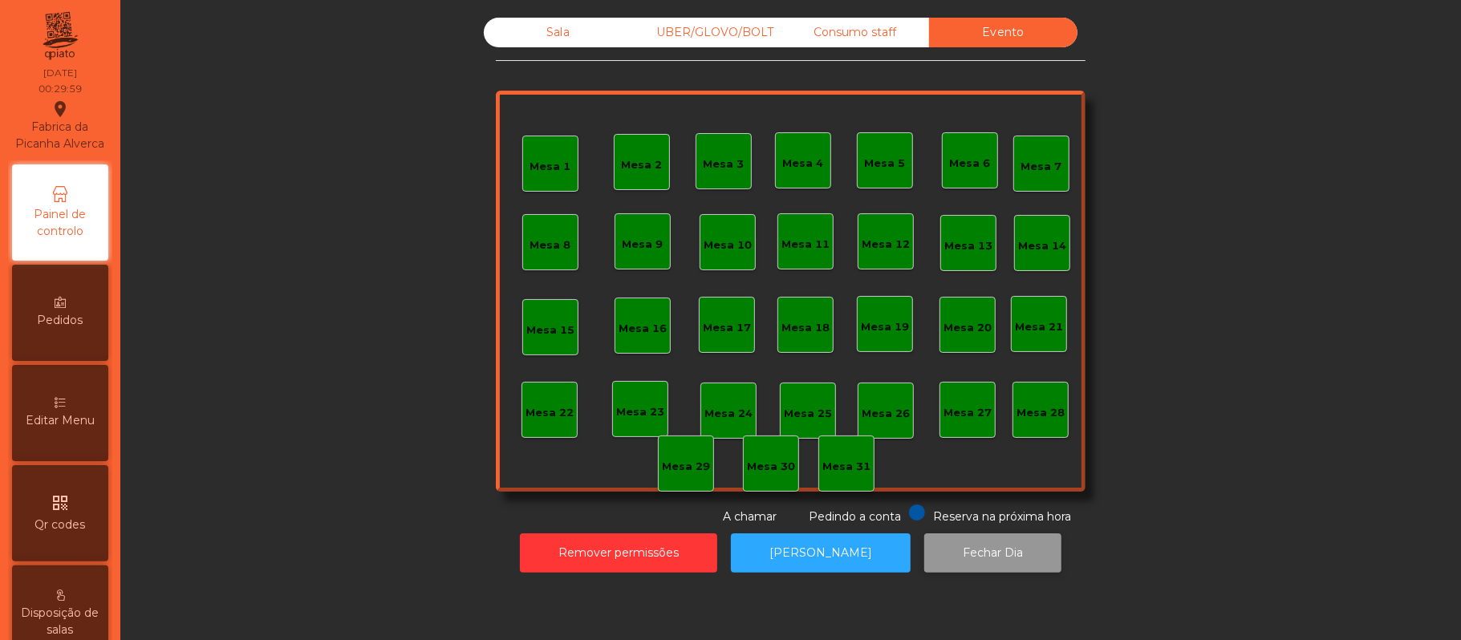
click at [1006, 559] on button "Fechar Dia" at bounding box center [992, 552] width 137 height 39
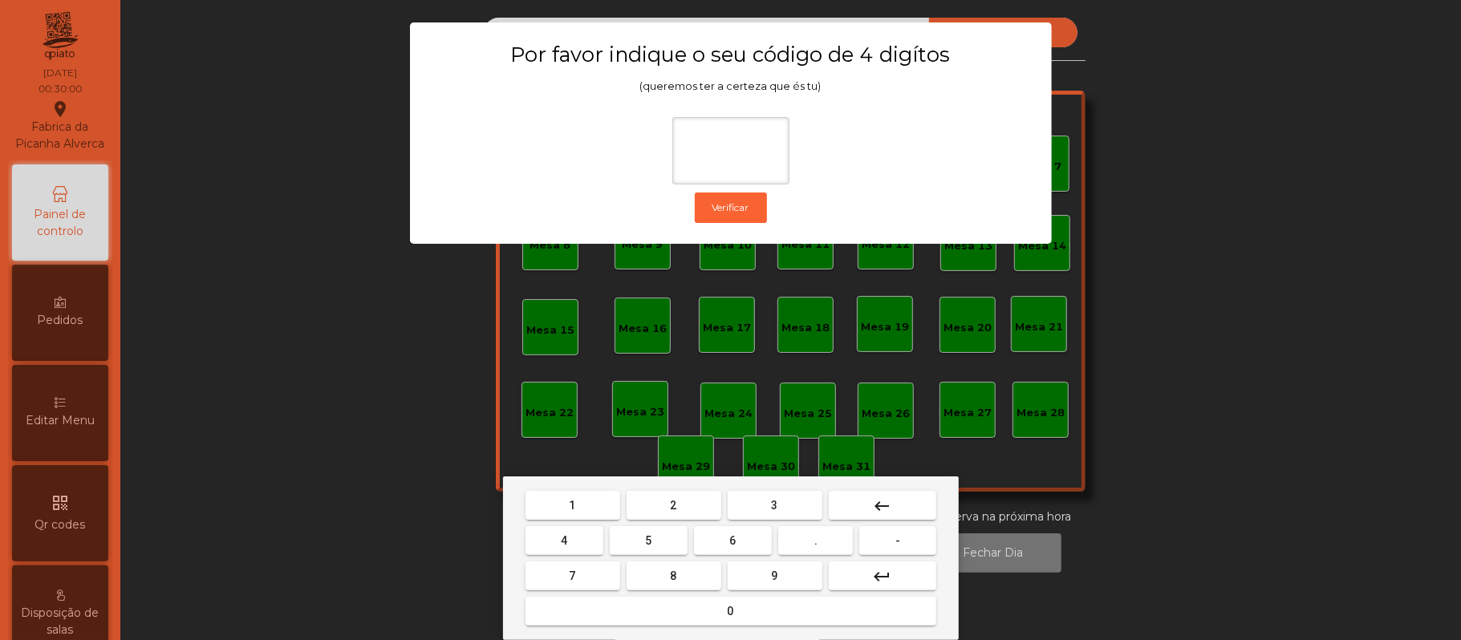
click at [671, 499] on span "2" at bounding box center [674, 505] width 6 height 13
click at [732, 541] on span "6" at bounding box center [733, 540] width 6 height 13
click at [586, 505] on button "1" at bounding box center [572, 505] width 95 height 29
click at [658, 555] on button "5" at bounding box center [649, 540] width 78 height 29
type input "****"
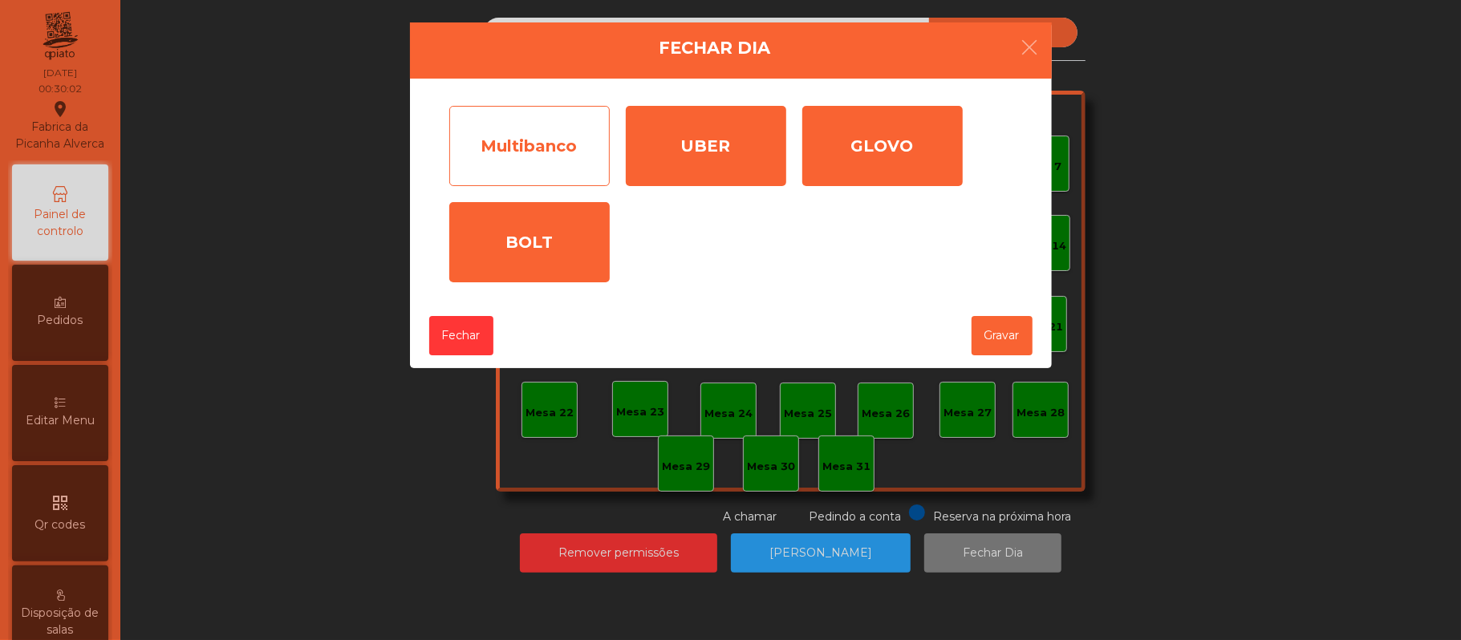
click at [545, 164] on div "Multibanco" at bounding box center [529, 146] width 160 height 80
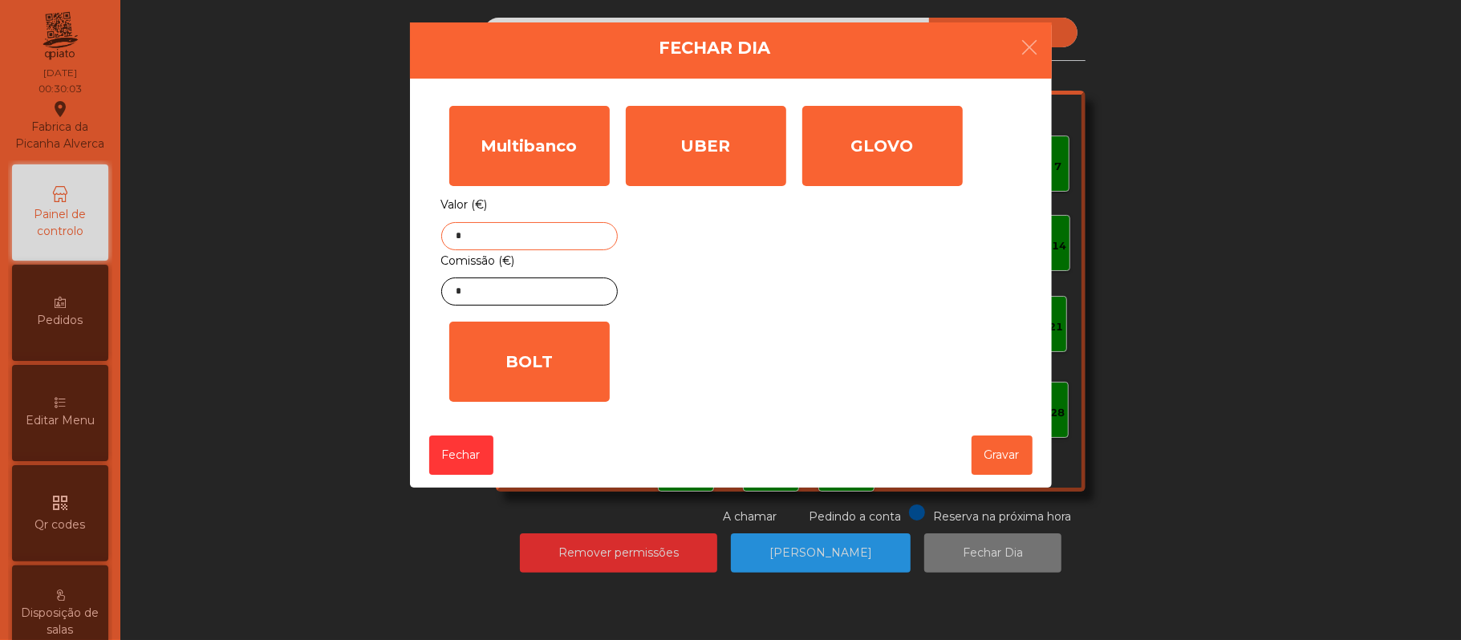
click at [579, 236] on input "*" at bounding box center [529, 236] width 176 height 28
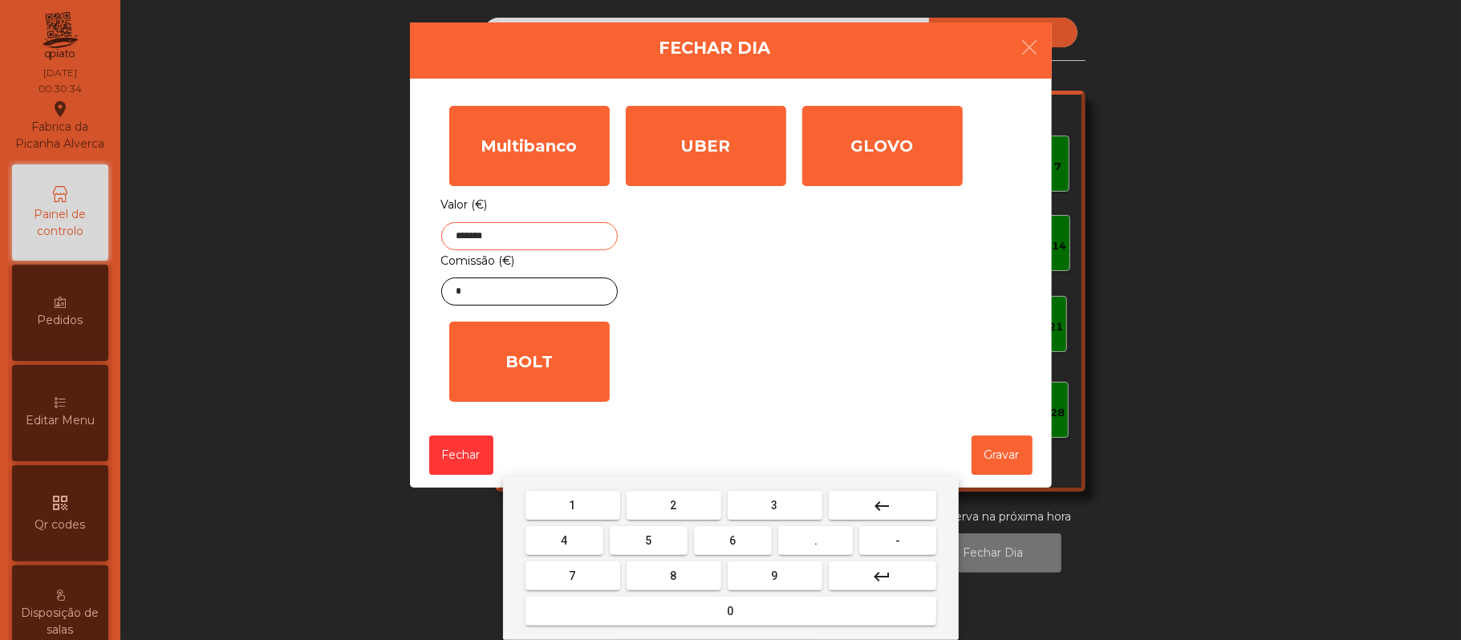
type input "*******"
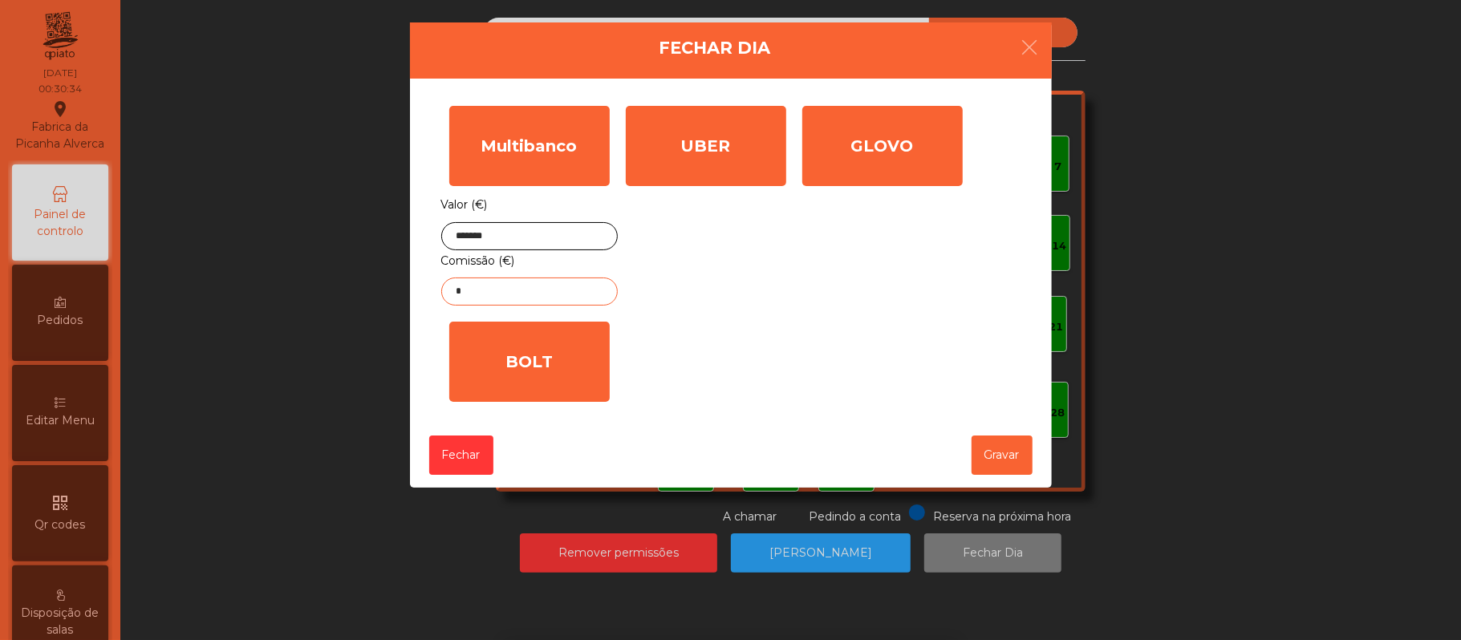
click at [521, 294] on input "*" at bounding box center [529, 292] width 176 height 28
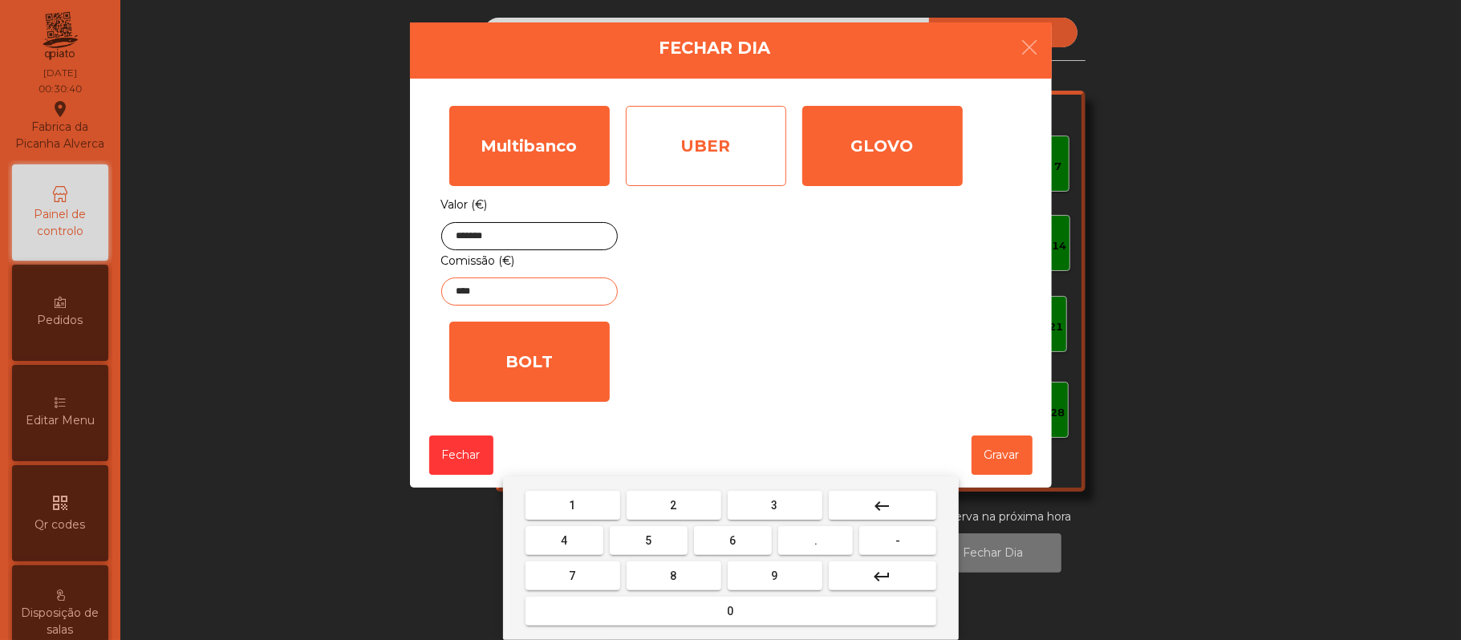
type input "****"
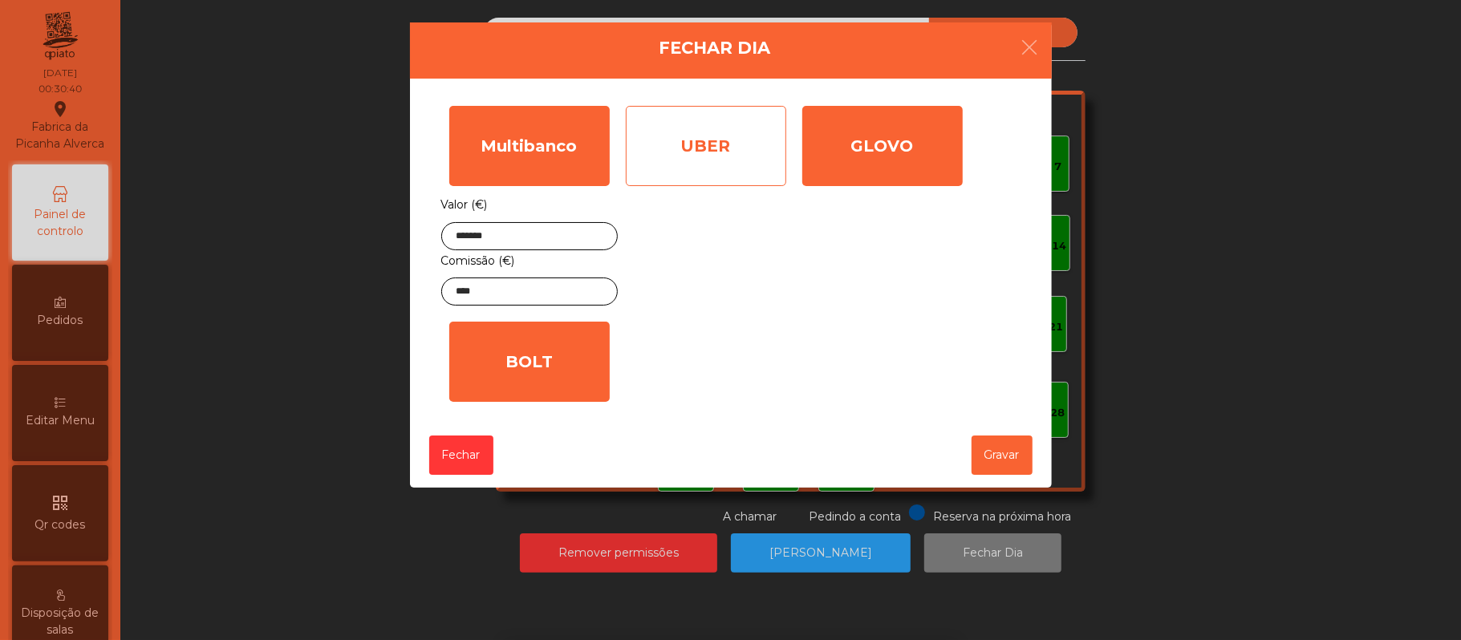
click at [725, 146] on div "UBER" at bounding box center [706, 146] width 160 height 80
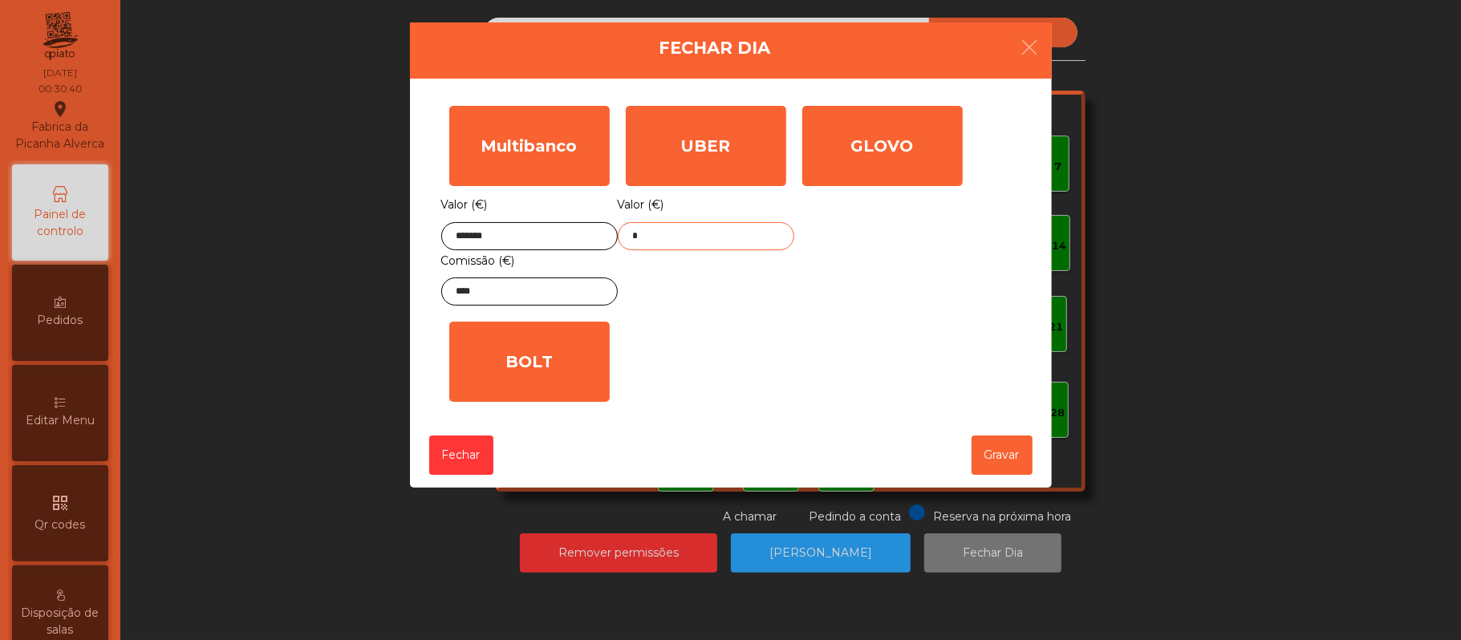
click at [698, 234] on input "*" at bounding box center [706, 236] width 176 height 28
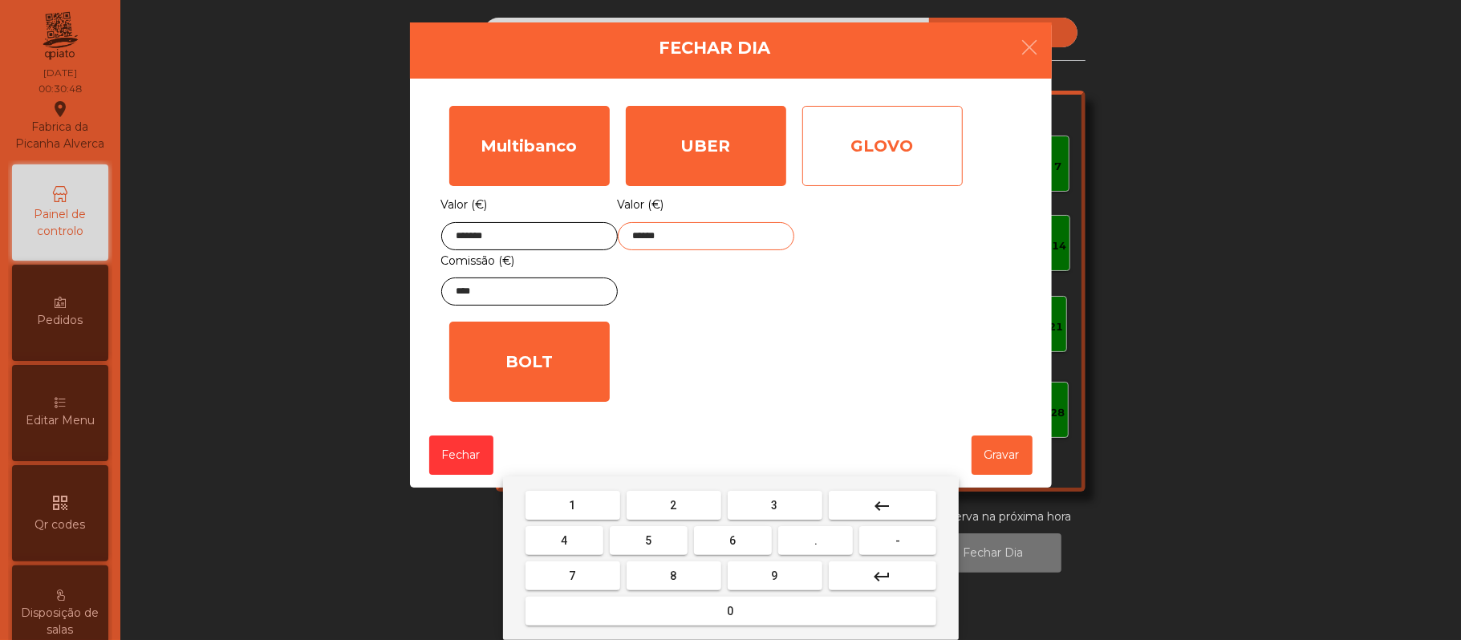
type input "******"
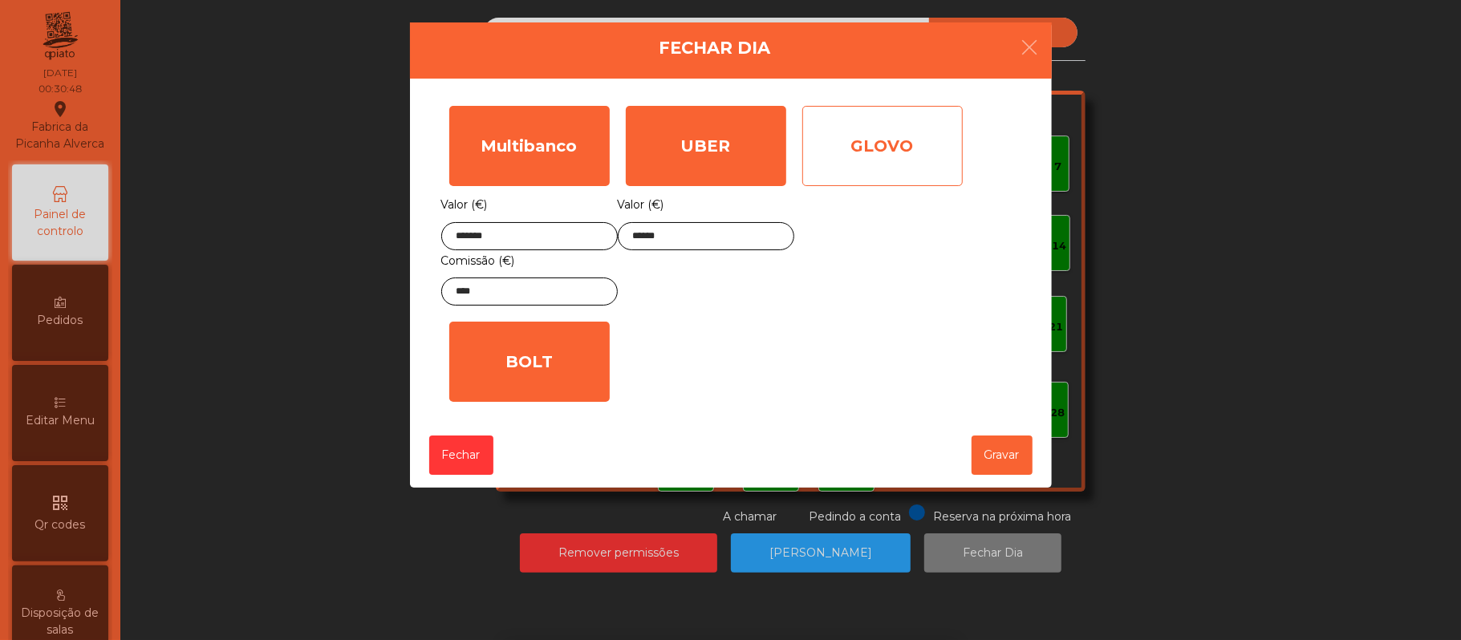
click at [866, 151] on div "GLOVO" at bounding box center [882, 146] width 160 height 80
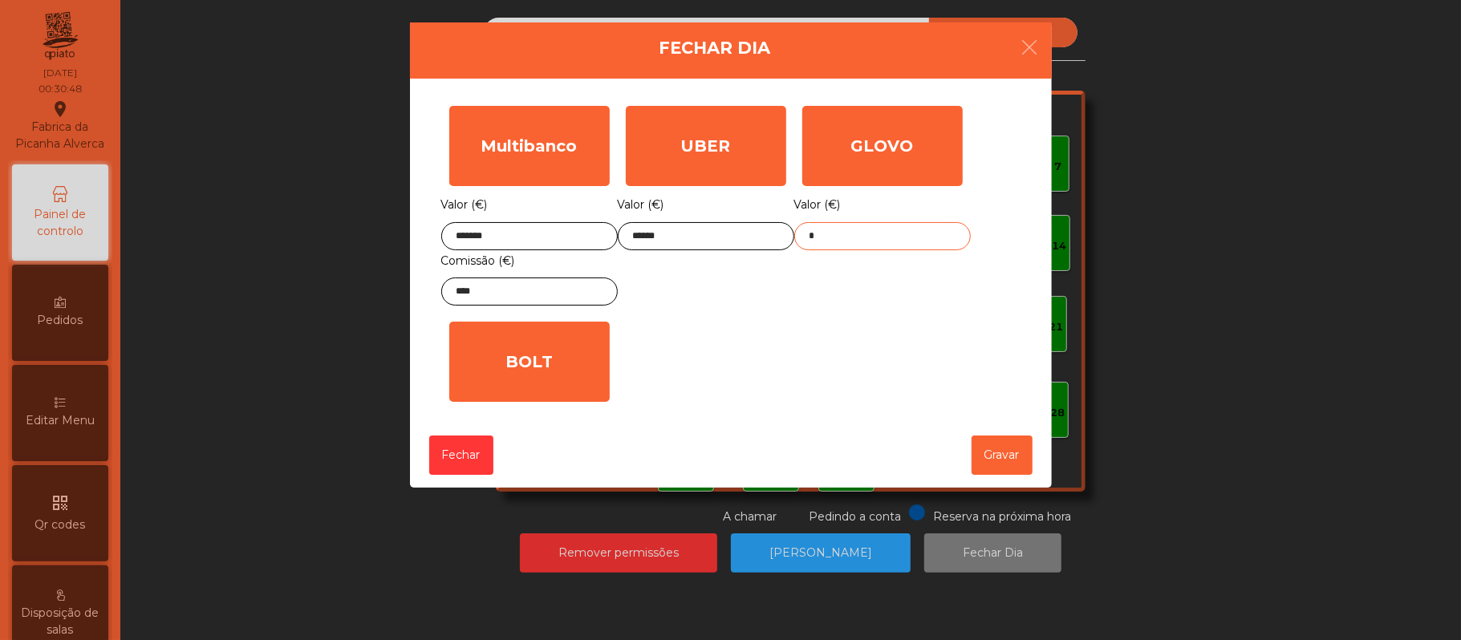
click at [868, 236] on input "*" at bounding box center [882, 236] width 176 height 28
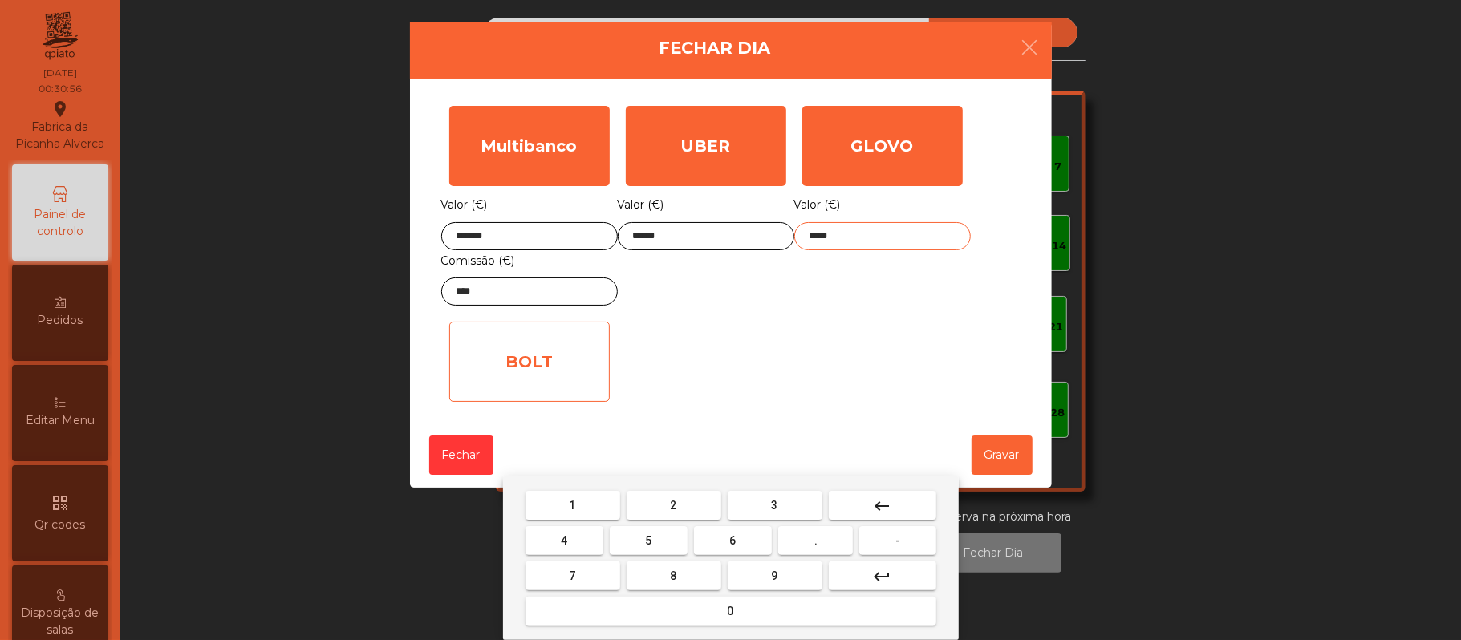
type input "*****"
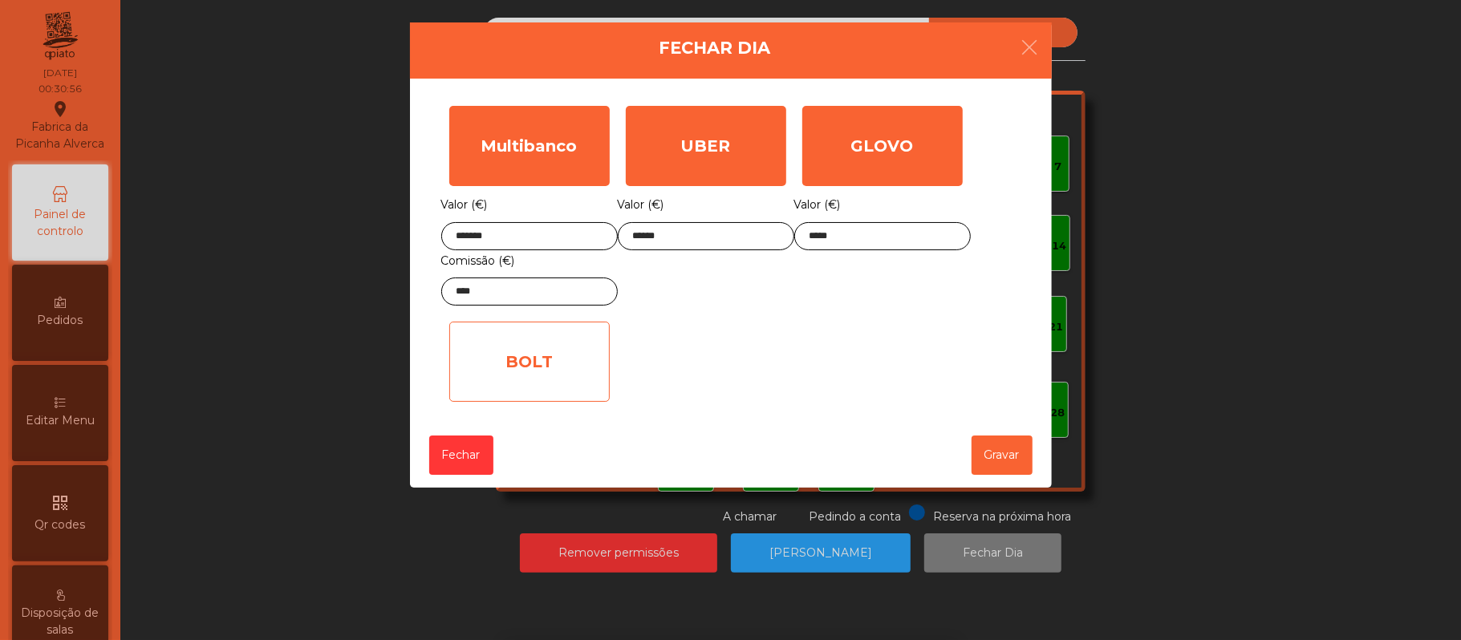
click at [553, 386] on div "BOLT" at bounding box center [529, 362] width 160 height 80
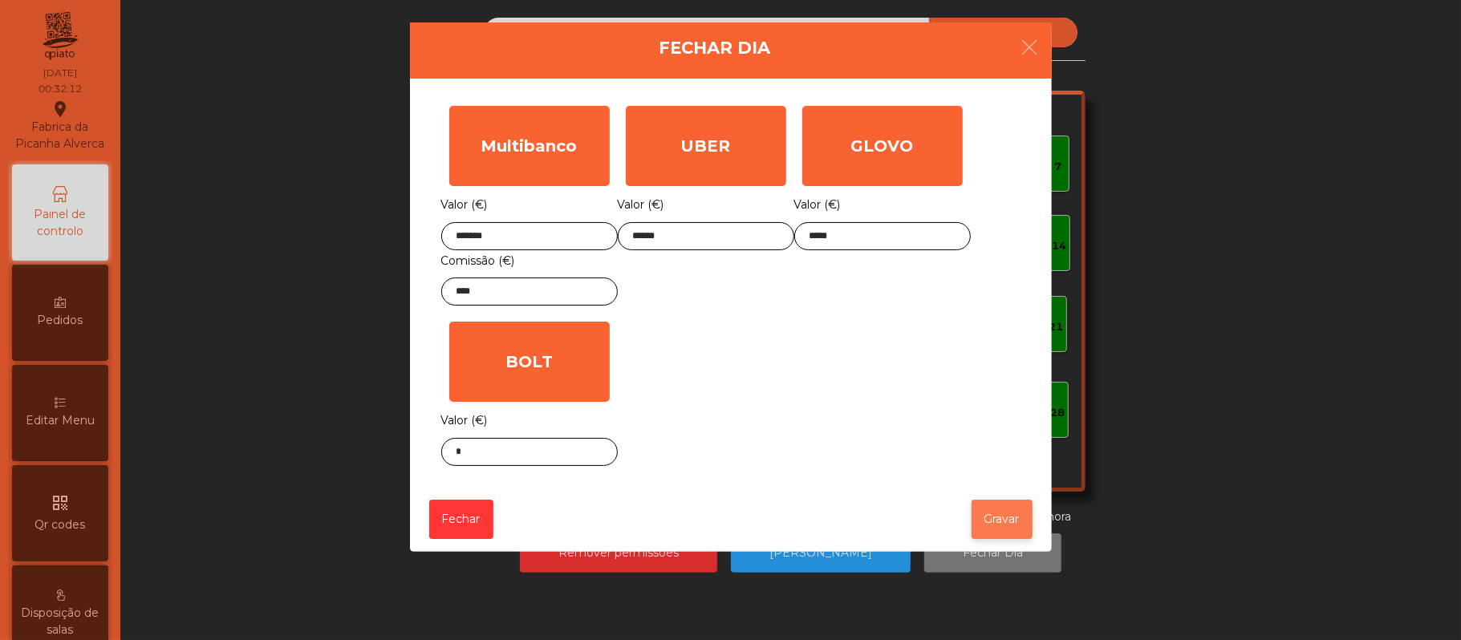
click at [1003, 524] on button "Gravar" at bounding box center [1001, 519] width 61 height 39
